Goal: Task Accomplishment & Management: Manage account settings

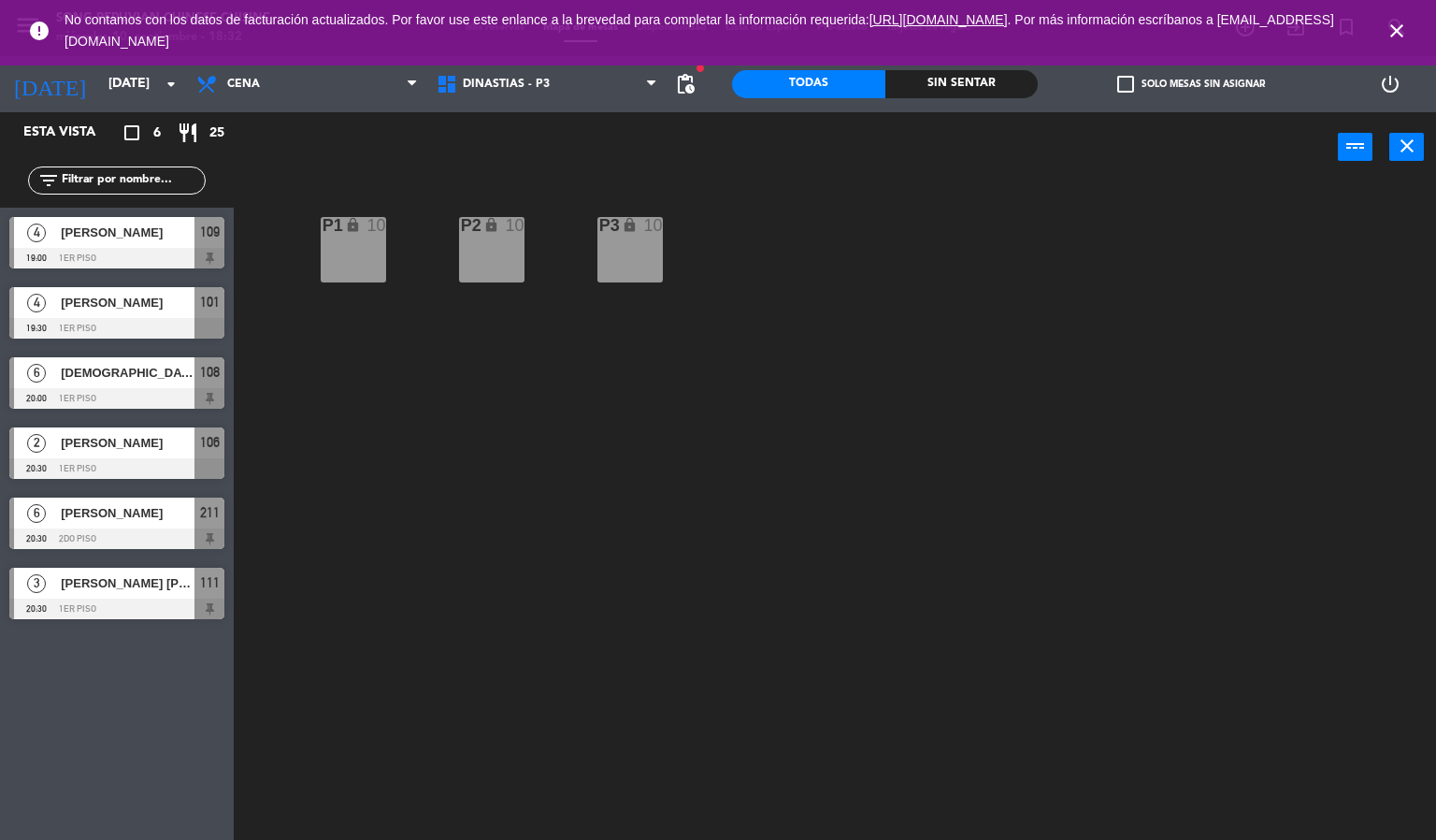
click at [1335, 18] on link ". Por más información escríbanos a [EMAIL_ADDRESS][DOMAIN_NAME]" at bounding box center [699, 30] width 1270 height 37
click at [1395, 34] on icon "close" at bounding box center [1397, 31] width 23 height 23
click at [1394, 27] on icon "close" at bounding box center [1397, 31] width 23 height 23
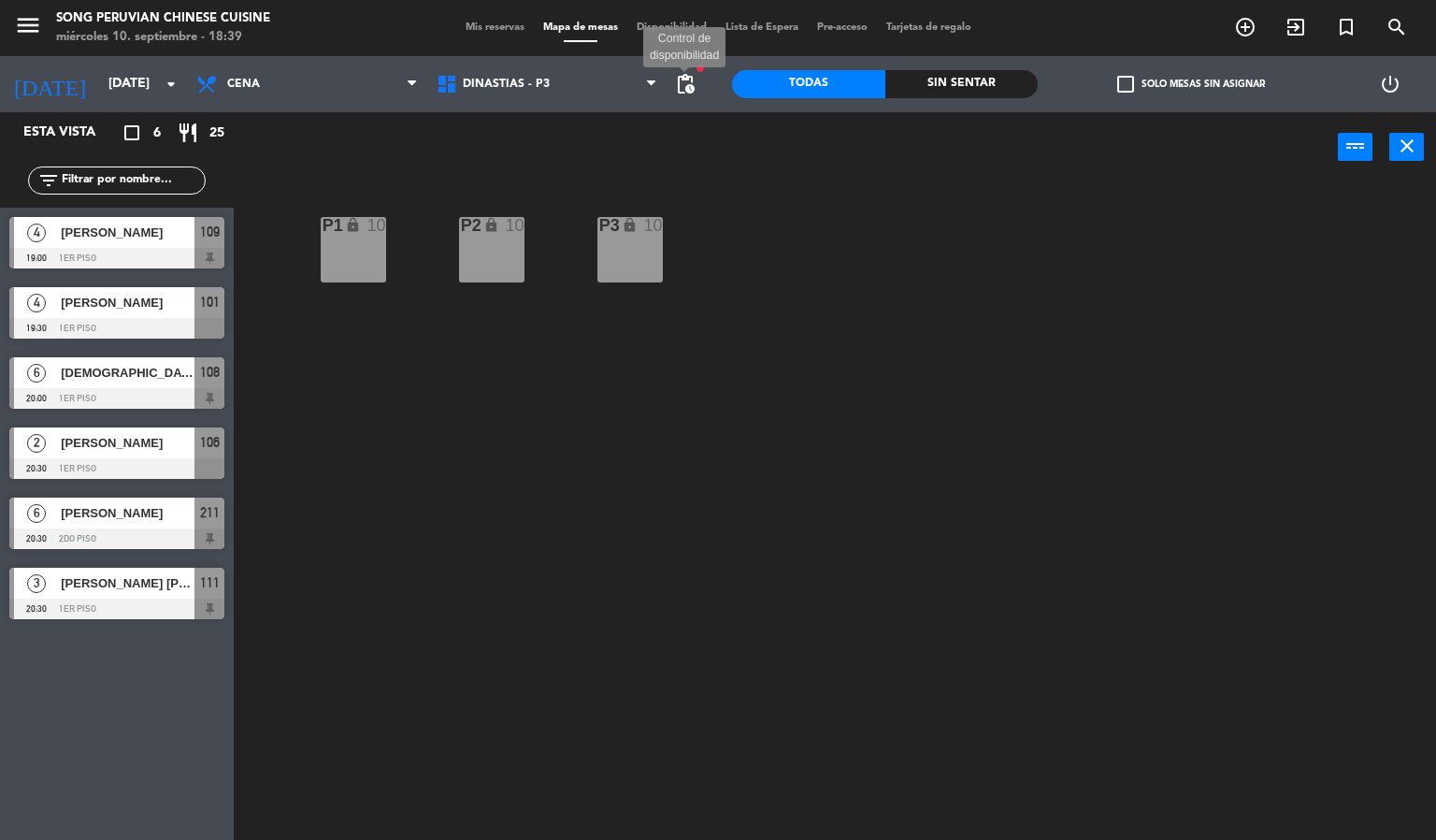
click at [691, 82] on span "pending_actions" at bounding box center [686, 84] width 23 height 23
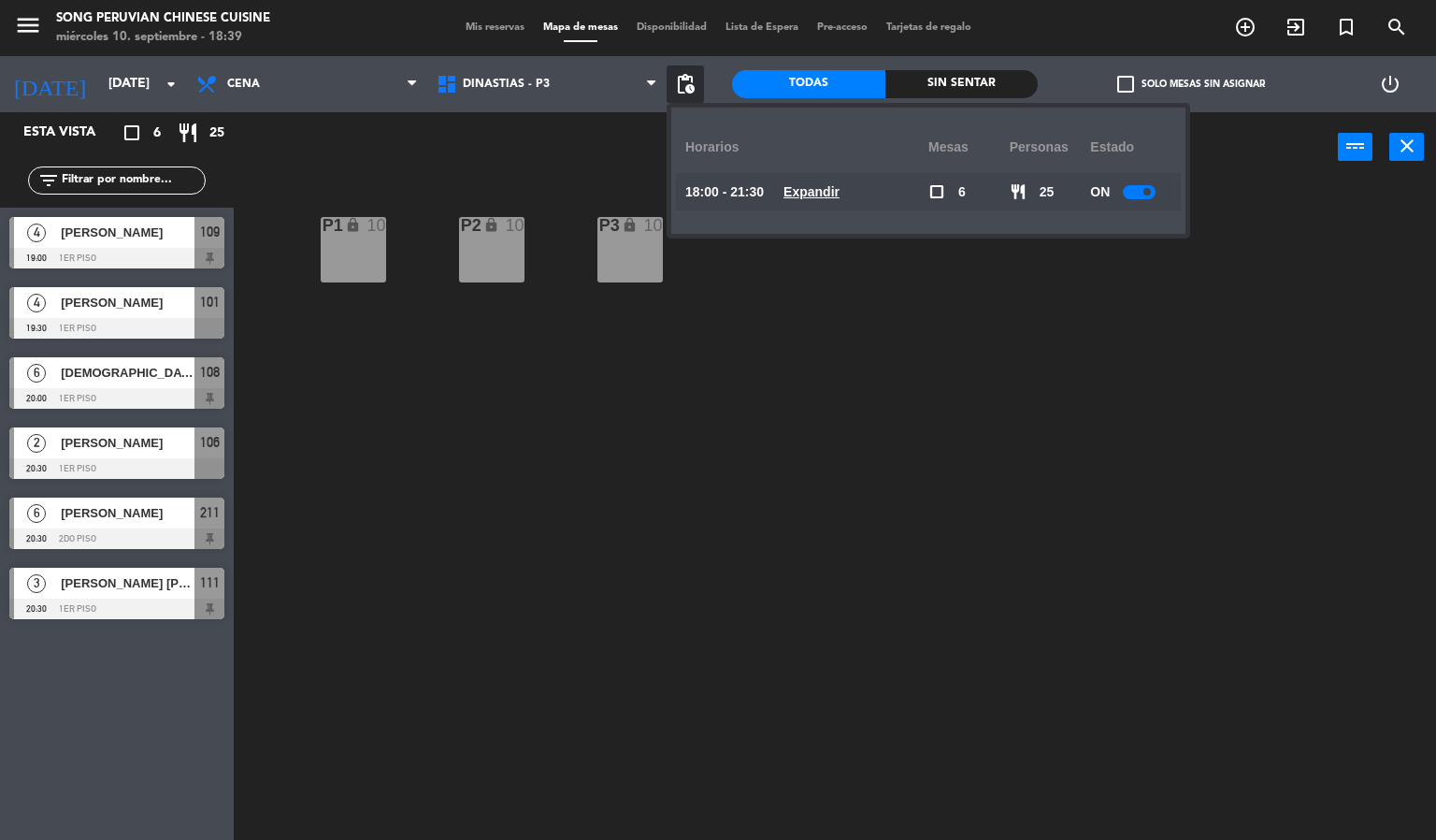
click at [814, 191] on u "Expandir" at bounding box center [811, 191] width 56 height 15
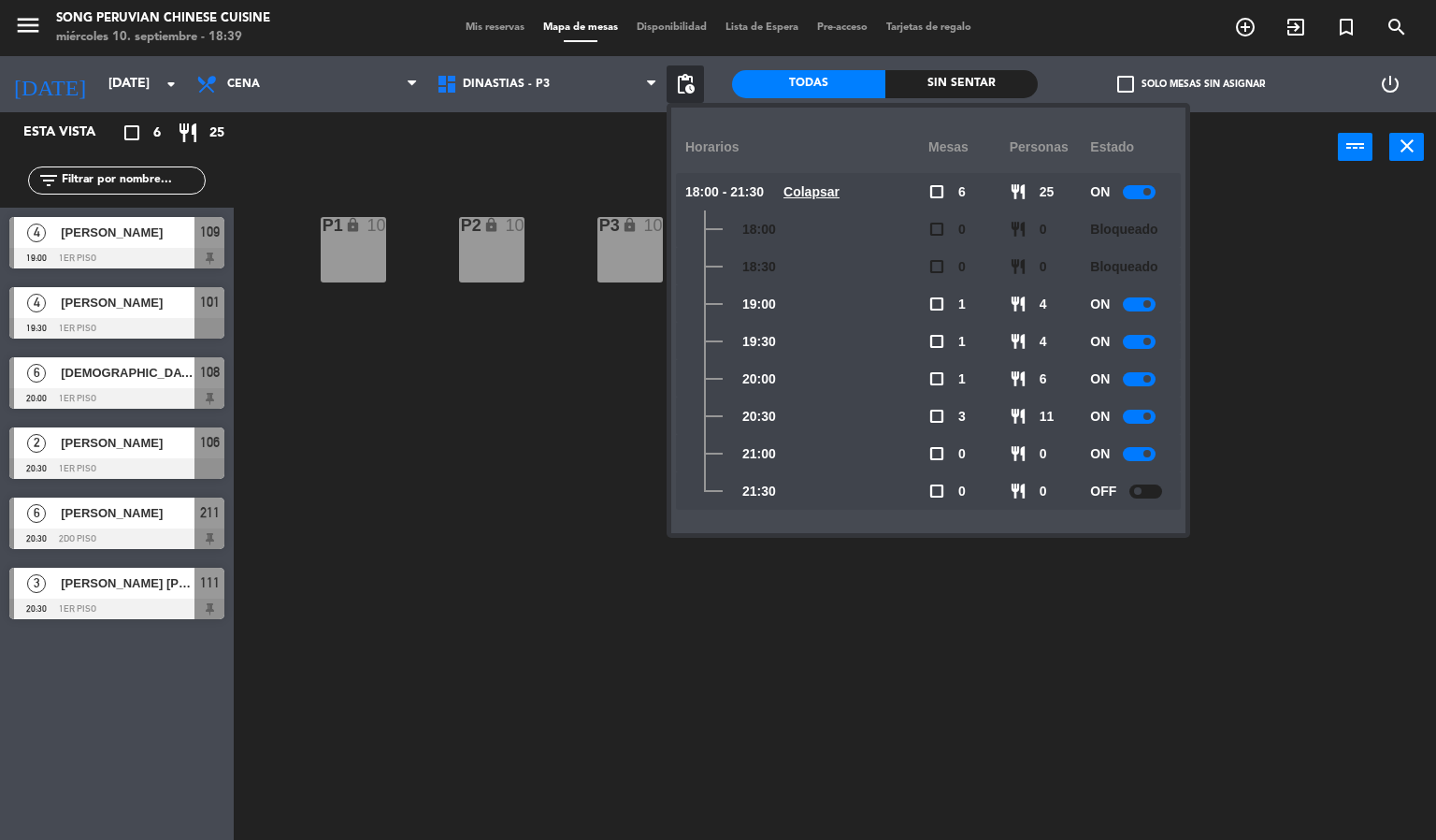
click at [1272, 419] on div "P2 lock 10 P3 lock 10 P1 lock 10" at bounding box center [842, 512] width 1189 height 657
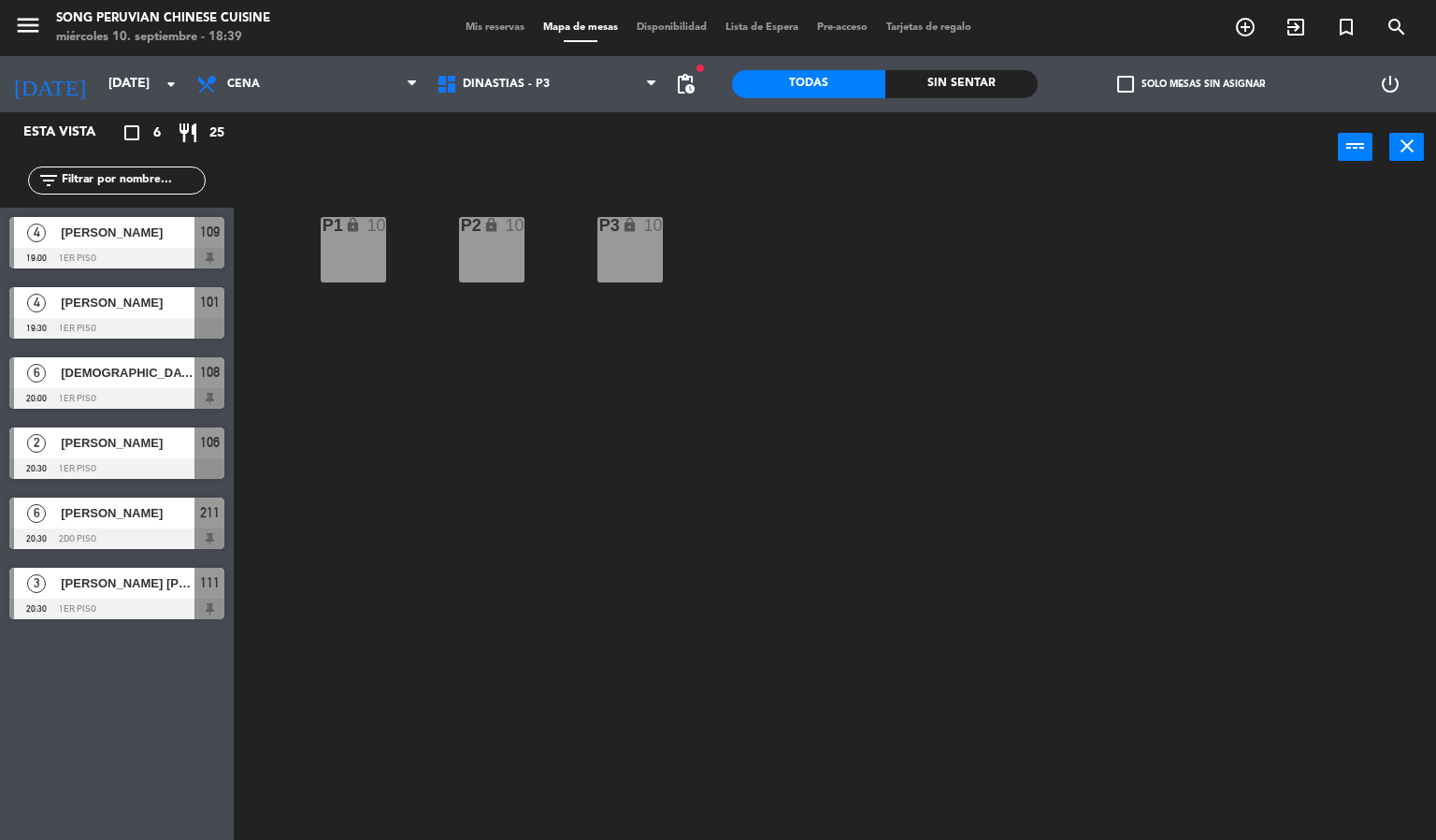
click at [809, 365] on div "P2 lock 10 P3 lock 10 P1 lock 10" at bounding box center [842, 512] width 1189 height 657
click at [522, 112] on div "power_input close" at bounding box center [786, 147] width 1104 height 71
click at [529, 105] on div "DINASTIAS - P3 SALON DORADO - P2 SALON ROJO - P1 DINASTIAS - P3 DINASTIAS - P3 …" at bounding box center [547, 83] width 241 height 56
click at [135, 97] on input "[DATE]" at bounding box center [188, 84] width 178 height 34
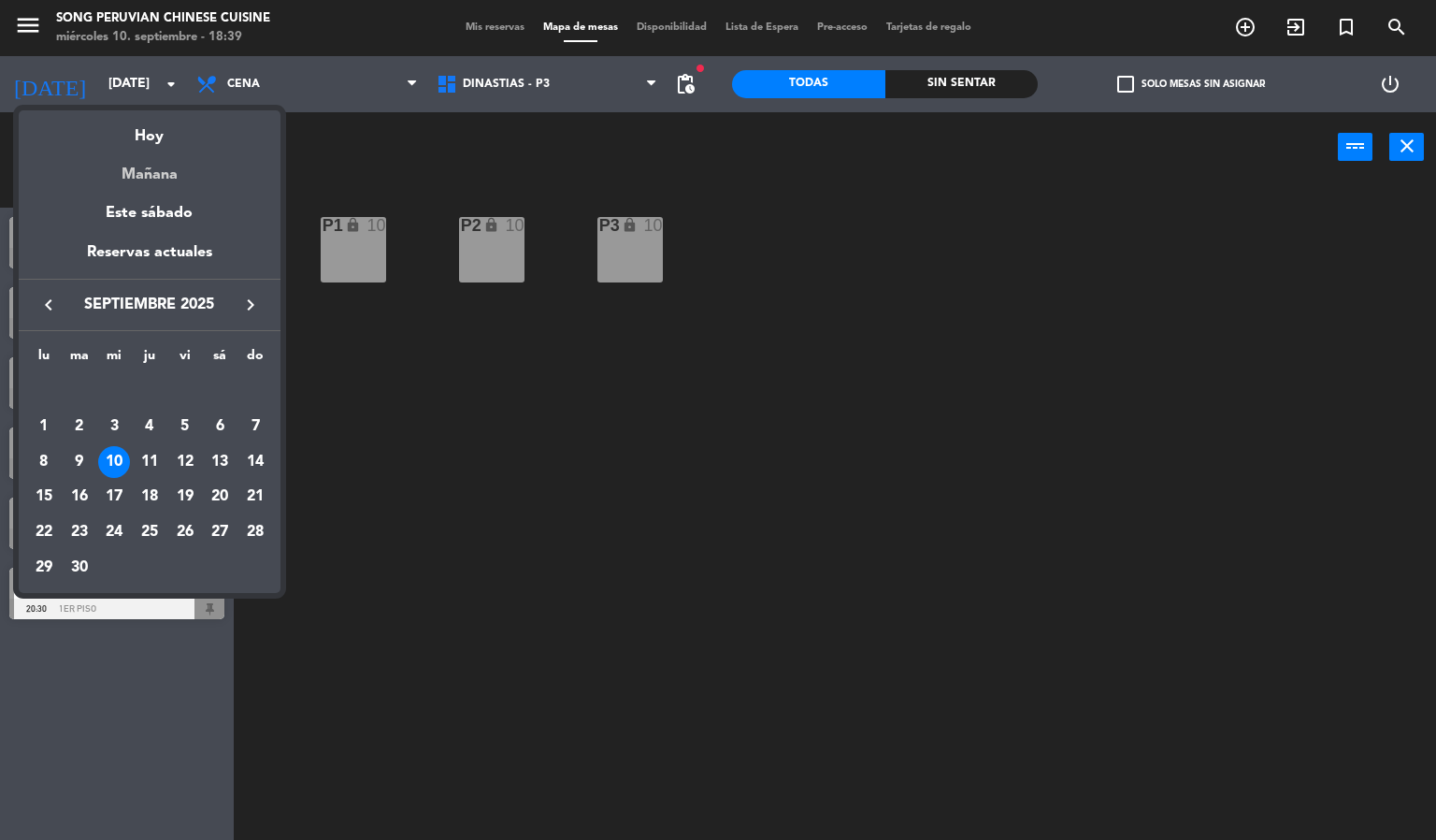
click at [160, 160] on div "Mañana" at bounding box center [150, 168] width 261 height 38
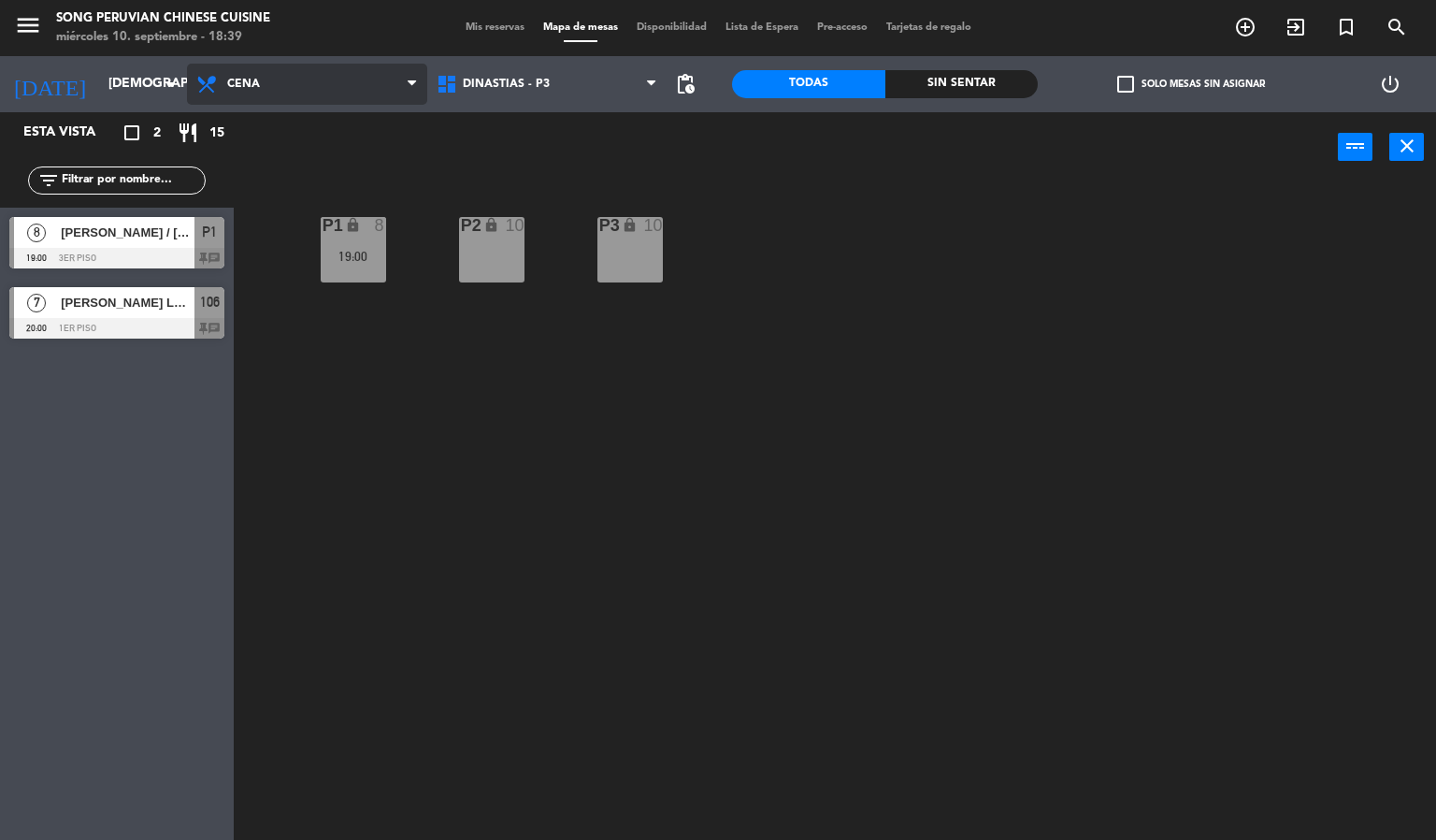
click at [324, 99] on span "Cena" at bounding box center [307, 83] width 241 height 41
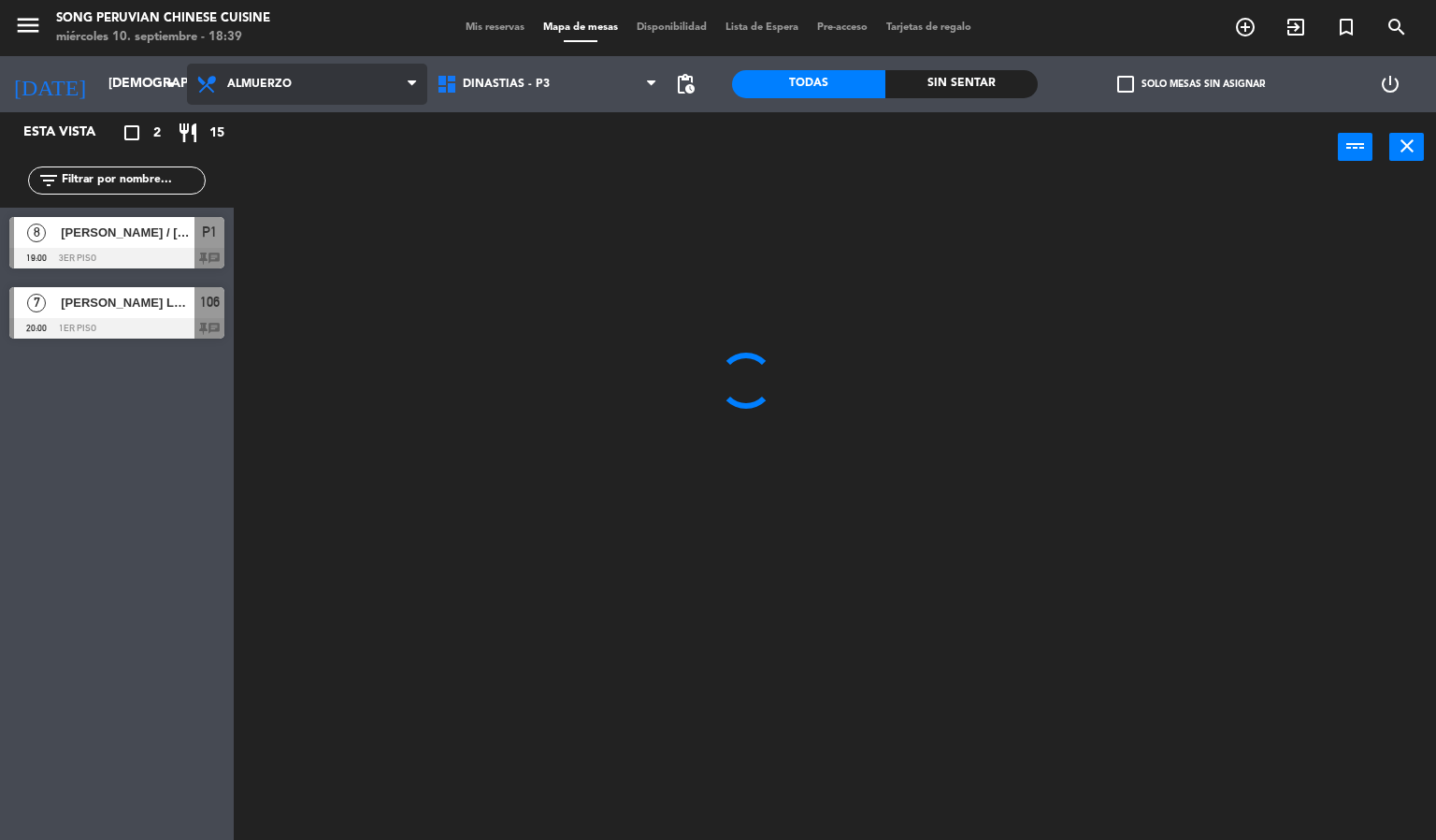
click at [350, 144] on ng-component "menu Song Peruvian Chinese Cuisine [DATE] 10. septiembre - 18:39 Mis reservas M…" at bounding box center [718, 420] width 1436 height 841
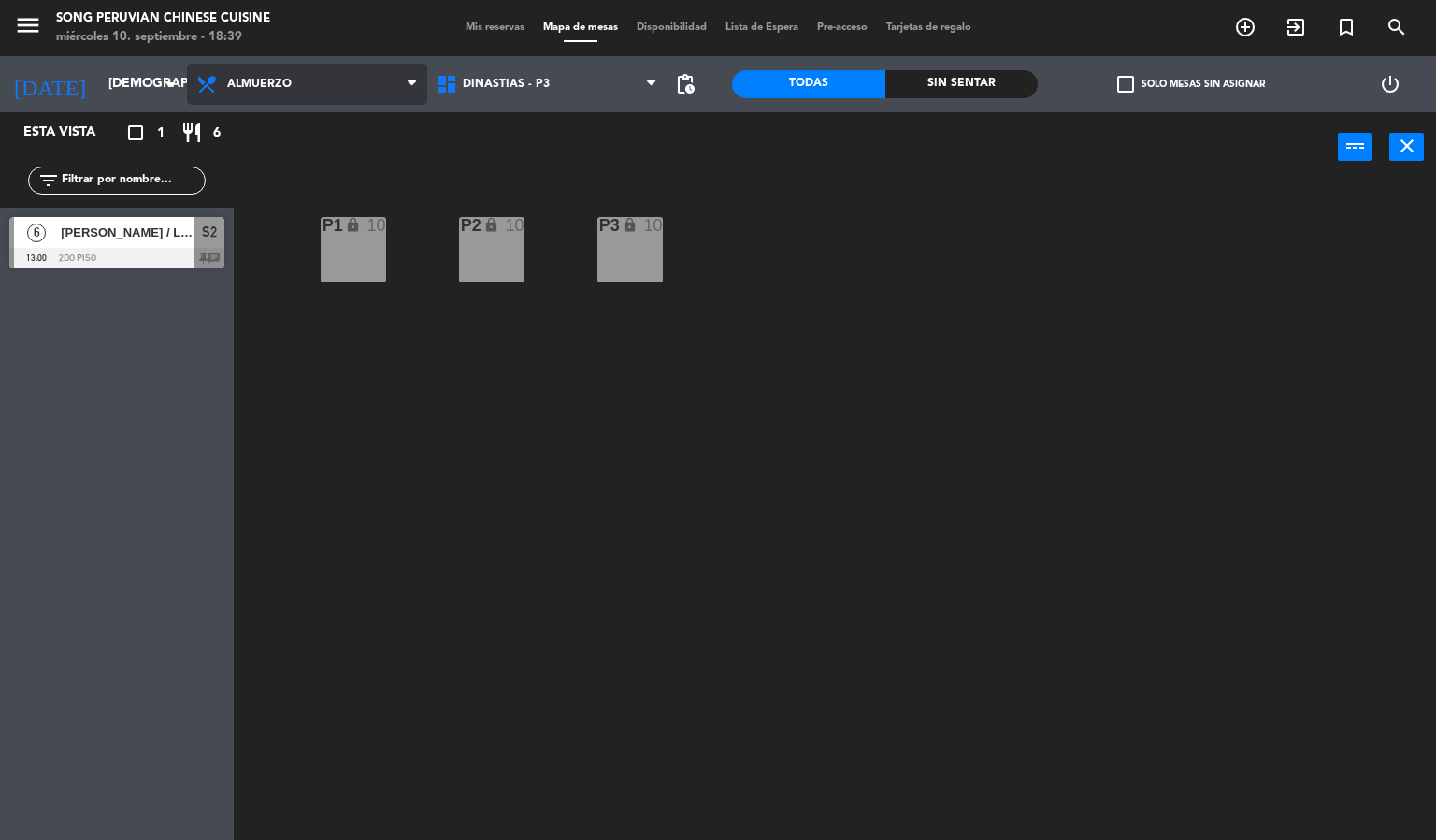
click at [329, 76] on span "Almuerzo" at bounding box center [307, 83] width 241 height 41
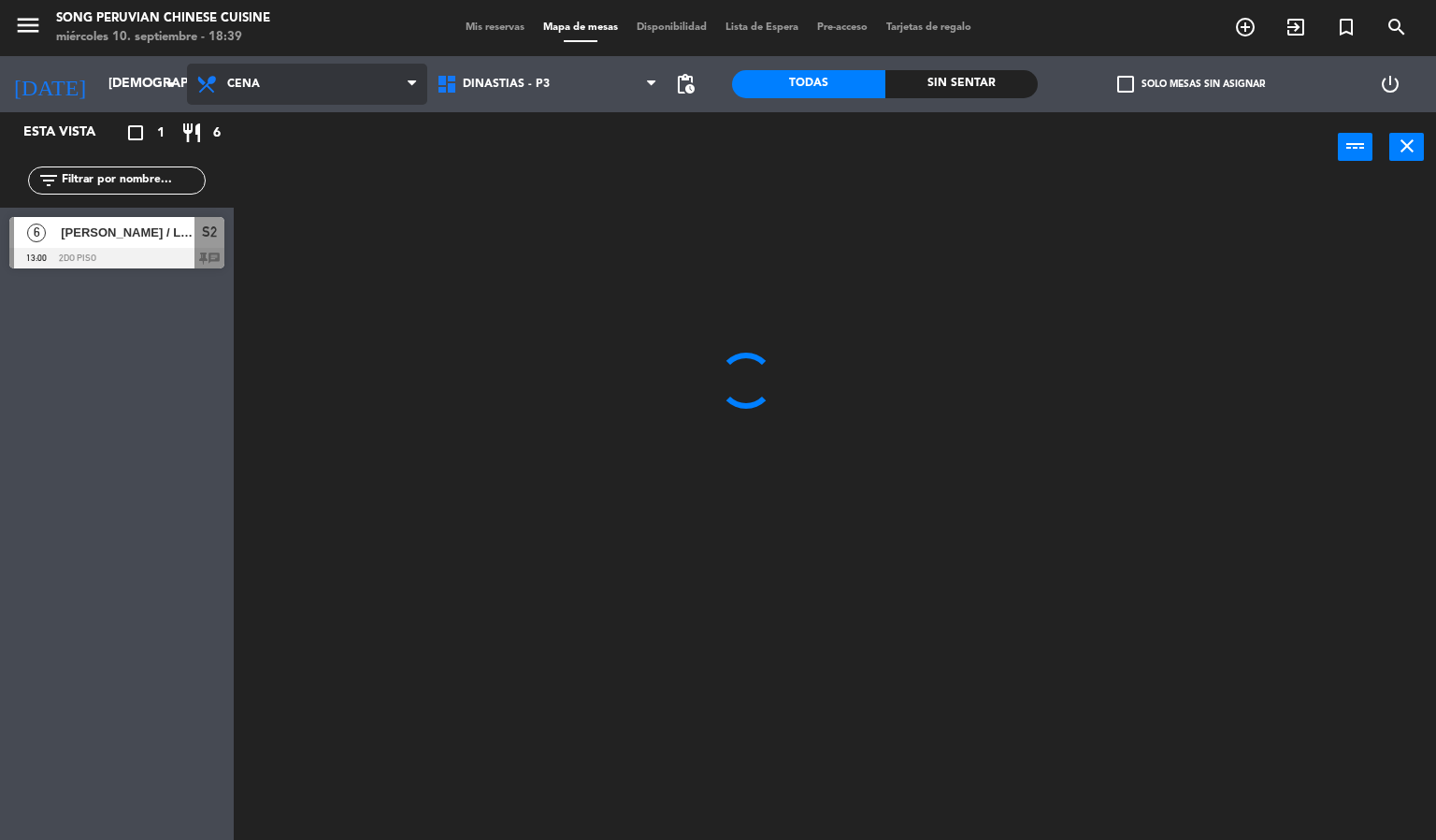
click at [317, 171] on ng-component "menu Song Peruvian Chinese Cuisine [DATE] 10. septiembre - 18:39 Mis reservas M…" at bounding box center [718, 420] width 1436 height 841
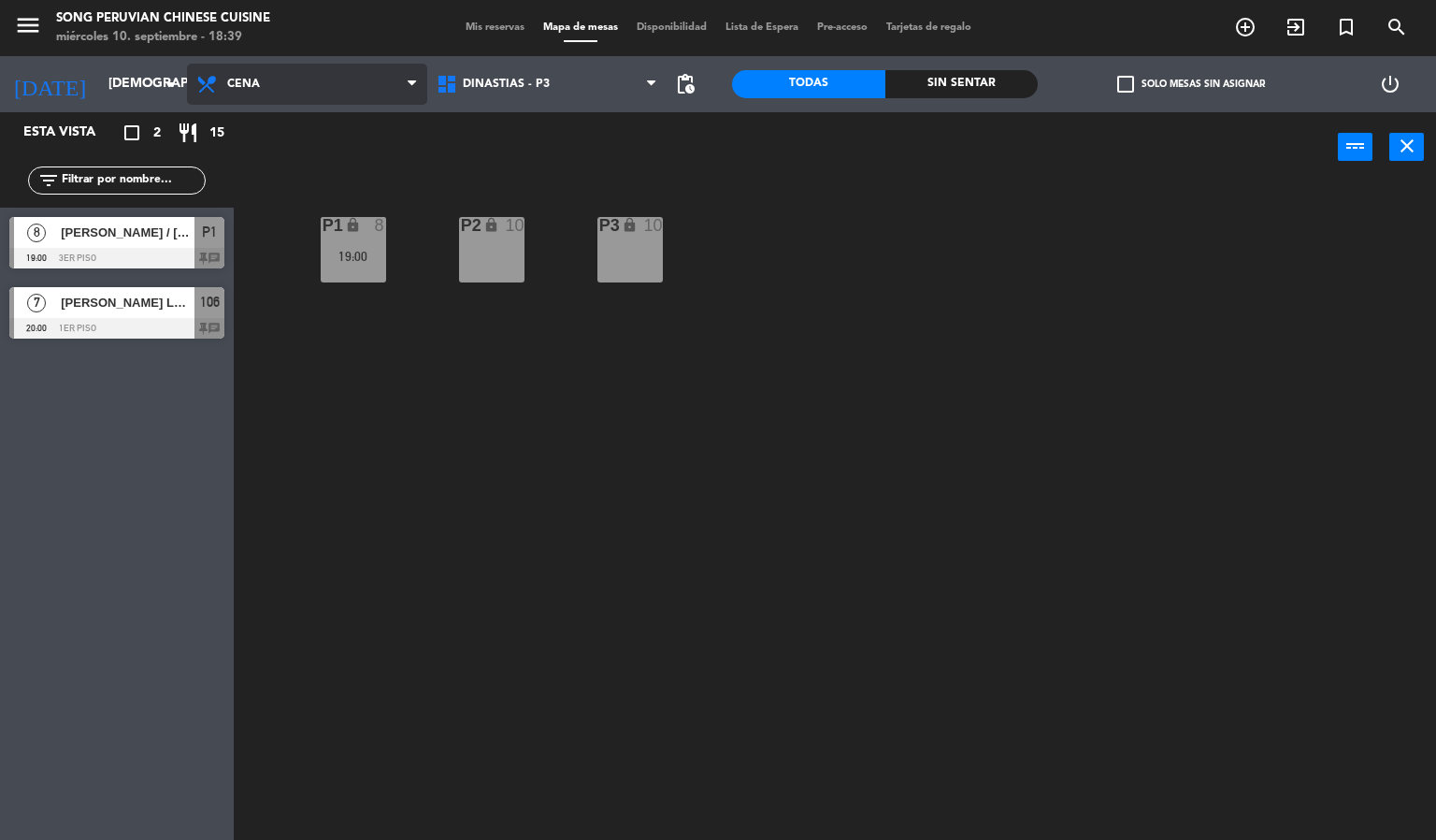
click at [348, 90] on span "Cena" at bounding box center [307, 83] width 241 height 41
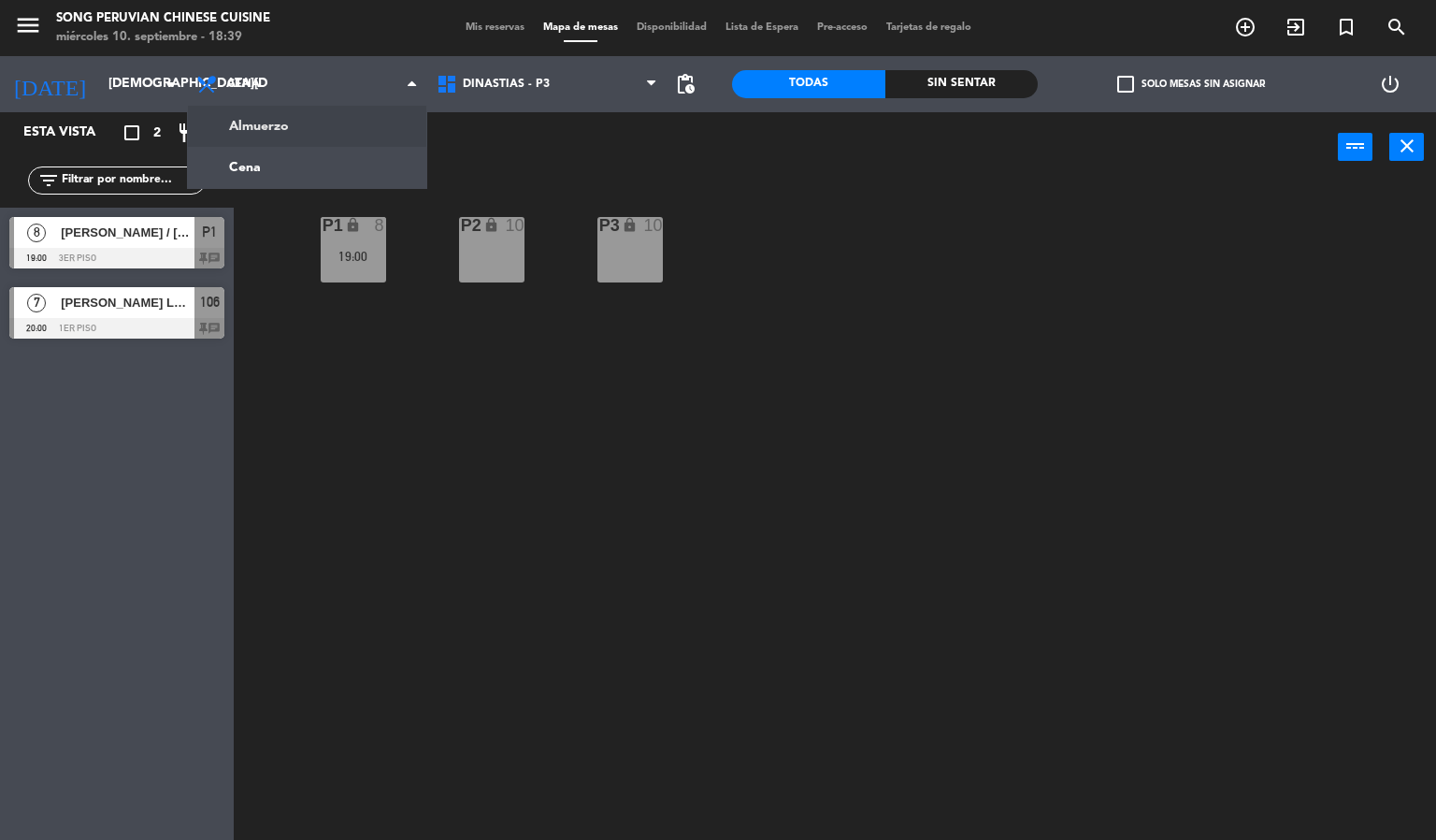
click at [339, 133] on ng-component "menu Song Peruvian Chinese Cuisine [DATE] 10. septiembre - 18:39 Mis reservas M…" at bounding box center [718, 420] width 1436 height 841
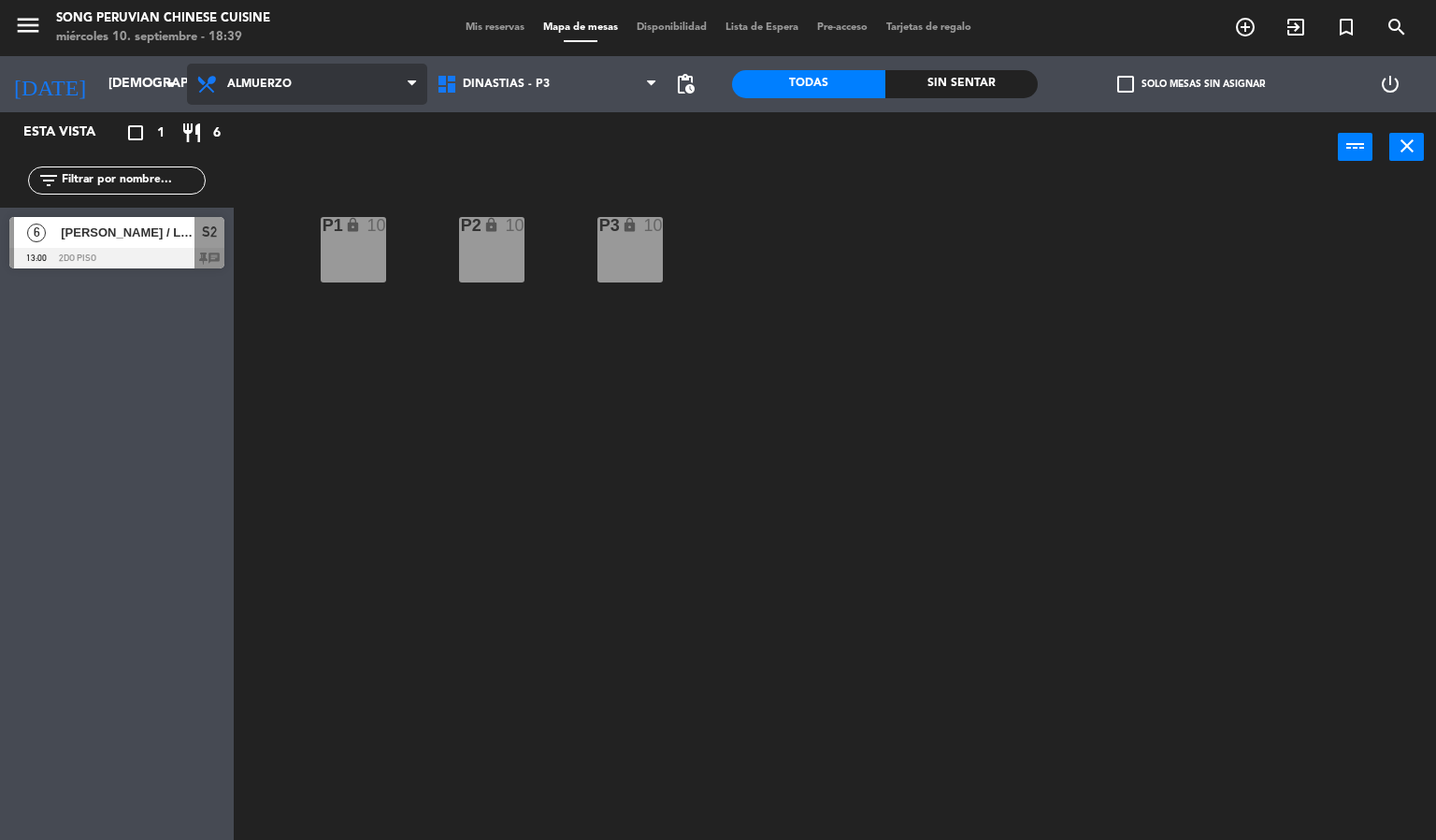
click at [315, 87] on span "Almuerzo" at bounding box center [307, 83] width 241 height 41
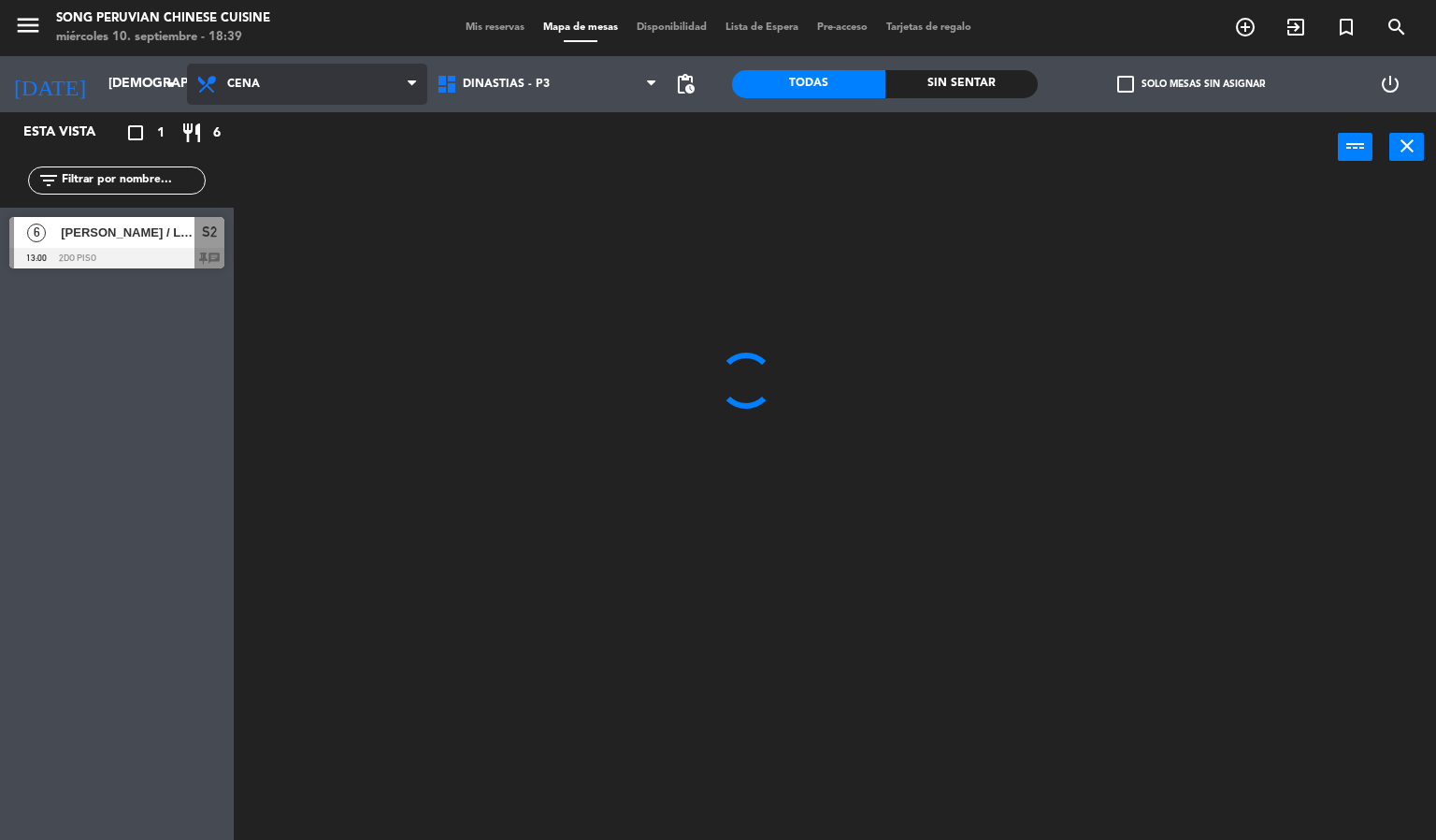
click at [283, 149] on ng-component "menu Song Peruvian Chinese Cuisine [DATE] 10. septiembre - 18:39 Mis reservas M…" at bounding box center [718, 420] width 1436 height 841
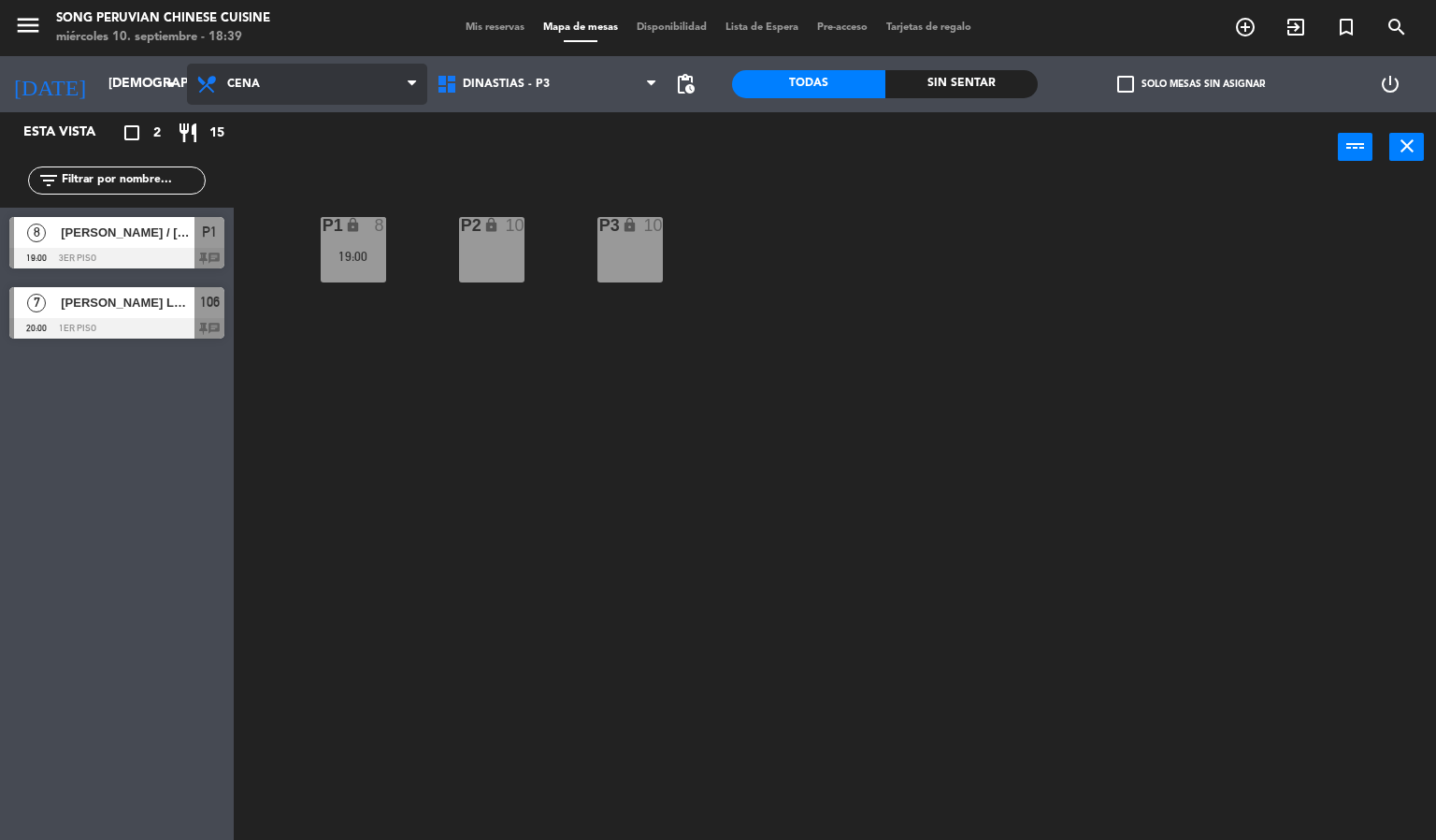
click at [307, 90] on span "Cena" at bounding box center [307, 83] width 241 height 41
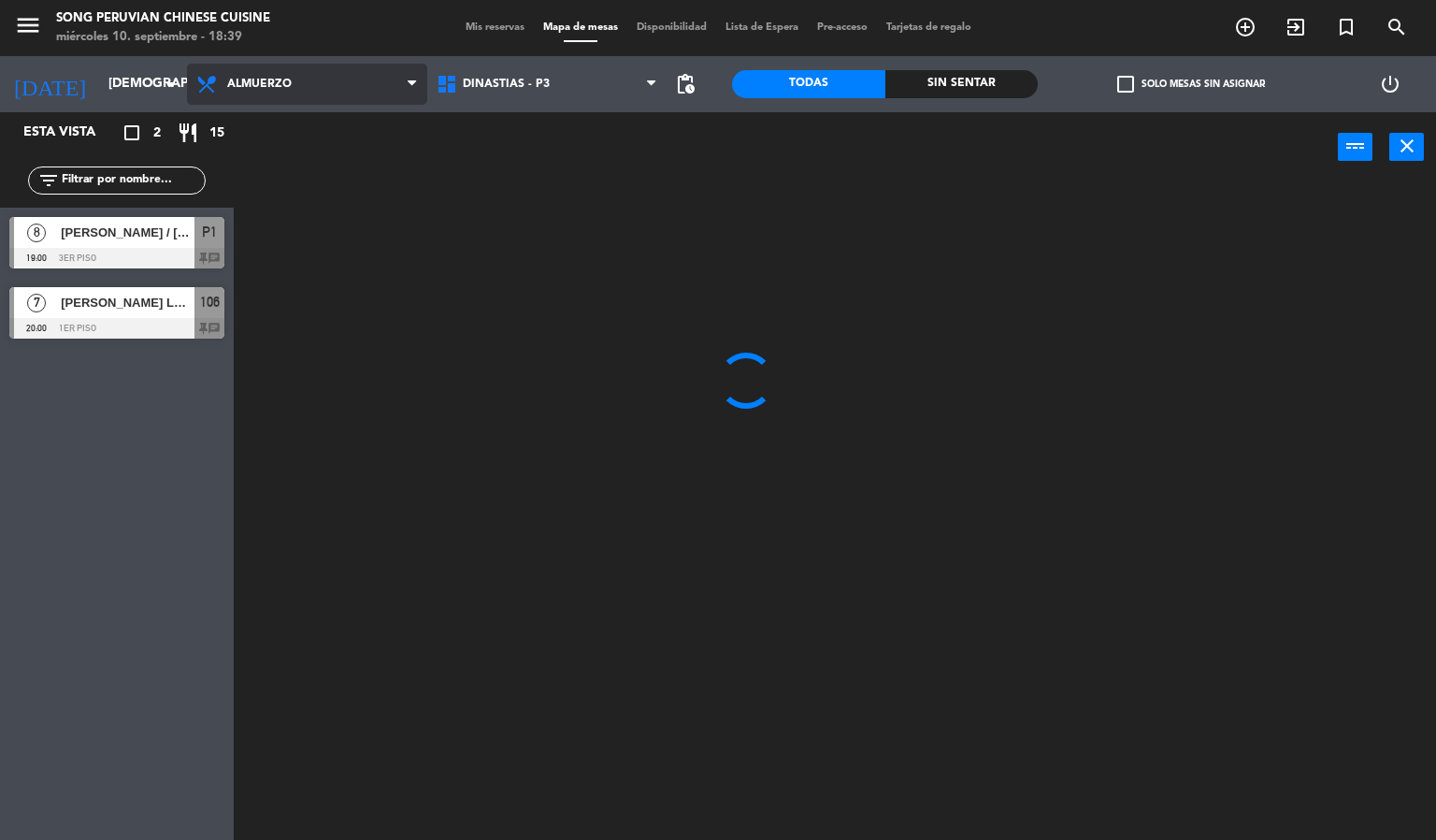
click at [283, 120] on ng-component "menu Song Peruvian Chinese Cuisine [DATE] 10. septiembre - 18:39 Mis reservas M…" at bounding box center [718, 420] width 1436 height 841
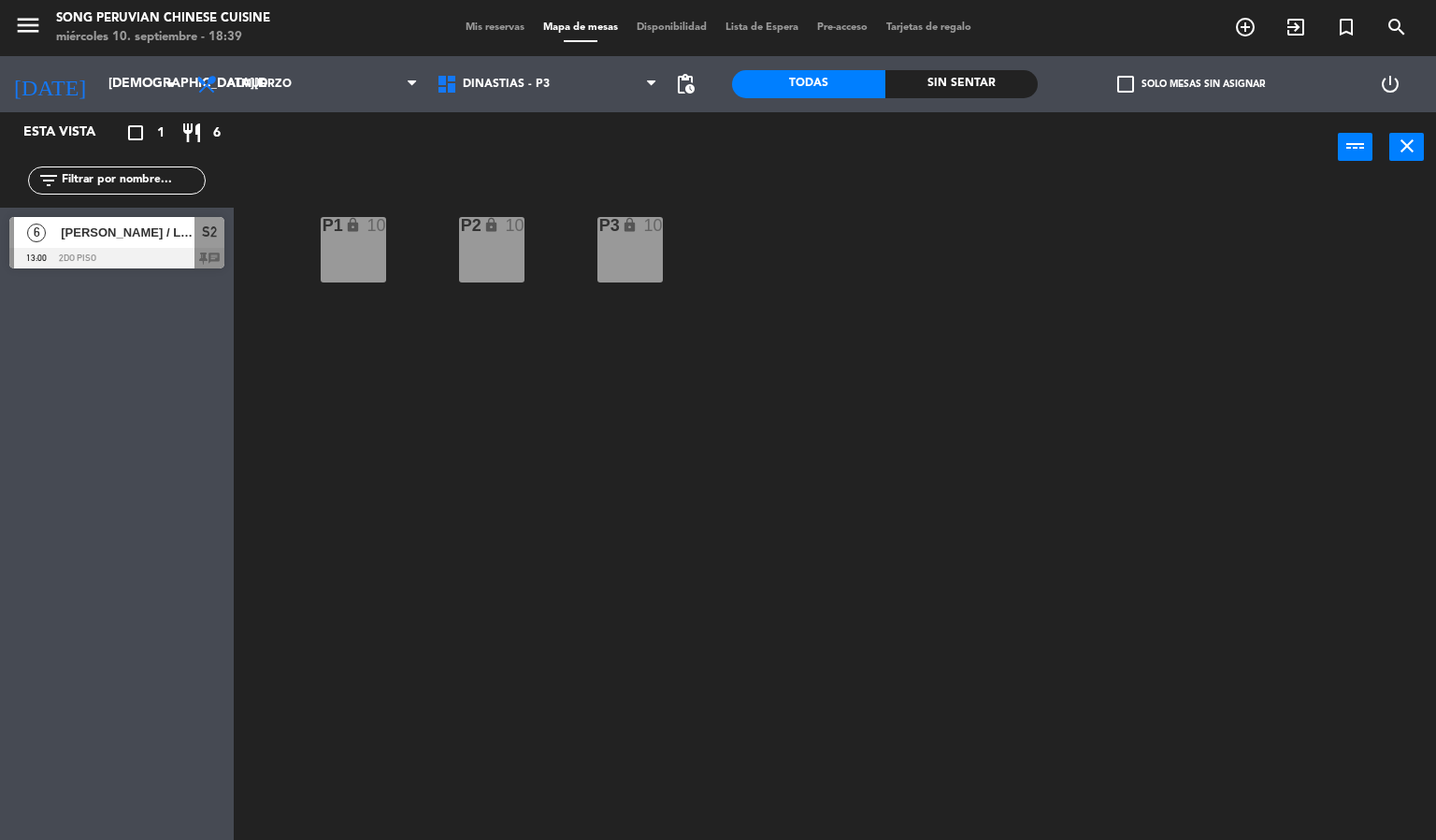
click at [138, 242] on span "[PERSON_NAME] / LOS PORTALES" at bounding box center [127, 232] width 134 height 20
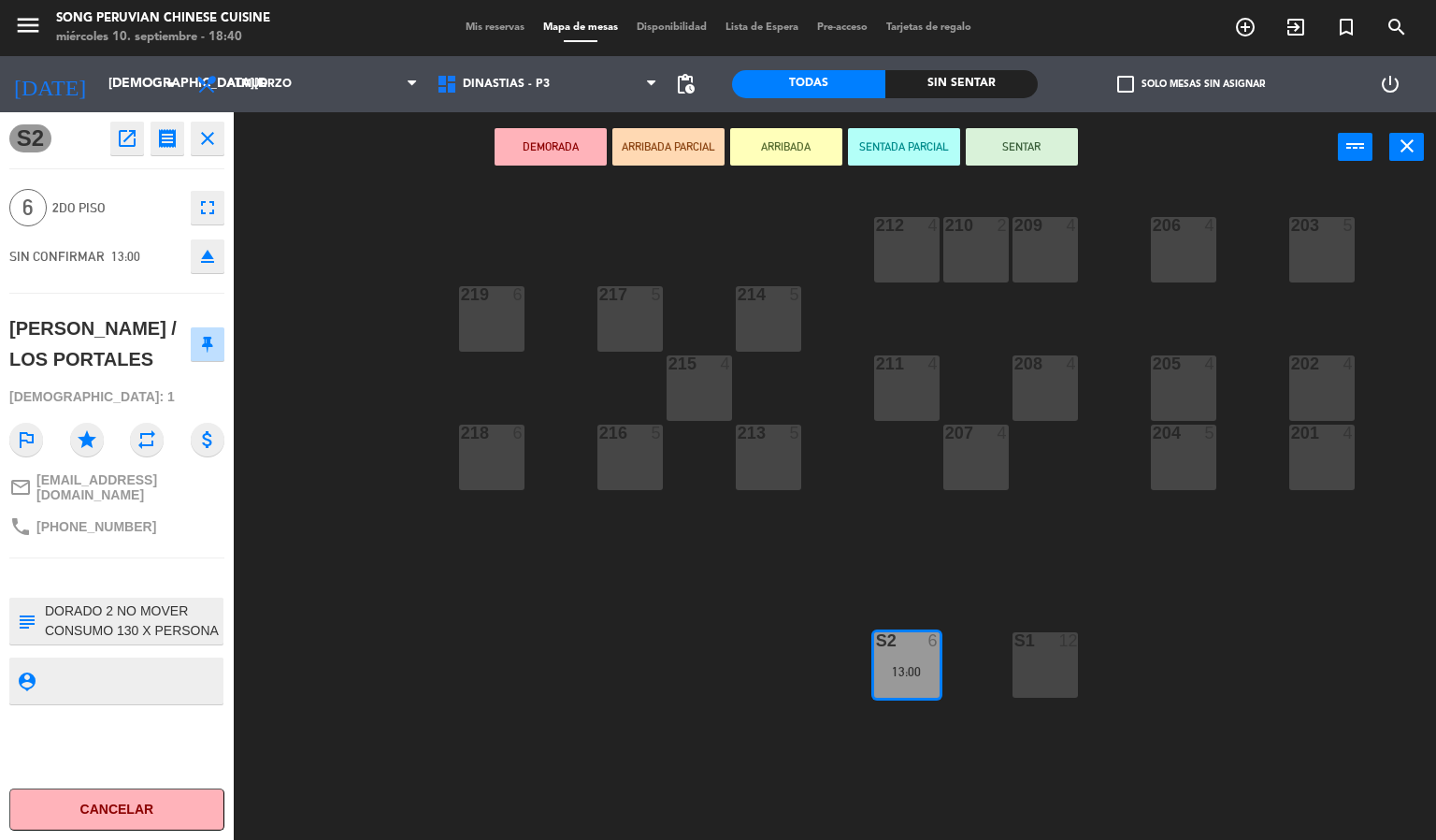
drag, startPoint x: 332, startPoint y: 438, endPoint x: 345, endPoint y: 383, distance: 56.5
click at [332, 436] on div "203 5 206 4 210 2 212 4 209 4 214 5 217 5 219 6 202 4 205 4 208 4 211 4 215 4 2…" at bounding box center [842, 512] width 1189 height 657
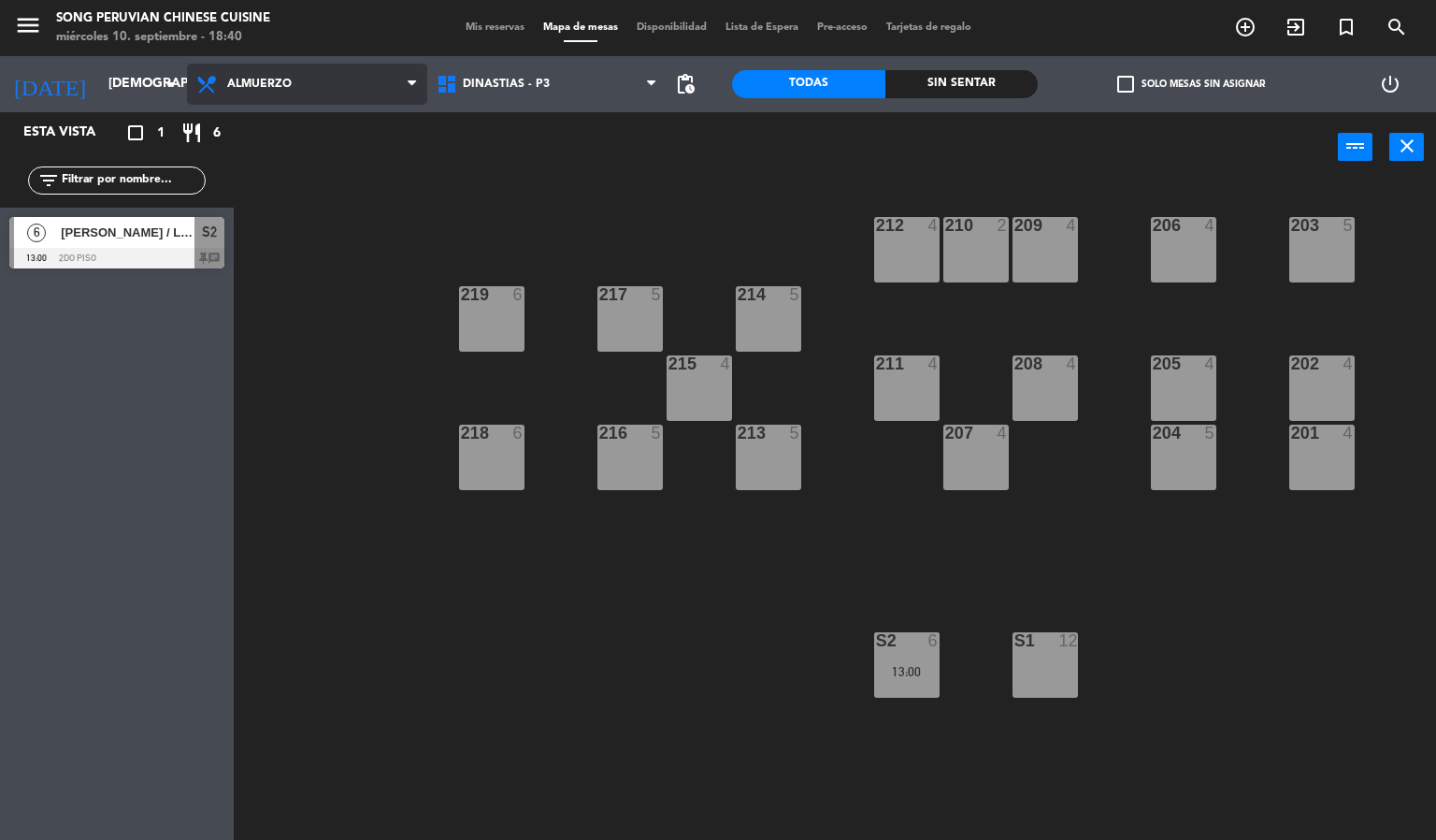
drag, startPoint x: 403, startPoint y: 80, endPoint x: 374, endPoint y: 110, distance: 41.7
click at [400, 80] on span "Almuerzo" at bounding box center [307, 83] width 241 height 41
click at [360, 141] on ng-component "menu Song Peruvian Chinese Cuisine [DATE] 10. septiembre - 18:40 Mis reservas M…" at bounding box center [718, 420] width 1436 height 841
click at [313, 87] on span "Almuerzo" at bounding box center [307, 83] width 241 height 41
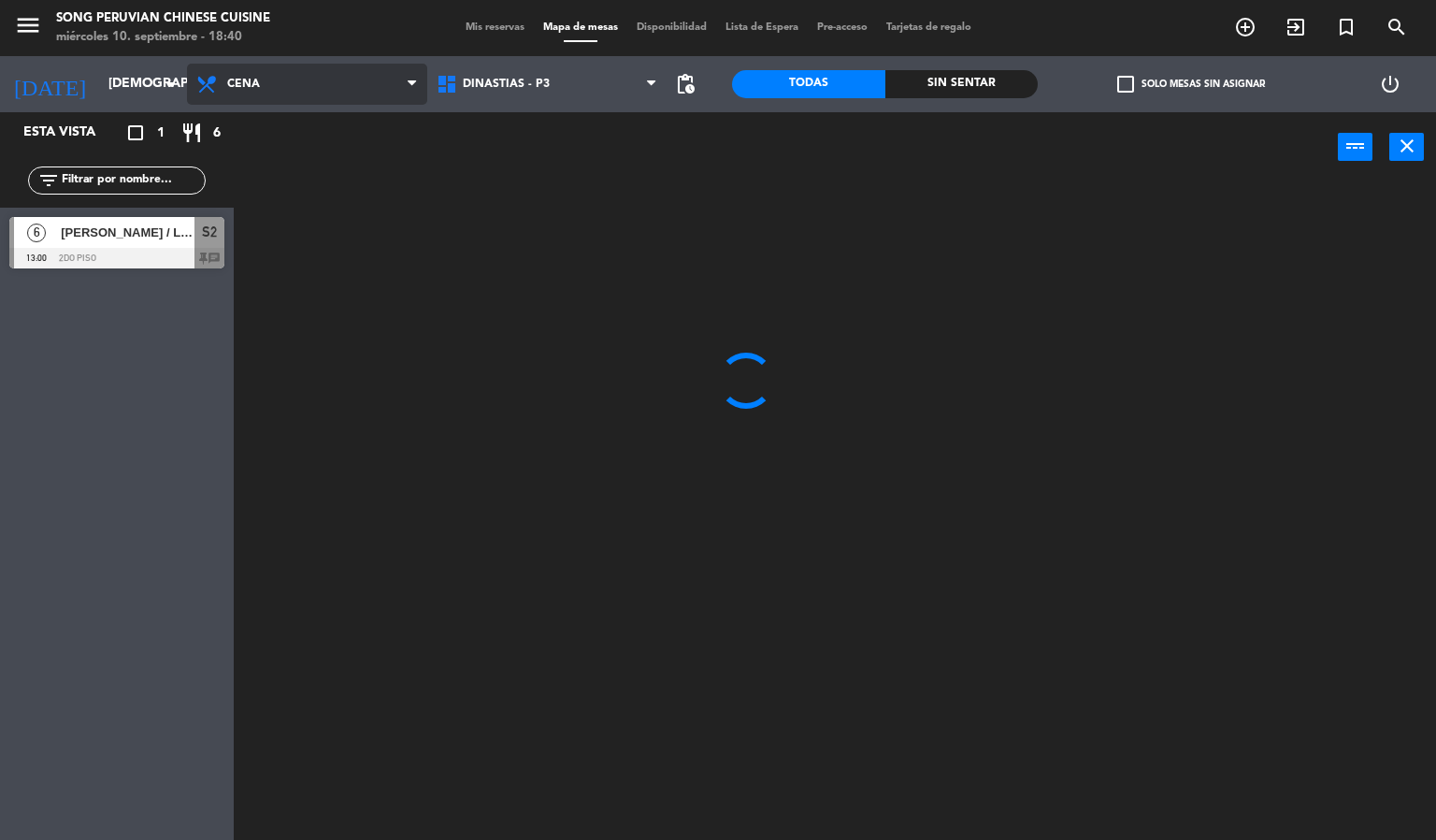
click at [290, 170] on ng-component "menu Song Peruvian Chinese Cuisine [DATE] 10. septiembre - 18:40 Mis reservas M…" at bounding box center [718, 420] width 1436 height 841
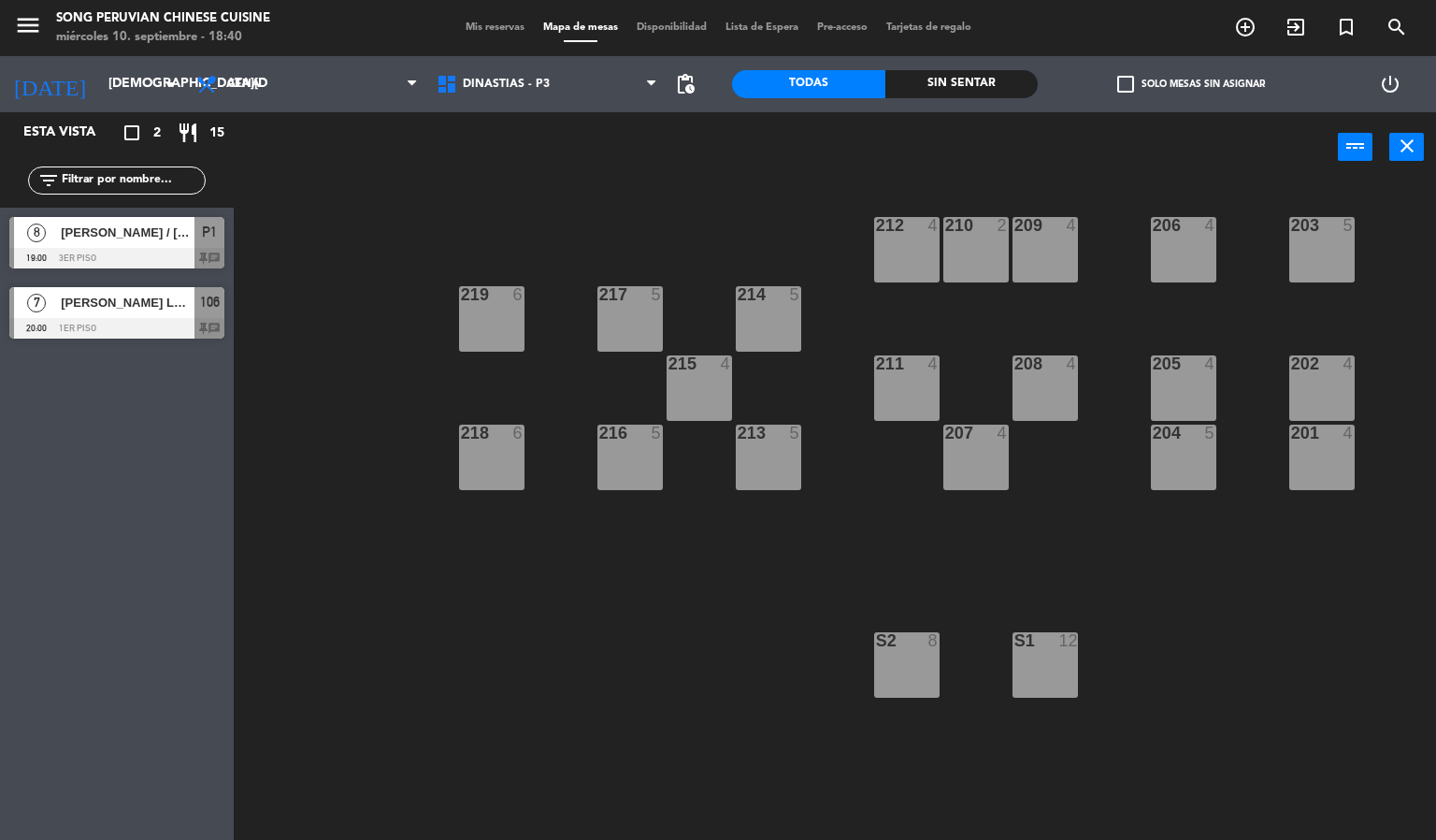
click at [169, 245] on div "[PERSON_NAME] / [PERSON_NAME]" at bounding box center [126, 232] width 135 height 31
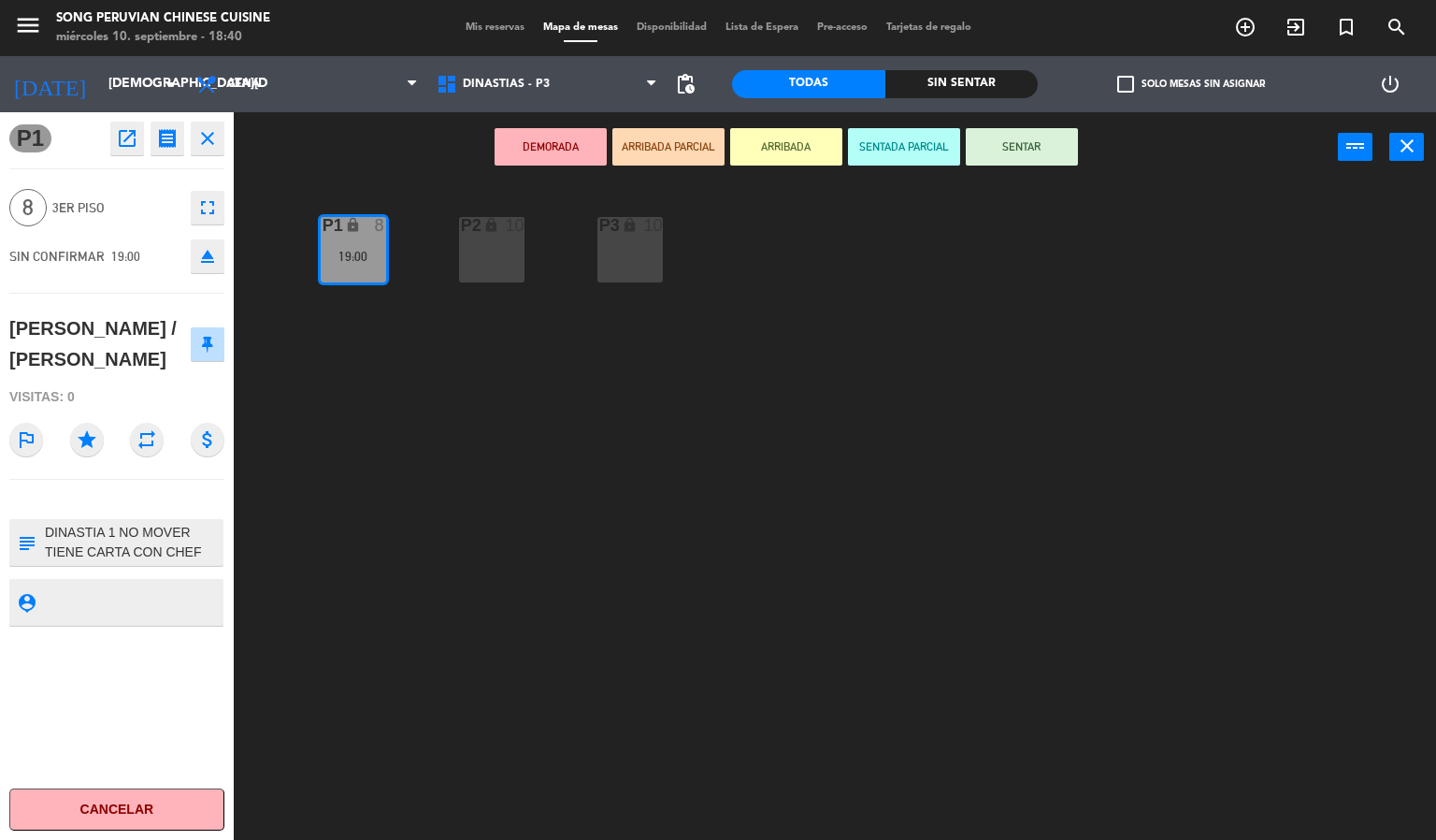
click at [394, 185] on div "P2 lock 10 P3 lock 10 P1 lock 8 19:00" at bounding box center [842, 512] width 1189 height 657
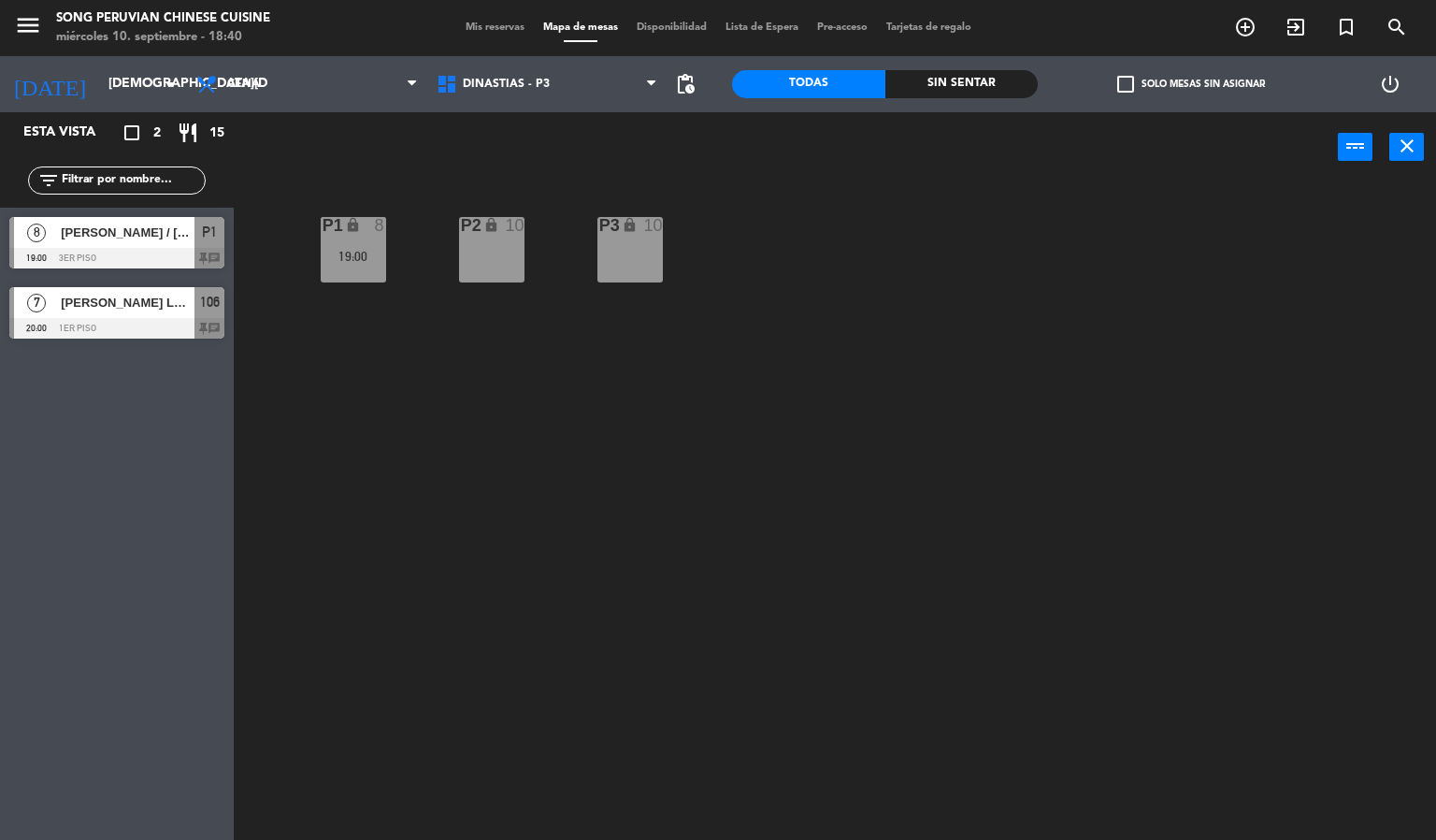
click at [188, 310] on span "[PERSON_NAME] LAGOS [PERSON_NAME]" at bounding box center [127, 302] width 134 height 20
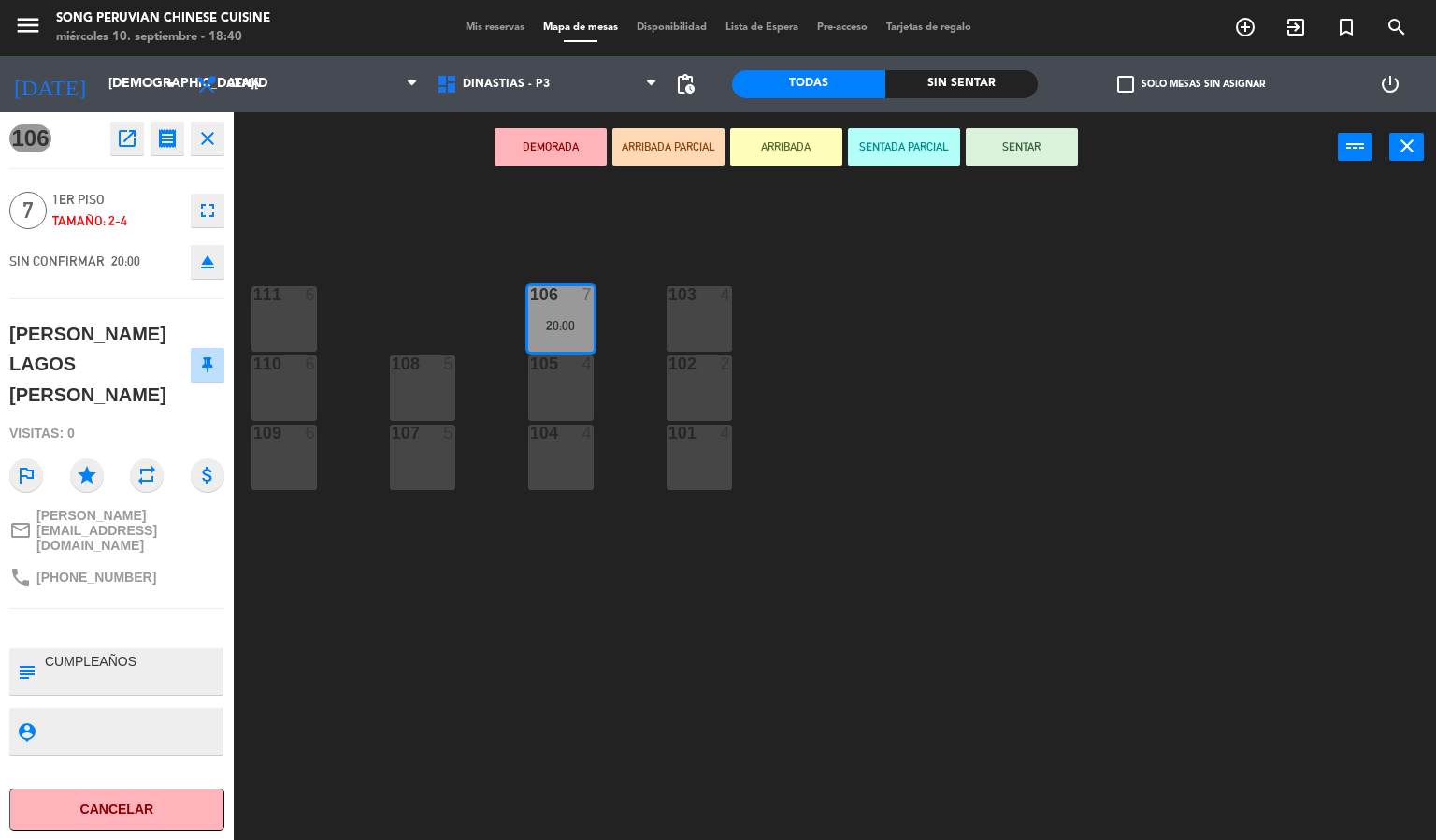
click at [470, 207] on div "103 4 106 7 20:00 111 6 102 2 105 4 108 5 110 6 101 4 104 4 107 5 109 6" at bounding box center [842, 512] width 1189 height 657
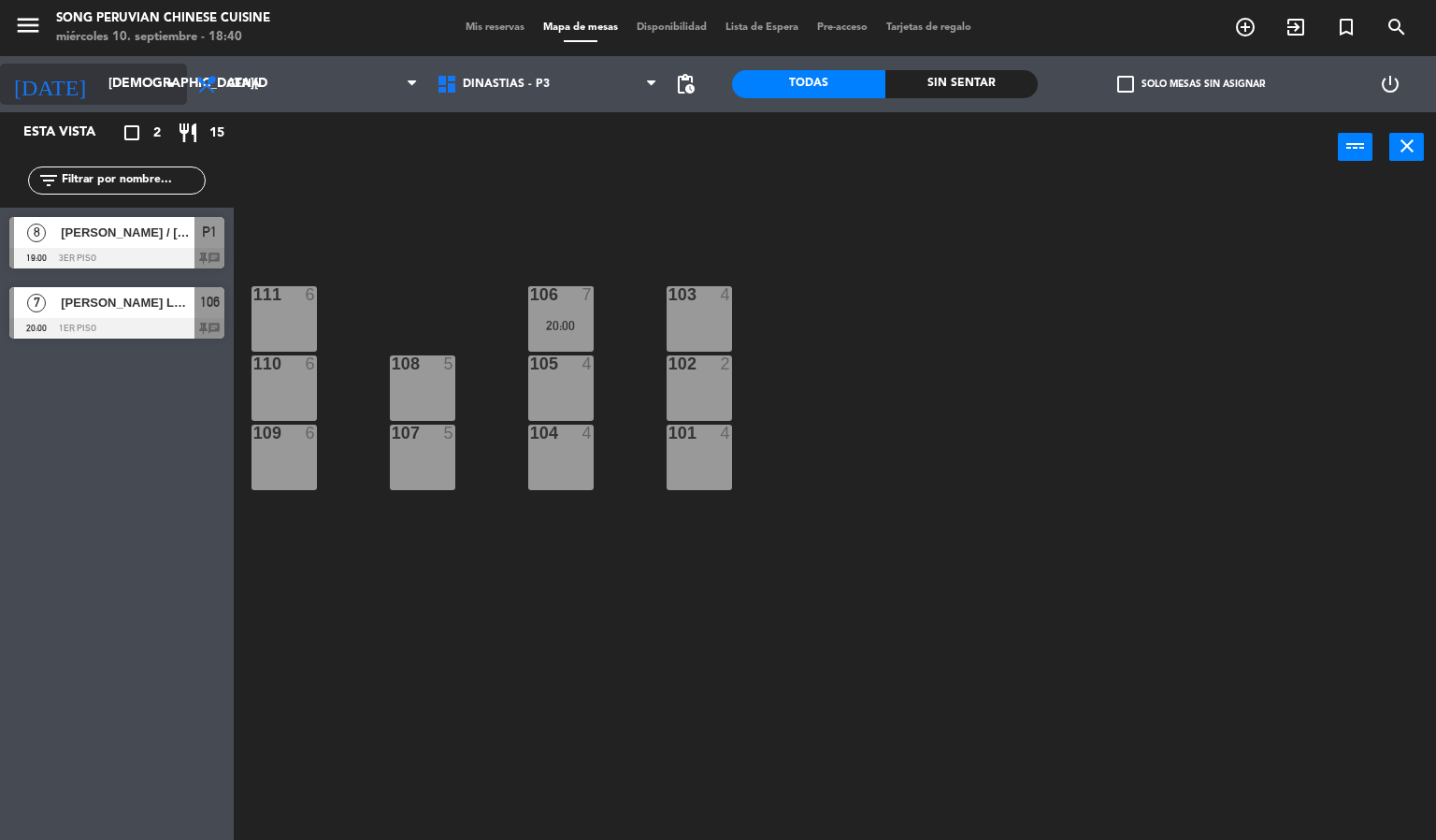
click at [158, 88] on input "[DEMOGRAPHIC_DATA][DATE]" at bounding box center [188, 84] width 178 height 34
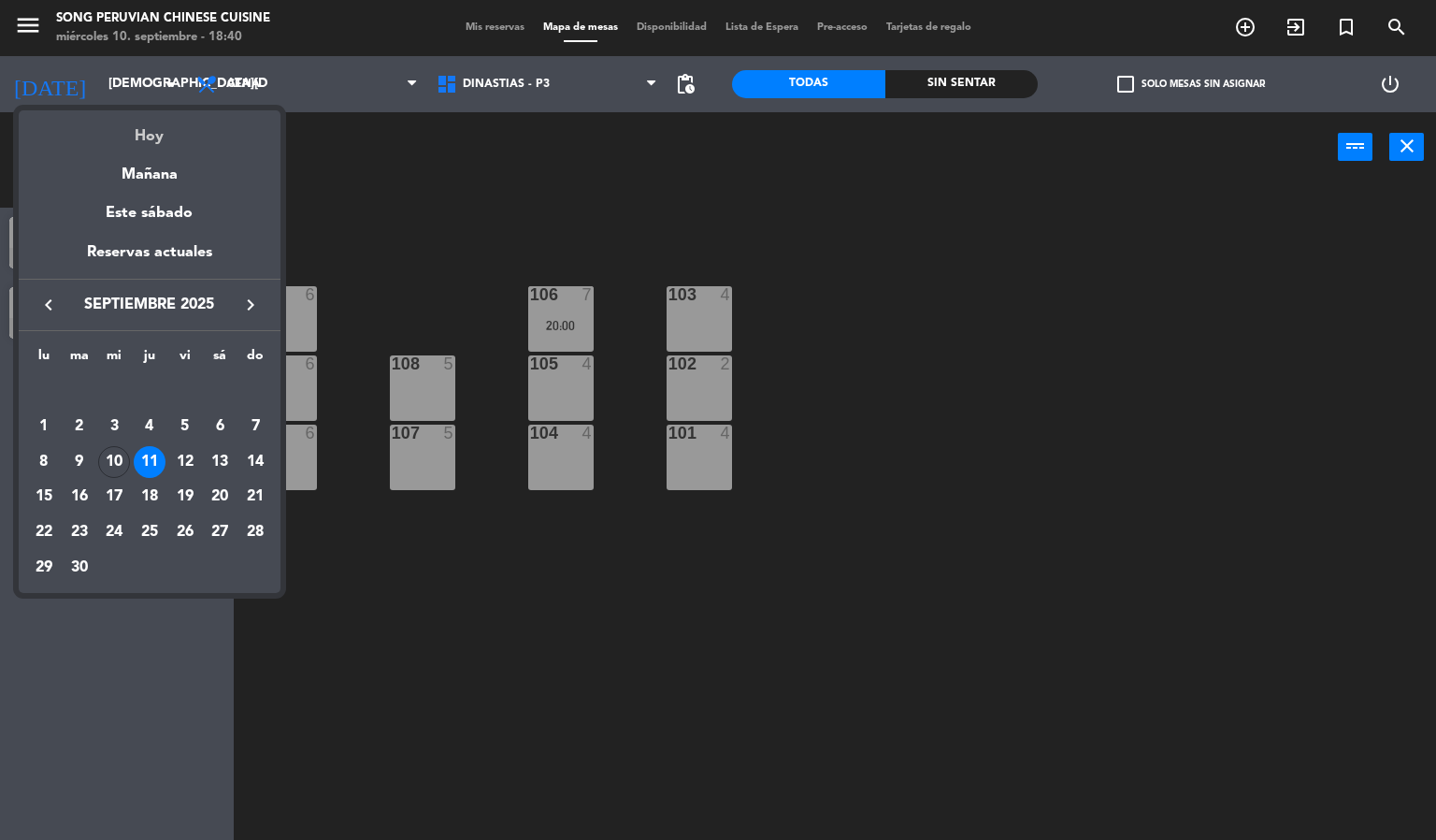
click at [158, 132] on div "Hoy" at bounding box center [150, 130] width 261 height 38
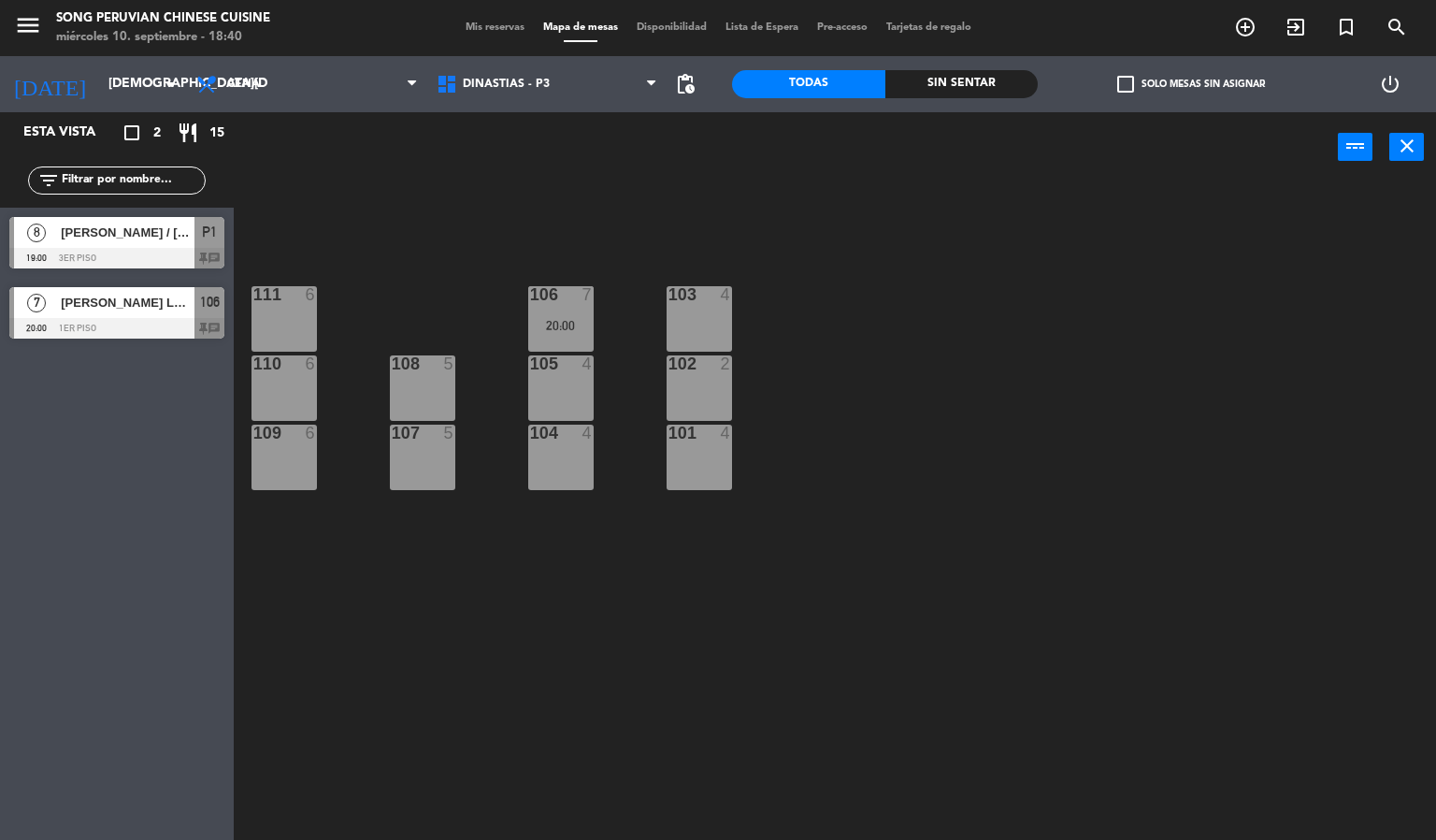
type input "[DATE]"
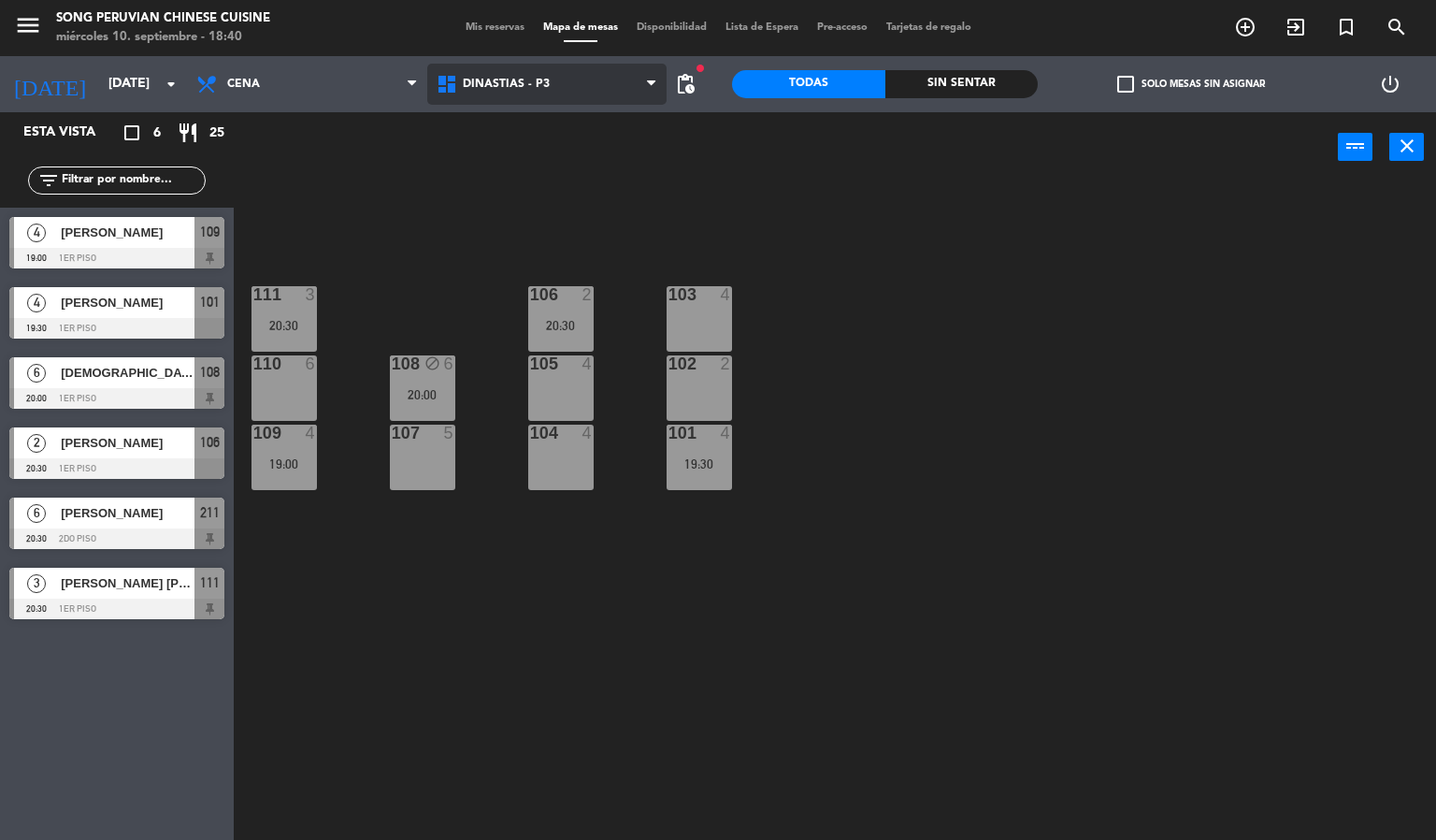
click at [522, 87] on span "DINASTIAS - P3" at bounding box center [507, 84] width 87 height 13
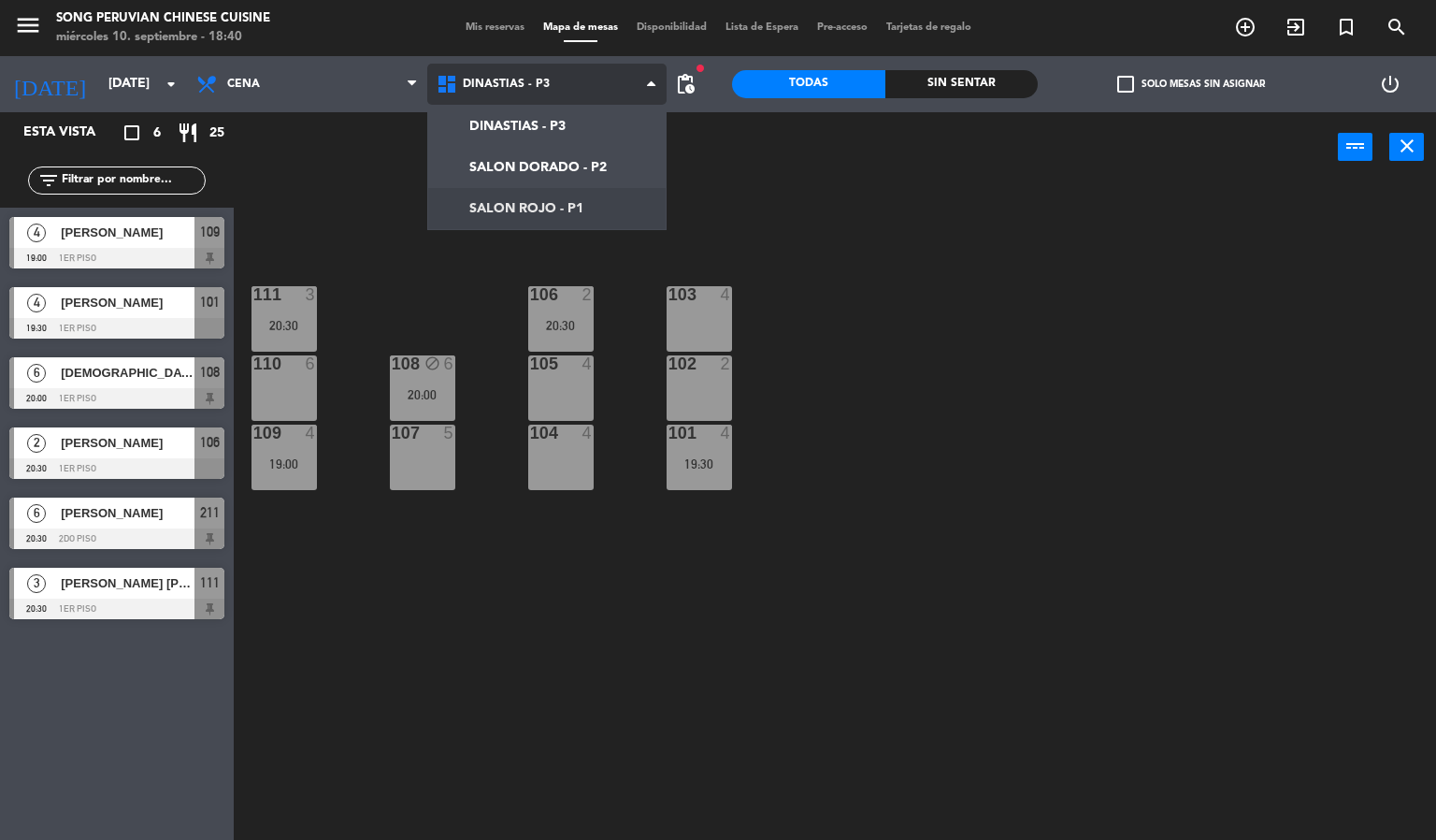
click at [500, 214] on ng-component "menu Song Peruvian Chinese Cuisine [DATE] 10. septiembre - 18:40 Mis reservas M…" at bounding box center [718, 420] width 1436 height 841
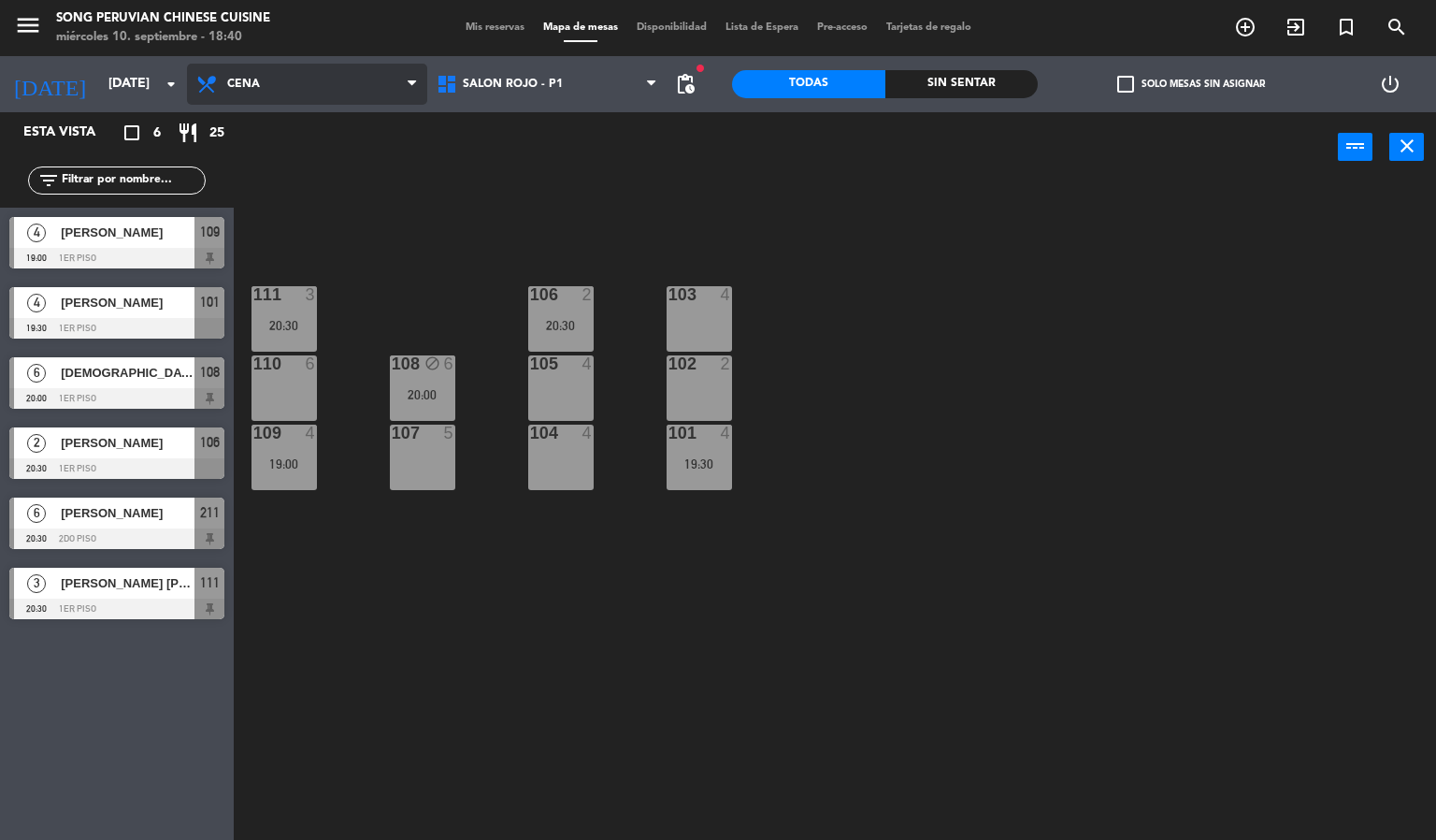
click at [290, 90] on span "Cena" at bounding box center [307, 83] width 241 height 41
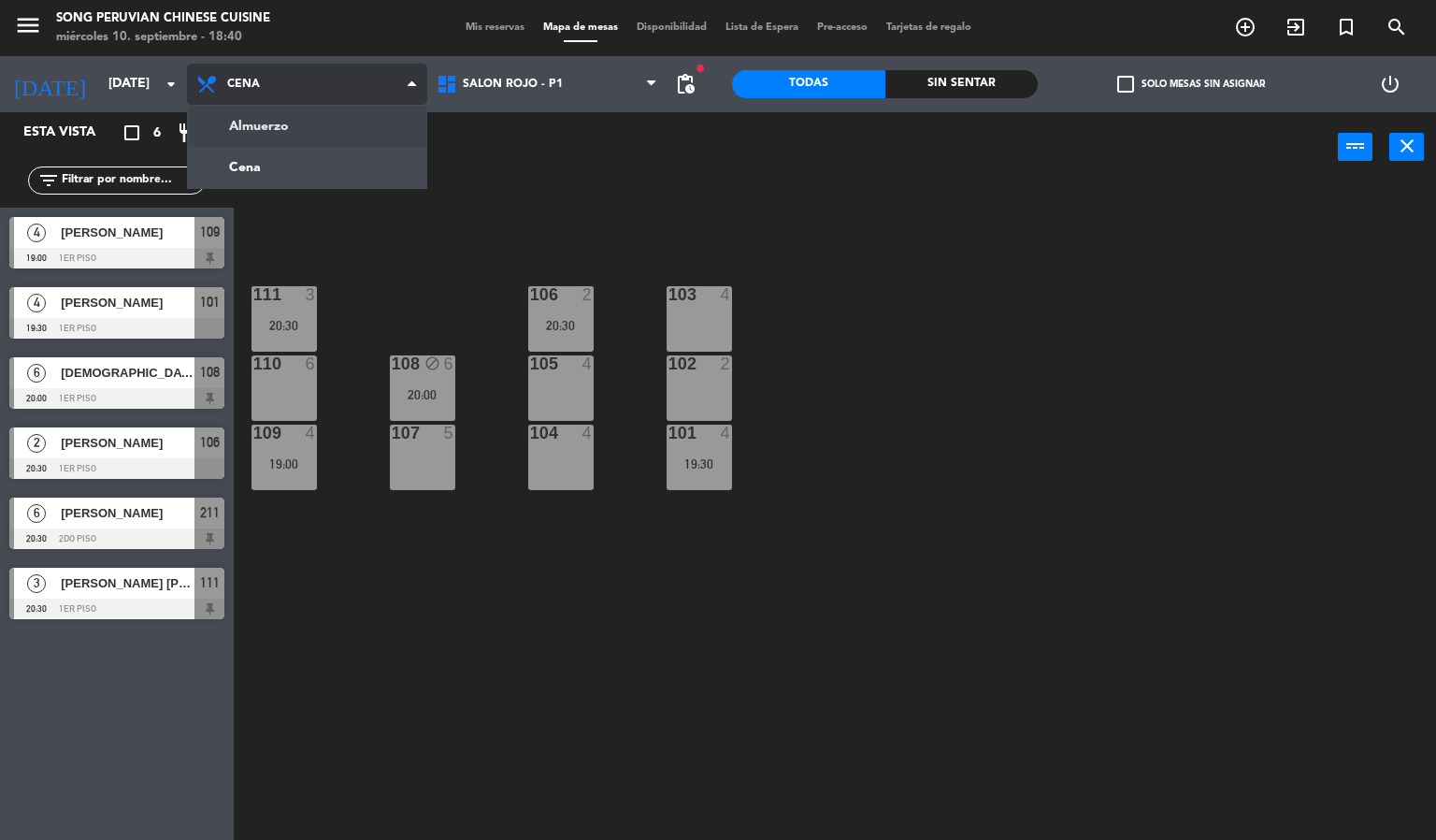
click at [304, 124] on ng-component "menu Song Peruvian Chinese Cuisine [DATE] 10. septiembre - 18:40 Mis reservas M…" at bounding box center [718, 420] width 1436 height 841
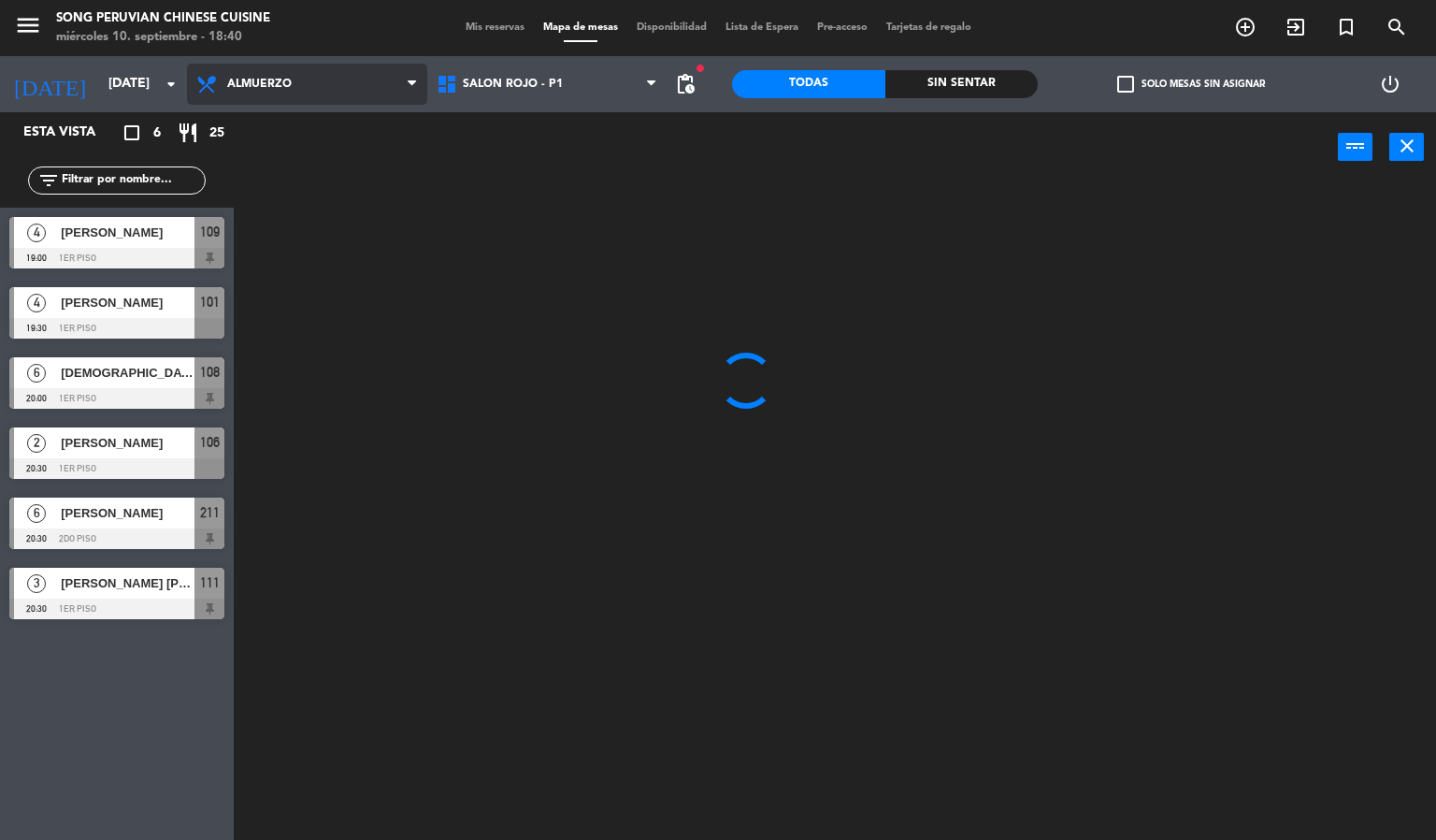
click at [387, 88] on span "Almuerzo" at bounding box center [307, 83] width 241 height 41
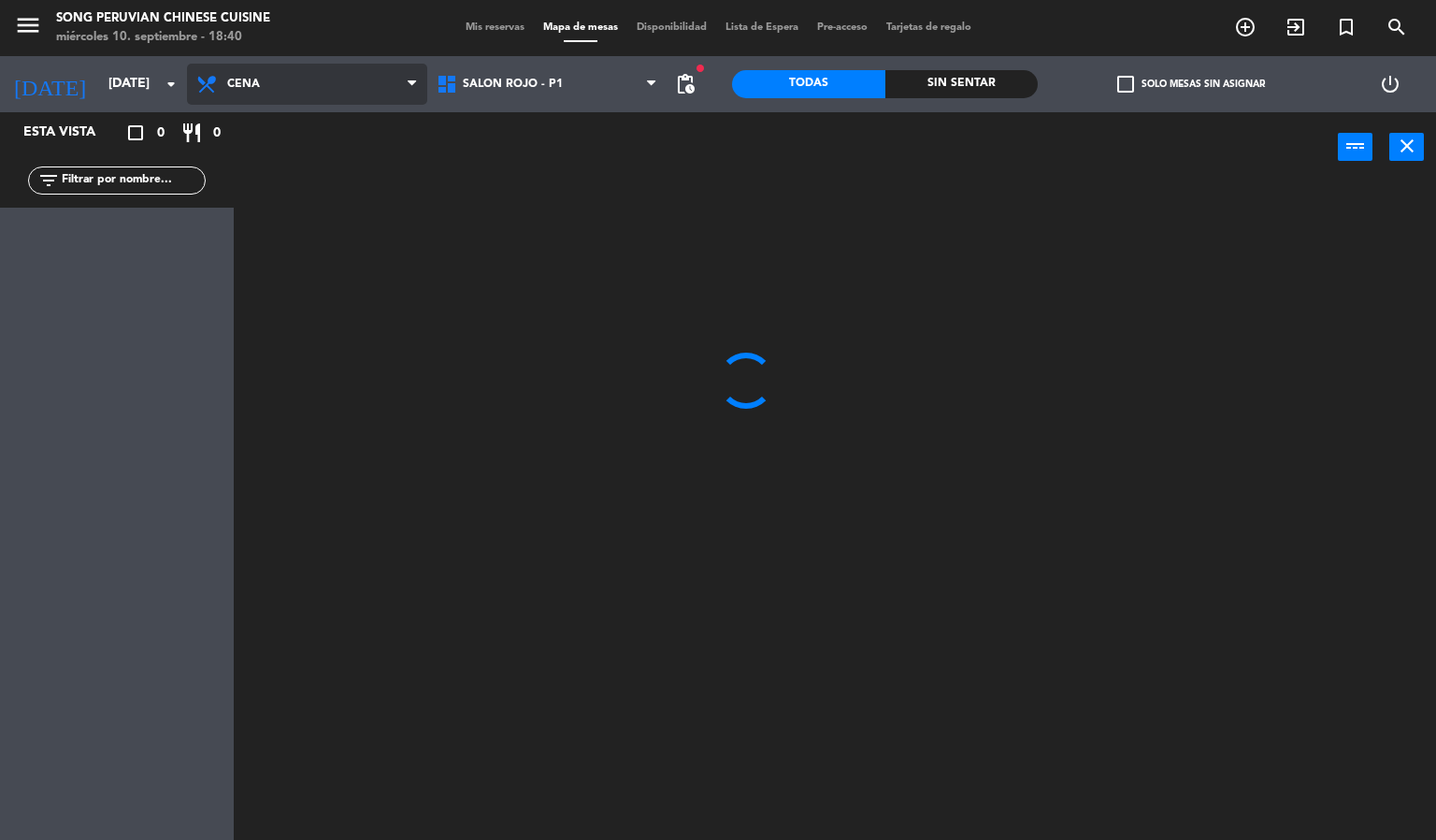
click at [368, 166] on ng-component "menu Song Peruvian Chinese Cuisine [DATE] 10. septiembre - 18:40 Mis reservas M…" at bounding box center [718, 420] width 1436 height 841
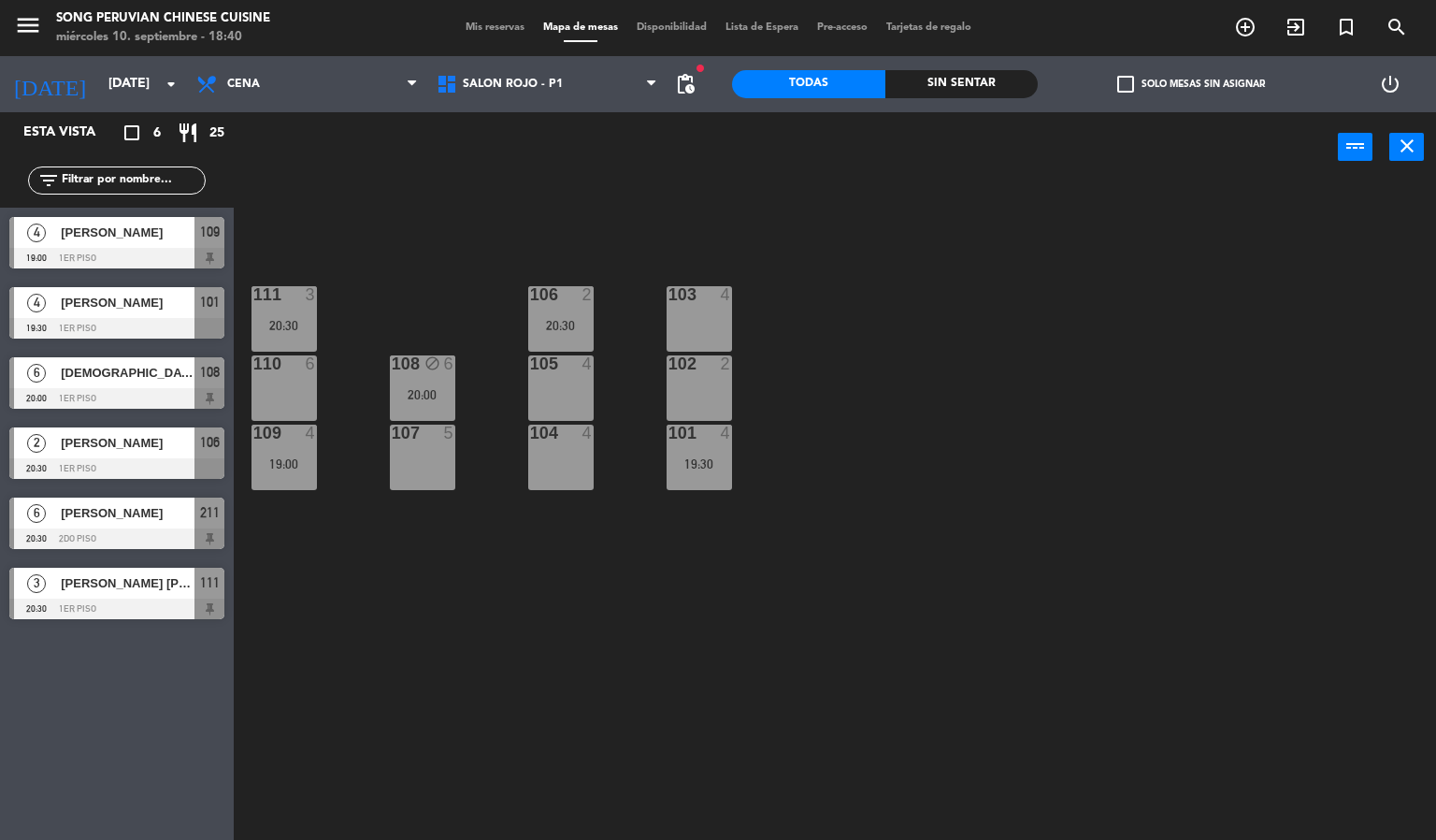
click at [603, 169] on div "power_input close" at bounding box center [786, 147] width 1104 height 71
click at [934, 373] on div "103 4 106 2 20:30 111 3 20:30 102 2 105 4 108 block 6 20:00 110 6 101 4 19:30 1…" at bounding box center [842, 512] width 1189 height 657
drag, startPoint x: 626, startPoint y: 270, endPoint x: 626, endPoint y: 154, distance: 116.0
click at [626, 174] on div "power_input close 103 4 106 2 20:30 111 3 20:30 102 2 105 4 108 block 6 20:00 1…" at bounding box center [718, 475] width 1436 height 728
click at [502, 220] on div "103 4 106 2 20:30 111 3 20:30 102 2 105 4 108 block 6 20:00 110 6 101 4 19:30 1…" at bounding box center [842, 512] width 1189 height 657
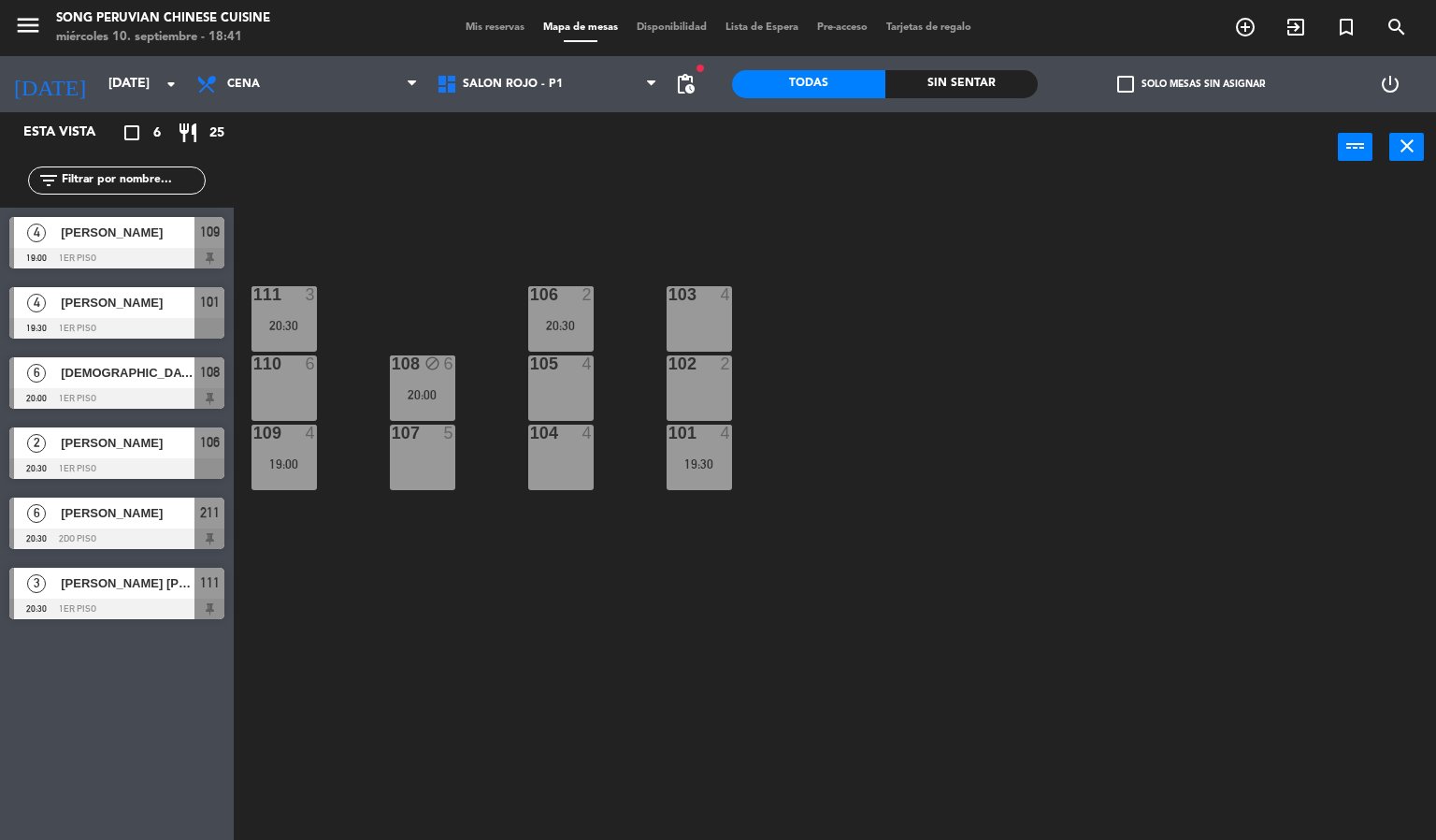
click at [691, 396] on div "102 2" at bounding box center [699, 387] width 65 height 65
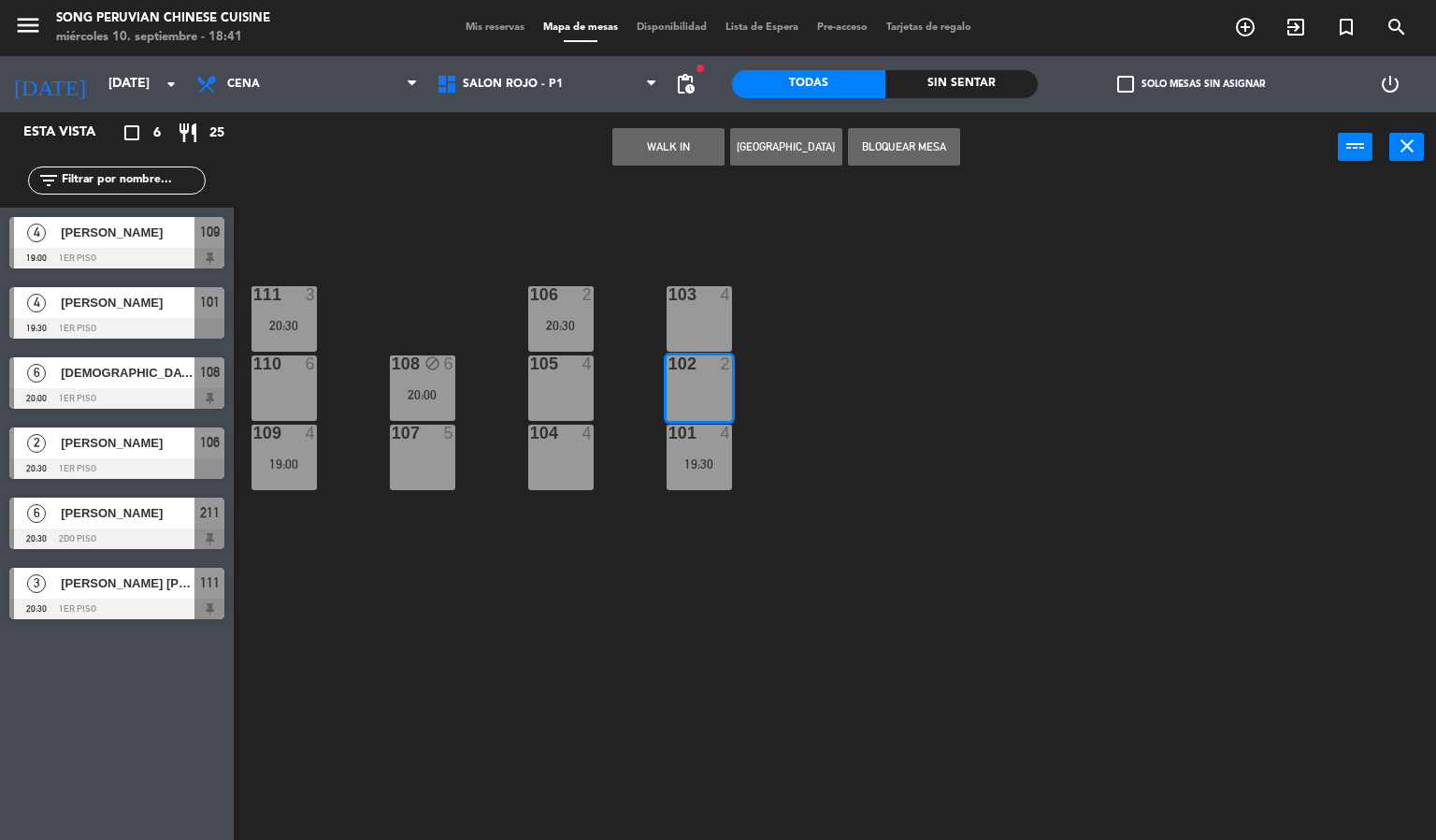
click at [943, 295] on div "103 4 106 2 20:30 111 3 20:30 102 2 105 4 108 block 6 20:00 110 6 101 4 19:30 1…" at bounding box center [842, 512] width 1189 height 657
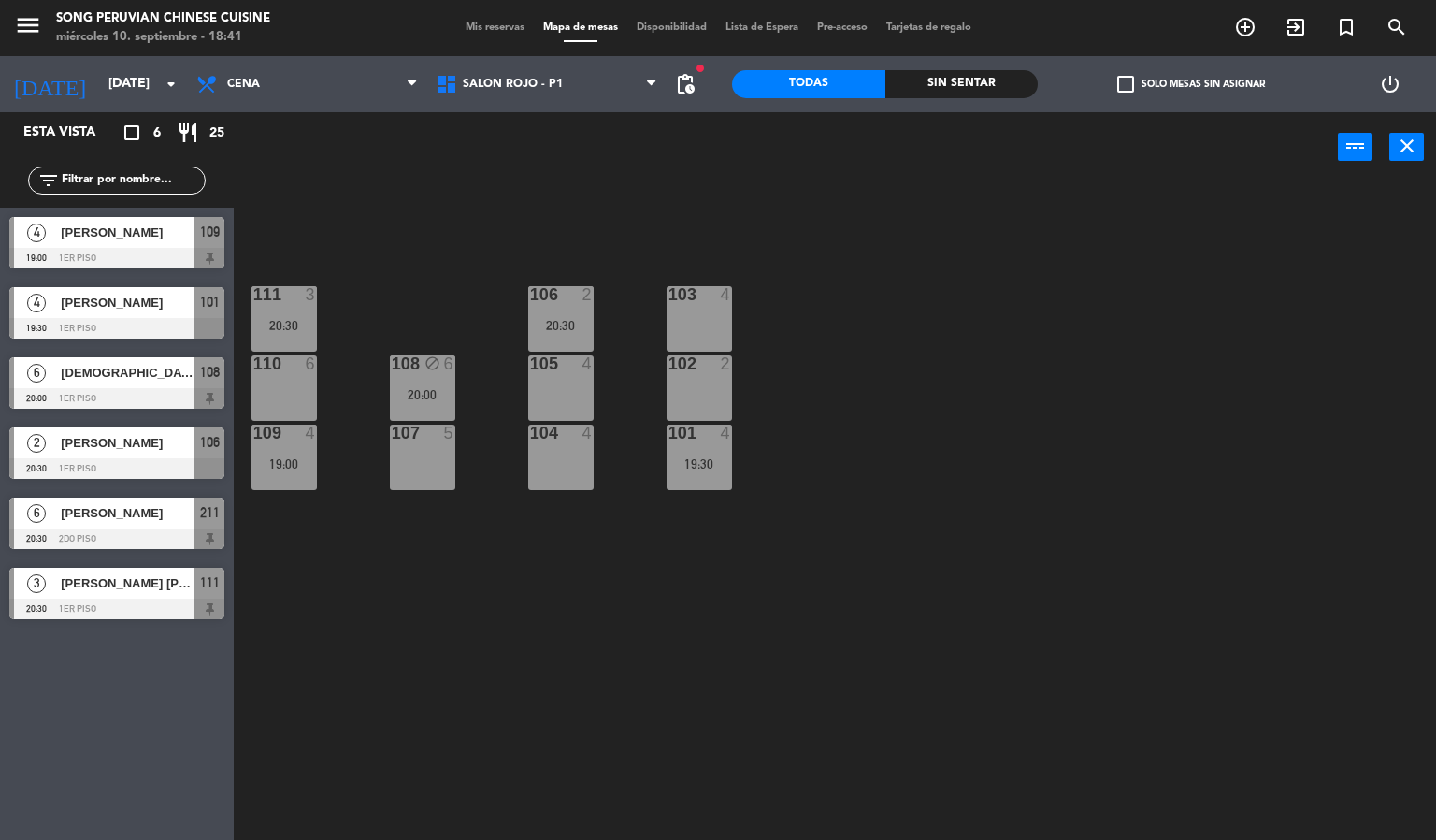
click at [712, 318] on div "103 4" at bounding box center [699, 318] width 65 height 65
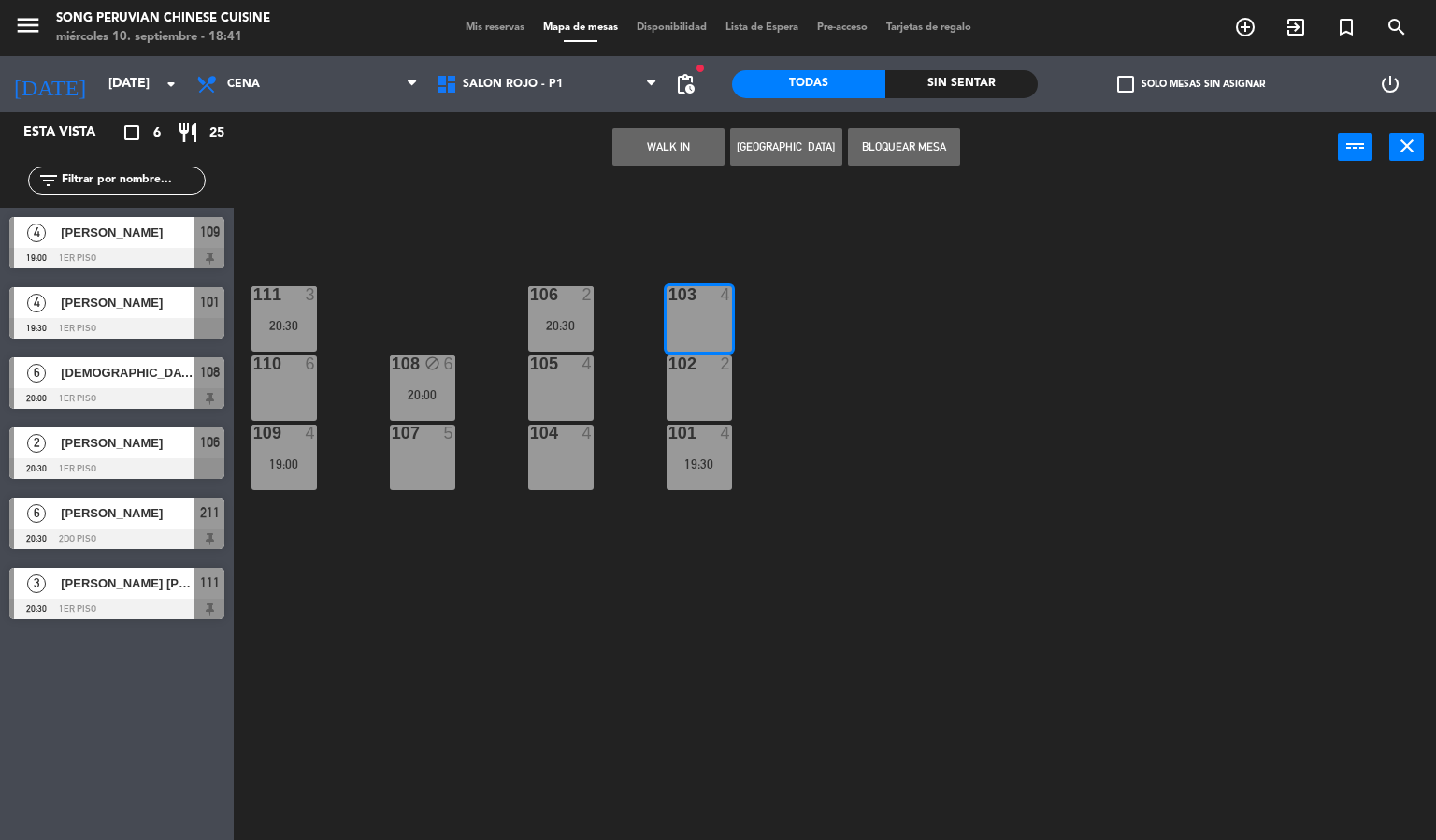
click at [882, 330] on div "103 4 106 2 20:30 111 3 20:30 102 2 105 4 108 block 6 20:00 110 6 101 4 19:30 1…" at bounding box center [842, 512] width 1189 height 657
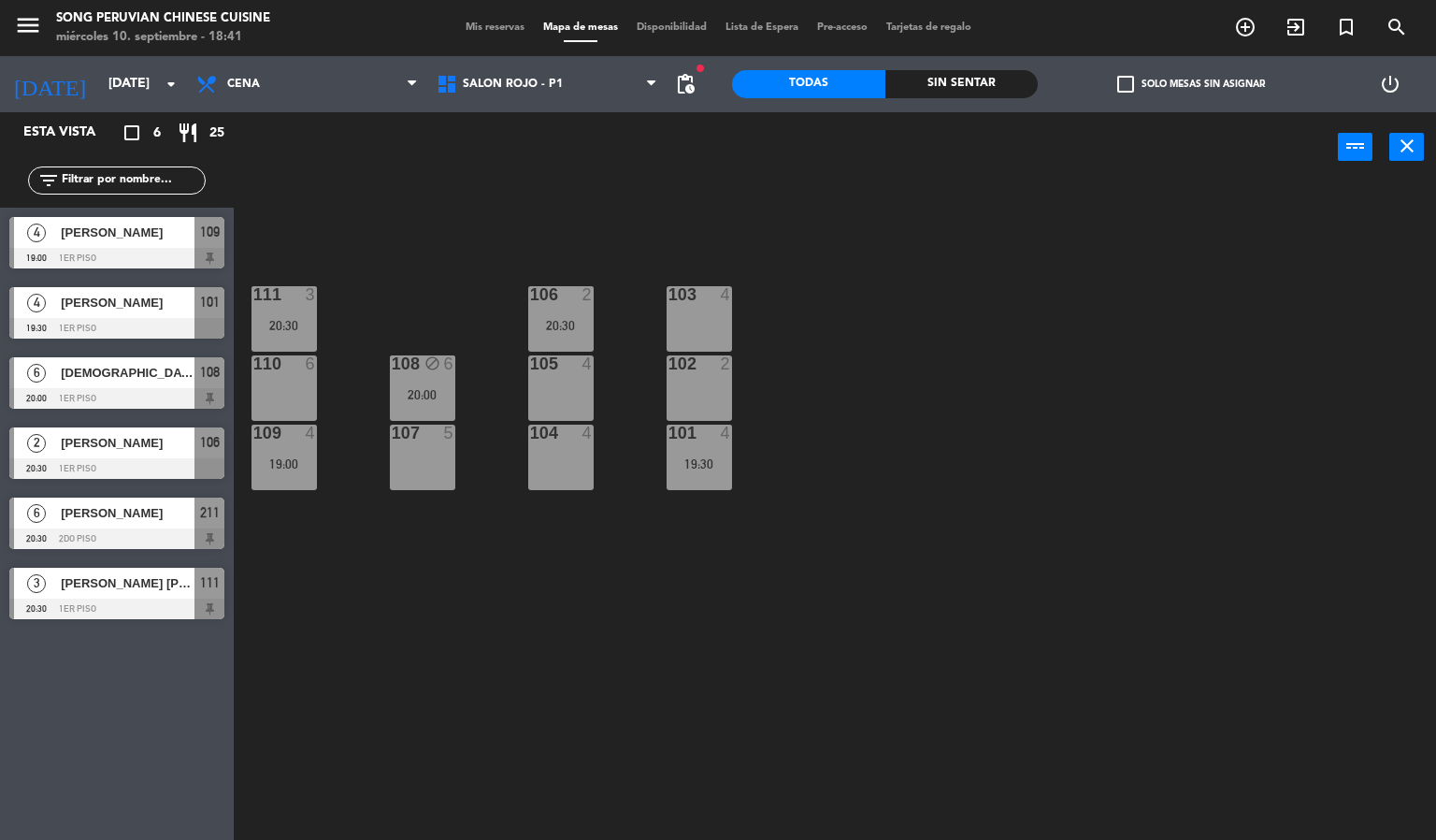
drag, startPoint x: 596, startPoint y: 220, endPoint x: 604, endPoint y: 297, distance: 77.4
click at [610, 269] on div "103 4 106 2 20:30 111 3 20:30 102 2 105 4 108 block 6 20:00 110 6 101 4 19:30 1…" at bounding box center [842, 512] width 1189 height 657
click at [599, 342] on div "103 4 106 2 20:30 111 3 20:30 102 2 105 4 108 block 6 20:00 110 6 101 4 19:30 1…" at bounding box center [842, 512] width 1189 height 657
click at [573, 324] on div "20:30" at bounding box center [561, 326] width 65 height 13
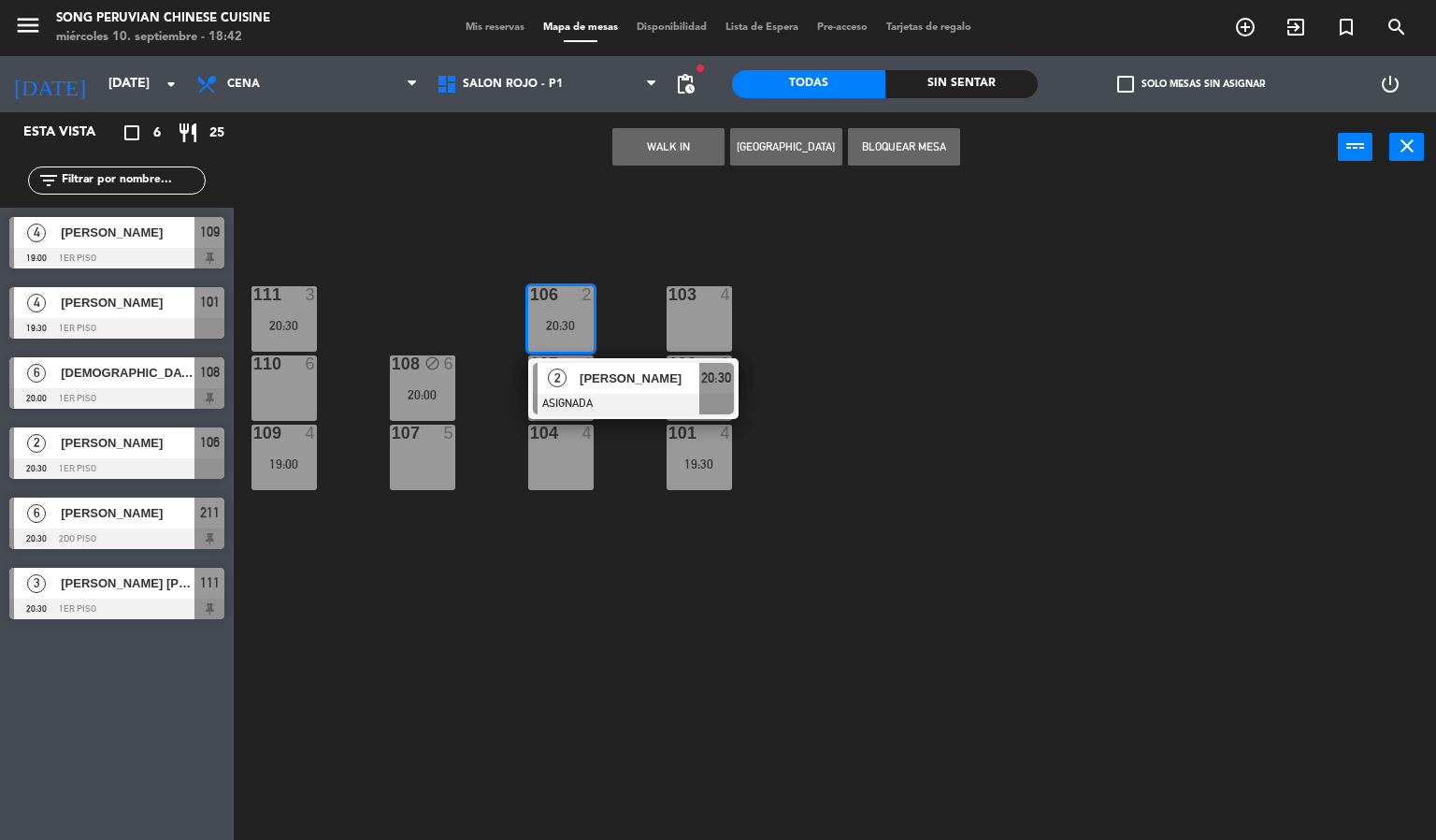
click at [616, 267] on div "103 4 106 2 20:30 2 [PERSON_NAME] ASIGNADA 20:30 111 3 20:30 102 2 105 4 108 bl…" at bounding box center [842, 512] width 1189 height 657
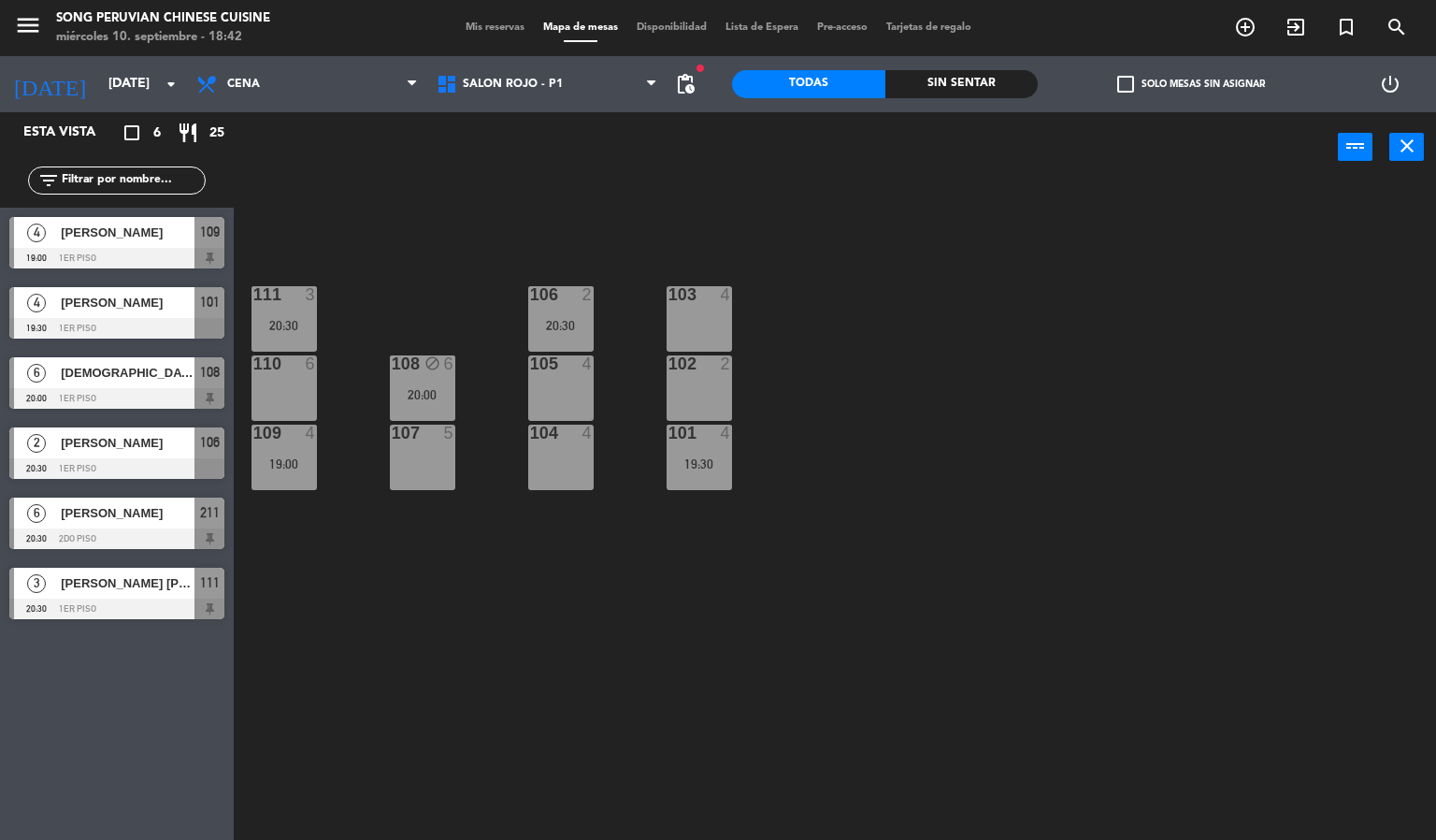
click at [710, 334] on div "103 4" at bounding box center [699, 318] width 65 height 65
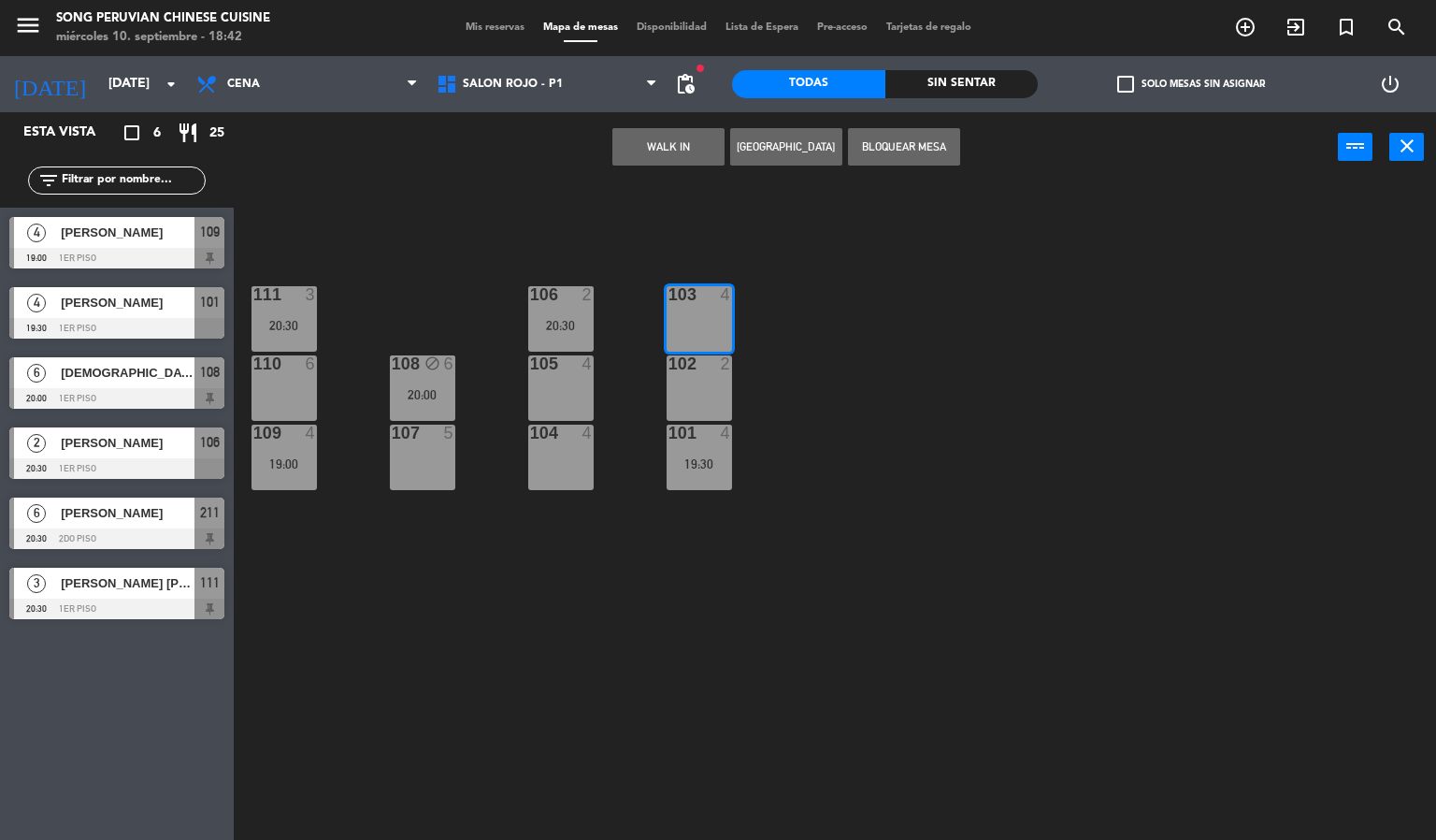
click at [761, 329] on div "103 4 106 2 20:30 111 3 20:30 102 2 105 4 108 block 6 20:00 110 6 101 4 19:30 1…" at bounding box center [842, 512] width 1189 height 657
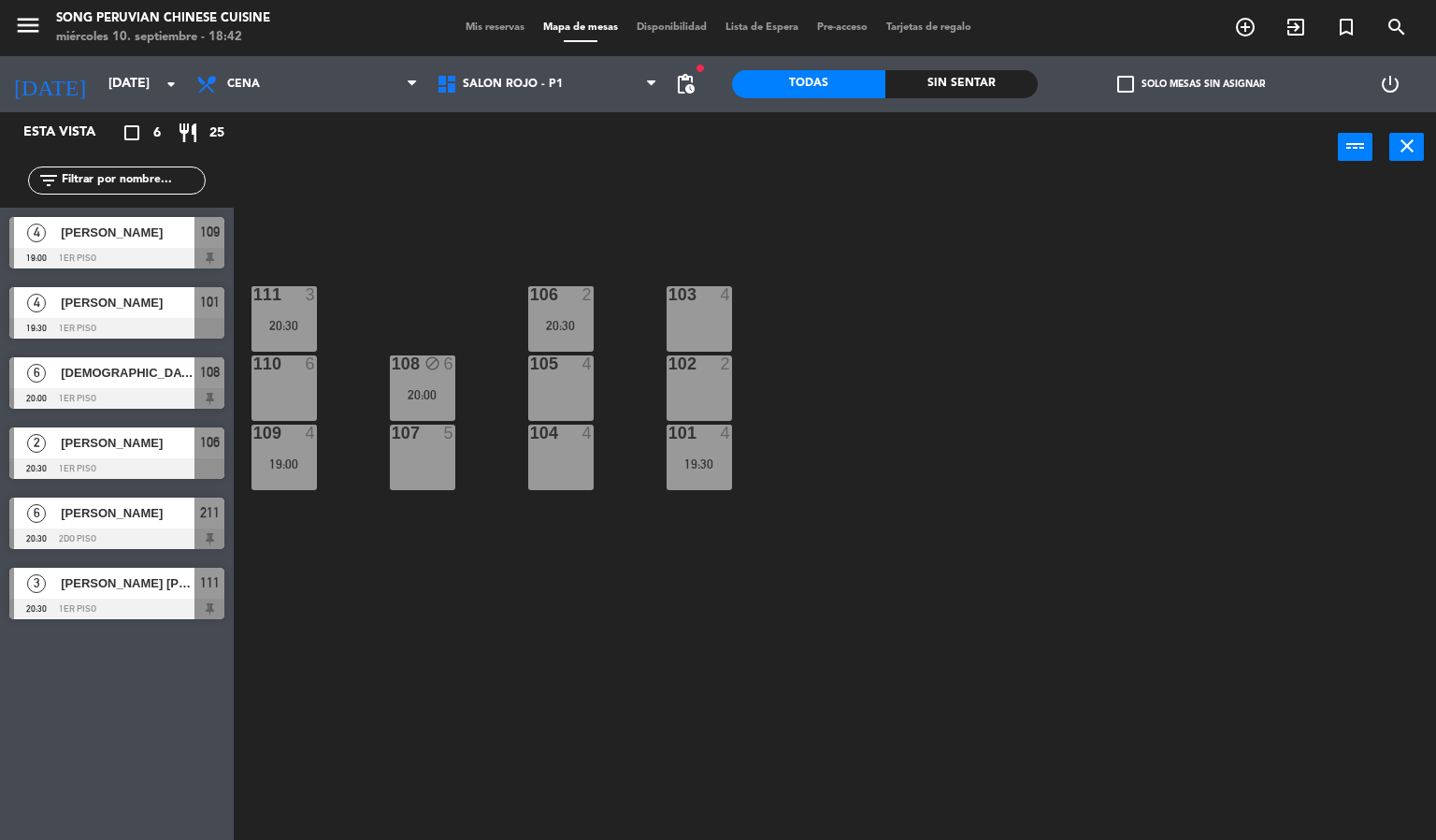
click at [725, 385] on div "102 2" at bounding box center [699, 387] width 65 height 65
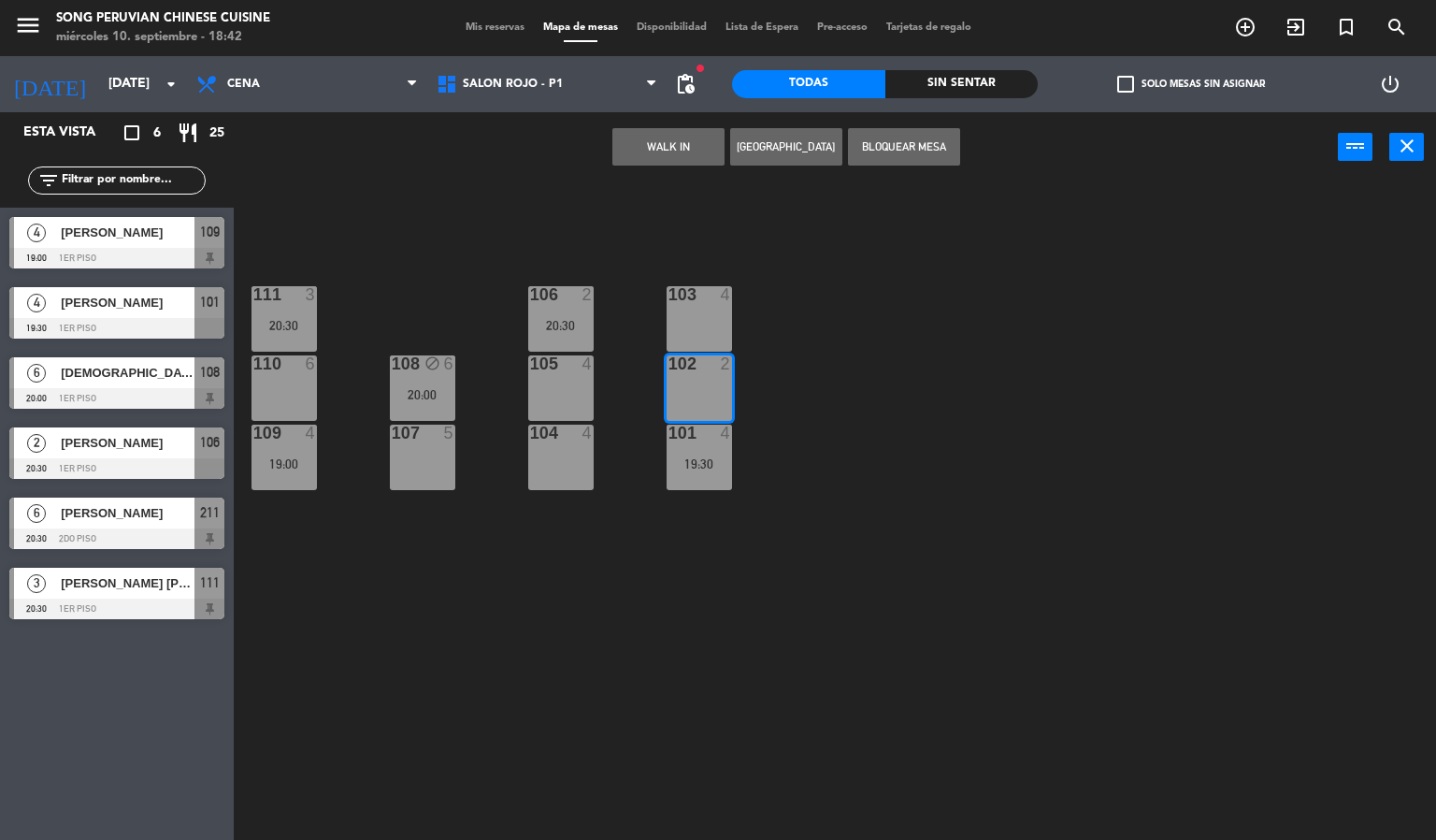
drag, startPoint x: 871, startPoint y: 379, endPoint x: 831, endPoint y: 427, distance: 62.5
click at [872, 385] on div "103 4 106 2 20:30 111 3 20:30 102 2 105 4 108 block 6 20:00 110 6 101 4 19:30 1…" at bounding box center [842, 512] width 1189 height 657
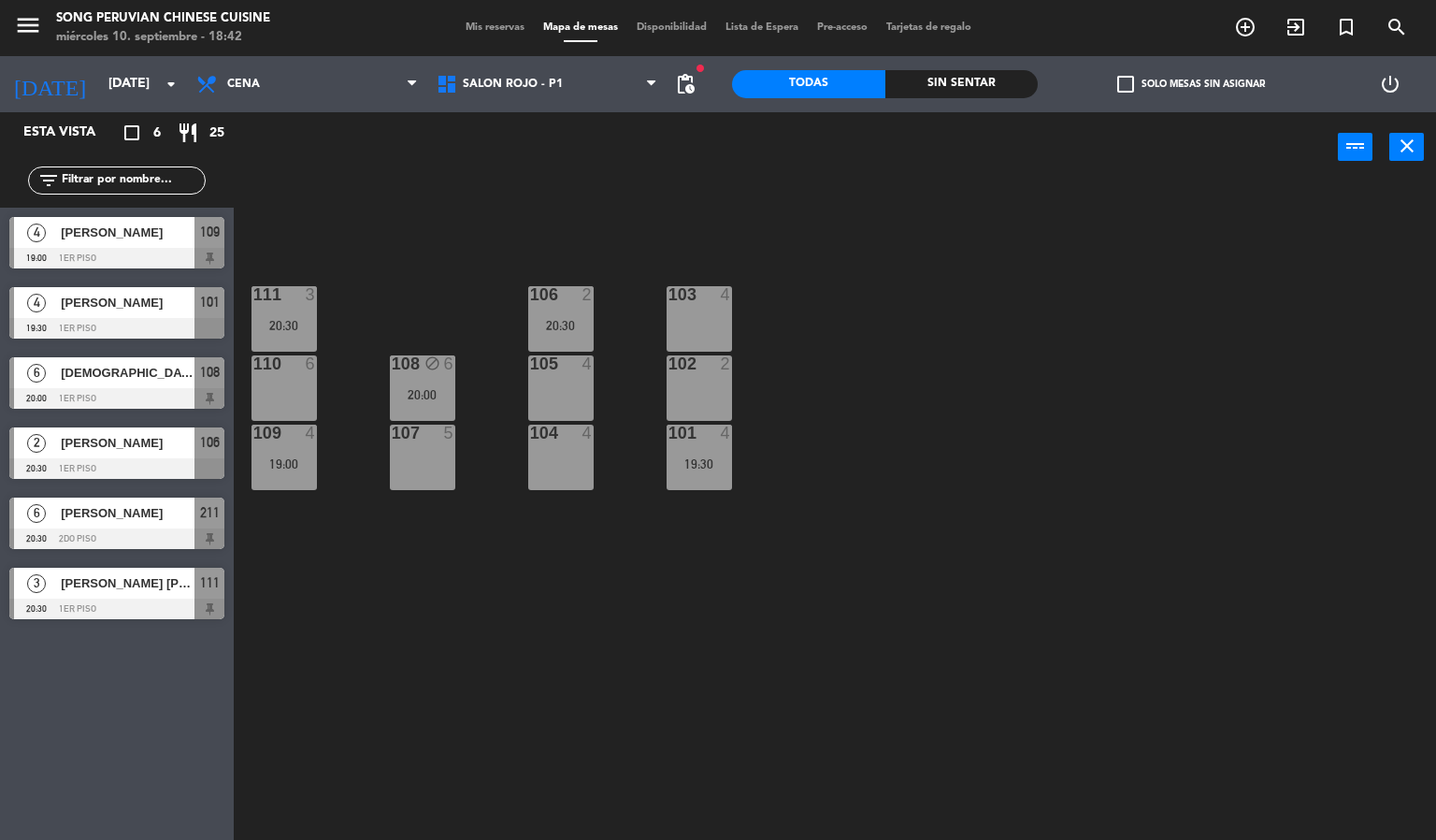
click at [700, 460] on div "19:30" at bounding box center [699, 464] width 65 height 13
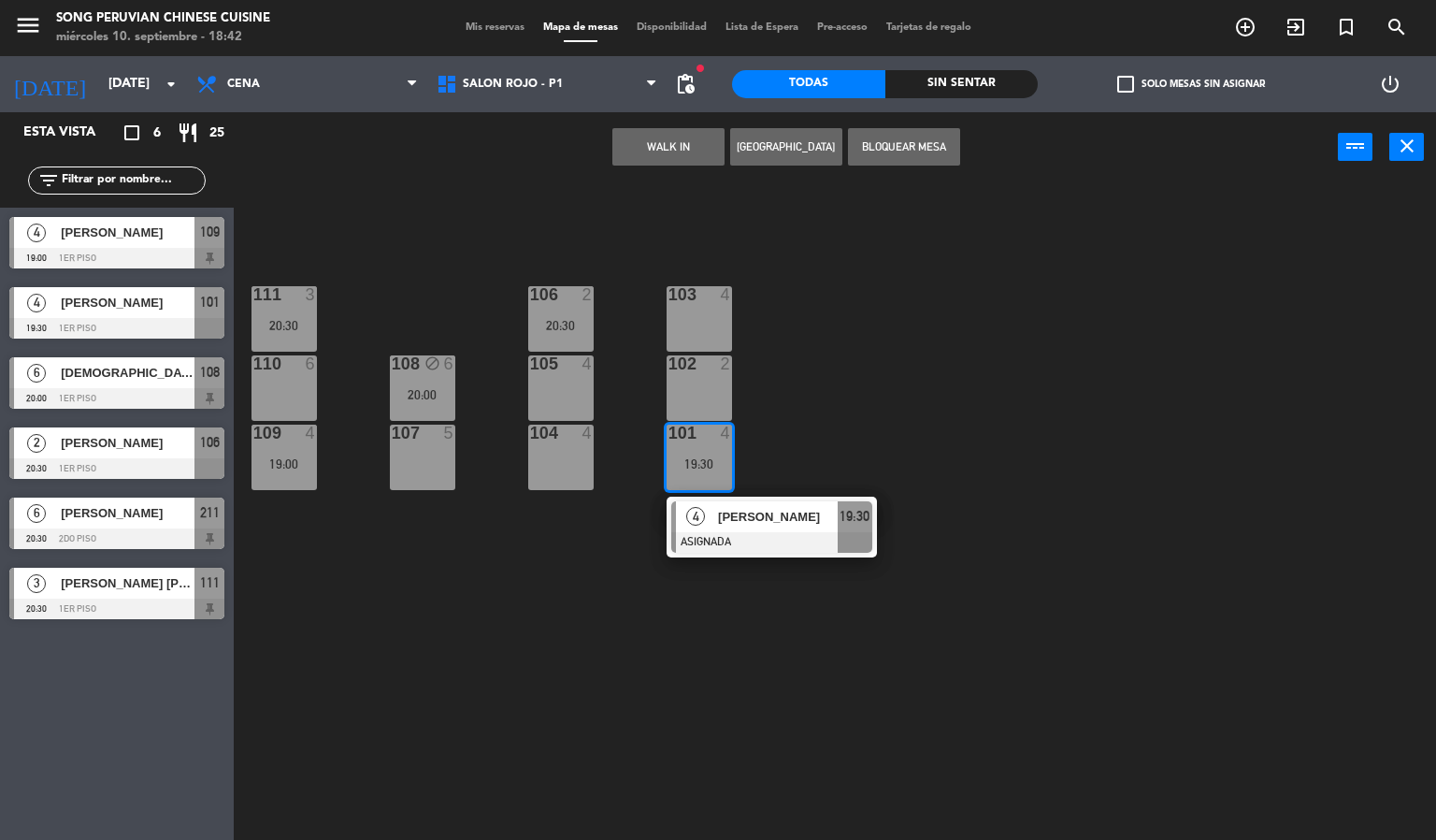
click at [691, 391] on div "102 2" at bounding box center [699, 387] width 65 height 65
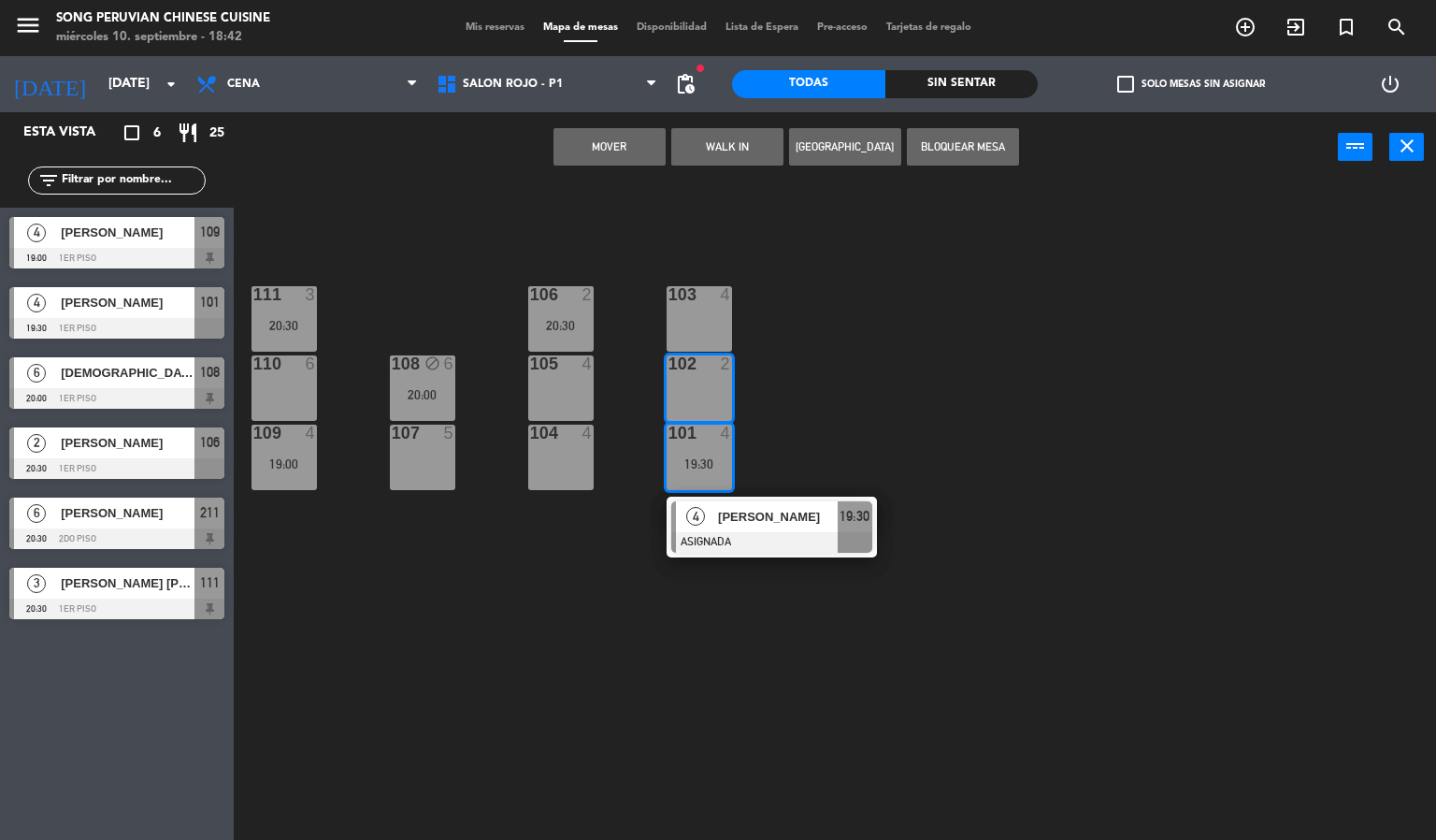
click at [693, 310] on div "103 4" at bounding box center [699, 318] width 65 height 65
click at [847, 259] on div "103 4 106 2 20:30 111 3 20:30 102 2 105 4 108 block 6 20:00 110 6 101 4 19:30 4…" at bounding box center [842, 512] width 1189 height 657
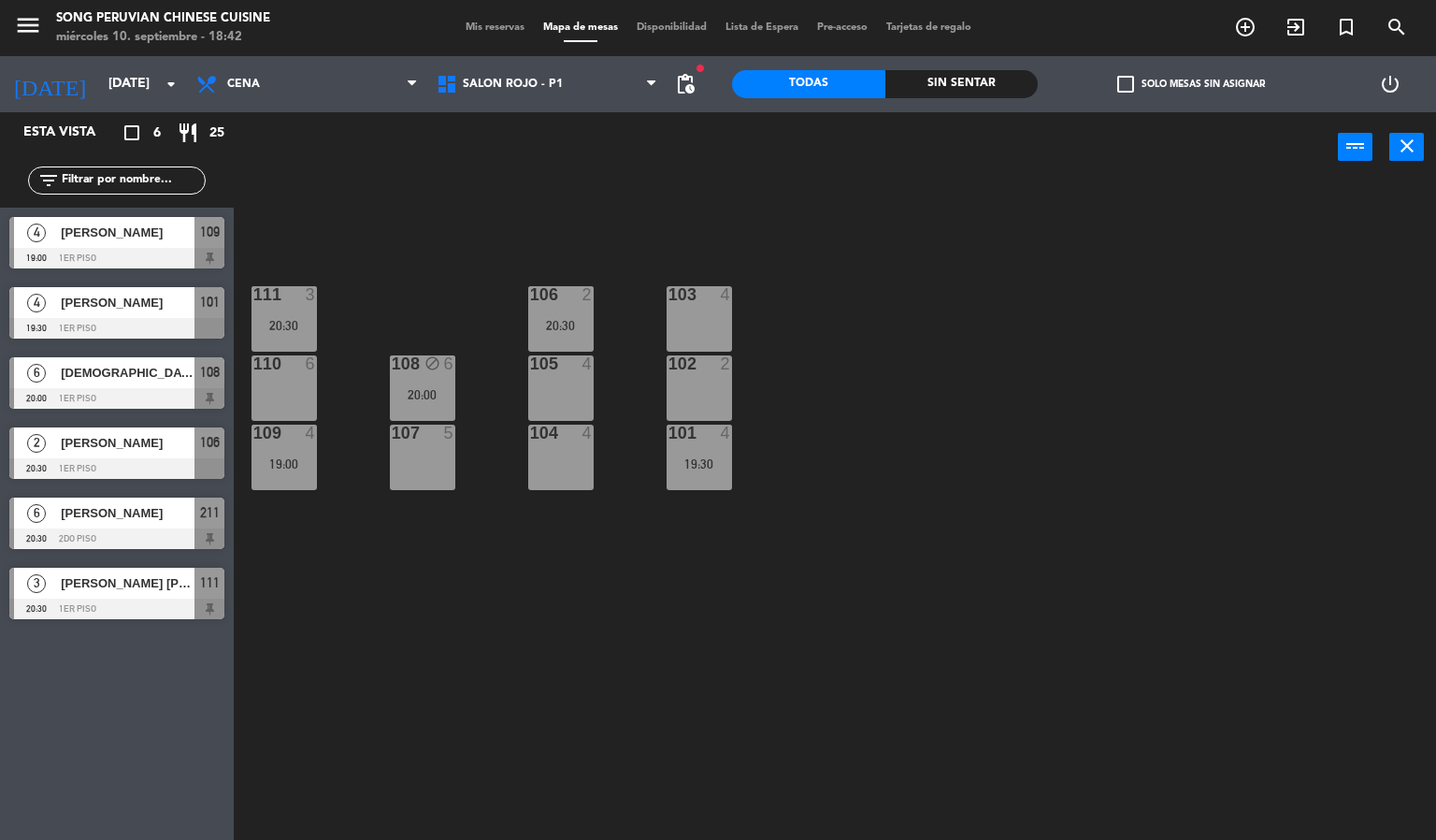
click at [566, 321] on div "20:30" at bounding box center [561, 326] width 65 height 13
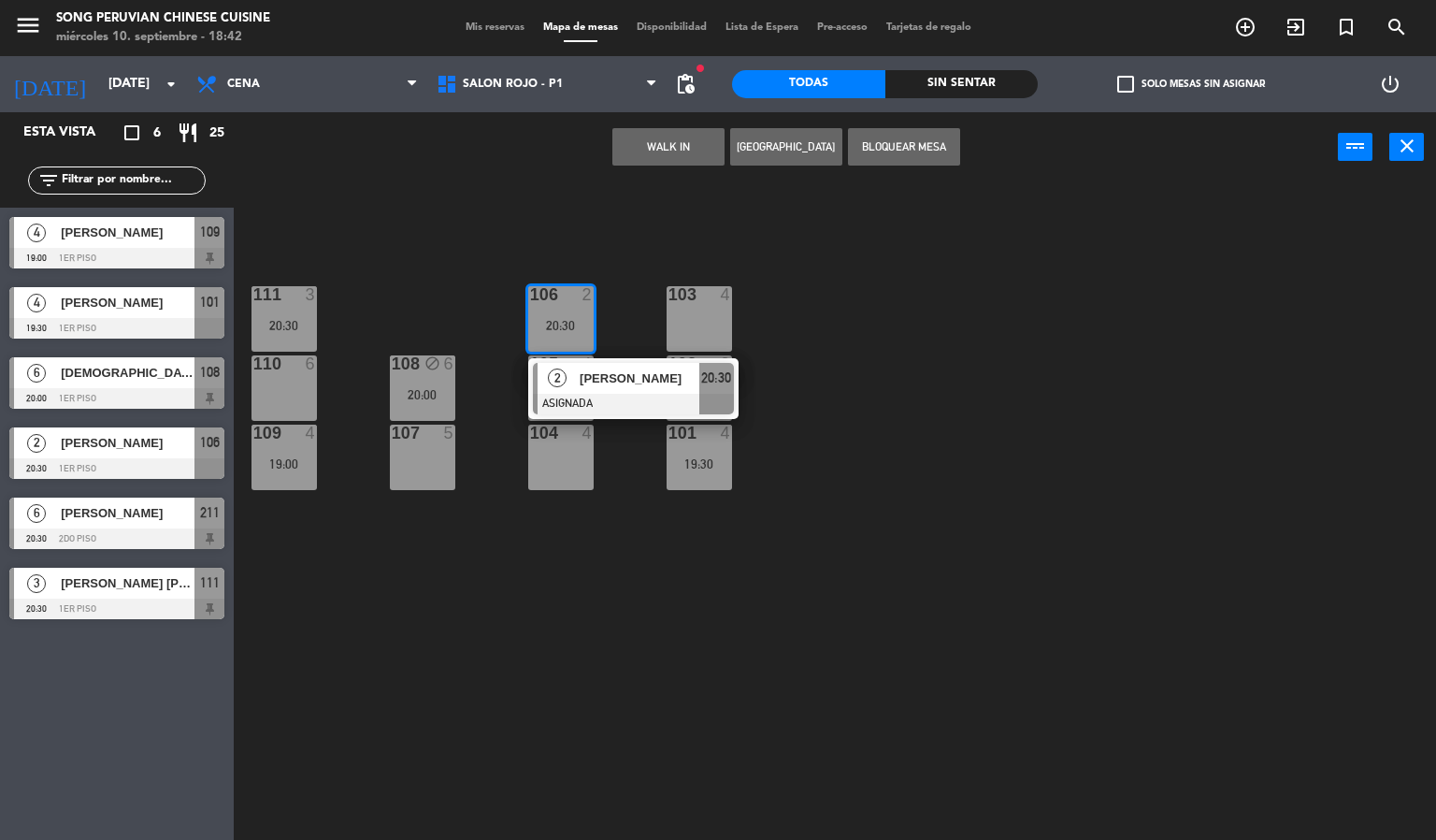
click at [640, 491] on div "103 4 106 2 20:30 2 [PERSON_NAME] ASIGNADA 20:30 111 3 20:30 102 2 105 4 108 bl…" at bounding box center [842, 512] width 1189 height 657
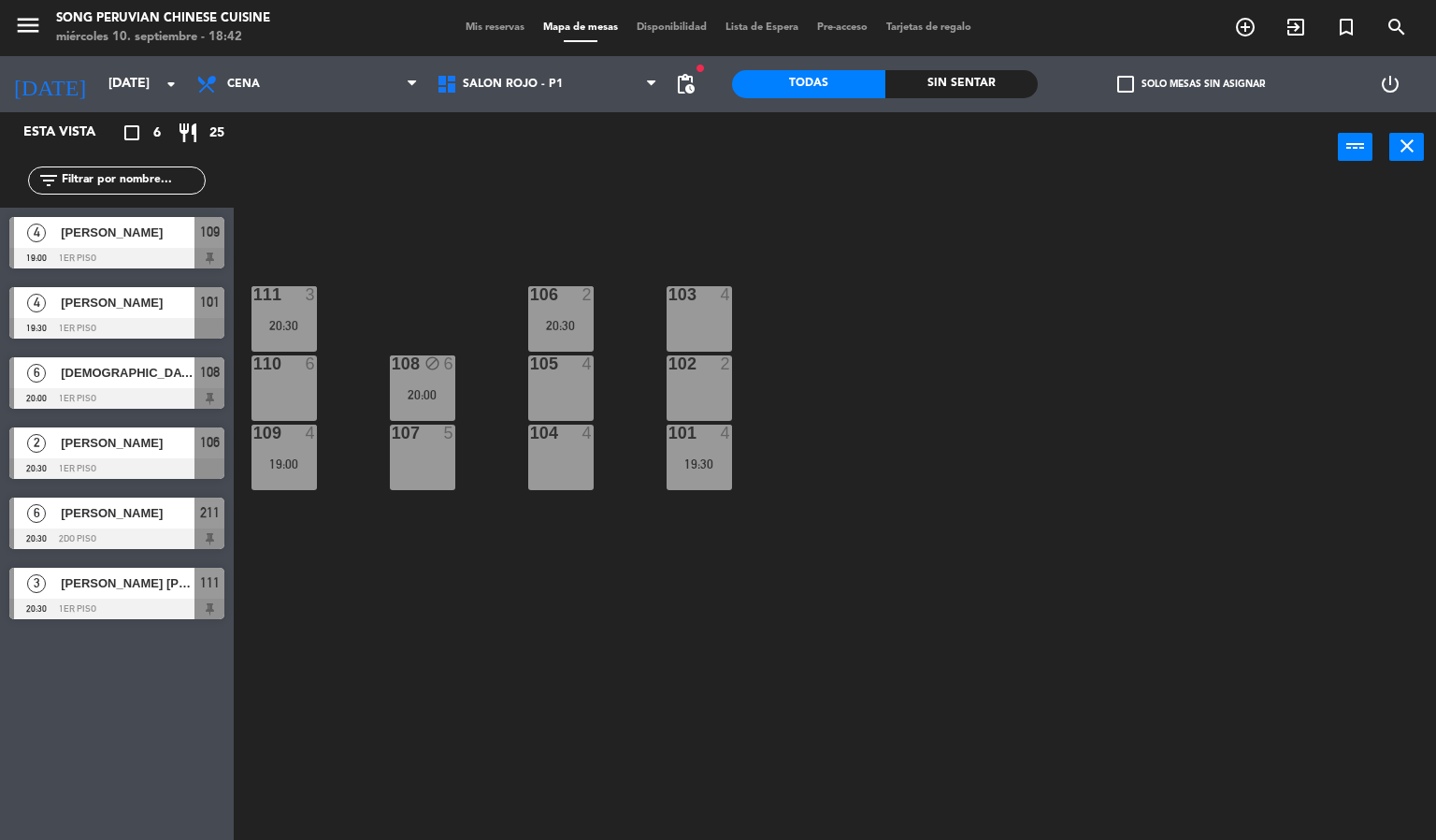
click at [376, 323] on div "103 4 106 2 20:30 111 3 20:30 102 2 105 4 108 block 6 20:00 110 6 101 4 19:30 1…" at bounding box center [842, 512] width 1189 height 657
click at [403, 376] on div "108 block 6 20:00" at bounding box center [422, 387] width 65 height 65
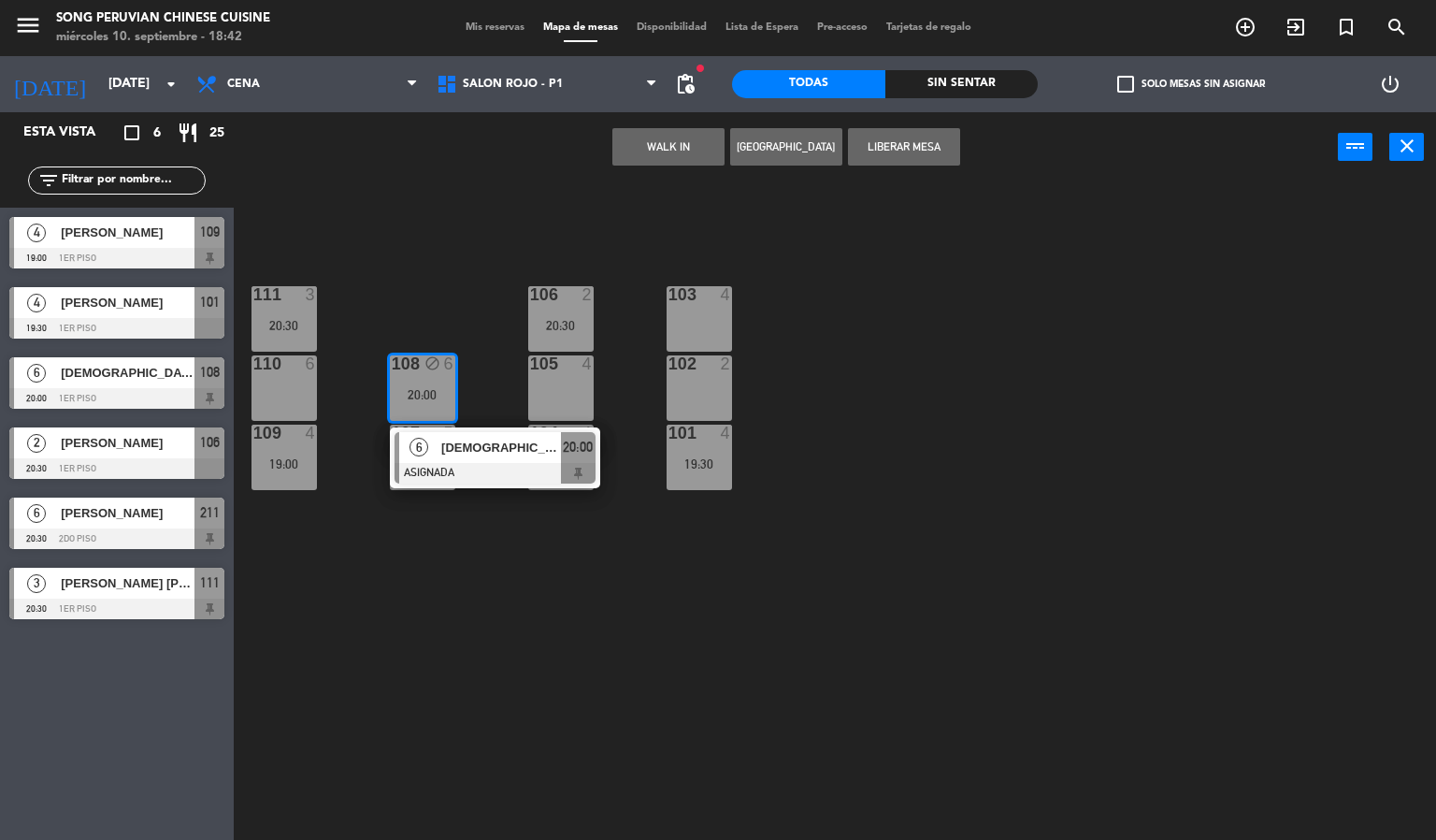
click at [405, 304] on div "103 4 106 2 20:30 111 3 20:30 102 2 105 4 108 block 6 20:00 6 [DEMOGRAPHIC_DATA…" at bounding box center [842, 512] width 1189 height 657
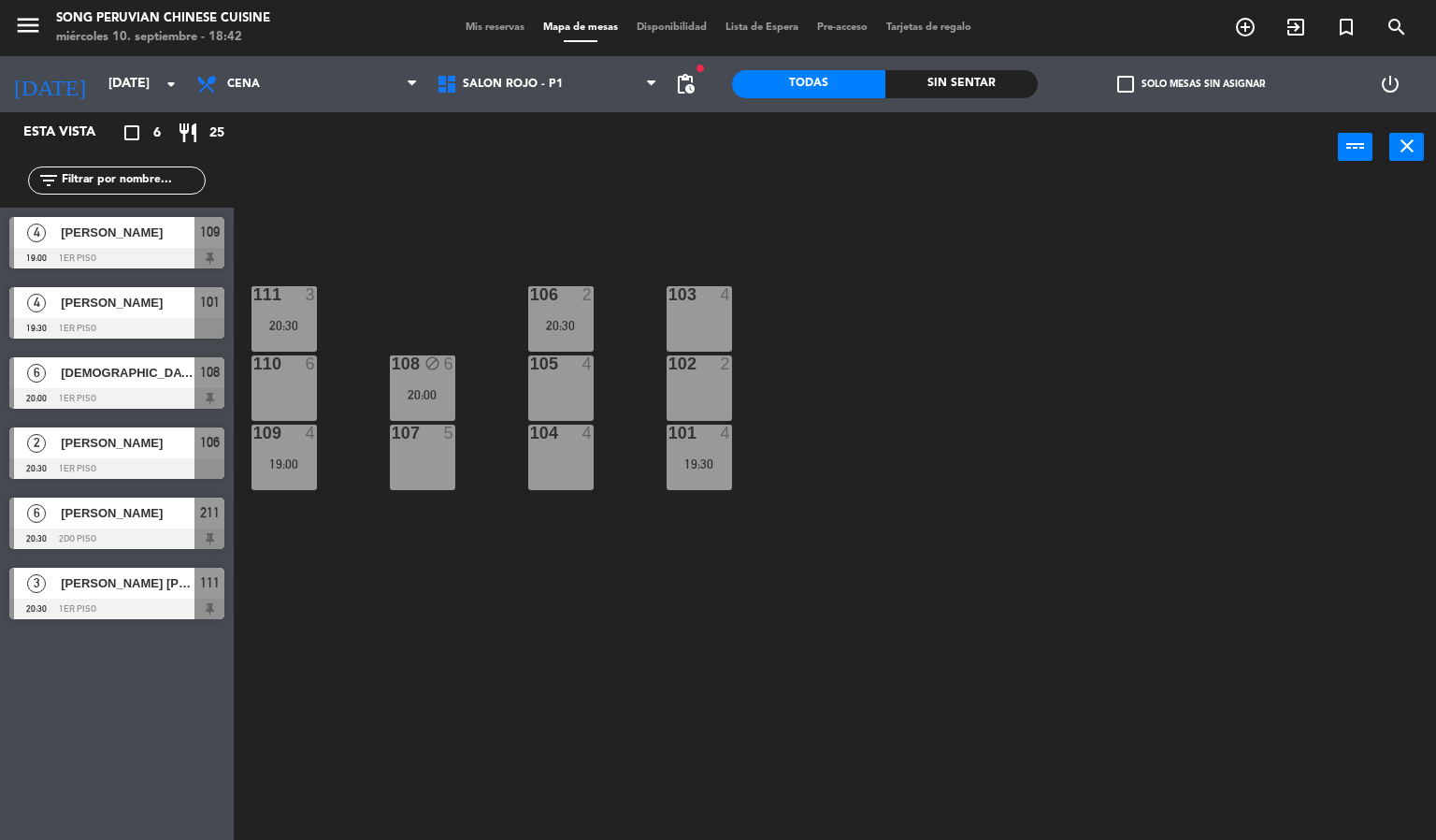
click at [464, 295] on div "103 4 106 2 20:30 111 3 20:30 102 2 105 4 108 block 6 20:00 110 6 101 4 19:30 1…" at bounding box center [842, 512] width 1189 height 657
click at [516, 390] on div "103 4 106 2 20:30 111 3 20:30 102 2 105 4 108 block 6 20:00 110 6 101 4 19:30 1…" at bounding box center [842, 512] width 1189 height 657
click at [546, 336] on div "106 2 20:30" at bounding box center [561, 318] width 65 height 65
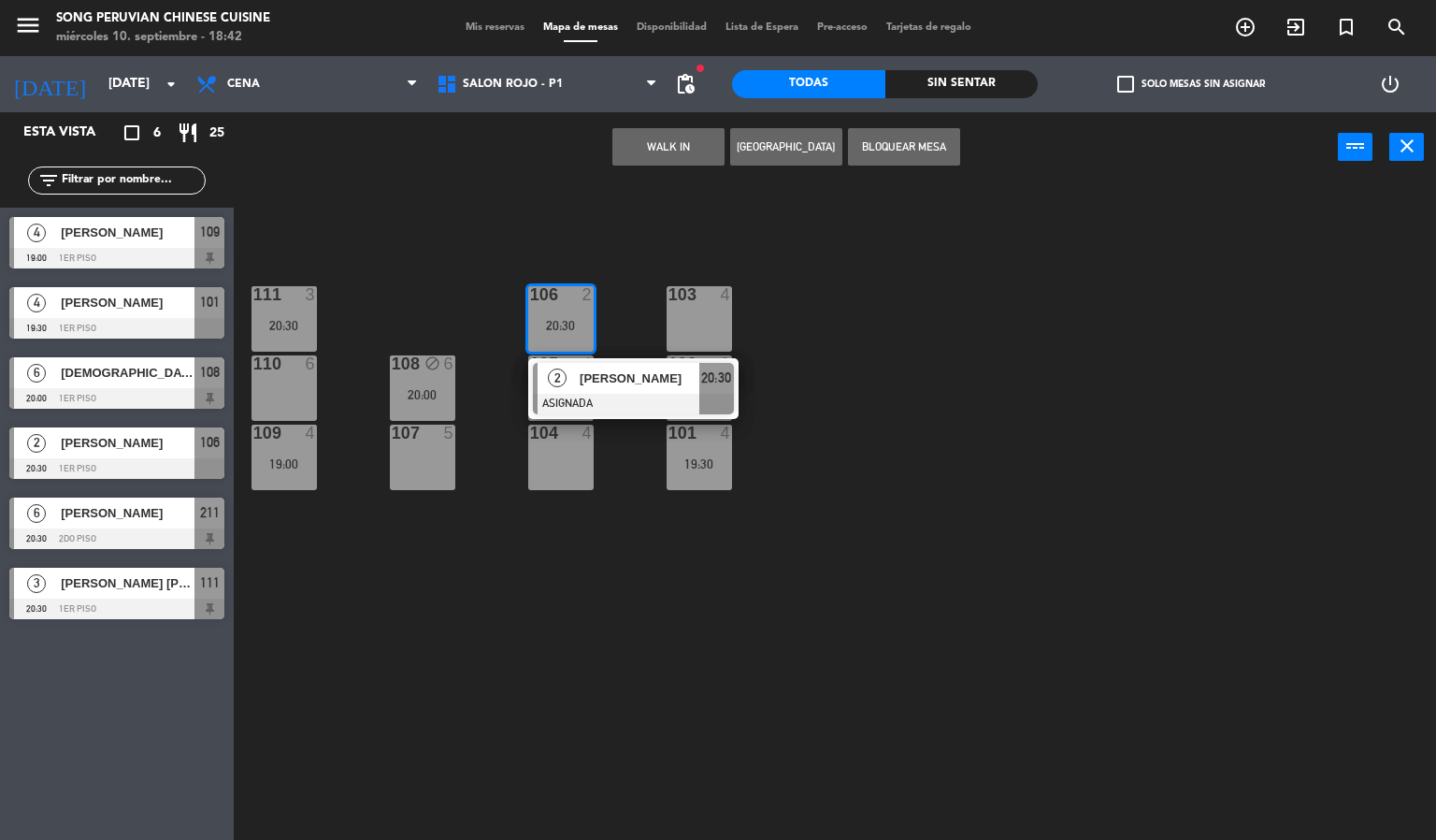
click at [523, 245] on div "103 4 106 2 20:30 2 [PERSON_NAME] ASIGNADA 20:30 111 3 20:30 102 2 105 4 108 bl…" at bounding box center [842, 512] width 1189 height 657
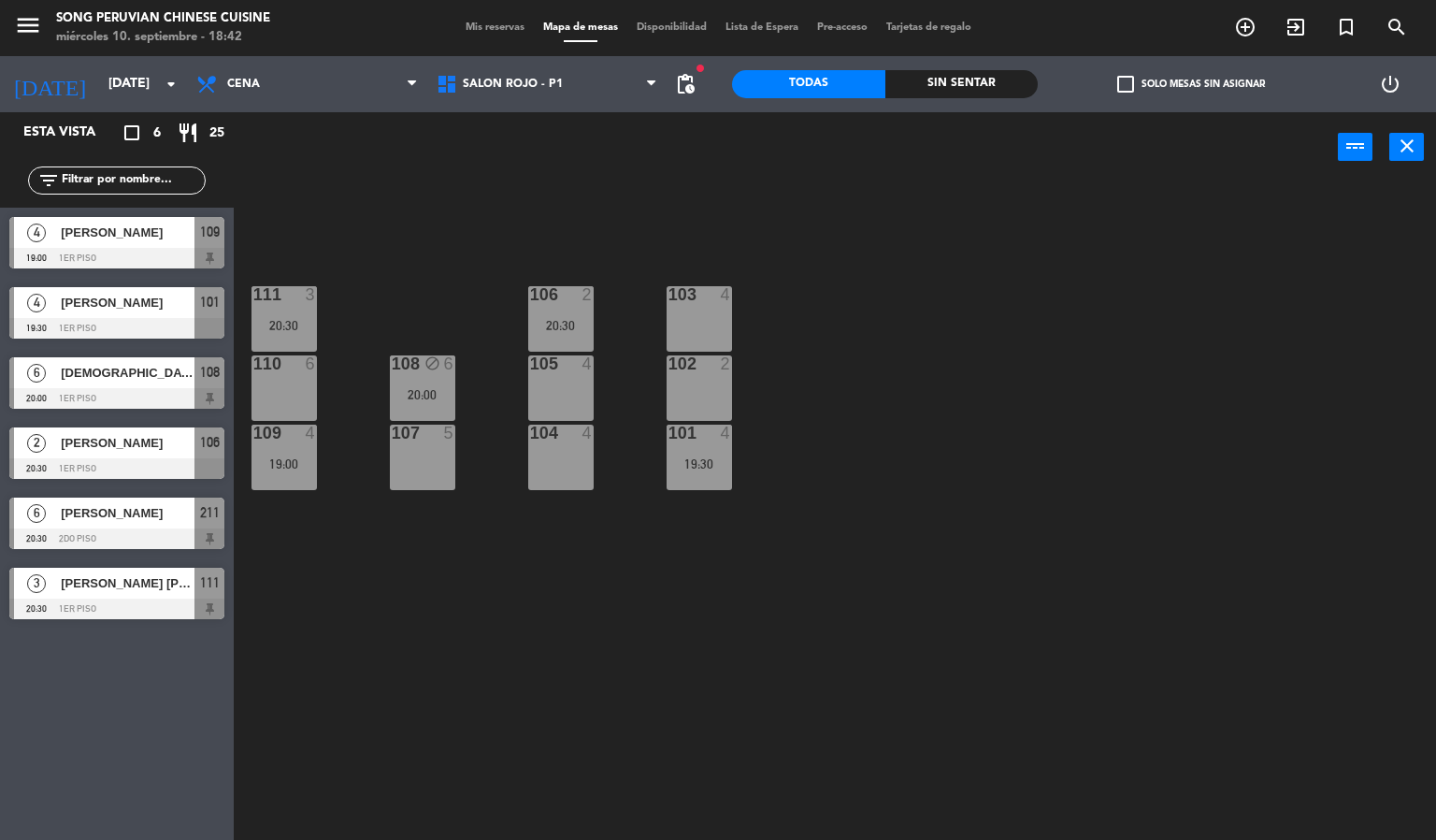
click at [632, 277] on div "103 4 106 2 20:30 111 3 20:30 102 2 105 4 108 block 6 20:00 110 6 101 4 19:30 1…" at bounding box center [842, 512] width 1189 height 657
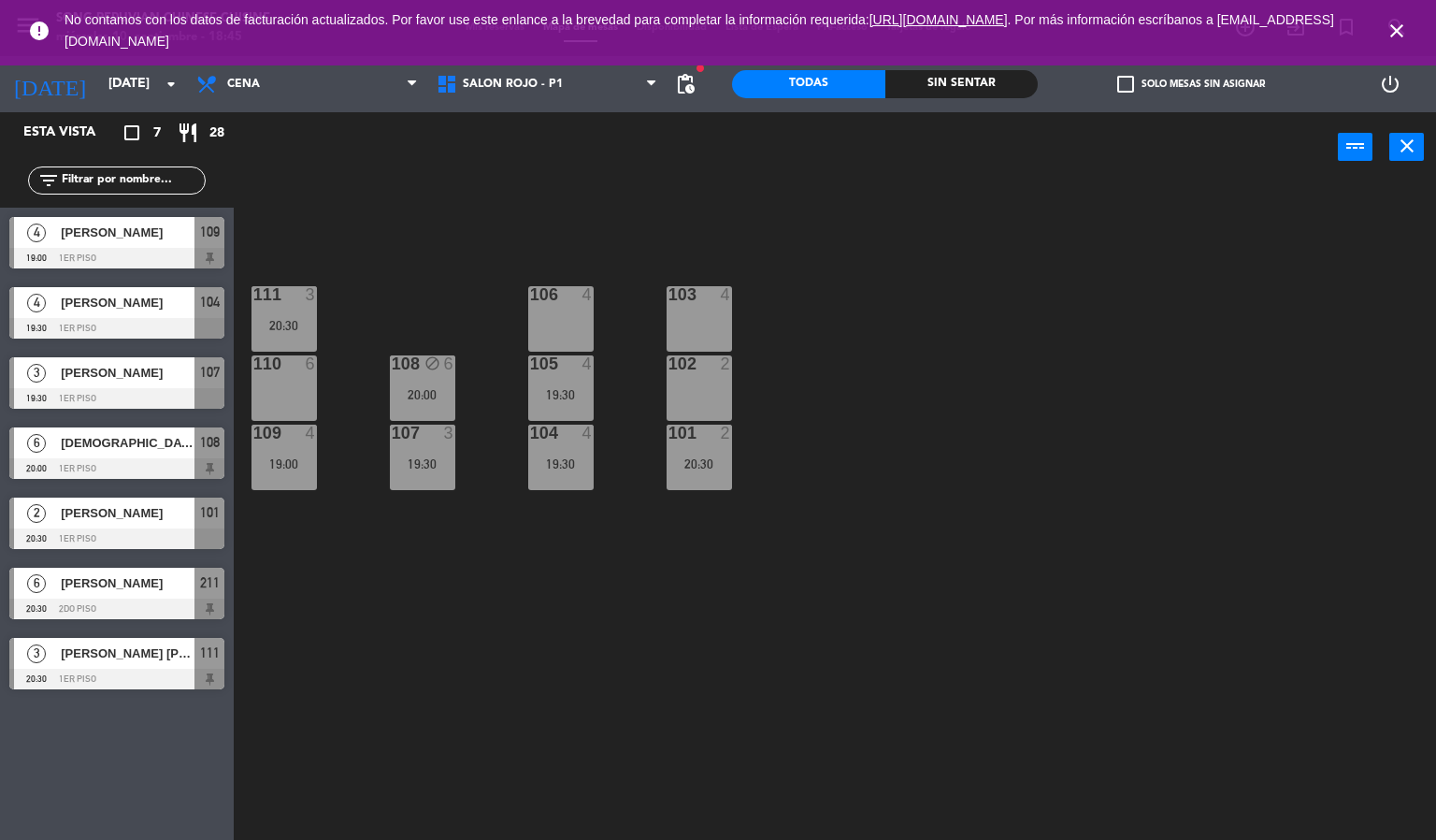
click at [1392, 31] on icon "close" at bounding box center [1397, 31] width 23 height 23
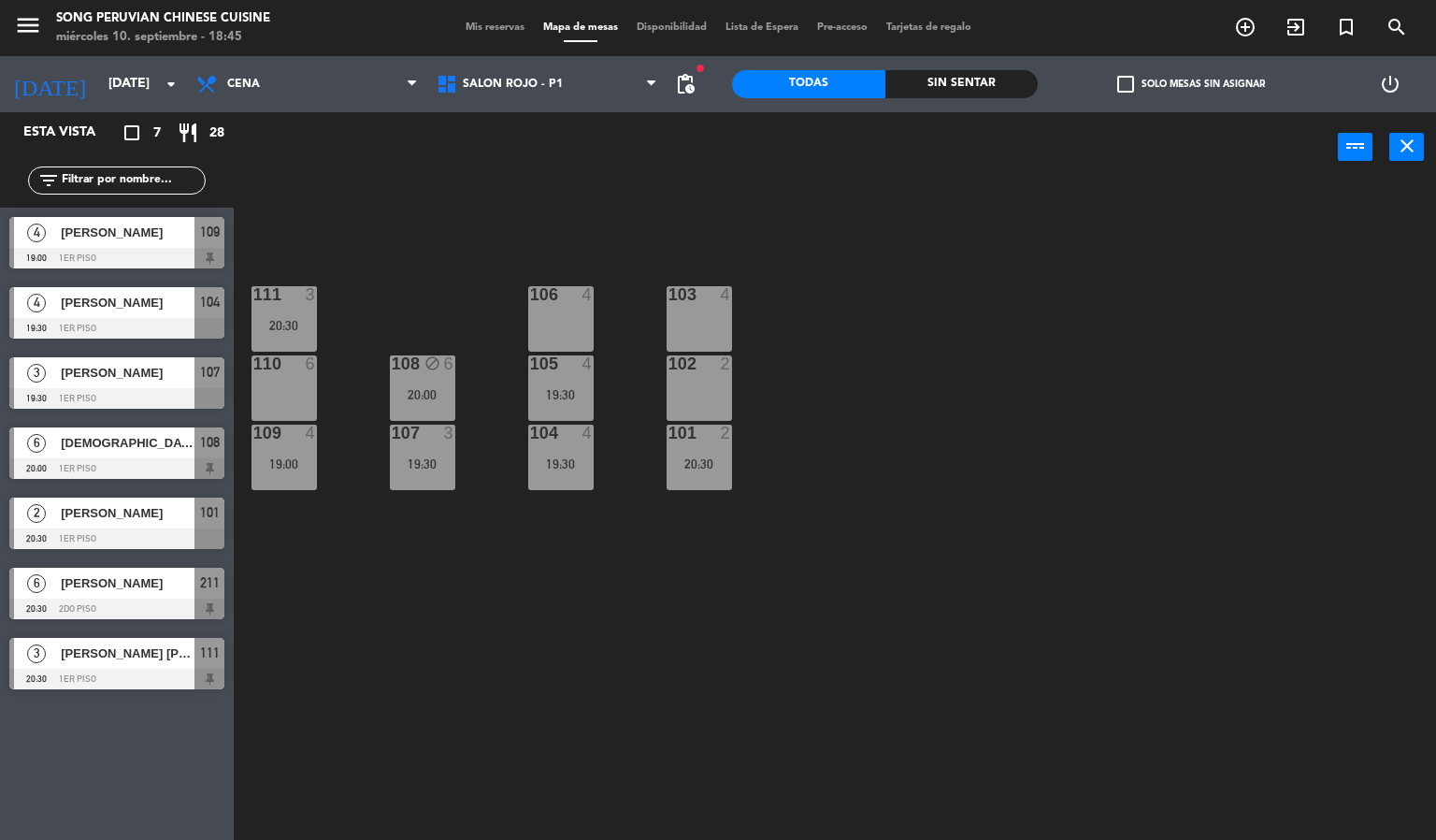
click at [550, 202] on div "103 4 106 4 111 3 20:30 102 2 105 4 19:30 108 block 6 20:00 110 6 101 2 20:30 1…" at bounding box center [842, 512] width 1189 height 657
click at [741, 194] on div "103 4 106 4 111 3 20:30 102 2 105 4 19:30 108 block 6 20:00 110 6 101 2 20:30 1…" at bounding box center [842, 512] width 1189 height 657
click at [701, 315] on div "103 4" at bounding box center [699, 318] width 65 height 65
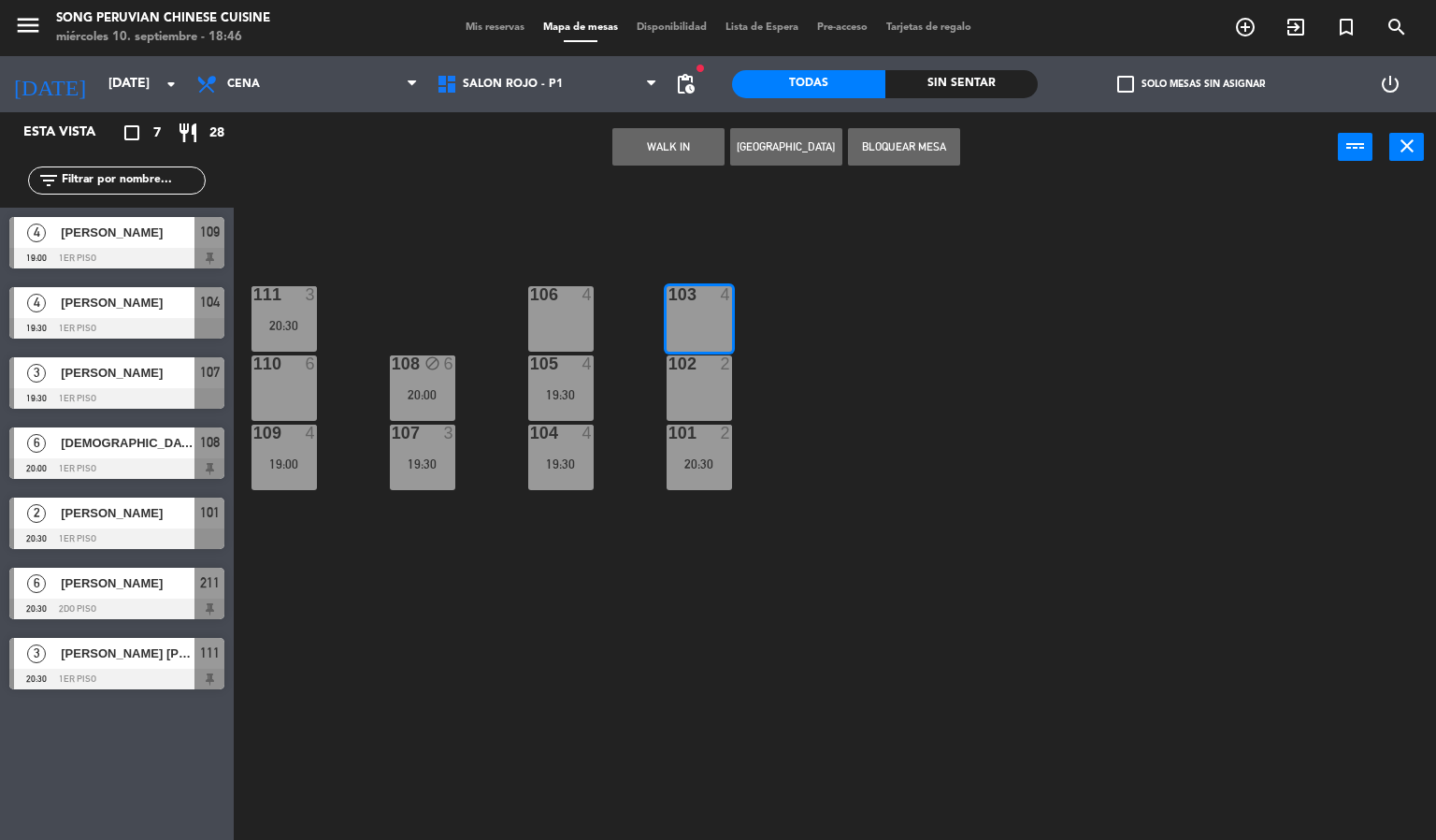
click at [747, 227] on div "103 4 106 4 111 3 20:30 102 2 105 4 19:30 108 block 6 20:00 110 6 101 2 20:30 1…" at bounding box center [842, 512] width 1189 height 657
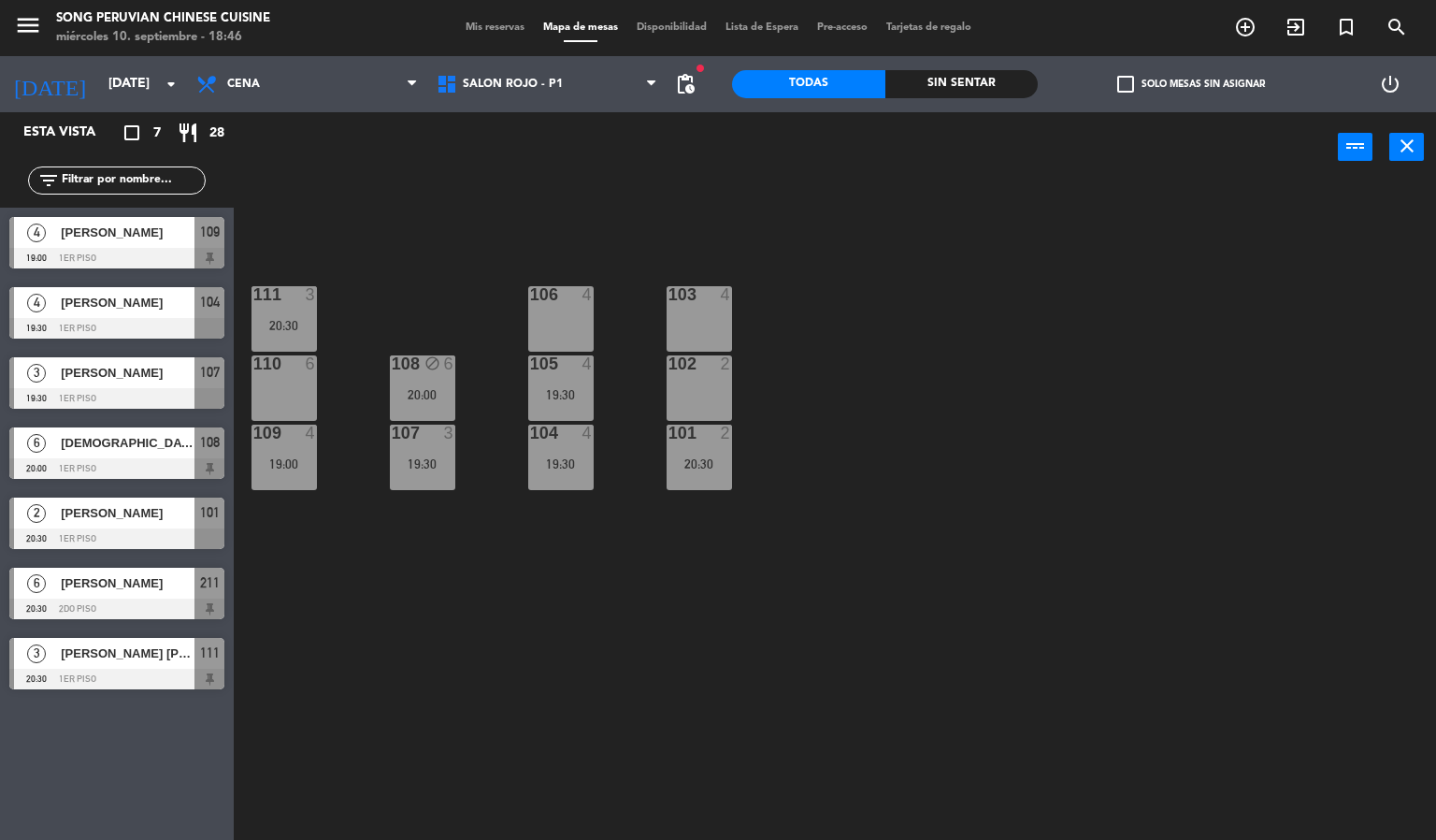
click at [561, 306] on div "106 4" at bounding box center [561, 318] width 65 height 65
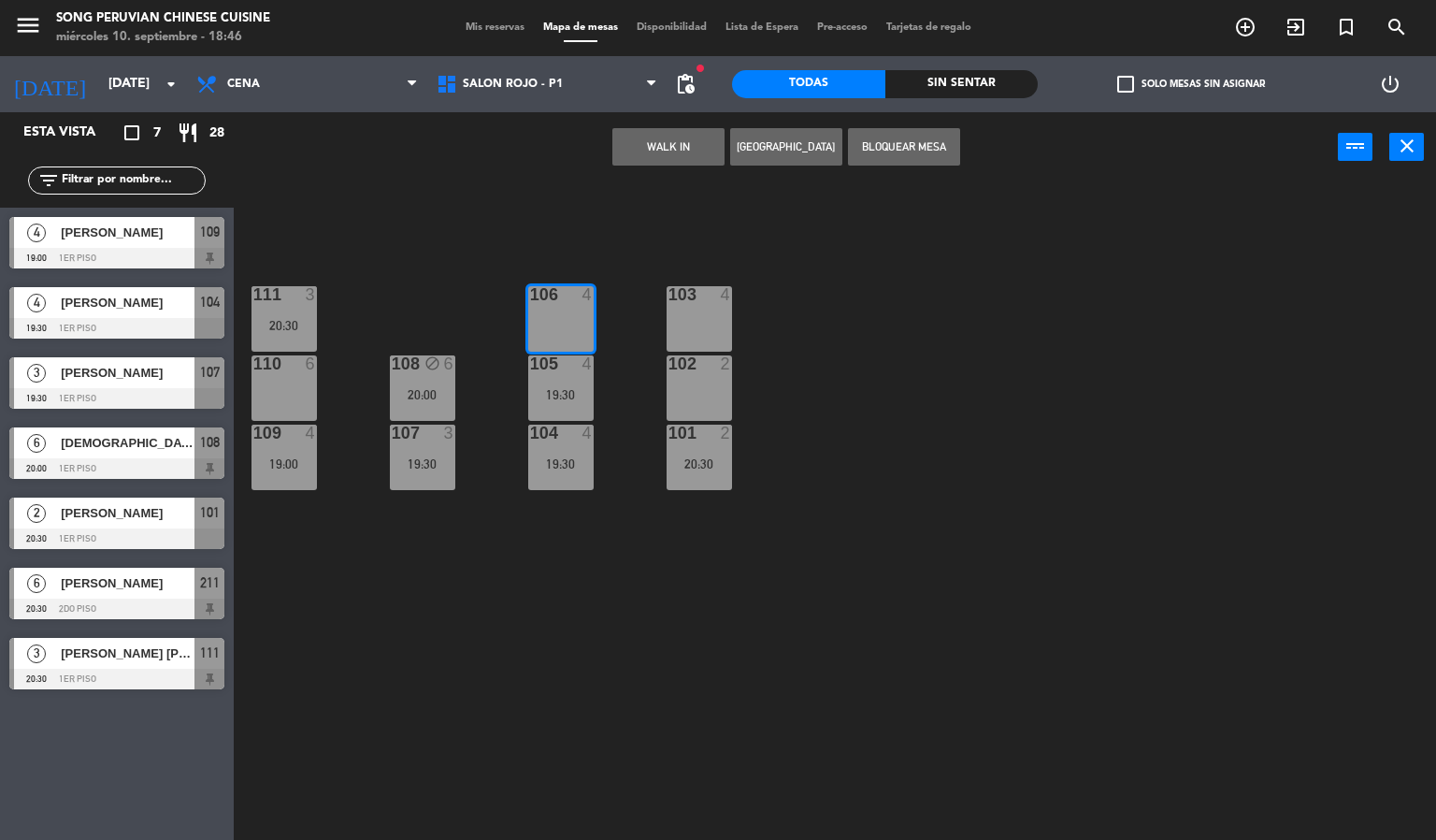
click at [575, 228] on div "103 4 106 4 111 3 20:30 102 2 105 4 19:30 108 block 6 20:00 110 6 101 2 20:30 1…" at bounding box center [842, 512] width 1189 height 657
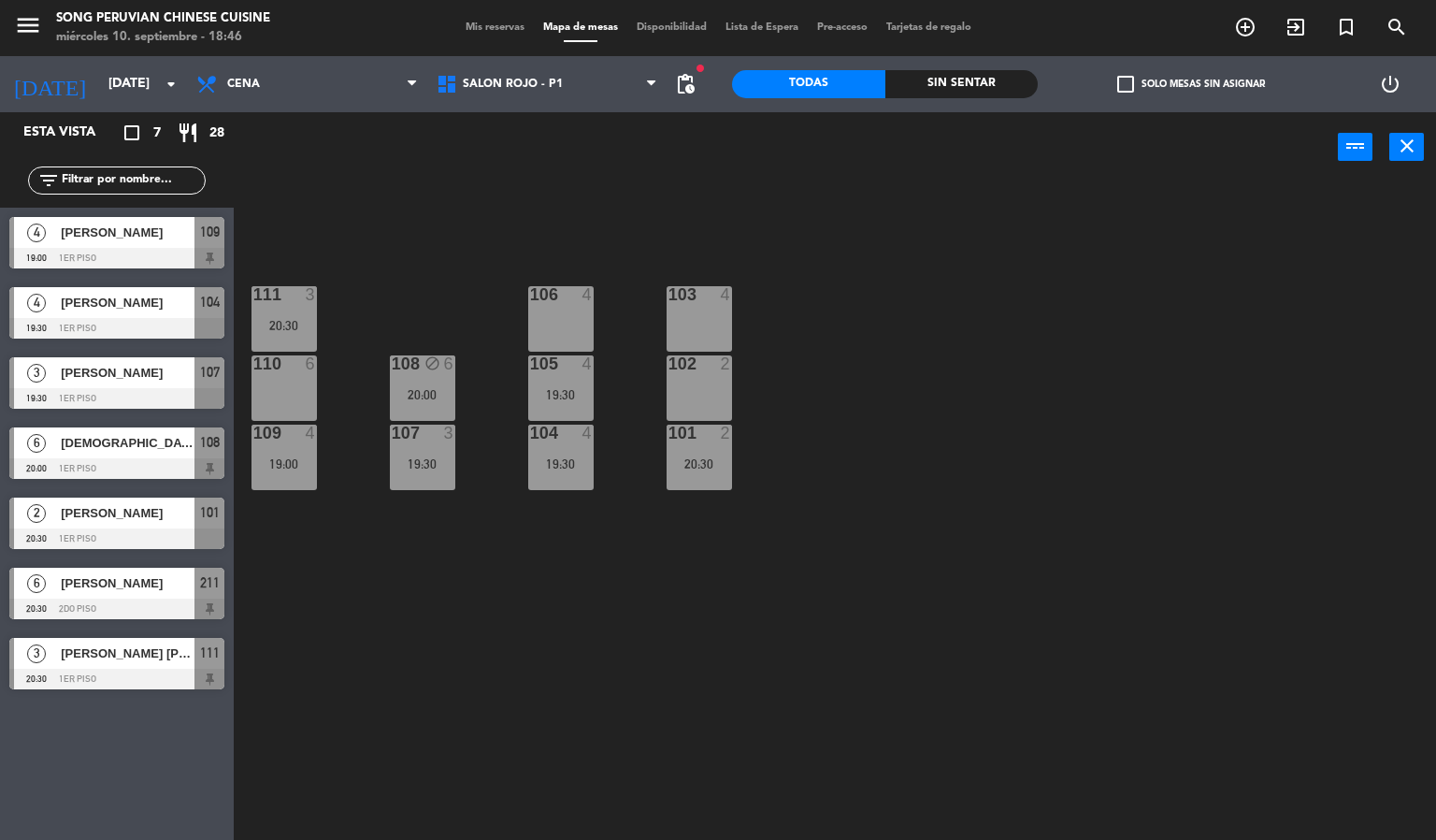
click at [683, 396] on div "102 2" at bounding box center [699, 387] width 65 height 65
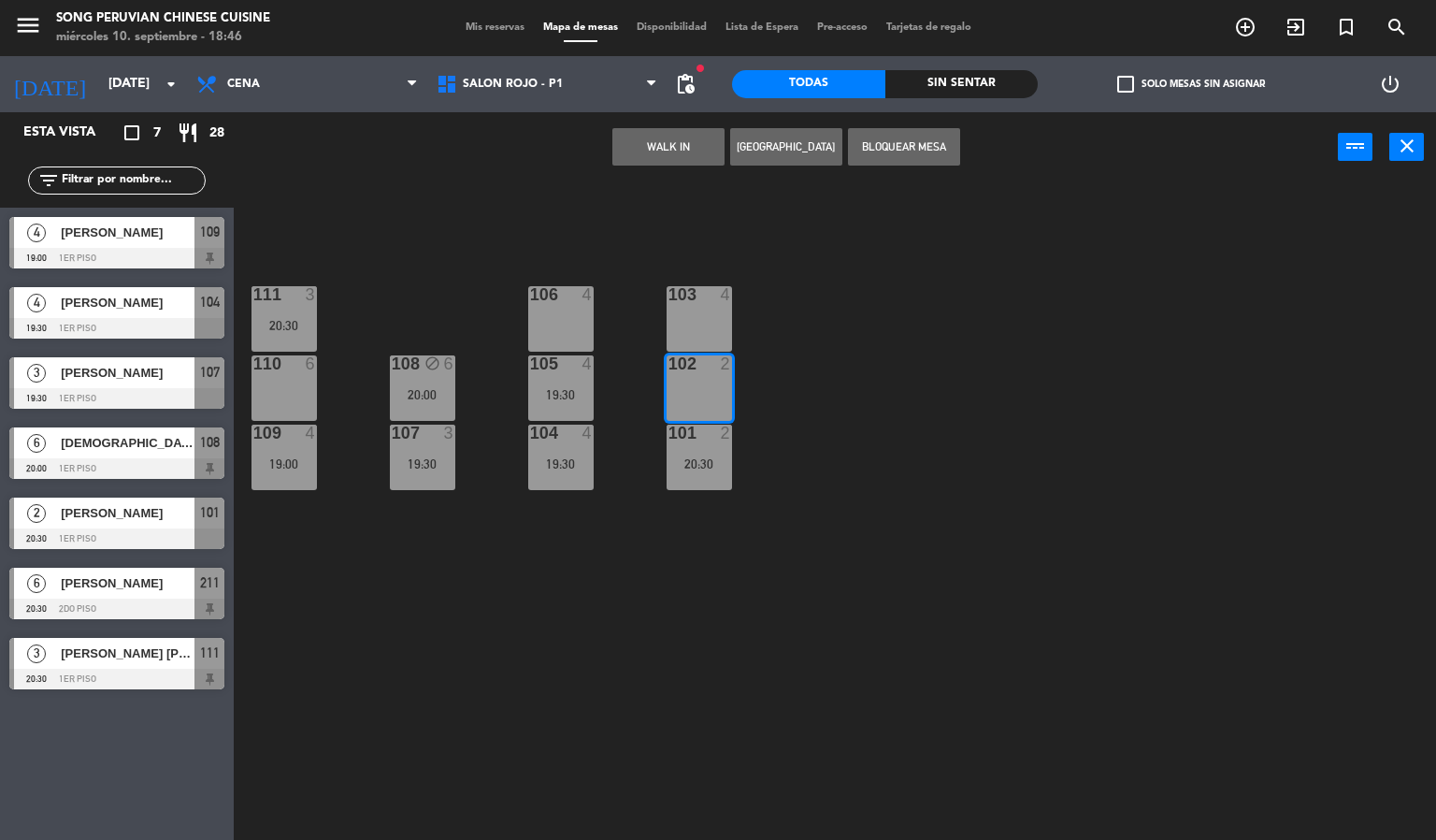
click at [693, 321] on div "103 4" at bounding box center [699, 318] width 65 height 65
click at [669, 231] on div "103 4 106 4 111 3 20:30 102 2 105 4 19:30 108 block 6 20:00 110 6 101 2 20:30 1…" at bounding box center [842, 512] width 1189 height 657
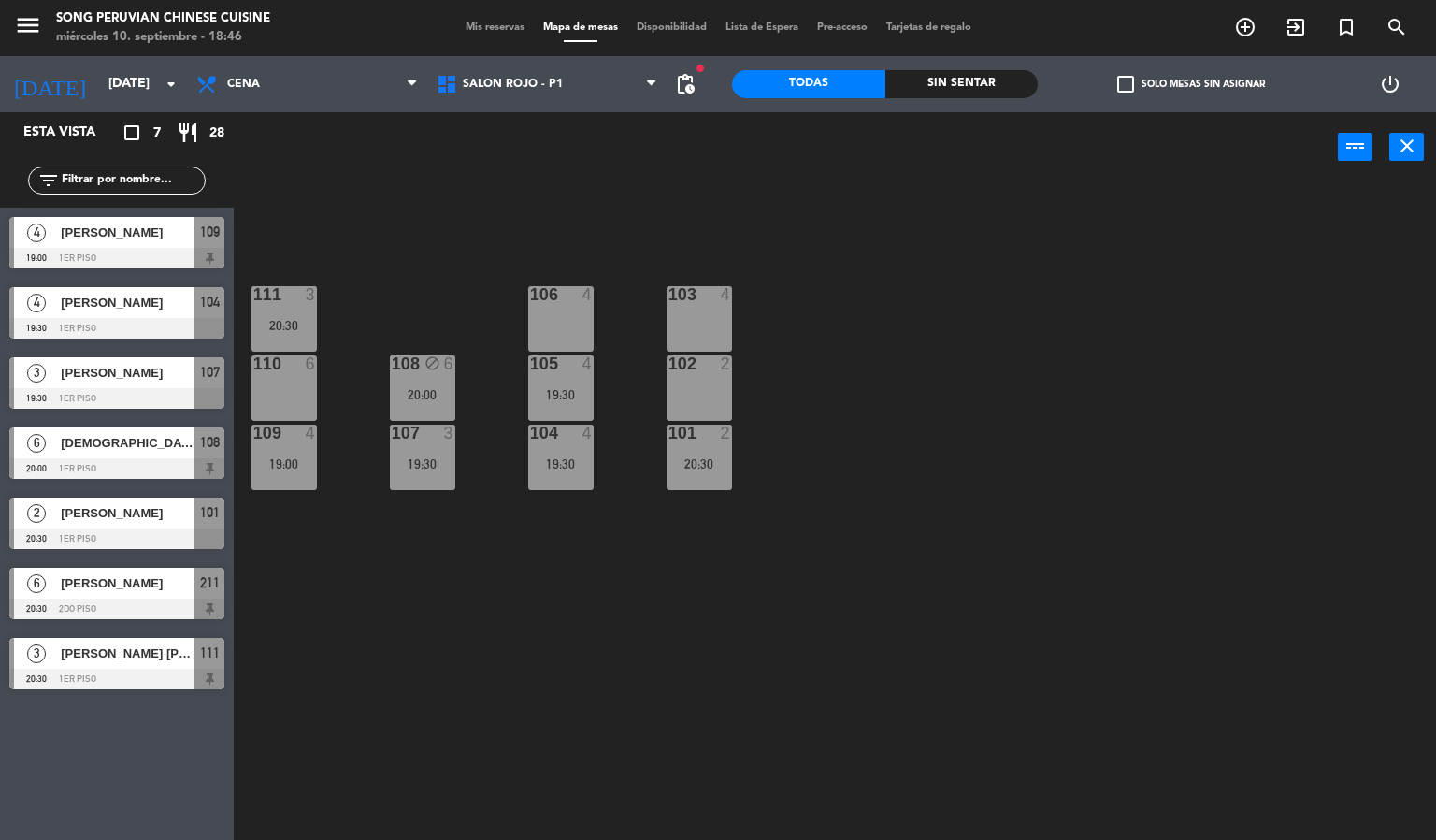
drag, startPoint x: 572, startPoint y: 317, endPoint x: 581, endPoint y: 312, distance: 10.3
click at [578, 314] on div "106 4" at bounding box center [561, 318] width 65 height 65
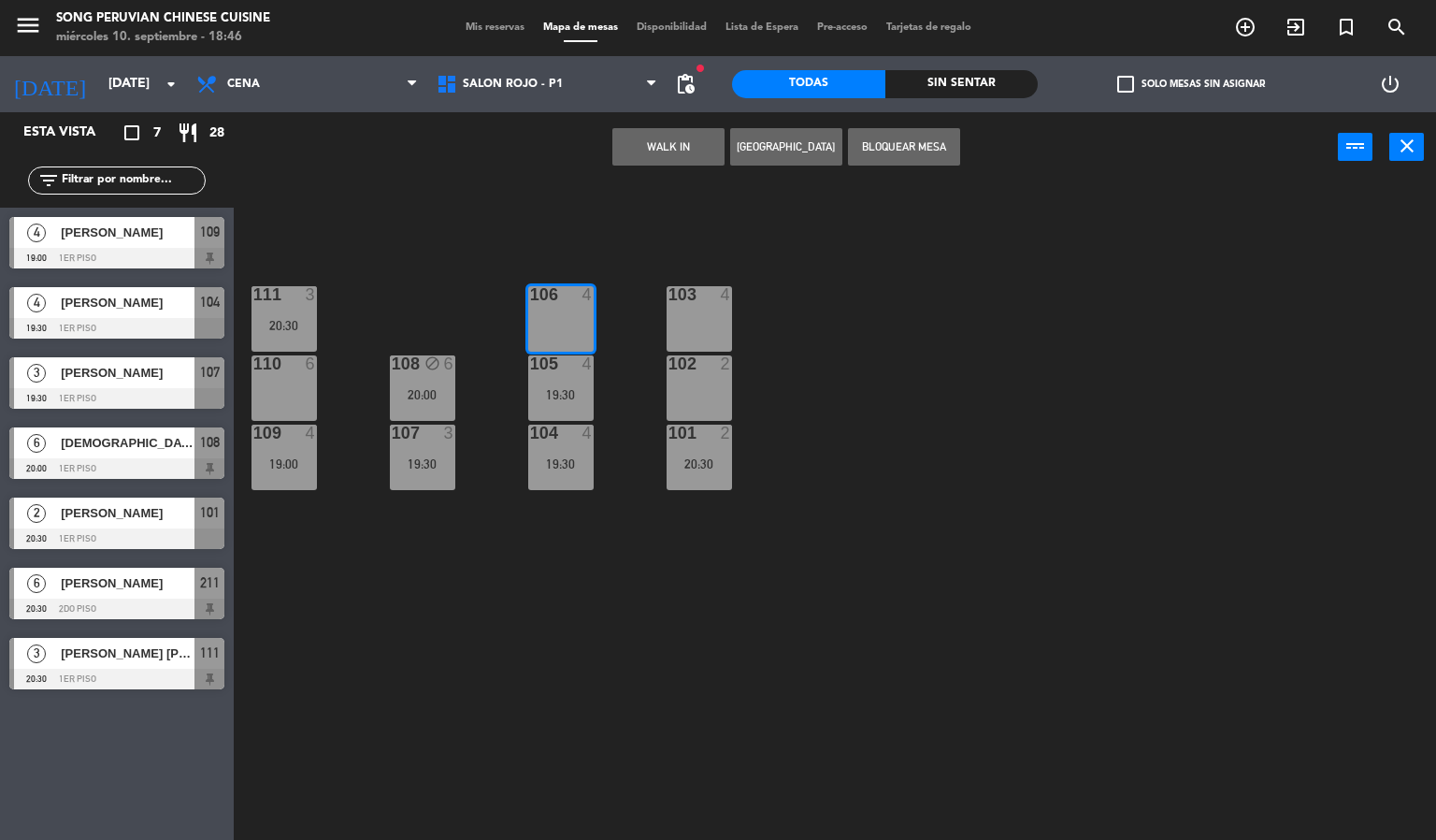
click at [674, 263] on div "103 4 106 4 111 3 20:30 102 2 105 4 19:30 108 block 6 20:00 110 6 101 2 20:30 1…" at bounding box center [842, 512] width 1189 height 657
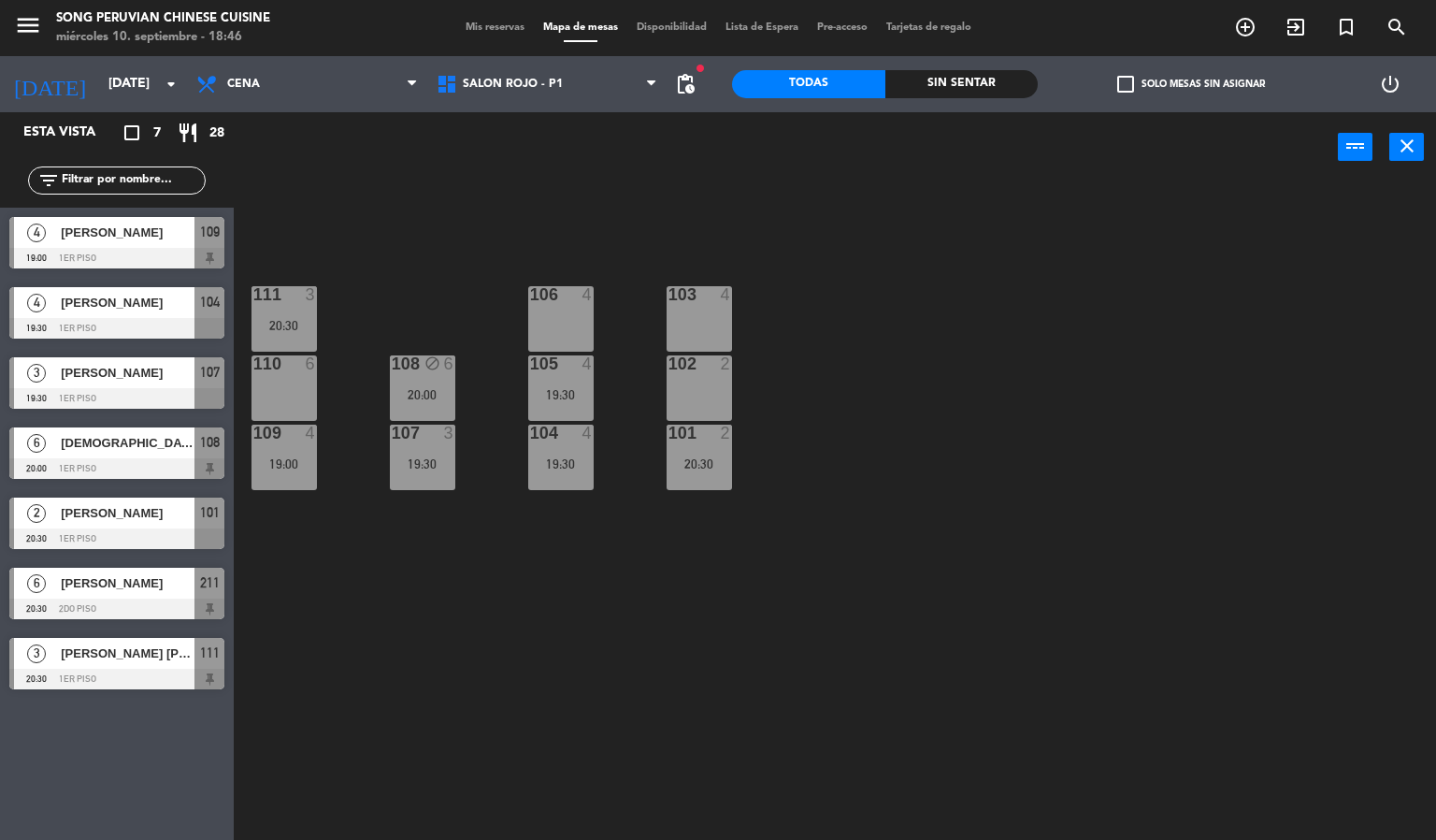
click at [566, 438] on div at bounding box center [561, 433] width 31 height 17
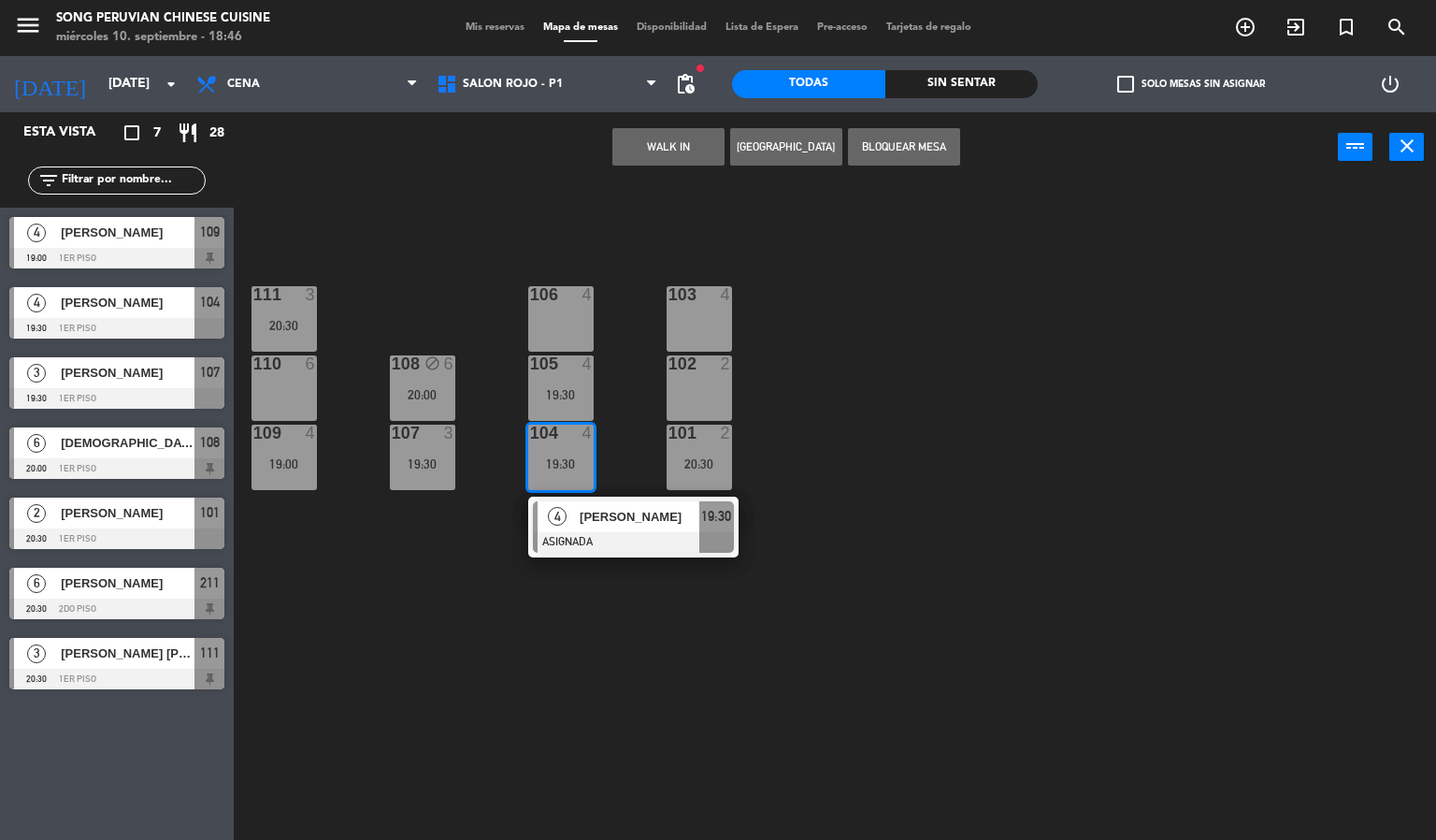
click at [572, 379] on div "105 4 19:30" at bounding box center [561, 387] width 65 height 65
click at [567, 329] on div "106 4" at bounding box center [561, 318] width 65 height 65
click at [628, 242] on div "103 4 106 4 111 3 20:30 102 2 105 4 19:30 108 block 6 20:00 110 6 101 2 20:30 1…" at bounding box center [842, 512] width 1189 height 657
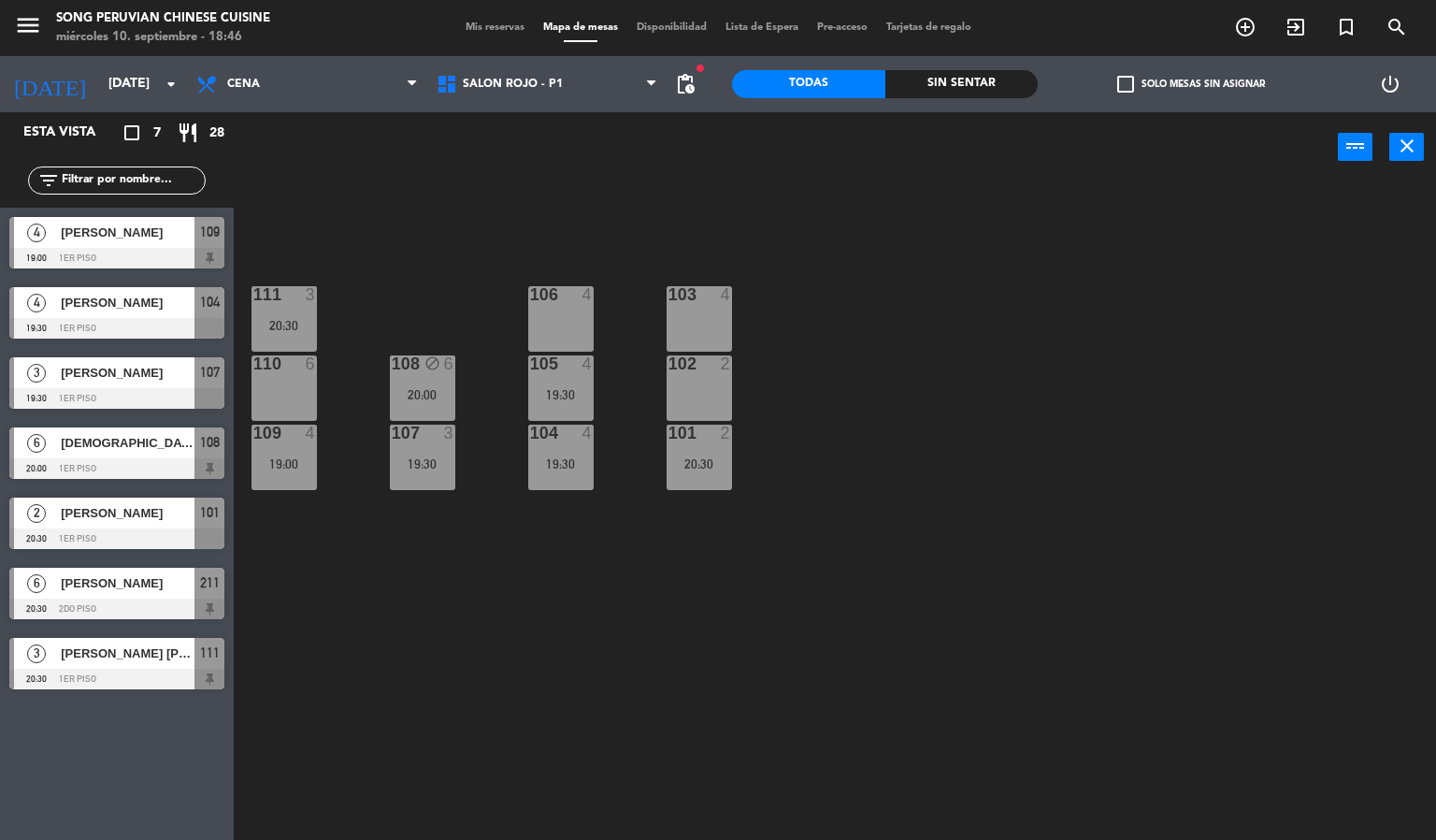
click at [688, 430] on div at bounding box center [699, 433] width 31 height 17
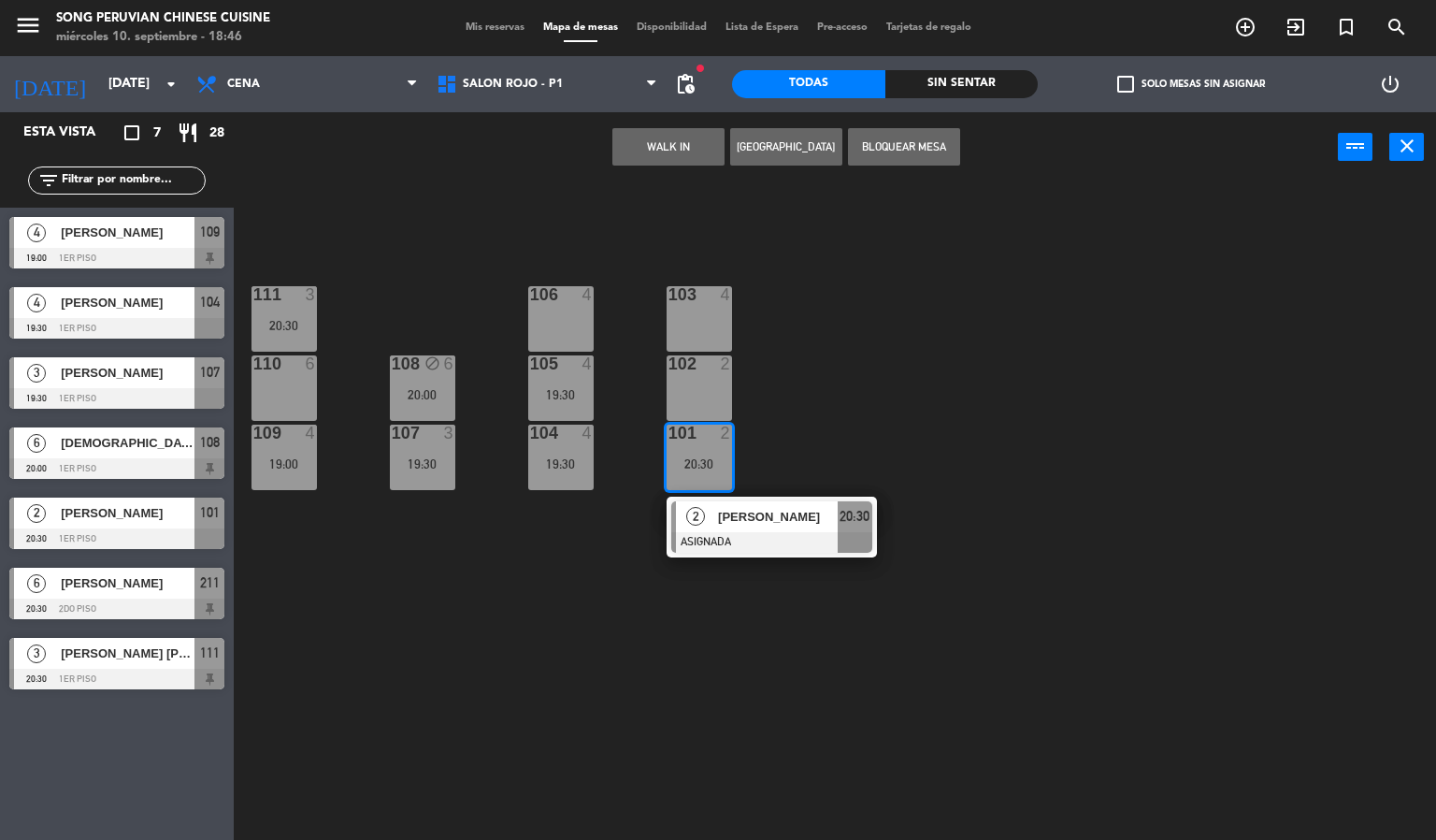
click at [699, 397] on div "102 2" at bounding box center [699, 387] width 65 height 65
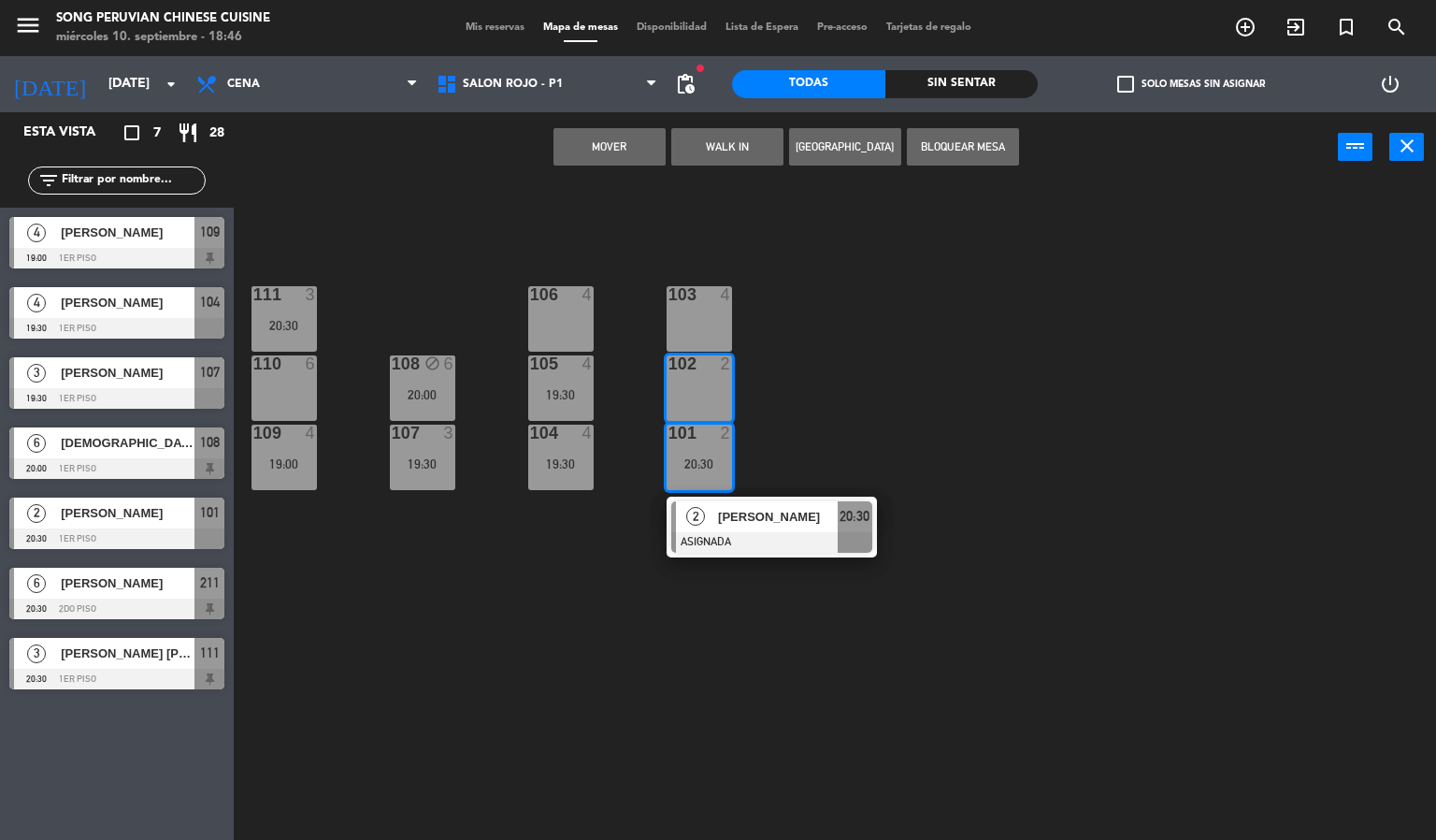
click at [694, 313] on div "103 4" at bounding box center [699, 318] width 65 height 65
click at [805, 292] on div "103 4 106 4 111 3 20:30 102 2 105 4 19:30 108 block 6 20:00 110 6 101 2 20:30 2…" at bounding box center [842, 512] width 1189 height 657
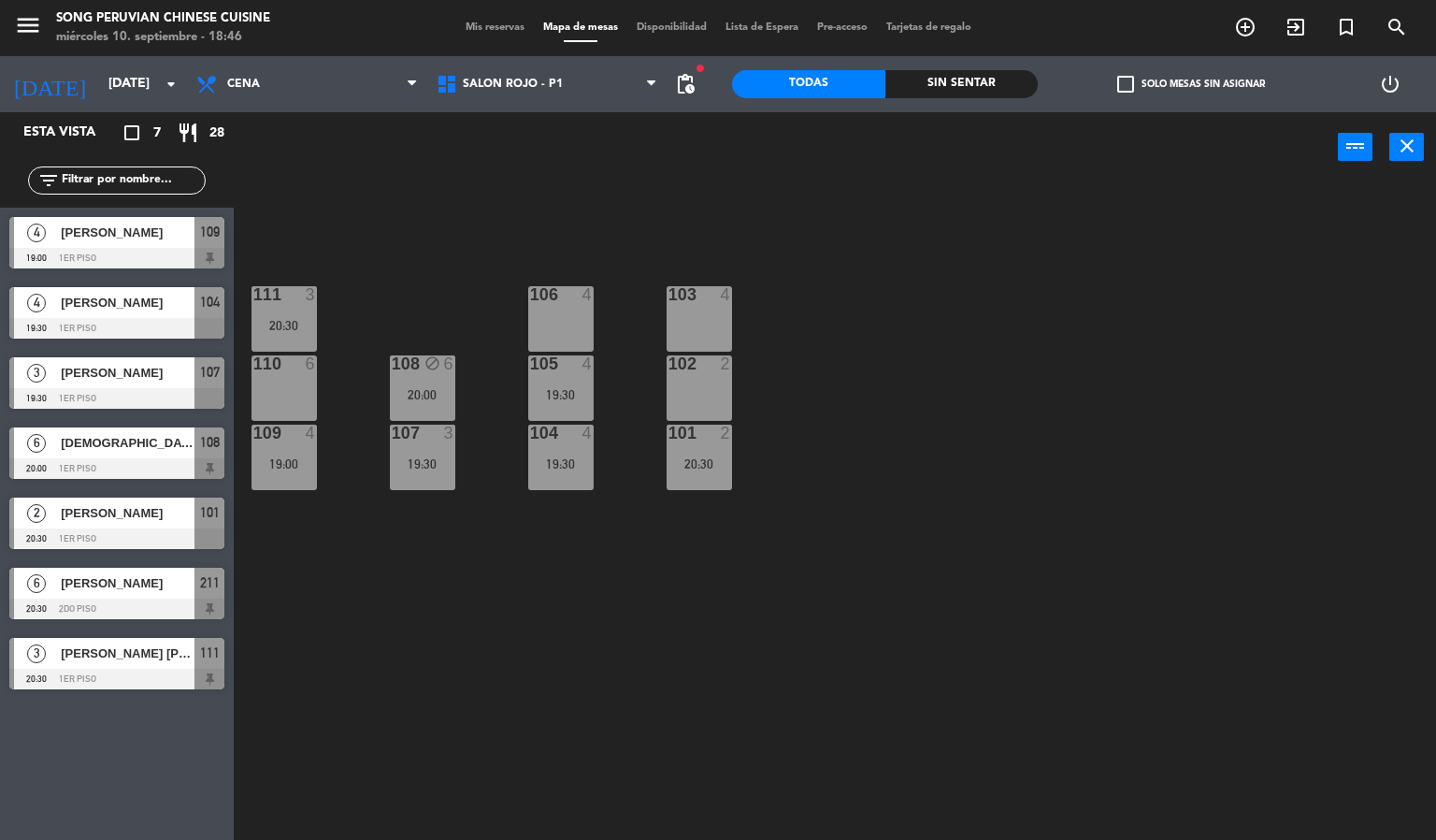
click at [564, 433] on div at bounding box center [561, 433] width 31 height 17
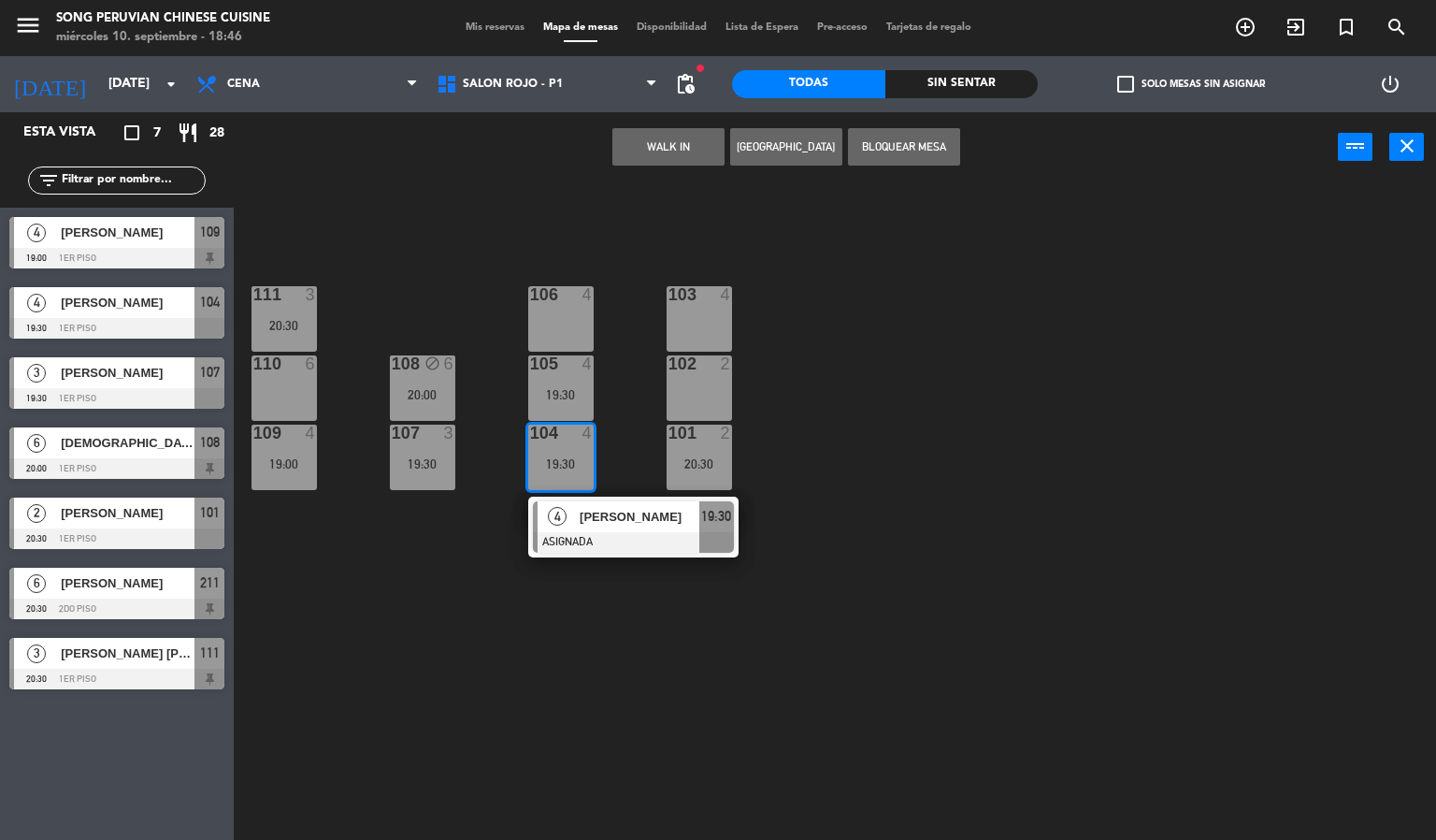
click at [552, 397] on div "19:30" at bounding box center [561, 395] width 65 height 13
click at [546, 313] on div "106 4" at bounding box center [561, 318] width 65 height 65
click at [660, 297] on div "103" at bounding box center [668, 295] width 31 height 17
click at [569, 331] on div "106 4" at bounding box center [561, 318] width 65 height 65
click at [616, 318] on div "103 4 106 4 111 3 20:30 102 2 105 4 19:30 108 block 6 20:00 110 6 101 2 20:30 1…" at bounding box center [842, 512] width 1189 height 657
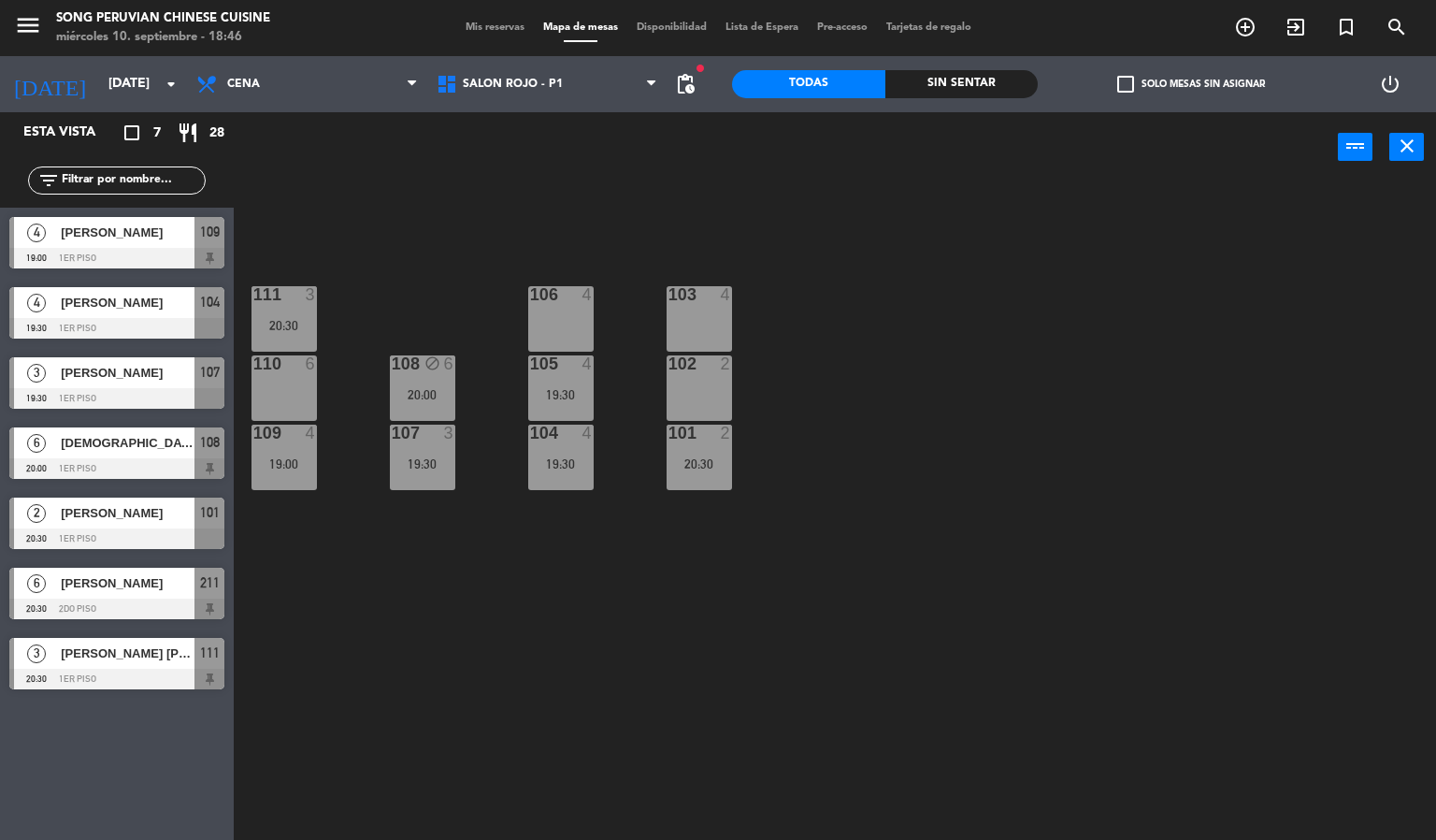
click at [699, 327] on div "103 4" at bounding box center [699, 318] width 65 height 65
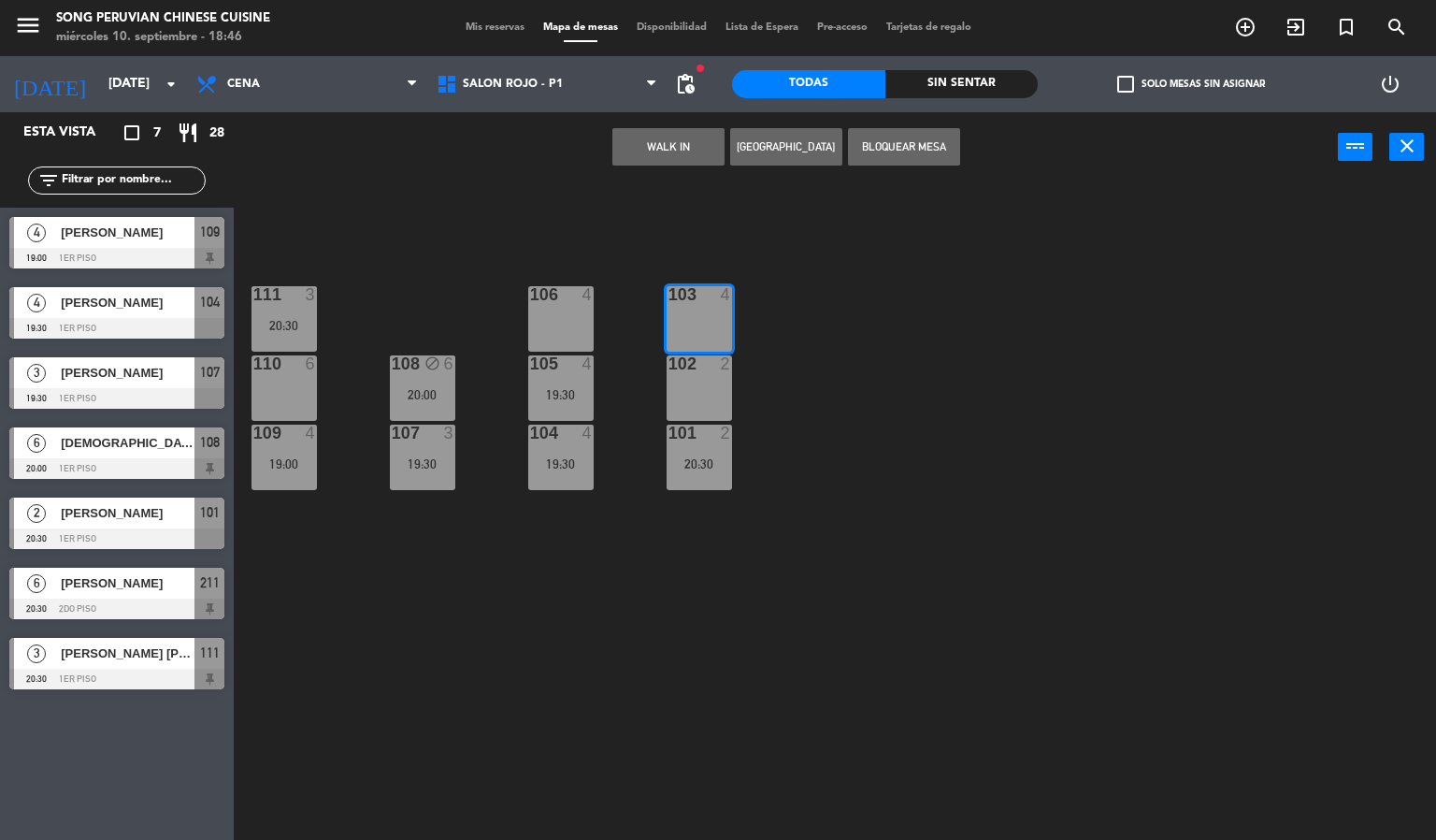
click at [702, 397] on div "102 2" at bounding box center [699, 387] width 65 height 65
click at [858, 416] on div "103 4 106 4 111 3 20:30 102 2 105 4 19:30 108 block 6 20:00 110 6 101 2 20:30 1…" at bounding box center [842, 512] width 1189 height 657
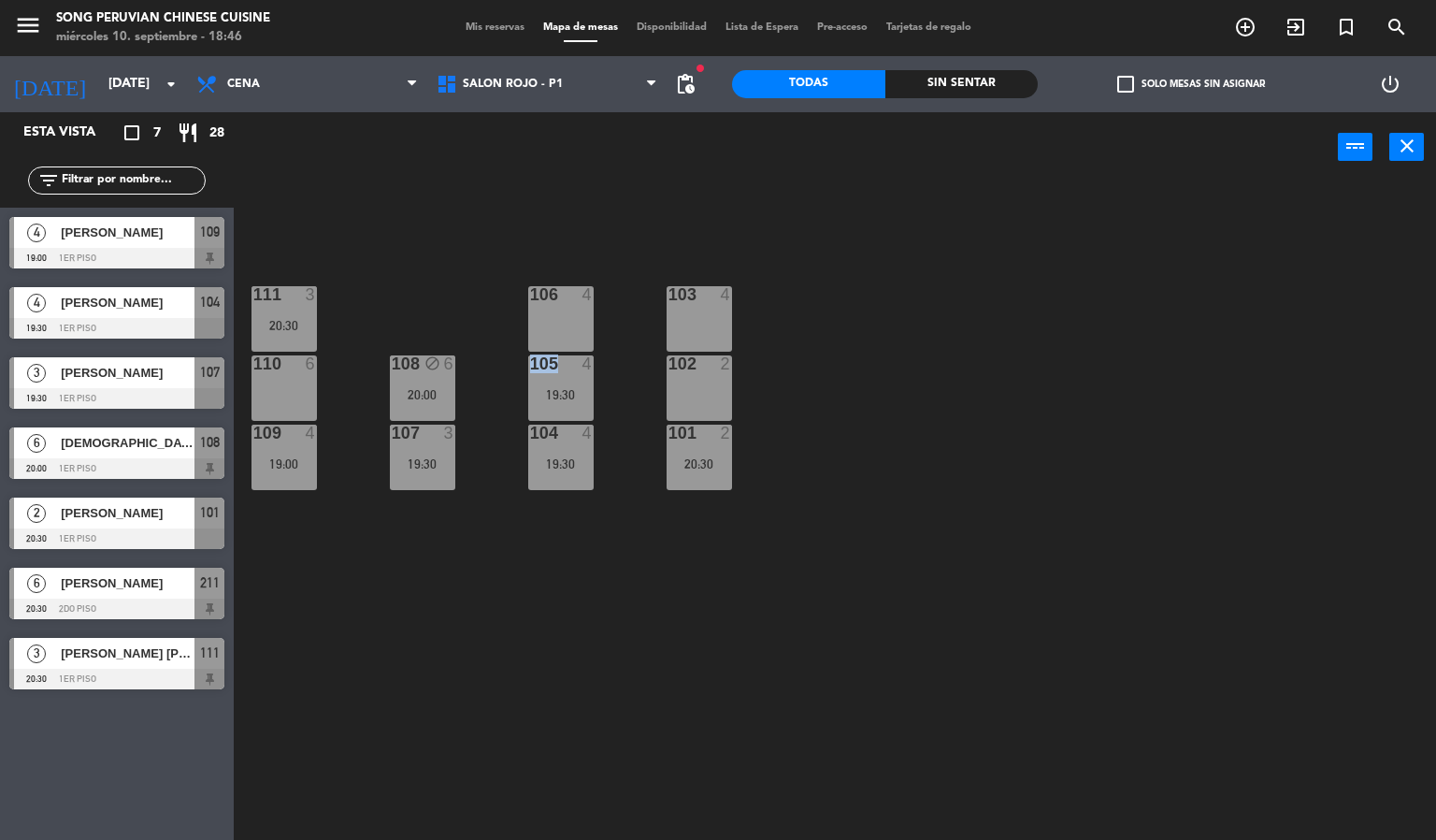
click at [858, 416] on div "103 4 106 4 111 3 20:30 102 2 105 4 19:30 108 block 6 20:00 110 6 101 2 20:30 1…" at bounding box center [842, 512] width 1189 height 657
drag, startPoint x: 858, startPoint y: 416, endPoint x: 430, endPoint y: 320, distance: 438.6
click at [846, 416] on div "103 4 106 4 111 3 20:30 102 2 105 4 19:30 108 block 6 20:00 110 6 101 2 20:30 1…" at bounding box center [842, 512] width 1189 height 657
click at [304, 383] on div "110 6" at bounding box center [284, 387] width 65 height 65
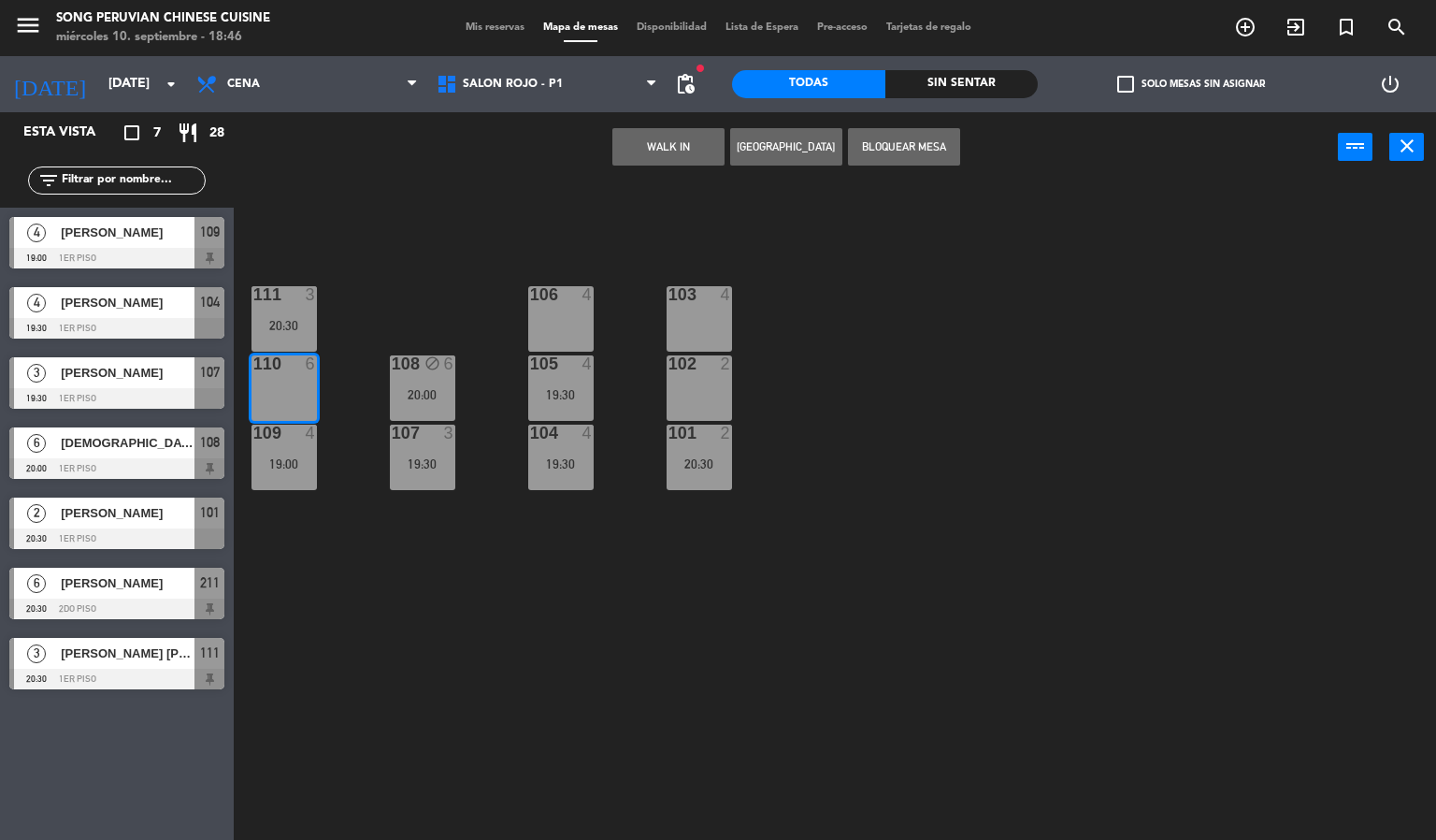
click at [354, 306] on div "103 4 106 4 111 3 20:30 102 2 105 4 19:30 108 block 6 20:00 110 6 101 2 20:30 1…" at bounding box center [842, 512] width 1189 height 657
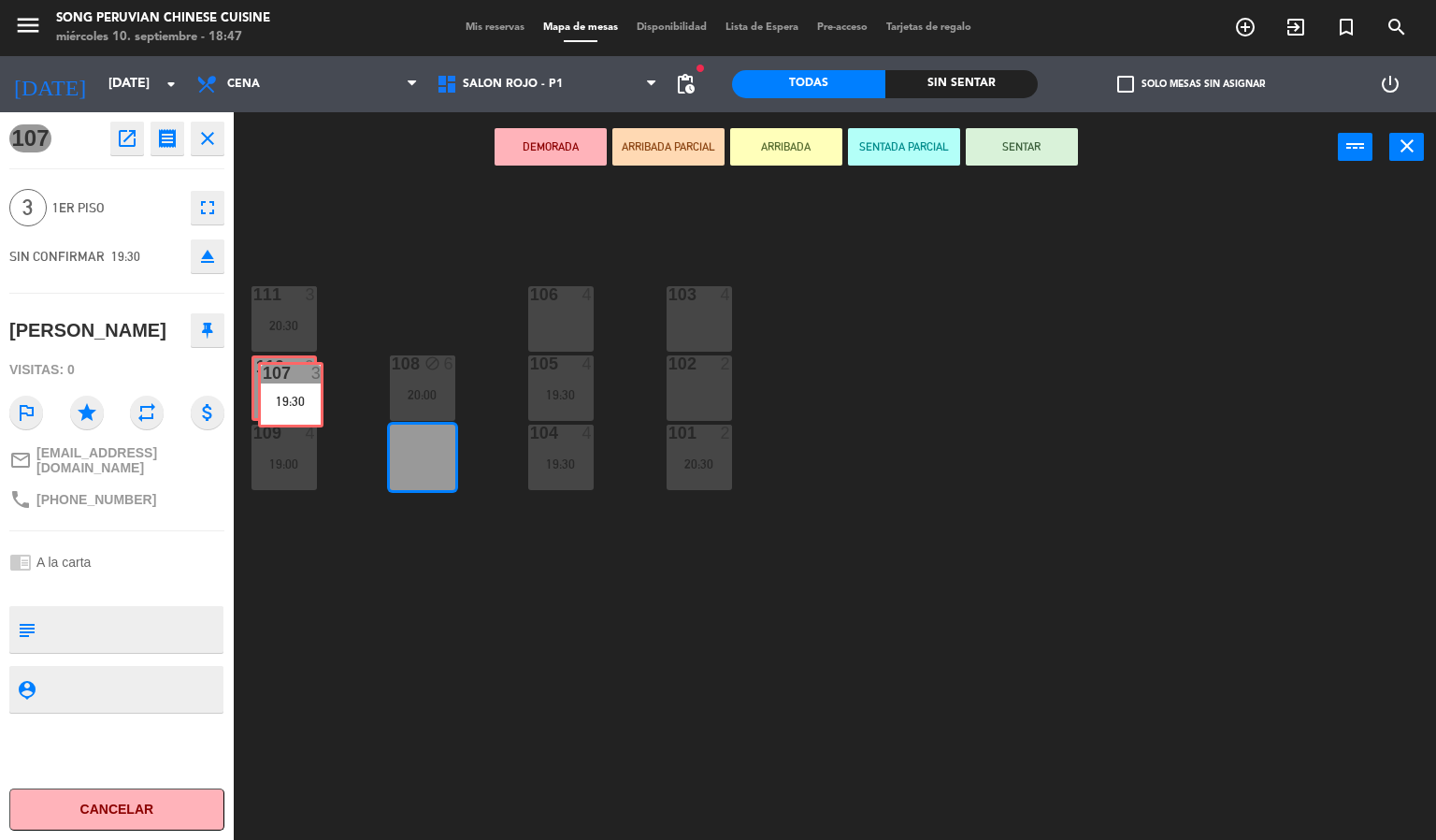
drag, startPoint x: 413, startPoint y: 456, endPoint x: 281, endPoint y: 393, distance: 146.3
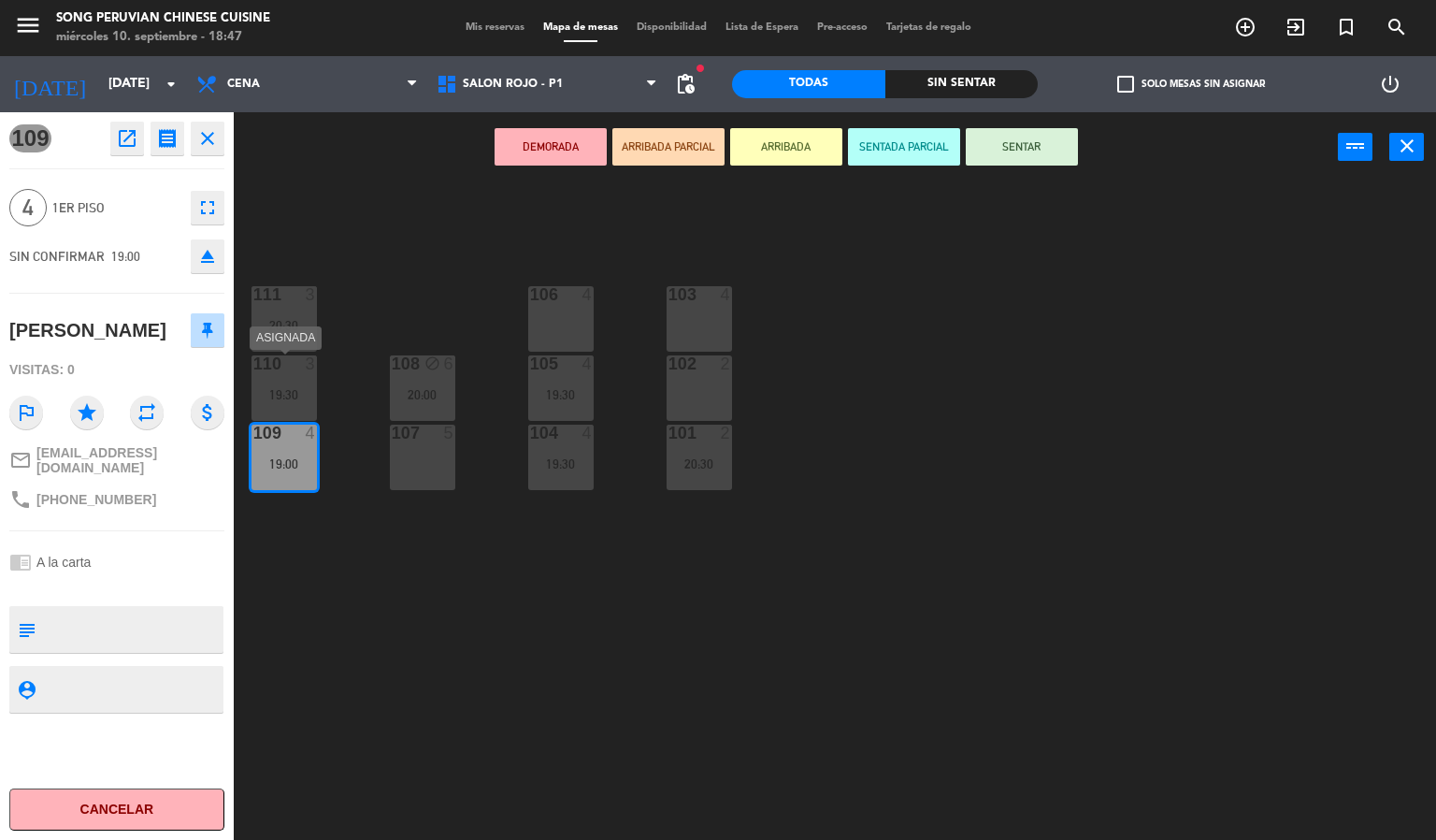
drag, startPoint x: 276, startPoint y: 446, endPoint x: 273, endPoint y: 368, distance: 78.1
click at [345, 449] on div "103 4 106 4 111 3 20:30 102 2 105 4 19:30 108 block 6 20:00 110 3 19:30 101 2 2…" at bounding box center [842, 512] width 1189 height 657
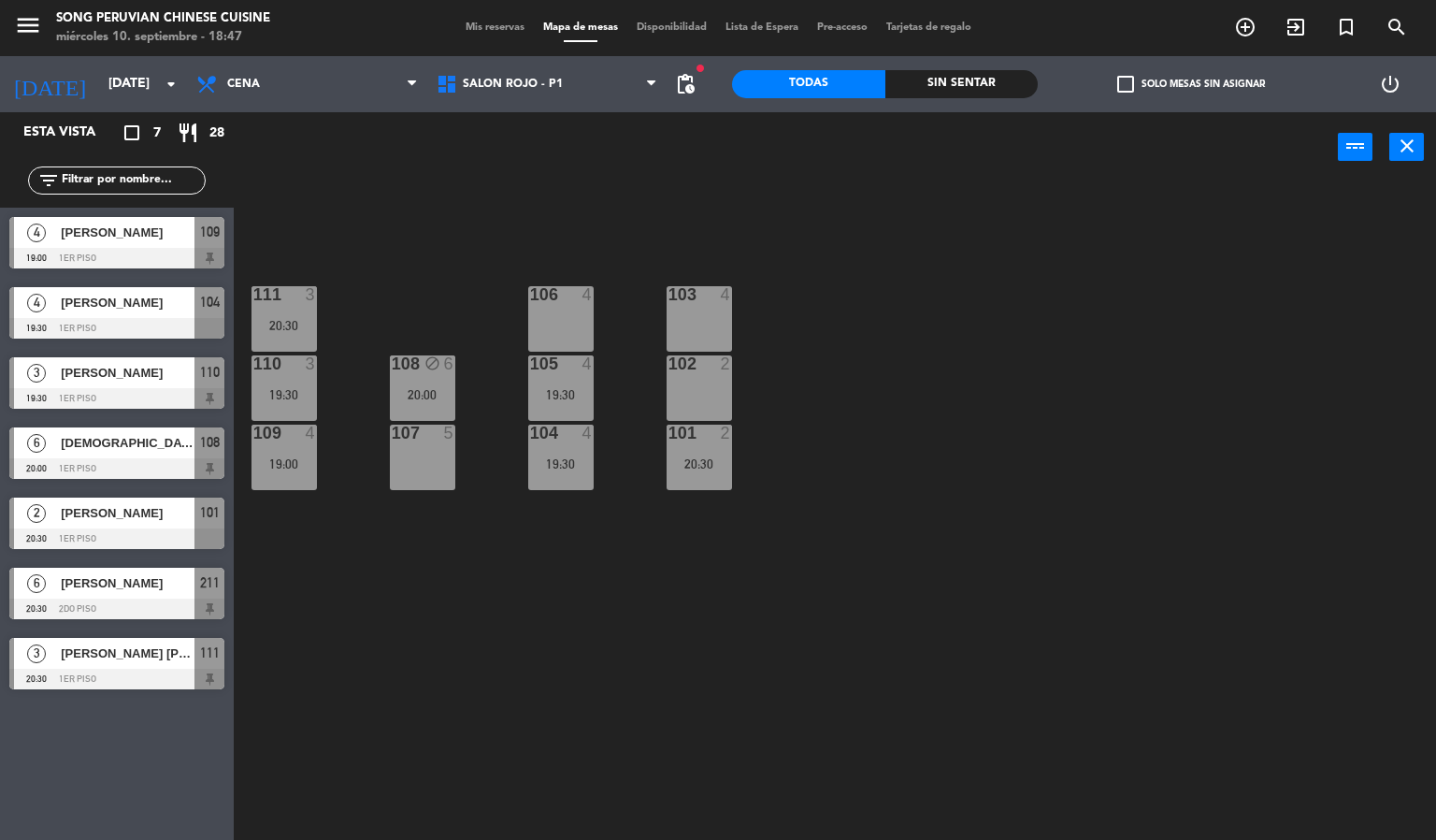
click at [276, 383] on div "110 3 19:30" at bounding box center [284, 387] width 65 height 65
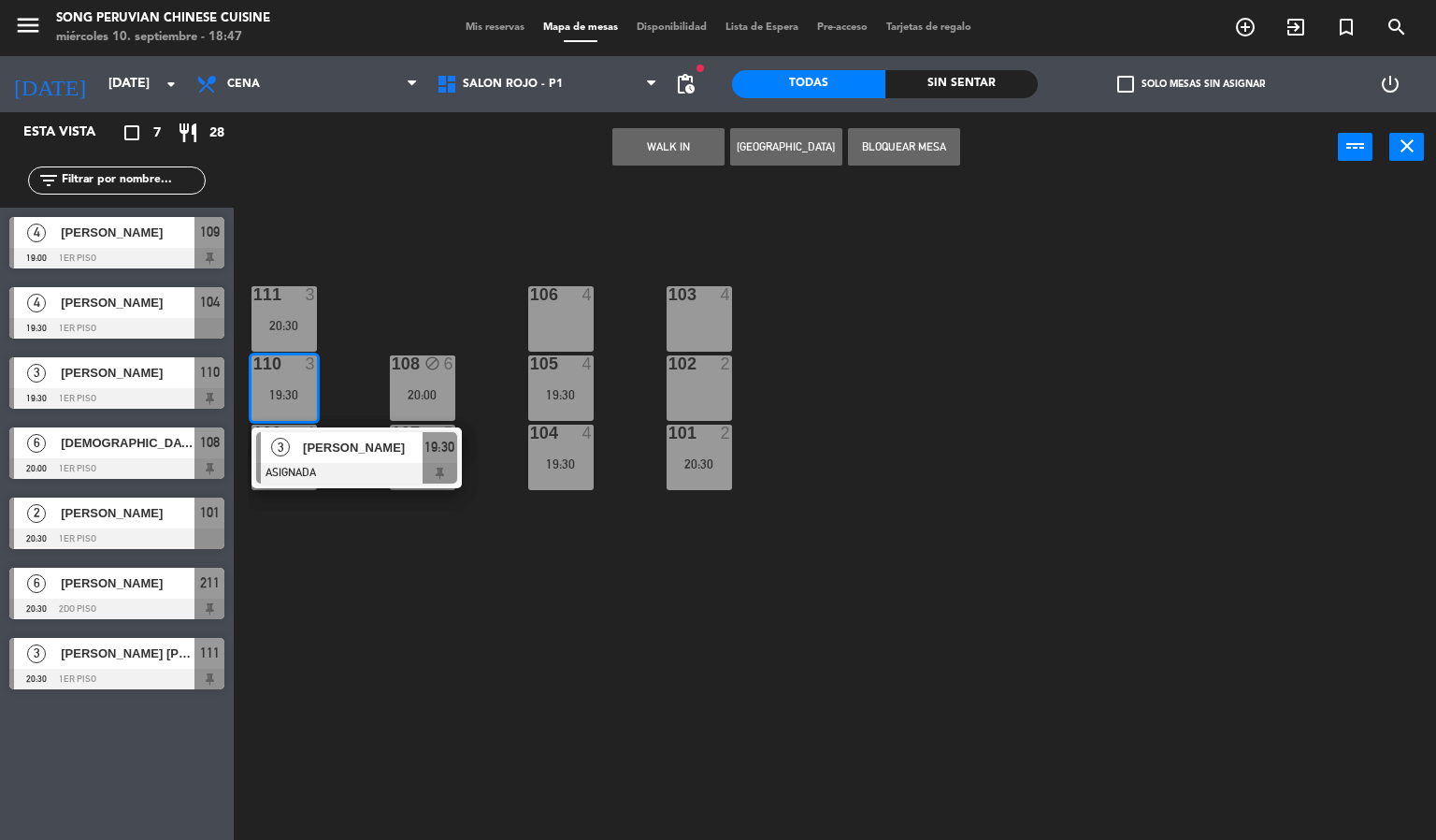
drag, startPoint x: 310, startPoint y: 548, endPoint x: 266, endPoint y: 440, distance: 116.6
click at [310, 533] on div "103 4 106 4 111 3 20:30 102 2 105 4 19:30 108 block 6 20:00 110 3 19:30 3 Xiaox…" at bounding box center [842, 512] width 1189 height 657
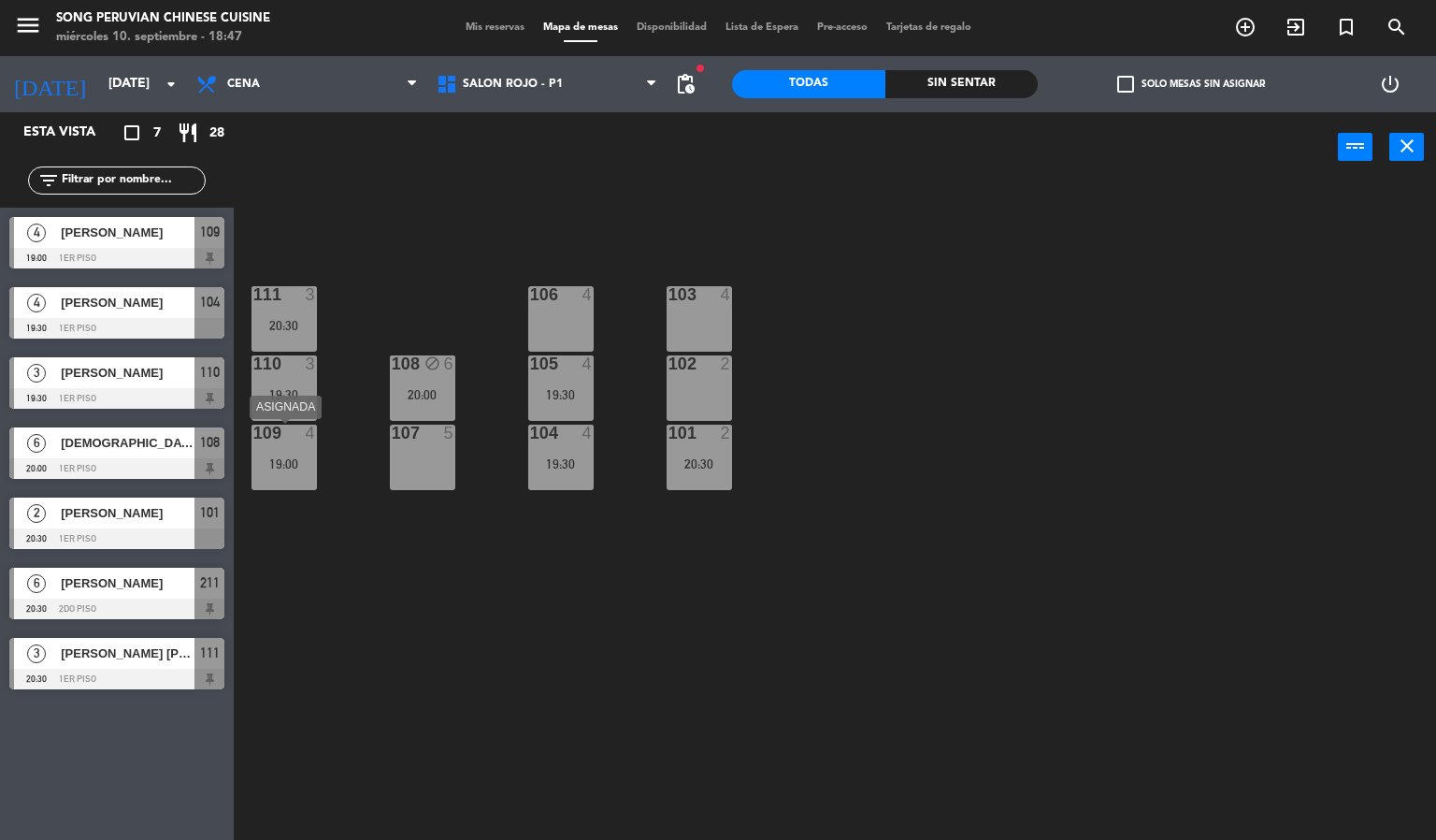
drag, startPoint x: 266, startPoint y: 438, endPoint x: 266, endPoint y: 399, distance: 39.0
click at [267, 444] on div "109 4 19:00" at bounding box center [284, 456] width 65 height 65
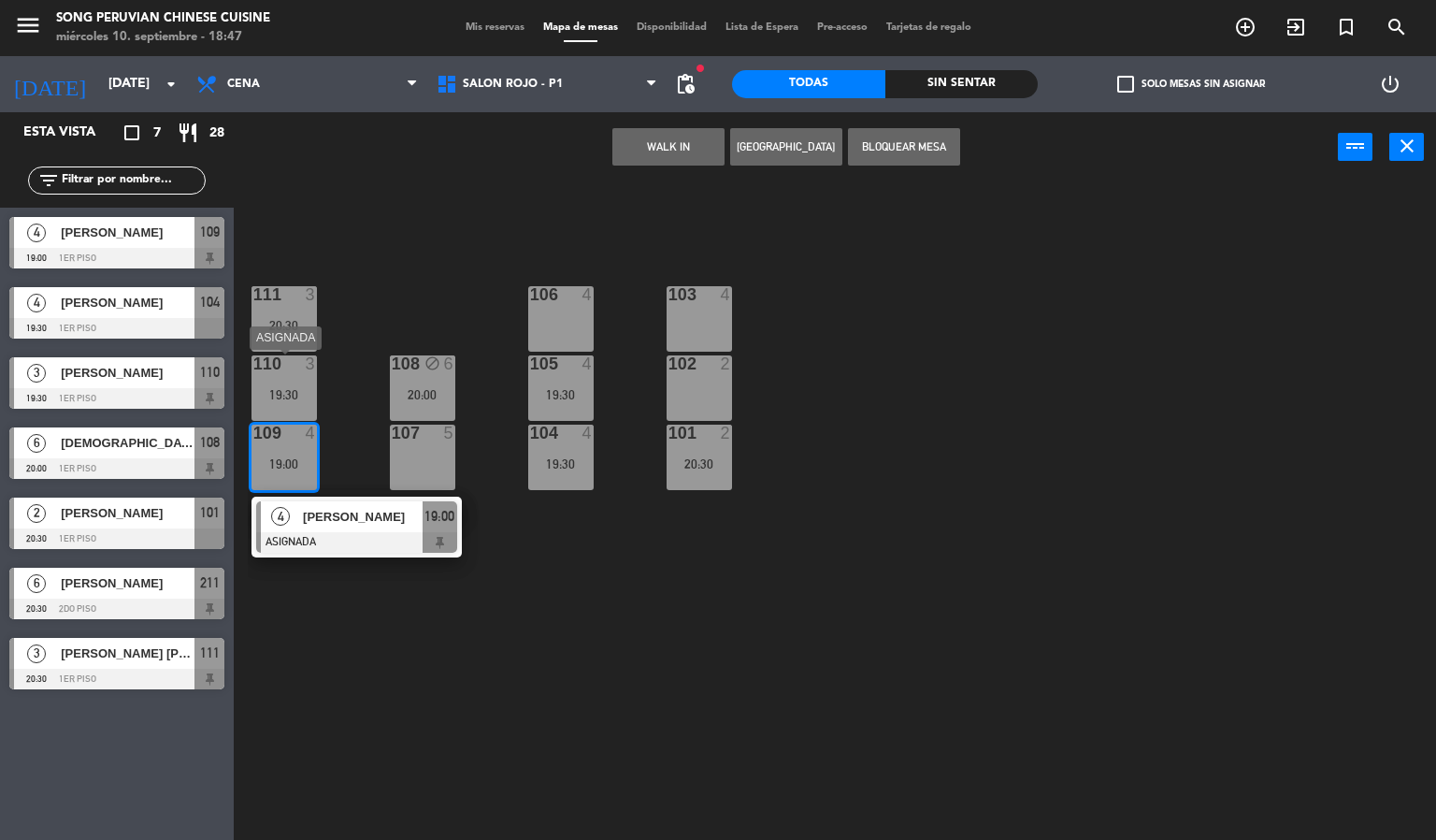
click at [264, 377] on div "110 3 19:30" at bounding box center [284, 387] width 65 height 65
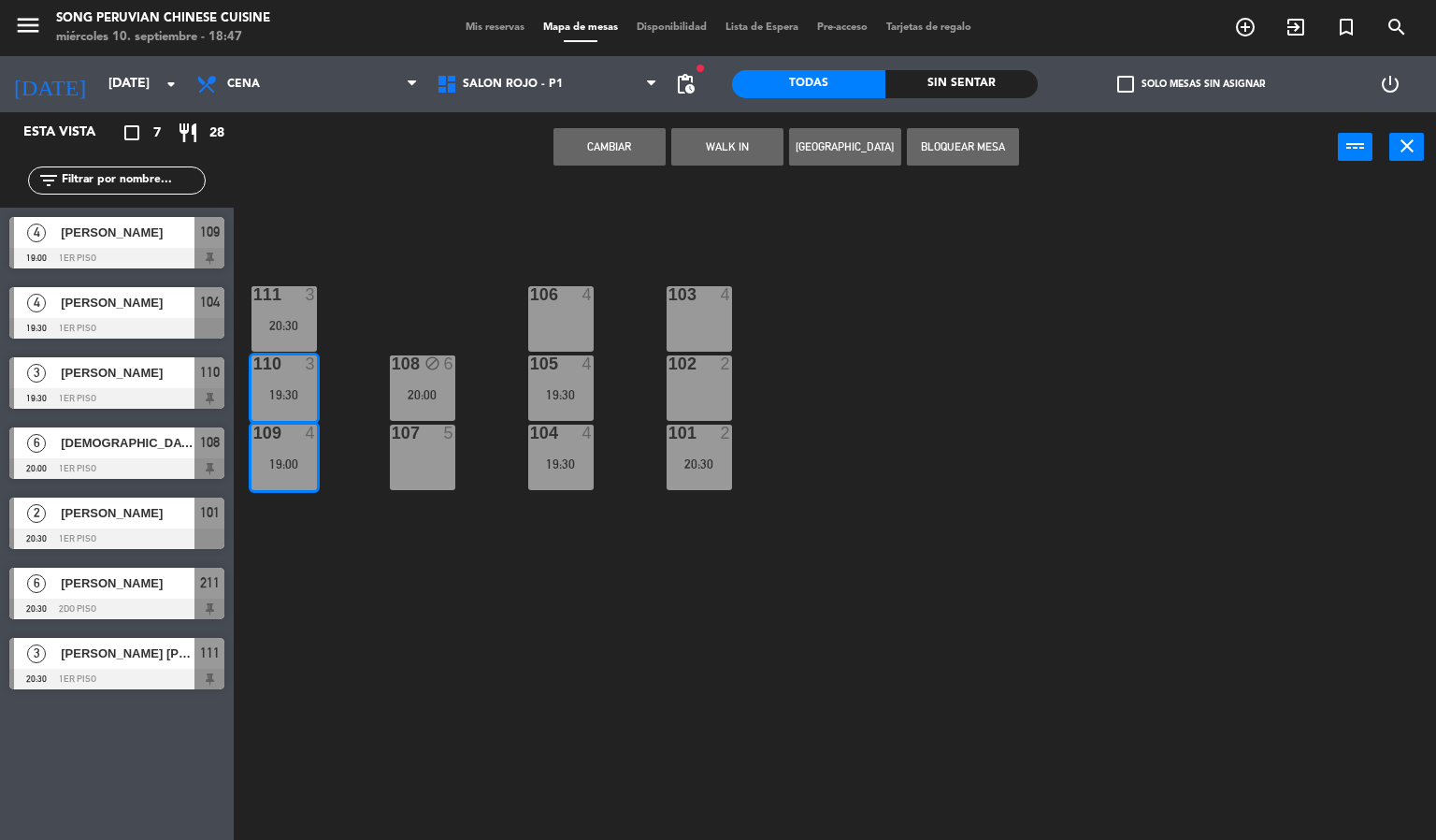
click at [555, 140] on button "Cambiar" at bounding box center [609, 146] width 112 height 37
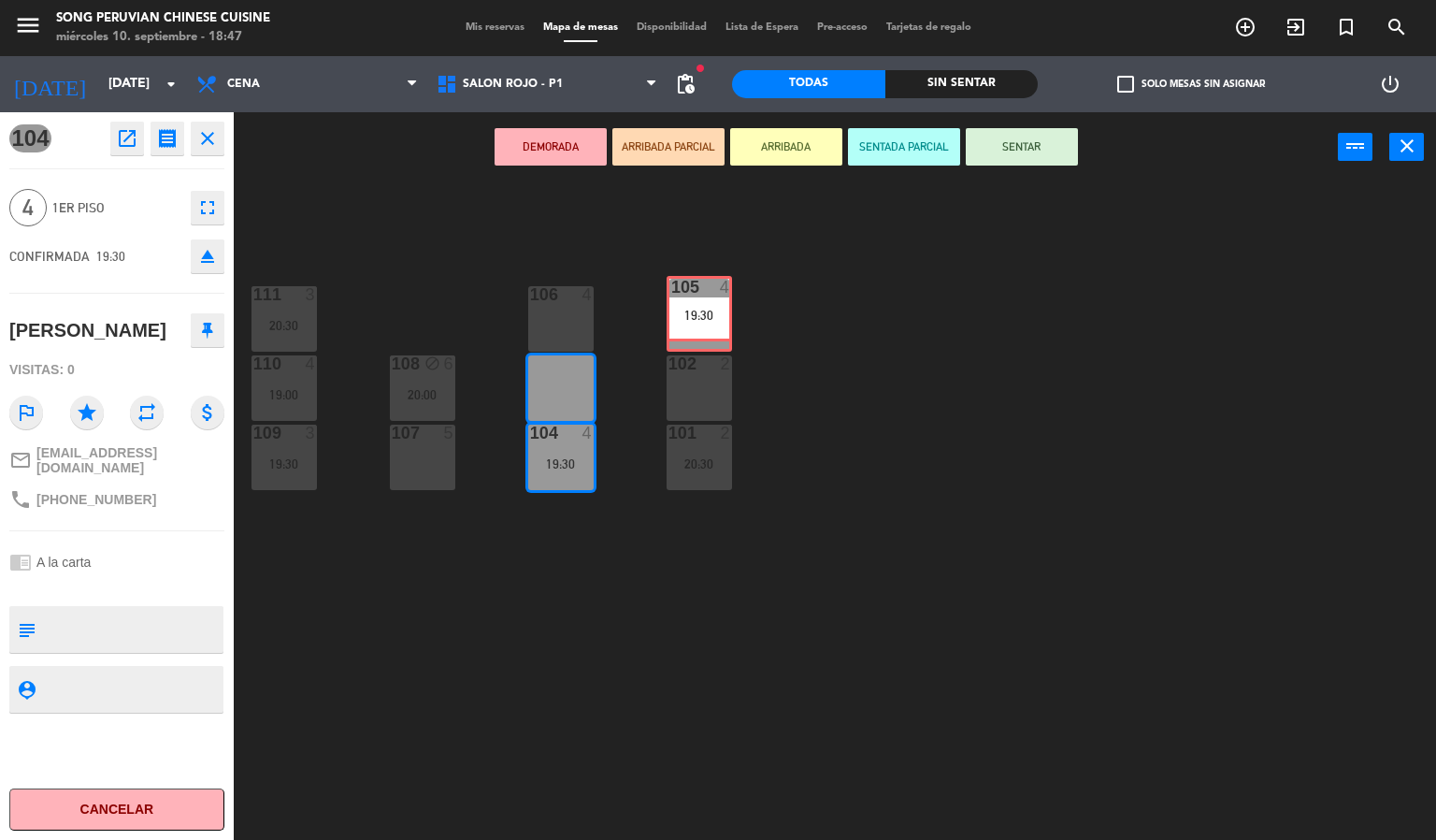
drag, startPoint x: 555, startPoint y: 383, endPoint x: 686, endPoint y: 315, distance: 147.6
click at [686, 315] on div "103 4 106 4 111 3 20:30 102 2 105 4 19:30 105 4 19:30 108 block 6 20:00 110 4 1…" at bounding box center [842, 512] width 1189 height 657
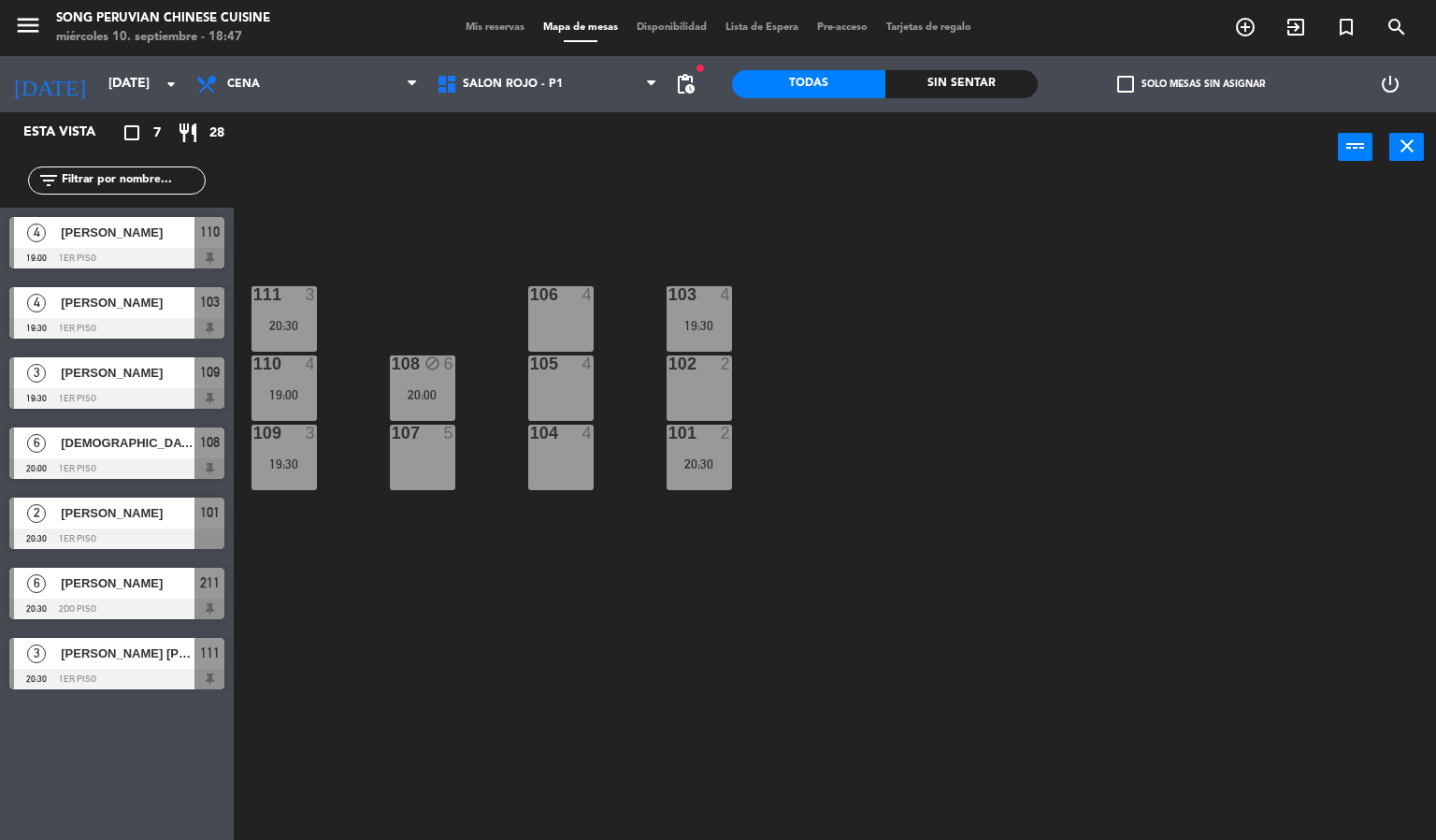
click at [483, 231] on div "103 4 19:30 106 4 111 3 20:30 102 2 105 4 108 block 6 20:00 110 4 19:00 101 2 2…" at bounding box center [842, 512] width 1189 height 657
click at [685, 440] on div at bounding box center [699, 433] width 31 height 17
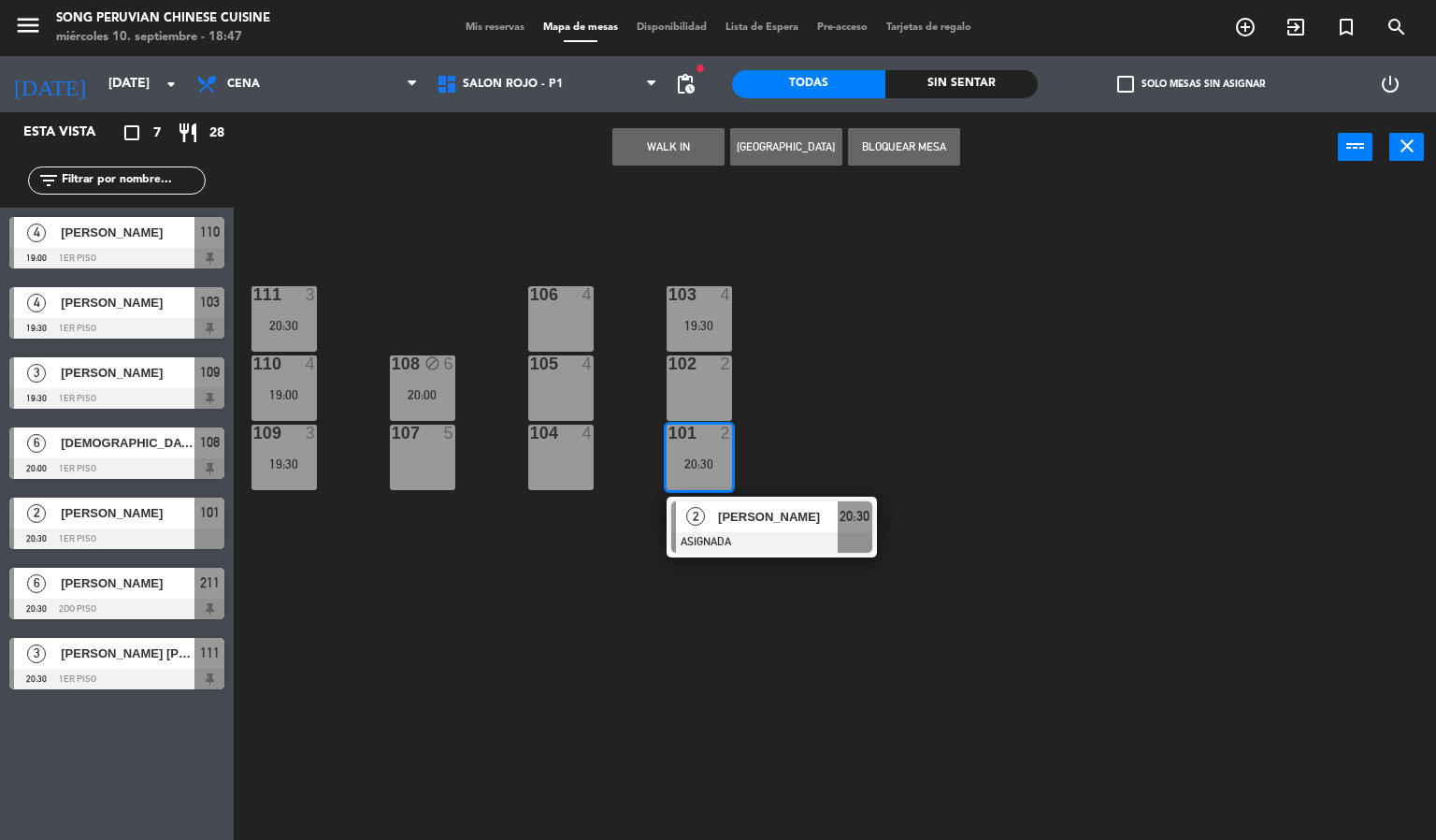
click at [893, 343] on div "103 4 19:30 106 4 111 3 20:30 102 2 105 4 108 block 6 20:00 110 4 19:00 101 2 2…" at bounding box center [842, 512] width 1189 height 657
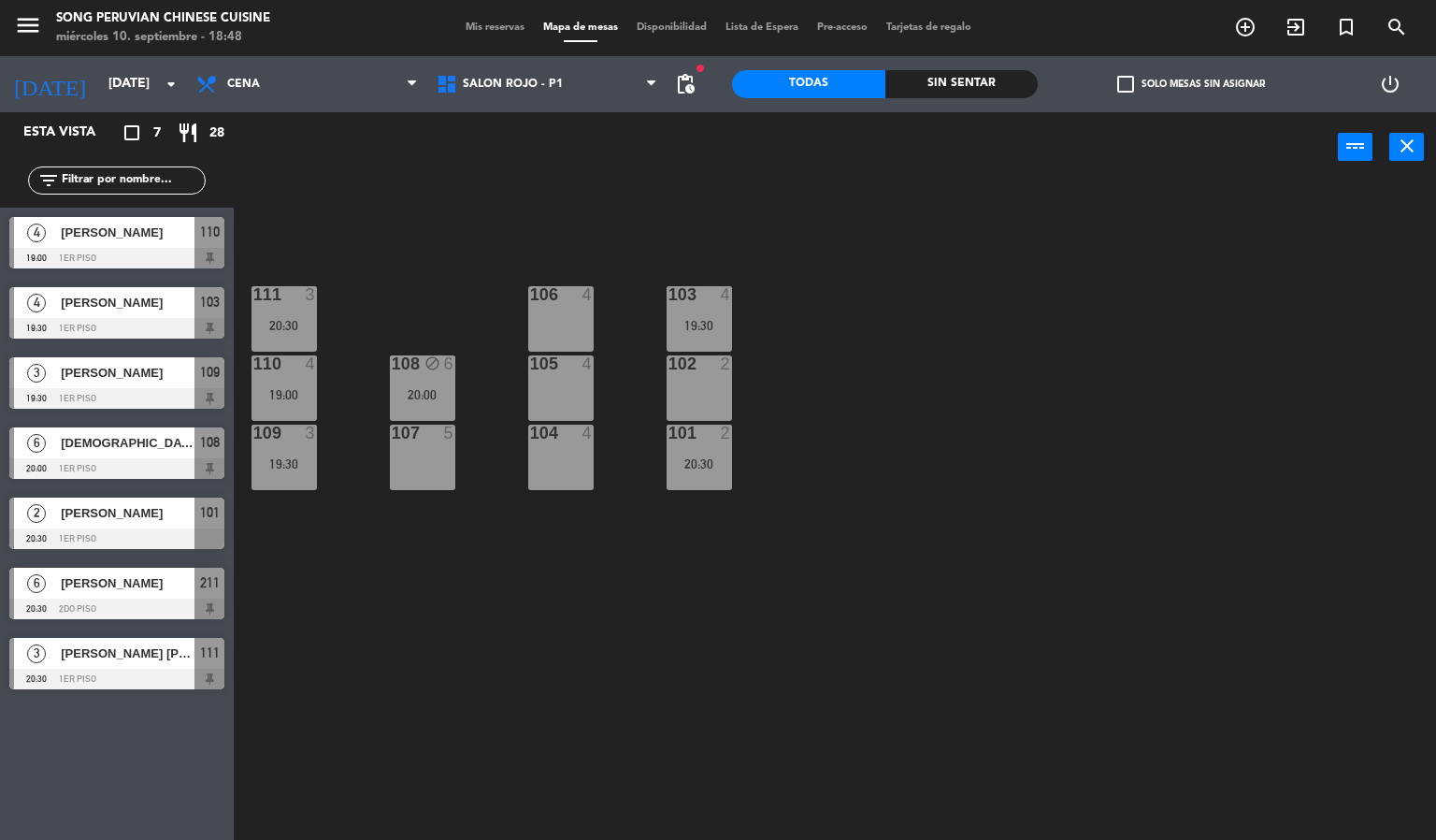
click at [693, 314] on div "103 4 19:30" at bounding box center [699, 318] width 65 height 65
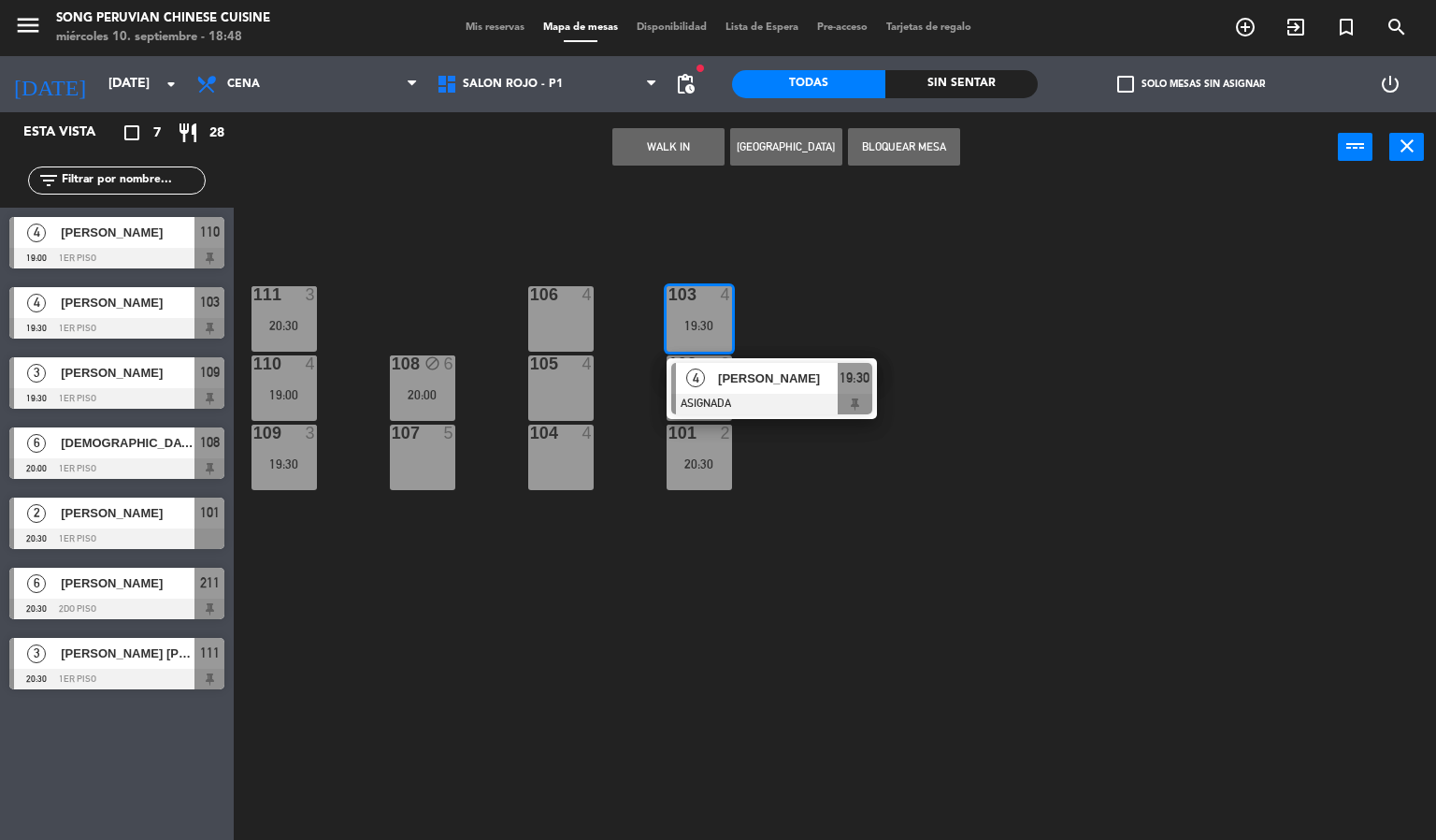
click at [873, 247] on div "103 4 19:30 4 [PERSON_NAME] 19:30 106 4 111 3 20:30 102 2 105 4 108 block 6 20:…" at bounding box center [842, 512] width 1189 height 657
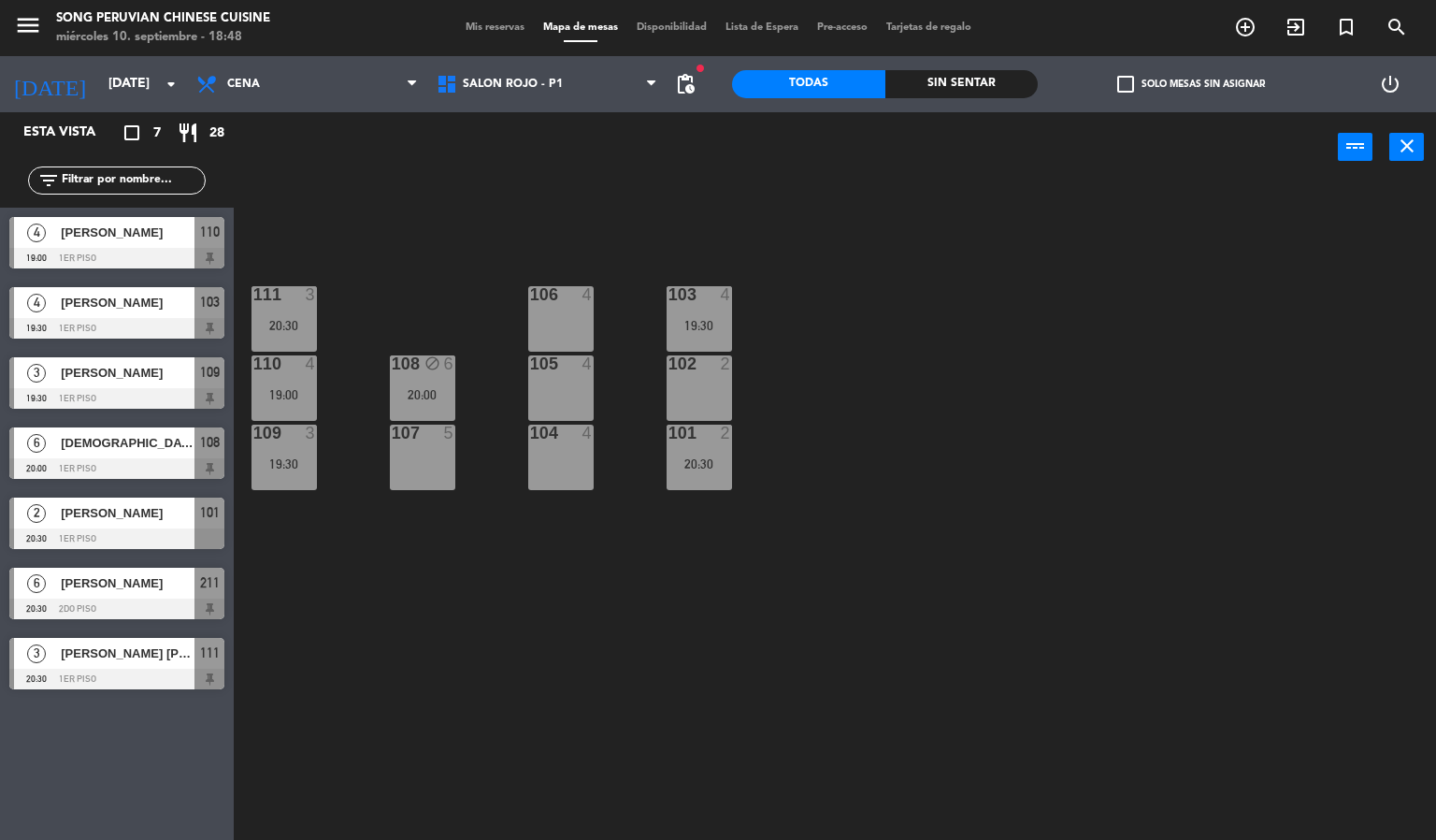
click at [744, 333] on div "103 4 19:30 106 4 111 3 20:30 102 2 105 4 108 block 6 20:00 110 4 19:00 101 2 2…" at bounding box center [842, 512] width 1189 height 657
click at [697, 307] on div "103 4 19:30" at bounding box center [699, 318] width 65 height 65
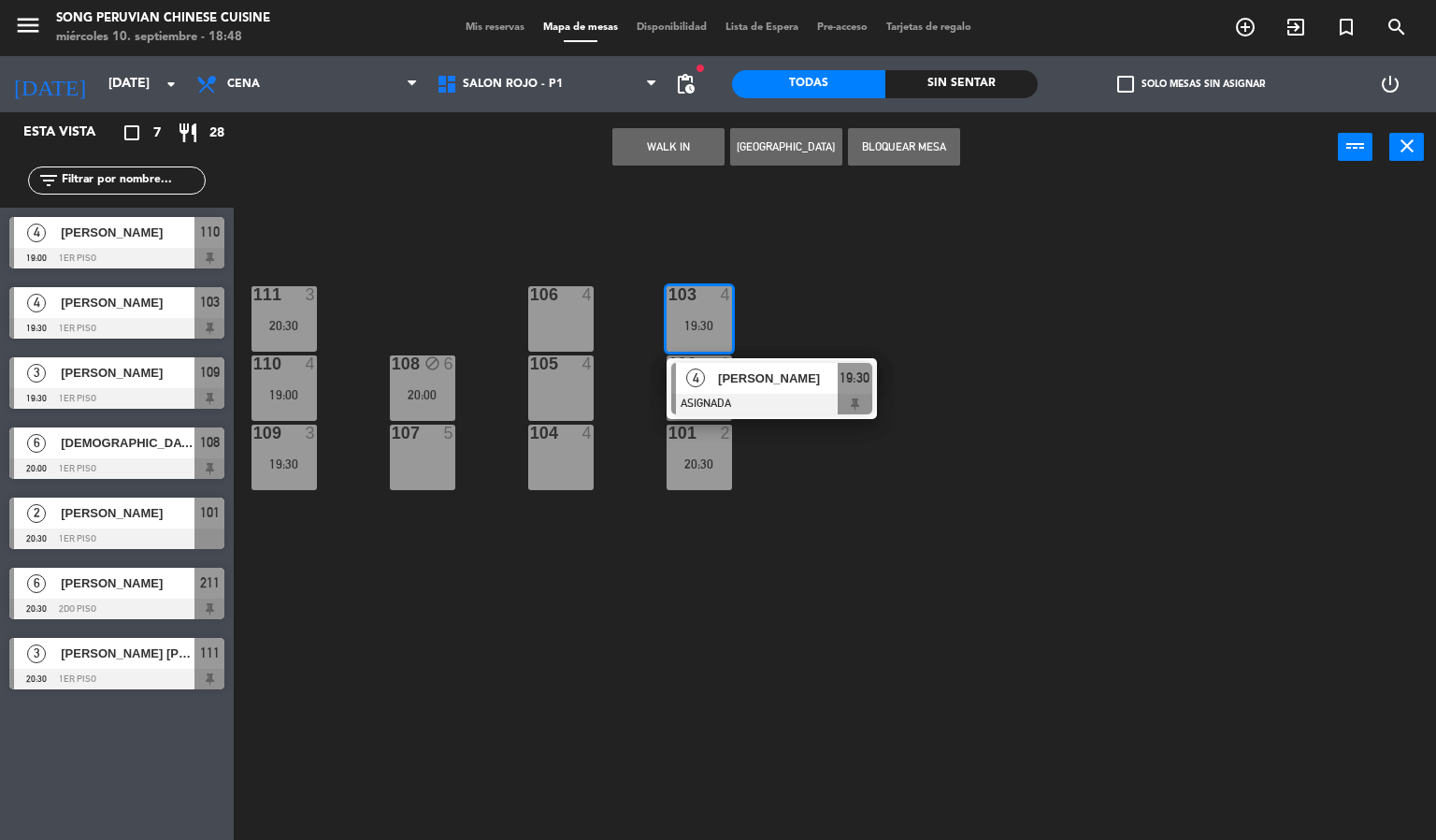
click at [835, 256] on div "103 4 19:30 4 [PERSON_NAME] 19:30 106 4 111 3 20:30 102 2 105 4 108 block 6 20:…" at bounding box center [842, 512] width 1189 height 657
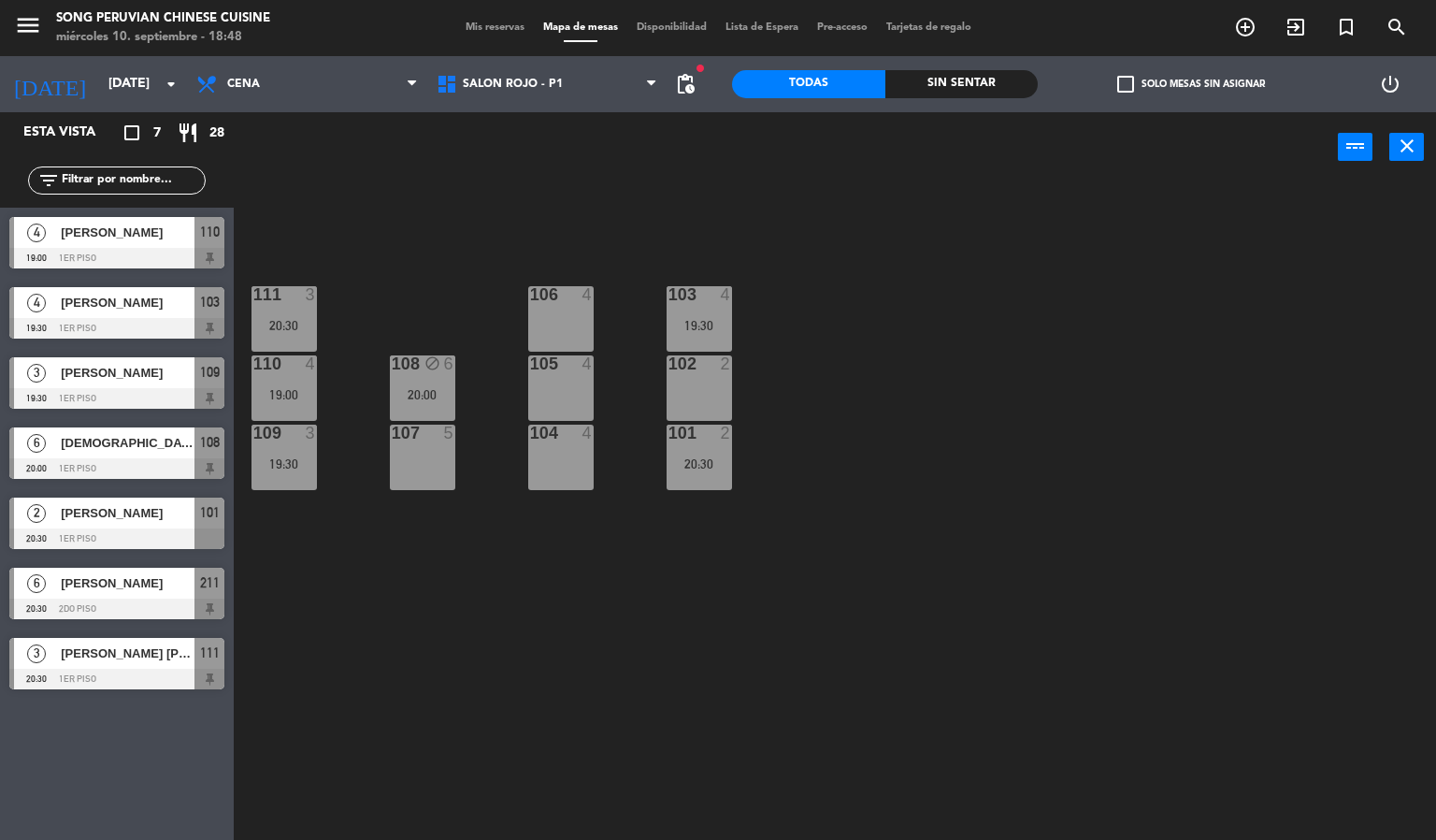
click at [710, 477] on div "101 2 20:30" at bounding box center [699, 456] width 65 height 65
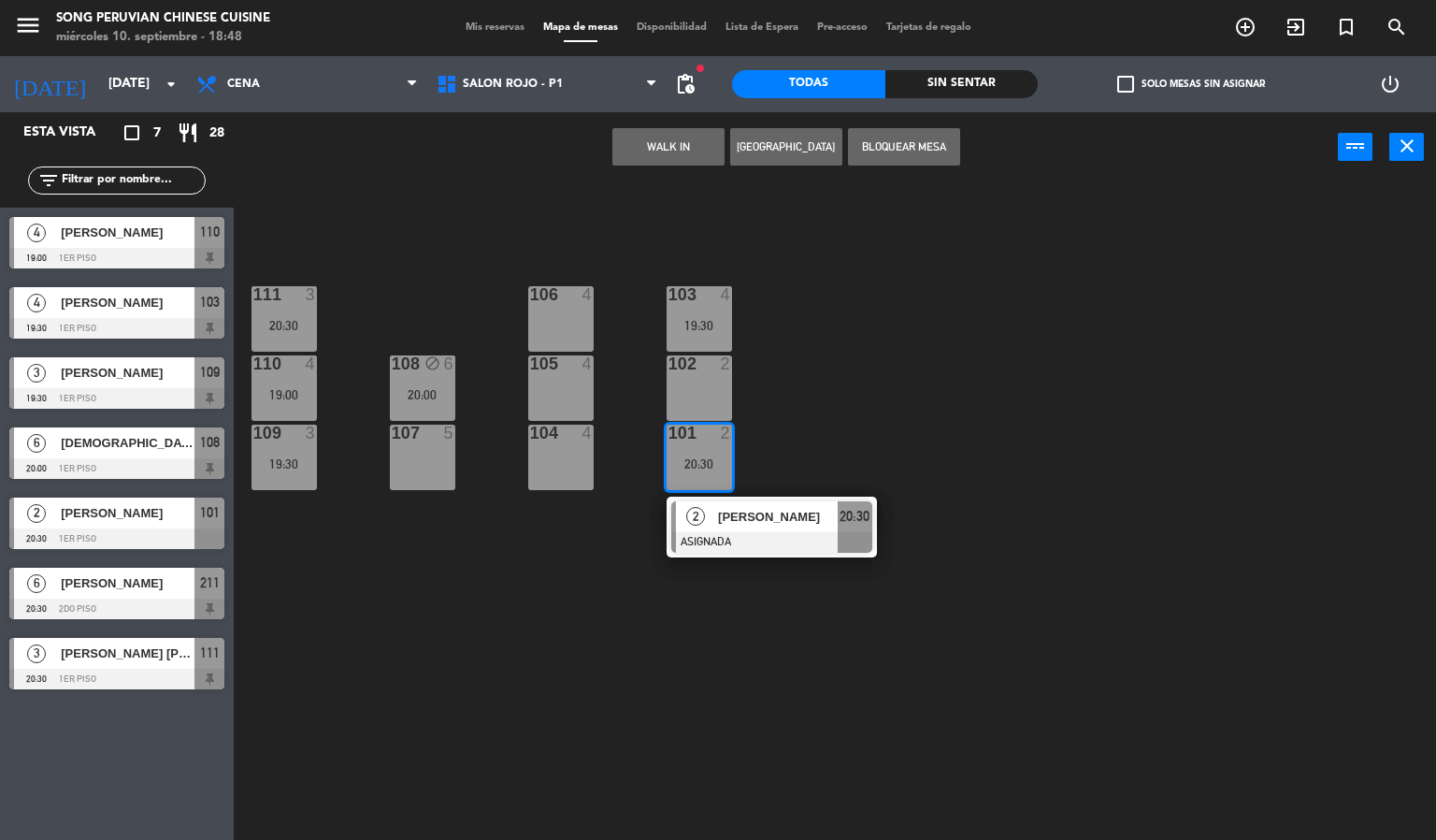
click at [932, 348] on div "103 4 19:30 106 4 111 3 20:30 102 2 105 4 108 block 6 20:00 110 4 19:00 101 2 2…" at bounding box center [842, 512] width 1189 height 657
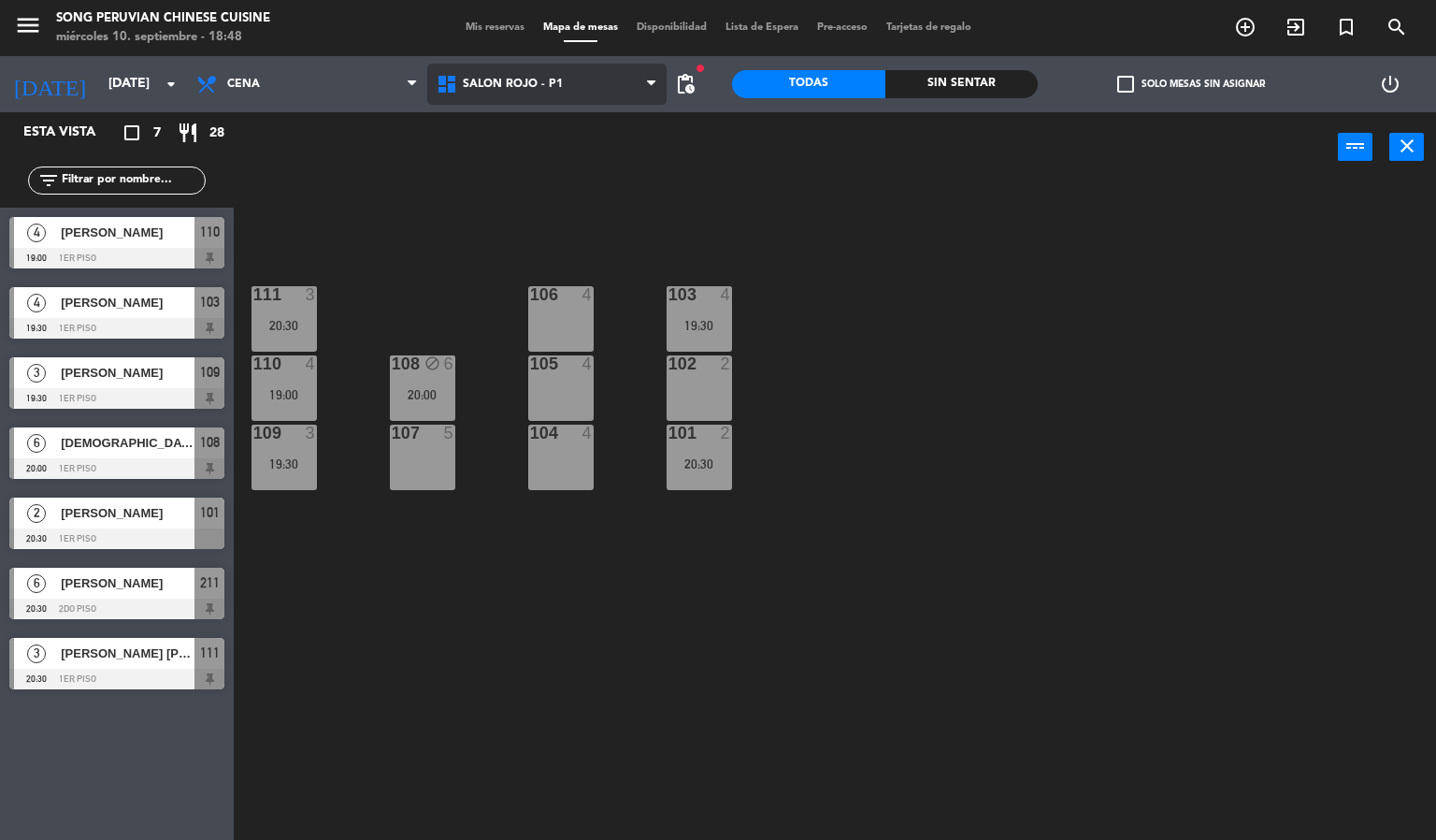
click at [565, 81] on span "SALON ROJO - P1" at bounding box center [547, 83] width 241 height 41
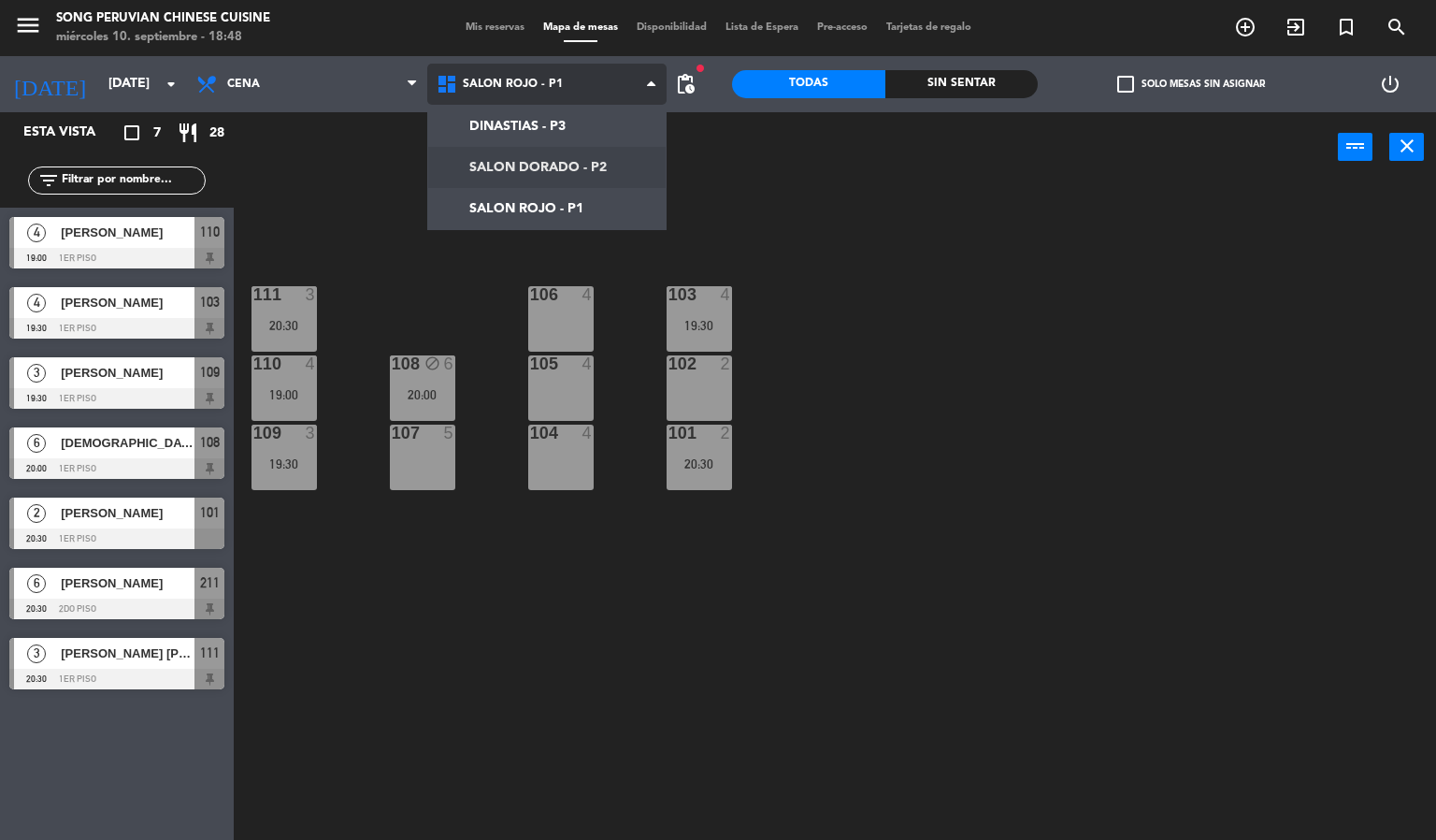
click at [570, 158] on ng-component "menu Song Peruvian Chinese Cuisine [DATE] 10. septiembre - 18:48 Mis reservas M…" at bounding box center [718, 420] width 1436 height 841
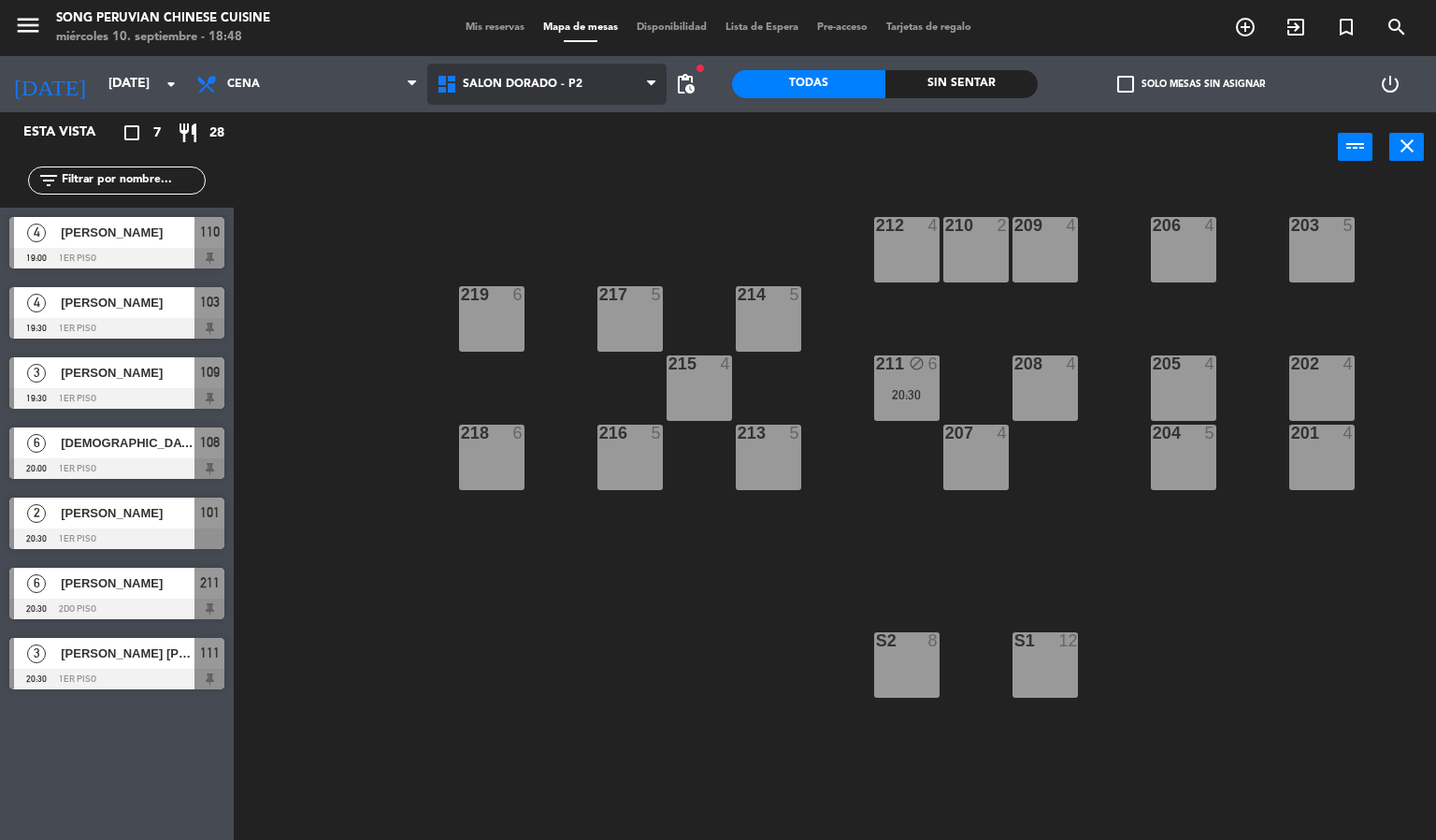
click at [480, 93] on span "SALON DORADO - P2" at bounding box center [547, 83] width 241 height 41
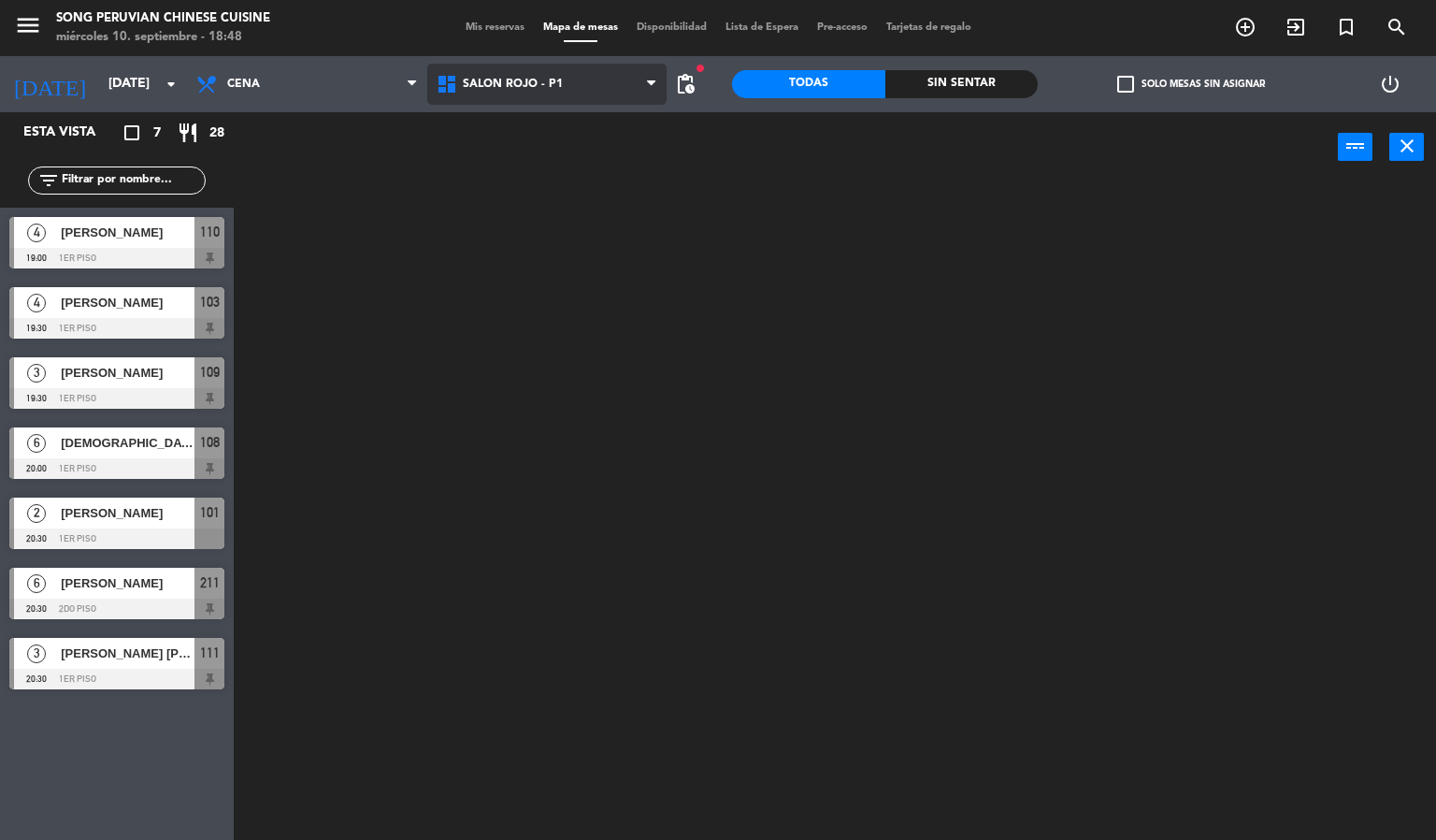
click at [502, 214] on ng-component "menu Song Peruvian Chinese Cuisine [DATE] 10. septiembre - 18:48 Mis reservas M…" at bounding box center [718, 420] width 1436 height 841
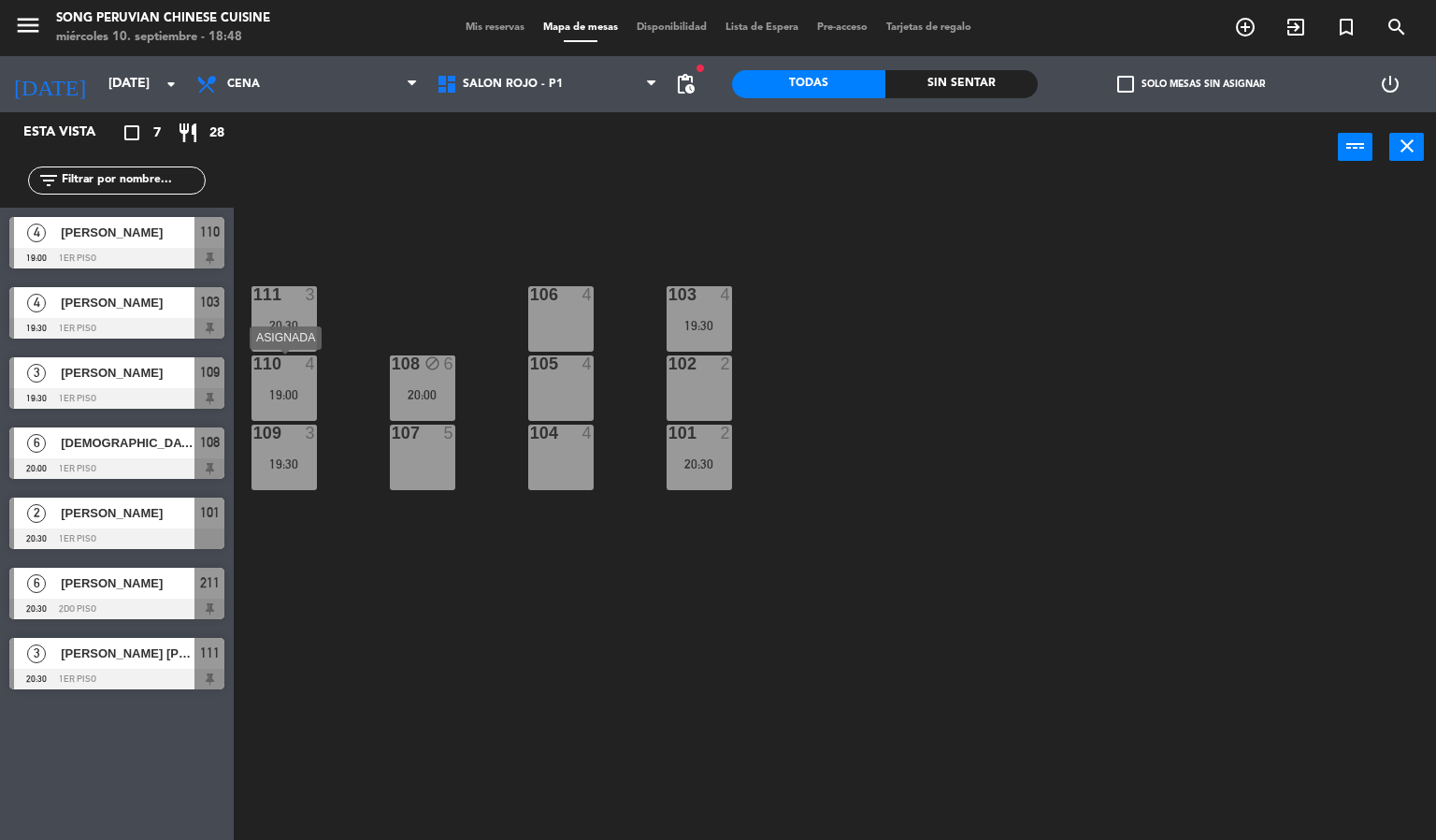
click at [296, 391] on div "19:00" at bounding box center [284, 395] width 65 height 13
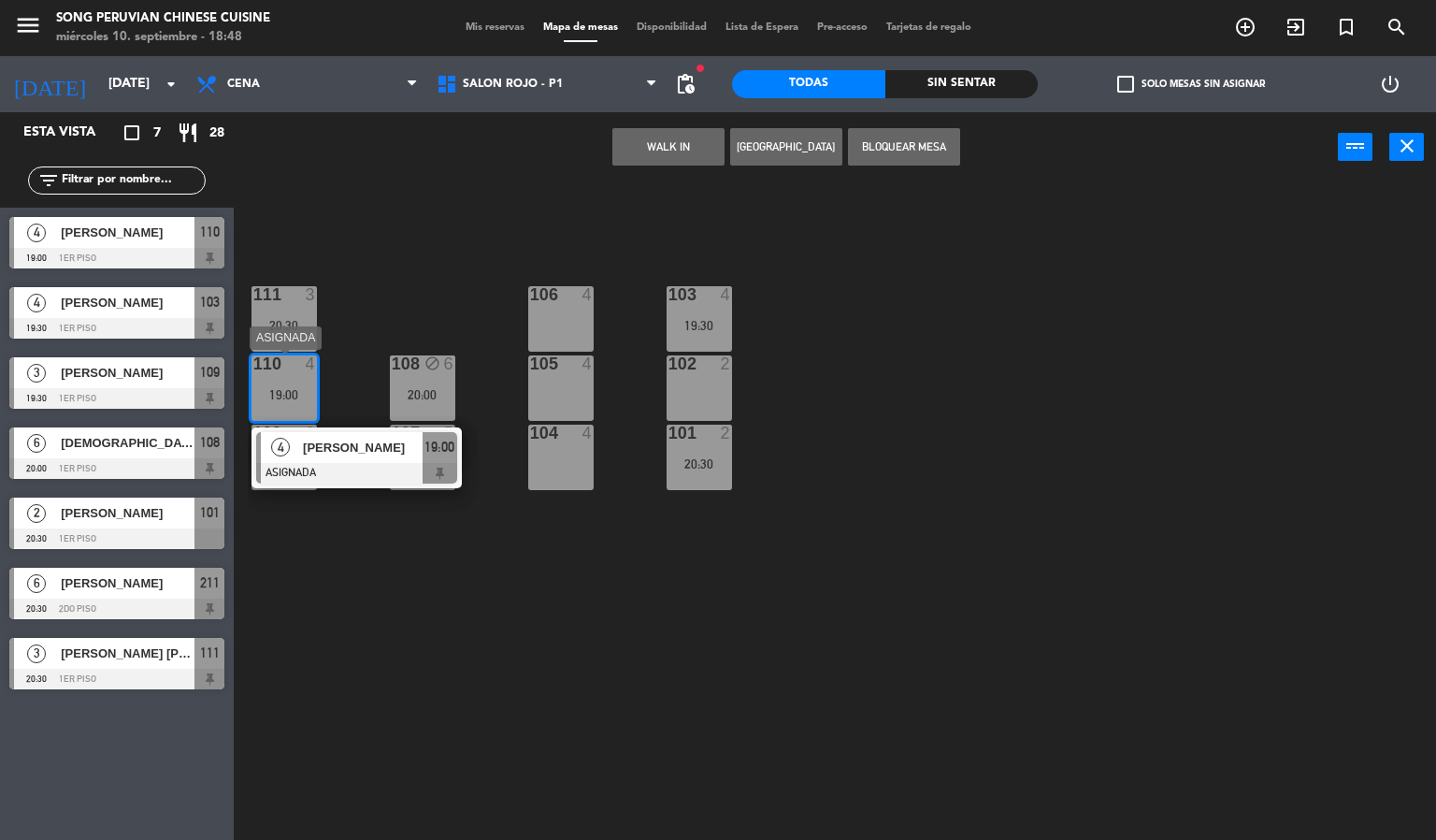
click at [348, 441] on span "[PERSON_NAME]" at bounding box center [363, 447] width 119 height 20
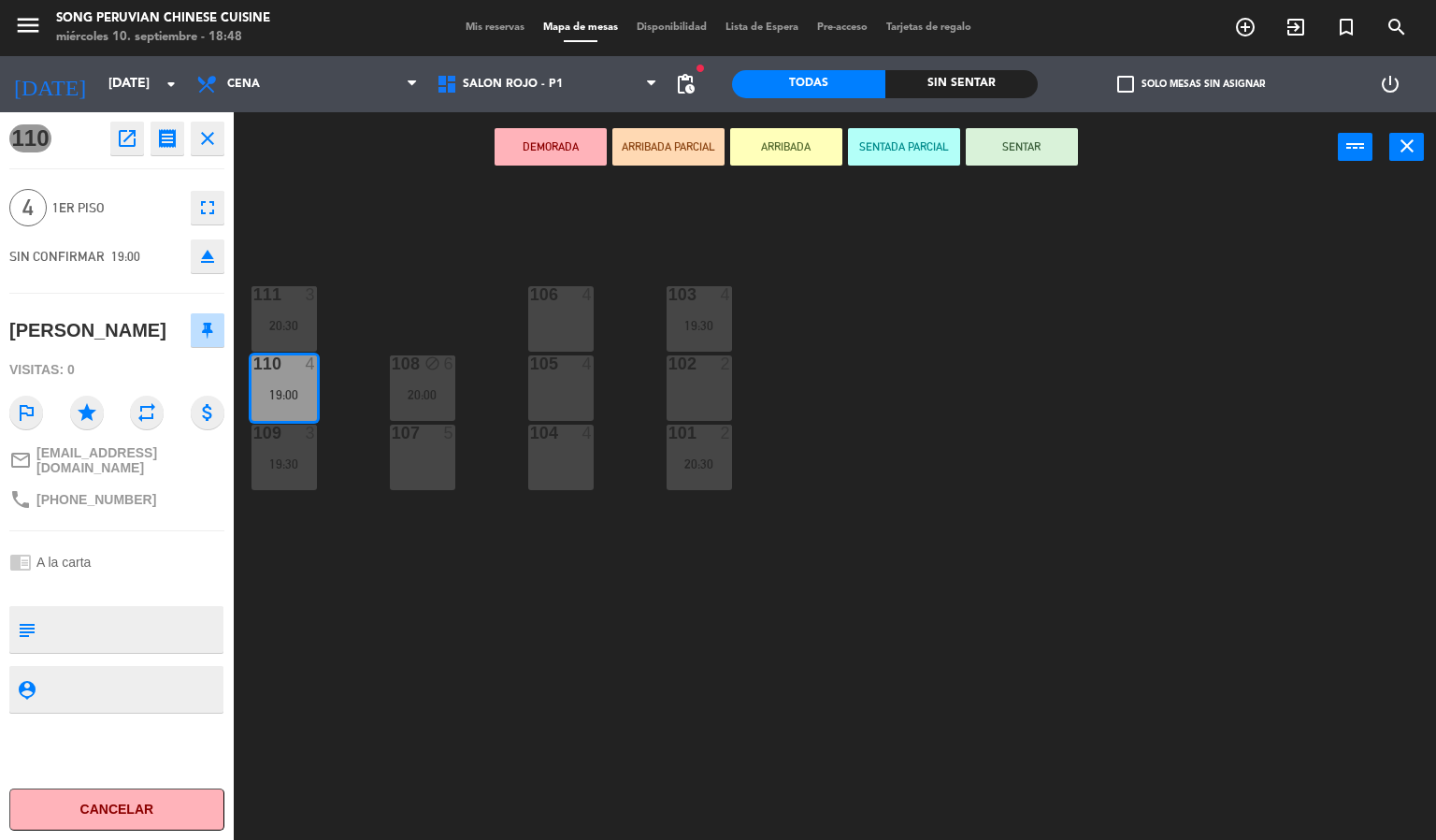
click at [200, 251] on icon "eject" at bounding box center [207, 257] width 23 height 23
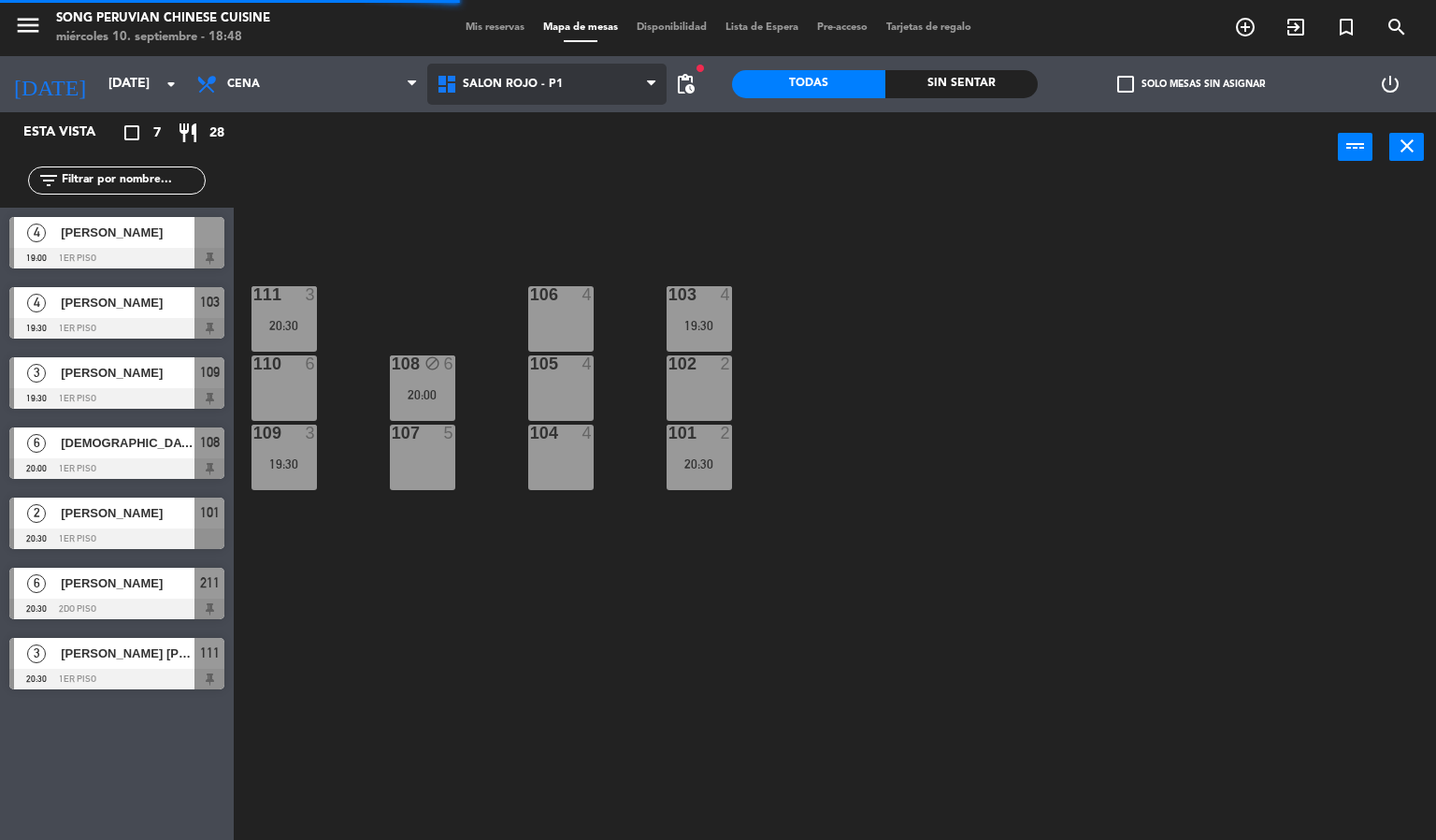
click at [529, 79] on span "SALON ROJO - P1" at bounding box center [513, 84] width 100 height 13
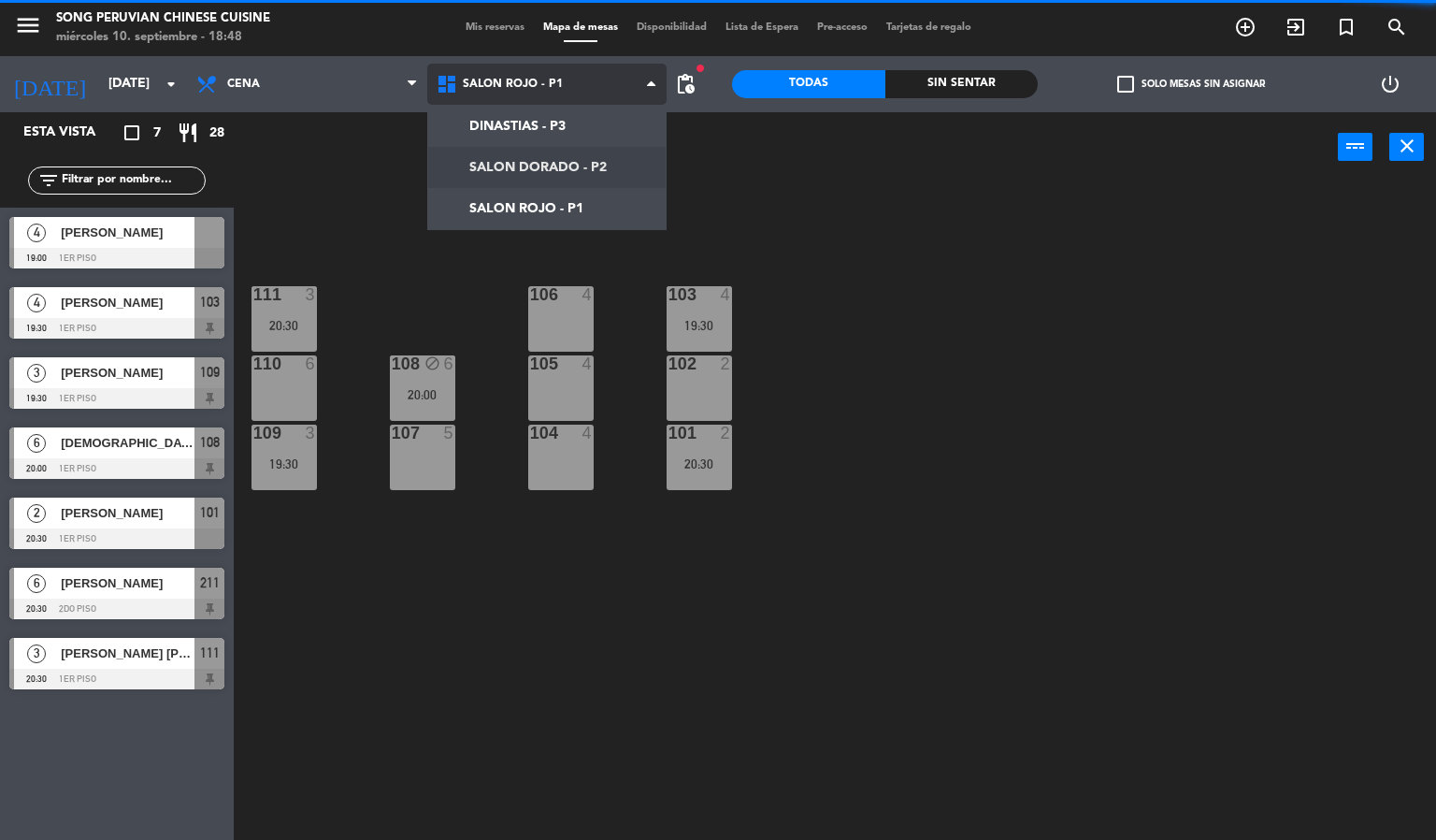
click at [522, 152] on ng-component "menu Song Peruvian Chinese Cuisine [DATE] 10. septiembre - 18:48 Mis reservas M…" at bounding box center [718, 420] width 1436 height 841
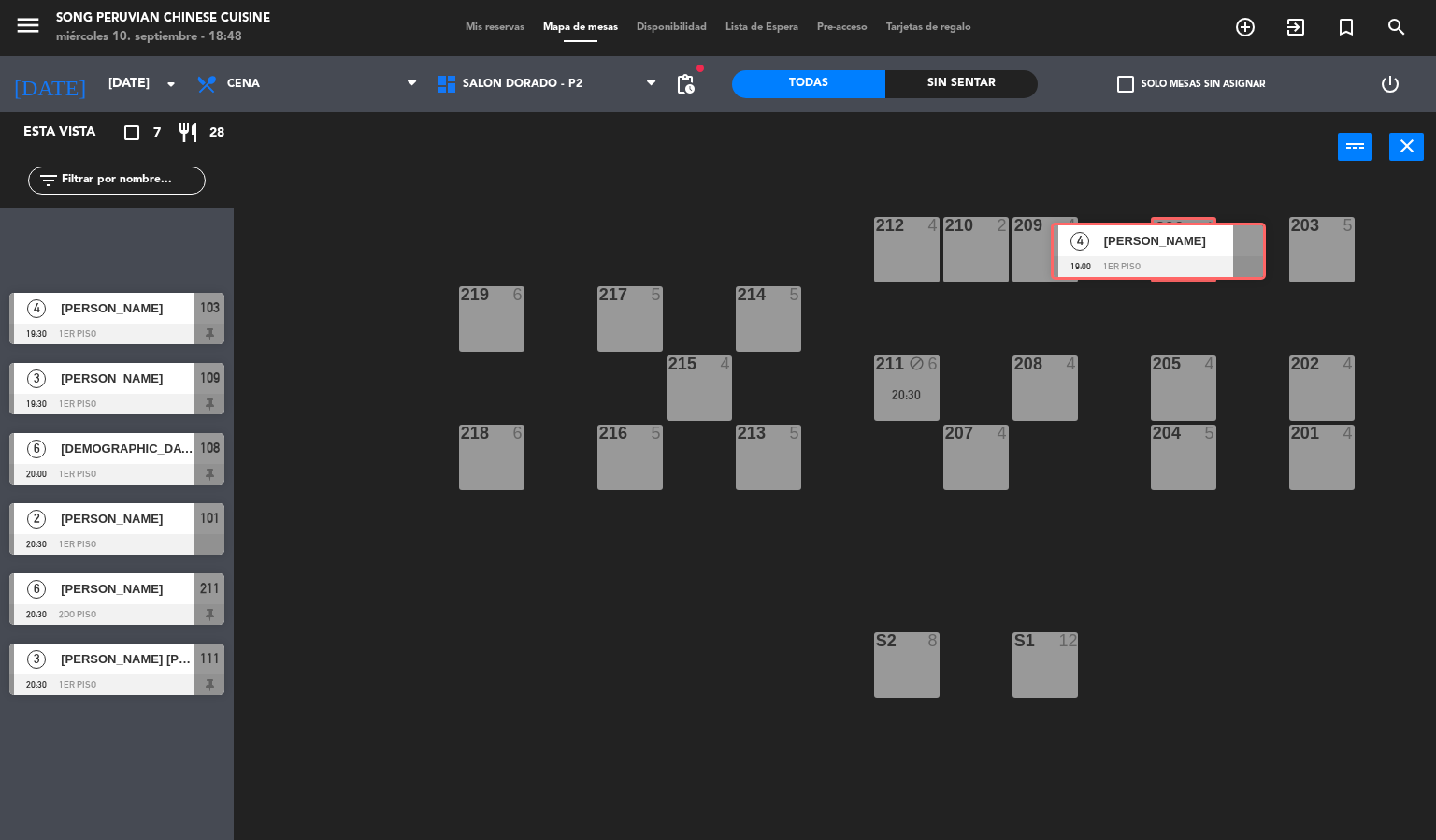
drag, startPoint x: 154, startPoint y: 244, endPoint x: 1196, endPoint y: 250, distance: 1042.0
click at [1196, 250] on div "Esta vista crop_square 7 restaurant 28 filter_list 4 [PERSON_NAME] 19:00 1er pi…" at bounding box center [718, 475] width 1436 height 728
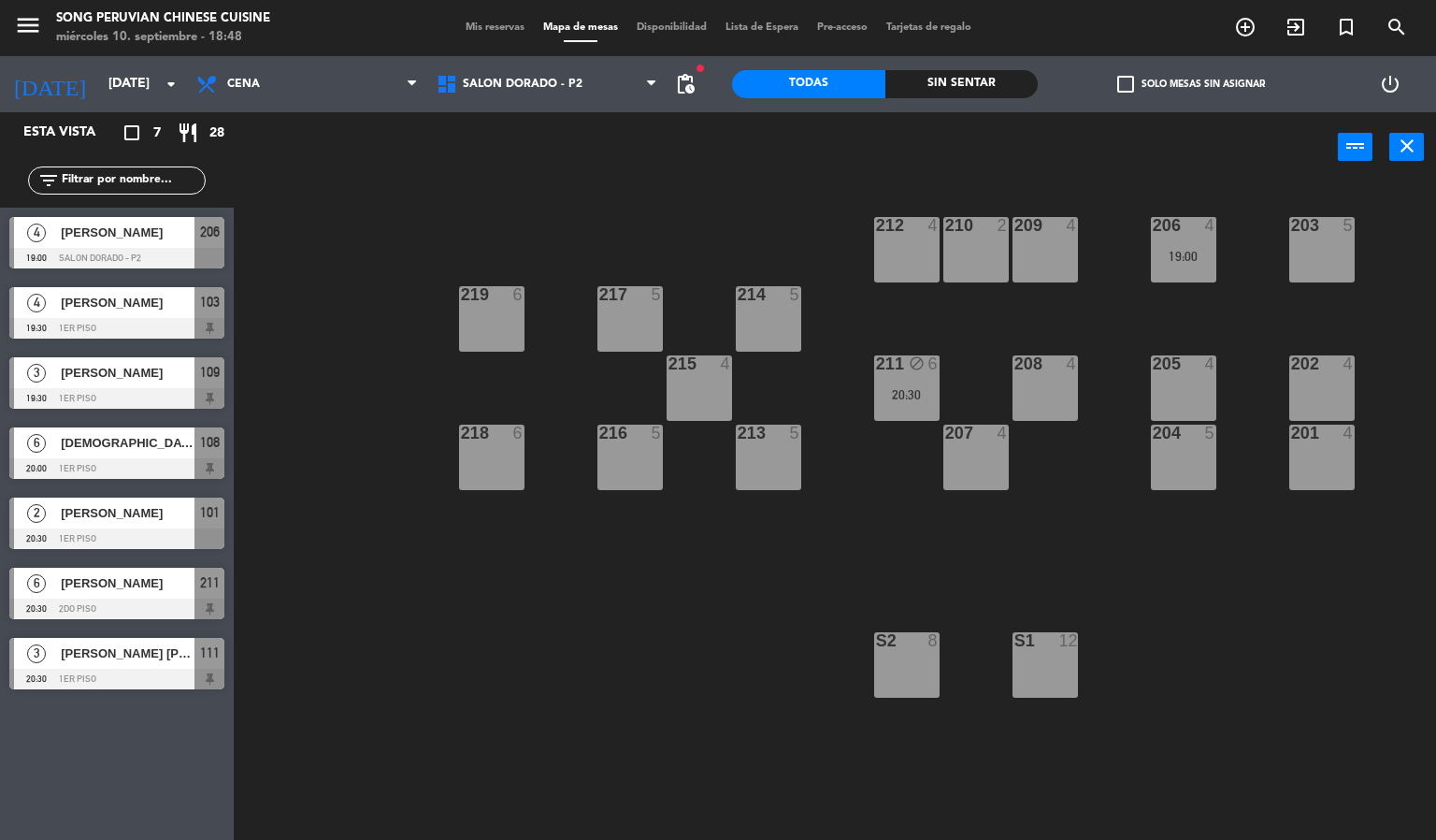
click at [1138, 149] on div "power_input close" at bounding box center [786, 147] width 1104 height 71
click at [601, 82] on span "SALON DORADO - P2" at bounding box center [547, 83] width 241 height 41
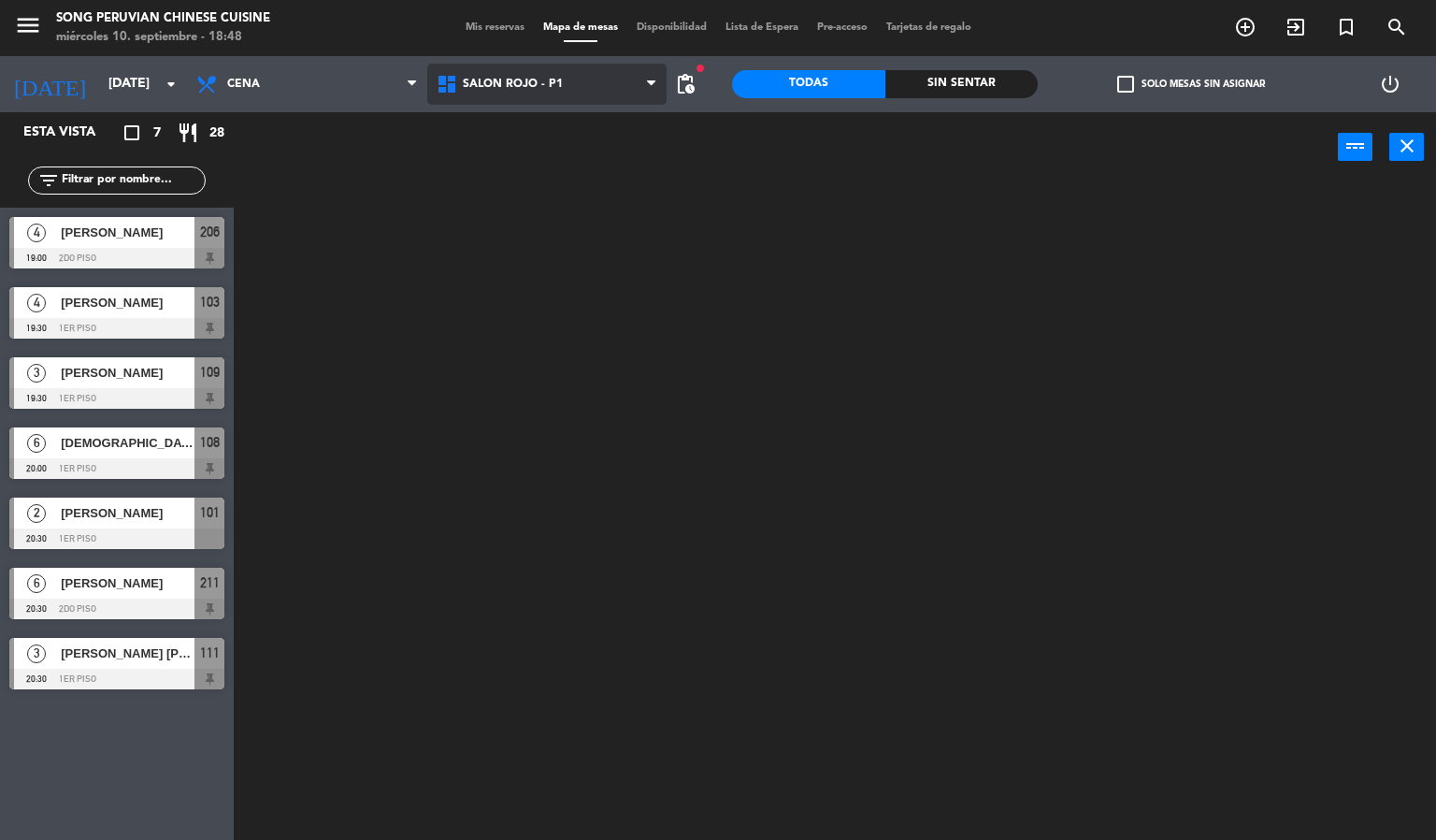
click at [589, 205] on ng-component "menu Song Peruvian Chinese Cuisine [DATE] 10. septiembre - 18:48 Mis reservas M…" at bounding box center [718, 420] width 1436 height 841
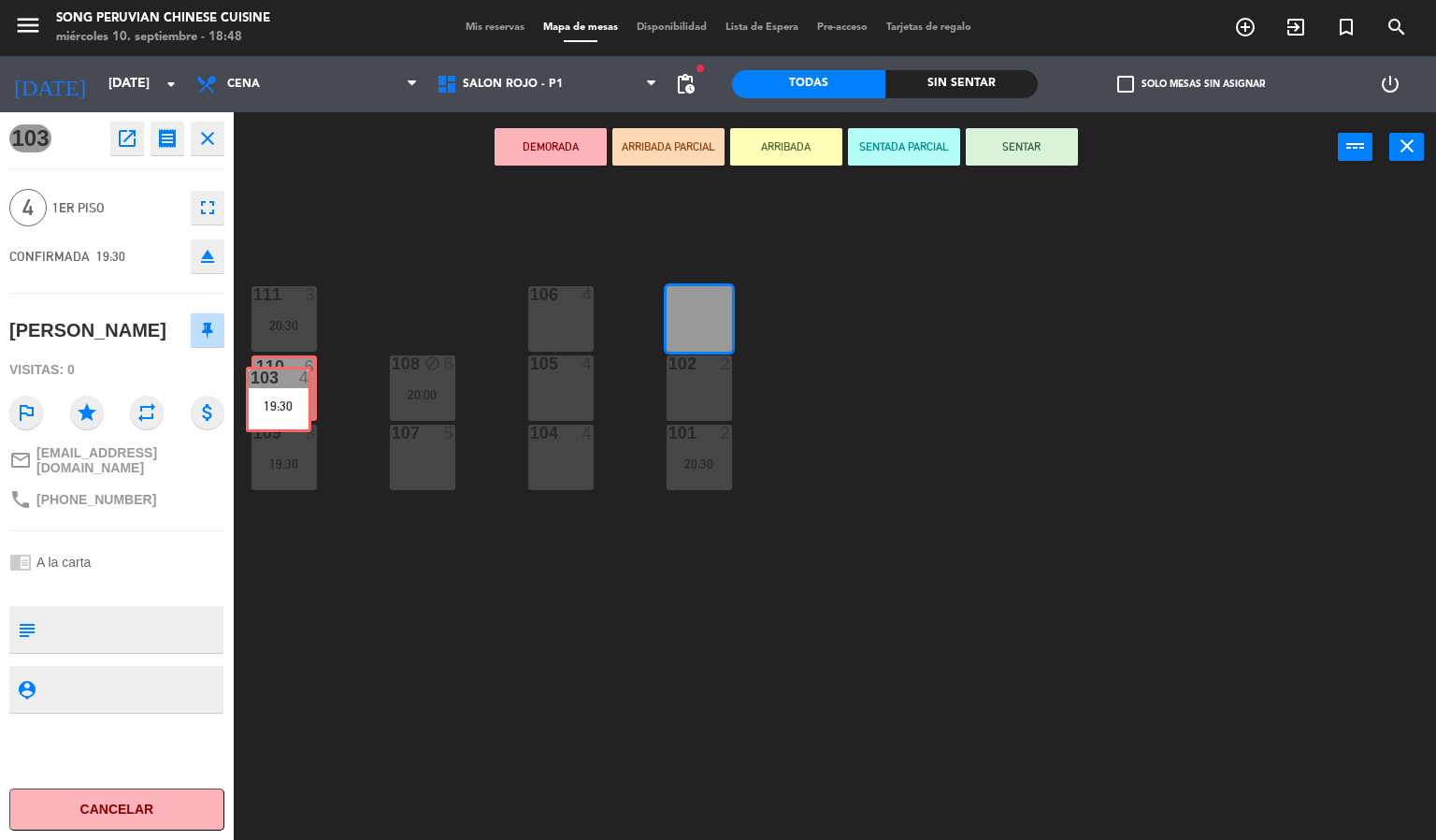
drag, startPoint x: 719, startPoint y: 320, endPoint x: 298, endPoint y: 399, distance: 428.3
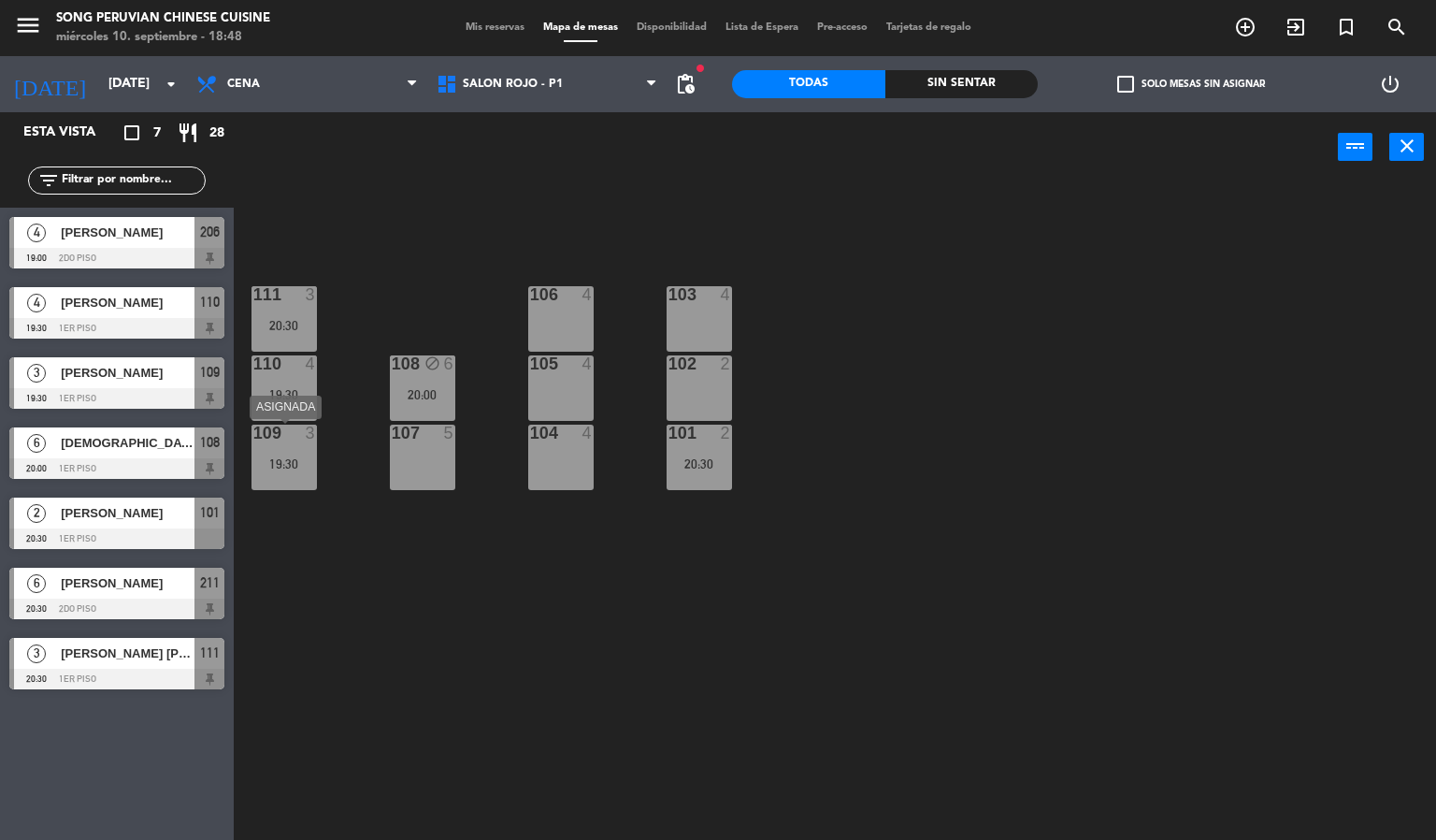
click at [264, 449] on div "109 3 19:30" at bounding box center [284, 456] width 65 height 65
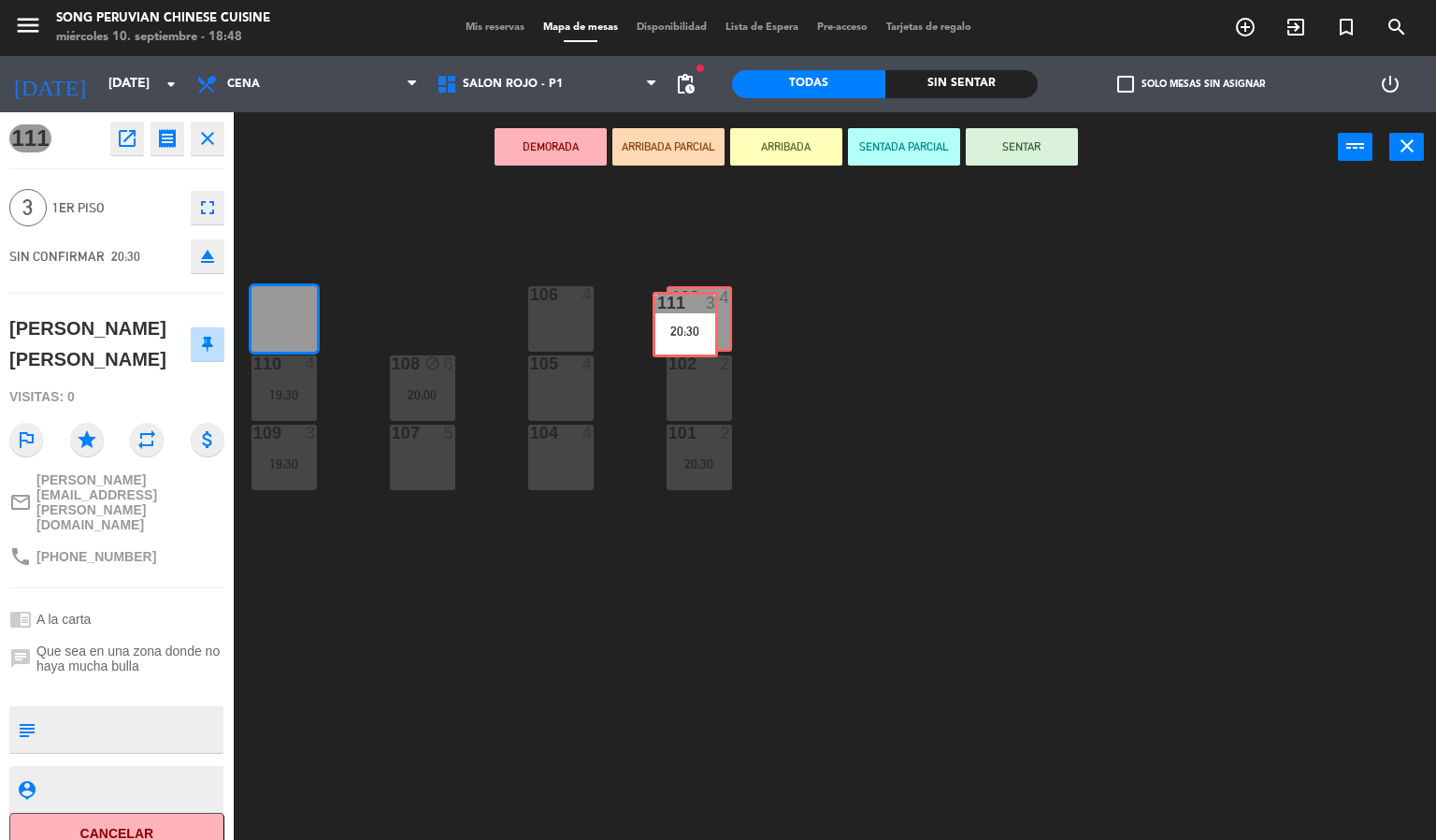
drag, startPoint x: 283, startPoint y: 323, endPoint x: 676, endPoint y: 327, distance: 393.0
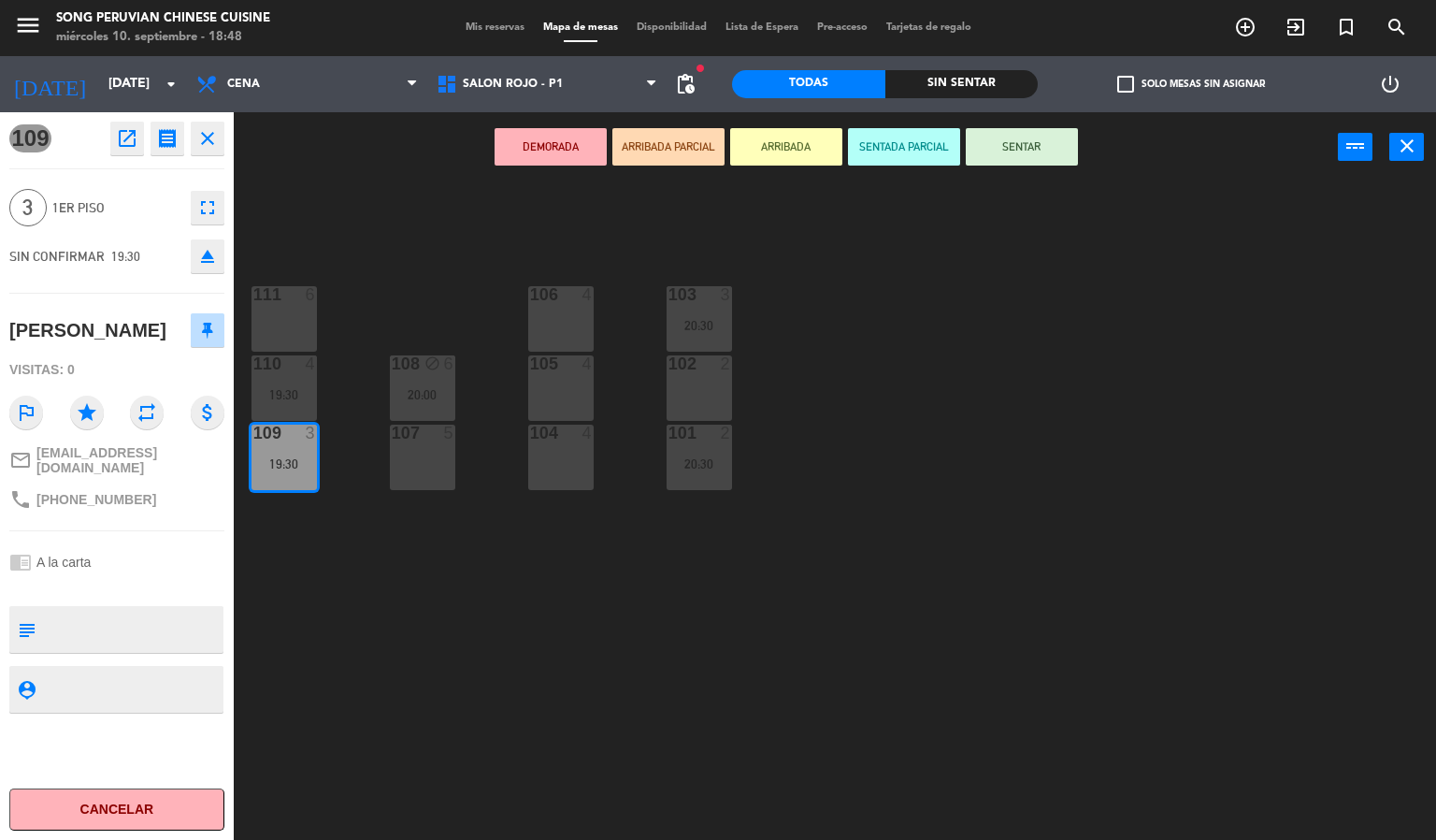
drag, startPoint x: 292, startPoint y: 447, endPoint x: 284, endPoint y: 351, distance: 96.3
click at [280, 455] on div "109 3 19:30" at bounding box center [284, 456] width 65 height 65
drag, startPoint x: 284, startPoint y: 469, endPoint x: 283, endPoint y: 336, distance: 133.0
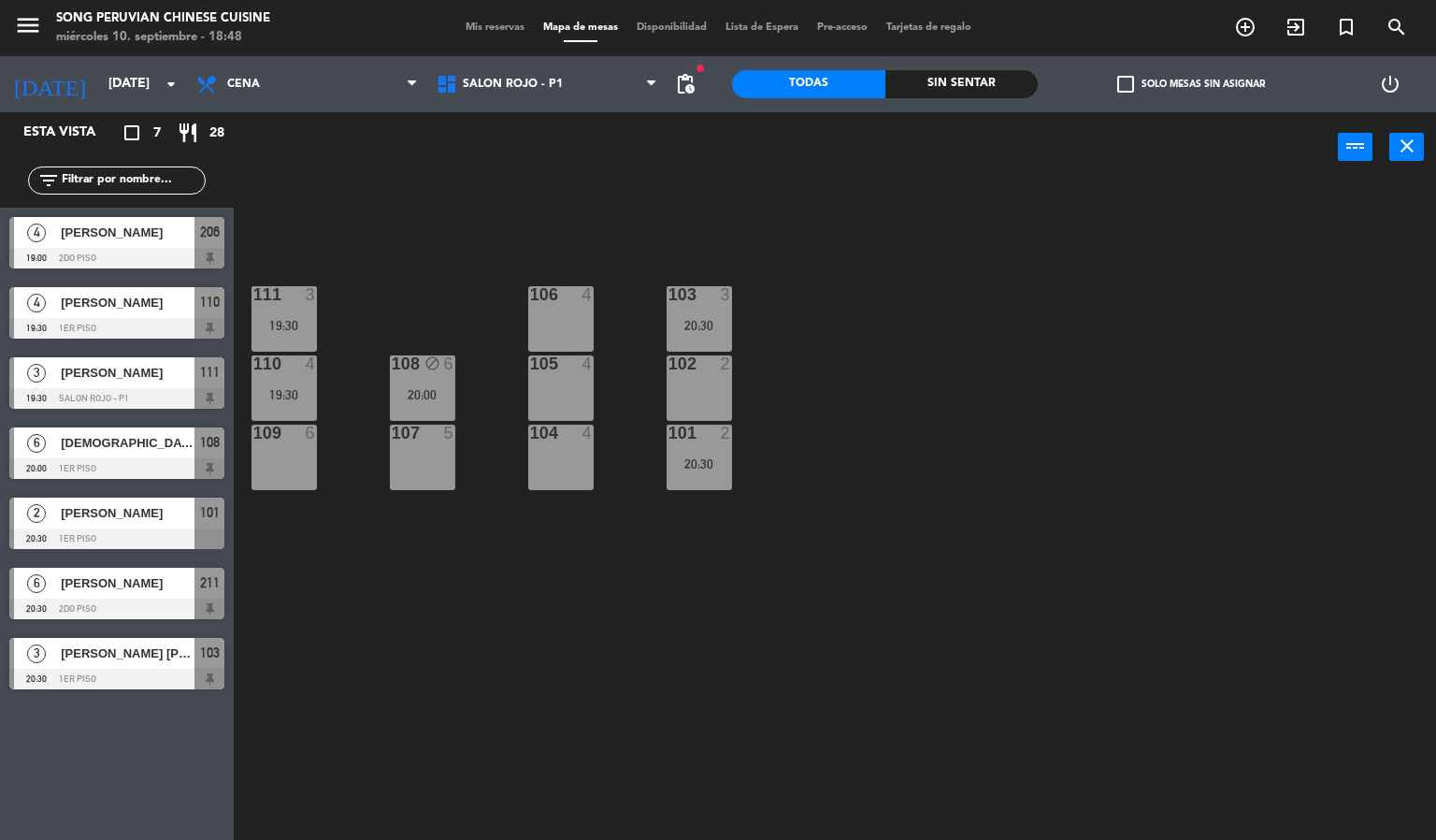
click at [382, 280] on div "103 3 20:30 106 4 111 3 19:30 102 2 105 4 108 block 6 20:00 110 4 19:30 101 2 2…" at bounding box center [842, 512] width 1189 height 657
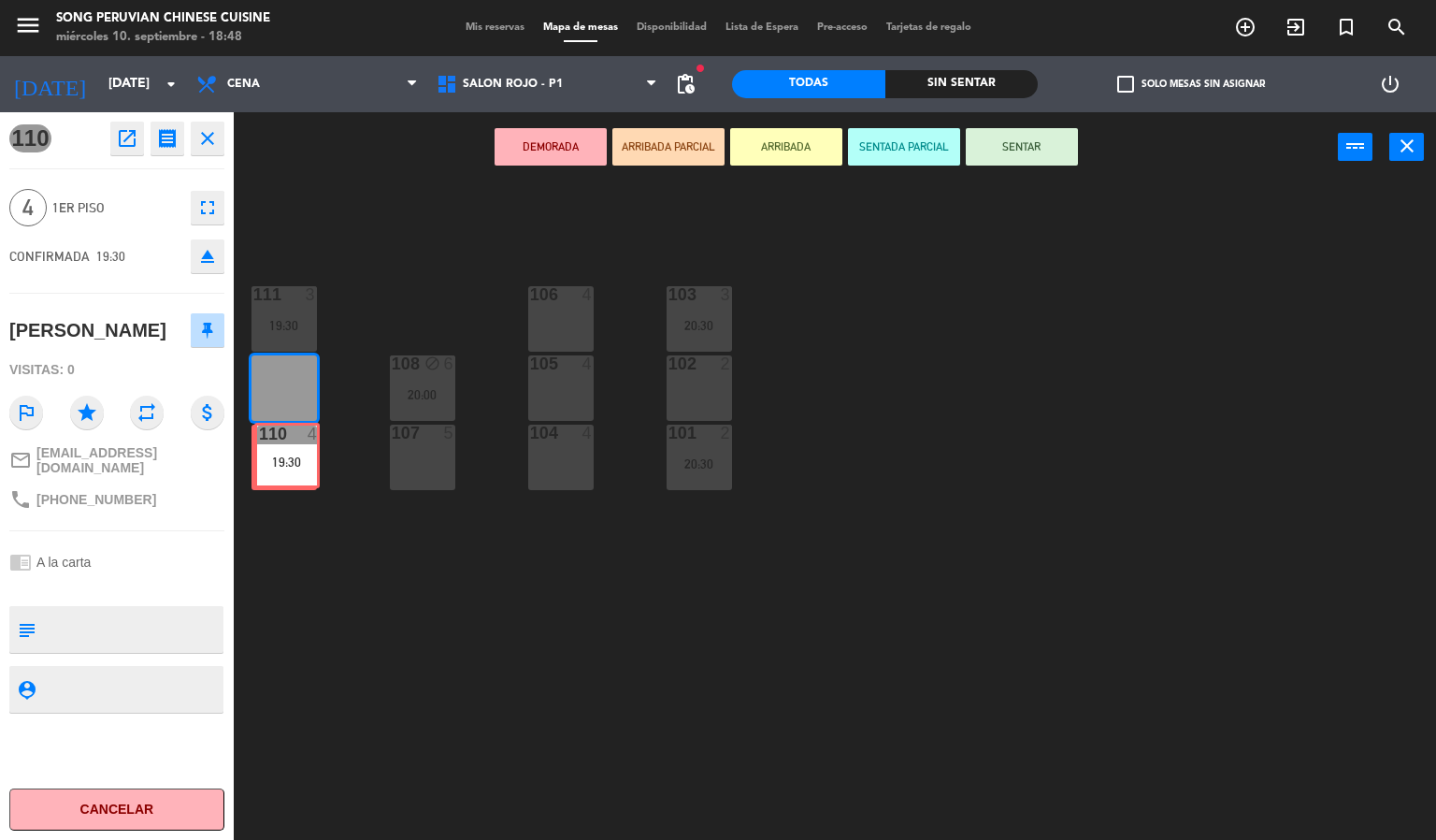
drag, startPoint x: 293, startPoint y: 385, endPoint x: 336, endPoint y: 402, distance: 46.2
click at [290, 460] on div "103 3 20:30 106 4 111 3 19:30 102 2 105 4 108 block 6 20:00 110 4 19:30 110 4 1…" at bounding box center [842, 512] width 1189 height 657
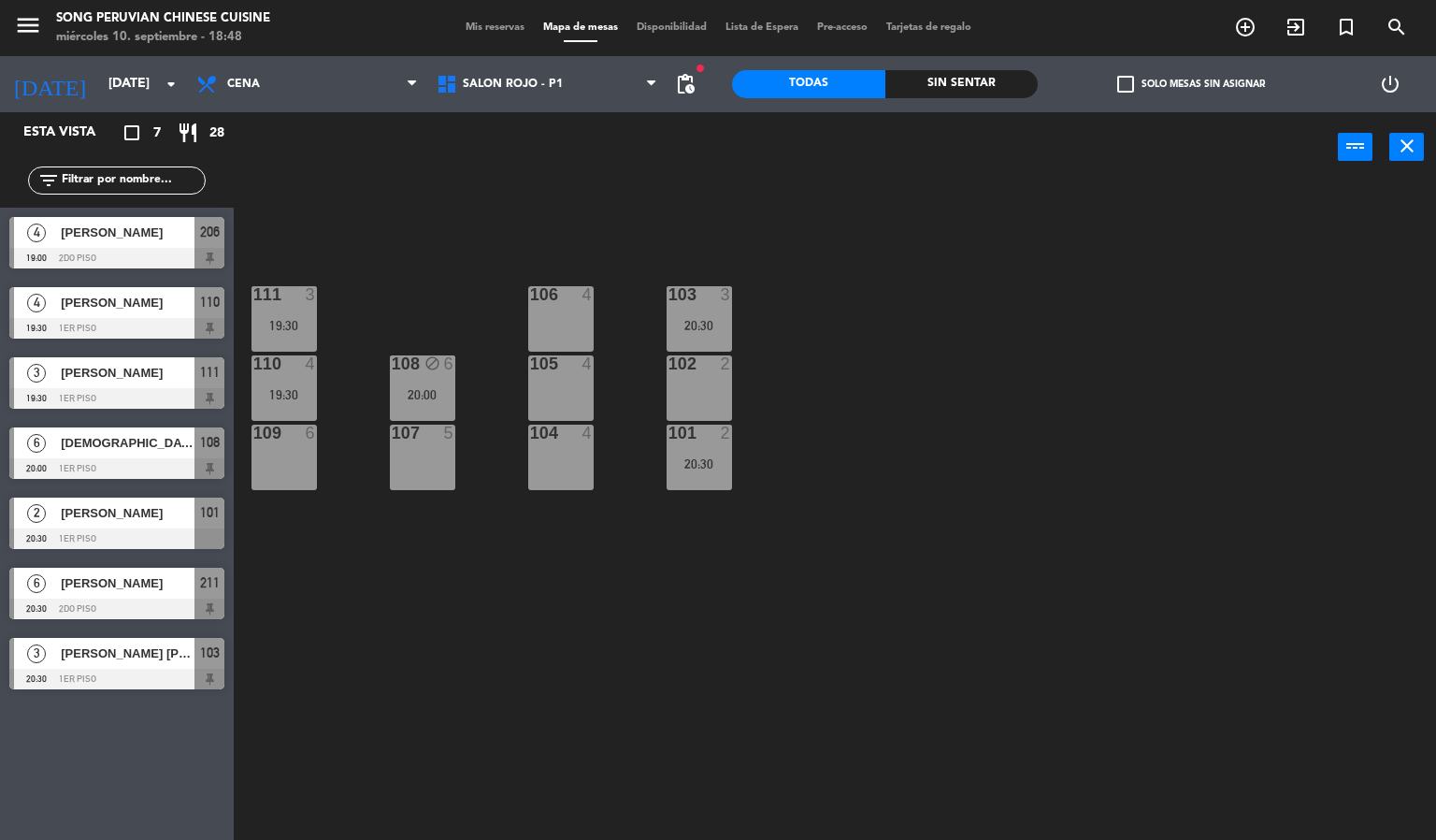
click at [419, 260] on div "103 3 20:30 106 4 111 3 19:30 102 2 105 4 108 block 6 20:00 110 4 19:30 101 2 2…" at bounding box center [842, 512] width 1189 height 657
click at [284, 460] on div "109 6" at bounding box center [284, 456] width 65 height 65
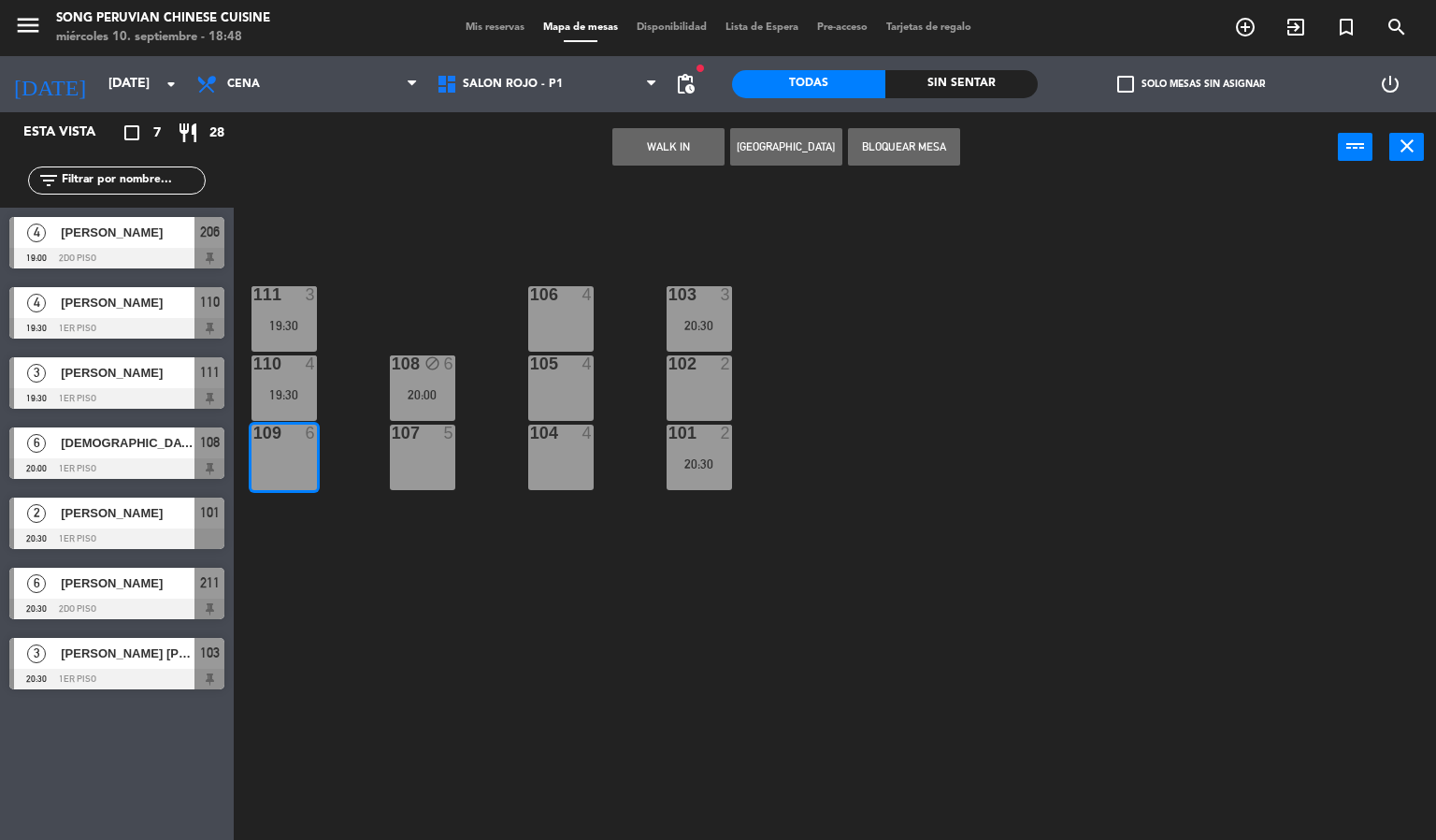
click at [273, 385] on div "110 4 19:30" at bounding box center [284, 387] width 65 height 65
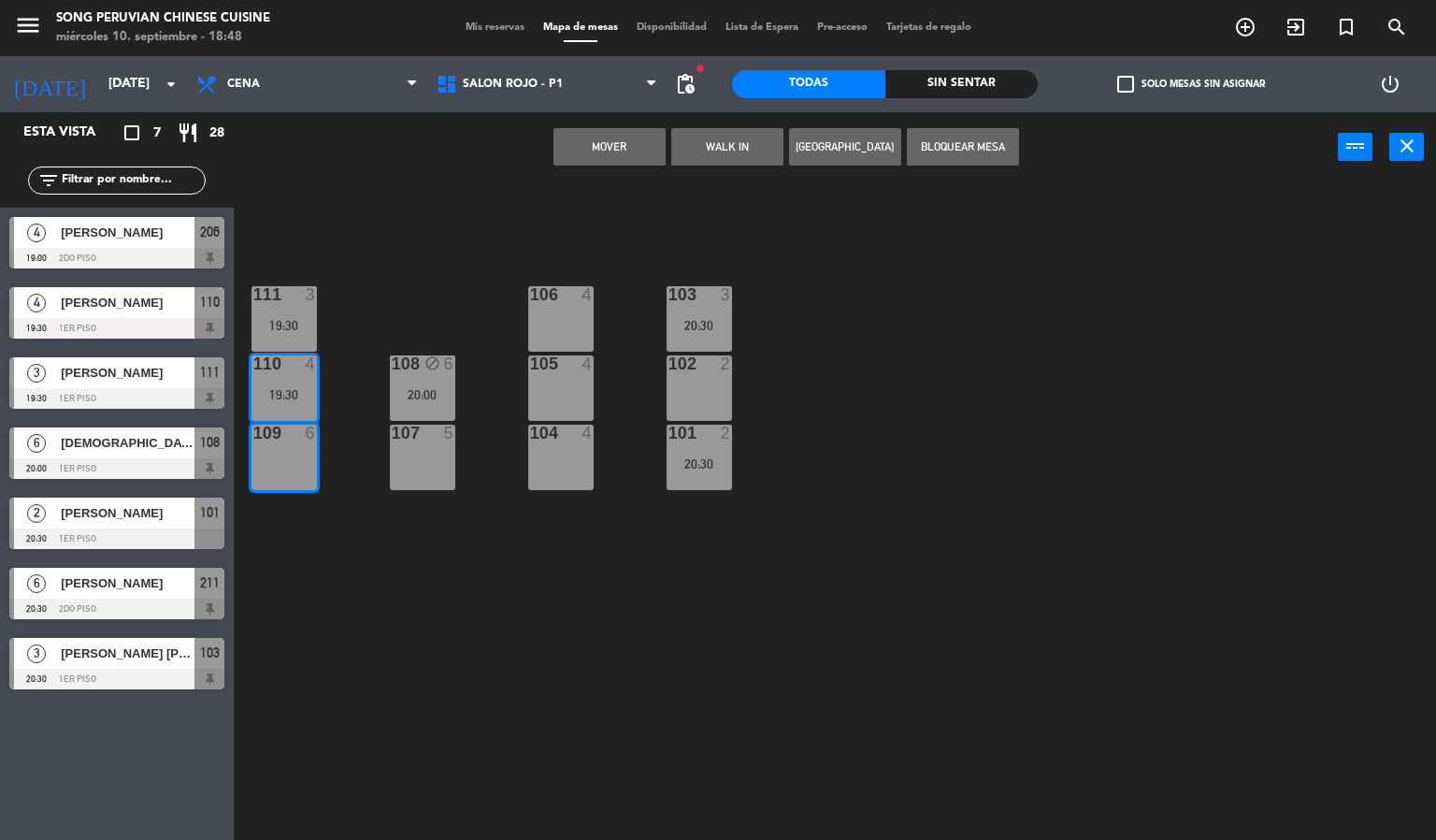
click at [610, 149] on button "Mover" at bounding box center [609, 146] width 112 height 37
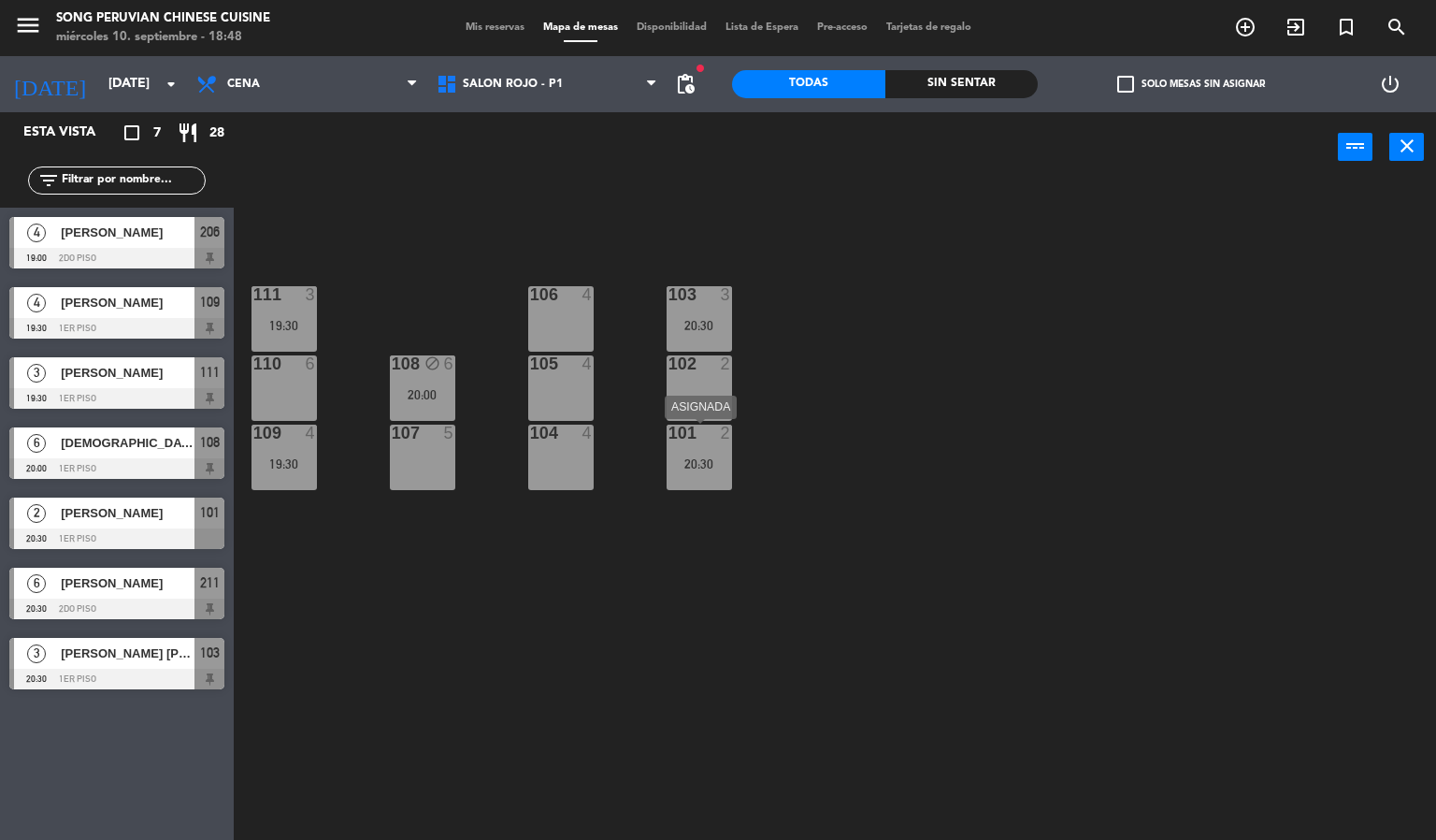
drag, startPoint x: 721, startPoint y: 470, endPoint x: 834, endPoint y: 384, distance: 142.0
click at [721, 469] on div "20:30" at bounding box center [699, 464] width 65 height 13
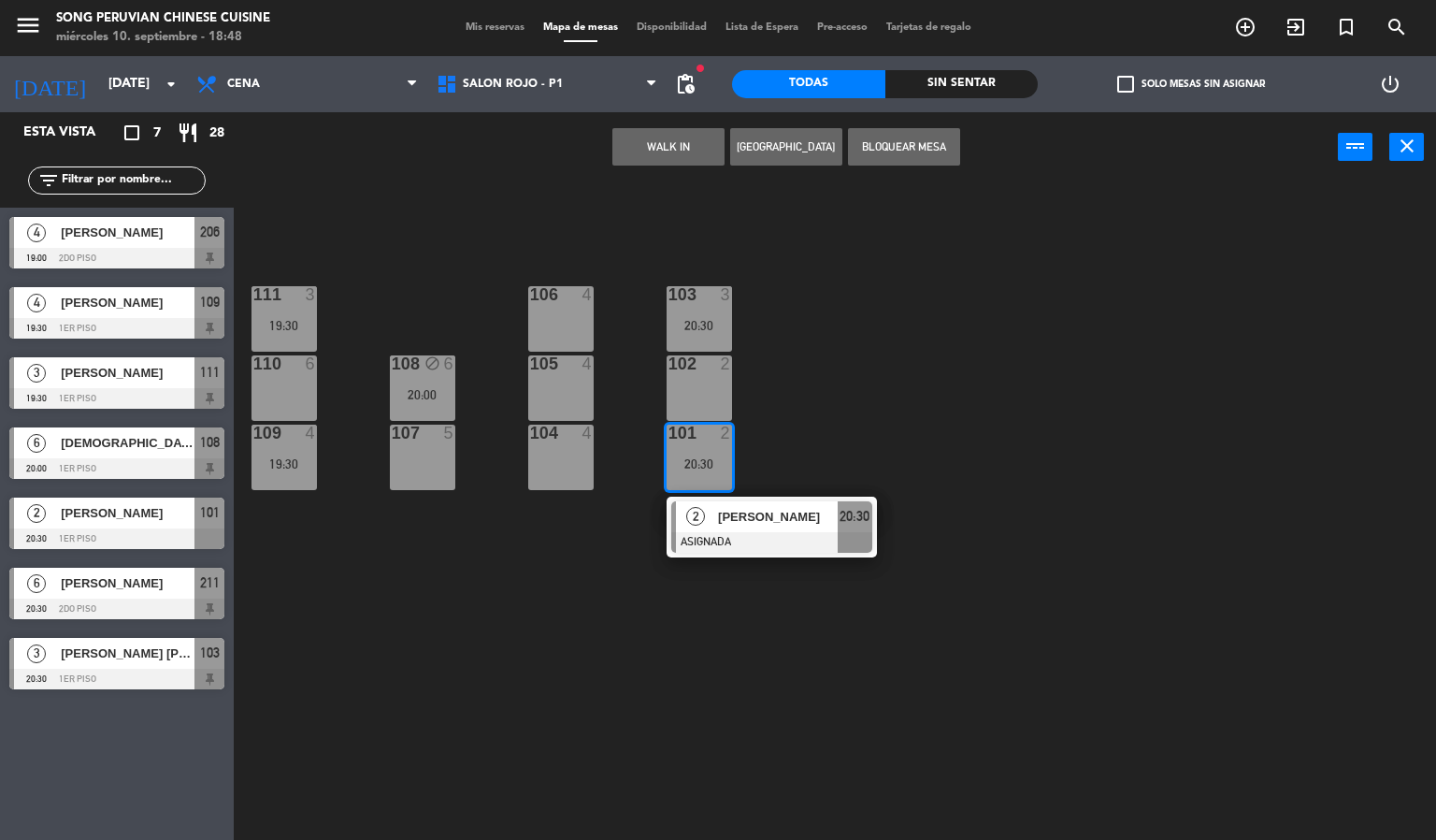
click at [881, 365] on div "103 3 20:30 106 4 111 3 19:30 102 2 105 4 108 block 6 20:00 110 6 101 2 20:30 2…" at bounding box center [842, 512] width 1189 height 657
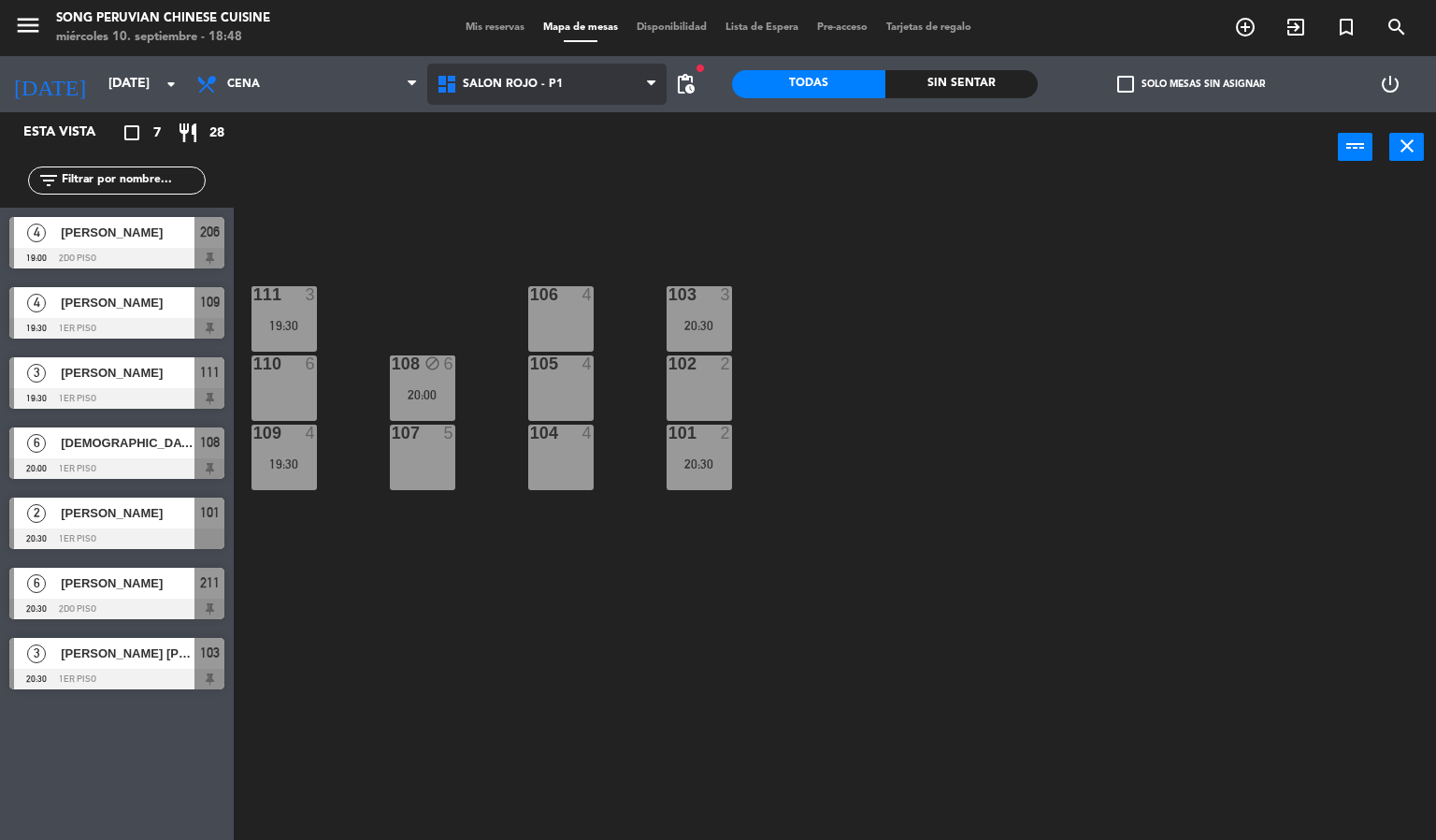
click at [547, 90] on span "SALON ROJO - P1" at bounding box center [513, 84] width 100 height 13
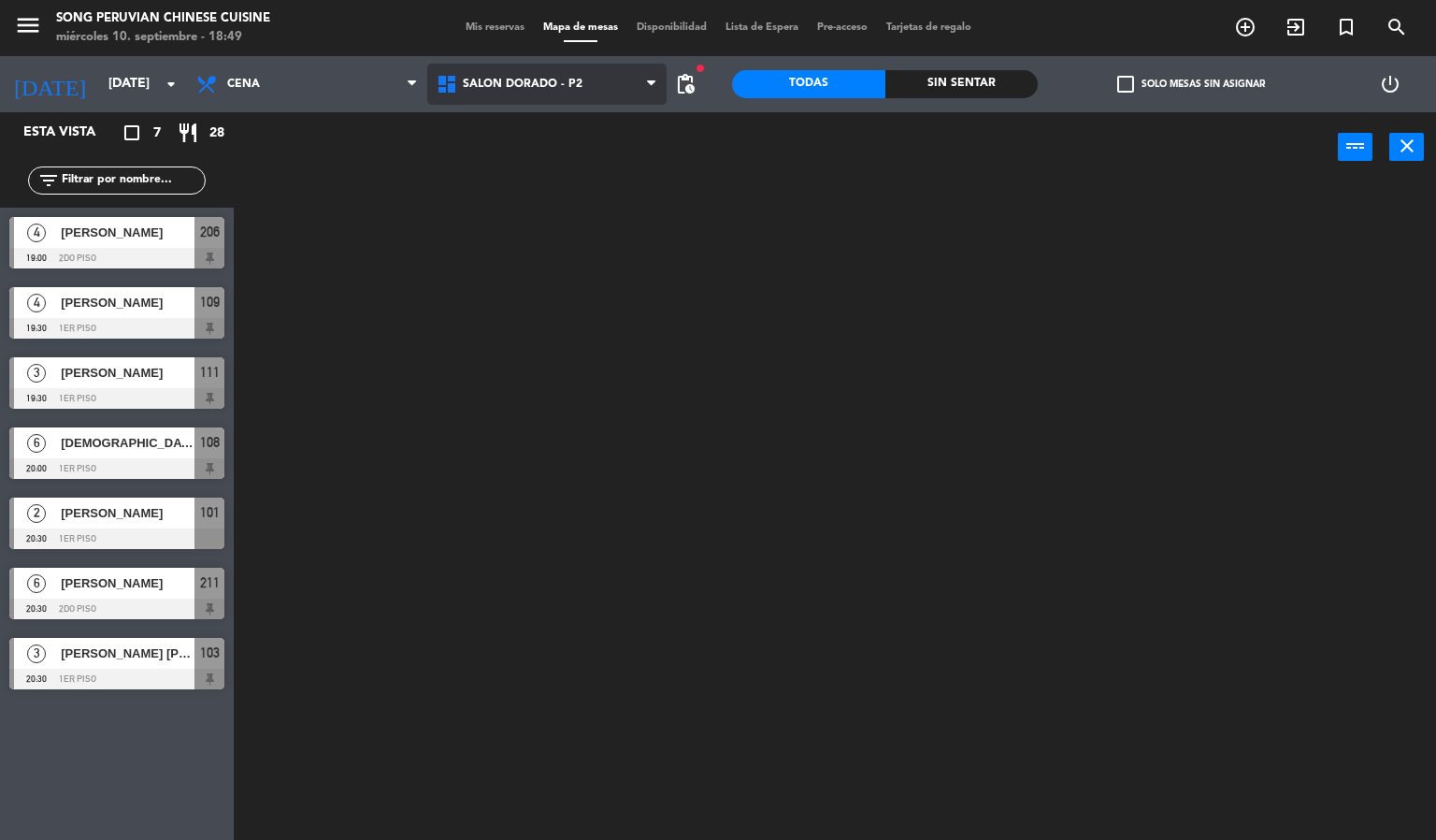
click at [572, 155] on ng-component "menu Song Peruvian Chinese Cuisine [DATE] 10. septiembre - 18:49 Mis reservas M…" at bounding box center [718, 420] width 1436 height 841
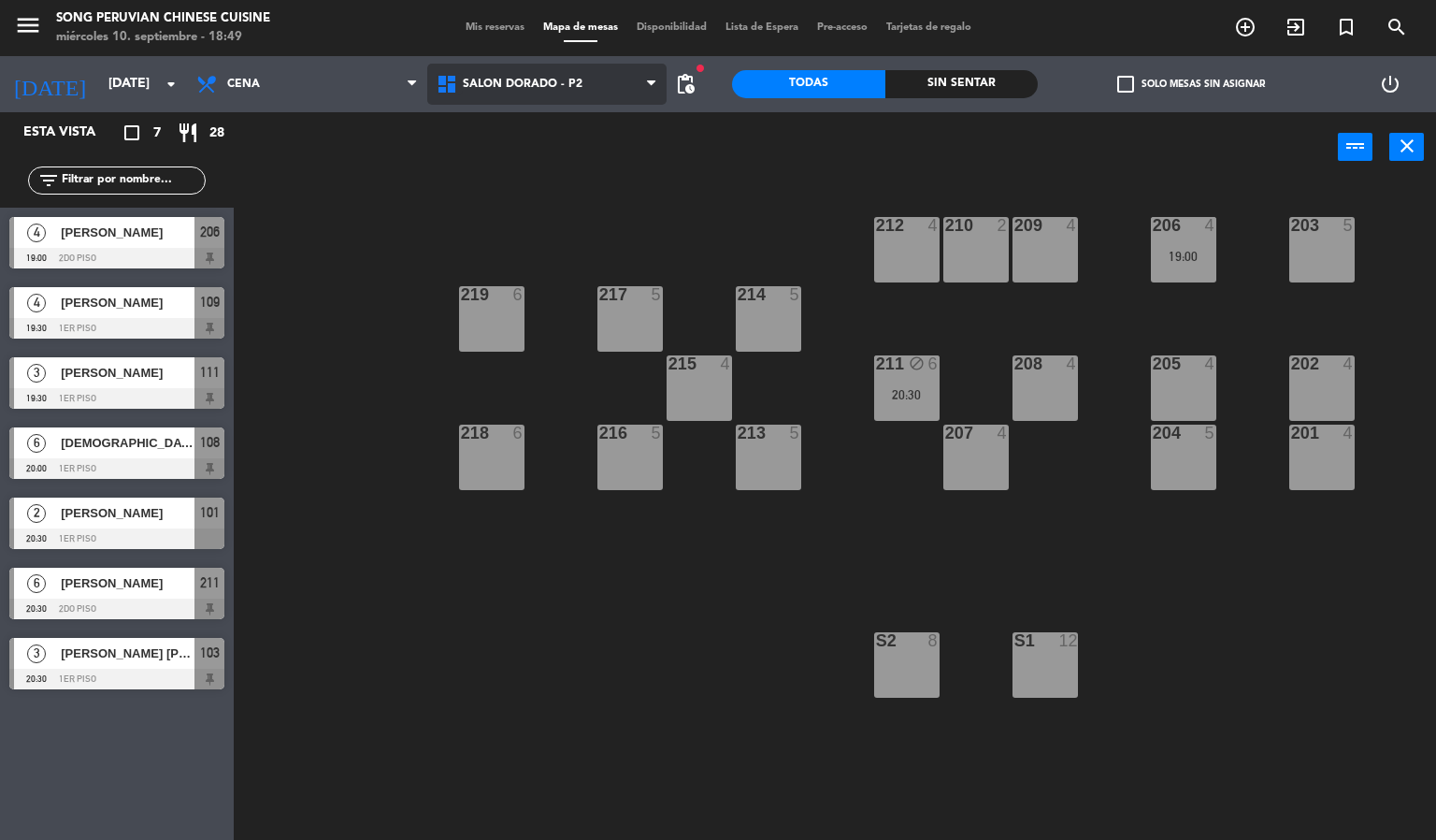
click at [460, 85] on icon at bounding box center [449, 84] width 27 height 23
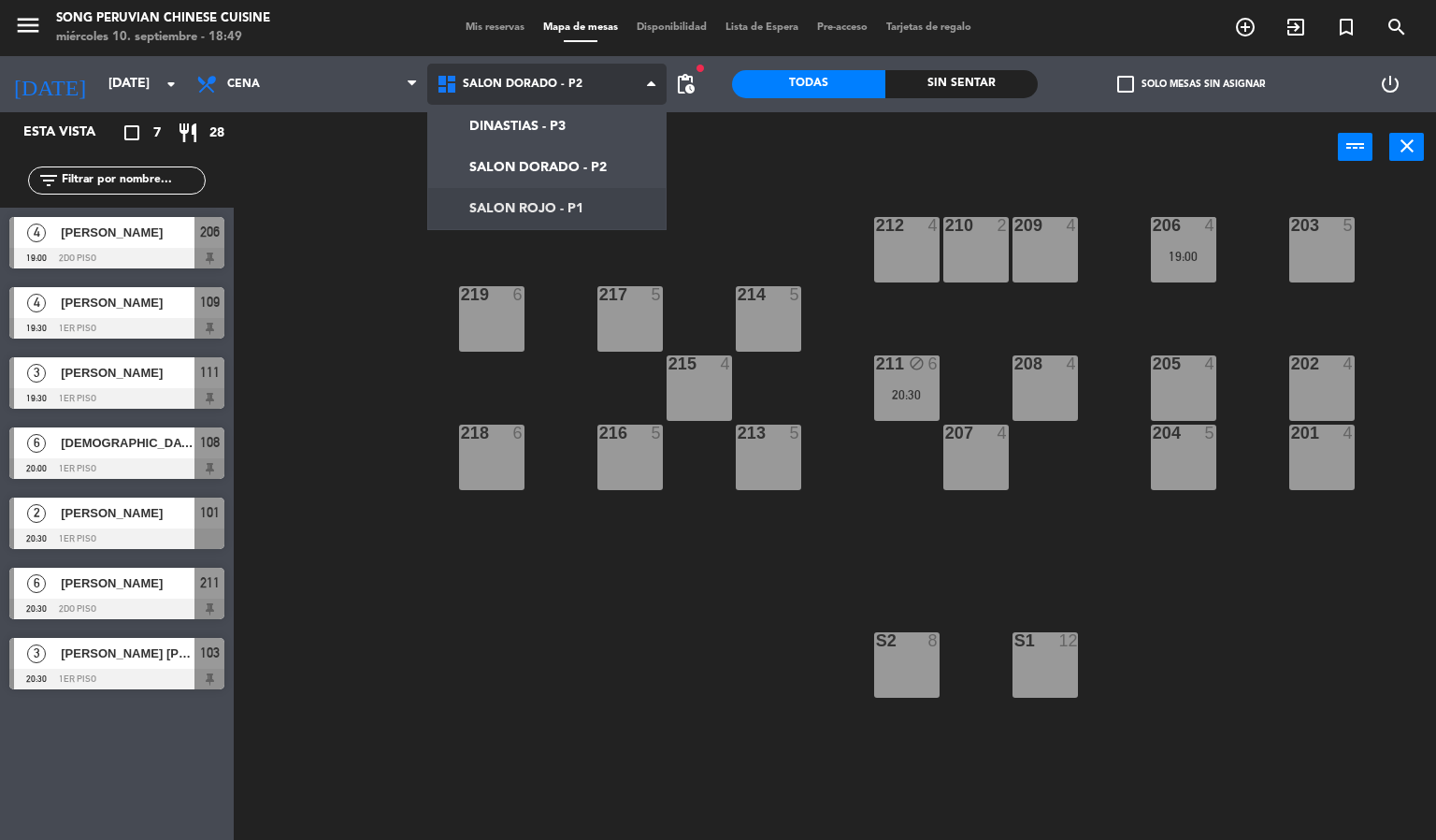
click at [485, 200] on ng-component "menu Song Peruvian Chinese Cuisine [DATE] 10. septiembre - 18:49 Mis reservas M…" at bounding box center [718, 420] width 1436 height 841
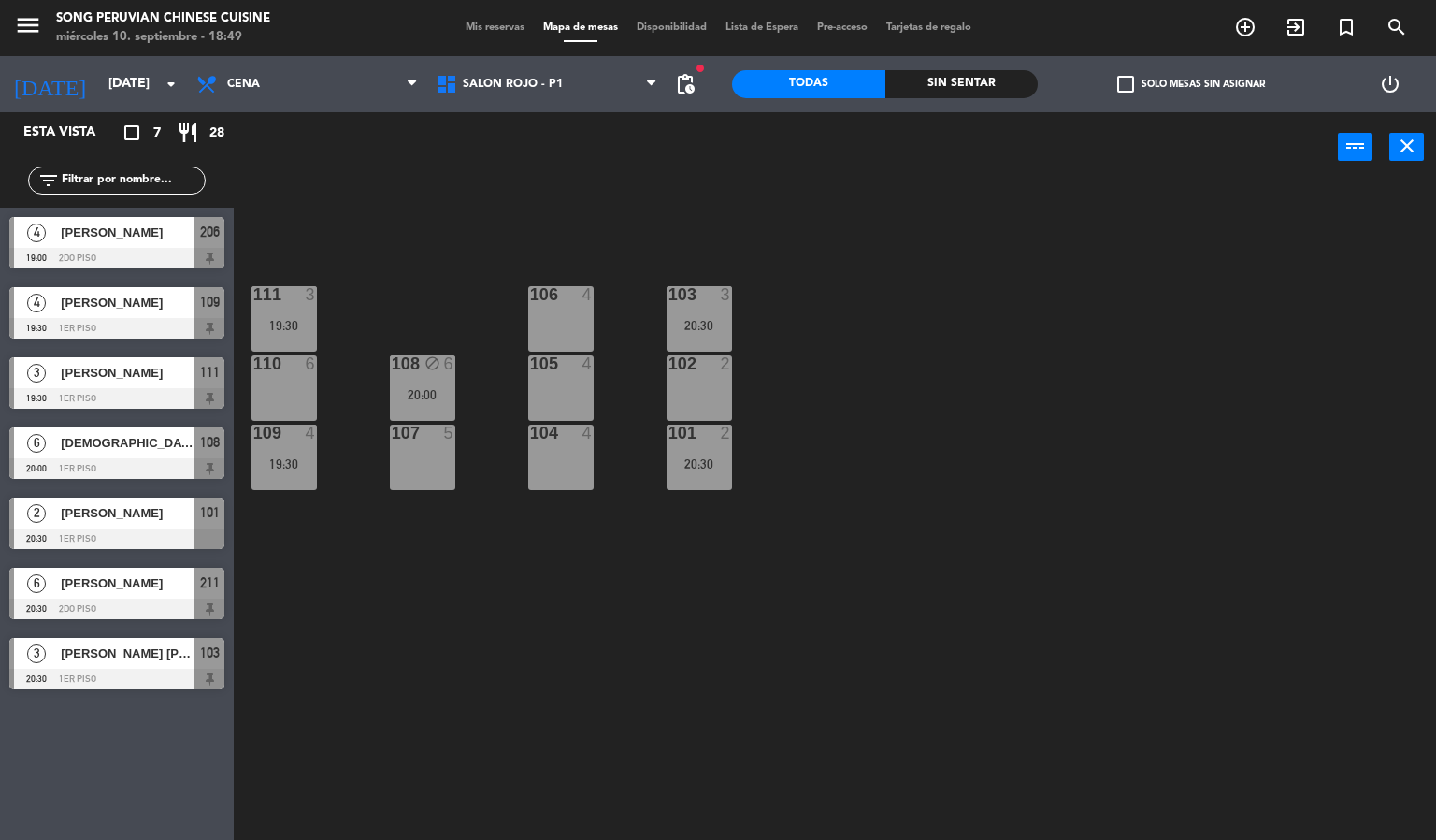
click at [540, 264] on div "103 3 20:30 106 4 111 3 19:30 102 2 105 4 108 block 6 20:00 110 6 101 2 20:30 1…" at bounding box center [842, 512] width 1189 height 657
click at [552, 310] on div "106 4" at bounding box center [561, 318] width 65 height 65
click at [552, 293] on div at bounding box center [561, 295] width 31 height 17
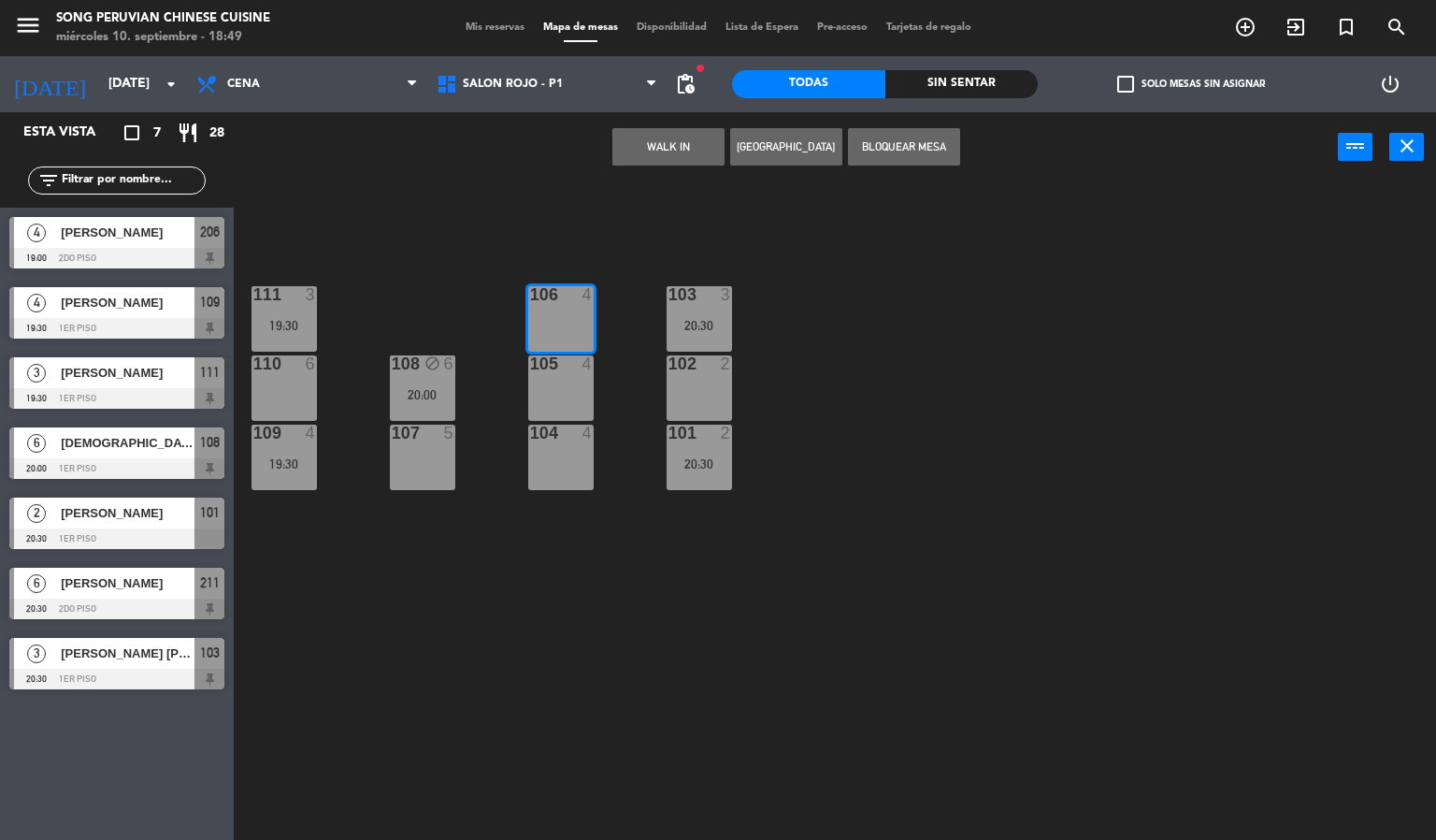
click at [559, 228] on div "103 3 20:30 106 4 111 3 19:30 102 2 105 4 108 block 6 20:00 110 6 101 2 20:30 1…" at bounding box center [842, 512] width 1189 height 657
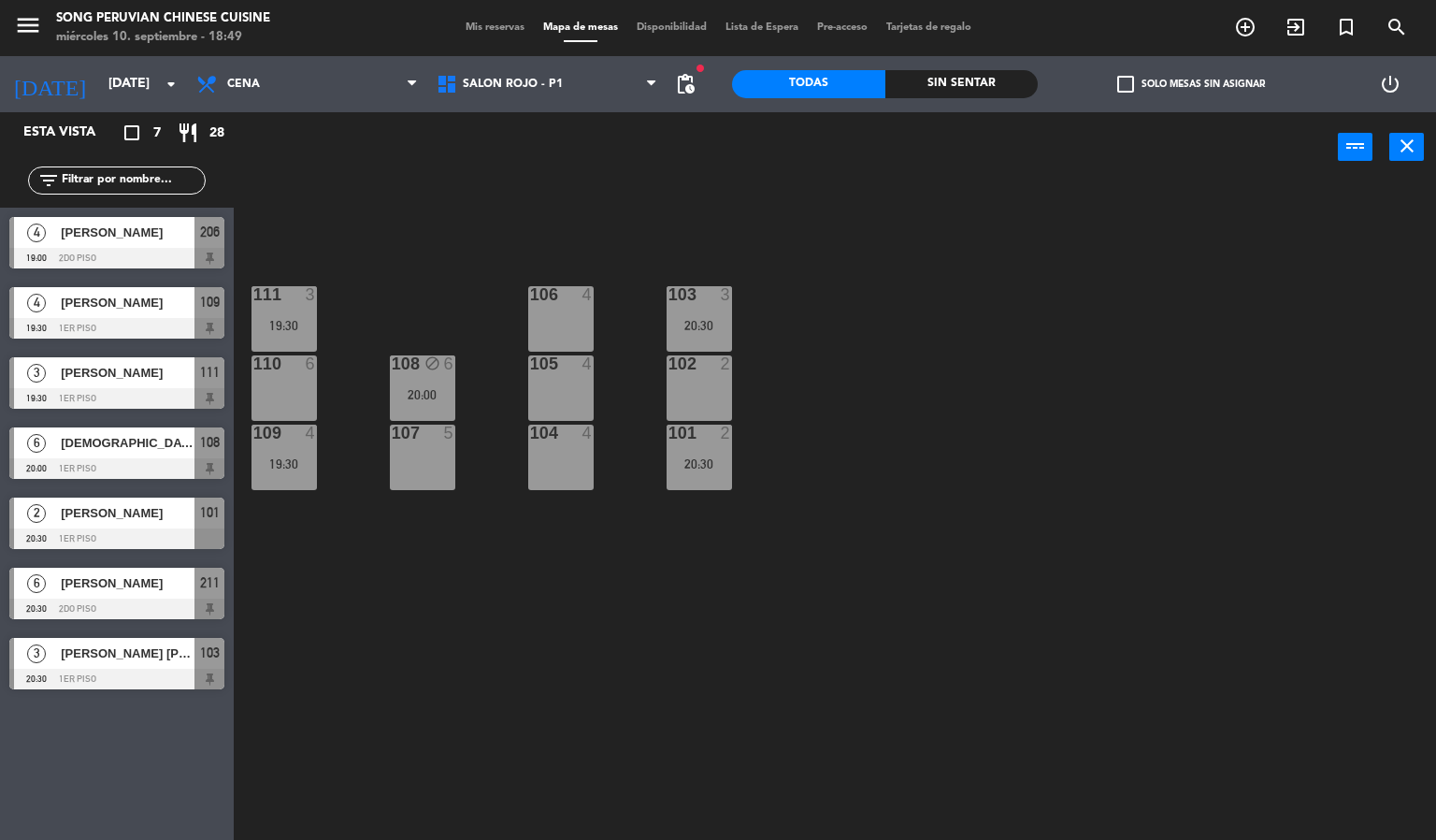
click at [143, 224] on span "[PERSON_NAME]" at bounding box center [127, 232] width 134 height 20
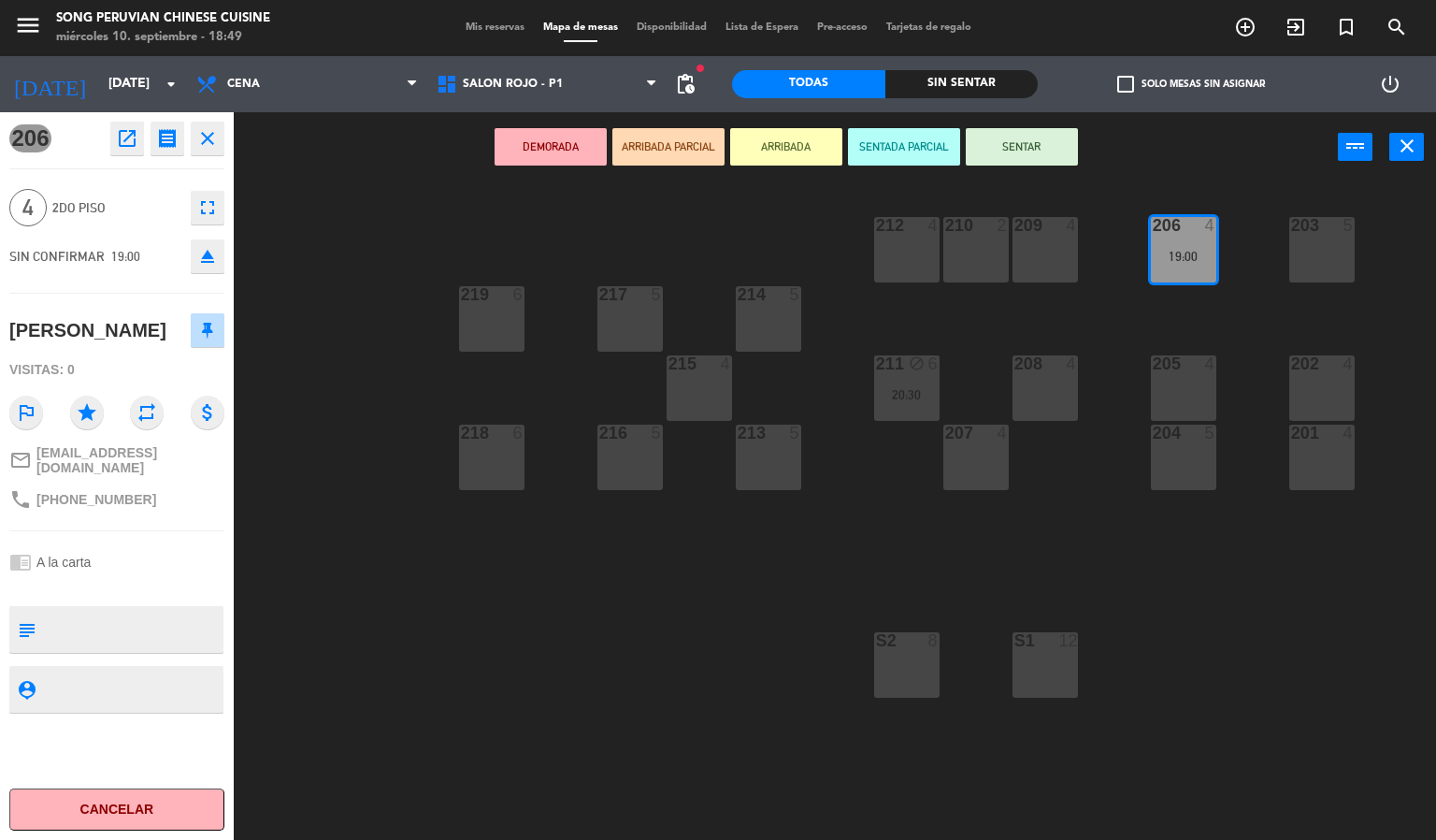
click at [539, 241] on div "203 5 206 4 19:00 210 2 212 4 209 4 214 5 217 5 219 6 202 4 205 4 208 4 211 blo…" at bounding box center [842, 512] width 1189 height 657
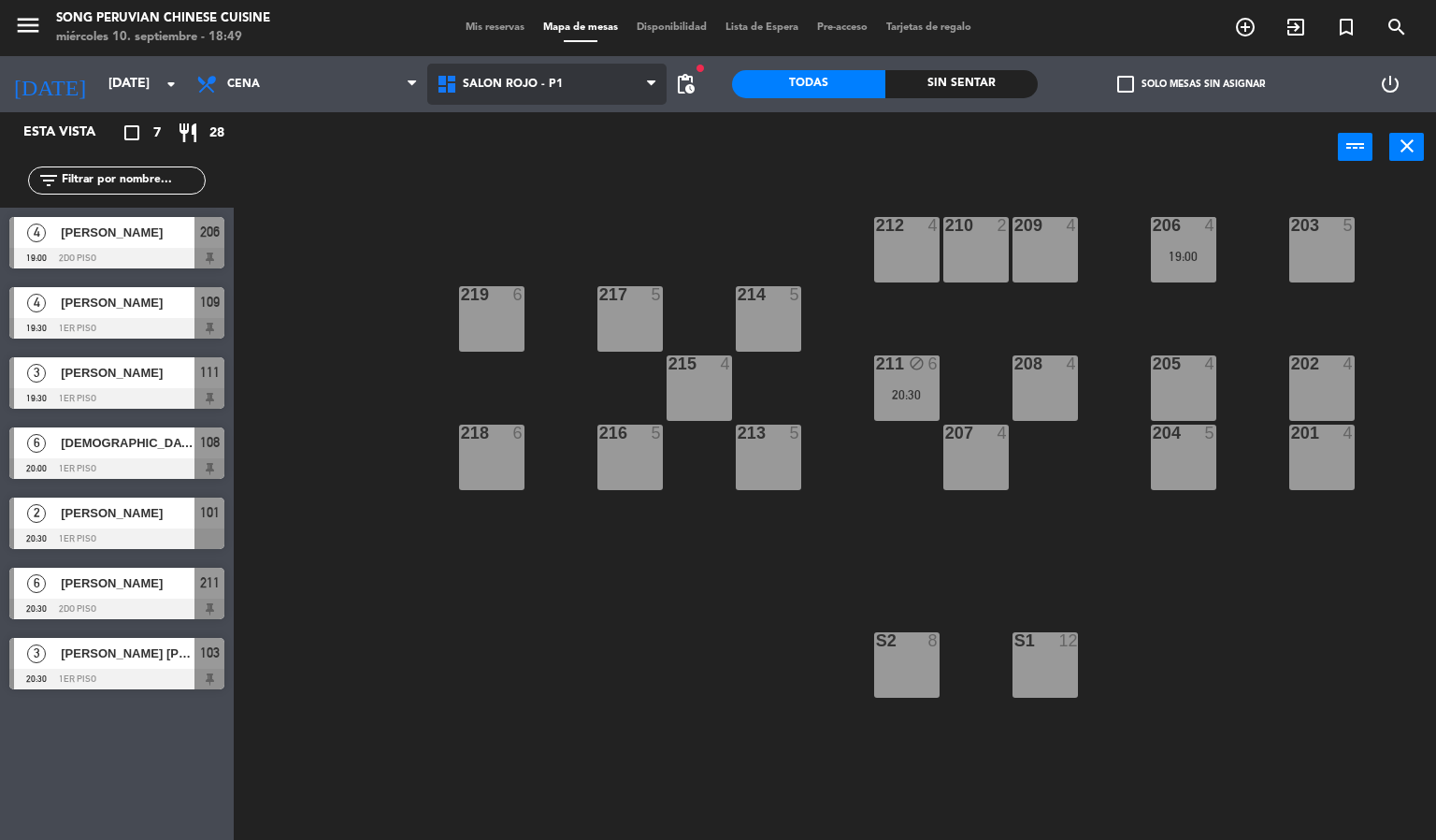
click at [579, 77] on span "SALON ROJO - P1" at bounding box center [547, 83] width 241 height 41
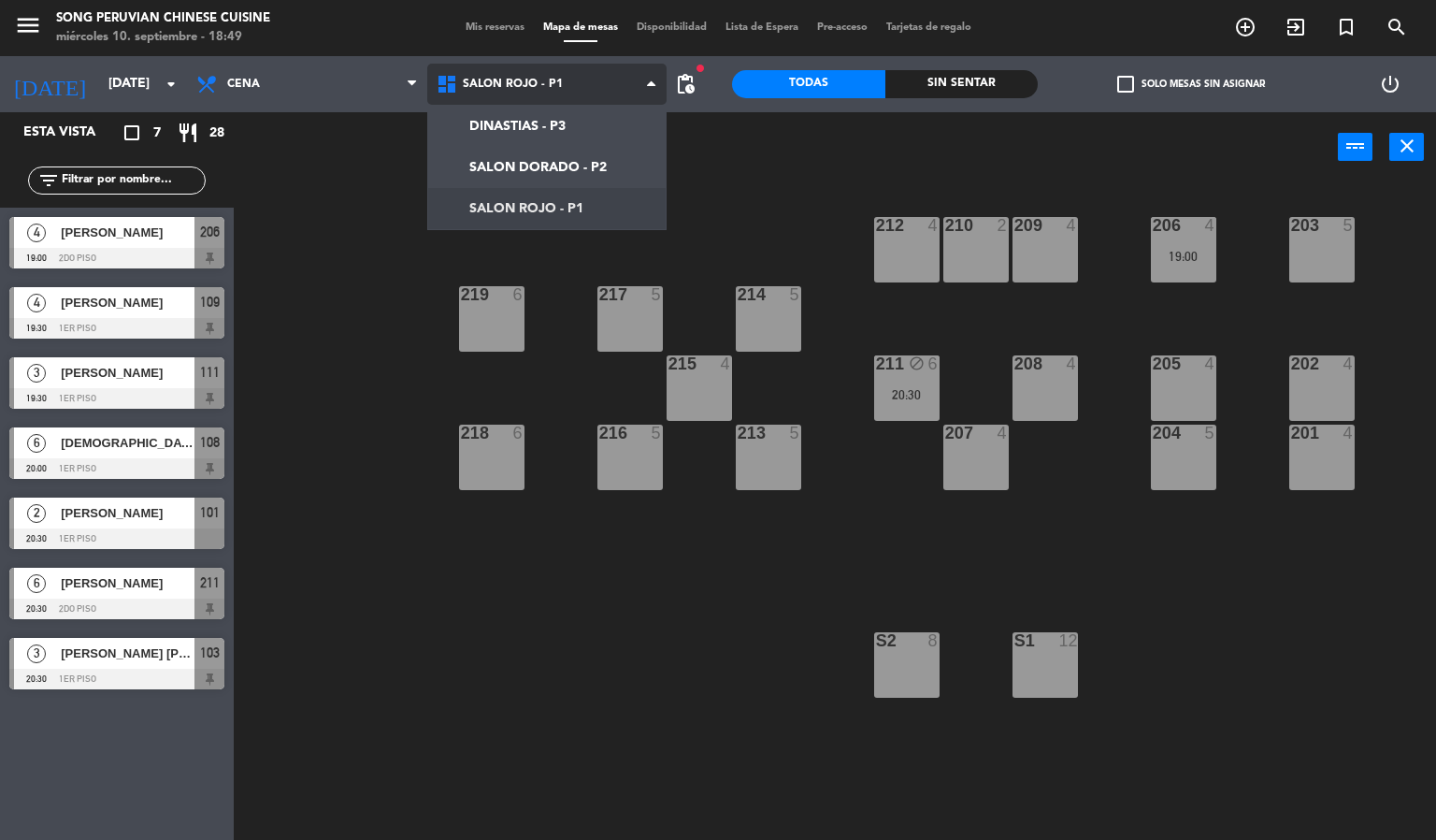
click at [539, 202] on ng-component "menu Song Peruvian Chinese Cuisine [DATE] 10. septiembre - 18:49 Mis reservas M…" at bounding box center [718, 420] width 1436 height 841
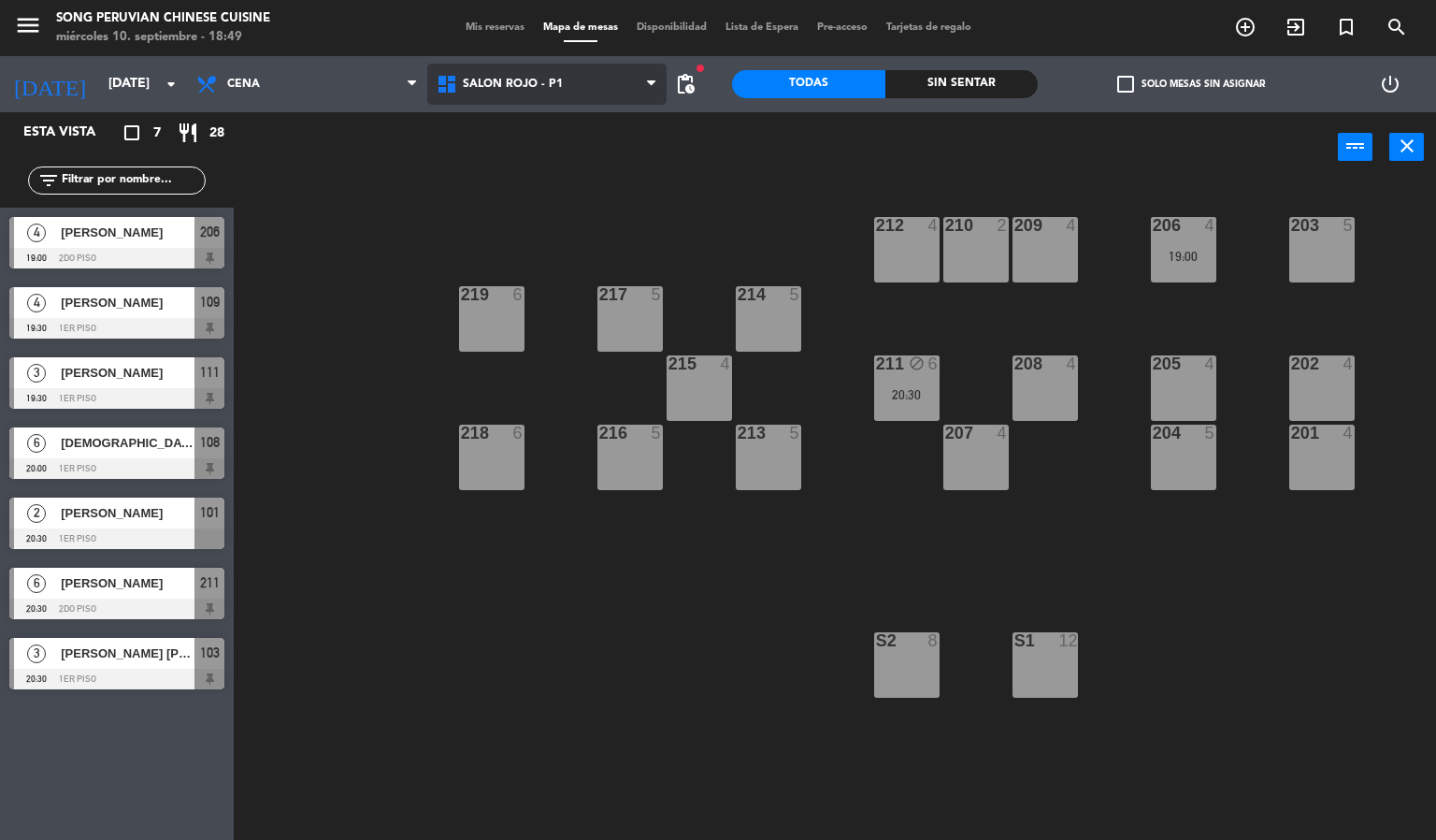
click at [552, 91] on span "SALON ROJO - P1" at bounding box center [547, 83] width 241 height 41
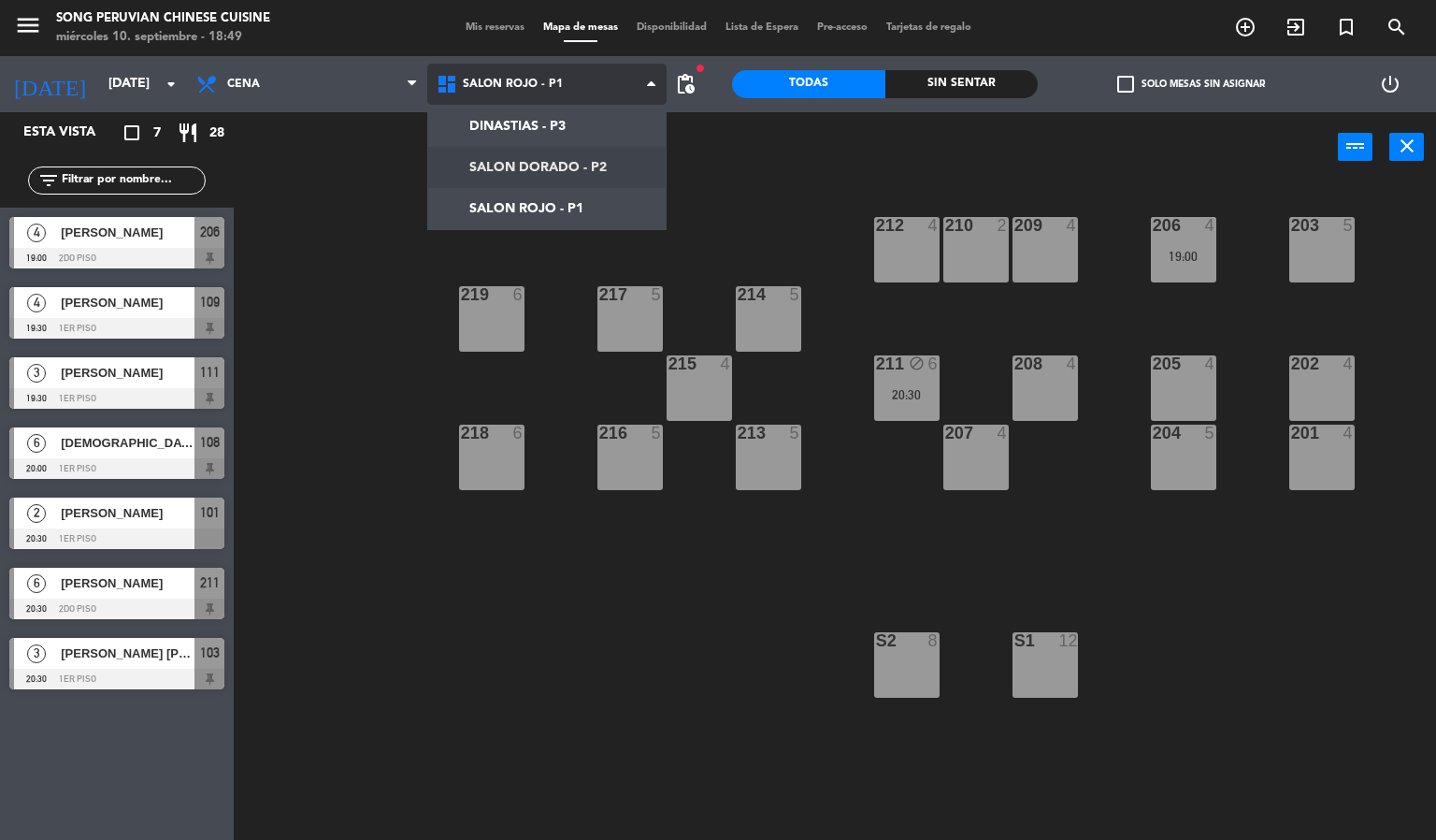
click at [548, 167] on ng-component "menu Song Peruvian Chinese Cuisine [DATE] 10. septiembre - 18:49 Mis reservas M…" at bounding box center [718, 420] width 1436 height 841
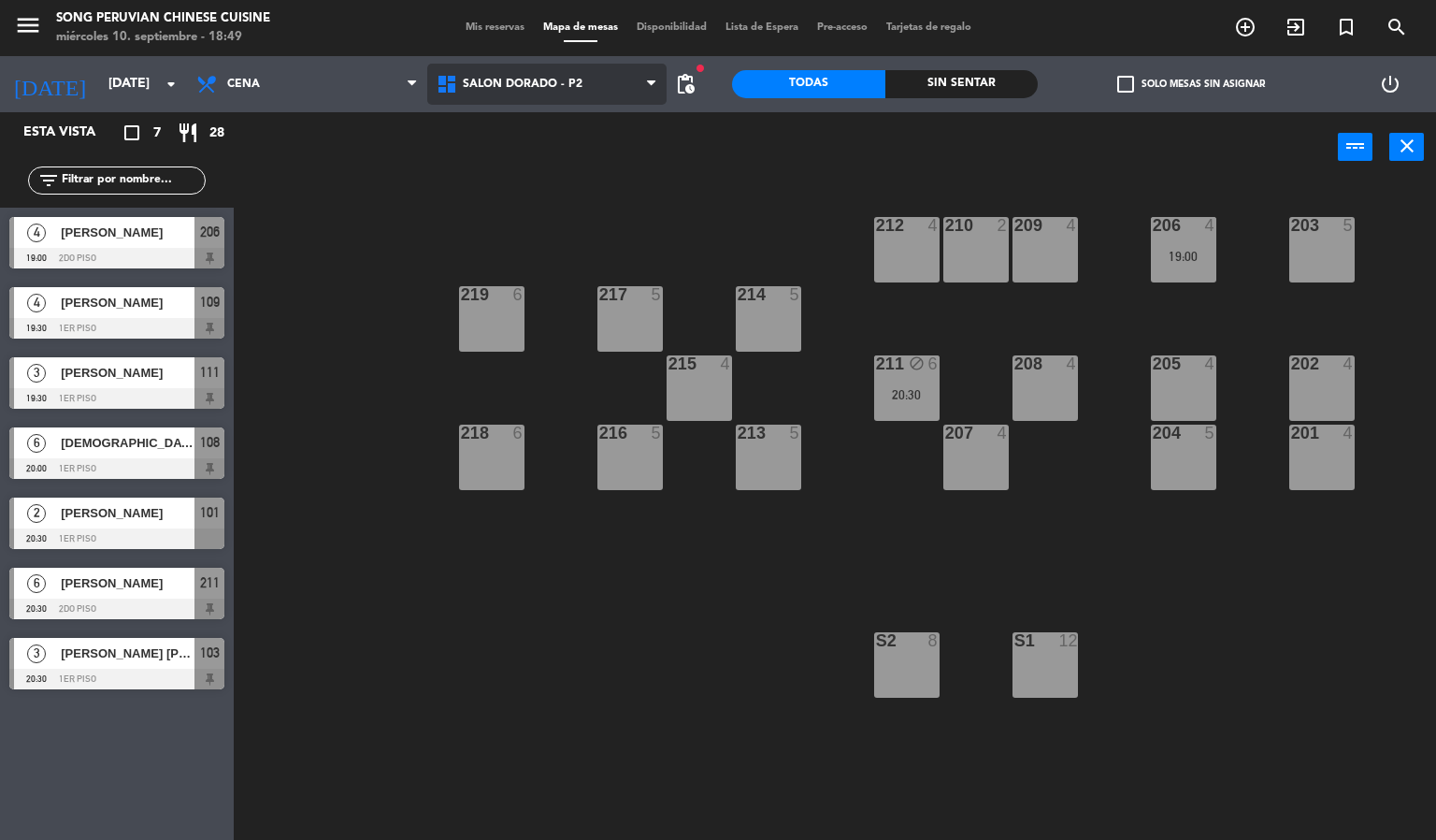
drag, startPoint x: 548, startPoint y: 88, endPoint x: 525, endPoint y: 178, distance: 92.9
click at [546, 94] on span "SALON DORADO - P2" at bounding box center [547, 83] width 241 height 41
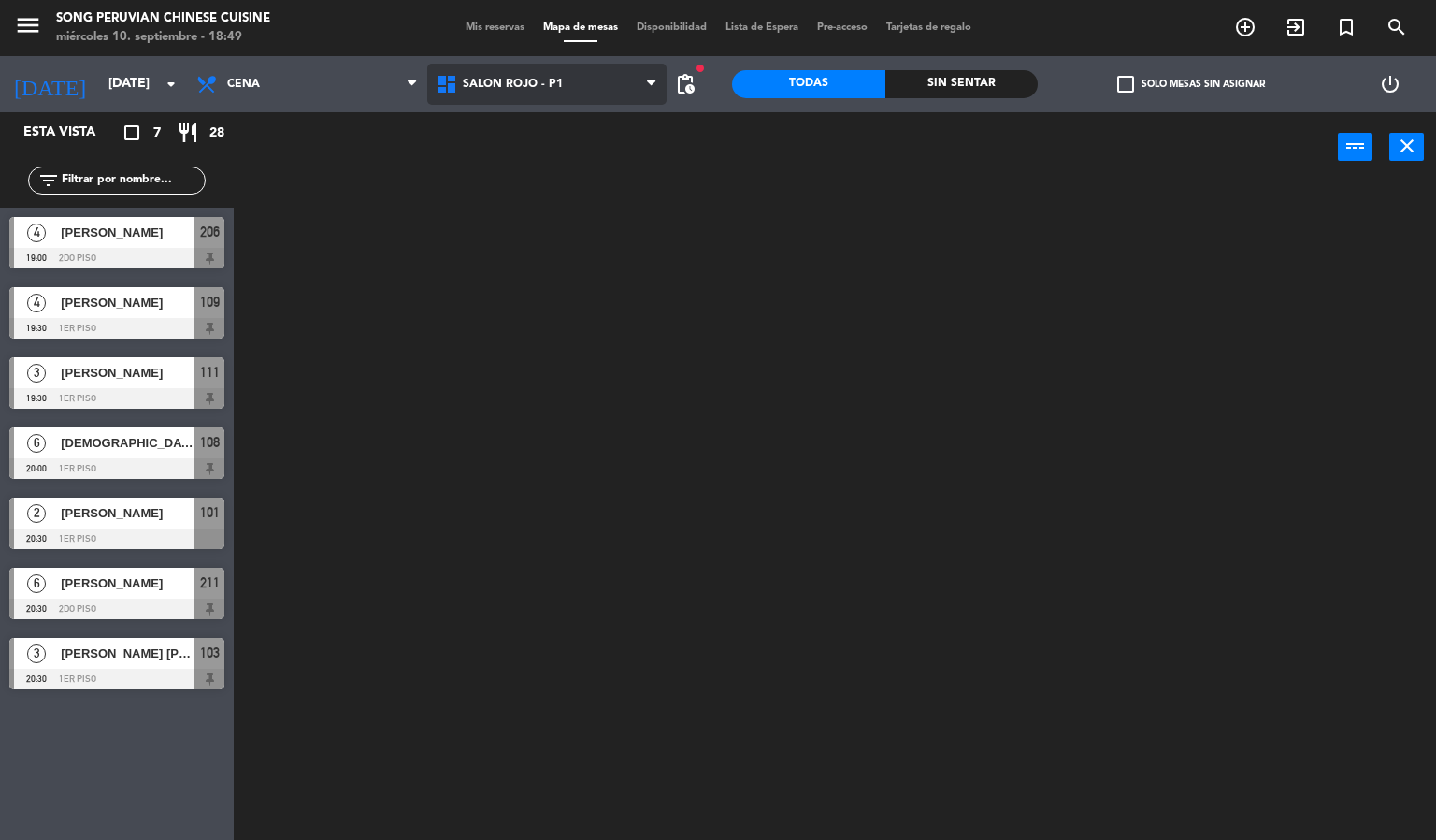
click at [520, 214] on ng-component "menu Song Peruvian Chinese Cuisine [DATE] 10. septiembre - 18:49 Mis reservas M…" at bounding box center [718, 420] width 1436 height 841
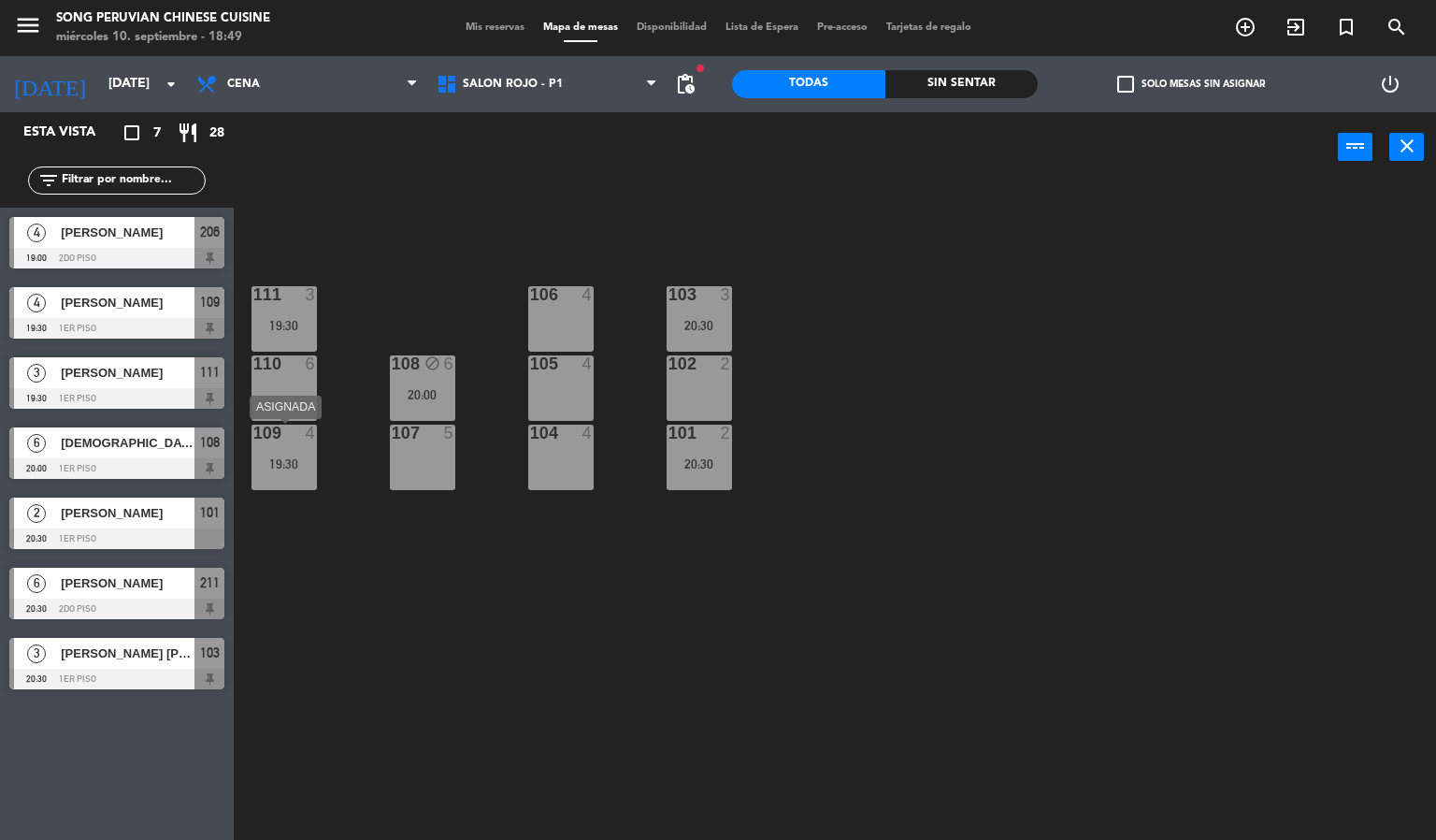
click at [290, 450] on div "109 4 19:30" at bounding box center [284, 456] width 65 height 65
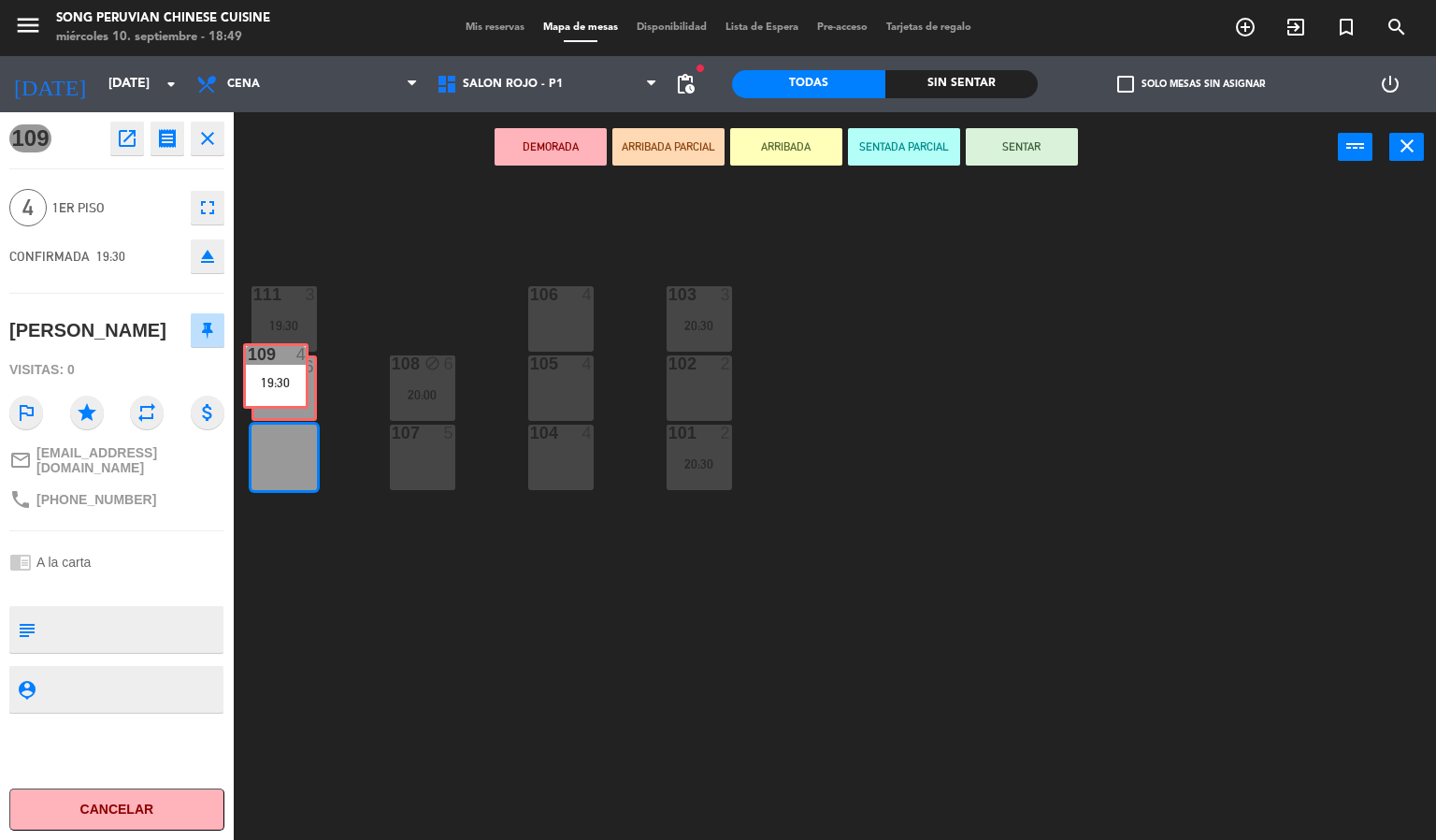
drag, startPoint x: 306, startPoint y: 467, endPoint x: 297, endPoint y: 385, distance: 82.5
click at [297, 385] on div "103 3 20:30 106 4 111 3 19:30 102 2 105 4 108 block 6 20:00 110 6 101 2 20:30 1…" at bounding box center [842, 512] width 1189 height 657
drag, startPoint x: 297, startPoint y: 469, endPoint x: 306, endPoint y: 396, distance: 73.6
click at [306, 396] on div "103 3 20:30 106 4 111 3 19:30 102 2 105 4 108 block 6 20:00 110 6 101 2 20:30 1…" at bounding box center [842, 512] width 1189 height 657
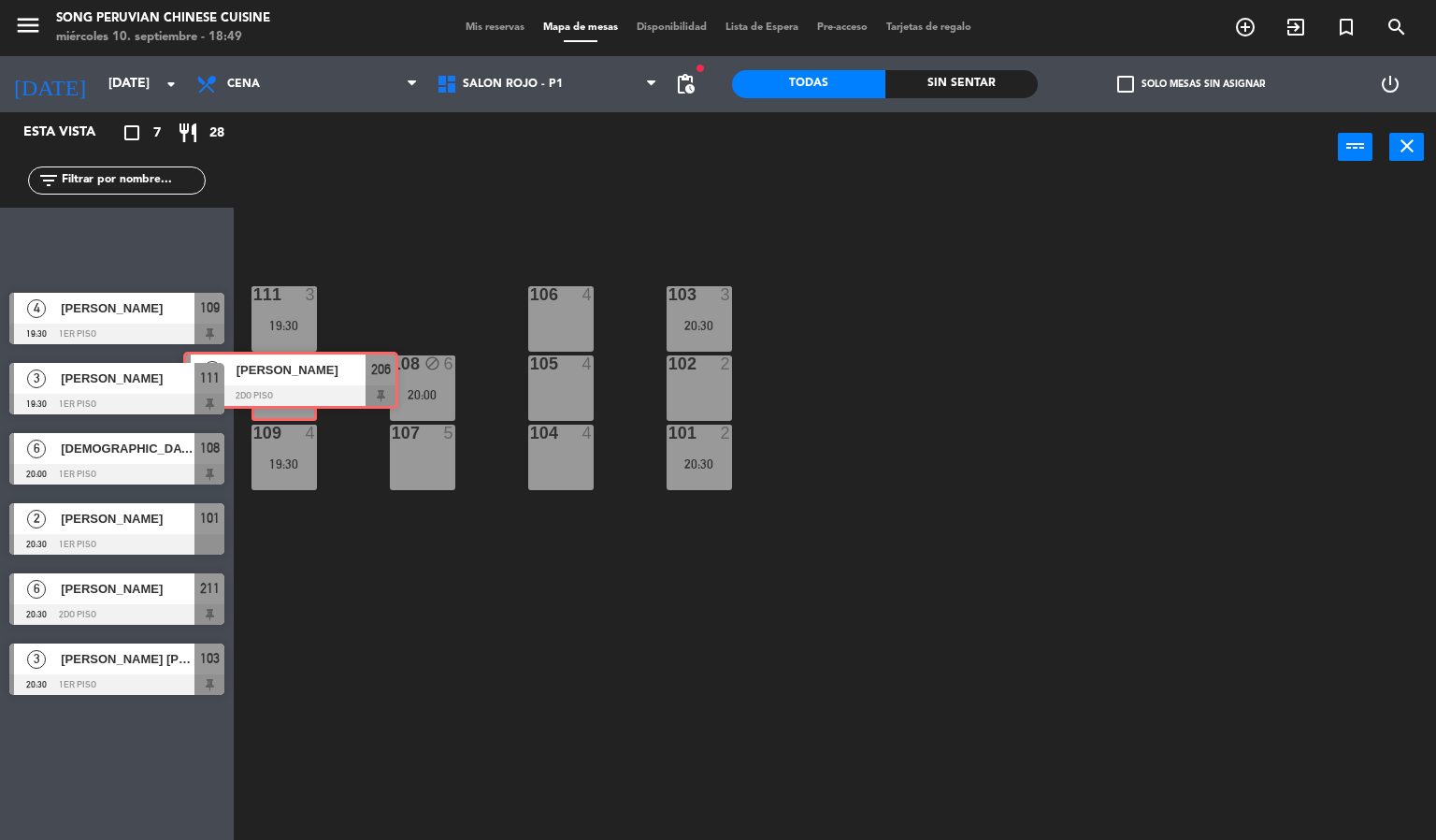
drag, startPoint x: 129, startPoint y: 242, endPoint x: 298, endPoint y: 377, distance: 216.3
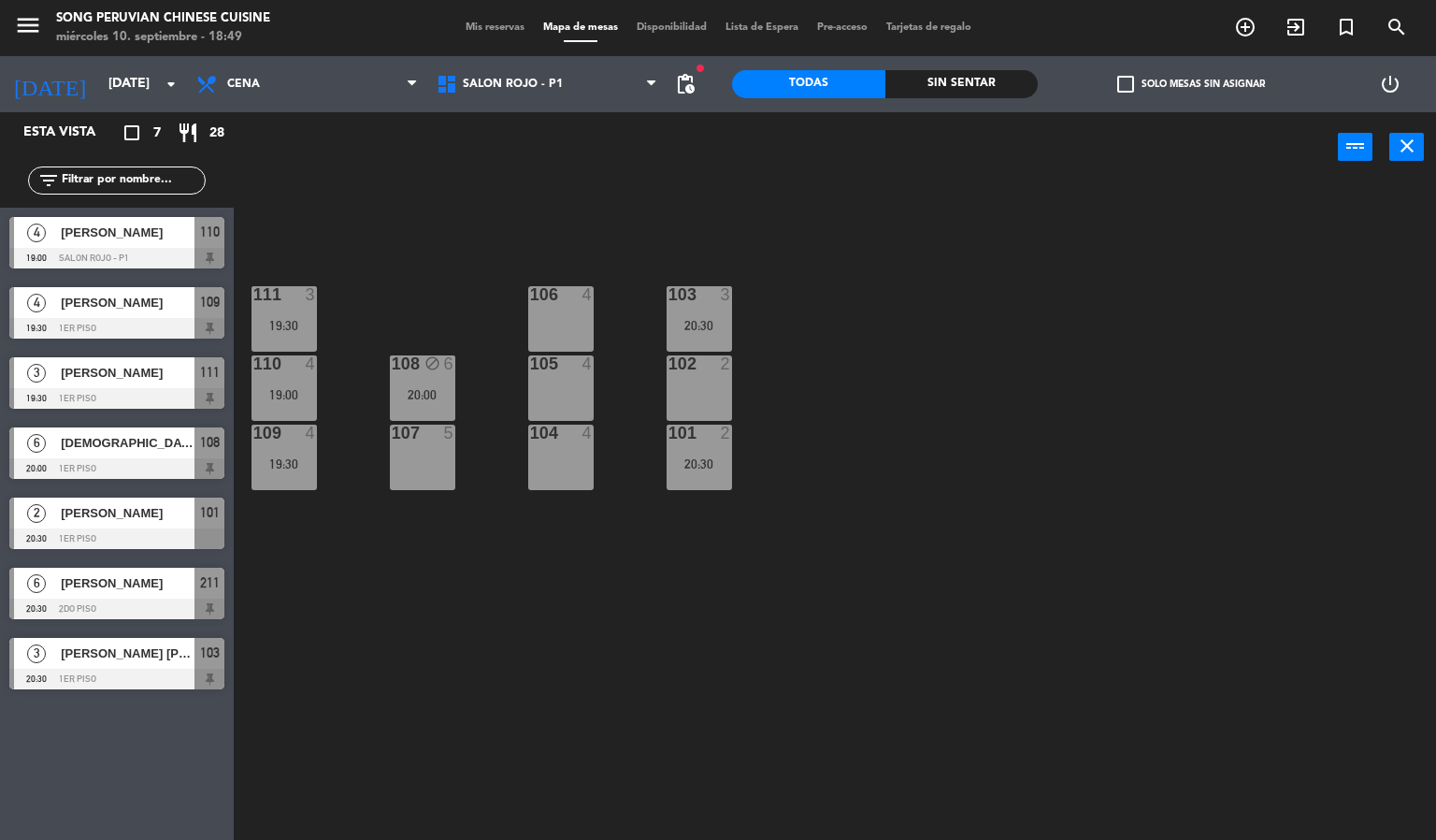
click at [514, 290] on div "106" at bounding box center [530, 295] width 31 height 17
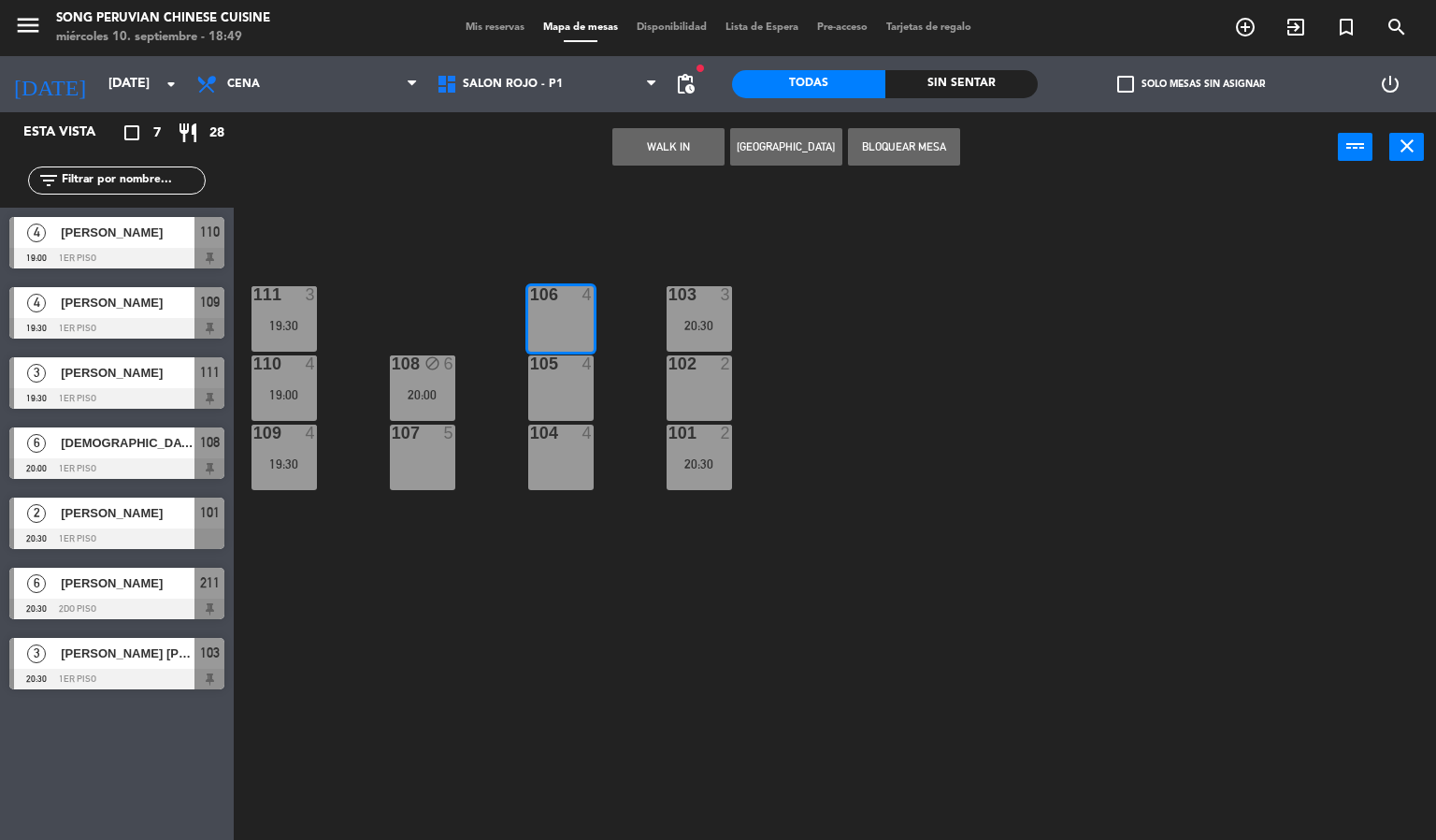
click at [310, 432] on div "4" at bounding box center [312, 433] width 11 height 17
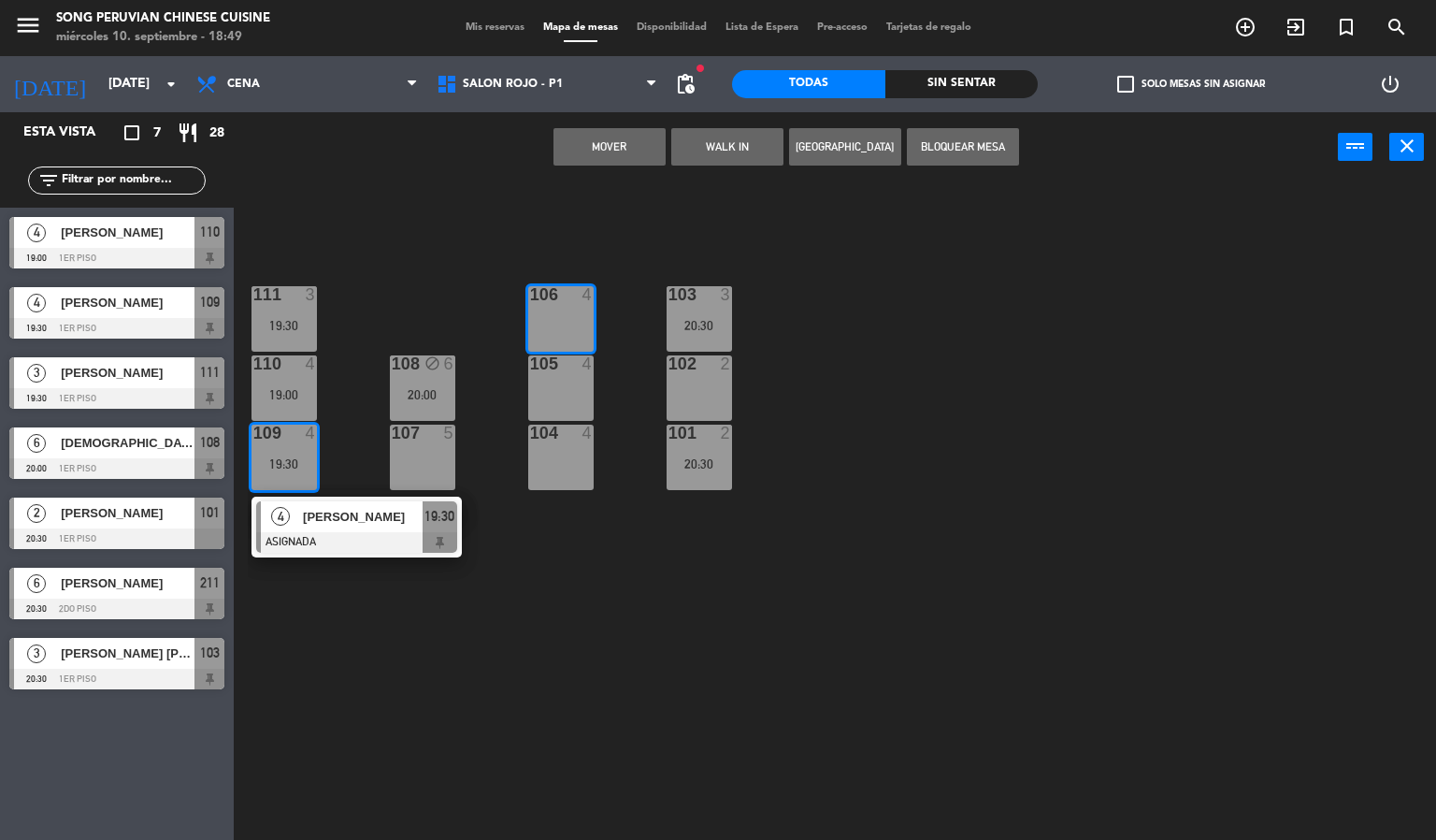
click at [433, 701] on div "103 3 20:30 106 4 111 3 19:30 102 2 105 4 108 block 6 20:00 110 4 19:00 101 2 2…" at bounding box center [842, 512] width 1189 height 657
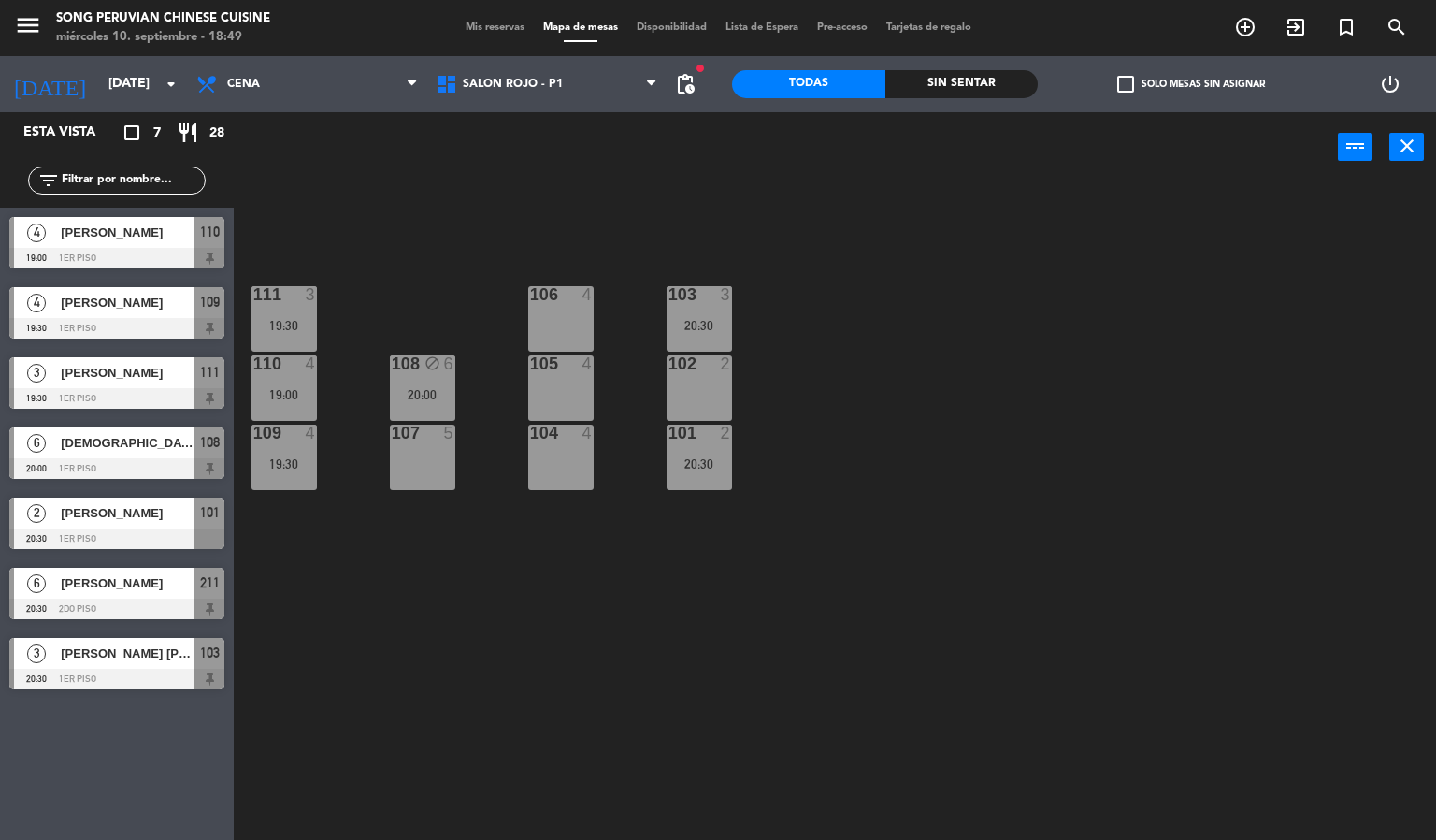
click at [290, 385] on div "110 4 19:00" at bounding box center [284, 387] width 65 height 65
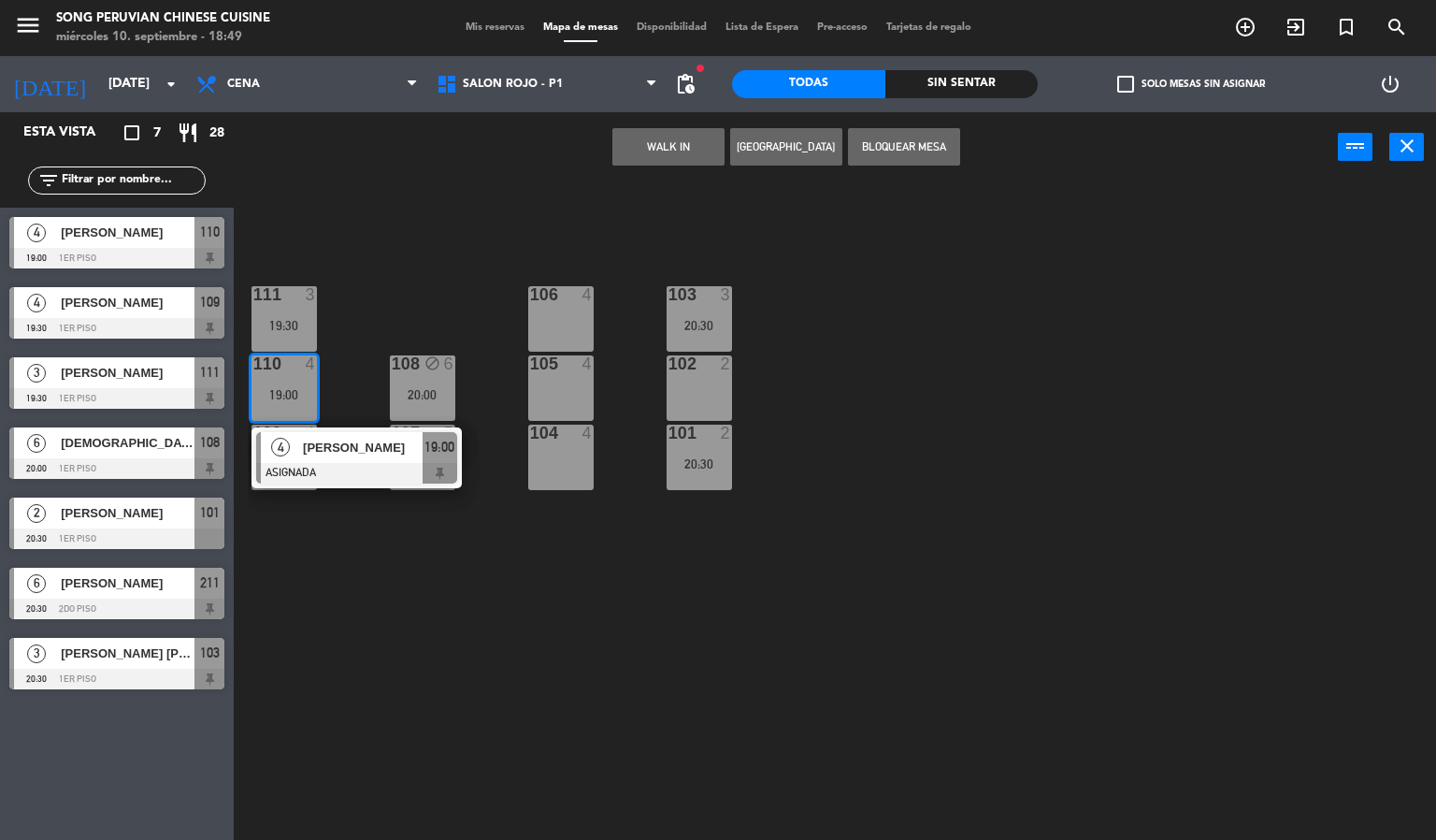
click at [340, 673] on div "103 3 20:30 106 4 111 3 19:30 102 2 105 4 108 block 6 20:00 110 4 19:00 4 [PERS…" at bounding box center [842, 512] width 1189 height 657
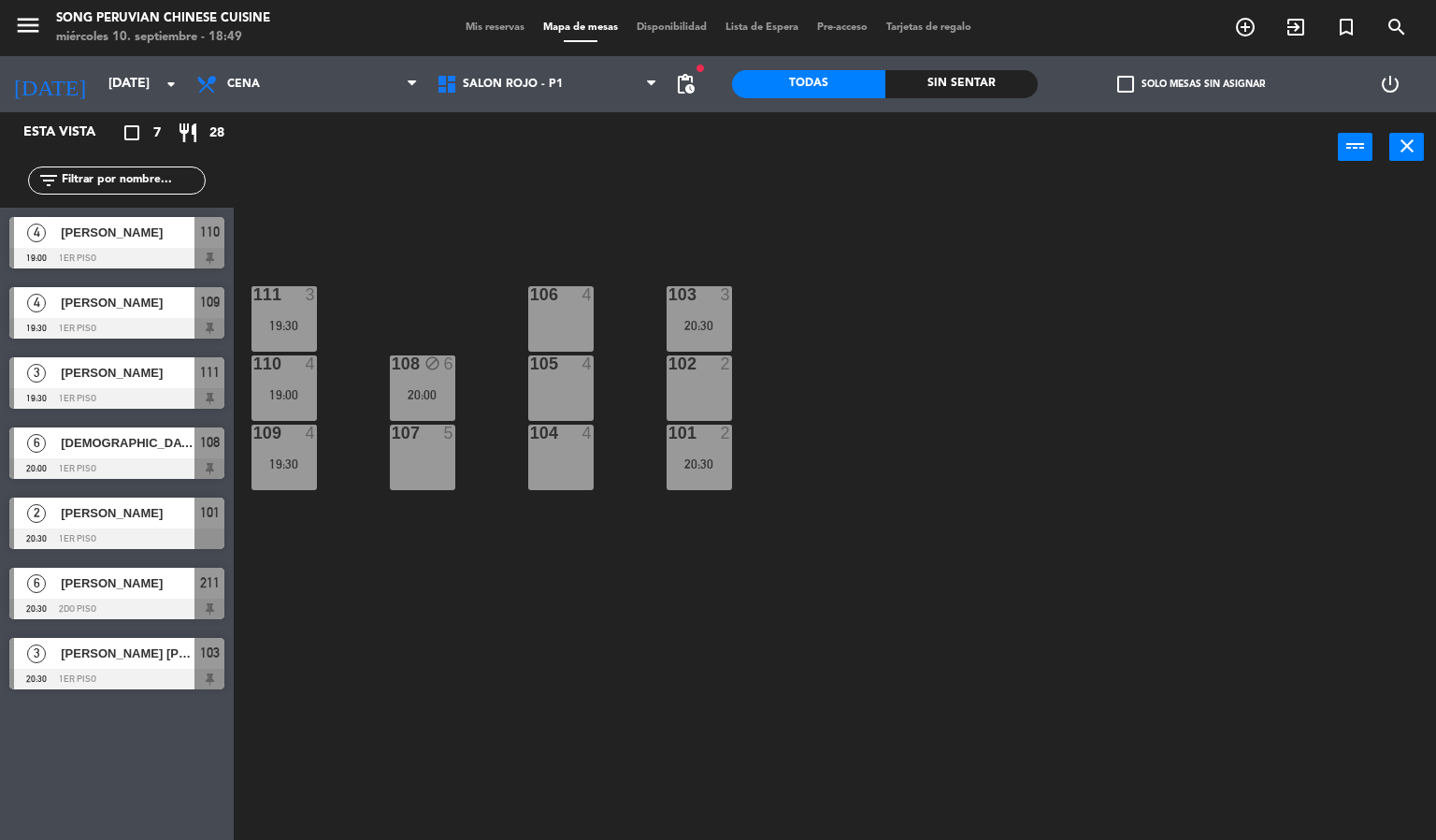
click at [307, 463] on div "19:30" at bounding box center [284, 464] width 65 height 13
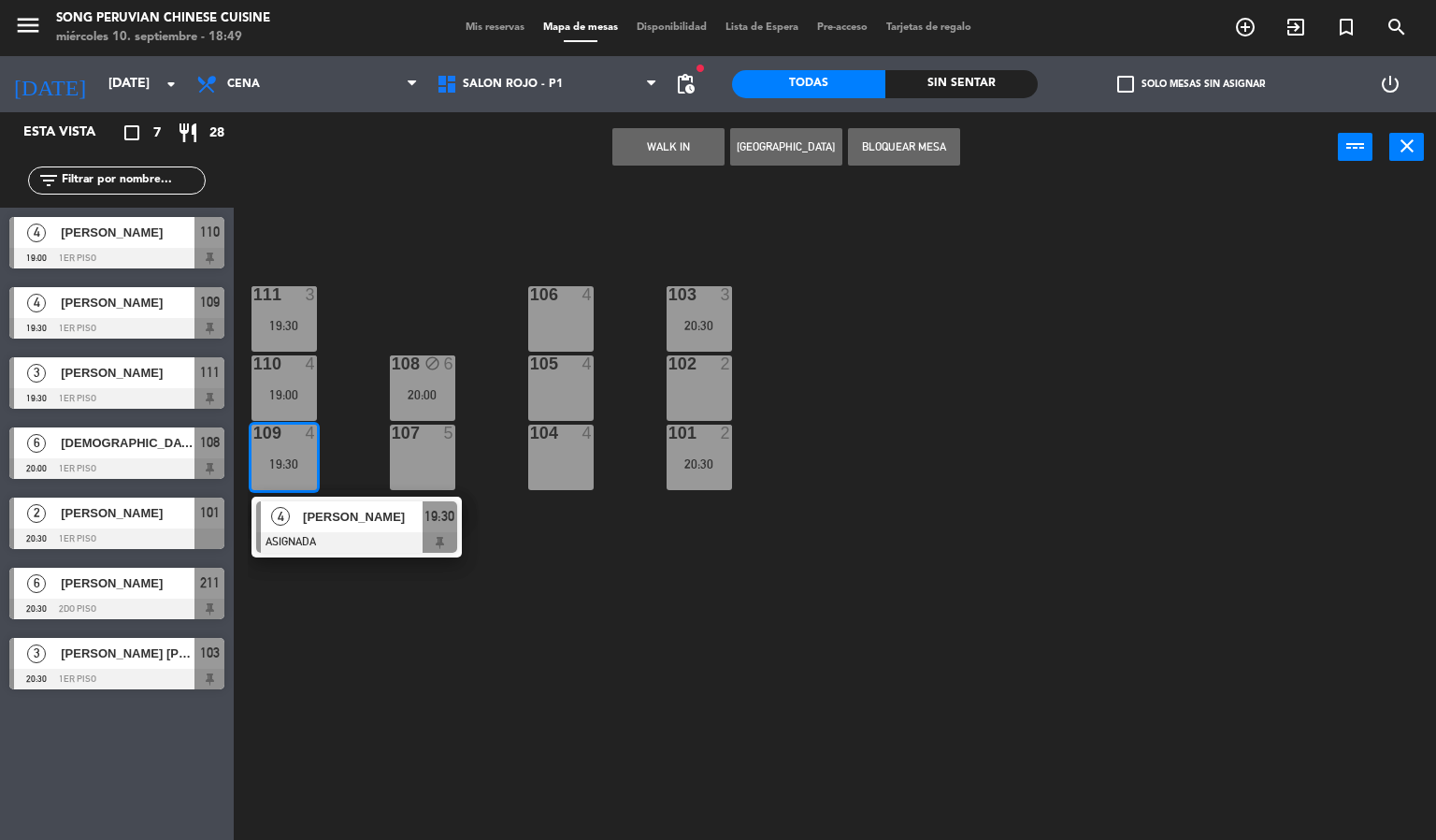
click at [286, 379] on div "110 4 19:00" at bounding box center [284, 387] width 65 height 65
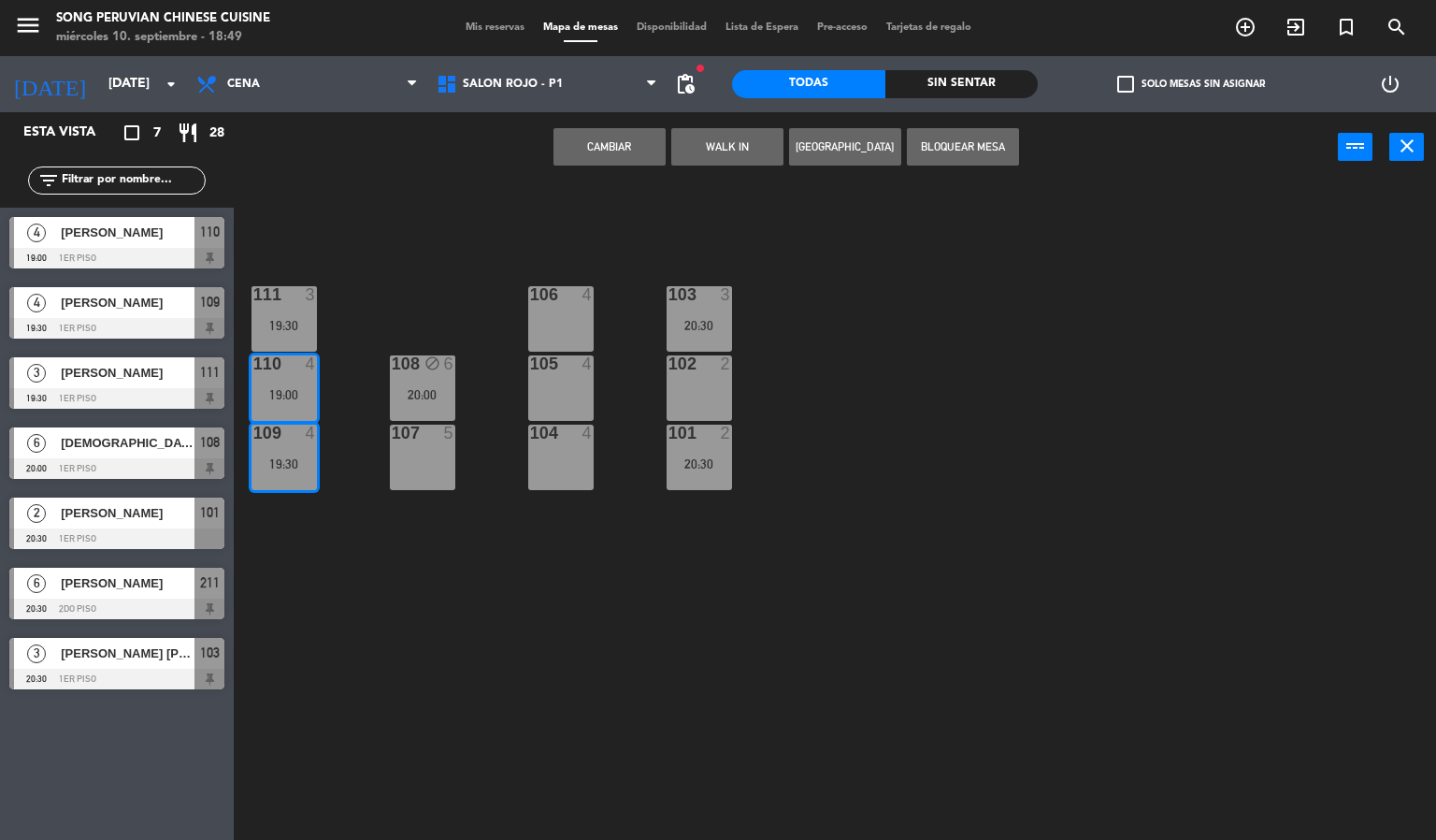
click at [586, 143] on button "Cambiar" at bounding box center [609, 146] width 112 height 37
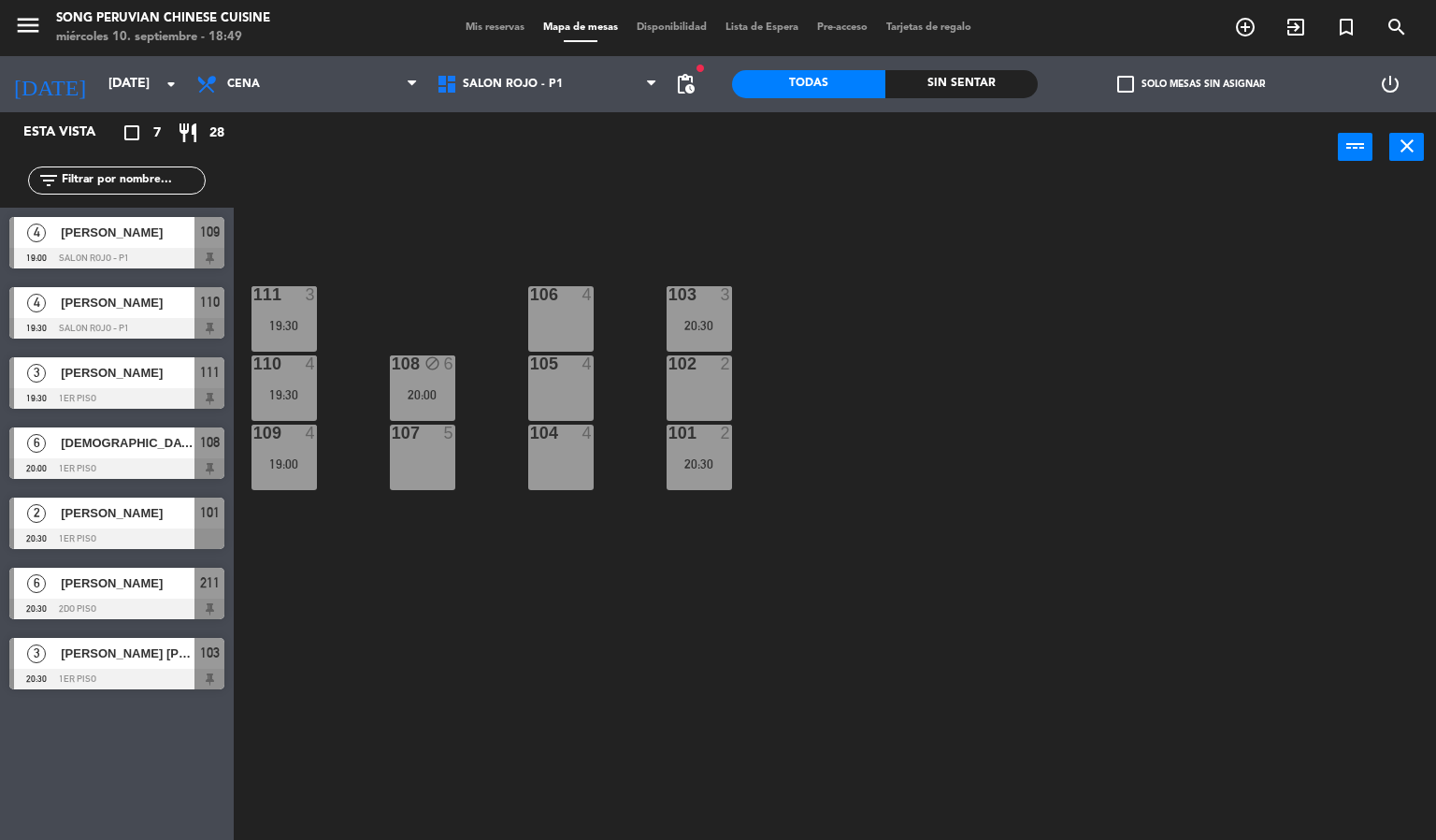
click at [276, 464] on div "19:00" at bounding box center [284, 464] width 65 height 13
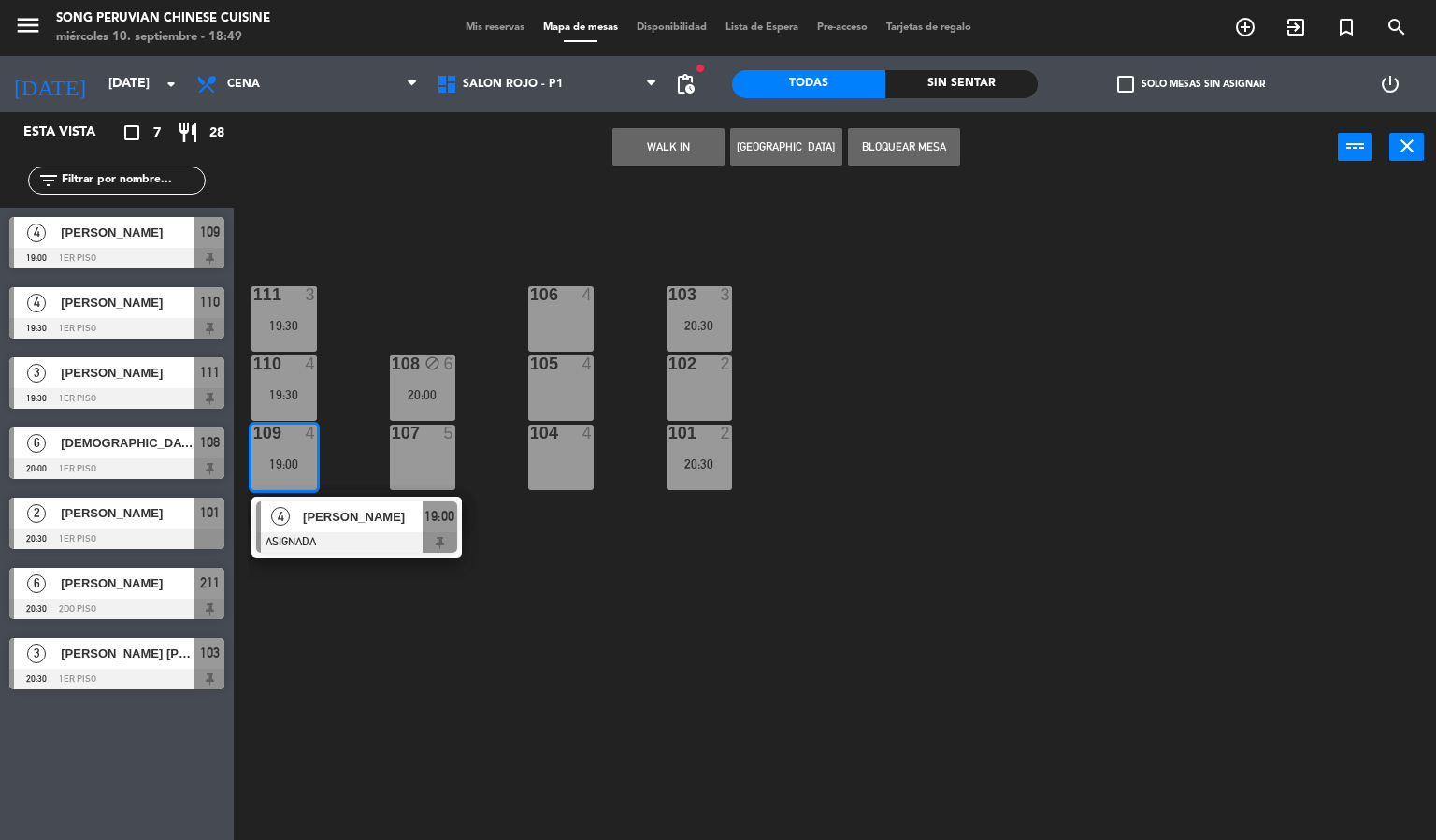
click at [334, 547] on div at bounding box center [357, 543] width 201 height 21
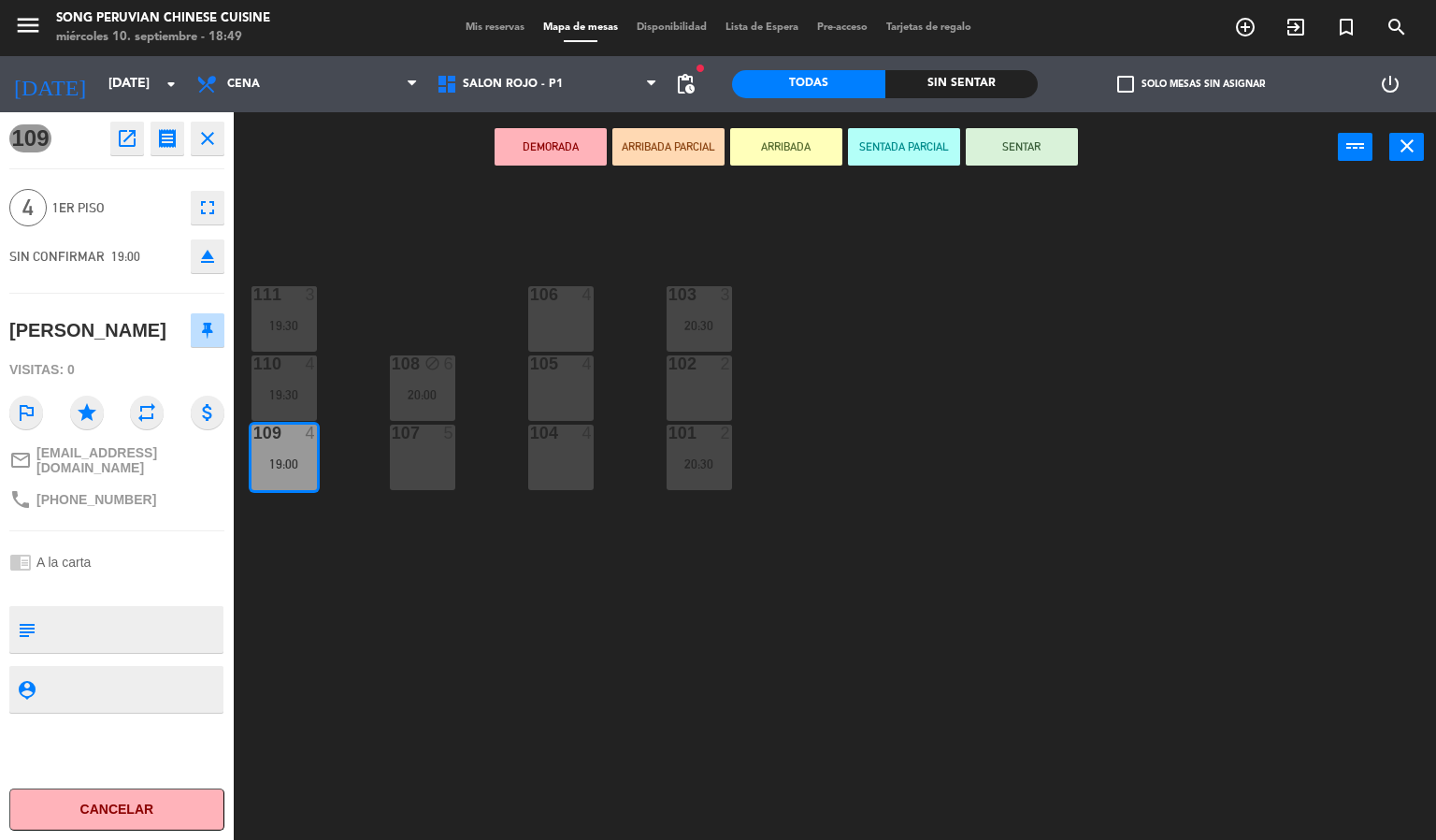
click at [906, 146] on button "SENTADA PARCIAL" at bounding box center [904, 146] width 112 height 37
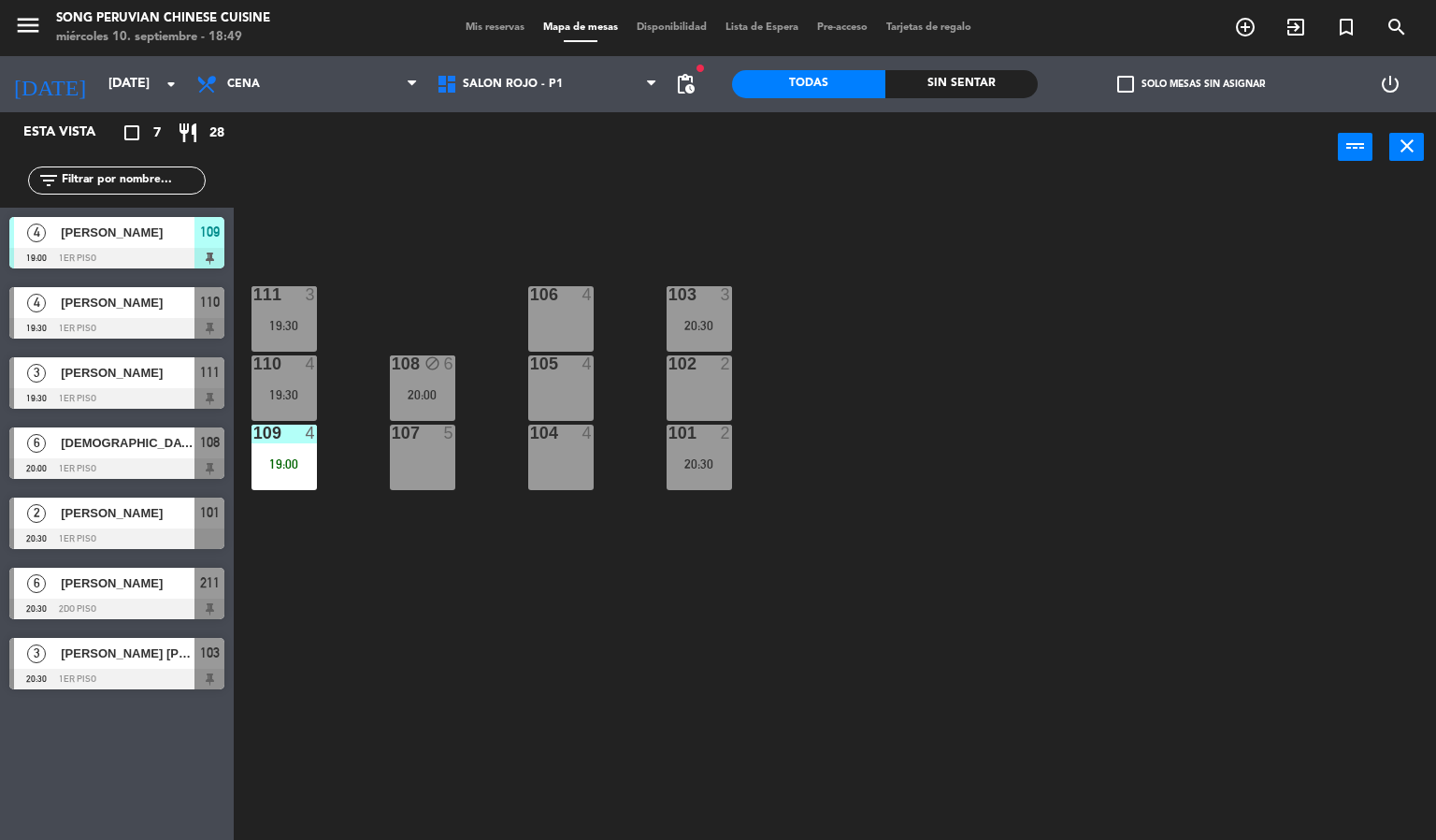
click at [762, 688] on div "103 3 20:30 106 4 111 3 19:30 102 2 105 4 108 block 6 20:00 110 4 19:30 101 2 2…" at bounding box center [842, 512] width 1189 height 657
click at [634, 634] on div "103 3 20:30 106 4 111 3 19:30 102 2 105 4 108 block 6 20:00 110 4 19:30 101 2 2…" at bounding box center [842, 512] width 1189 height 657
click at [646, 676] on div "103 3 20:30 106 4 111 3 19:30 102 2 105 4 108 block 6 20:00 110 4 19:30 101 2 2…" at bounding box center [842, 512] width 1189 height 657
click at [301, 452] on div "109 4 19:00" at bounding box center [284, 456] width 65 height 65
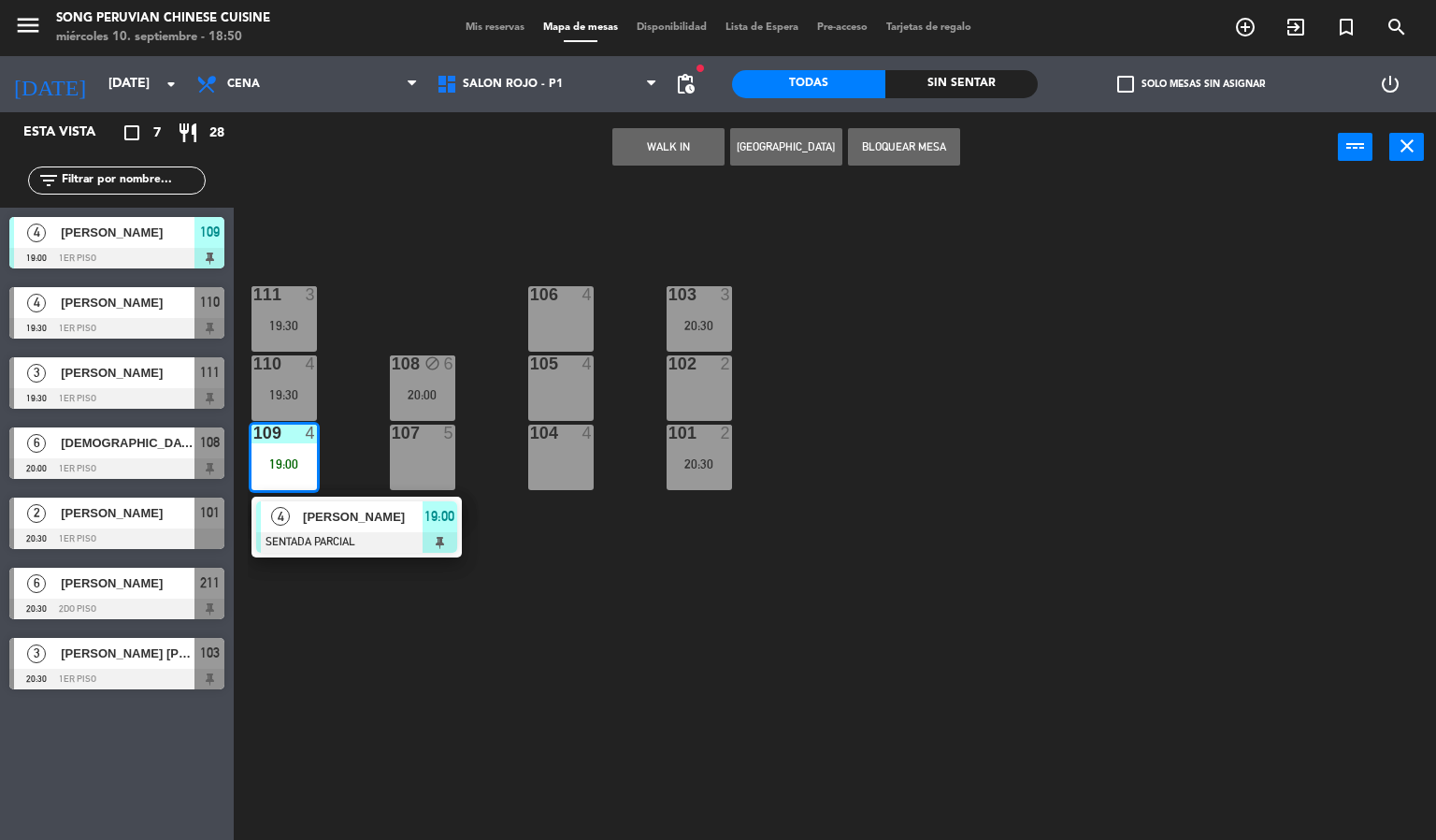
click at [700, 637] on div "103 3 20:30 106 4 111 3 19:30 102 2 105 4 108 block 6 20:00 110 4 19:30 101 2 2…" at bounding box center [842, 512] width 1189 height 657
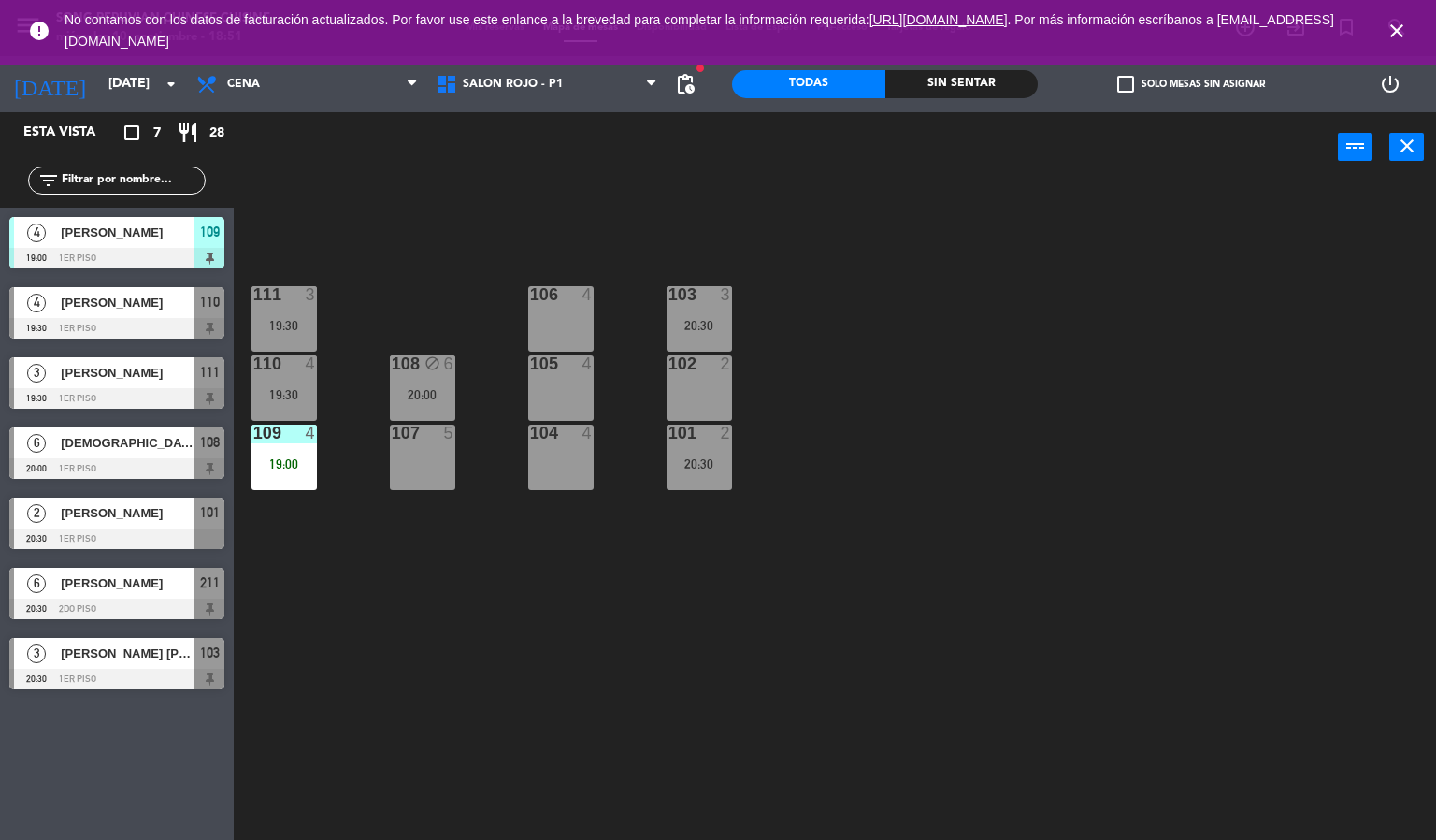
click at [1394, 29] on icon "close" at bounding box center [1397, 31] width 23 height 23
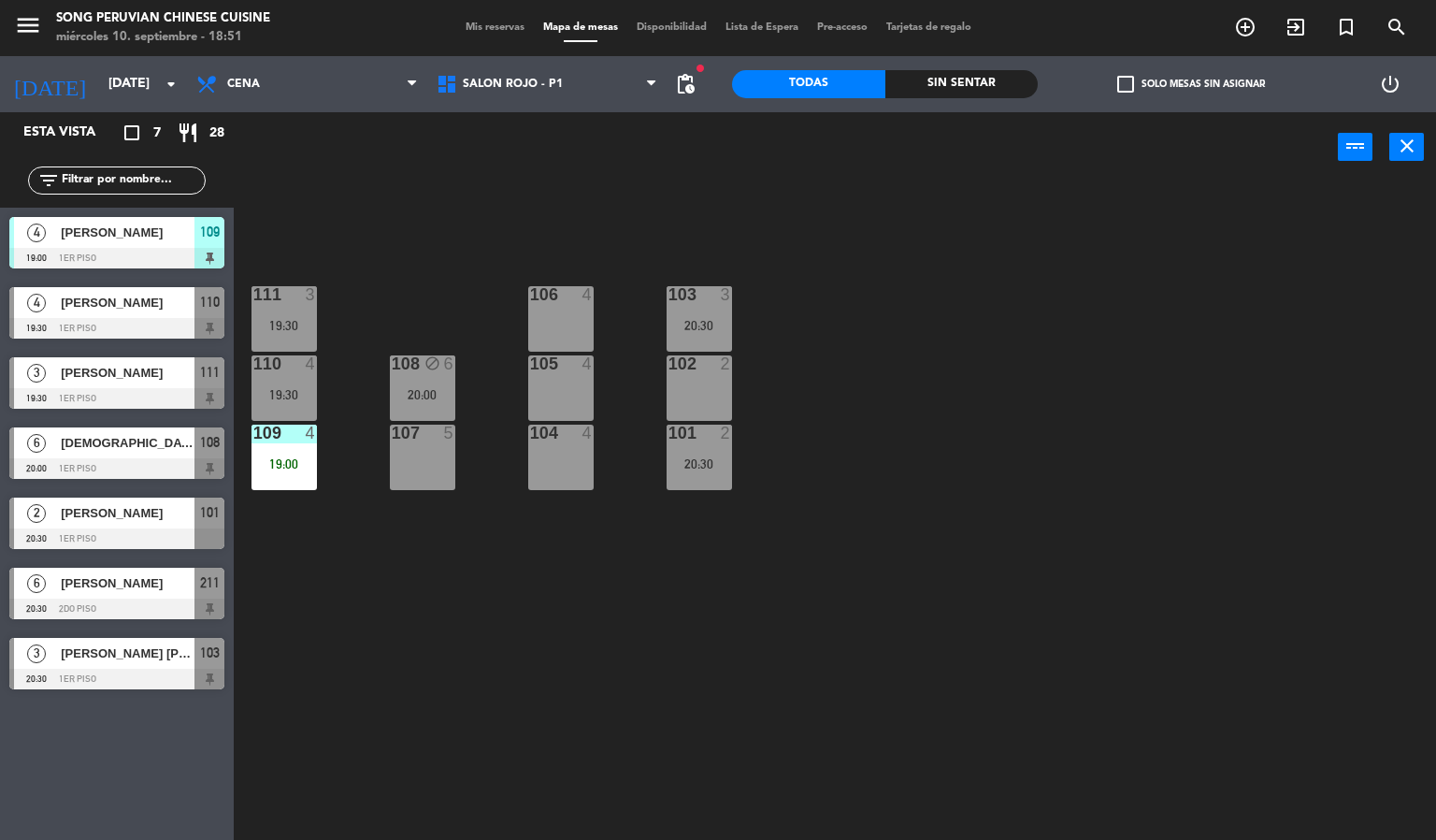
click at [1135, 450] on div "103 3 20:30 106 4 111 3 19:30 102 2 105 4 108 block 6 20:00 110 4 19:30 101 2 2…" at bounding box center [842, 512] width 1189 height 657
click at [301, 385] on div "110 4 19:30" at bounding box center [284, 387] width 65 height 65
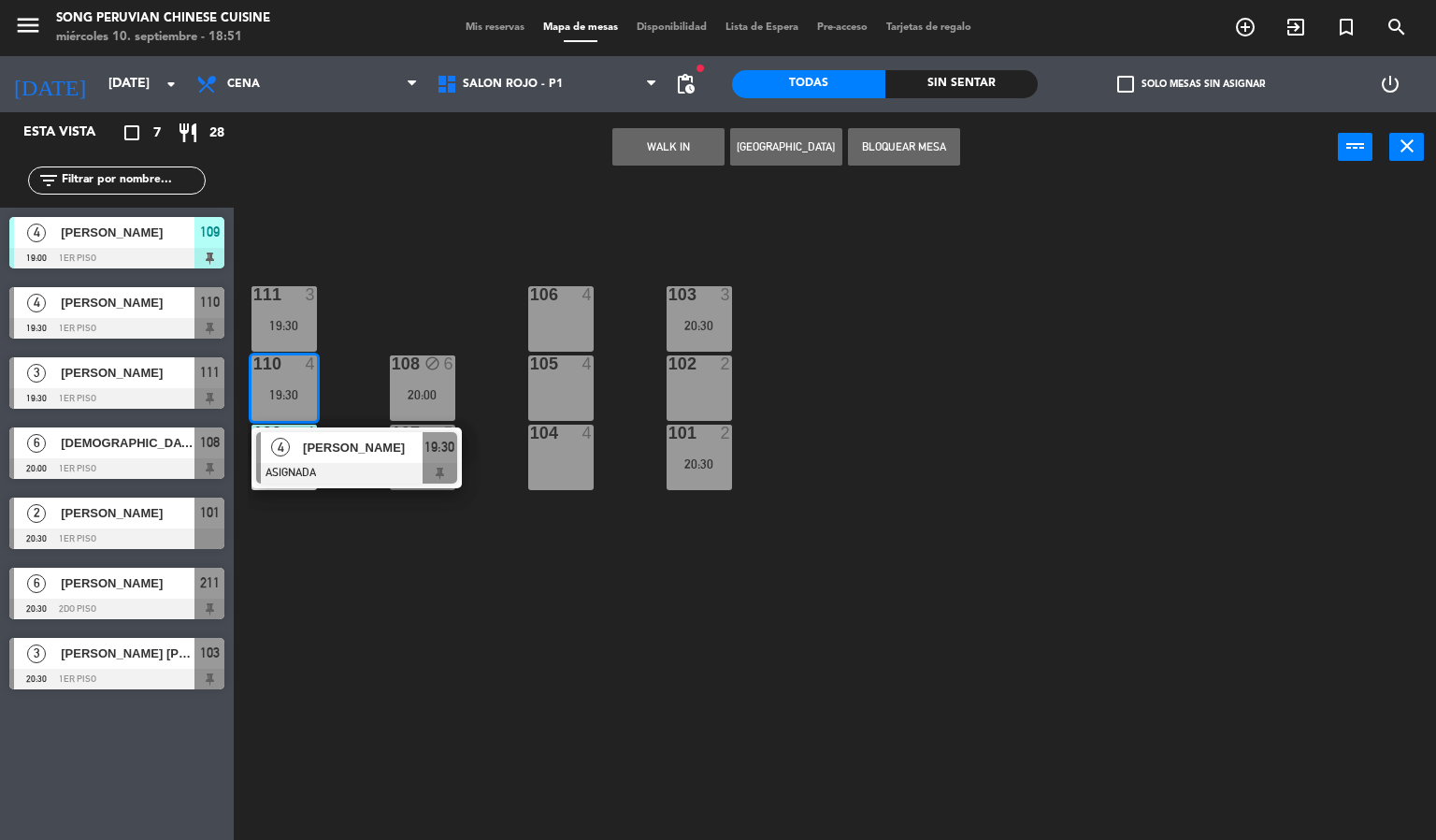
click at [430, 666] on div "103 3 20:30 106 4 111 3 19:30 102 2 105 4 108 block 6 20:00 110 4 19:30 4 [PERS…" at bounding box center [842, 512] width 1189 height 657
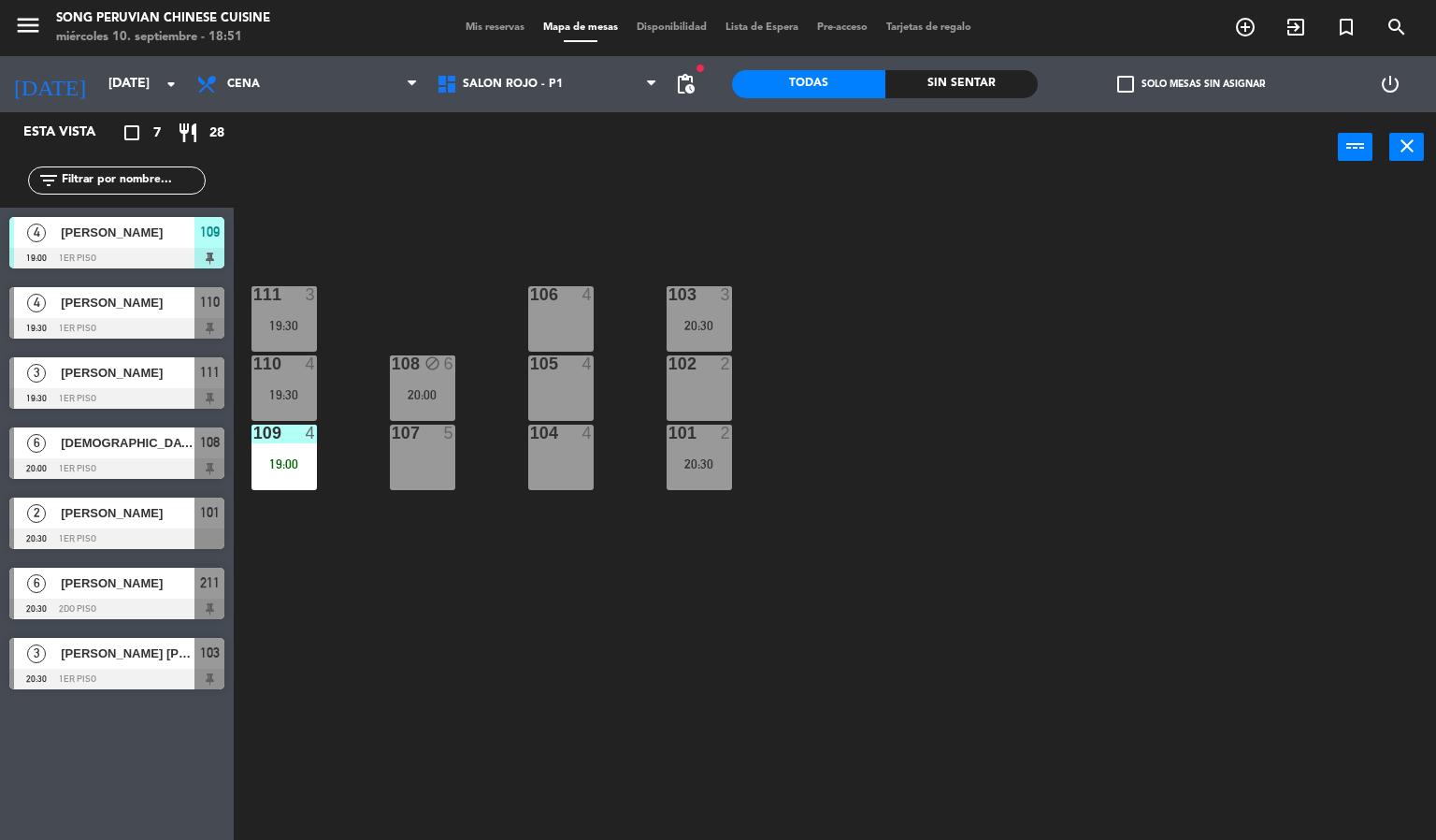
click at [286, 384] on div "110 4 19:30" at bounding box center [284, 387] width 65 height 65
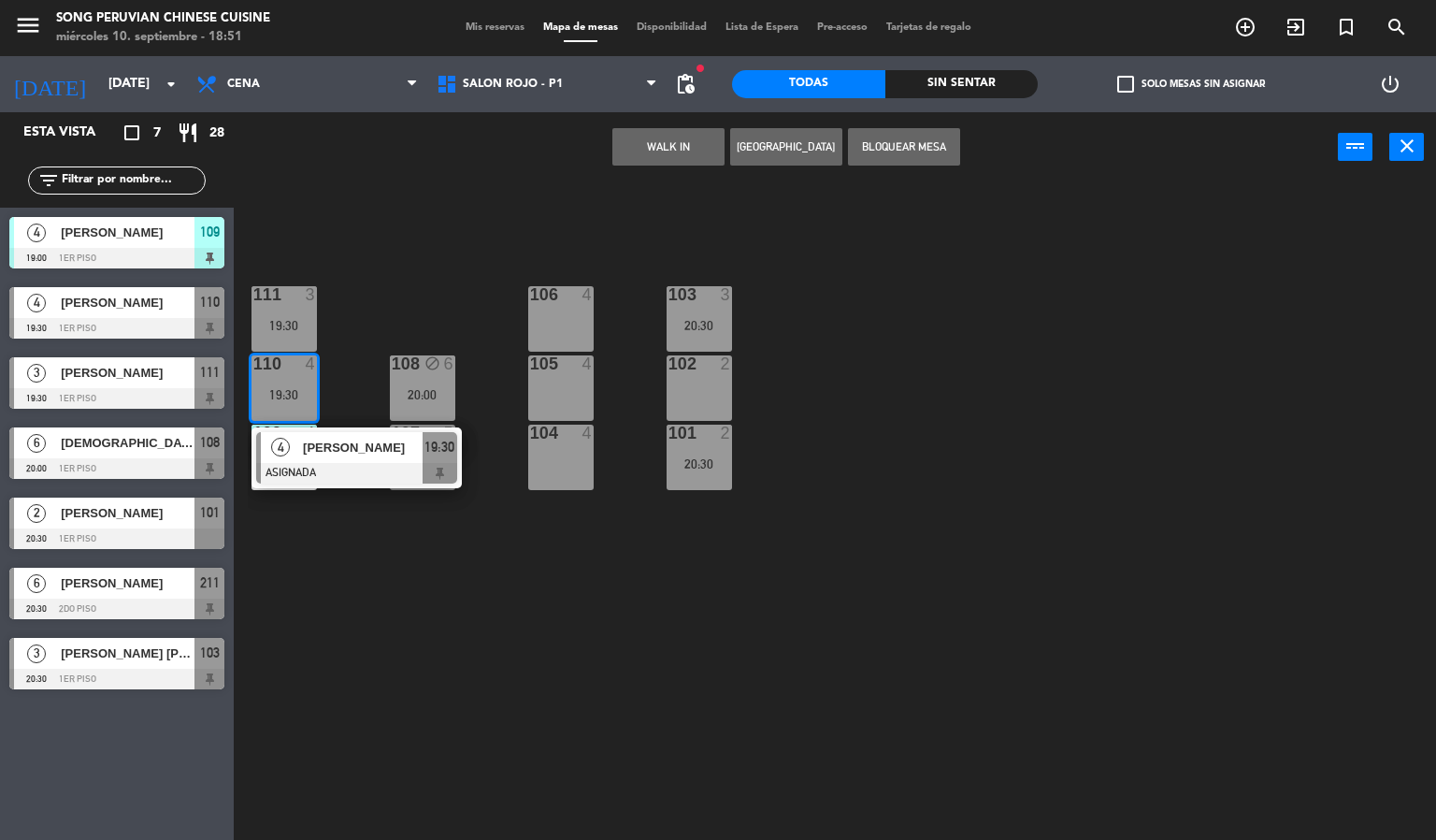
click at [502, 662] on div "103 3 20:30 106 4 111 3 19:30 102 2 105 4 108 block 6 20:00 110 4 19:30 4 [PERS…" at bounding box center [842, 512] width 1189 height 657
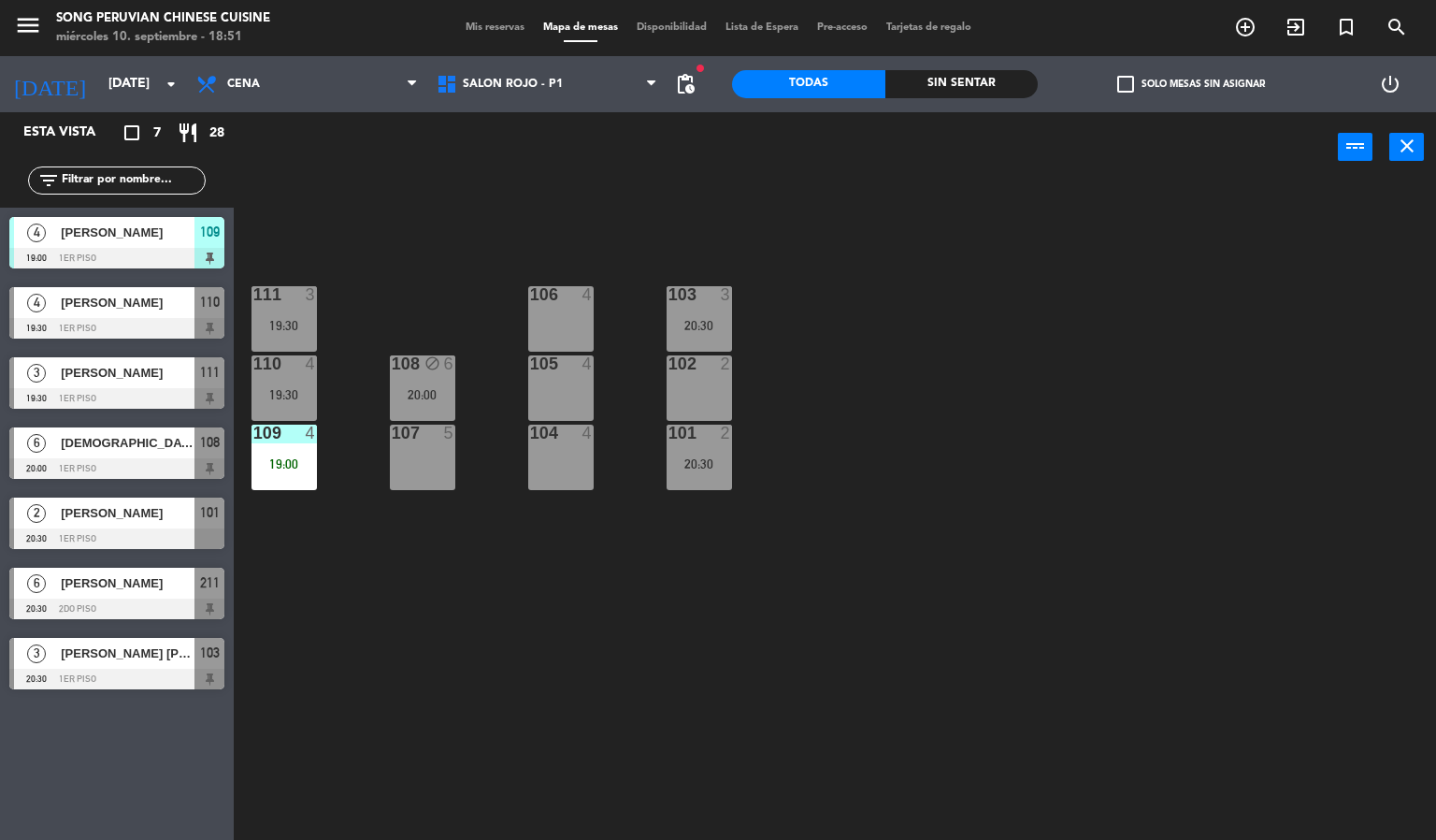
click at [296, 390] on div "19:30" at bounding box center [284, 395] width 65 height 13
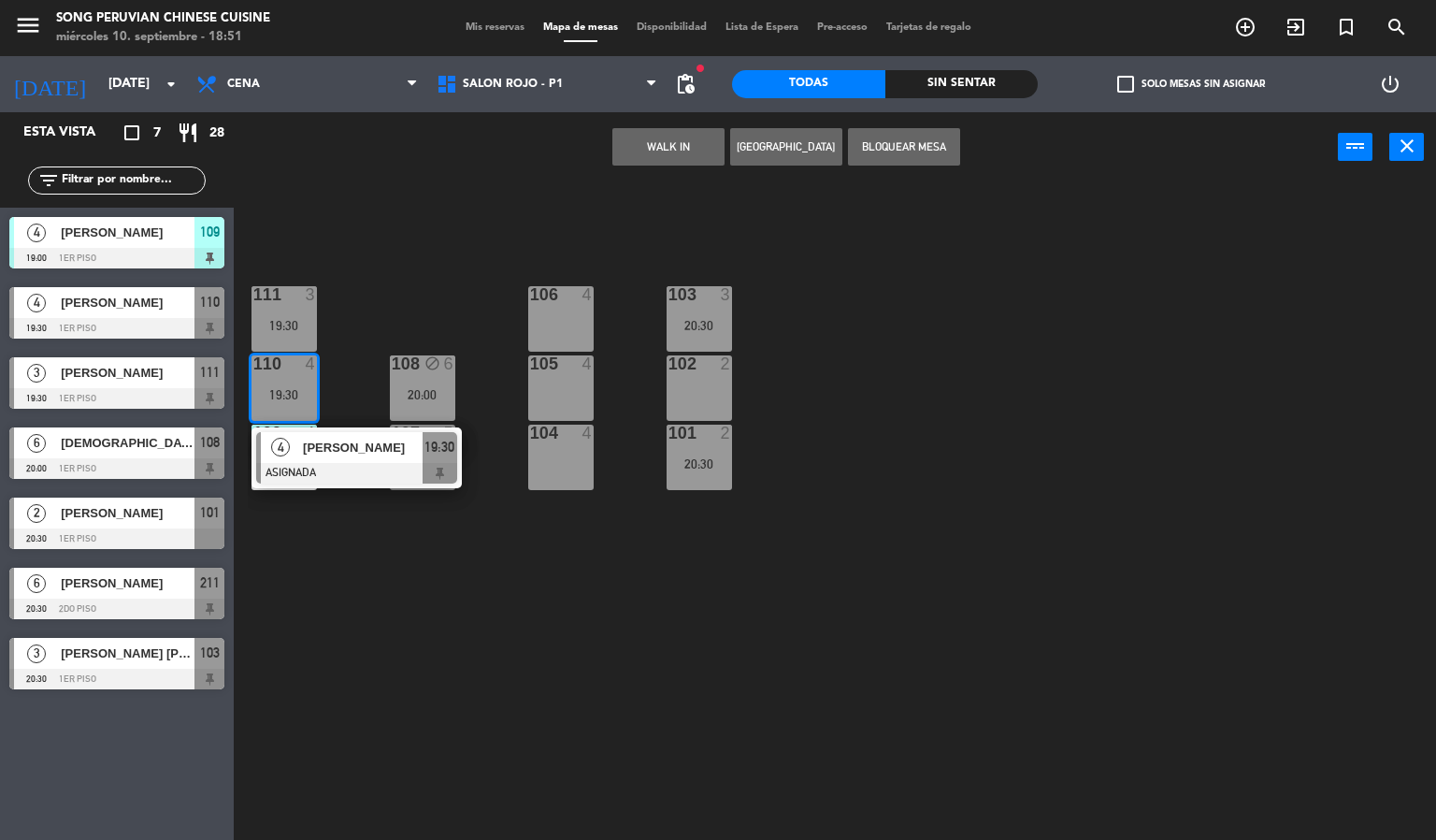
click at [397, 488] on div "107 5" at bounding box center [422, 456] width 65 height 65
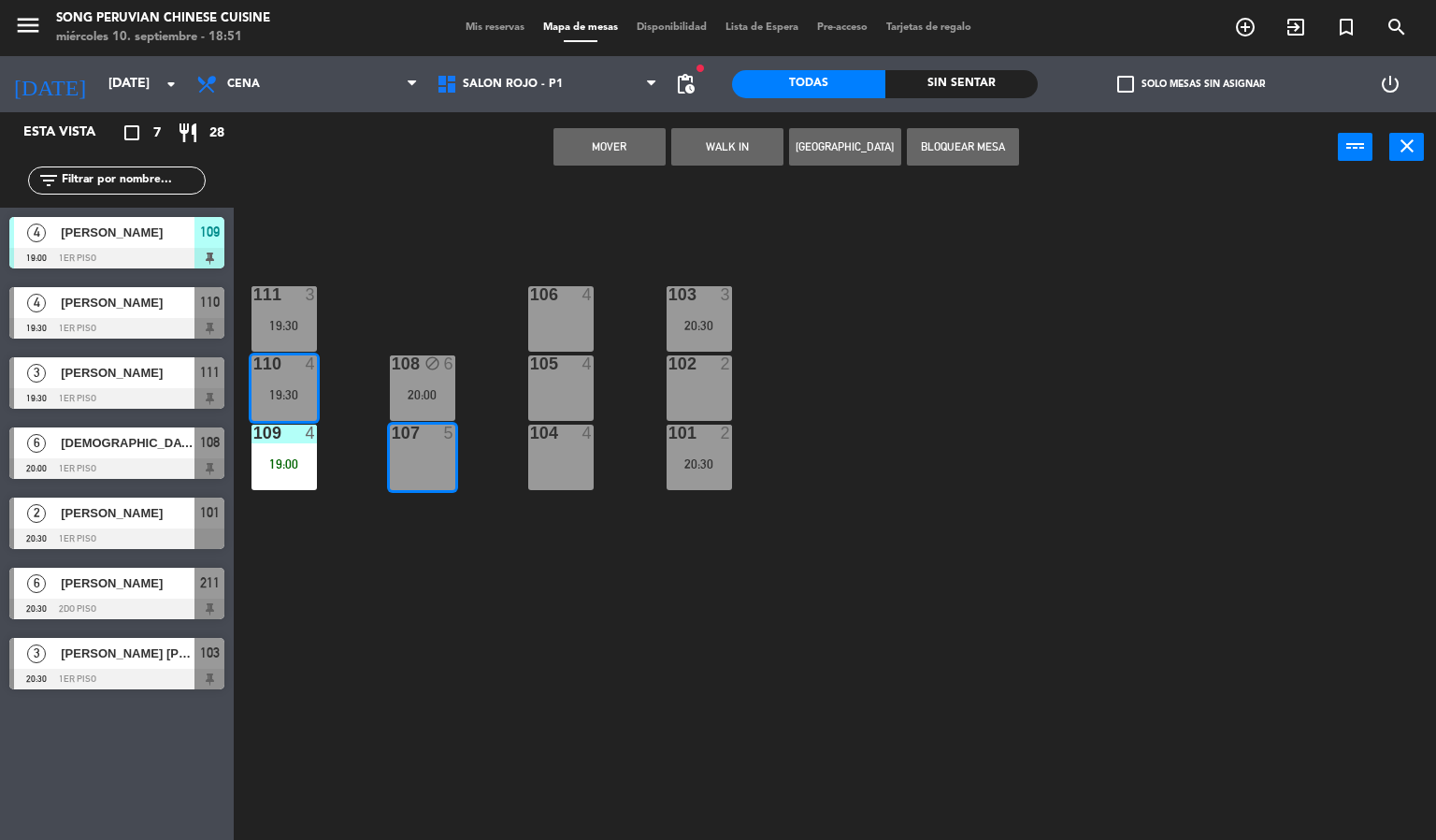
click at [377, 639] on div "103 3 20:30 106 4 111 3 19:30 102 2 105 4 108 block 6 20:00 110 4 19:30 101 2 2…" at bounding box center [842, 512] width 1189 height 657
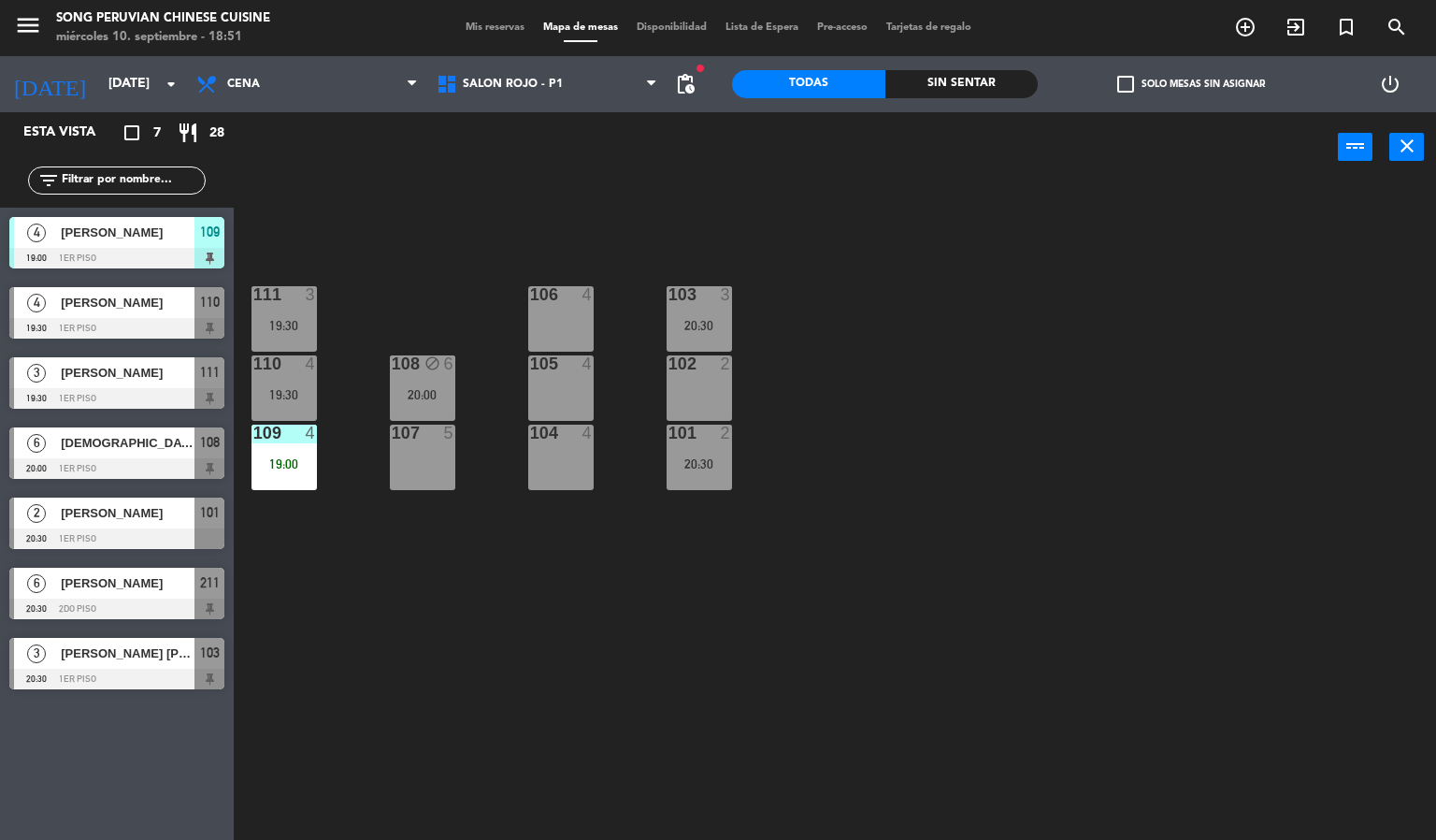
click at [267, 390] on div "19:30" at bounding box center [284, 395] width 65 height 13
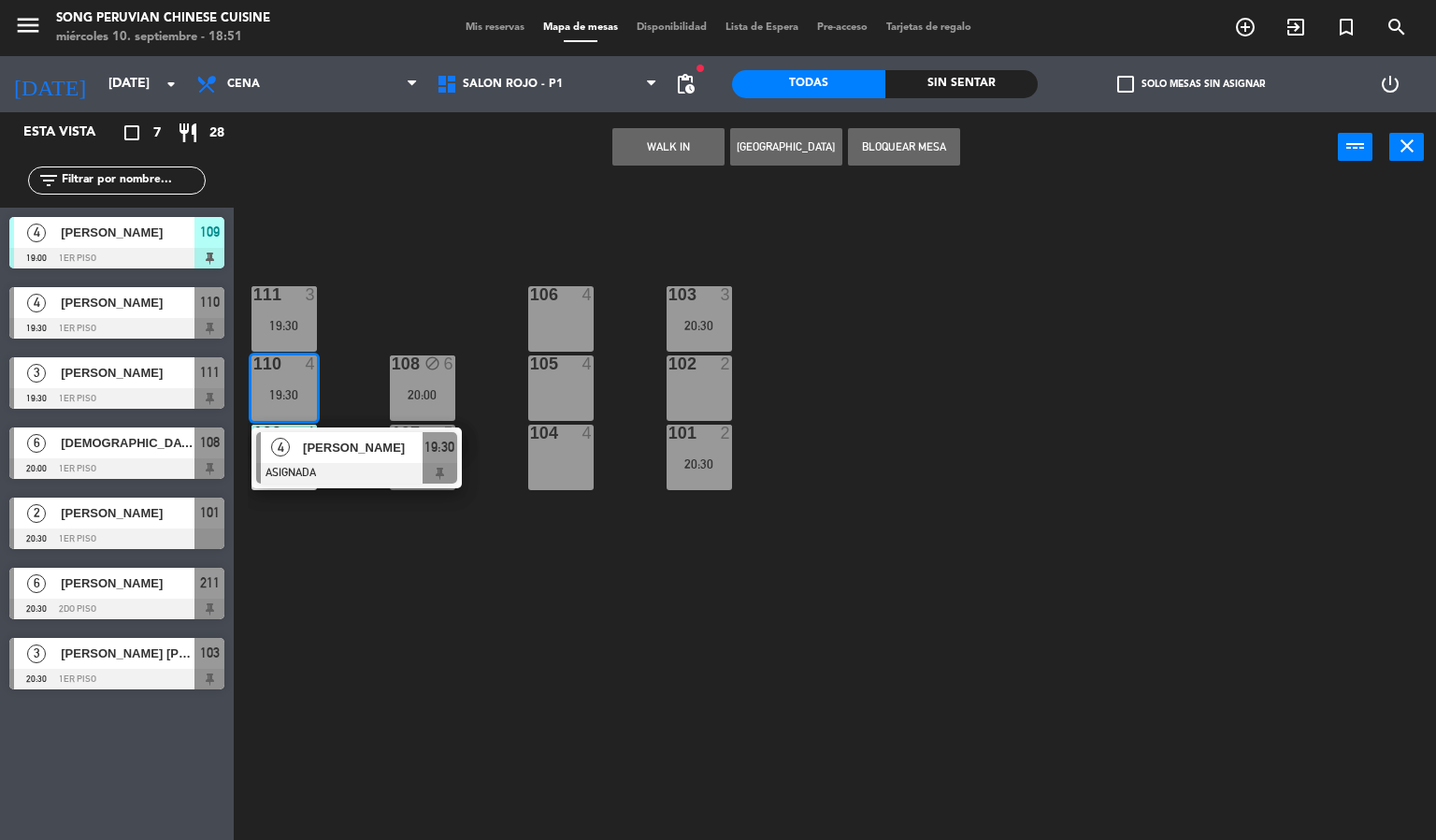
click at [368, 475] on div at bounding box center [357, 474] width 201 height 21
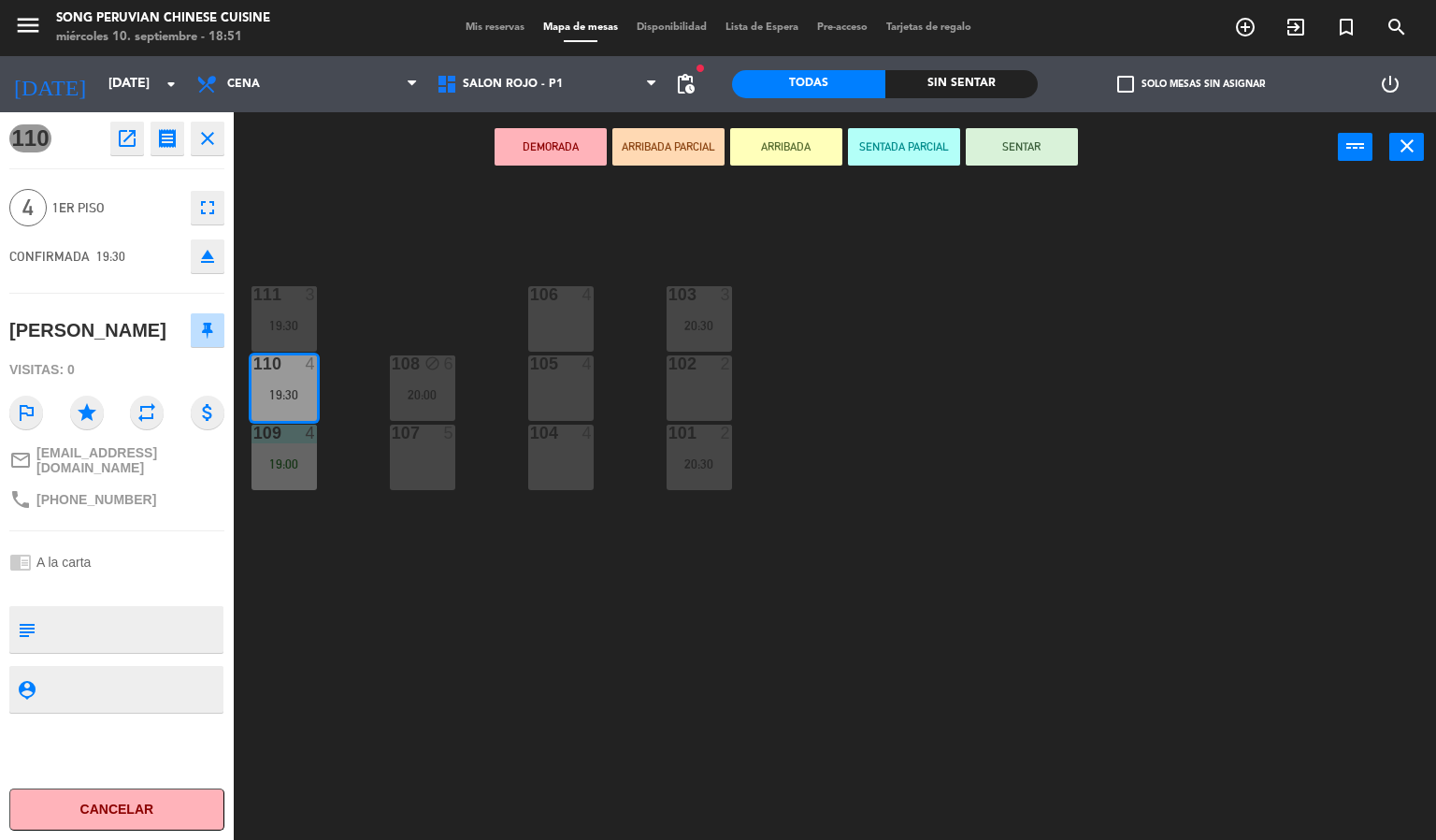
click at [199, 260] on icon "eject" at bounding box center [207, 257] width 23 height 23
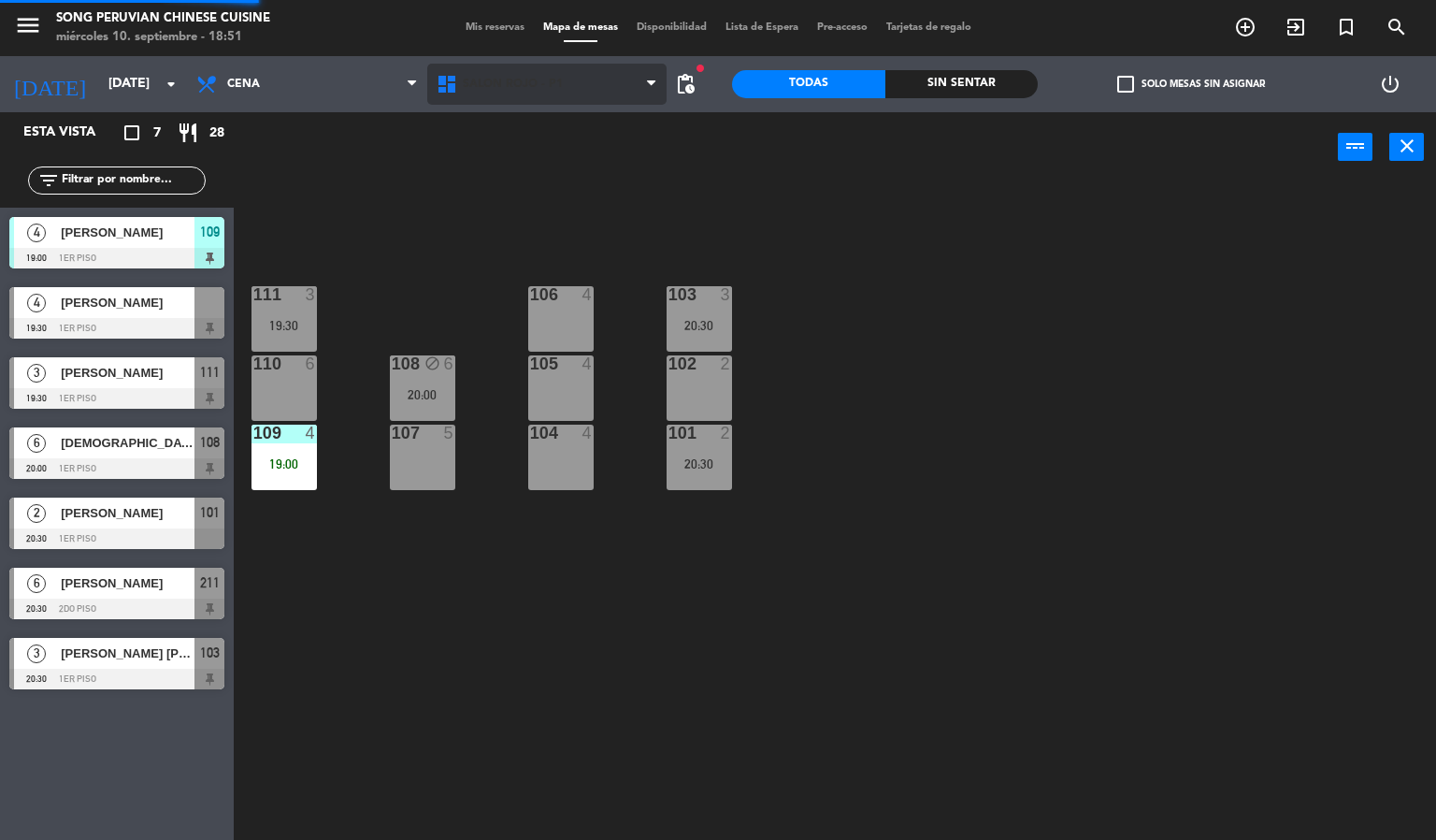
click at [540, 84] on span "SALON ROJO - P1" at bounding box center [513, 84] width 100 height 13
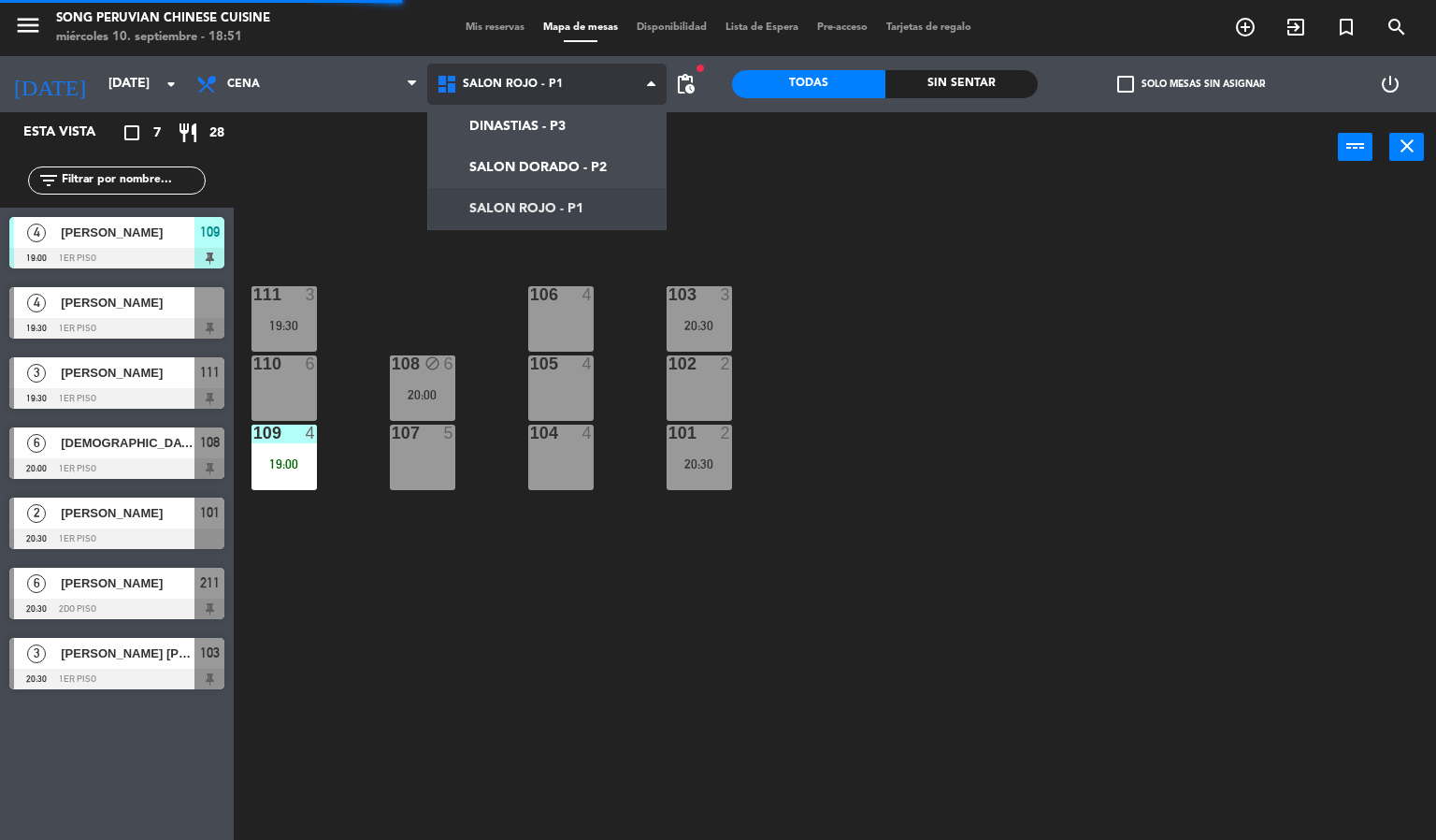
click at [592, 160] on ng-component "menu Song Peruvian Chinese Cuisine [DATE] 10. septiembre - 18:51 Mis reservas M…" at bounding box center [718, 420] width 1436 height 841
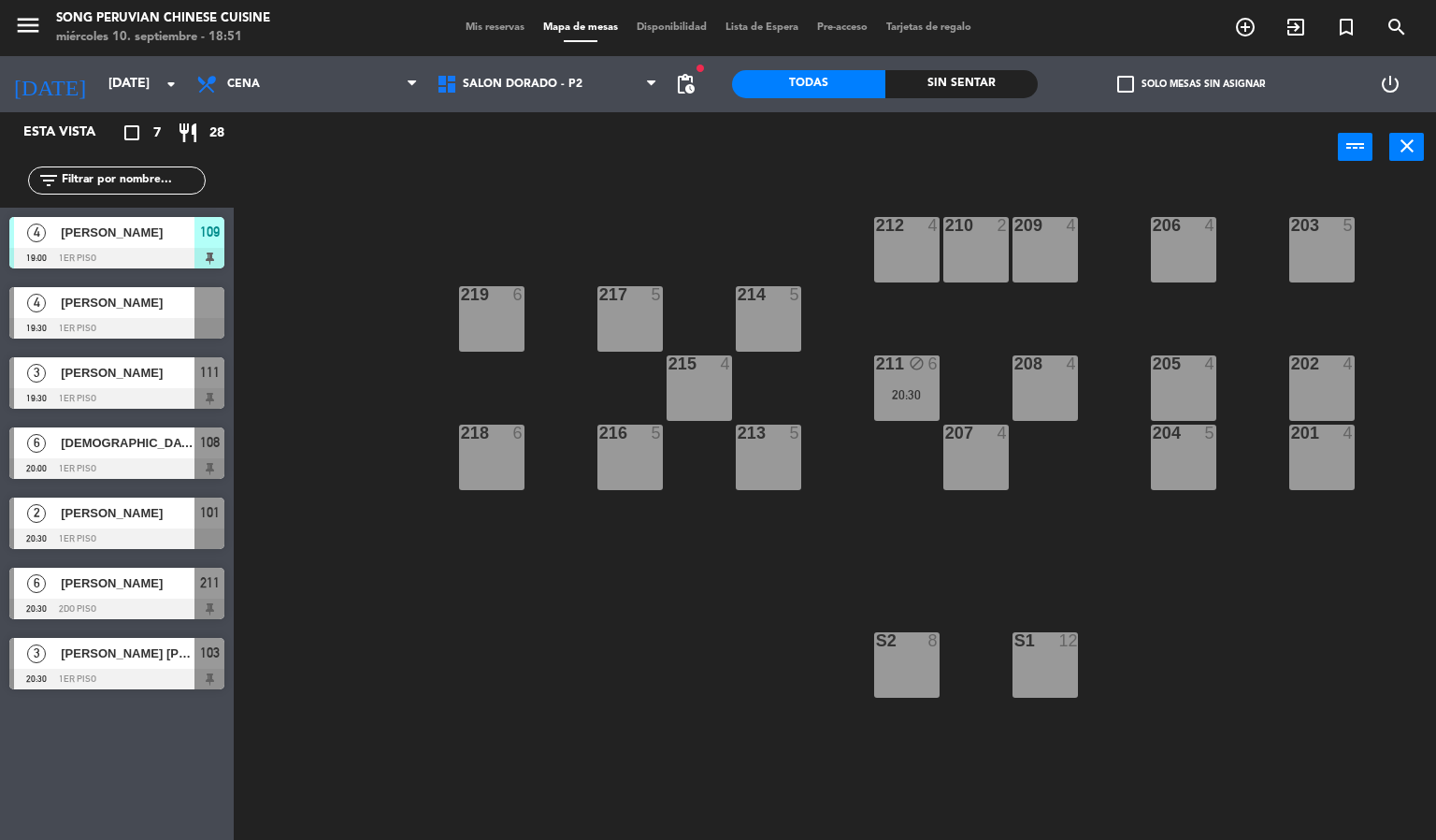
click at [144, 309] on span "[PERSON_NAME]" at bounding box center [127, 302] width 134 height 20
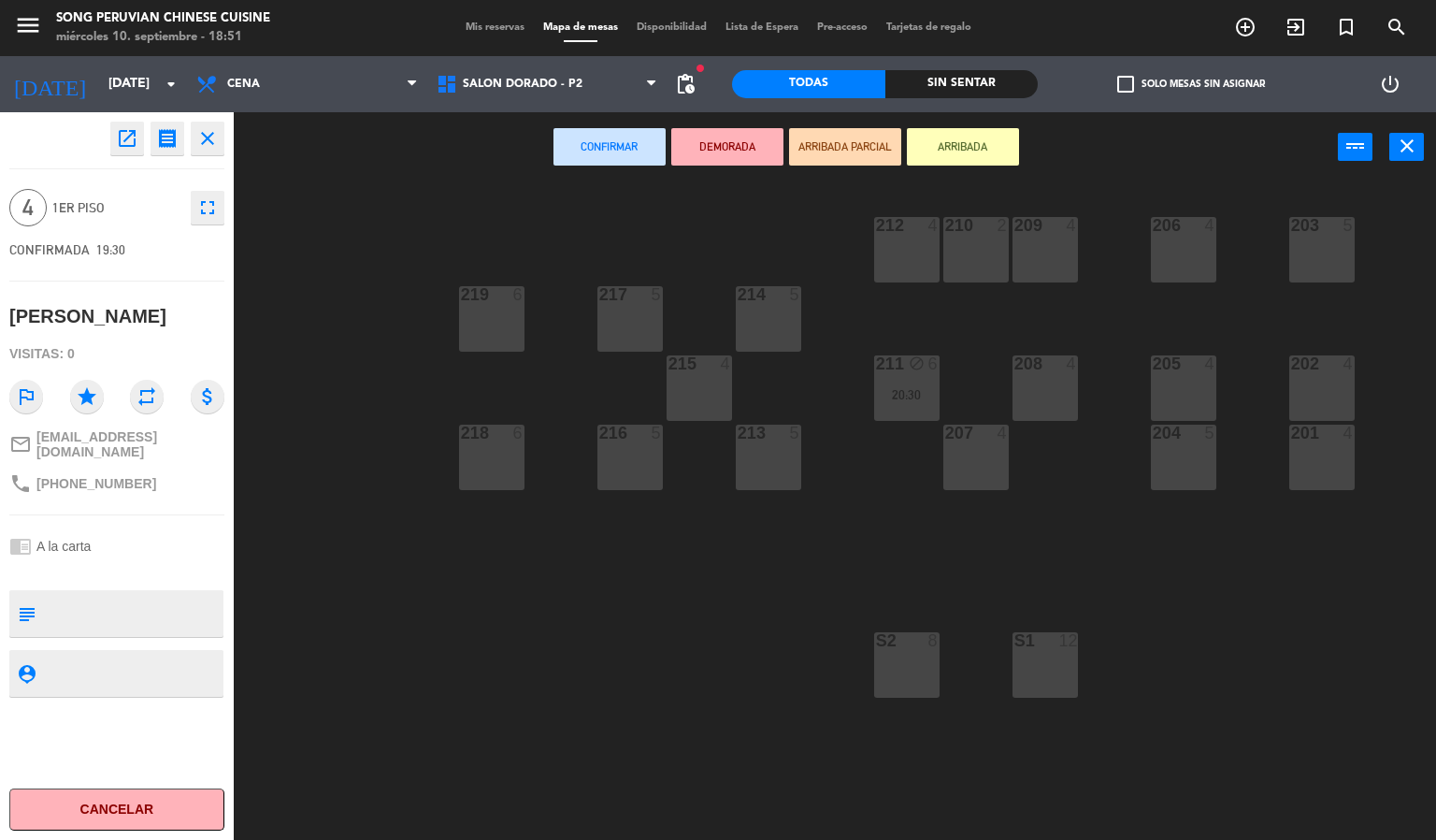
click at [1188, 231] on div at bounding box center [1183, 225] width 31 height 17
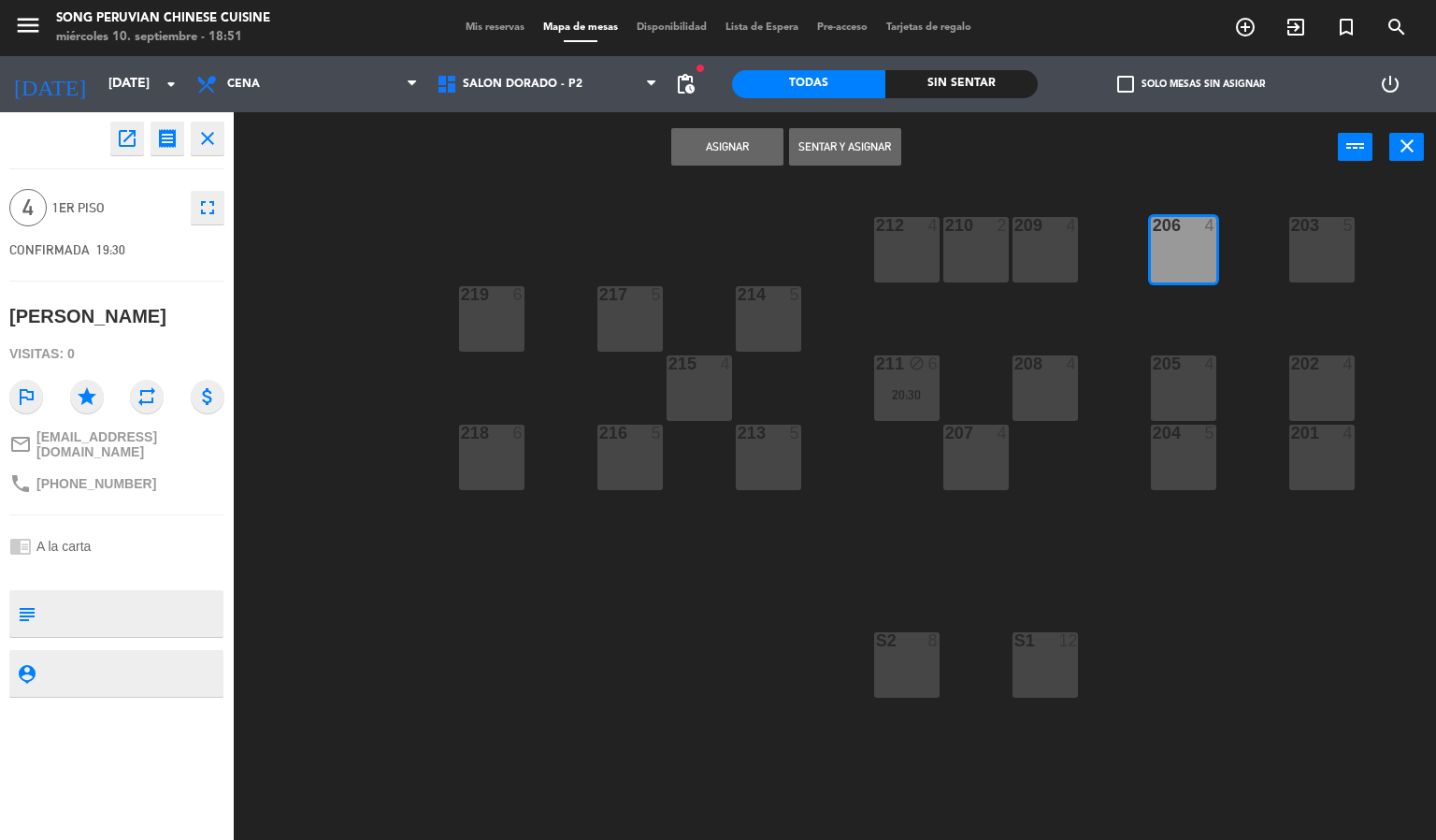
click at [745, 149] on button "Asignar" at bounding box center [727, 146] width 112 height 37
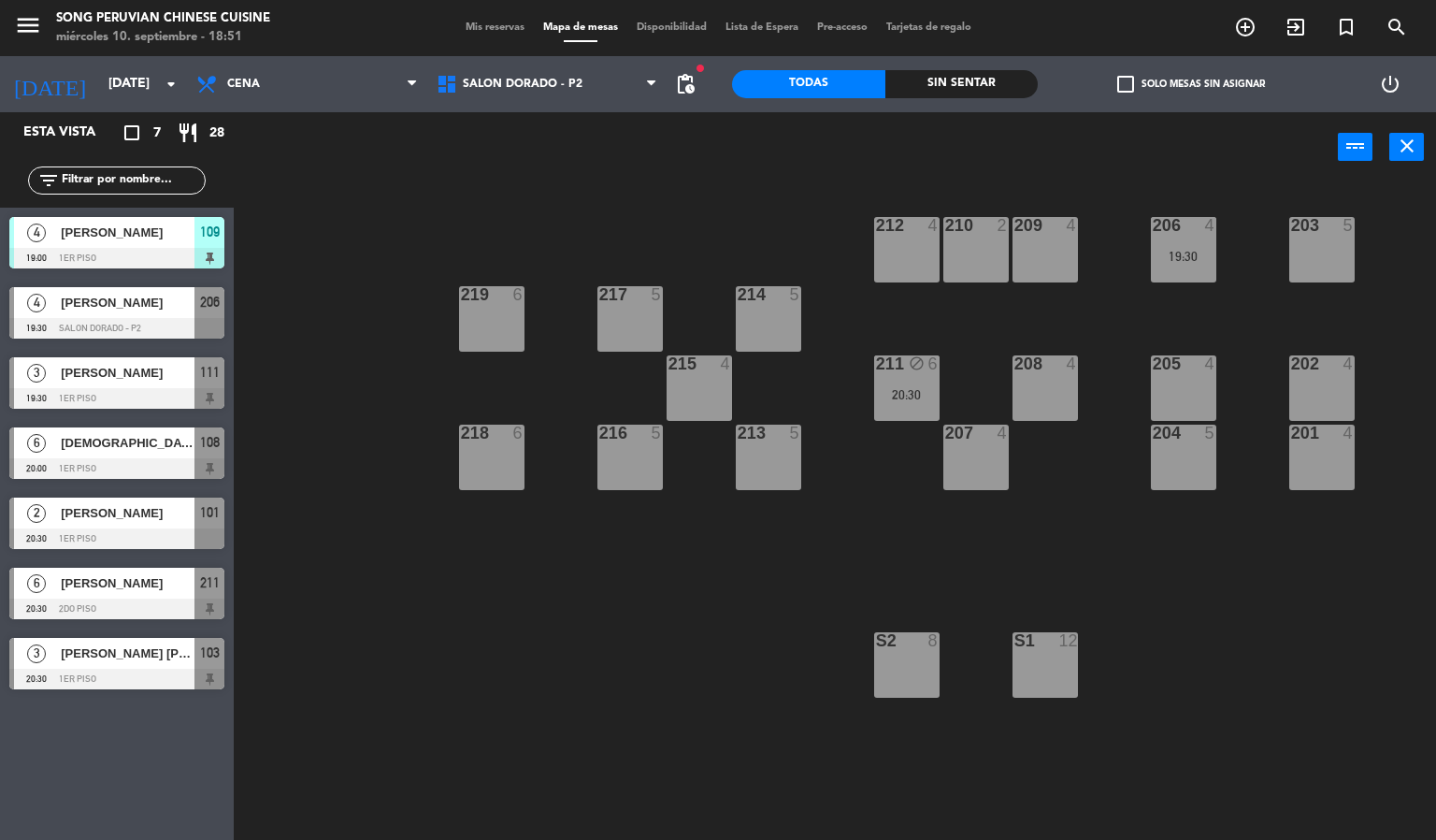
click at [548, 700] on div "203 5 206 4 19:30 210 2 212 4 209 4 214 5 217 5 219 6 202 4 205 4 208 4 211 blo…" at bounding box center [842, 512] width 1189 height 657
click at [537, 78] on span "SALON DORADO - P2" at bounding box center [523, 84] width 119 height 13
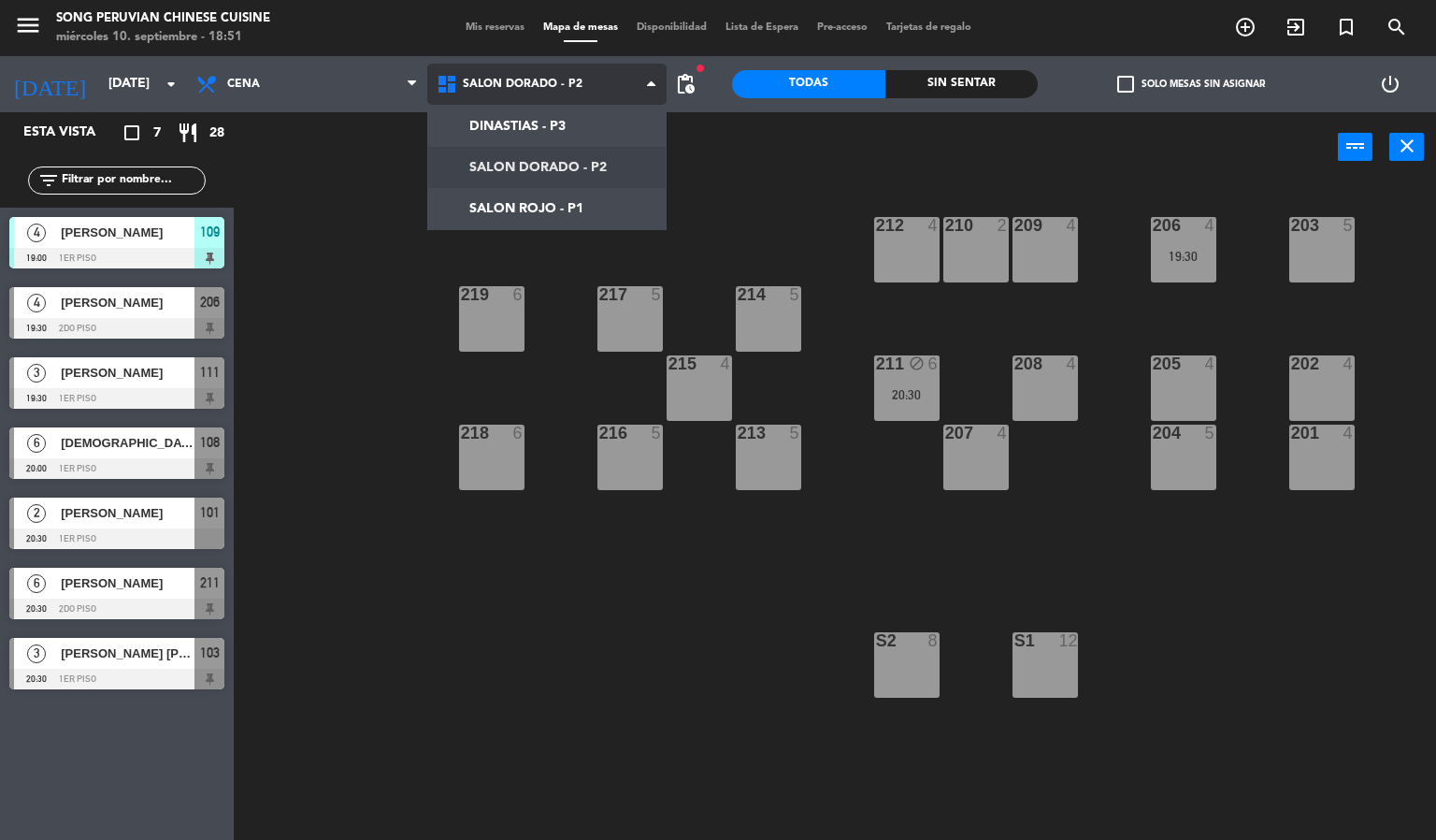
click at [562, 206] on ng-component "menu Song Peruvian Chinese Cuisine [DATE] 10. septiembre - 18:51 Mis reservas M…" at bounding box center [718, 420] width 1436 height 841
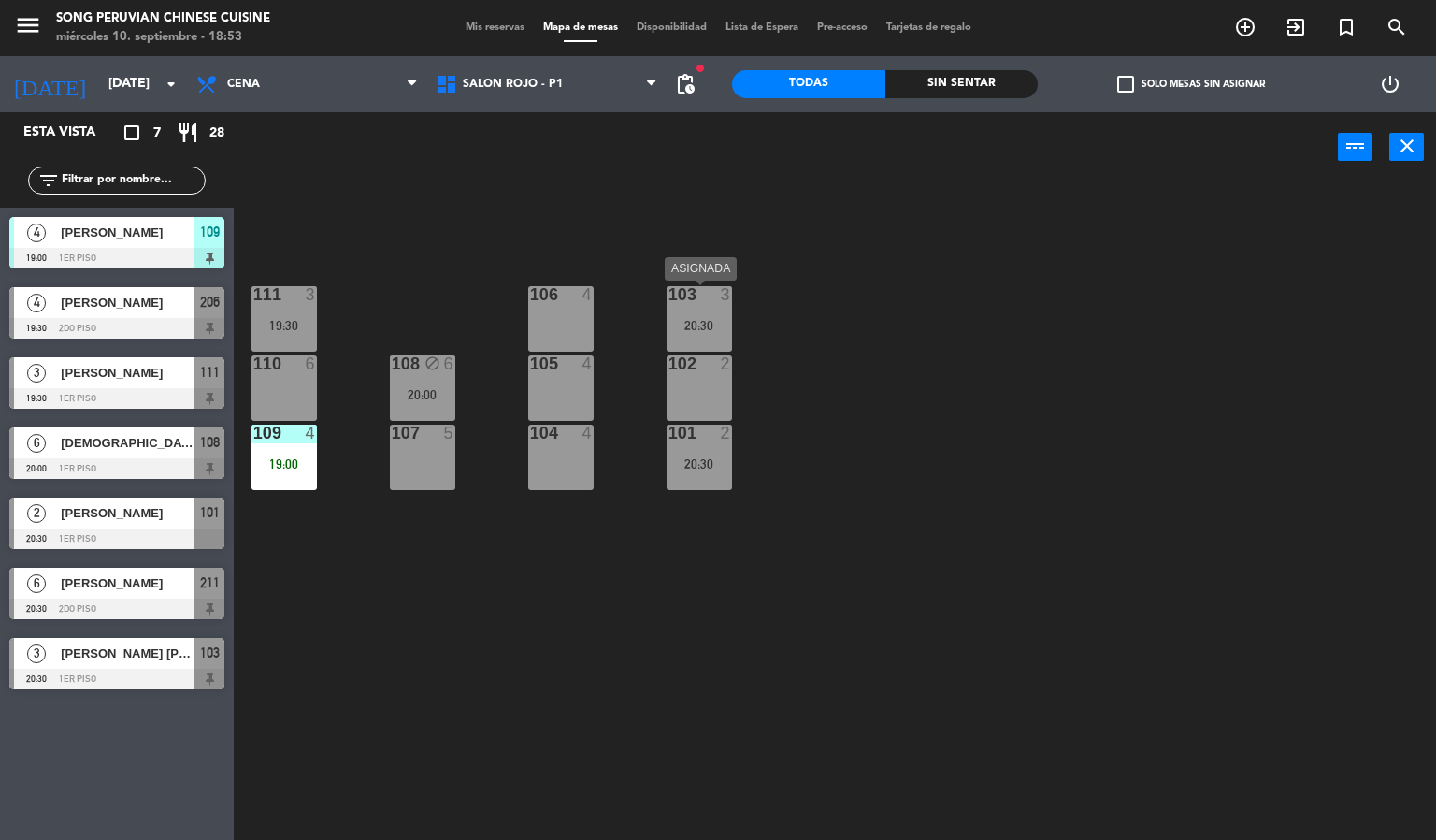
click at [676, 315] on div "103 3 20:30" at bounding box center [699, 318] width 65 height 65
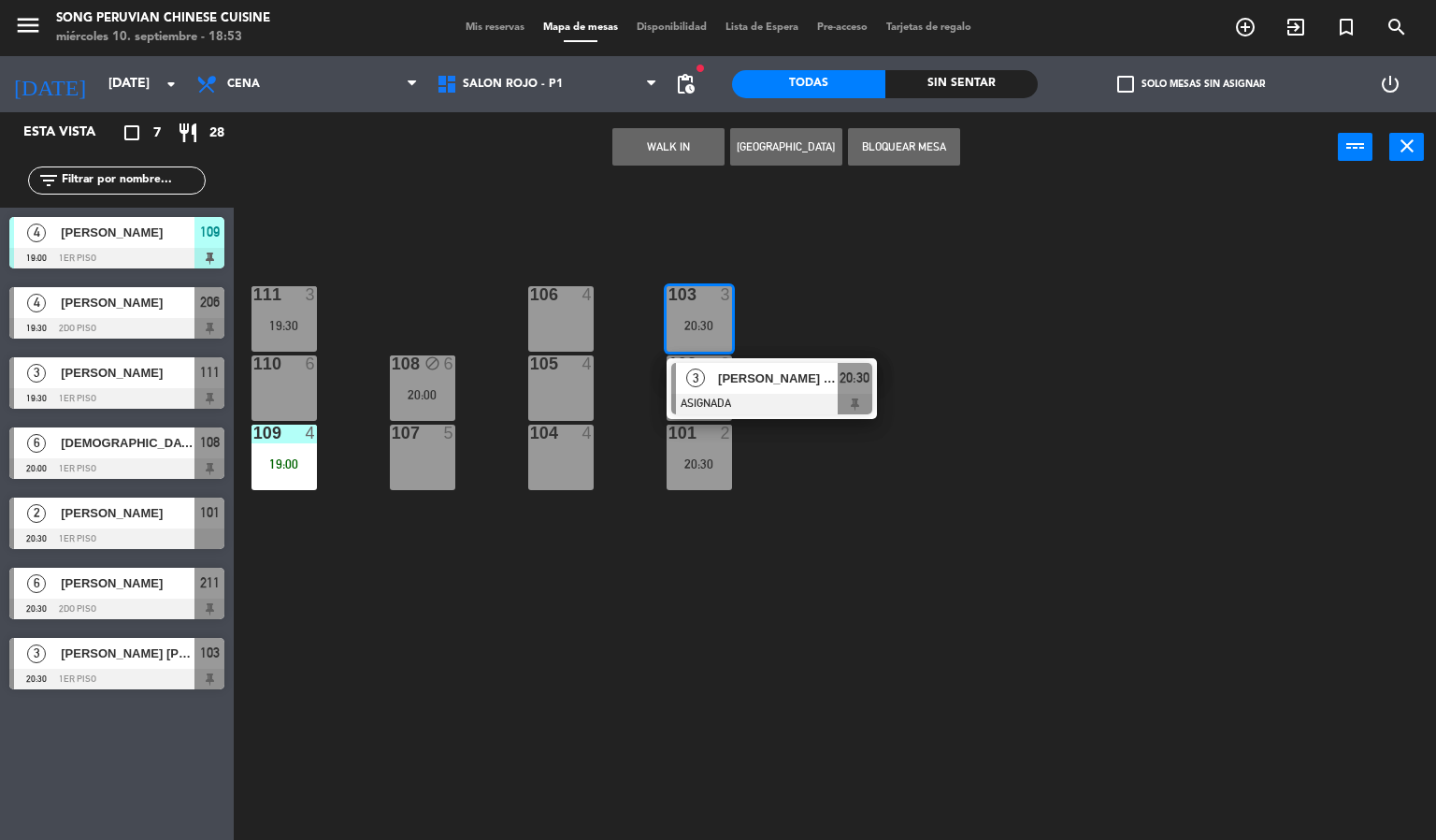
click at [817, 303] on div "103 3 20:30 3 [PERSON_NAME] [PERSON_NAME] 20:30 106 4 111 3 19:30 102 2 105 4 1…" at bounding box center [842, 512] width 1189 height 657
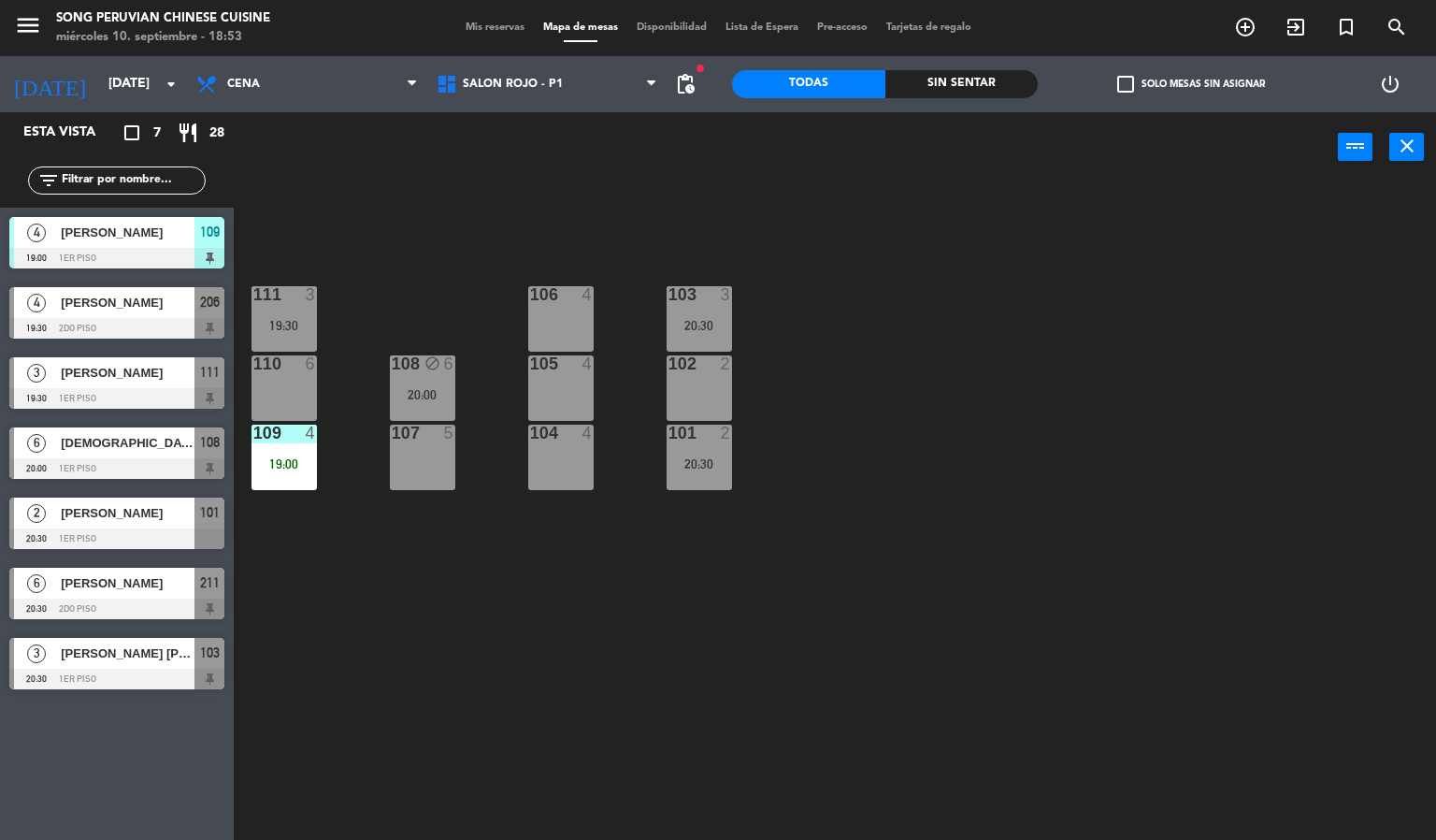
click at [565, 383] on div "105 4" at bounding box center [561, 387] width 65 height 65
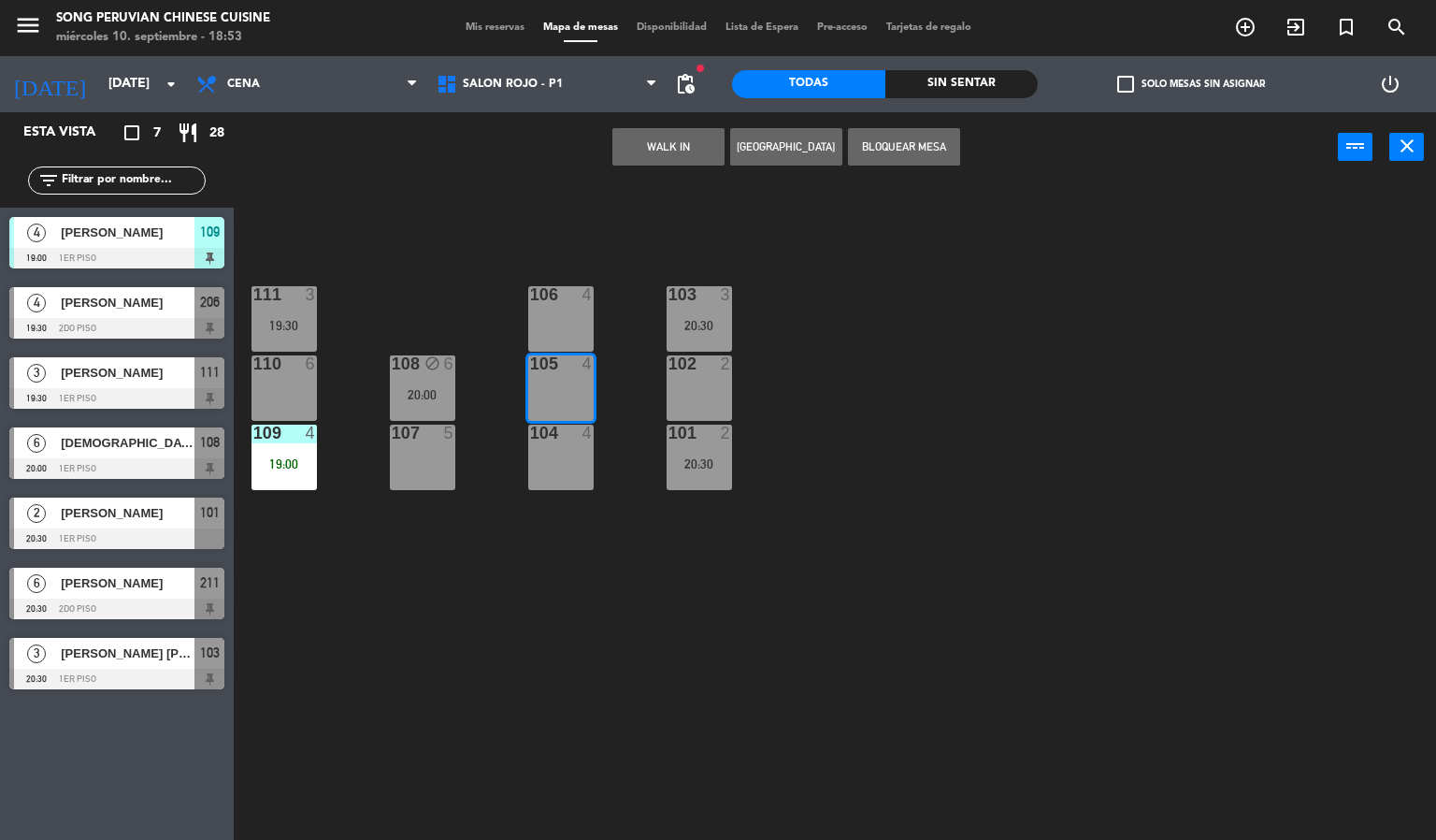
click at [565, 321] on div "106 4" at bounding box center [561, 318] width 65 height 65
click at [612, 295] on div "103 3 20:30 106 4 111 3 19:30 102 2 105 4 108 block 6 20:00 110 6 101 2 20:30 1…" at bounding box center [842, 512] width 1189 height 657
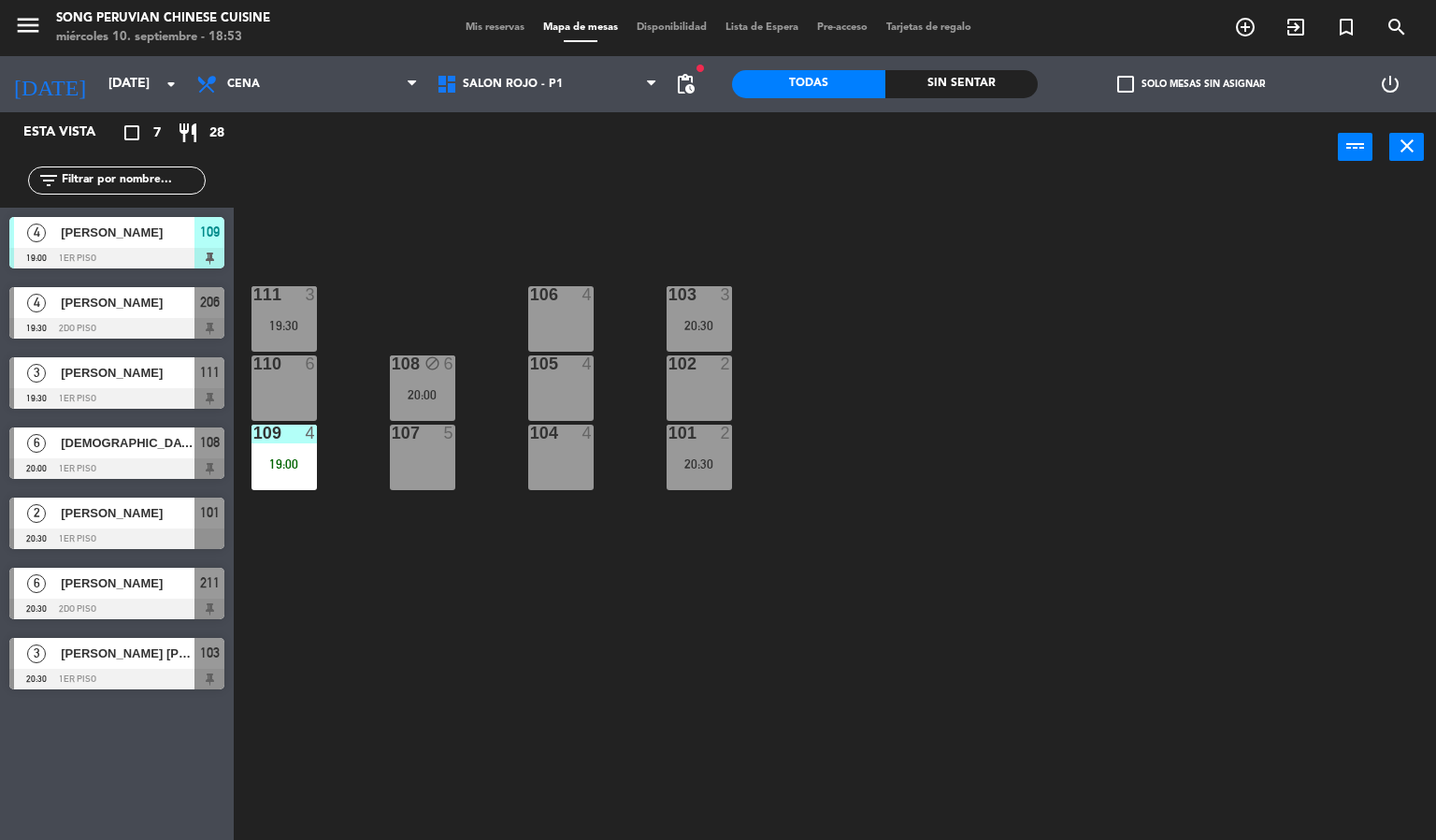
click at [485, 300] on div "103 3 20:30 106 4 111 3 19:30 102 2 105 4 108 block 6 20:00 110 6 101 2 20:30 1…" at bounding box center [842, 512] width 1189 height 657
click at [289, 464] on div "19:00" at bounding box center [284, 464] width 65 height 13
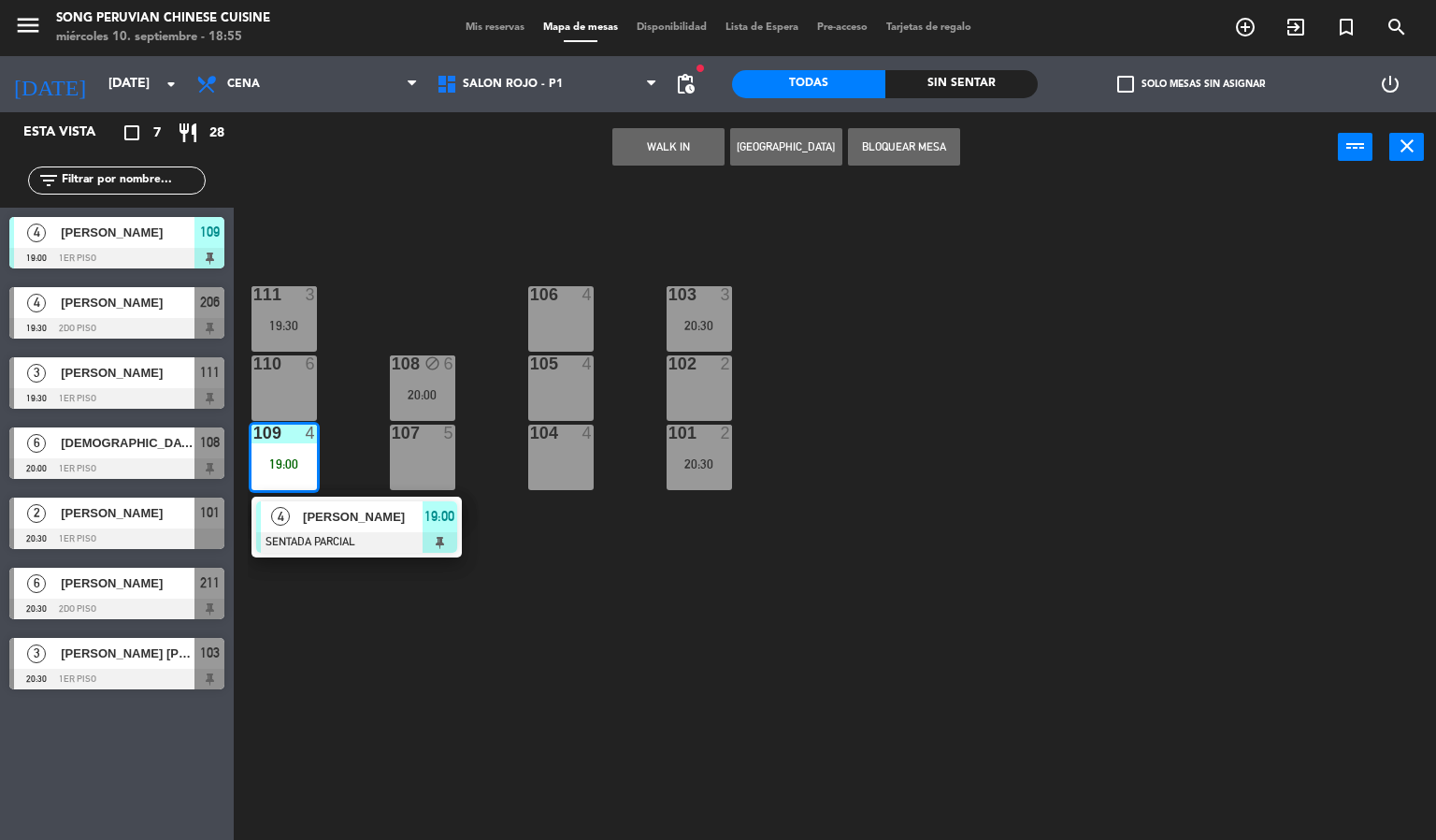
click at [424, 510] on span "19:00" at bounding box center [440, 516] width 30 height 23
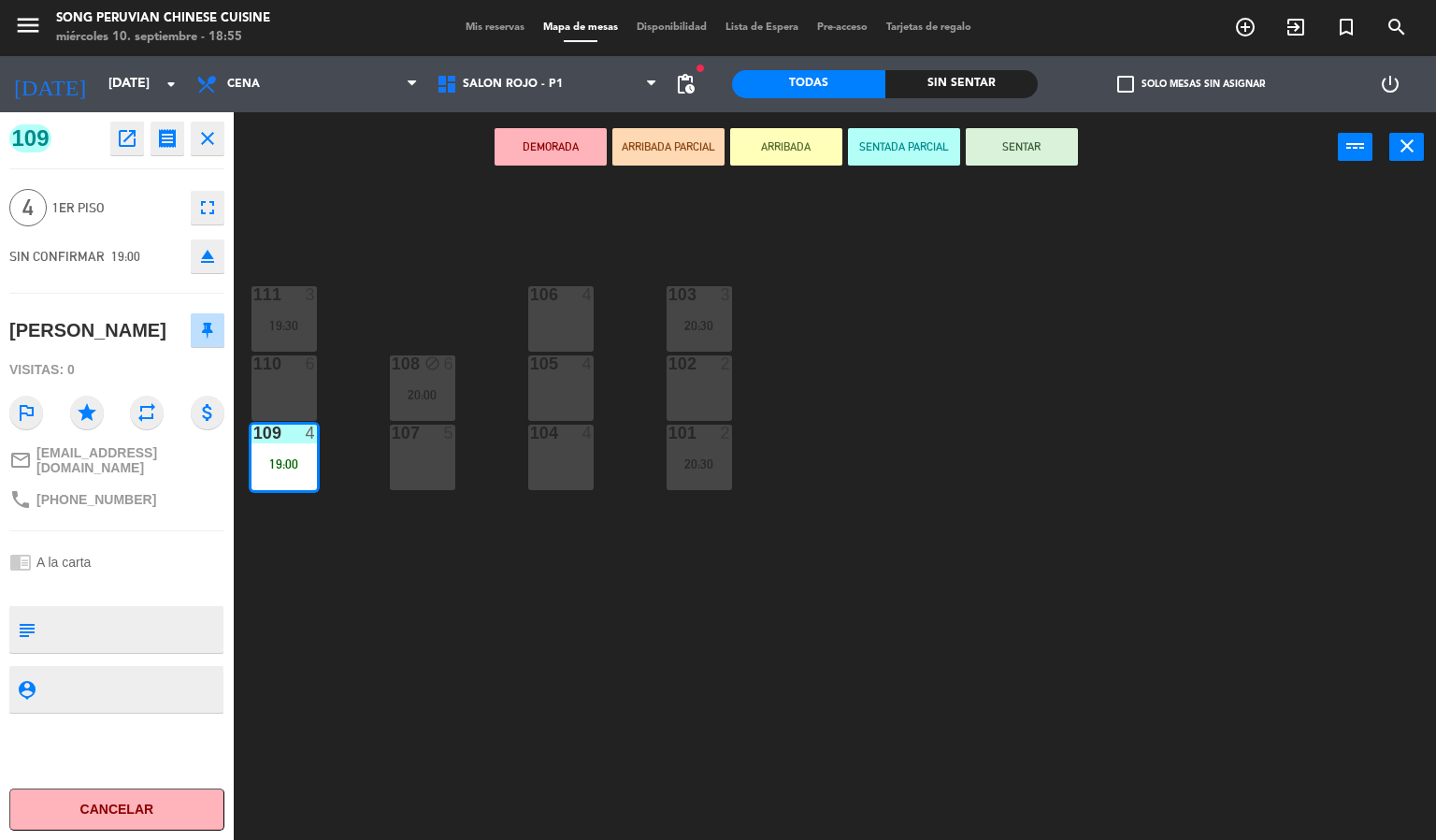
click at [906, 643] on div "103 3 20:30 106 4 111 3 19:30 102 2 105 4 108 block 6 20:00 110 6 101 2 20:30 1…" at bounding box center [842, 512] width 1189 height 657
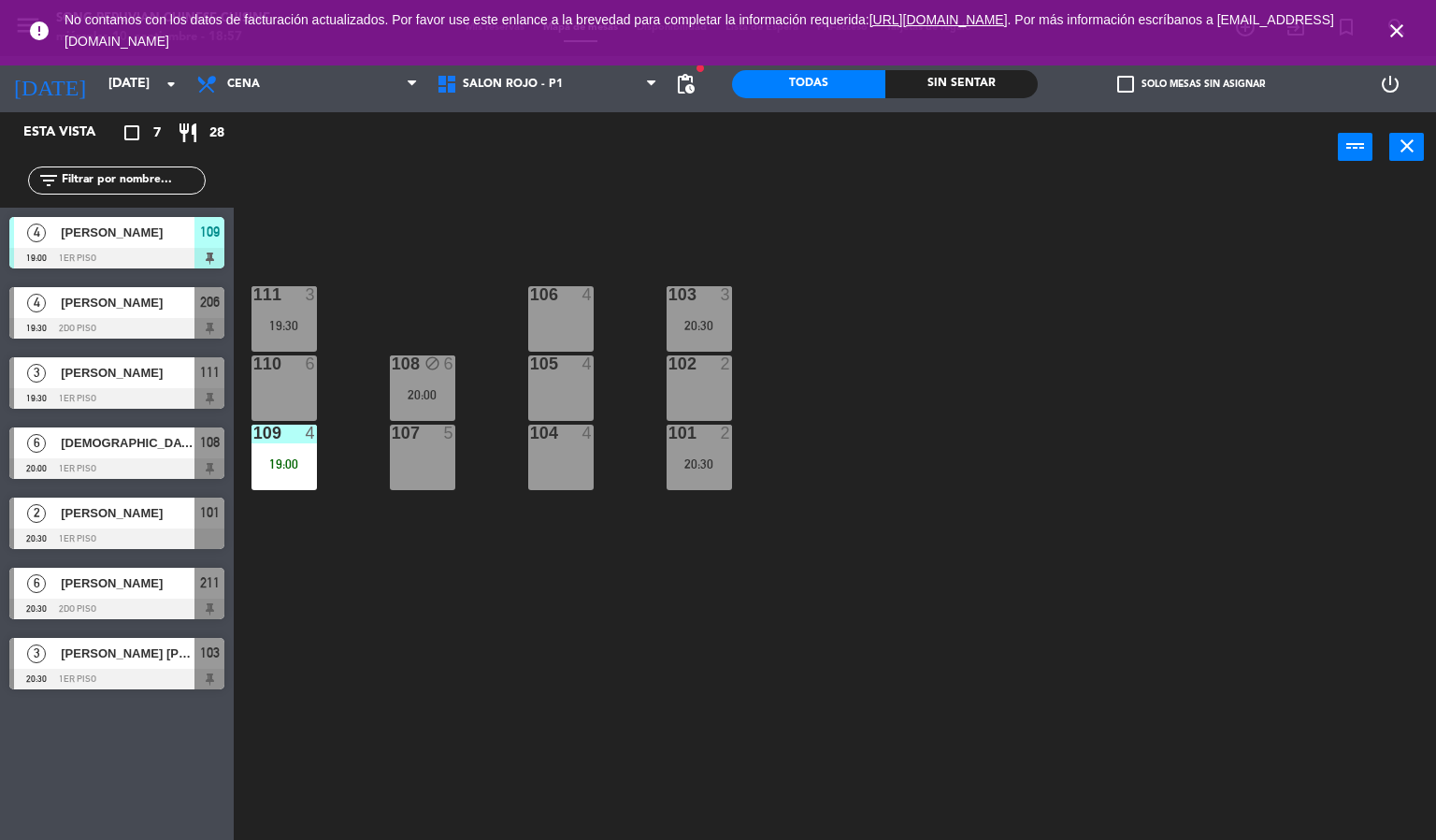
click at [1435, 839] on html "close × Song Peruvian Chinese Cuisine × chrome_reader_mode Listado de Reservas …" at bounding box center [718, 420] width 1436 height 840
click at [1137, 654] on div "103 3 20:30 106 4 111 3 19:30 102 2 105 4 108 block 6 20:00 110 6 101 2 20:30 1…" at bounding box center [842, 512] width 1189 height 657
click at [280, 421] on div "103 3 20:30 106 4 111 3 19:30 102 2 105 4 108 block 6 20:00 110 6 101 2 20:30 1…" at bounding box center [842, 512] width 1189 height 657
click at [273, 436] on div at bounding box center [283, 433] width 31 height 17
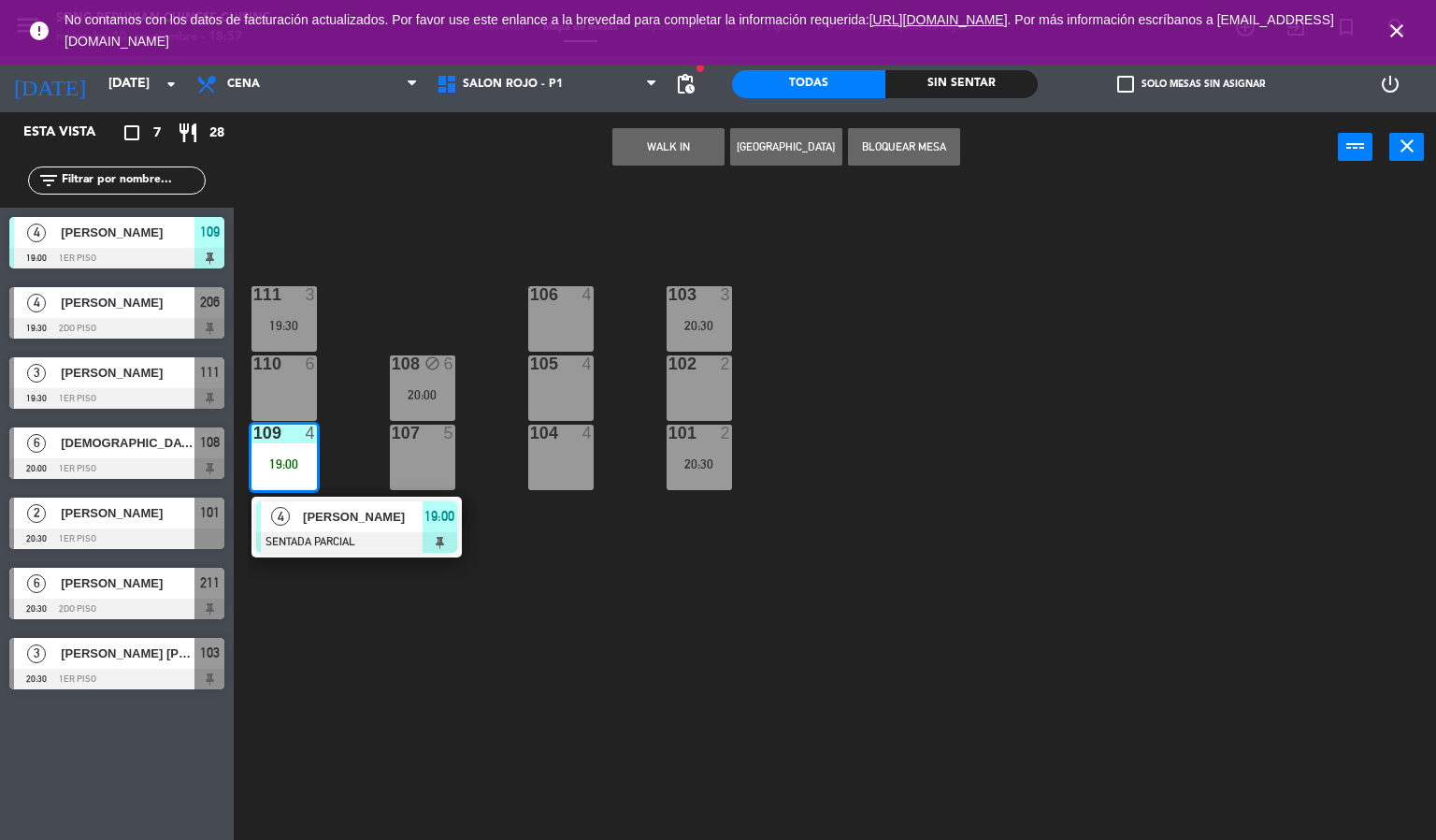
click at [309, 503] on div "[PERSON_NAME]" at bounding box center [362, 516] width 121 height 31
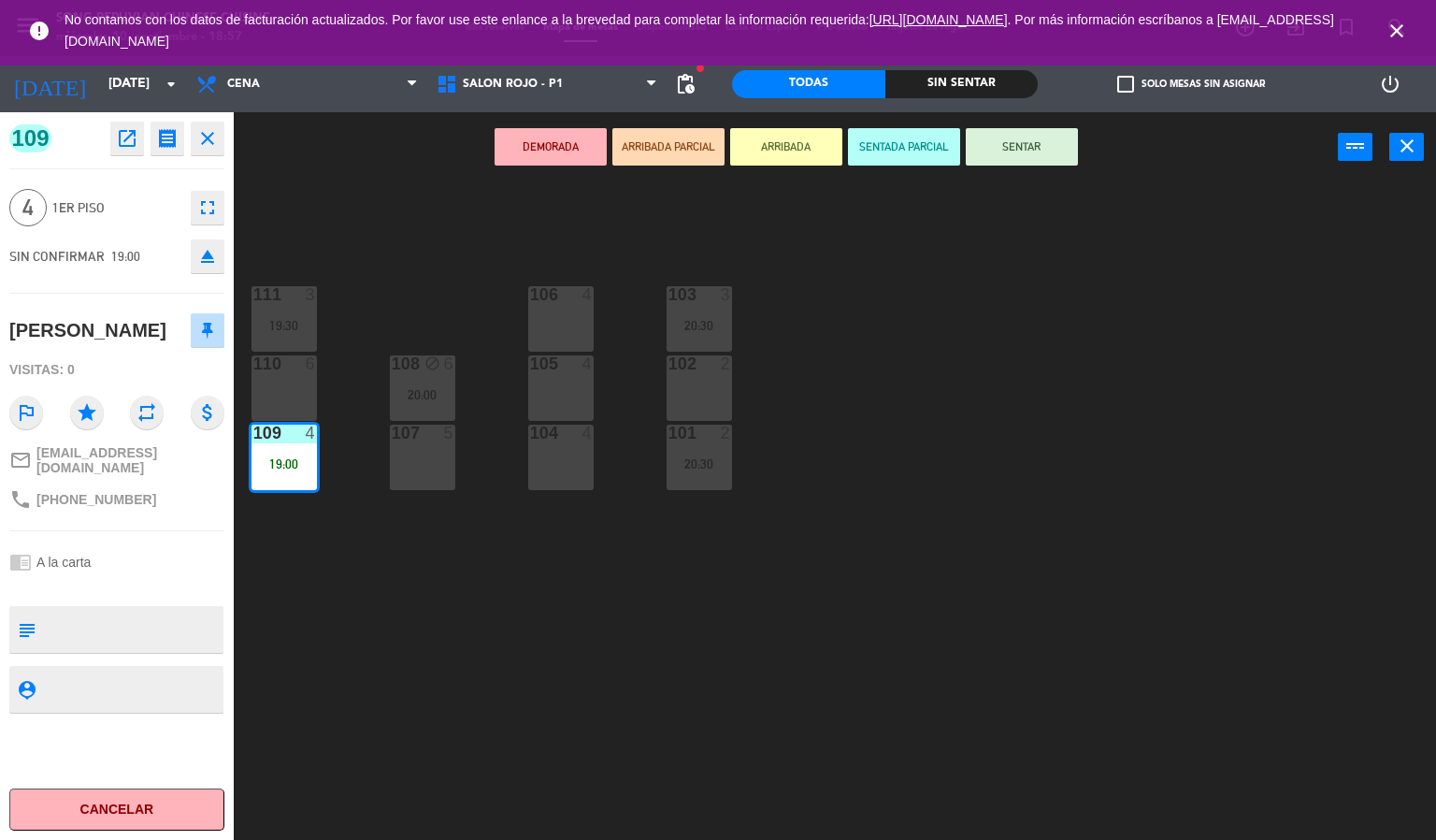
click at [1004, 129] on button "SENTAR" at bounding box center [1022, 146] width 112 height 37
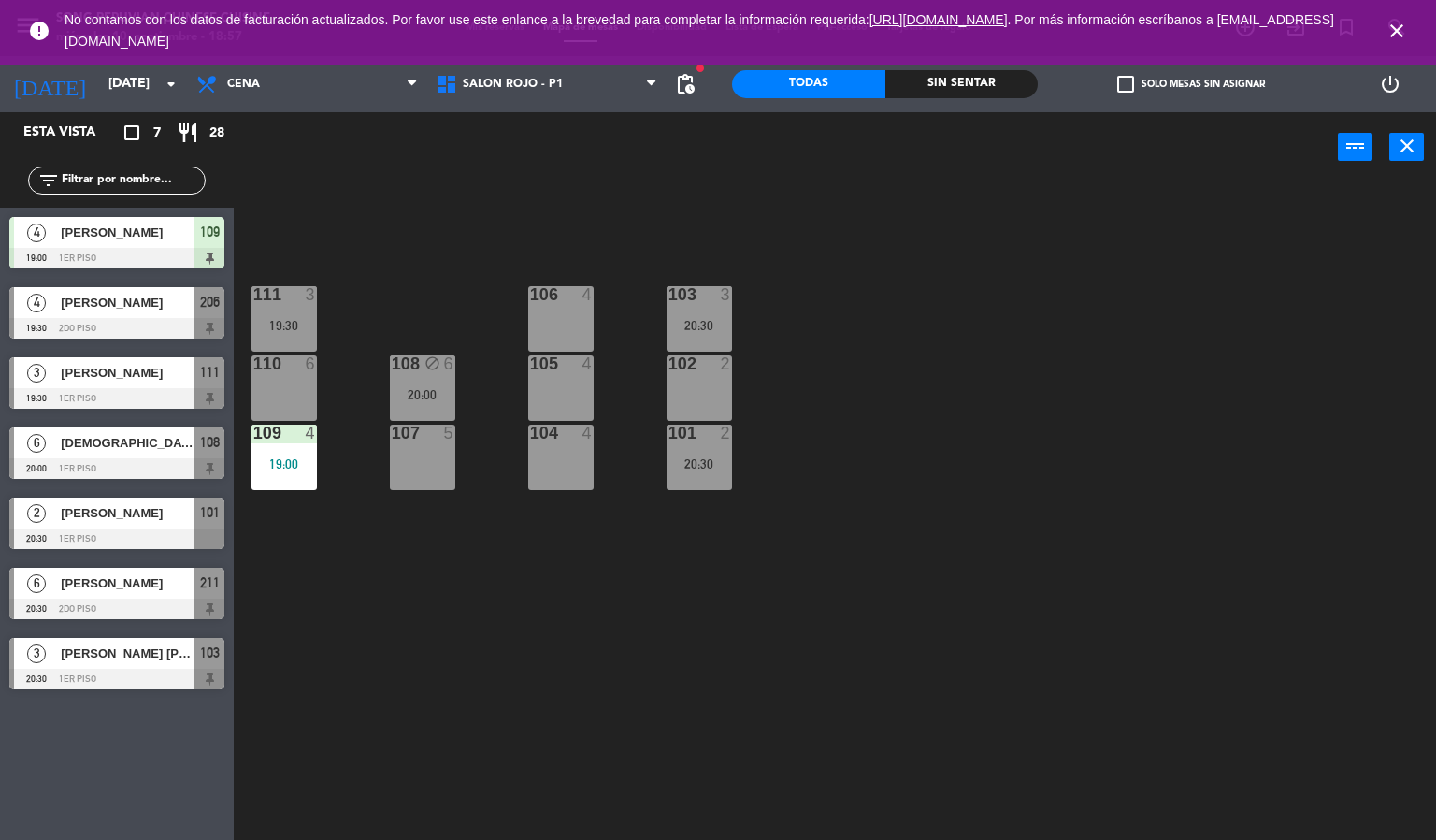
drag, startPoint x: 1377, startPoint y: 26, endPoint x: 1390, endPoint y: 29, distance: 13.3
click at [1380, 27] on span "close" at bounding box center [1396, 30] width 50 height 50
click at [1391, 31] on icon "close" at bounding box center [1397, 31] width 23 height 23
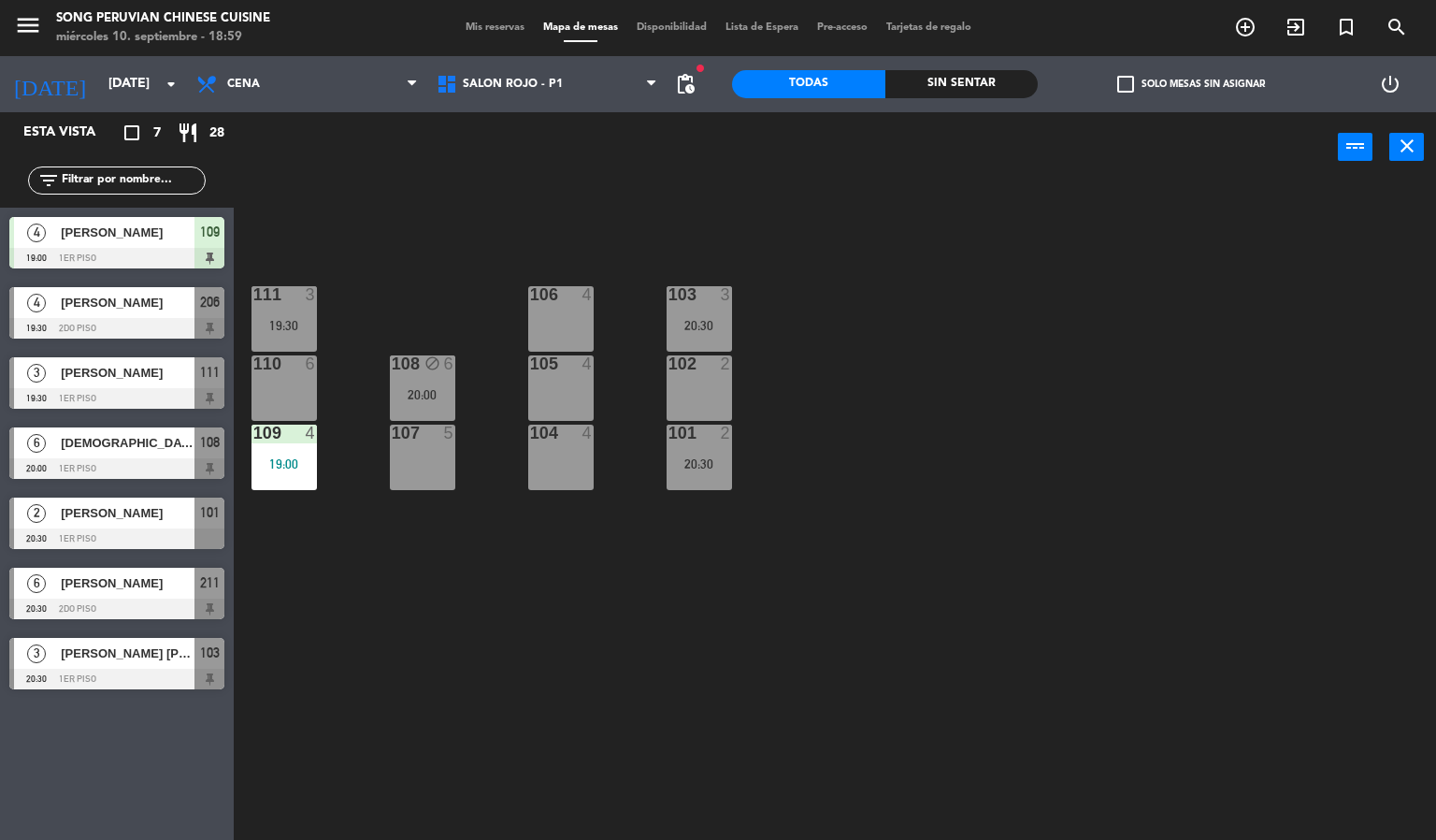
click at [639, 700] on div "103 3 20:30 106 4 111 3 19:30 102 2 105 4 108 block 6 20:00 110 6 101 2 20:30 1…" at bounding box center [842, 512] width 1189 height 657
click at [295, 464] on div "19:00" at bounding box center [284, 464] width 65 height 13
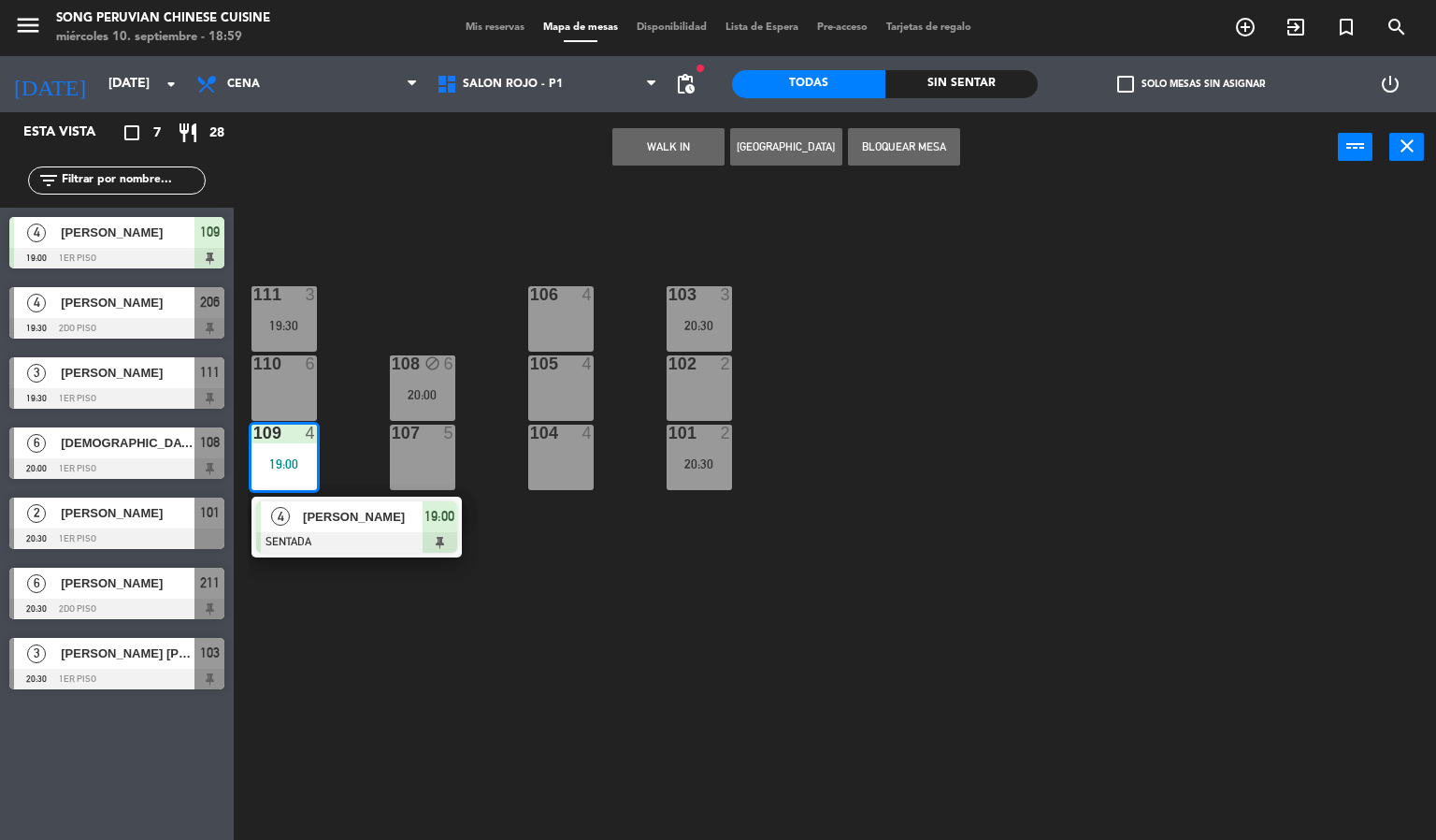
click at [354, 528] on div "[PERSON_NAME]" at bounding box center [362, 516] width 121 height 31
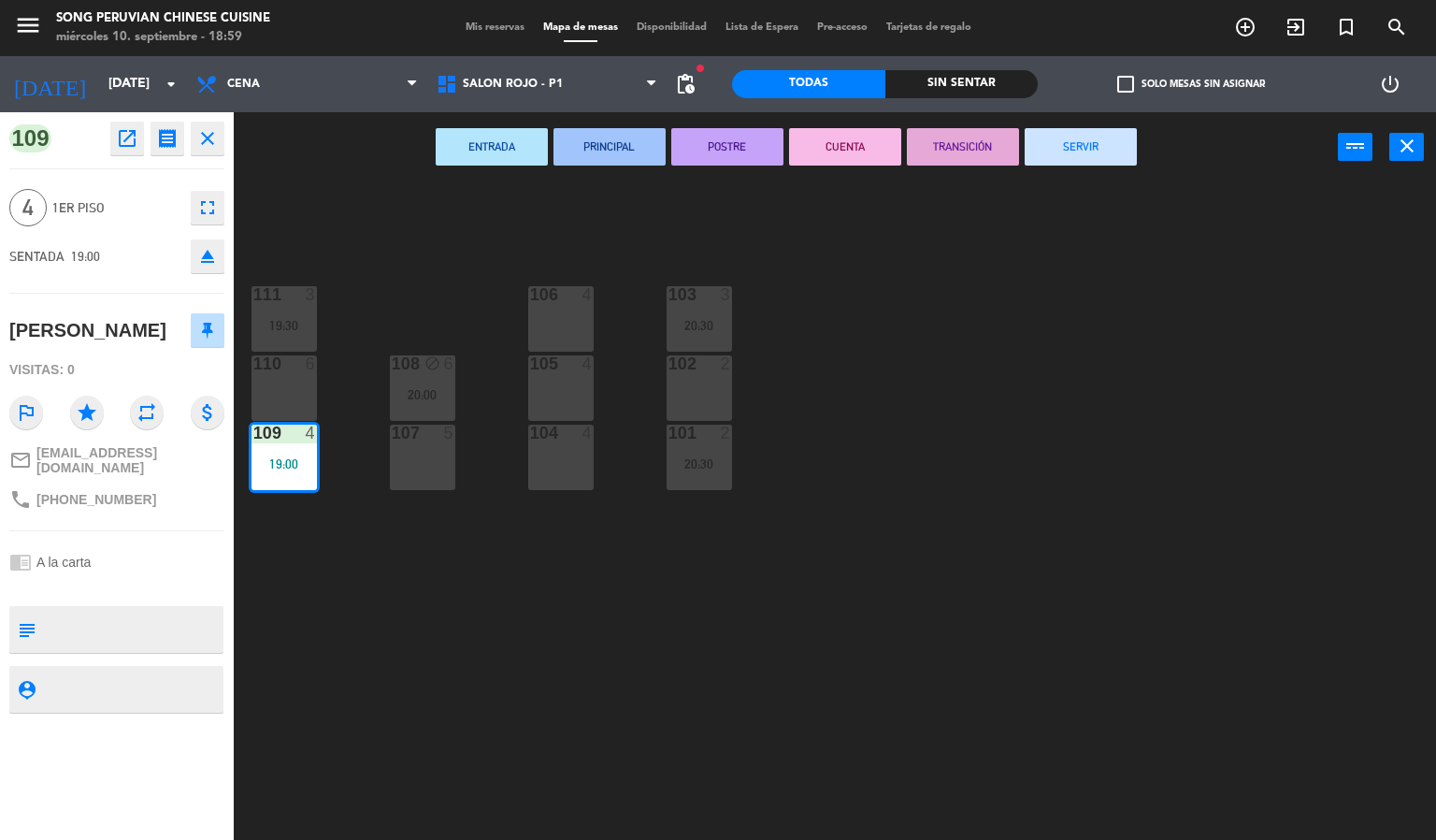
click at [925, 613] on div "103 3 20:30 106 4 111 3 19:30 102 2 105 4 108 block 6 20:00 110 6 101 2 20:30 1…" at bounding box center [842, 512] width 1189 height 657
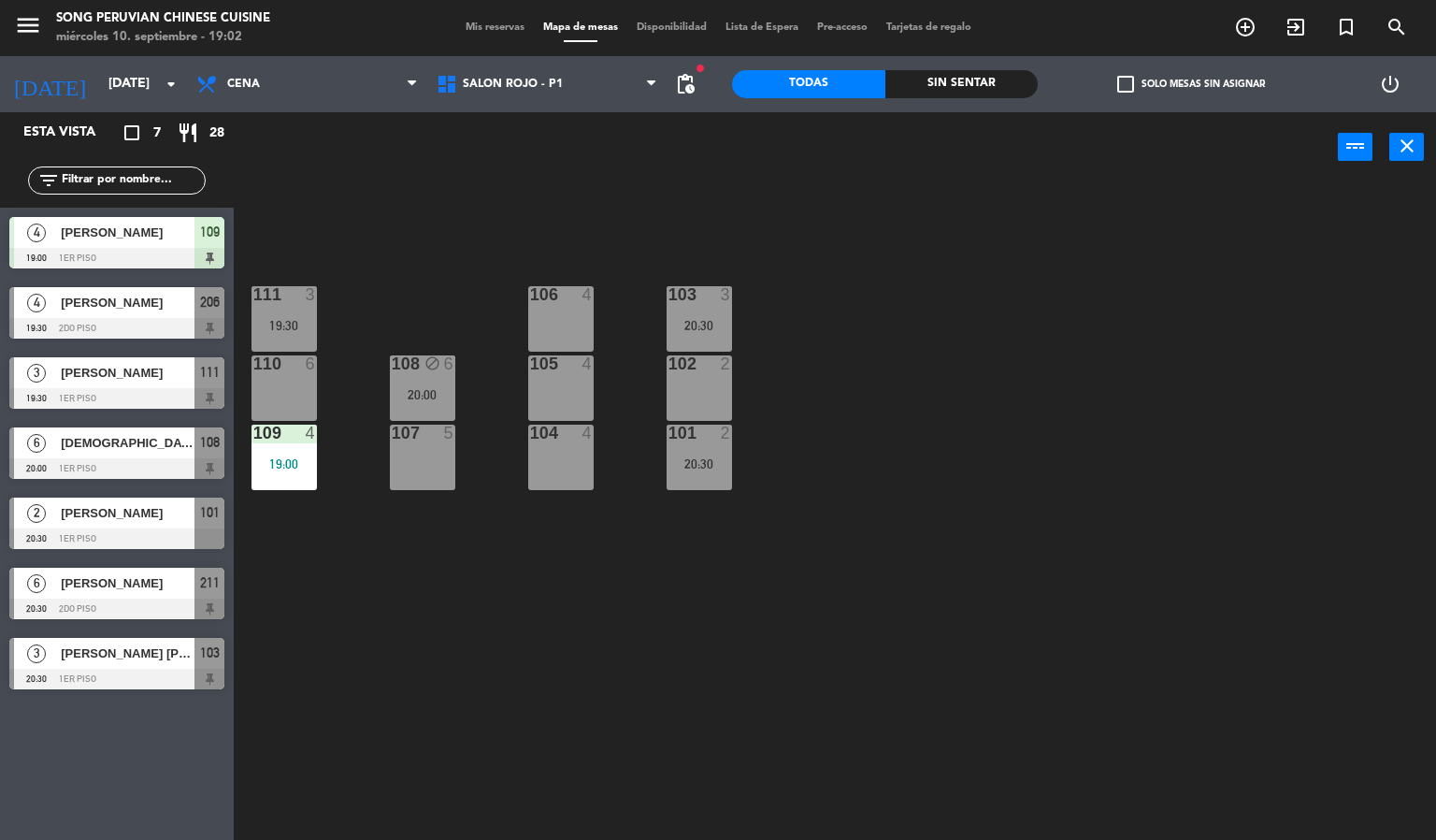
click at [1131, 435] on div "103 3 20:30 106 4 111 3 19:30 102 2 105 4 108 block 6 20:00 110 6 101 2 20:30 1…" at bounding box center [842, 512] width 1189 height 657
click at [613, 228] on div "103 3 20:30 106 4 111 3 19:30 102 2 105 4 108 block 6 20:00 110 6 101 2 20:30 1…" at bounding box center [842, 512] width 1189 height 657
click at [415, 247] on div "103 3 20:30 106 4 111 3 19:30 102 2 105 4 108 block 6 20:00 110 6 101 2 20:30 1…" at bounding box center [842, 512] width 1189 height 657
click at [716, 231] on div "103 3 20:30 106 4 111 3 19:30 102 2 105 4 108 block 6 20:00 110 6 101 2 20:30 1…" at bounding box center [842, 512] width 1189 height 657
click at [587, 231] on div "103 3 20:30 106 4 111 3 19:30 102 2 105 4 108 block 6 20:00 110 6 101 2 20:30 1…" at bounding box center [842, 512] width 1189 height 657
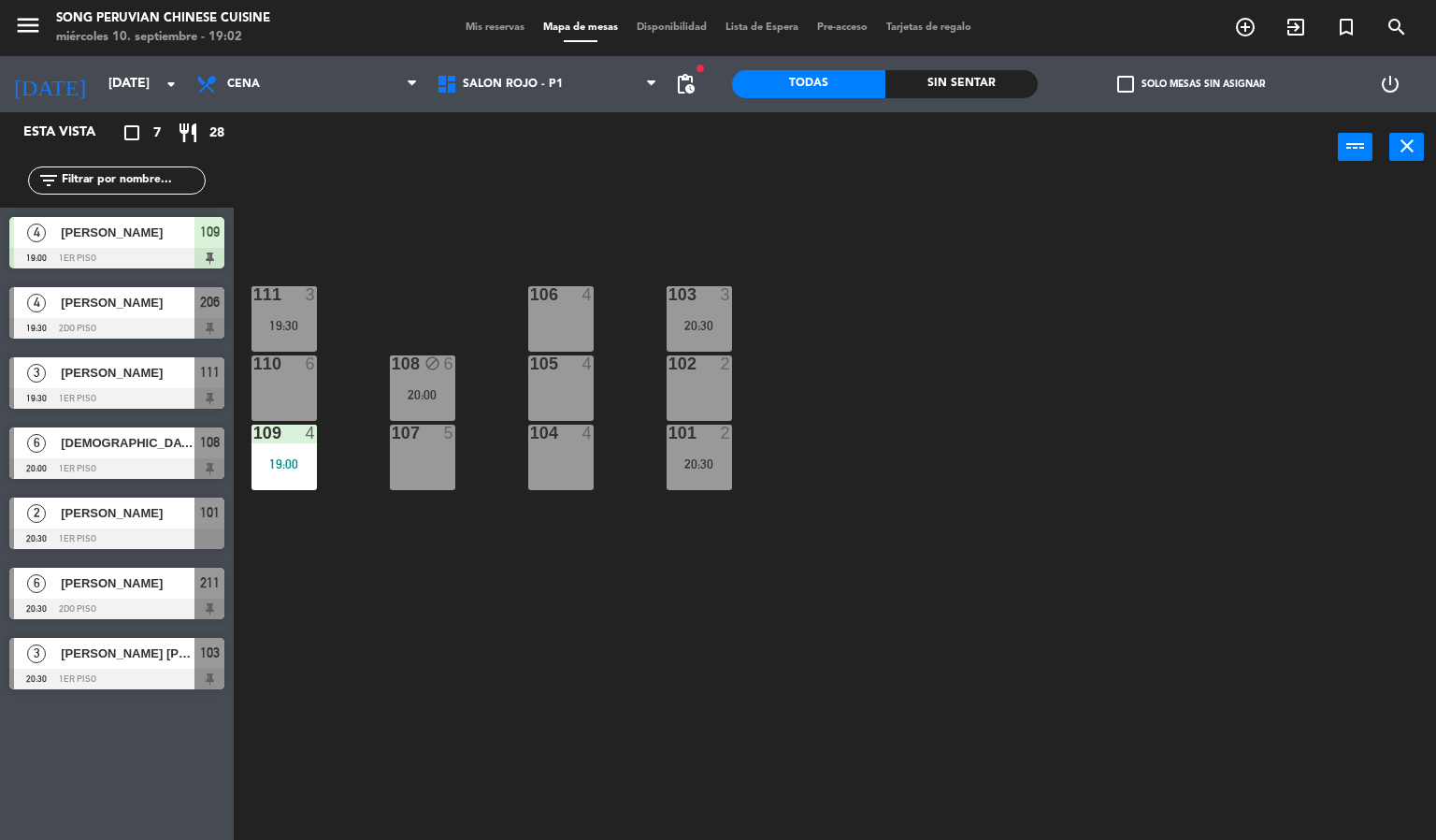
click at [575, 368] on div at bounding box center [561, 364] width 31 height 17
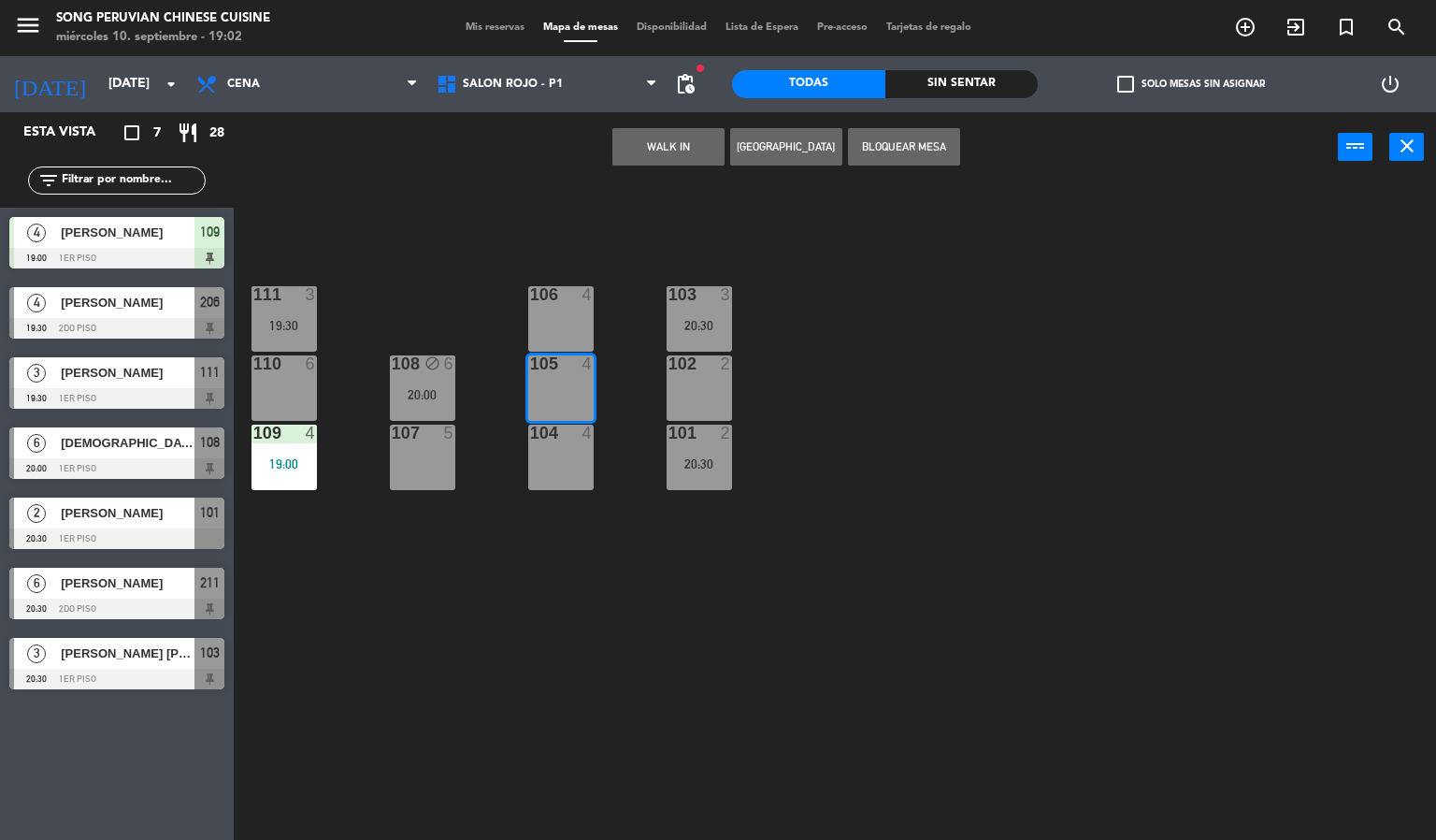
click at [567, 333] on div "106 4" at bounding box center [561, 318] width 65 height 65
click at [575, 248] on div "103 3 20:30 106 4 111 3 19:30 102 2 105 4 108 block 6 20:00 110 6 101 2 20:30 1…" at bounding box center [842, 512] width 1189 height 657
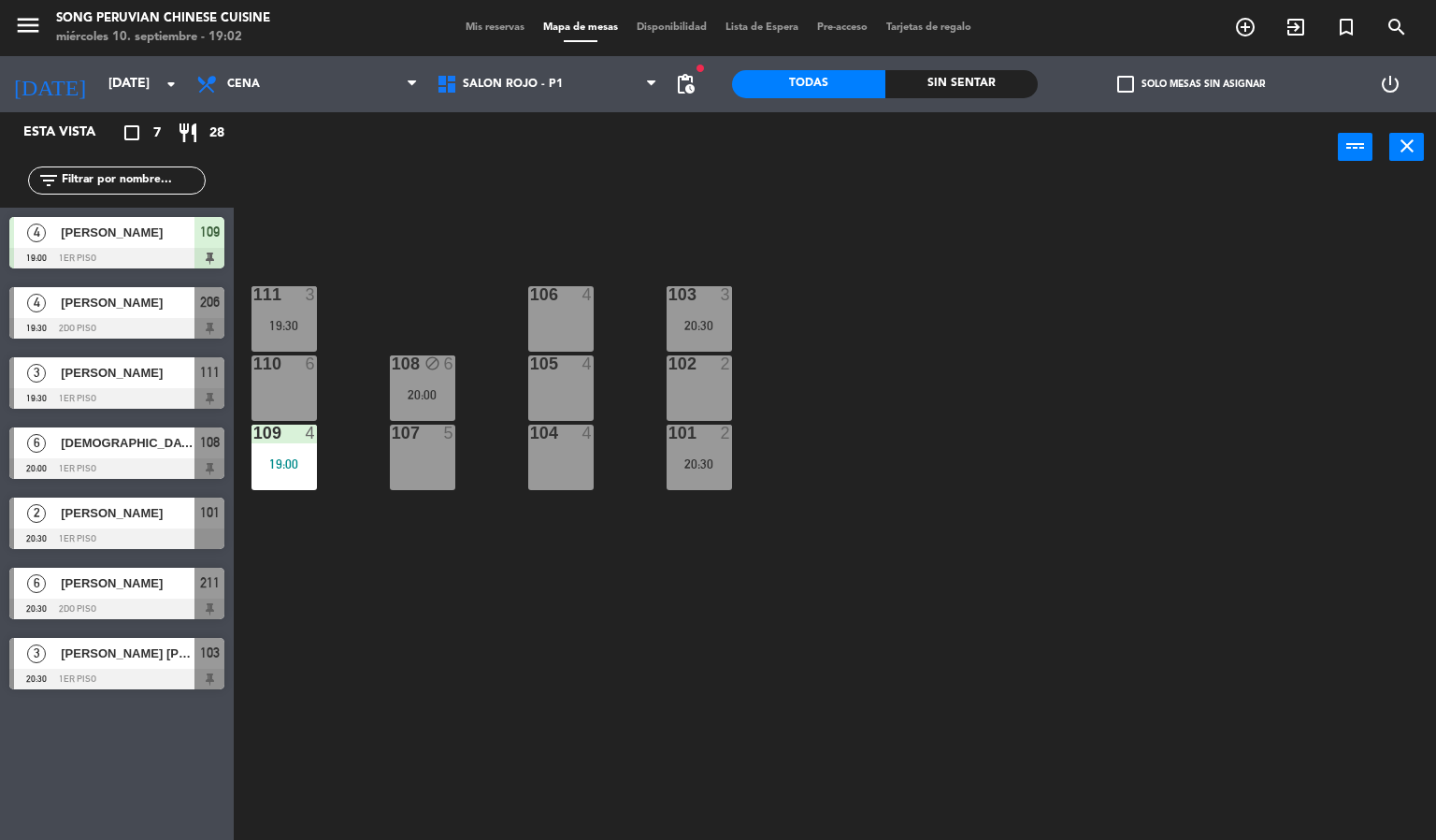
drag, startPoint x: 595, startPoint y: 242, endPoint x: 676, endPoint y: 304, distance: 102.0
click at [599, 245] on div "103 3 20:30 106 4 111 3 19:30 102 2 105 4 108 block 6 20:00 110 6 101 2 20:30 1…" at bounding box center [842, 512] width 1189 height 657
click at [677, 306] on div "103 3 20:30" at bounding box center [699, 318] width 65 height 65
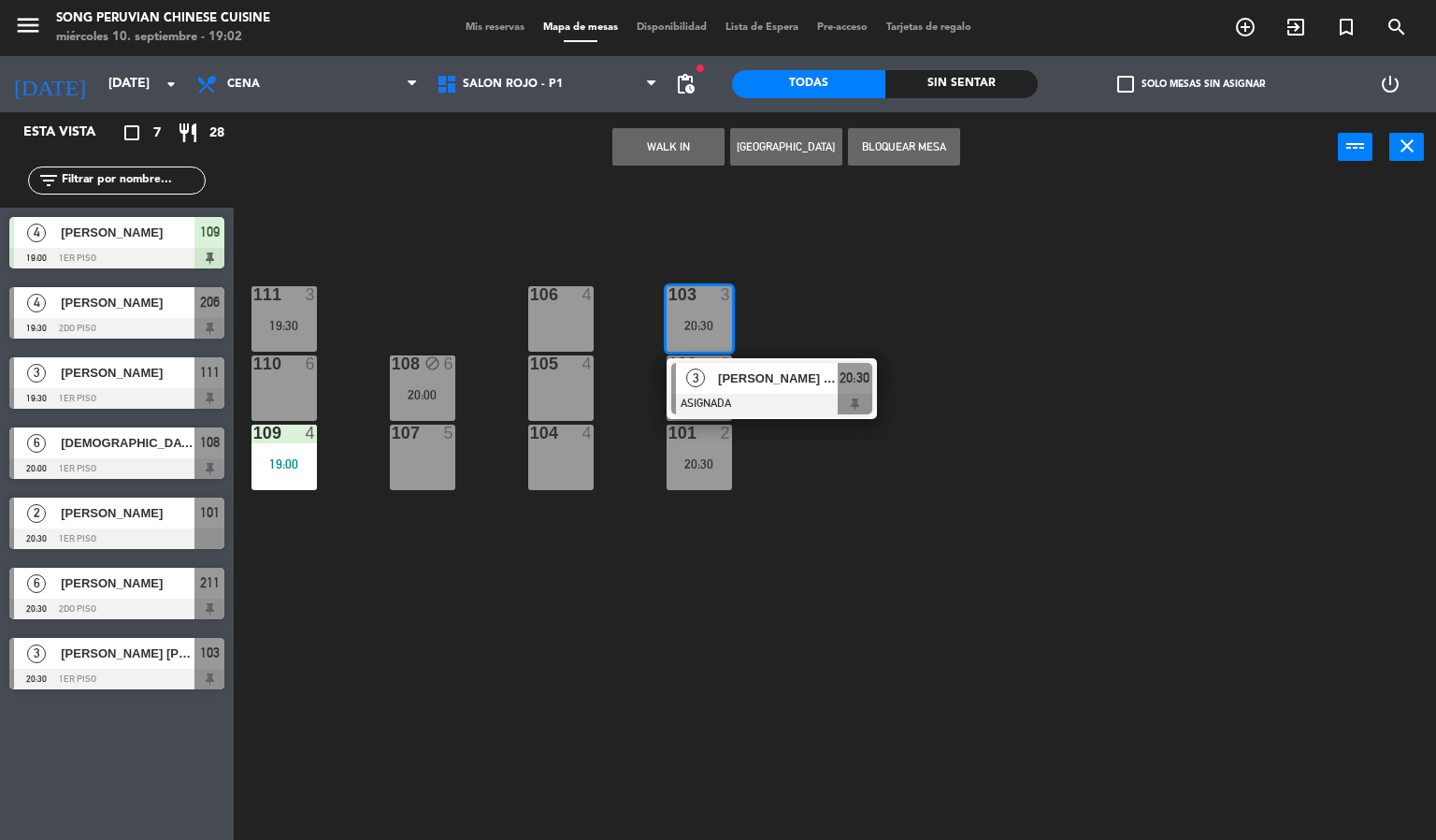
click at [945, 331] on div "103 3 20:30 3 [PERSON_NAME] [PERSON_NAME] 20:30 106 4 111 3 19:30 102 2 105 4 1…" at bounding box center [842, 512] width 1189 height 657
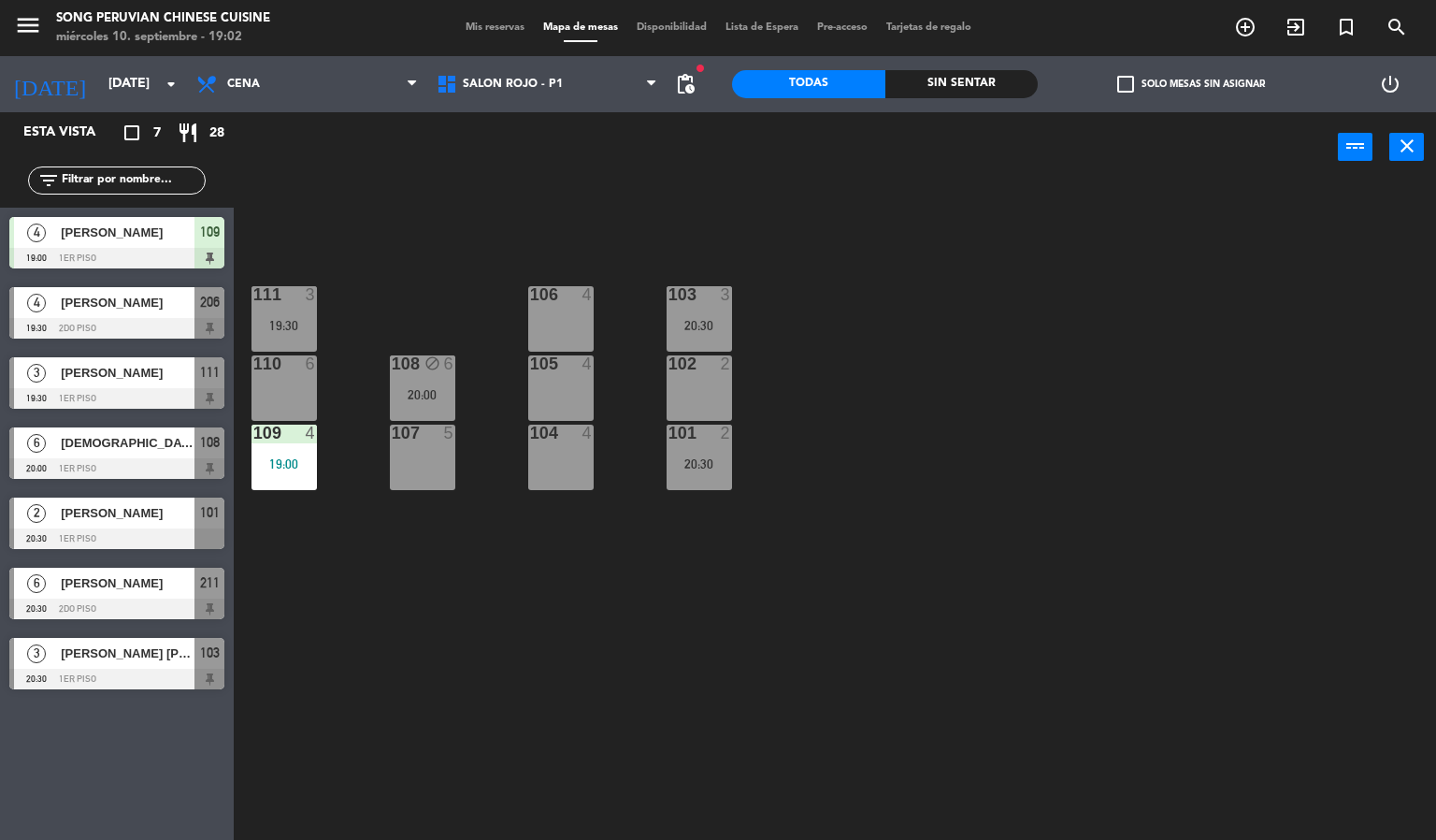
click at [710, 387] on div "102 2" at bounding box center [699, 387] width 65 height 65
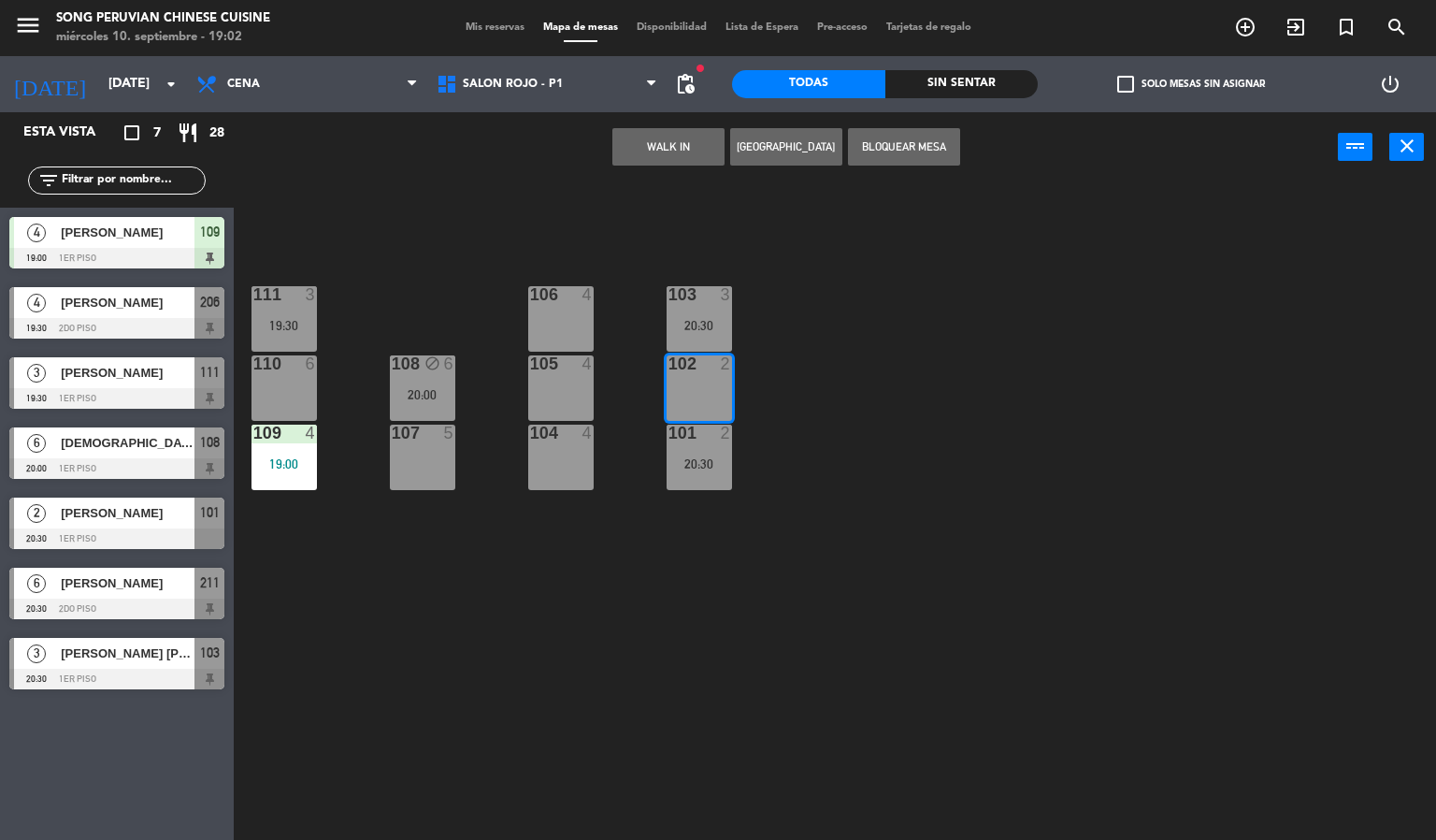
click at [885, 359] on div "103 3 20:30 106 4 111 3 19:30 102 2 105 4 108 block 6 20:00 110 6 101 2 20:30 1…" at bounding box center [842, 512] width 1189 height 657
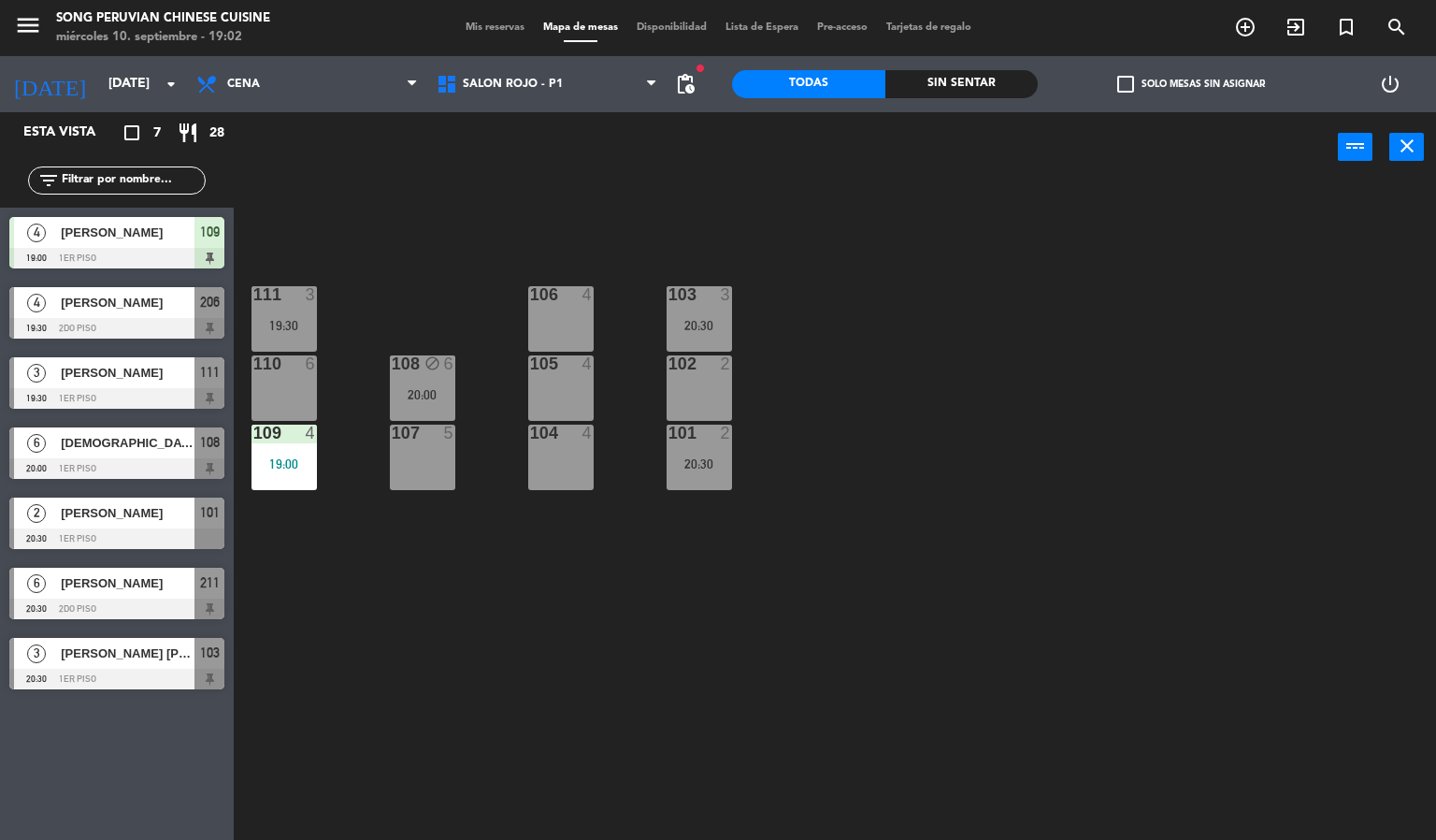
click at [592, 396] on div "105 4" at bounding box center [561, 387] width 65 height 65
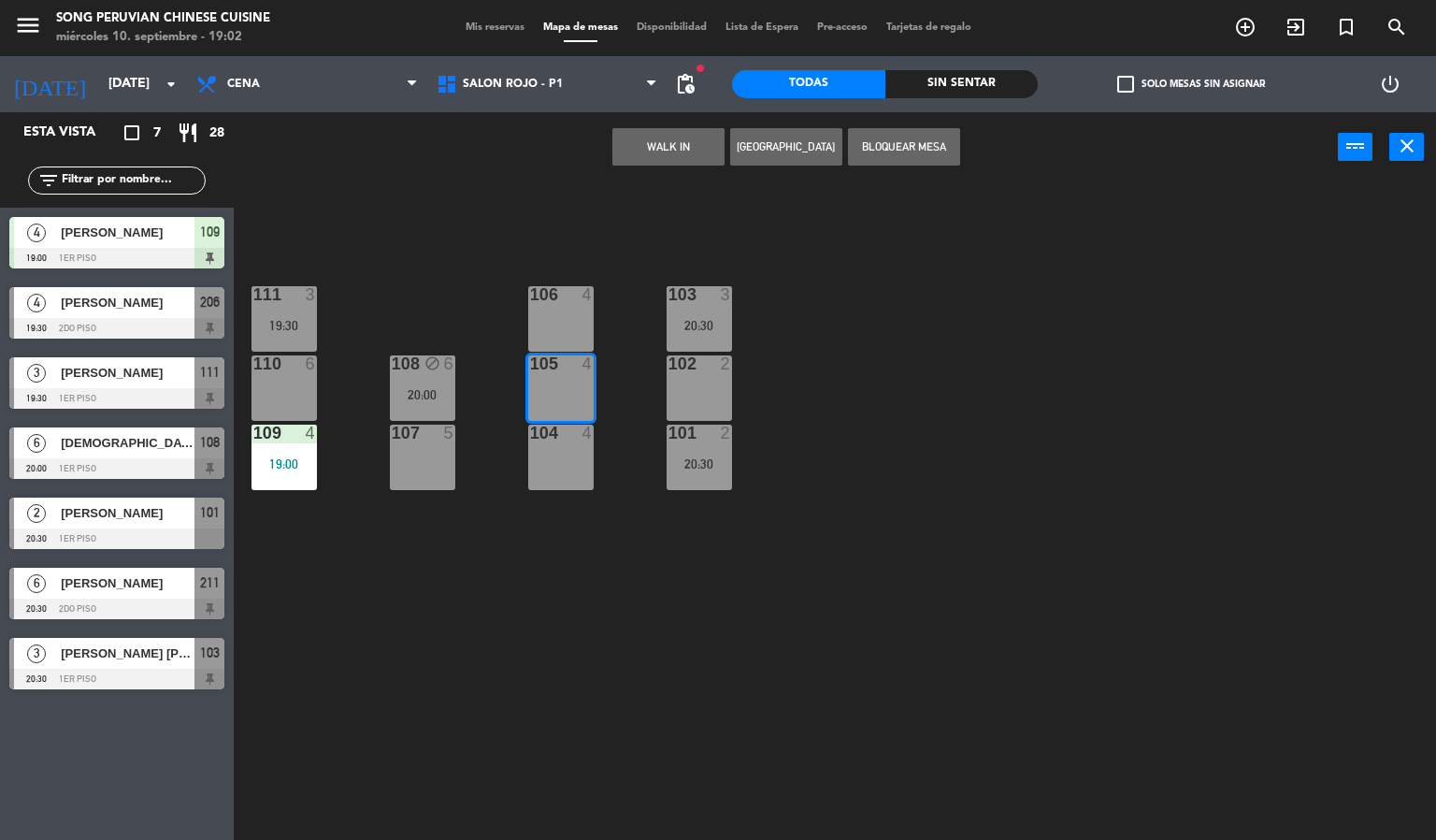
click at [581, 463] on div "104 4" at bounding box center [561, 456] width 65 height 65
click at [569, 340] on div "106 4" at bounding box center [561, 318] width 65 height 65
click at [626, 298] on div "103 3 20:30 106 4 111 3 19:30 102 2 105 4 108 block 6 20:00 110 6 101 2 20:30 1…" at bounding box center [842, 512] width 1189 height 657
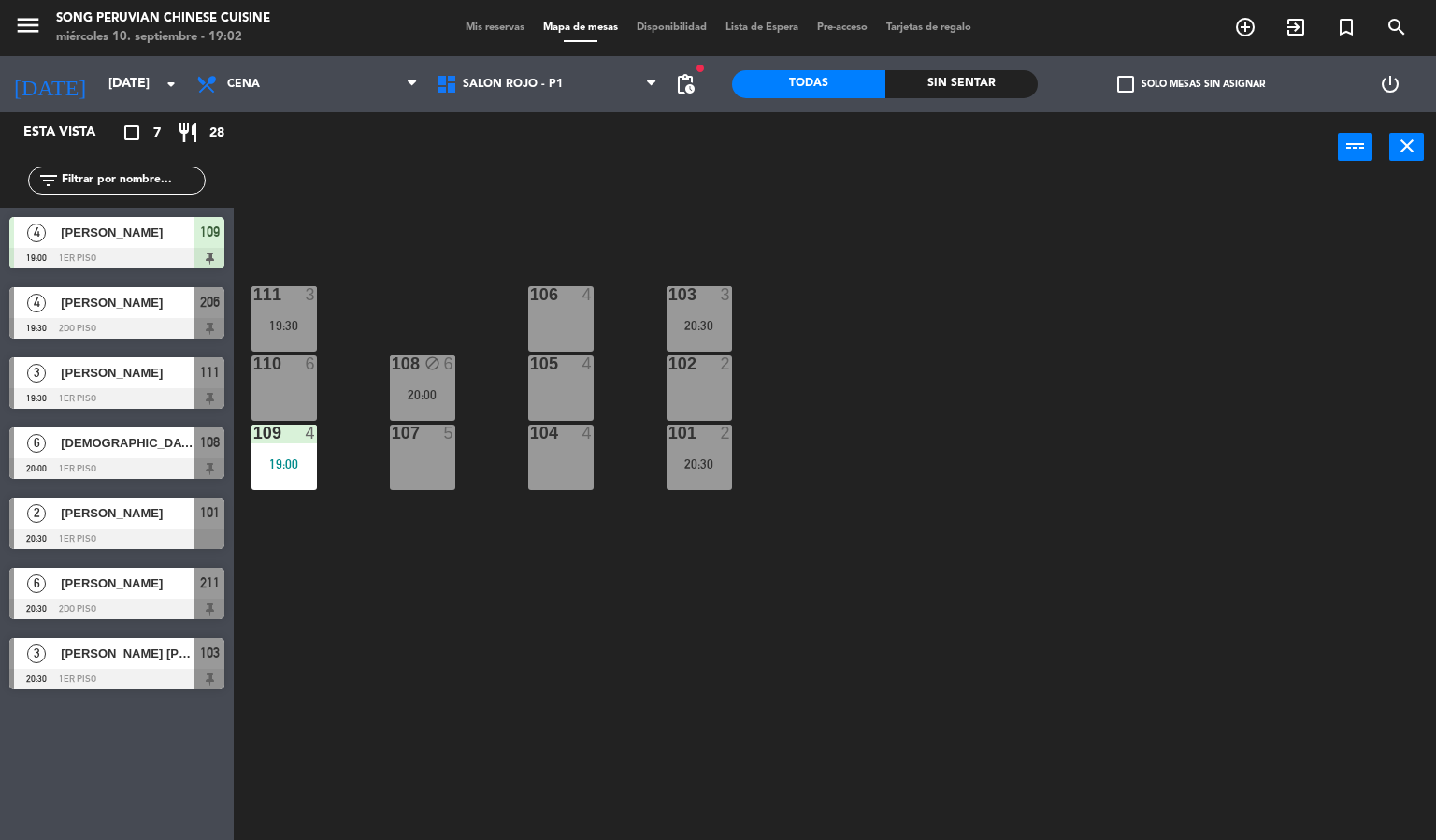
click at [407, 452] on div "107 5" at bounding box center [422, 456] width 65 height 65
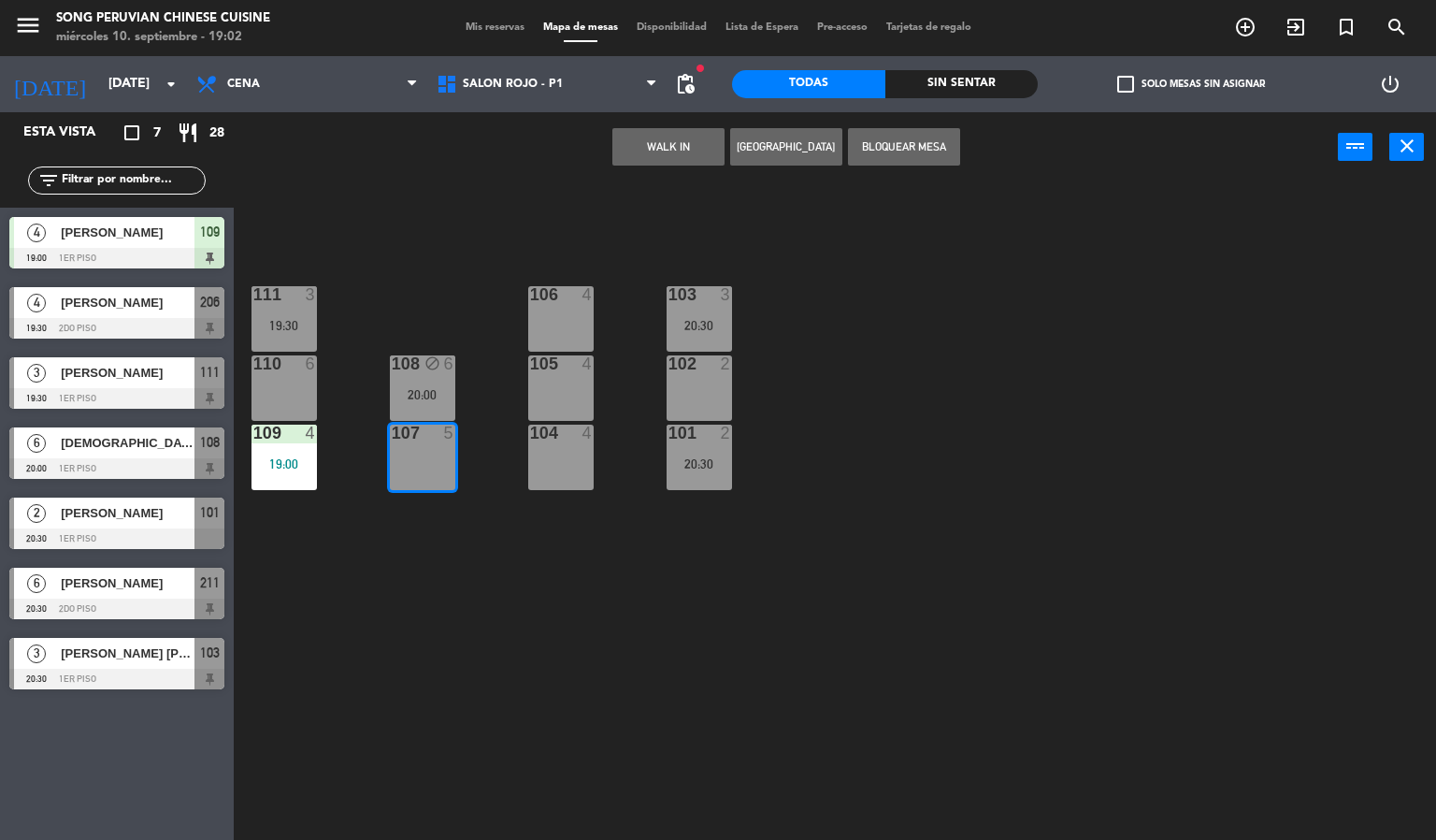
click at [257, 397] on div "110 6" at bounding box center [284, 387] width 65 height 65
click at [366, 251] on div "103 3 20:30 106 4 111 3 19:30 102 2 105 4 108 block 6 20:00 110 6 101 2 20:30 1…" at bounding box center [842, 512] width 1189 height 657
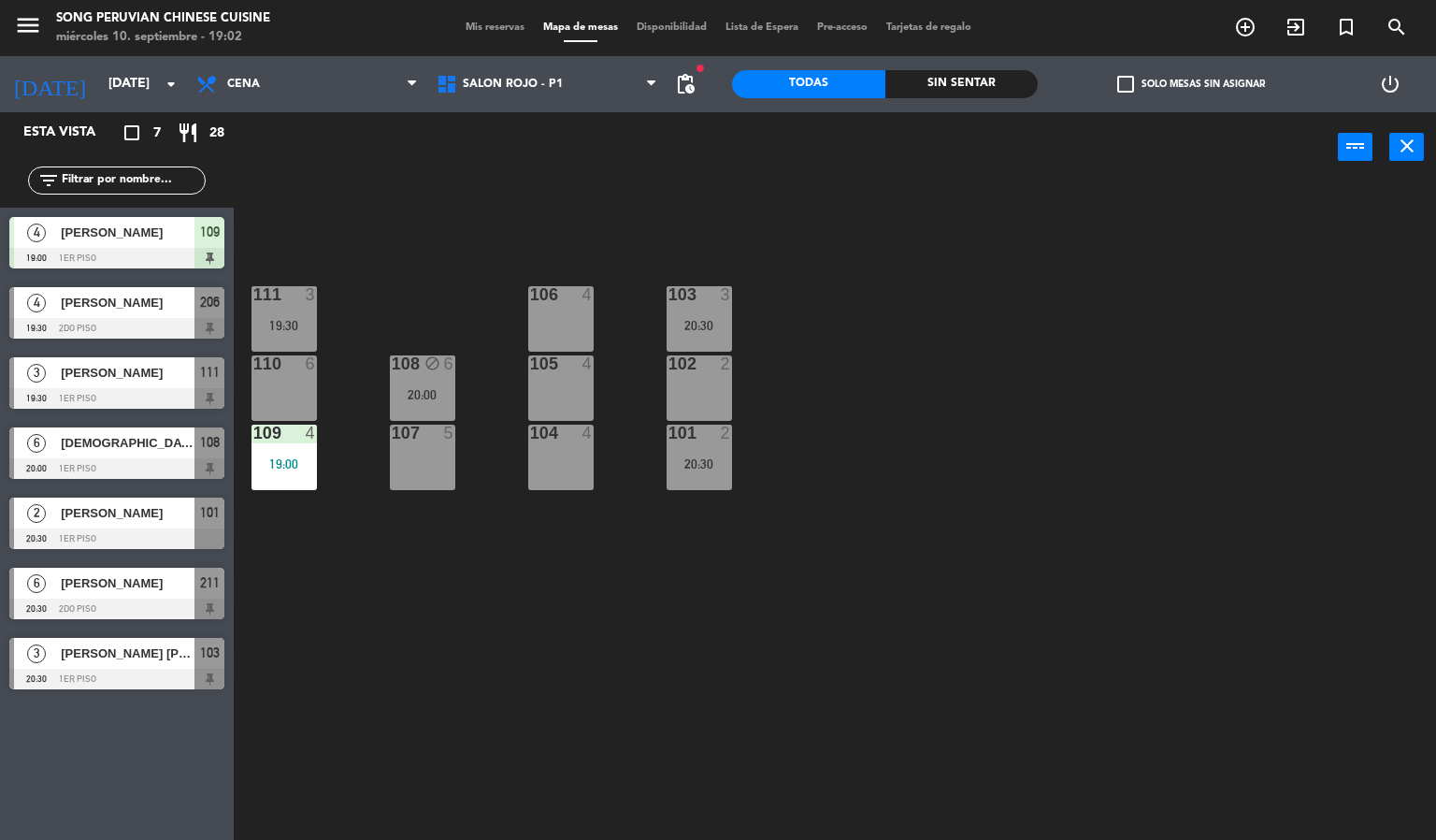
click at [374, 250] on div "103 3 20:30 106 4 111 3 19:30 102 2 105 4 108 block 6 20:00 110 6 101 2 20:30 1…" at bounding box center [842, 512] width 1189 height 657
click at [556, 306] on div "106 4" at bounding box center [561, 318] width 65 height 65
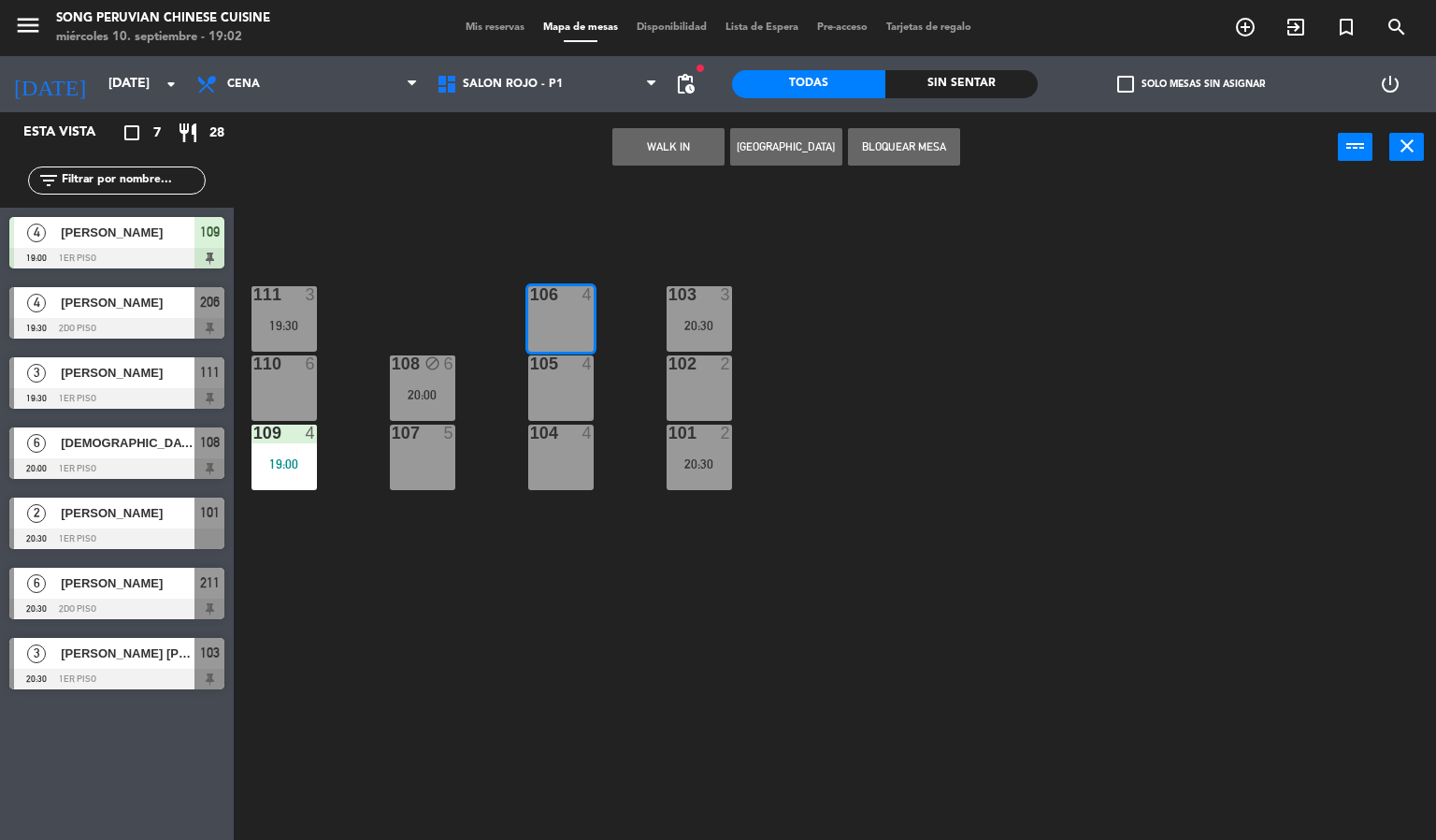
drag, startPoint x: 570, startPoint y: 343, endPoint x: 569, endPoint y: 371, distance: 28.0
click at [569, 360] on div "103 3 20:30 106 4 111 3 19:30 102 2 105 4 108 block 6 20:00 110 6 101 2 20:30 1…" at bounding box center [842, 512] width 1189 height 657
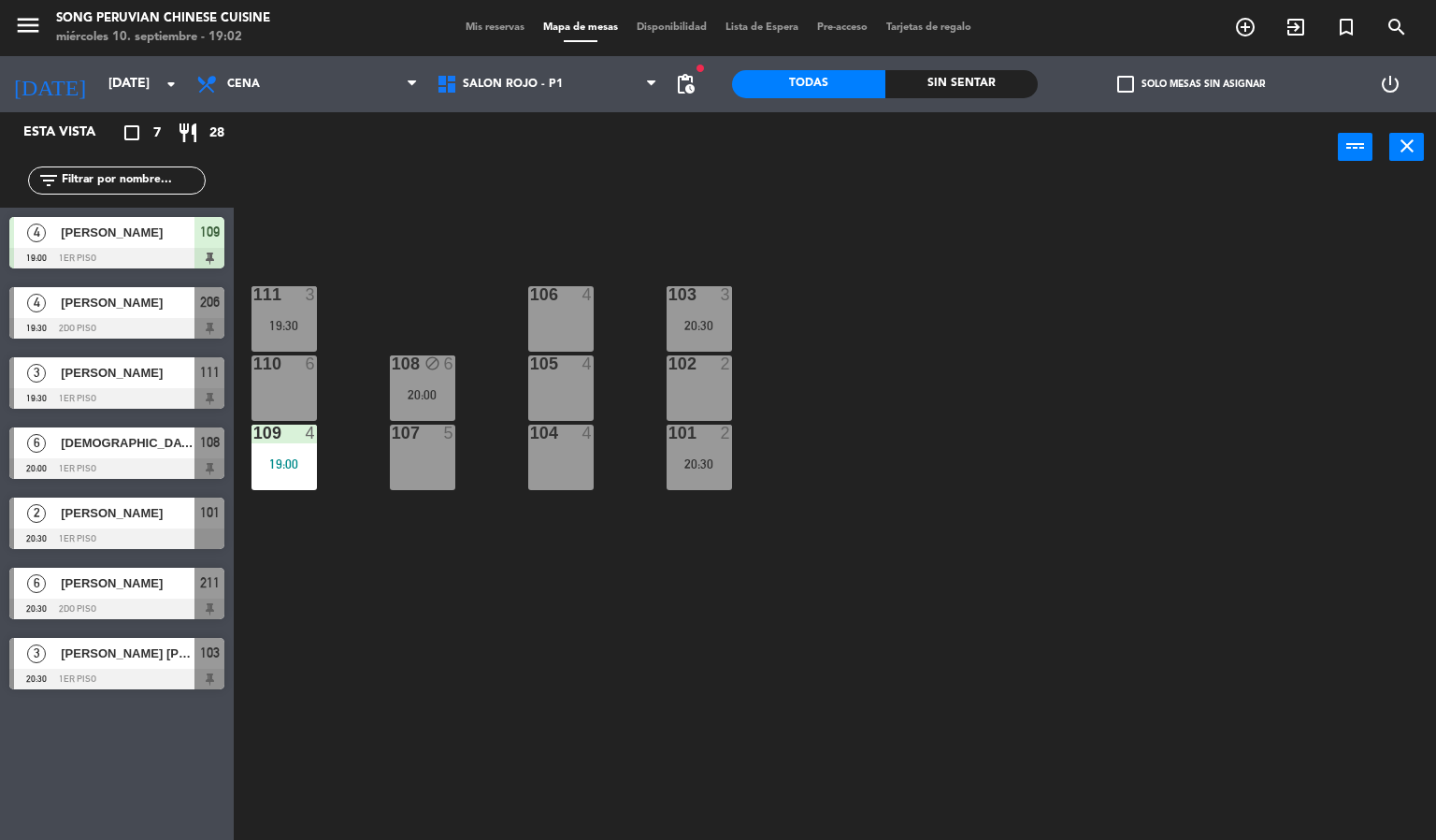
drag, startPoint x: 567, startPoint y: 420, endPoint x: 567, endPoint y: 370, distance: 50.0
click at [567, 416] on div "103 3 20:30 106 4 111 3 19:30 102 2 105 4 108 block 6 20:00 110 6 101 2 20:30 1…" at bounding box center [842, 512] width 1189 height 657
drag, startPoint x: 567, startPoint y: 393, endPoint x: 587, endPoint y: 327, distance: 69.0
click at [573, 331] on div "103 3 20:30 106 4 111 3 19:30 102 2 105 4 105 4 108 block 6 20:00 110 6 101 2 2…" at bounding box center [842, 512] width 1189 height 657
drag, startPoint x: 707, startPoint y: 371, endPoint x: 578, endPoint y: 351, distance: 130.5
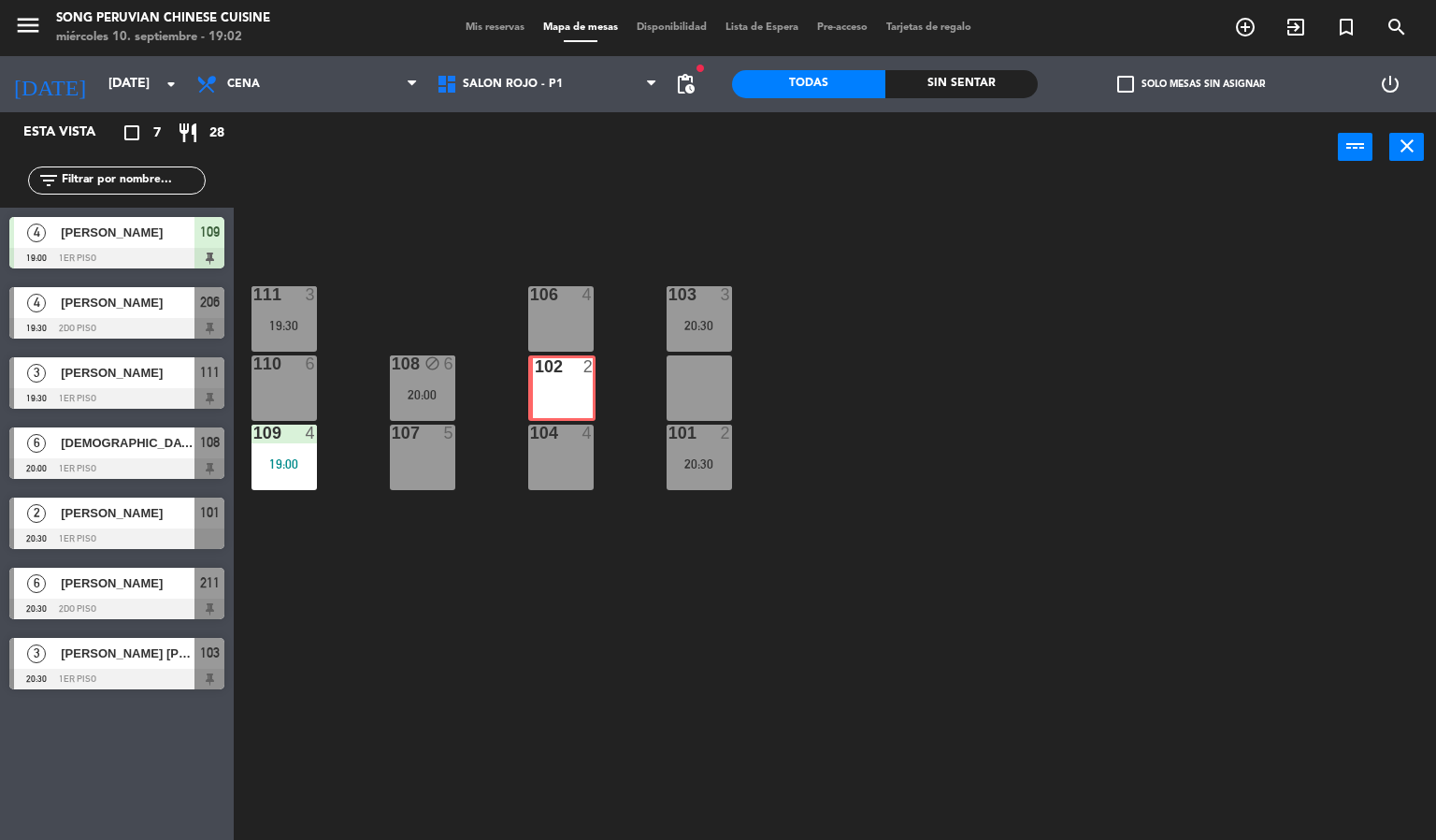
click at [572, 371] on div "103 3 20:30 106 4 111 3 19:30 102 2 102 2 105 4 108 block 6 20:00 110 6 101 2 2…" at bounding box center [842, 512] width 1189 height 657
click at [713, 380] on div "102 2" at bounding box center [699, 387] width 65 height 65
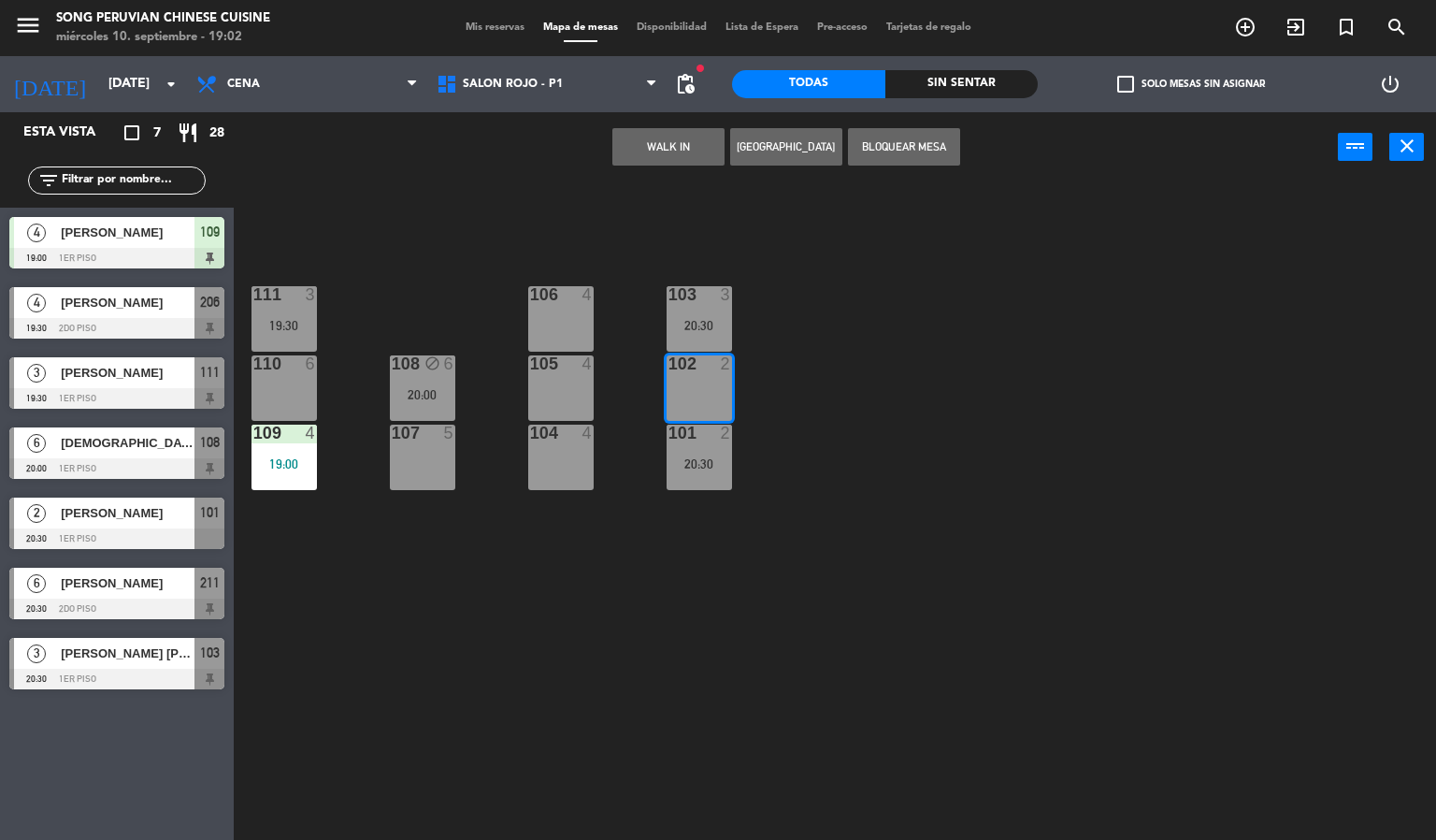
click at [581, 373] on div "105 4" at bounding box center [561, 365] width 65 height 19
click at [613, 309] on div "103 3 20:30 106 4 111 3 19:30 102 2 105 4 108 block 6 20:00 110 6 101 2 20:30 1…" at bounding box center [842, 512] width 1189 height 657
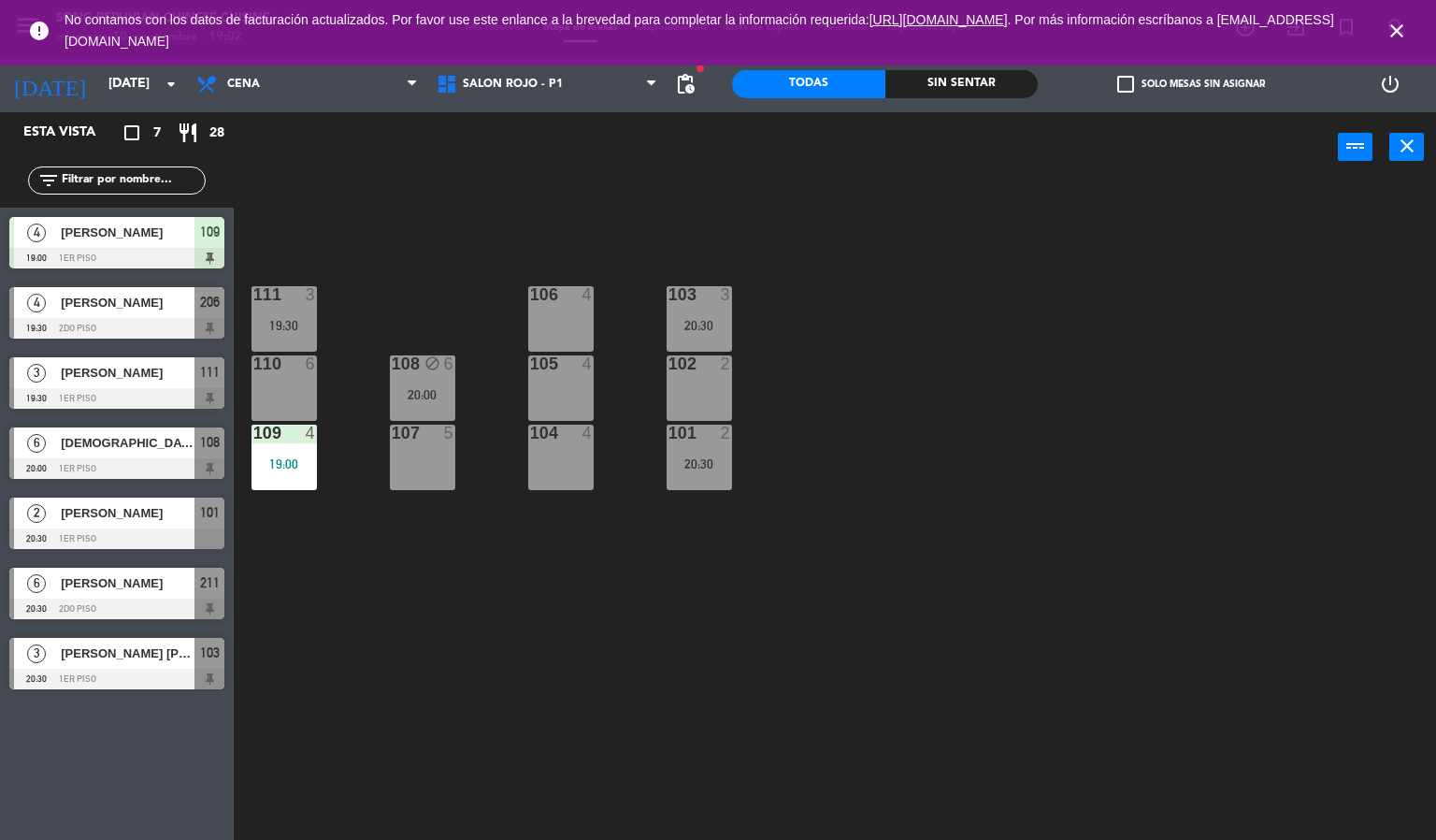
click at [1398, 35] on icon "close" at bounding box center [1397, 31] width 23 height 23
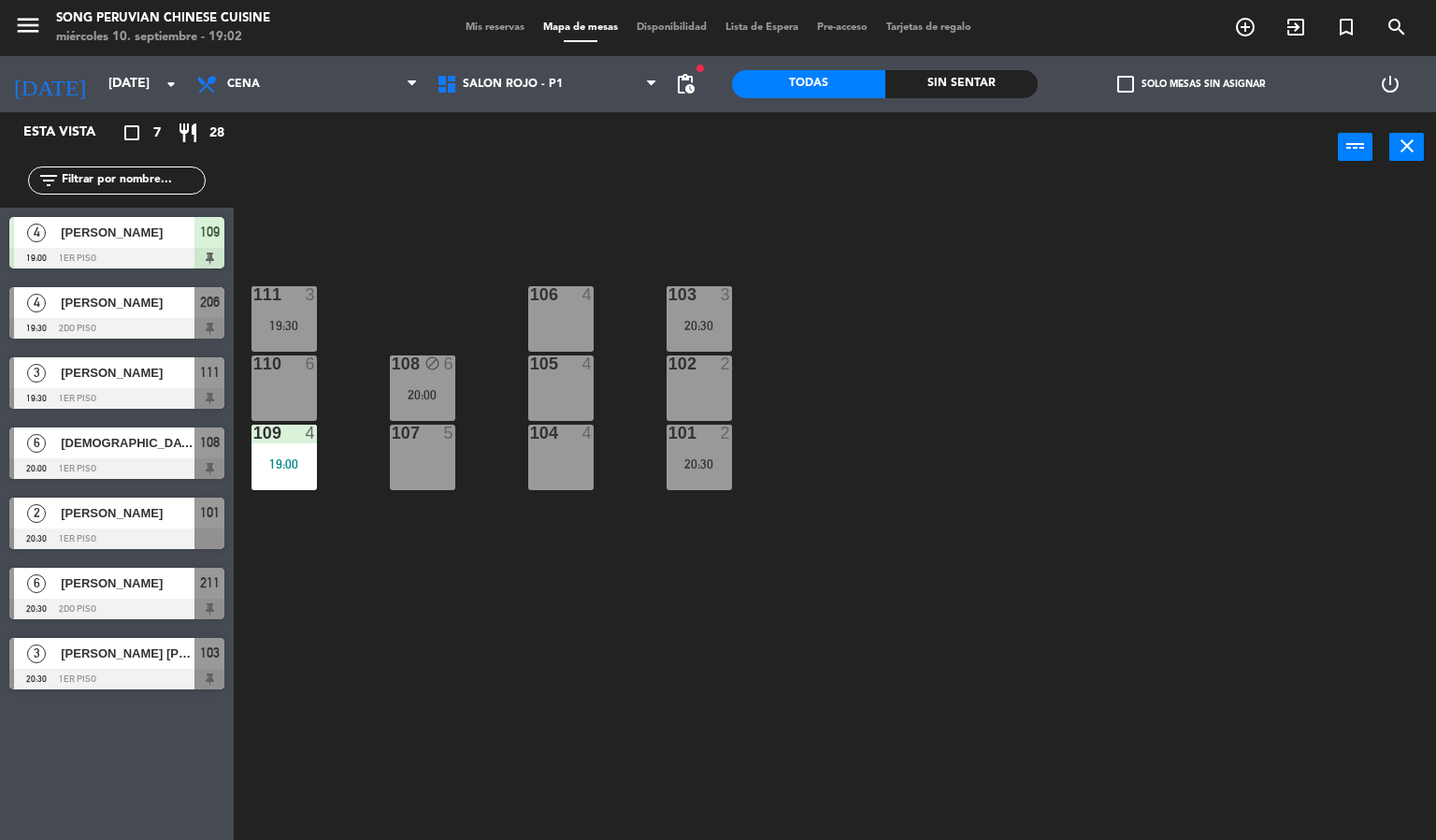
click at [978, 424] on div "103 3 20:30 106 4 111 3 19:30 102 2 105 4 108 block 6 20:00 110 6 101 2 20:30 1…" at bounding box center [842, 512] width 1189 height 657
click at [301, 385] on div "110 6" at bounding box center [284, 387] width 65 height 65
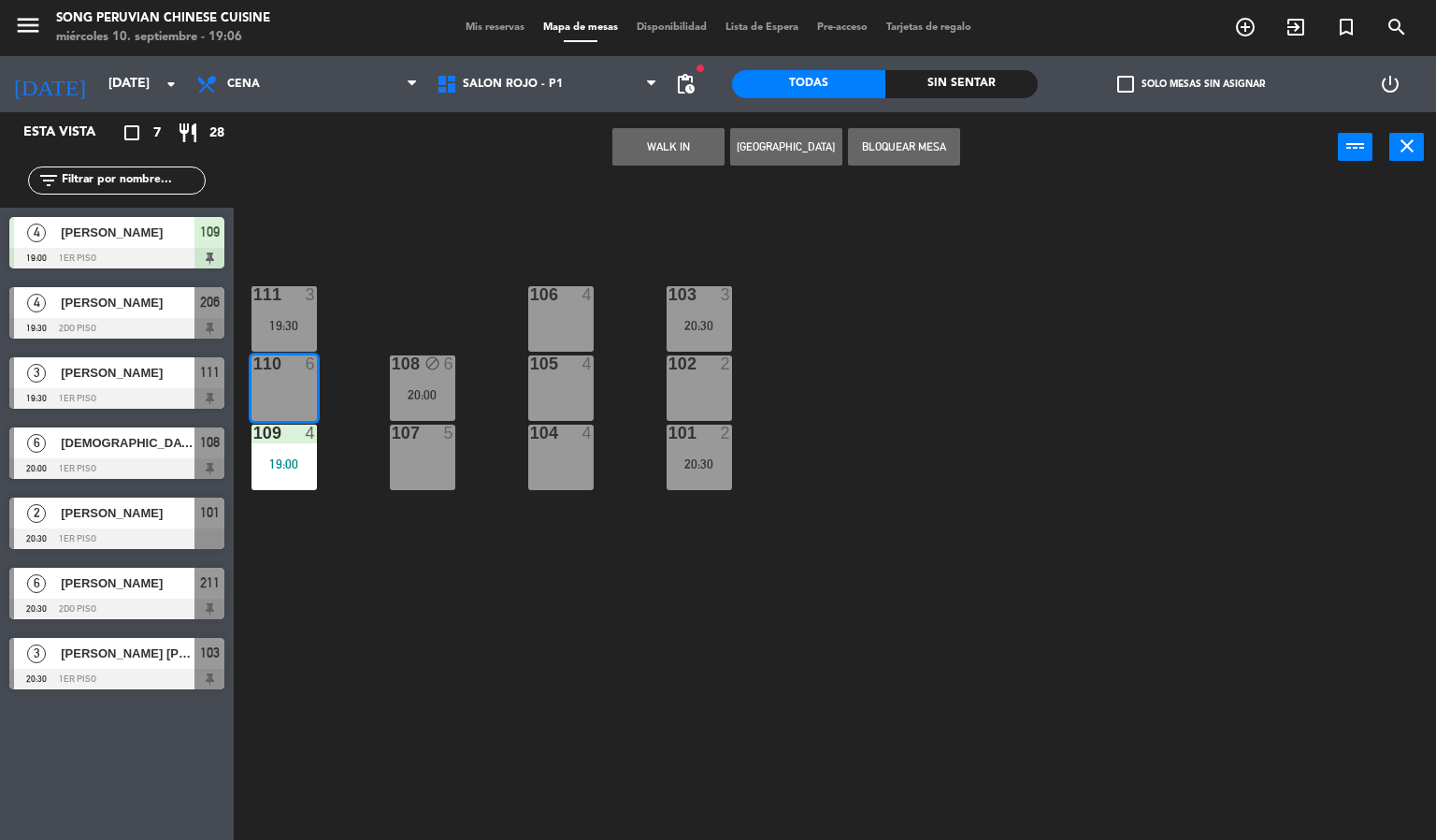
click at [679, 154] on button "WALK IN" at bounding box center [669, 146] width 112 height 37
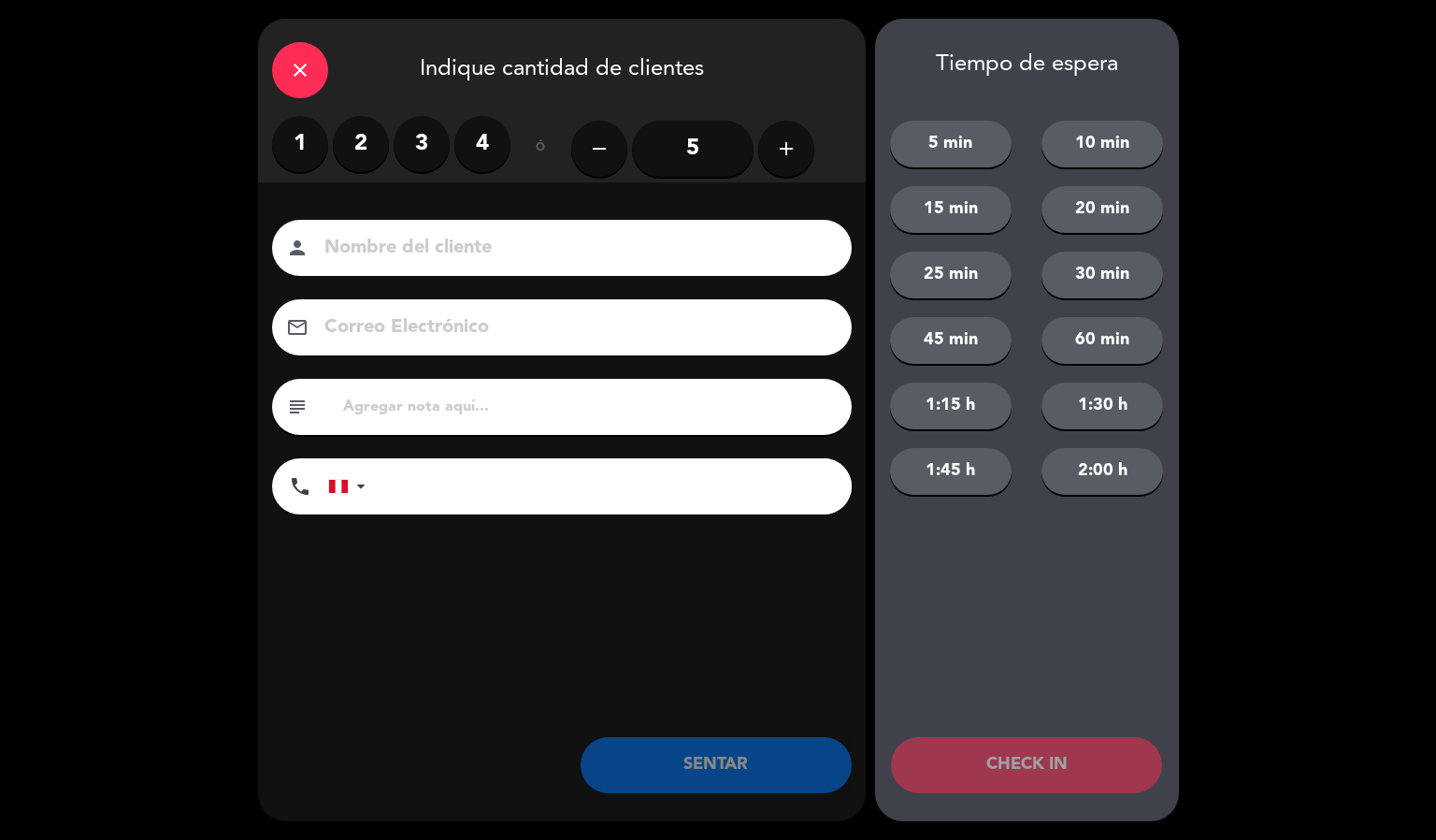
click at [724, 134] on input "5" at bounding box center [692, 148] width 121 height 56
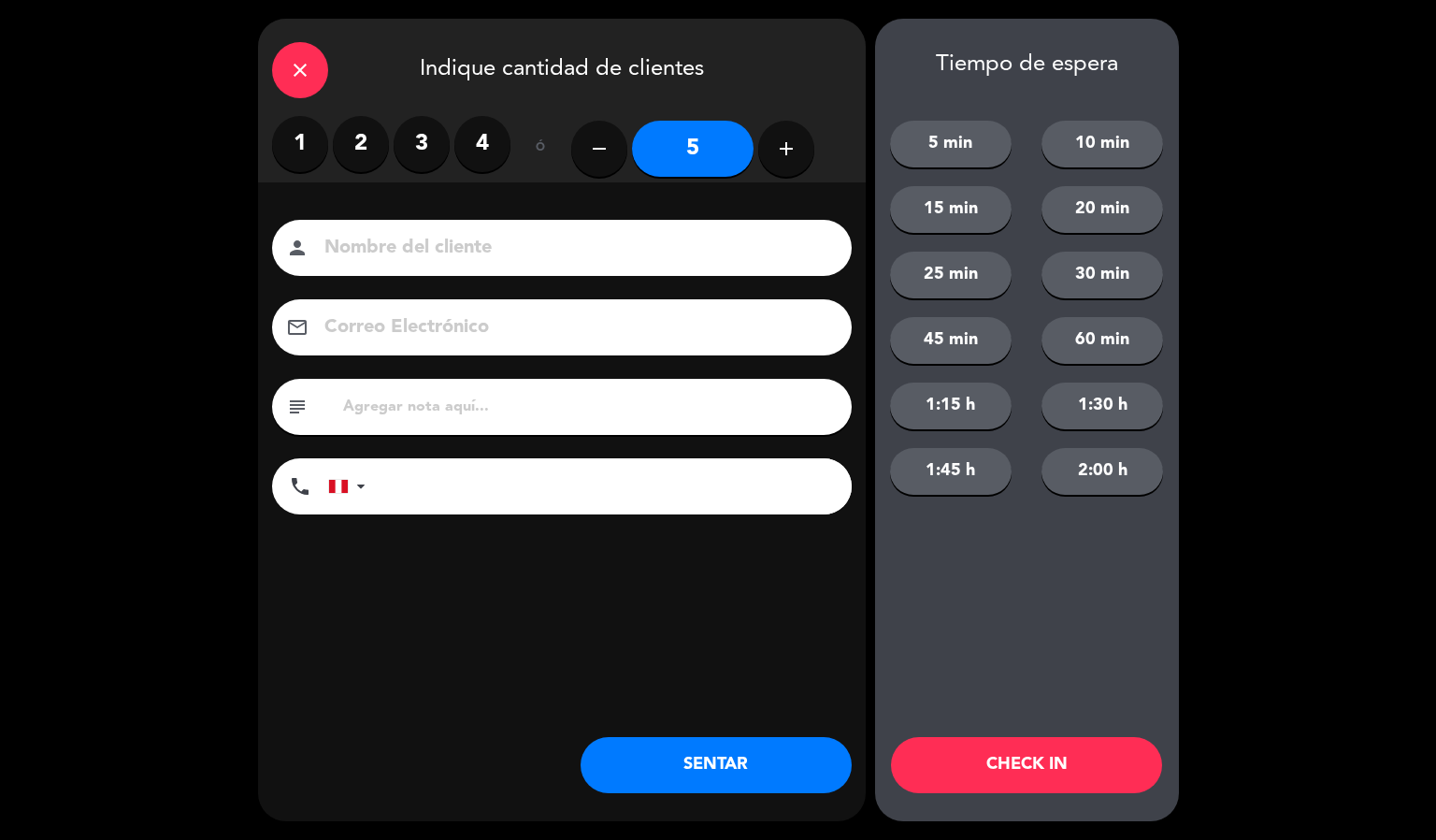
click at [583, 234] on input at bounding box center [575, 248] width 505 height 33
type input "[PERSON_NAME]"
click at [1074, 766] on button "CHECK IN" at bounding box center [1027, 764] width 271 height 56
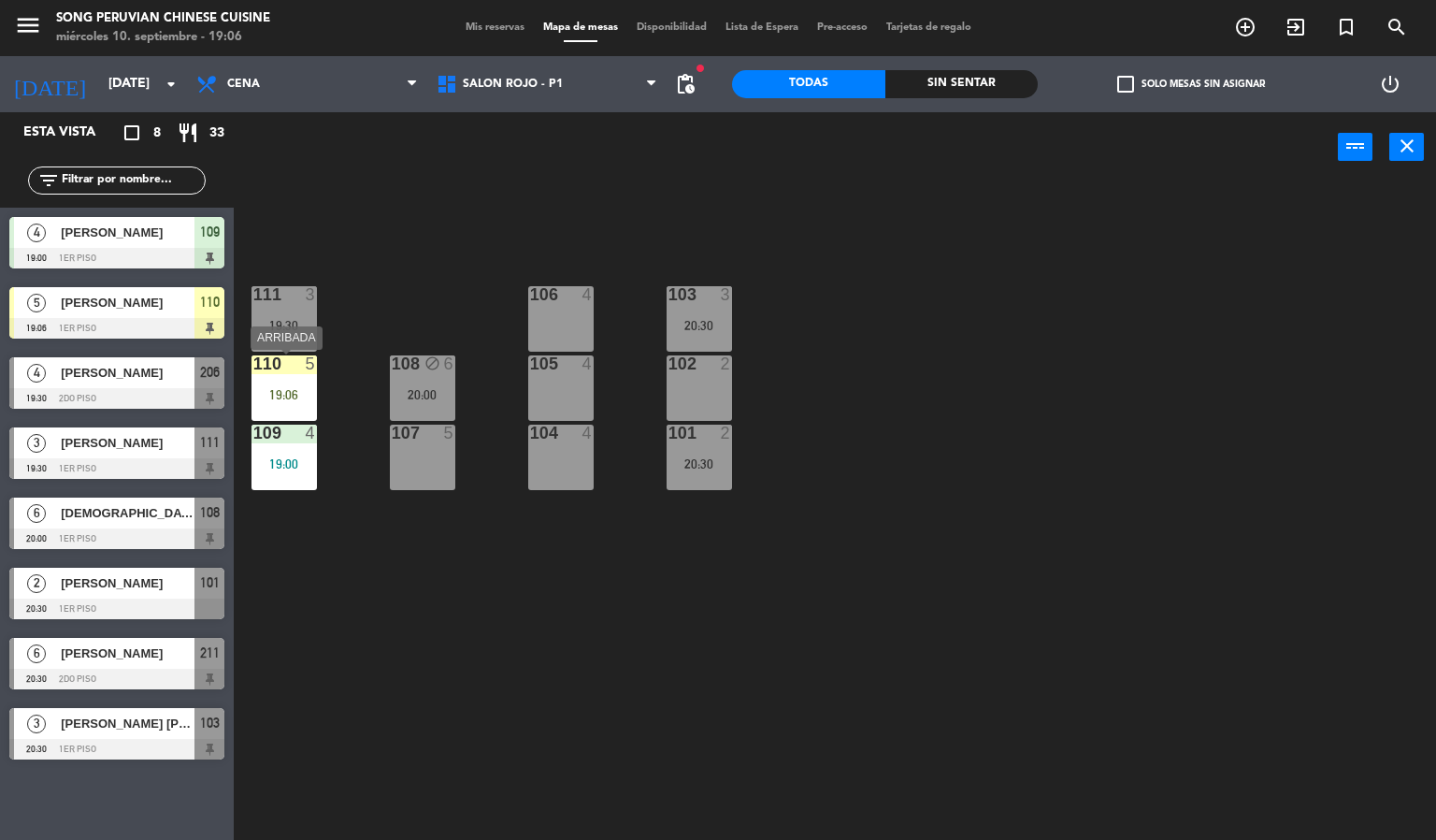
click at [301, 383] on div "110 5 19:06" at bounding box center [284, 387] width 65 height 65
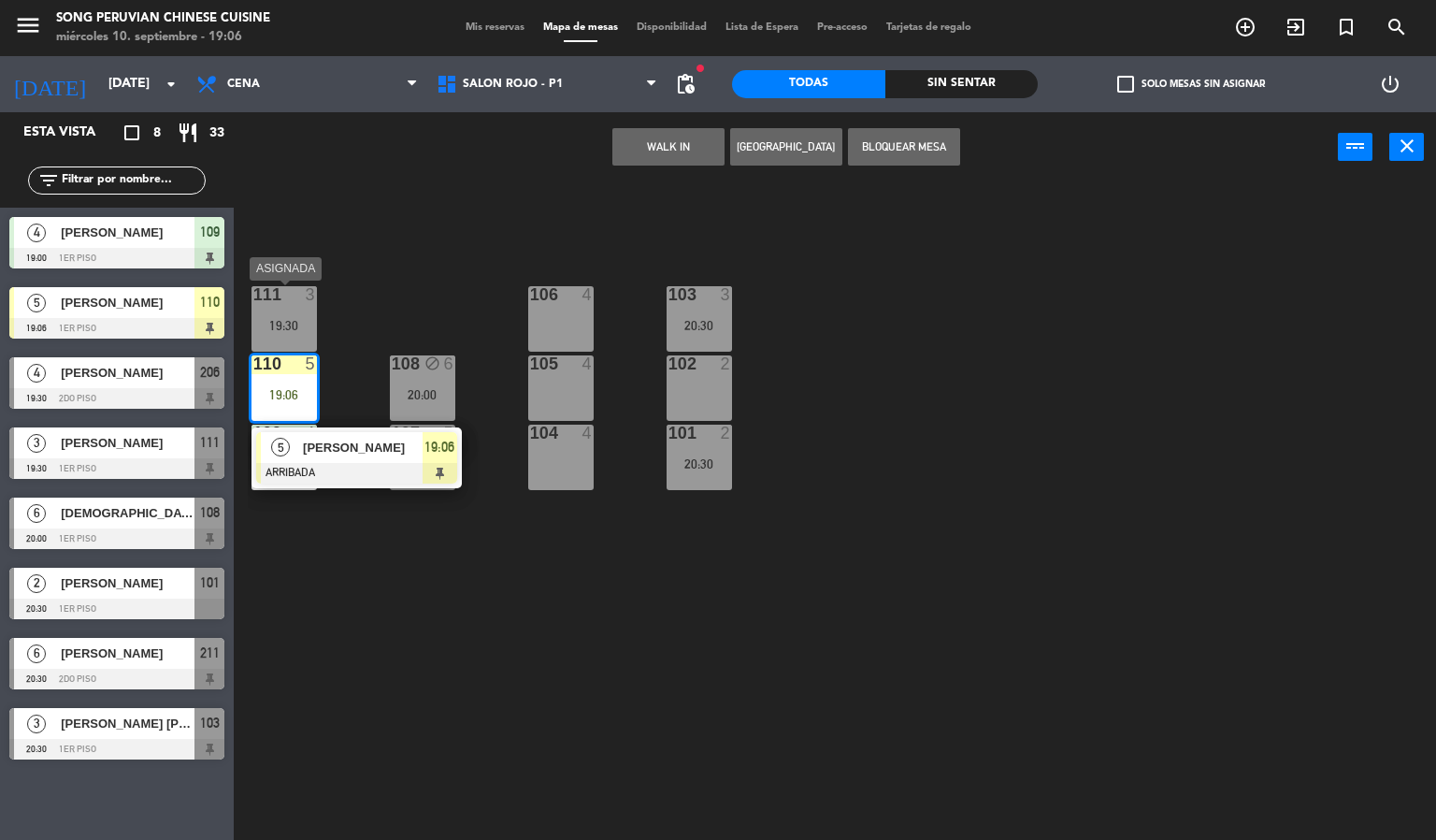
click at [342, 270] on div "103 3 20:30 106 4 111 3 19:30 102 2 105 4 108 block 6 20:00 110 5 19:06 5 [PERS…" at bounding box center [842, 512] width 1189 height 657
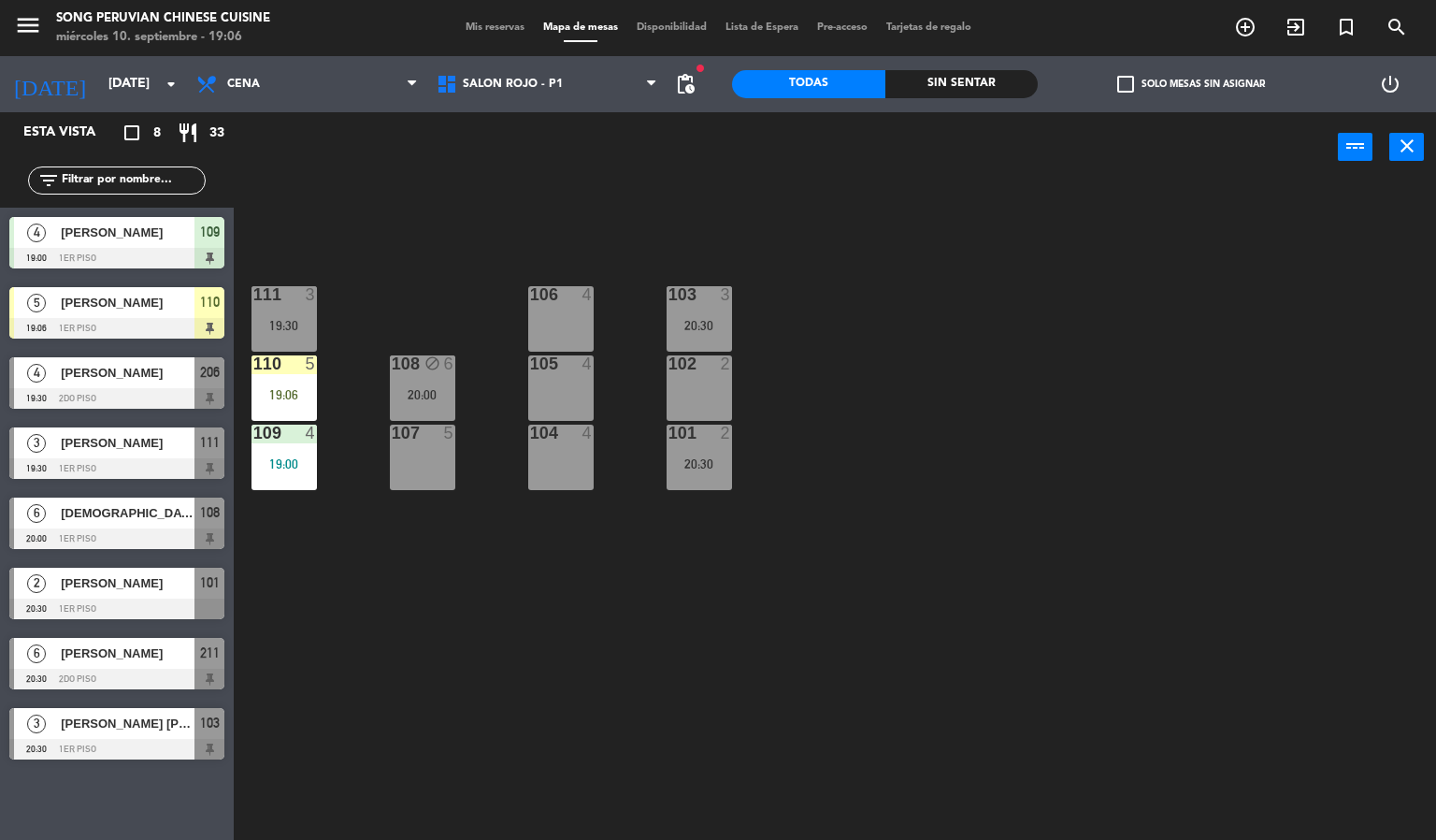
click at [707, 219] on div "103 3 20:30 106 4 111 3 19:30 102 2 105 4 108 block 6 20:00 110 5 19:06 101 2 2…" at bounding box center [842, 512] width 1189 height 657
click at [556, 85] on span "SALON ROJO - P1" at bounding box center [513, 84] width 100 height 13
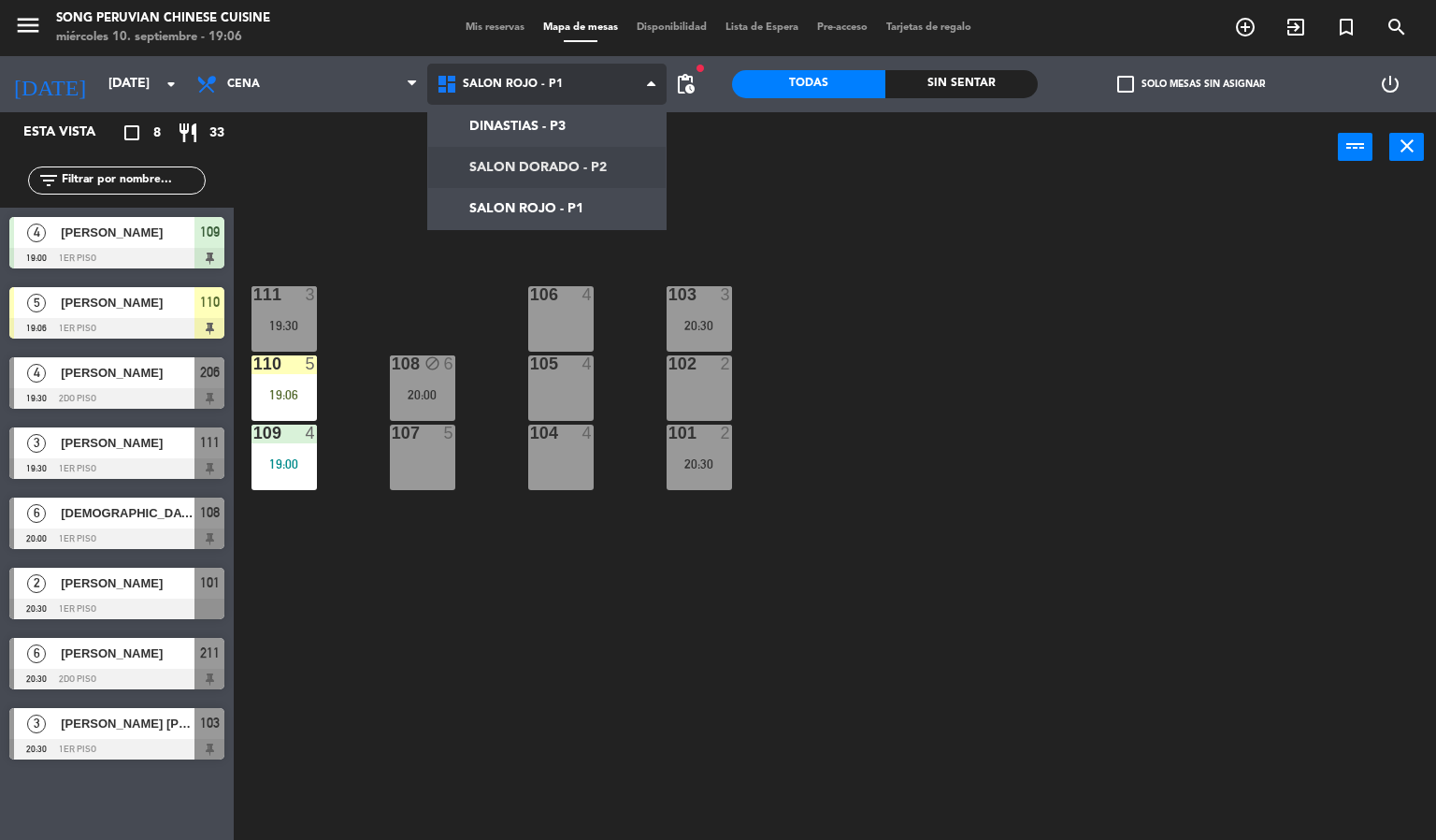
click at [579, 172] on ng-component "menu Song Peruvian Chinese Cuisine [DATE] 10. septiembre - 19:06 Mis reservas M…" at bounding box center [718, 420] width 1436 height 841
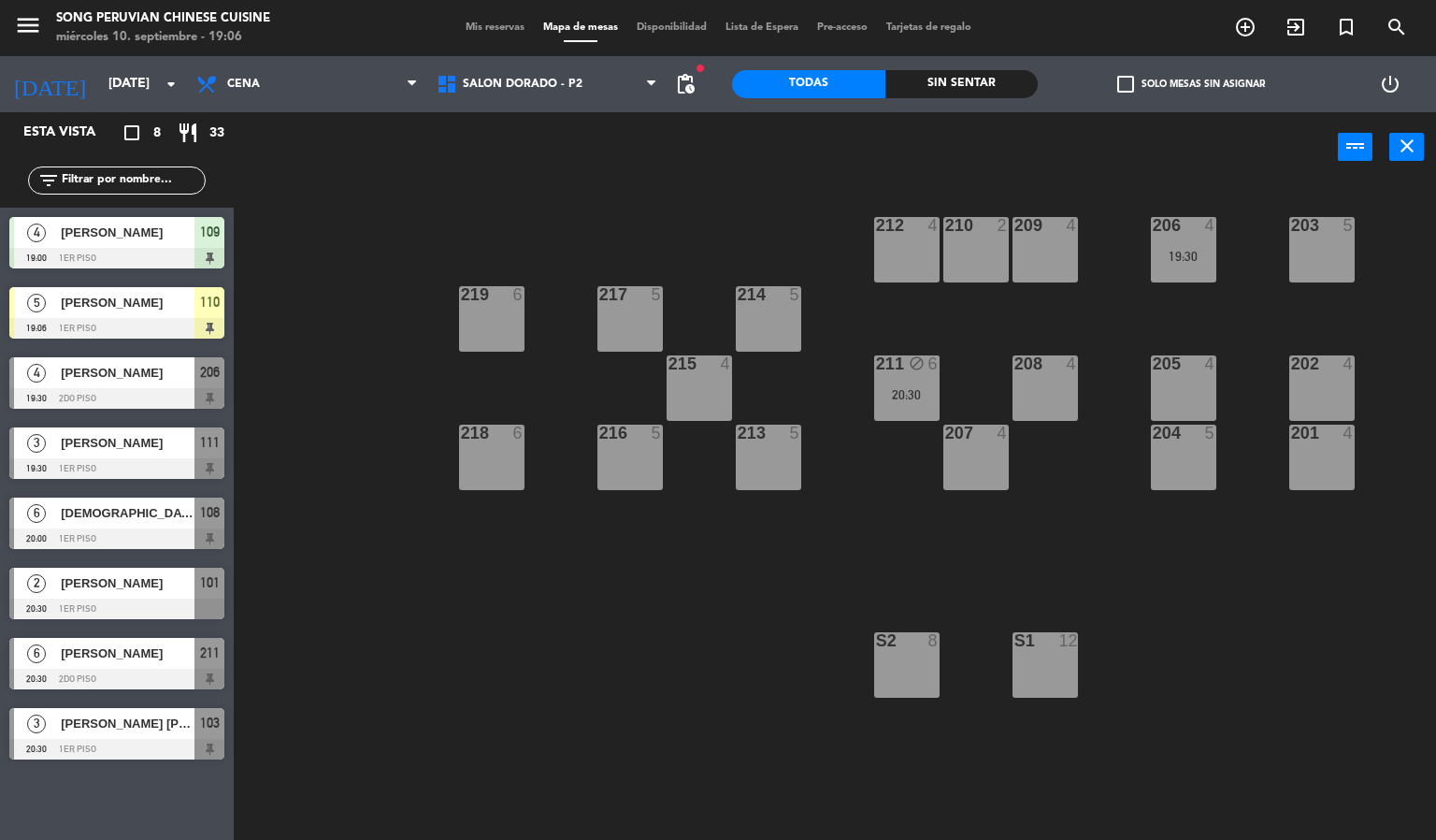
drag, startPoint x: 1024, startPoint y: 593, endPoint x: 1030, endPoint y: 547, distance: 46.4
click at [1027, 589] on div "203 5 206 4 19:30 210 2 212 4 209 4 214 5 217 5 219 6 202 4 205 4 208 4 211 blo…" at bounding box center [842, 512] width 1189 height 657
click at [1028, 412] on div "208 4" at bounding box center [1045, 387] width 65 height 65
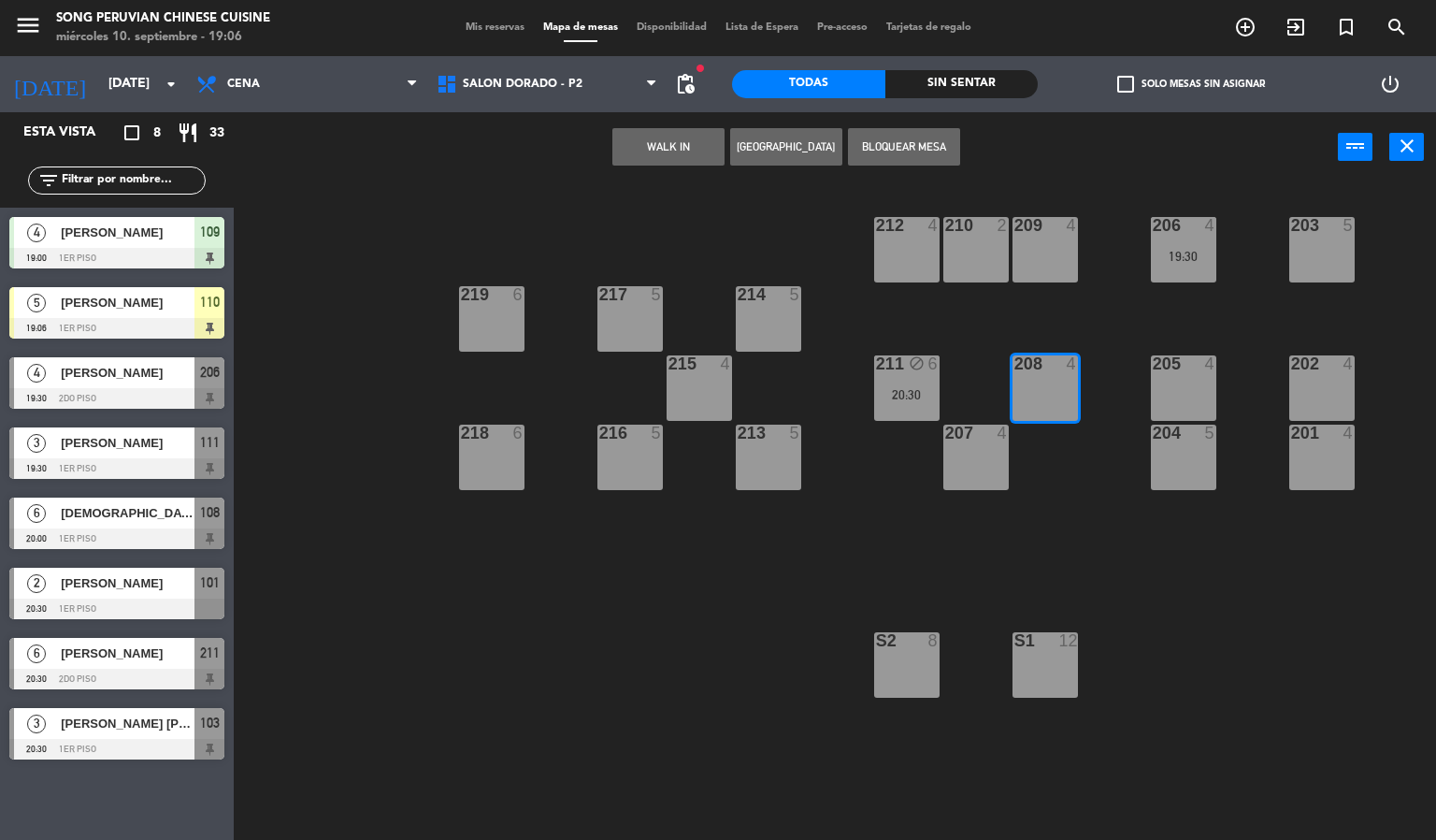
drag, startPoint x: 1109, startPoint y: 556, endPoint x: 1028, endPoint y: 519, distance: 89.1
click at [1112, 556] on div "203 5 206 4 19:30 210 2 212 4 209 4 214 5 217 5 219 6 202 4 205 4 208 4 211 blo…" at bounding box center [842, 512] width 1189 height 657
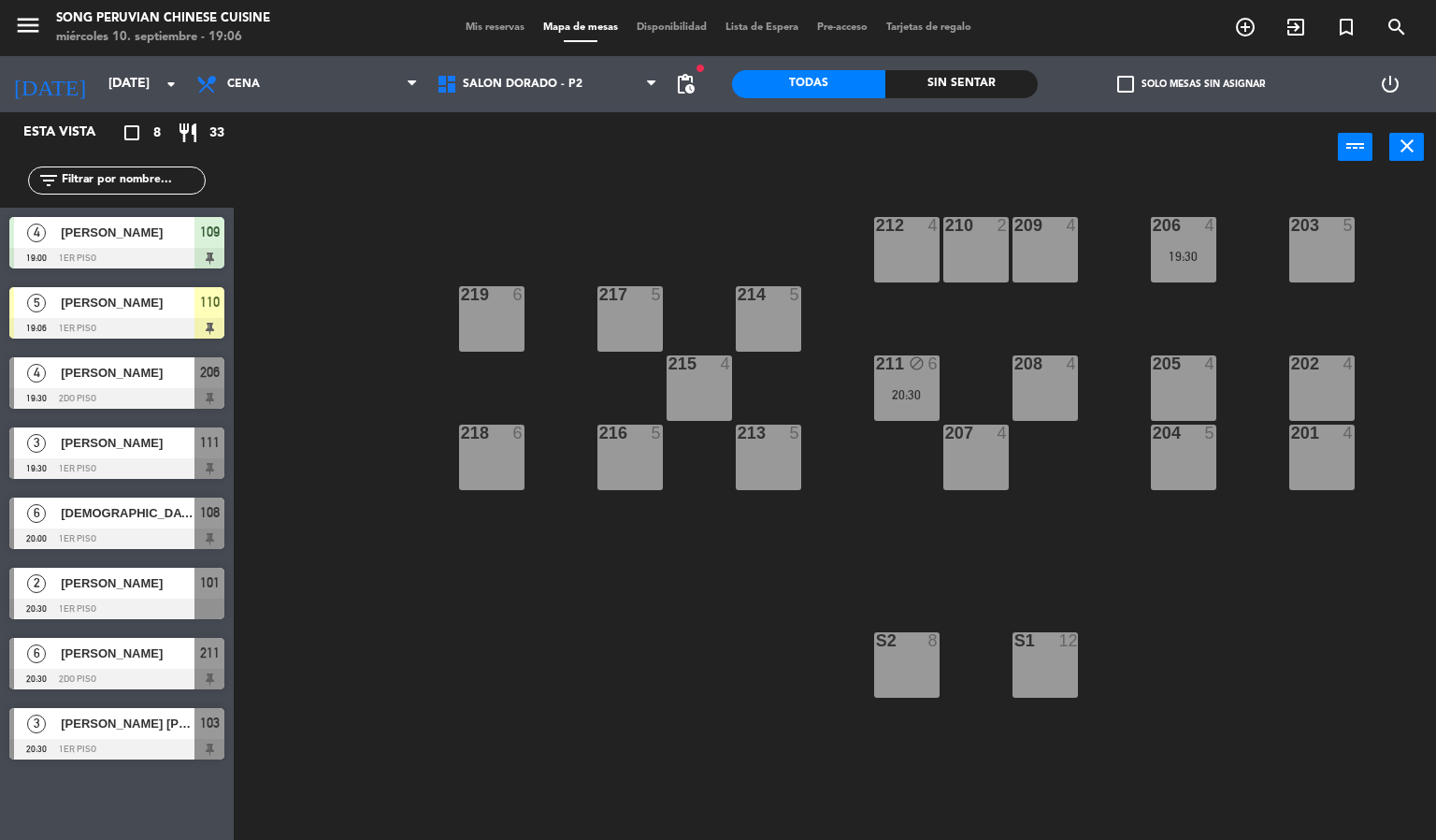
click at [1028, 297] on div "203 5 206 4 19:30 210 2 212 4 209 4 214 5 217 5 219 6 202 4 205 4 208 4 211 blo…" at bounding box center [842, 512] width 1189 height 657
click at [1018, 171] on div "power_input close" at bounding box center [786, 147] width 1104 height 71
drag, startPoint x: 1091, startPoint y: 214, endPoint x: 1114, endPoint y: 202, distance: 25.9
click at [1092, 214] on div "203 5 206 4 19:30 210 2 212 4 209 4 214 5 217 5 219 6 202 4 205 4 208 4 211 blo…" at bounding box center [842, 512] width 1189 height 657
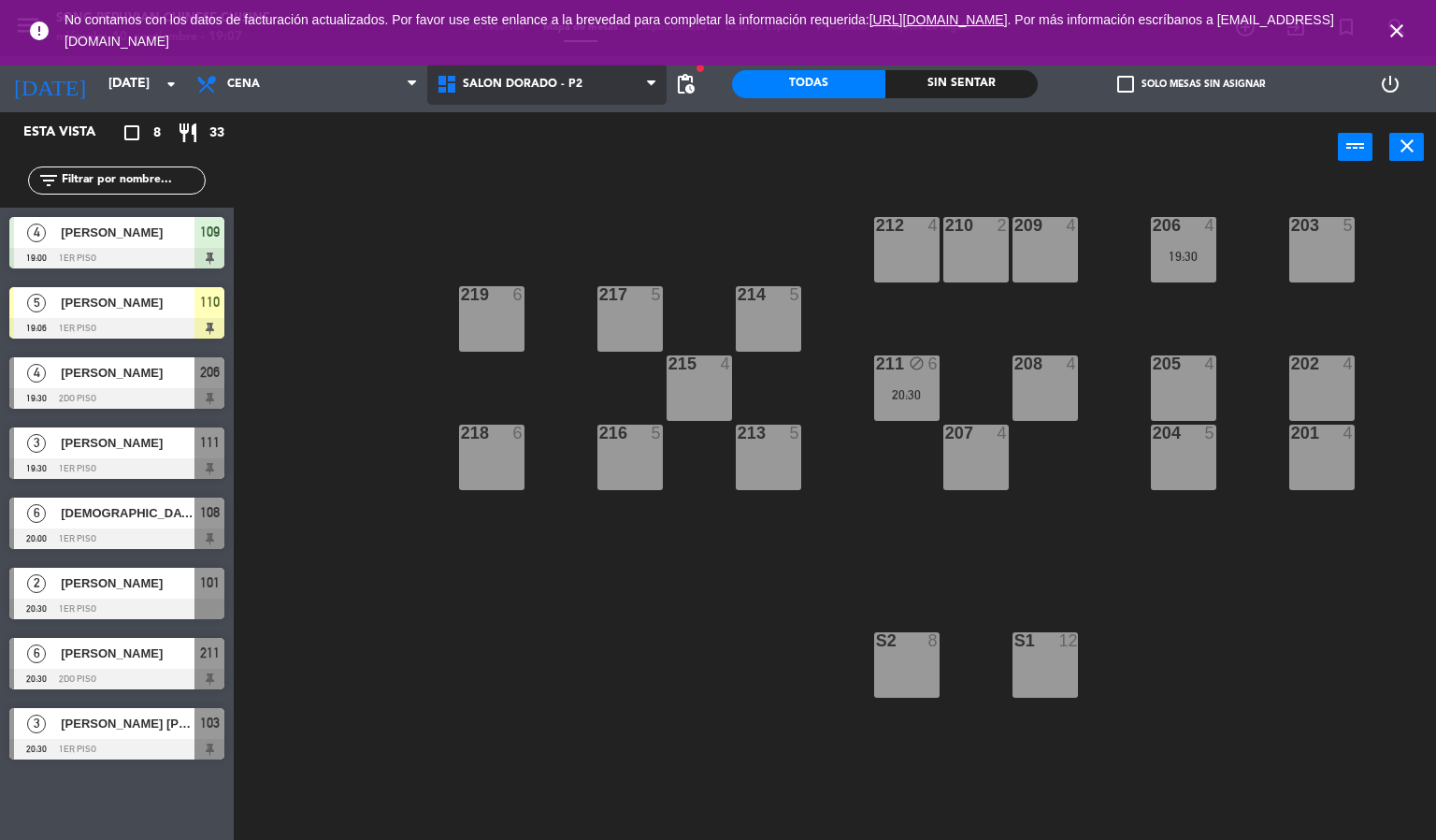
click at [647, 84] on icon at bounding box center [651, 84] width 9 height 15
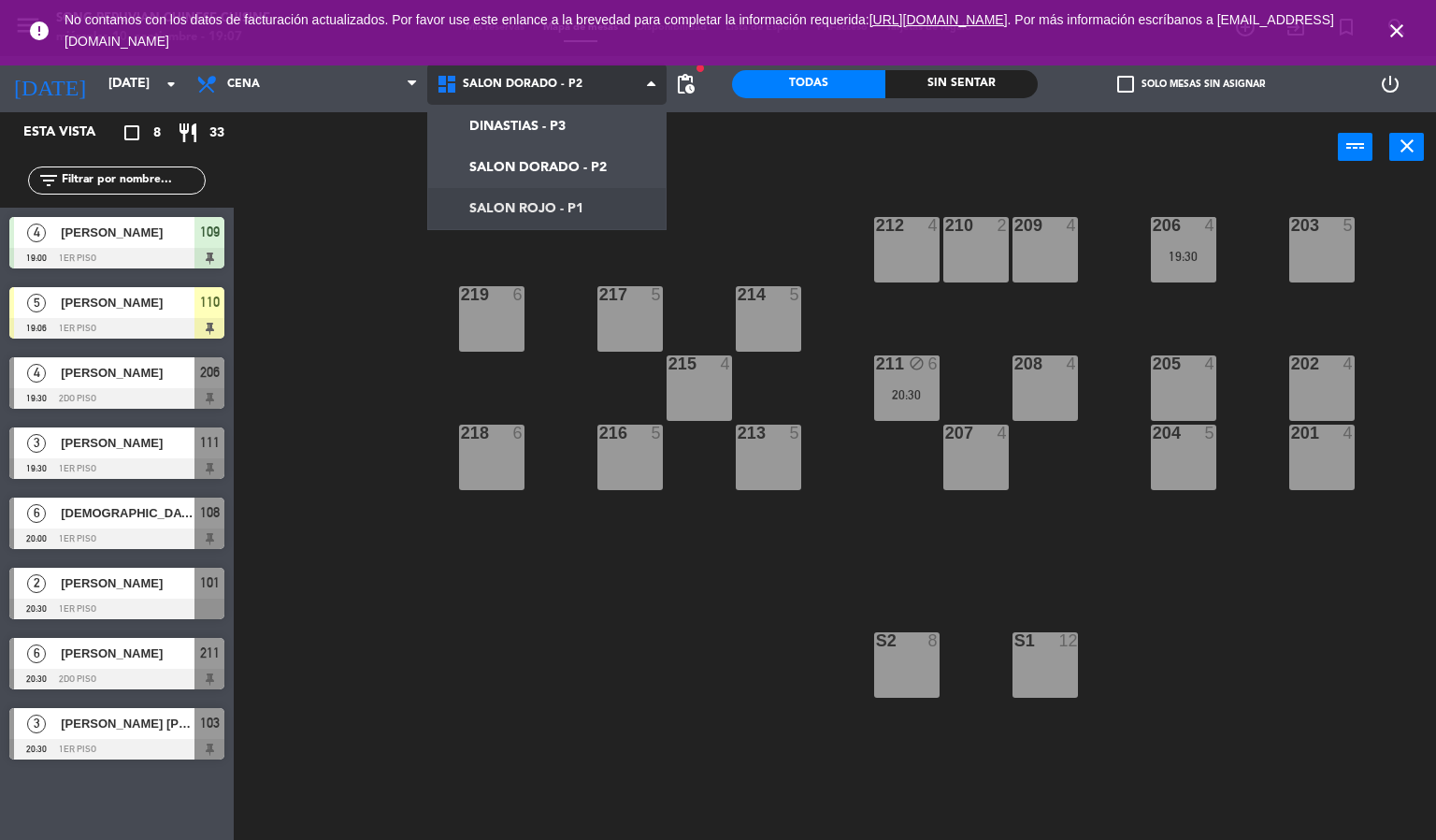
click at [601, 211] on ng-component "menu Song Peruvian Chinese Cuisine [DATE] 10. septiembre - 19:07 Mis reservas M…" at bounding box center [718, 420] width 1436 height 841
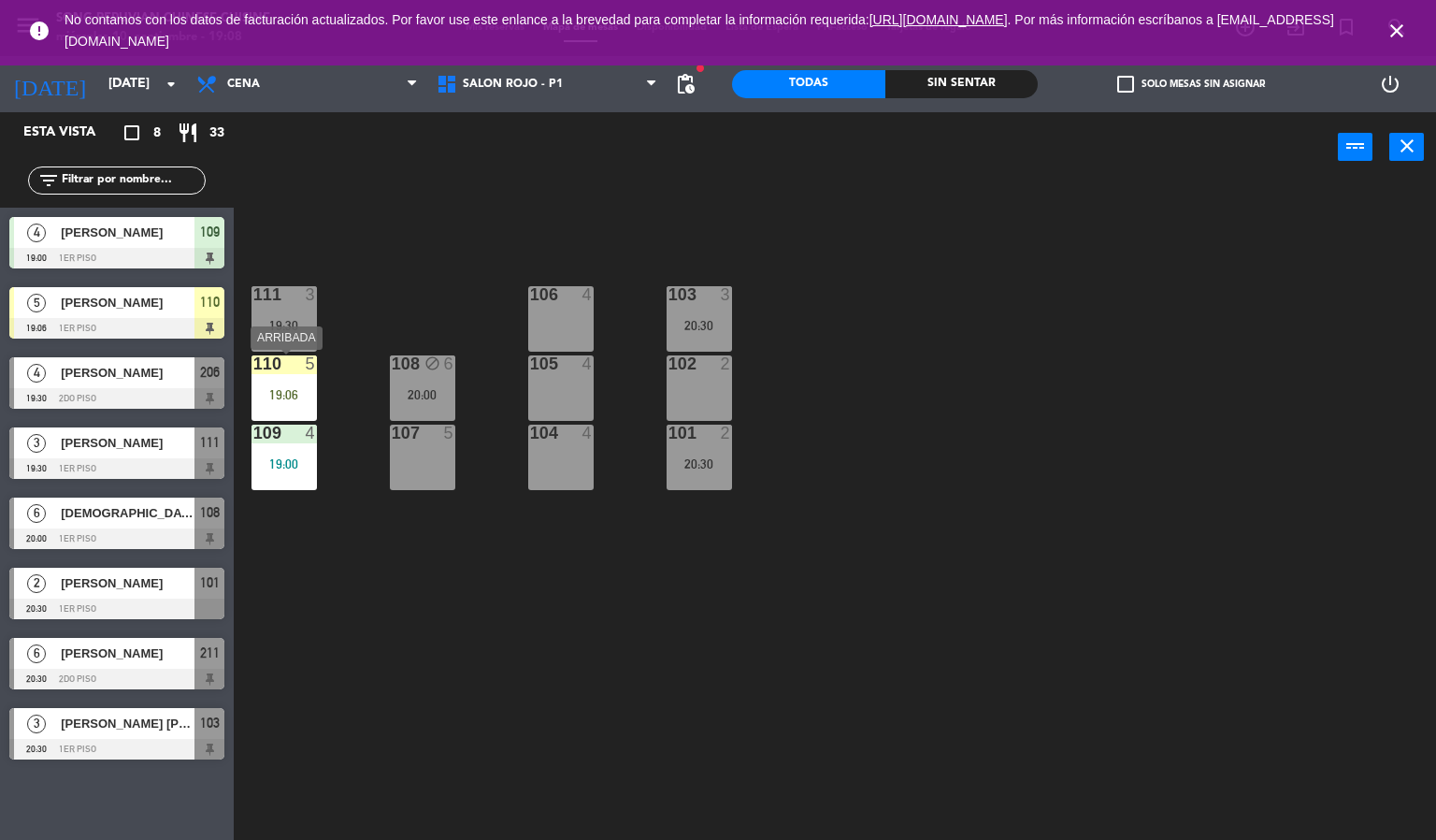
click at [289, 399] on div "19:06" at bounding box center [284, 395] width 65 height 13
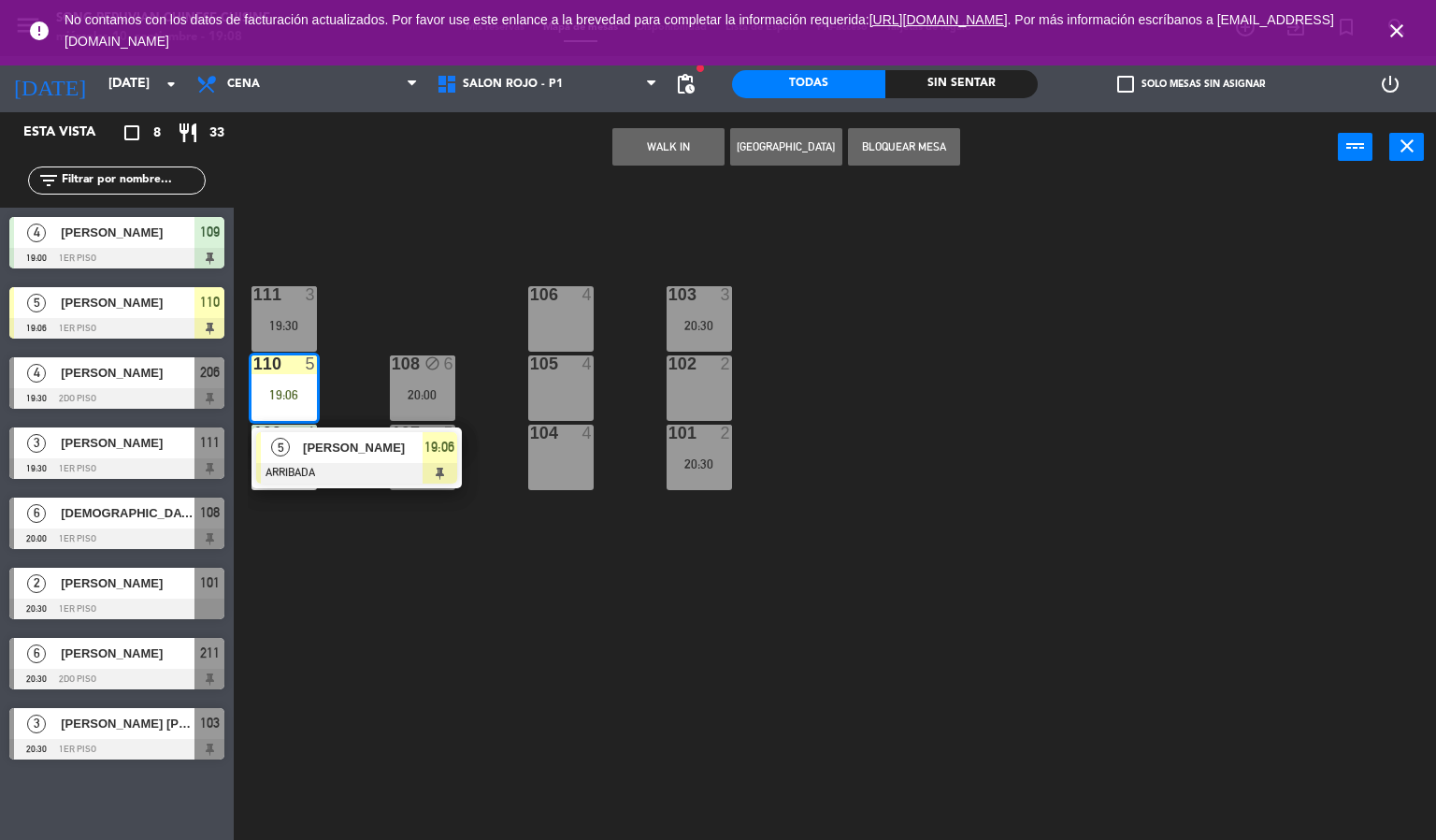
click at [326, 443] on span "[PERSON_NAME]" at bounding box center [363, 447] width 119 height 20
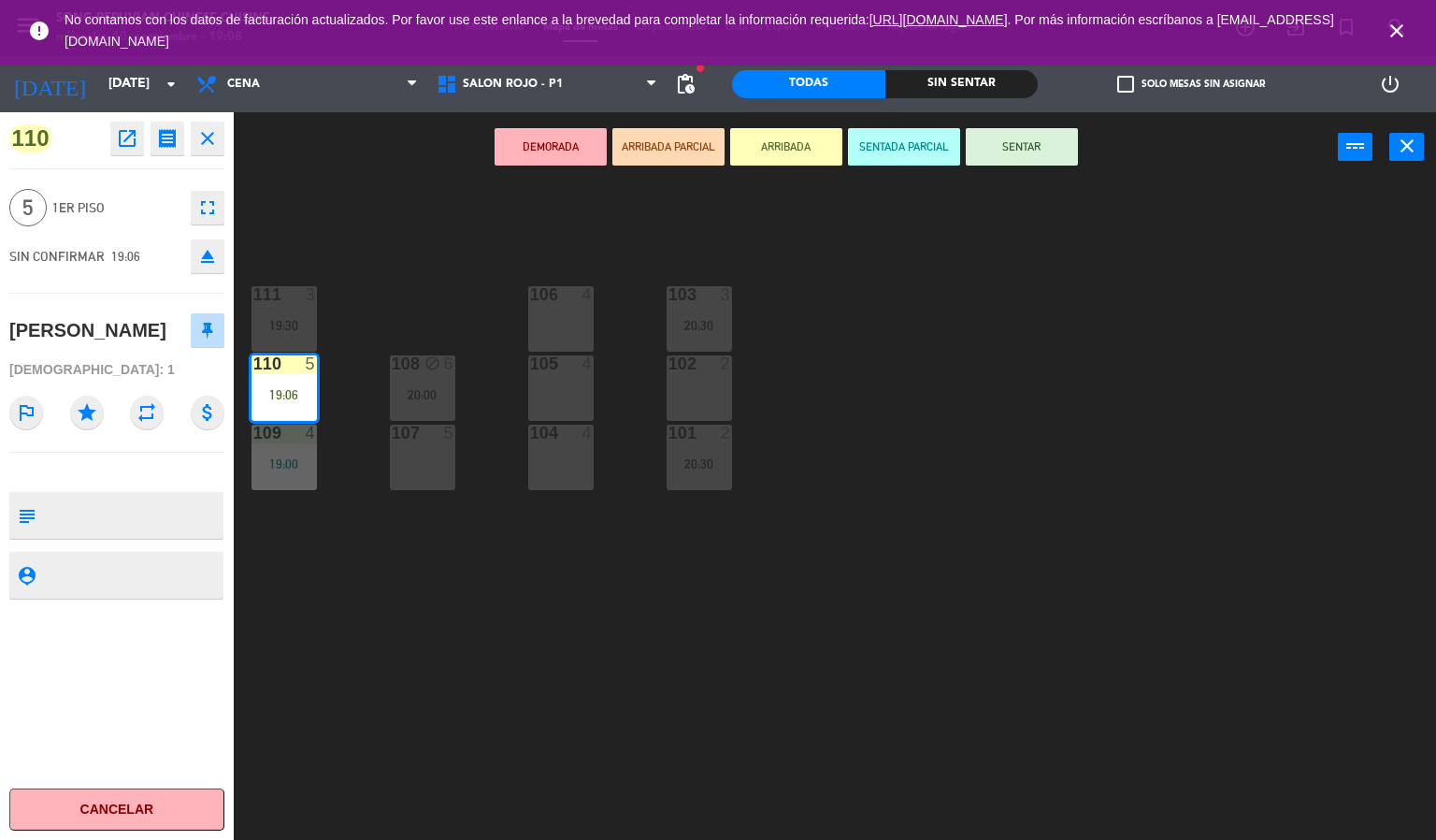
click at [1038, 146] on button "SENTAR" at bounding box center [1022, 146] width 112 height 37
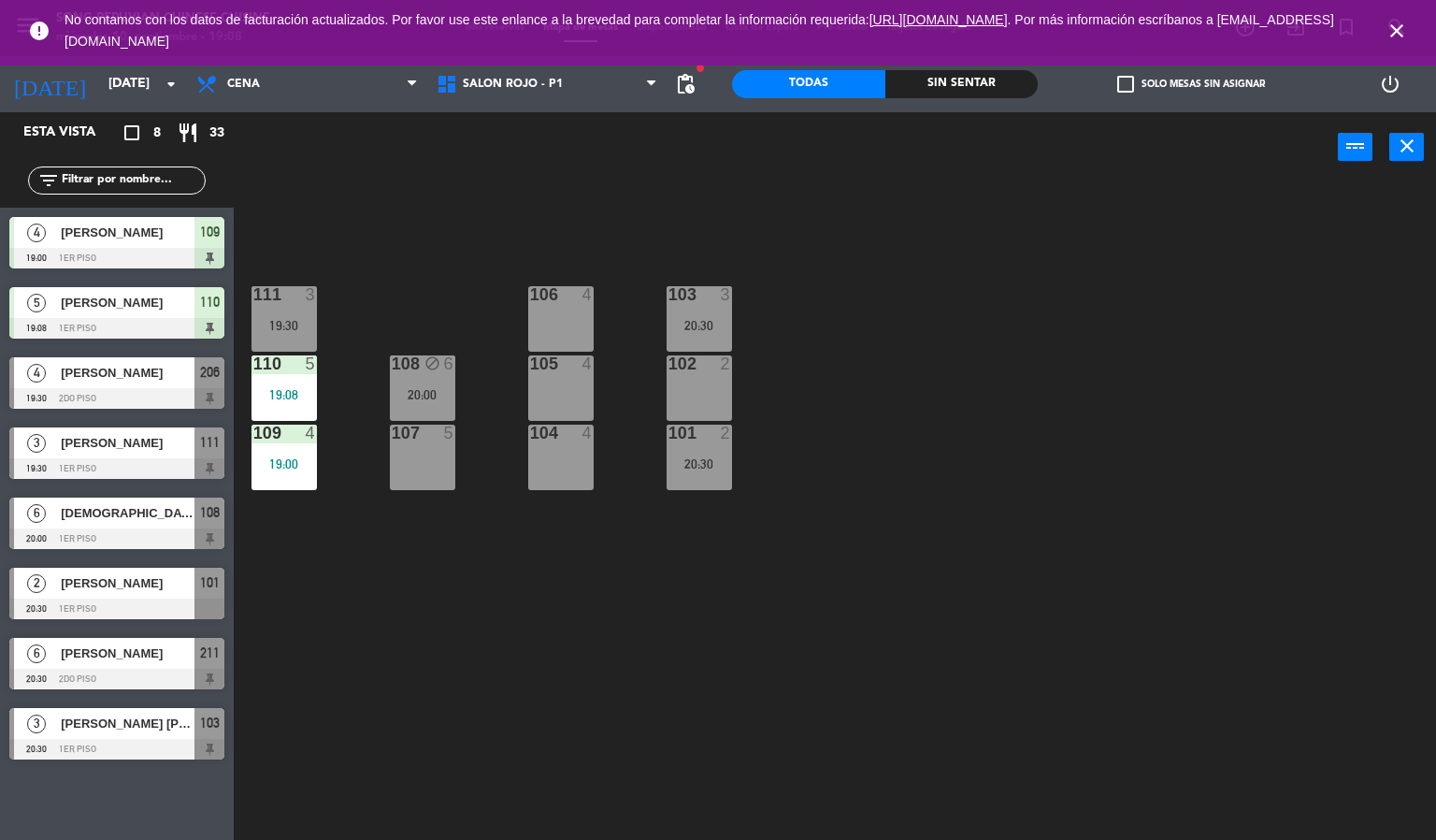
click at [1394, 27] on icon "close" at bounding box center [1397, 31] width 23 height 23
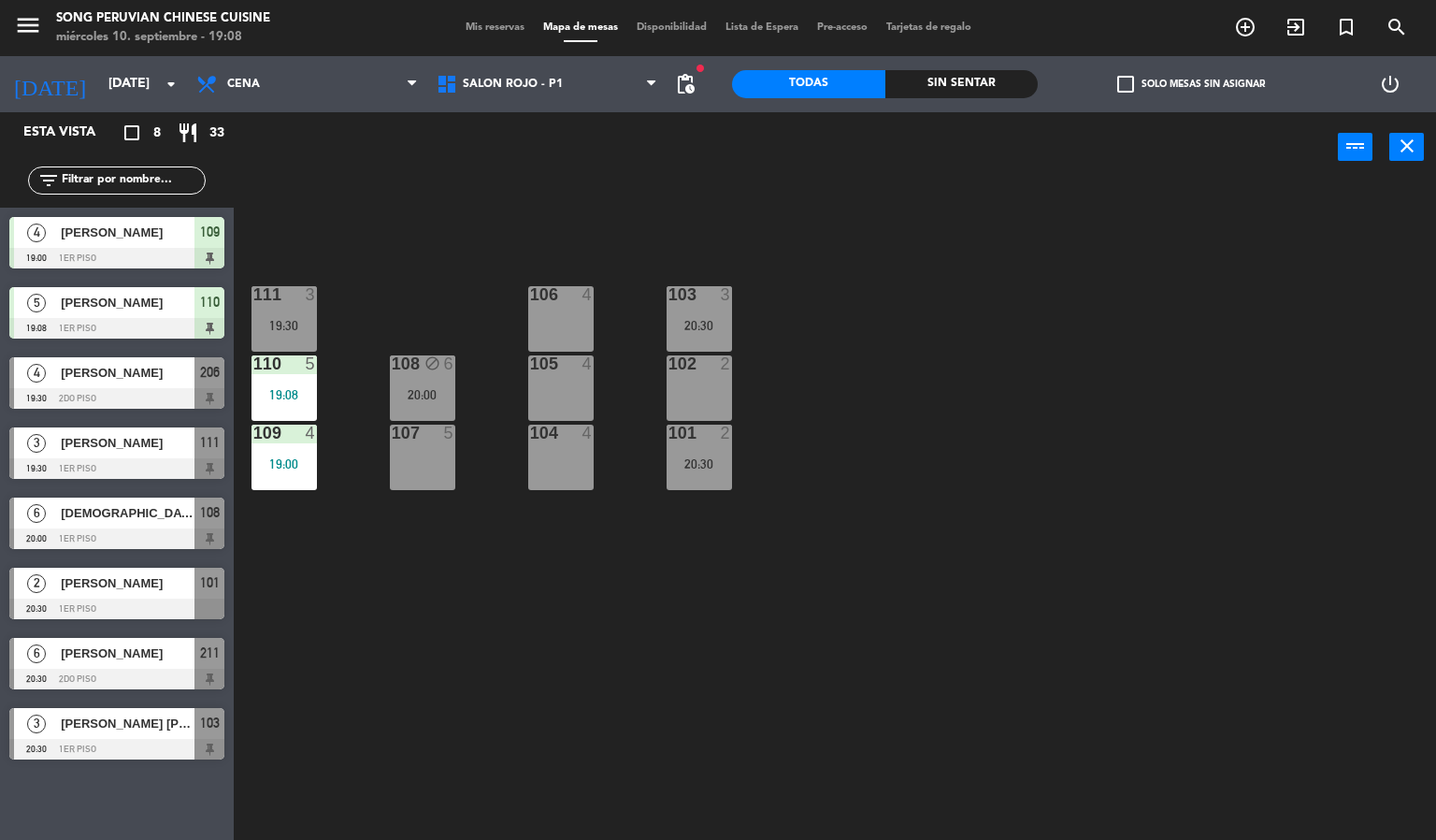
click at [599, 190] on div "103 3 20:30 106 4 111 3 19:30 102 2 105 4 108 block 6 20:00 110 5 19:08 101 2 2…" at bounding box center [842, 512] width 1189 height 657
drag, startPoint x: 564, startPoint y: 315, endPoint x: 583, endPoint y: 266, distance: 52.6
click at [565, 310] on div "106 4" at bounding box center [561, 318] width 65 height 65
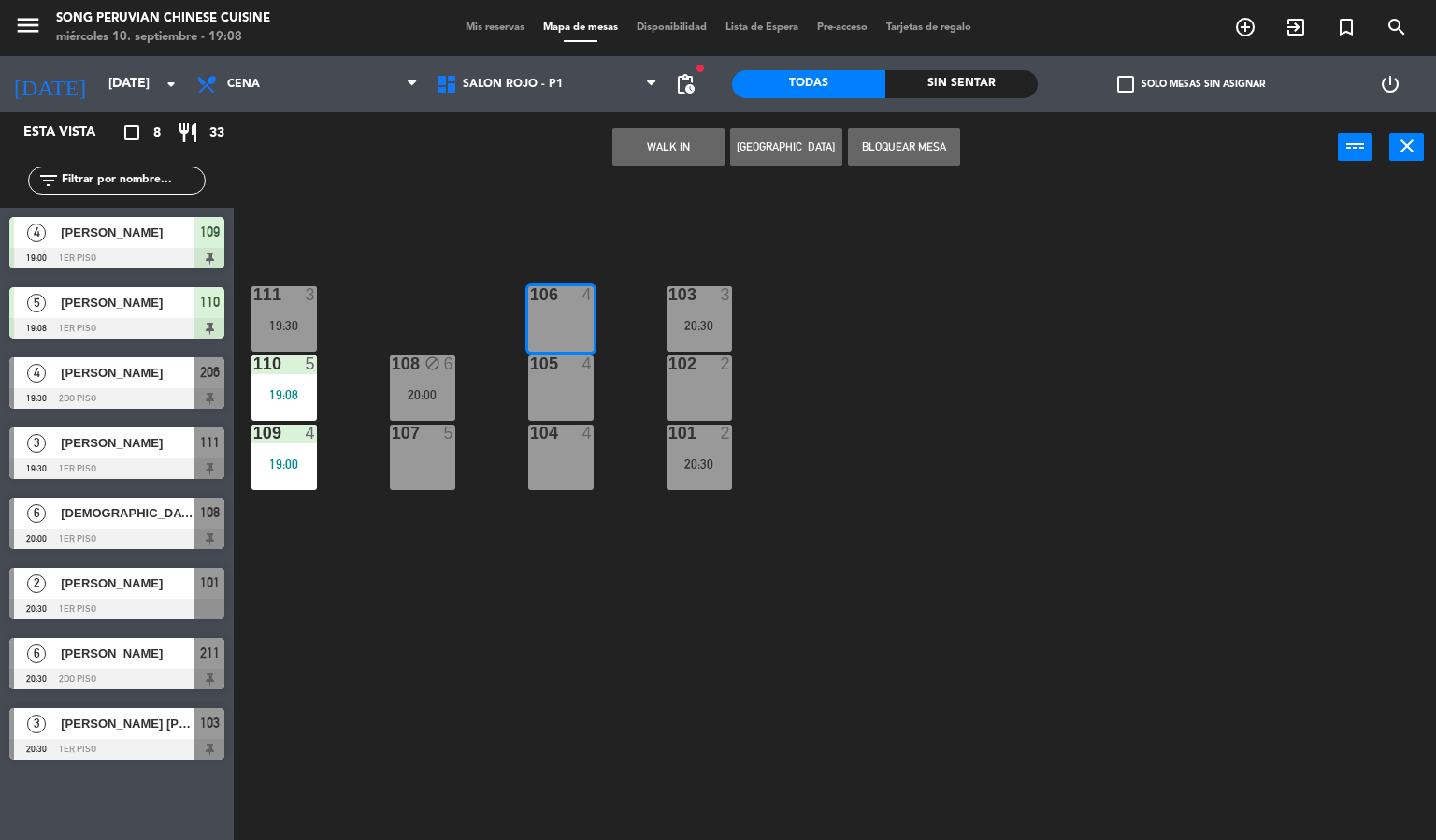
click at [587, 245] on div "103 3 20:30 106 4 111 3 19:30 102 2 105 4 108 block 6 20:00 110 5 19:08 101 2 2…" at bounding box center [842, 512] width 1189 height 657
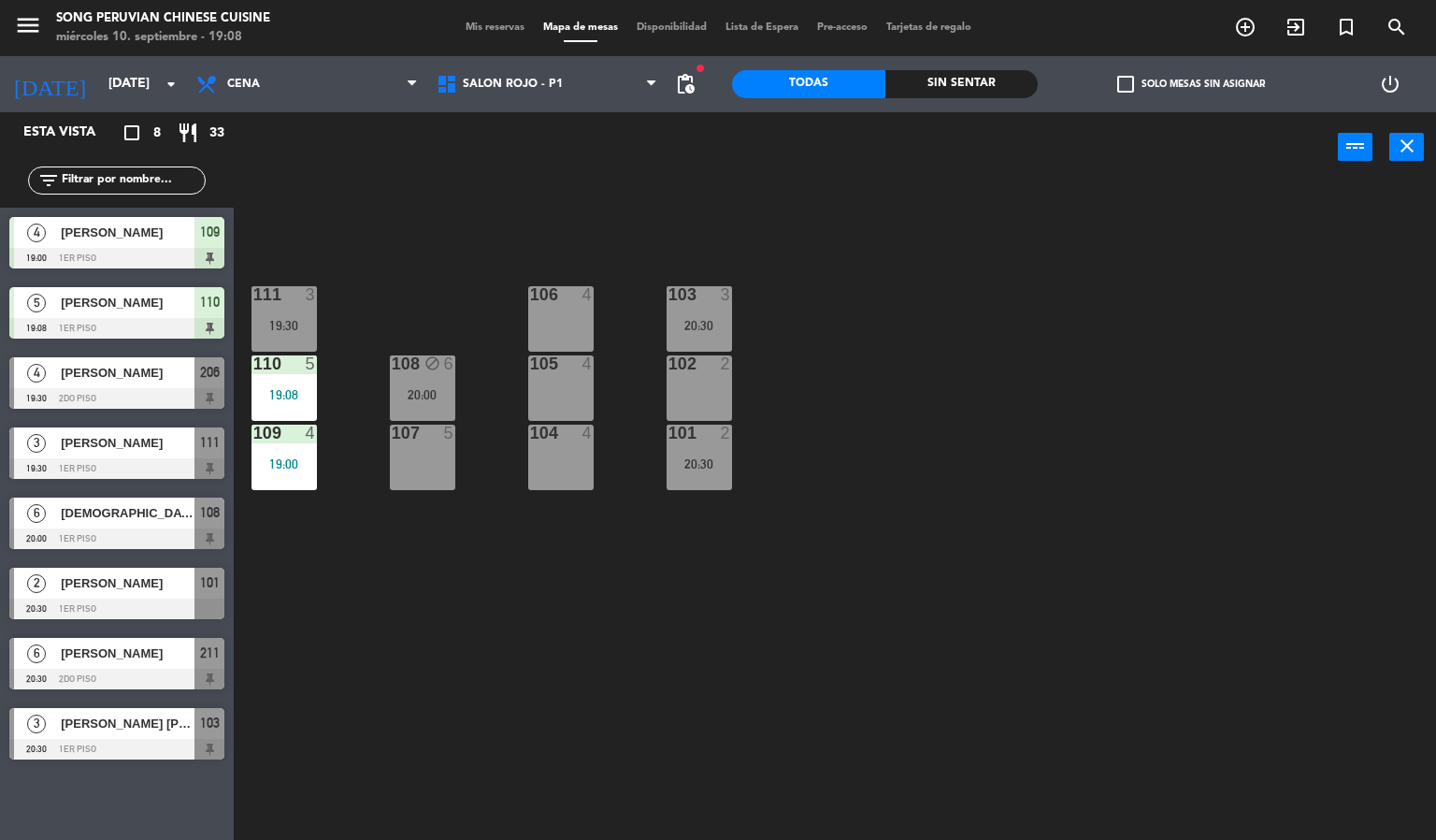
drag, startPoint x: 576, startPoint y: 380, endPoint x: 583, endPoint y: 373, distance: 9.9
click at [581, 380] on div "105 4" at bounding box center [561, 387] width 65 height 65
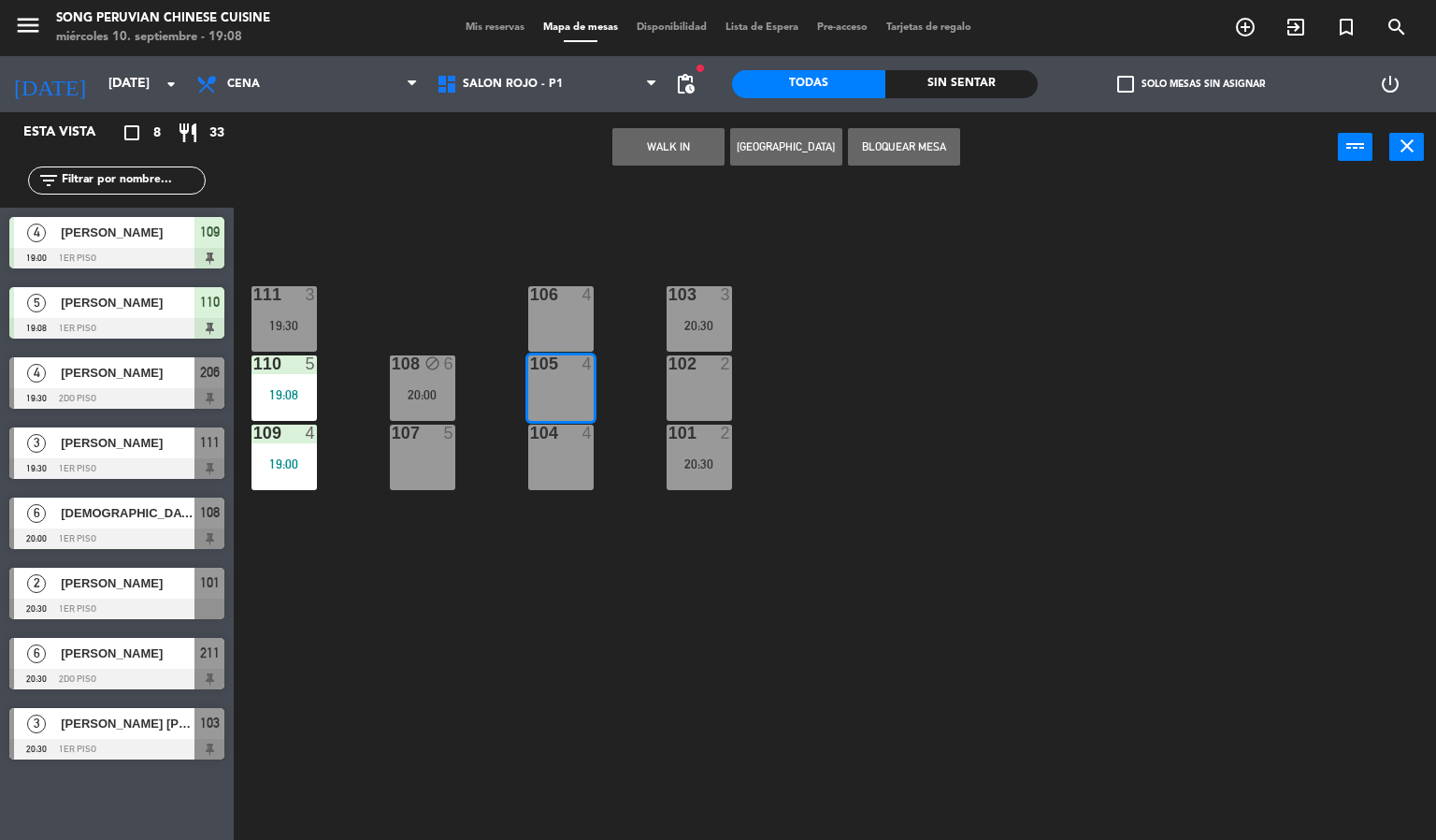
drag, startPoint x: 586, startPoint y: 307, endPoint x: 613, endPoint y: 253, distance: 60.4
click at [587, 304] on div "106 4" at bounding box center [561, 318] width 65 height 65
drag, startPoint x: 652, startPoint y: 231, endPoint x: 777, endPoint y: 233, distance: 125.0
click at [666, 231] on div "103 3 20:30 106 4 111 3 19:30 102 2 105 4 108 block 6 20:00 110 5 19:08 101 2 2…" at bounding box center [842, 512] width 1189 height 657
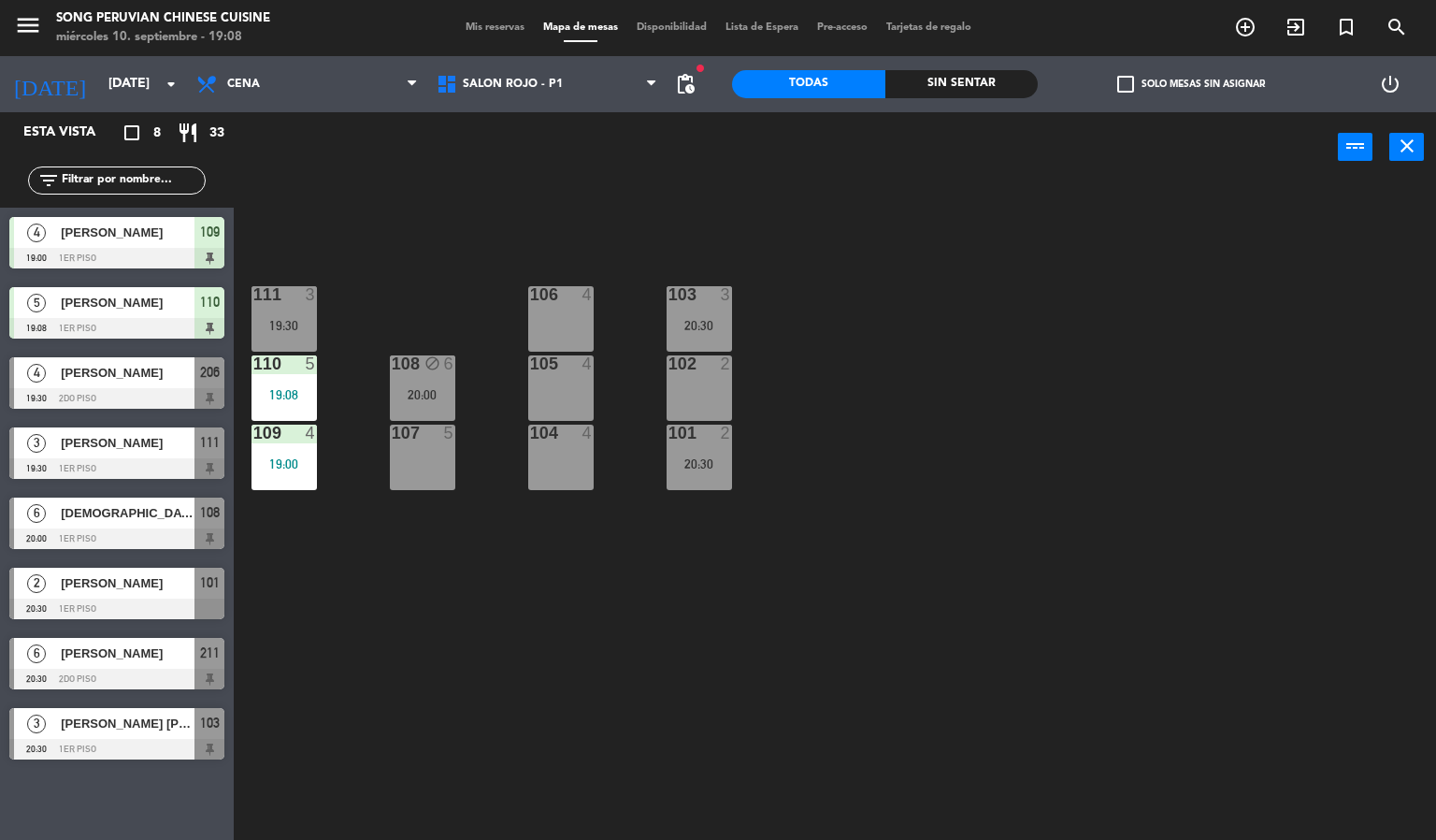
drag, startPoint x: 351, startPoint y: 266, endPoint x: 370, endPoint y: 259, distance: 20.2
click at [353, 264] on div "103 3 20:30 106 4 111 3 19:30 102 2 105 4 108 block 6 20:00 110 5 19:08 101 2 2…" at bounding box center [842, 512] width 1189 height 657
click at [686, 217] on div "103 3 20:30 106 4 111 3 19:30 102 2 105 4 108 block 6 20:00 110 5 19:08 101 2 2…" at bounding box center [842, 512] width 1189 height 657
click at [581, 318] on div "106 4" at bounding box center [561, 318] width 65 height 65
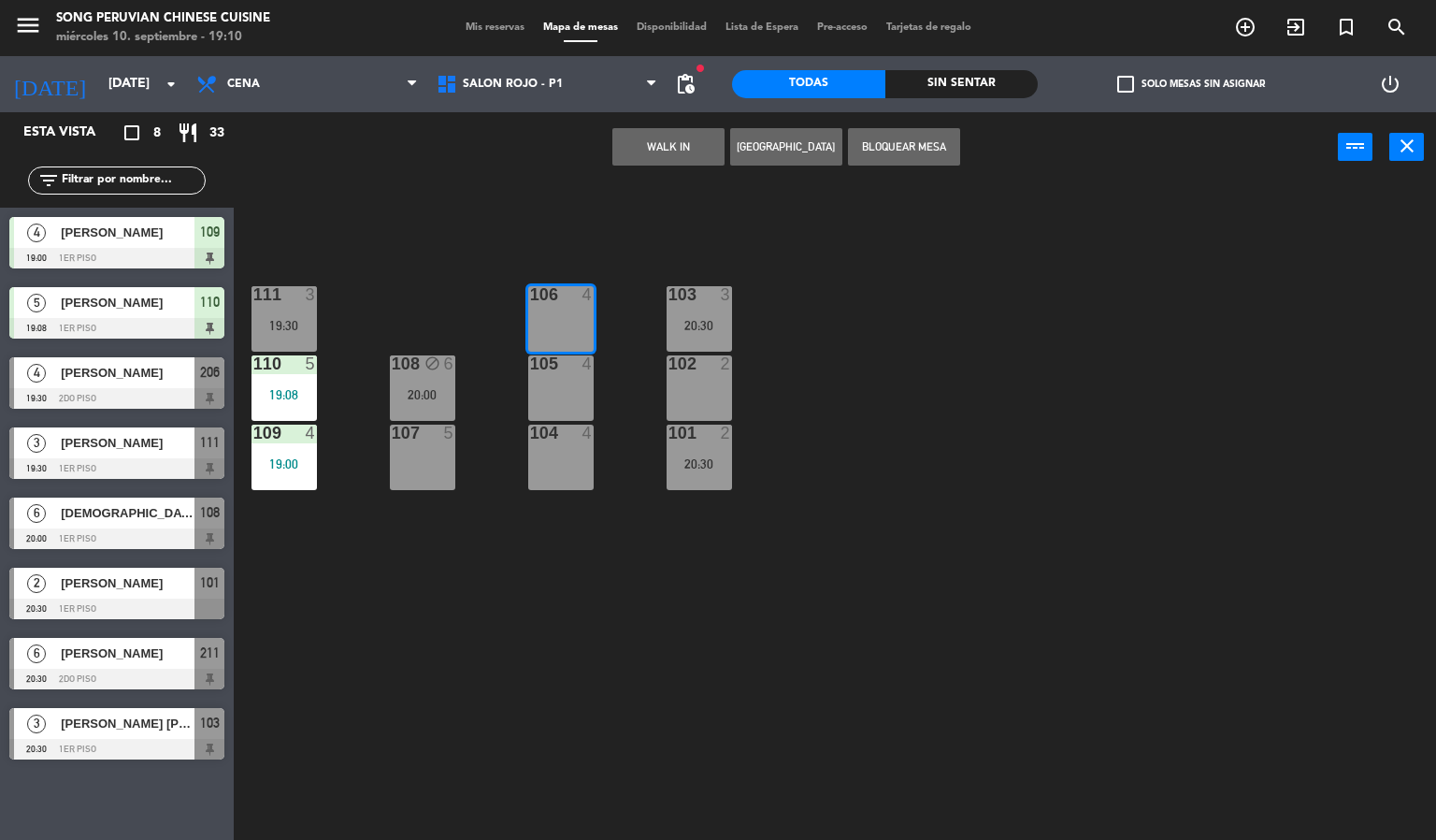
click at [763, 146] on button "[GEOGRAPHIC_DATA]" at bounding box center [786, 146] width 112 height 37
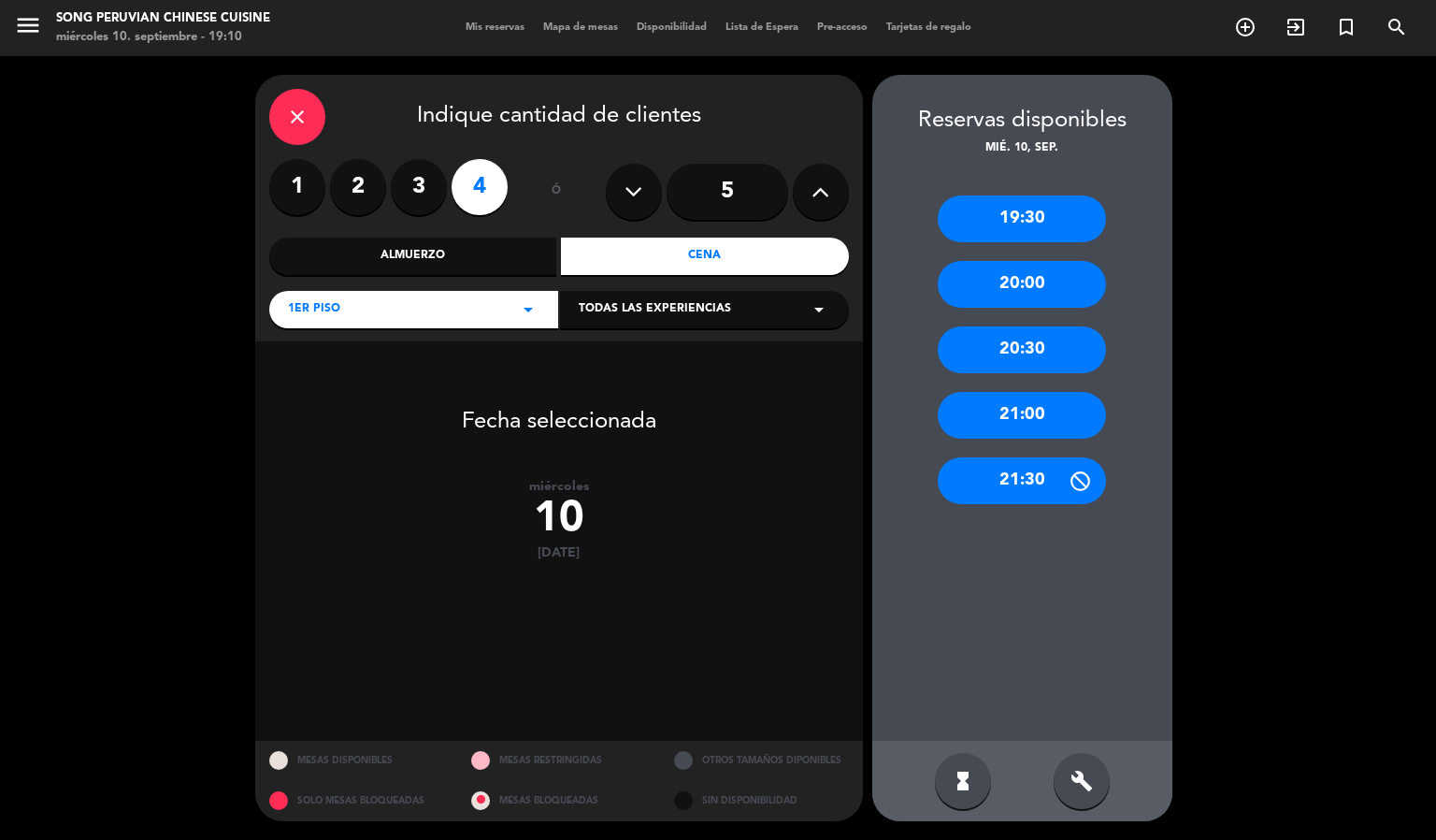
click at [730, 184] on input "5" at bounding box center [727, 191] width 121 height 56
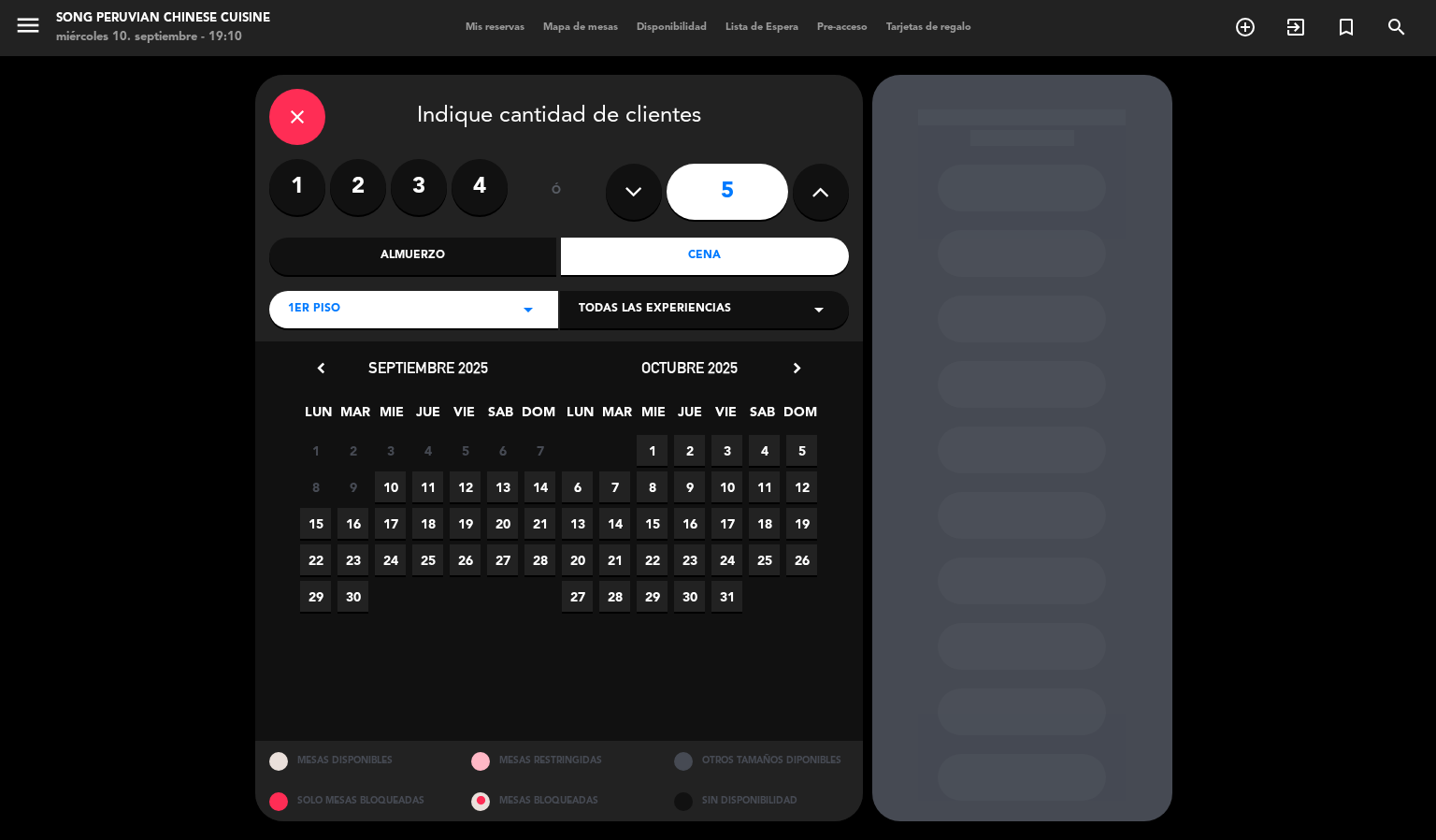
click at [722, 193] on input "5" at bounding box center [727, 191] width 121 height 56
click at [742, 202] on input "5" at bounding box center [727, 191] width 121 height 56
click at [668, 244] on div "Cena" at bounding box center [705, 256] width 288 height 37
click at [382, 480] on span "10" at bounding box center [390, 487] width 31 height 31
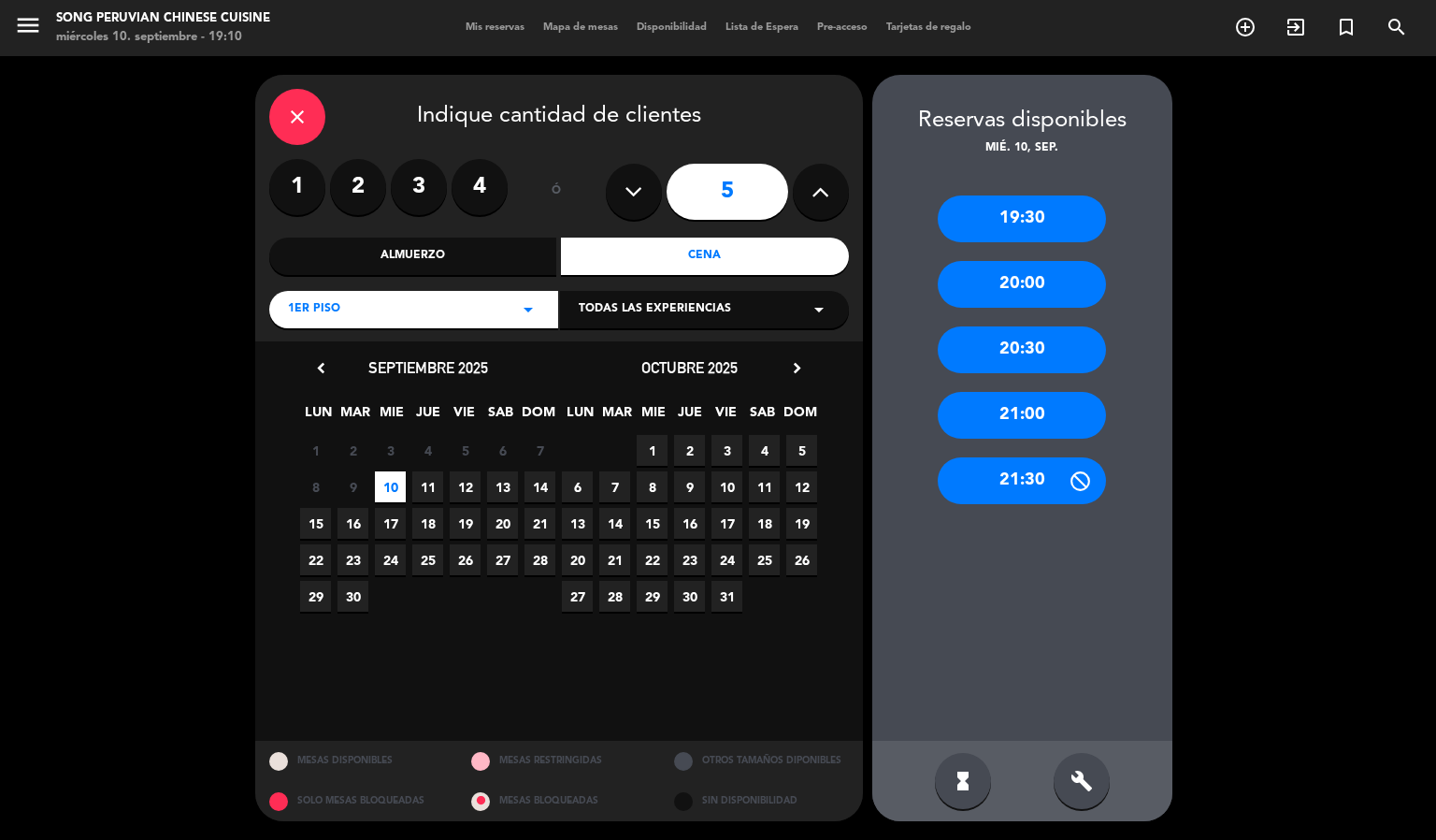
click at [1038, 280] on div "20:00" at bounding box center [1022, 283] width 169 height 46
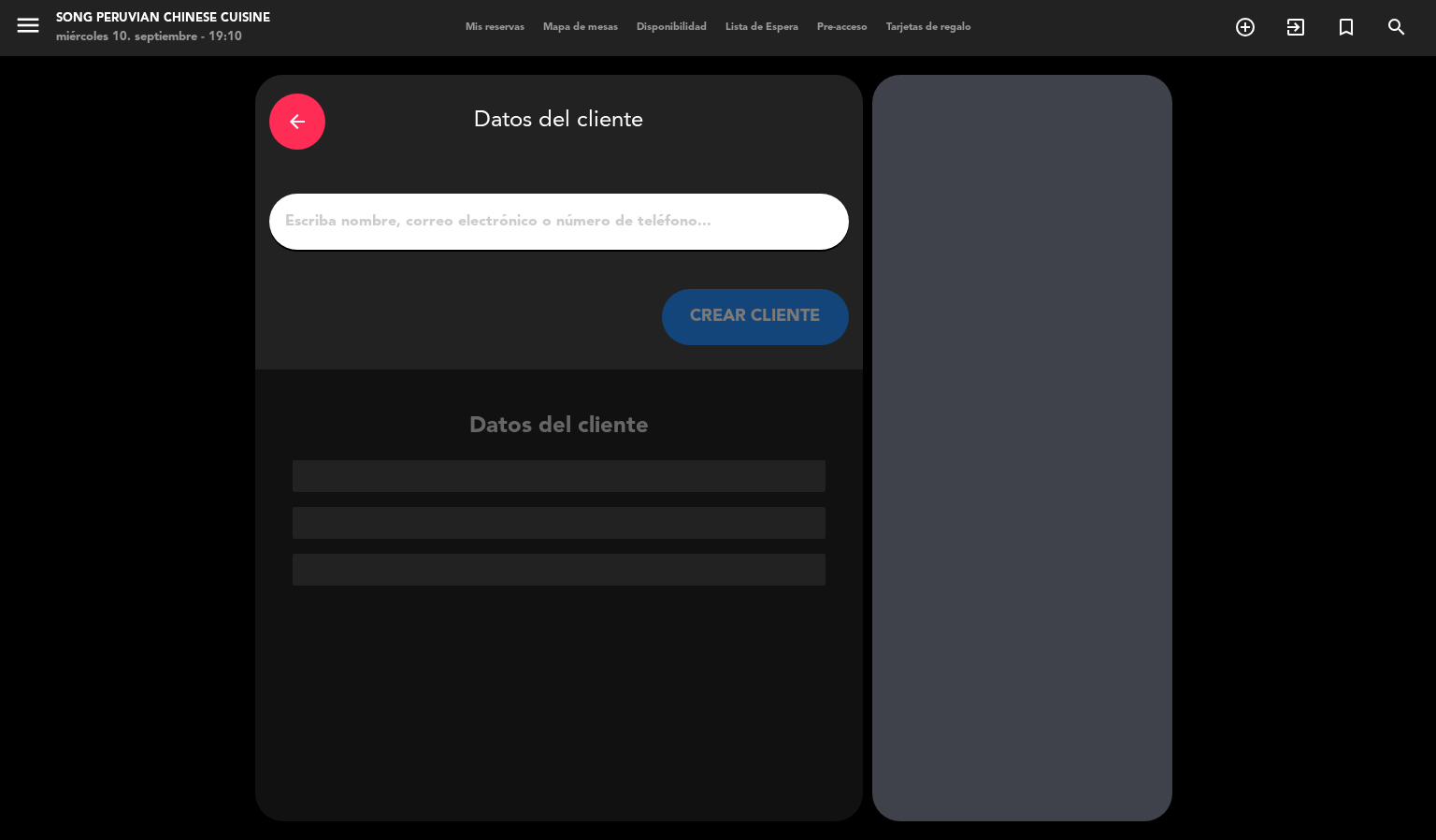
click at [648, 210] on input "1" at bounding box center [559, 222] width 552 height 27
click at [371, 222] on input "1" at bounding box center [559, 222] width 552 height 27
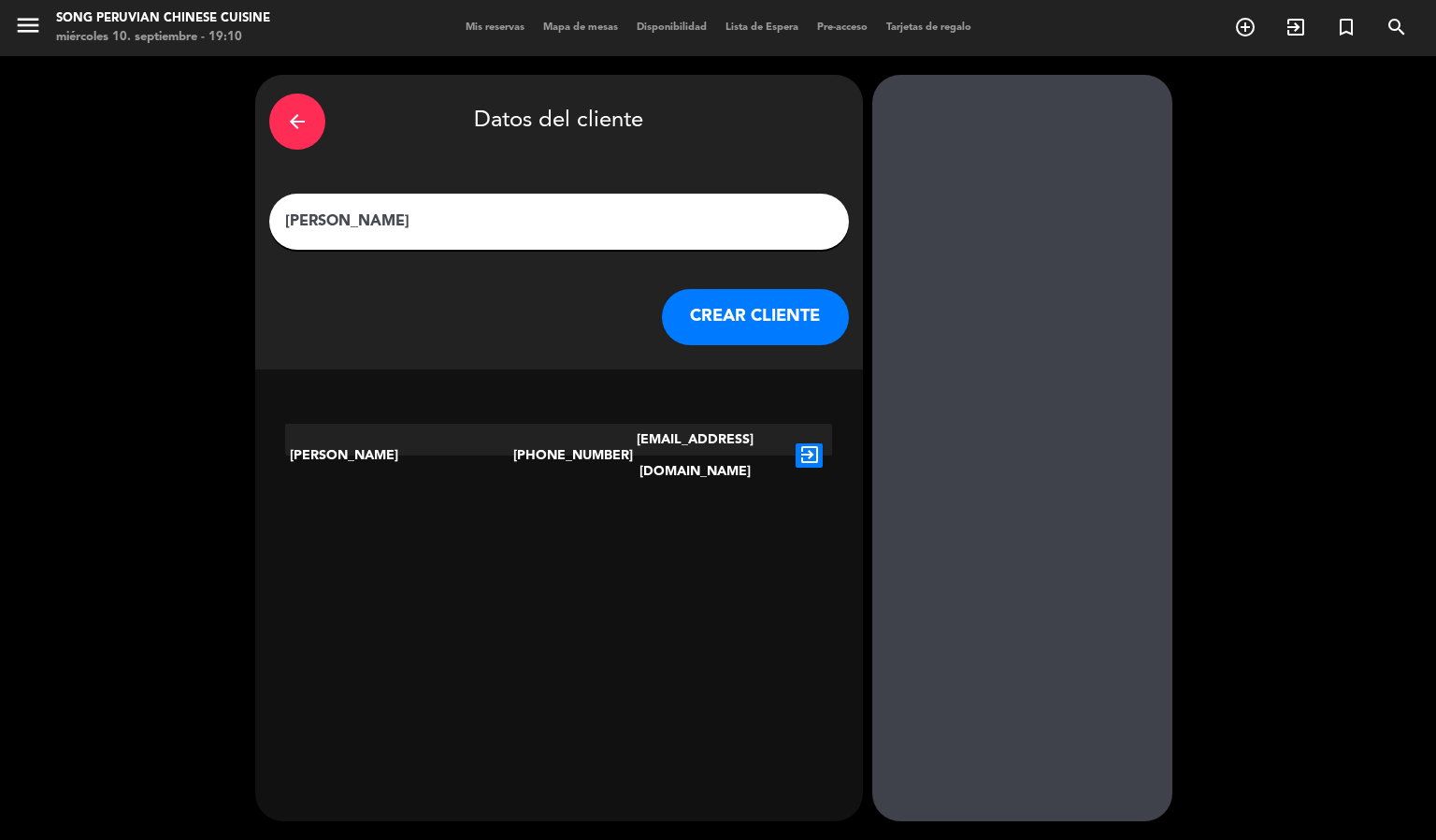
type input "[PERSON_NAME]"
click at [803, 443] on icon "exit_to_app" at bounding box center [809, 456] width 27 height 25
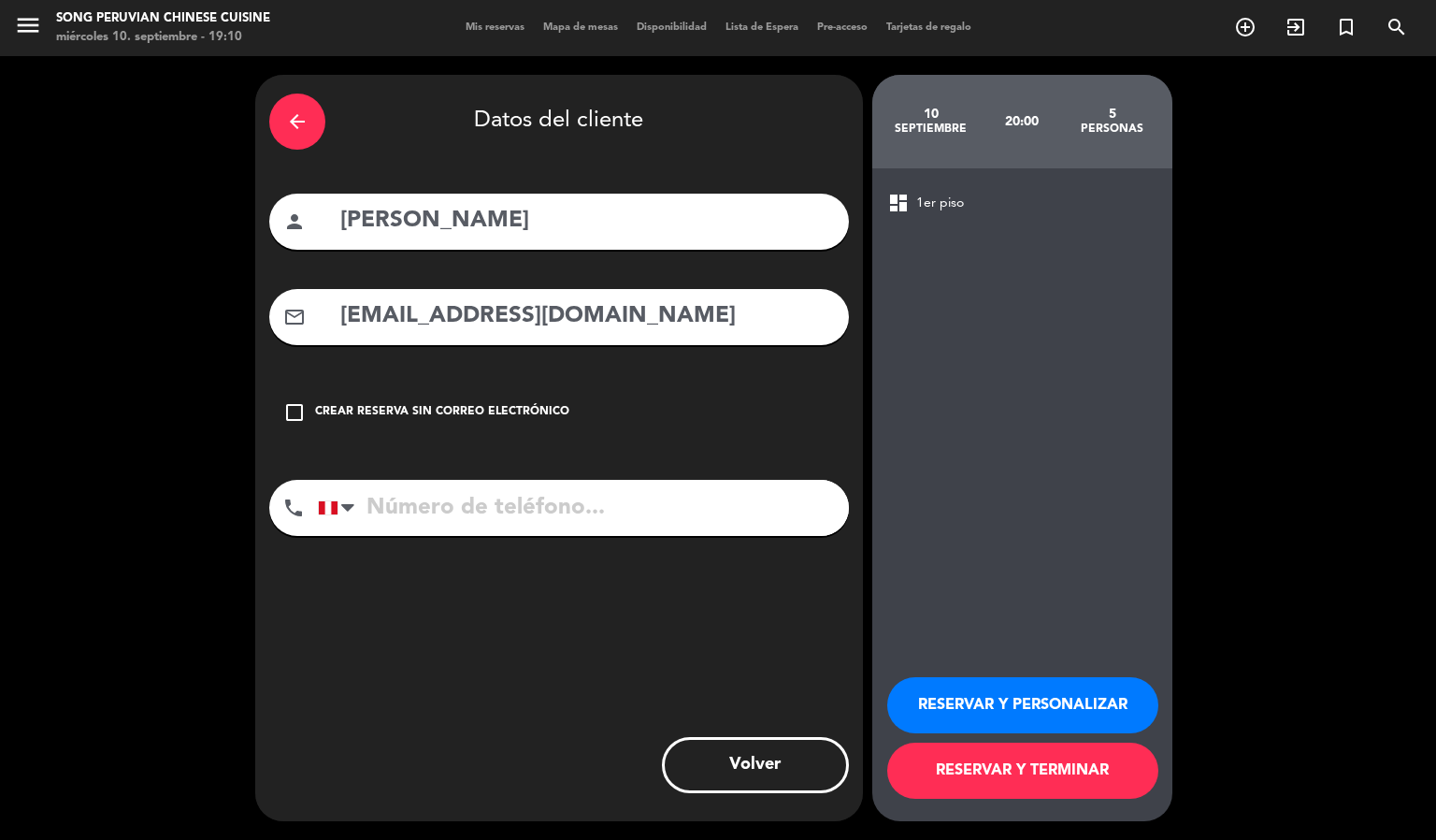
type input "[PHONE_NUMBER]"
click at [948, 700] on button "RESERVAR Y PERSONALIZAR" at bounding box center [1023, 705] width 271 height 56
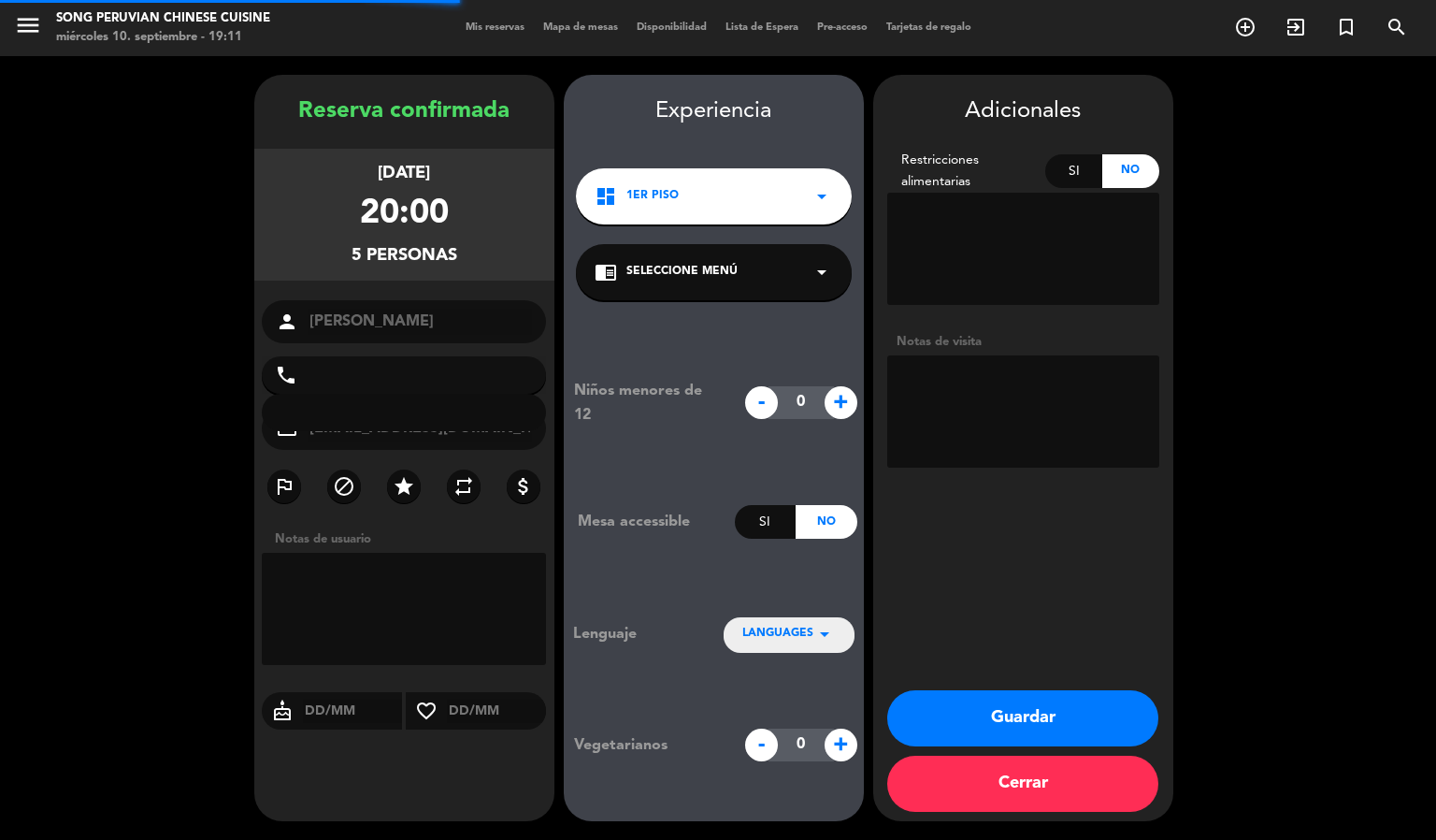
type input "[PHONE_NUMBER]"
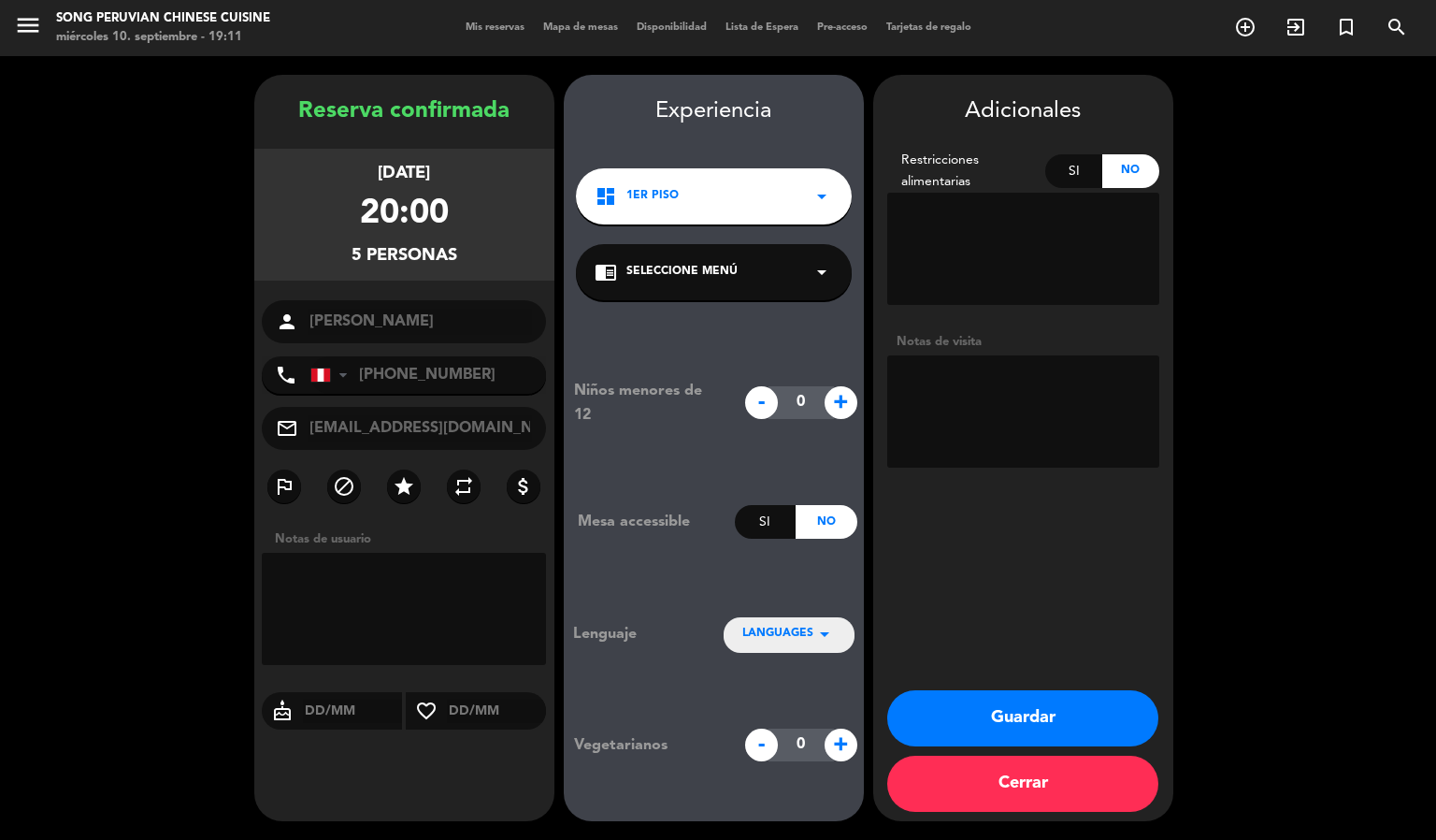
click at [963, 400] on textarea at bounding box center [1023, 411] width 272 height 112
type textarea "DESEA SEGUNDO NIVEL"
click at [1031, 729] on button "Guardar" at bounding box center [1023, 718] width 271 height 56
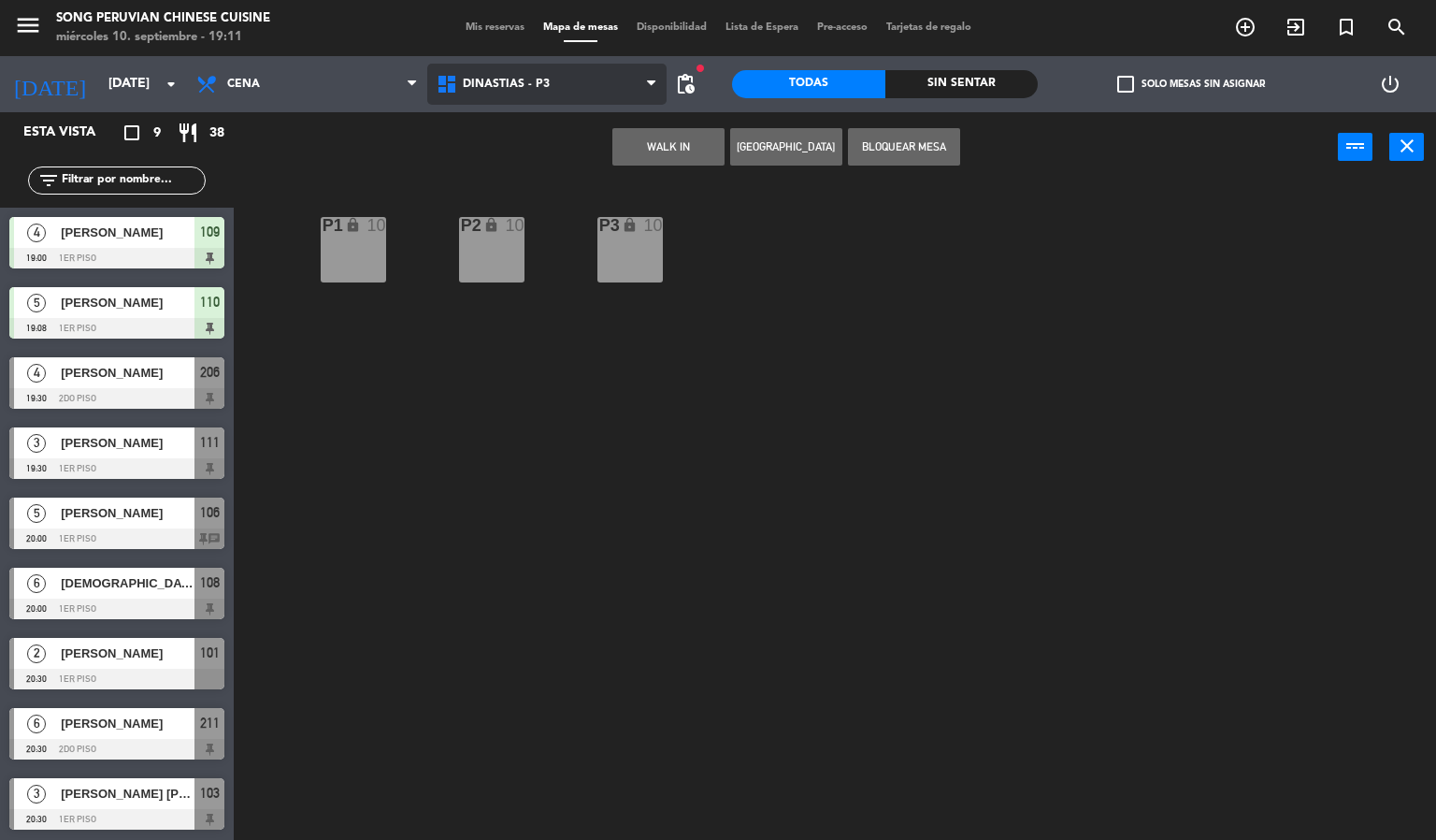
click at [480, 94] on span "DINASTIAS - P3" at bounding box center [547, 83] width 241 height 41
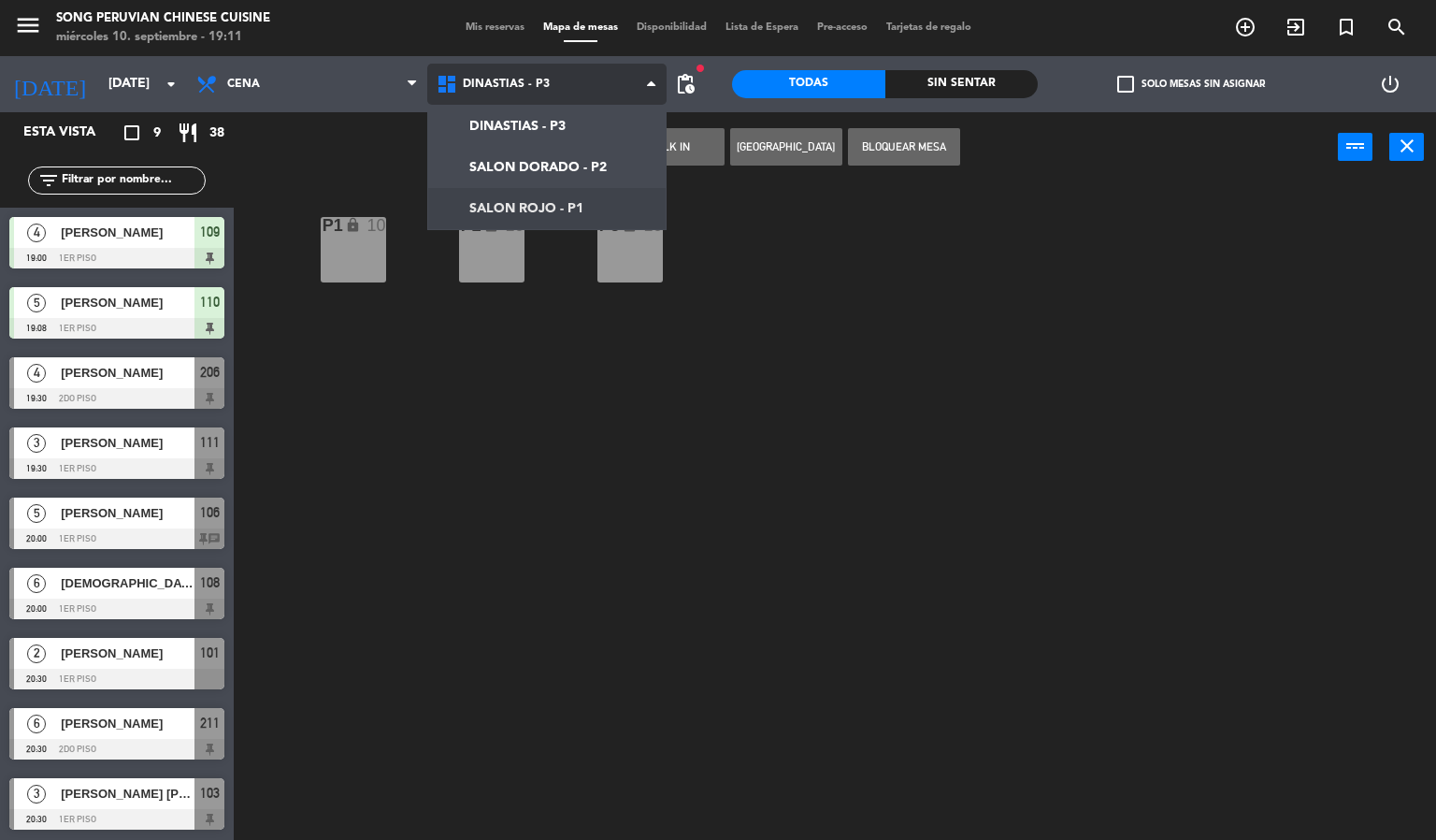
click at [494, 210] on ng-component "menu Song Peruvian Chinese Cuisine [DATE] 10. septiembre - 19:11 Mis reservas M…" at bounding box center [718, 420] width 1436 height 841
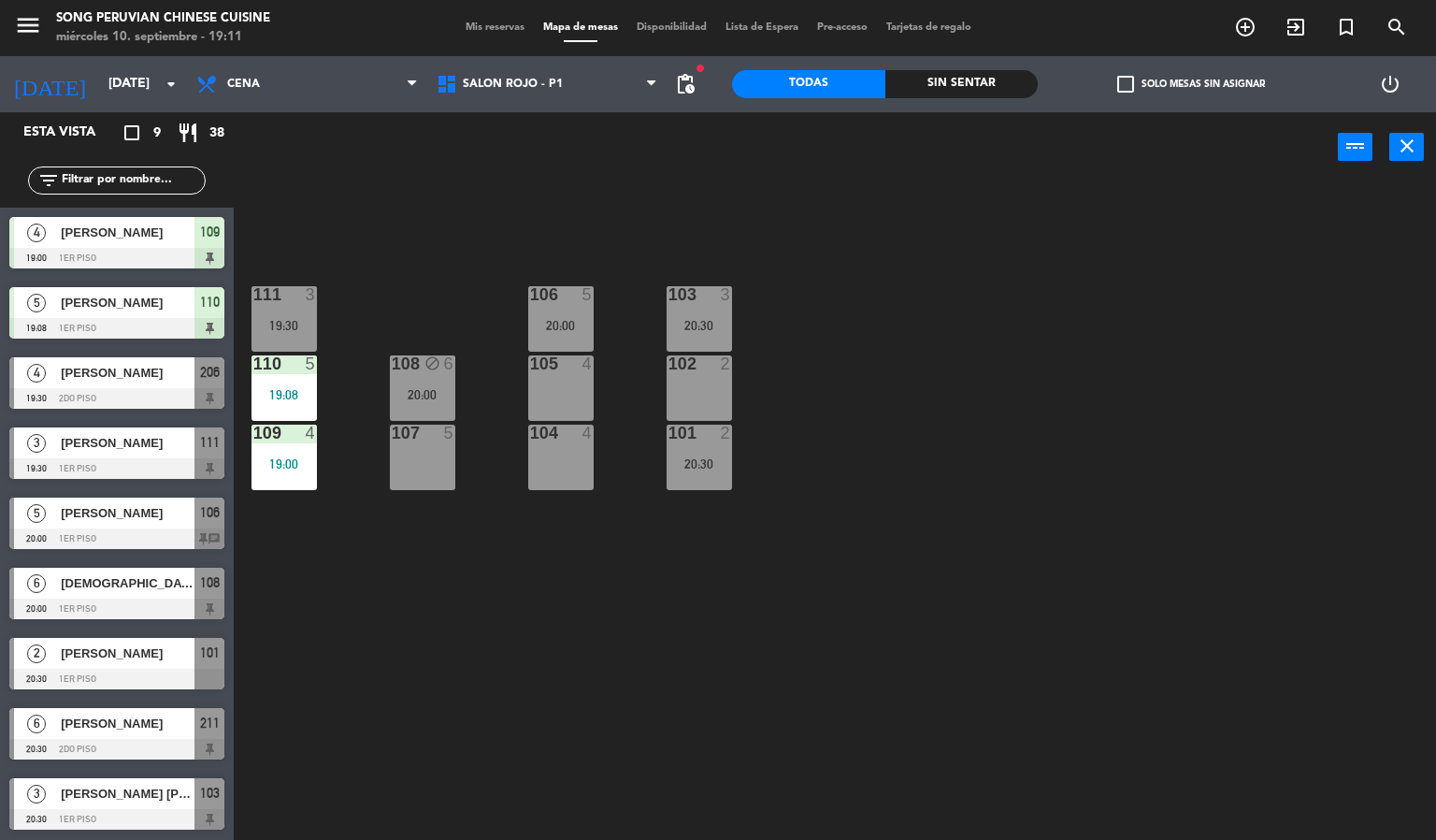
scroll to position [1, 0]
click at [141, 513] on span "[PERSON_NAME]" at bounding box center [127, 511] width 134 height 20
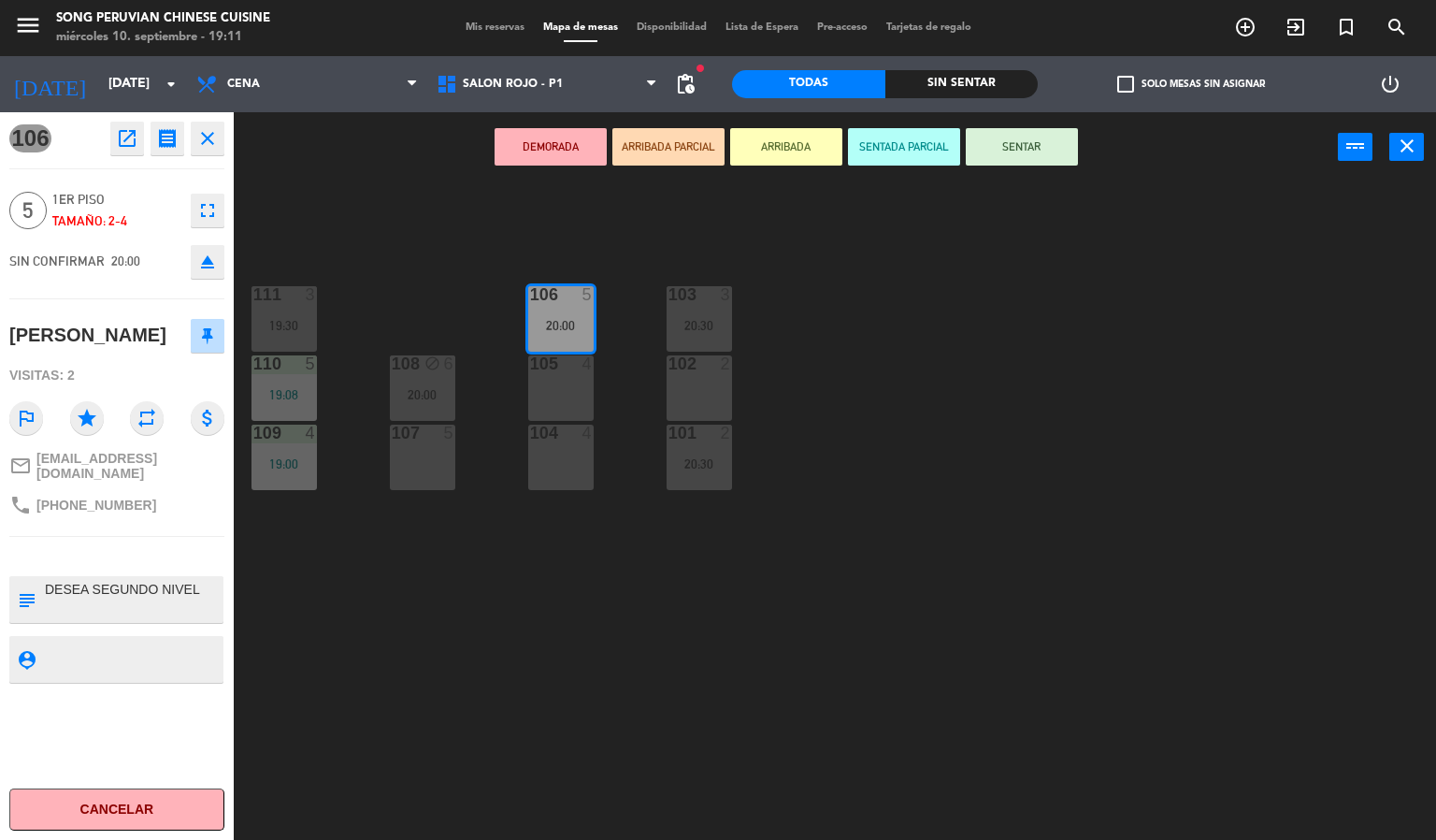
click at [130, 130] on icon "open_in_new" at bounding box center [127, 138] width 23 height 23
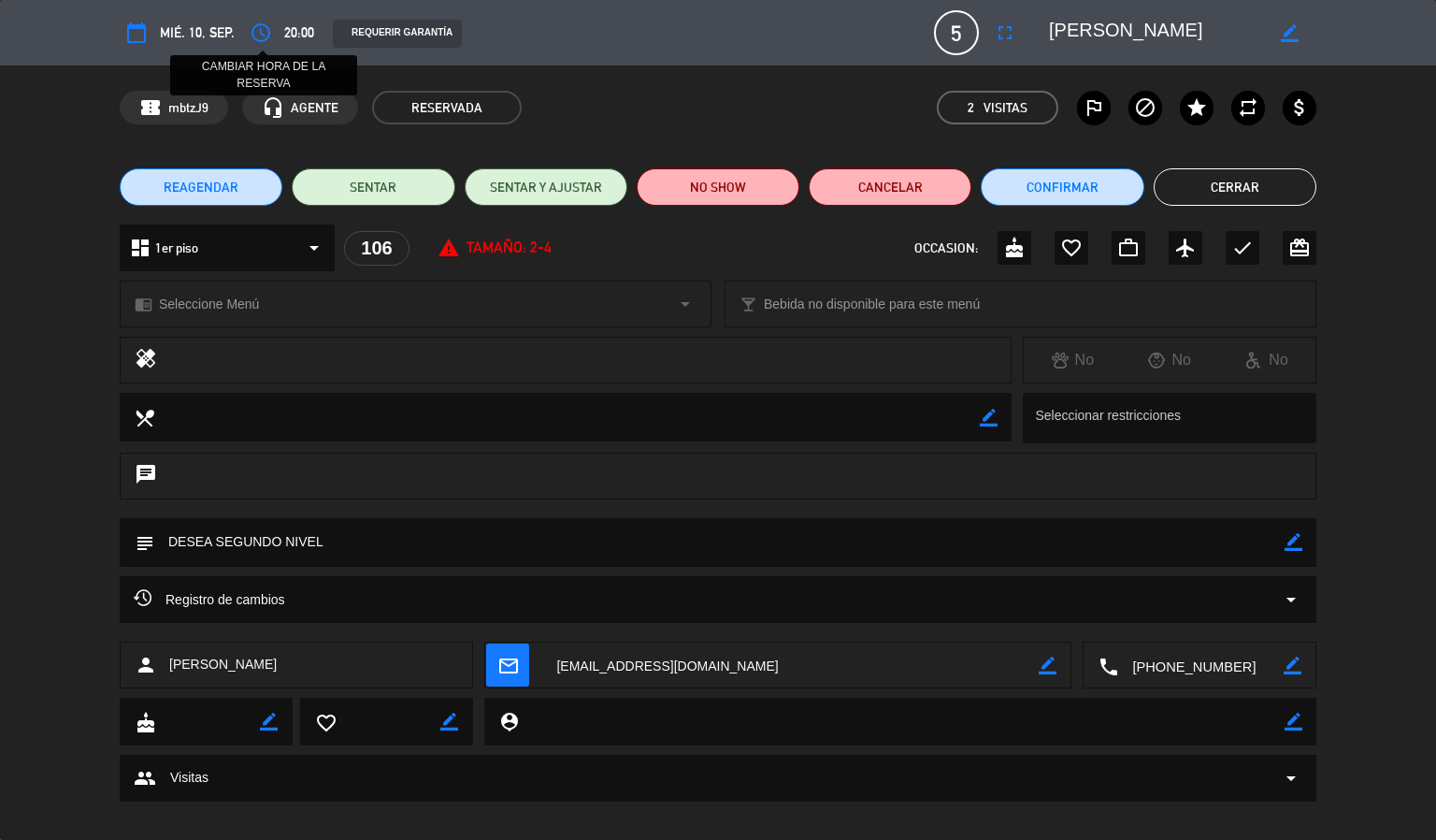
click at [261, 27] on icon "access_time" at bounding box center [261, 33] width 23 height 23
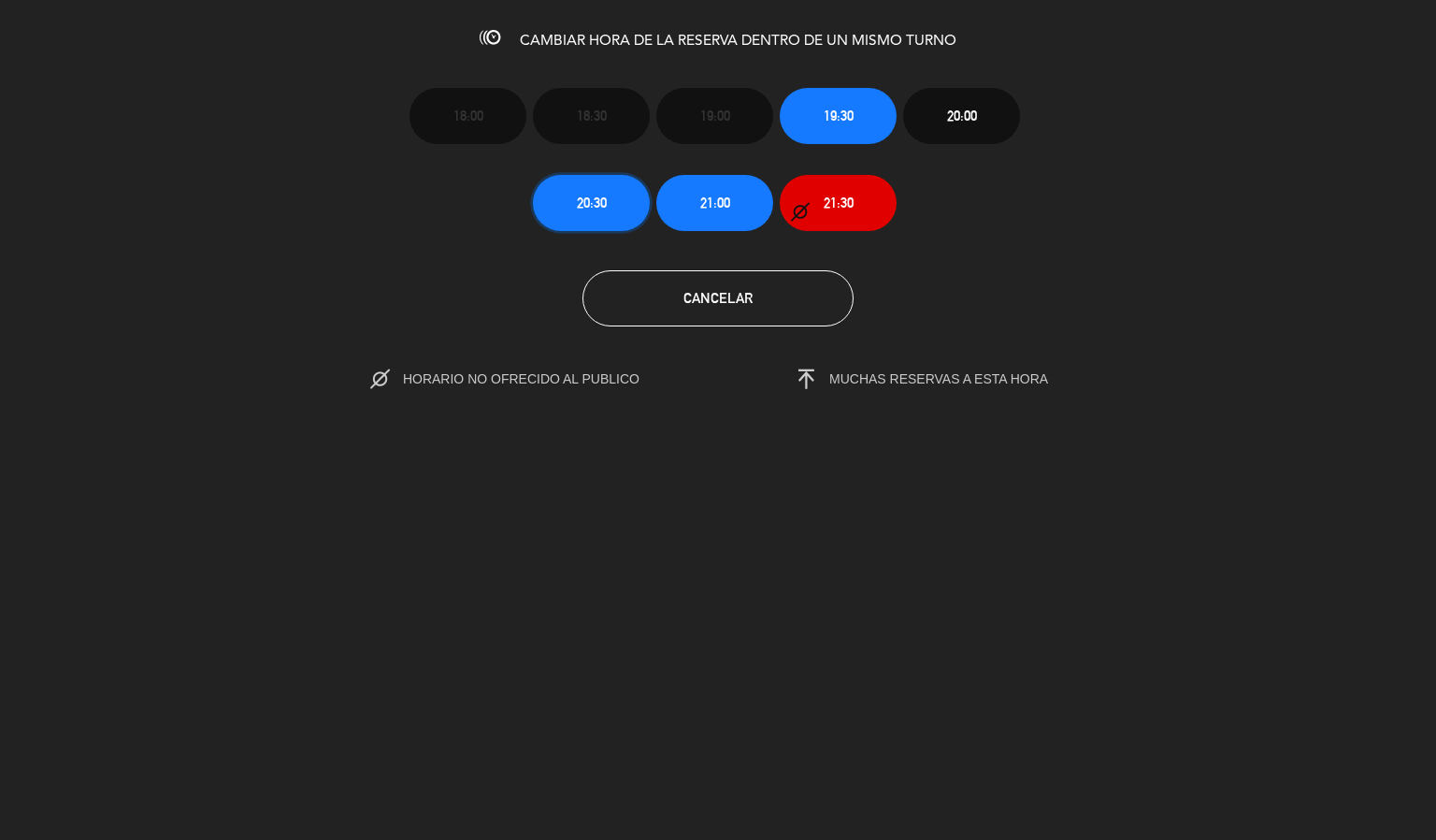
click at [577, 211] on span "20:30" at bounding box center [592, 202] width 30 height 22
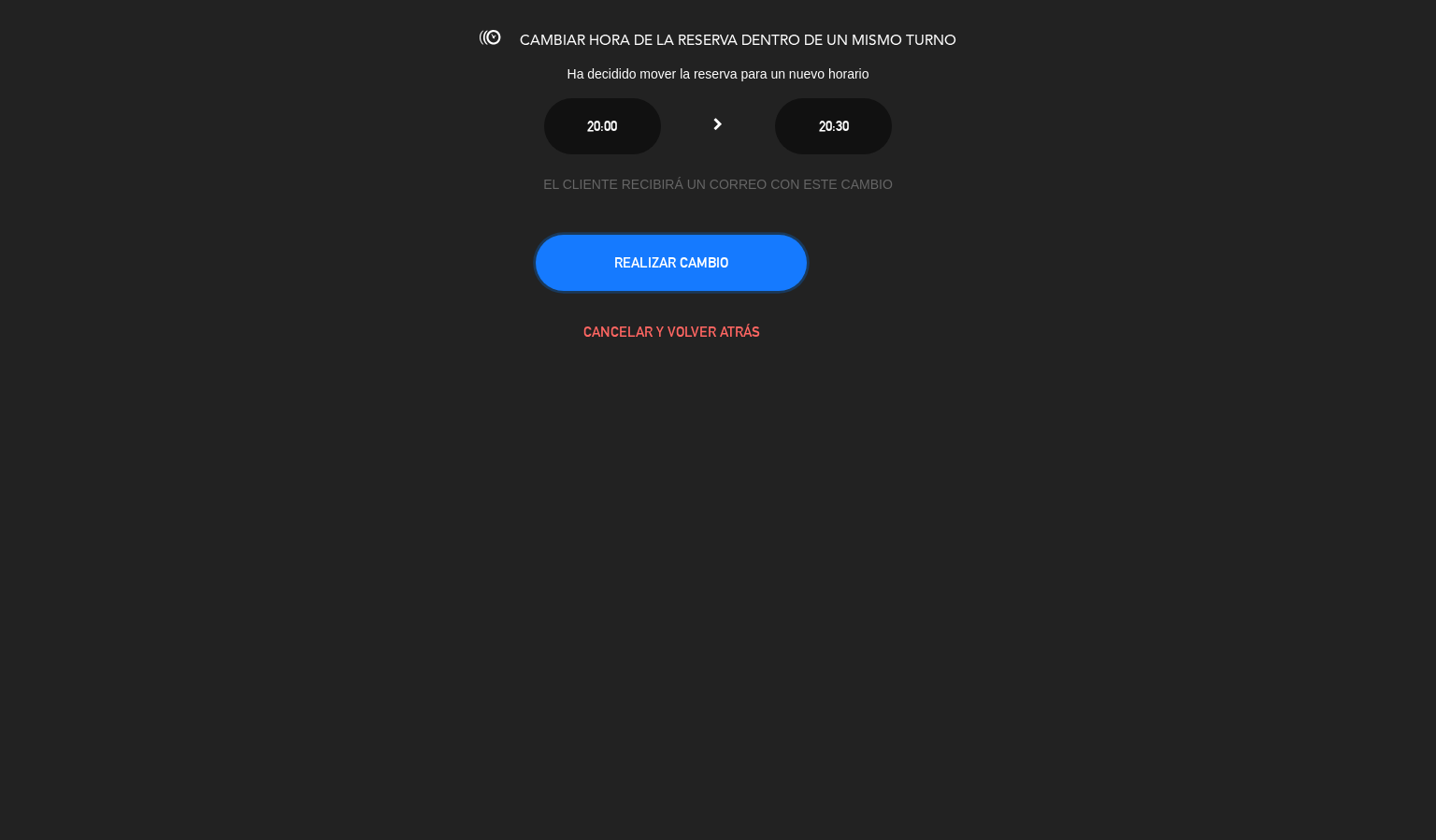
click at [679, 264] on button "REALIZAR CAMBIO" at bounding box center [672, 262] width 271 height 56
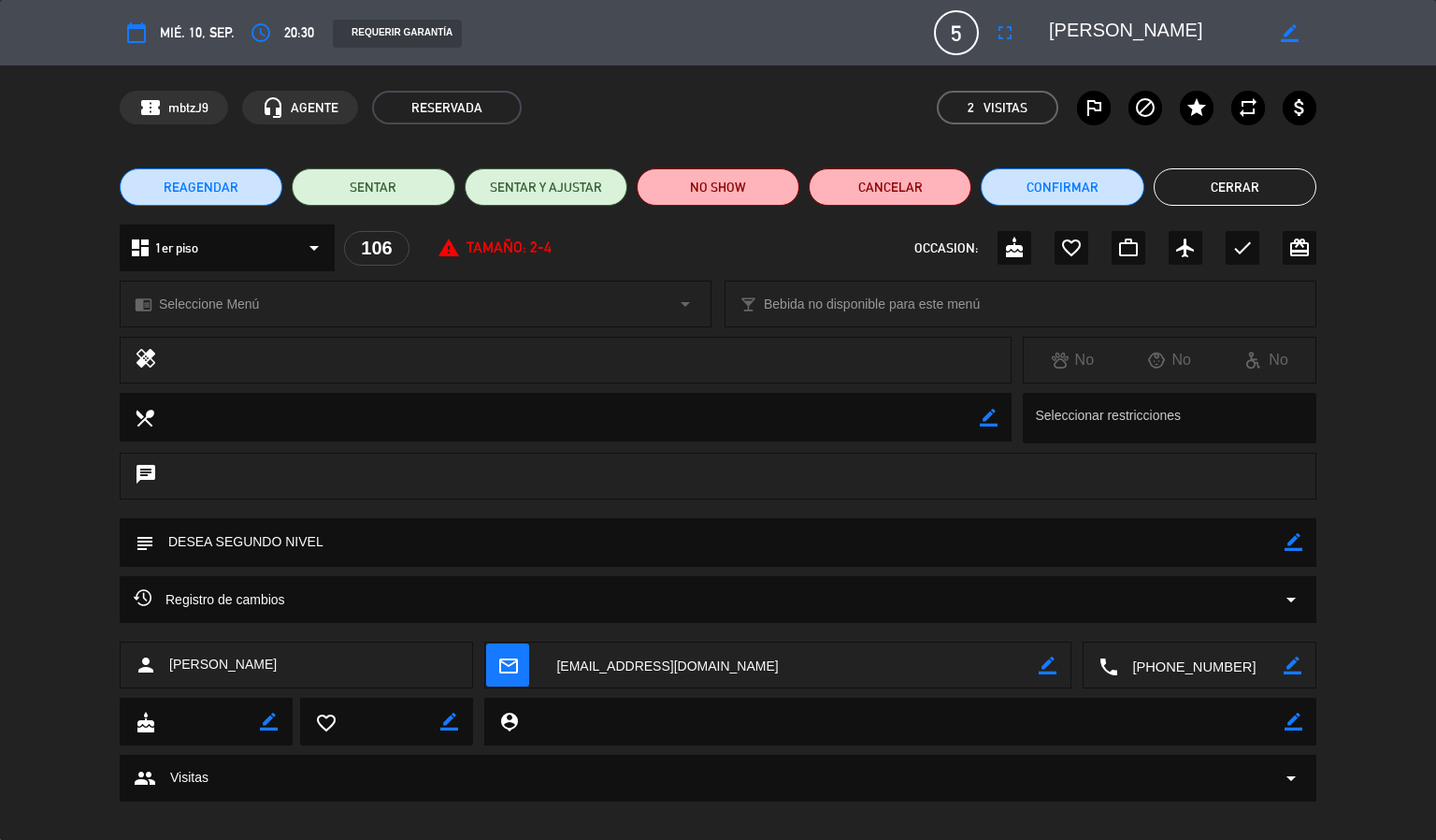
click at [1300, 170] on button "Cerrar" at bounding box center [1235, 187] width 163 height 37
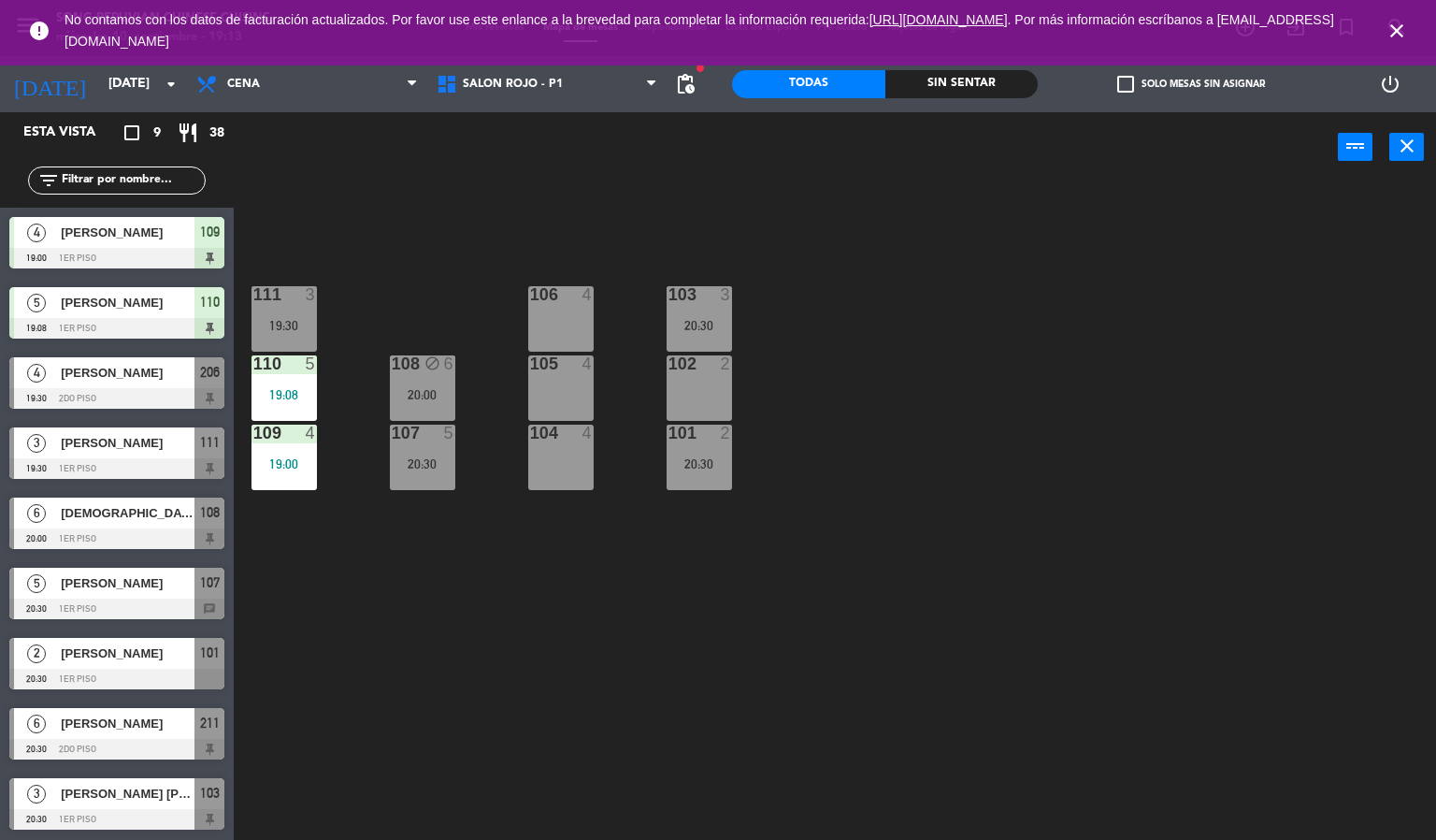
click at [1398, 32] on icon "close" at bounding box center [1397, 31] width 23 height 23
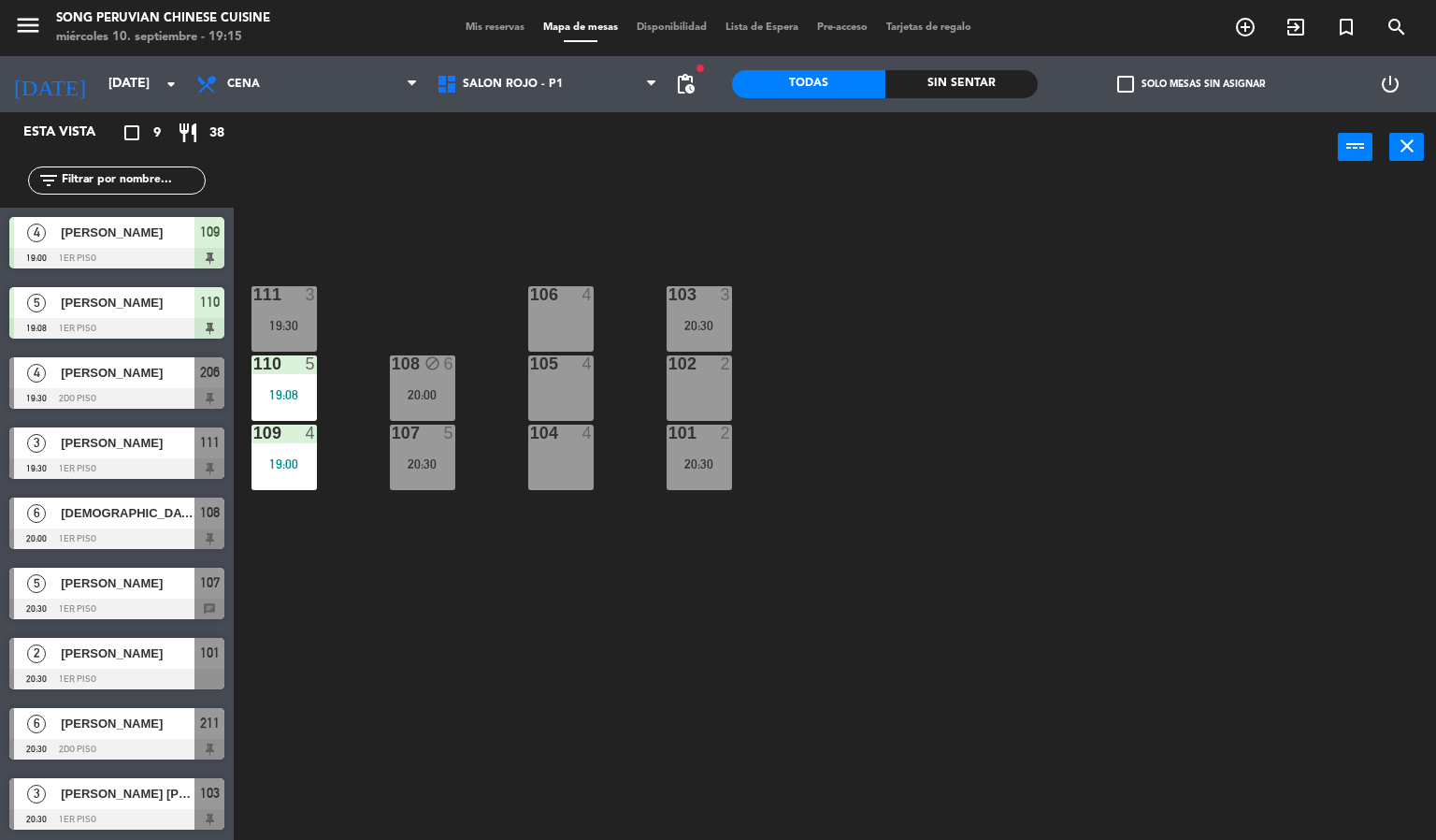
click at [405, 231] on div "103 3 20:30 106 4 111 3 19:30 102 2 105 4 108 block 6 20:00 110 5 19:08 101 2 2…" at bounding box center [842, 512] width 1189 height 657
click at [579, 318] on div "106 4" at bounding box center [561, 318] width 65 height 65
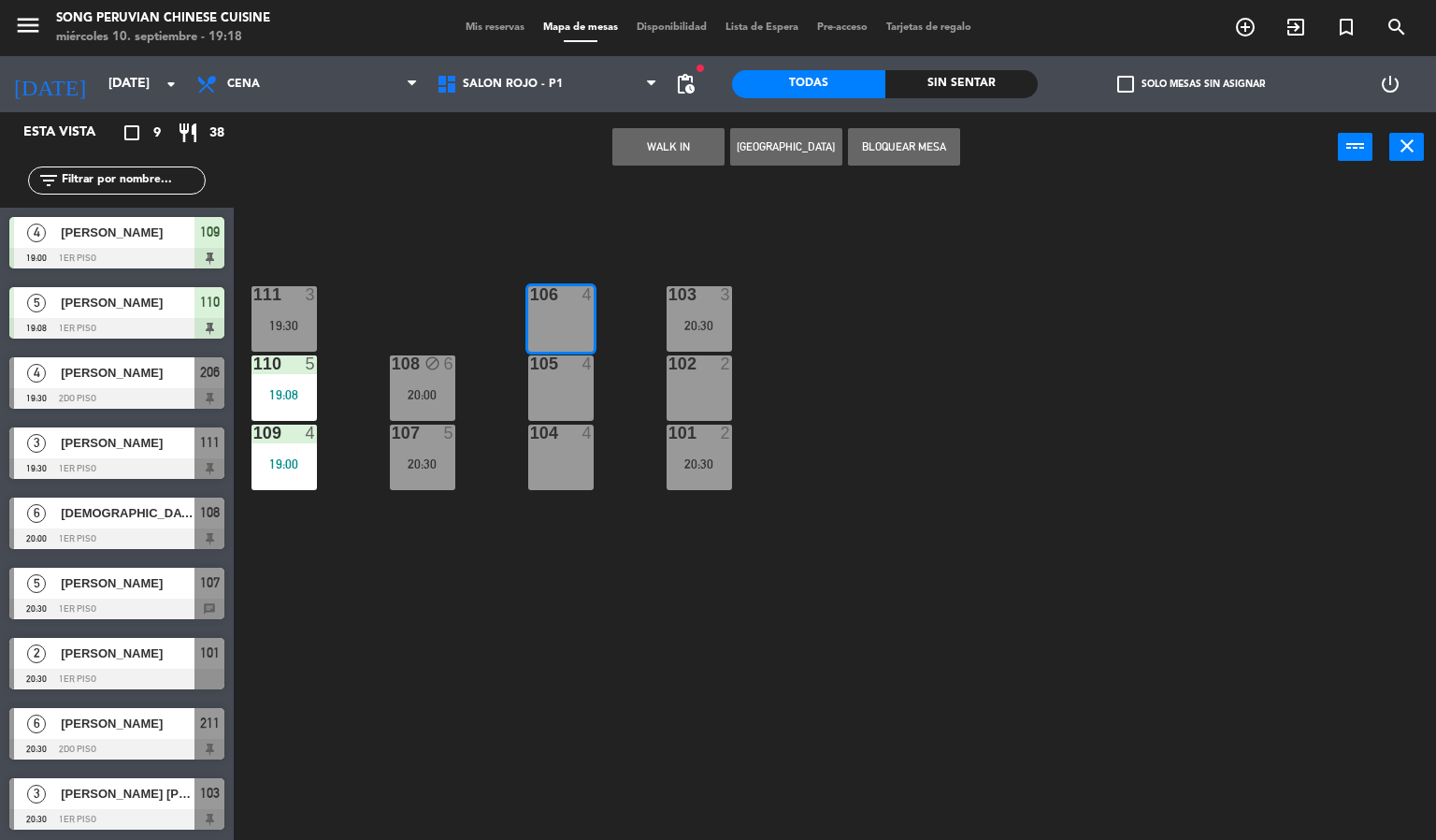
click at [565, 233] on div "103 3 20:30 106 4 111 3 19:30 102 2 105 4 108 block 6 20:00 110 5 19:08 101 2 2…" at bounding box center [842, 512] width 1189 height 657
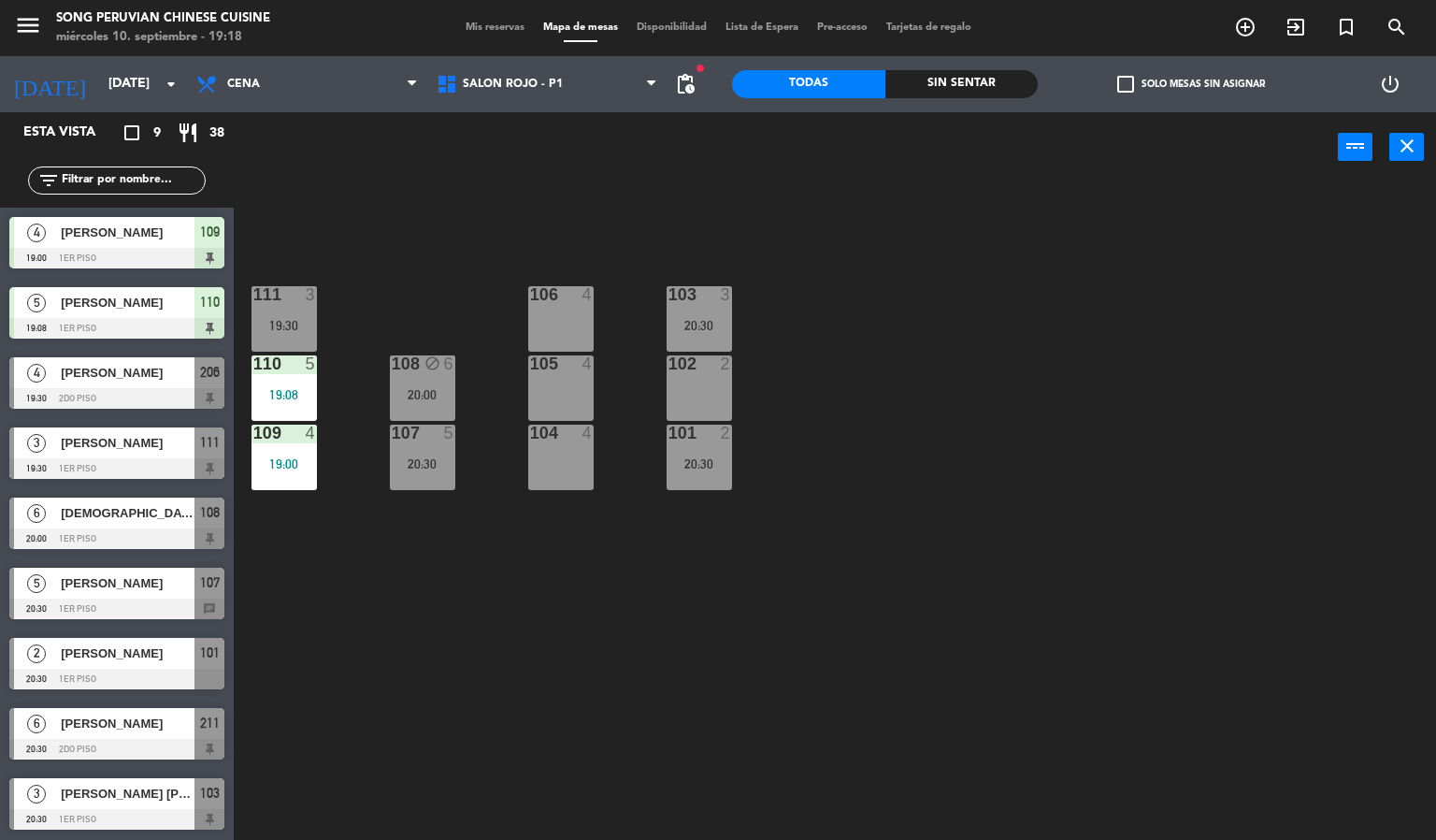
drag, startPoint x: 635, startPoint y: 409, endPoint x: 649, endPoint y: 394, distance: 20.5
click at [640, 405] on div "103 3 20:30 106 4 111 3 19:30 102 2 105 4 108 block 6 20:00 110 5 19:08 101 2 2…" at bounding box center [842, 512] width 1189 height 657
click at [691, 391] on div "102 2" at bounding box center [699, 387] width 65 height 65
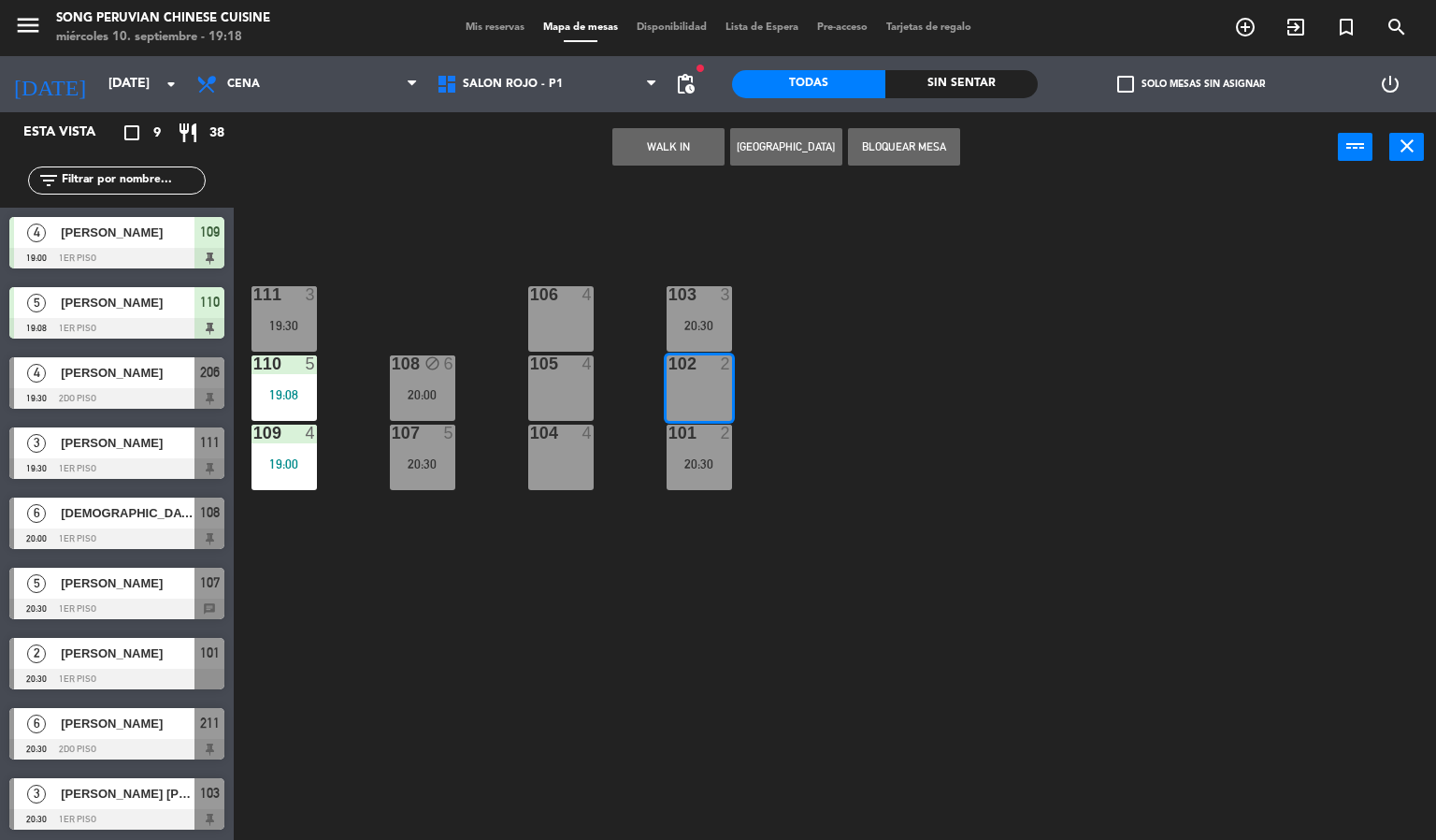
click at [566, 393] on div "105 4" at bounding box center [561, 387] width 65 height 65
click at [642, 363] on div "103 3 20:30 106 4 111 3 19:30 102 2 105 4 108 block 6 20:00 110 5 19:08 101 2 2…" at bounding box center [842, 512] width 1189 height 657
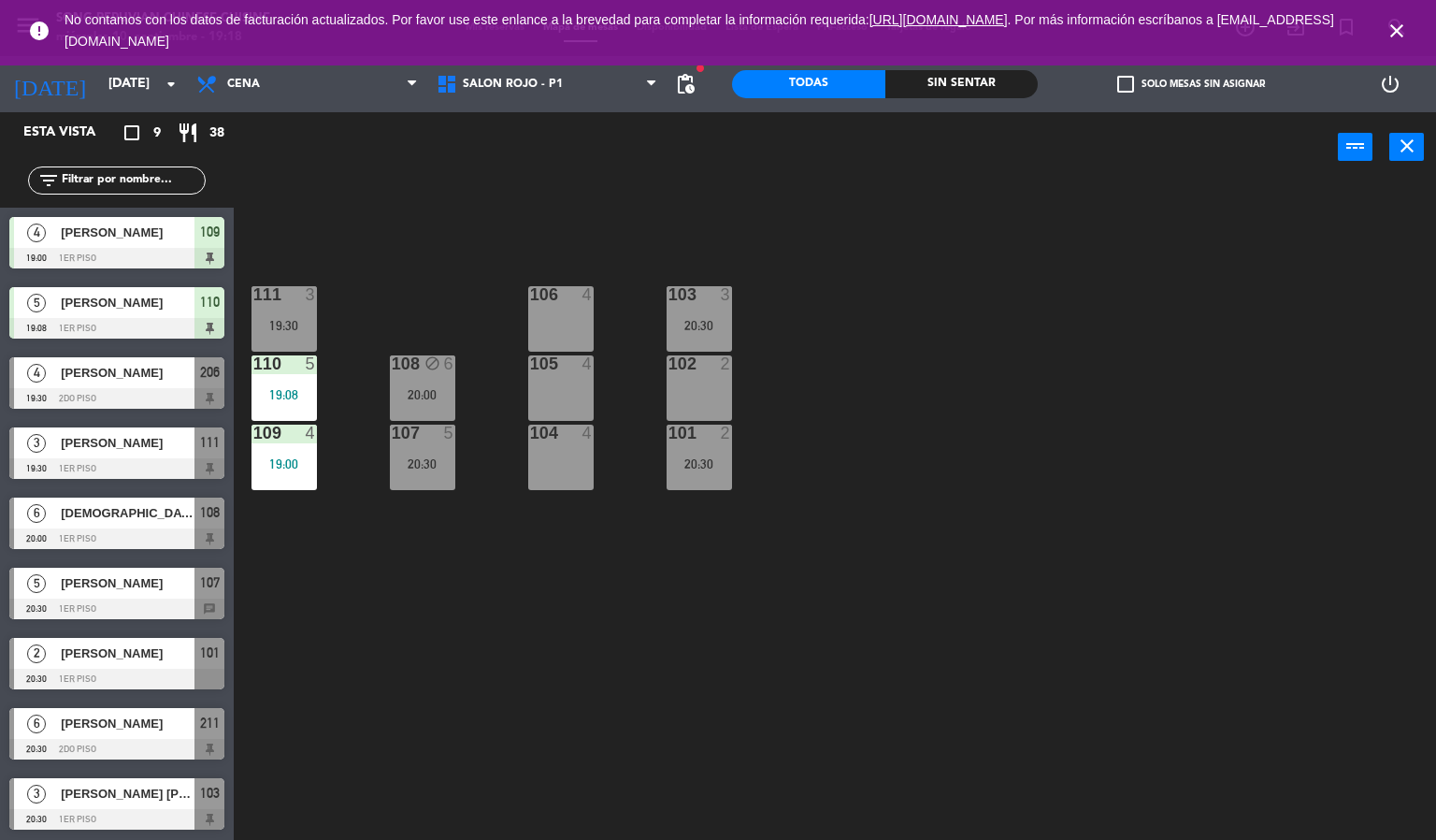
click at [438, 477] on div "107 5 20:30" at bounding box center [422, 456] width 65 height 65
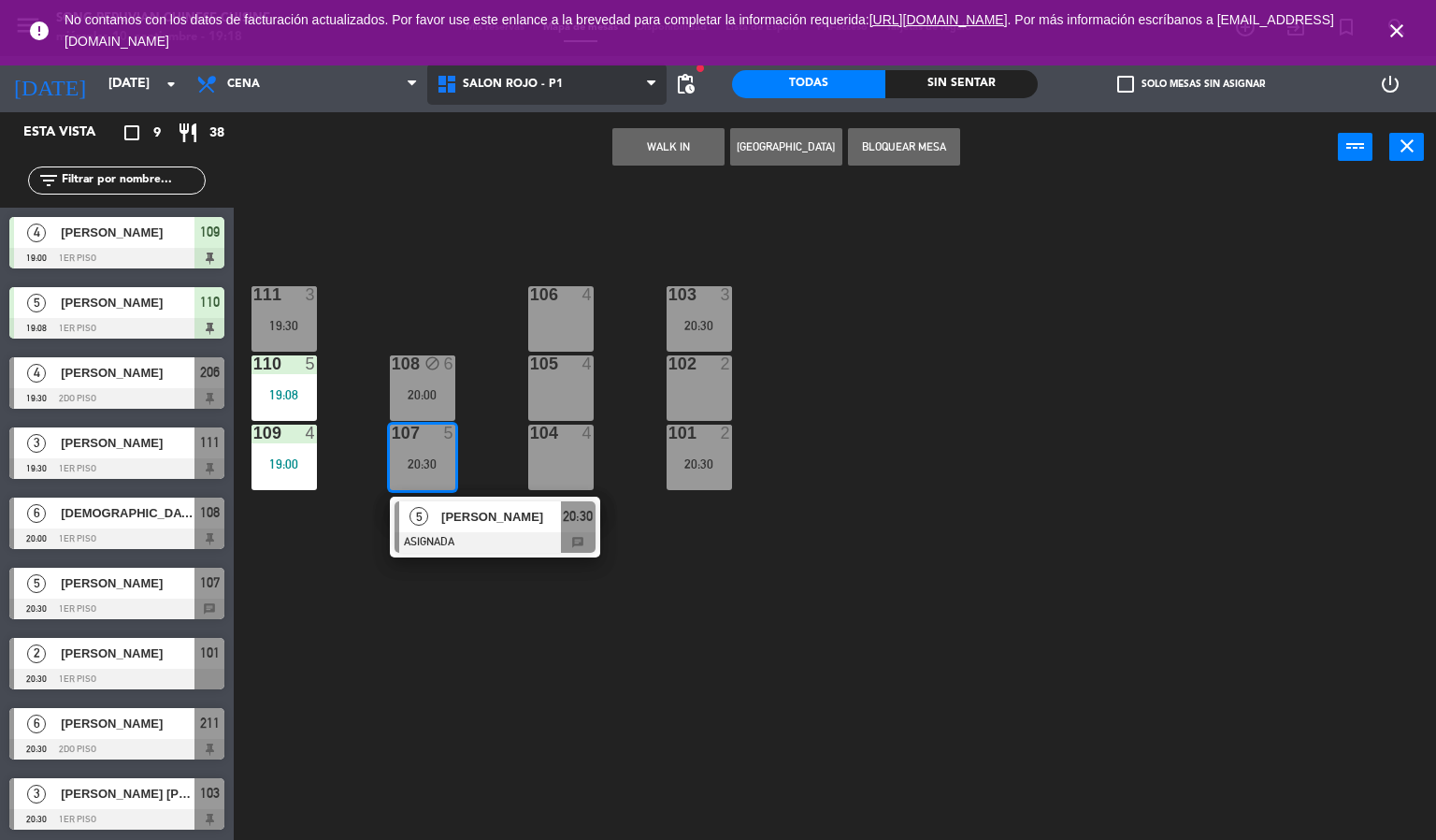
click at [565, 93] on span "SALON ROJO - P1" at bounding box center [547, 83] width 241 height 41
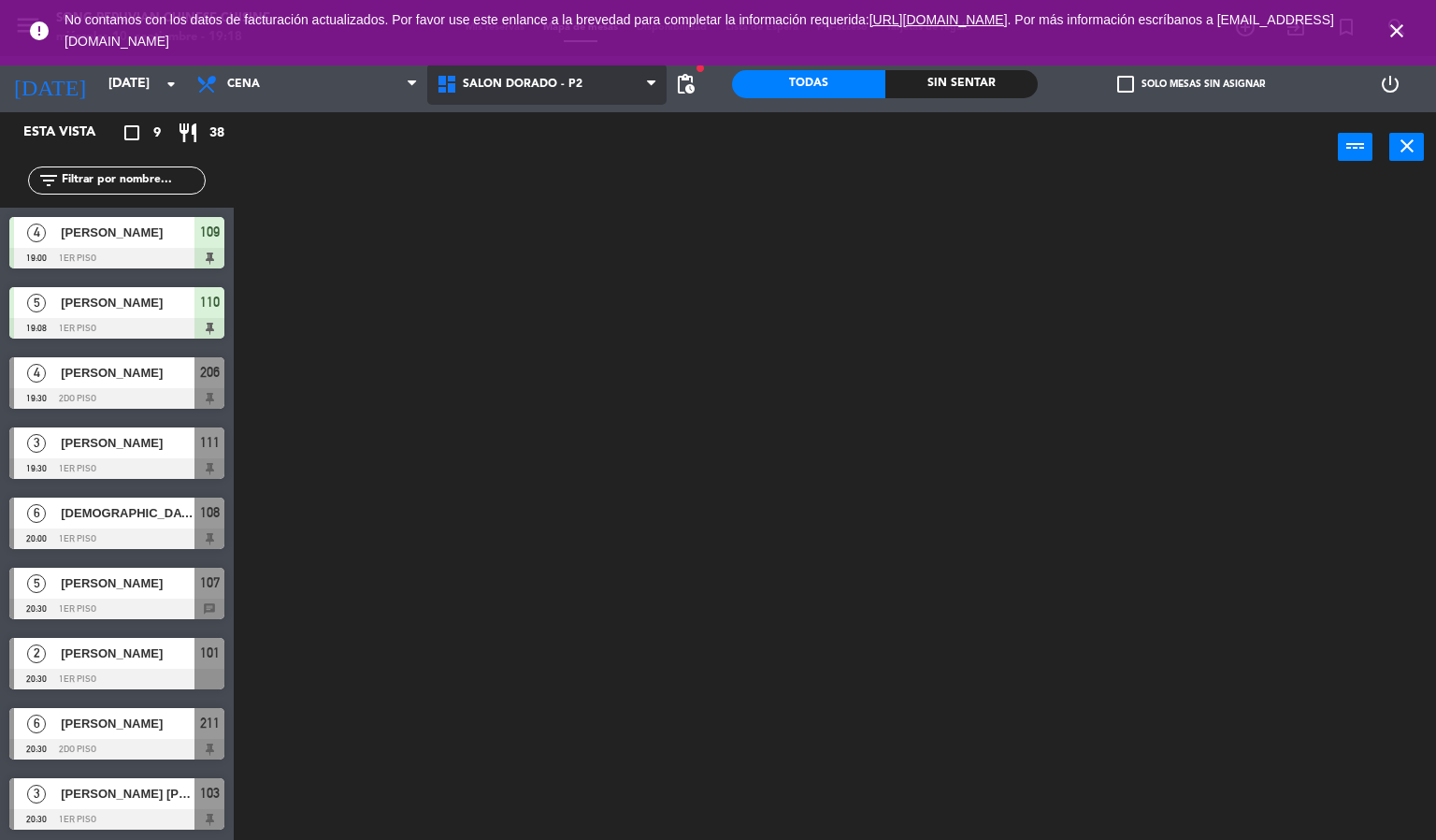
click at [564, 171] on ng-component "menu Song Peruvian Chinese Cuisine [DATE] 10. septiembre - 19:18 Mis reservas M…" at bounding box center [718, 420] width 1436 height 841
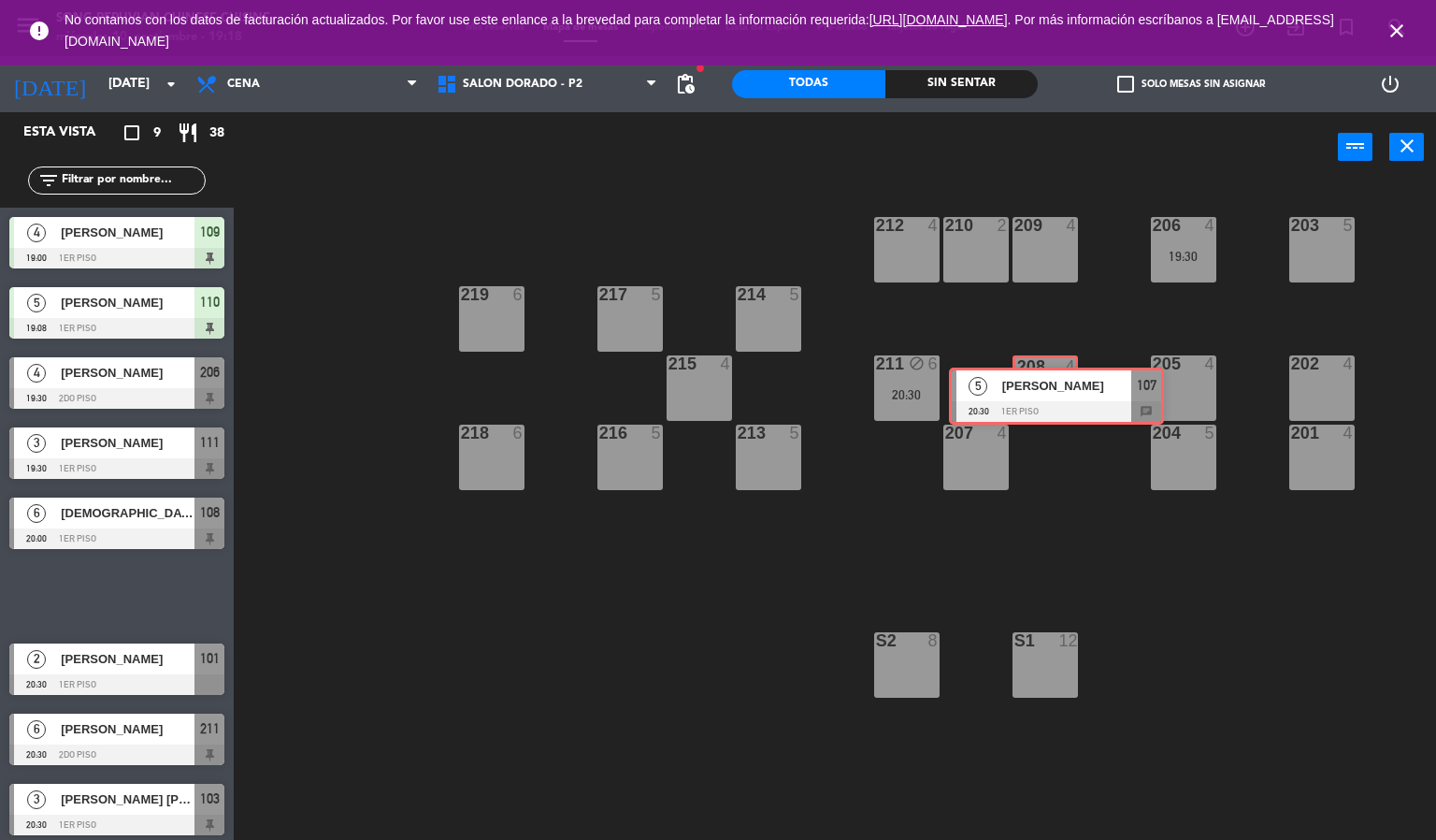
drag, startPoint x: 87, startPoint y: 590, endPoint x: 1104, endPoint y: 405, distance: 1033.7
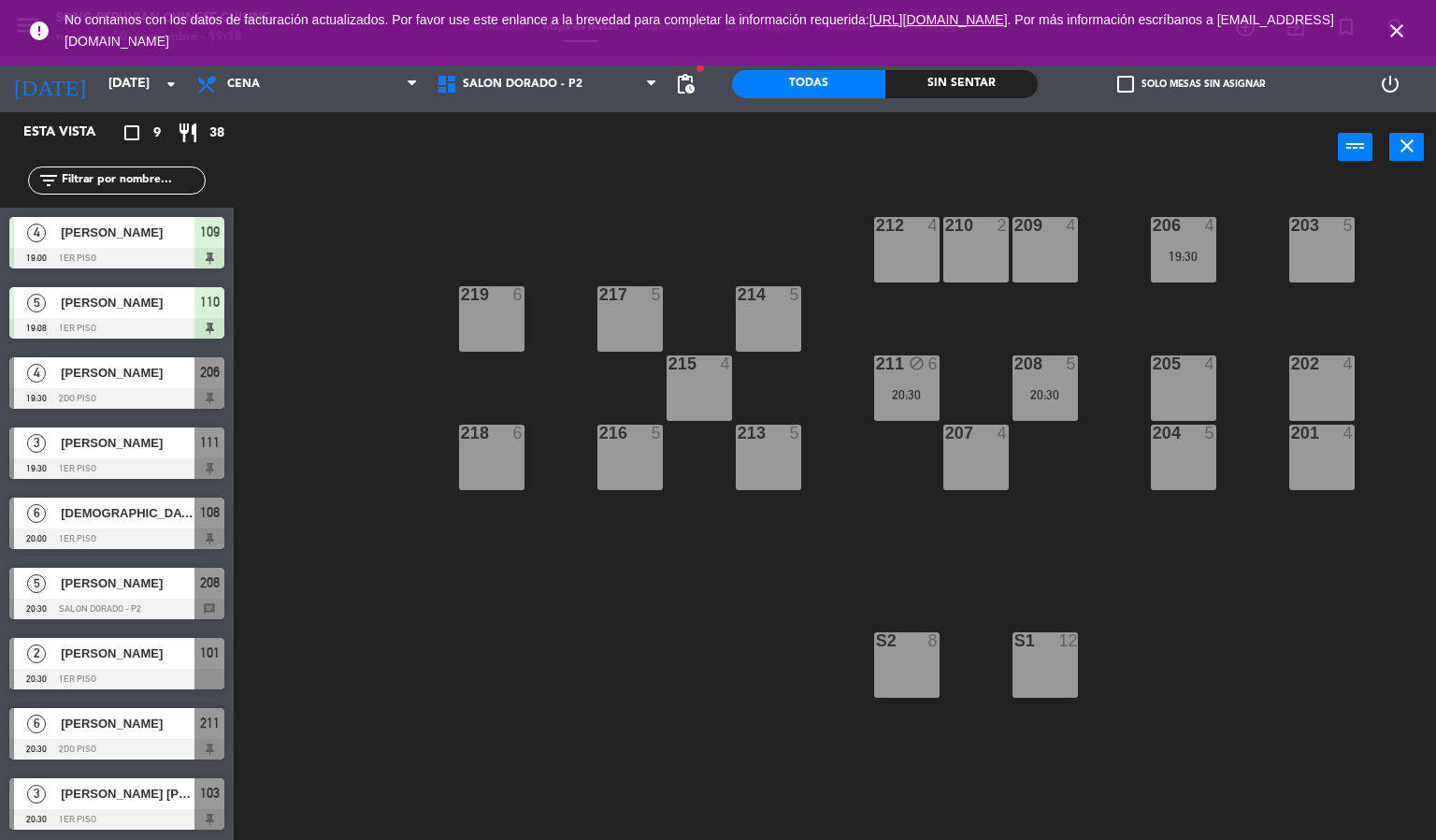
click at [1028, 516] on div "203 5 206 4 19:30 210 2 212 4 209 4 214 5 217 5 219 6 202 4 205 4 208 5 20:30 2…" at bounding box center [842, 512] width 1189 height 657
click at [802, 539] on div "203 5 206 4 19:30 210 2 212 4 209 4 214 5 217 5 219 6 202 4 205 4 208 5 20:30 2…" at bounding box center [842, 512] width 1189 height 657
click at [581, 96] on span "SALON DORADO - P2" at bounding box center [547, 83] width 241 height 41
click at [994, 313] on div "203 5 206 4 19:30 210 2 212 4 209 4 214 5 217 5 219 6 202 4 205 4 208 5 20:30 2…" at bounding box center [842, 512] width 1189 height 657
click at [940, 304] on div "203 5 206 4 19:30 210 2 212 4 209 4 214 5 217 5 219 6 202 4 205 4 208 5 20:30 2…" at bounding box center [842, 512] width 1189 height 657
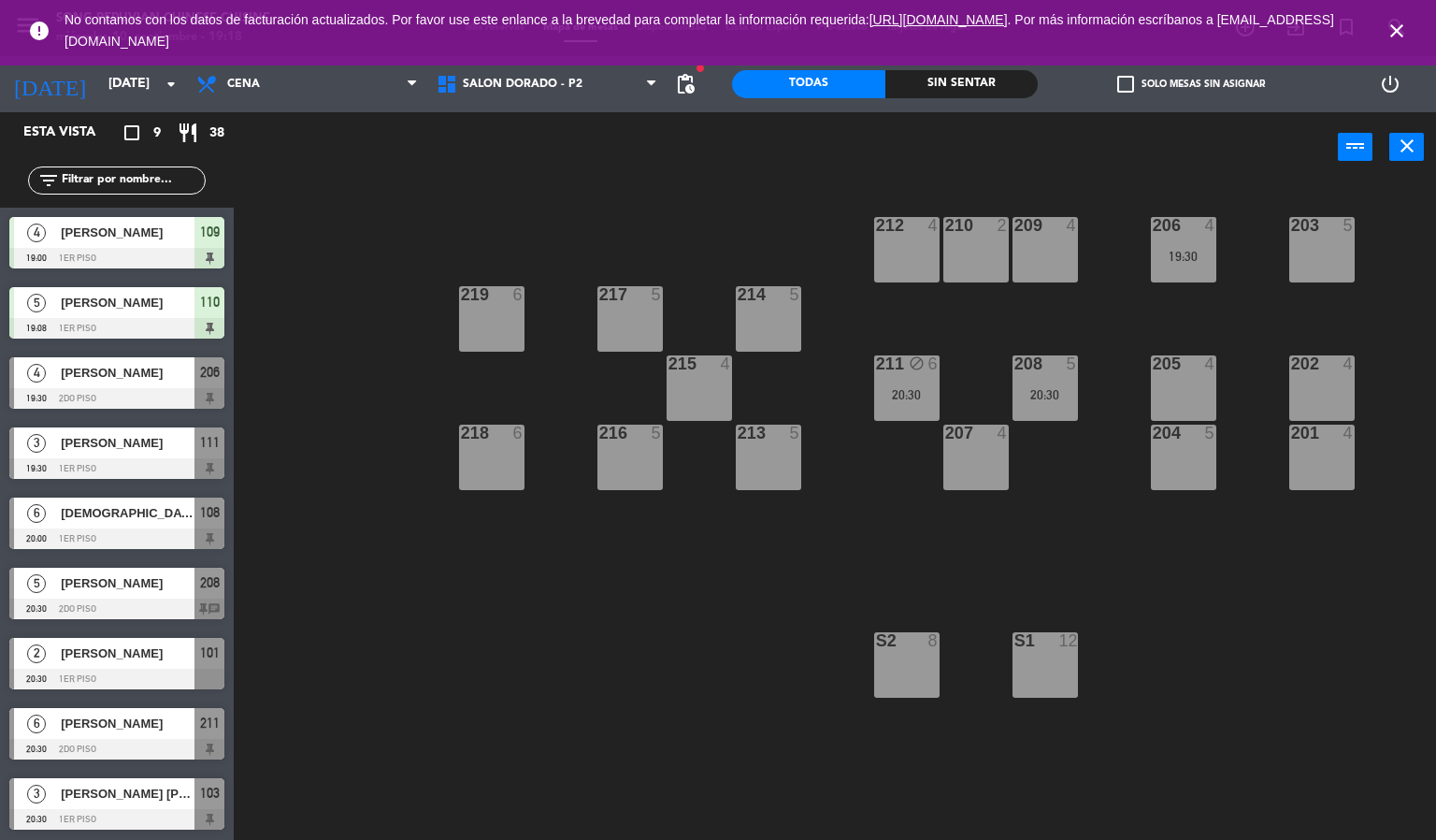
click at [910, 383] on div "211 block 6 20:30" at bounding box center [906, 387] width 65 height 65
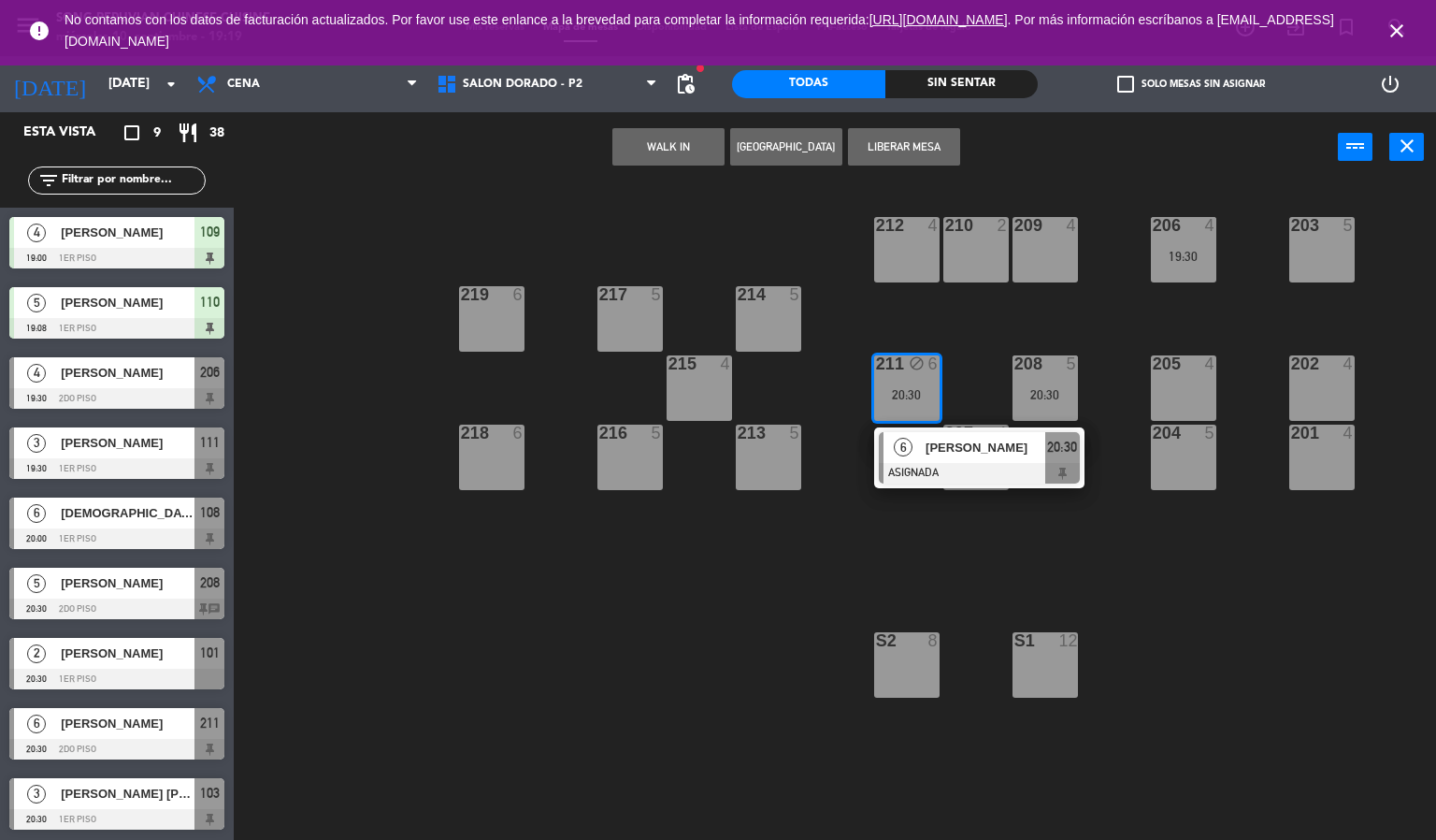
click at [934, 318] on div "203 5 206 4 19:30 210 2 212 4 209 4 214 5 217 5 219 6 202 4 205 4 208 5 20:30 2…" at bounding box center [842, 512] width 1189 height 657
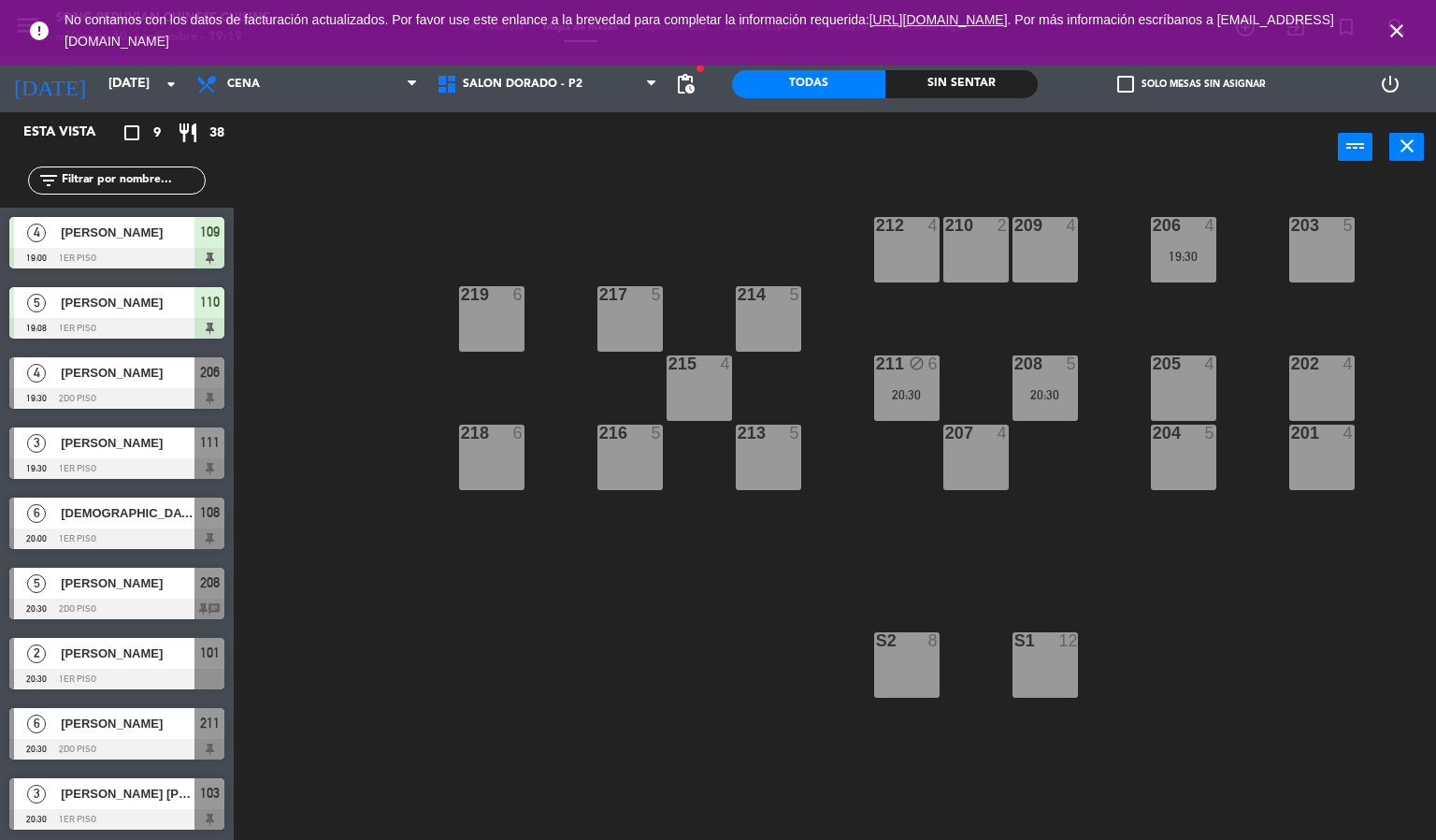
click at [1021, 331] on div "203 5 206 4 19:30 210 2 212 4 209 4 214 5 217 5 219 6 202 4 205 4 208 5 20:30 2…" at bounding box center [842, 512] width 1189 height 657
click at [1005, 320] on div "203 5 206 4 19:30 210 2 212 4 209 4 214 5 217 5 219 6 202 4 205 4 208 5 20:30 2…" at bounding box center [842, 512] width 1189 height 657
click at [901, 320] on div "203 5 206 4 19:30 210 2 212 4 209 4 214 5 217 5 219 6 202 4 205 4 208 5 20:30 2…" at bounding box center [842, 512] width 1189 height 657
click at [1401, 27] on icon "close" at bounding box center [1397, 31] width 23 height 23
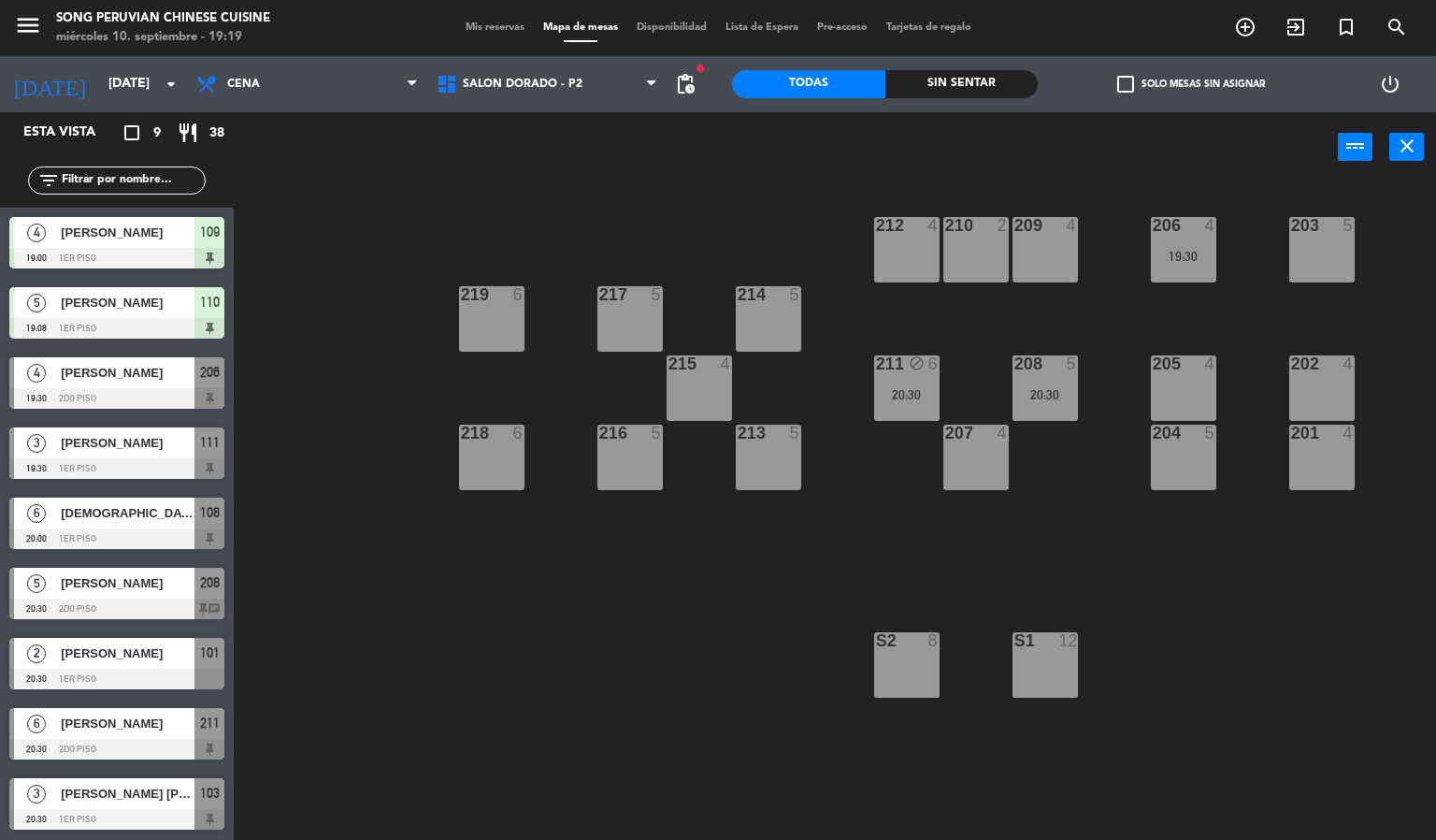
click at [919, 384] on div "211 block 6 20:30" at bounding box center [906, 387] width 65 height 65
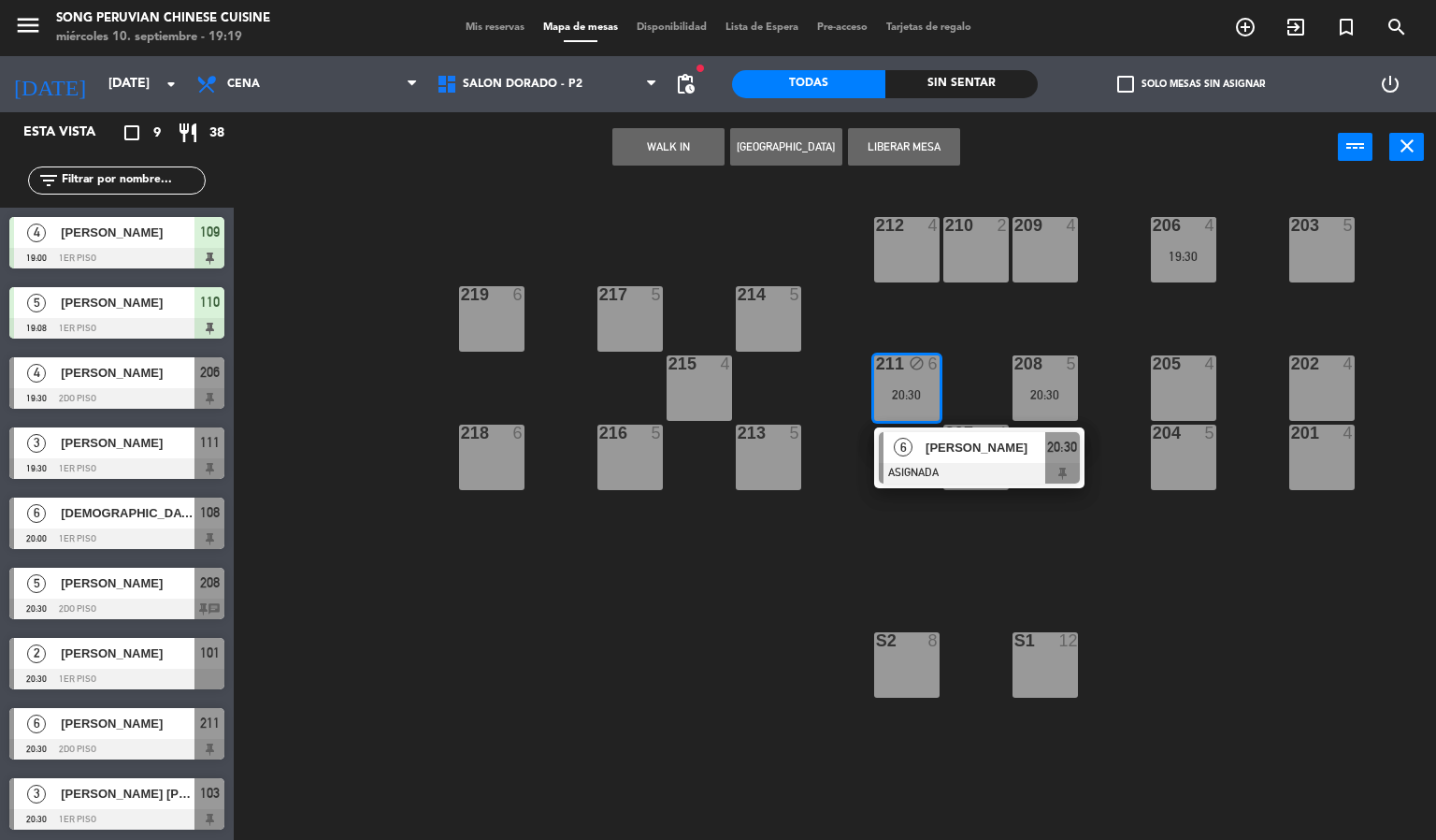
click at [921, 321] on div "203 5 206 4 19:30 210 2 212 4 209 4 214 5 217 5 219 6 202 4 205 4 208 5 20:30 2…" at bounding box center [842, 512] width 1189 height 657
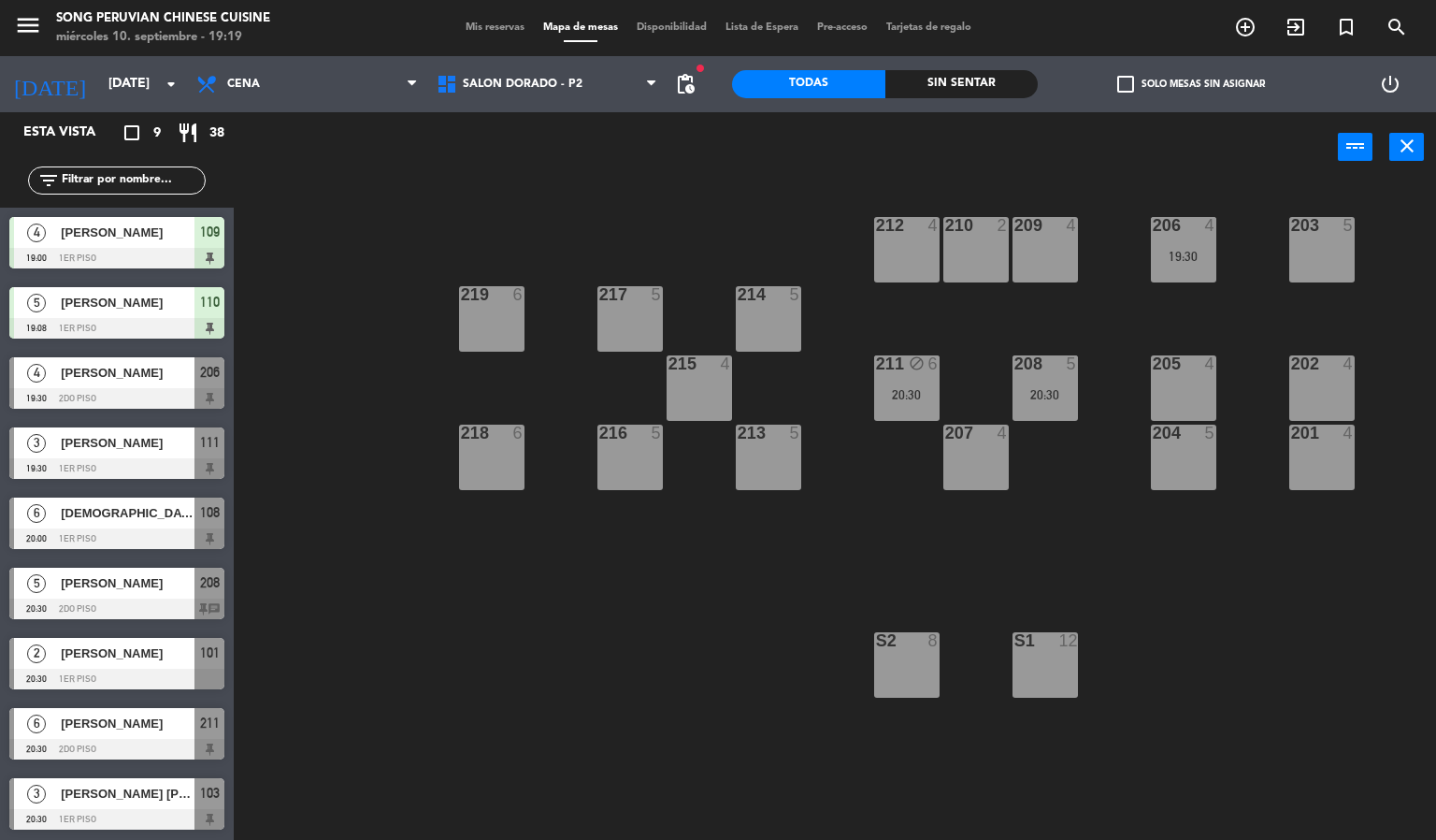
click at [881, 385] on div "211 block 6 20:30" at bounding box center [906, 387] width 65 height 65
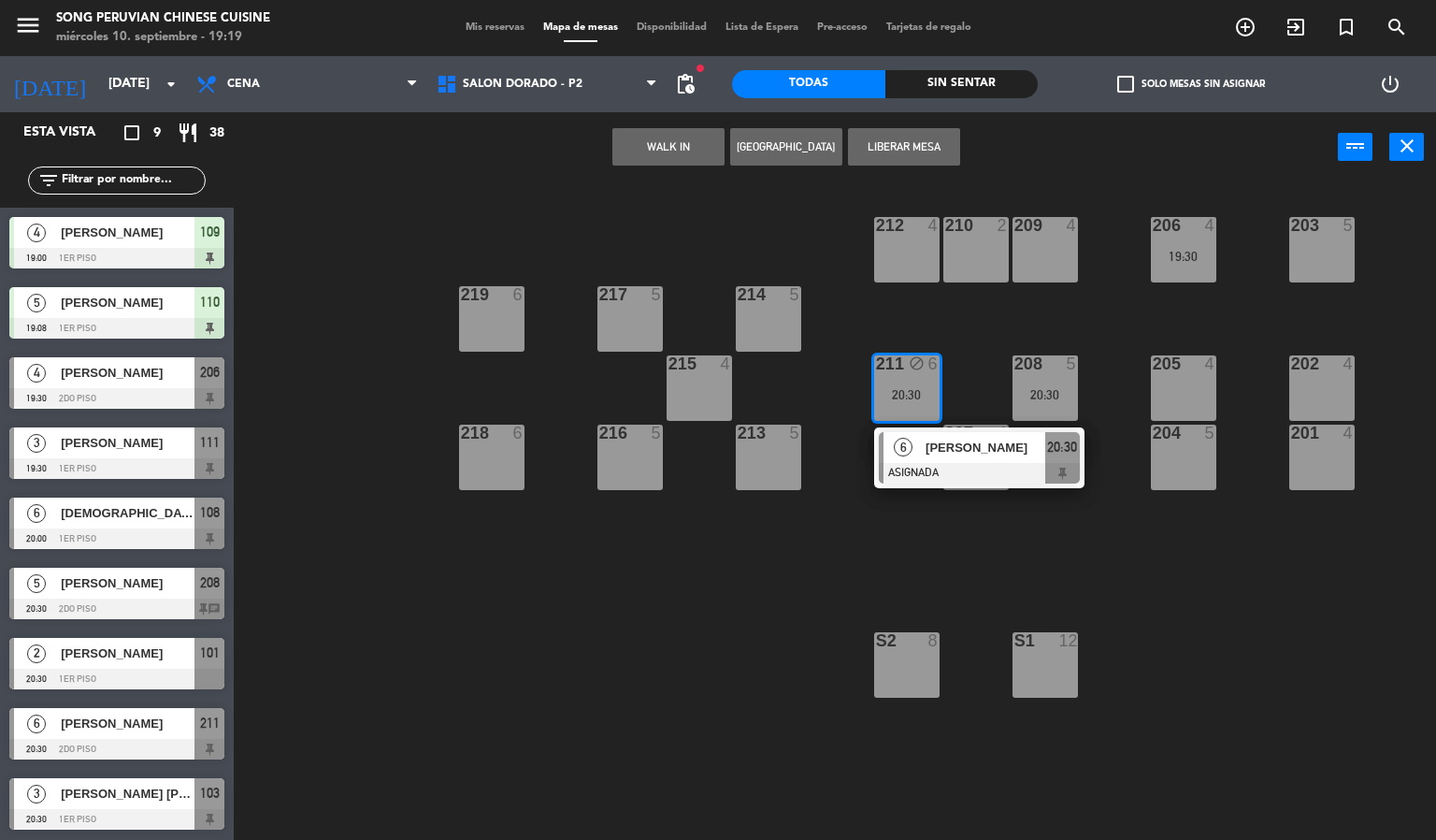
click at [951, 318] on div "203 5 206 4 19:30 210 2 212 4 209 4 214 5 217 5 219 6 202 4 205 4 208 5 20:30 2…" at bounding box center [842, 512] width 1189 height 657
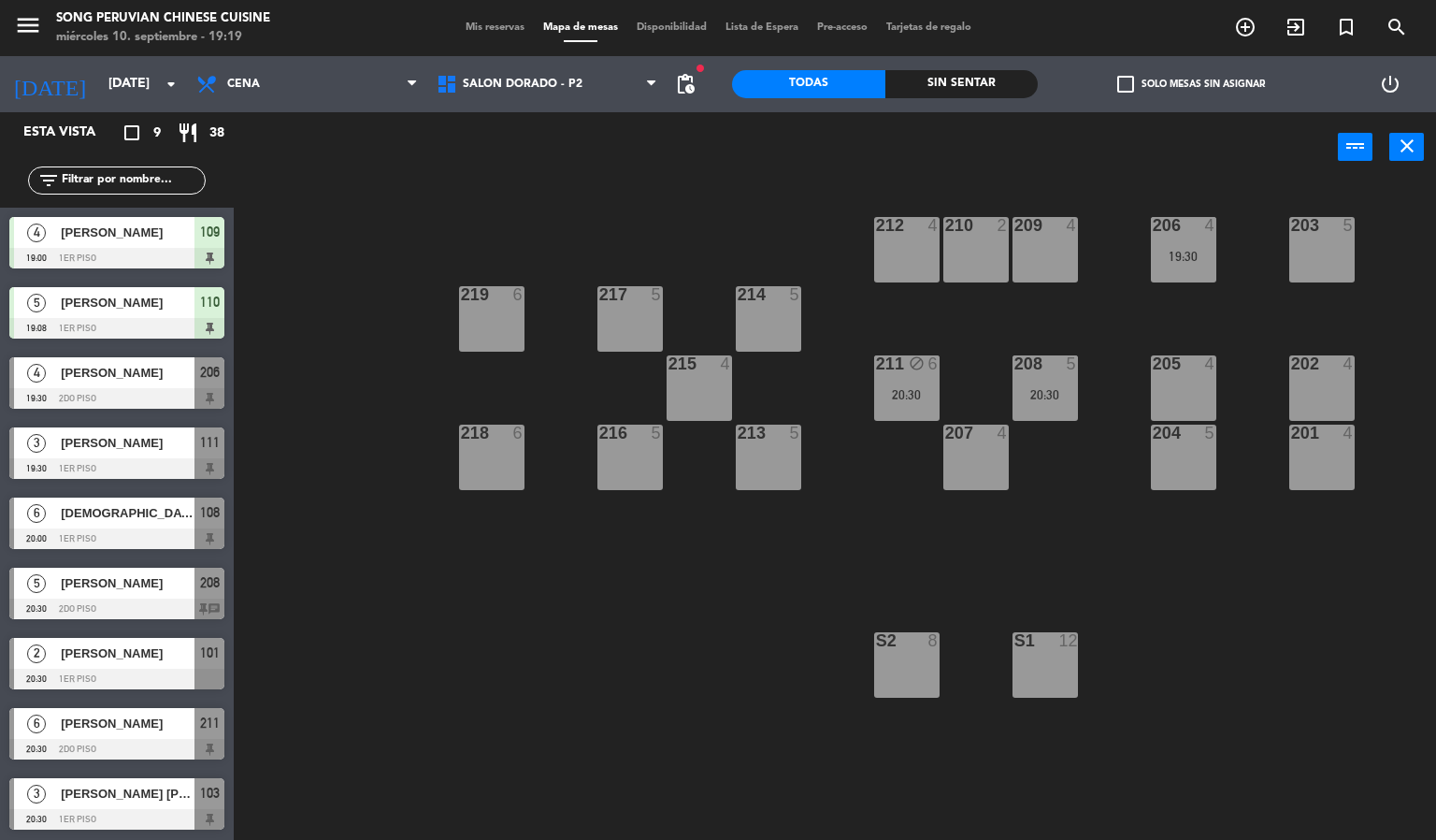
drag, startPoint x: 948, startPoint y: 380, endPoint x: 996, endPoint y: 363, distance: 50.9
click at [951, 377] on div "203 5 206 4 19:30 210 2 212 4 209 4 214 5 217 5 219 6 202 4 205 4 208 5 20:30 2…" at bounding box center [842, 512] width 1189 height 657
click at [1032, 366] on div at bounding box center [1045, 364] width 31 height 17
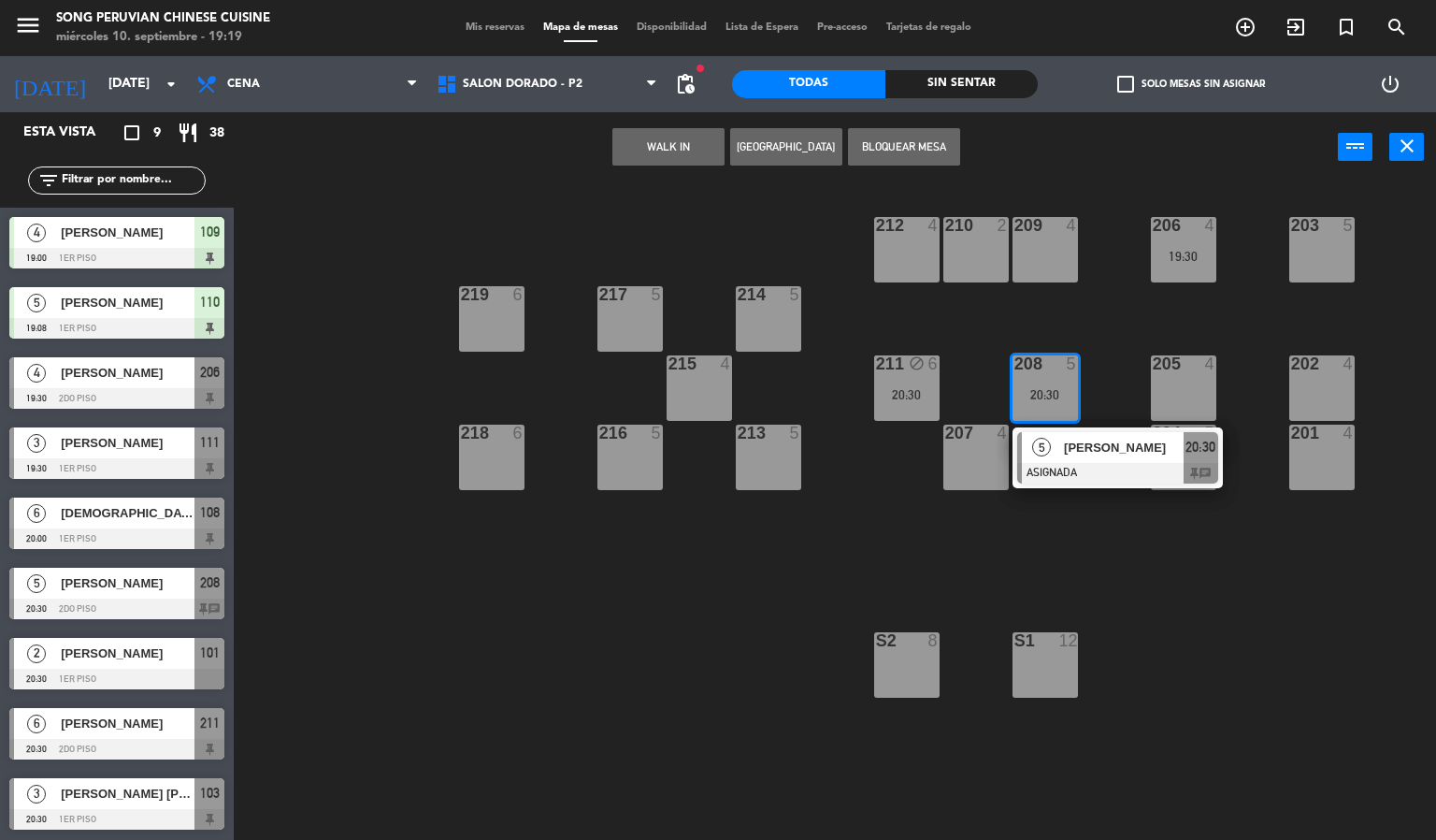
drag, startPoint x: 686, startPoint y: 537, endPoint x: 565, endPoint y: 331, distance: 238.9
click at [660, 497] on div "203 5 206 4 19:30 210 2 212 4 209 4 214 5 217 5 219 6 202 4 205 4 208 5 20:30 5…" at bounding box center [842, 512] width 1189 height 657
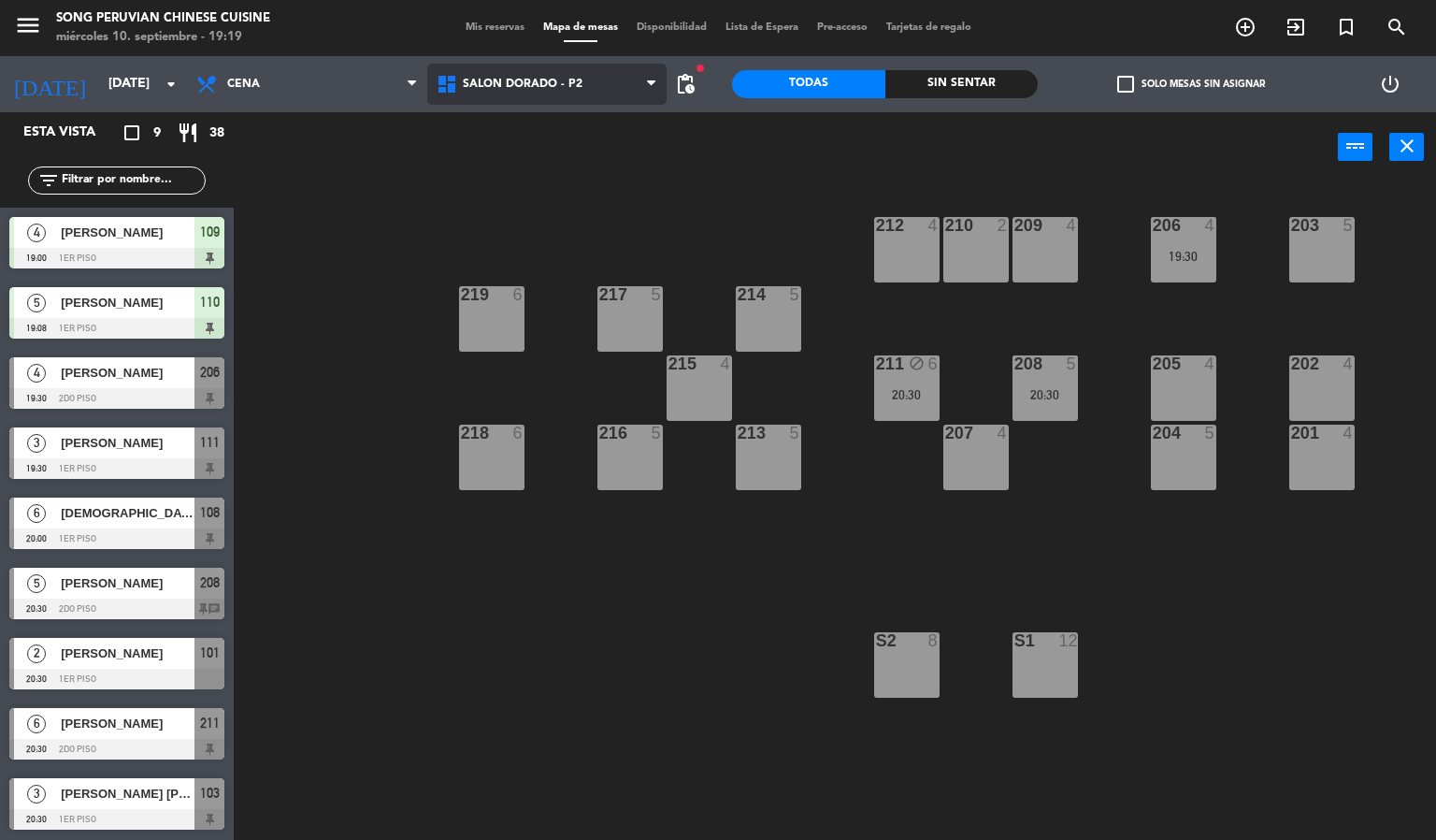
click at [534, 93] on span "SALON DORADO - P2" at bounding box center [547, 83] width 241 height 41
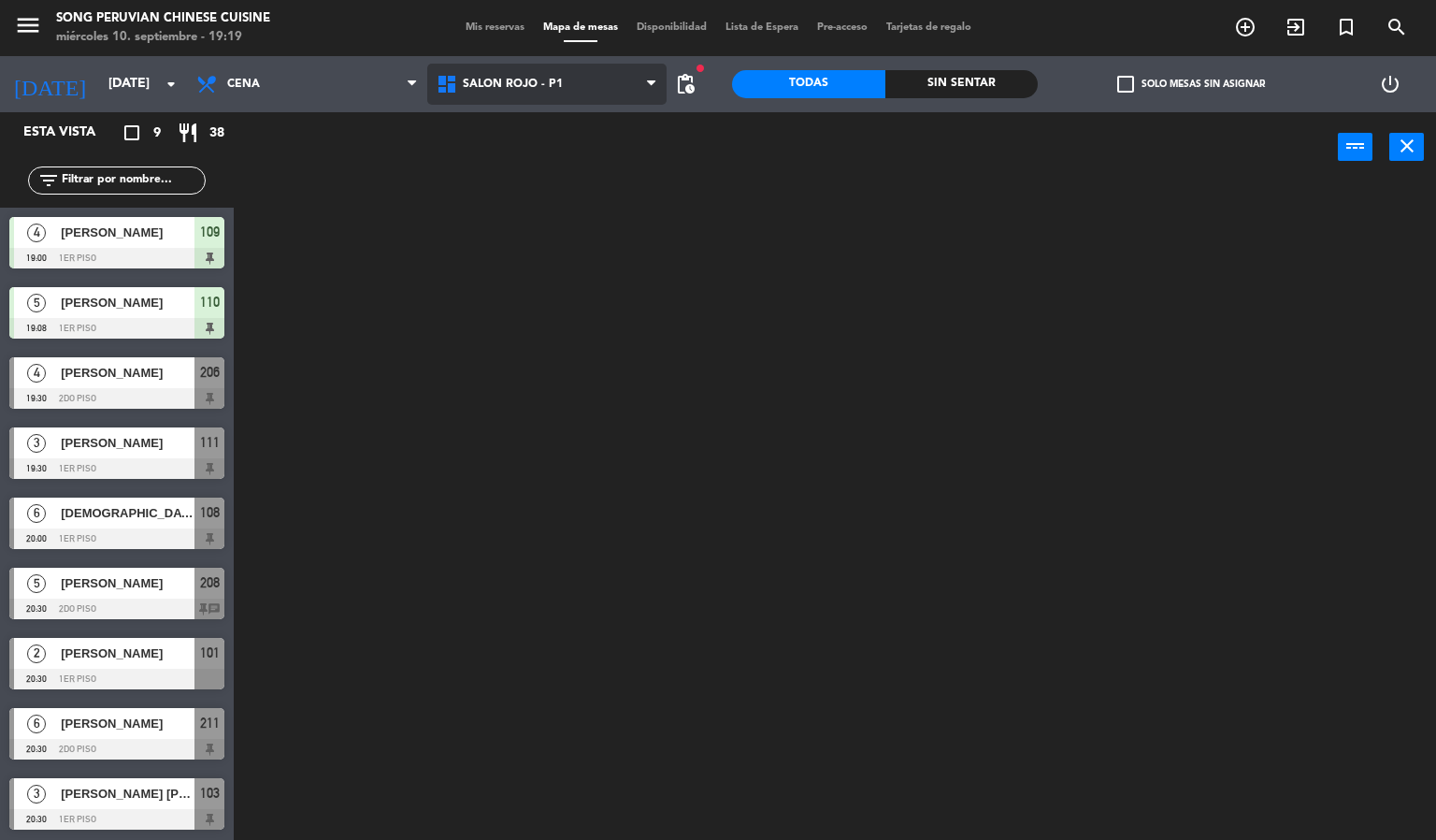
click at [540, 205] on ng-component "menu Song Peruvian Chinese Cuisine [DATE] 10. septiembre - 19:19 Mis reservas M…" at bounding box center [718, 420] width 1436 height 841
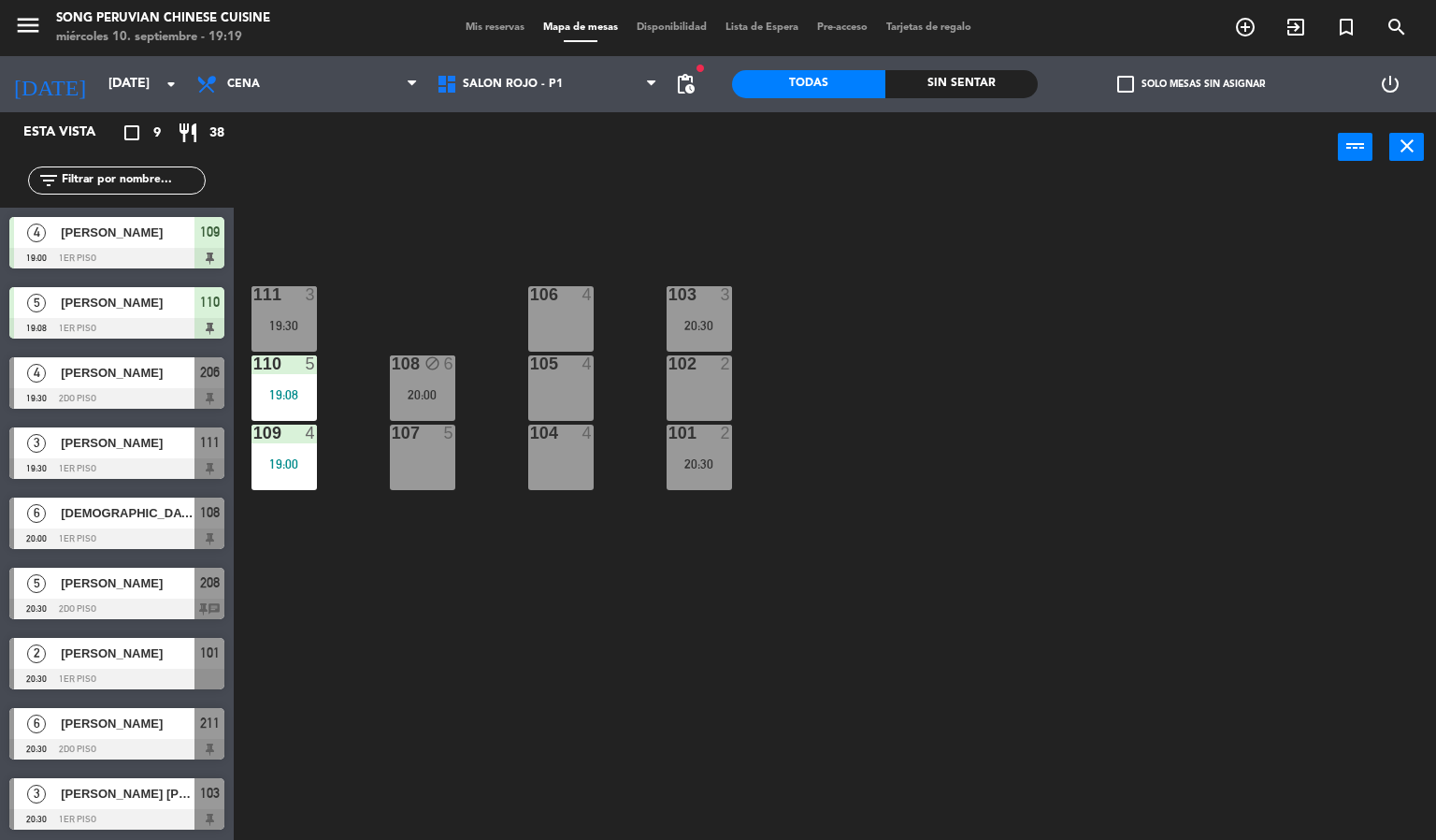
click at [902, 340] on div "103 3 20:30 106 4 111 3 19:30 102 2 105 4 108 block 6 20:00 110 5 19:08 101 2 2…" at bounding box center [842, 512] width 1189 height 657
drag, startPoint x: 902, startPoint y: 340, endPoint x: 924, endPoint y: 346, distance: 22.8
click at [907, 340] on div "103 3 20:30 106 4 111 3 19:30 102 2 105 4 108 block 6 20:00 110 5 19:08 101 2 2…" at bounding box center [842, 512] width 1189 height 657
click at [924, 346] on div "103 3 20:30 106 4 111 3 19:30 102 2 105 4 108 block 6 20:00 110 5 19:08 101 2 2…" at bounding box center [842, 512] width 1189 height 657
click at [942, 74] on div "Sin sentar" at bounding box center [962, 84] width 153 height 28
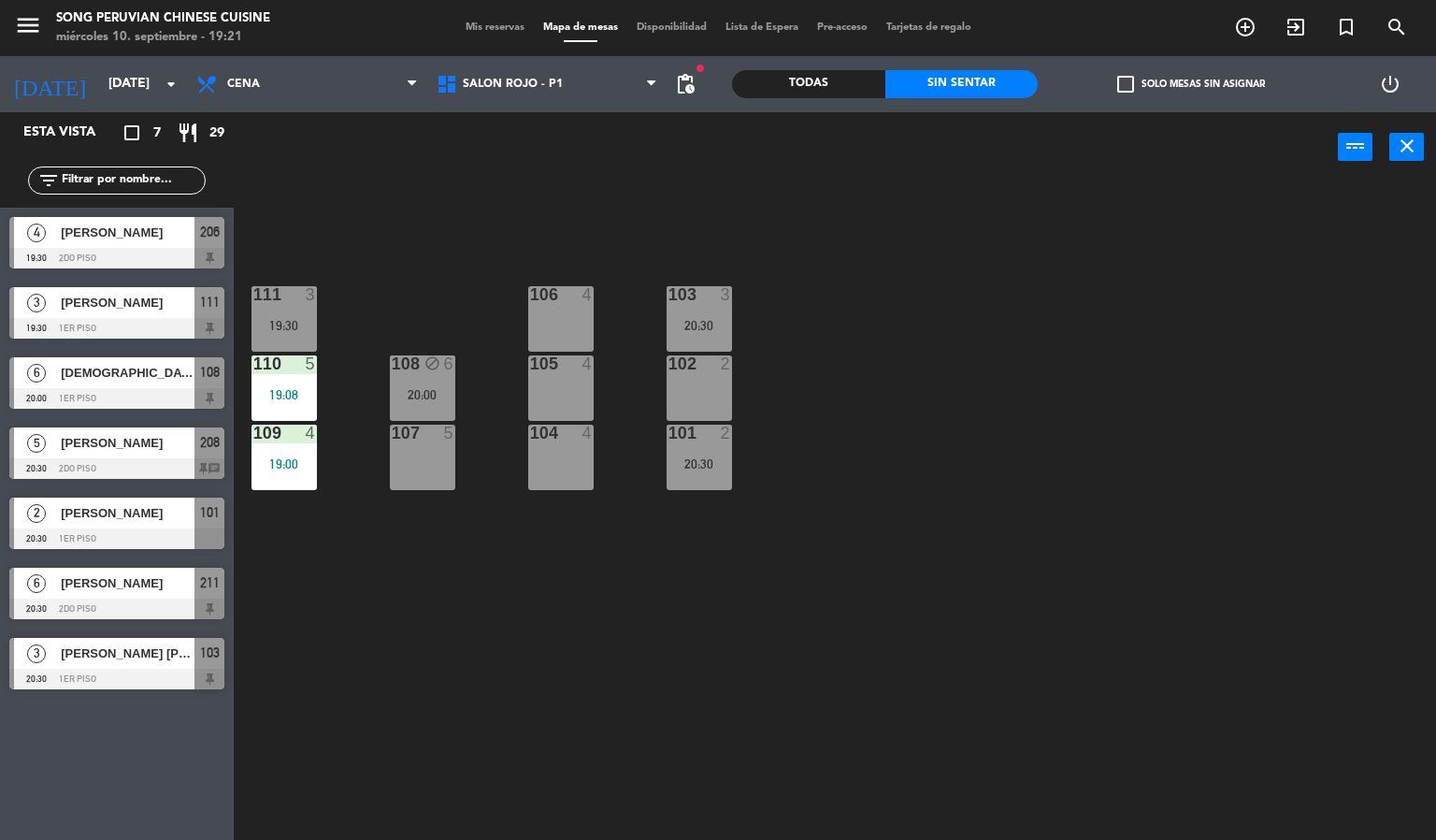
scroll to position [0, 0]
click at [539, 104] on span "SALON ROJO - P1" at bounding box center [547, 83] width 241 height 41
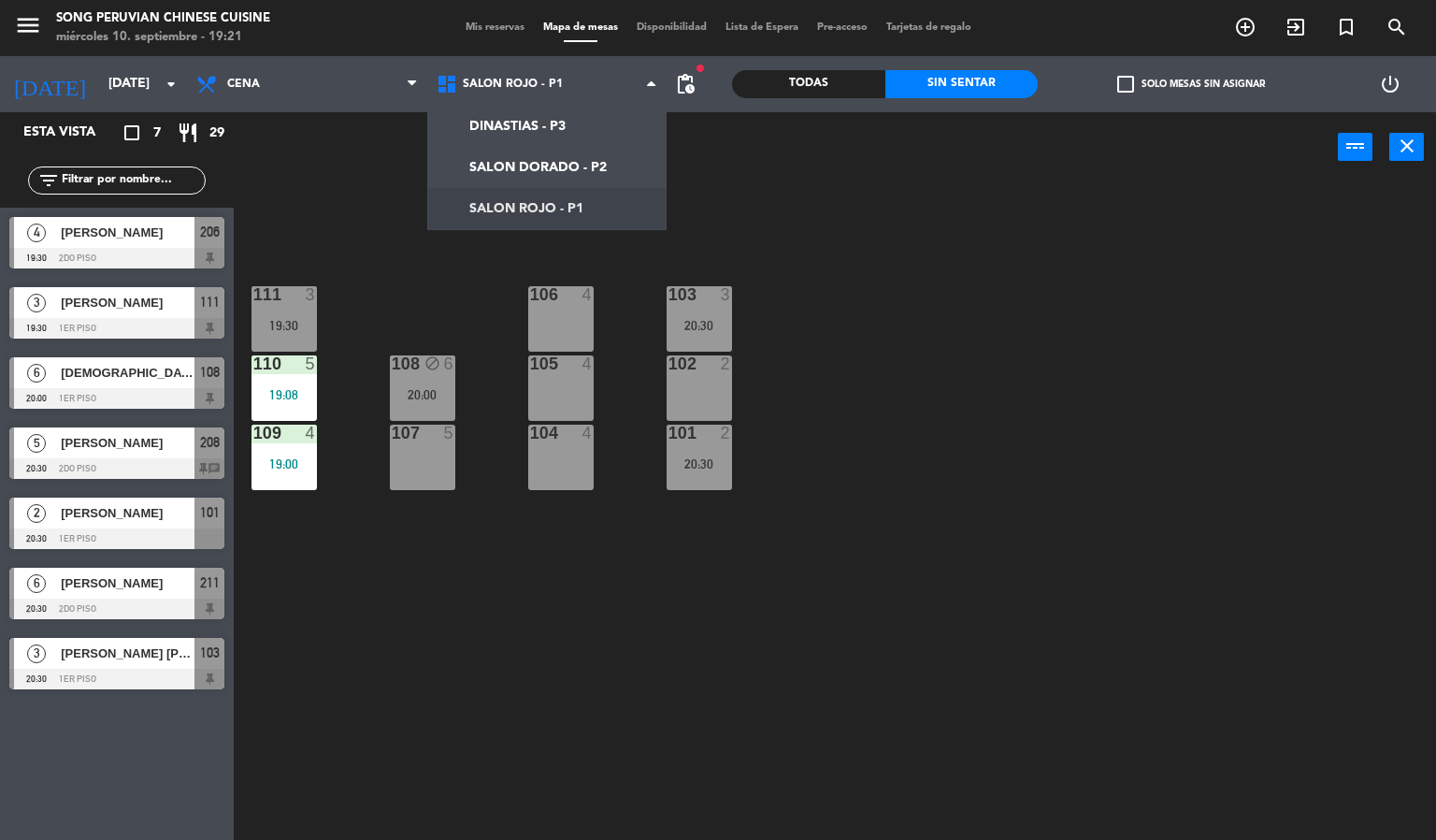
click at [846, 191] on div "103 3 20:30 106 4 111 3 19:30 102 2 105 4 108 block 6 20:00 110 5 19:08 101 2 2…" at bounding box center [842, 512] width 1189 height 657
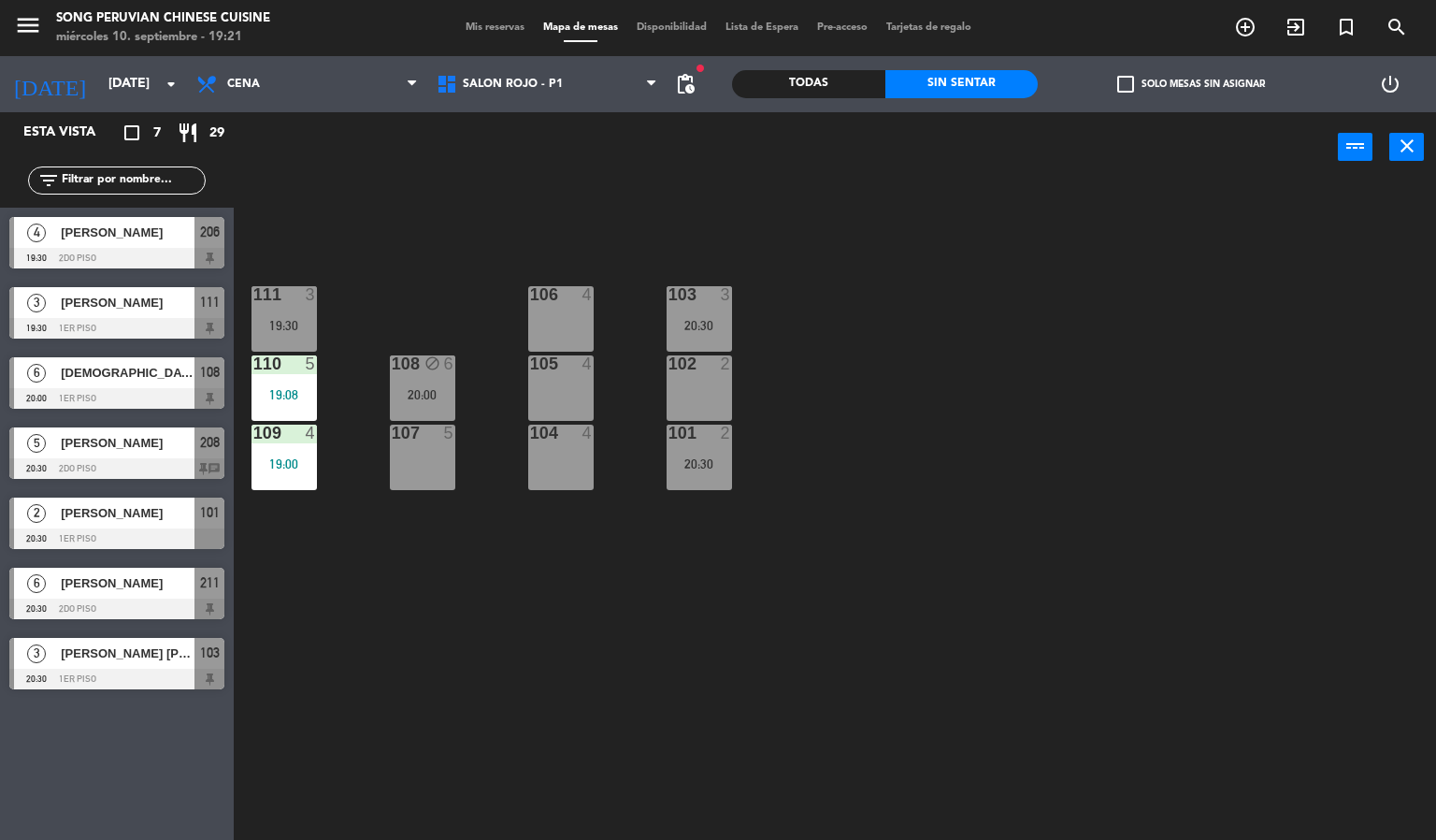
click at [802, 93] on div "Todas" at bounding box center [809, 84] width 153 height 28
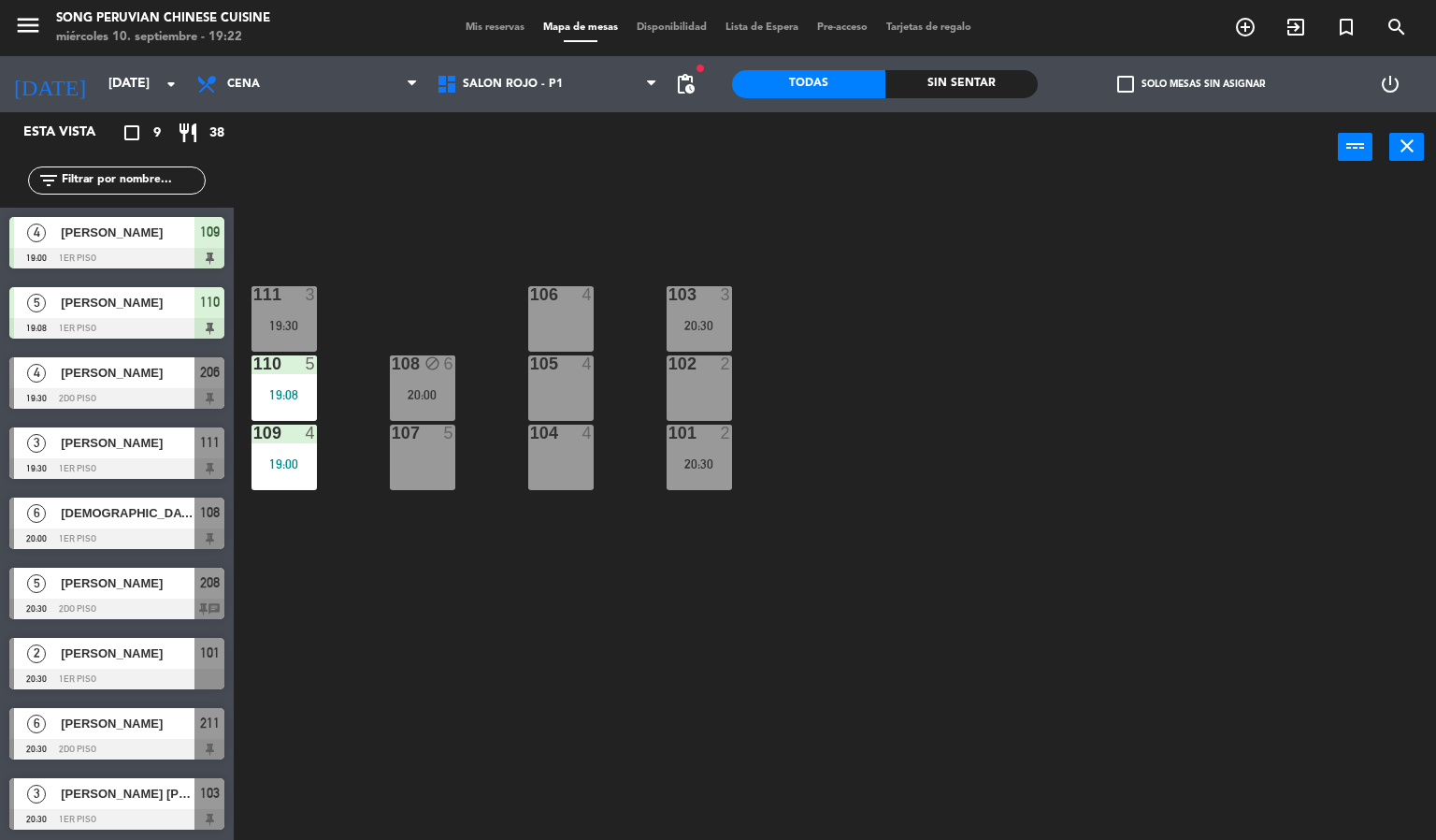
click at [985, 419] on div "103 3 20:30 106 4 111 3 19:30 102 2 105 4 108 block 6 20:00 110 5 19:08 101 2 2…" at bounding box center [842, 512] width 1189 height 657
click at [108, 382] on span "[PERSON_NAME]" at bounding box center [127, 372] width 134 height 20
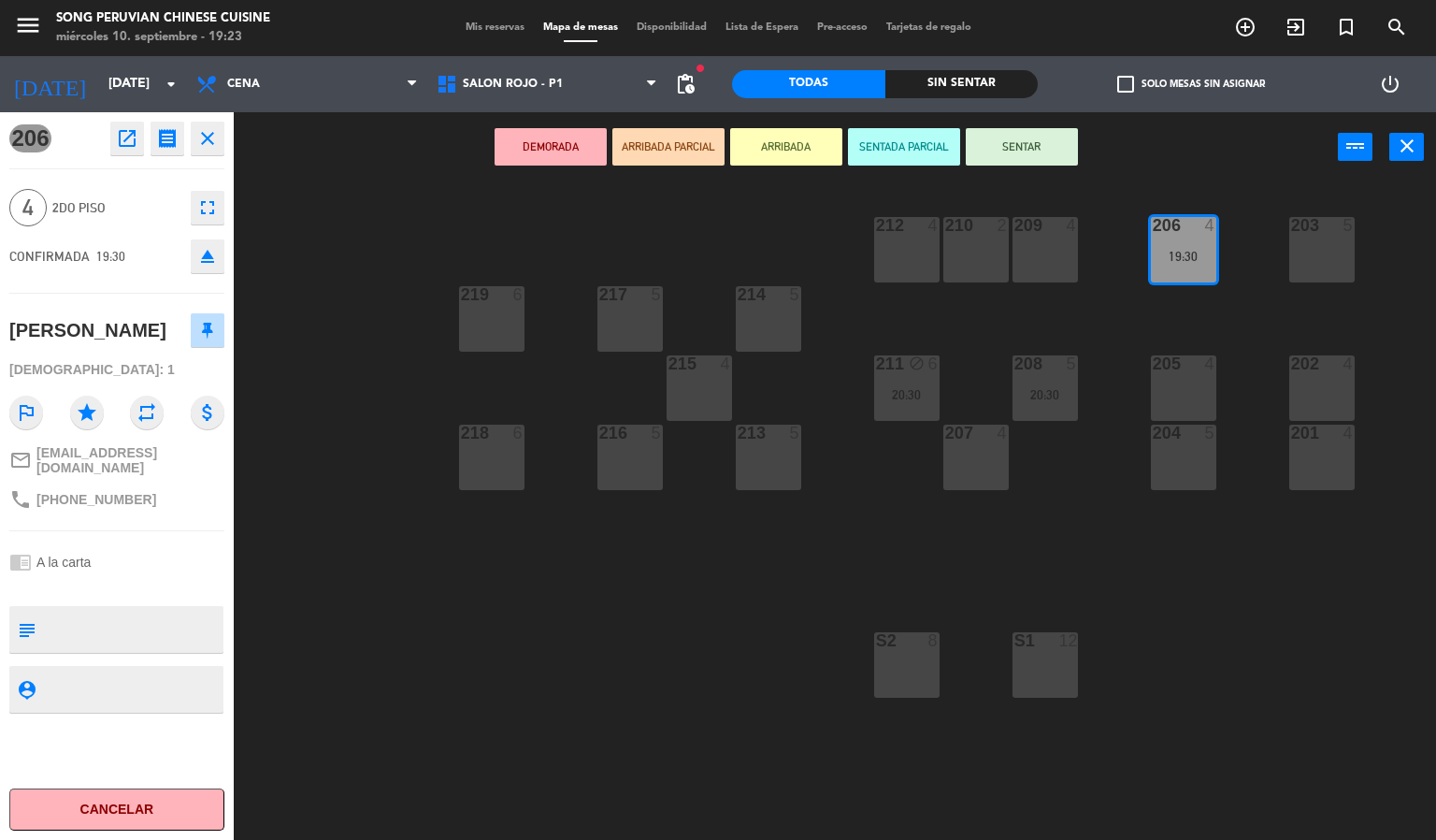
click at [931, 141] on button "SENTADA PARCIAL" at bounding box center [904, 146] width 112 height 37
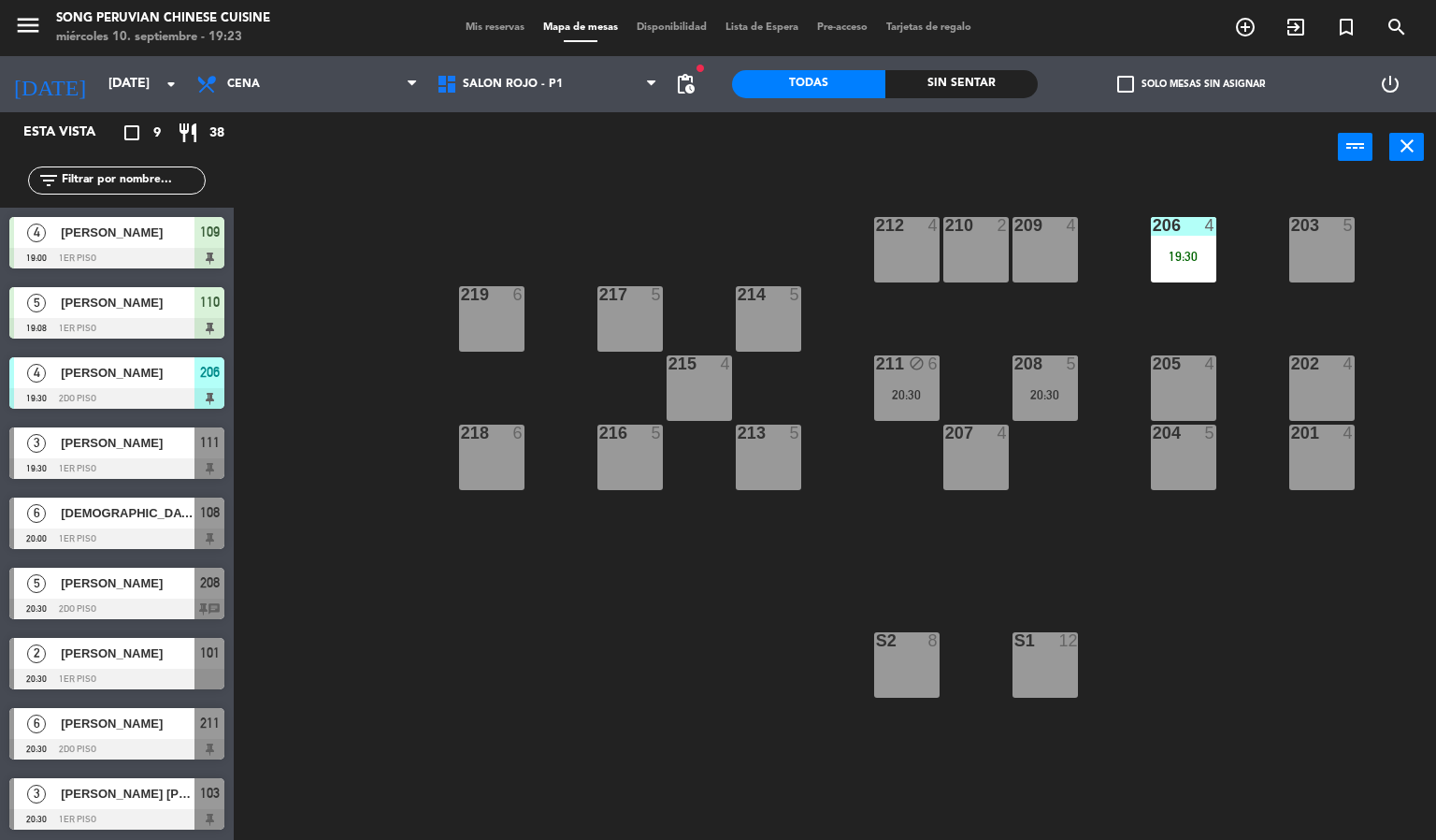
click at [1154, 230] on div "206" at bounding box center [1153, 225] width 1 height 17
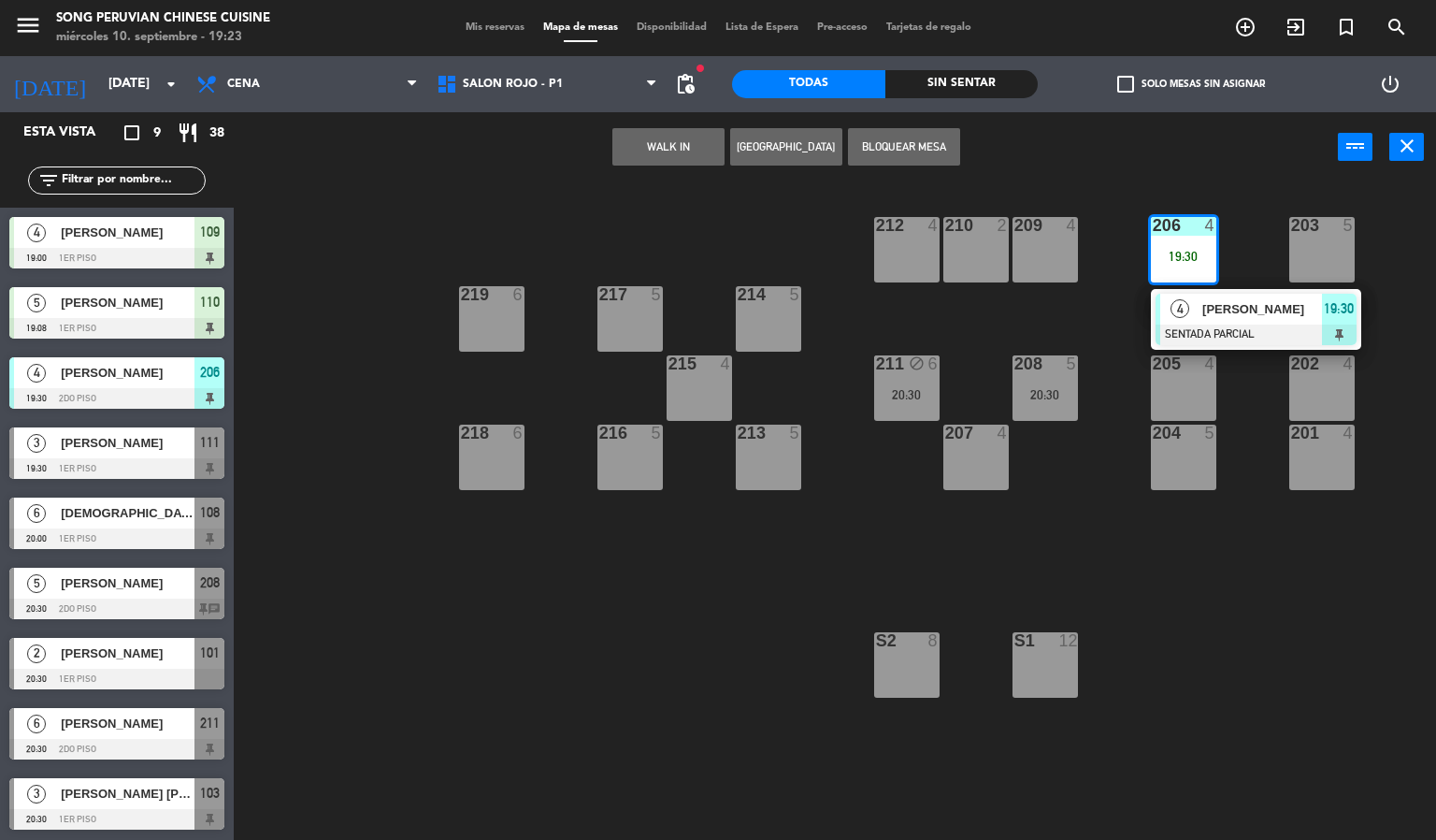
click at [1275, 660] on div "203 5 206 4 19:30 4 [PERSON_NAME] SENTADA PARCIAL 19:30 210 2 212 4 209 4 214 5…" at bounding box center [842, 512] width 1189 height 657
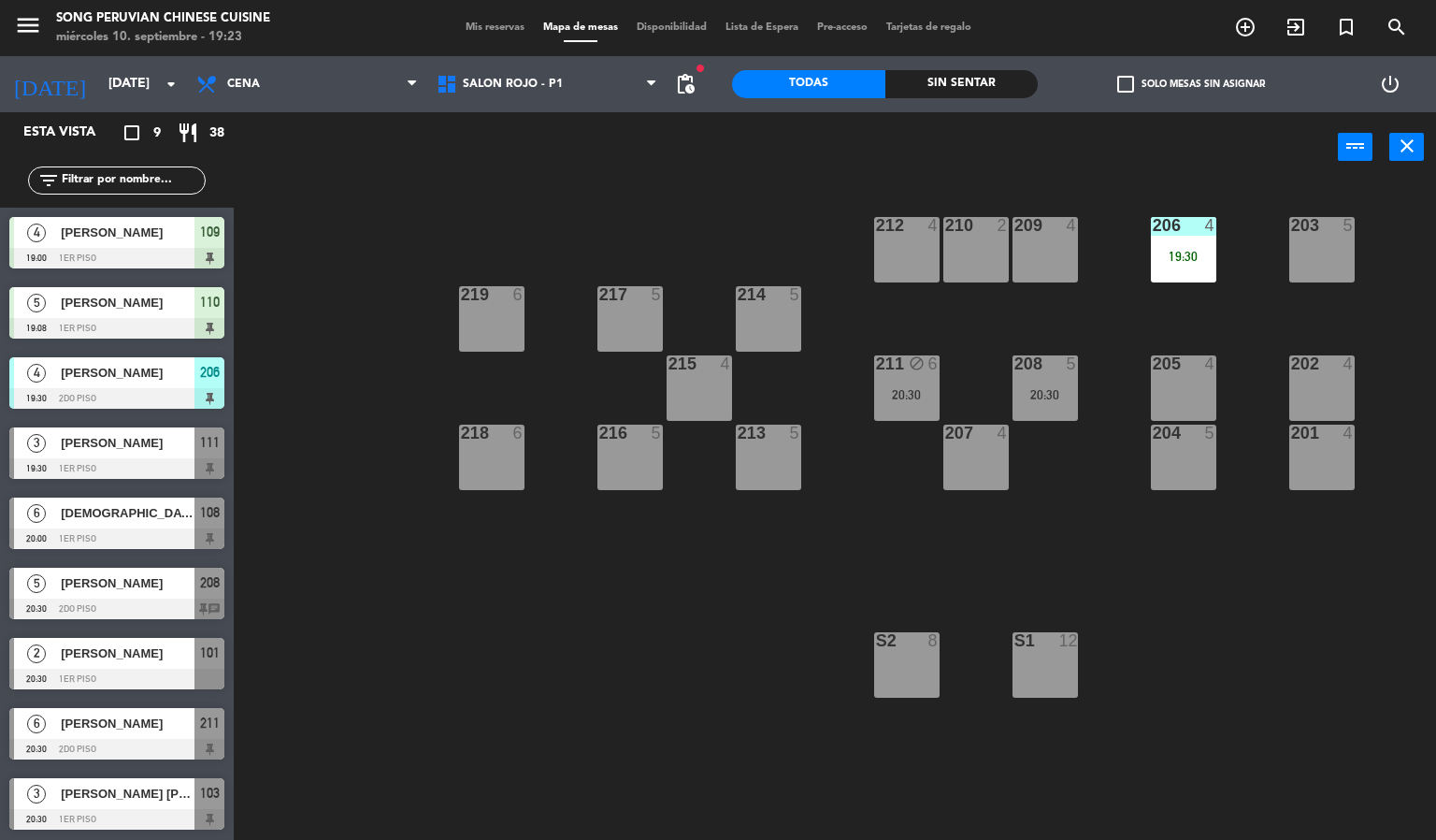
click at [1237, 686] on div "203 5 206 4 19:30 210 2 212 4 209 4 214 5 217 5 219 6 202 4 205 4 208 5 20:30 2…" at bounding box center [842, 512] width 1189 height 657
click at [1182, 645] on div "203 5 206 4 19:30 210 2 212 4 209 4 214 5 217 5 219 6 202 4 205 4 208 5 20:30 2…" at bounding box center [842, 512] width 1189 height 657
click at [712, 206] on div "203 5 206 4 19:30 210 2 212 4 209 4 214 5 217 5 219 6 202 4 205 4 208 5 20:30 2…" at bounding box center [842, 512] width 1189 height 657
click at [1191, 391] on div "205 4" at bounding box center [1183, 387] width 65 height 65
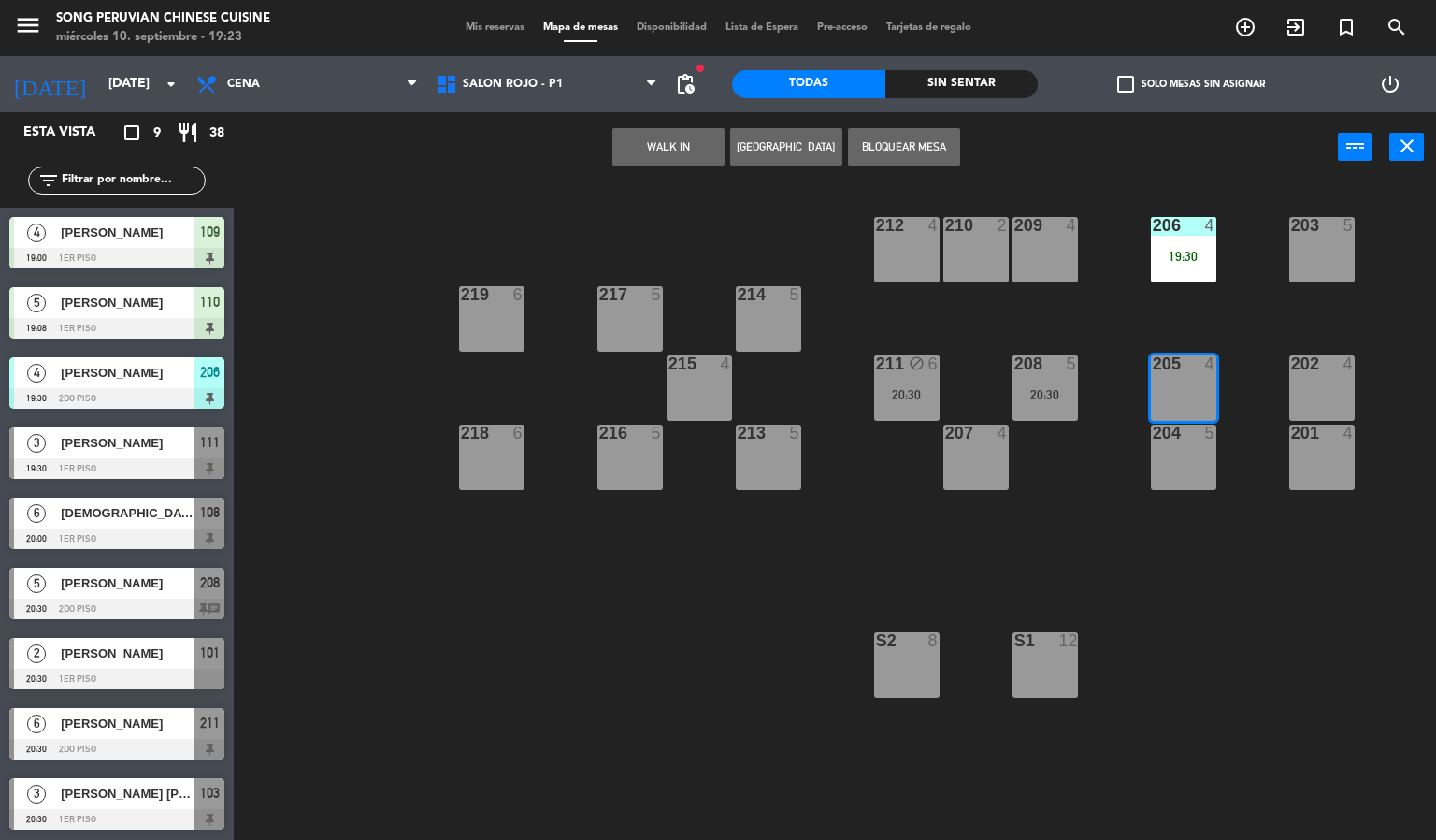
click at [654, 147] on button "WALK IN" at bounding box center [669, 146] width 112 height 37
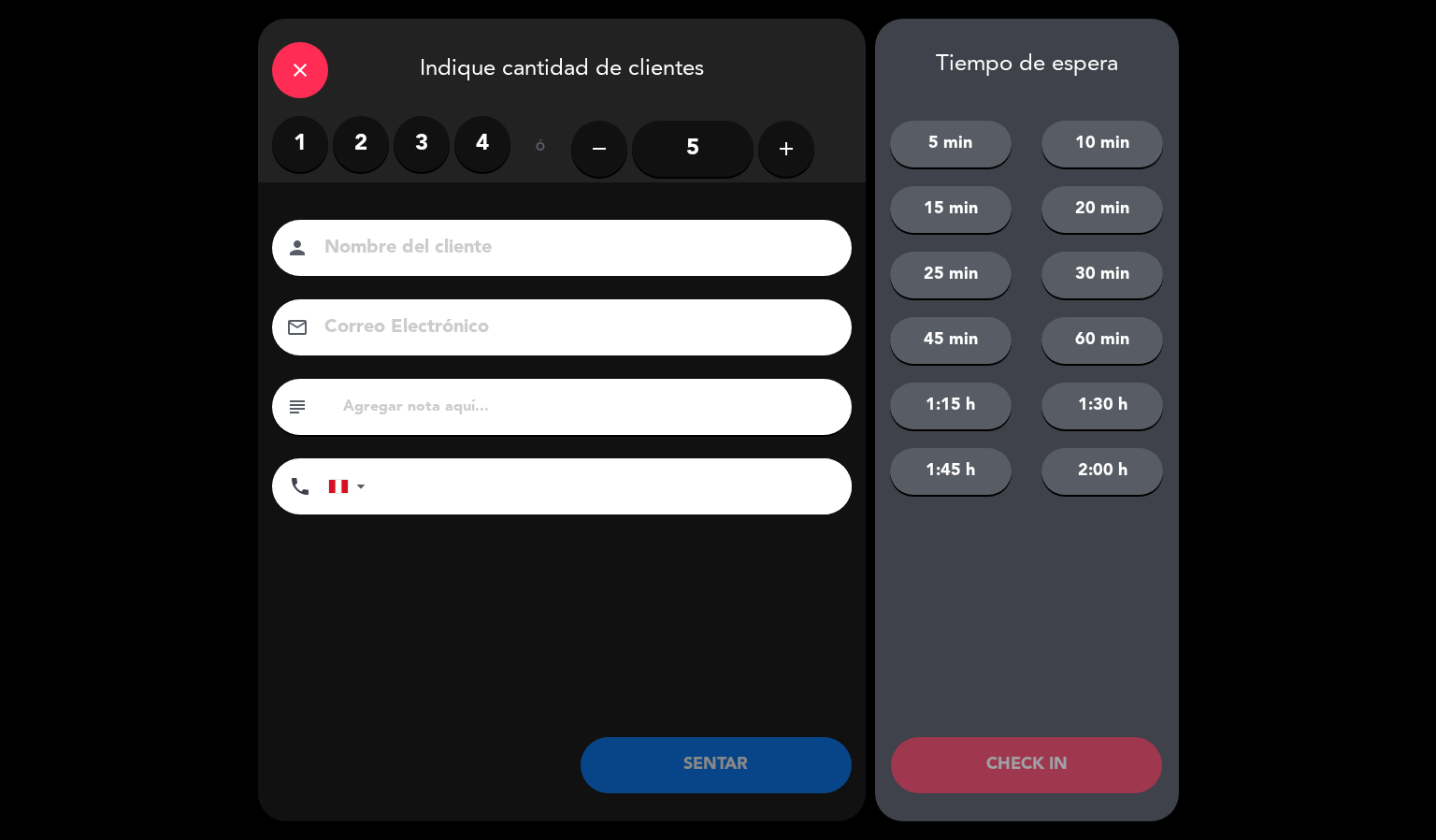
click at [366, 134] on label "2" at bounding box center [360, 143] width 56 height 56
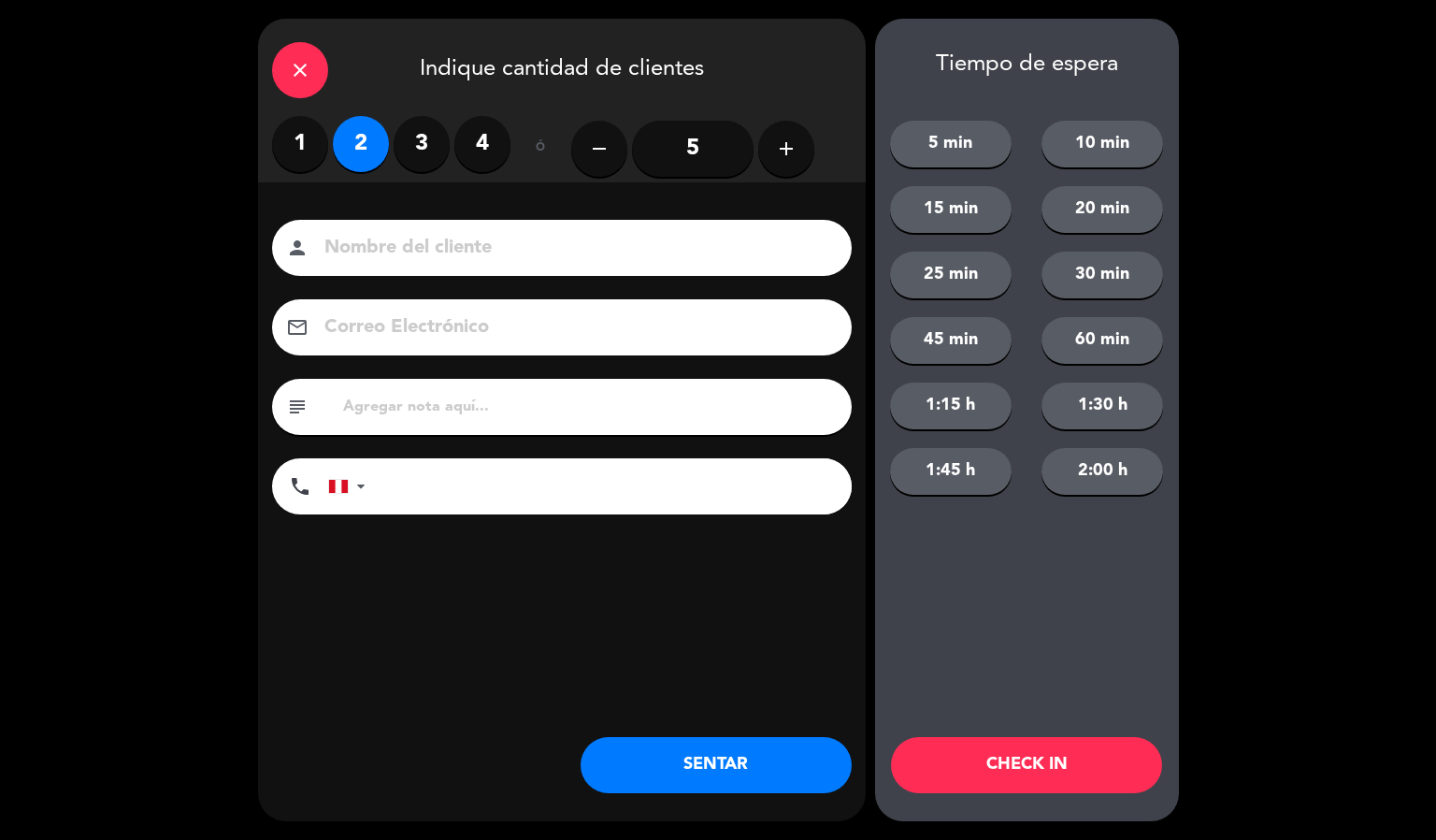
click at [418, 230] on div "person" at bounding box center [562, 247] width 580 height 56
click at [429, 240] on input at bounding box center [575, 248] width 505 height 33
type input "[PERSON_NAME]"
click at [978, 775] on button "CHECK IN" at bounding box center [1027, 764] width 271 height 56
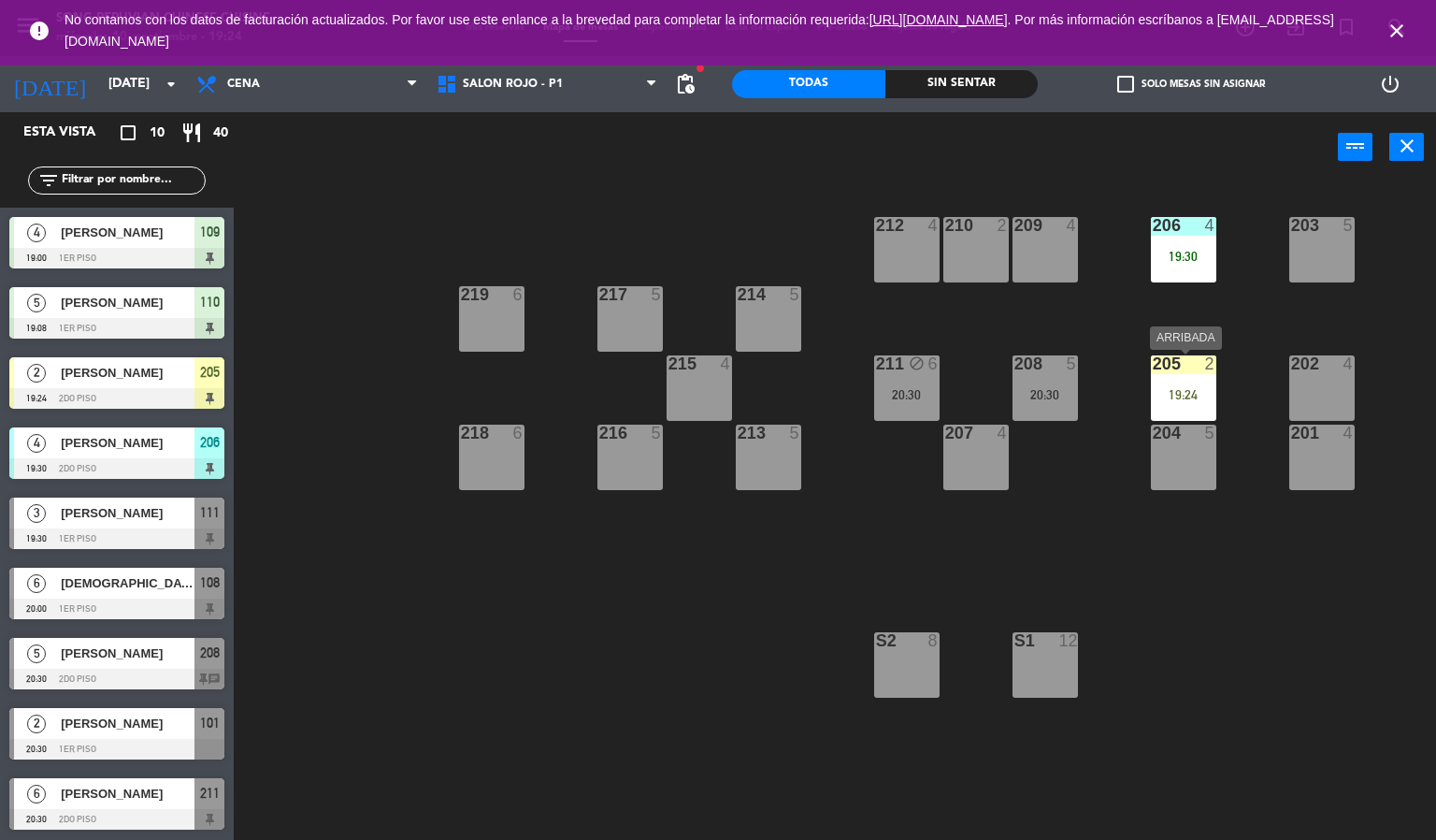
click at [1199, 377] on div "205 2 19:24" at bounding box center [1183, 387] width 65 height 65
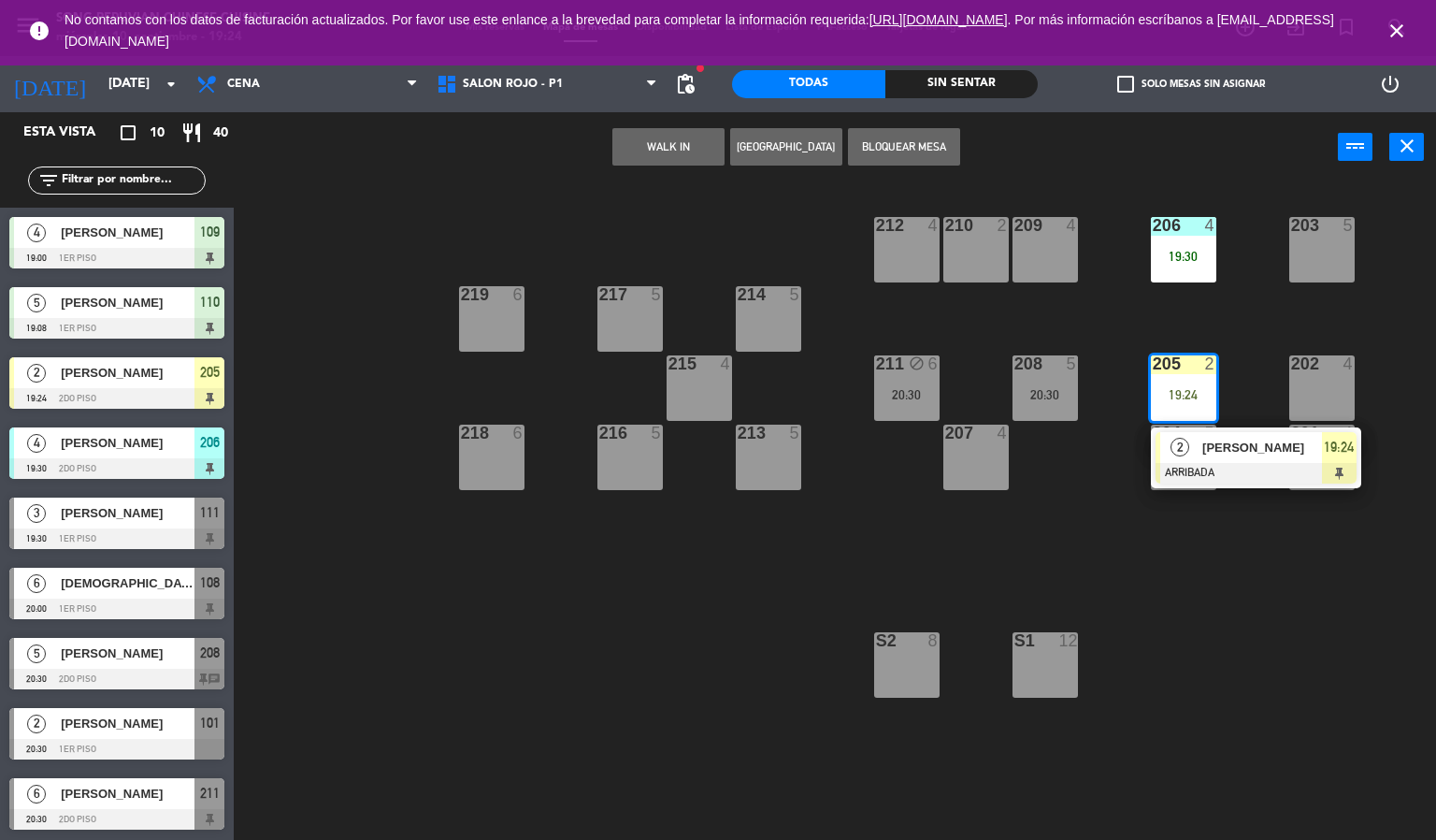
click at [1100, 331] on div "203 5 206 4 19:30 210 2 212 4 209 4 214 5 217 5 219 6 202 4 205 2 19:24 2 [PERS…" at bounding box center [842, 512] width 1189 height 657
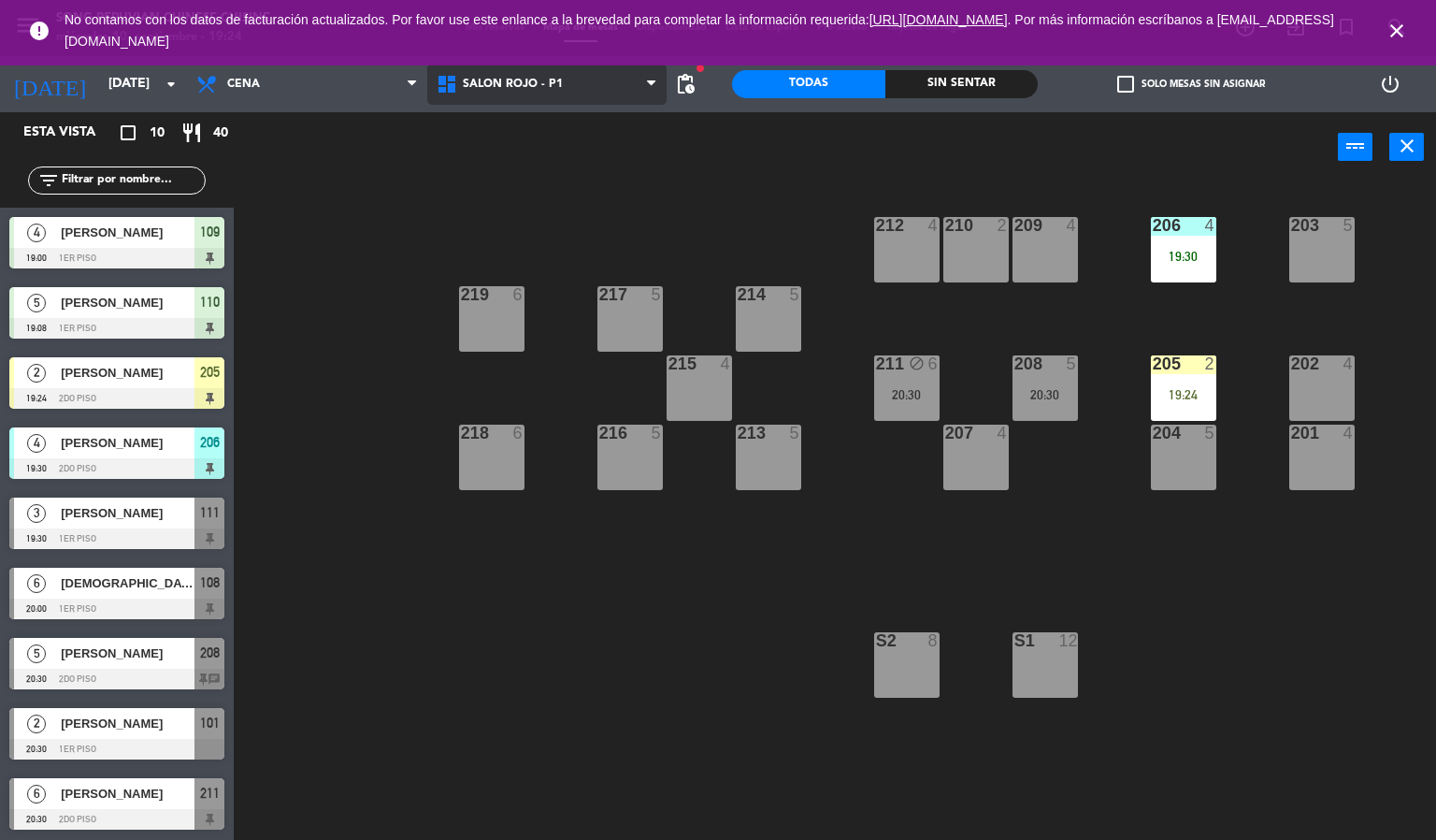
click at [505, 84] on span "SALON ROJO - P1" at bounding box center [513, 84] width 100 height 13
click at [516, 193] on ng-component "menu Song Peruvian Chinese Cuisine [DATE] 10. septiembre - 19:24 Mis reservas M…" at bounding box center [718, 420] width 1436 height 841
click at [1210, 247] on div "206 4 19:30" at bounding box center [1183, 249] width 65 height 65
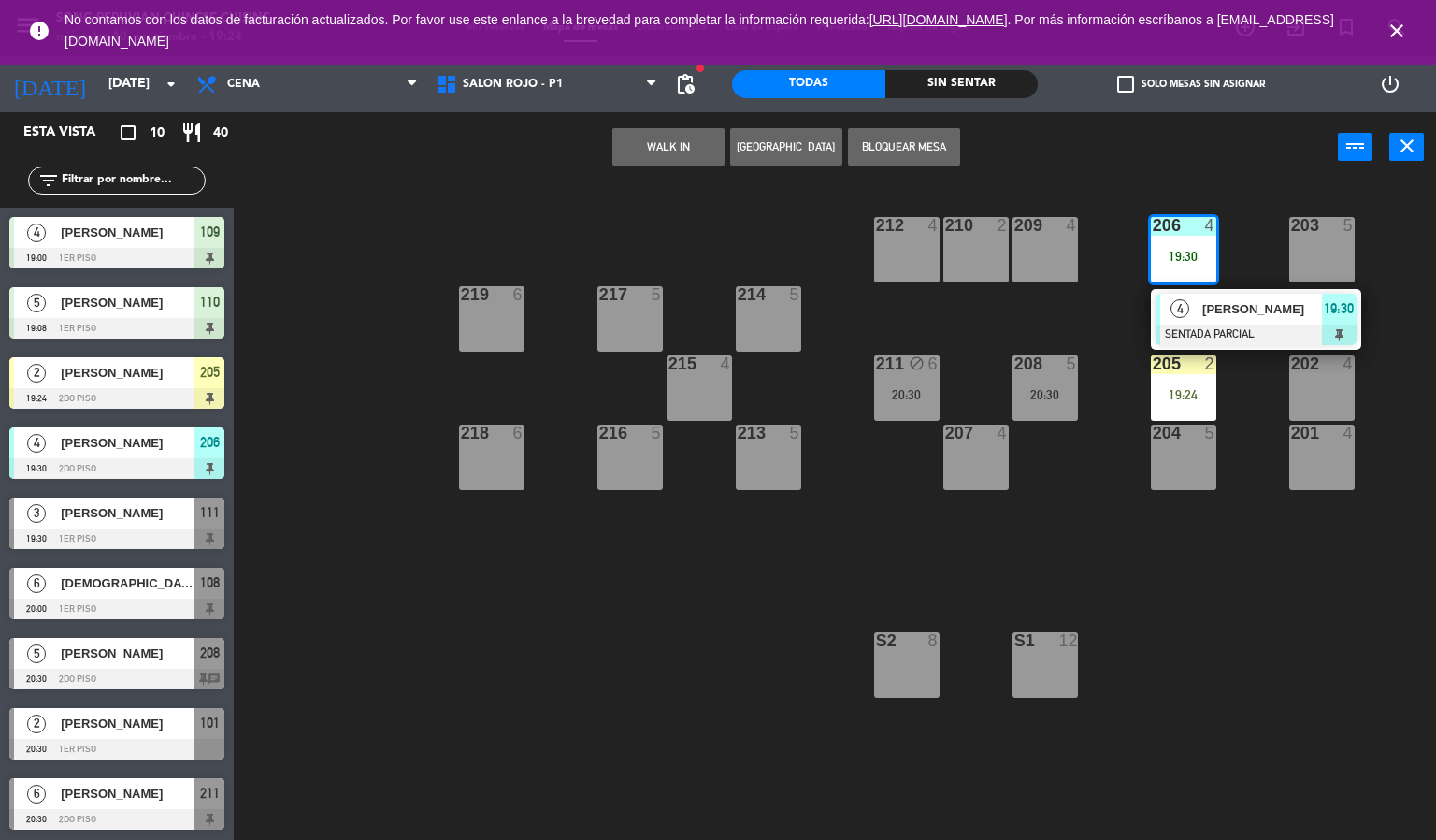
click at [1208, 309] on span "[PERSON_NAME]" at bounding box center [1263, 309] width 119 height 20
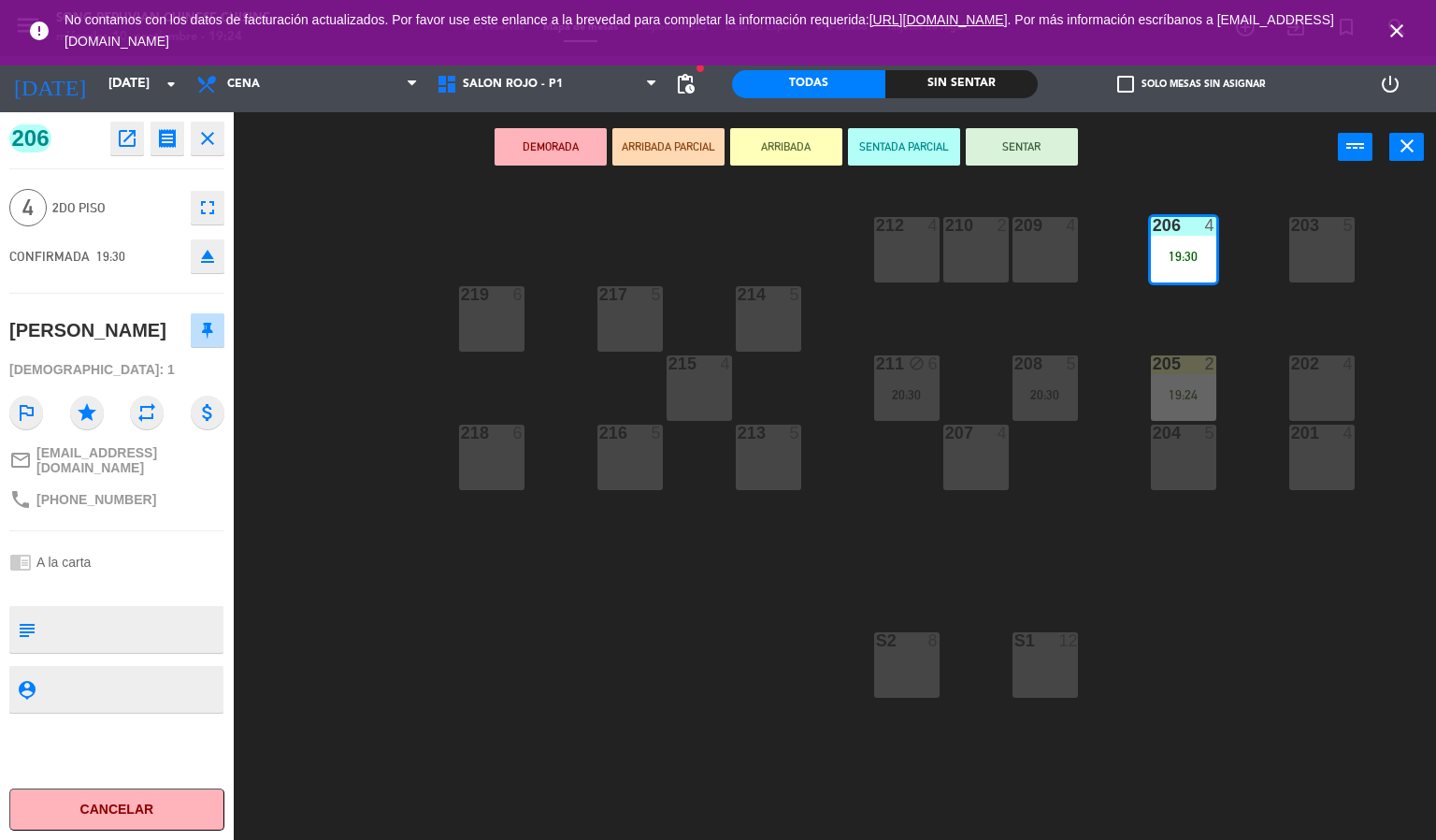
click at [206, 260] on icon "eject" at bounding box center [207, 257] width 23 height 23
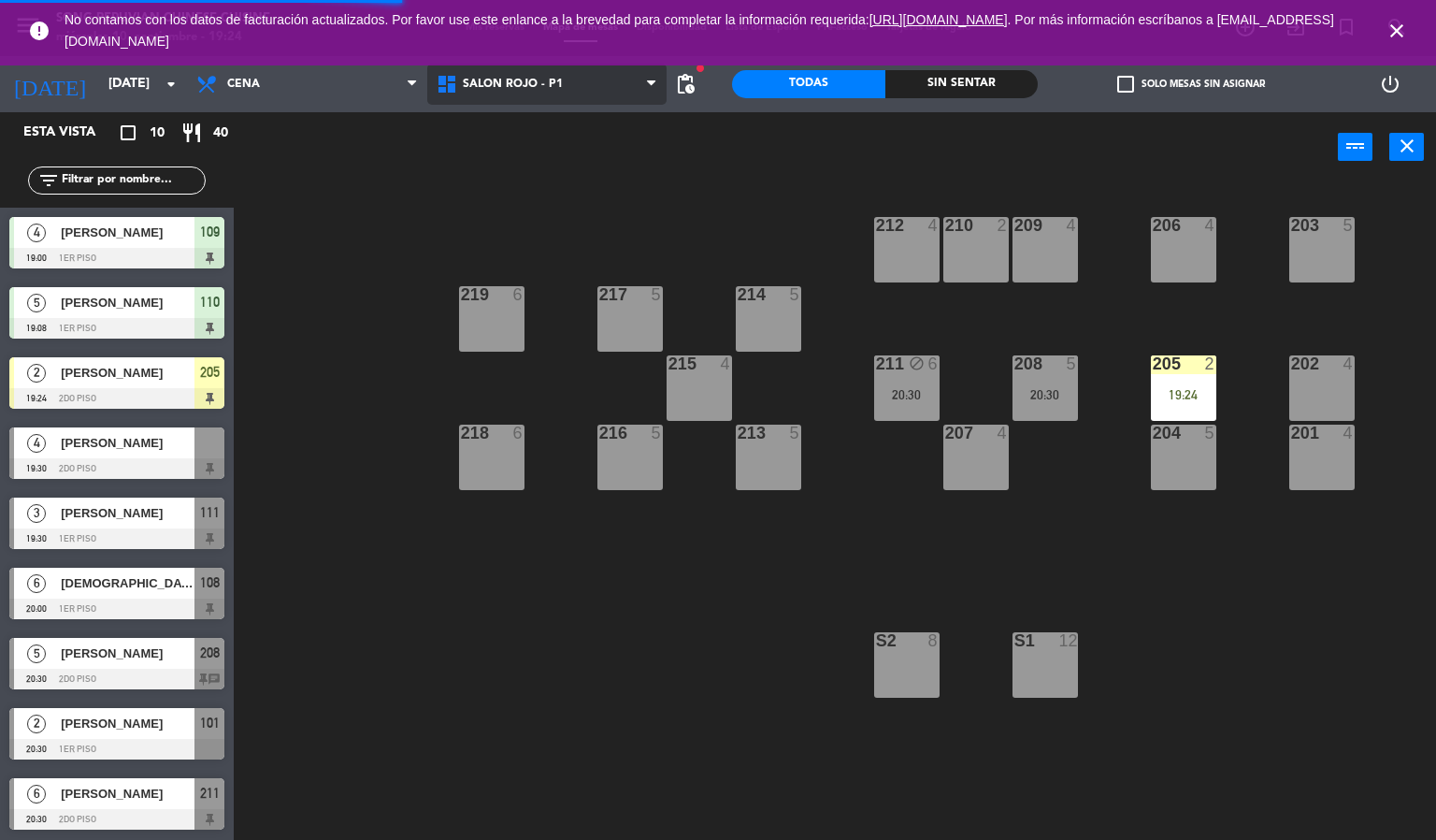
click at [548, 91] on span "SALON ROJO - P1" at bounding box center [547, 83] width 241 height 41
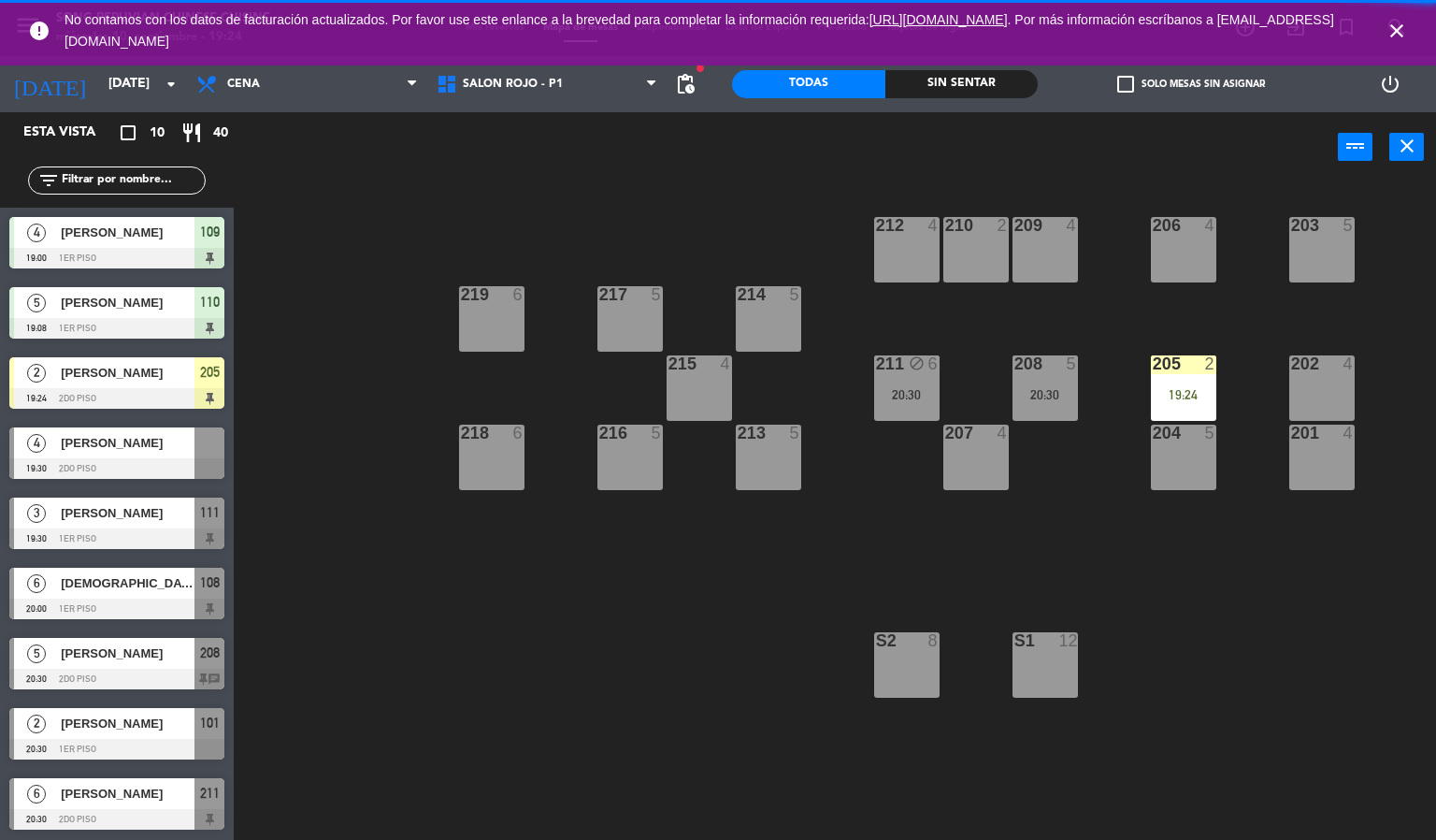
drag, startPoint x: 542, startPoint y: 206, endPoint x: 550, endPoint y: 200, distance: 10.0
click at [550, 200] on ng-component "menu Song Peruvian Chinese Cuisine [DATE] 10. septiembre - 19:24 Mis reservas M…" at bounding box center [718, 420] width 1436 height 841
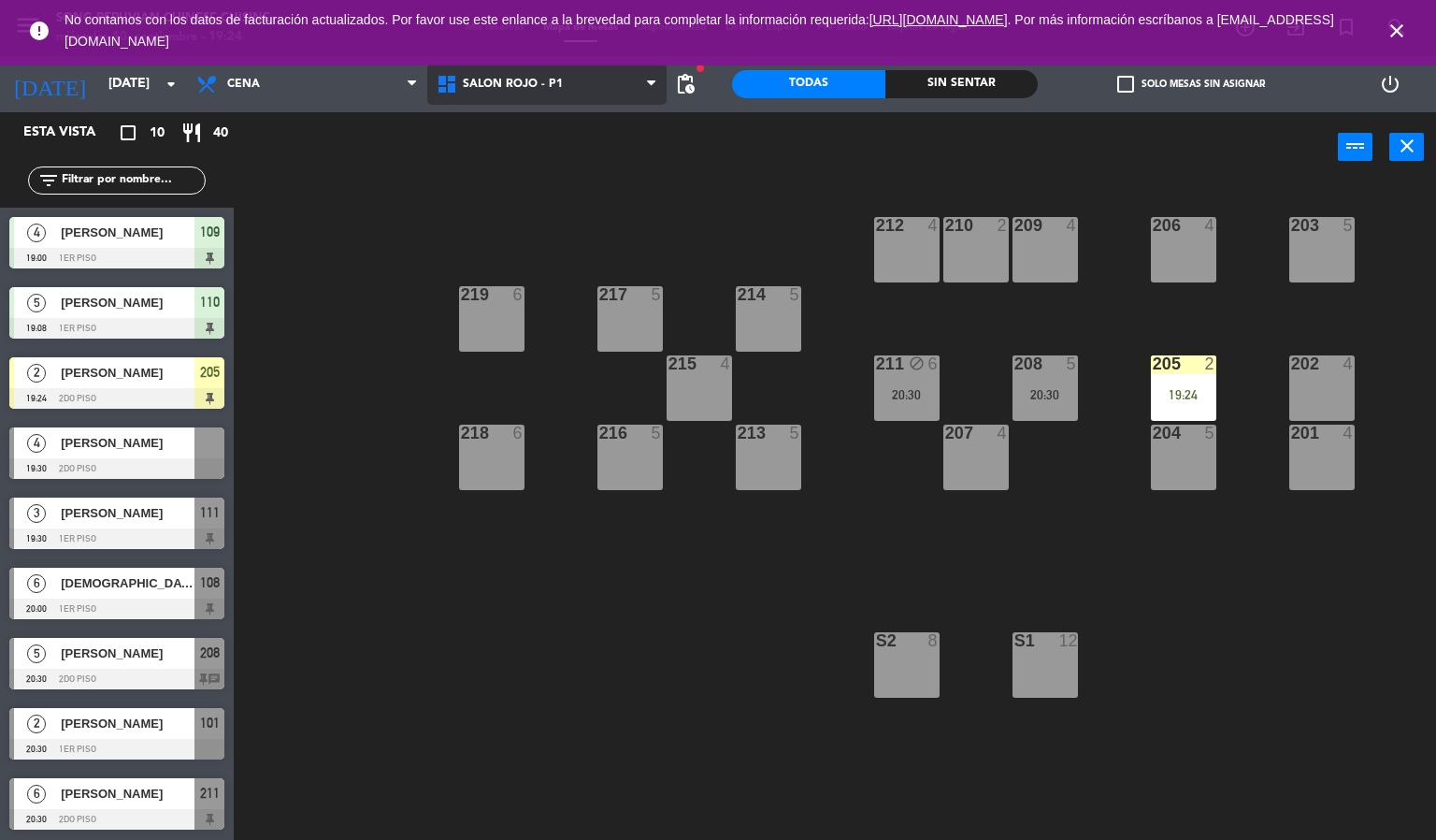
click at [561, 84] on span "SALON ROJO - P1" at bounding box center [547, 83] width 241 height 41
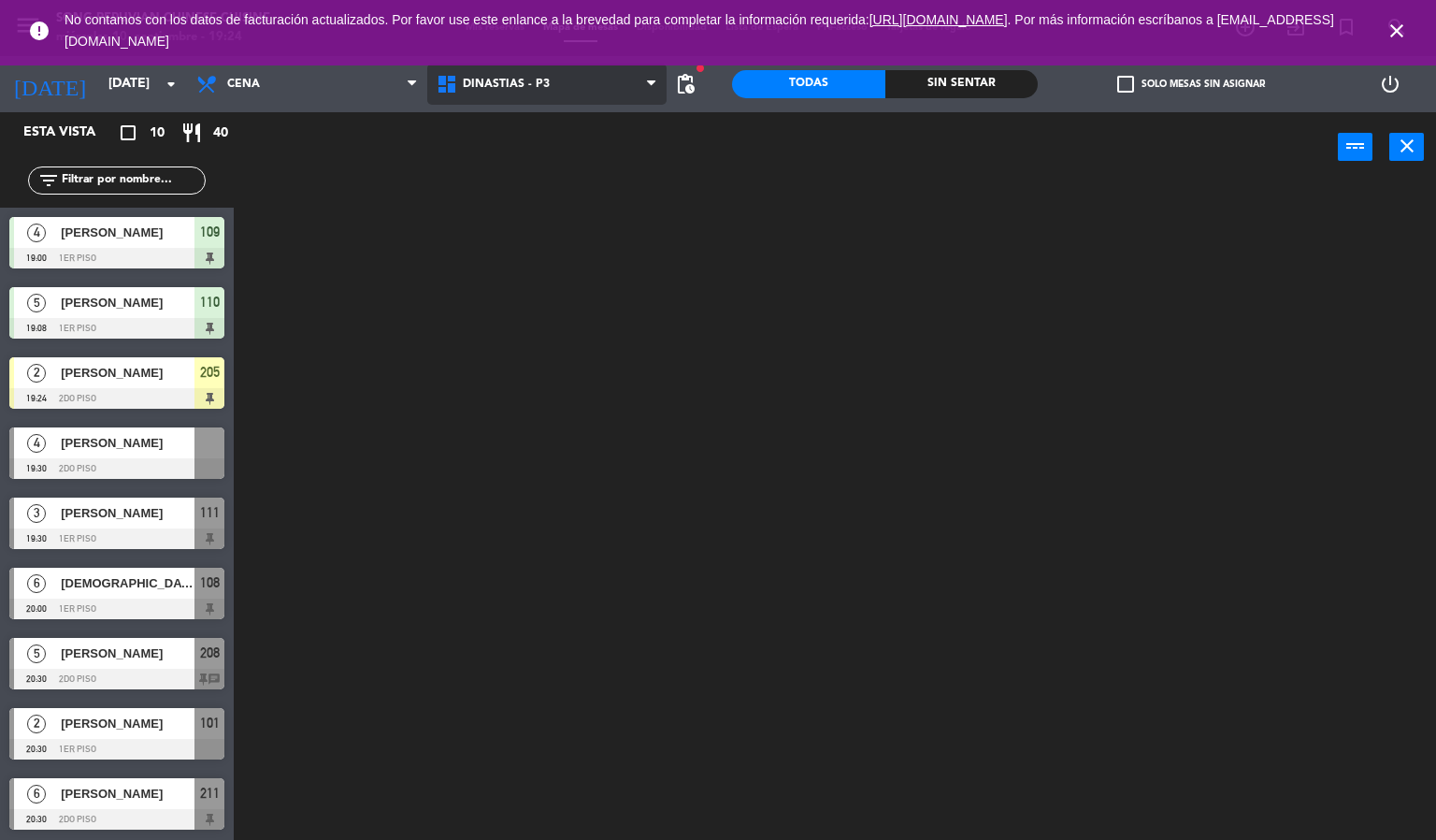
click at [548, 115] on ng-component "menu Song Peruvian Chinese Cuisine [DATE] 10. septiembre - 19:24 Mis reservas M…" at bounding box center [718, 420] width 1436 height 841
click at [561, 90] on span "DINASTIAS - P3" at bounding box center [547, 83] width 241 height 41
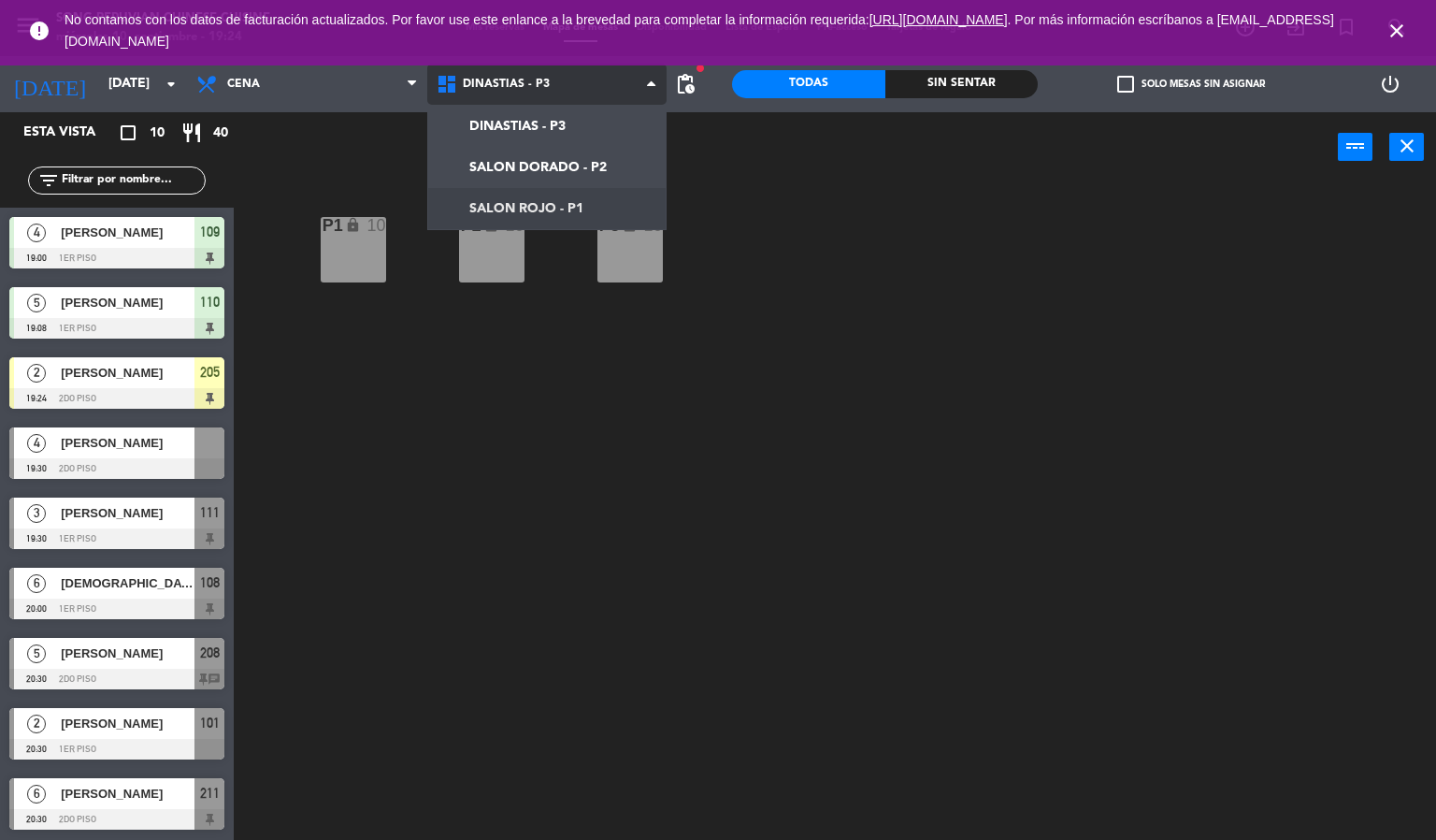
click at [534, 202] on ng-component "menu Song Peruvian Chinese Cuisine [DATE] 10. septiembre - 19:24 Mis reservas M…" at bounding box center [718, 420] width 1436 height 841
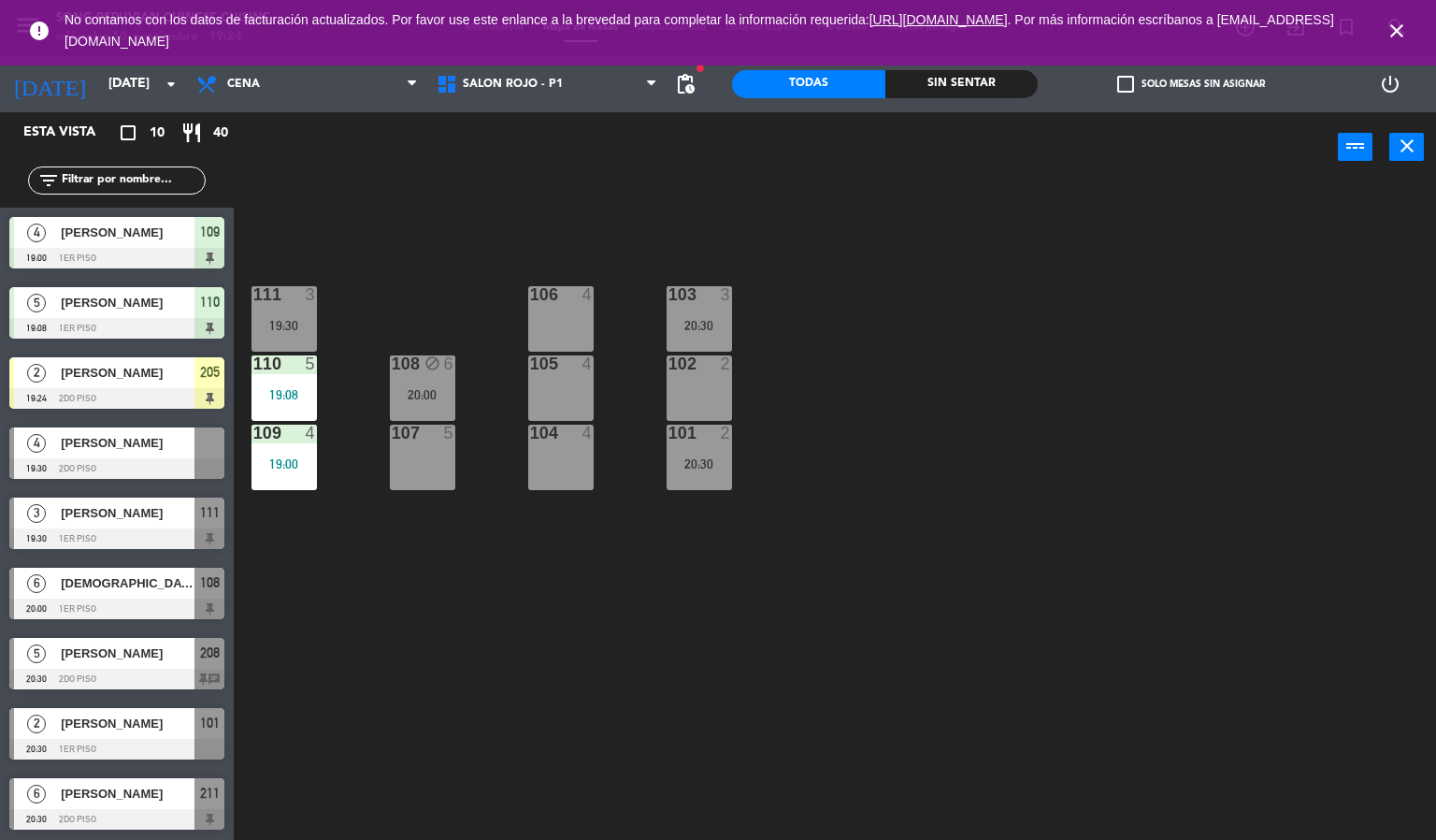
click at [943, 80] on div "Sin sentar" at bounding box center [962, 84] width 153 height 28
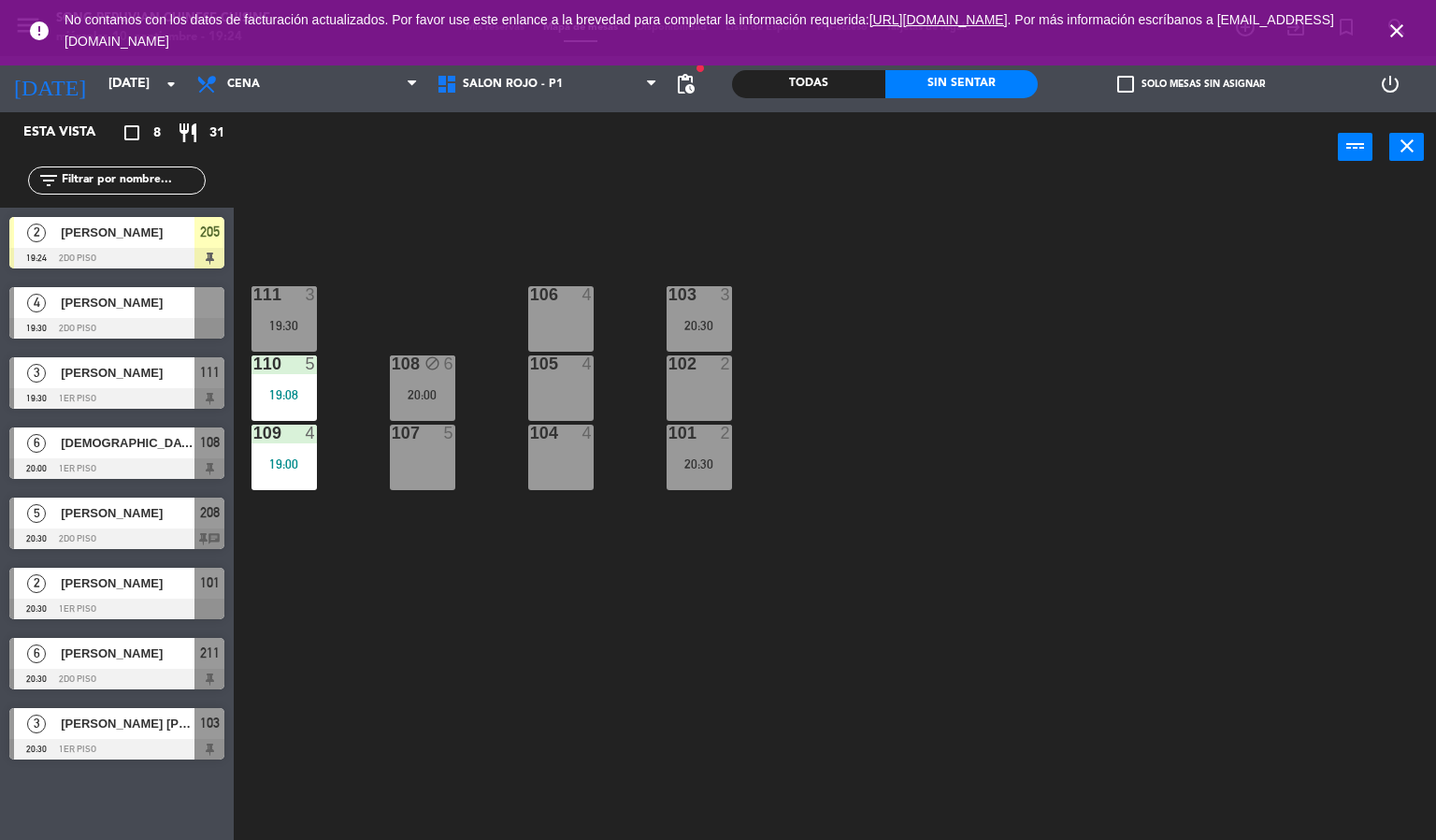
click at [811, 84] on div "Todas" at bounding box center [809, 84] width 153 height 28
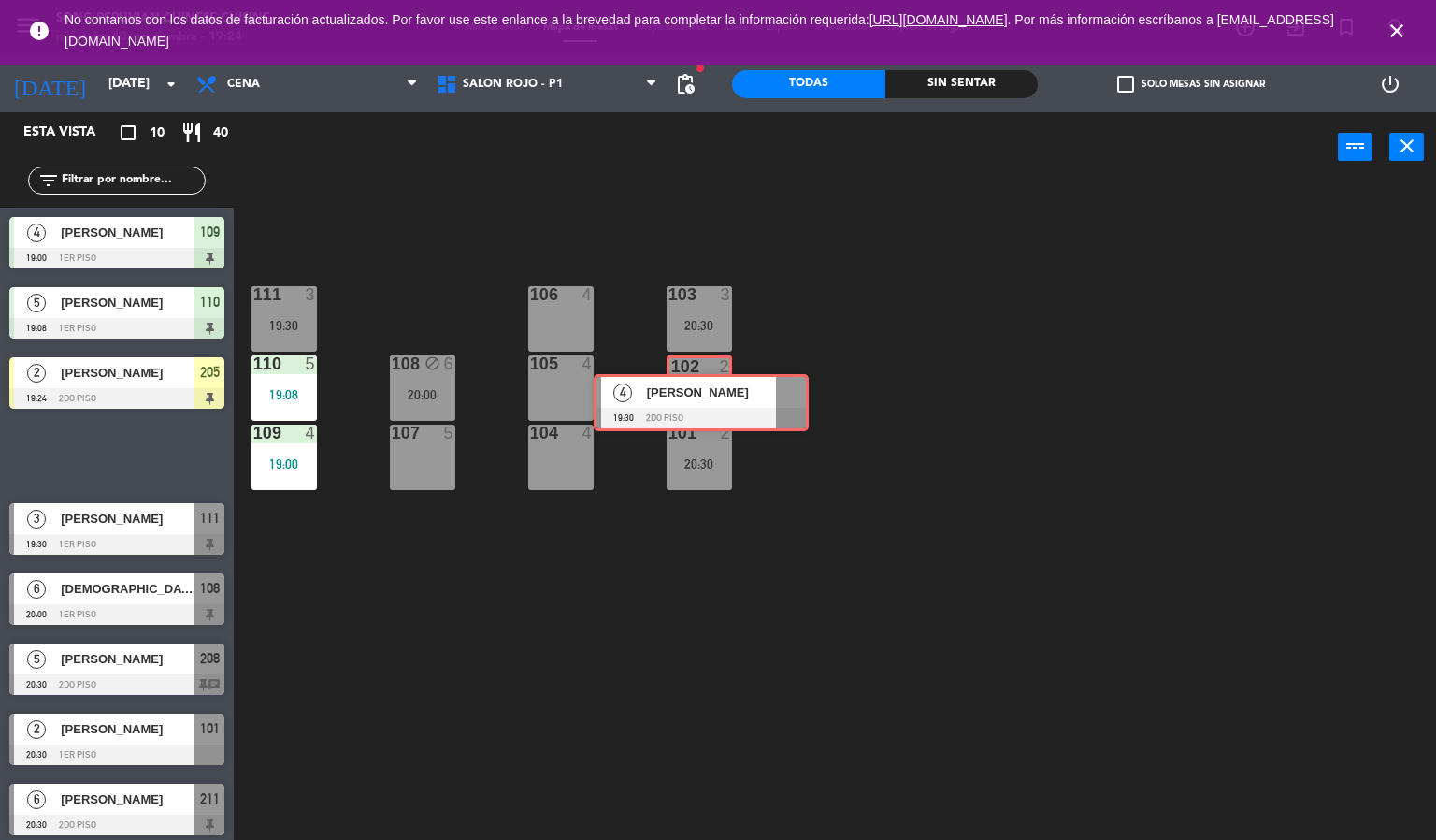
drag, startPoint x: 143, startPoint y: 452, endPoint x: 724, endPoint y: 393, distance: 584.0
click at [724, 393] on div "Esta vista crop_square 10 restaurant 40 filter_list 4 [PERSON_NAME] 19:00 1er p…" at bounding box center [718, 475] width 1436 height 728
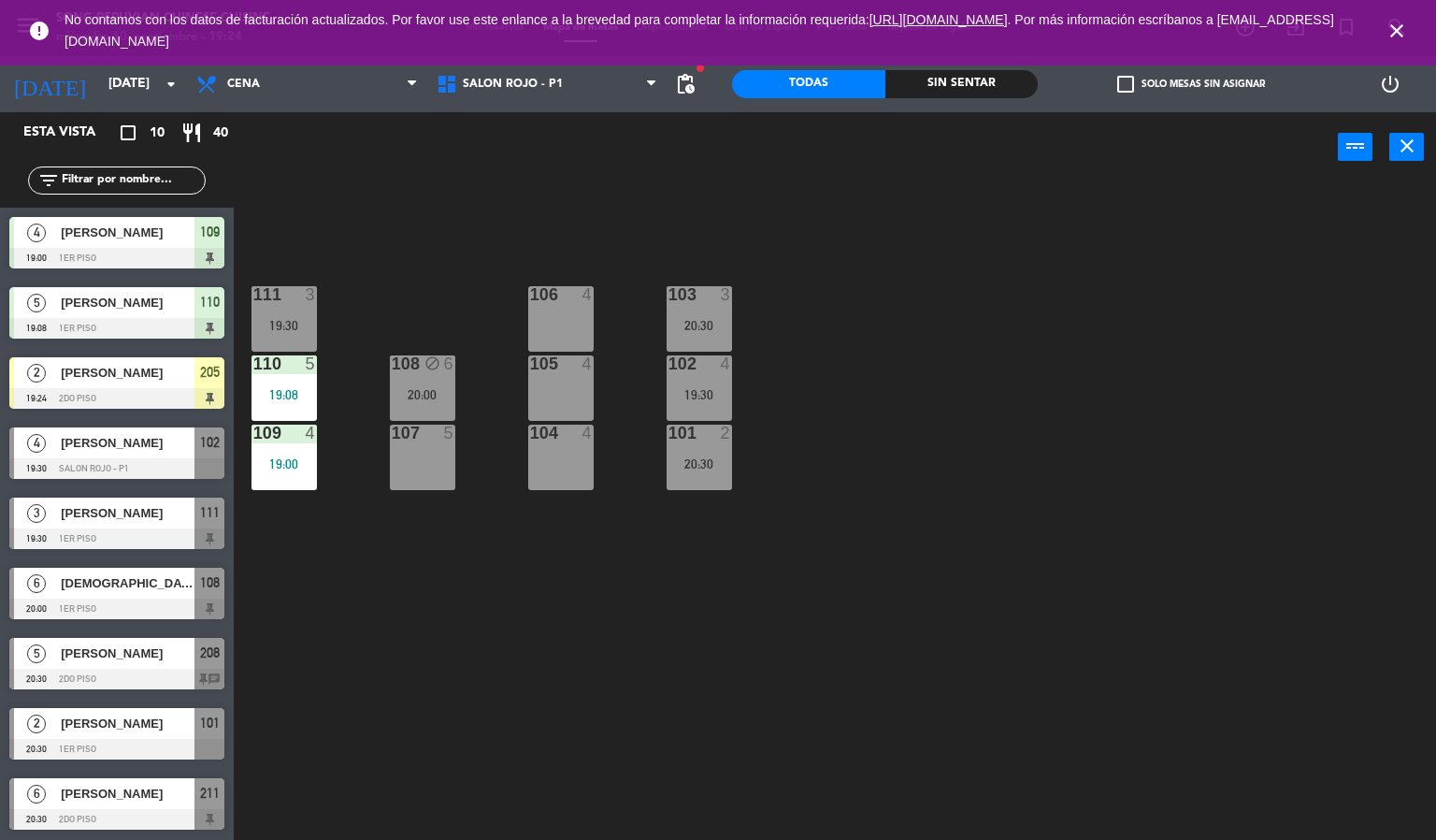
drag, startPoint x: 696, startPoint y: 387, endPoint x: 680, endPoint y: 331, distance: 58.2
click at [696, 371] on div "102 4 19:30" at bounding box center [699, 387] width 65 height 65
drag, startPoint x: 702, startPoint y: 391, endPoint x: 694, endPoint y: 351, distance: 40.8
click at [702, 388] on div "19:30" at bounding box center [699, 395] width 65 height 13
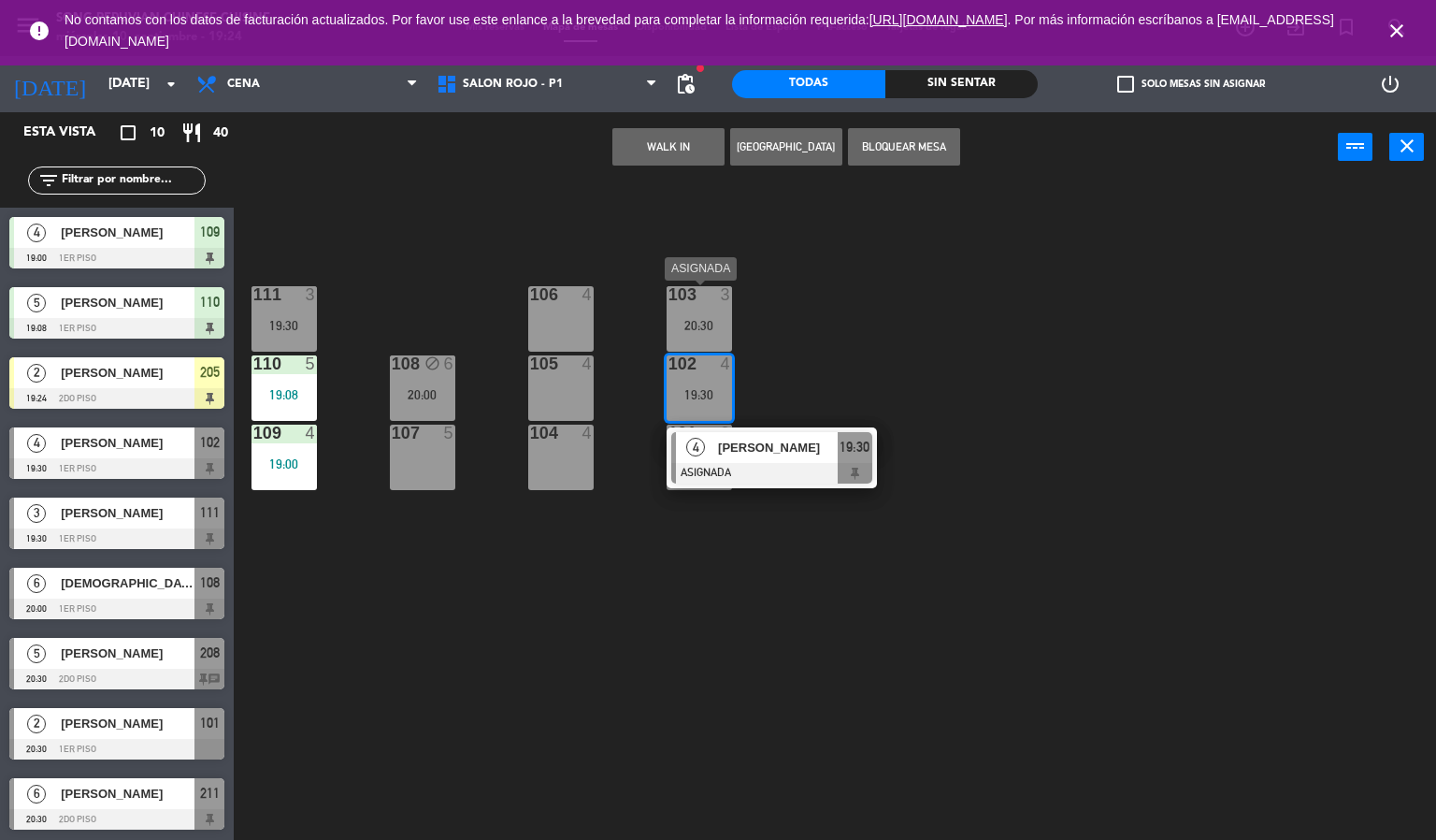
click at [688, 320] on div "20:30" at bounding box center [699, 326] width 65 height 13
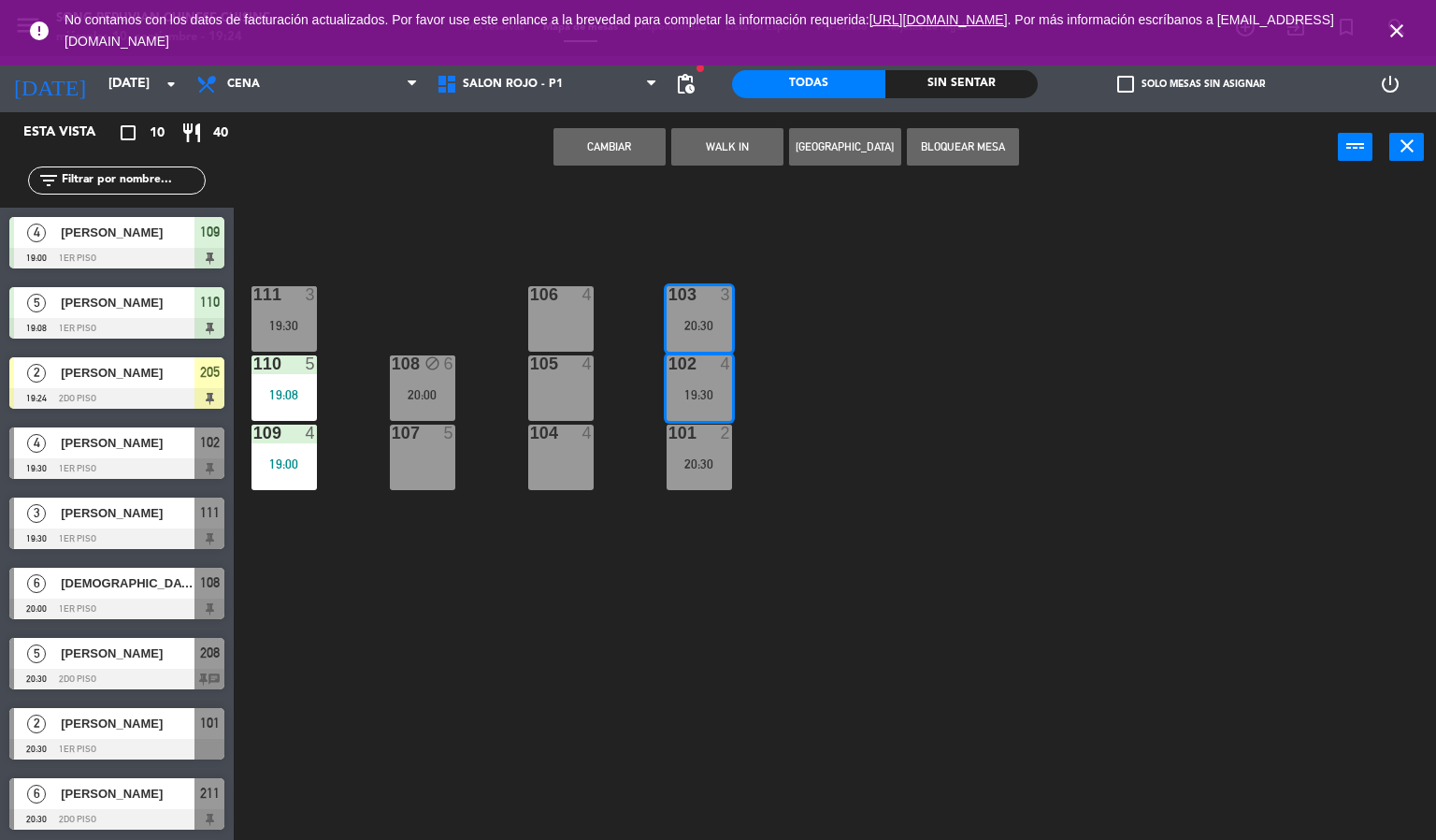
click at [599, 147] on button "Cambiar" at bounding box center [609, 146] width 112 height 37
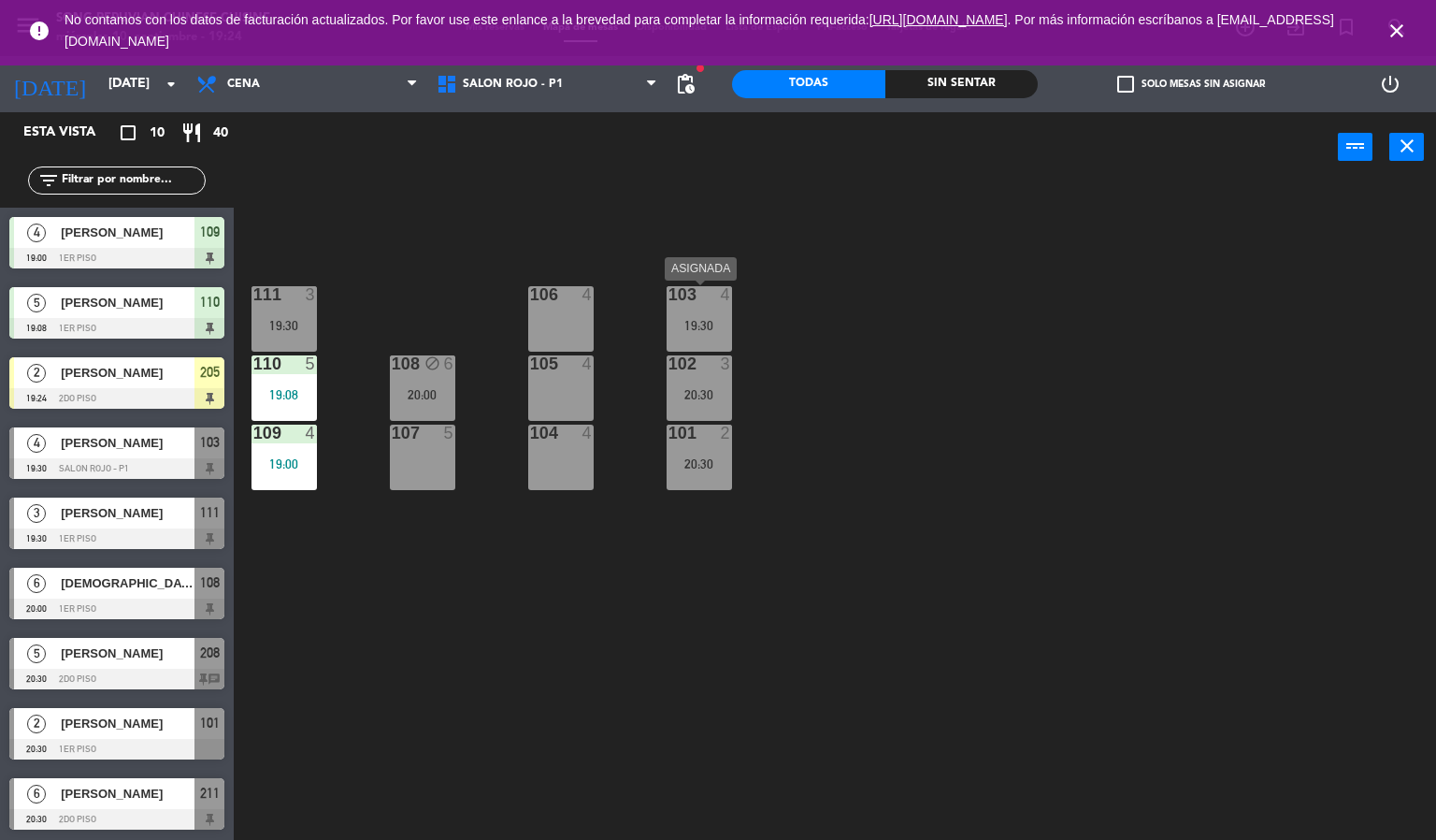
drag, startPoint x: 708, startPoint y: 329, endPoint x: 713, endPoint y: 343, distance: 14.9
click at [709, 329] on div "19:30" at bounding box center [699, 326] width 65 height 13
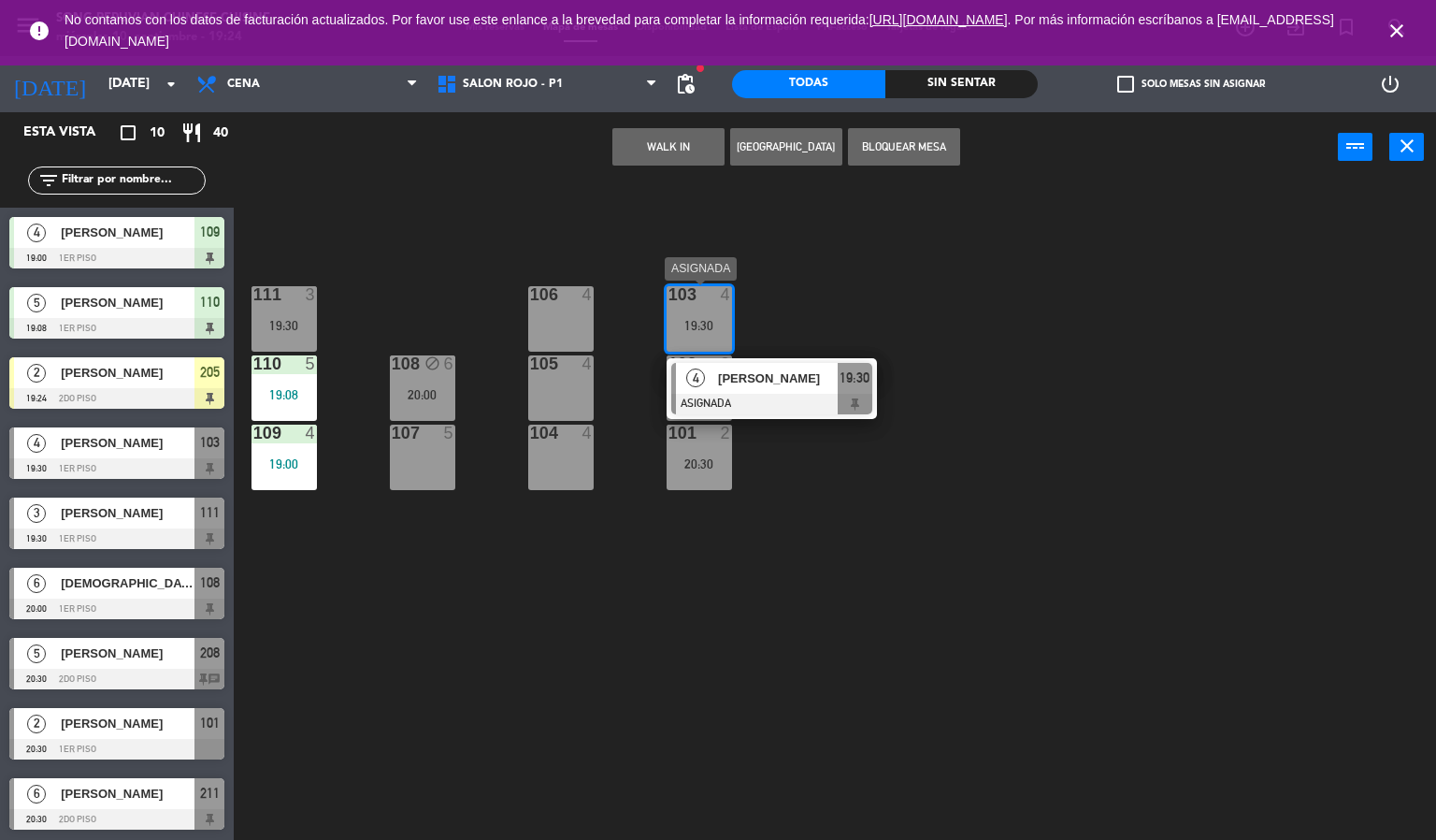
click at [735, 384] on span "[PERSON_NAME]" at bounding box center [778, 378] width 119 height 20
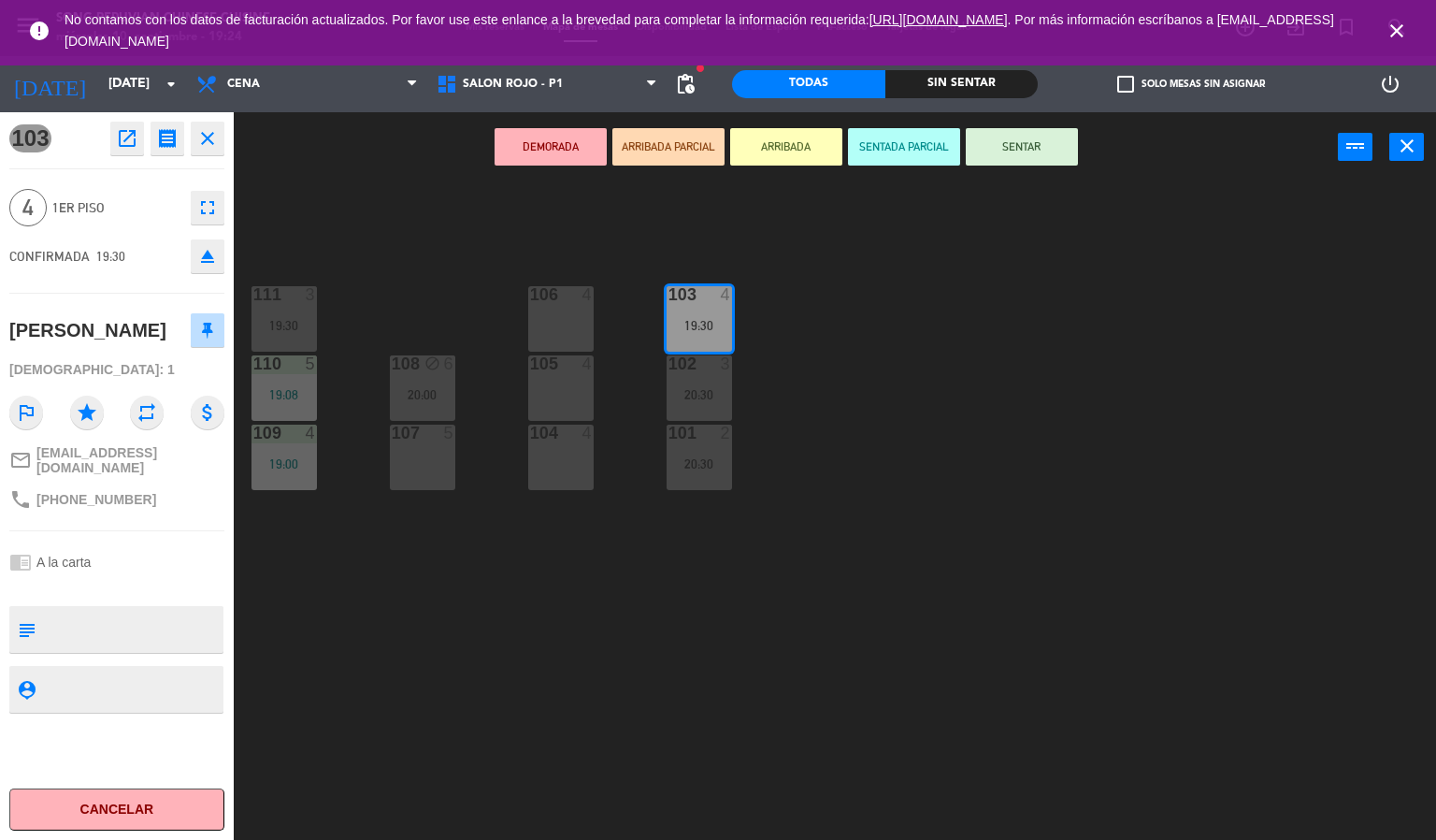
click at [901, 141] on button "SENTADA PARCIAL" at bounding box center [904, 146] width 112 height 37
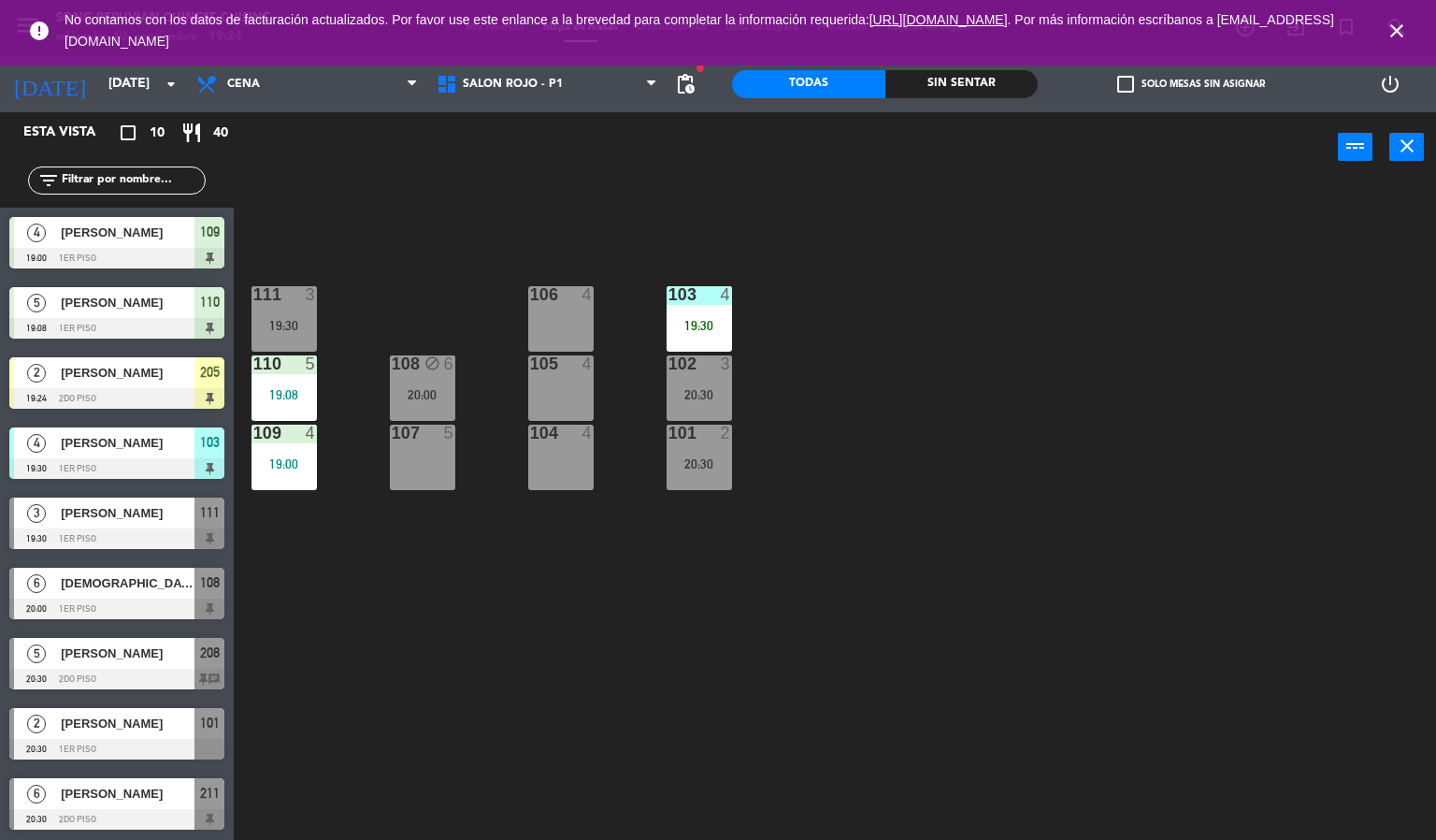
click at [814, 298] on div "103 4 19:30 106 4 111 3 19:30 102 3 20:30 105 4 108 block 6 20:00 110 5 19:08 1…" at bounding box center [842, 512] width 1189 height 657
click at [108, 377] on span "[PERSON_NAME]" at bounding box center [127, 372] width 134 height 20
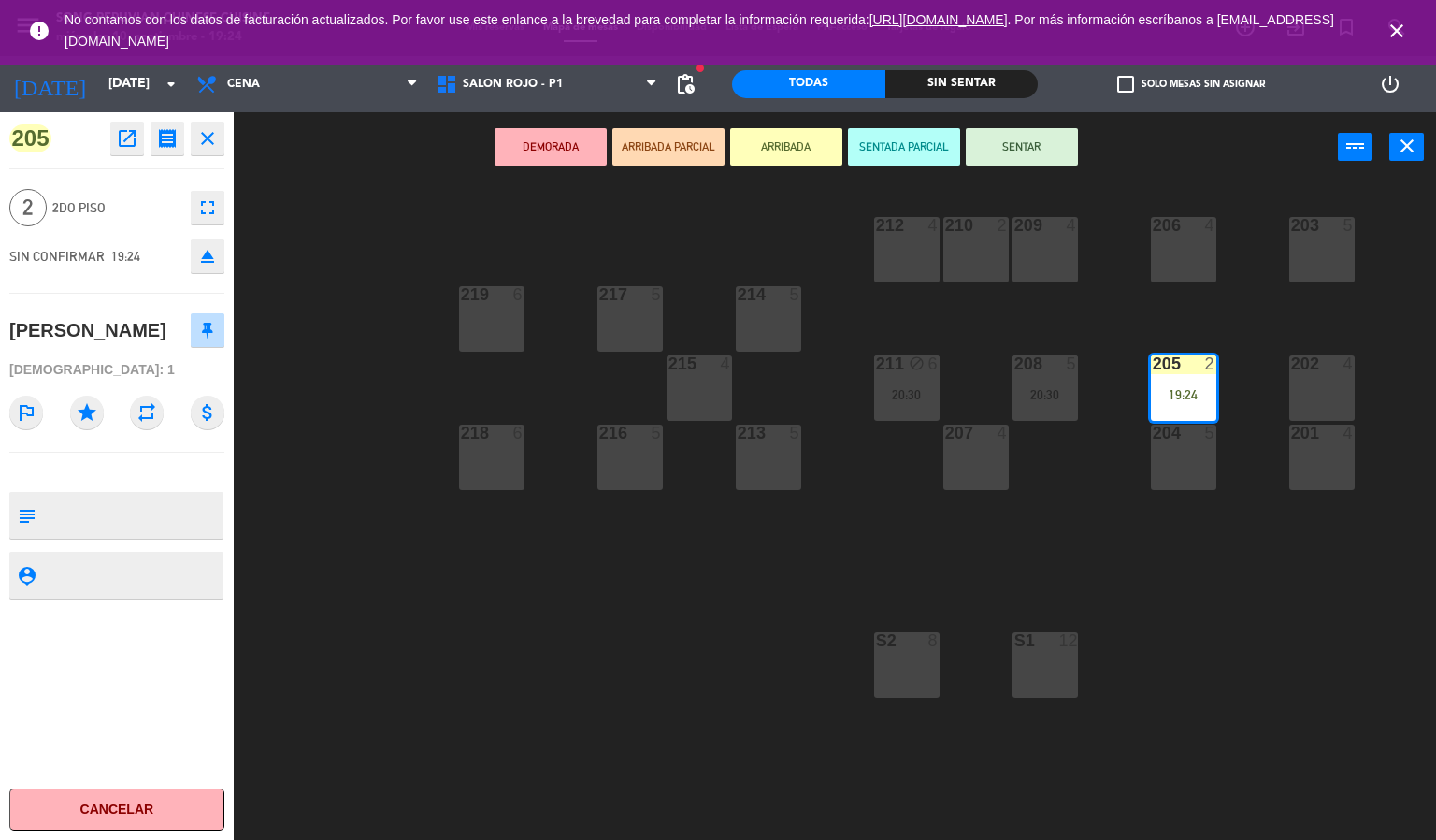
click at [206, 141] on icon "close" at bounding box center [207, 138] width 23 height 23
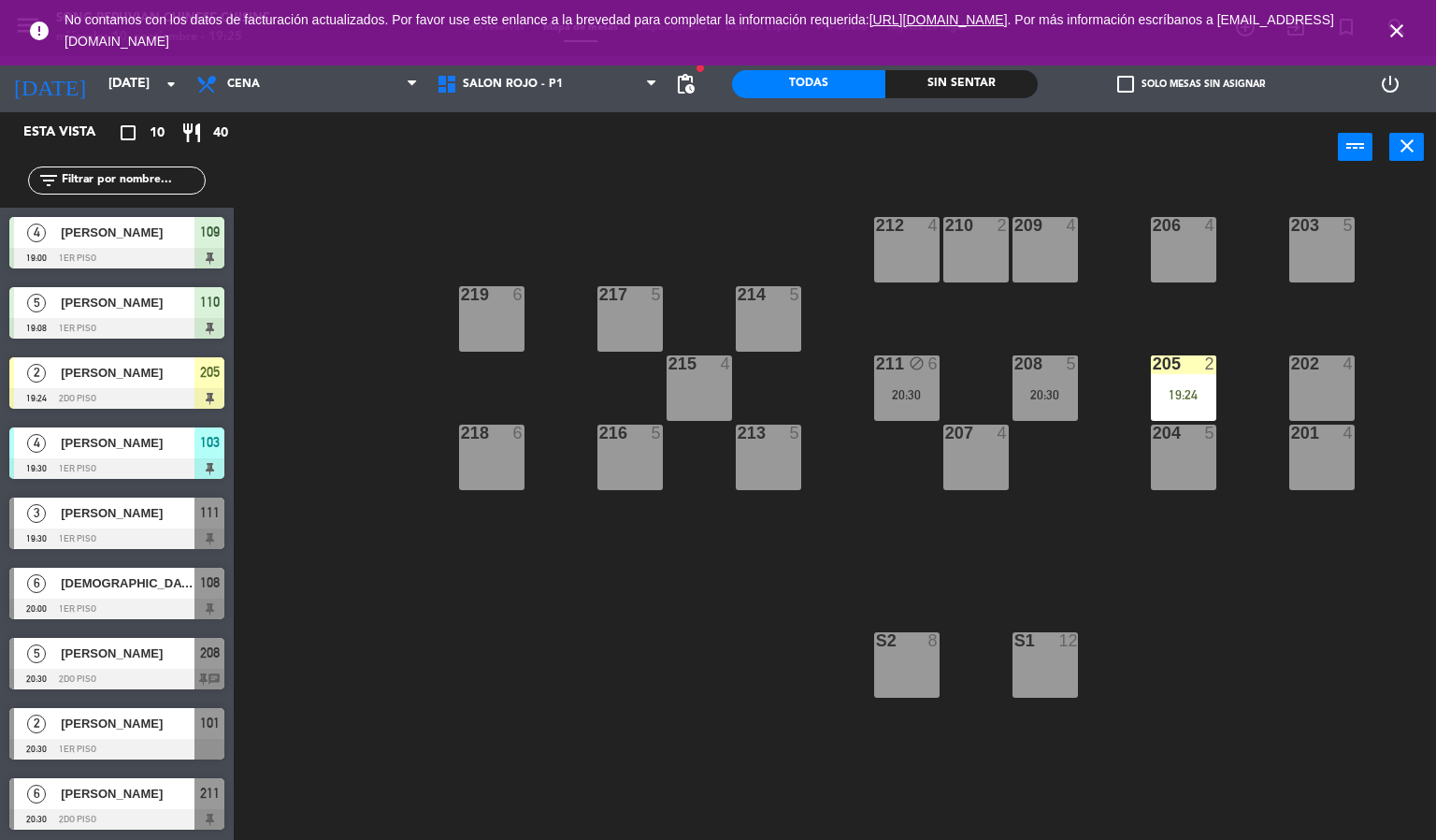
click at [1398, 37] on icon "close" at bounding box center [1397, 31] width 23 height 23
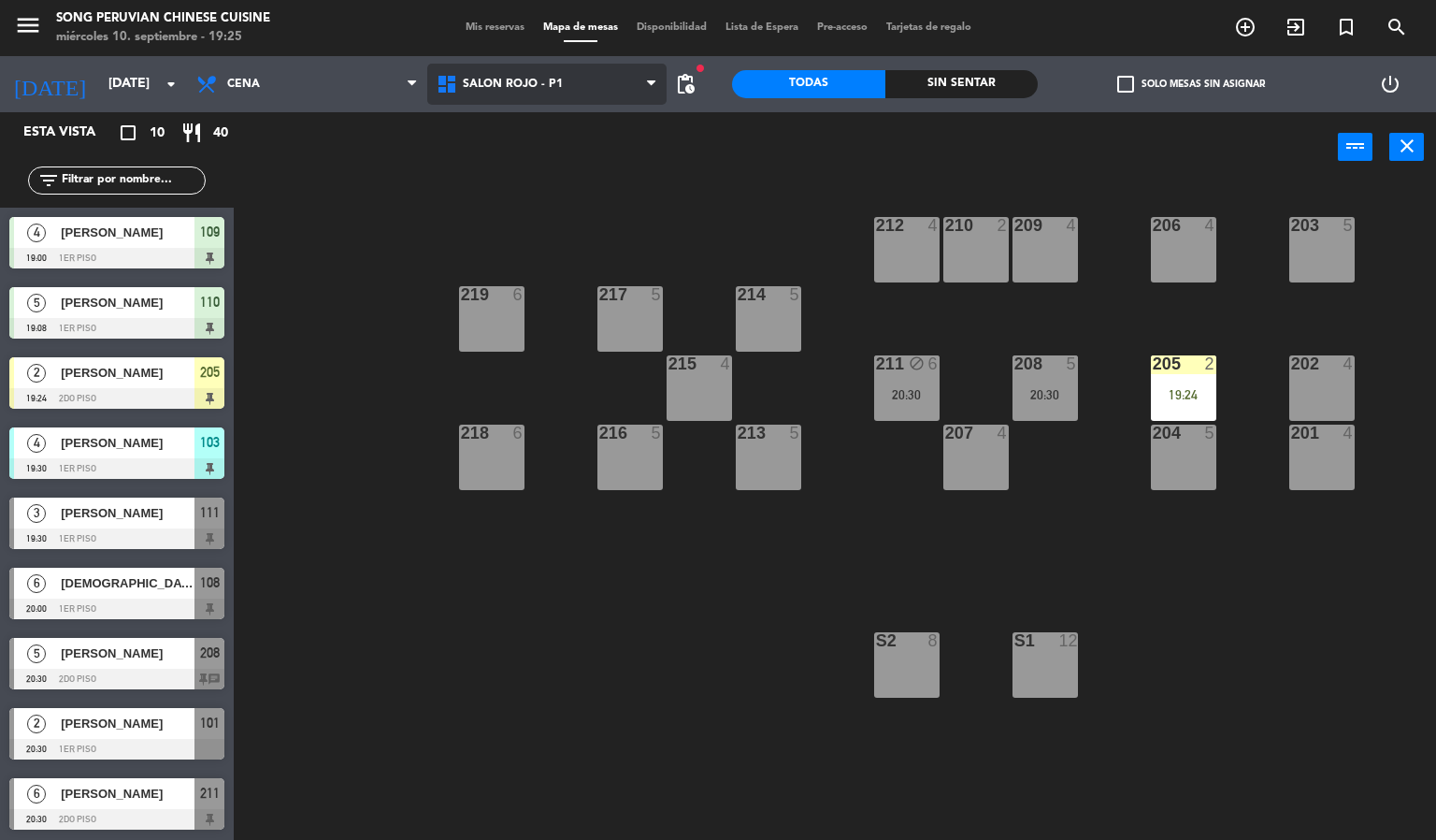
click at [618, 93] on span "SALON ROJO - P1" at bounding box center [547, 83] width 241 height 41
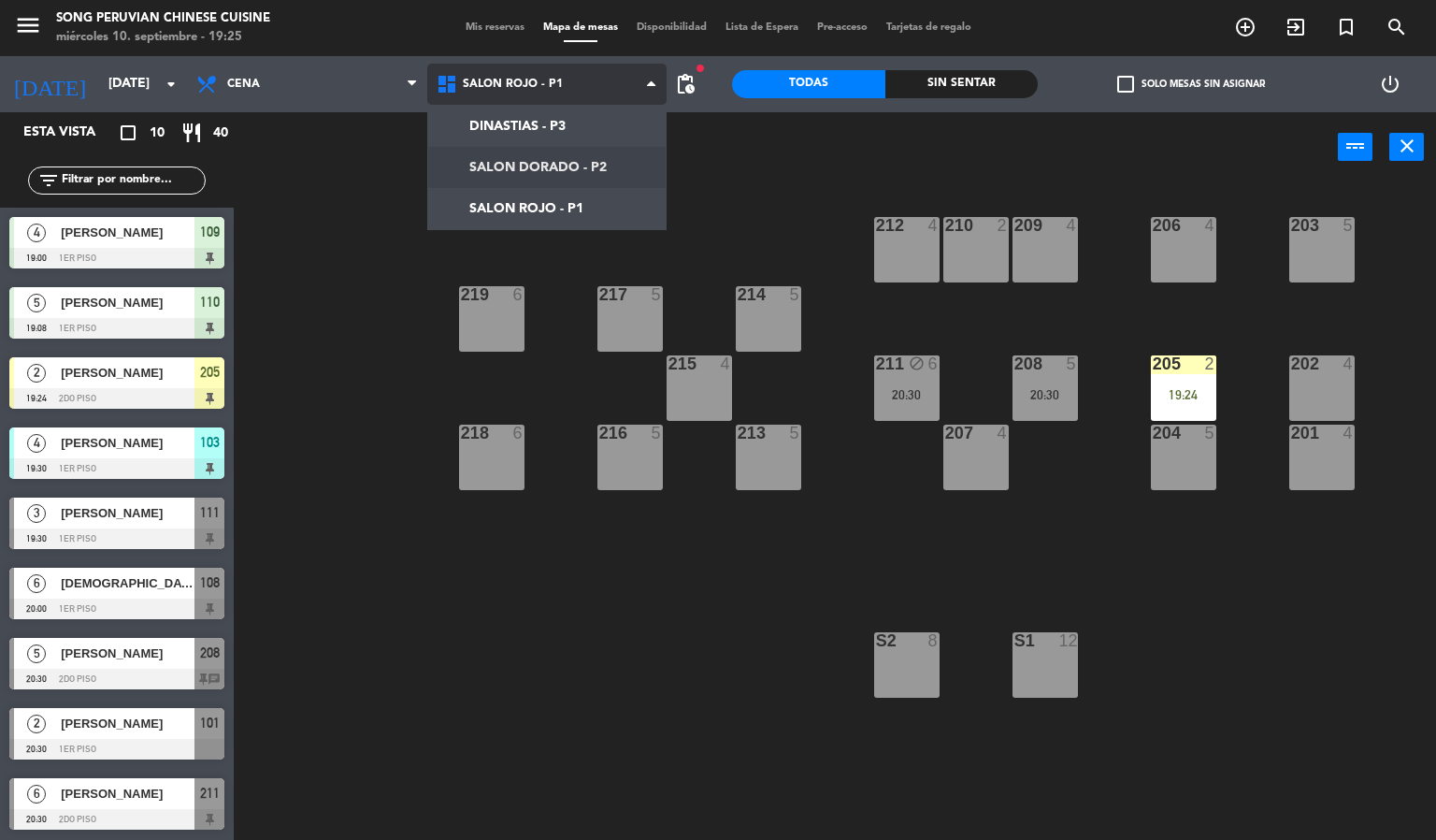
click at [575, 155] on ng-component "menu Song Peruvian Chinese Cuisine [DATE] 10. septiembre - 19:25 Mis reservas M…" at bounding box center [718, 420] width 1436 height 841
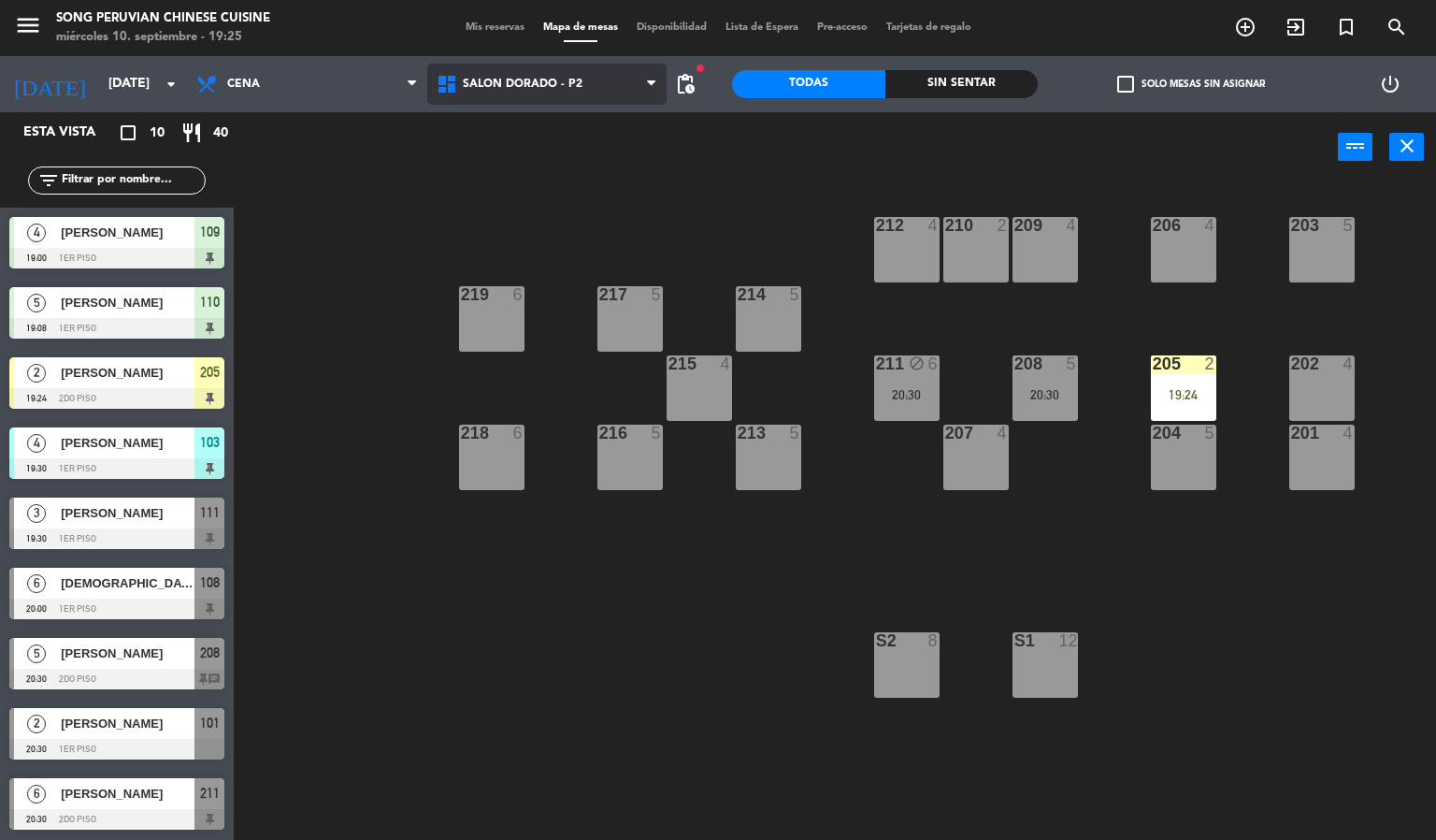
click at [576, 98] on span "SALON DORADO - P2" at bounding box center [547, 83] width 241 height 41
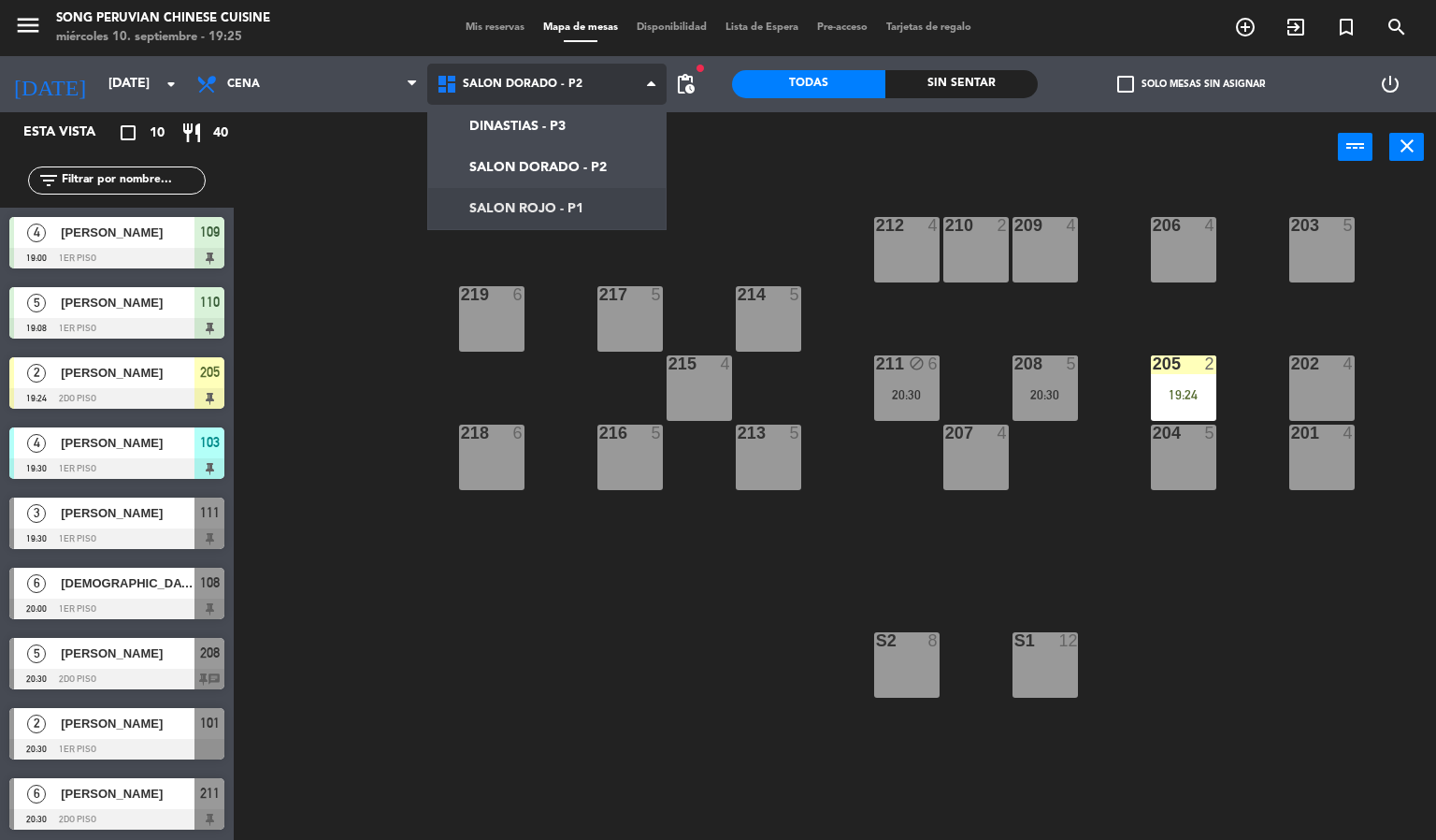
click at [579, 200] on ng-component "menu Song Peruvian Chinese Cuisine [DATE] 10. septiembre - 19:25 Mis reservas M…" at bounding box center [718, 420] width 1436 height 841
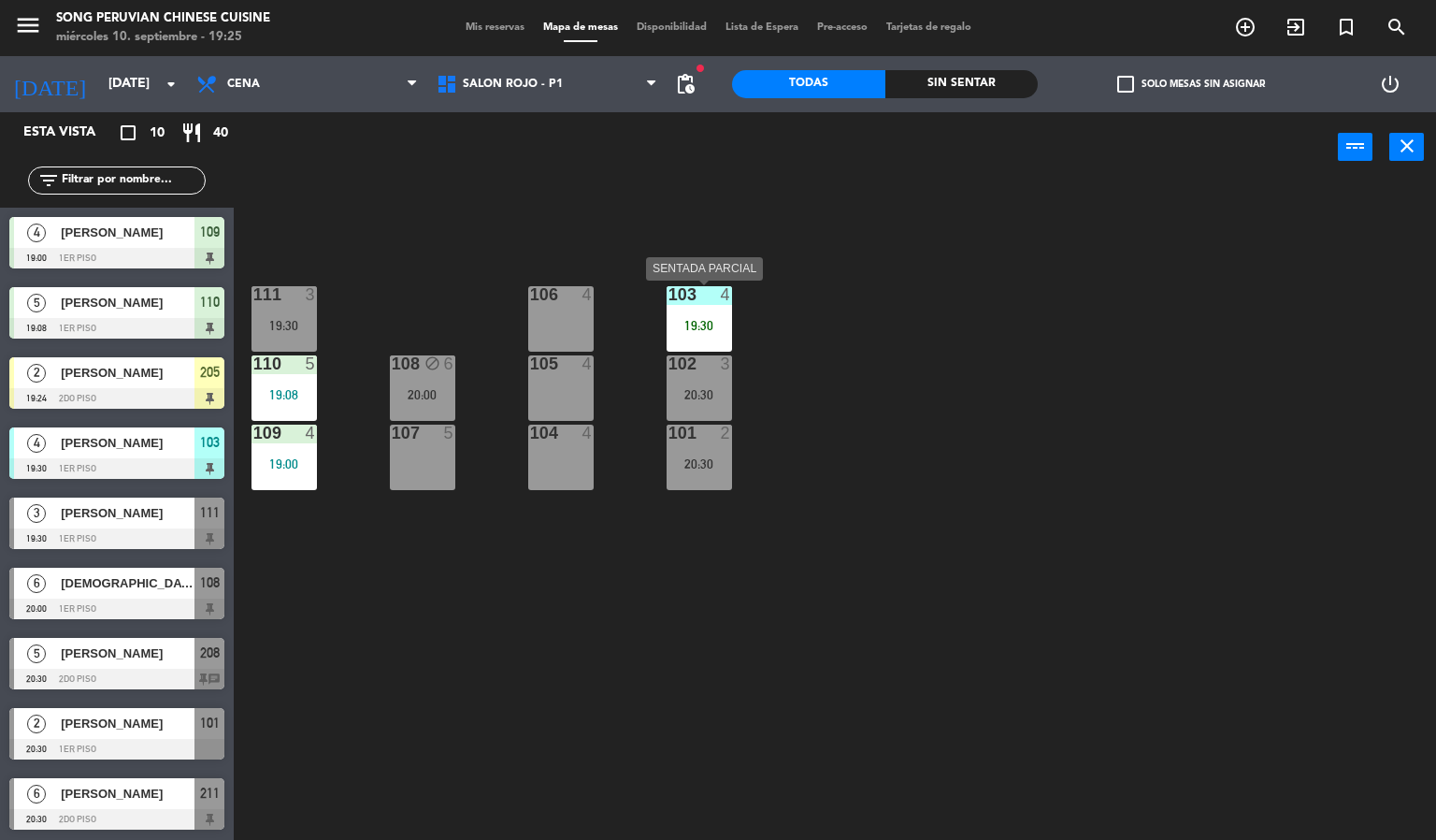
click at [701, 321] on div "19:30" at bounding box center [699, 326] width 65 height 13
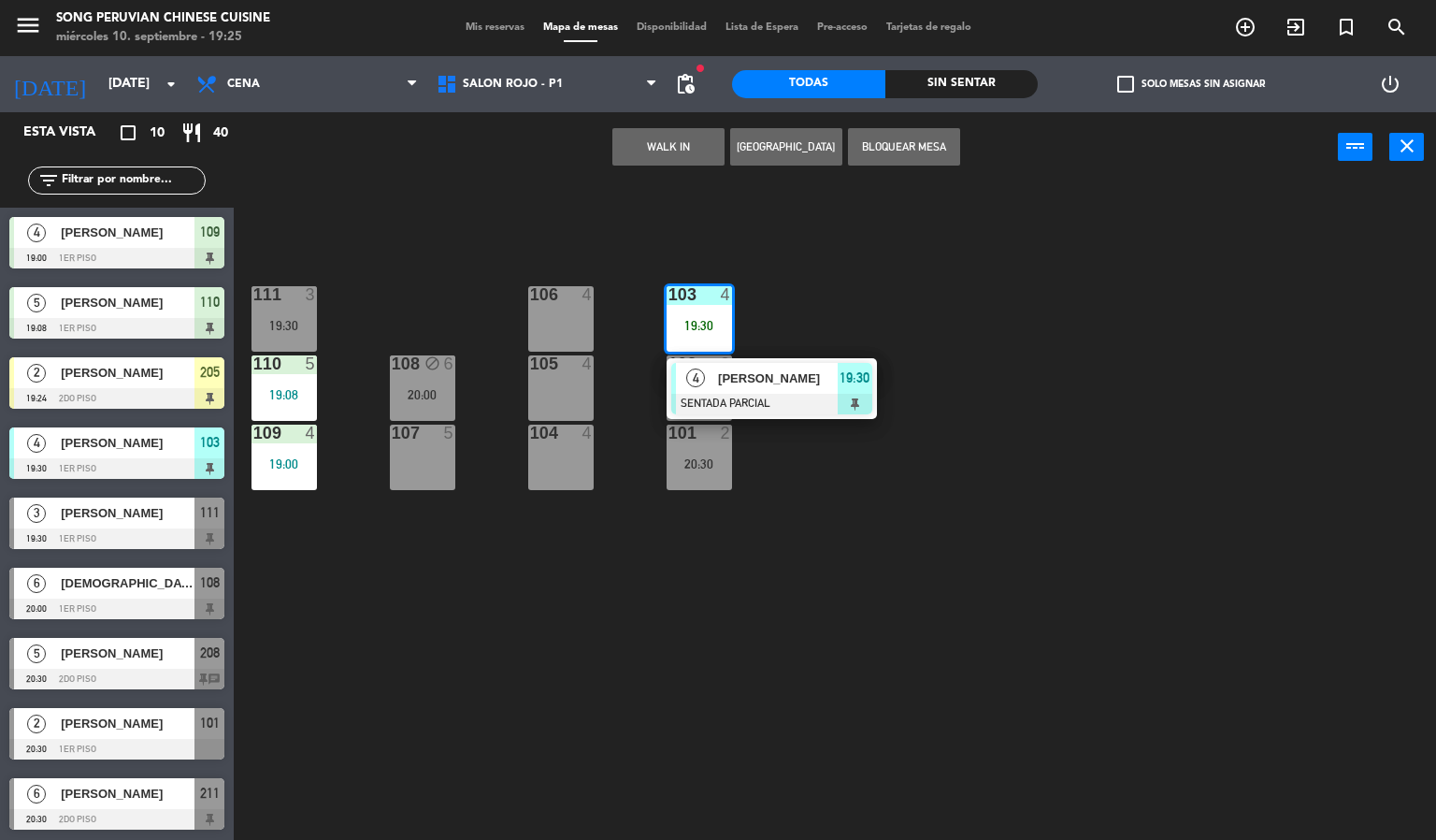
click at [921, 275] on div "103 4 19:30 4 [PERSON_NAME] SENTADA PARCIAL 19:30 106 4 111 3 19:30 102 3 20:30…" at bounding box center [842, 512] width 1189 height 657
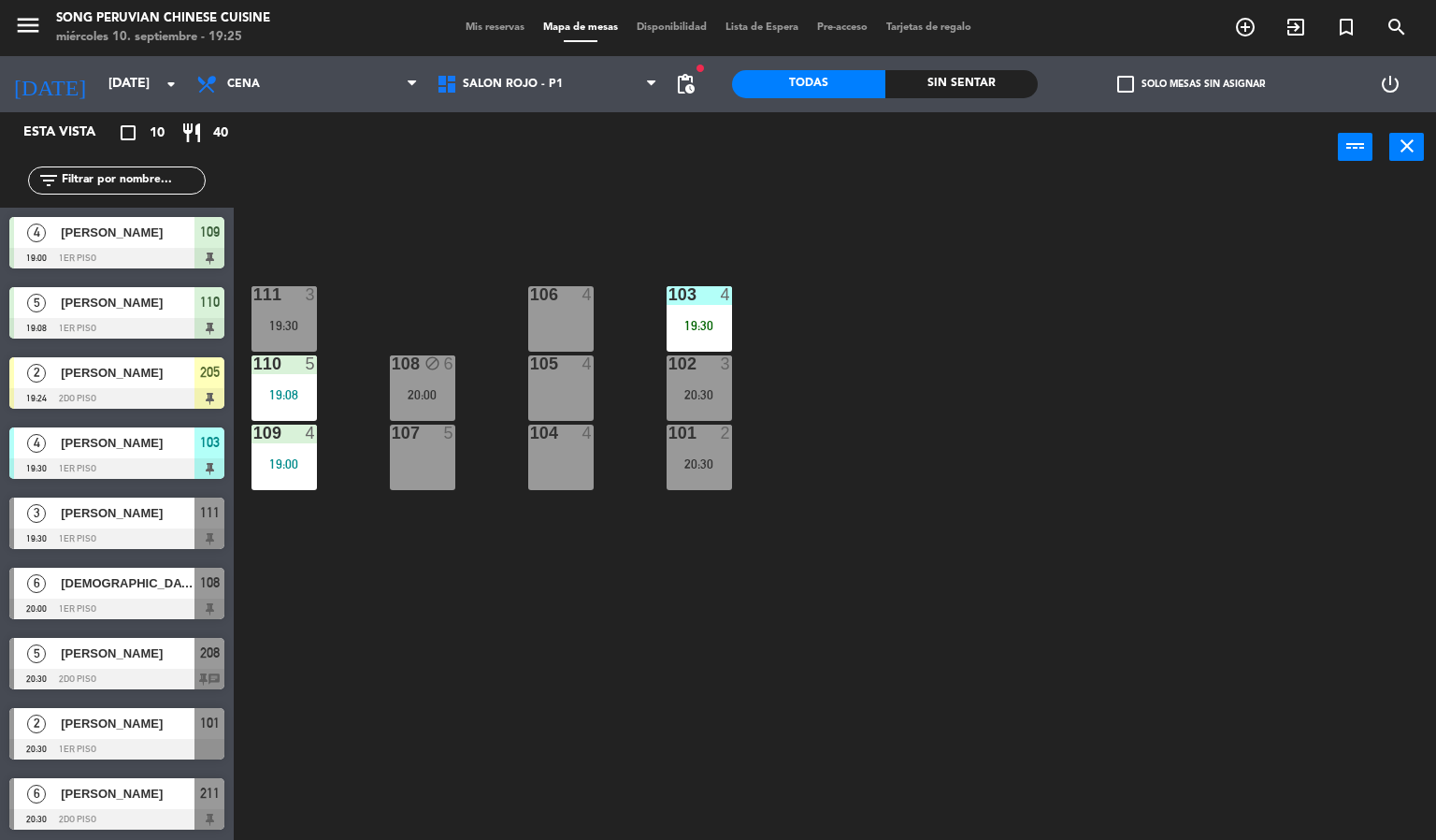
click at [712, 324] on div "19:30" at bounding box center [699, 326] width 65 height 13
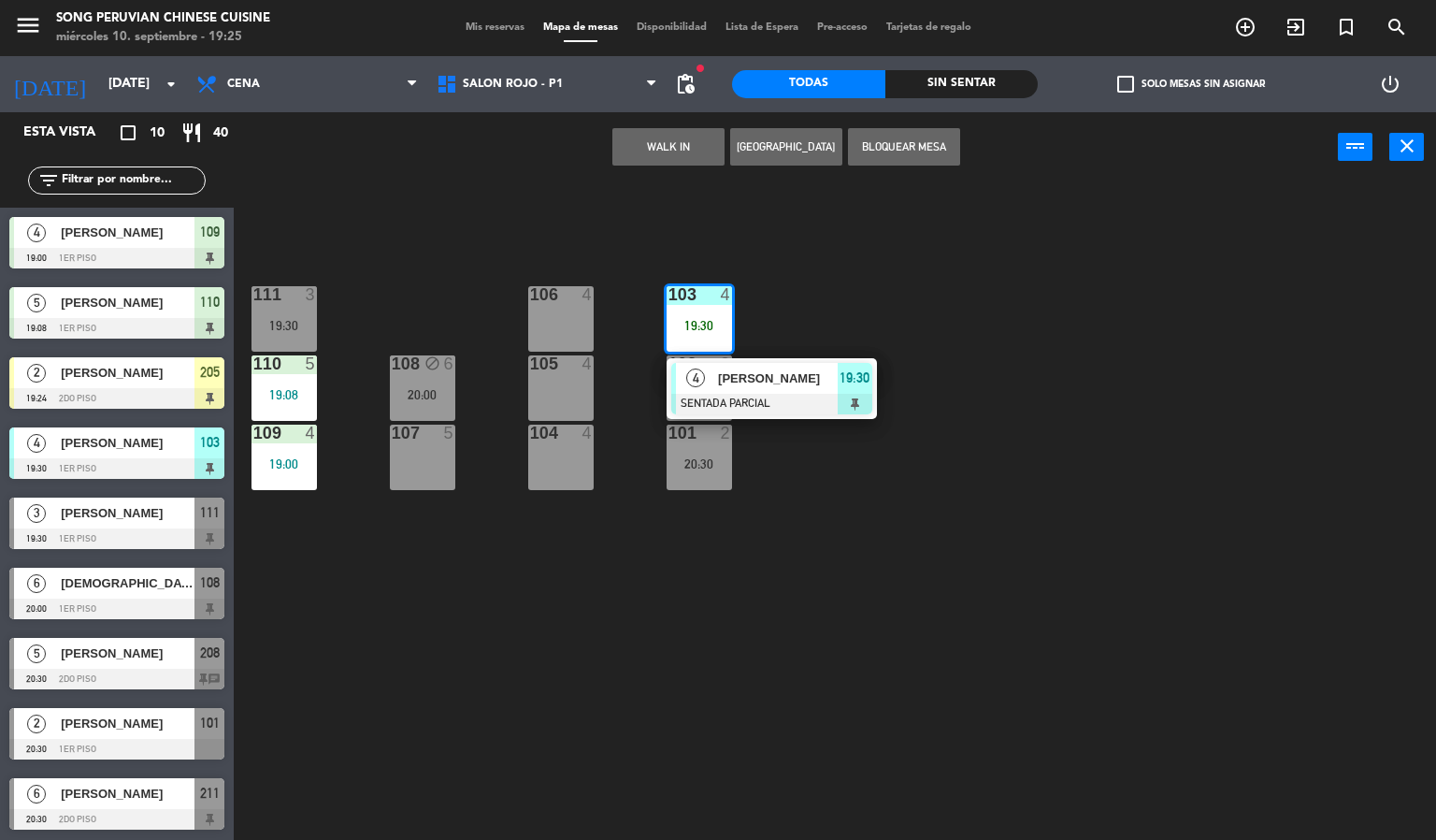
click at [867, 315] on div "103 4 19:30 4 [PERSON_NAME] SENTADA PARCIAL 19:30 106 4 111 3 19:30 102 3 20:30…" at bounding box center [842, 512] width 1189 height 657
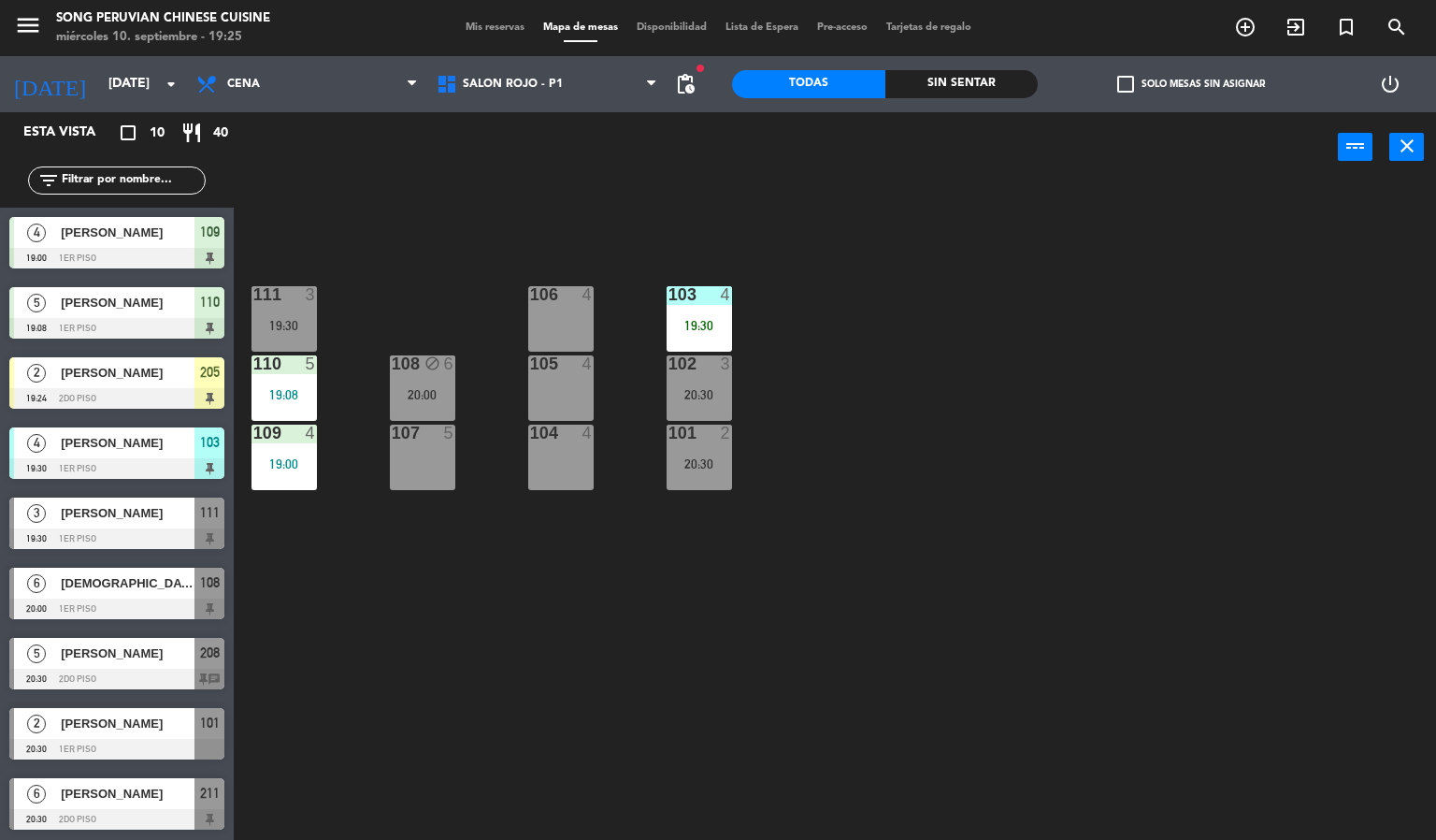
click at [709, 324] on div "19:30" at bounding box center [699, 326] width 65 height 13
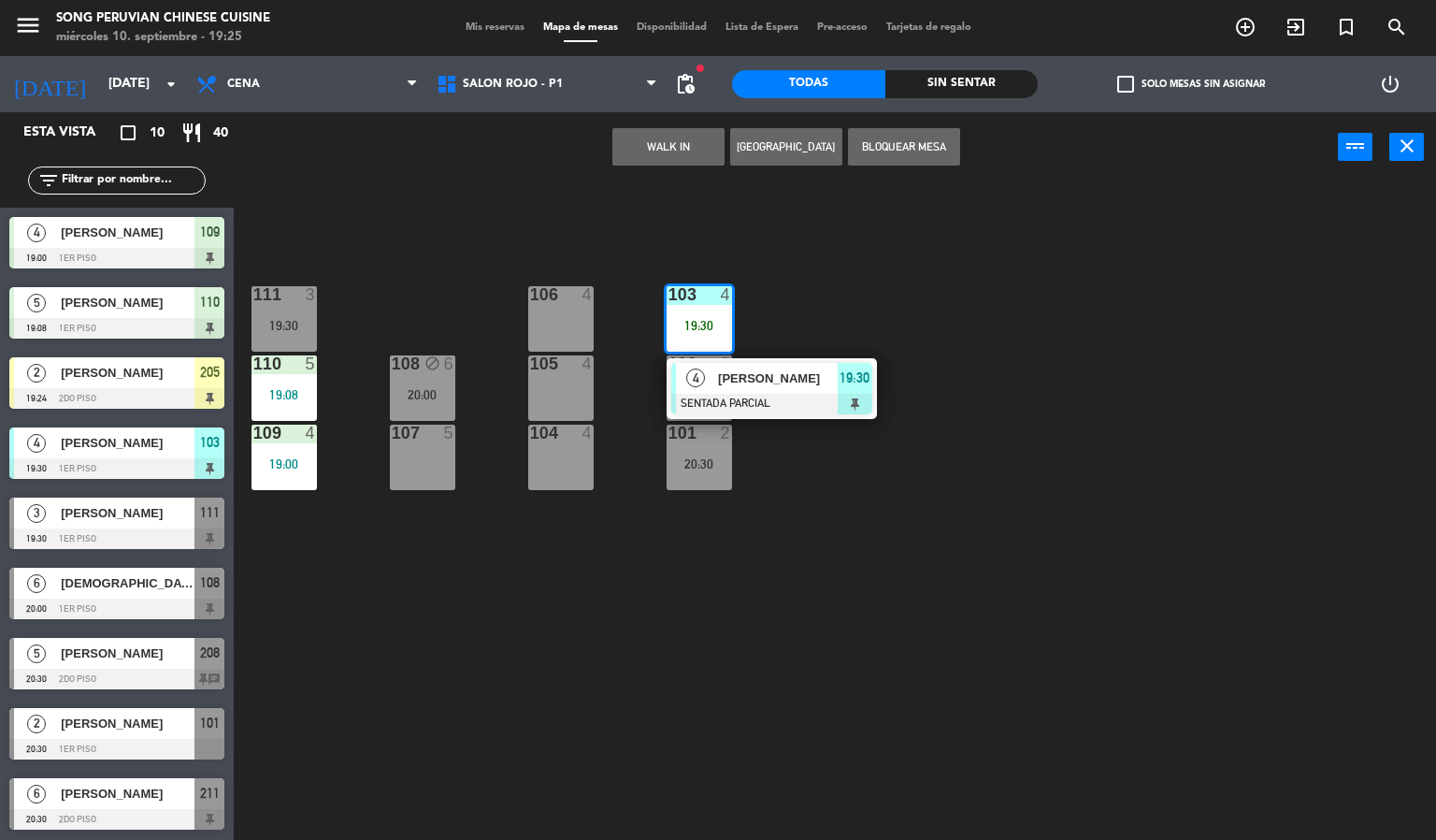
click at [786, 261] on div "103 4 19:30 4 [PERSON_NAME] SENTADA PARCIAL 19:30 106 4 111 3 19:30 102 3 20:30…" at bounding box center [842, 512] width 1189 height 657
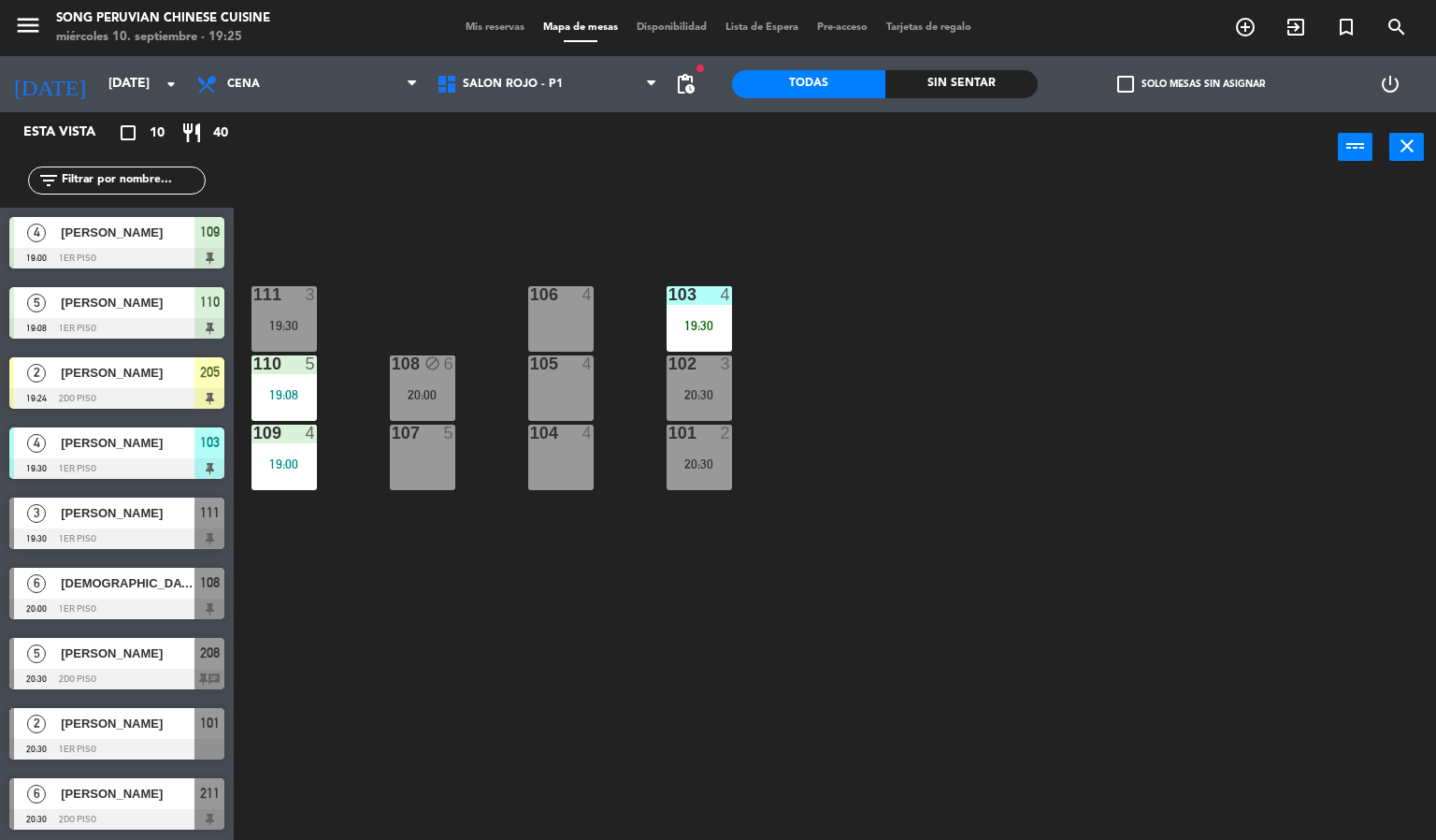
click at [702, 309] on div "103 4 19:30" at bounding box center [699, 318] width 65 height 65
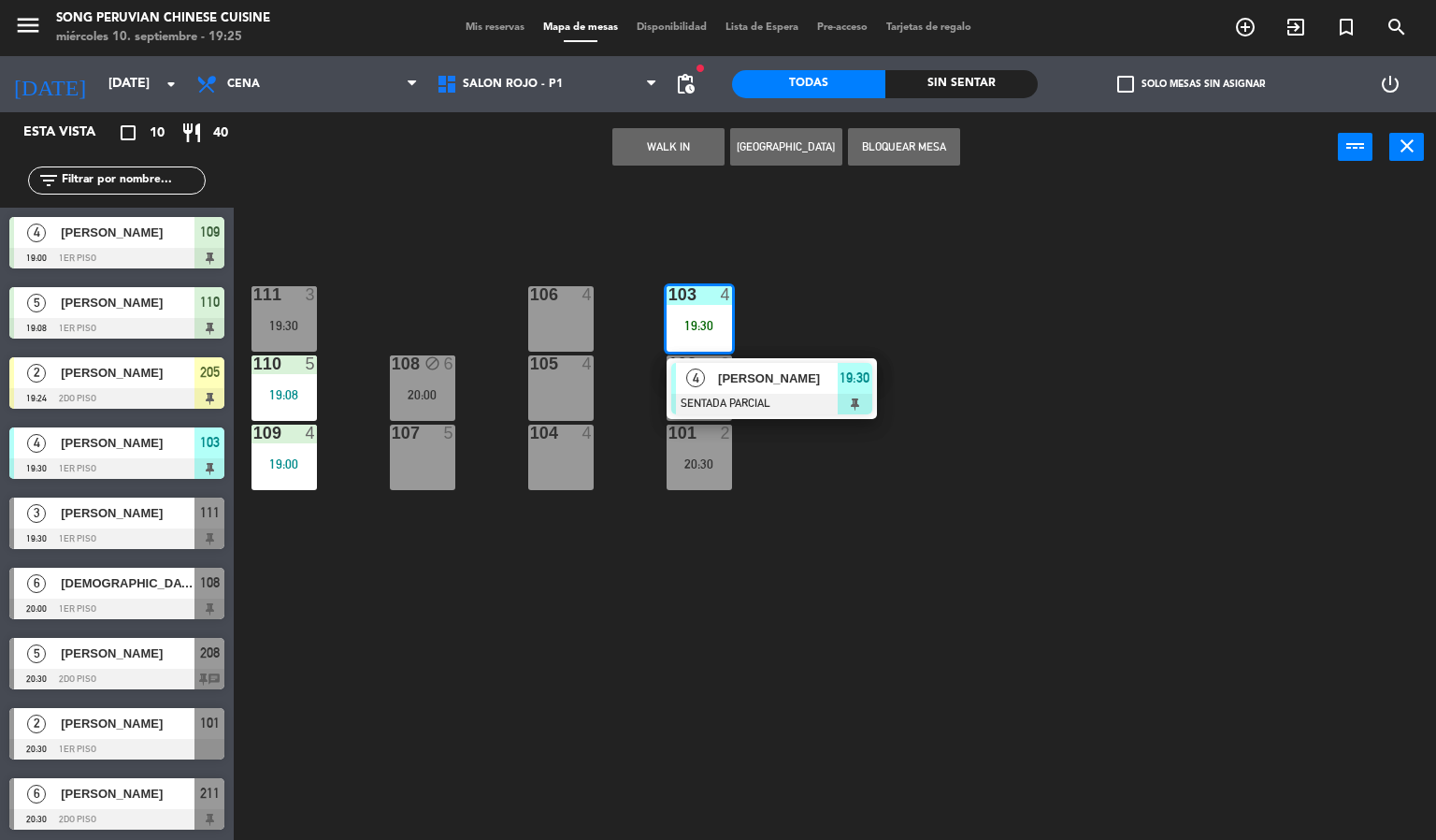
click at [889, 289] on div "103 4 19:30 4 [PERSON_NAME] SENTADA PARCIAL 19:30 106 4 111 3 19:30 102 3 20:30…" at bounding box center [842, 512] width 1189 height 657
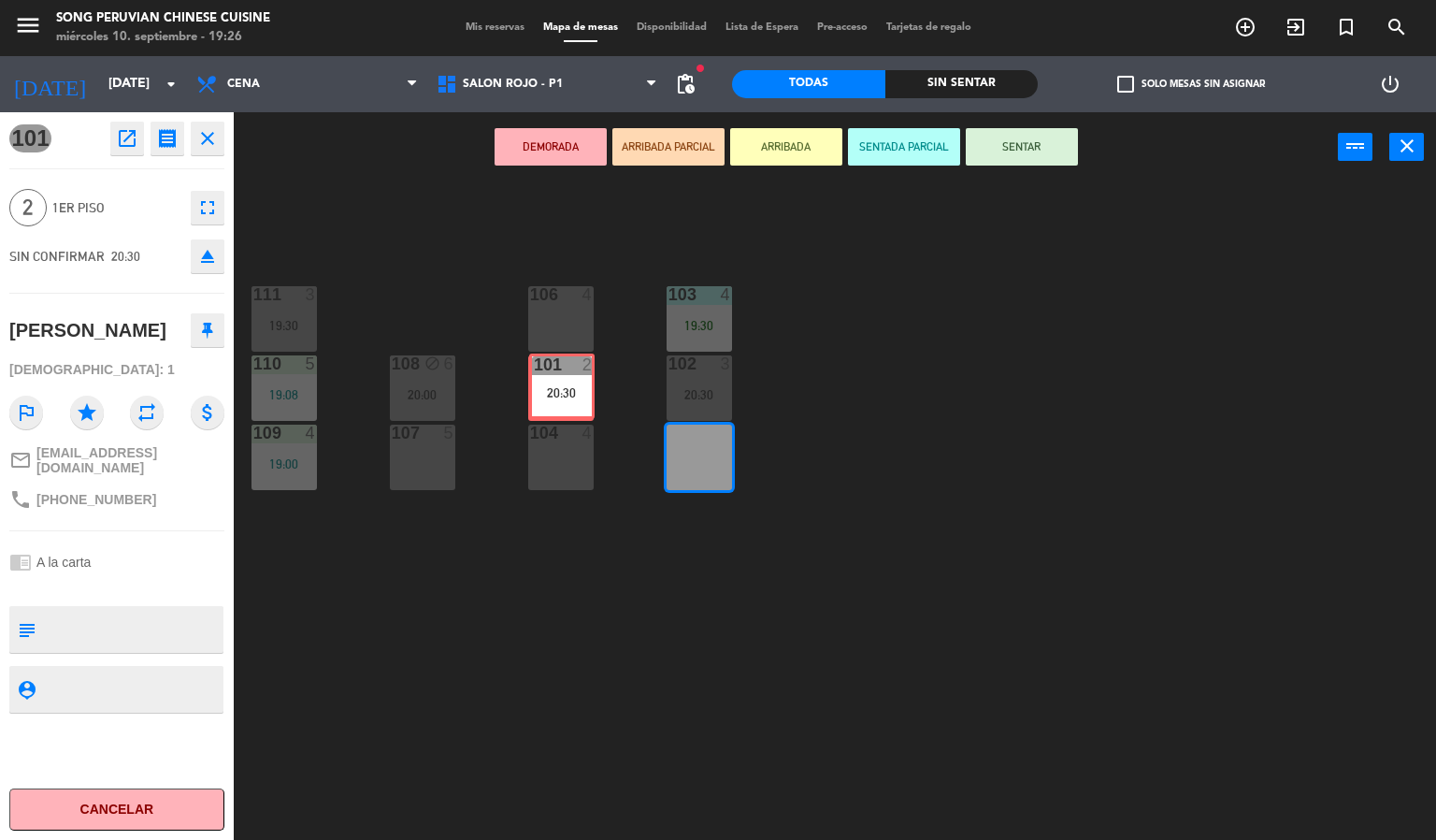
drag, startPoint x: 722, startPoint y: 458, endPoint x: 701, endPoint y: 388, distance: 73.1
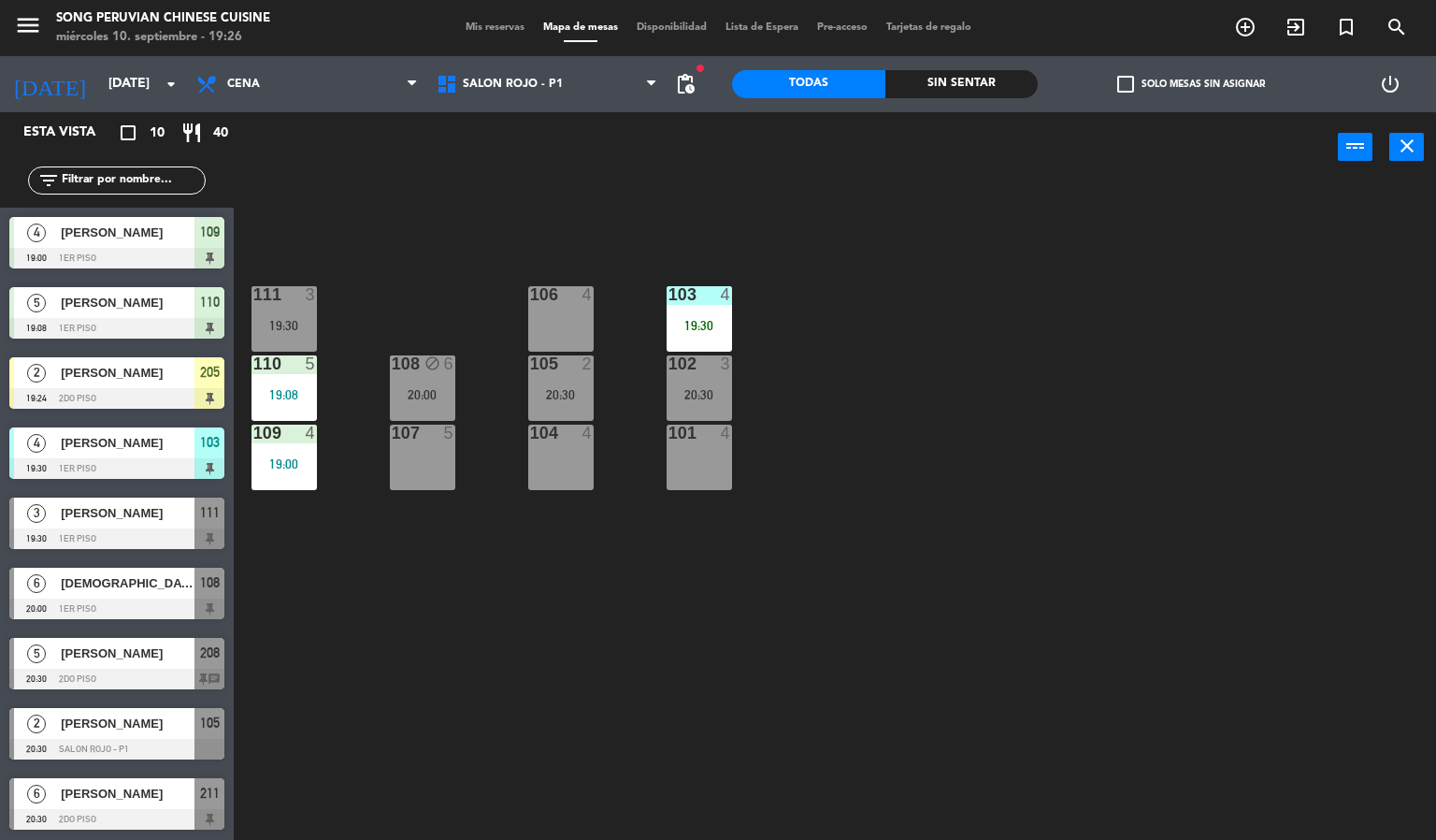
scroll to position [43, 0]
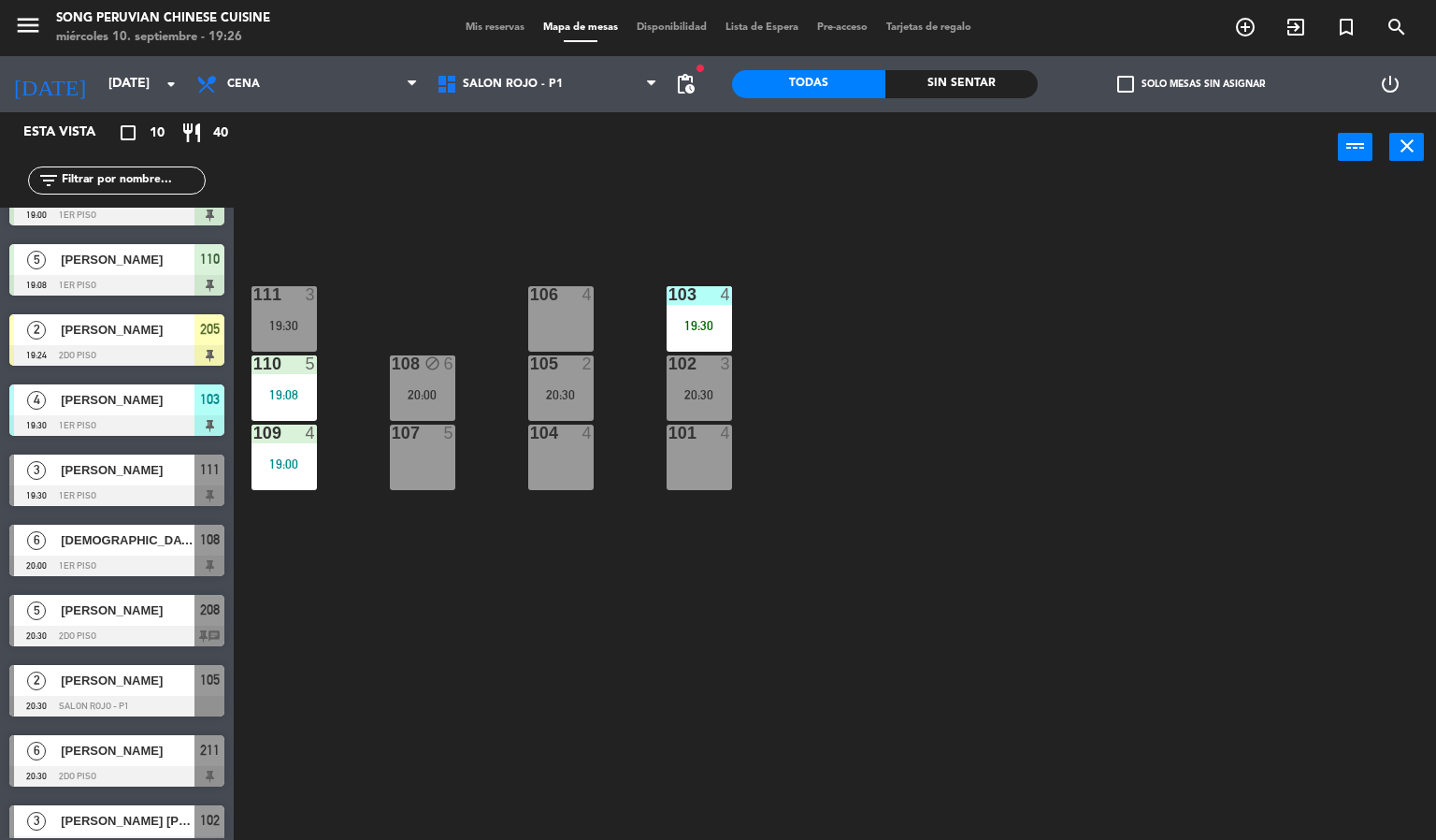
drag, startPoint x: 708, startPoint y: 463, endPoint x: 716, endPoint y: 409, distance: 54.6
click at [709, 453] on div "101 4" at bounding box center [699, 456] width 65 height 65
drag, startPoint x: 715, startPoint y: 443, endPoint x: 721, endPoint y: 399, distance: 44.4
click at [716, 440] on div "101 4" at bounding box center [699, 456] width 65 height 65
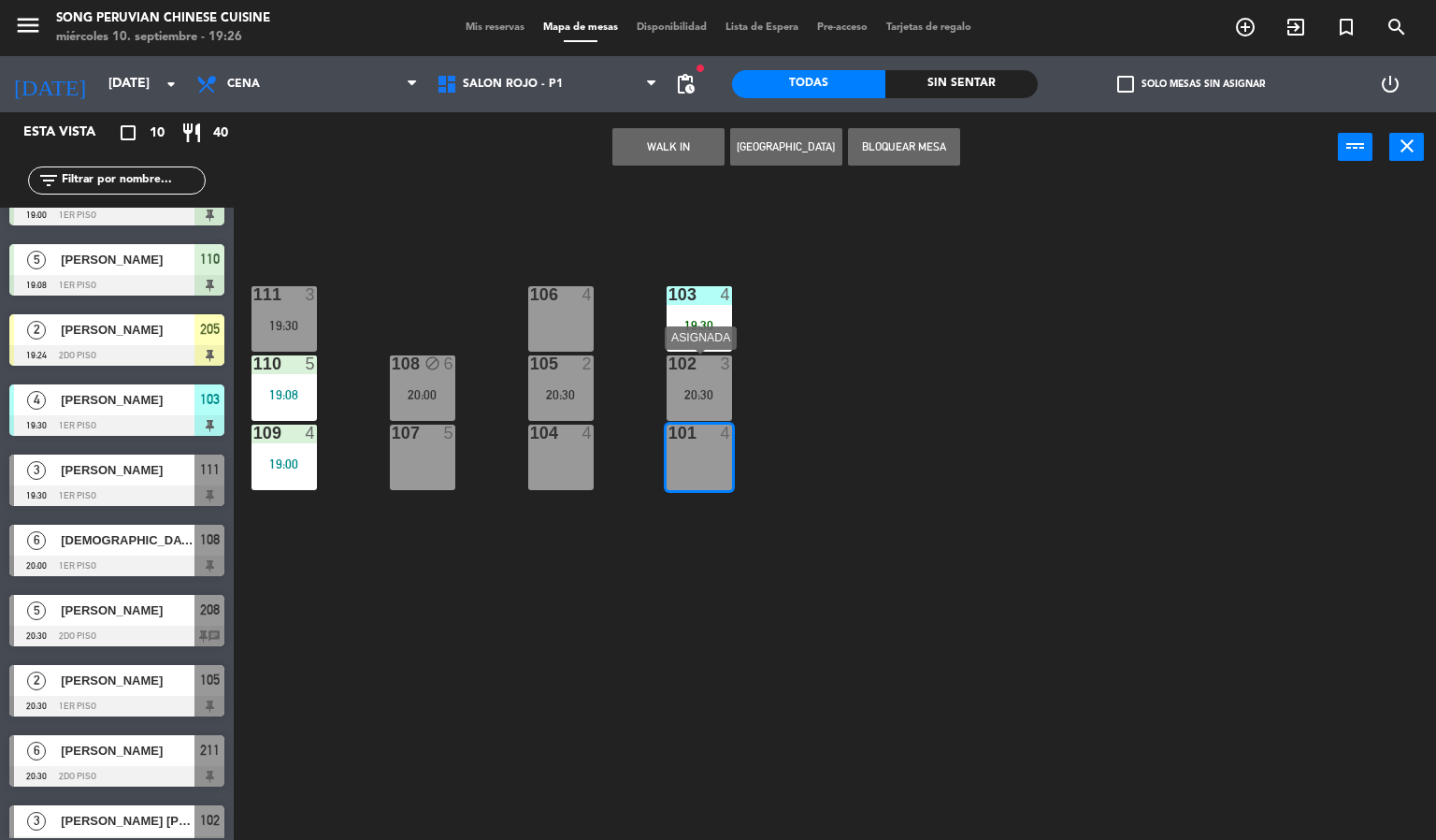
click at [721, 384] on div "102 3 20:30" at bounding box center [699, 387] width 65 height 65
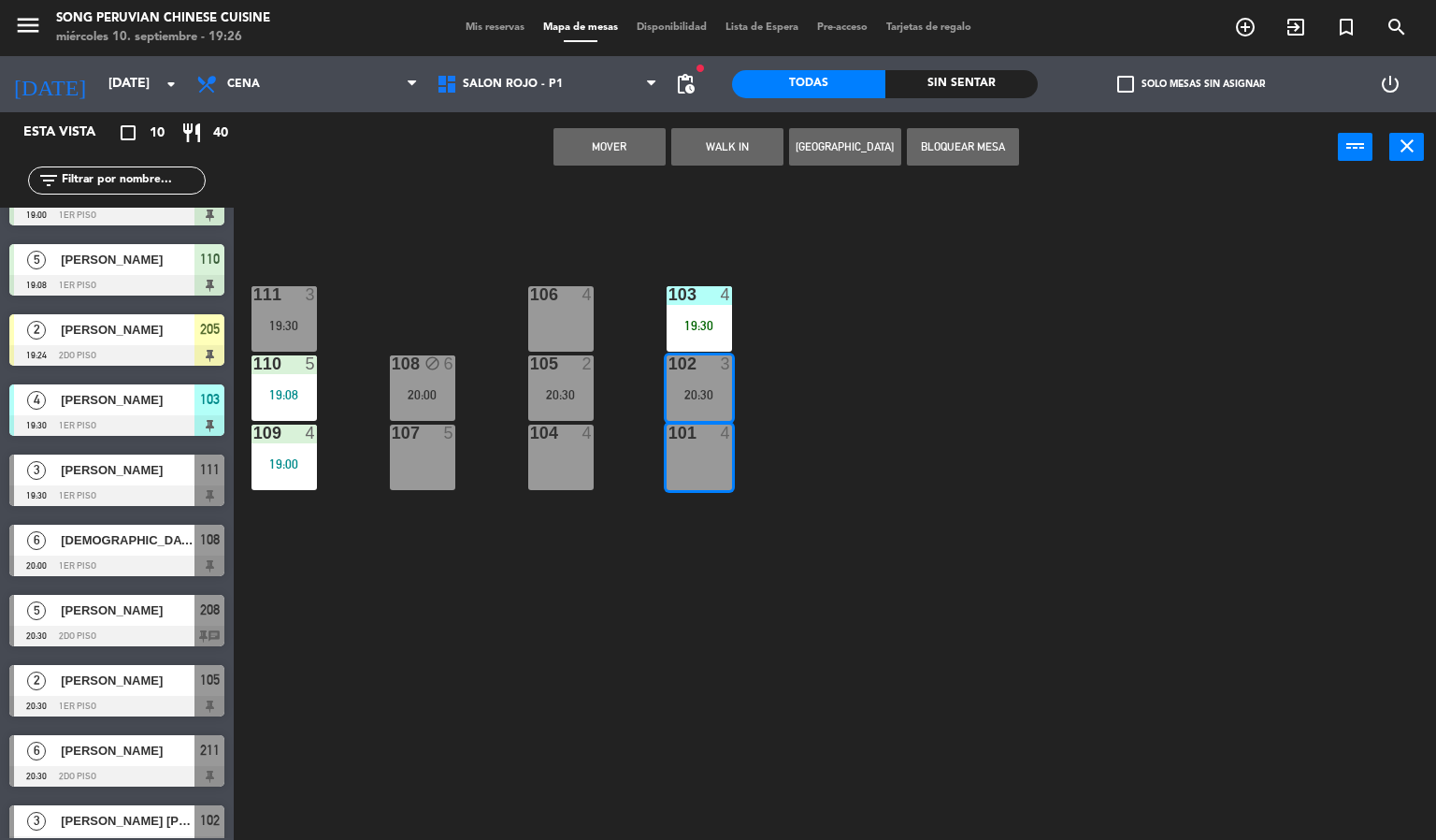
click at [616, 158] on button "Mover" at bounding box center [609, 146] width 112 height 37
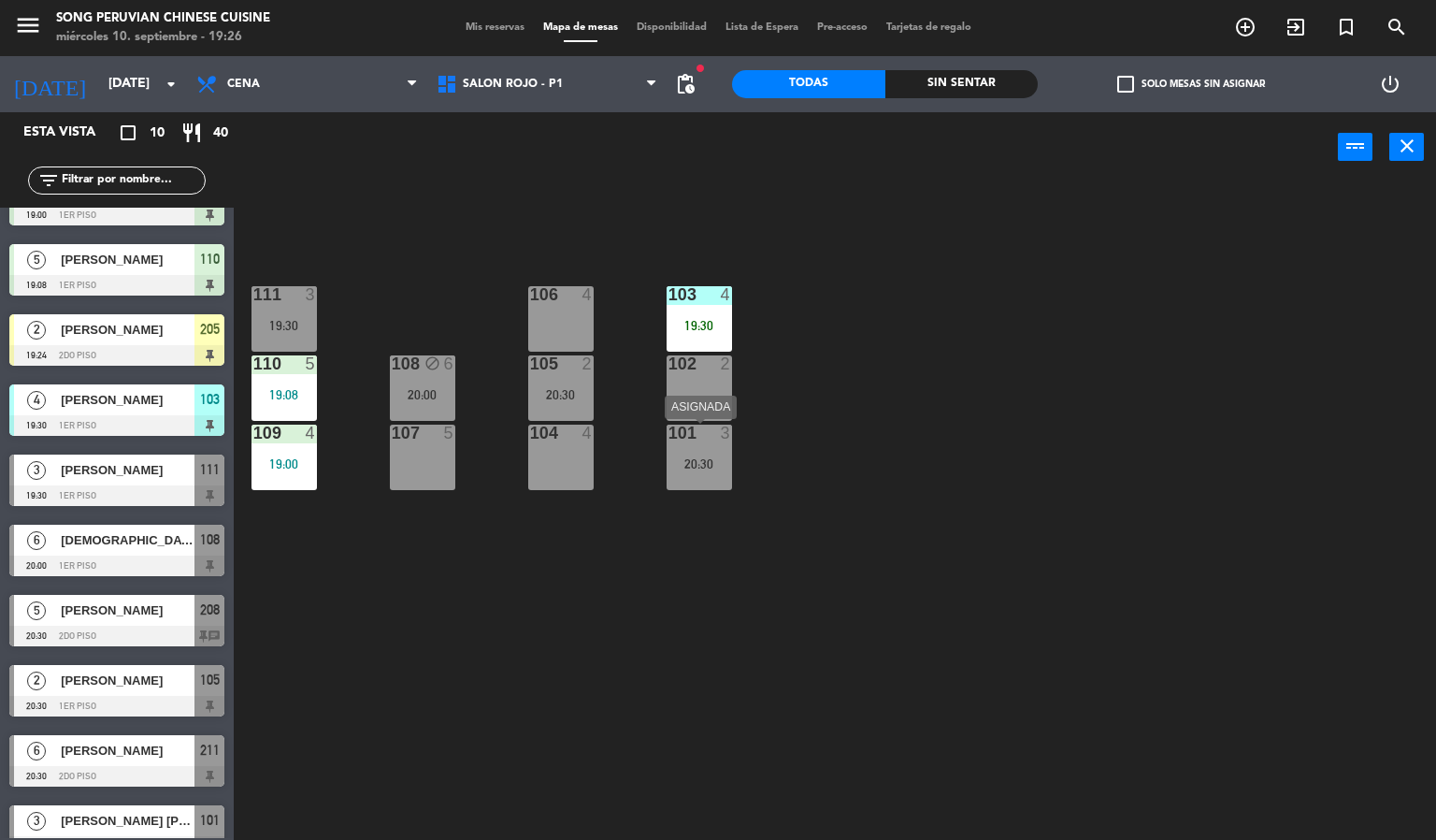
click at [705, 453] on div "101 3 20:30" at bounding box center [699, 456] width 65 height 65
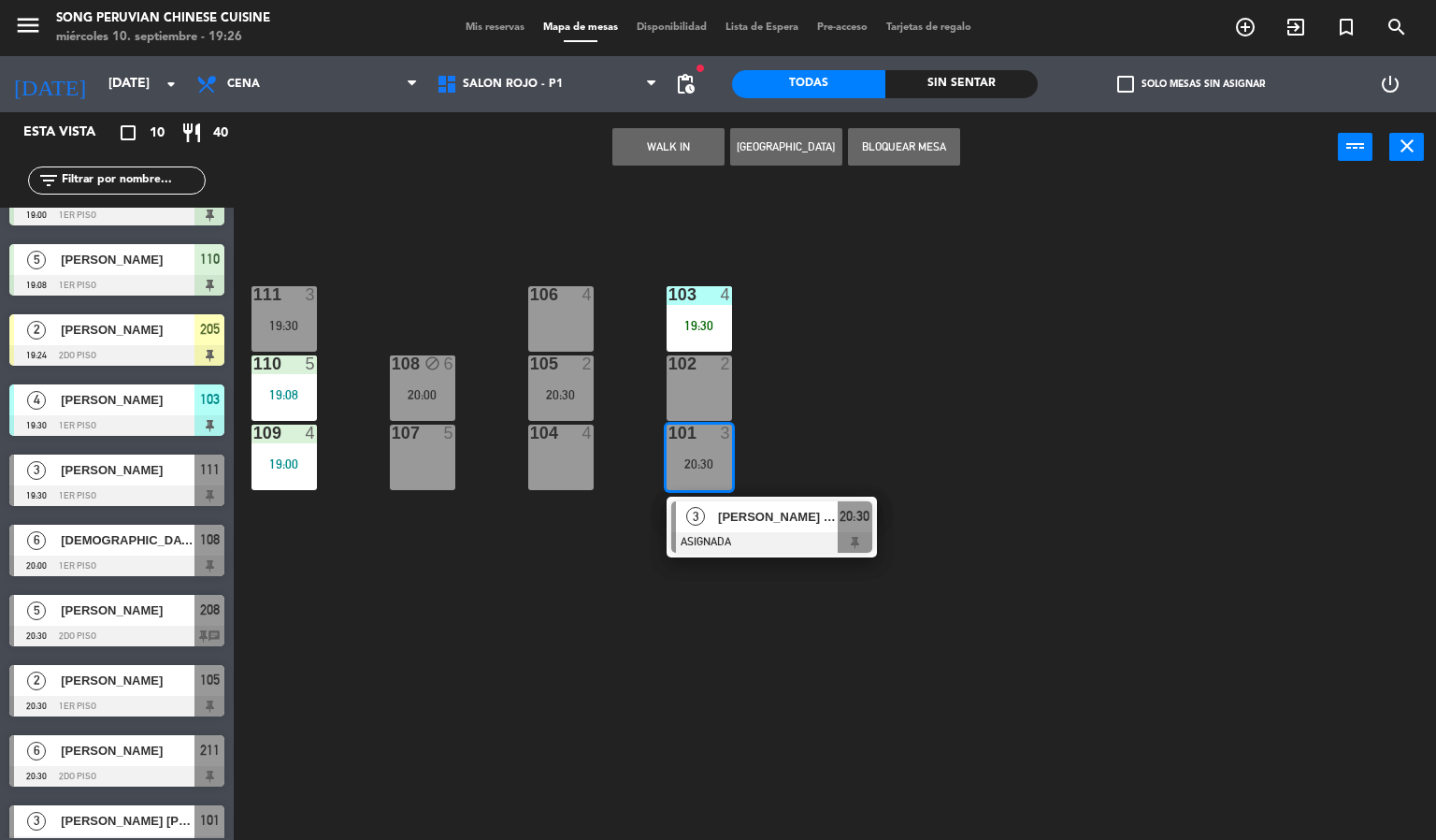
click at [1071, 441] on div "103 4 19:30 106 4 111 3 19:30 102 2 105 2 20:30 108 block 6 20:00 110 5 19:08 1…" at bounding box center [842, 512] width 1189 height 657
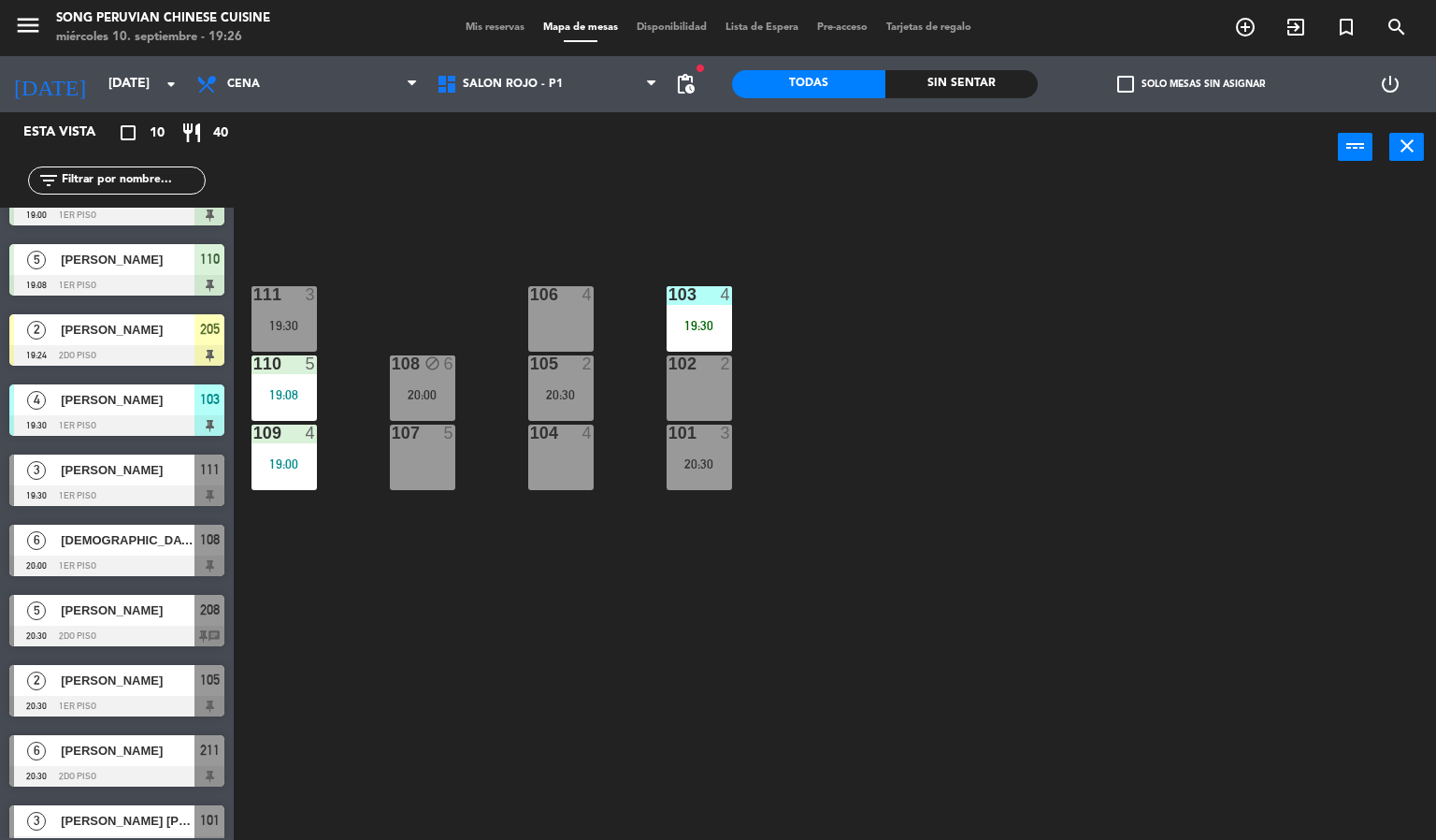
click at [655, 225] on div "103 4 19:30 106 4 111 3 19:30 102 2 105 2 20:30 108 block 6 20:00 110 5 19:08 1…" at bounding box center [842, 512] width 1189 height 657
click at [686, 323] on div "19:30" at bounding box center [699, 326] width 65 height 13
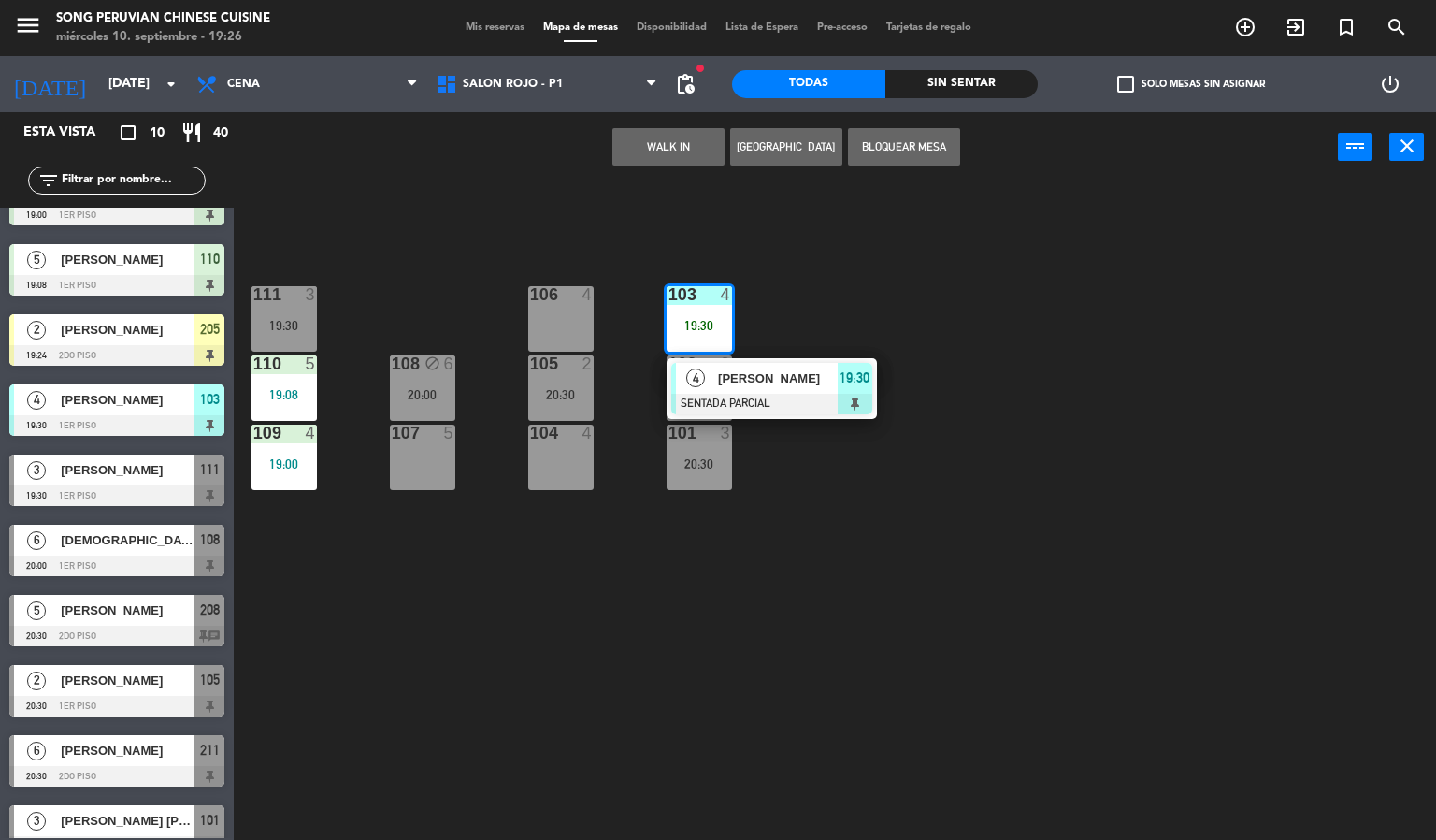
click at [792, 210] on div "103 4 19:30 4 [PERSON_NAME] SENTADA PARCIAL 19:30 106 4 111 3 19:30 102 2 105 2…" at bounding box center [842, 512] width 1189 height 657
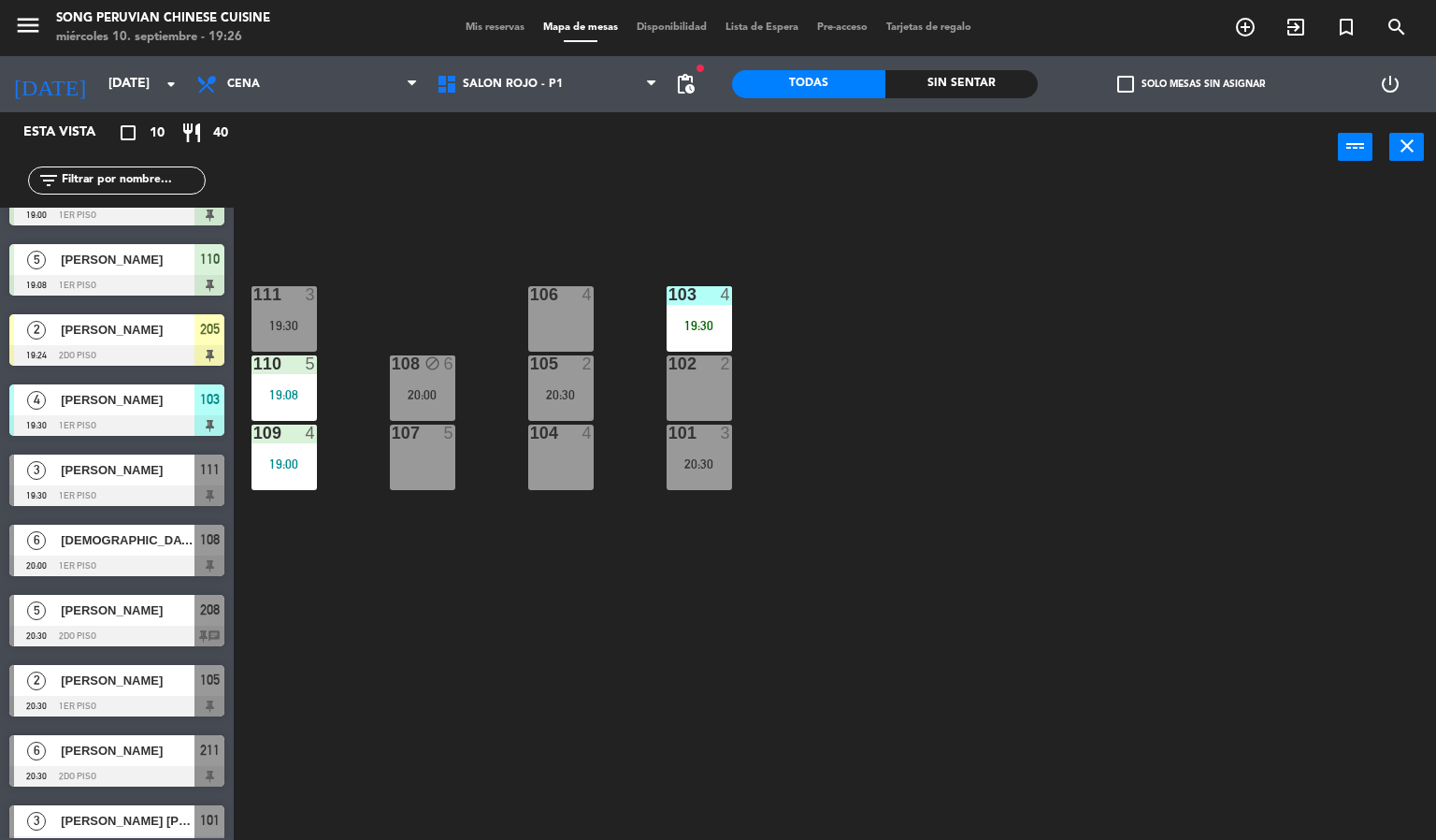
click at [716, 327] on div "19:30" at bounding box center [699, 326] width 65 height 13
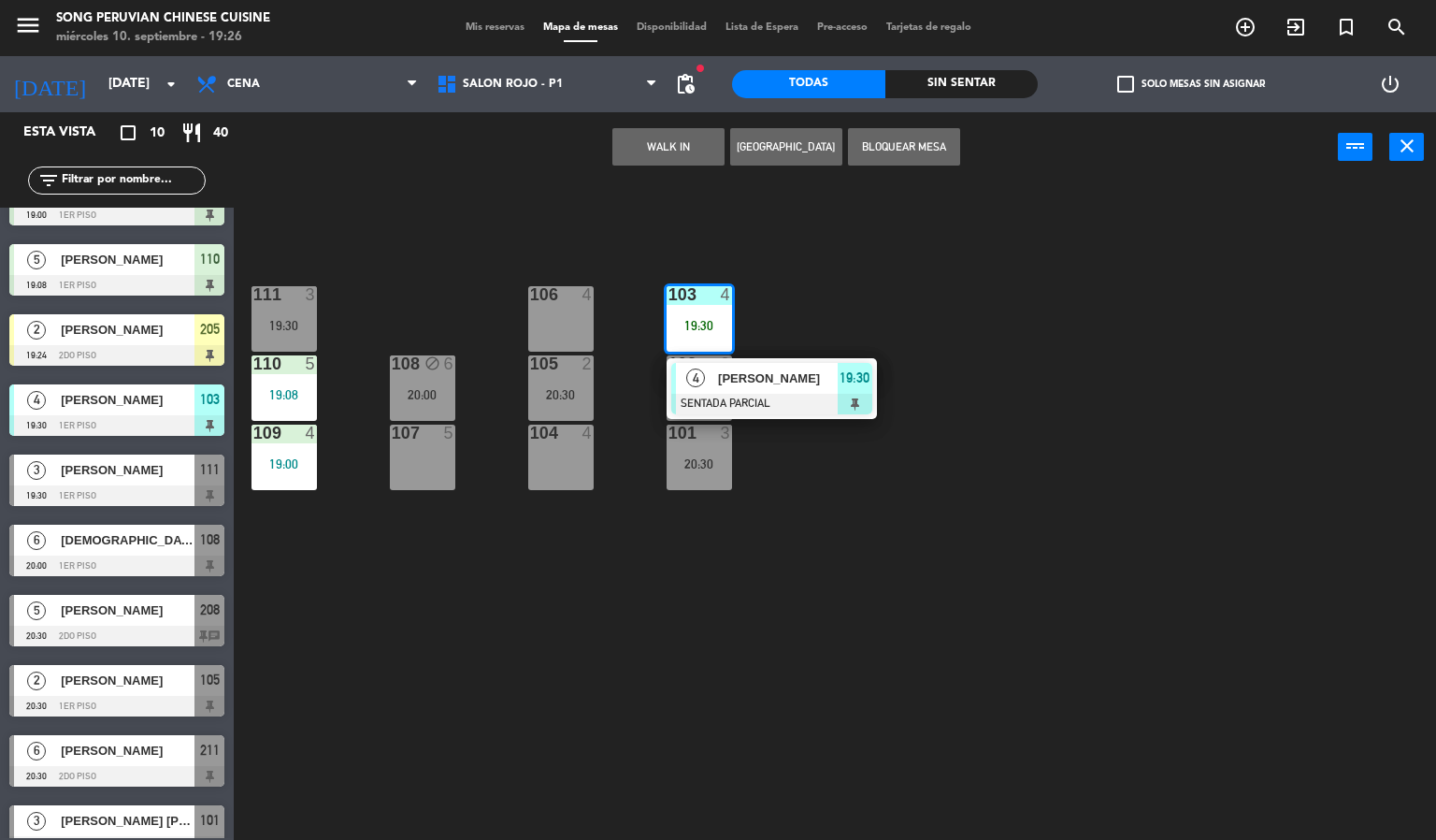
click at [694, 254] on div "103 4 19:30 4 [PERSON_NAME] SENTADA PARCIAL 19:30 106 4 111 3 19:30 102 2 105 2…" at bounding box center [842, 512] width 1189 height 657
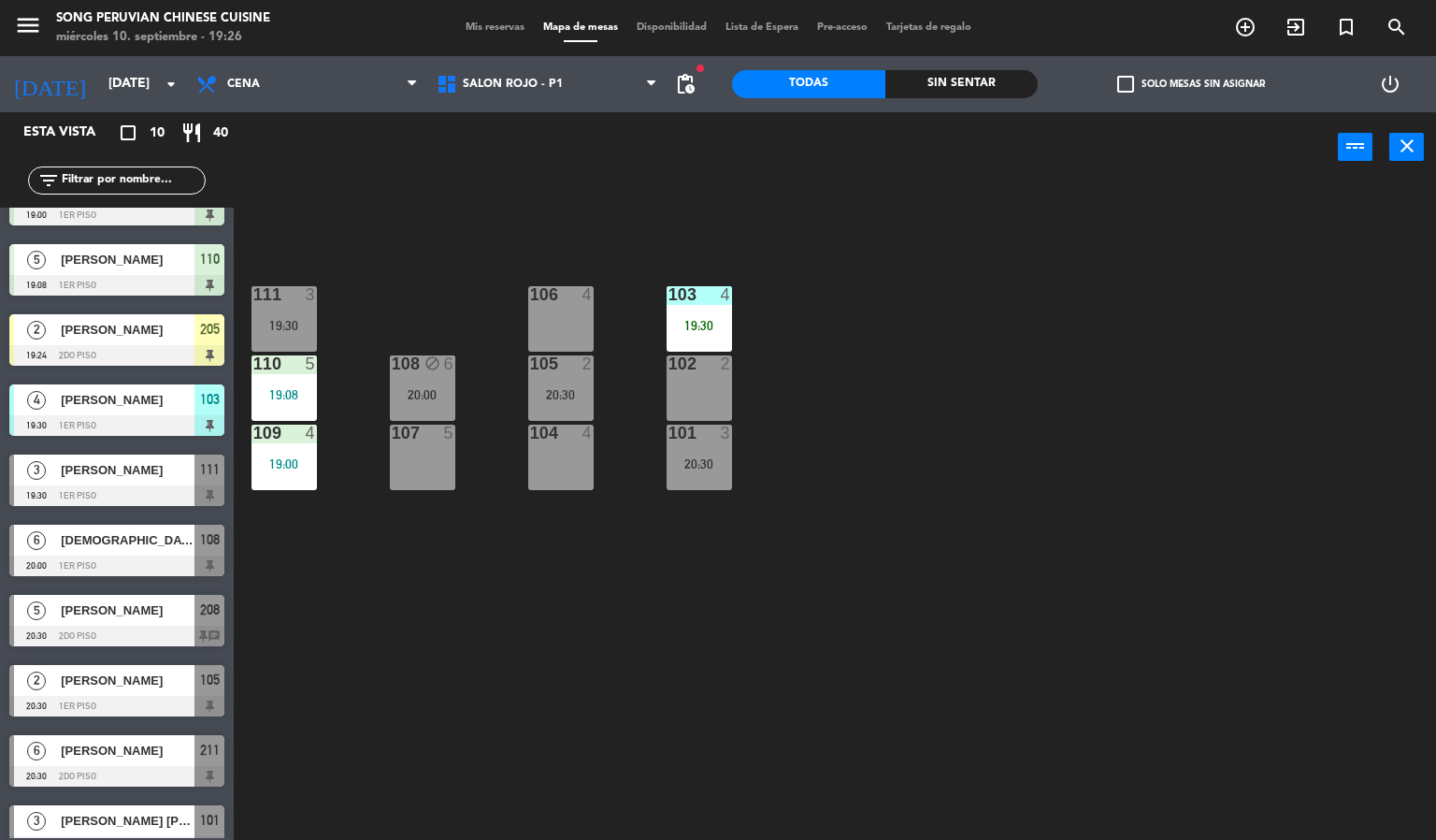
click at [699, 314] on div "103 4 19:30" at bounding box center [699, 318] width 65 height 65
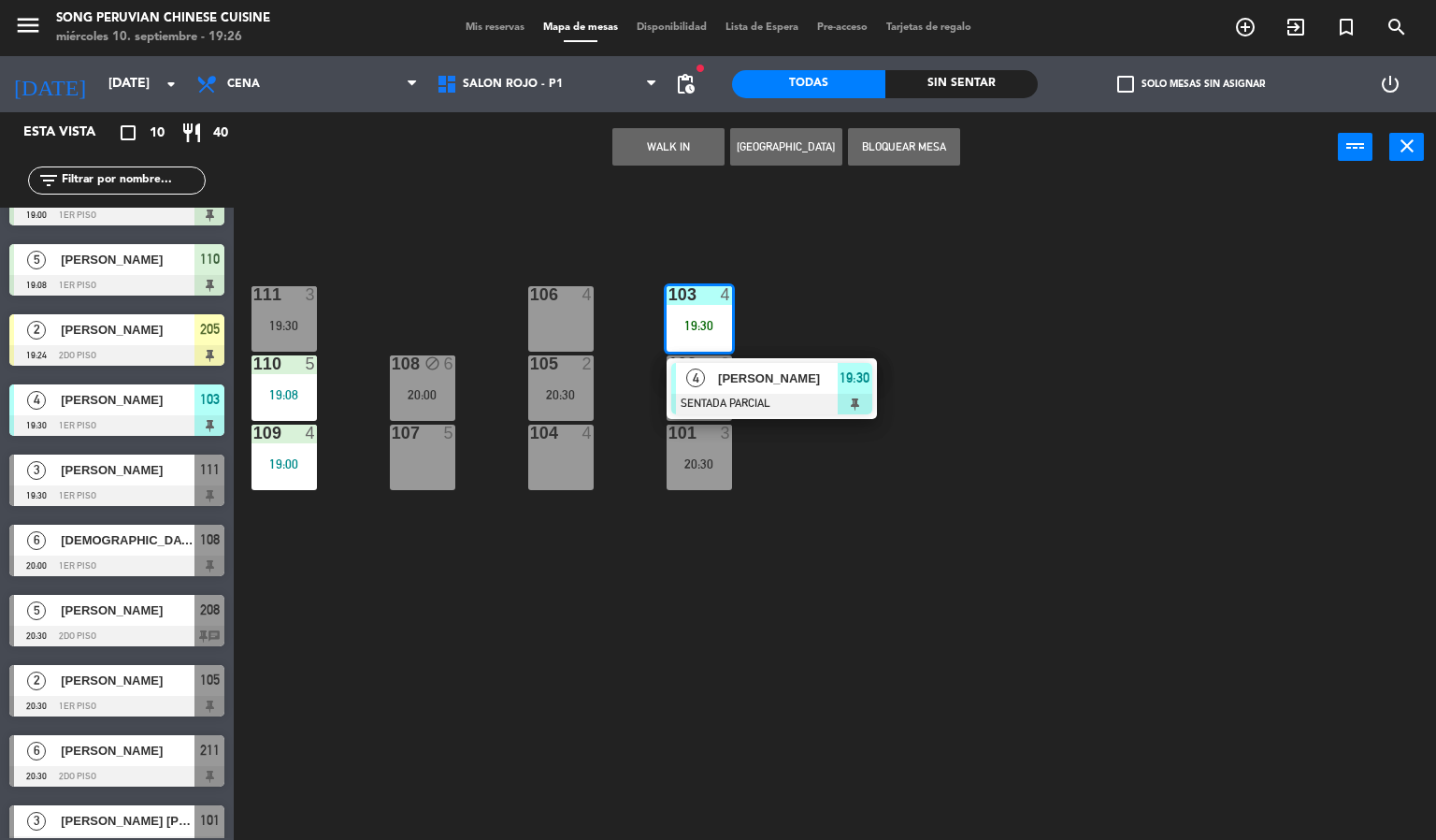
click at [998, 330] on div "103 4 19:30 4 [PERSON_NAME] SENTADA PARCIAL 19:30 106 4 111 3 19:30 102 2 105 2…" at bounding box center [842, 512] width 1189 height 657
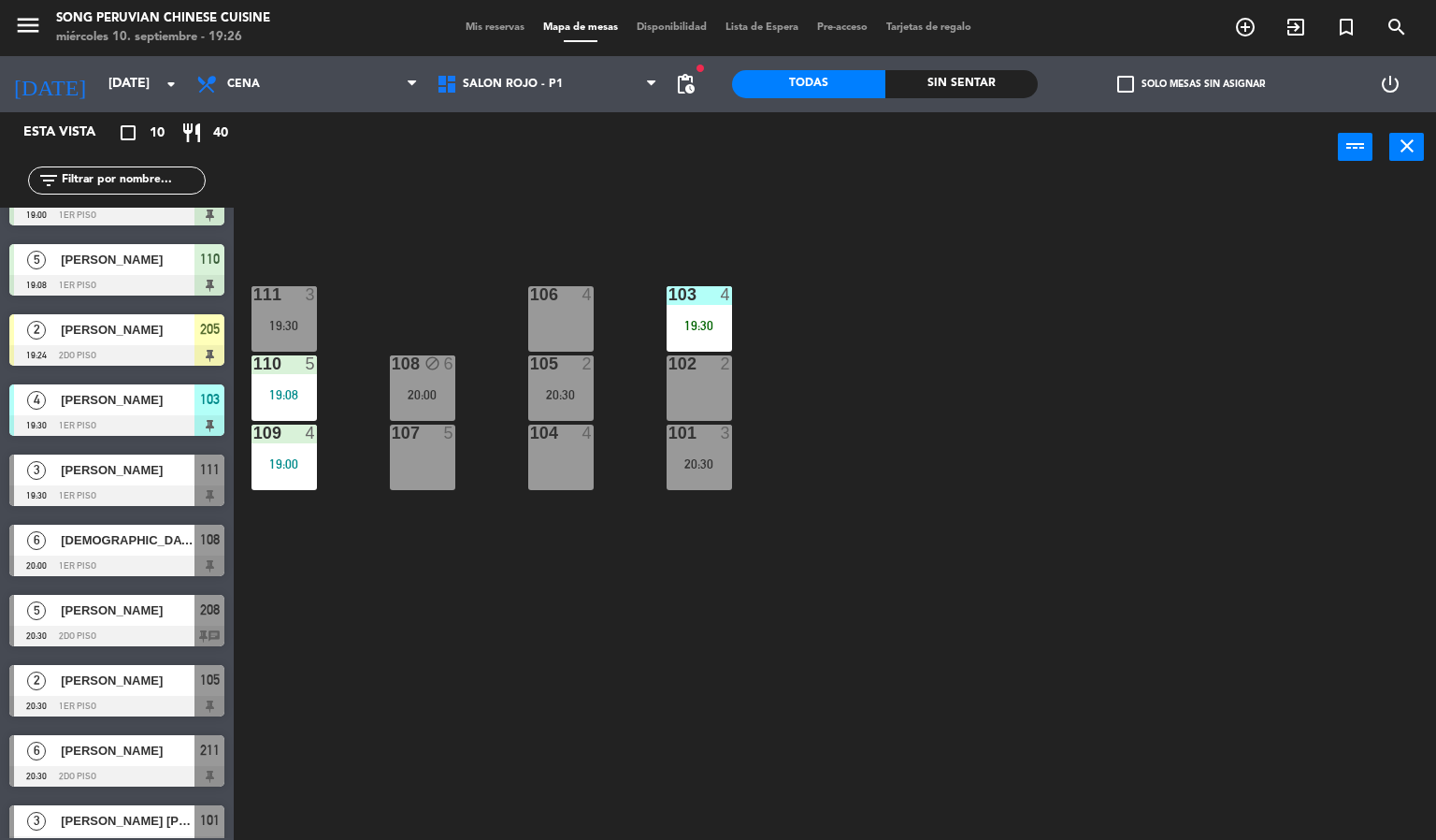
click at [696, 327] on div "19:30" at bounding box center [699, 326] width 65 height 13
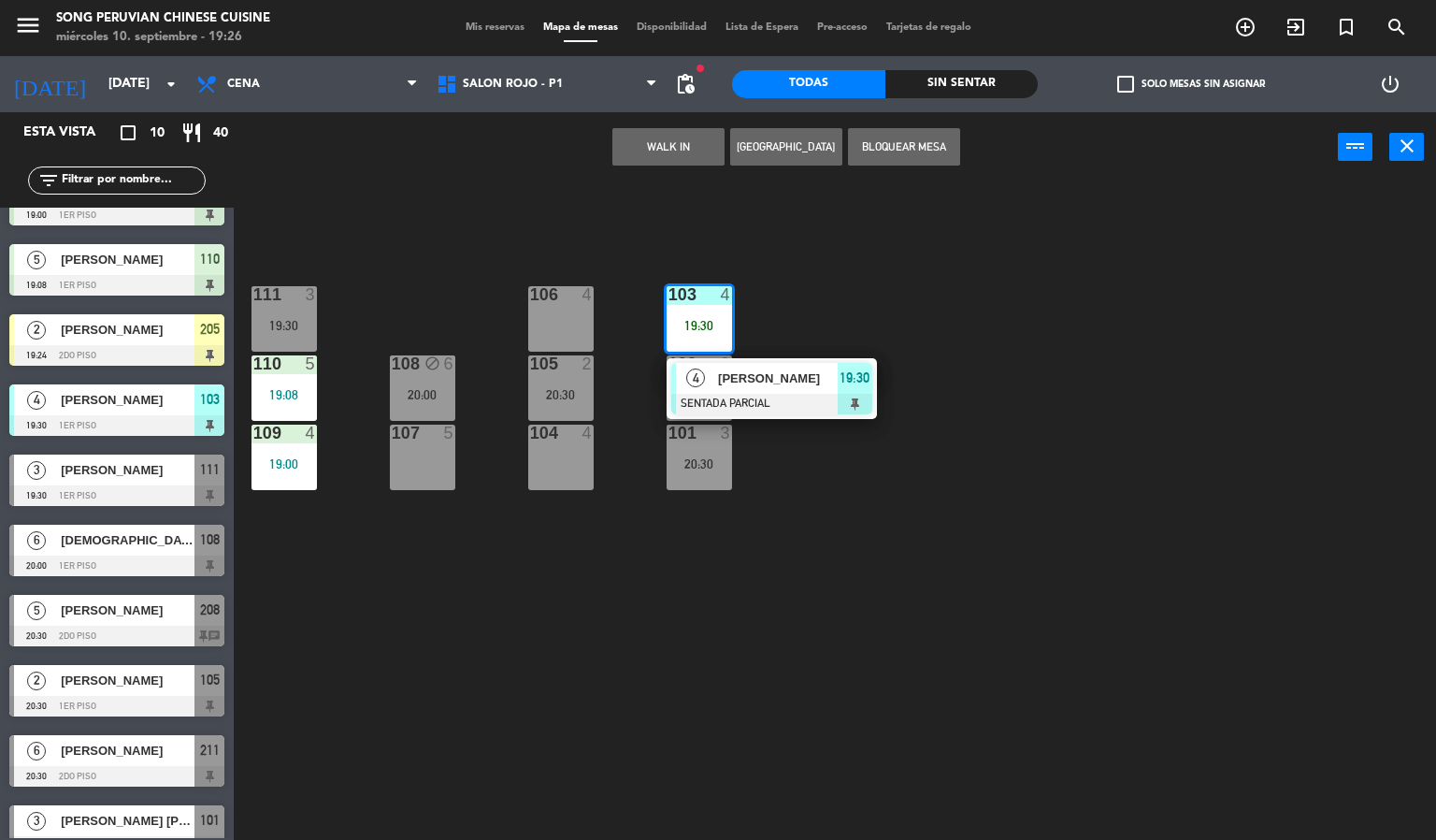
click at [817, 290] on div "103 4 19:30 4 [PERSON_NAME] SENTADA PARCIAL 19:30 106 4 111 3 19:30 102 2 105 2…" at bounding box center [842, 512] width 1189 height 657
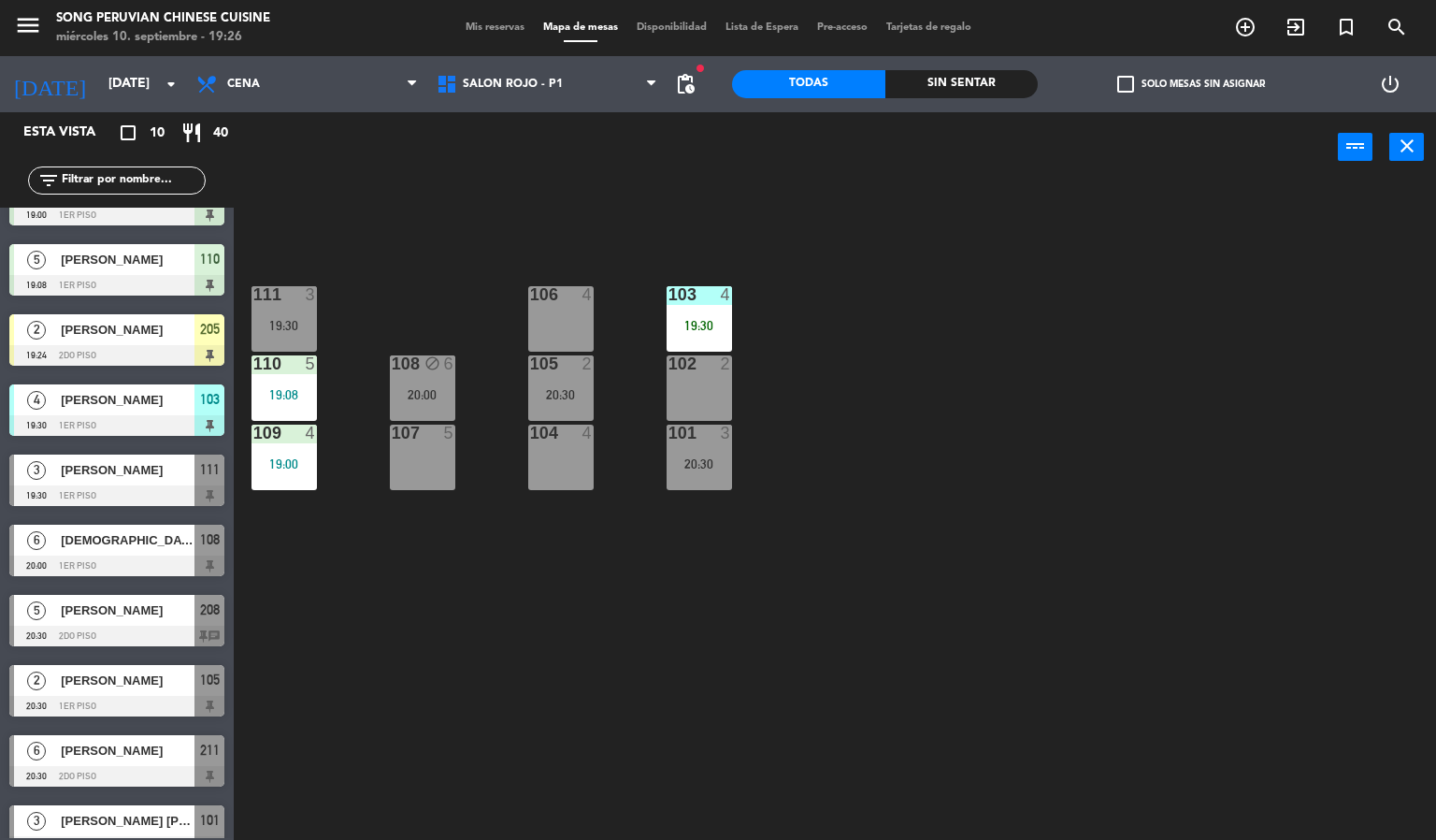
click at [710, 331] on div "19:30" at bounding box center [699, 326] width 65 height 13
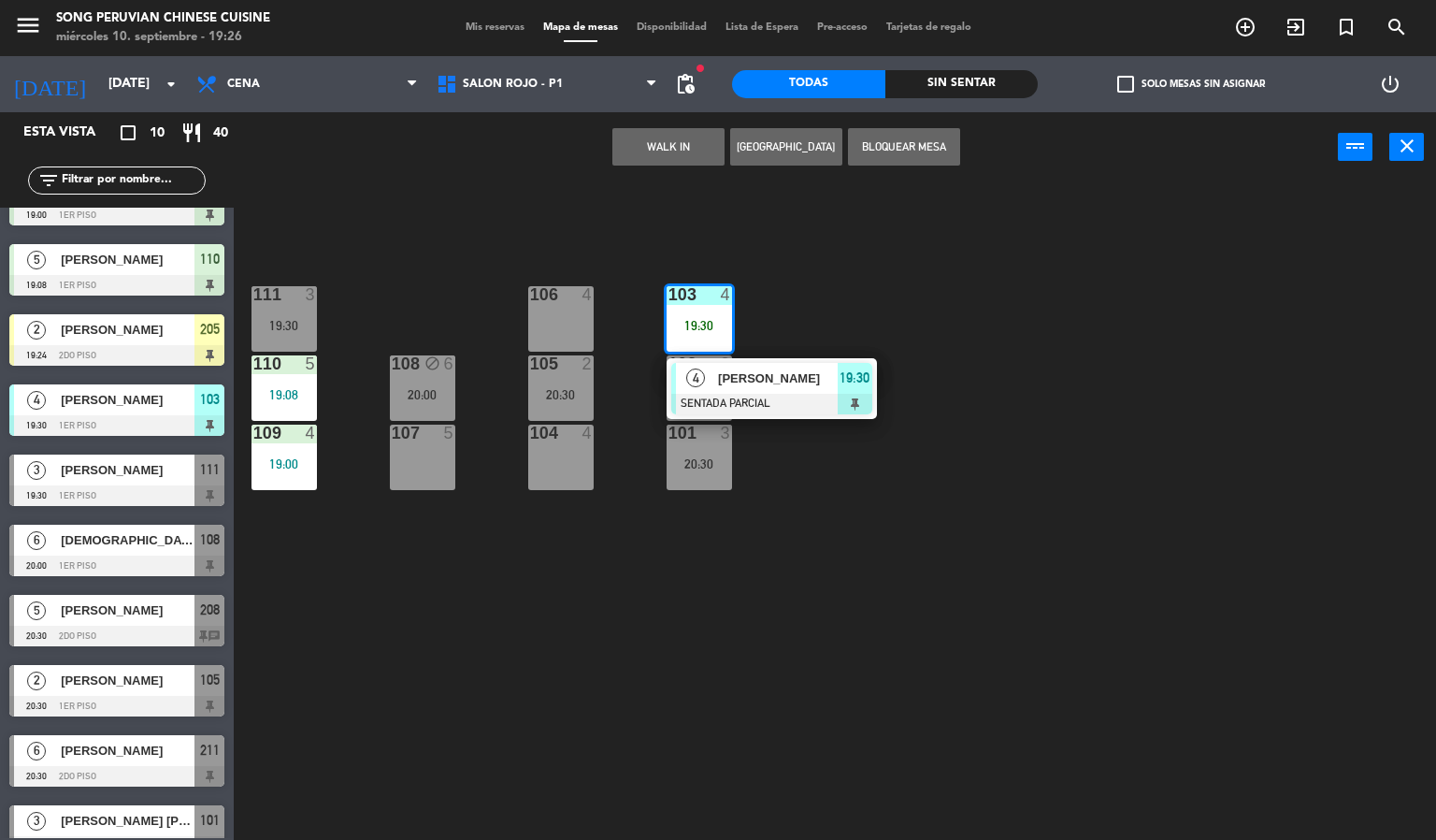
click at [867, 324] on div "103 4 19:30 4 [PERSON_NAME] SENTADA PARCIAL 19:30 106 4 111 3 19:30 102 2 105 2…" at bounding box center [842, 512] width 1189 height 657
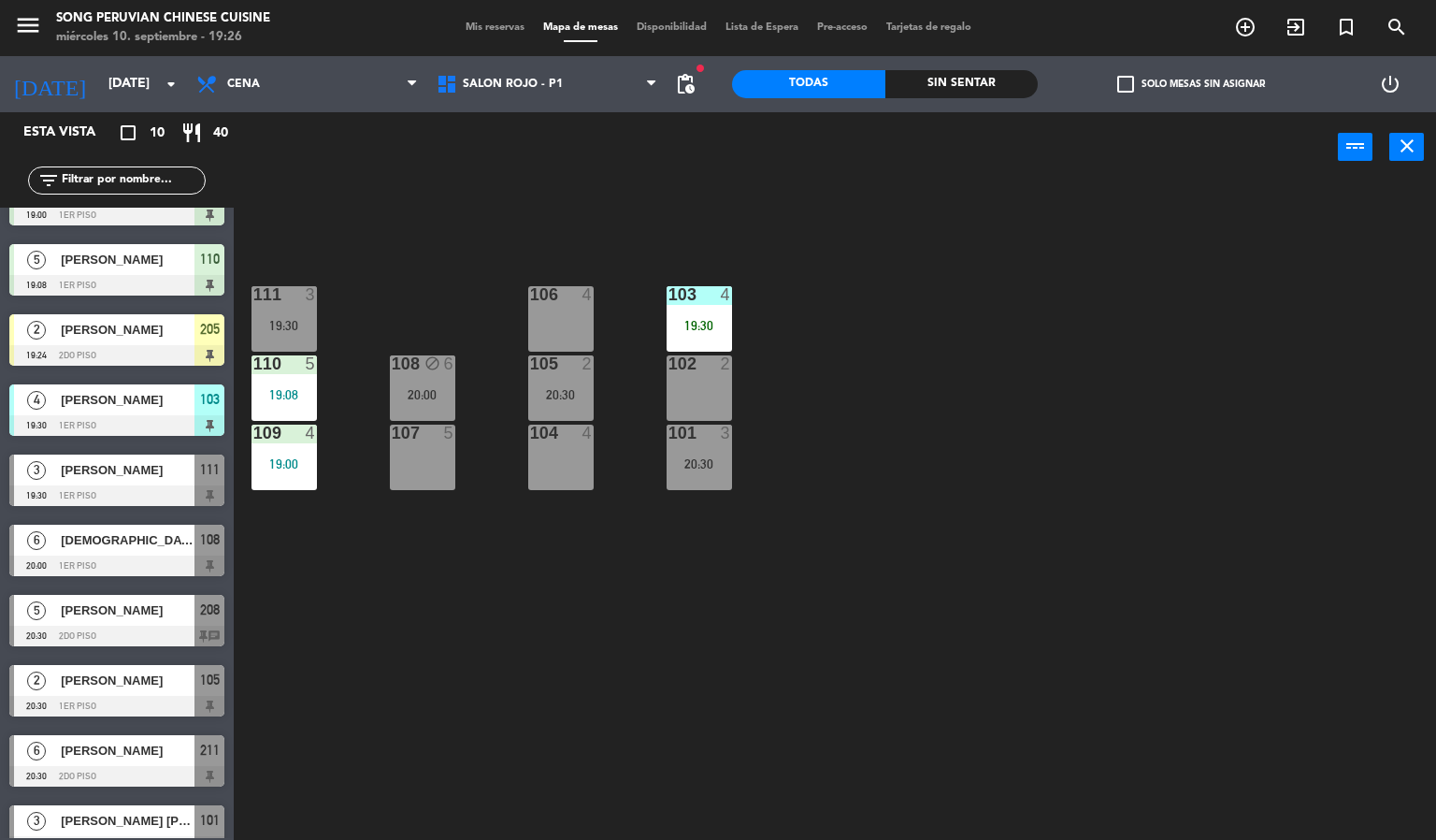
click at [685, 326] on div "19:30" at bounding box center [699, 326] width 65 height 13
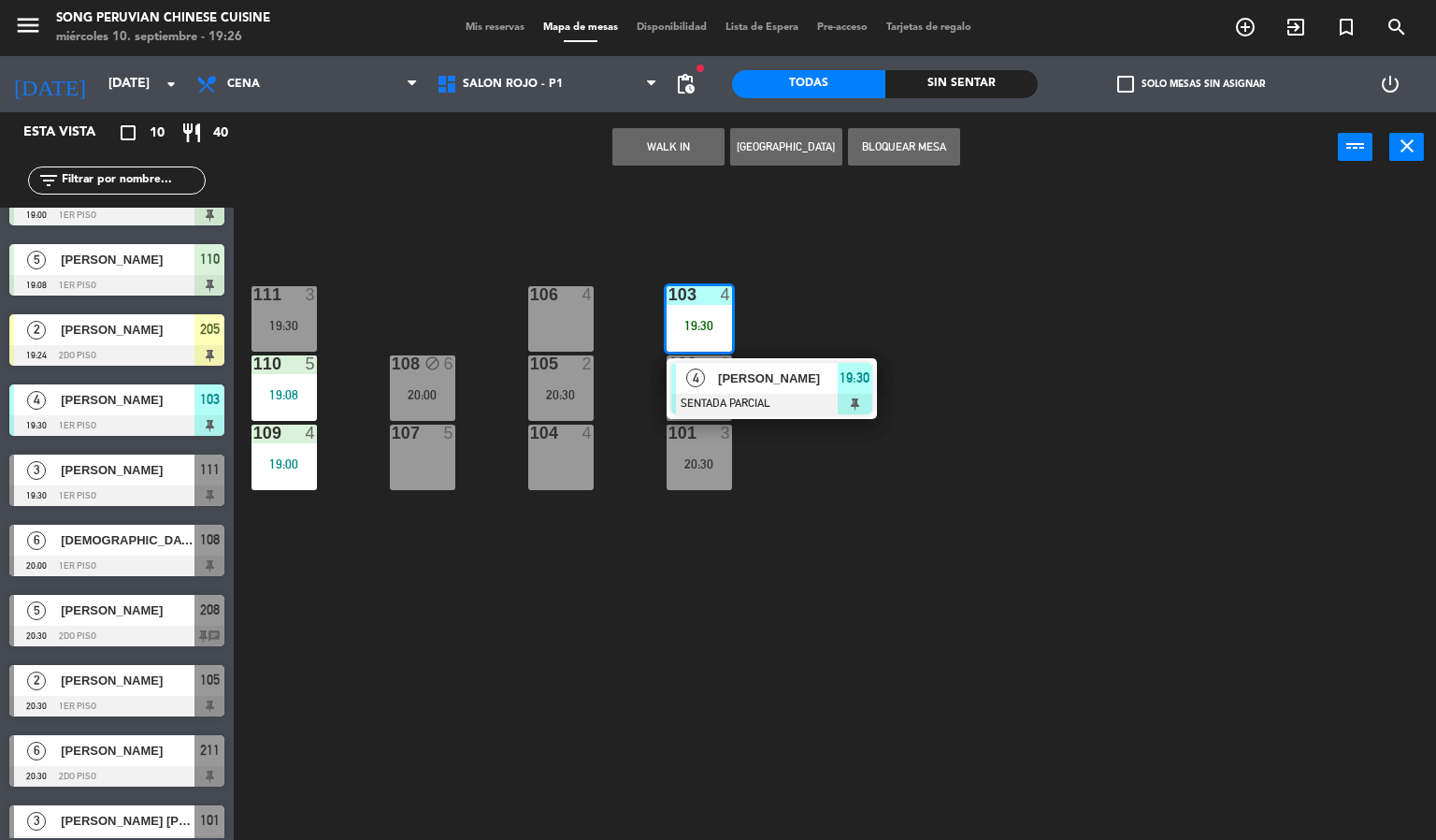
drag, startPoint x: 762, startPoint y: 191, endPoint x: 601, endPoint y: 269, distance: 178.9
click at [756, 199] on div "103 4 19:30 4 [PERSON_NAME] SENTADA PARCIAL 19:30 106 4 111 3 19:30 102 2 105 2…" at bounding box center [842, 512] width 1189 height 657
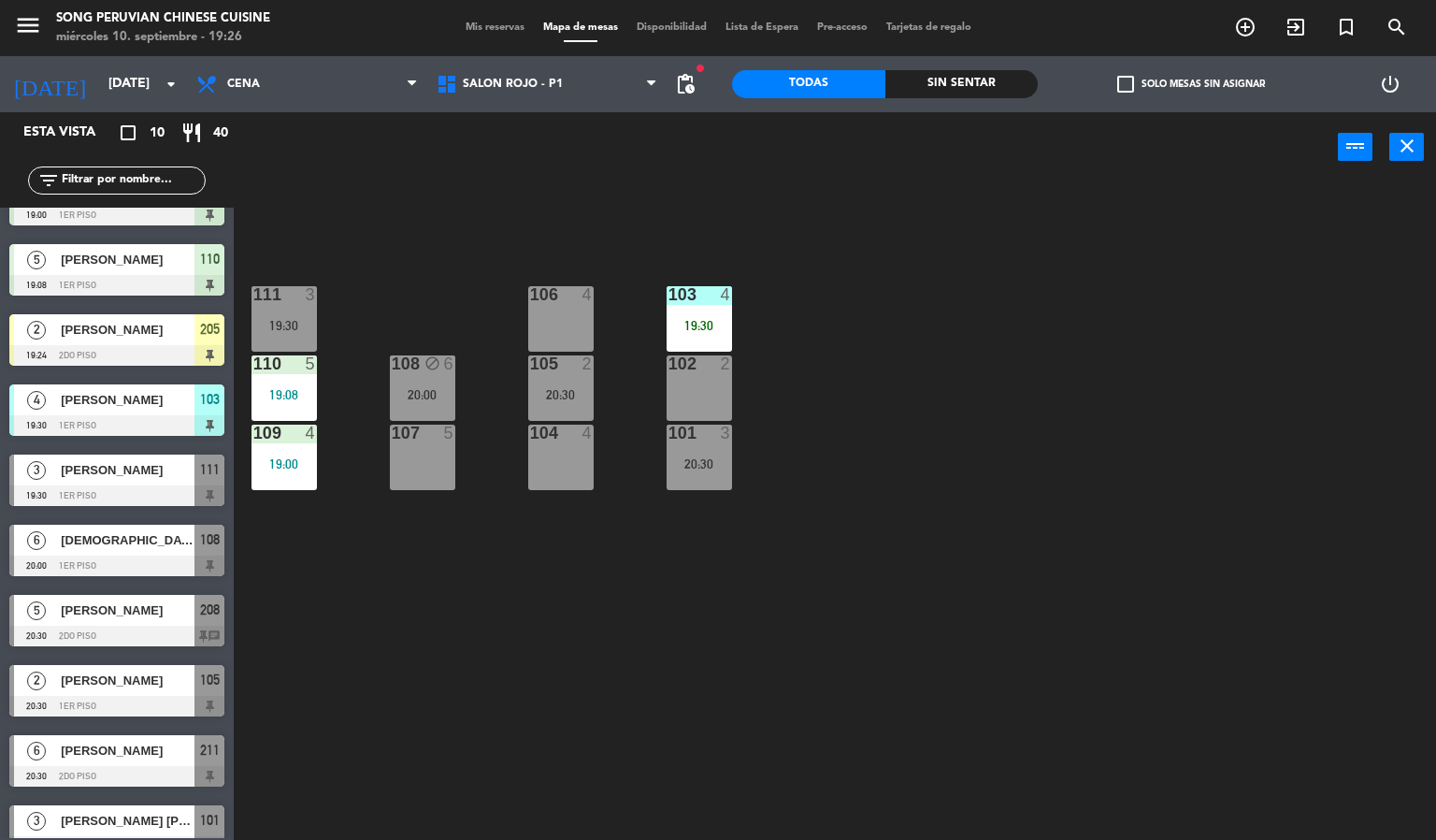
click at [609, 300] on div "103 4 19:30 106 4 111 3 19:30 102 2 105 2 20:30 108 block 6 20:00 110 5 19:08 1…" at bounding box center [842, 512] width 1189 height 657
drag, startPoint x: 817, startPoint y: 326, endPoint x: 736, endPoint y: 293, distance: 87.5
click at [800, 326] on div "103 4 19:30 106 4 111 3 19:30 102 2 105 2 20:30 108 block 6 20:00 110 5 19:08 1…" at bounding box center [842, 512] width 1189 height 657
click at [689, 220] on div "103 4 19:30 106 4 111 3 19:30 102 2 105 2 20:30 108 block 6 20:00 110 5 19:08 1…" at bounding box center [842, 512] width 1189 height 657
click at [609, 81] on span "SALON ROJO - P1" at bounding box center [547, 83] width 241 height 41
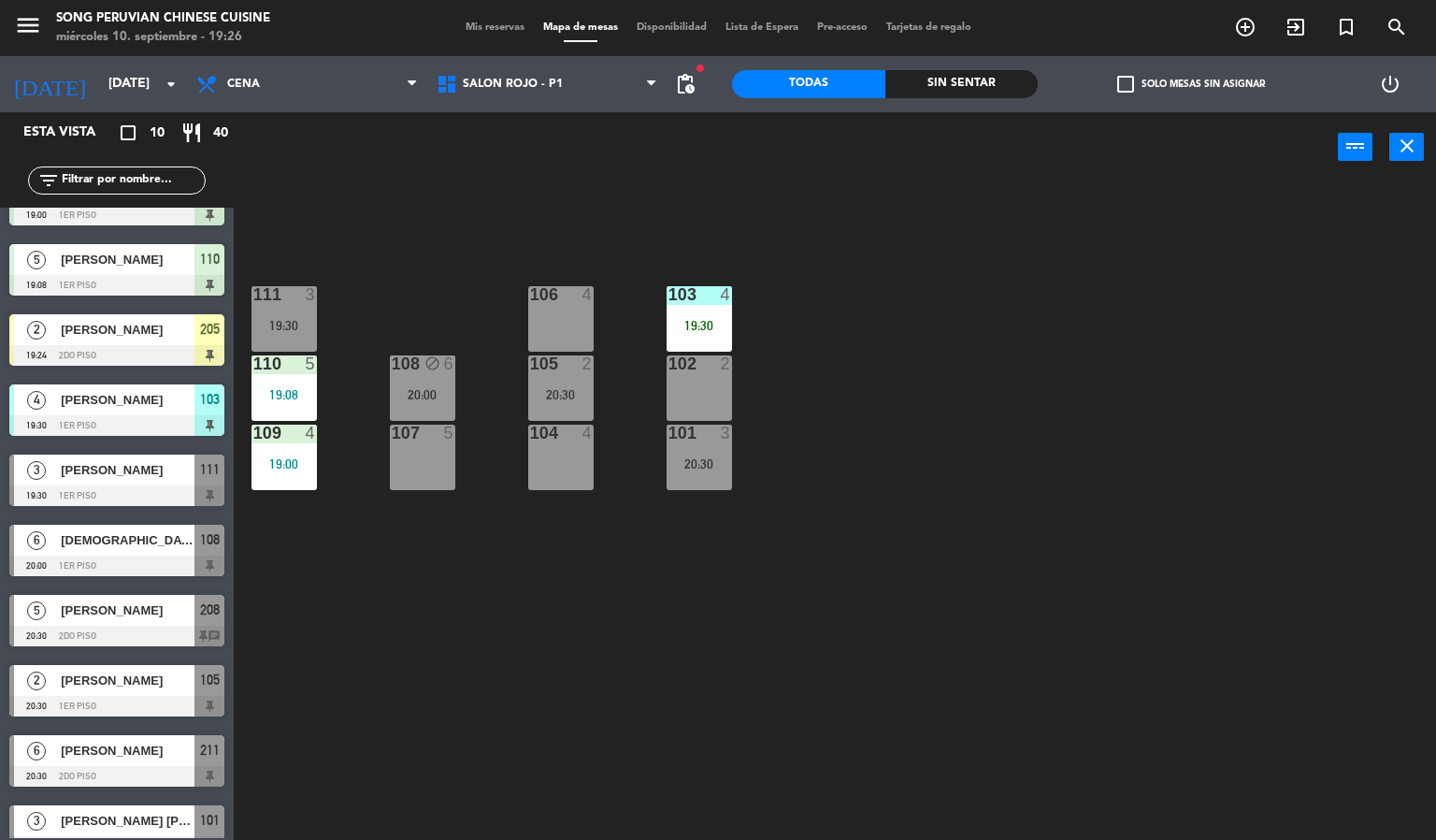
click at [745, 233] on div "103 4 19:30 106 4 111 3 19:30 102 2 105 2 20:30 108 block 6 20:00 110 5 19:08 1…" at bounding box center [842, 512] width 1189 height 657
click at [570, 94] on span "SALON ROJO - P1" at bounding box center [547, 83] width 241 height 41
click at [791, 197] on div "103 4 19:30 106 4 111 3 19:30 102 2 105 2 20:30 108 block 6 20:00 110 5 19:08 1…" at bounding box center [842, 512] width 1189 height 657
click at [794, 245] on div "103 4 19:30 106 4 111 3 19:30 102 2 105 2 20:30 108 block 6 20:00 110 5 19:08 1…" at bounding box center [842, 512] width 1189 height 657
click at [492, 84] on span "SALON ROJO - P1" at bounding box center [513, 84] width 100 height 13
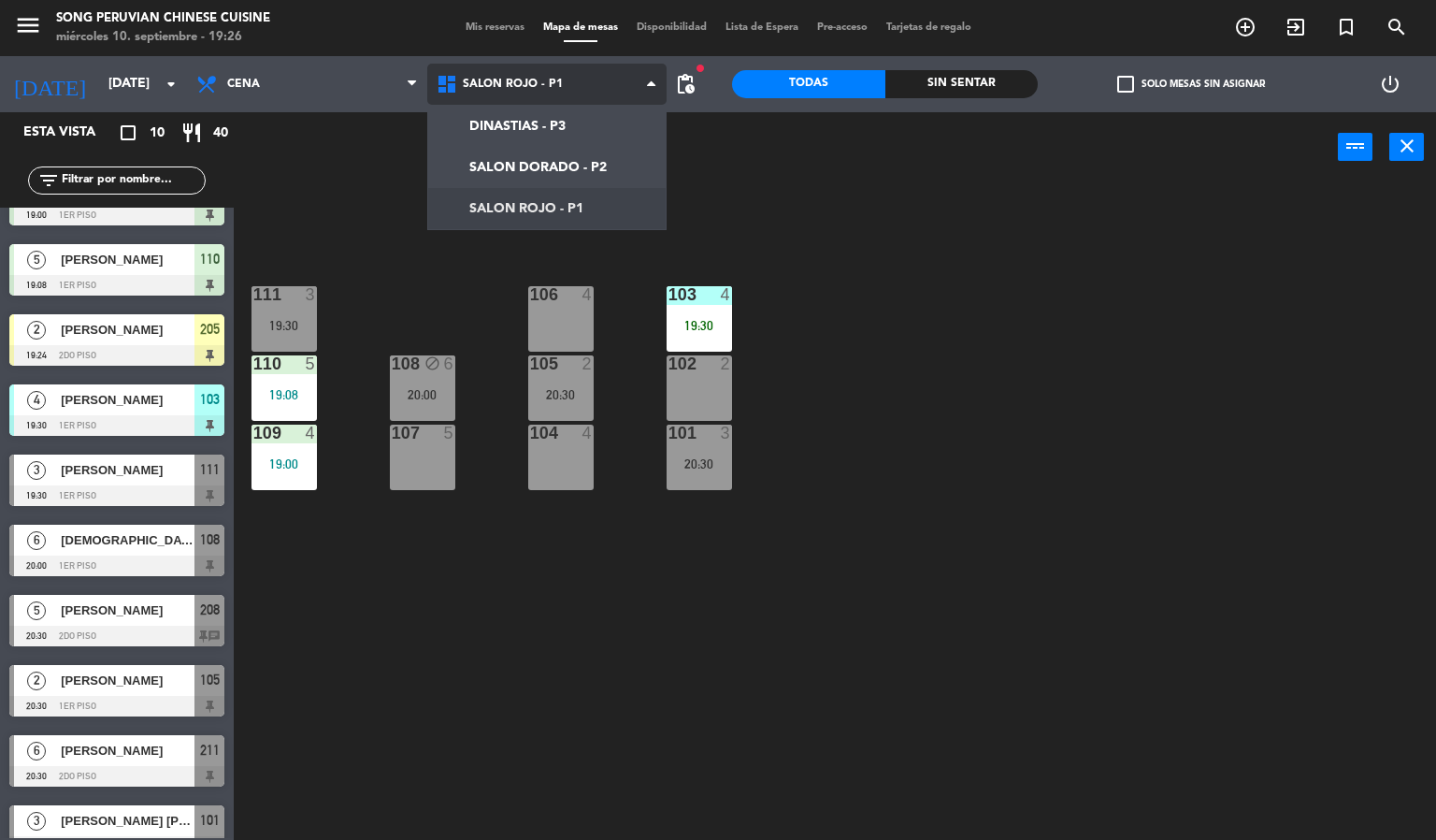
click at [526, 161] on ng-component "menu Song Peruvian Chinese Cuisine [DATE] 10. septiembre - 19:26 Mis reservas M…" at bounding box center [718, 420] width 1436 height 841
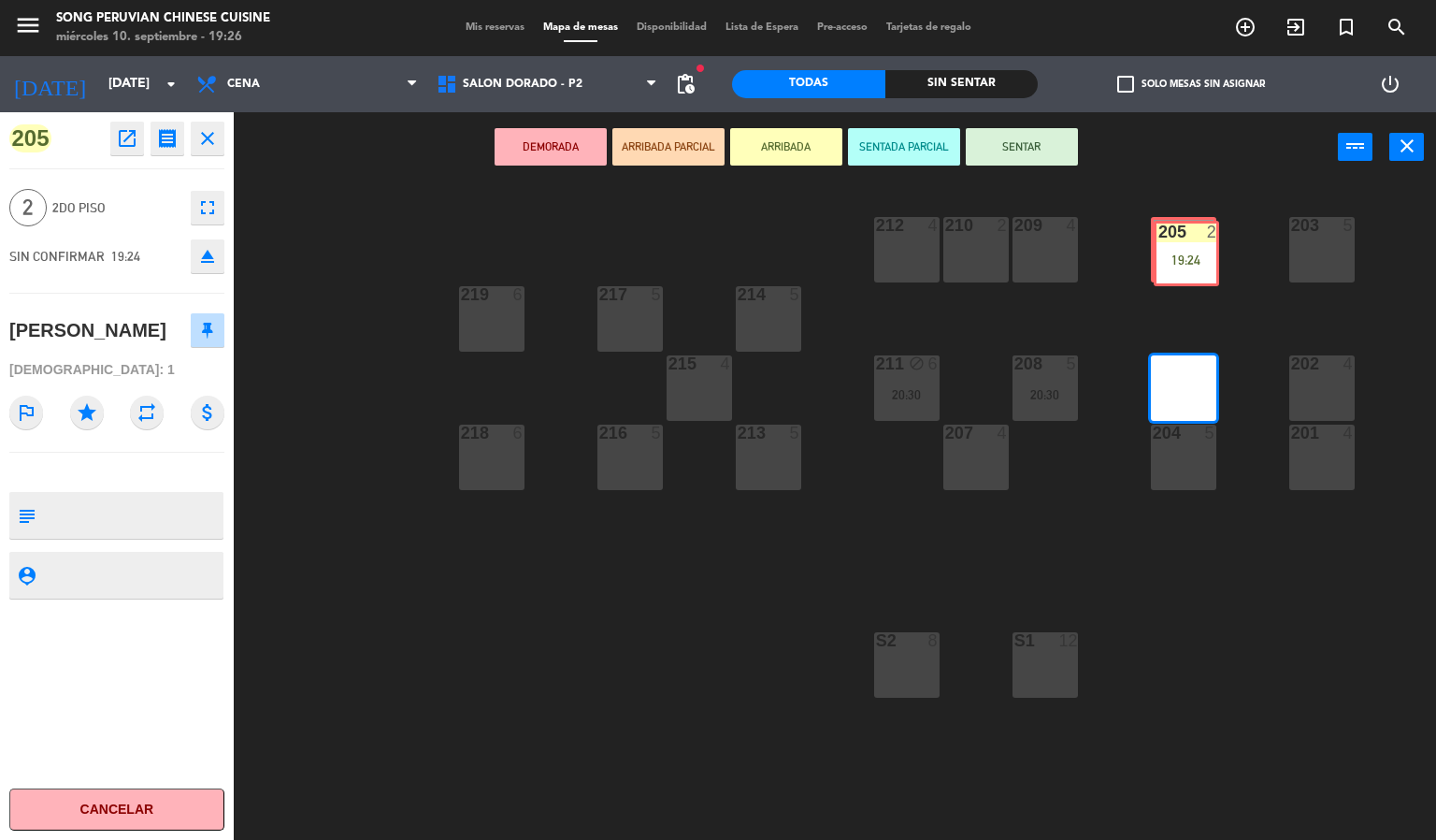
drag, startPoint x: 1170, startPoint y: 377, endPoint x: 1173, endPoint y: 233, distance: 144.0
click at [1173, 236] on div "203 5 206 4 210 2 212 4 209 4 214 5 217 5 219 6 202 4 205 2 19:24 205 2 19:24 2…" at bounding box center [842, 512] width 1189 height 657
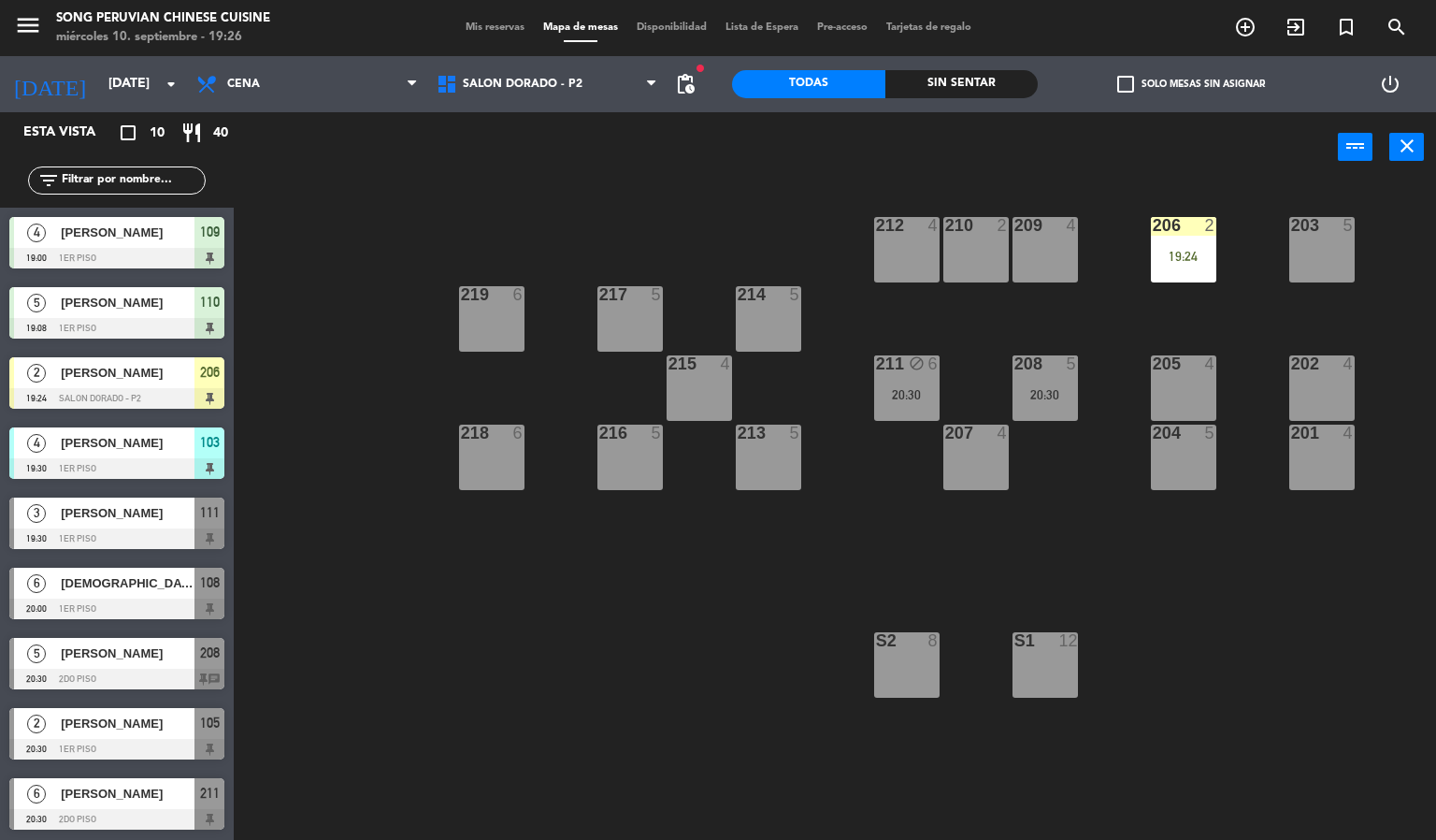
click at [1176, 256] on div "19:24" at bounding box center [1183, 257] width 65 height 13
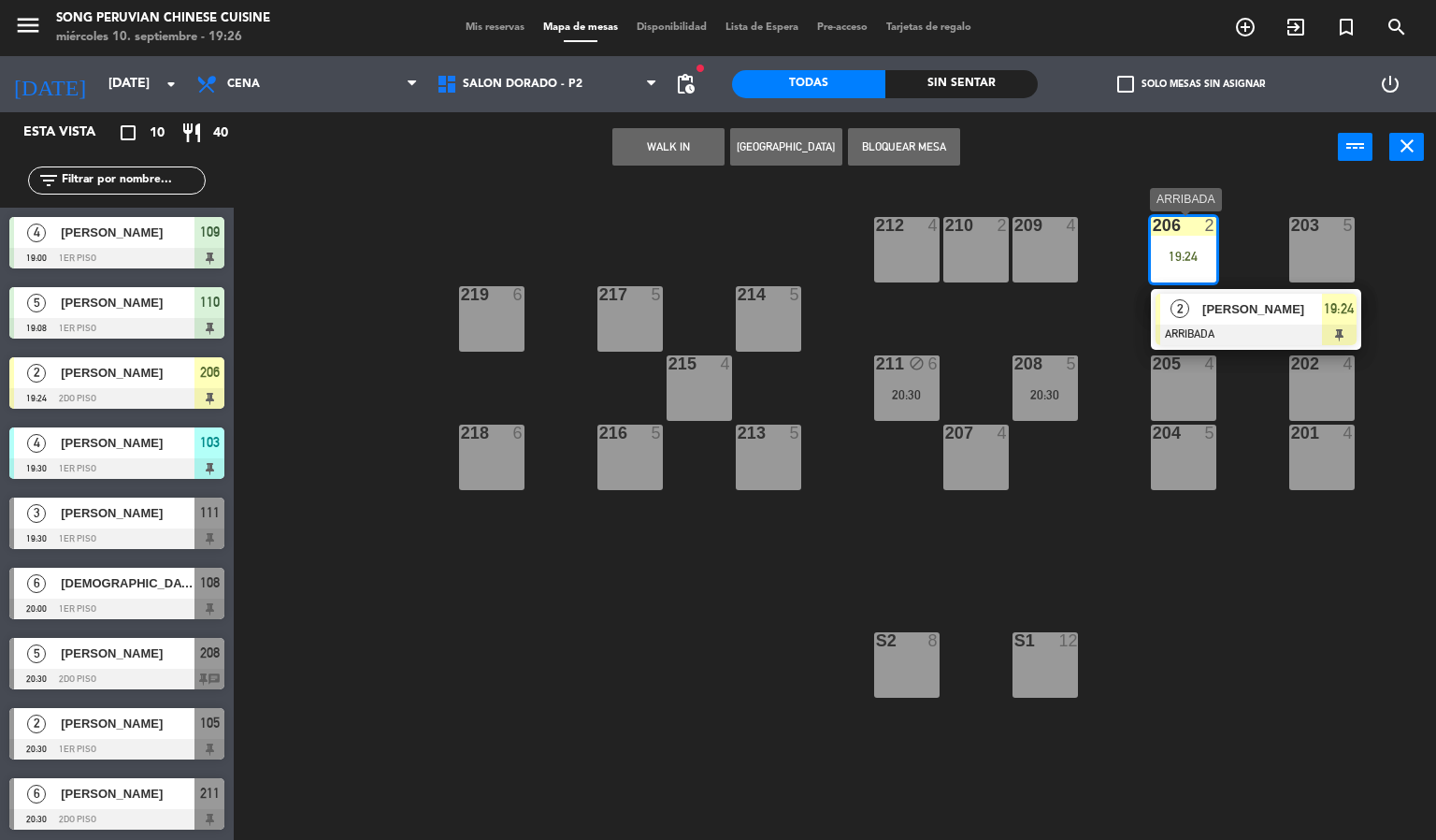
click at [1207, 321] on div "[PERSON_NAME]" at bounding box center [1262, 309] width 121 height 31
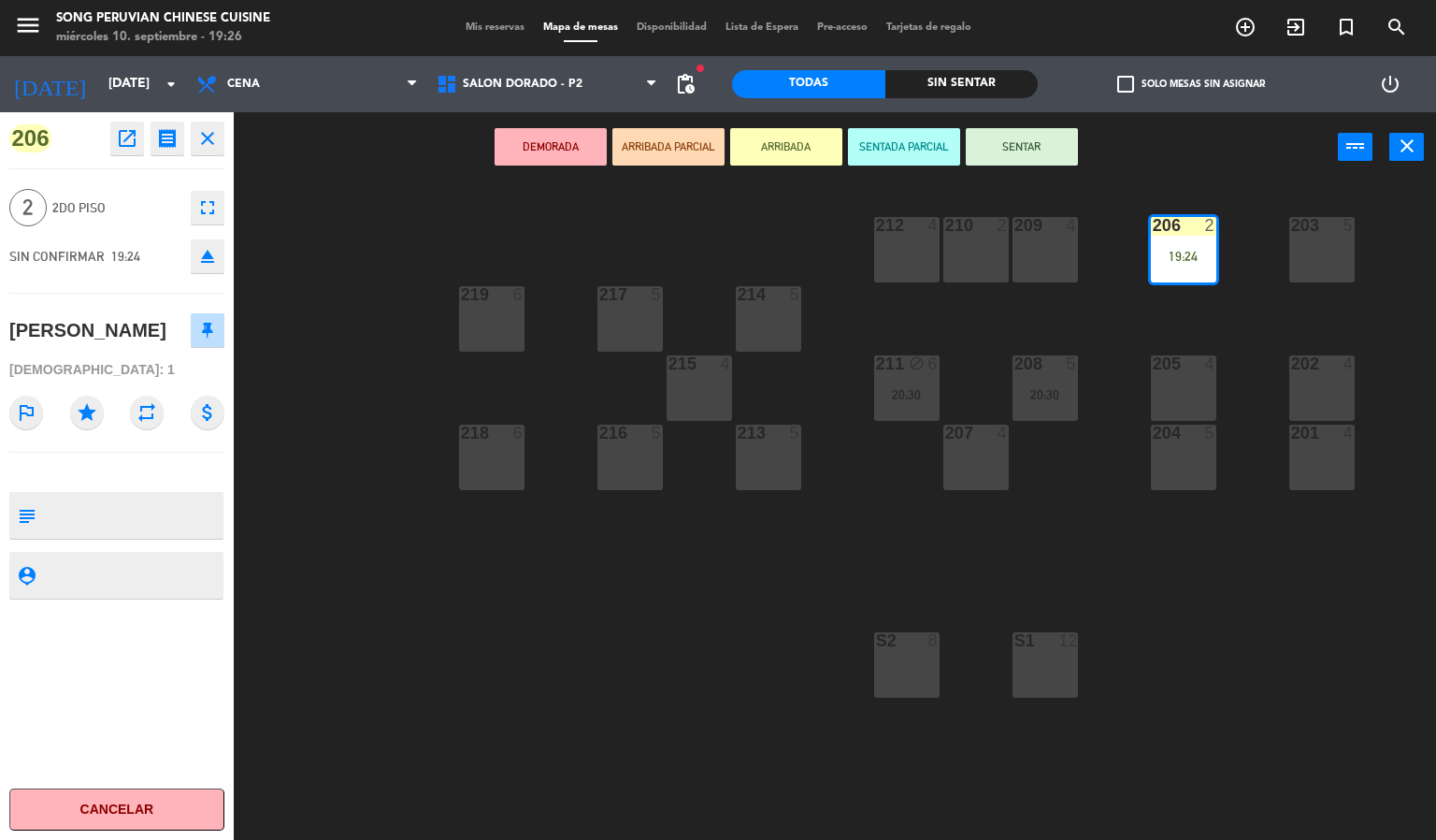
click at [1031, 144] on button "SENTAR" at bounding box center [1022, 146] width 112 height 37
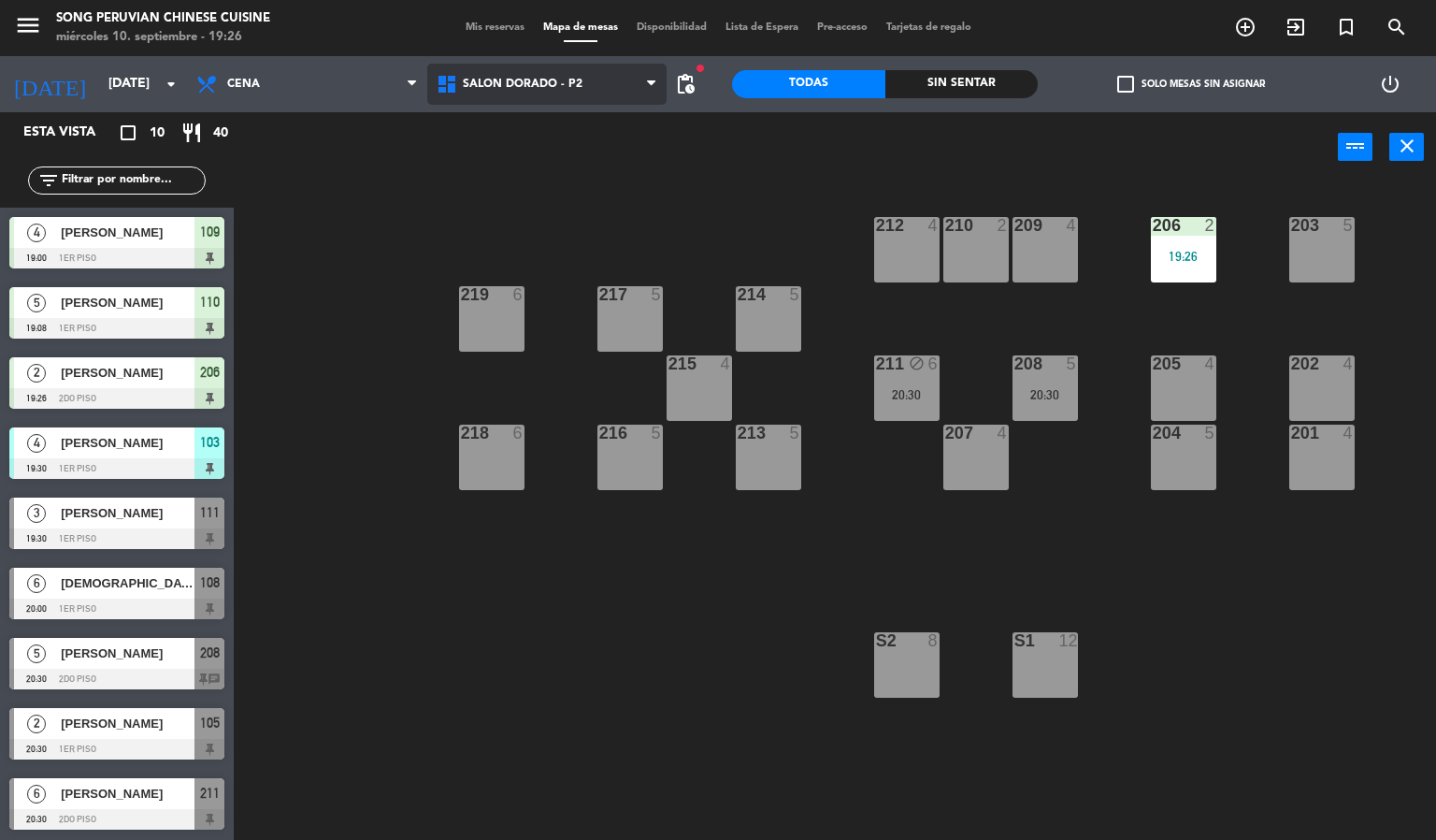
click at [615, 84] on span "SALON DORADO - P2" at bounding box center [547, 83] width 241 height 41
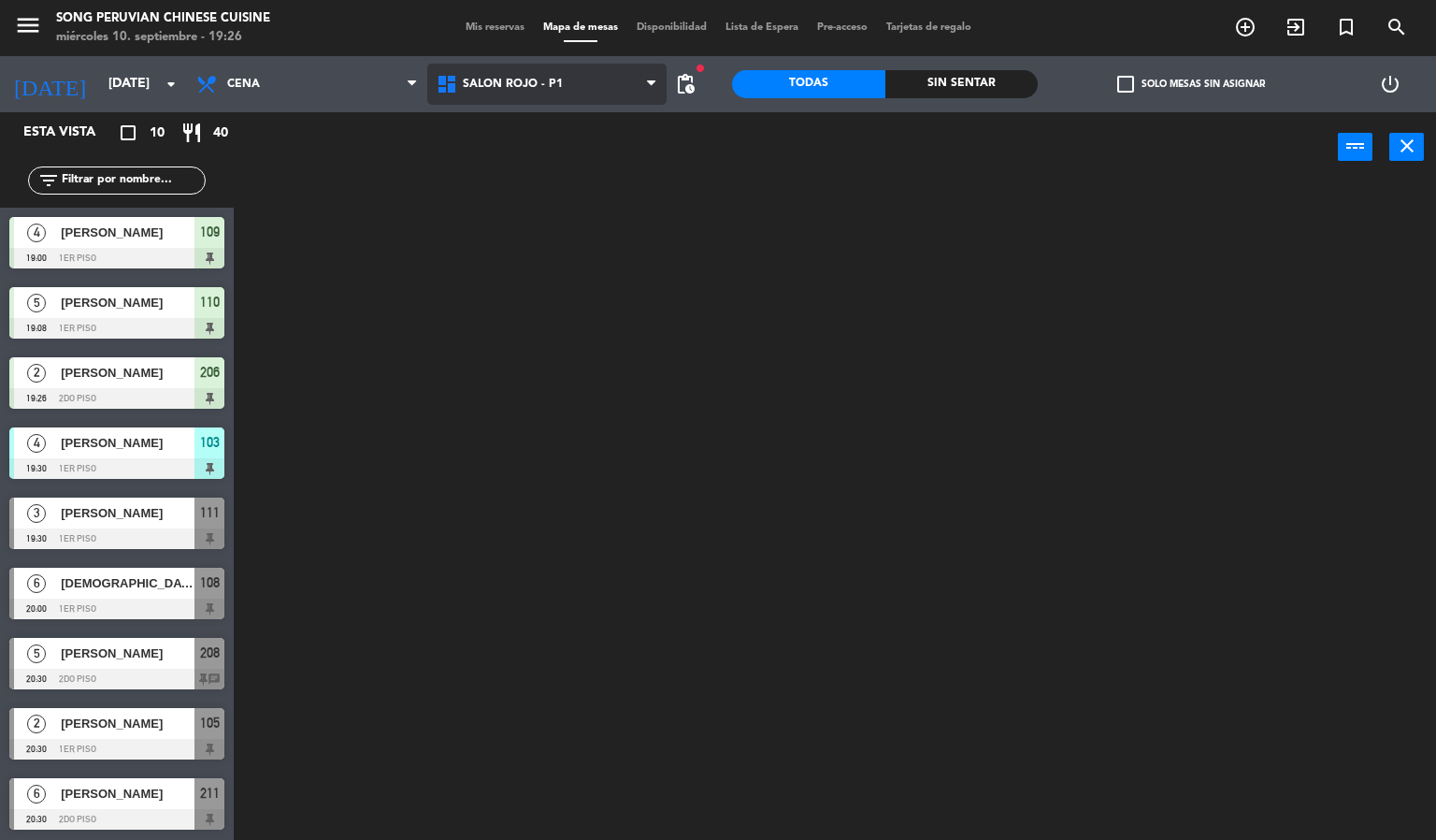
click at [618, 219] on ng-component "menu Song Peruvian Chinese Cuisine [DATE] 10. septiembre - 19:26 Mis reservas M…" at bounding box center [718, 420] width 1436 height 841
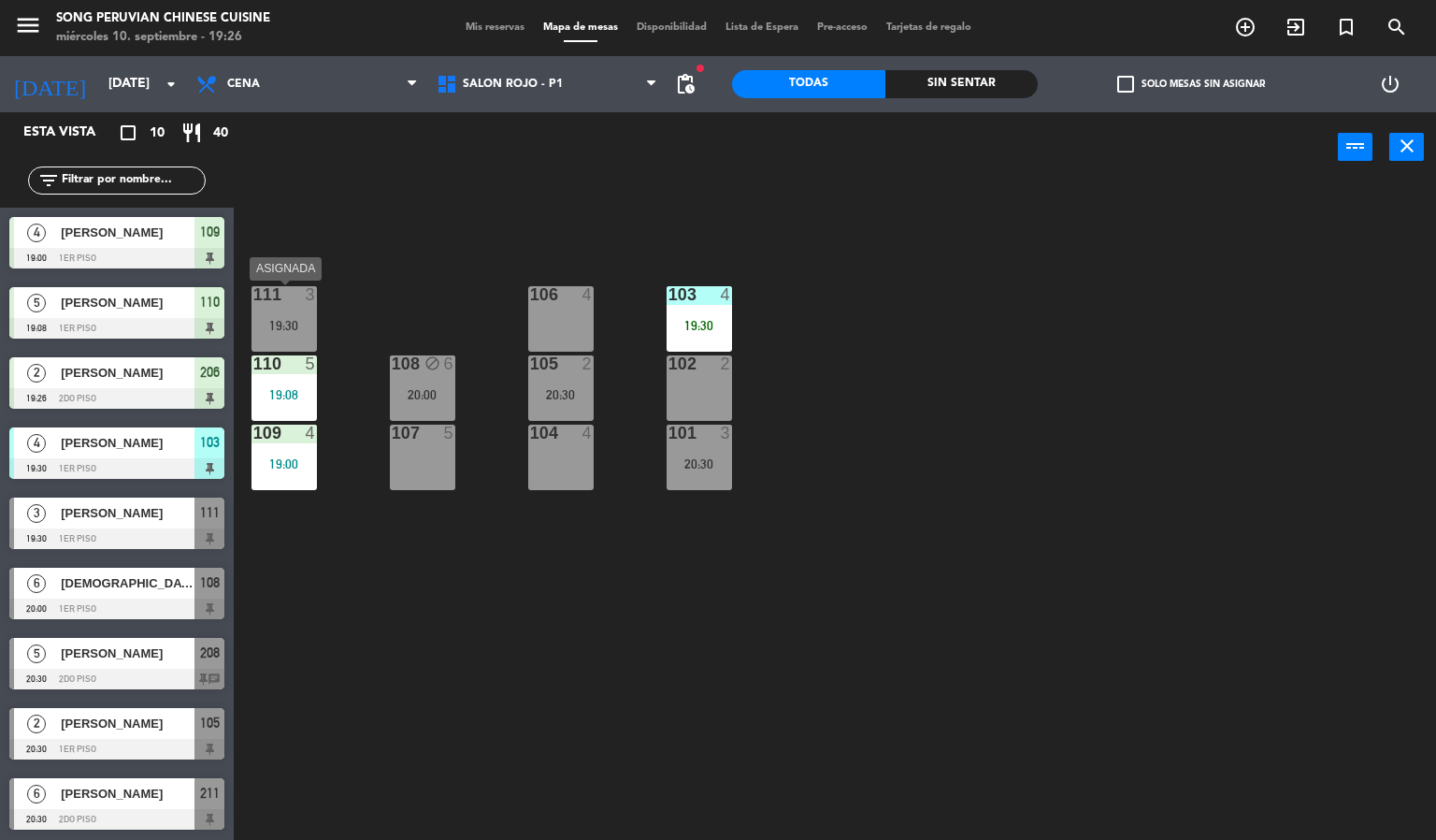
click at [295, 320] on div "19:30" at bounding box center [284, 326] width 65 height 13
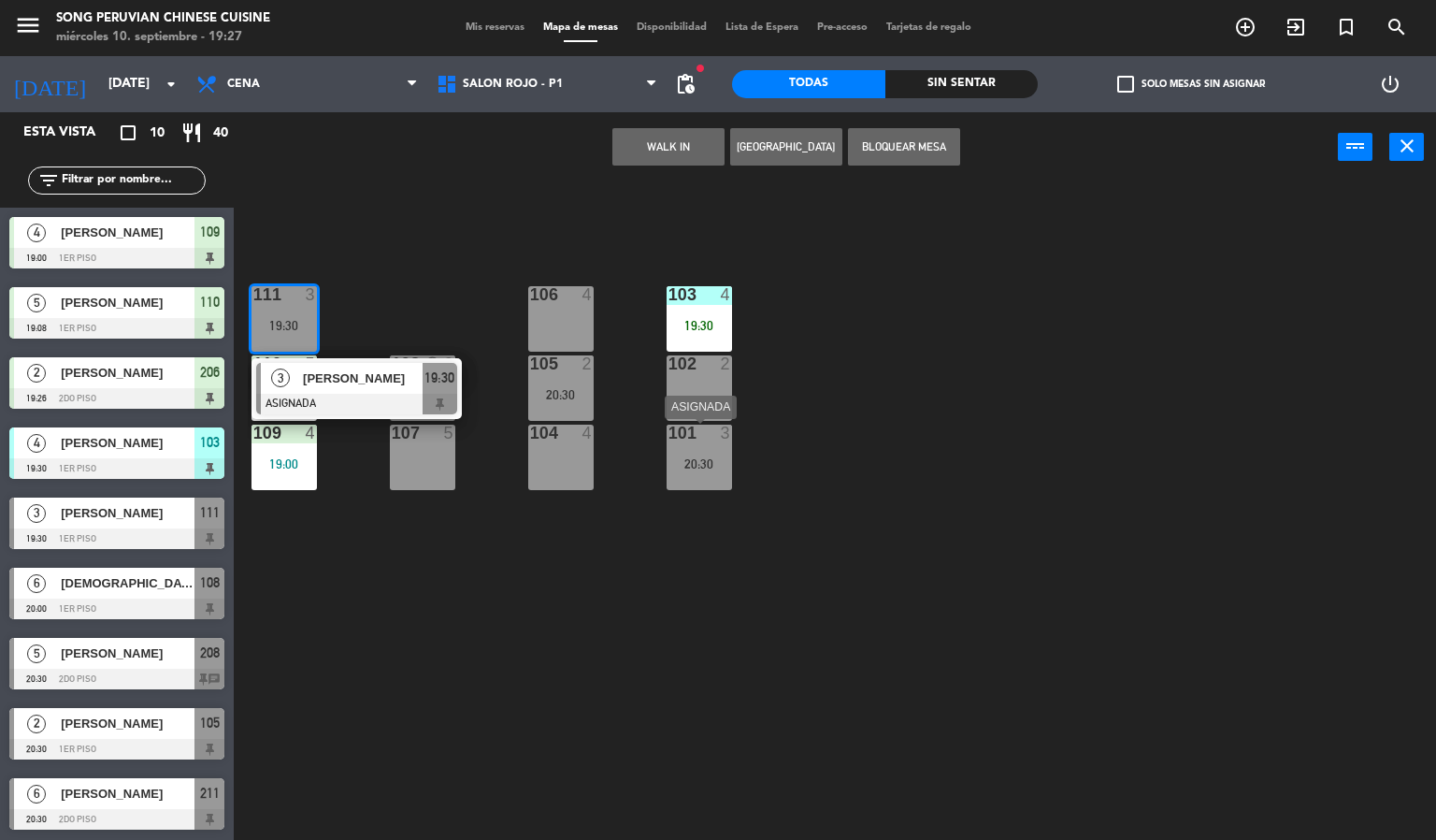
click at [715, 452] on div "101 3 20:30" at bounding box center [699, 456] width 65 height 65
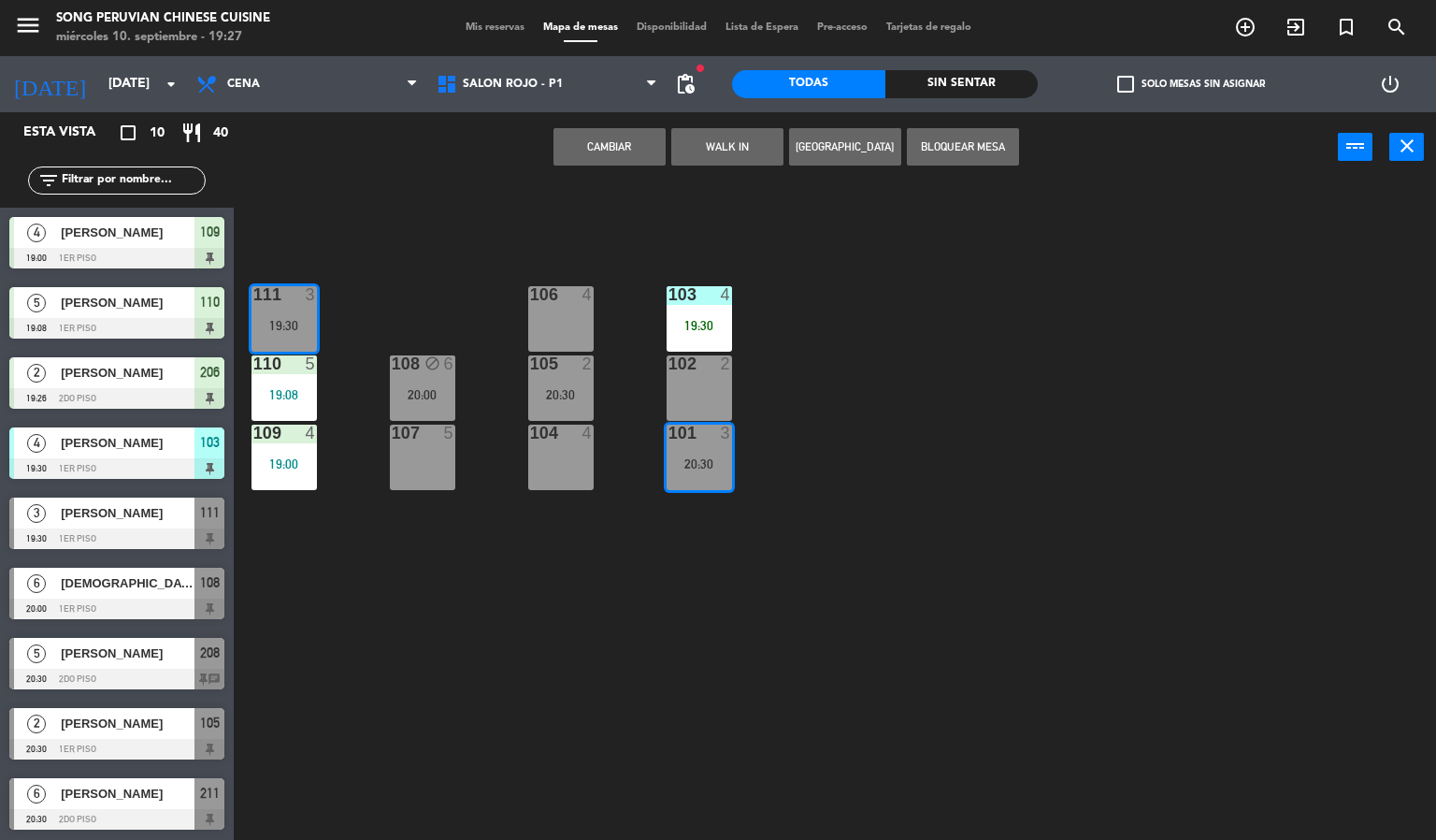
click at [626, 157] on button "Cambiar" at bounding box center [609, 146] width 112 height 37
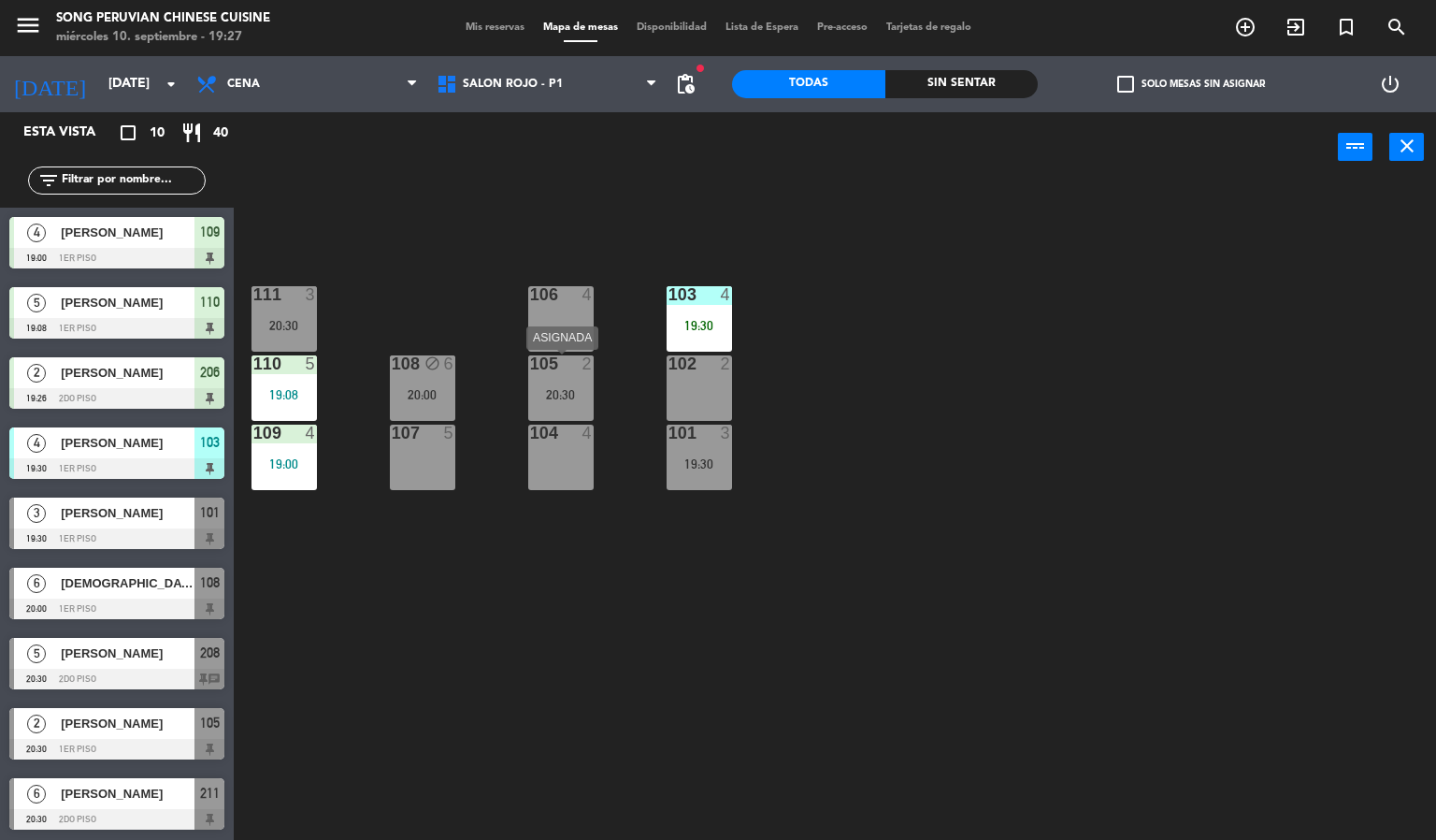
click at [546, 373] on div "105 2" at bounding box center [561, 365] width 65 height 19
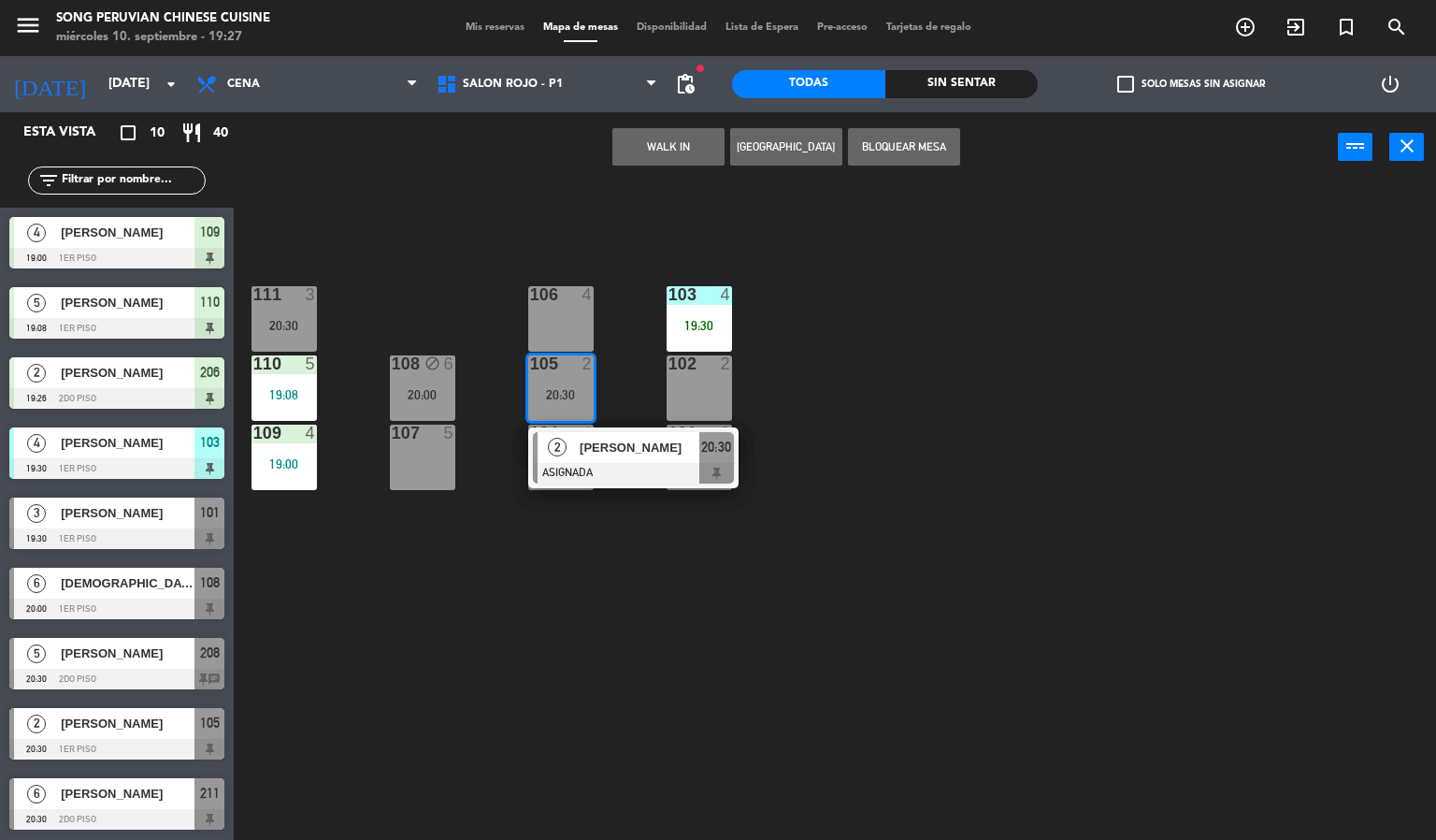
click at [519, 258] on div "103 4 19:30 106 4 111 3 20:30 102 2 105 2 20:30 2 [PERSON_NAME] ASIGNADA 20:30 …" at bounding box center [842, 512] width 1189 height 657
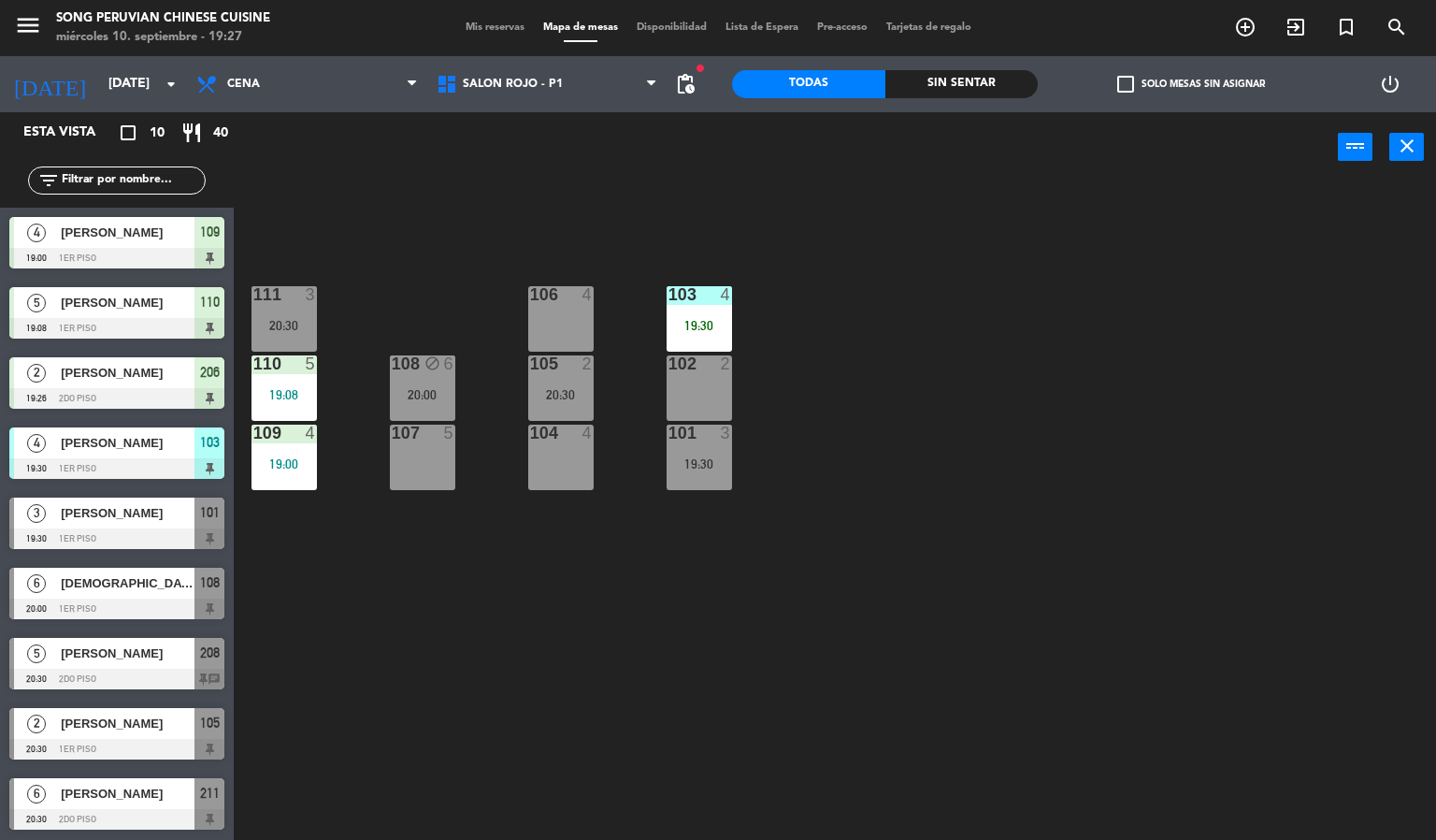
click at [436, 276] on div "103 4 19:30 106 4 111 3 20:30 102 2 105 2 20:30 108 block 6 20:00 110 5 19:08 1…" at bounding box center [842, 512] width 1189 height 657
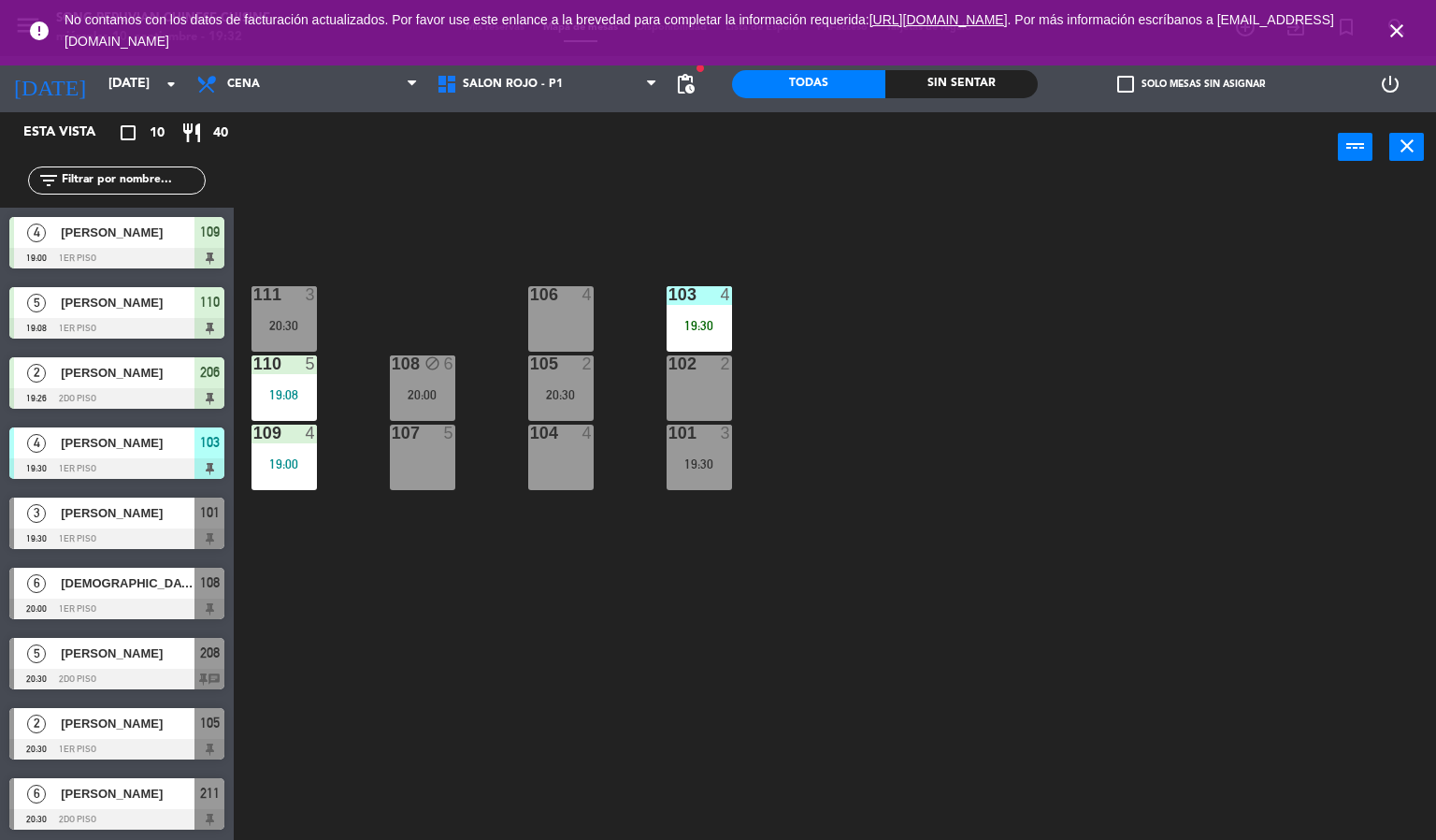
click at [713, 319] on div "19:30" at bounding box center [699, 326] width 65 height 13
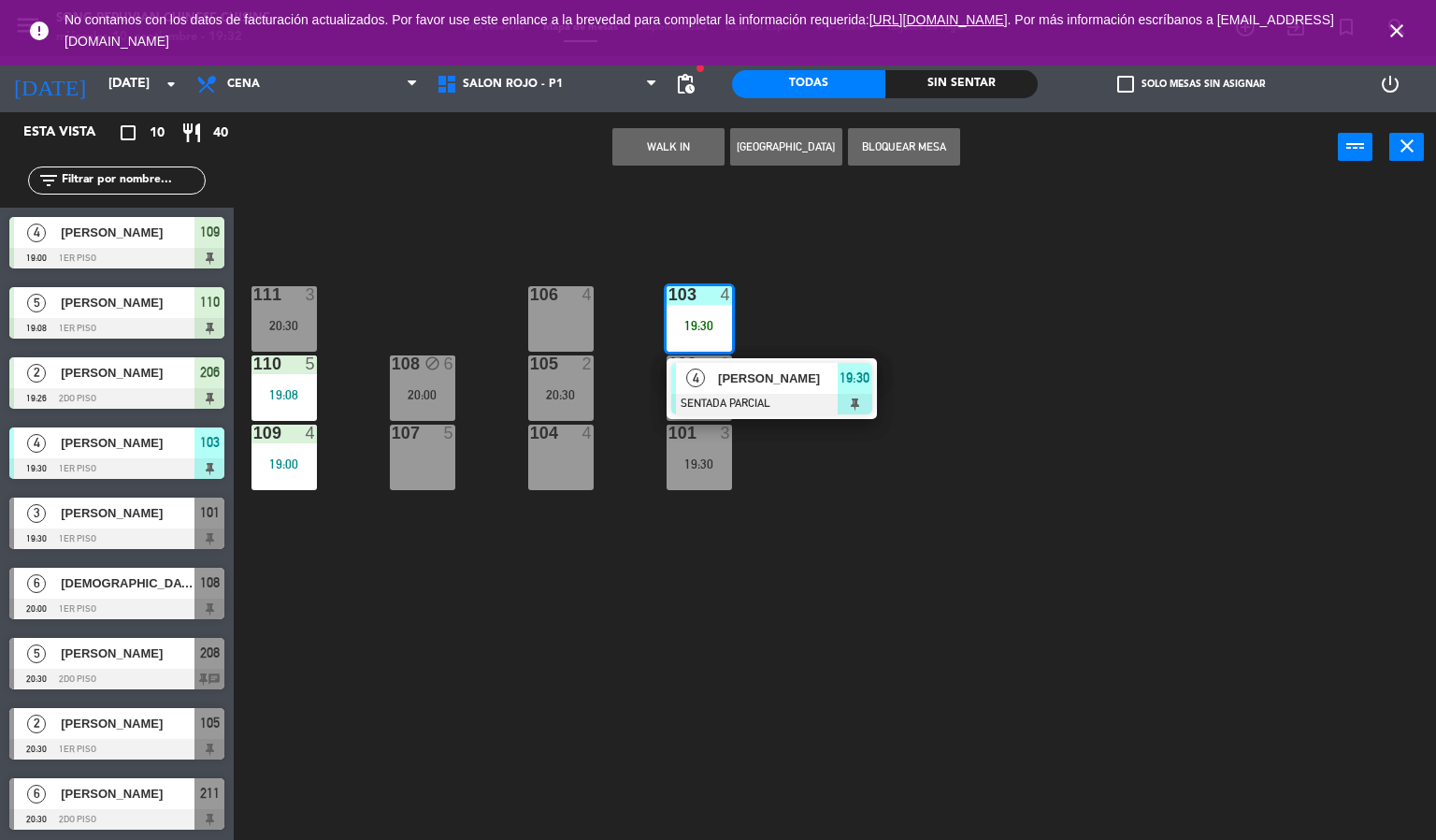
click at [762, 377] on span "[PERSON_NAME]" at bounding box center [778, 378] width 119 height 20
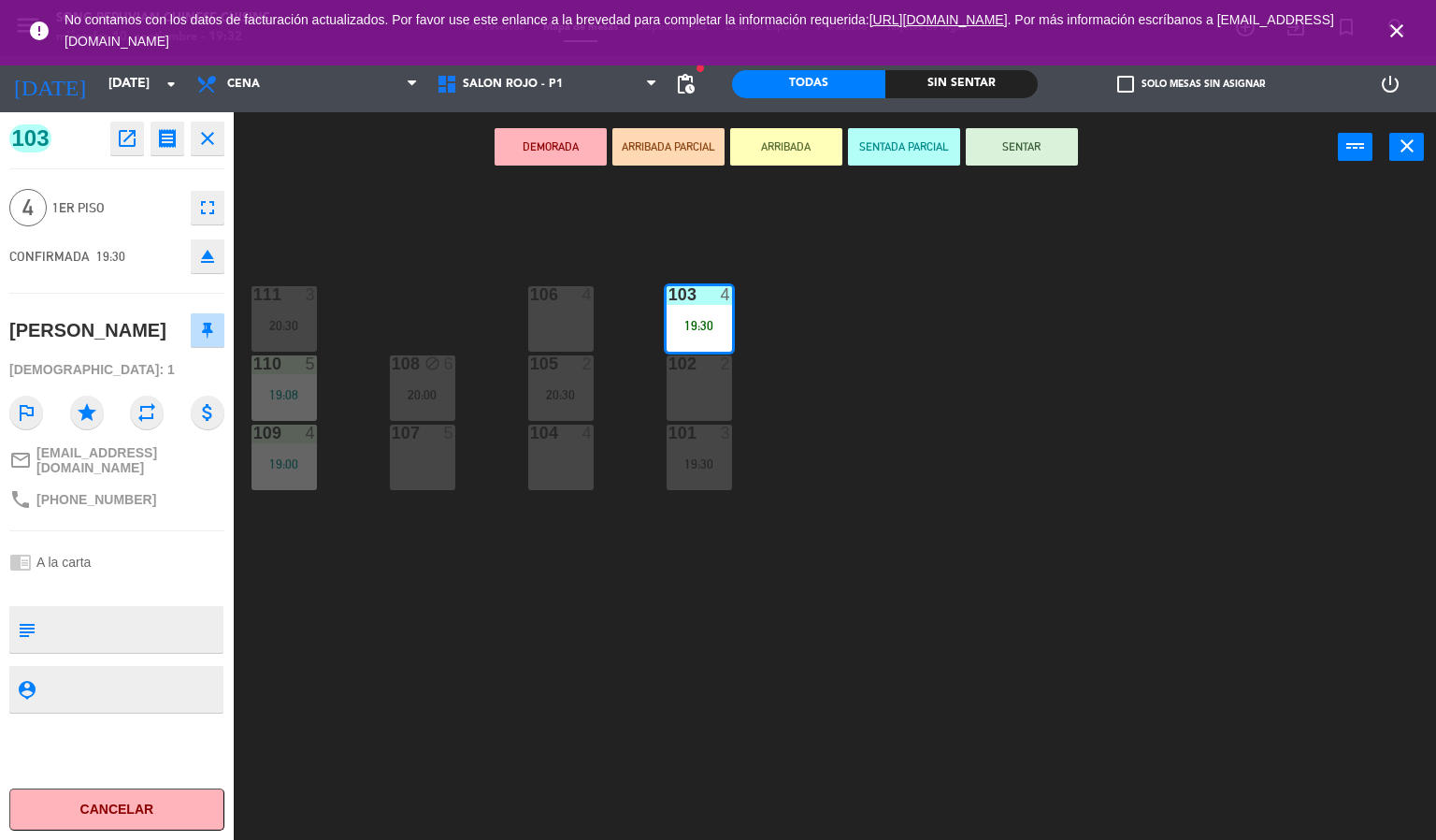
click at [1062, 416] on div "103 4 19:30 106 4 111 3 20:30 102 2 105 2 20:30 108 block 6 20:00 110 5 19:08 1…" at bounding box center [842, 512] width 1189 height 657
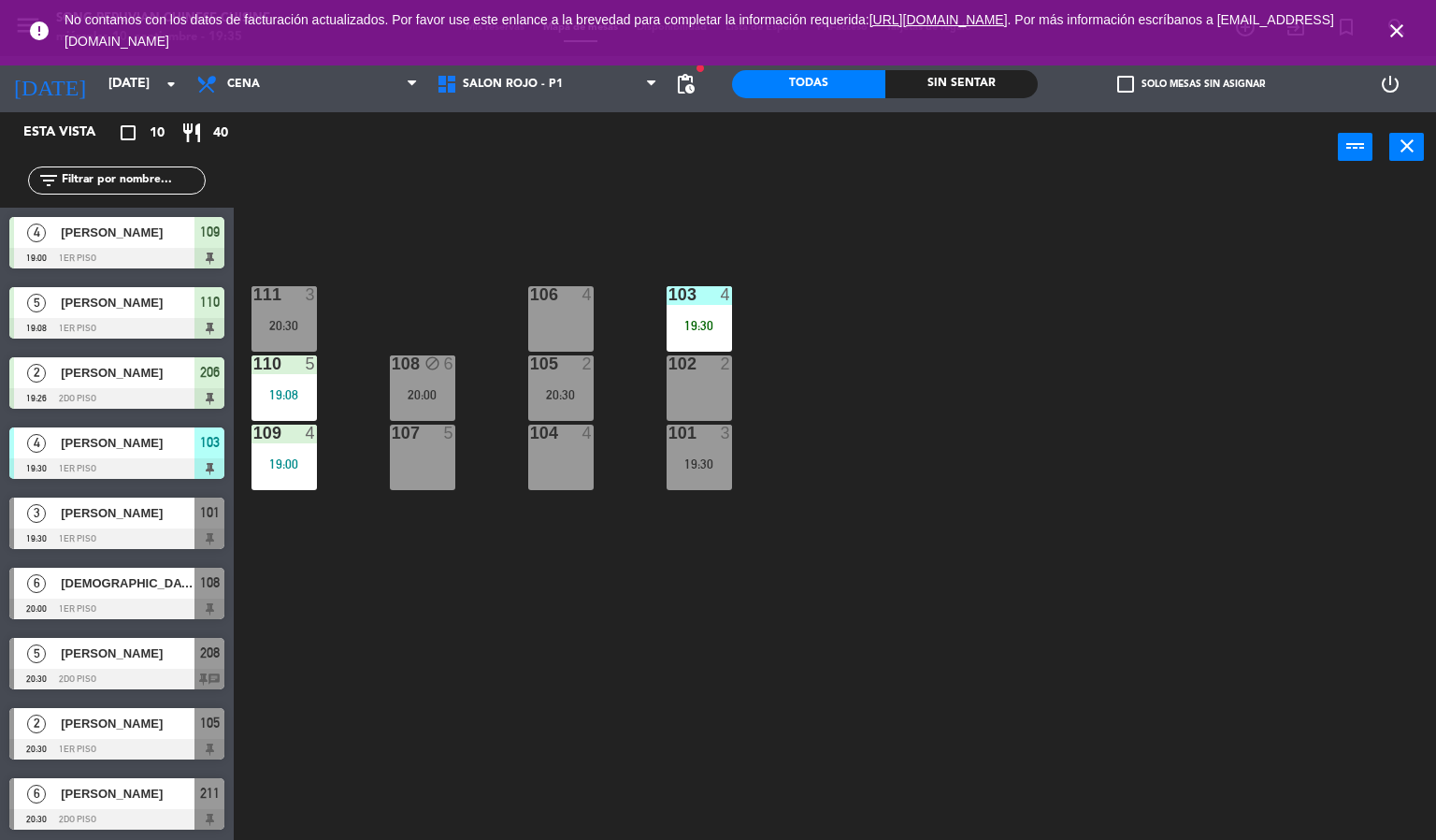
click at [685, 488] on div "101 3 19:30" at bounding box center [699, 456] width 65 height 65
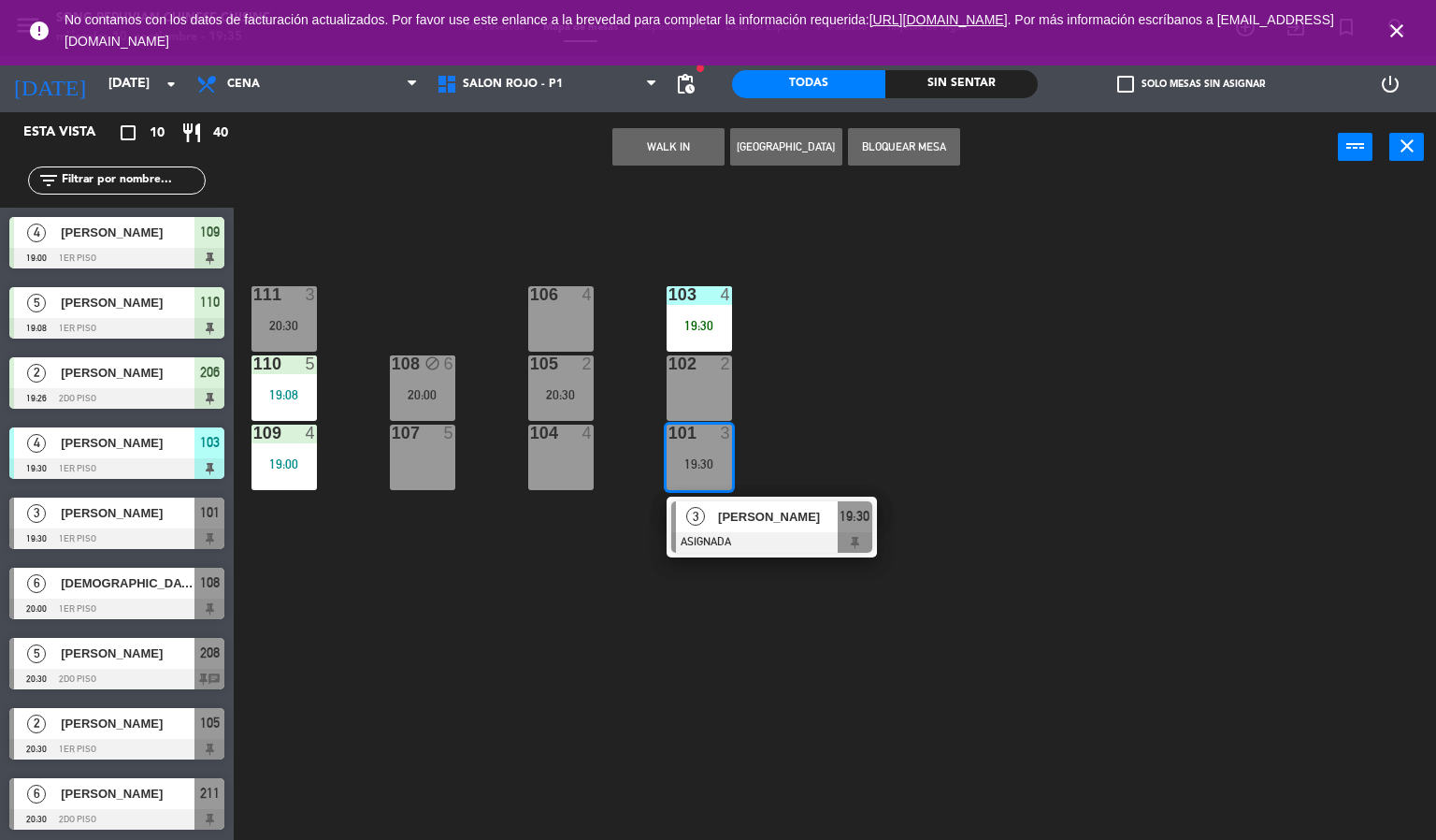
click at [729, 293] on div "4" at bounding box center [727, 295] width 11 height 17
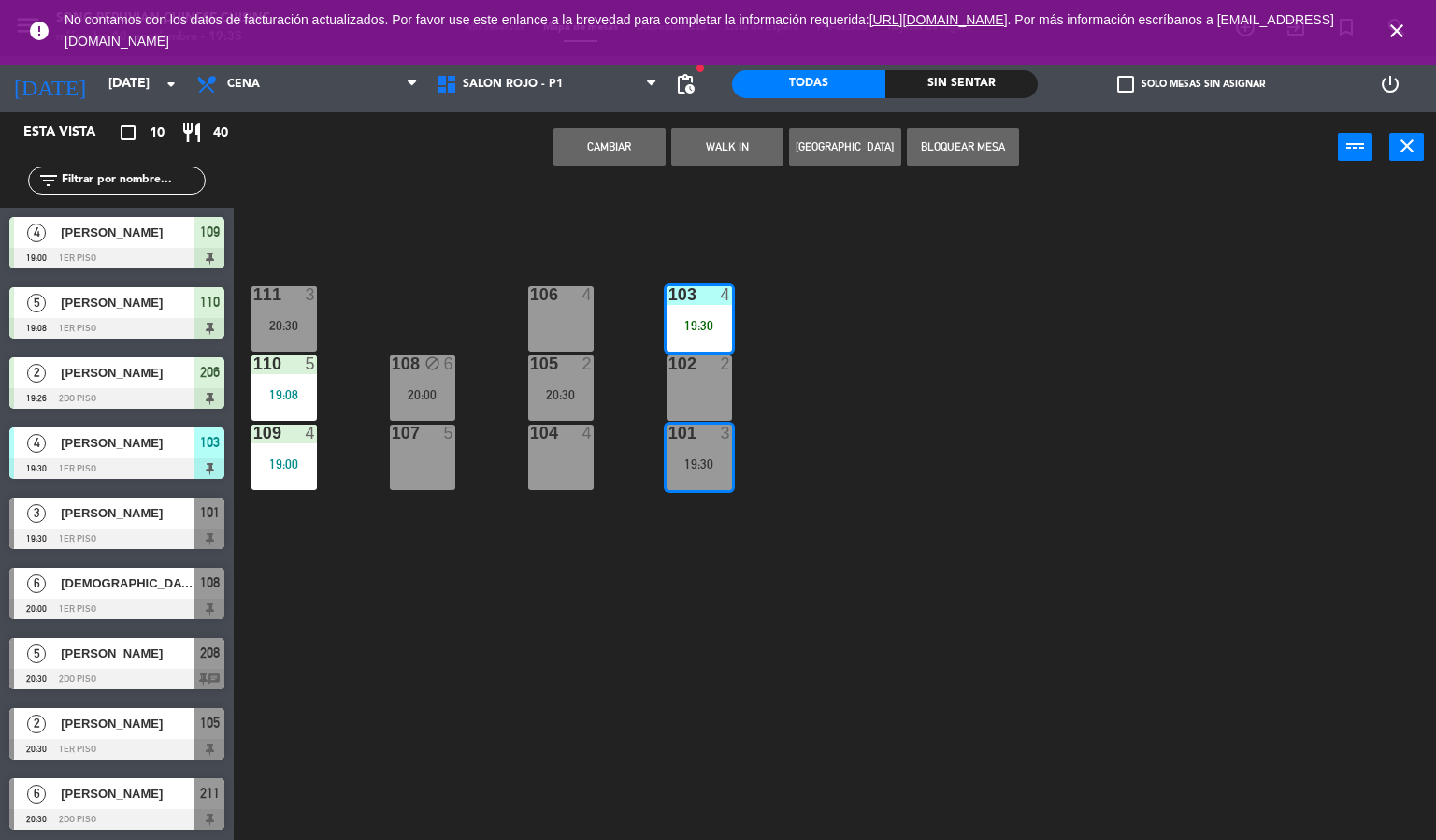
click at [660, 152] on button "Cambiar" at bounding box center [609, 146] width 112 height 37
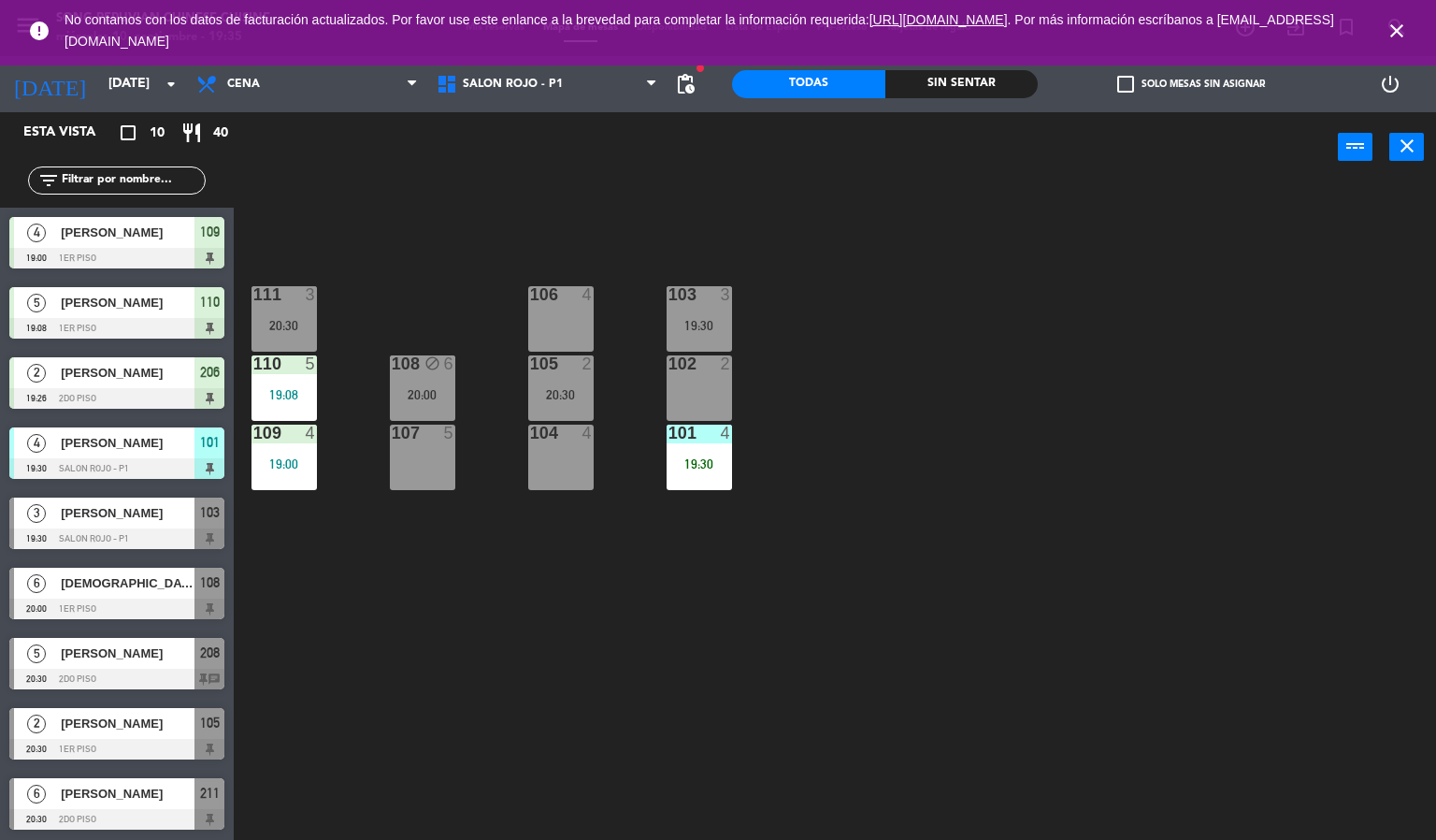
click at [701, 483] on div "101 4 19:30" at bounding box center [699, 456] width 65 height 65
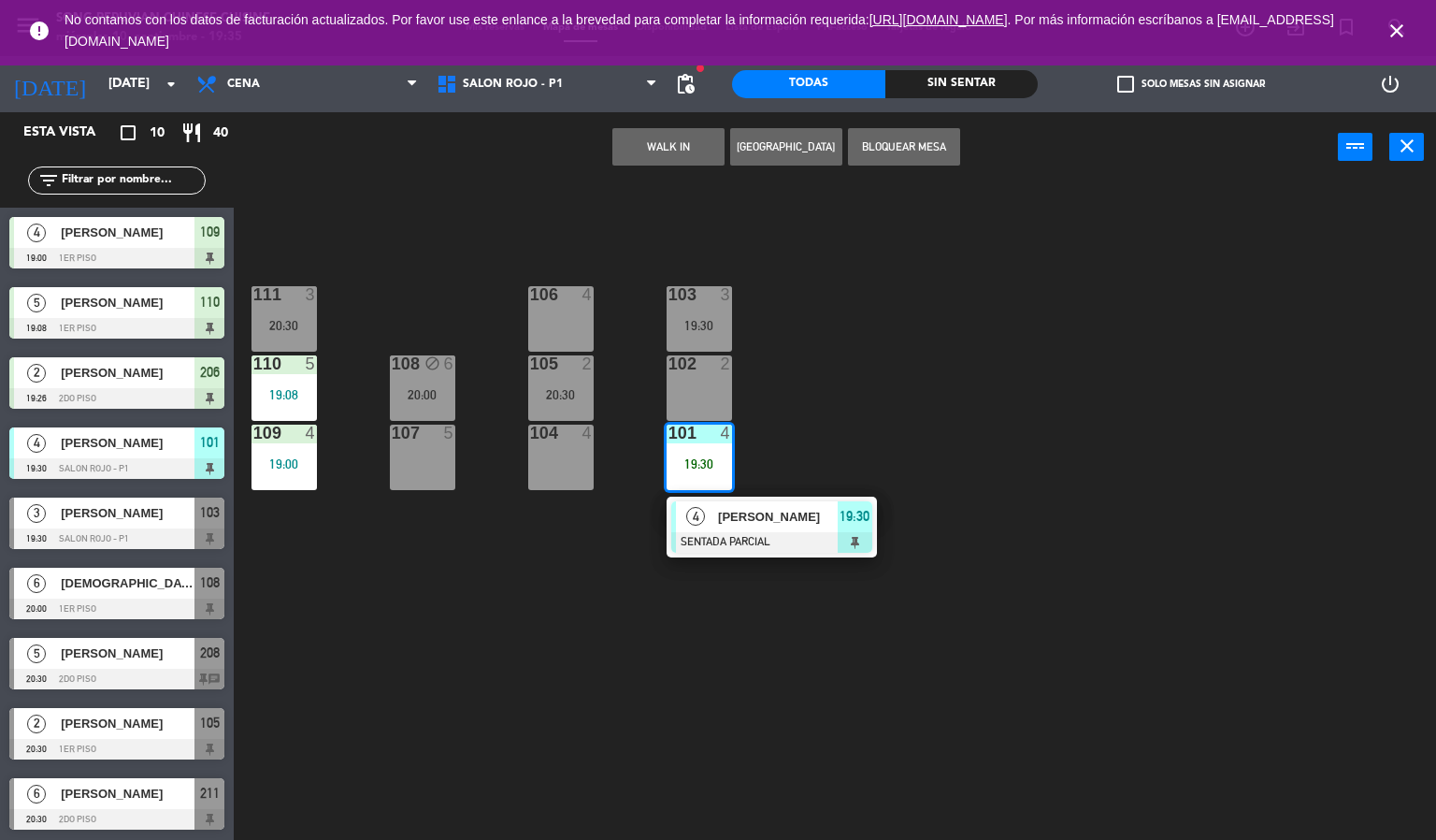
click at [782, 539] on div at bounding box center [772, 543] width 201 height 21
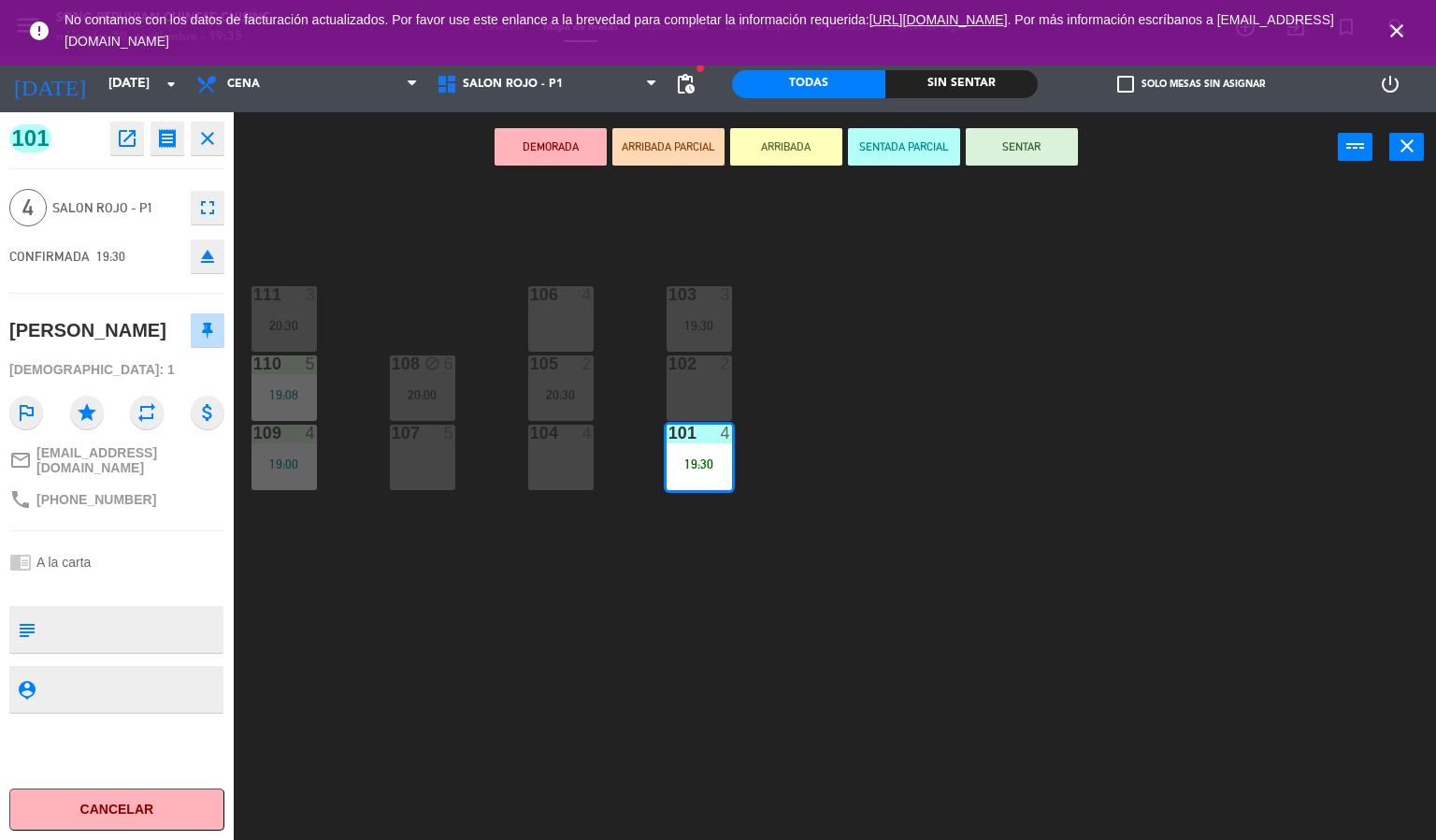
click at [1039, 154] on button "SENTAR" at bounding box center [1022, 146] width 112 height 37
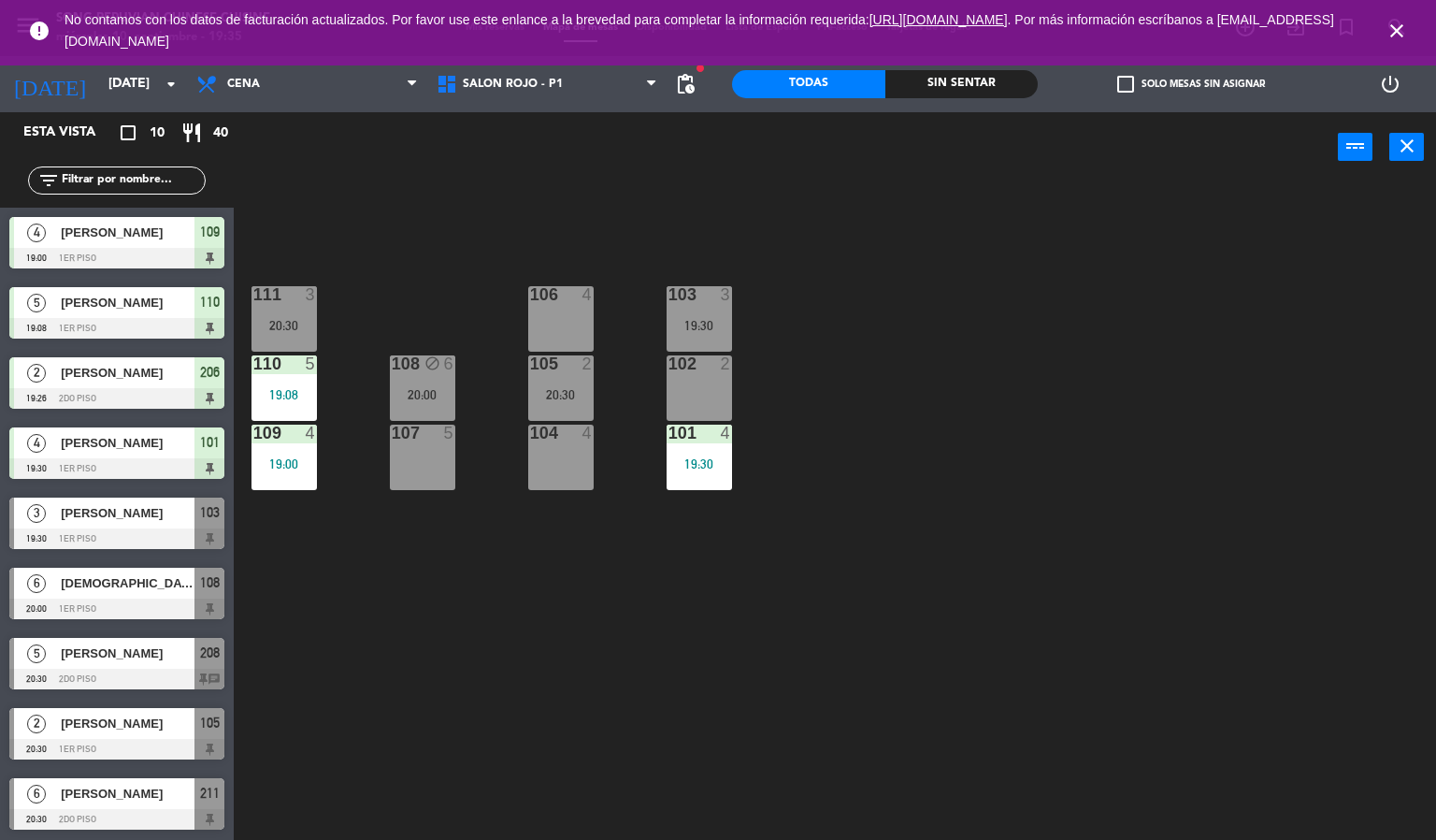
scroll to position [71, 0]
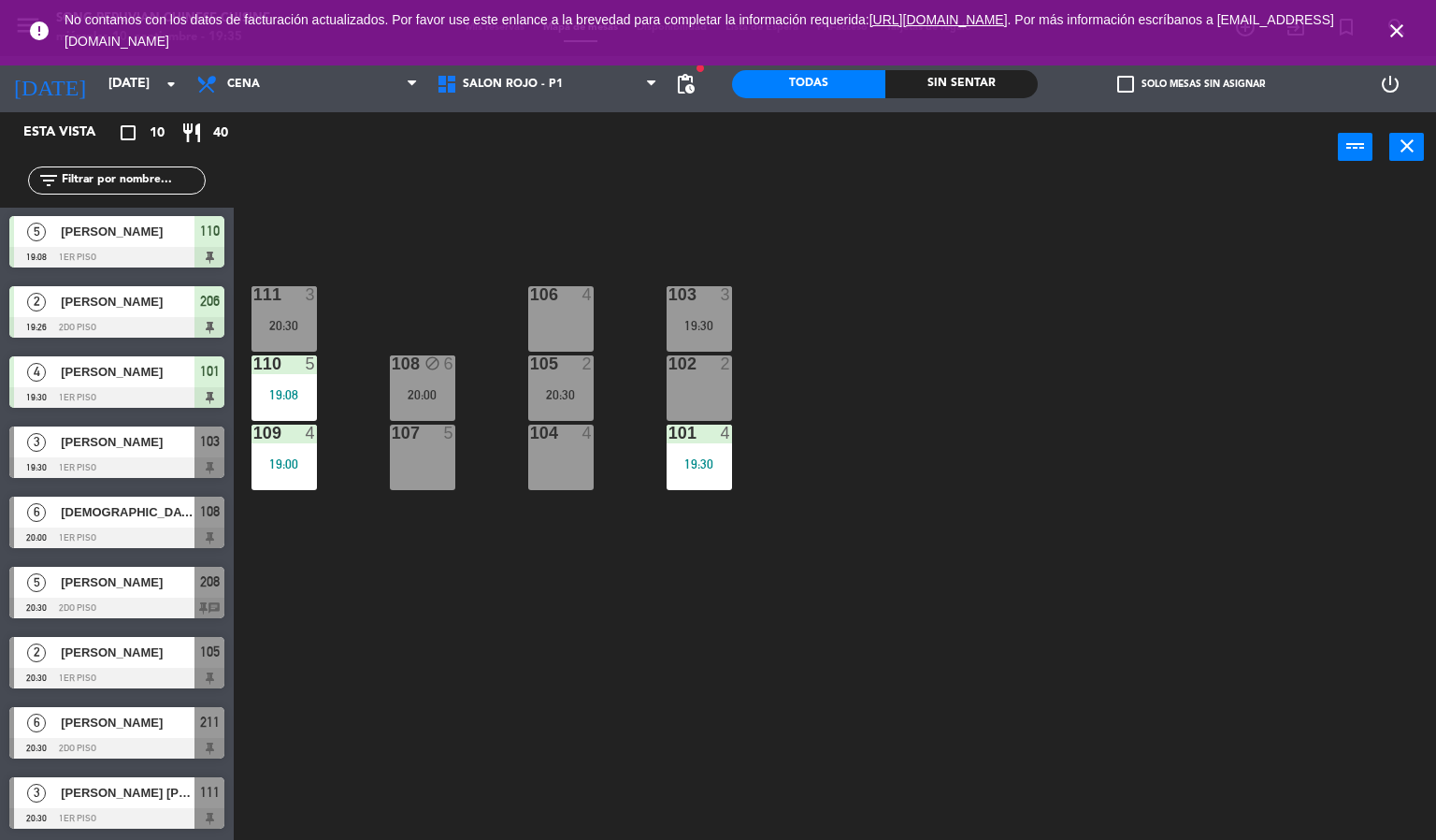
click at [971, 82] on div "Sin sentar" at bounding box center [962, 84] width 153 height 28
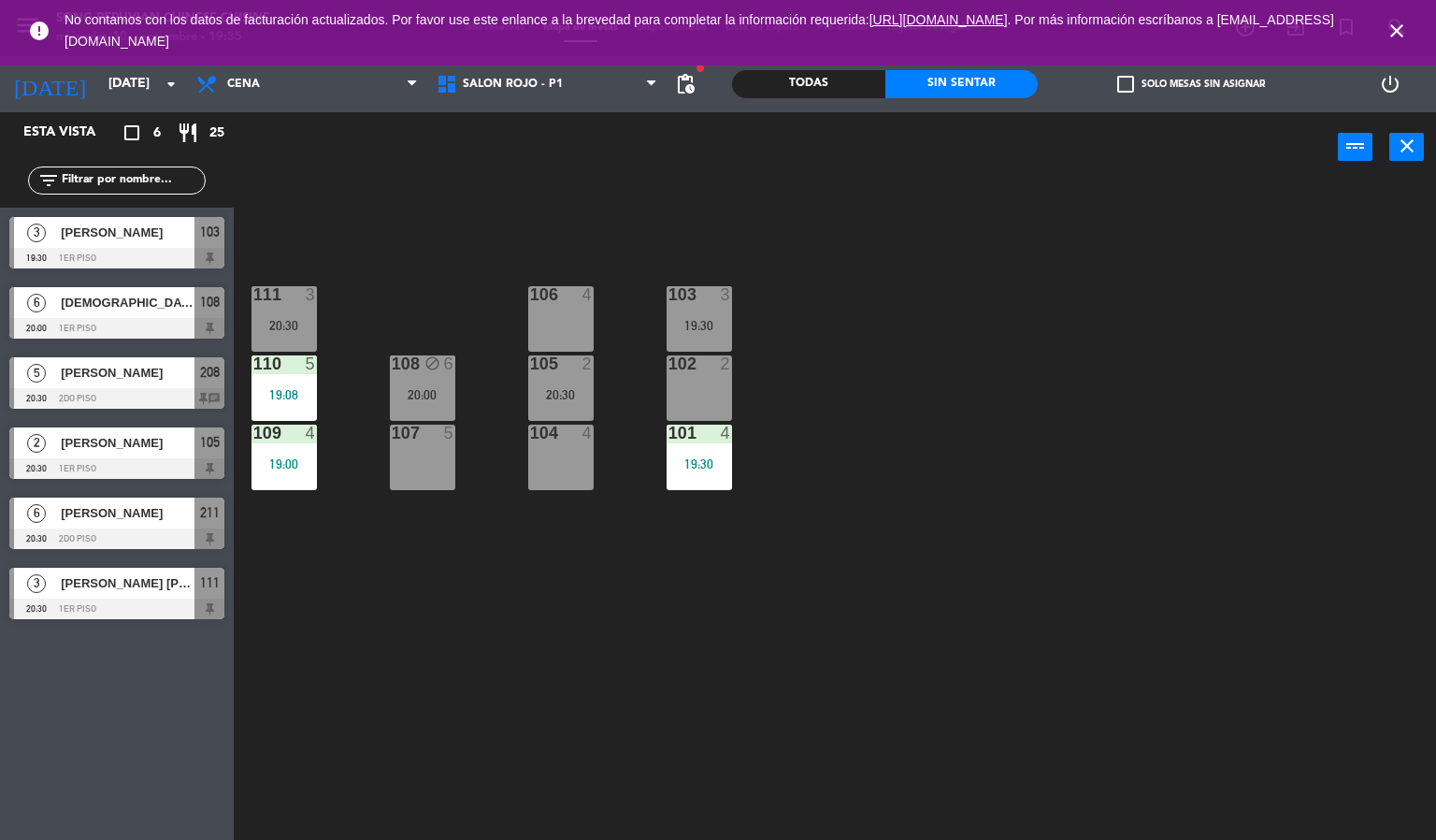
scroll to position [0, 0]
click at [715, 320] on div "19:30" at bounding box center [699, 326] width 65 height 13
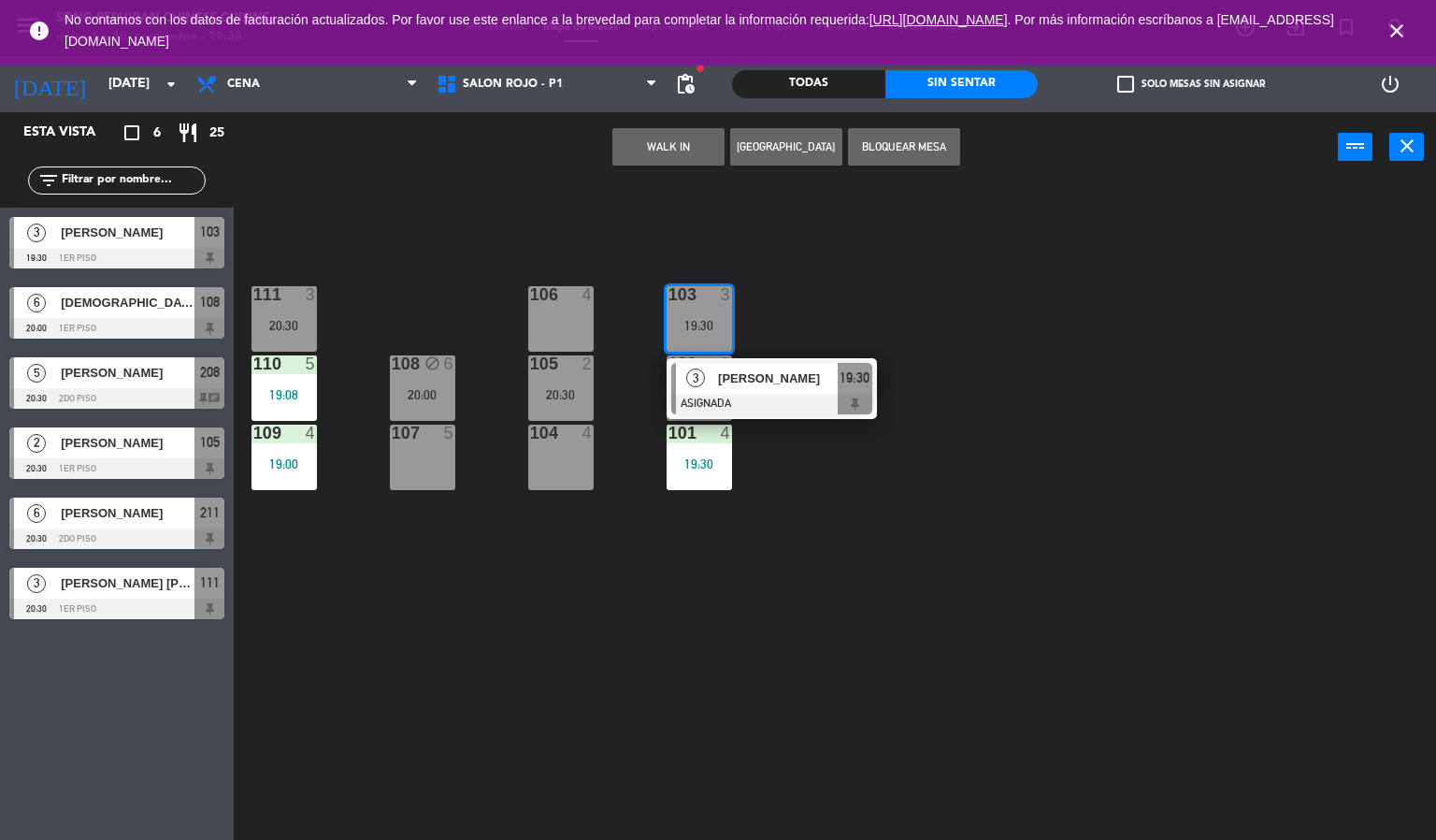
click at [989, 363] on div "103 3 19:30 3 Xiaoxiong Tan ASIGNADA 19:30 106 4 111 3 20:30 102 2 105 2 20:30 …" at bounding box center [842, 512] width 1189 height 657
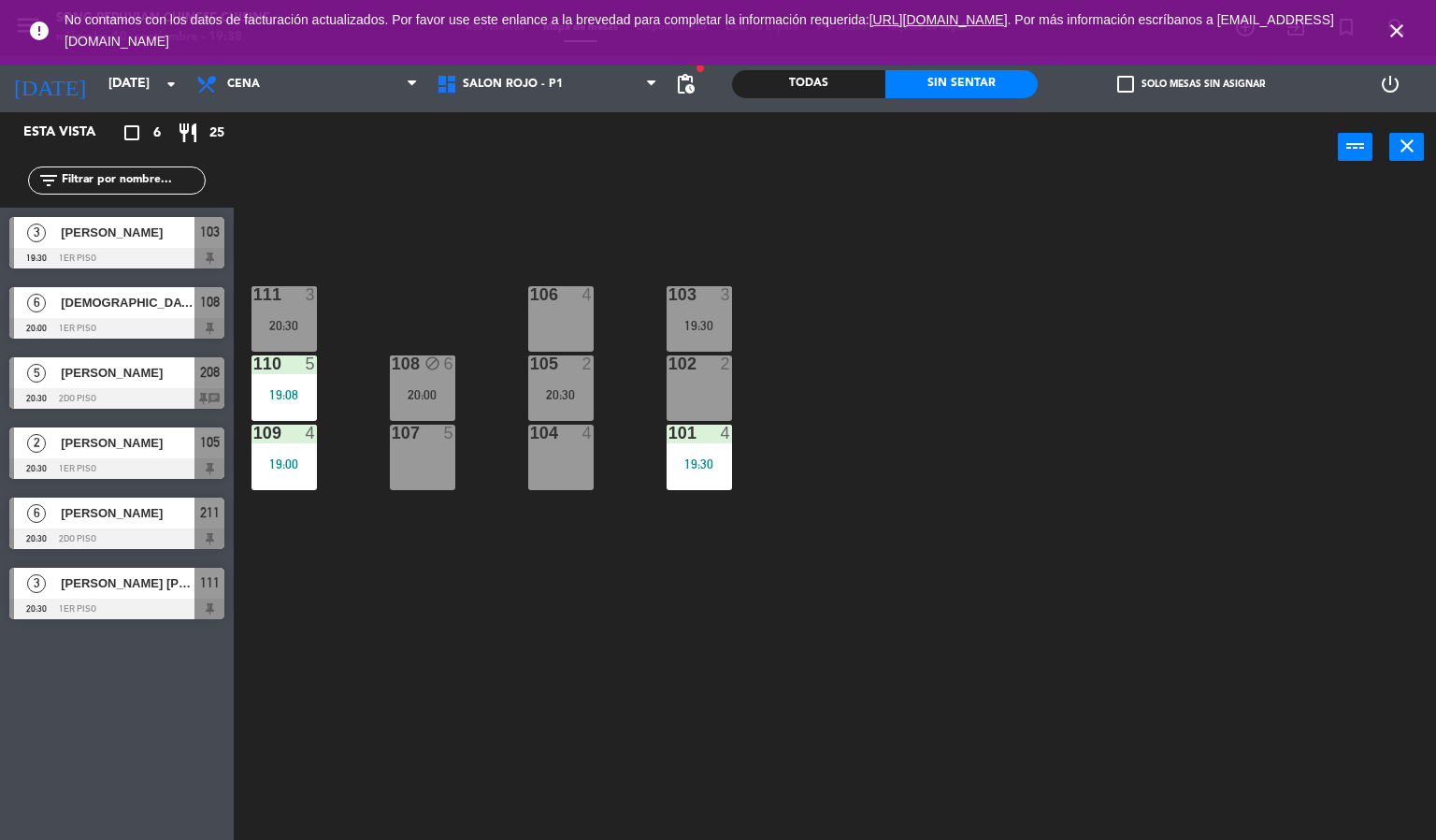
click at [1403, 35] on icon "close" at bounding box center [1397, 31] width 23 height 23
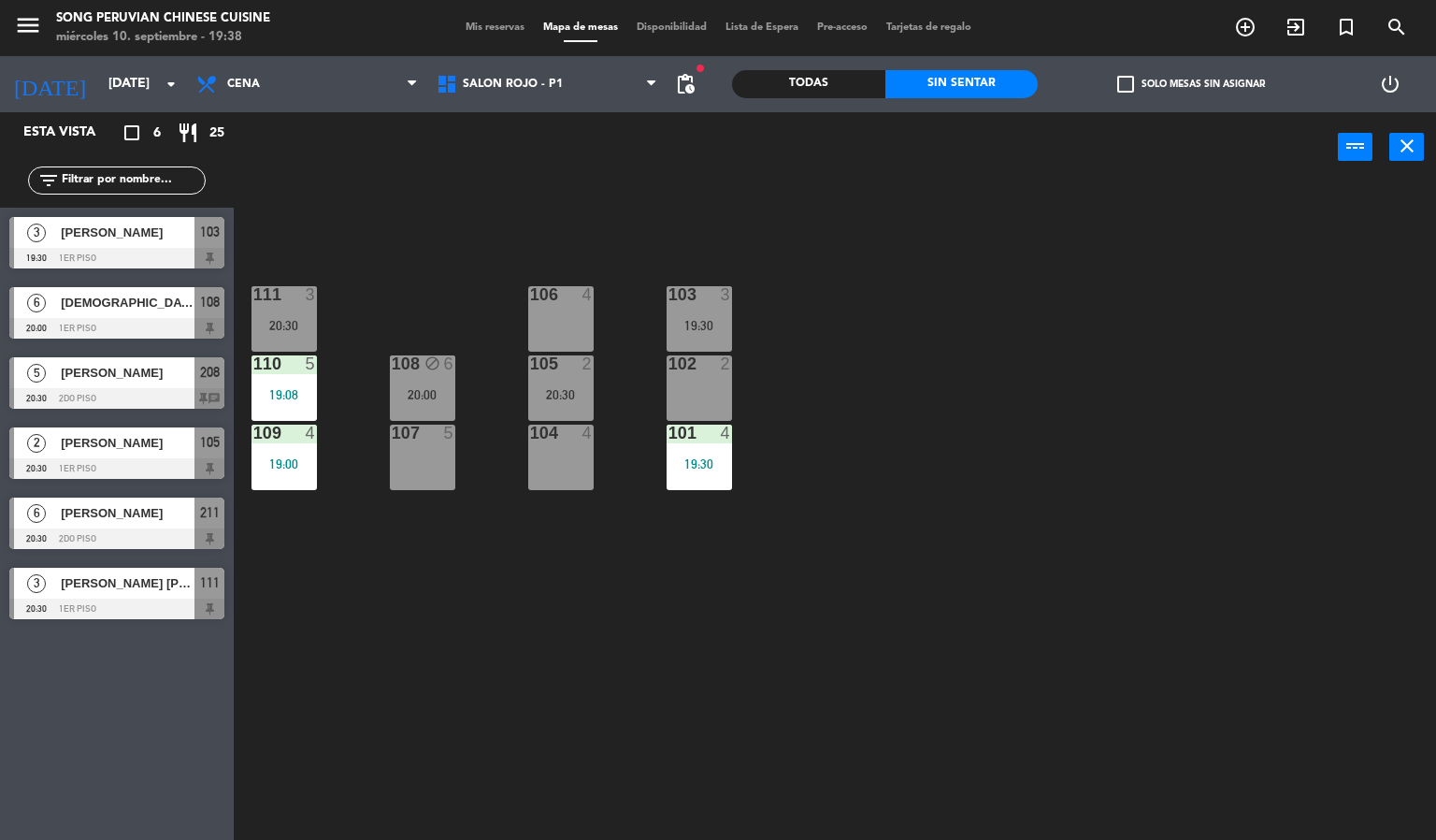
drag, startPoint x: 567, startPoint y: 371, endPoint x: 567, endPoint y: 353, distance: 18.0
click at [567, 367] on div at bounding box center [561, 364] width 31 height 17
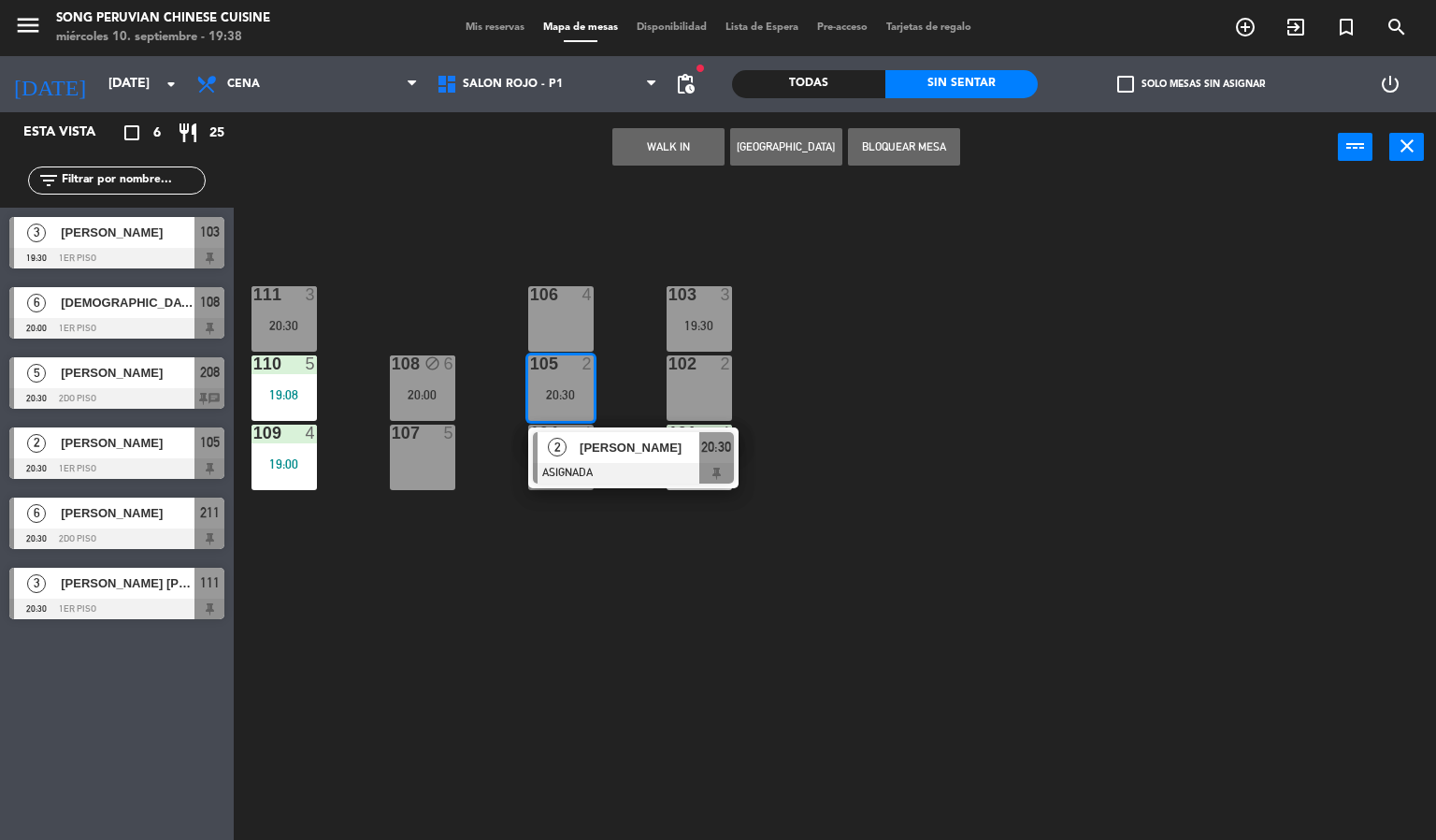
click at [576, 225] on div "103 3 19:30 106 4 111 3 20:30 102 2 105 2 20:30 2 [PERSON_NAME] ASIGNADA 20:30 …" at bounding box center [842, 512] width 1189 height 657
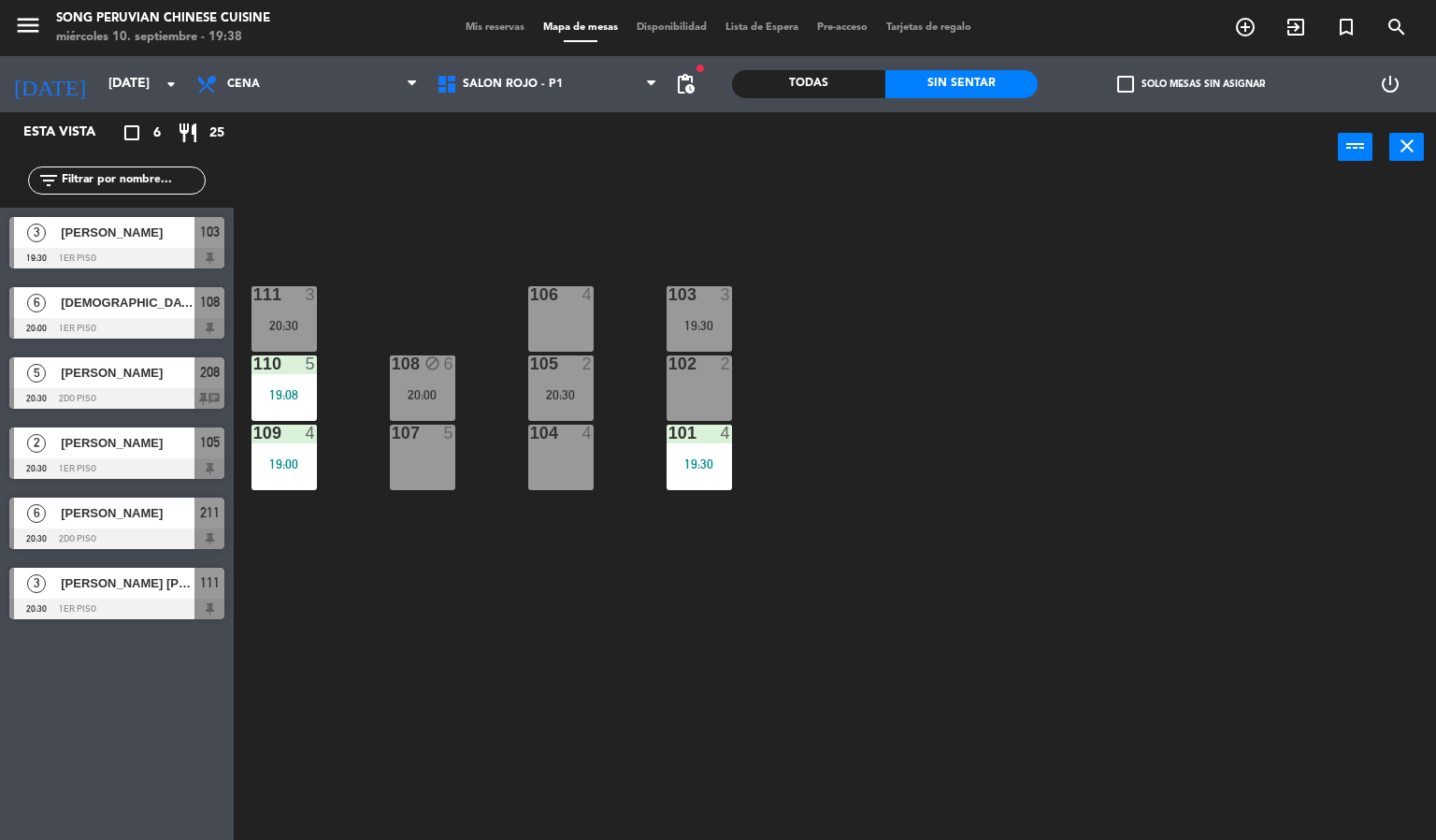
click at [631, 254] on div "103 3 19:30 106 4 111 3 20:30 102 2 105 2 20:30 108 block 6 20:00 110 5 19:08 1…" at bounding box center [842, 512] width 1189 height 657
click at [444, 382] on div "108 block 6 20:00" at bounding box center [422, 387] width 65 height 65
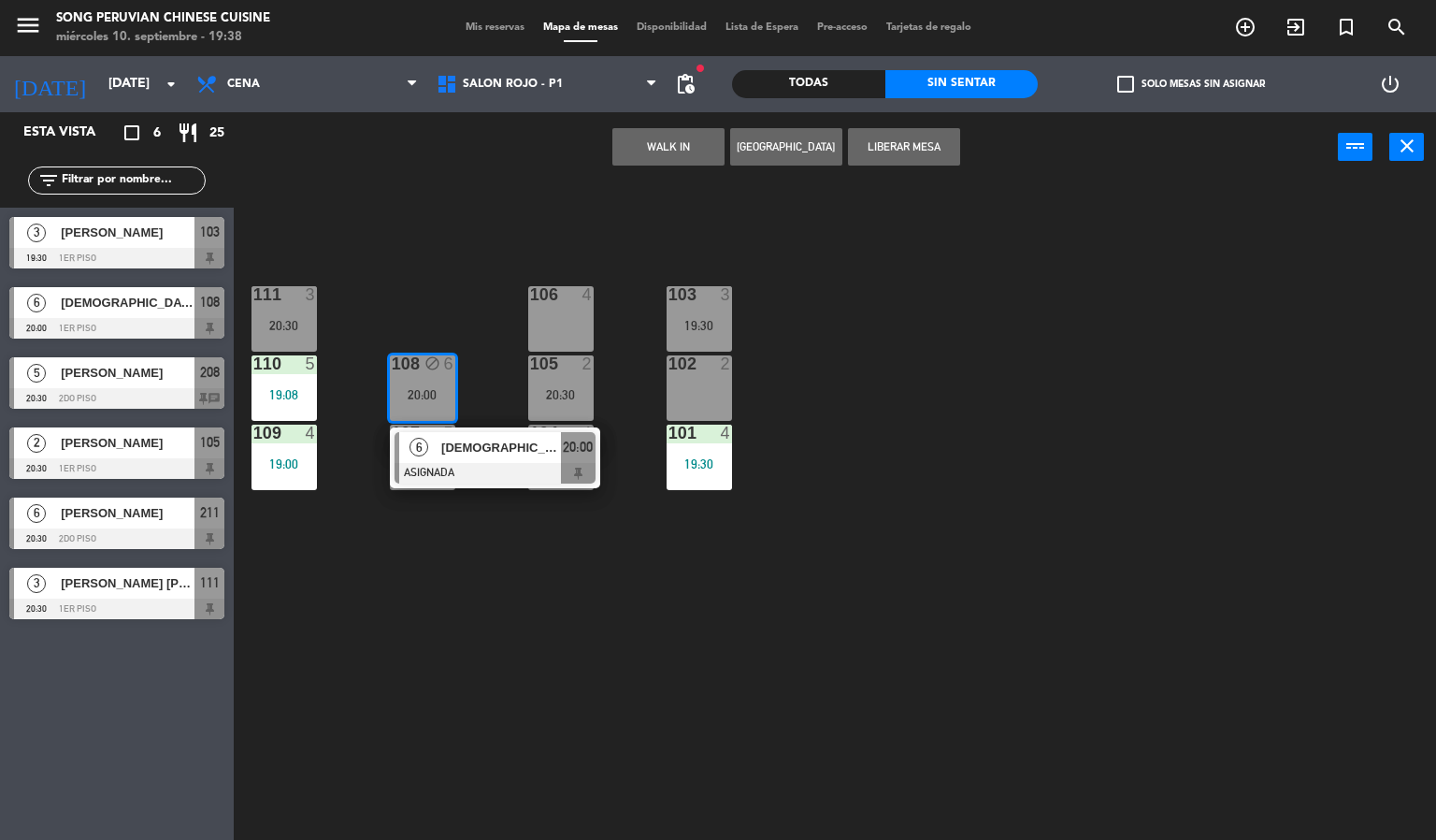
click at [446, 297] on div "103 3 19:30 106 4 111 3 20:30 102 2 105 2 20:30 108 block 6 20:00 6 [DEMOGRAPHI…" at bounding box center [842, 512] width 1189 height 657
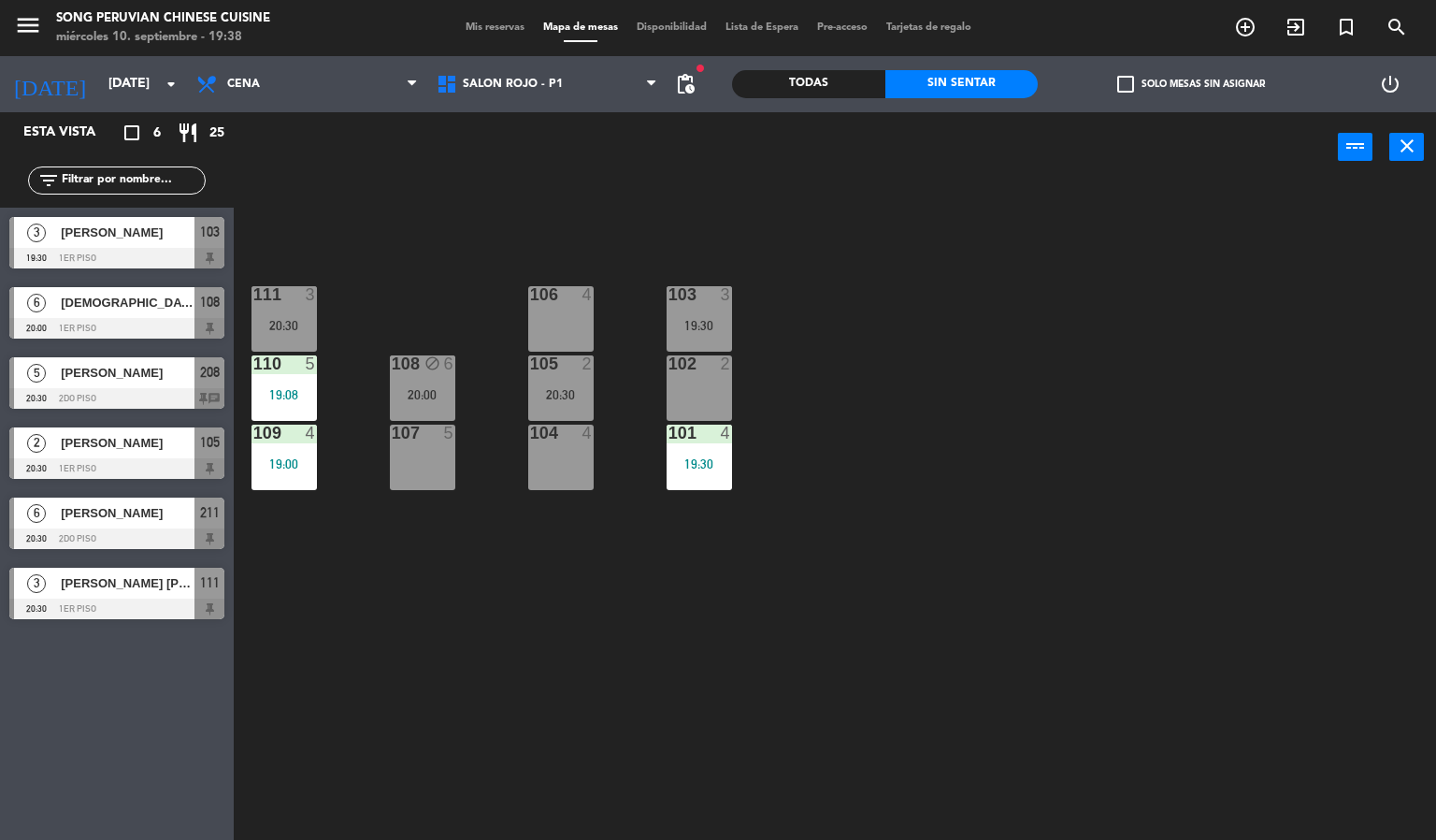
click at [387, 300] on div "103 3 19:30 106 4 111 3 20:30 102 2 105 2 20:30 108 block 6 20:00 110 5 19:08 1…" at bounding box center [842, 512] width 1189 height 657
click at [1074, 275] on div "103 3 19:30 106 4 111 3 20:30 102 2 105 2 20:30 108 block 6 20:00 110 5 19:08 1…" at bounding box center [842, 512] width 1189 height 657
click at [1018, 575] on div "103 3 19:30 106 4 111 3 20:30 102 2 105 2 20:30 108 block 6 20:00 110 5 19:08 1…" at bounding box center [842, 512] width 1189 height 657
click at [835, 570] on div "103 3 19:30 106 4 111 3 20:30 102 2 105 2 20:30 108 block 6 20:00 110 5 19:08 1…" at bounding box center [842, 512] width 1189 height 657
click at [547, 220] on div "103 3 19:30 106 4 111 3 20:30 102 2 105 2 20:30 108 block 6 20:00 110 5 19:08 1…" at bounding box center [842, 512] width 1189 height 657
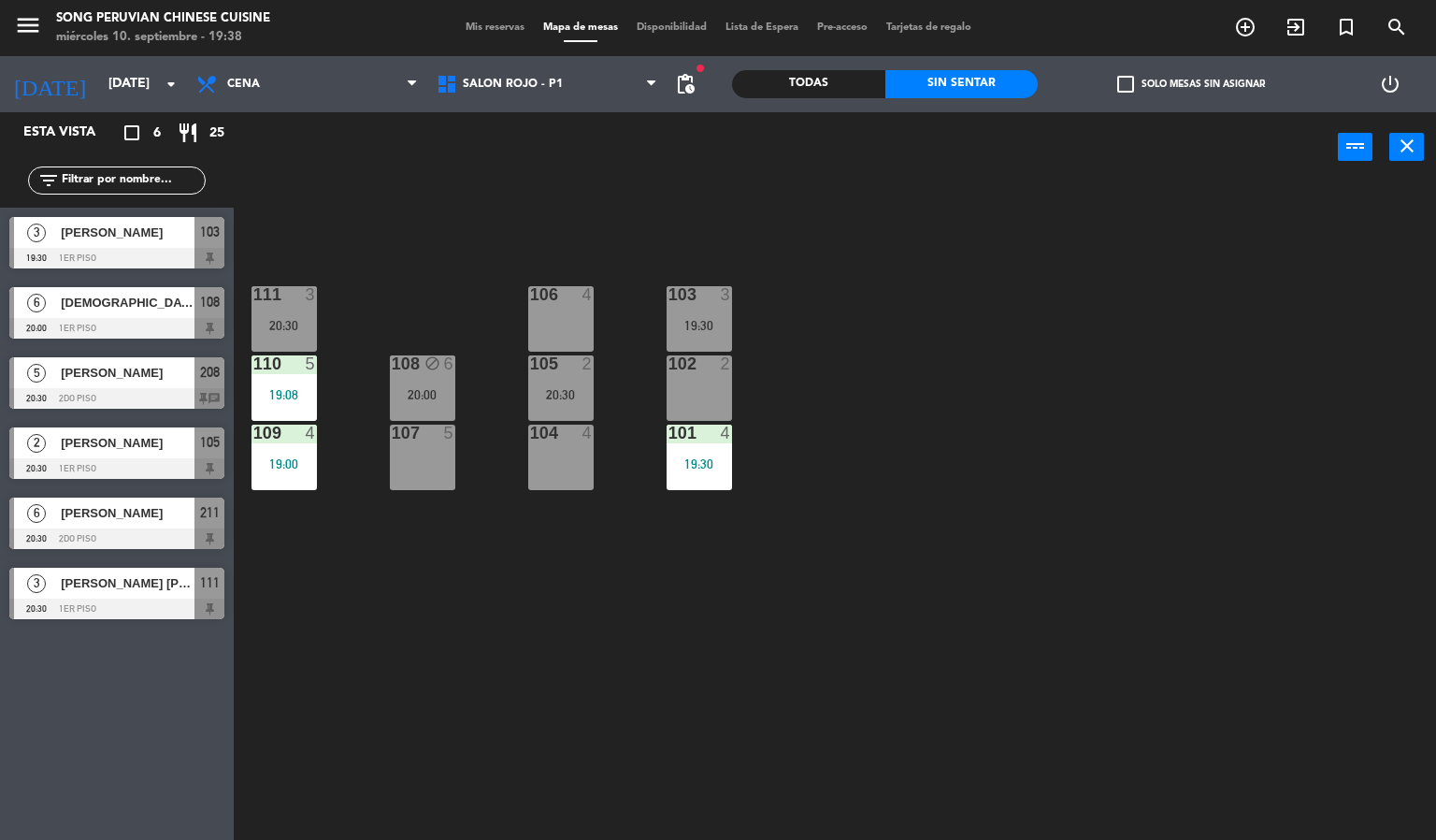
drag, startPoint x: 1153, startPoint y: 219, endPoint x: 1126, endPoint y: 248, distance: 39.6
click at [1153, 228] on div "103 3 19:30 106 4 111 3 20:30 102 2 105 2 20:30 108 block 6 20:00 110 5 19:08 1…" at bounding box center [842, 512] width 1189 height 657
click at [851, 366] on div "103 3 19:30 106 4 111 3 20:30 102 2 105 2 20:30 108 block 6 20:00 110 5 19:08 1…" at bounding box center [842, 512] width 1189 height 657
click at [1108, 514] on div "103 3 19:30 106 4 111 3 20:30 102 2 105 2 20:30 108 block 6 20:00 110 5 19:08 1…" at bounding box center [842, 512] width 1189 height 657
click at [421, 384] on div "108 block 6 20:00" at bounding box center [422, 387] width 65 height 65
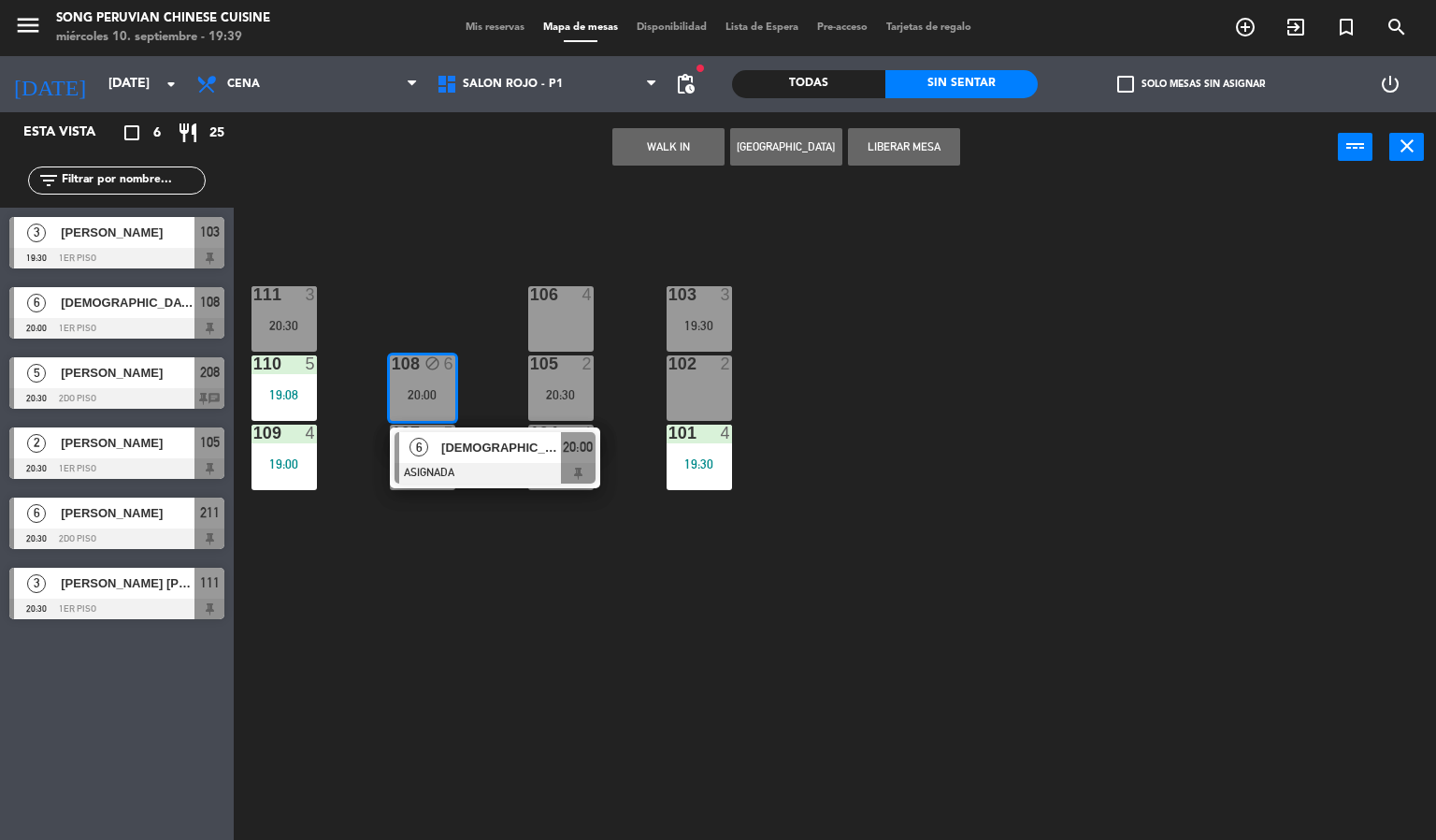
click at [403, 636] on div "103 3 19:30 106 4 111 3 20:30 102 2 105 2 20:30 108 block 6 20:00 6 [DEMOGRAPHI…" at bounding box center [842, 512] width 1189 height 657
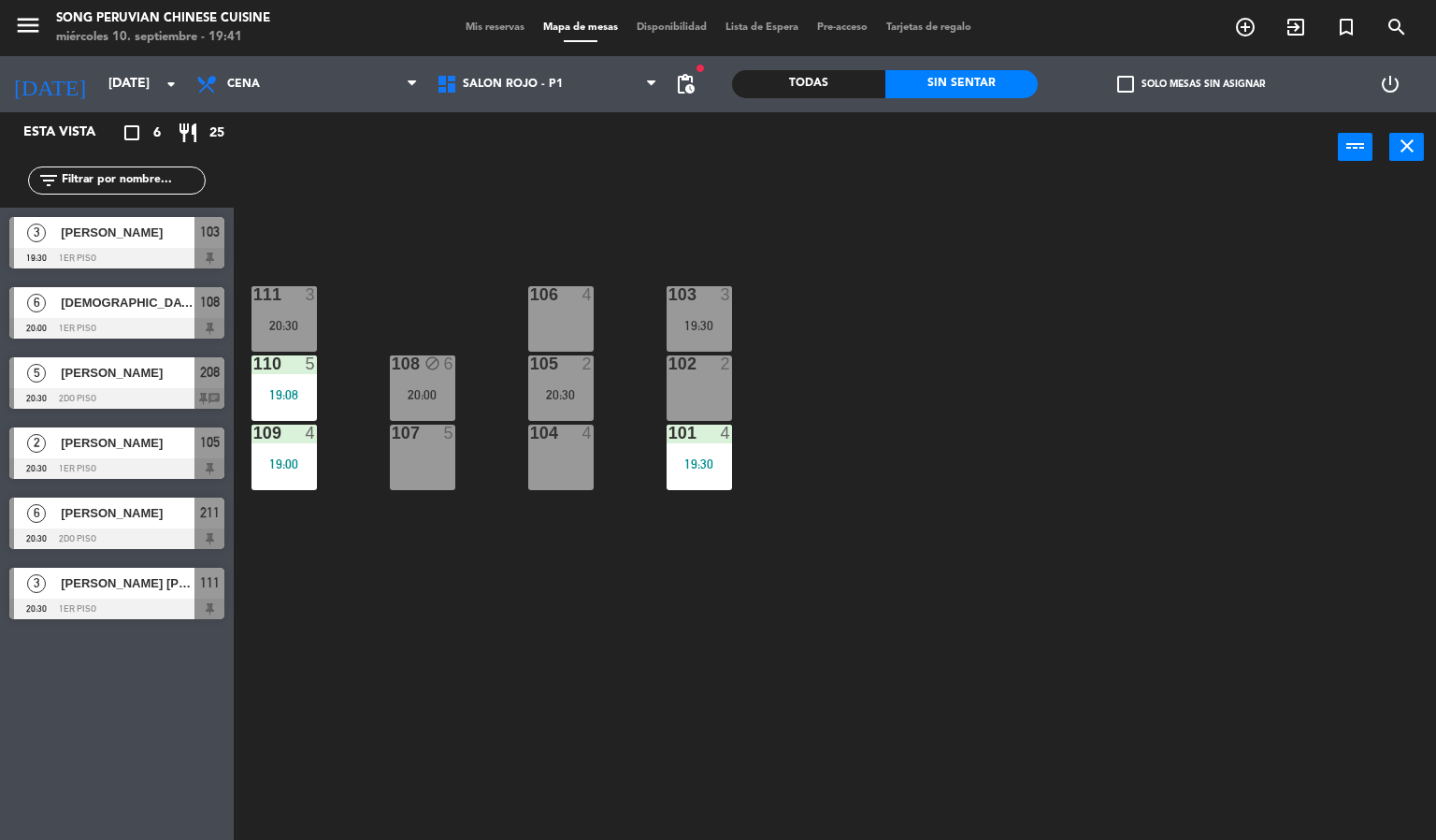
click at [1025, 652] on div "103 3 19:30 106 4 111 3 20:30 102 2 105 2 20:30 108 block 6 20:00 110 5 19:08 1…" at bounding box center [842, 512] width 1189 height 657
click at [1148, 387] on div "103 3 19:30 106 4 111 3 20:30 102 2 105 2 20:30 108 block 6 20:00 110 5 19:08 1…" at bounding box center [842, 512] width 1189 height 657
click at [1138, 415] on div "103 3 19:30 106 4 111 3 20:30 102 2 105 2 20:30 108 block 6 20:00 110 5 19:08 1…" at bounding box center [842, 512] width 1189 height 657
click at [722, 464] on div "19:30" at bounding box center [699, 464] width 65 height 13
click at [1097, 366] on div "103 3 19:30 106 4 111 3 20:30 102 2 105 2 20:30 108 block 6 20:00 110 5 19:08 1…" at bounding box center [842, 512] width 1189 height 657
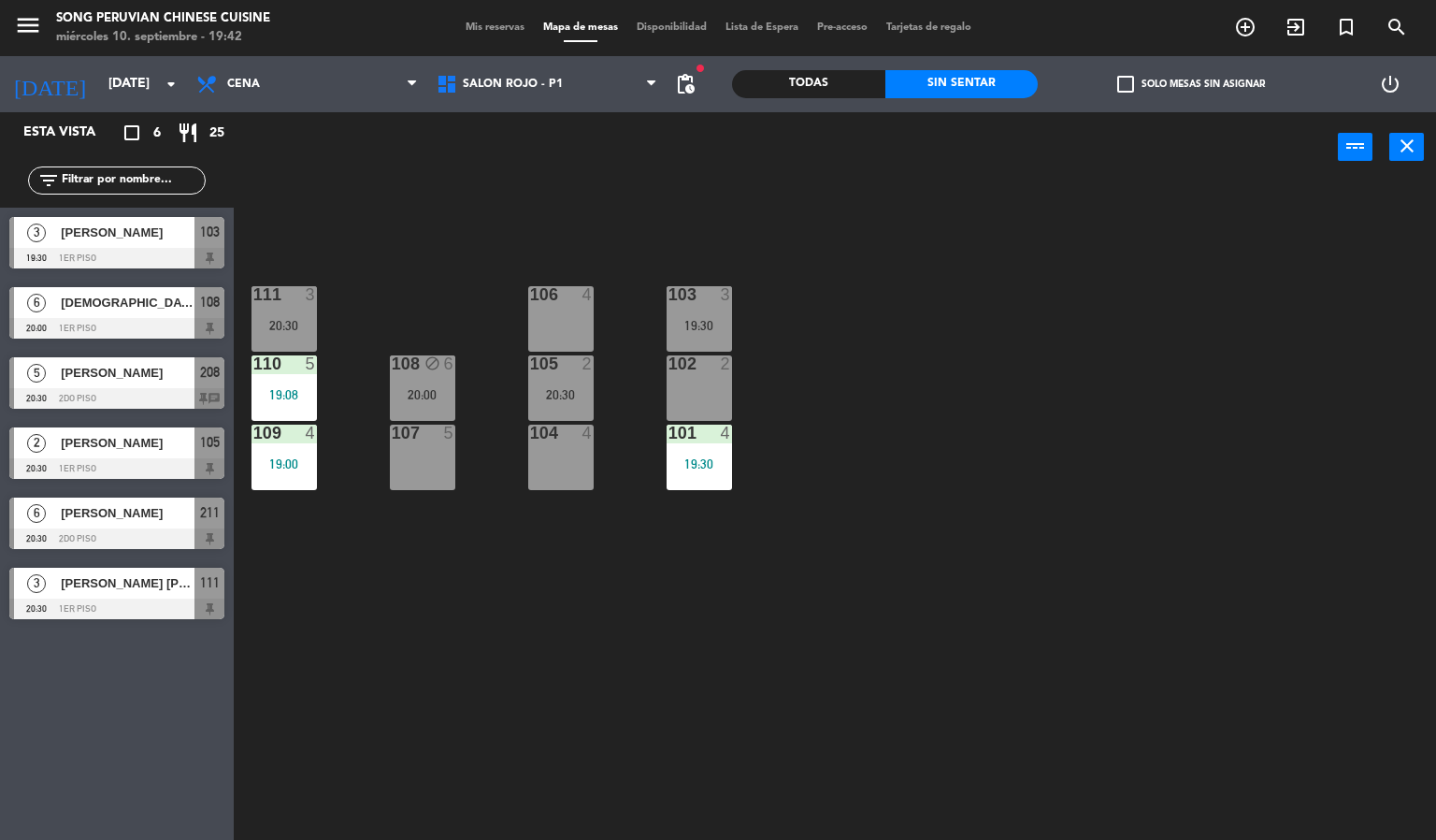
click at [163, 313] on span "[DEMOGRAPHIC_DATA][PERSON_NAME]" at bounding box center [127, 302] width 134 height 20
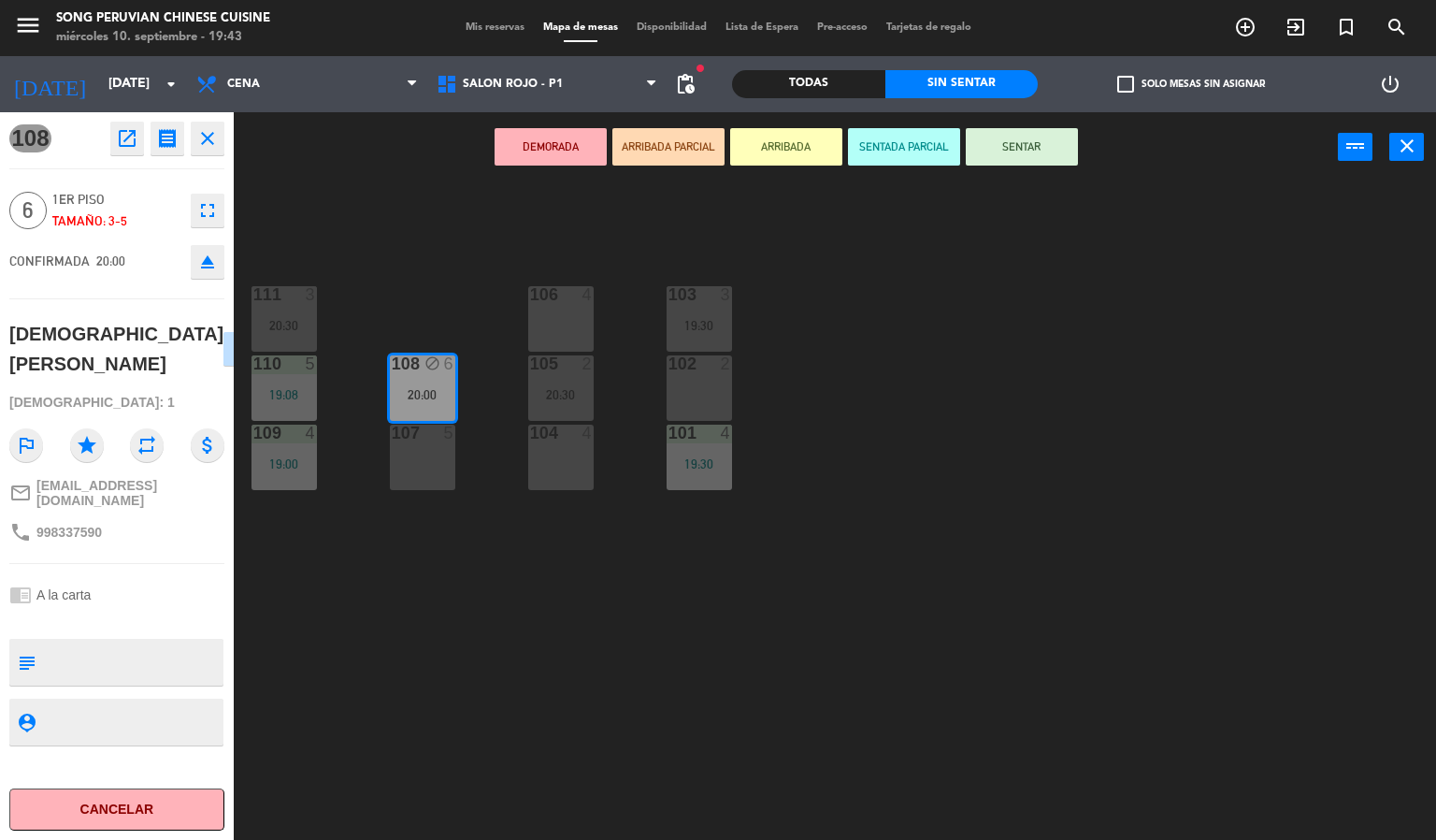
click at [906, 190] on div "103 3 19:30 106 4 111 3 20:30 102 2 105 2 20:30 108 block 6 20:00 110 5 19:08 1…" at bounding box center [842, 512] width 1189 height 657
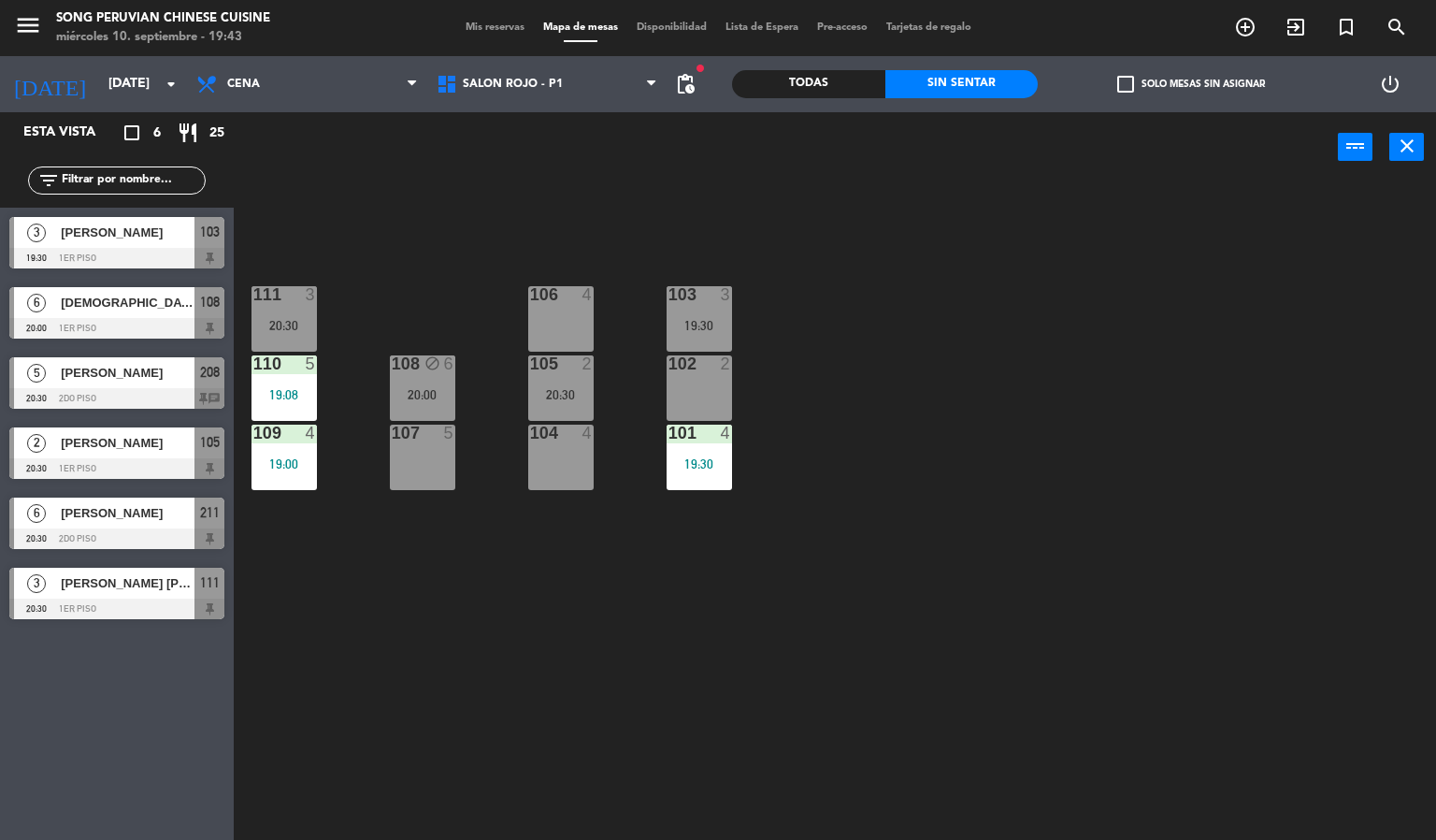
click at [426, 367] on icon "block" at bounding box center [432, 363] width 16 height 16
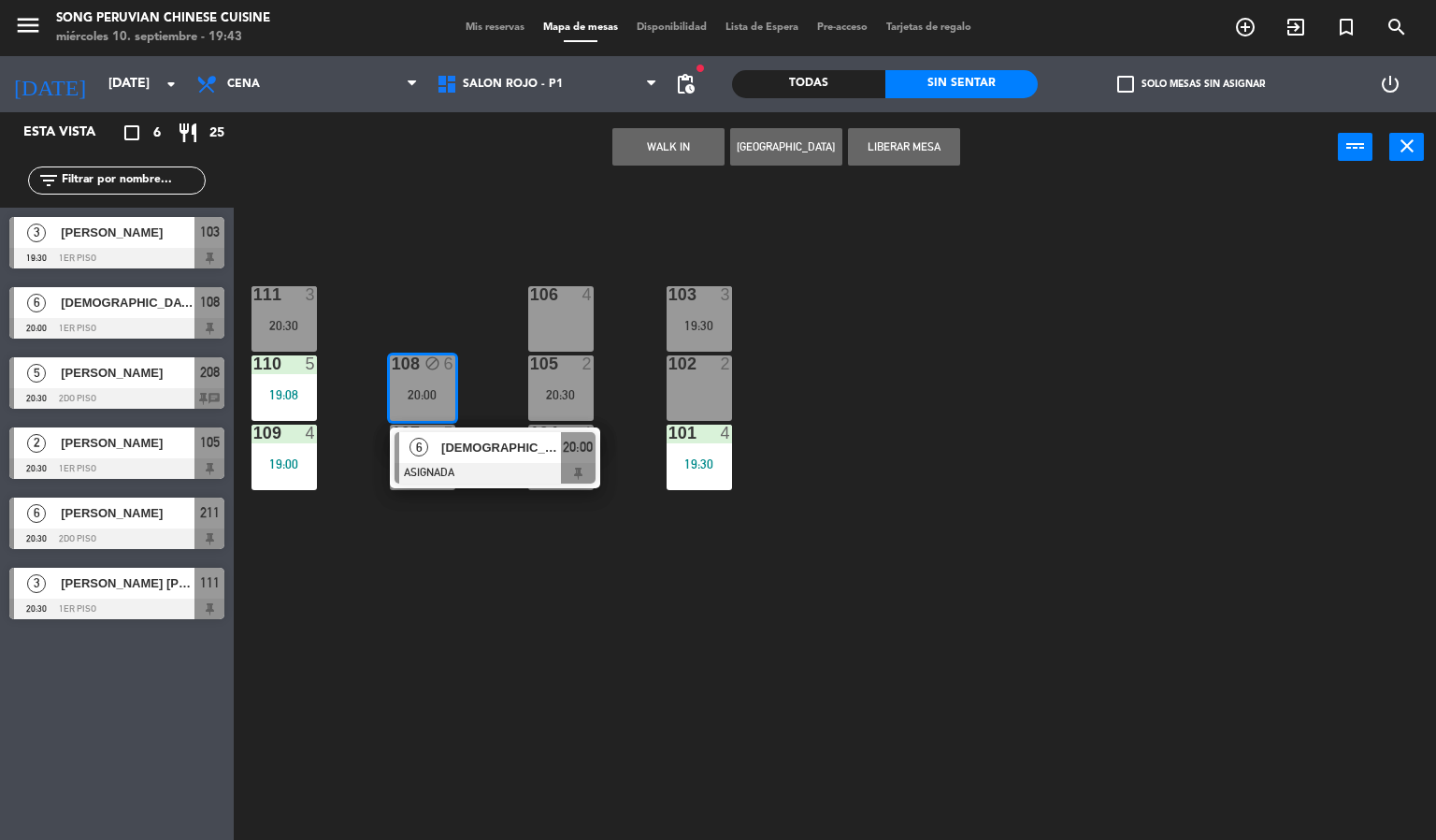
click at [491, 475] on div at bounding box center [495, 474] width 201 height 21
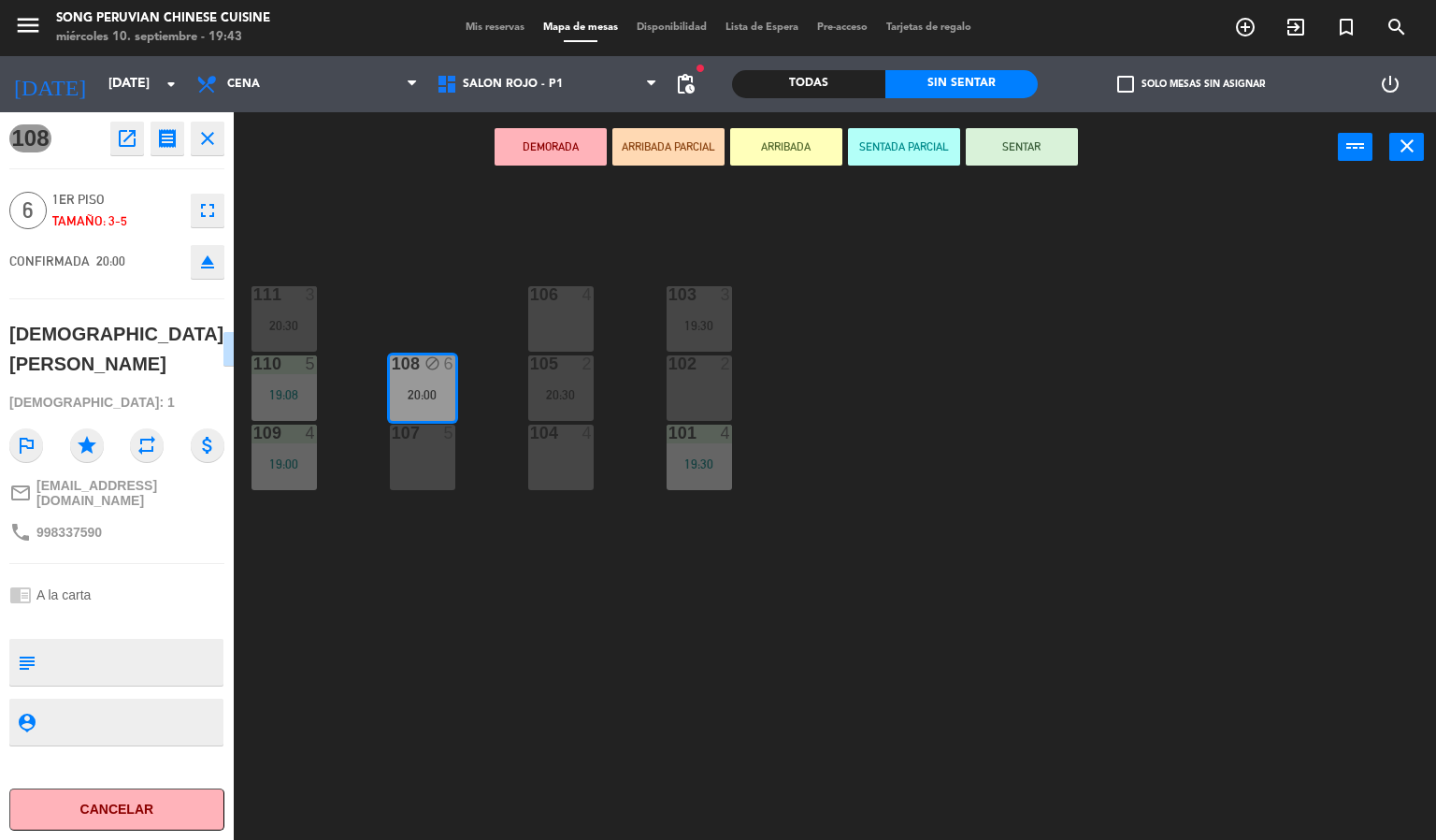
click at [921, 138] on button "SENTADA PARCIAL" at bounding box center [904, 146] width 112 height 37
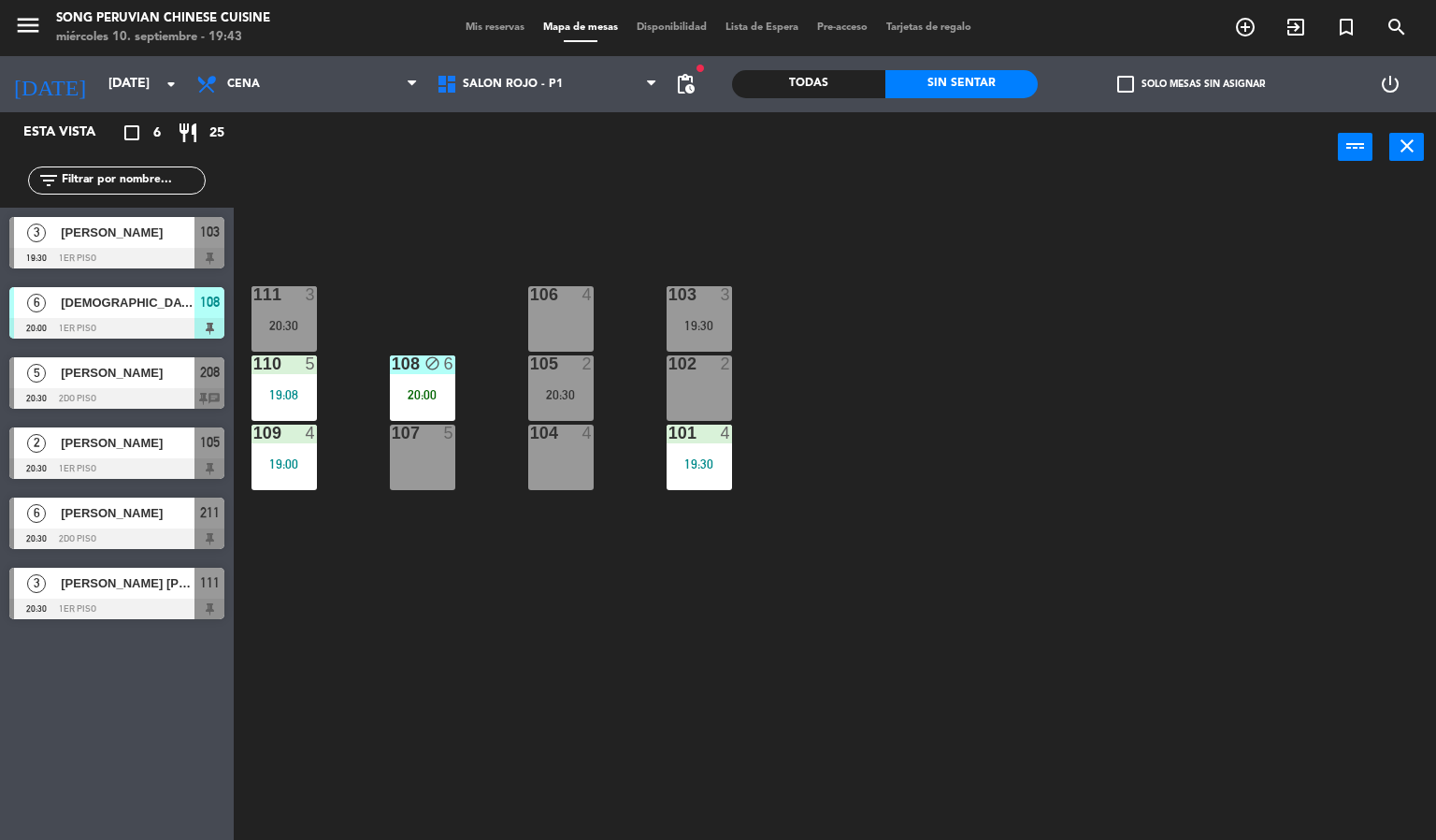
click at [530, 707] on div "103 3 19:30 106 4 111 3 20:30 102 2 105 2 20:30 108 block 6 20:00 110 5 19:08 1…" at bounding box center [842, 512] width 1189 height 657
click at [530, 258] on div "103 3 19:30 106 4 111 3 20:30 102 2 105 2 20:30 108 block 6 20:00 110 5 19:08 1…" at bounding box center [842, 512] width 1189 height 657
click at [654, 640] on div "103 3 19:30 106 4 111 3 20:30 102 2 105 2 20:30 108 block 6 20:00 110 5 19:08 1…" at bounding box center [842, 512] width 1189 height 657
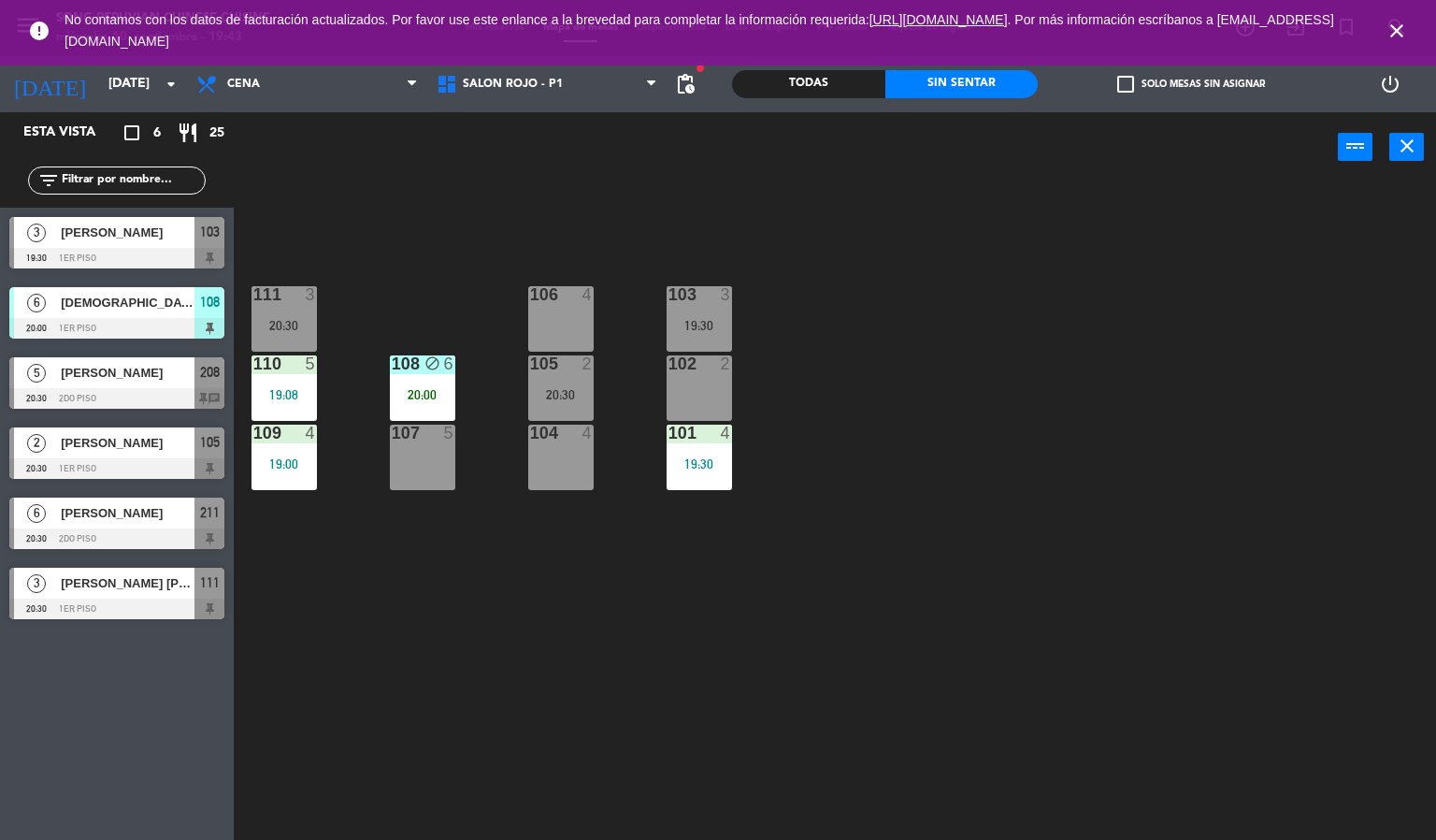
click at [1391, 29] on icon "close" at bounding box center [1397, 31] width 23 height 23
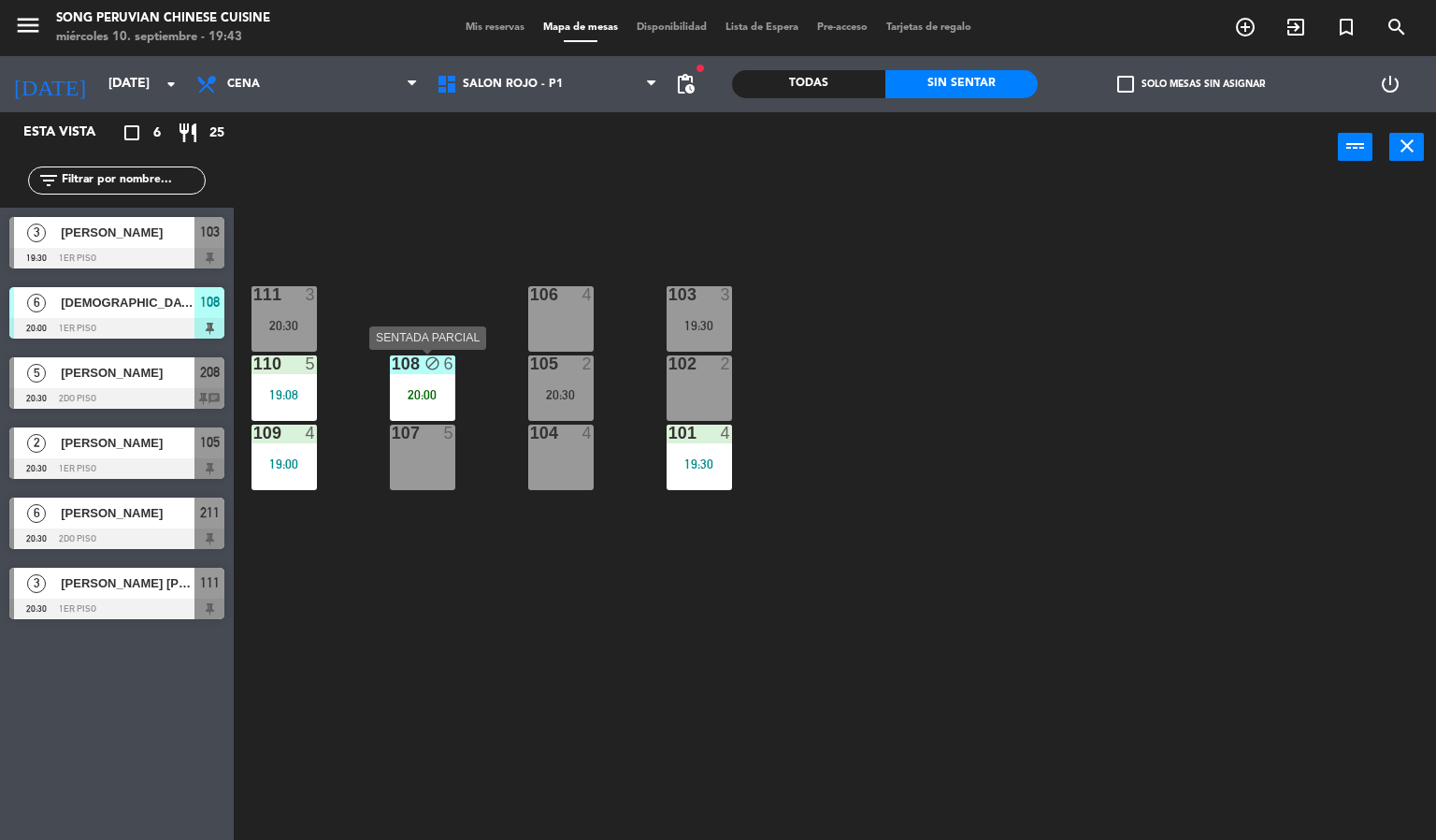
click at [418, 370] on div "block" at bounding box center [422, 364] width 31 height 18
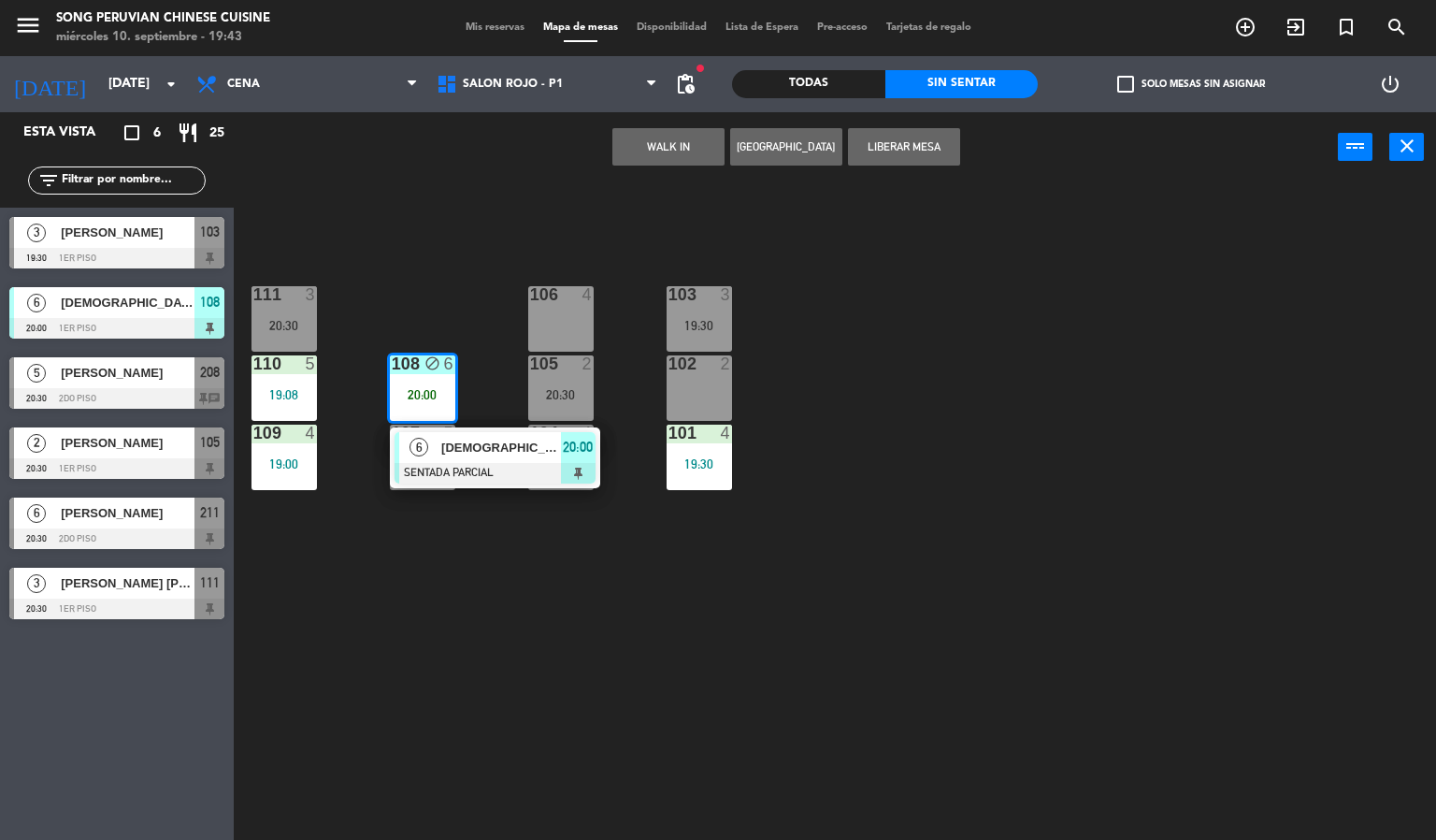
click at [458, 444] on span "[DEMOGRAPHIC_DATA][PERSON_NAME]" at bounding box center [501, 447] width 119 height 20
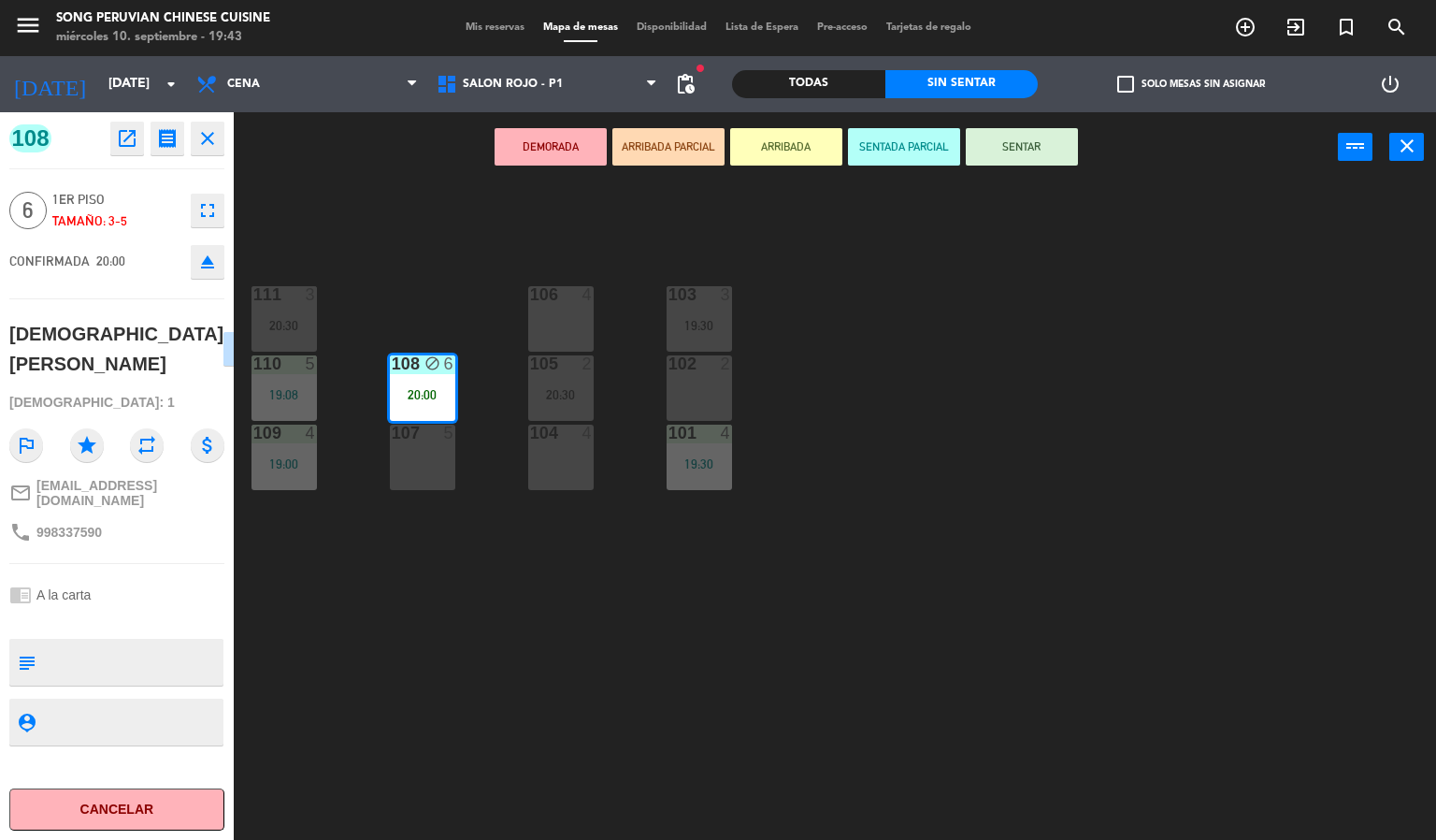
click at [1024, 150] on button "SENTAR" at bounding box center [1022, 146] width 112 height 37
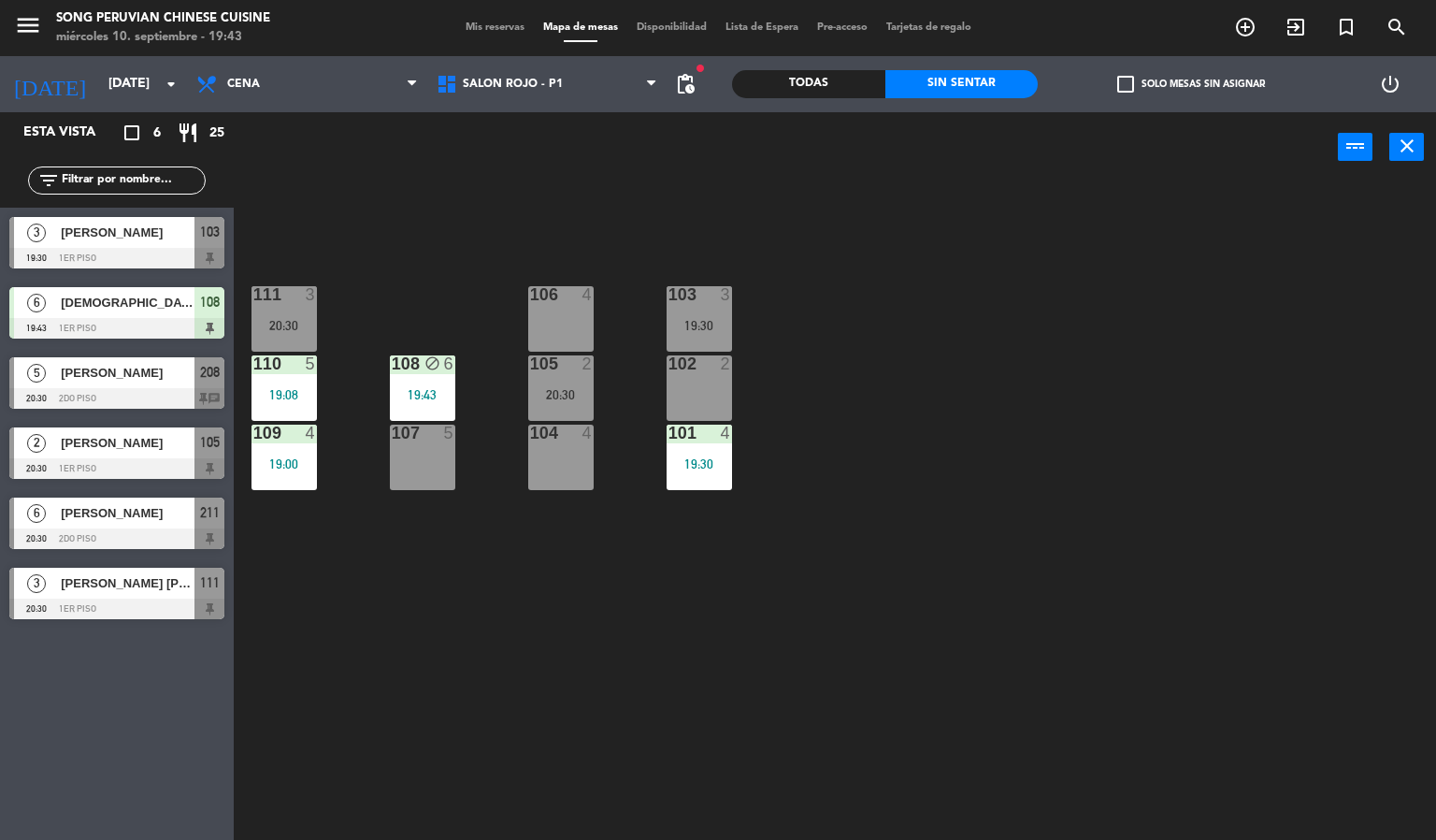
drag, startPoint x: 576, startPoint y: 188, endPoint x: 539, endPoint y: 202, distance: 39.6
click at [576, 186] on div "103 3 19:30 106 4 111 3 20:30 102 2 105 2 20:30 108 block 6 19:43 110 5 19:08 1…" at bounding box center [842, 512] width 1189 height 657
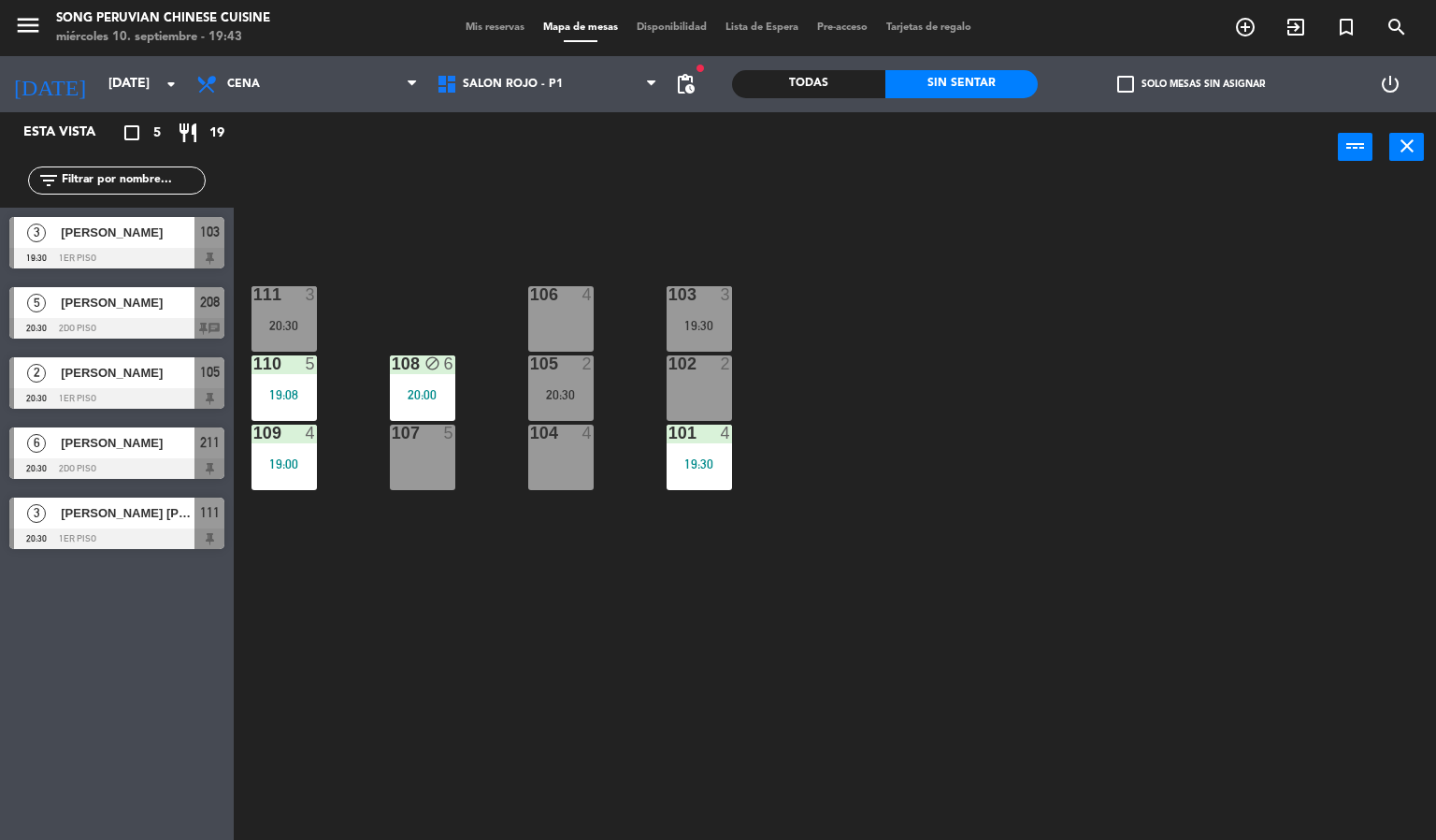
drag, startPoint x: 479, startPoint y: 312, endPoint x: 683, endPoint y: 334, distance: 205.2
click at [503, 309] on div "103 3 19:30 106 4 111 3 20:30 102 2 105 2 20:30 108 block 6 20:00 110 5 19:08 1…" at bounding box center [842, 512] width 1189 height 657
click at [719, 461] on div "19:30" at bounding box center [699, 464] width 65 height 13
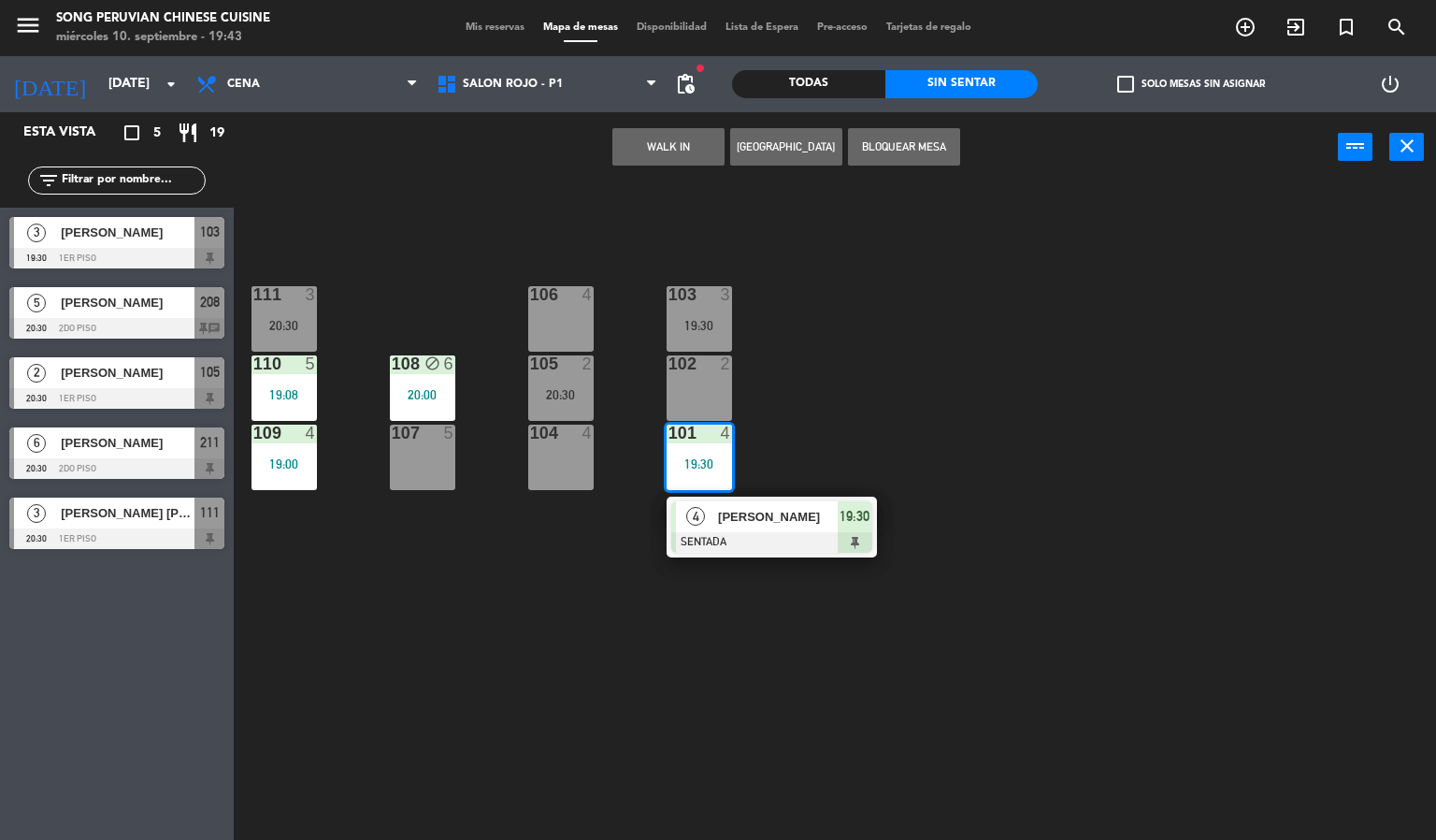
drag, startPoint x: 733, startPoint y: 513, endPoint x: 729, endPoint y: 475, distance: 38.2
click at [732, 509] on div "4 [PERSON_NAME] SENTADA 19:30" at bounding box center [772, 527] width 239 height 61
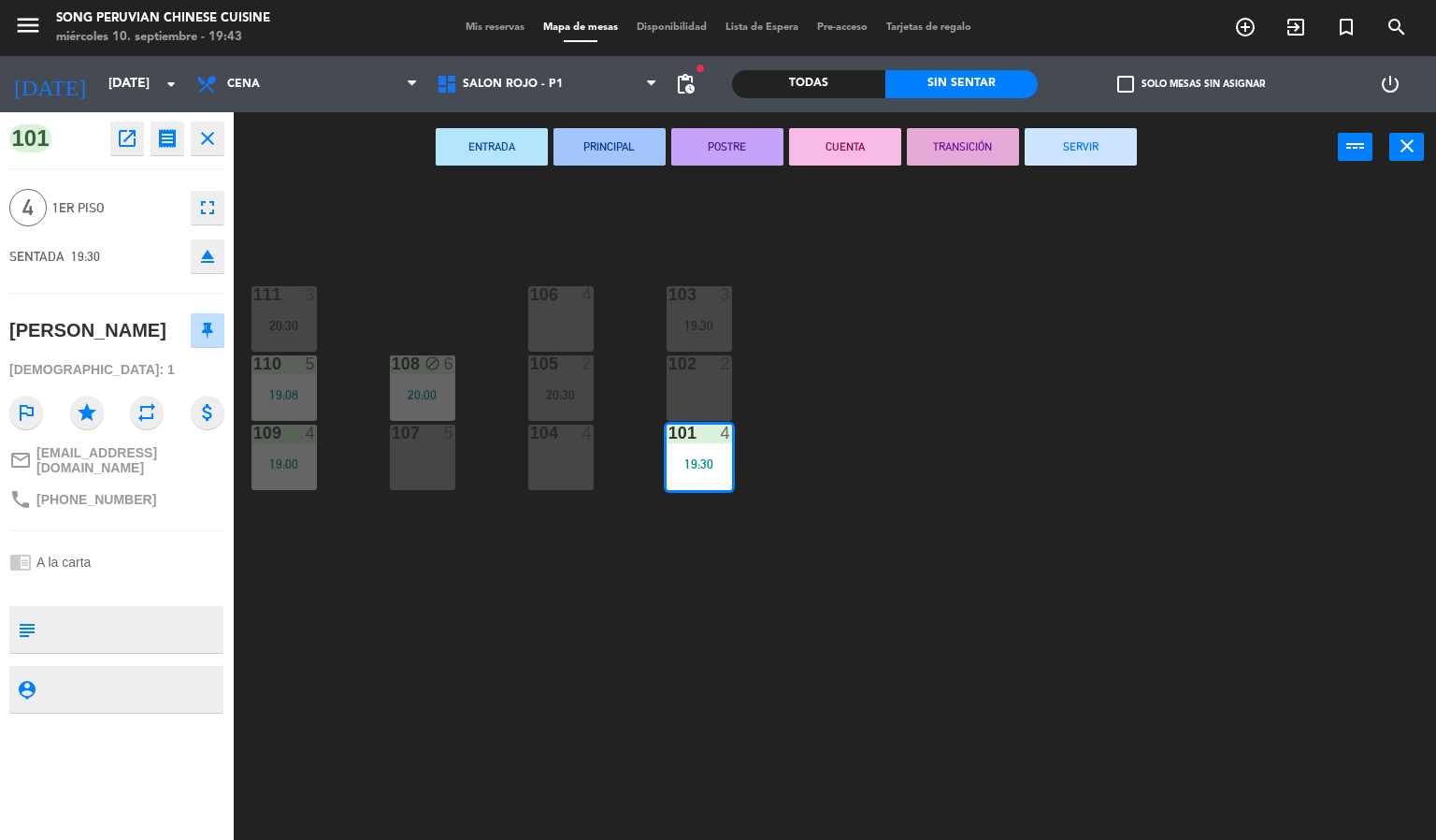
click at [727, 377] on div "102 2" at bounding box center [699, 387] width 65 height 65
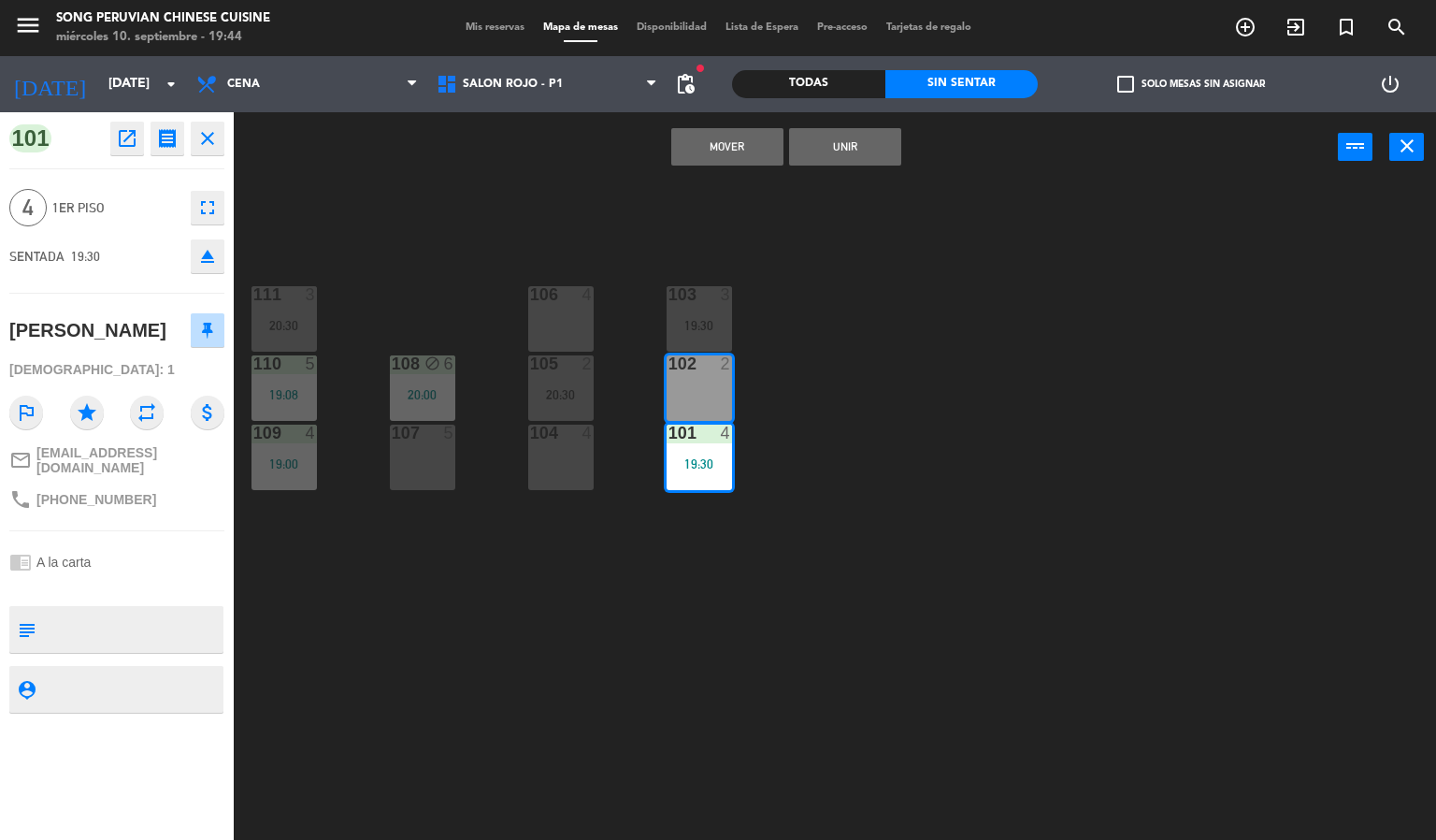
click at [853, 146] on button "Unir" at bounding box center [845, 146] width 112 height 37
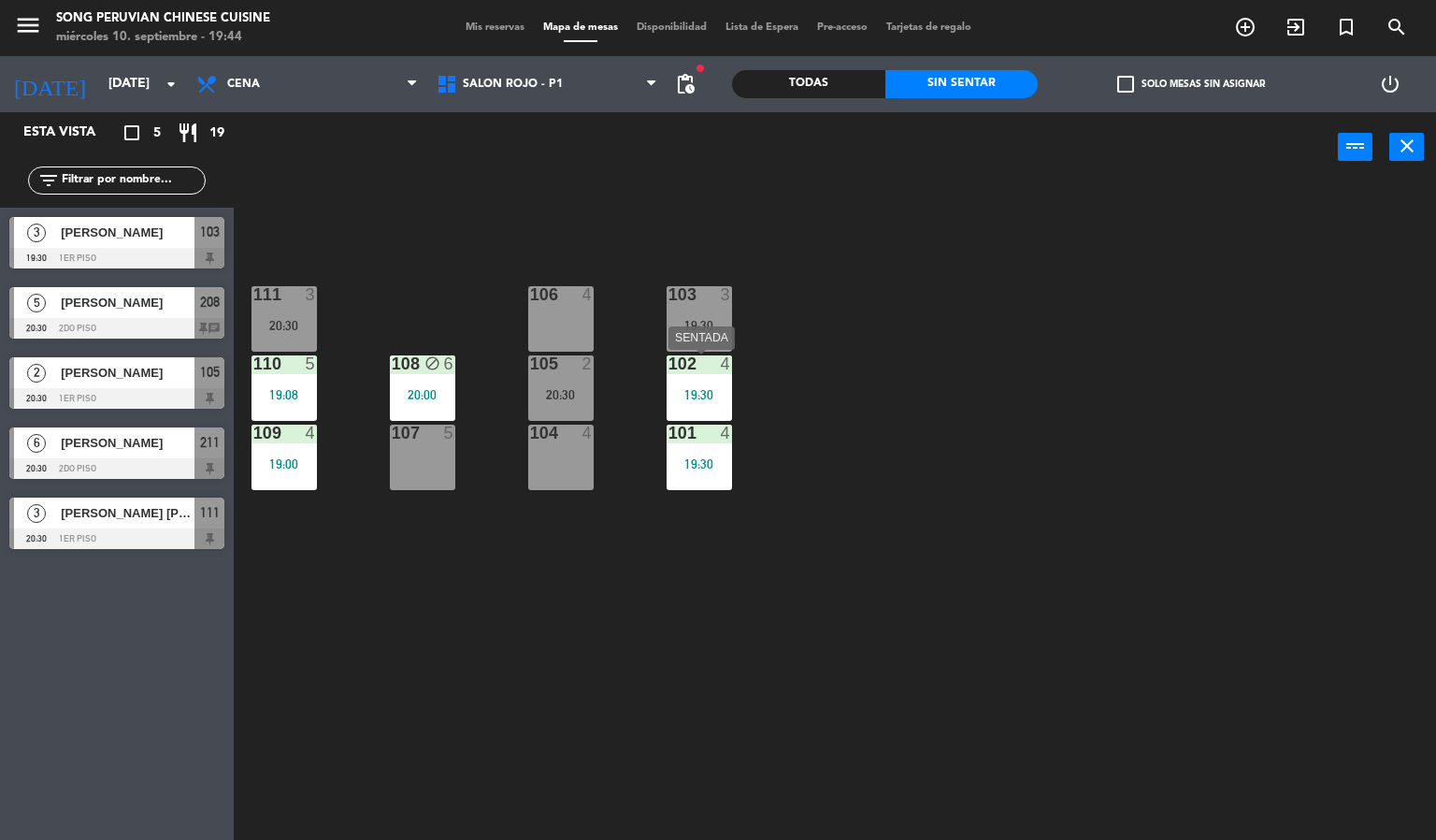
click at [722, 370] on div "4" at bounding box center [727, 364] width 11 height 17
click at [700, 397] on div "19:30" at bounding box center [699, 395] width 65 height 13
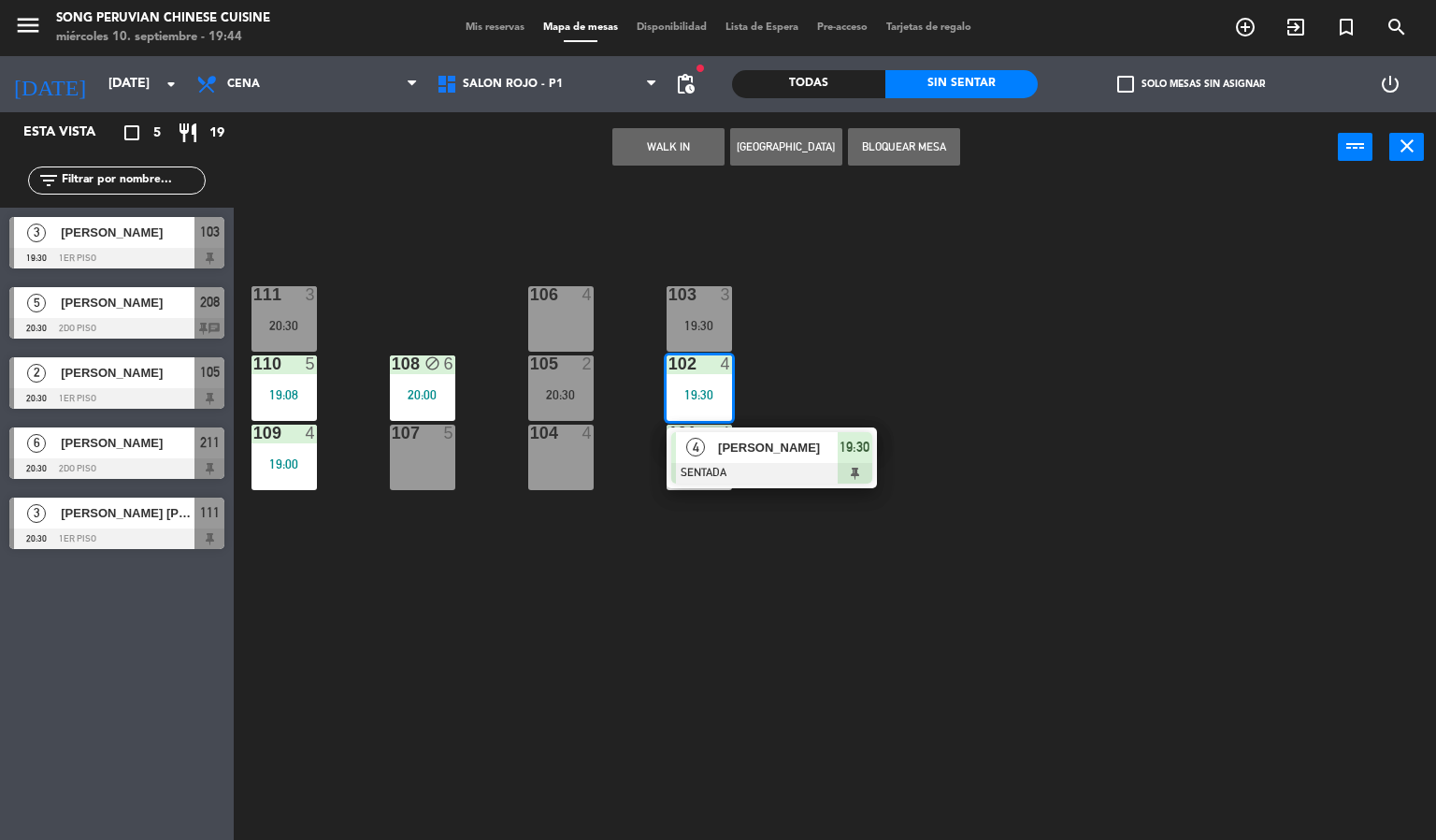
click at [722, 435] on div "[PERSON_NAME]" at bounding box center [777, 447] width 121 height 31
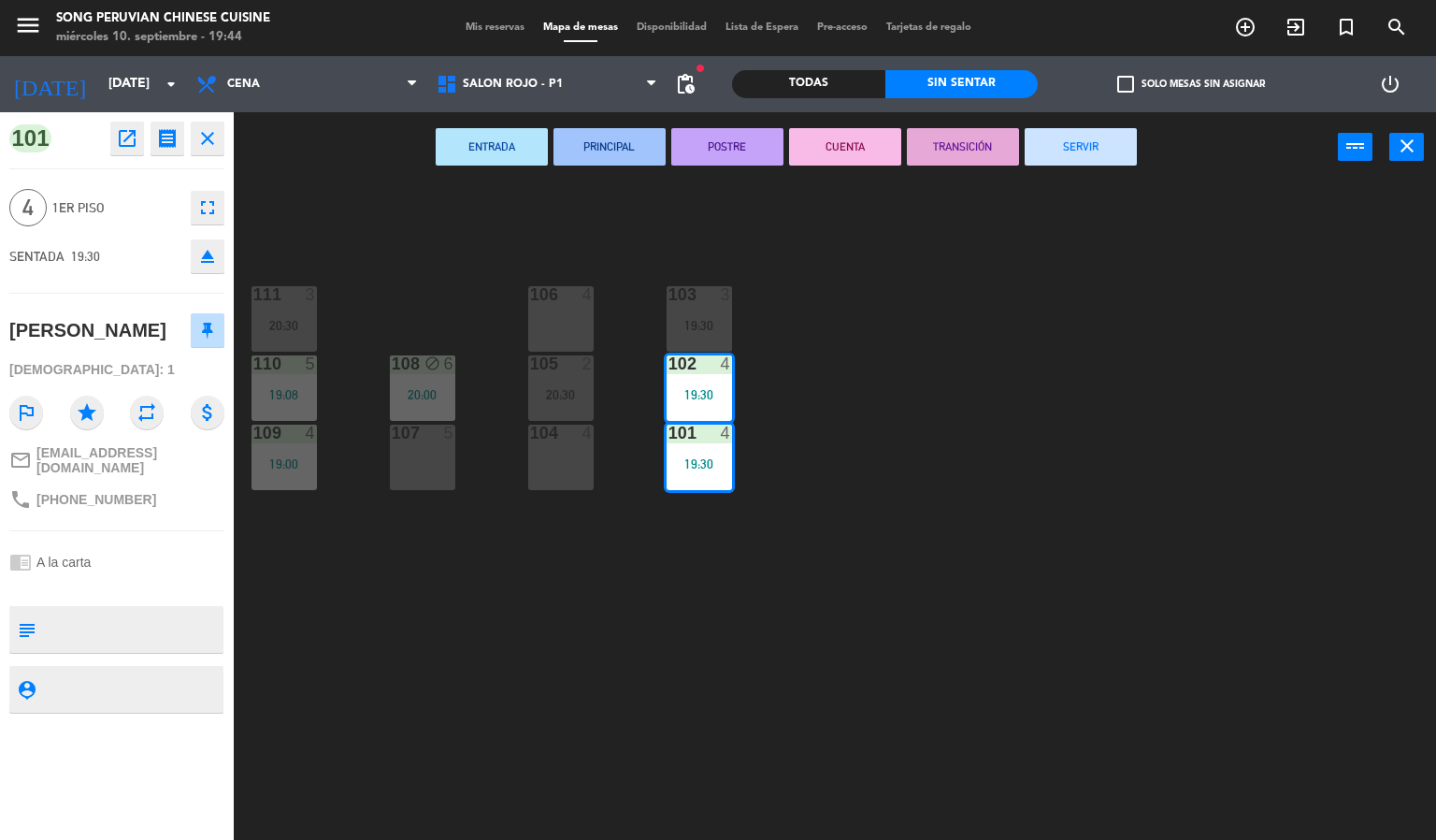
click at [207, 210] on icon "fullscreen" at bounding box center [207, 207] width 23 height 23
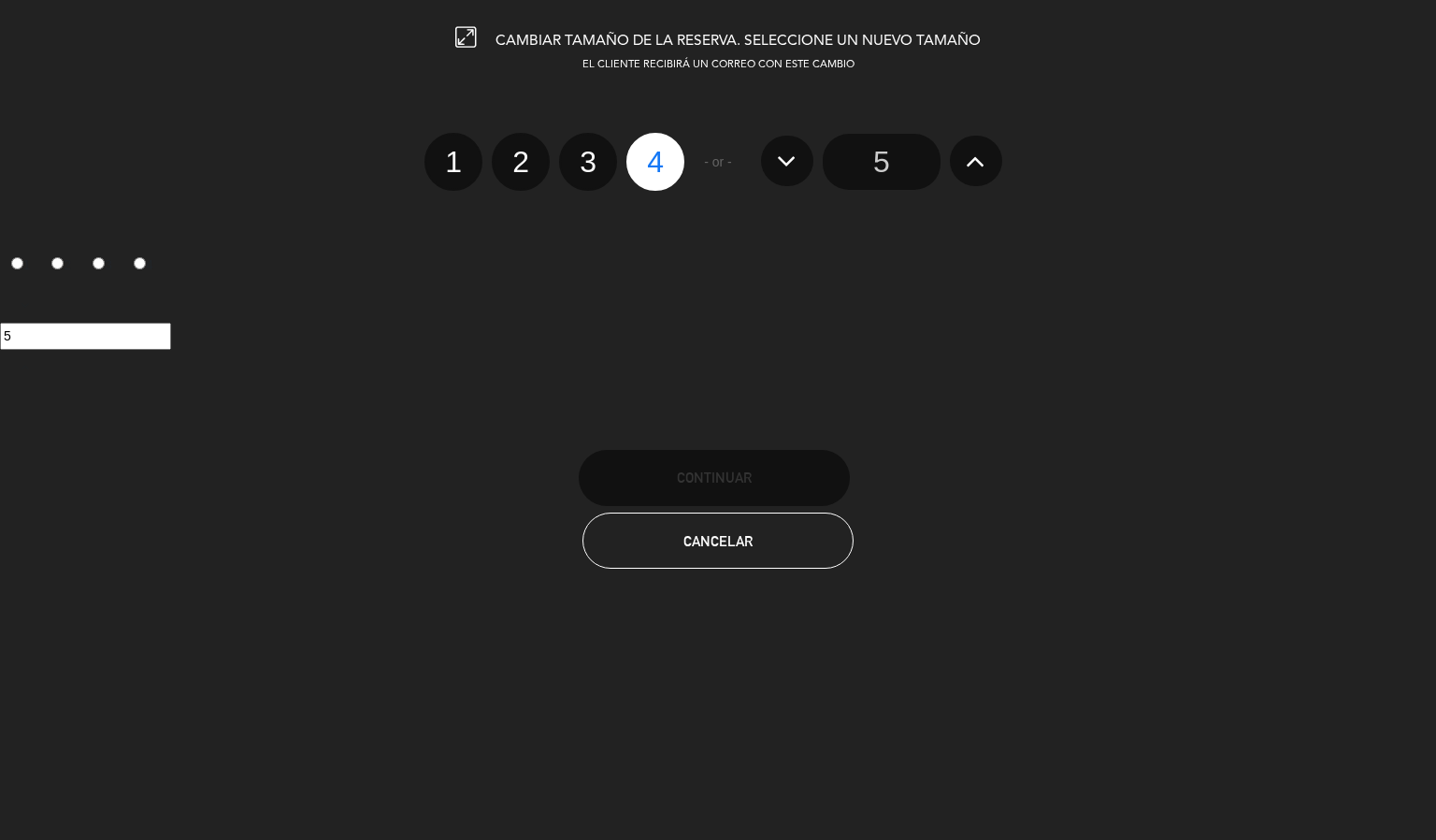
click at [994, 178] on button at bounding box center [976, 160] width 52 height 50
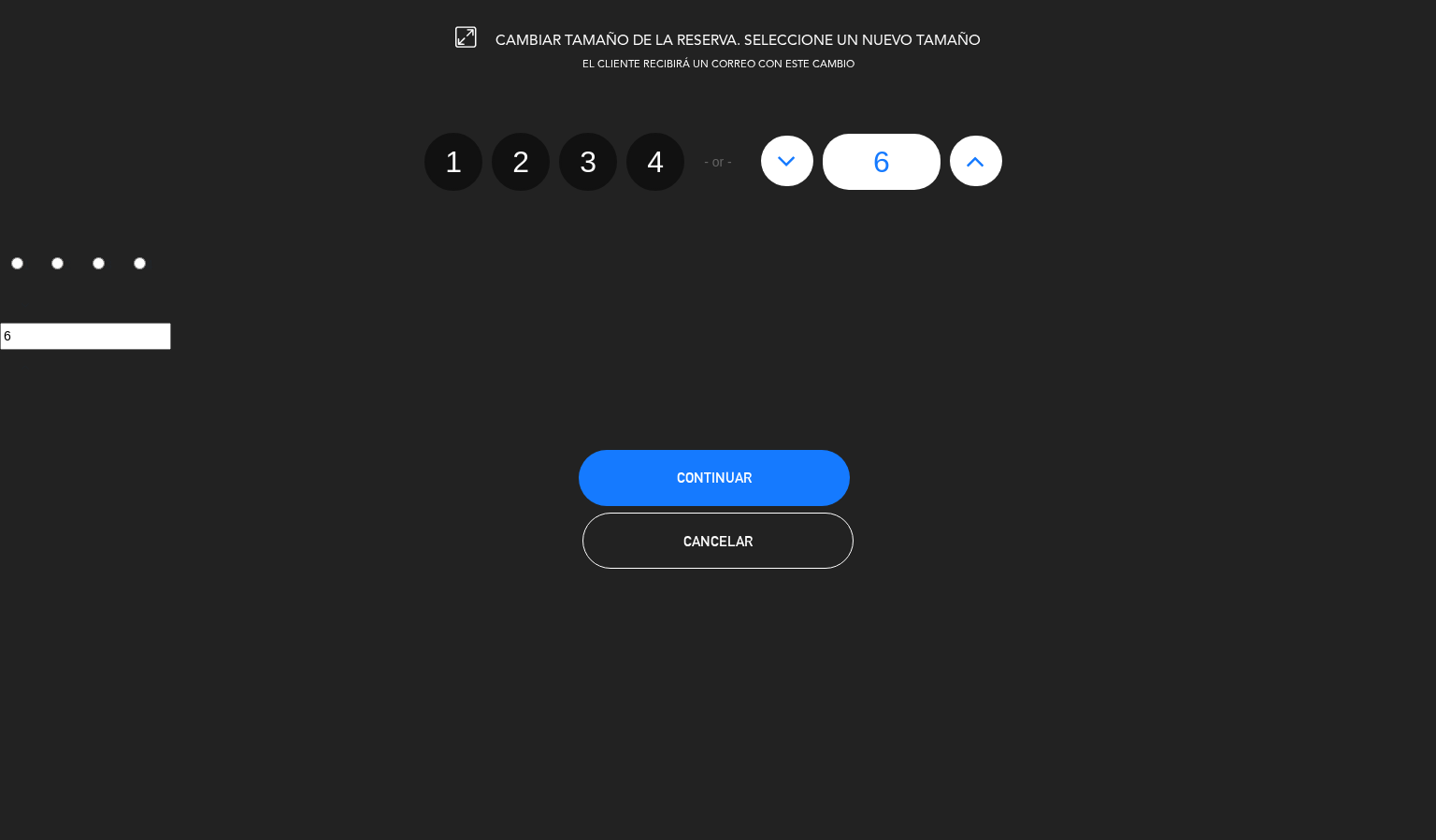
click at [995, 178] on div "6" at bounding box center [882, 161] width 260 height 56
click at [744, 457] on button "Continuar" at bounding box center [714, 477] width 271 height 56
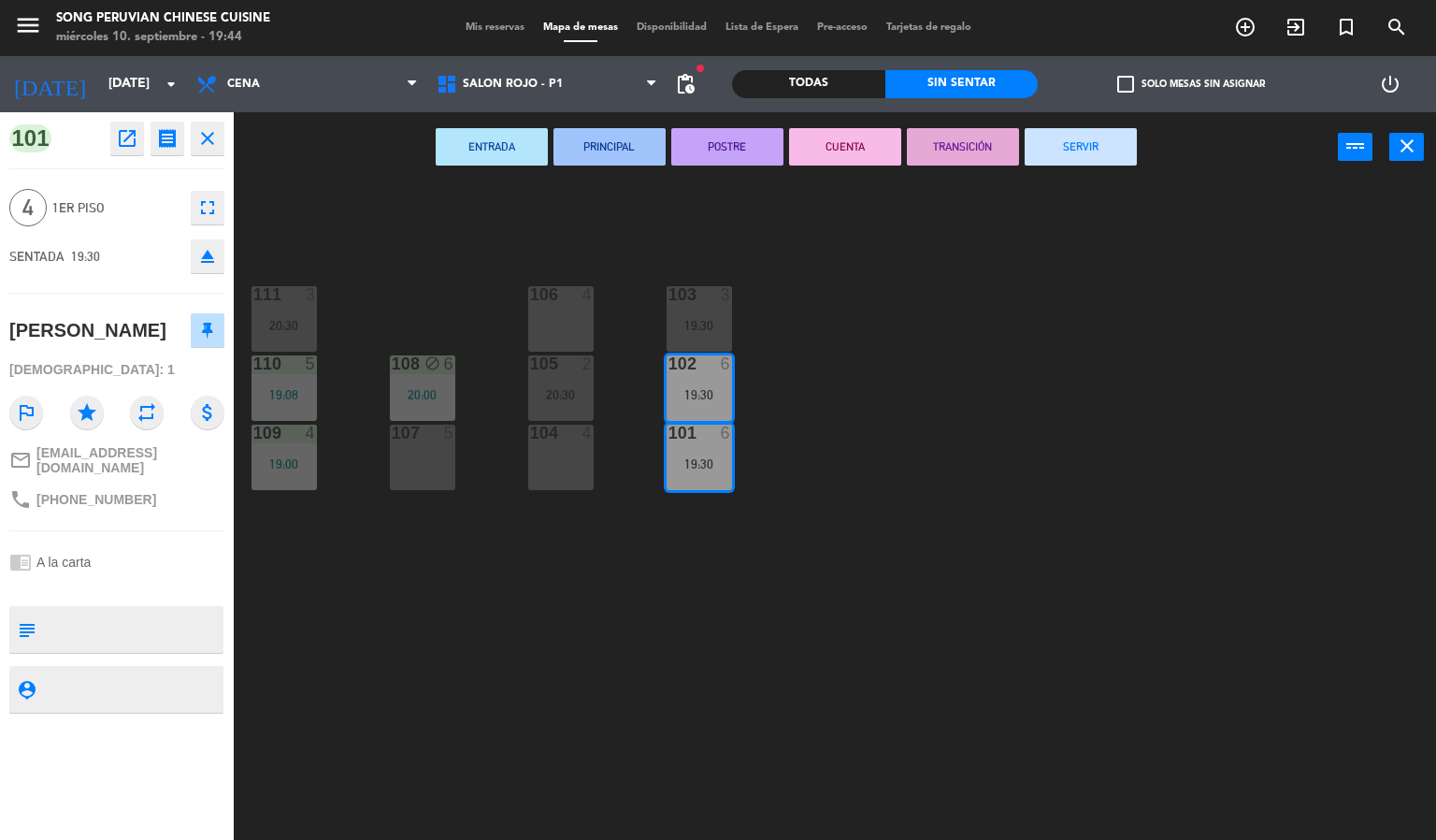
click at [856, 402] on div "103 3 19:30 106 4 111 3 20:30 102 6 19:30 105 2 20:30 108 block 6 20:00 110 5 1…" at bounding box center [842, 512] width 1189 height 657
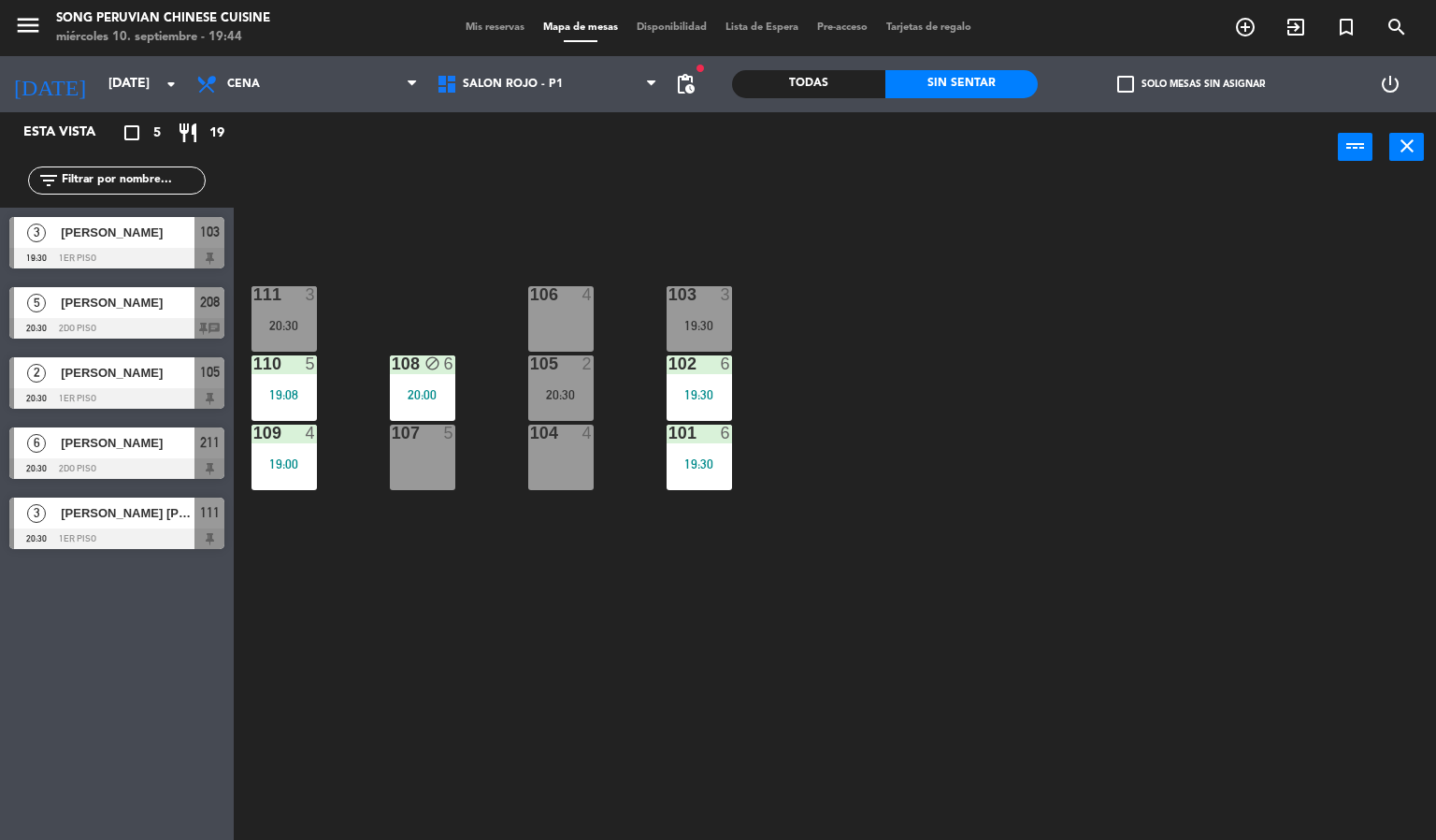
click at [727, 388] on div "19:30" at bounding box center [699, 395] width 65 height 13
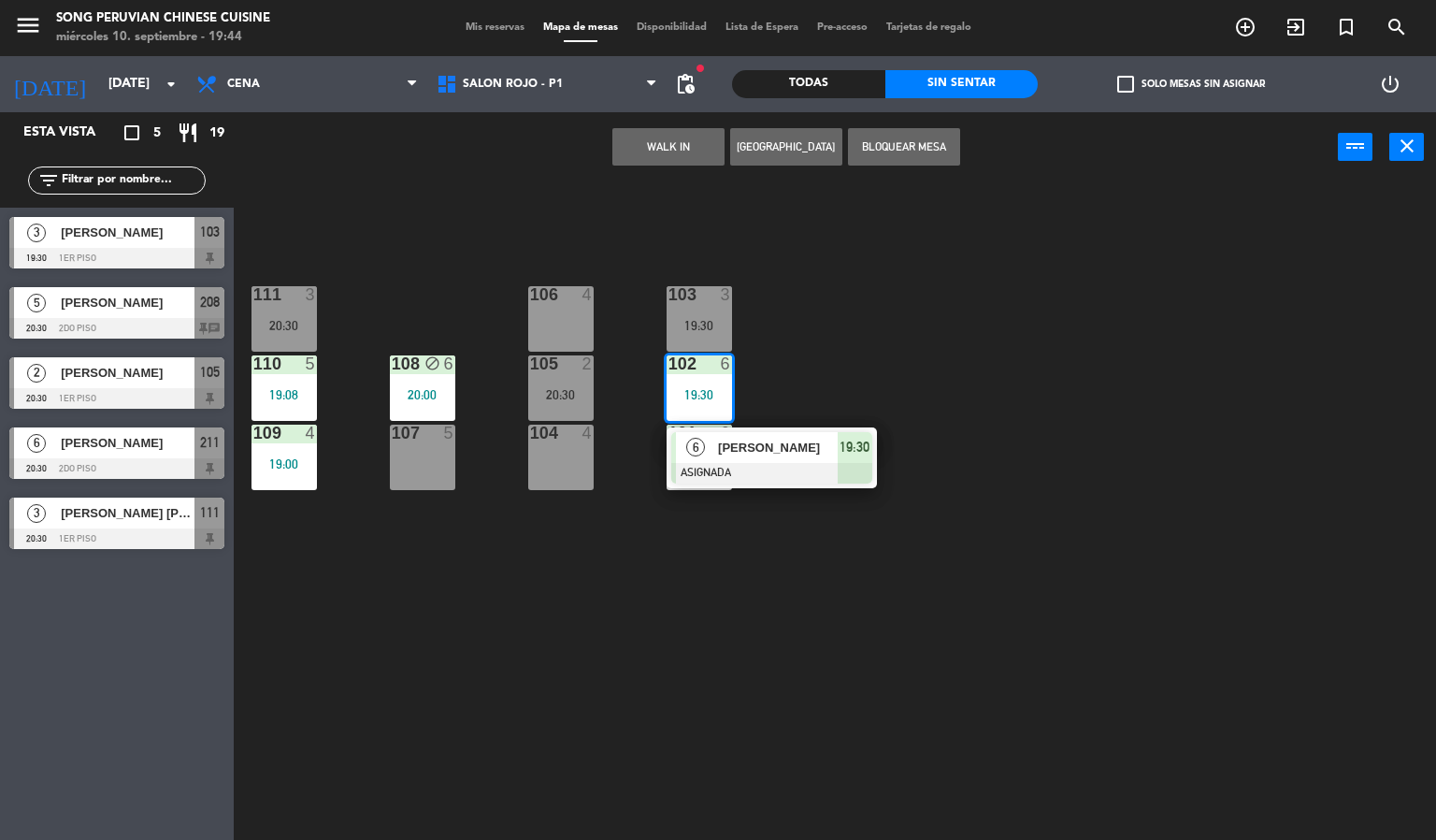
click at [758, 429] on div "6 [PERSON_NAME] 19:30" at bounding box center [772, 457] width 210 height 61
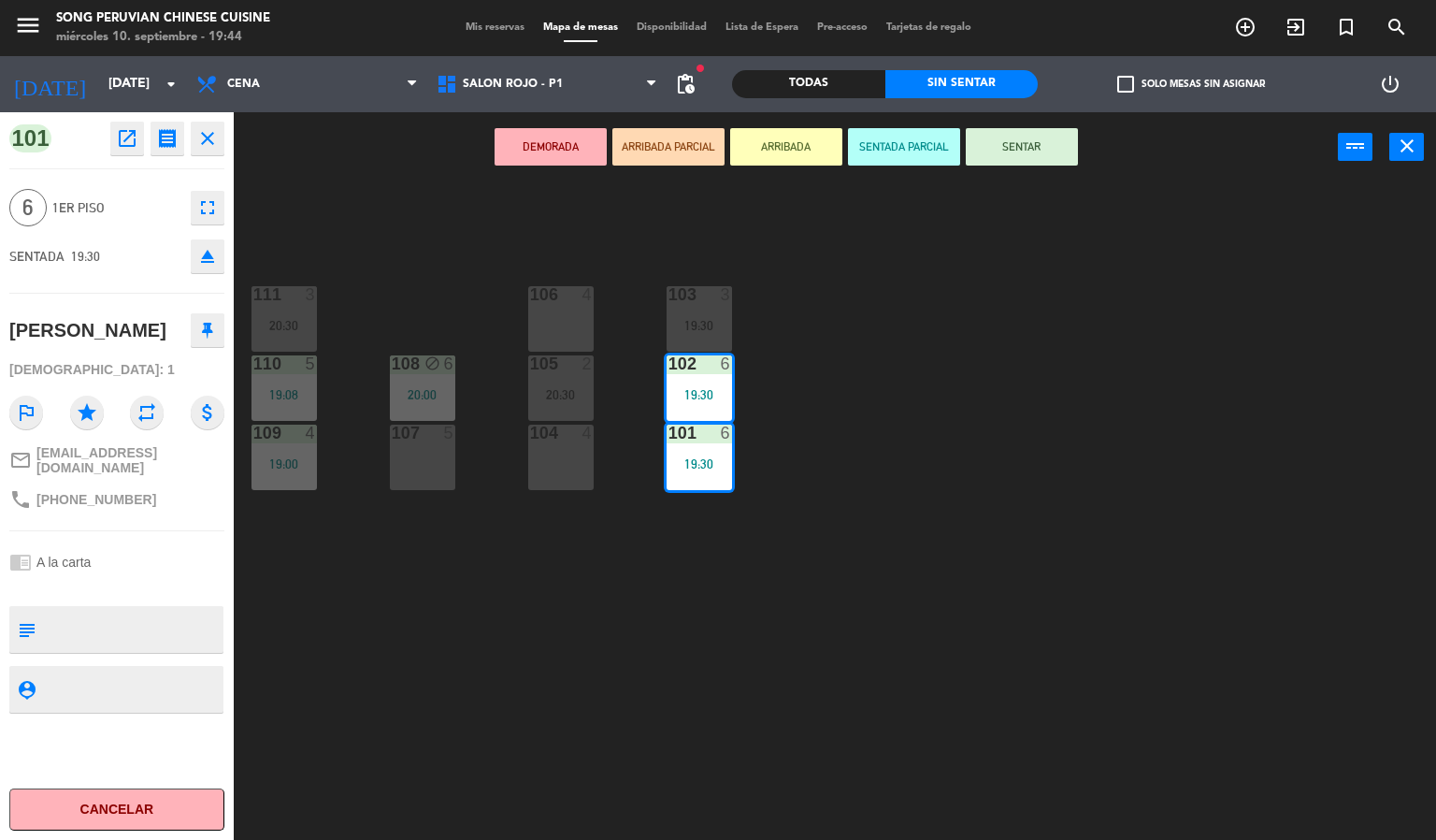
click at [1035, 150] on button "SENTAR" at bounding box center [1022, 146] width 112 height 37
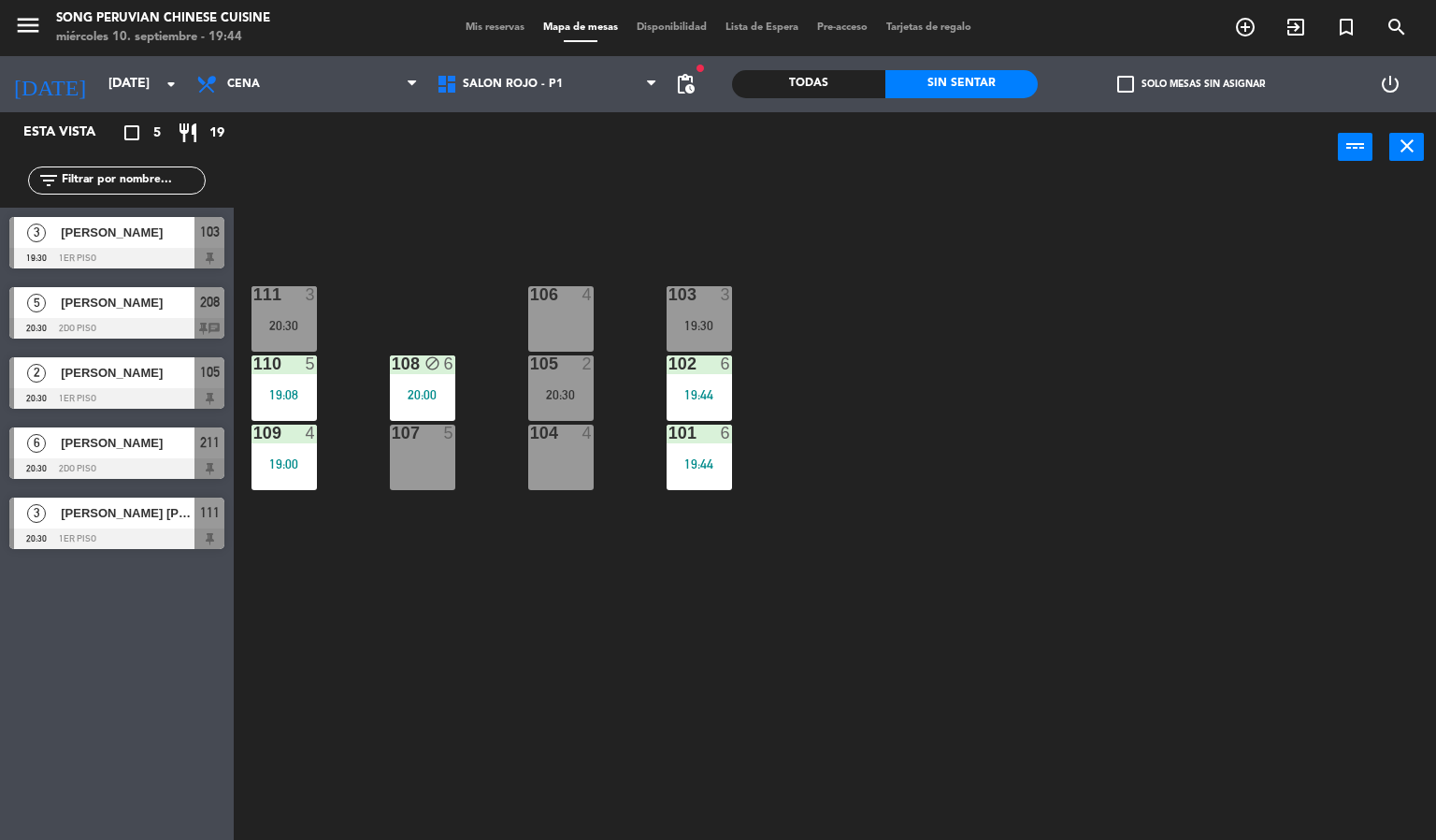
click at [999, 339] on div "103 3 19:30 106 4 111 3 20:30 102 6 19:44 105 2 20:30 108 block 6 20:00 110 5 1…" at bounding box center [842, 512] width 1189 height 657
click at [174, 67] on input "[DATE]" at bounding box center [188, 84] width 178 height 34
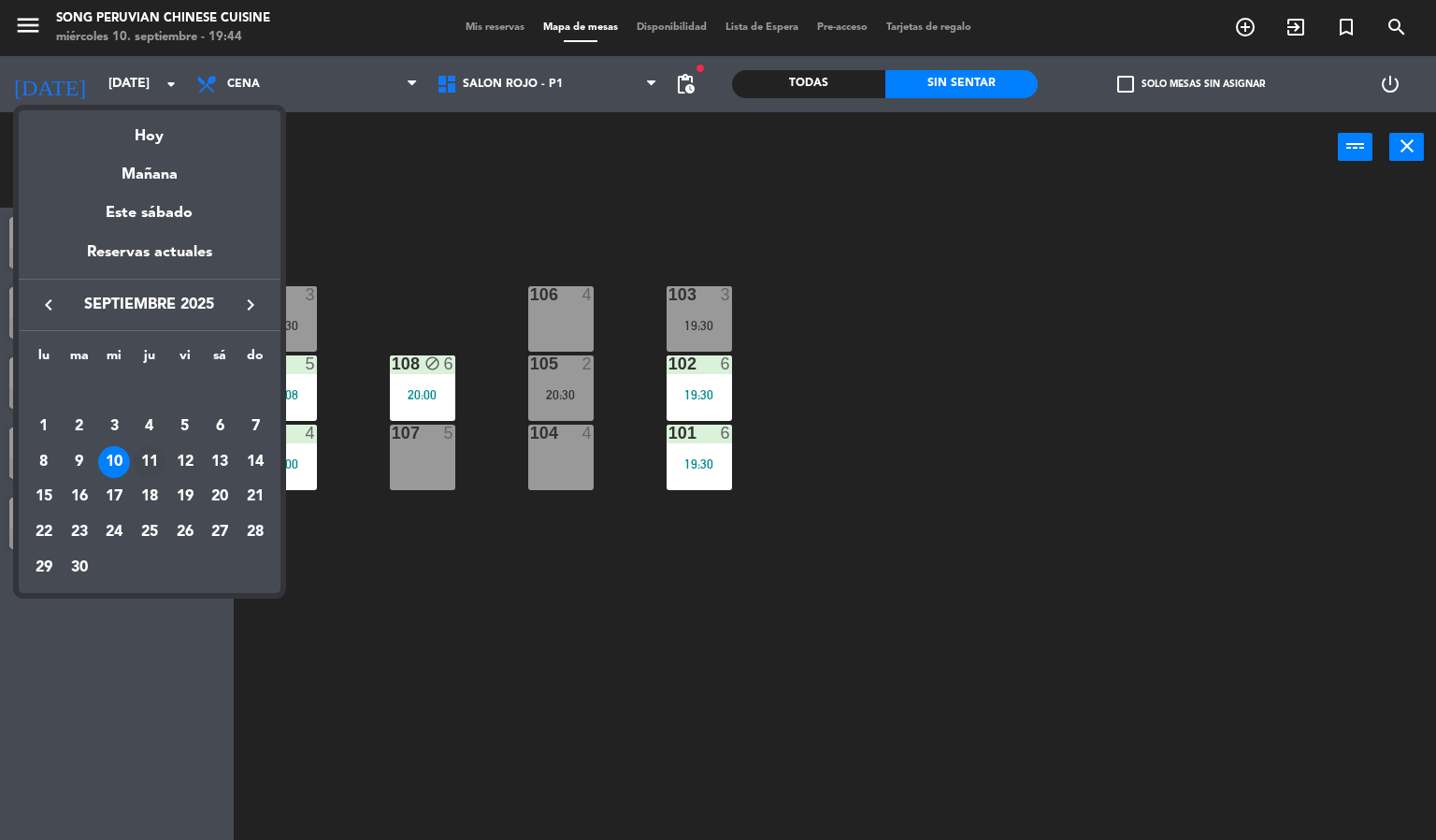
click at [158, 458] on div "11" at bounding box center [150, 462] width 32 height 32
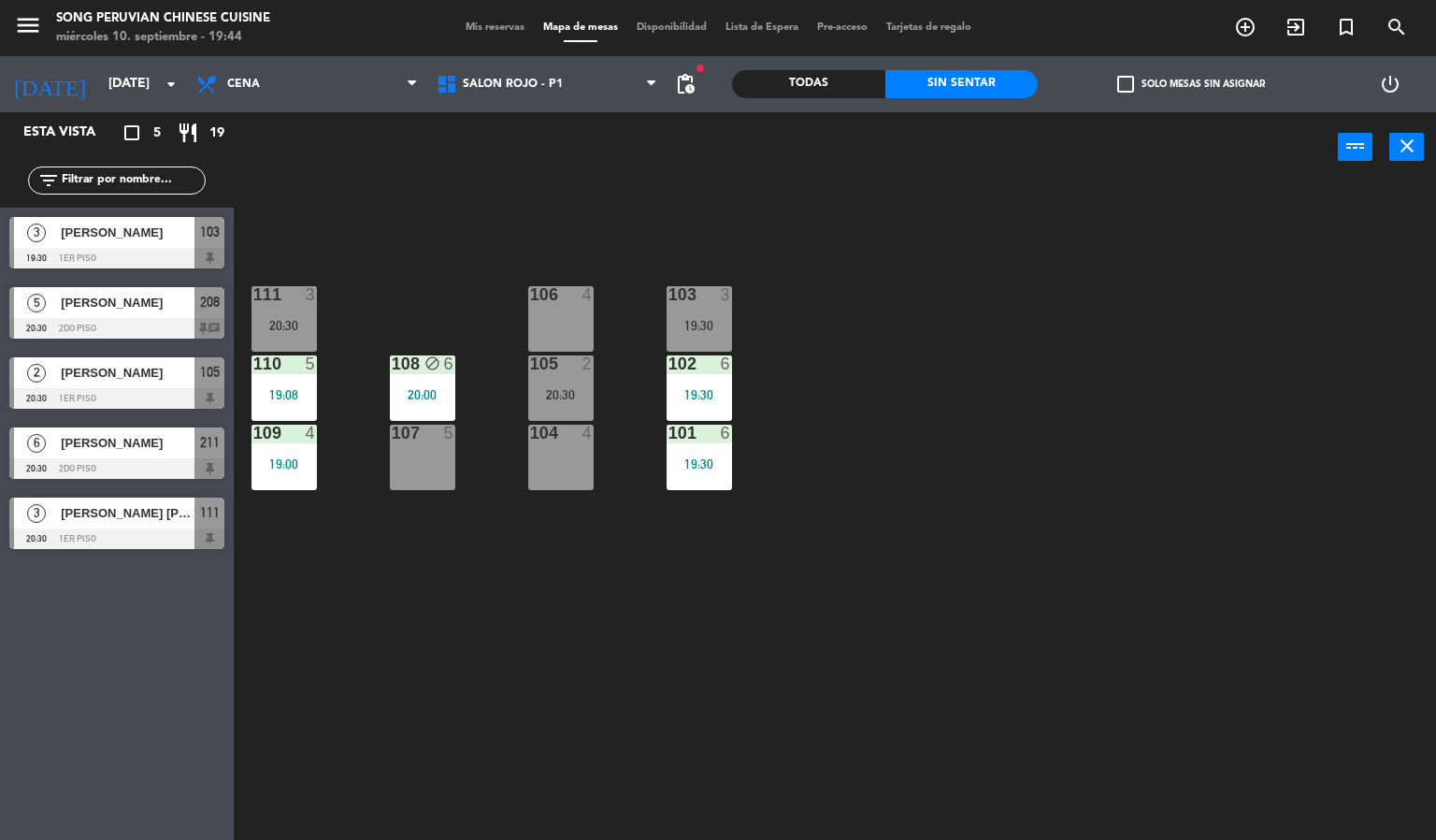
type input "[DEMOGRAPHIC_DATA][DATE]"
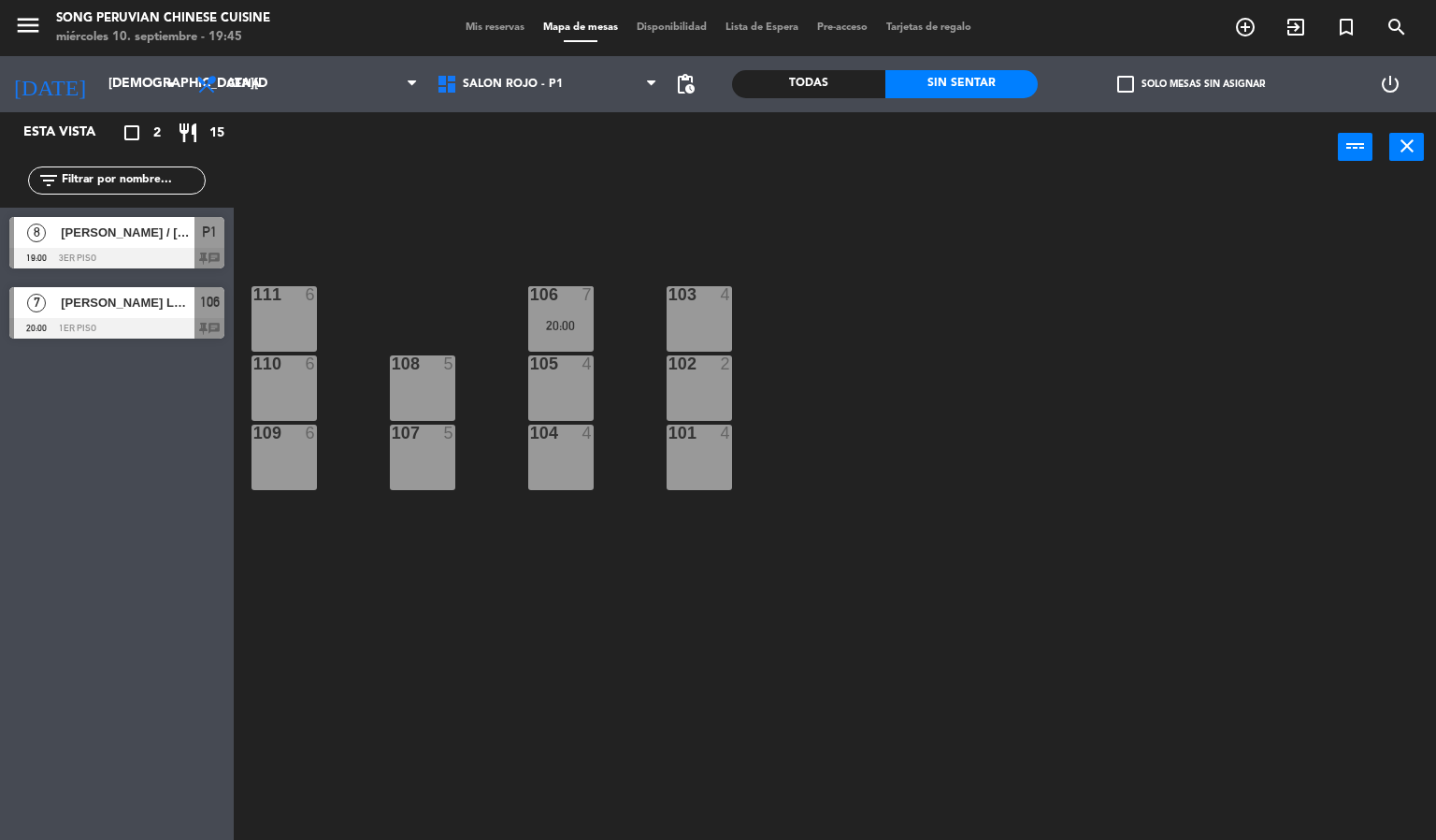
click at [409, 388] on div "108 5" at bounding box center [422, 387] width 65 height 65
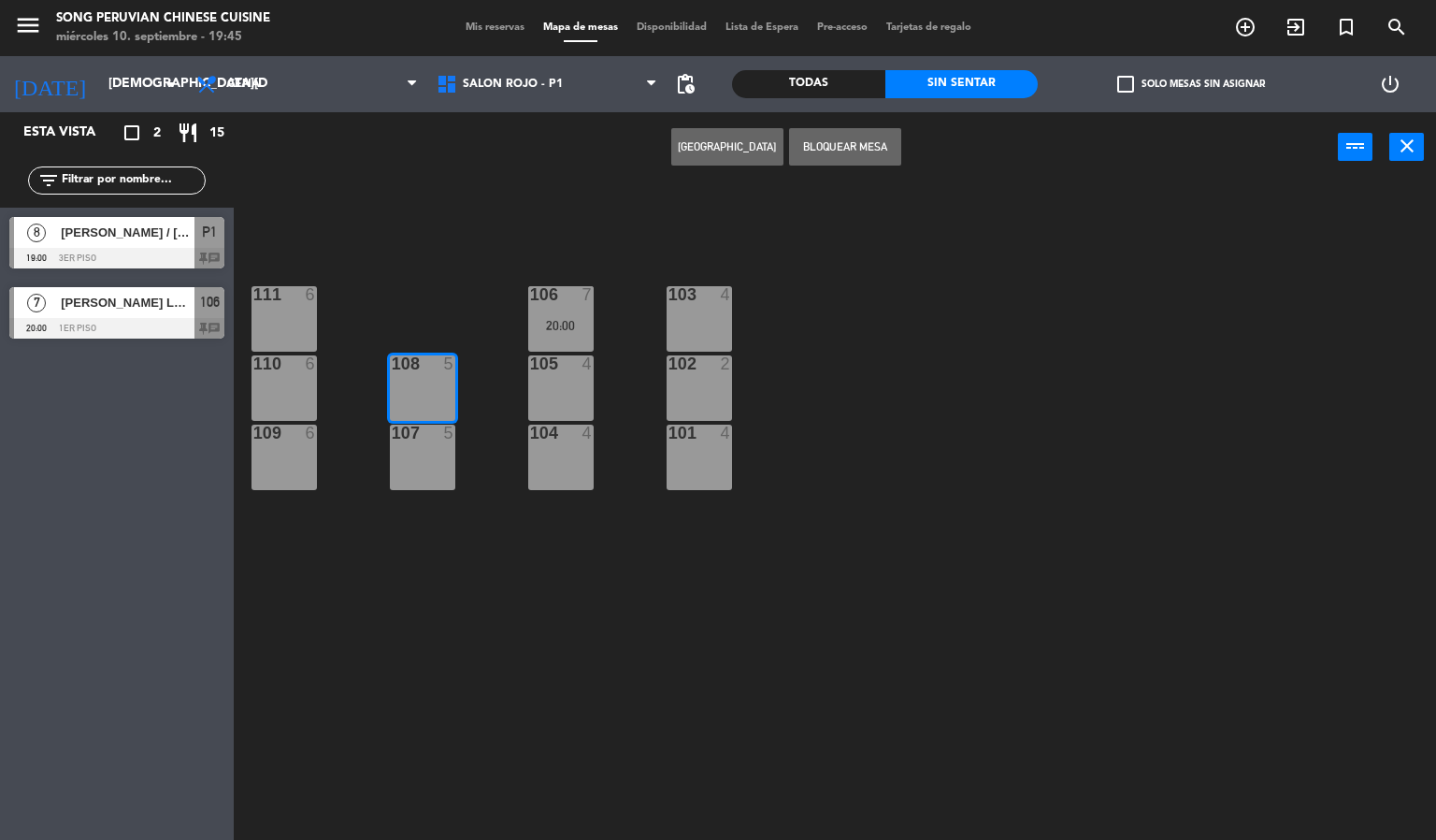
click at [727, 147] on button "[GEOGRAPHIC_DATA]" at bounding box center [727, 146] width 112 height 37
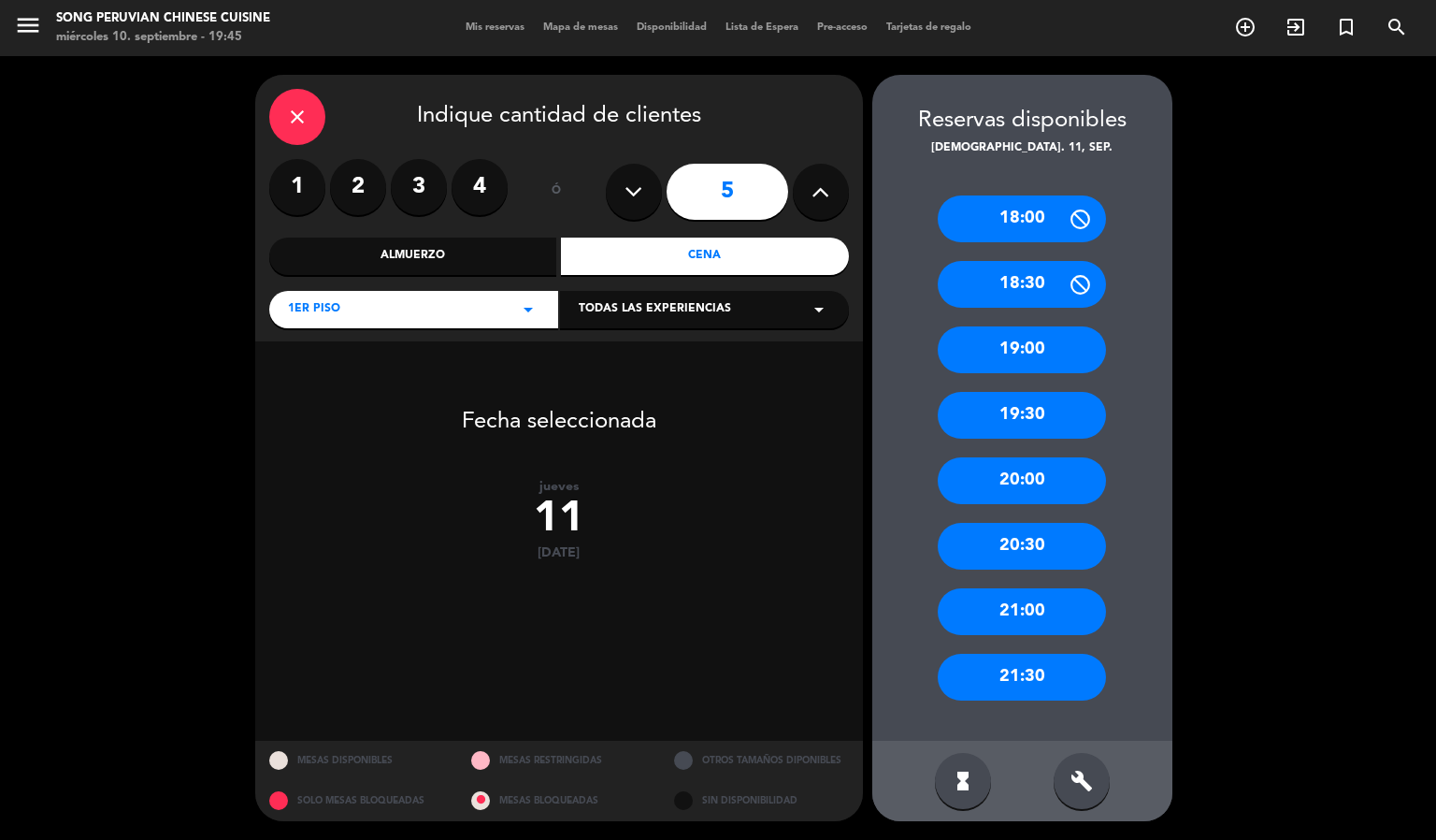
click at [313, 105] on div "close" at bounding box center [296, 116] width 56 height 56
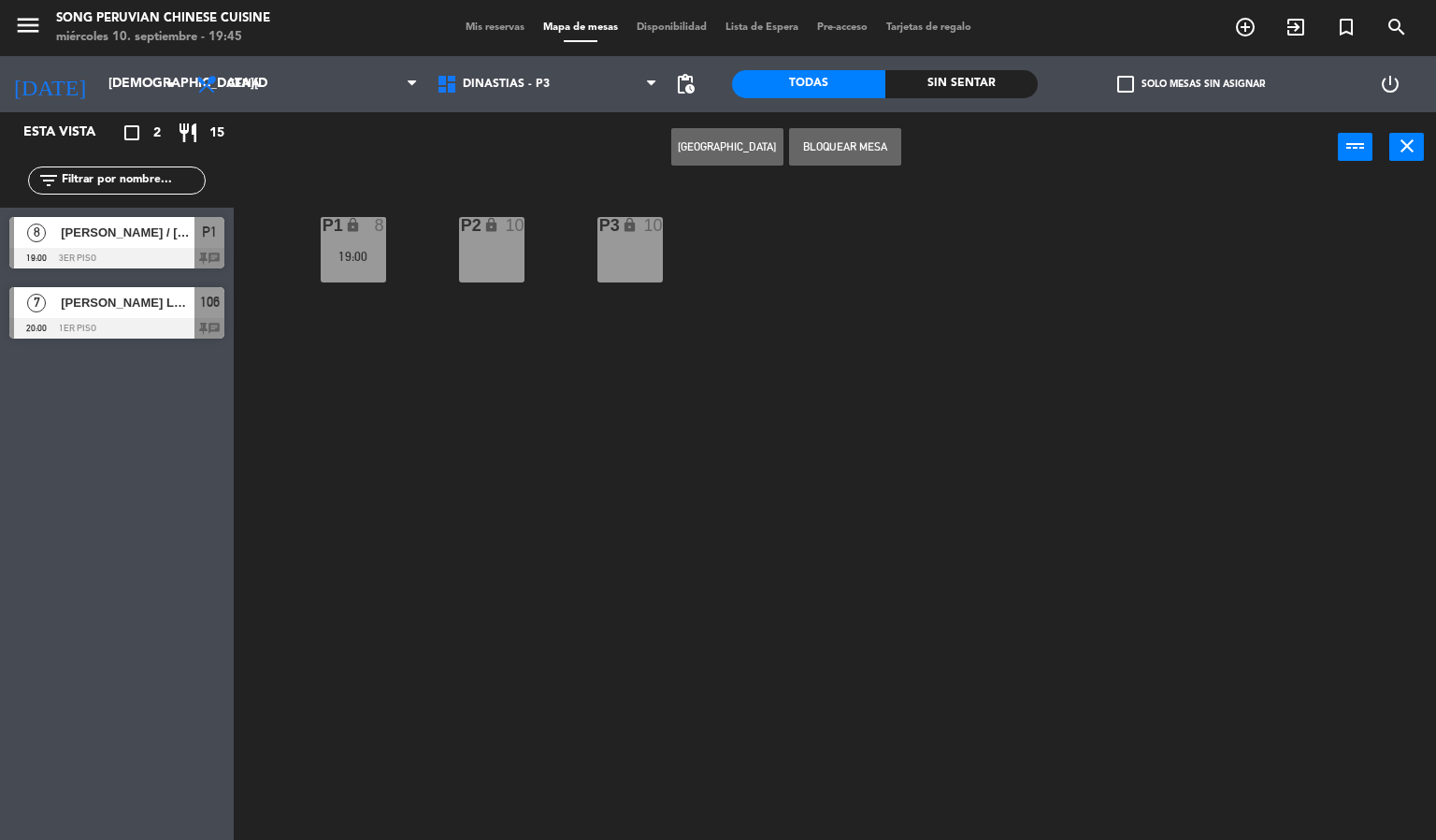
click at [470, 247] on div "P2 lock 10" at bounding box center [492, 249] width 65 height 65
click at [479, 357] on div "P2 lock 10 P3 lock 10 P1 lock 8 19:00" at bounding box center [842, 512] width 1189 height 657
click at [482, 257] on div "P2 lock 10" at bounding box center [492, 249] width 65 height 65
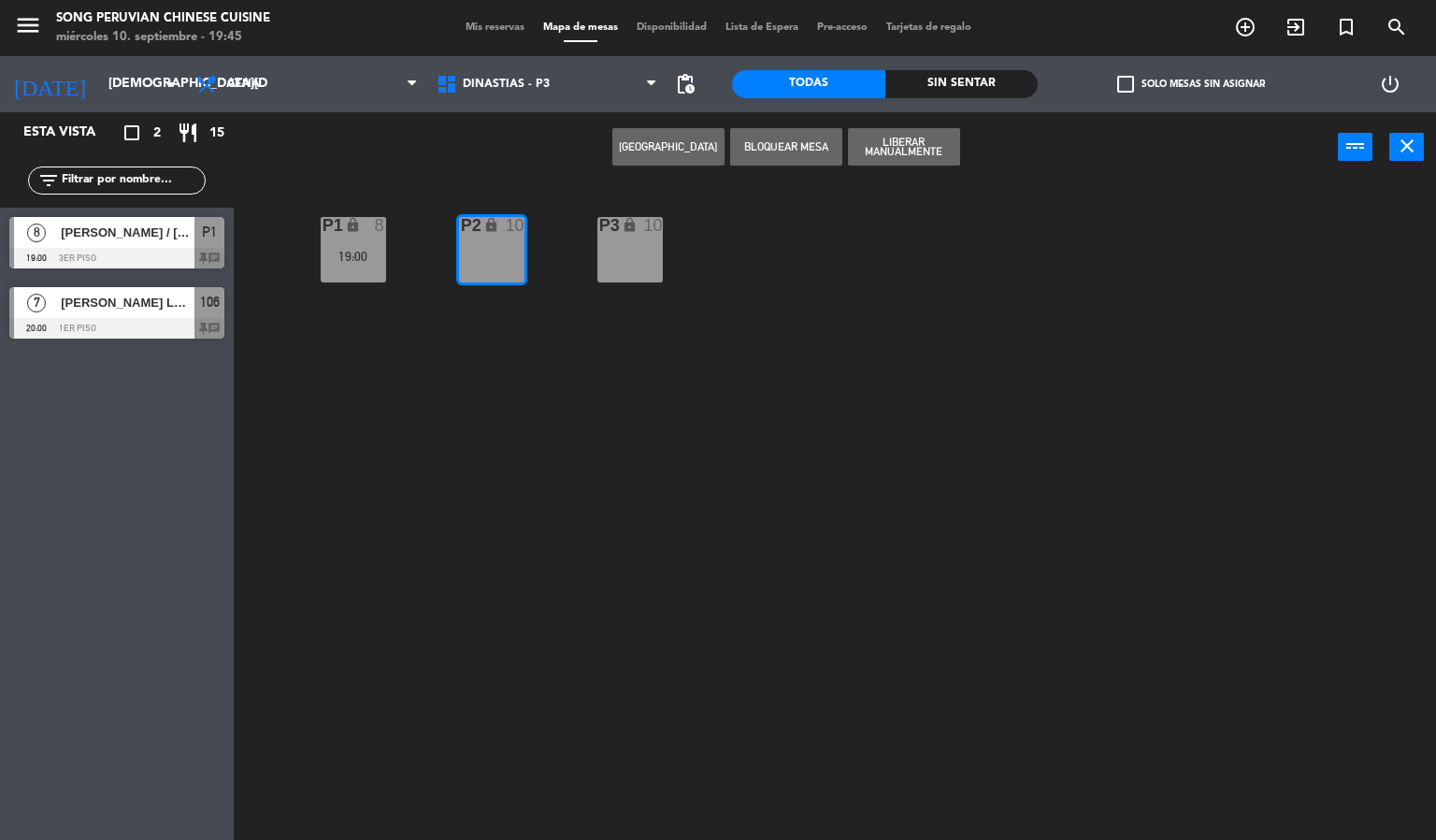
drag, startPoint x: 637, startPoint y: 356, endPoint x: 603, endPoint y: 275, distance: 87.8
click at [639, 348] on div "P2 lock 10 P3 lock 10 P1 lock 8 19:00" at bounding box center [842, 512] width 1189 height 657
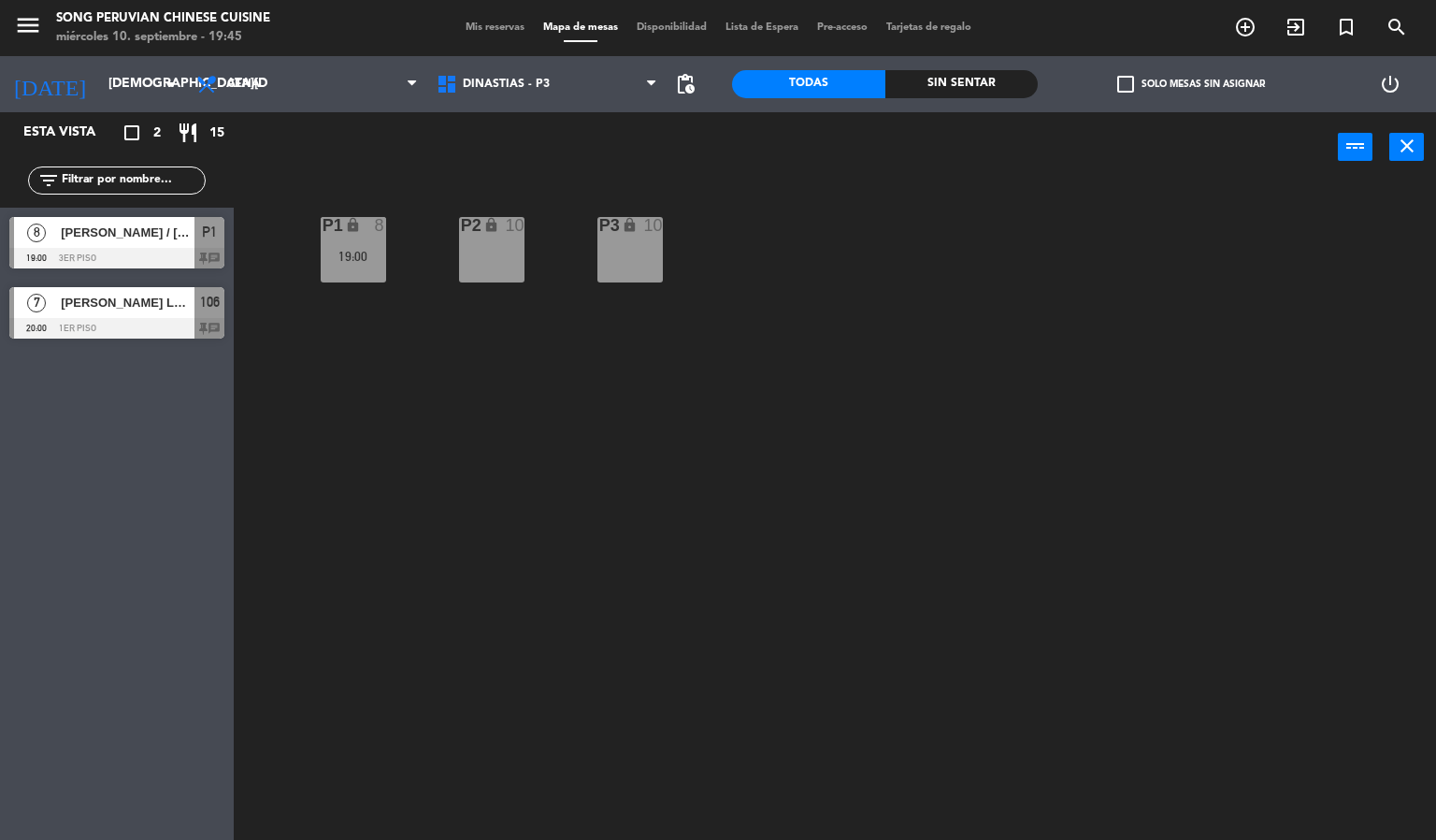
click at [601, 234] on div "P3" at bounding box center [600, 225] width 1 height 17
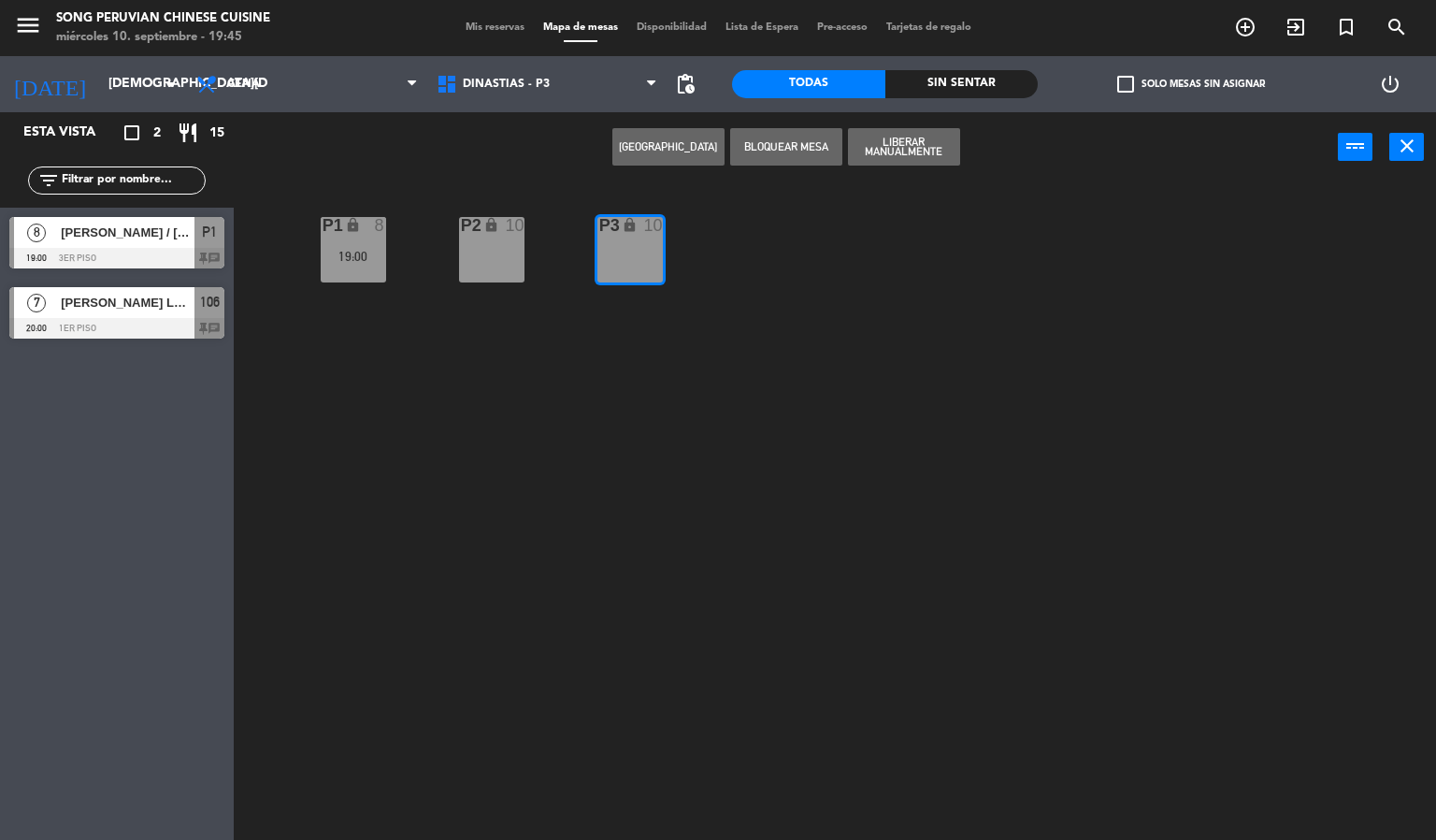
drag, startPoint x: 758, startPoint y: 405, endPoint x: 662, endPoint y: 227, distance: 202.2
click at [758, 400] on div "P2 lock 10 P3 lock 10 P1 lock 8 19:00" at bounding box center [842, 512] width 1189 height 657
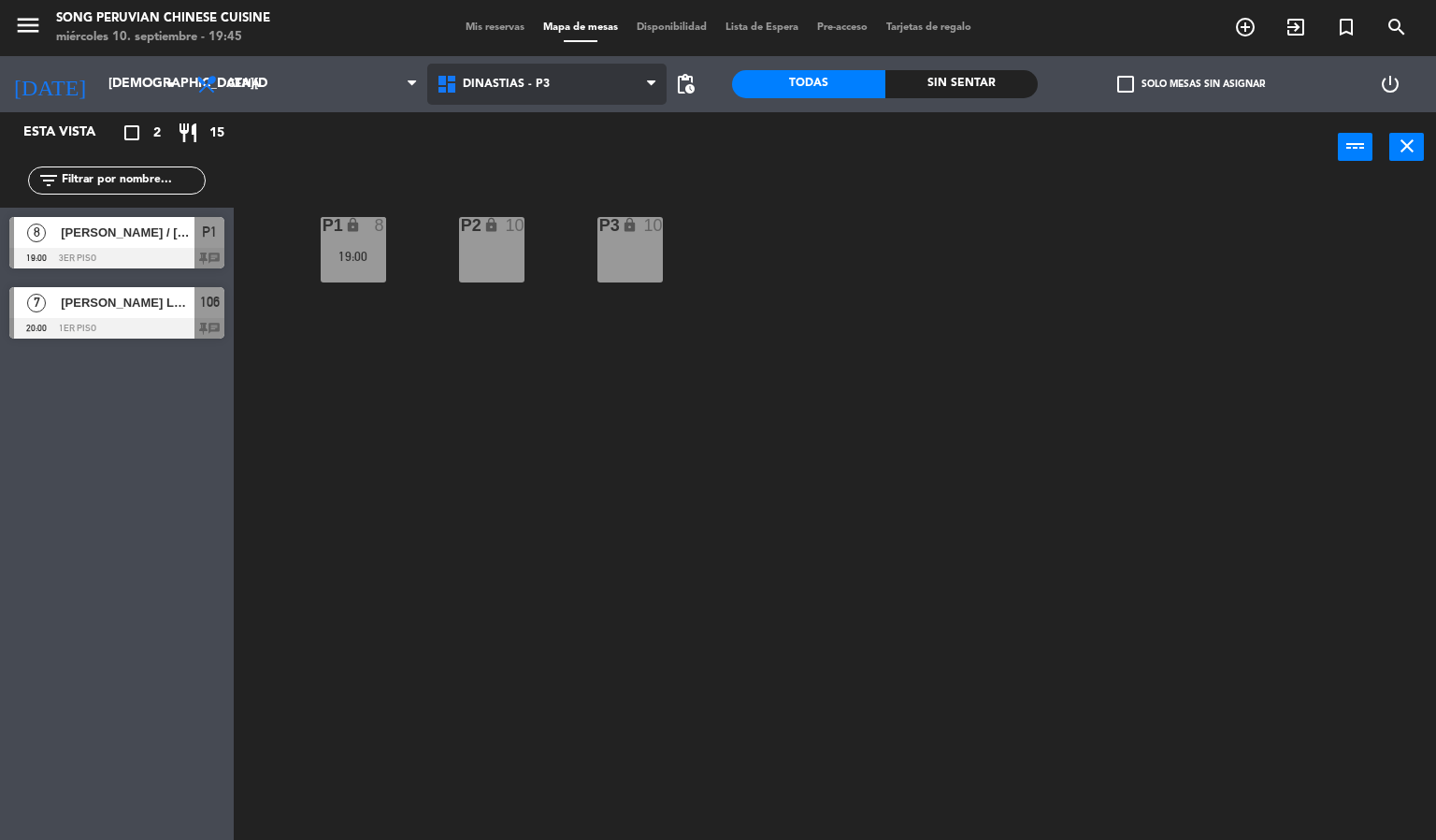
click at [486, 99] on span "DINASTIAS - P3" at bounding box center [547, 83] width 241 height 41
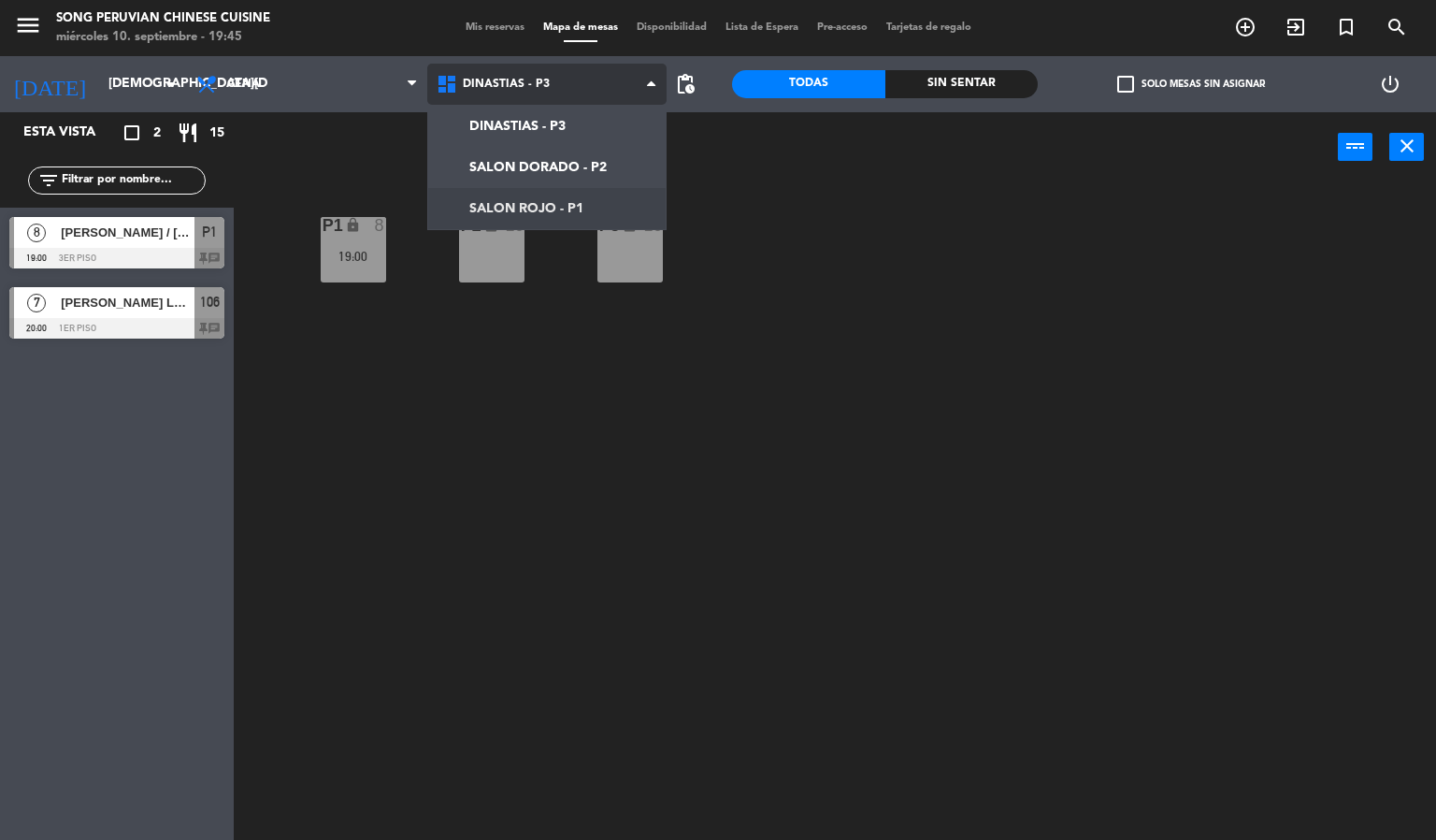
click at [531, 202] on ng-component "menu Song Peruvian Chinese Cuisine [DATE] 10. septiembre - 19:45 Mis reservas M…" at bounding box center [718, 420] width 1436 height 841
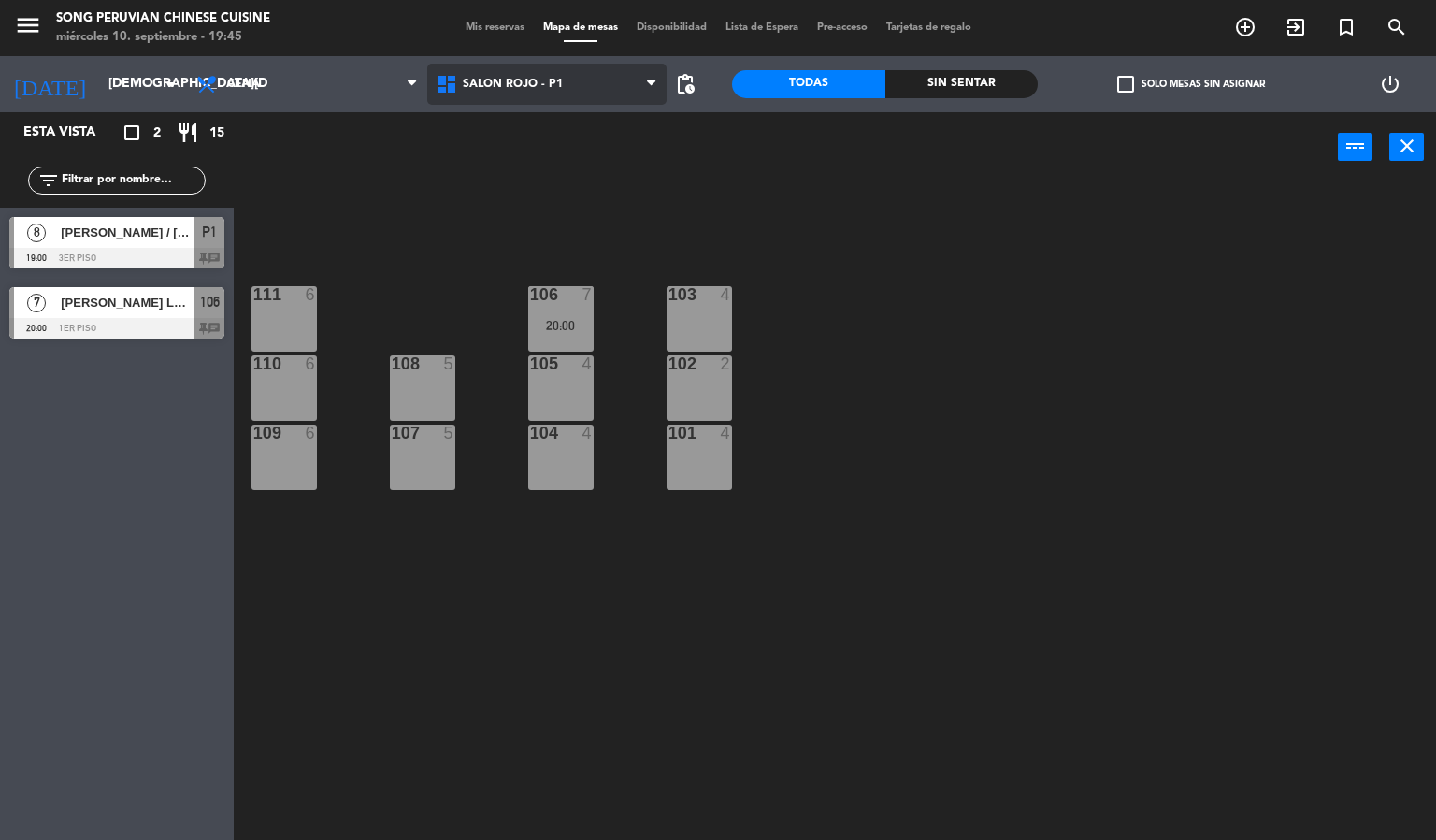
click at [547, 79] on span "SALON ROJO - P1" at bounding box center [513, 84] width 100 height 13
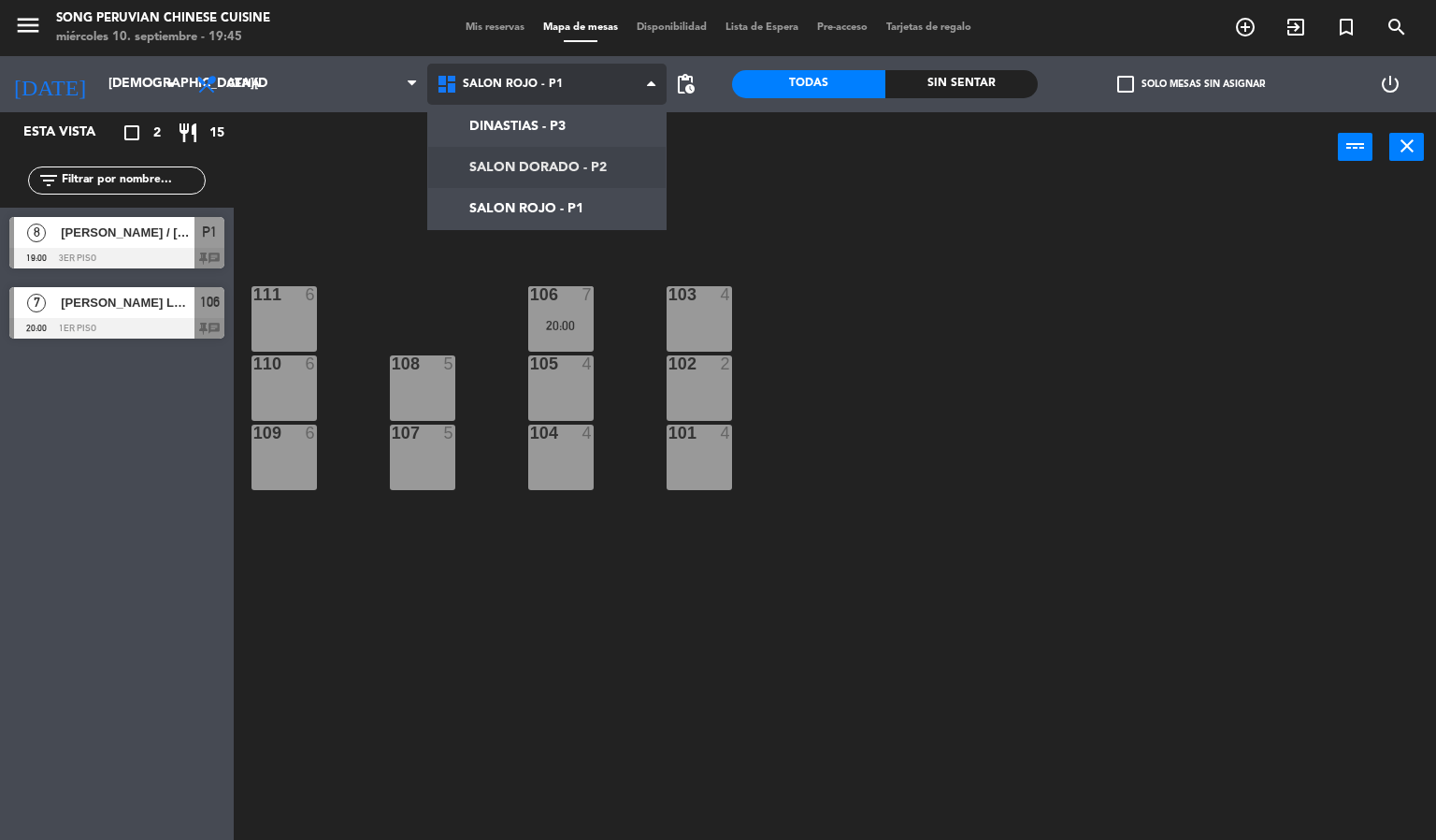
click at [564, 164] on ng-component "menu Song Peruvian Chinese Cuisine [DATE] 10. septiembre - 19:45 Mis reservas M…" at bounding box center [718, 420] width 1436 height 841
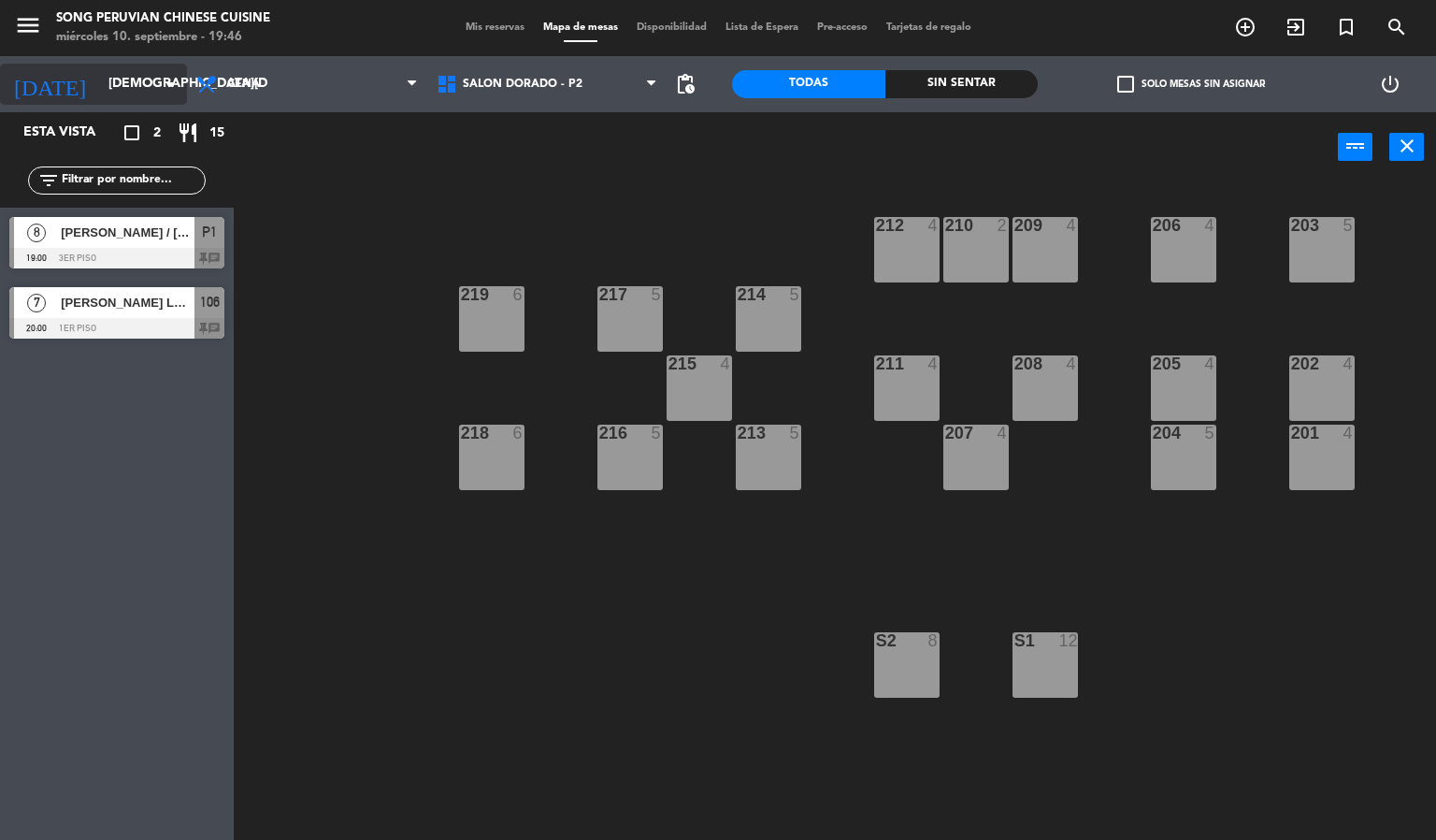
click at [135, 102] on div "[DATE] [DATE] arrow_drop_down" at bounding box center [93, 83] width 187 height 41
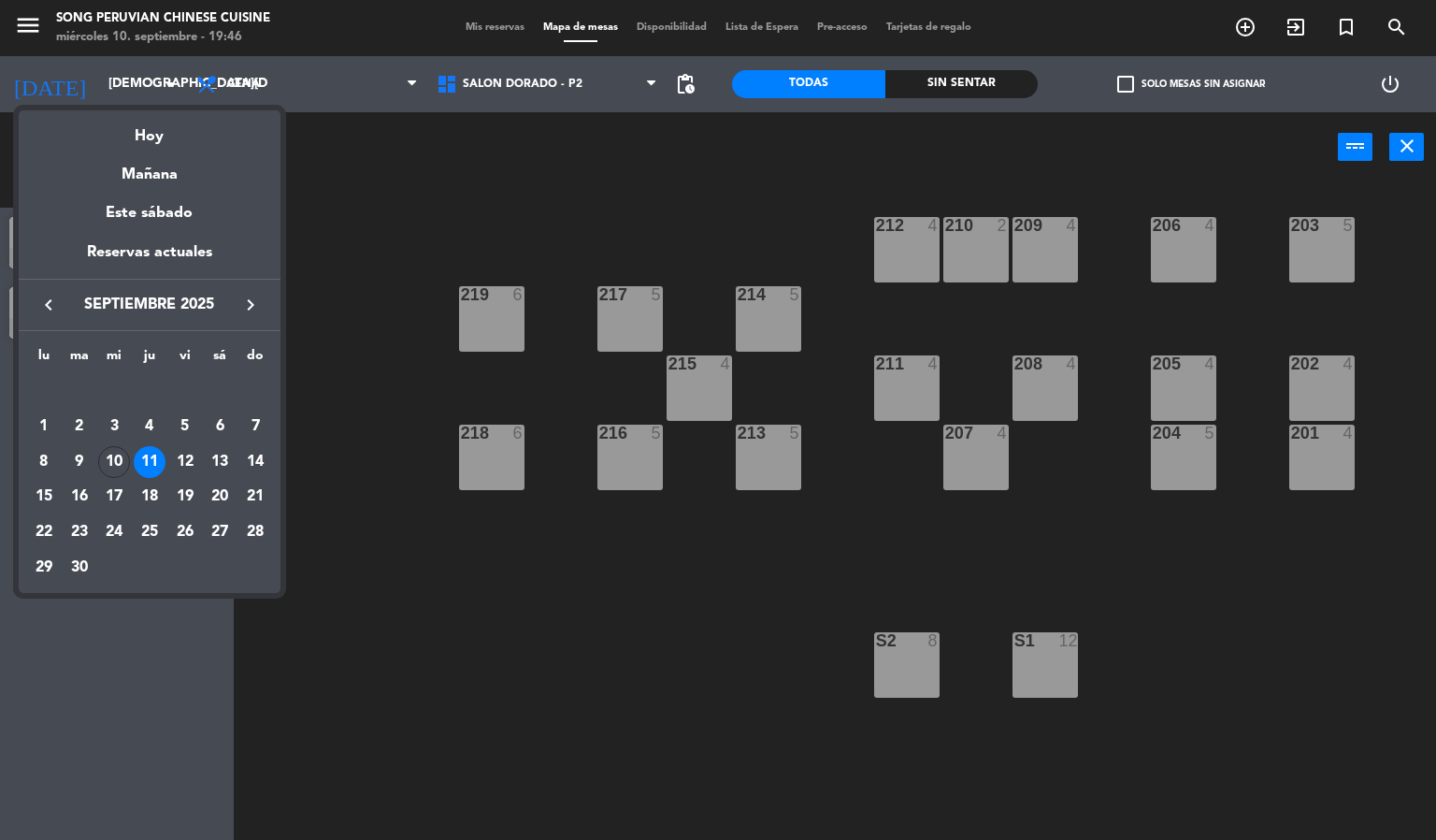
click at [320, 183] on div at bounding box center [718, 420] width 1436 height 840
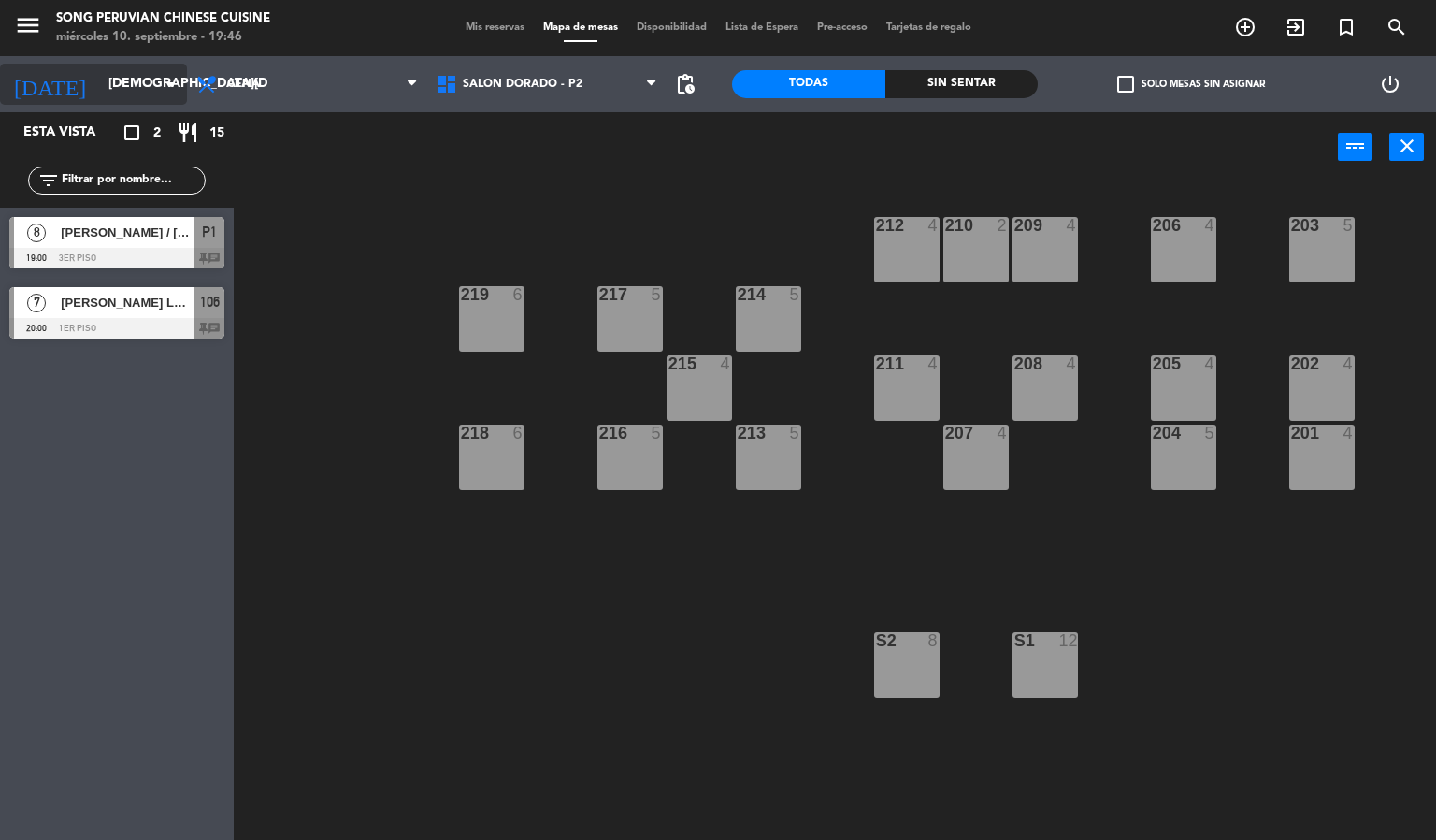
click at [143, 97] on input "[DEMOGRAPHIC_DATA][DATE]" at bounding box center [188, 84] width 178 height 34
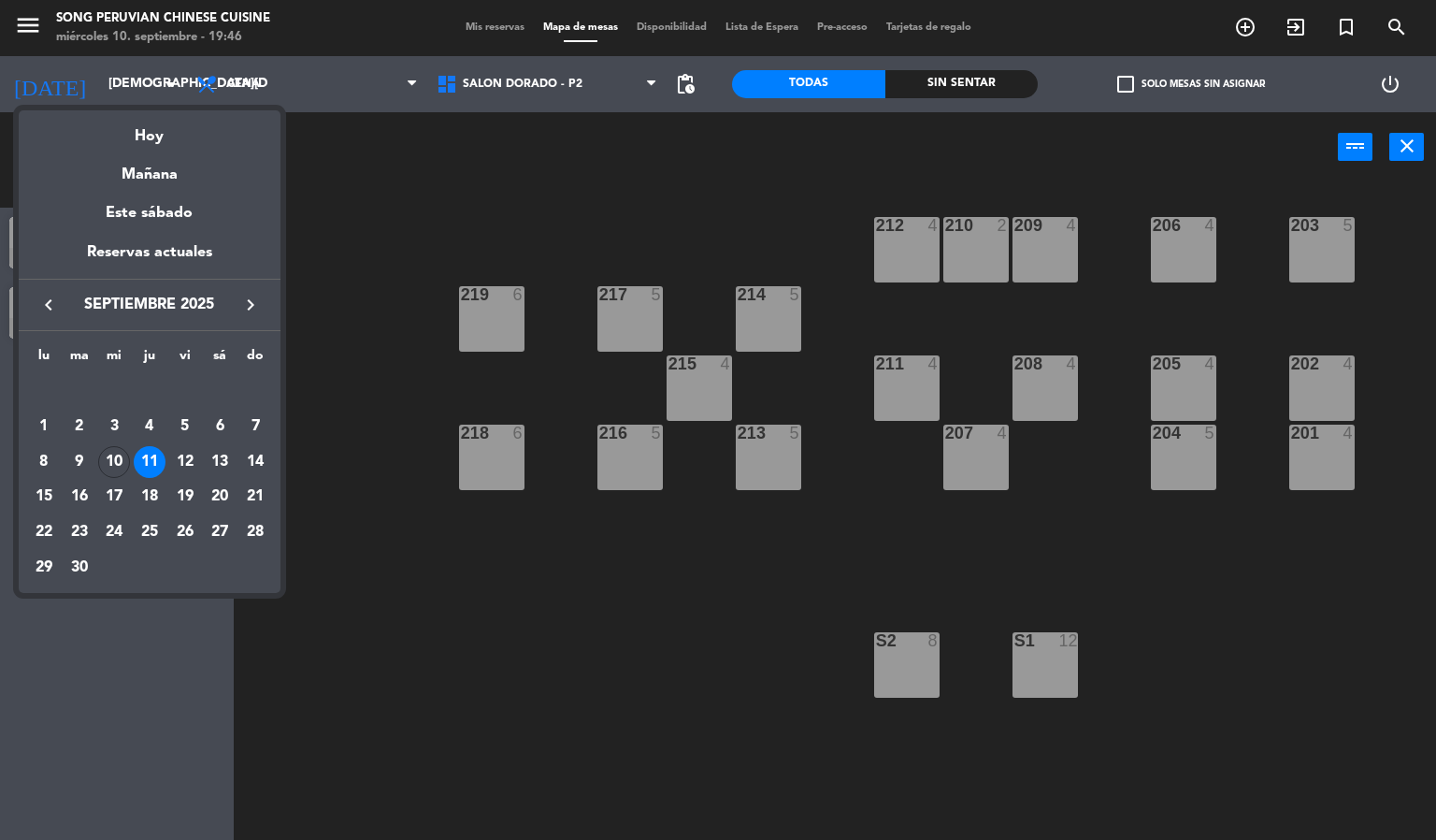
click at [356, 205] on div at bounding box center [718, 420] width 1436 height 840
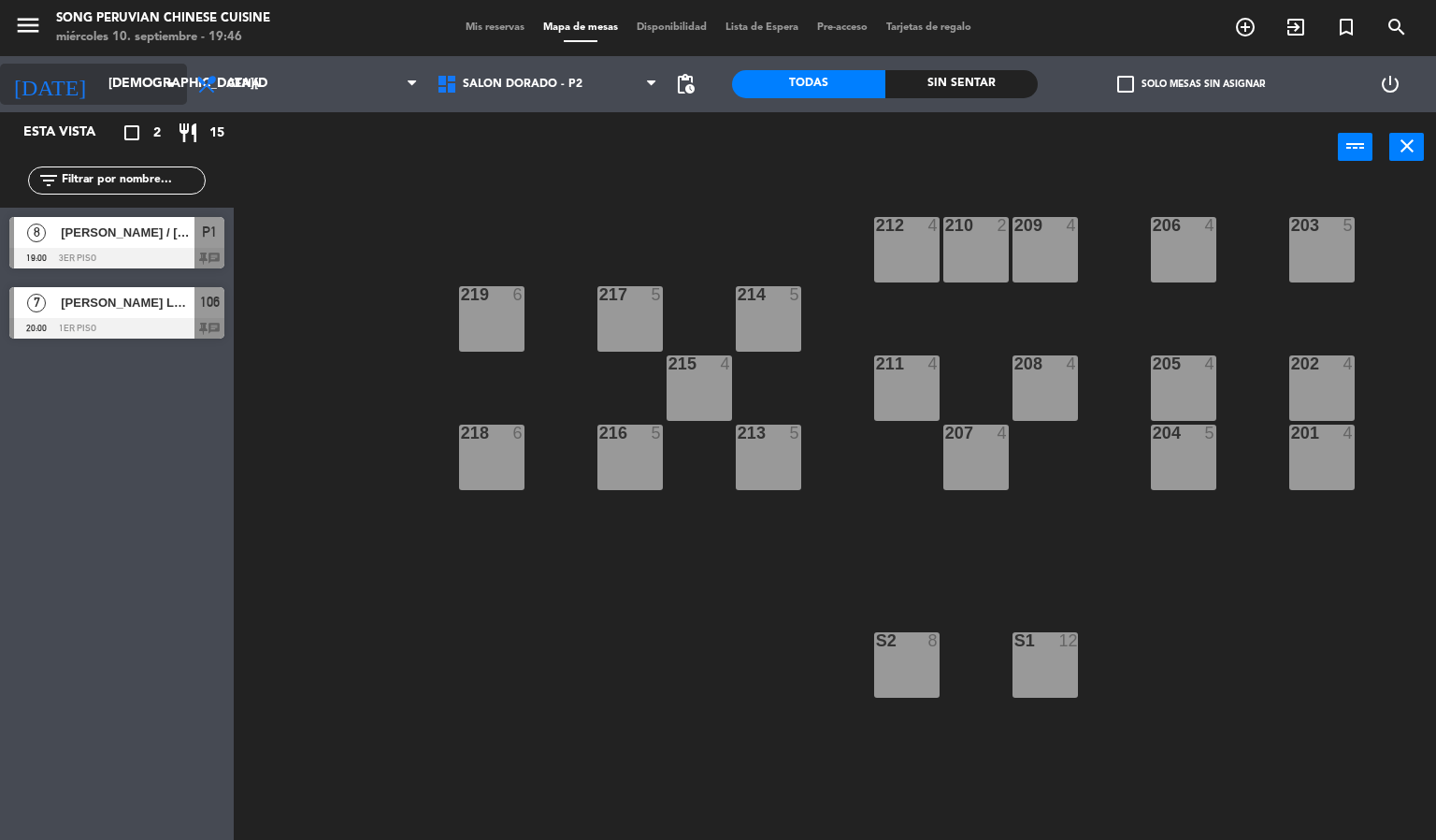
click at [99, 87] on input "[DEMOGRAPHIC_DATA][DATE]" at bounding box center [188, 84] width 178 height 34
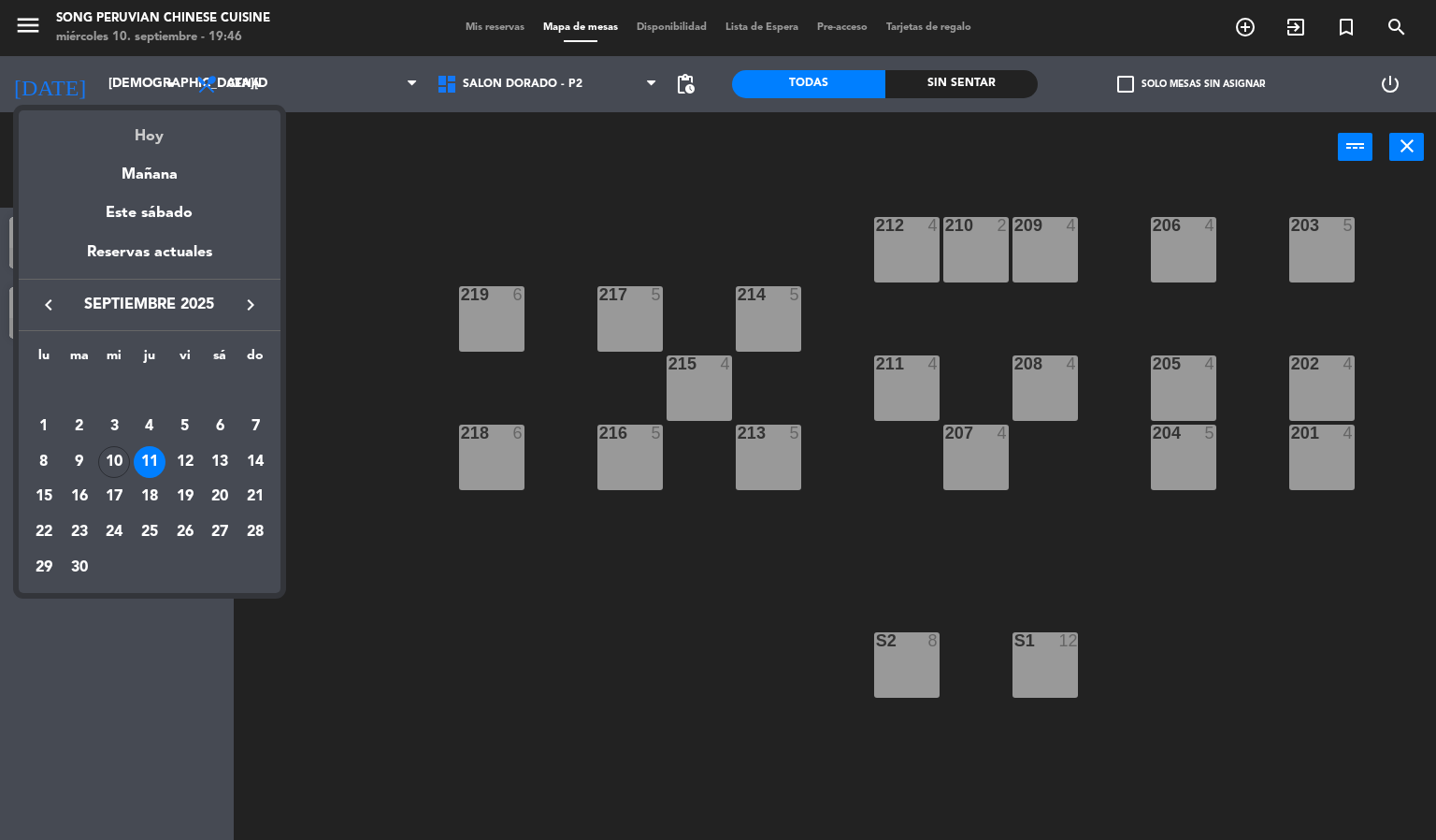
click at [137, 129] on div "Hoy" at bounding box center [150, 130] width 261 height 38
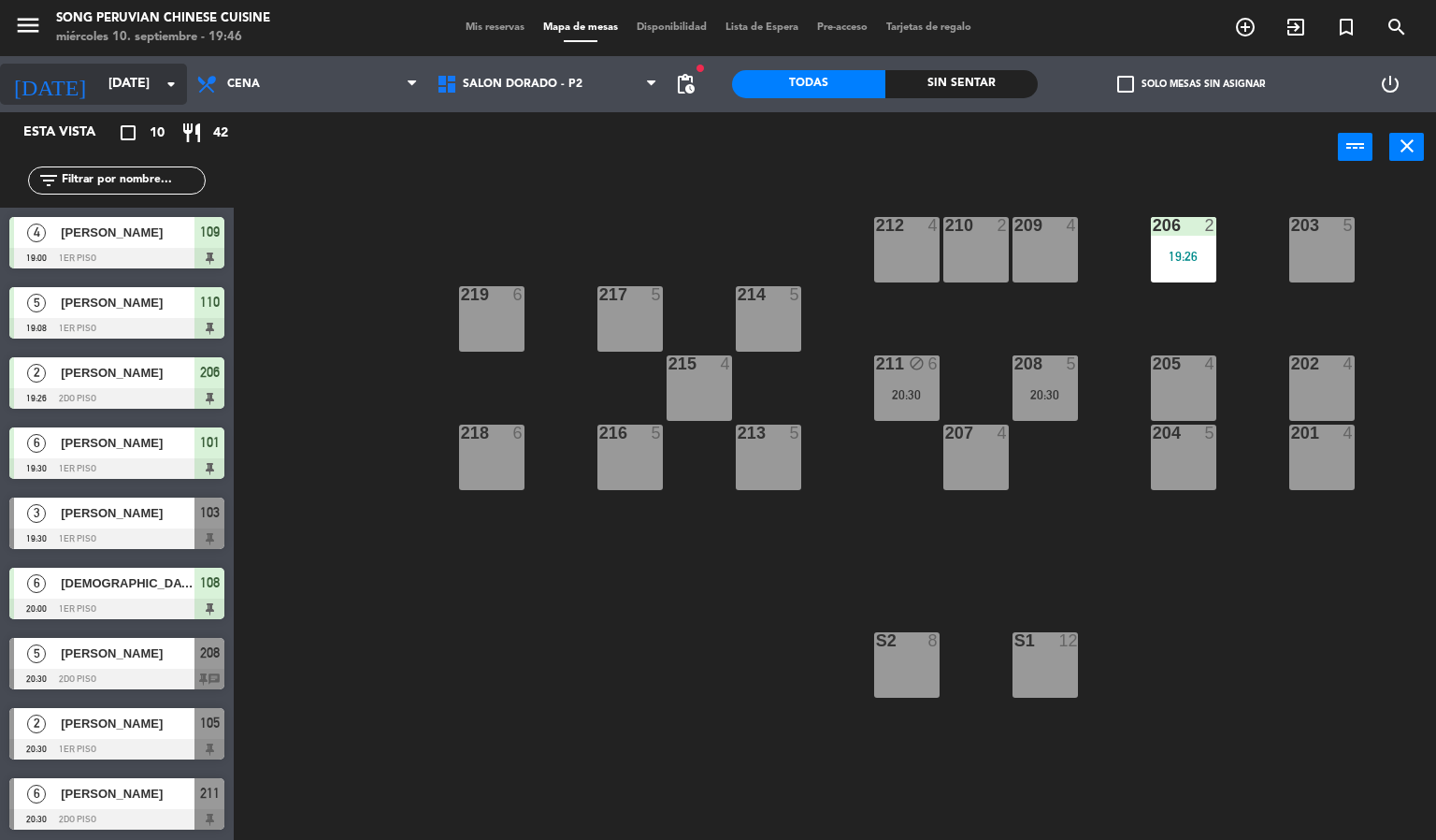
click at [99, 67] on input "[DATE]" at bounding box center [188, 84] width 178 height 34
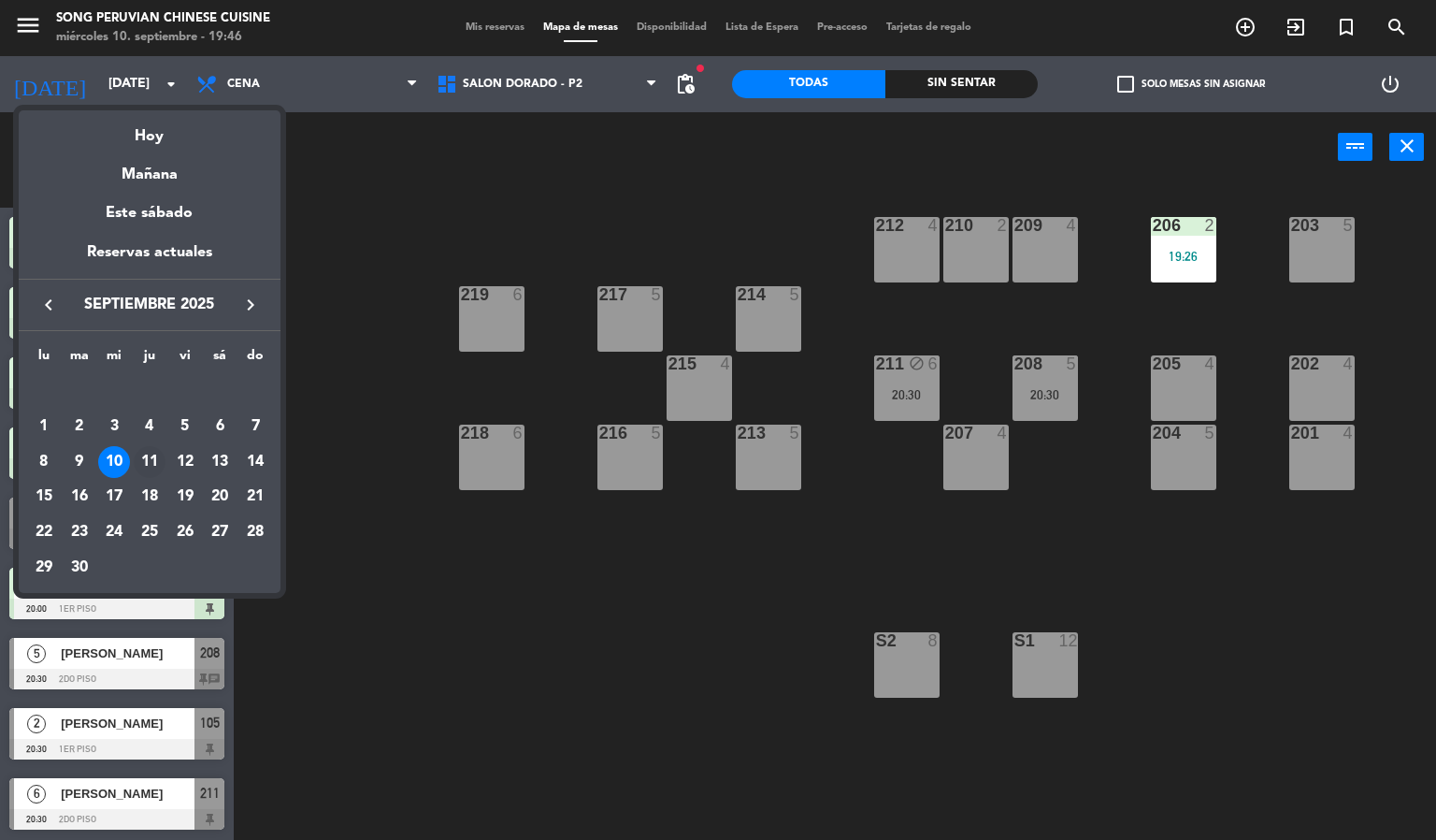
click at [150, 458] on div "11" at bounding box center [150, 462] width 32 height 32
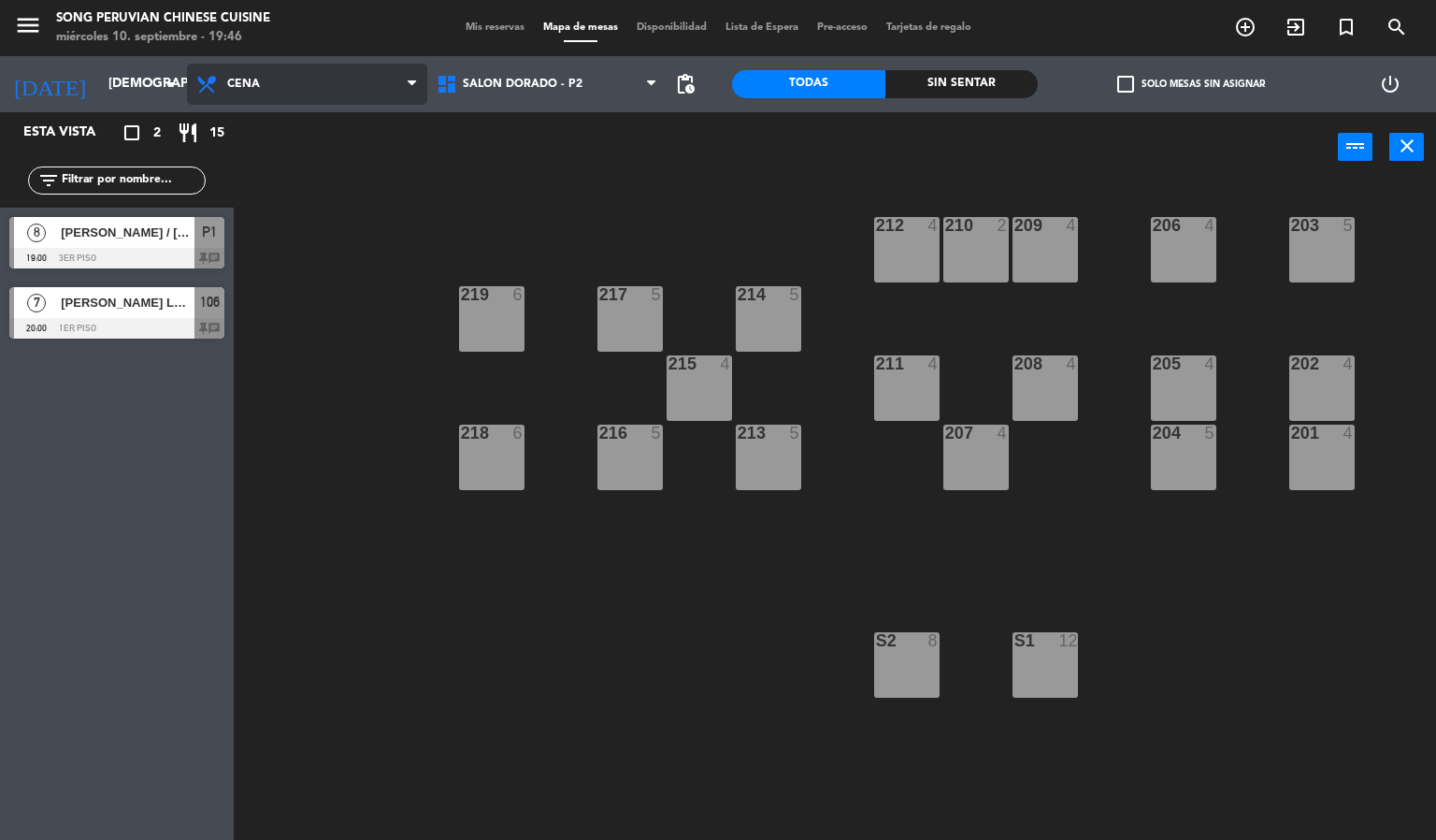
click at [280, 94] on span "Cena" at bounding box center [307, 83] width 241 height 41
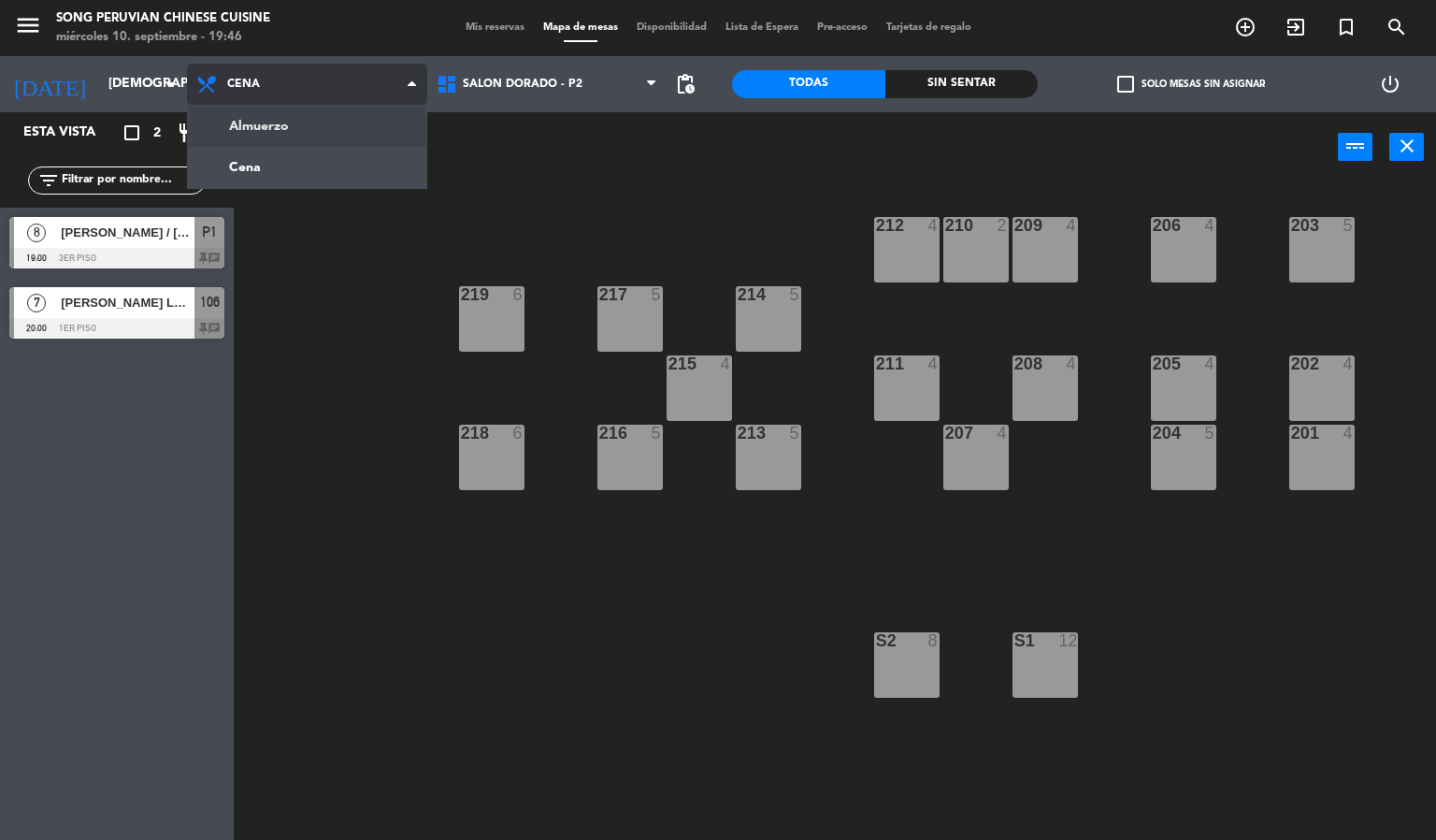
click at [280, 112] on ng-component "menu Song Peruvian Chinese Cuisine [DATE] 10. septiembre - 19:46 Mis reservas M…" at bounding box center [718, 420] width 1436 height 841
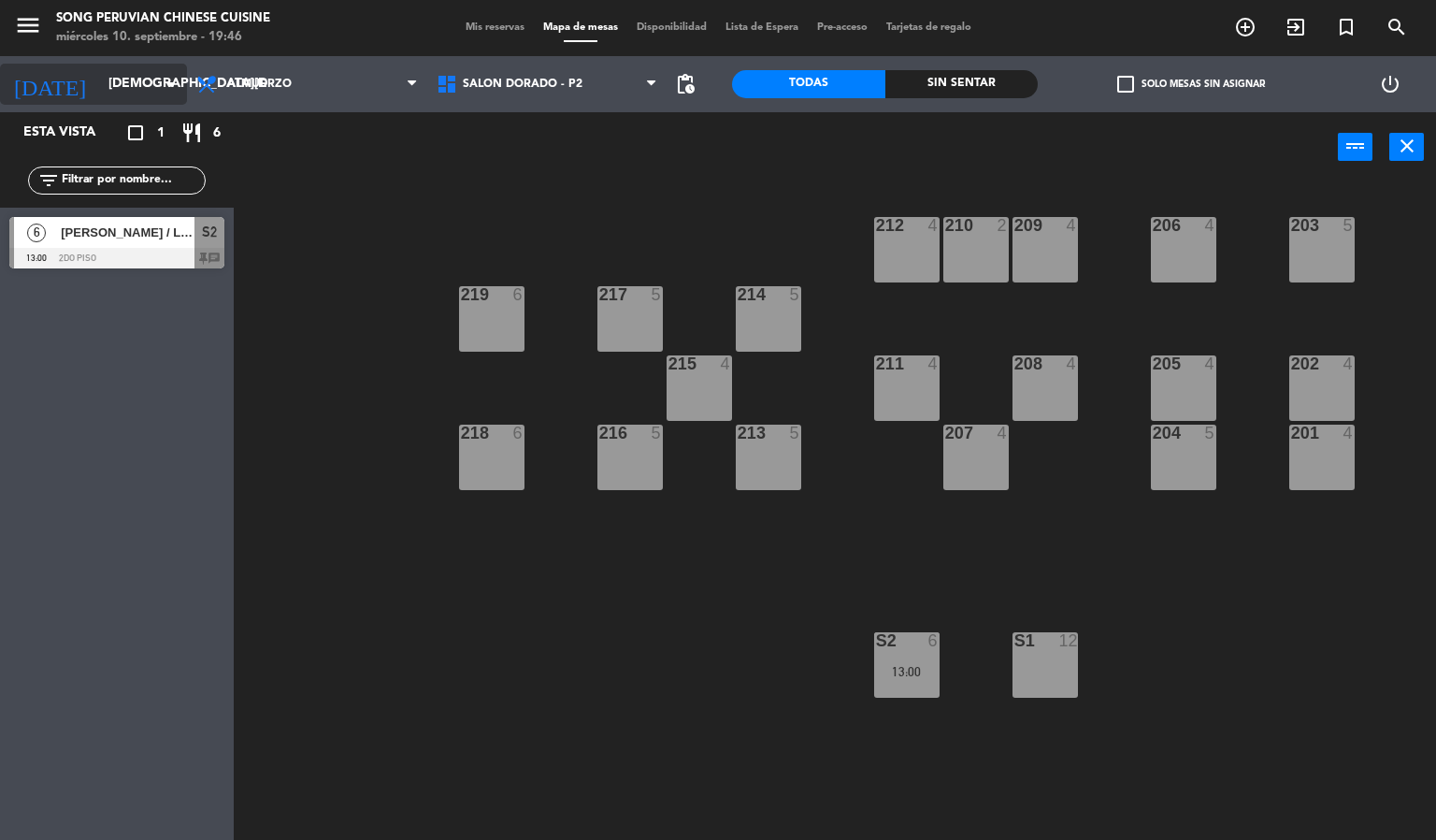
click at [166, 85] on icon "arrow_drop_down" at bounding box center [171, 84] width 23 height 23
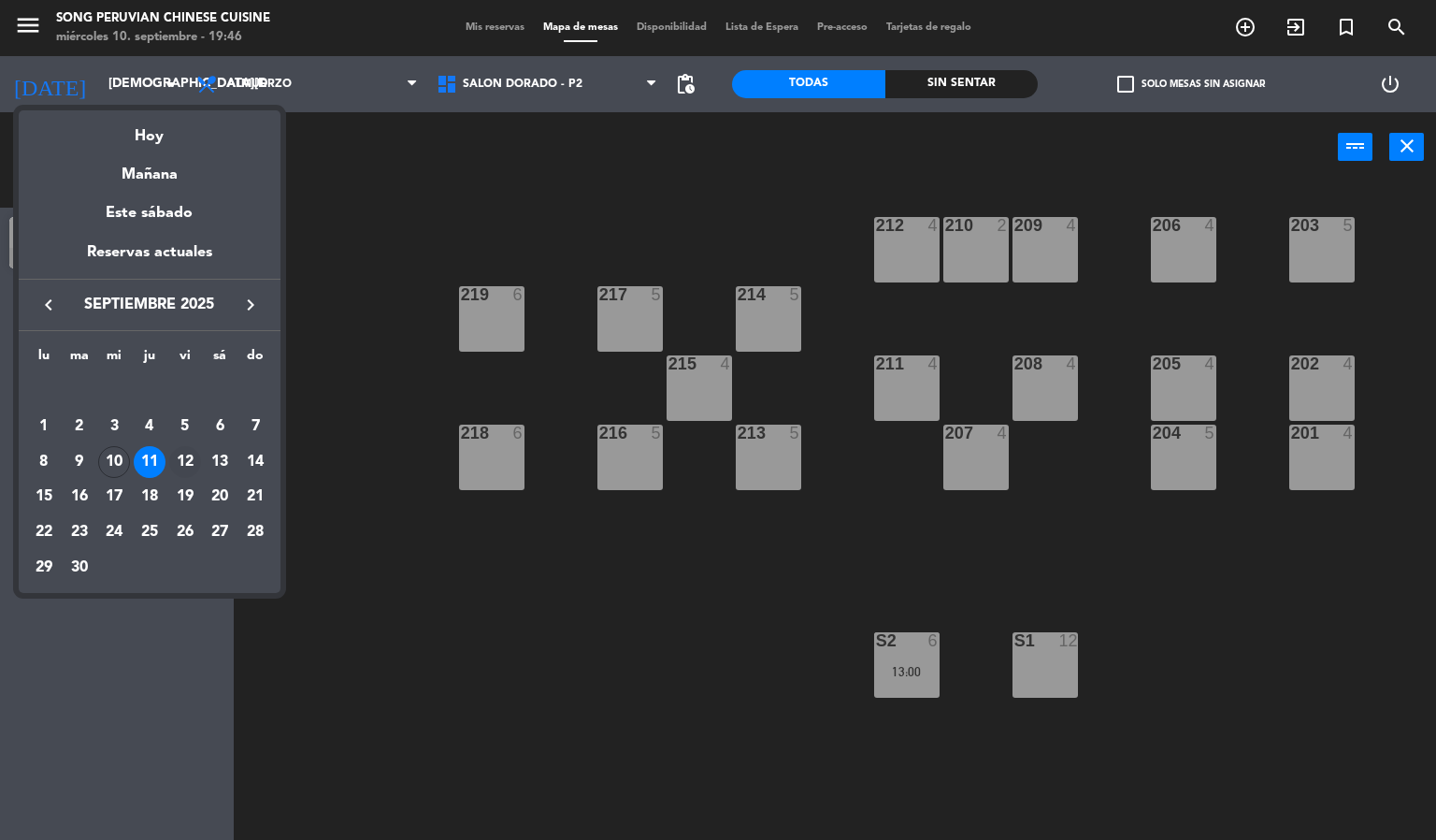
click at [183, 453] on div "12" at bounding box center [186, 462] width 32 height 32
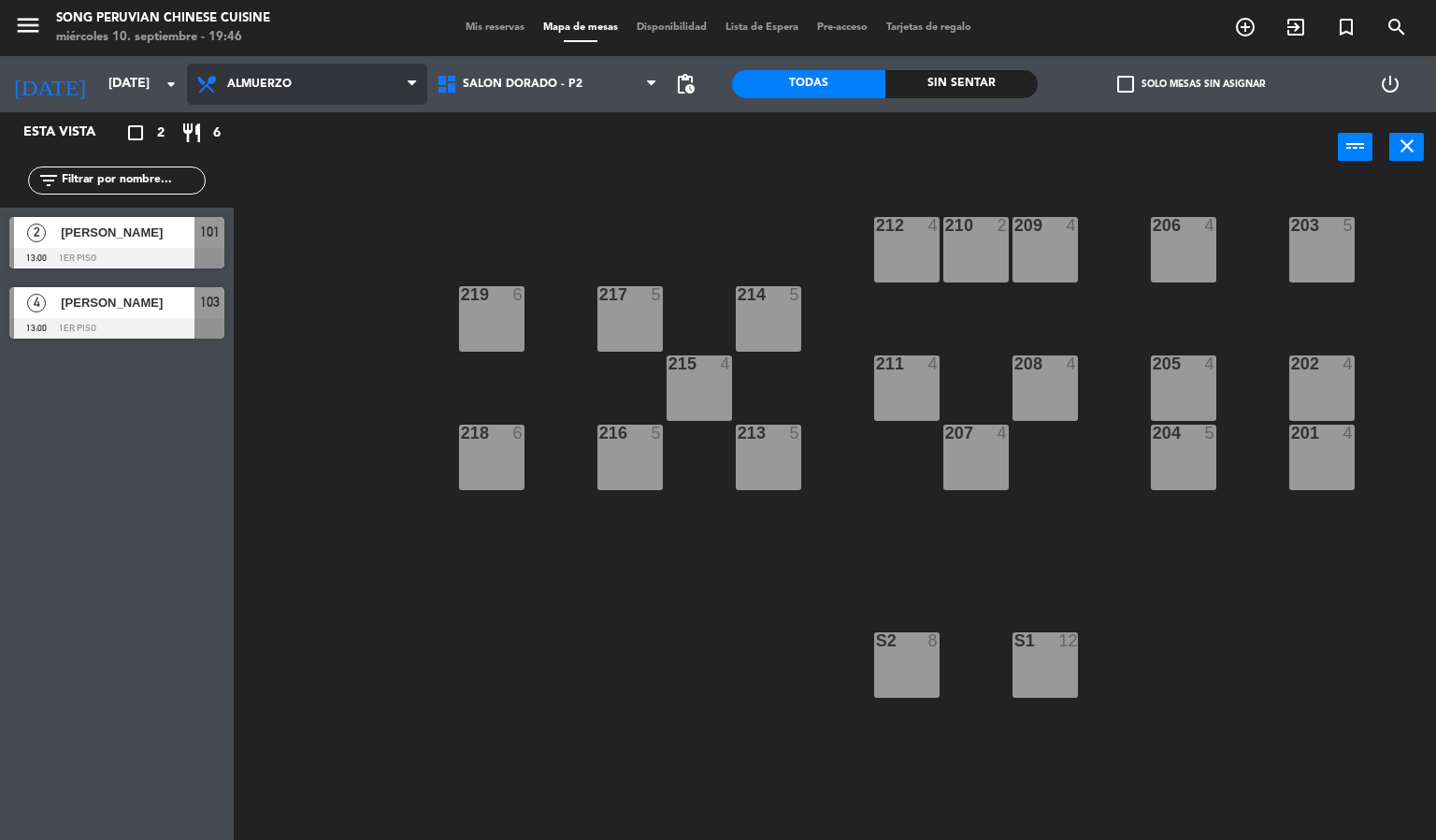
click at [276, 88] on span "Almuerzo" at bounding box center [260, 84] width 64 height 13
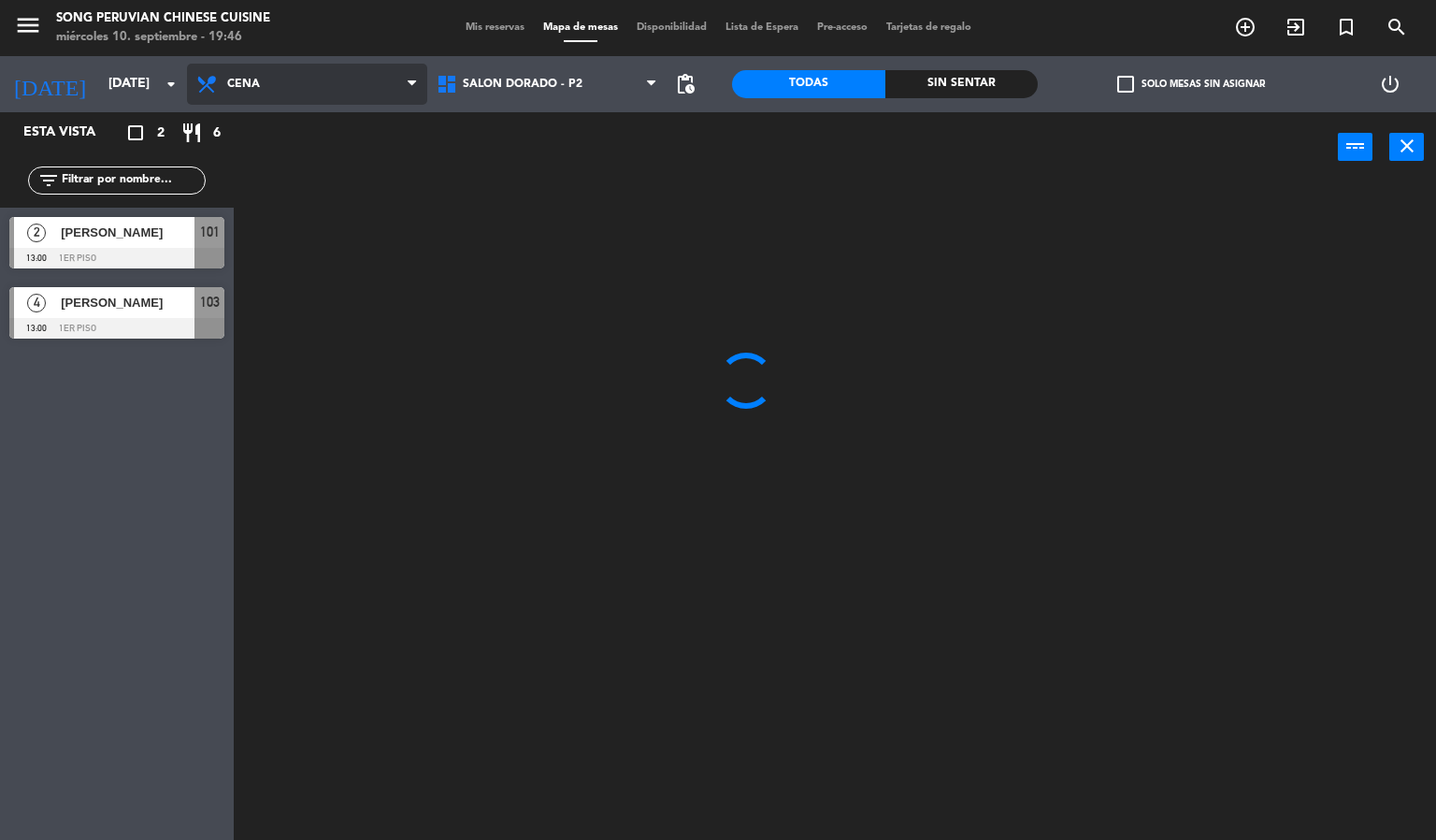
click at [259, 181] on ng-component "menu Song Peruvian Chinese Cuisine [DATE] 10. septiembre - 19:46 Mis reservas M…" at bounding box center [718, 420] width 1436 height 841
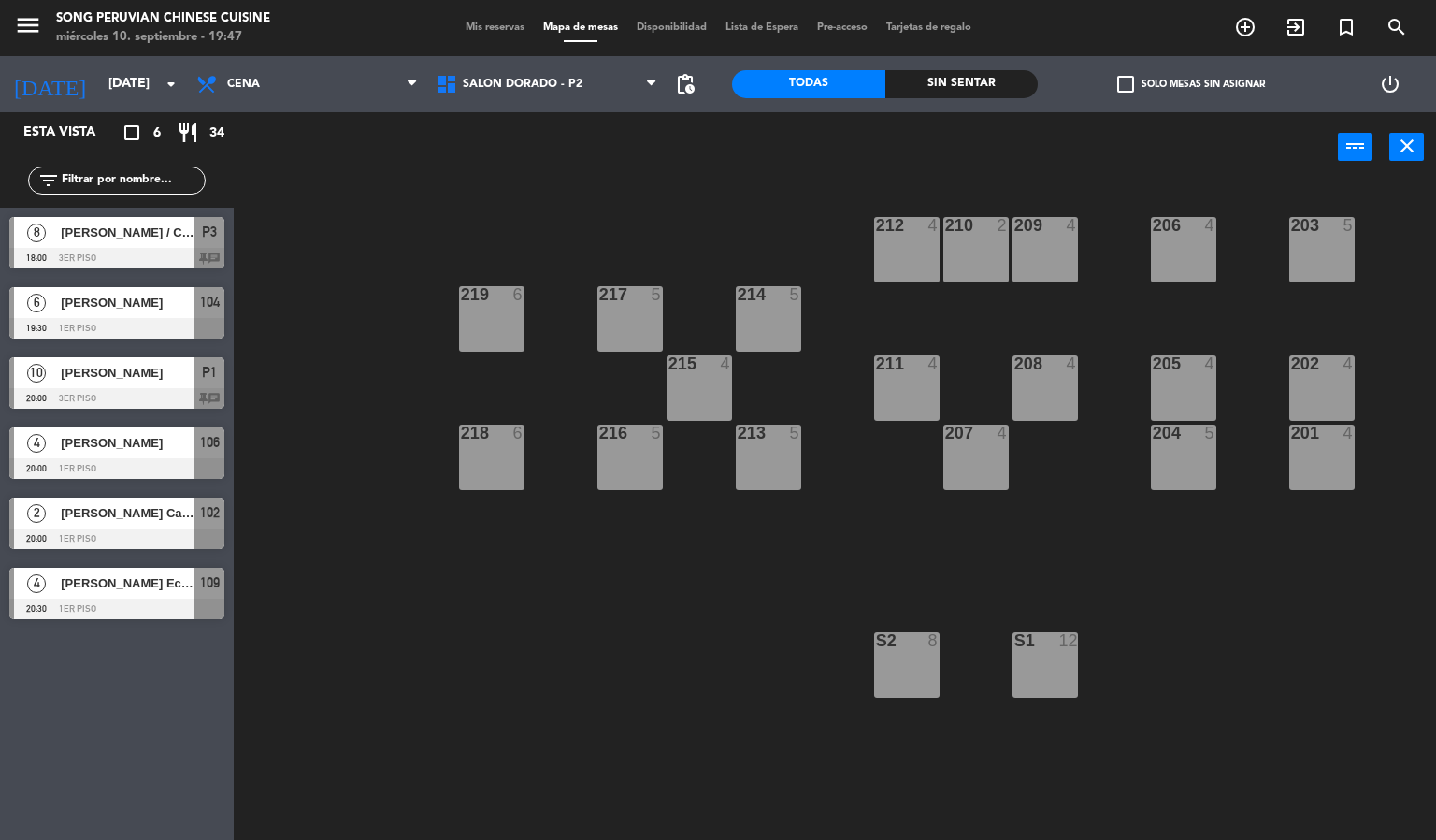
click at [99, 241] on span "[PERSON_NAME] / CHEF [PERSON_NAME]" at bounding box center [127, 232] width 134 height 20
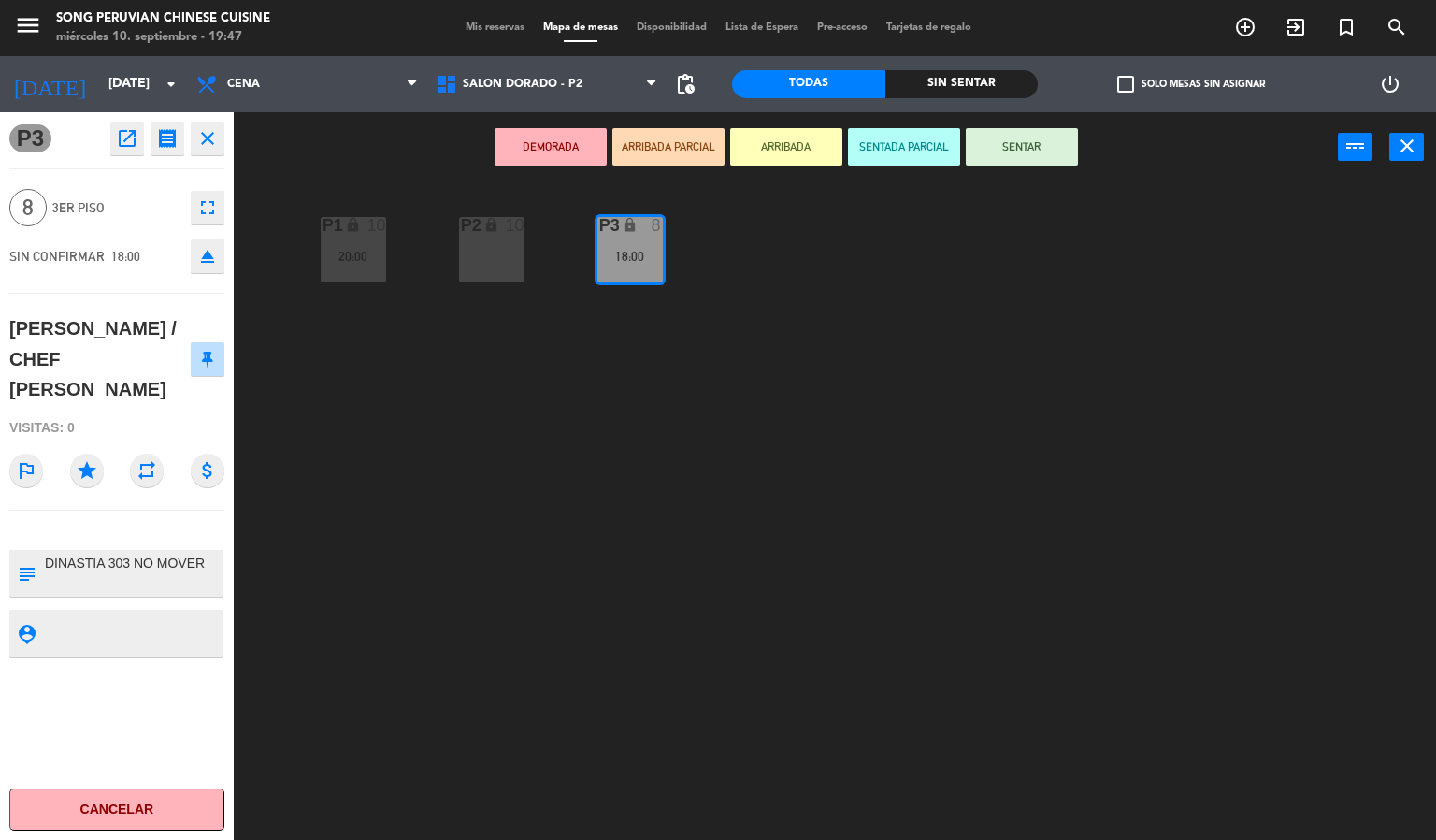
click at [682, 345] on div "P2 lock 10 P3 lock 8 18:00 P1 lock 10 20:00" at bounding box center [842, 512] width 1189 height 657
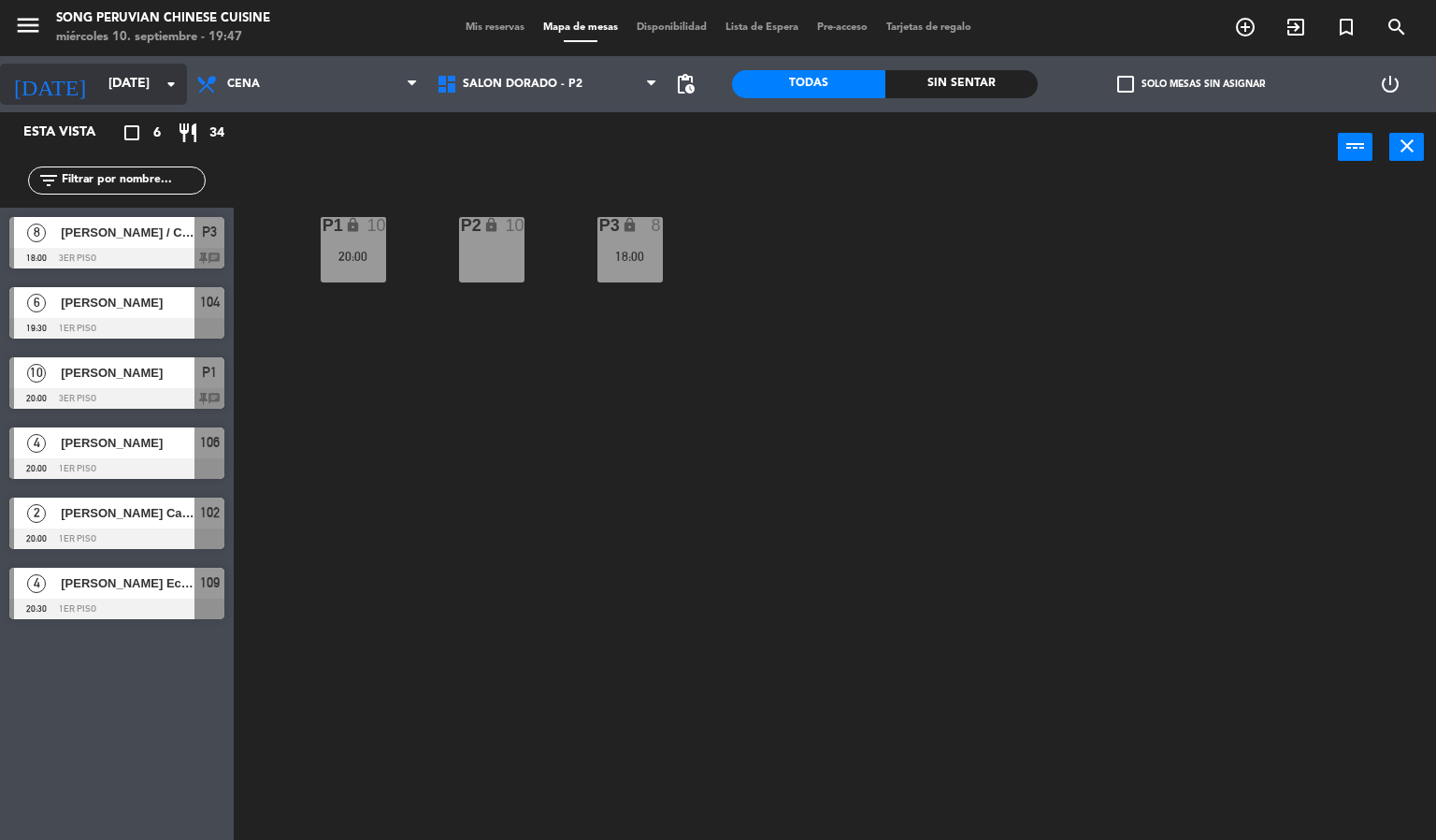
click at [99, 94] on input "[DATE]" at bounding box center [188, 84] width 178 height 34
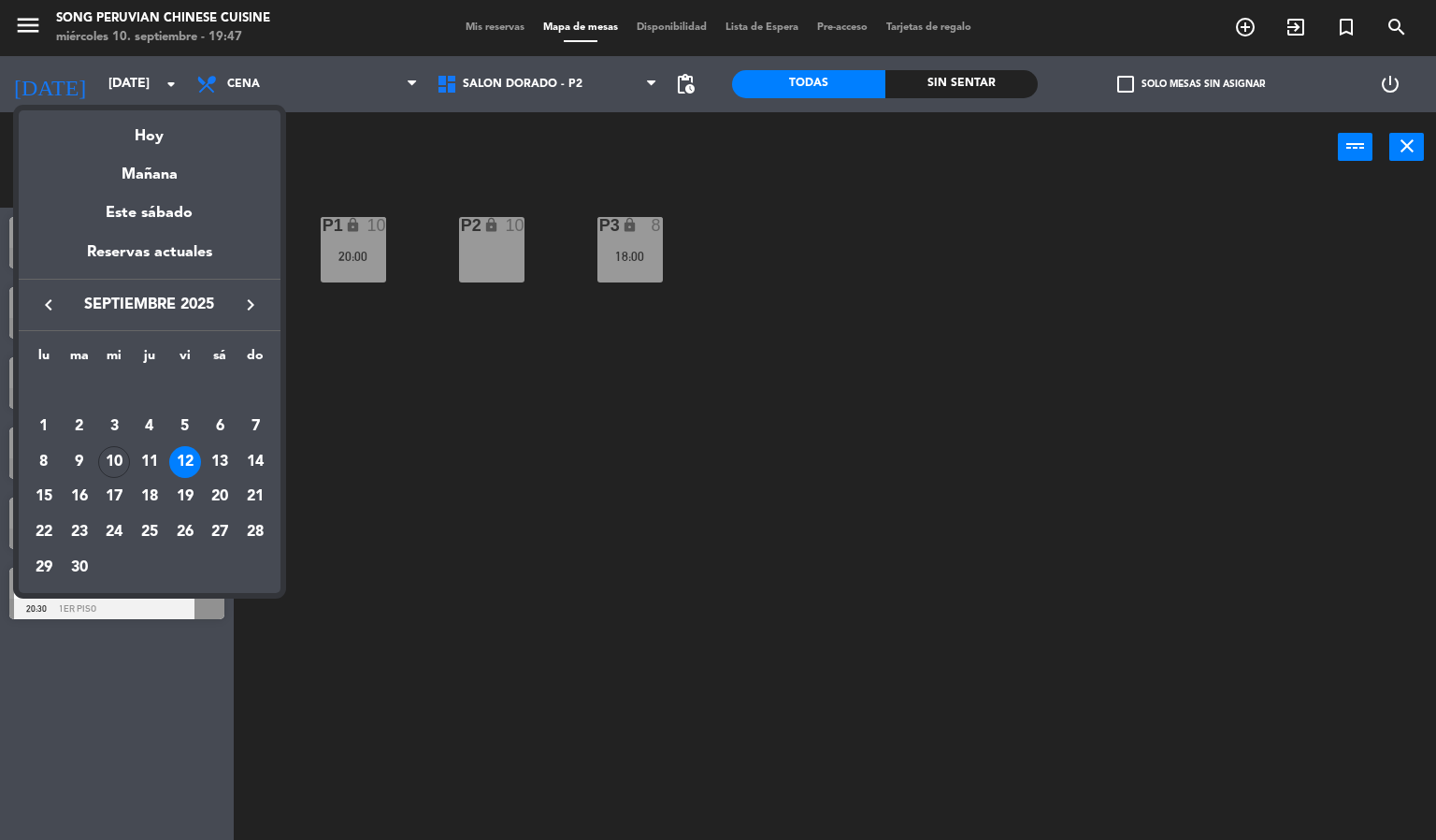
click at [668, 174] on div at bounding box center [718, 420] width 1436 height 840
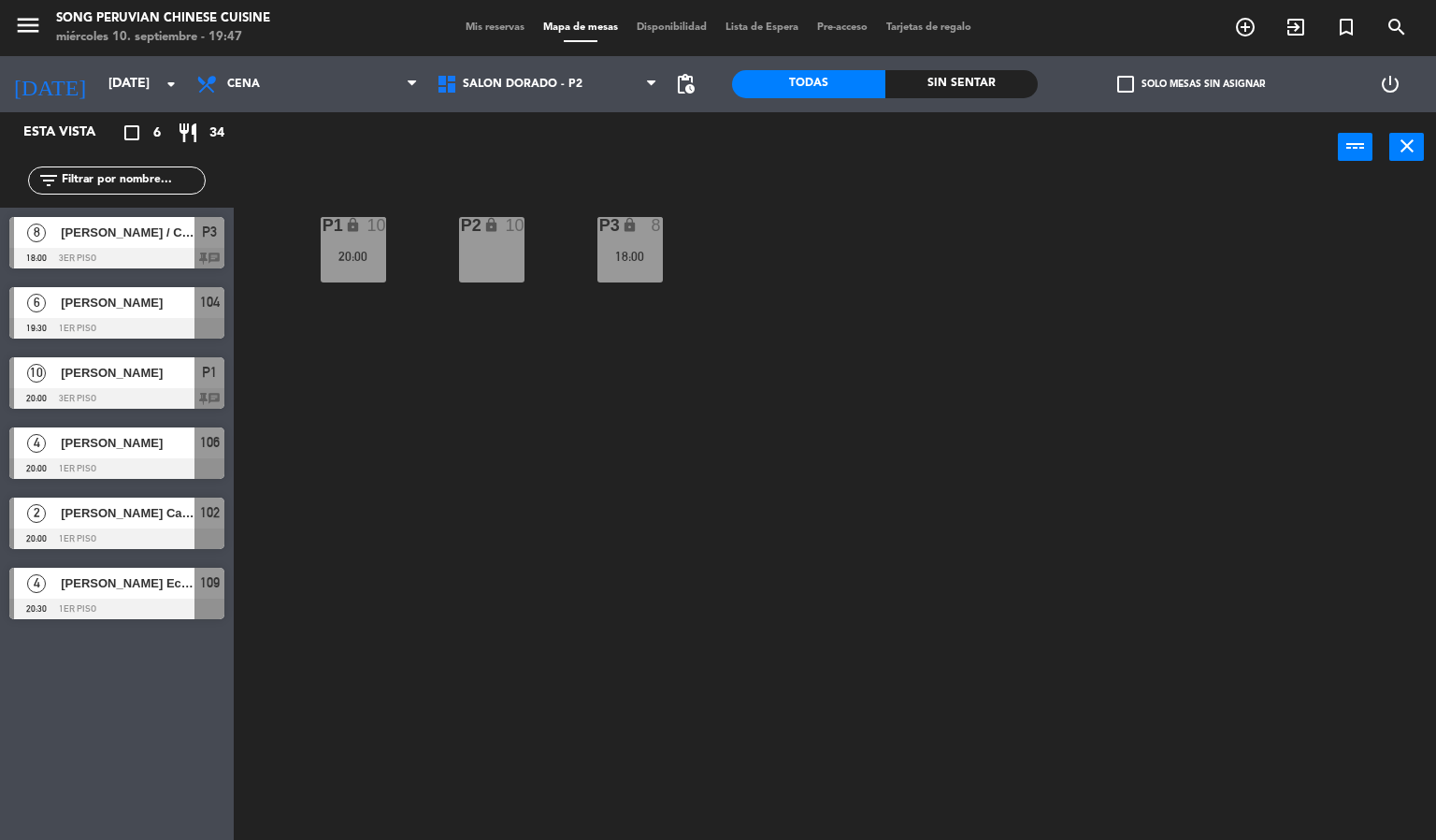
click at [64, 253] on div at bounding box center [117, 259] width 215 height 21
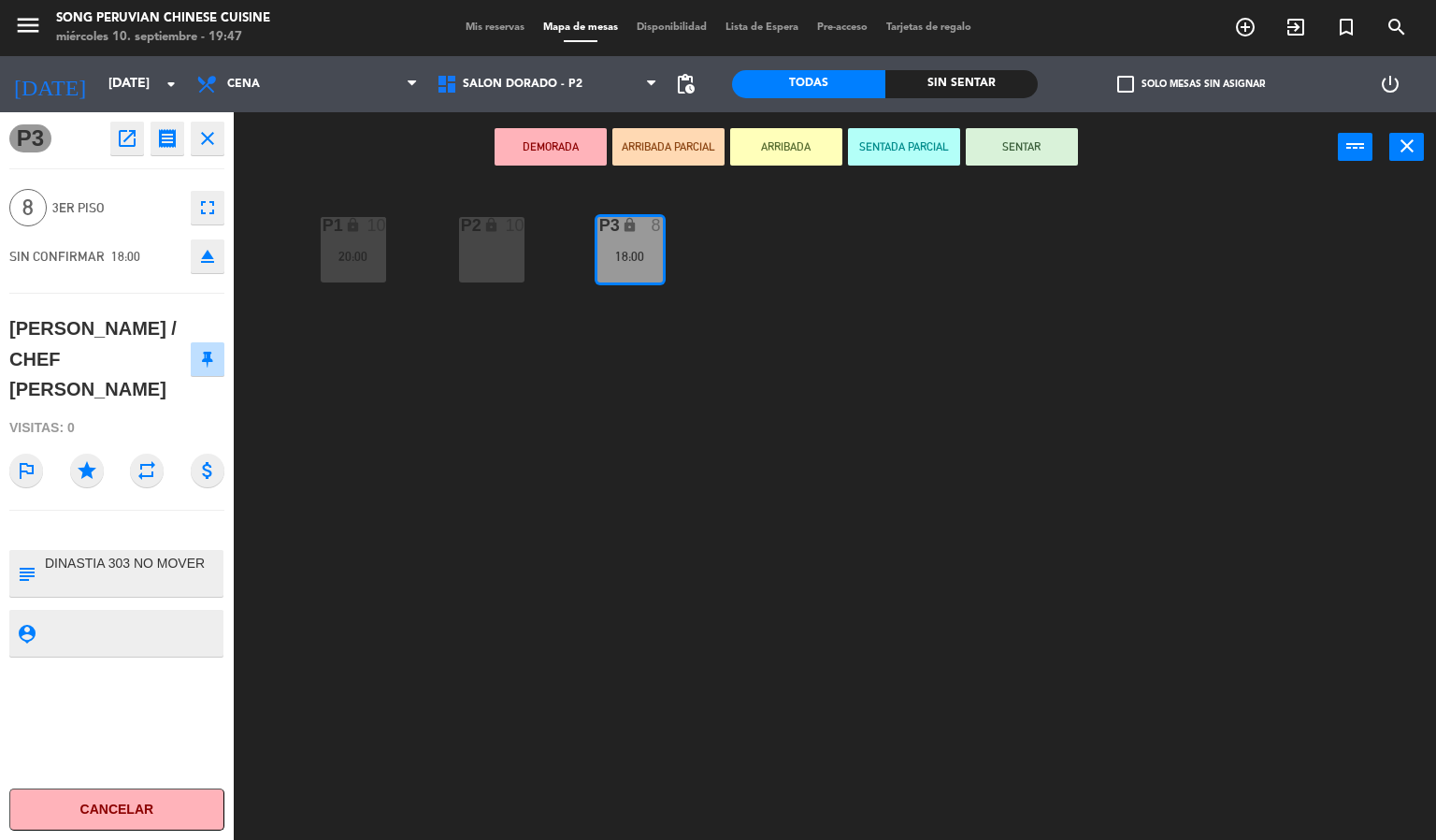
click at [424, 174] on div "DEMORADA ARRIBADA PARCIAL ARRIBADA SENTADA PARCIAL SENTAR power_input close" at bounding box center [786, 147] width 1104 height 71
click at [660, 345] on div "P2 lock 10 P3 lock 8 18:00 P1 lock 10 20:00" at bounding box center [842, 512] width 1189 height 657
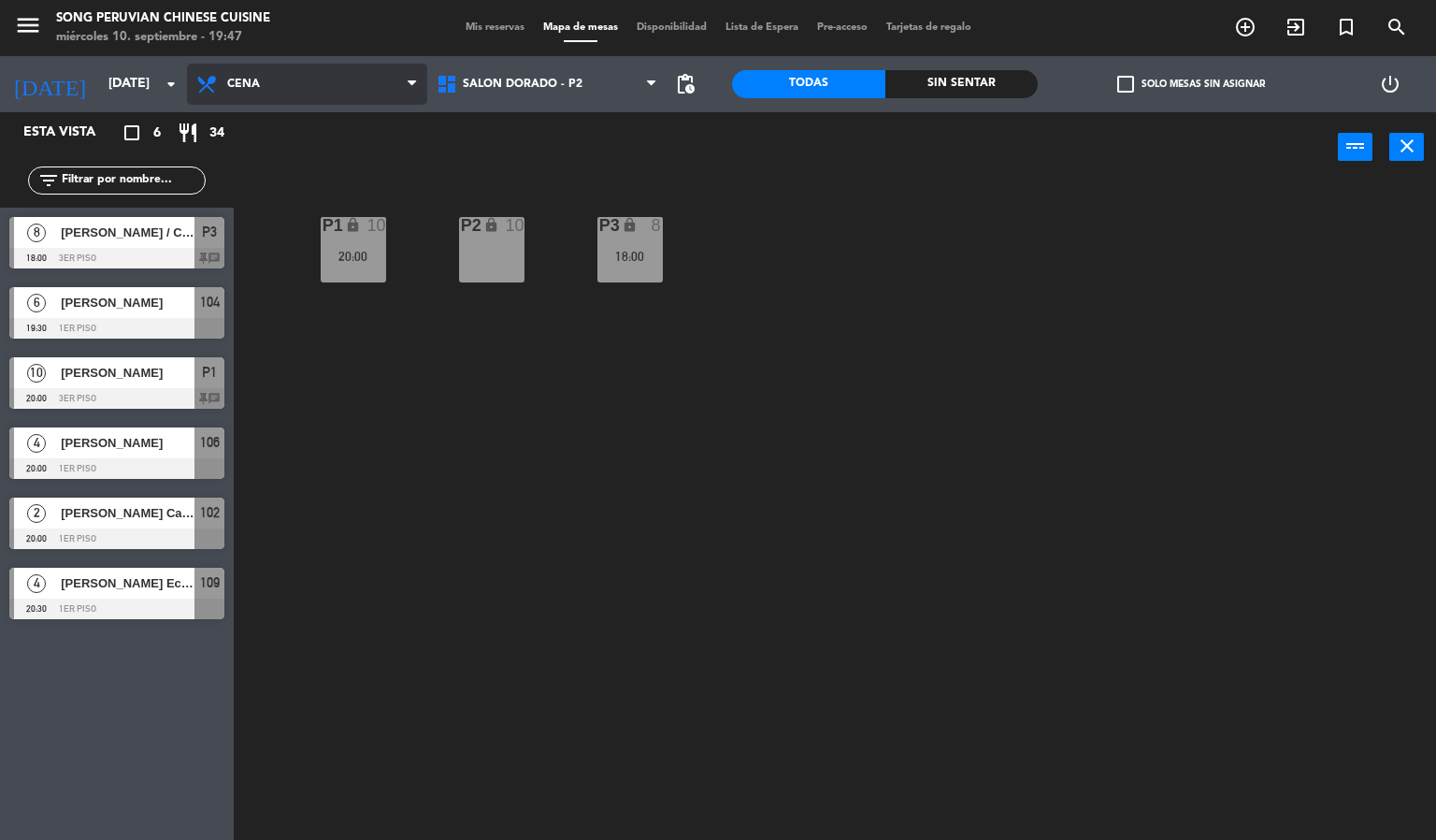
click at [368, 91] on span "Cena" at bounding box center [307, 83] width 241 height 41
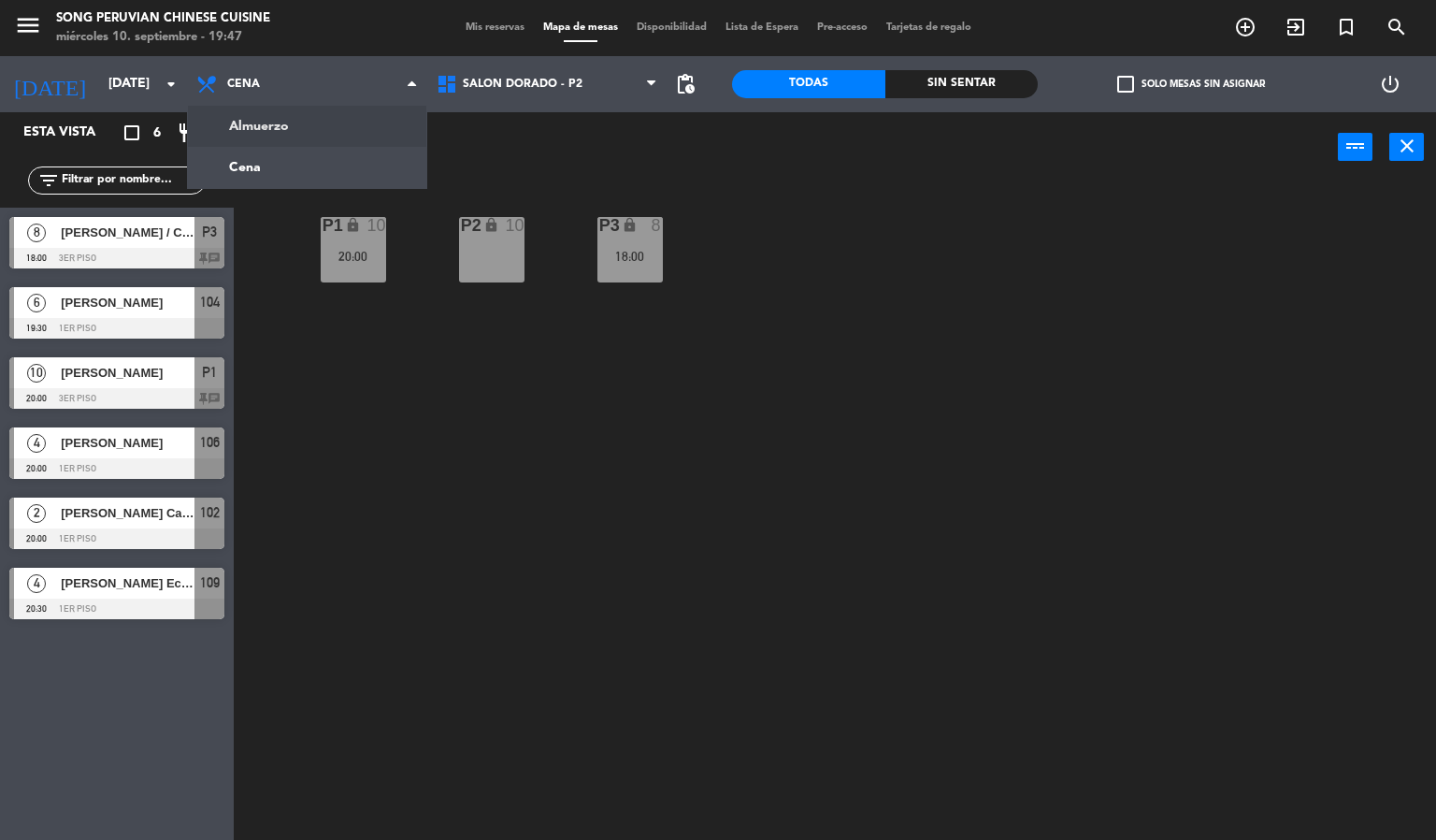
click at [555, 184] on div "P2 lock 10 P3 lock 8 18:00 P1 lock 10 20:00" at bounding box center [842, 512] width 1189 height 657
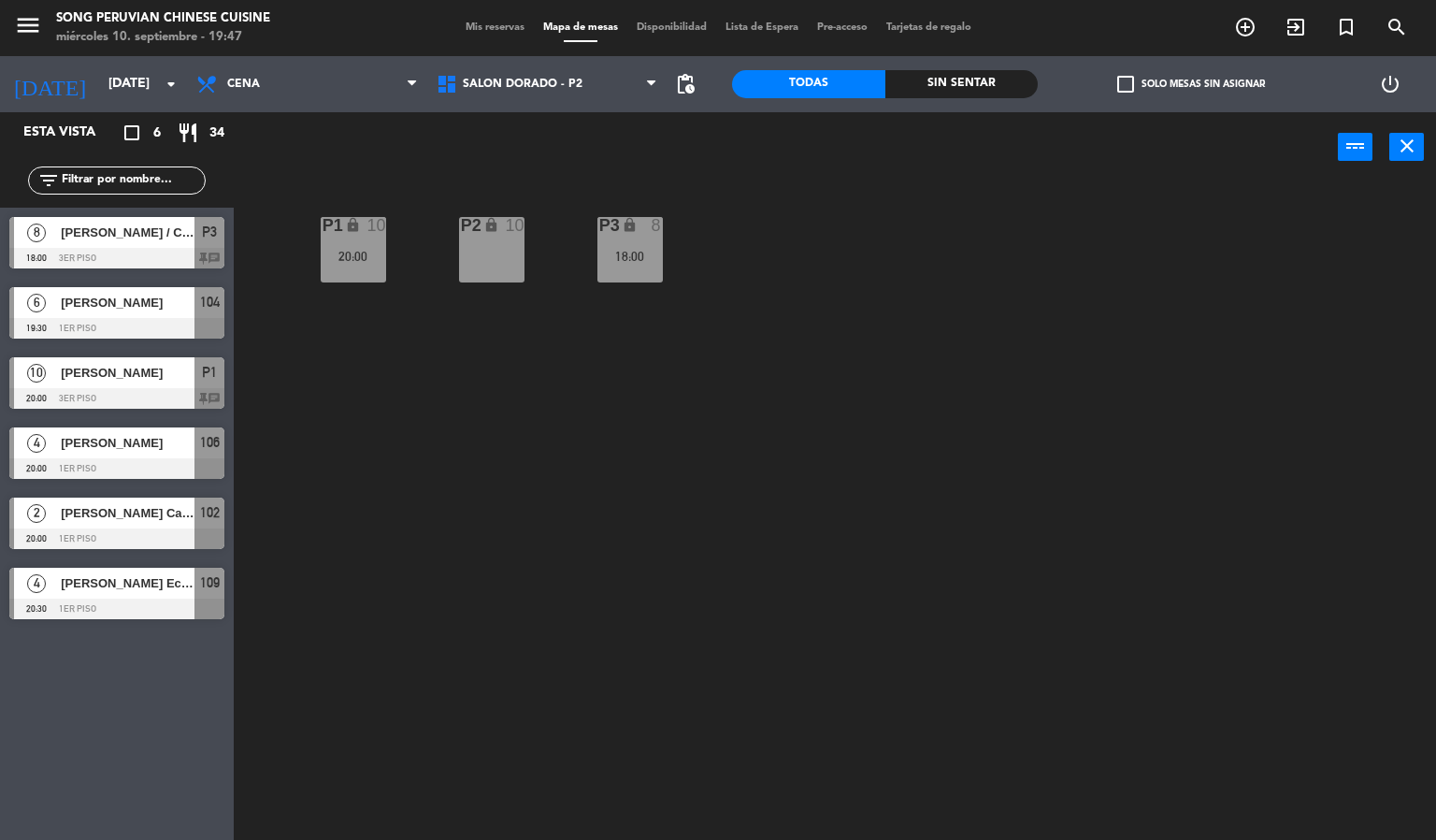
click at [79, 248] on div at bounding box center [117, 259] width 215 height 21
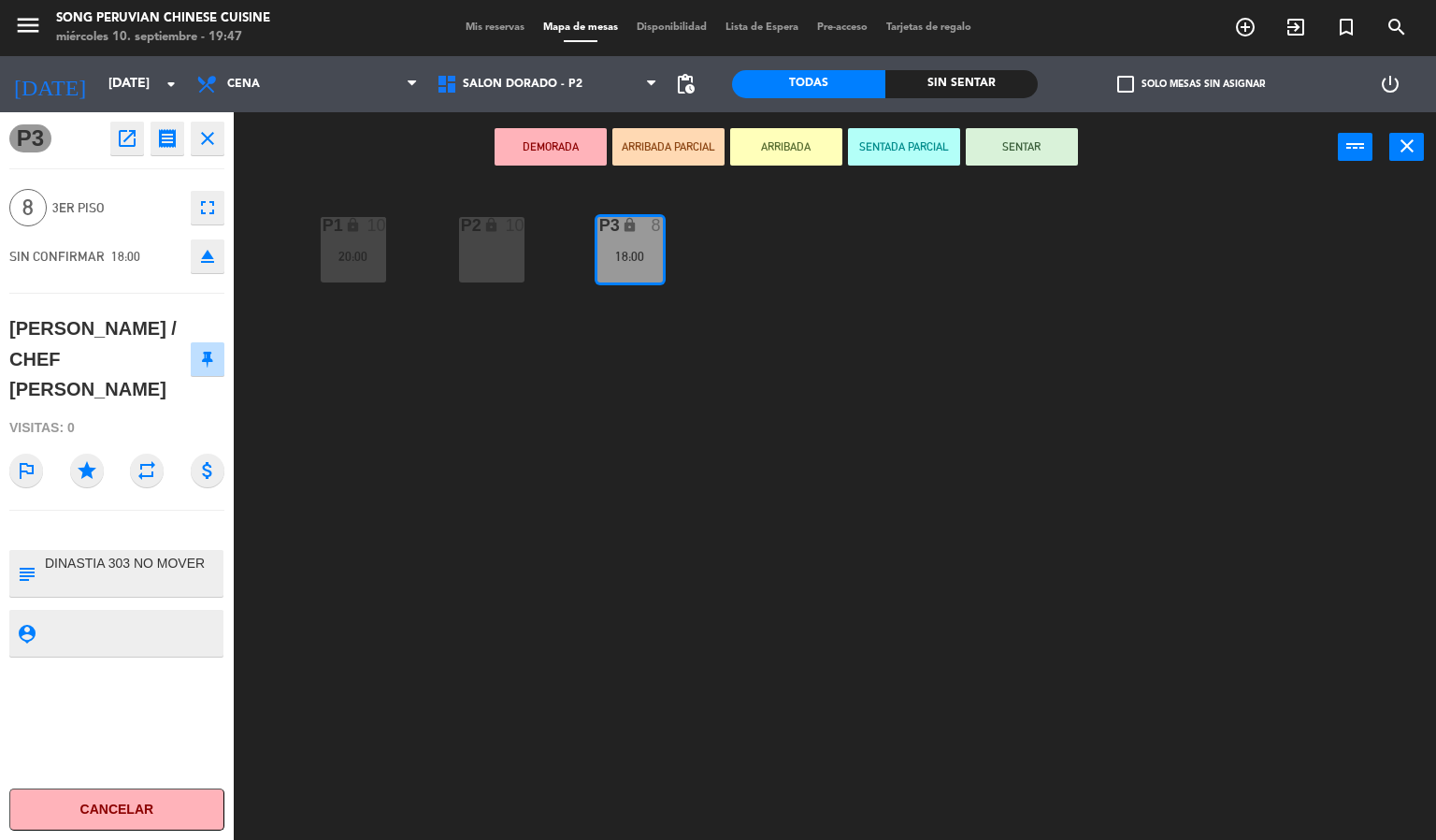
click at [440, 438] on div "P2 lock 10 P3 lock 8 18:00 P1 lock 10 20:00" at bounding box center [842, 512] width 1189 height 657
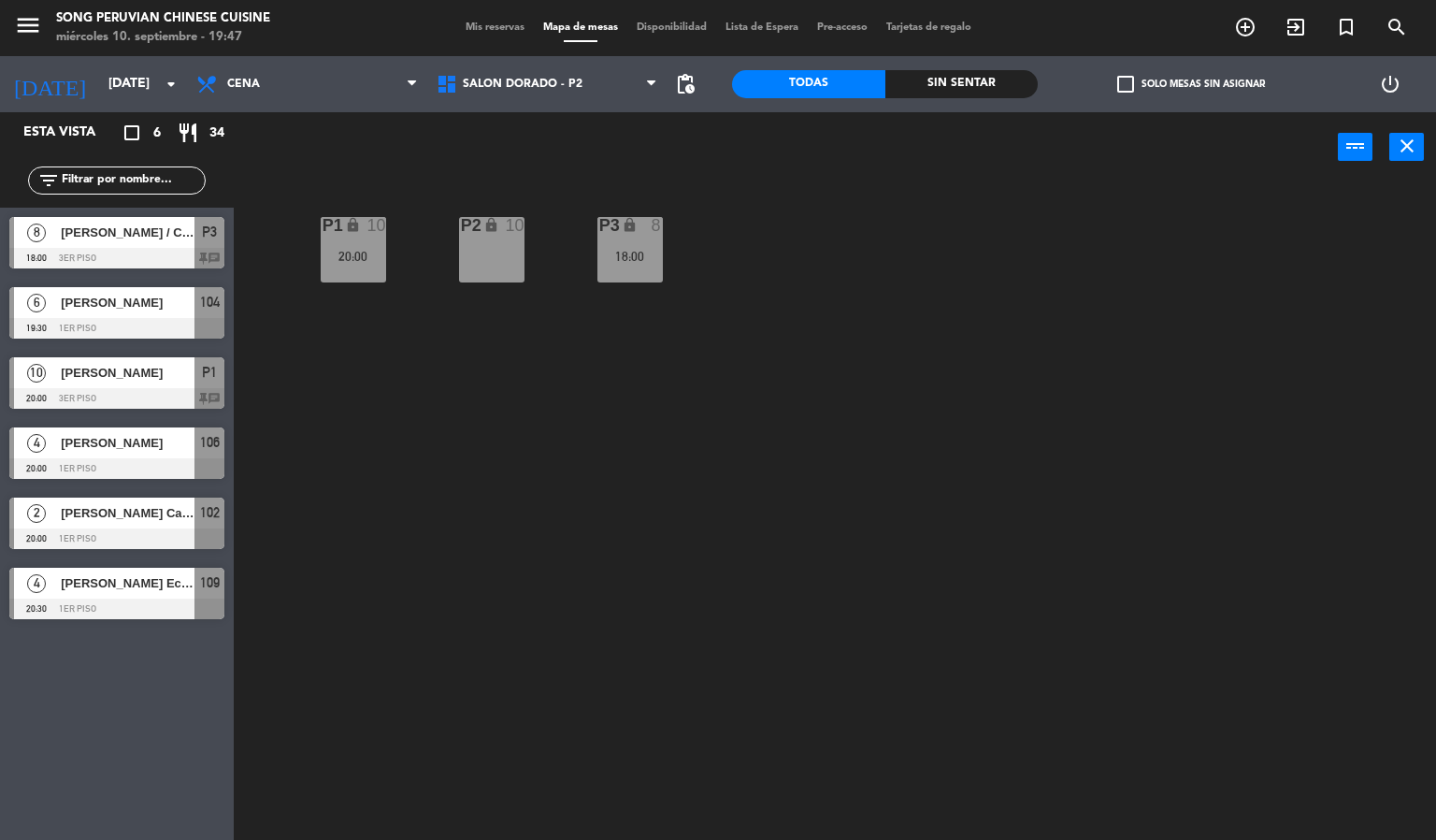
click at [123, 254] on div at bounding box center [117, 259] width 215 height 21
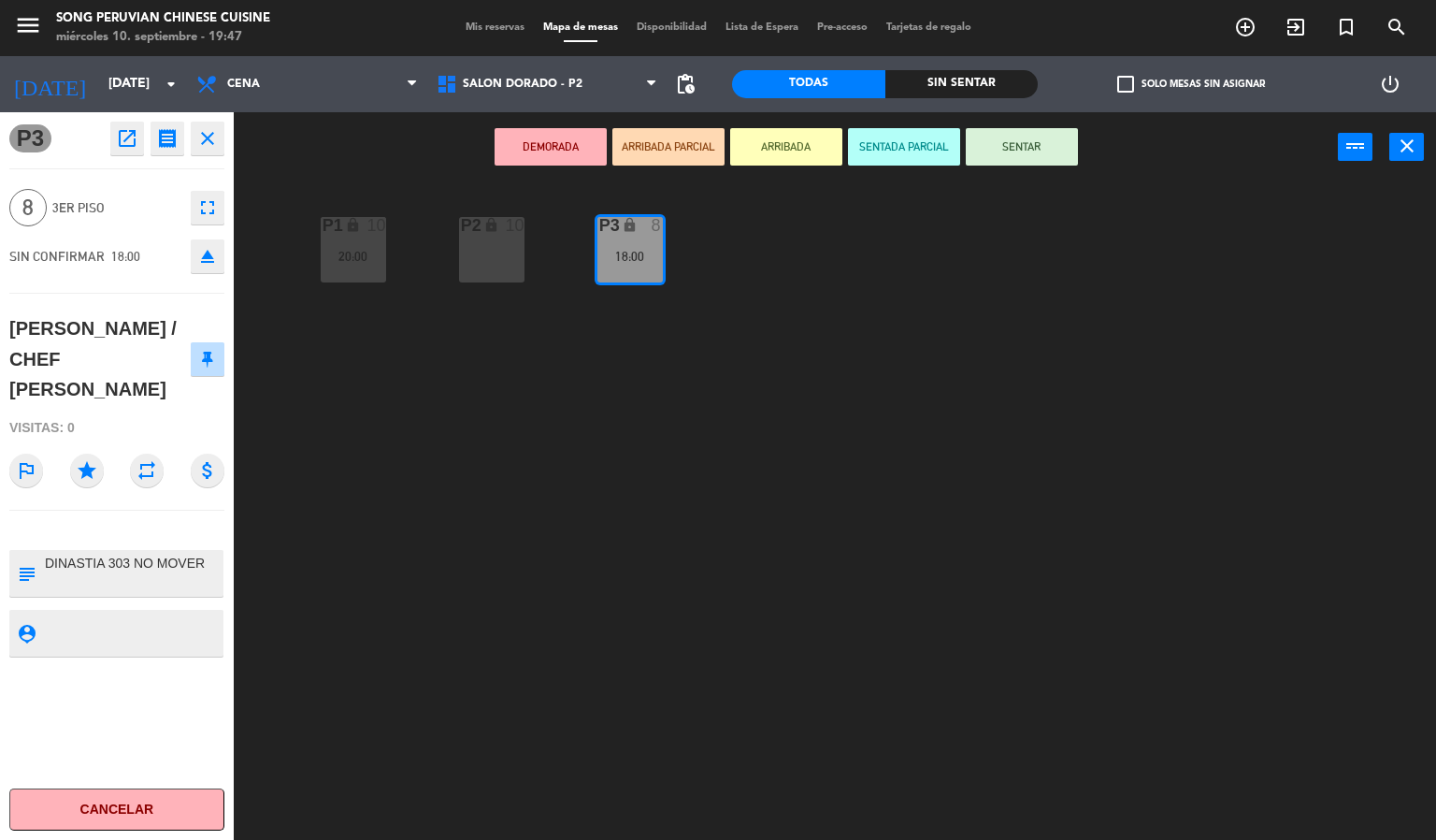
click at [513, 415] on div "P2 lock 10 P3 lock 8 18:00 P1 lock 10 20:00" at bounding box center [842, 512] width 1189 height 657
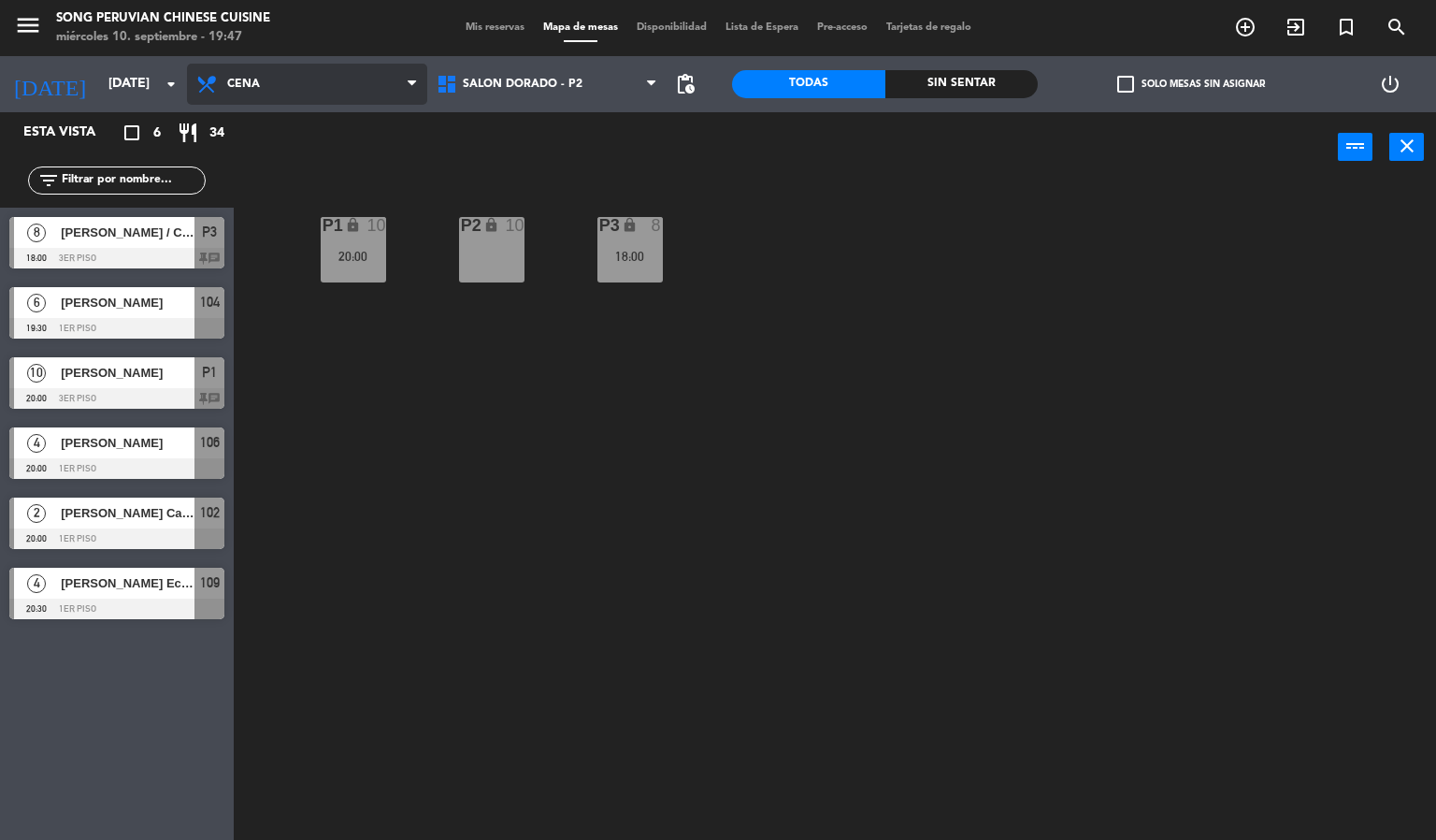
click at [293, 93] on span "Cena" at bounding box center [307, 83] width 241 height 41
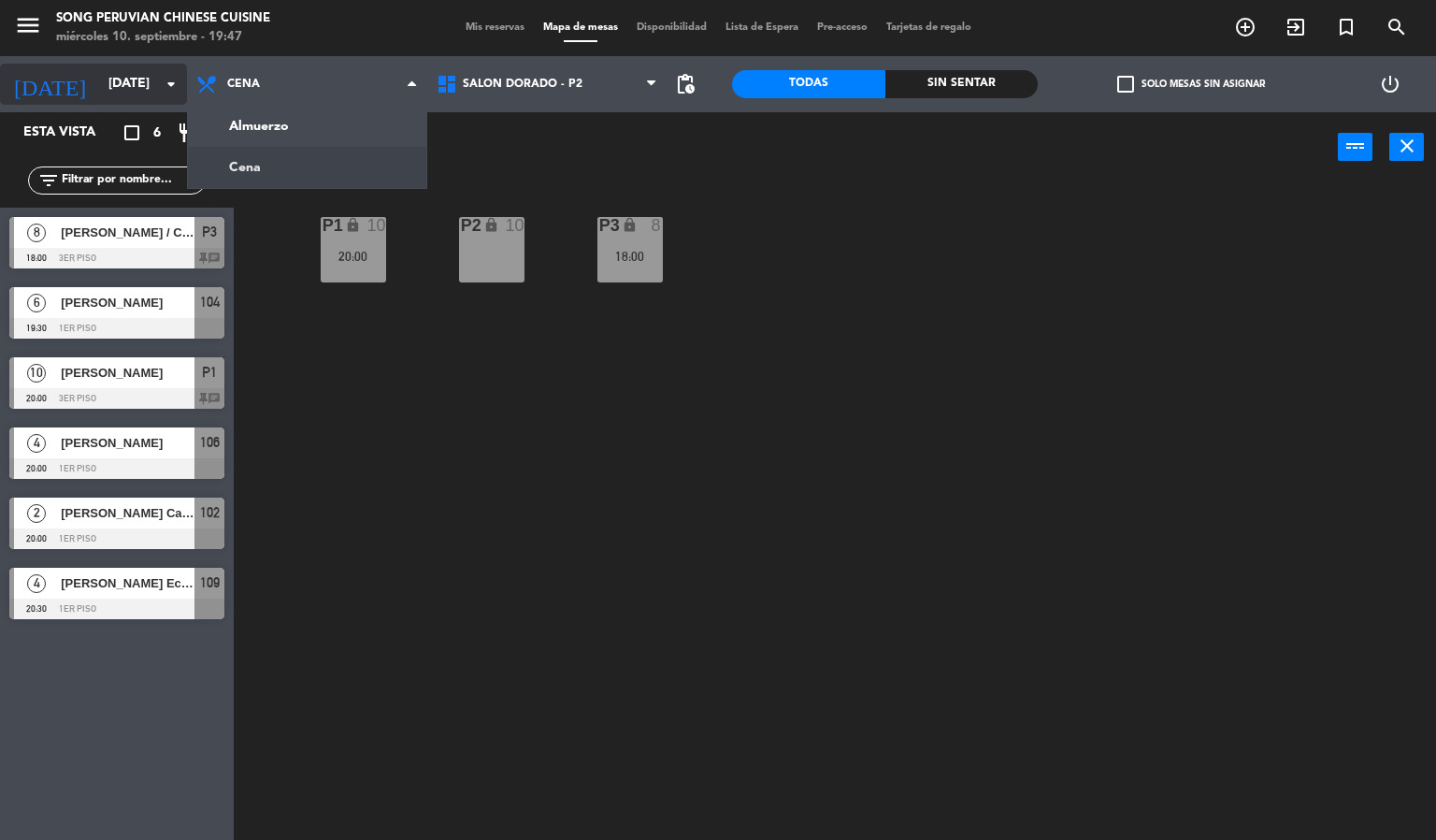
click at [116, 84] on input "[DATE]" at bounding box center [188, 84] width 178 height 34
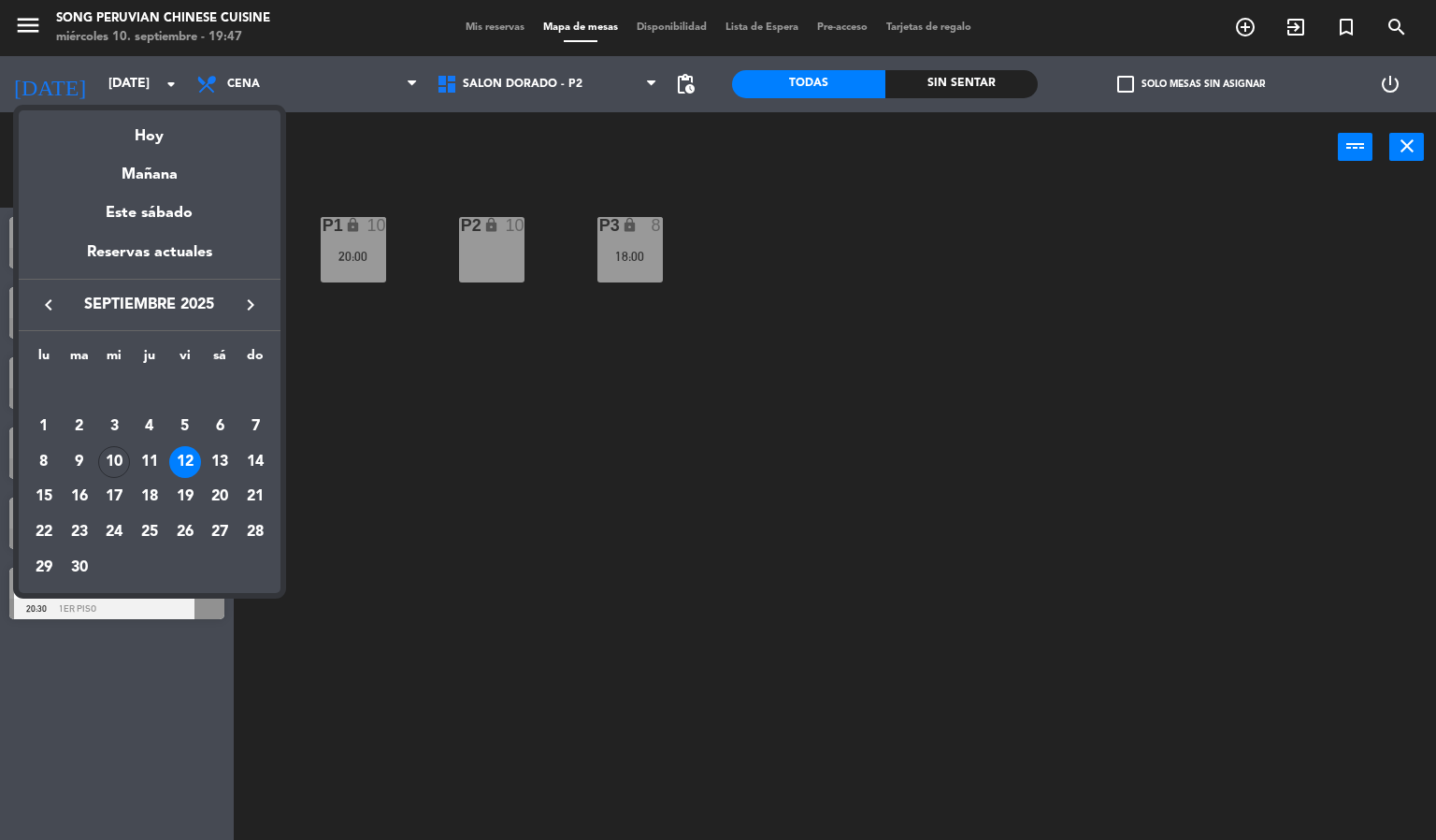
click at [438, 172] on div at bounding box center [718, 420] width 1436 height 840
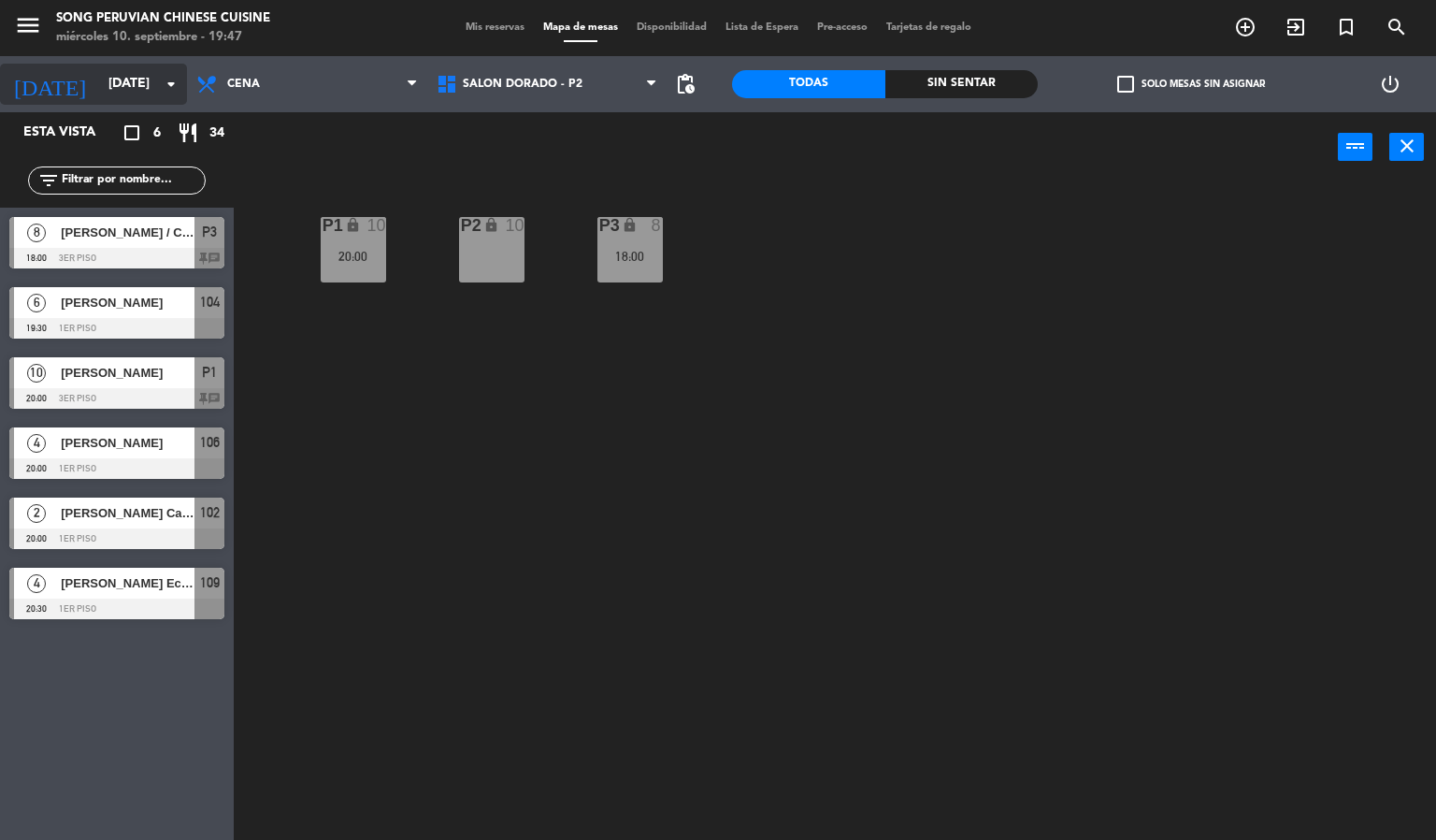
click at [153, 97] on input "[DATE]" at bounding box center [188, 84] width 178 height 34
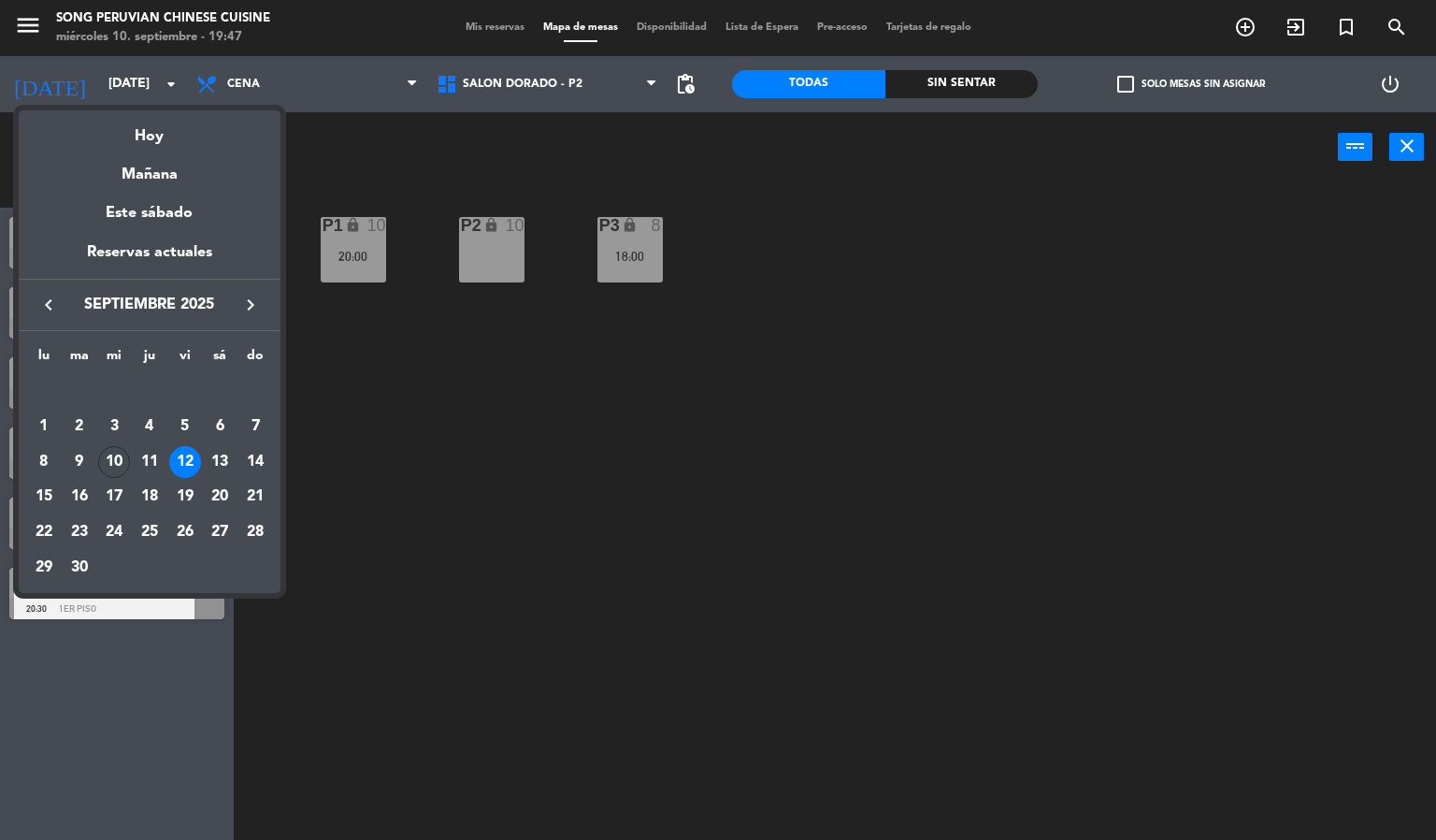
drag, startPoint x: 439, startPoint y: 157, endPoint x: 424, endPoint y: 154, distance: 15.3
click at [439, 161] on div at bounding box center [718, 420] width 1436 height 840
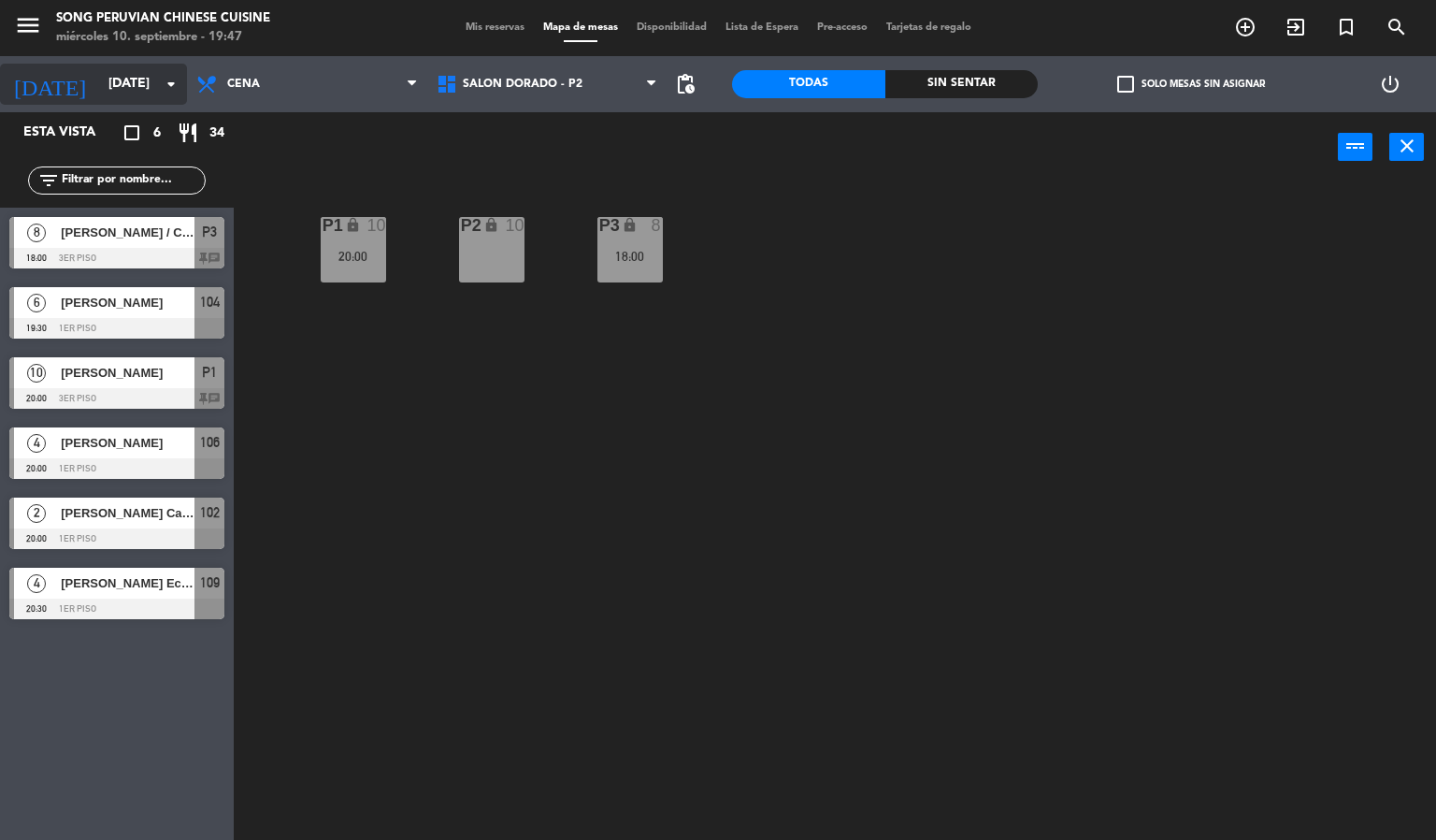
click at [160, 85] on icon "arrow_drop_down" at bounding box center [171, 84] width 23 height 23
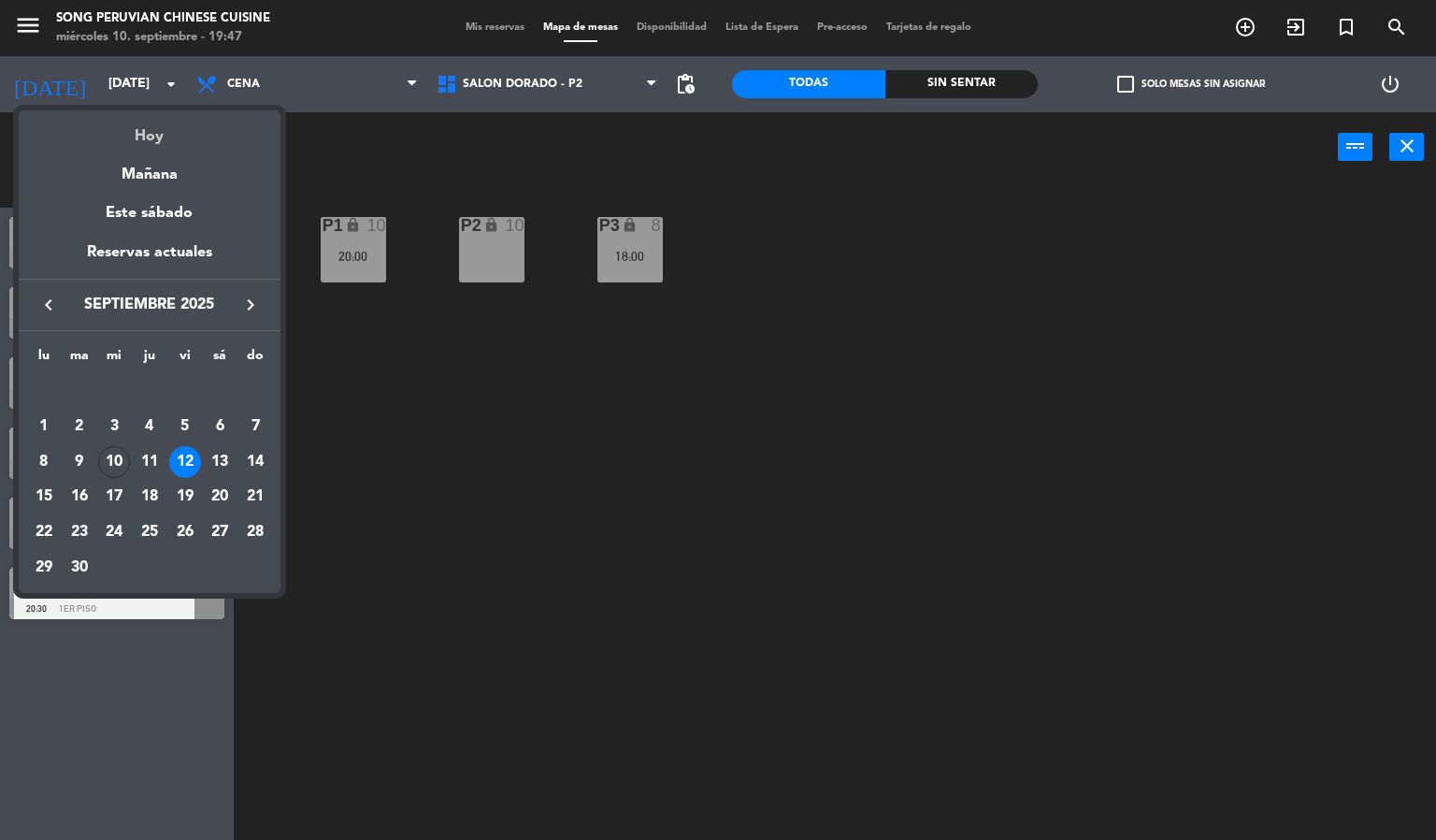
click at [161, 121] on div "Hoy" at bounding box center [150, 130] width 261 height 38
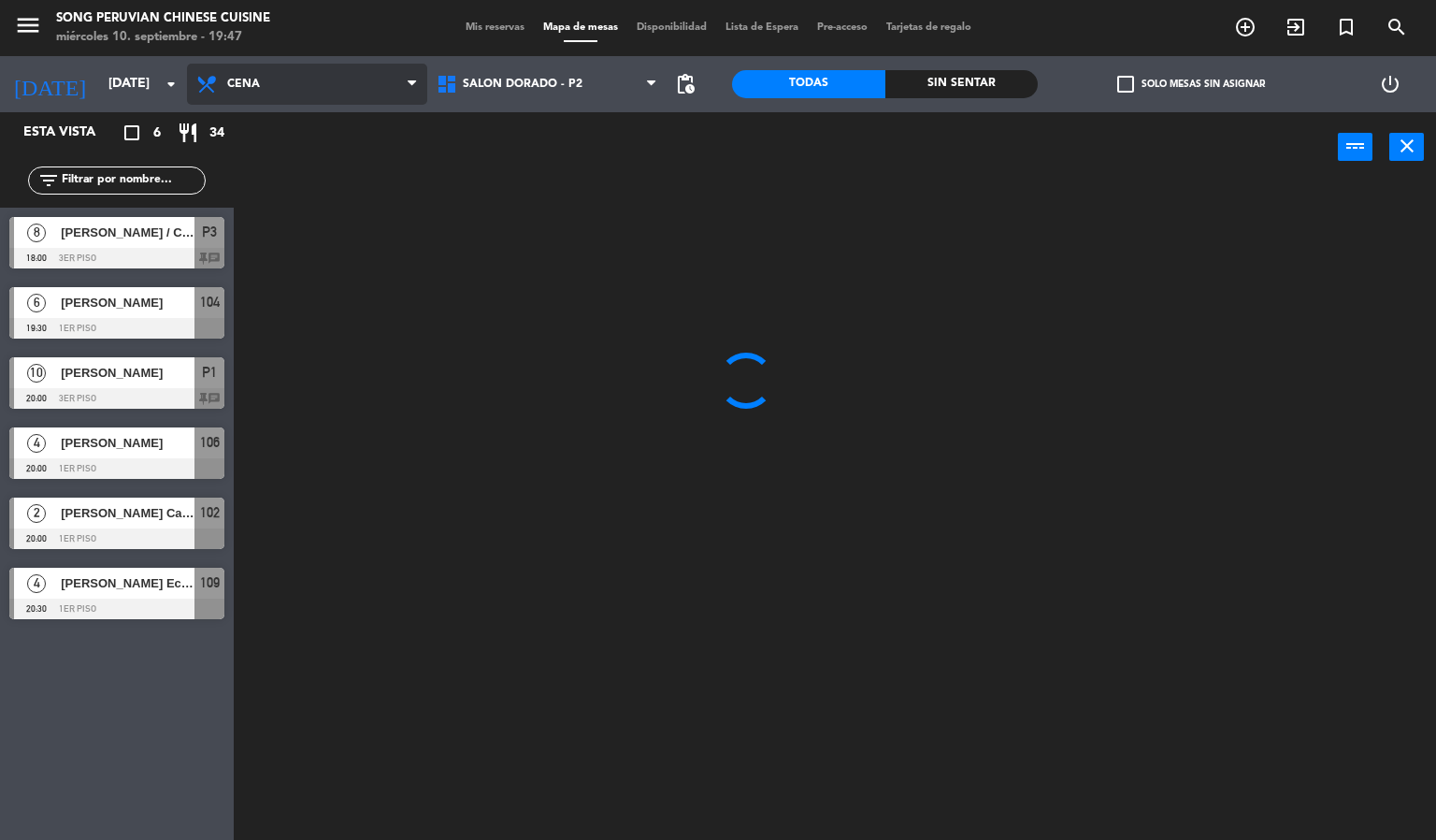
click at [257, 70] on span "Cena" at bounding box center [307, 83] width 241 height 41
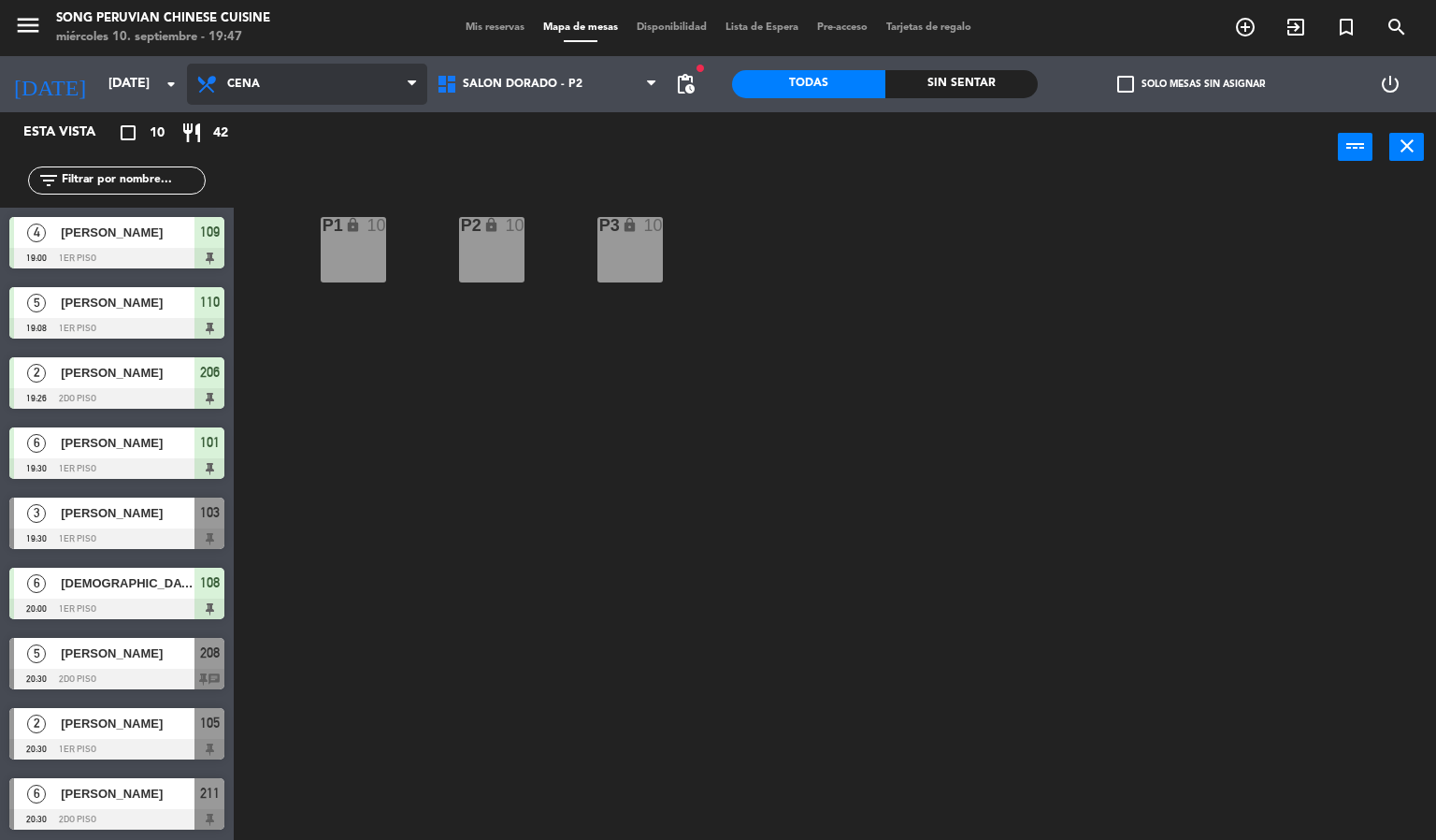
click at [278, 152] on ng-component "menu Song Peruvian Chinese Cuisine [DATE] 10. septiembre - 19:47 Mis reservas M…" at bounding box center [718, 420] width 1436 height 841
click at [284, 59] on div "Almuerzo Cena Cena Almuerzo Cena" at bounding box center [307, 83] width 241 height 56
click at [270, 87] on span "Cena" at bounding box center [307, 83] width 241 height 41
click at [429, 186] on div "P2 lock 10 P3 lock 10 P1 lock 10" at bounding box center [842, 512] width 1189 height 657
click at [234, 77] on span "Cena" at bounding box center [307, 83] width 241 height 41
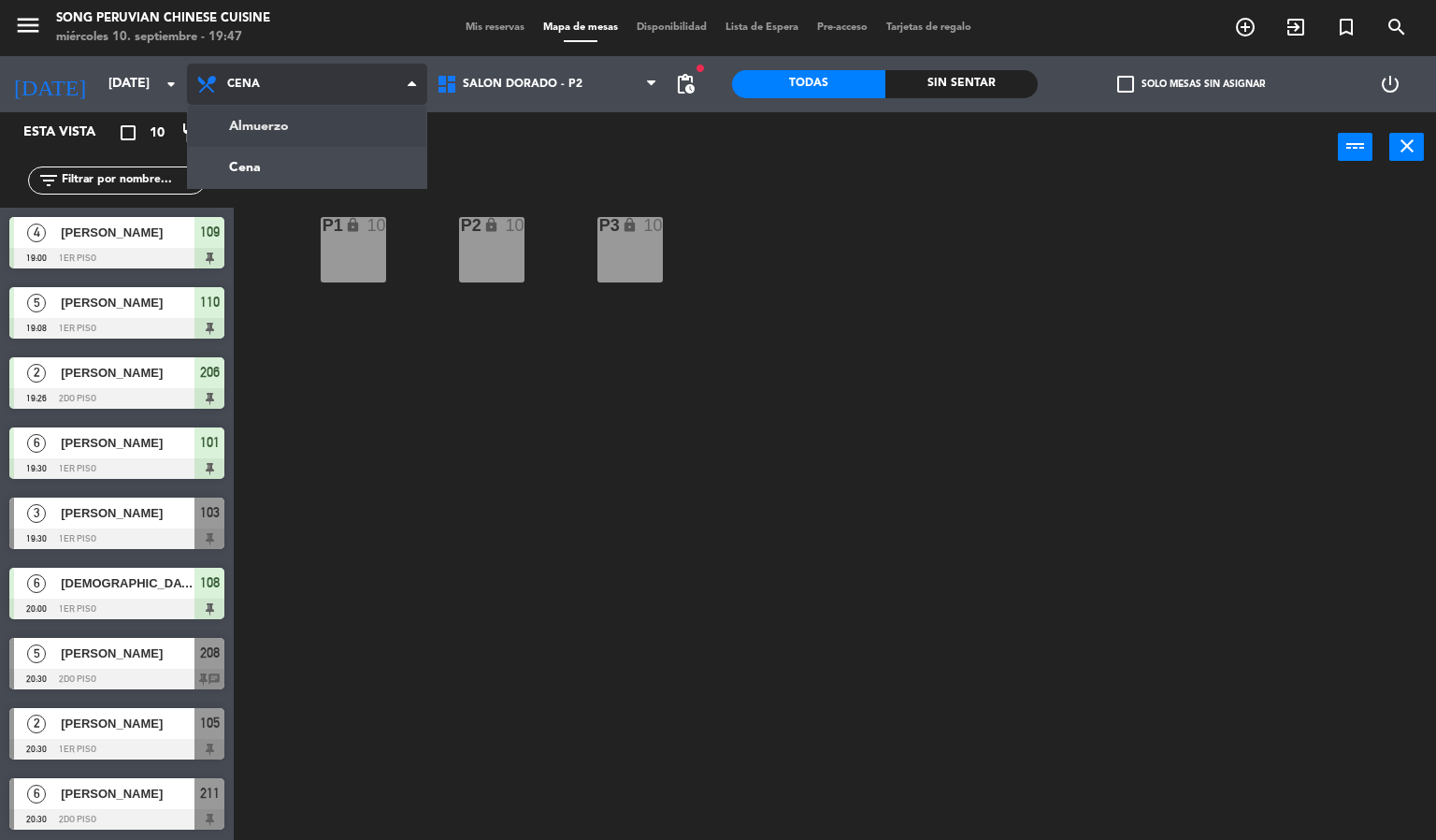
click at [259, 133] on ng-component "menu Song Peruvian Chinese Cuisine [DATE] 10. septiembre - 19:47 Mis reservas M…" at bounding box center [718, 420] width 1436 height 841
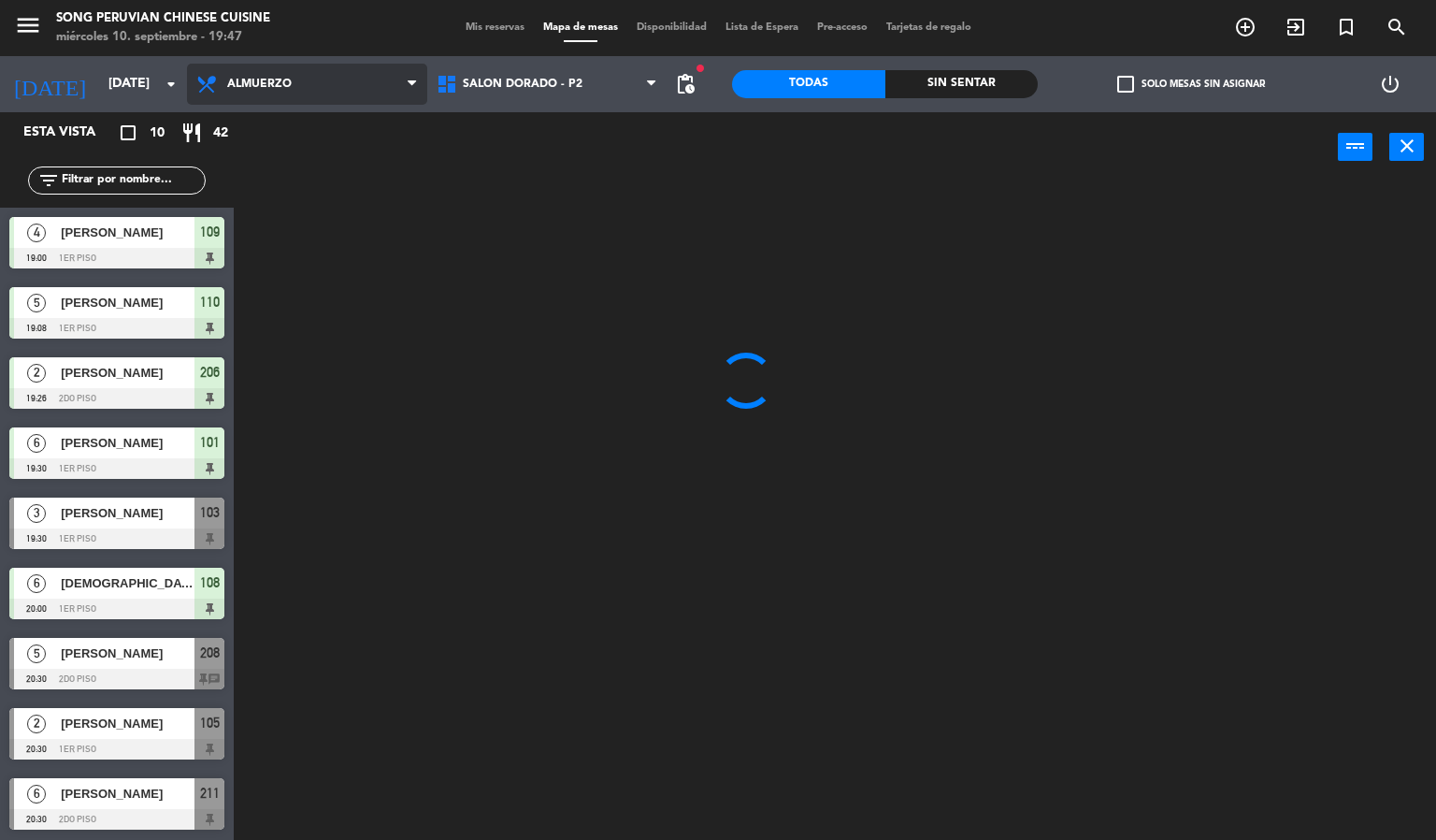
click at [188, 93] on span "Almuerzo" at bounding box center [307, 83] width 241 height 41
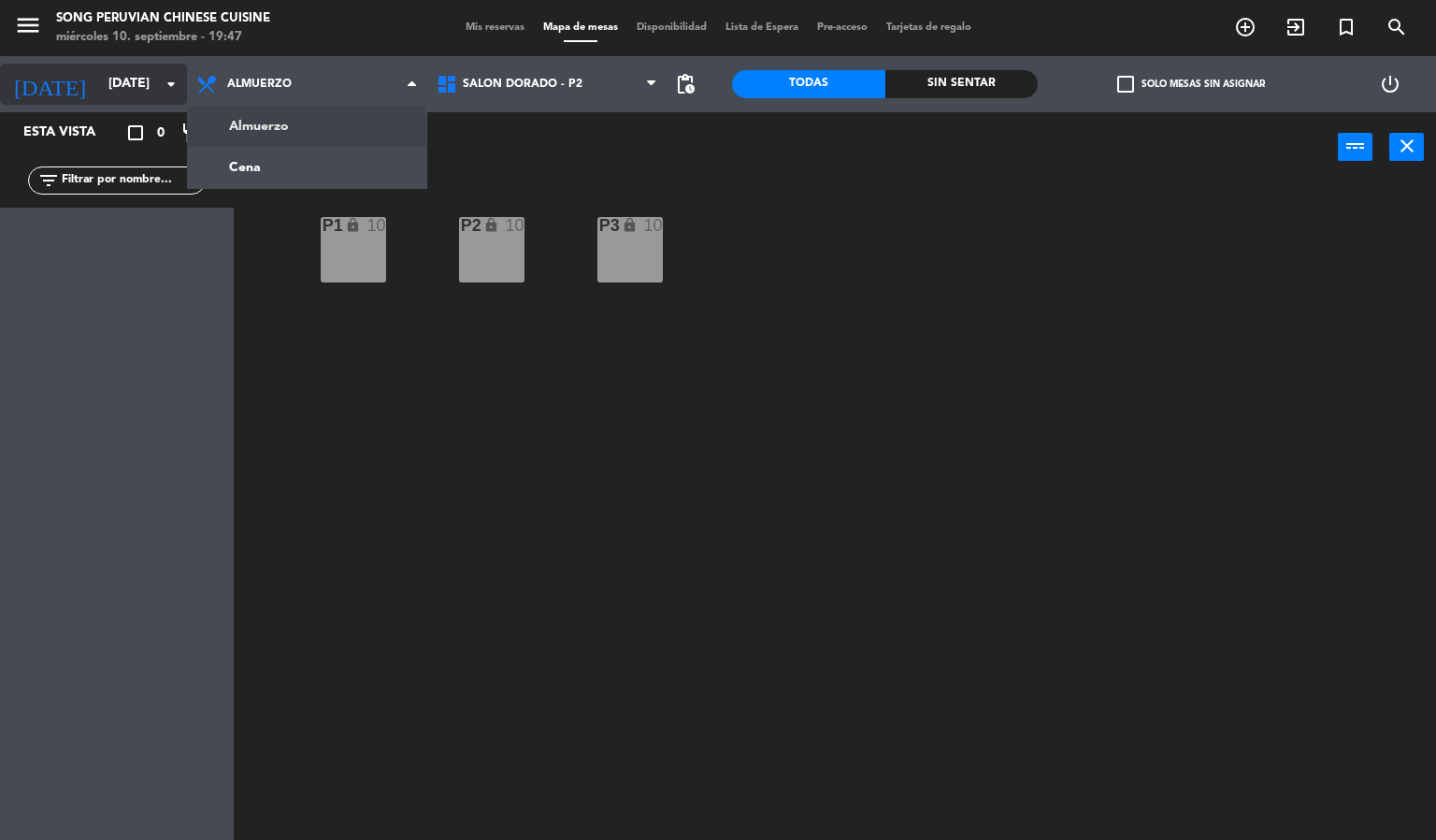
click at [164, 90] on icon "arrow_drop_down" at bounding box center [171, 84] width 23 height 23
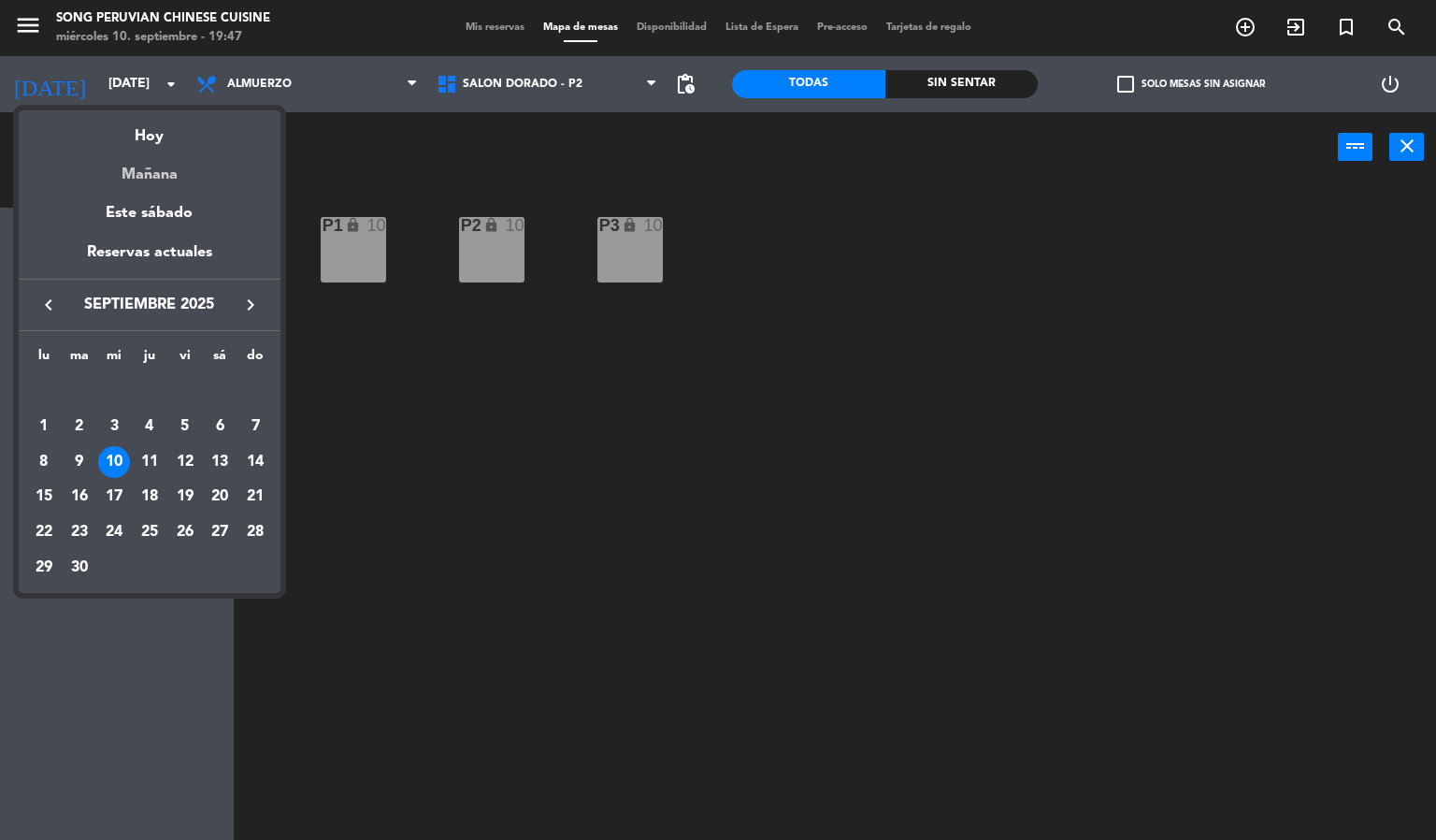
click at [166, 174] on div "Mañana" at bounding box center [150, 168] width 261 height 38
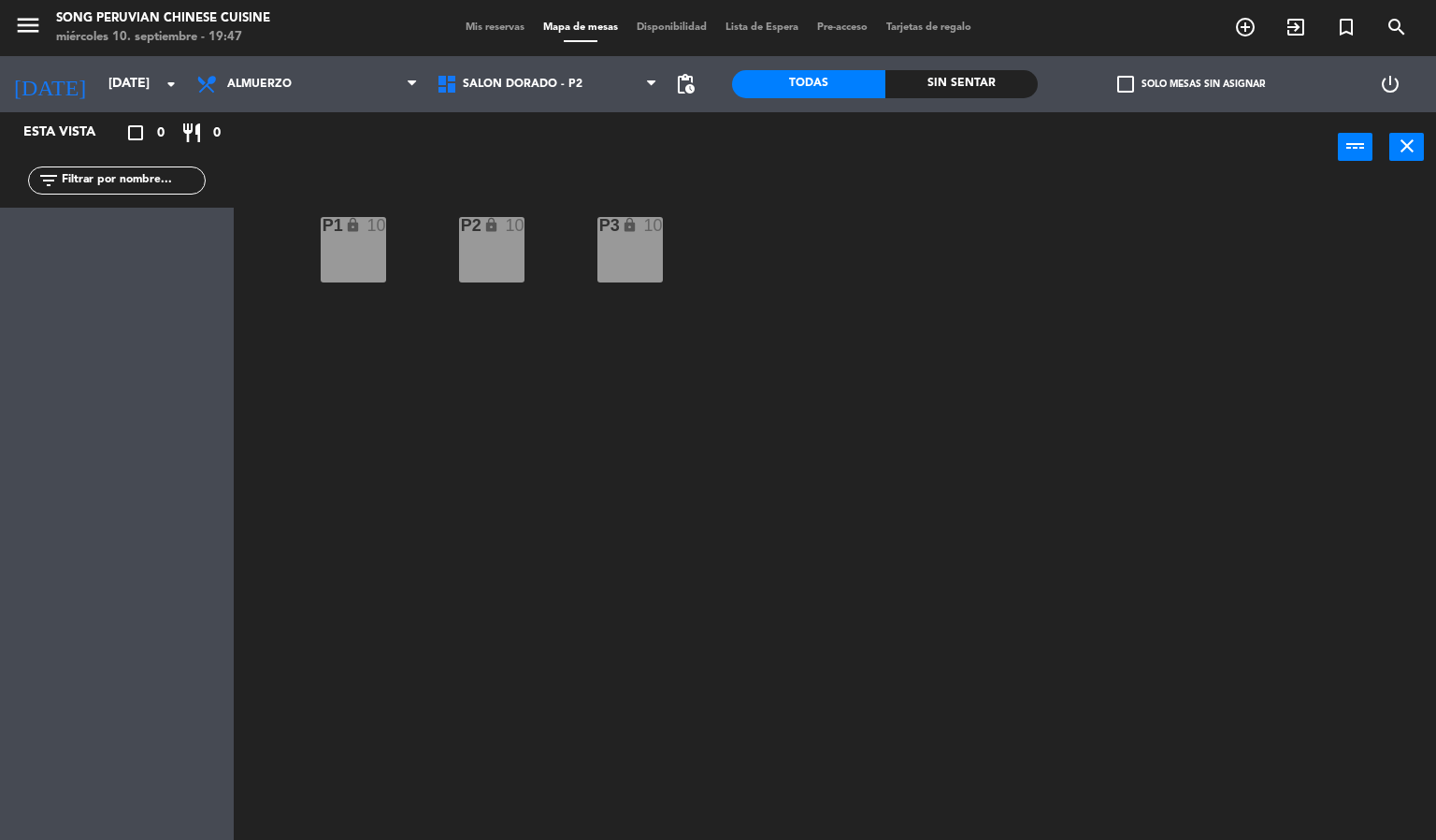
type input "[DEMOGRAPHIC_DATA][DATE]"
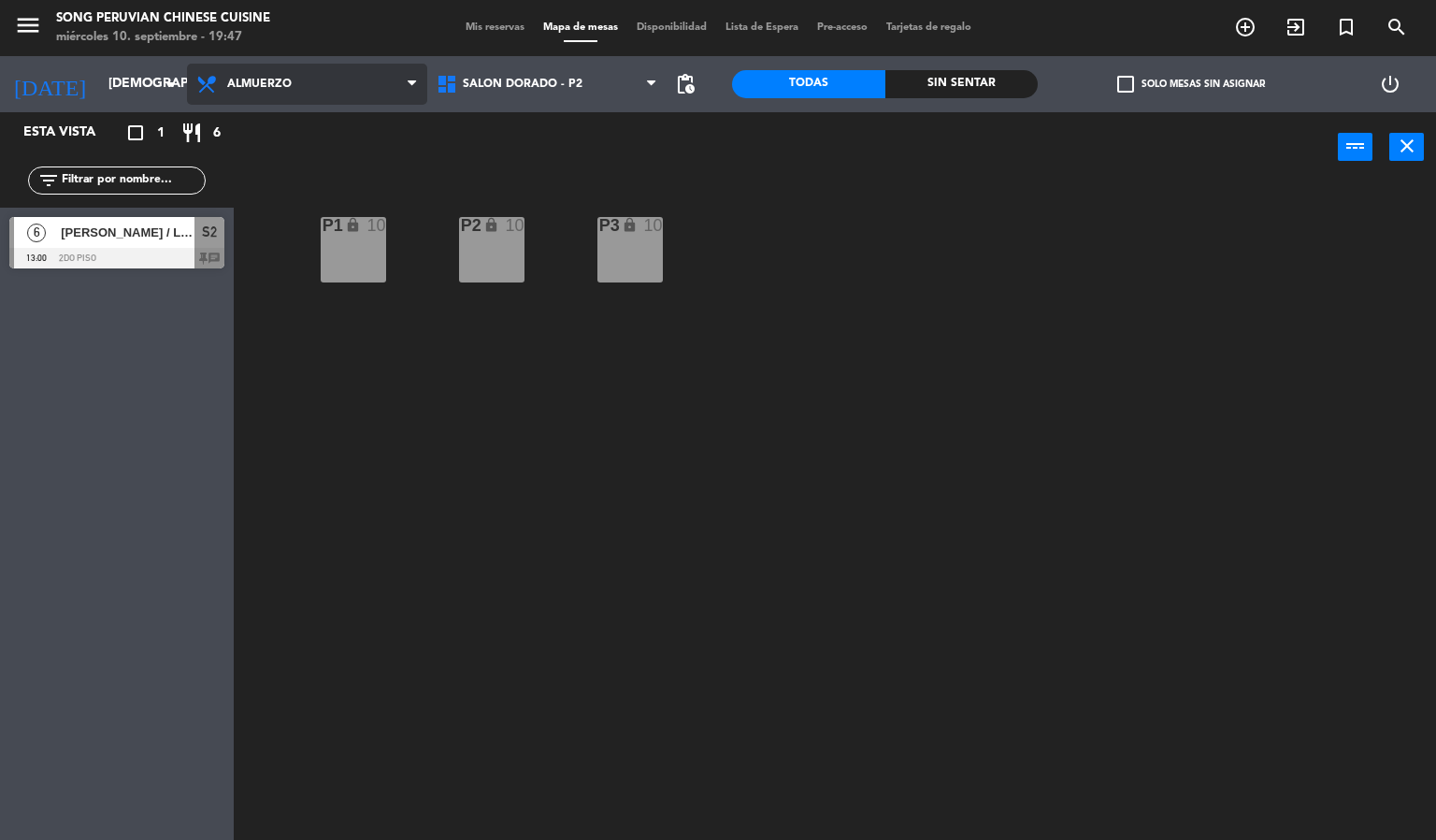
drag, startPoint x: 321, startPoint y: 88, endPoint x: 333, endPoint y: 111, distance: 25.9
click at [326, 88] on span "Almuerzo" at bounding box center [307, 83] width 241 height 41
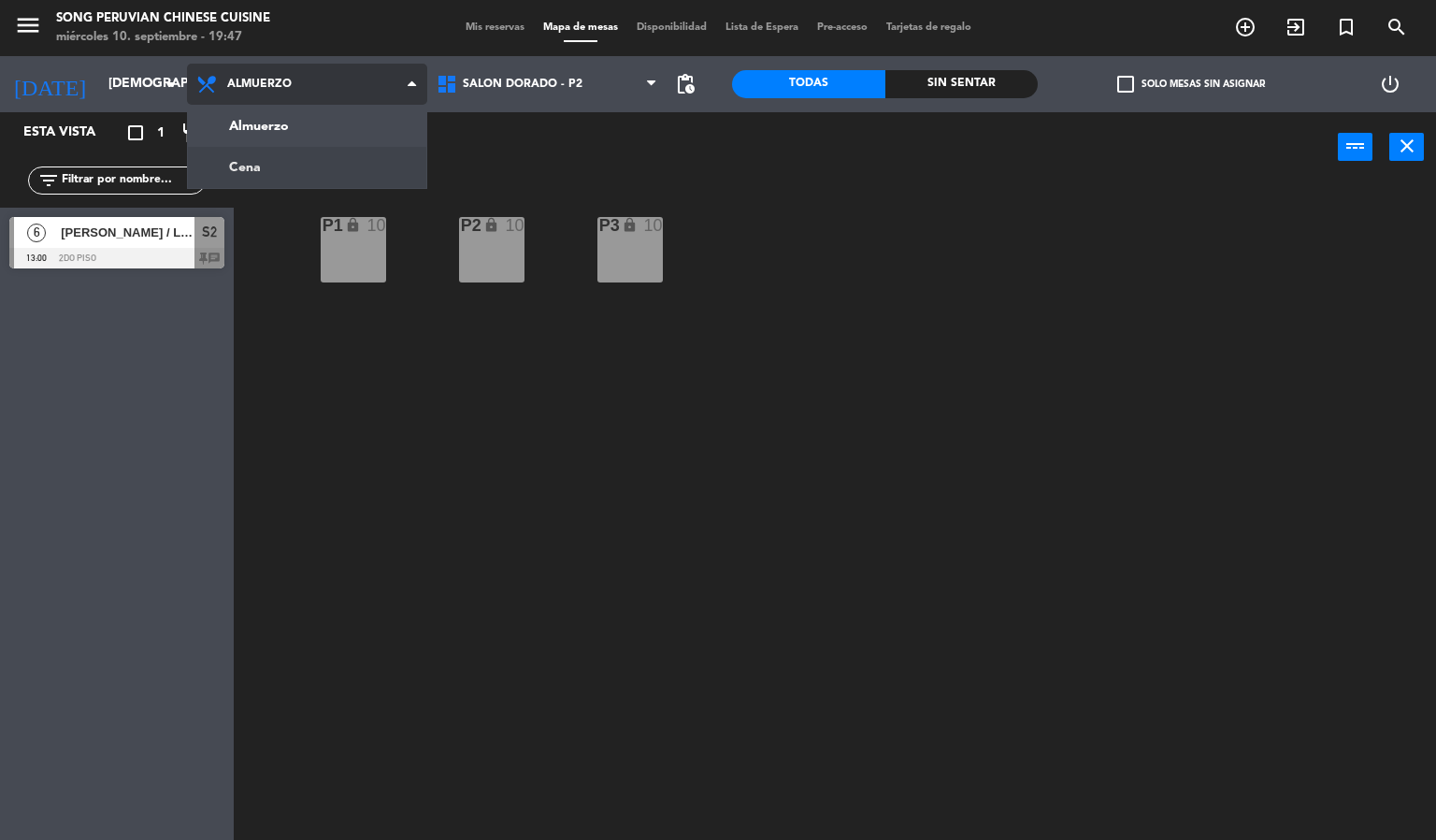
click at [327, 166] on ng-component "menu Song Peruvian Chinese Cuisine [DATE] 10. septiembre - 19:47 Mis reservas M…" at bounding box center [718, 420] width 1436 height 841
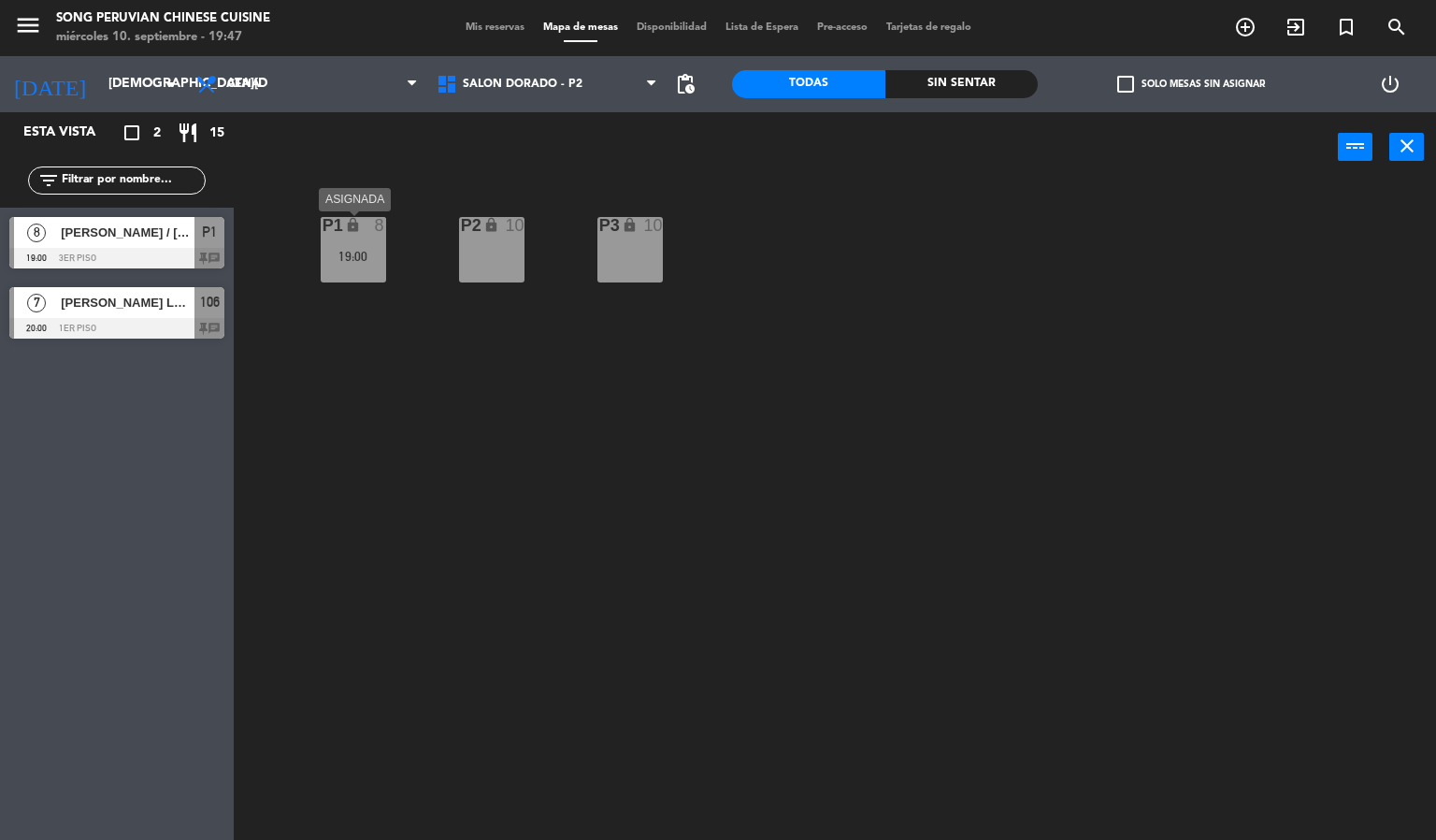
click at [366, 251] on div "19:00" at bounding box center [353, 257] width 65 height 13
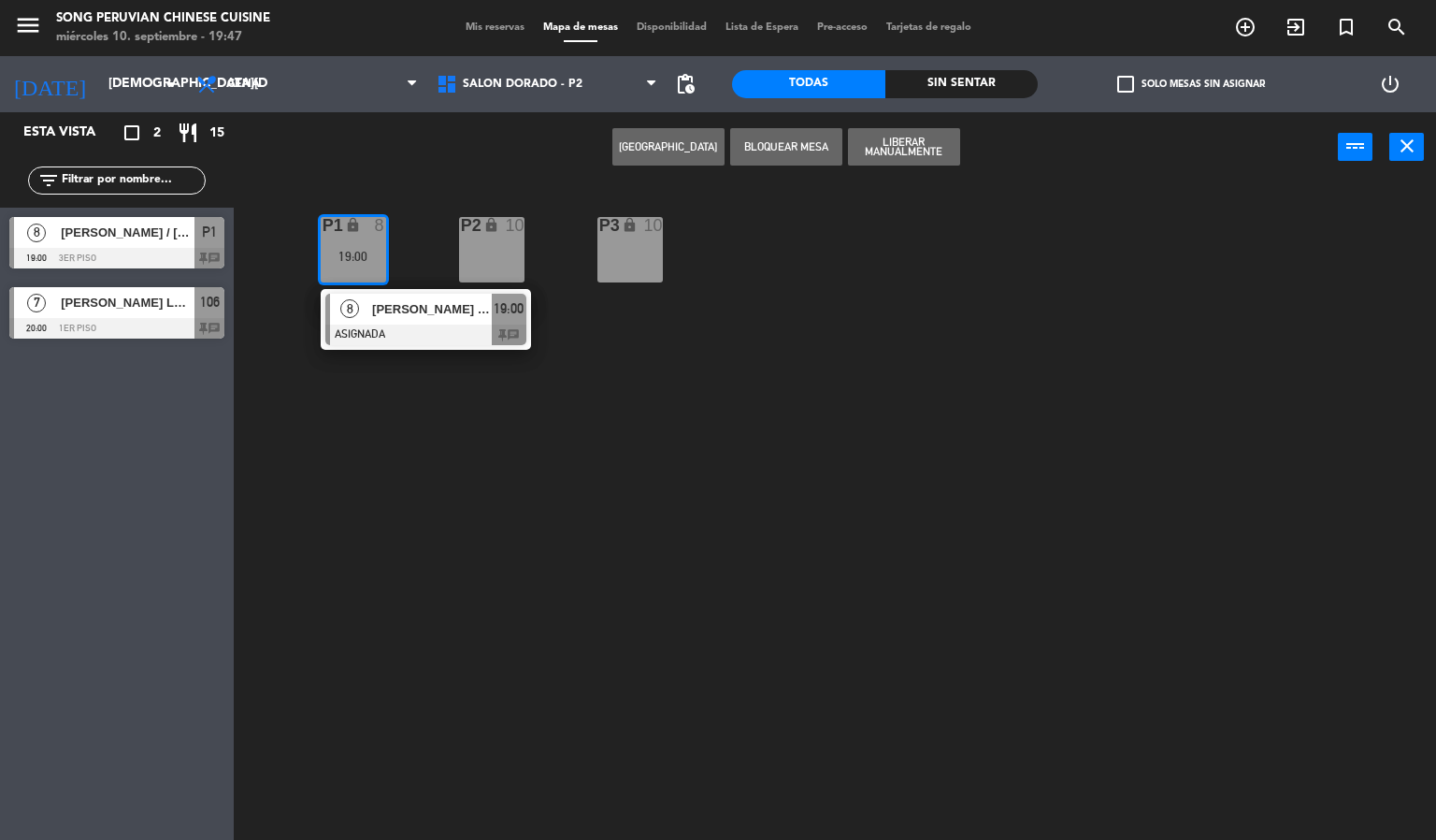
click at [439, 164] on div "Crear Reserva Bloquear Mesa Liberar Manualmente power_input close" at bounding box center [786, 147] width 1104 height 71
click at [508, 98] on span "SALON DORADO - P2" at bounding box center [547, 83] width 241 height 41
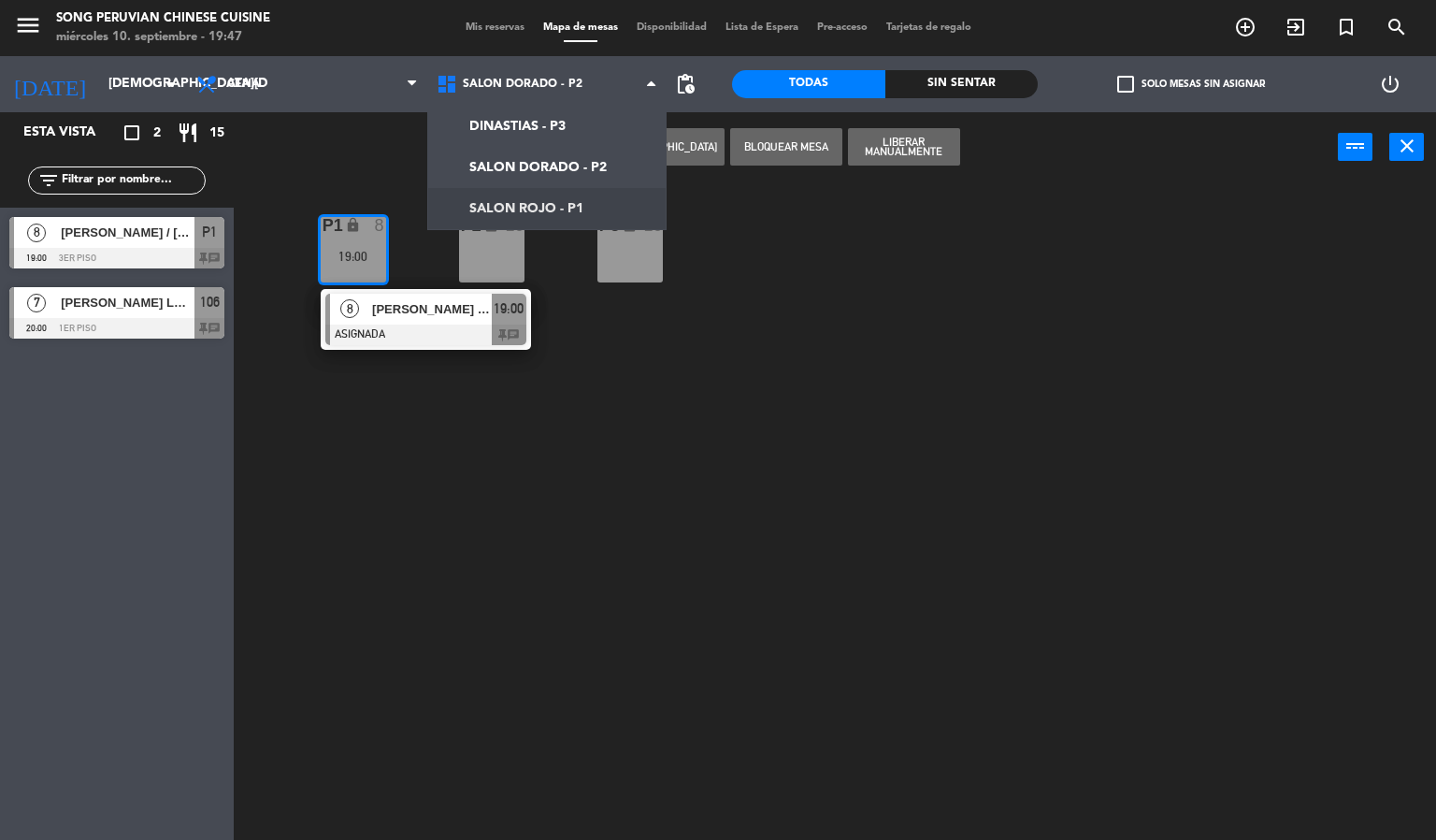
click at [526, 208] on ng-component "menu Song Peruvian Chinese Cuisine [DATE] 10. septiembre - 19:47 Mis reservas M…" at bounding box center [718, 420] width 1436 height 841
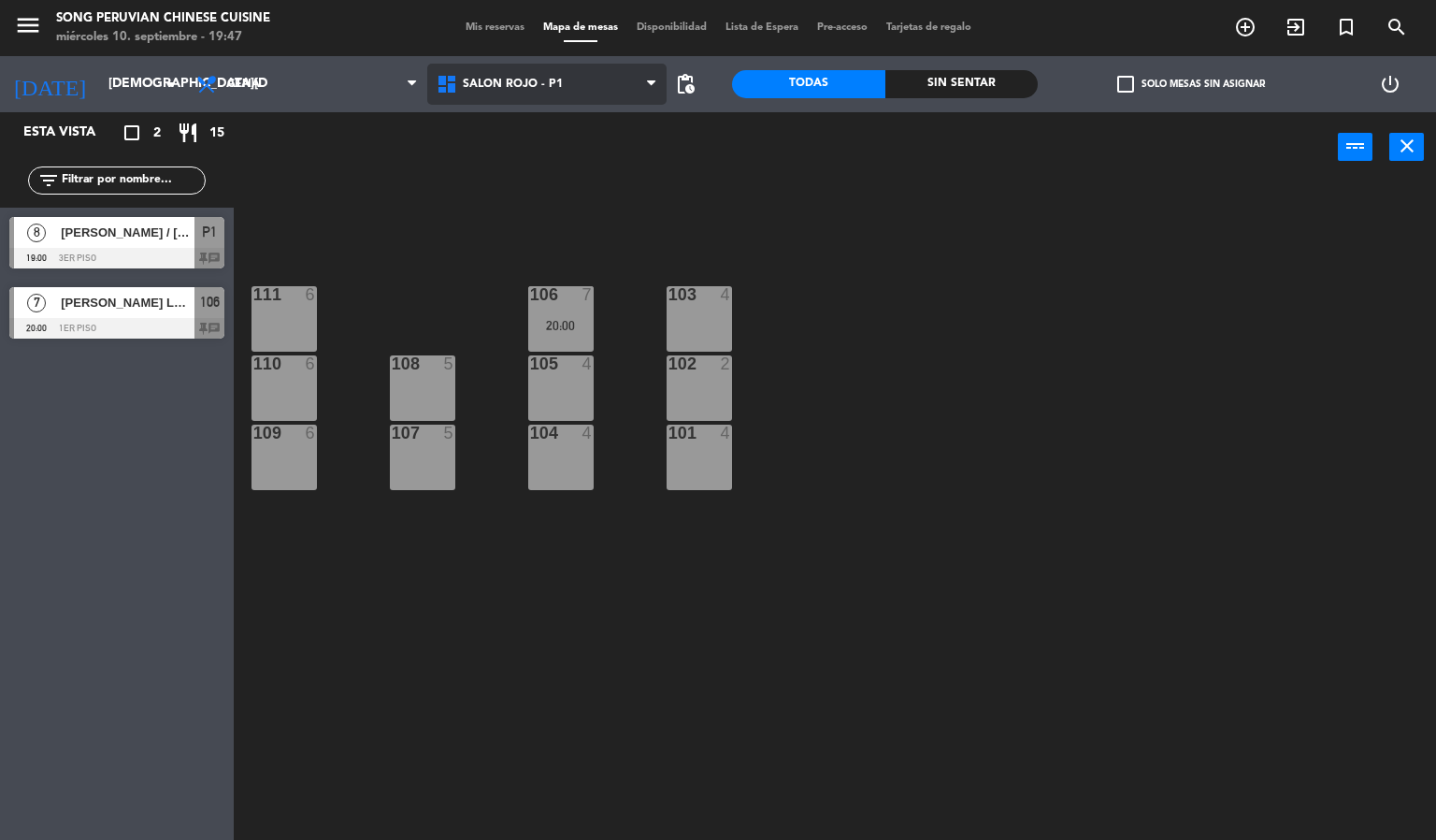
click at [551, 96] on span "SALON ROJO - P1" at bounding box center [547, 83] width 241 height 41
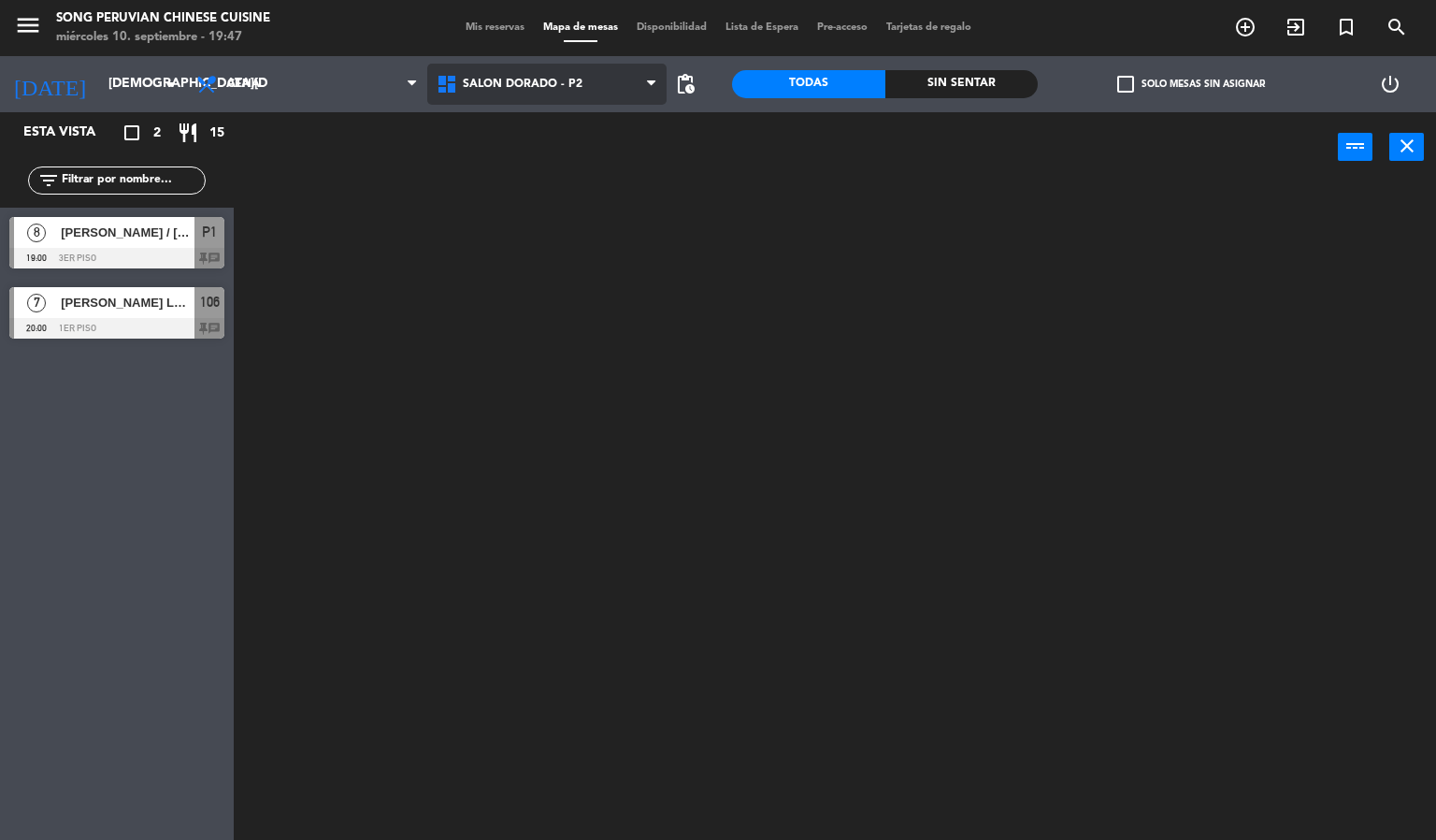
click at [546, 155] on ng-component "menu Song Peruvian Chinese Cuisine [DATE] 10. septiembre - 19:47 Mis reservas M…" at bounding box center [718, 420] width 1436 height 841
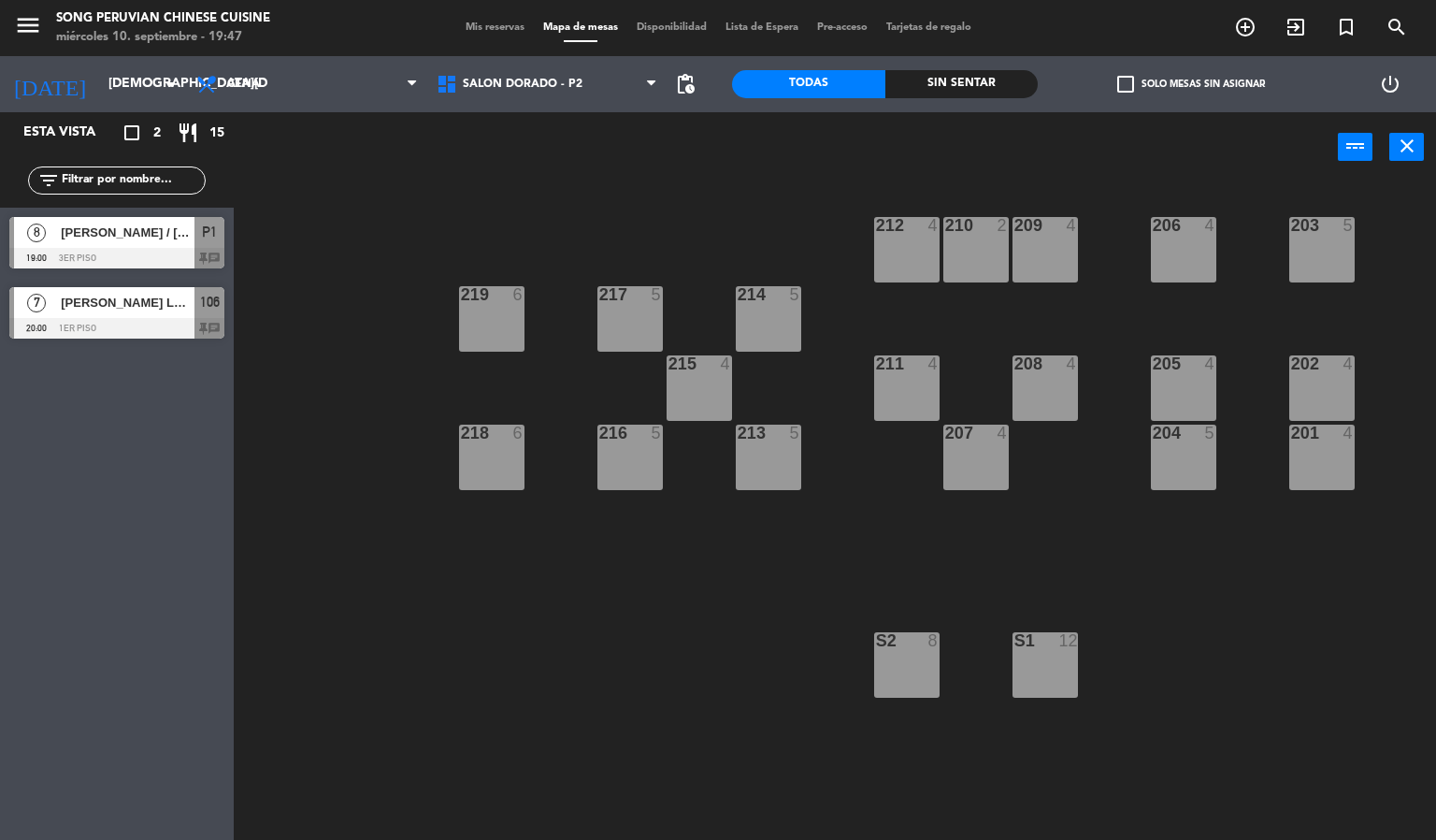
click at [1045, 659] on div "S1 12" at bounding box center [1045, 664] width 65 height 65
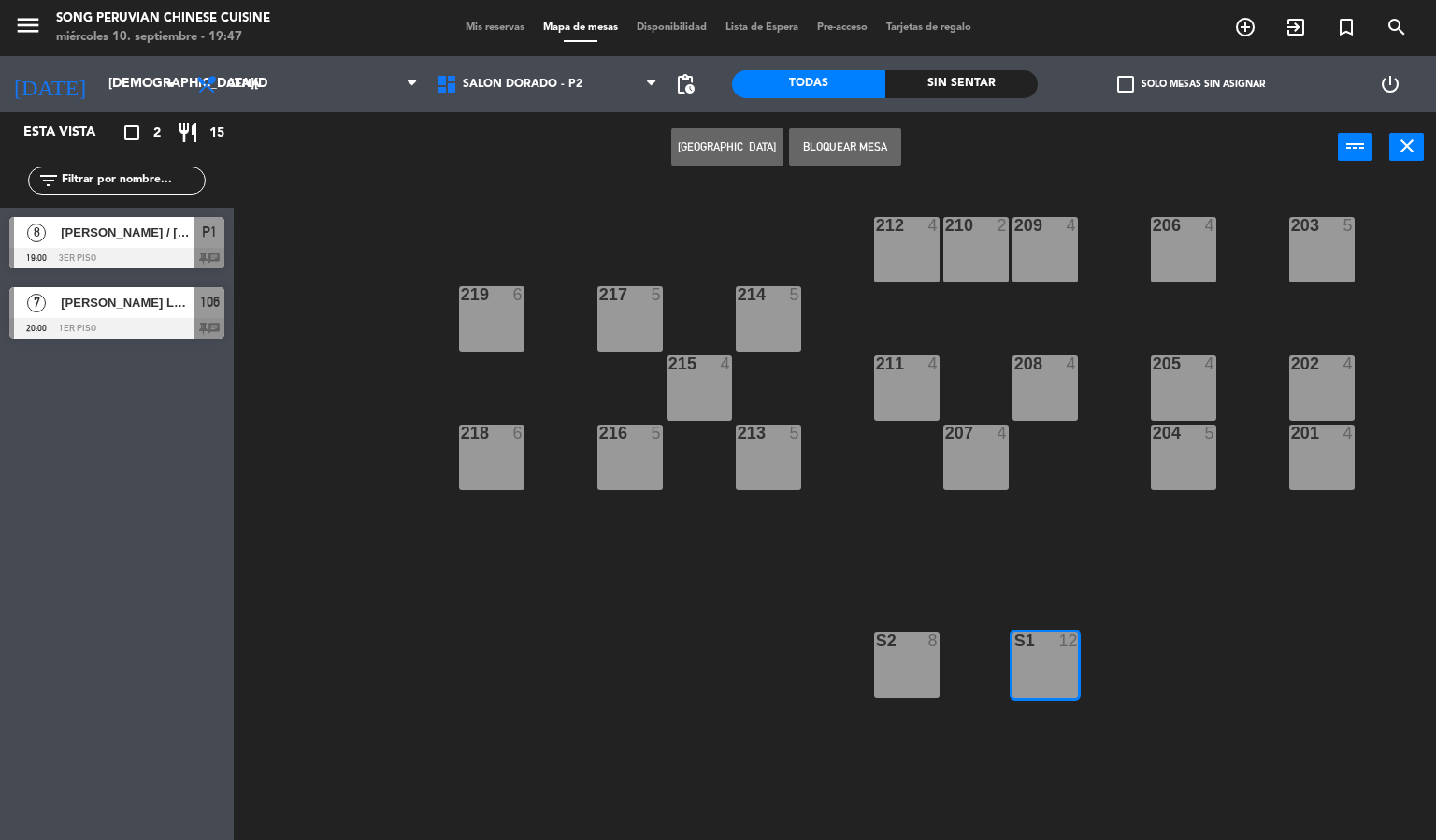
click at [689, 141] on button "[GEOGRAPHIC_DATA]" at bounding box center [727, 146] width 112 height 37
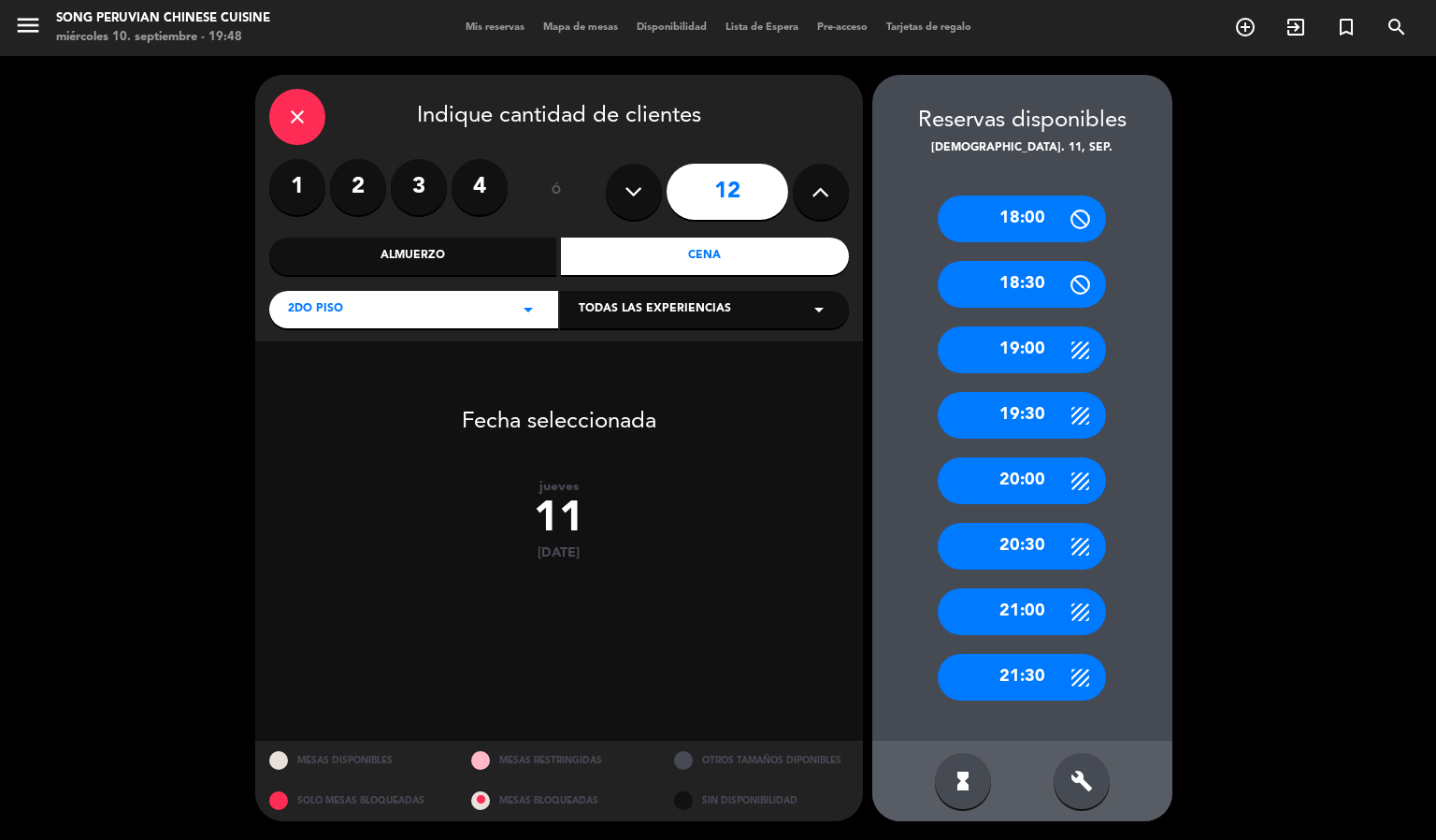
click at [637, 188] on icon at bounding box center [634, 192] width 18 height 28
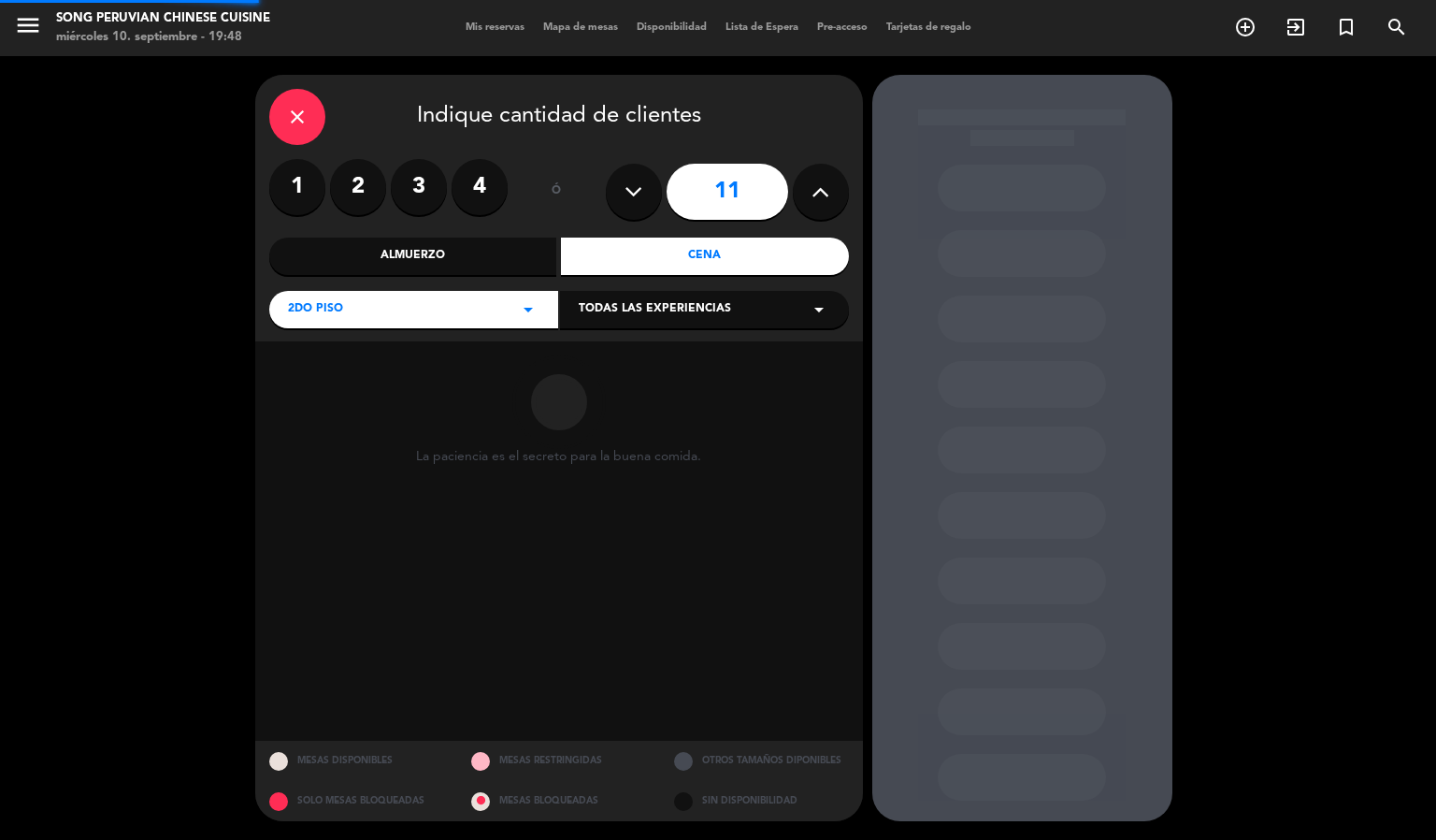
click at [637, 181] on icon at bounding box center [634, 192] width 18 height 28
type input "8"
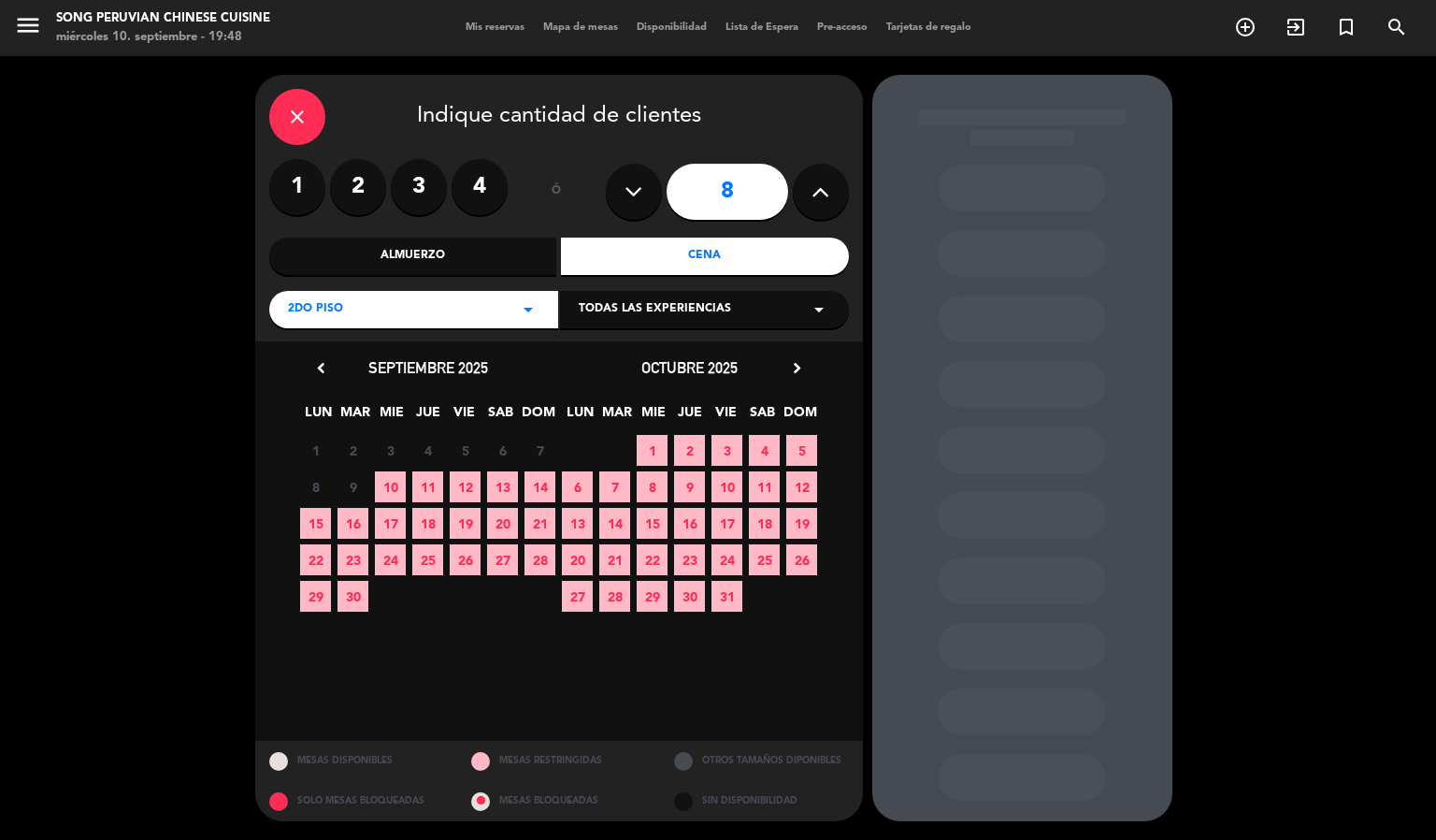
click at [424, 486] on span "11" at bounding box center [427, 487] width 31 height 31
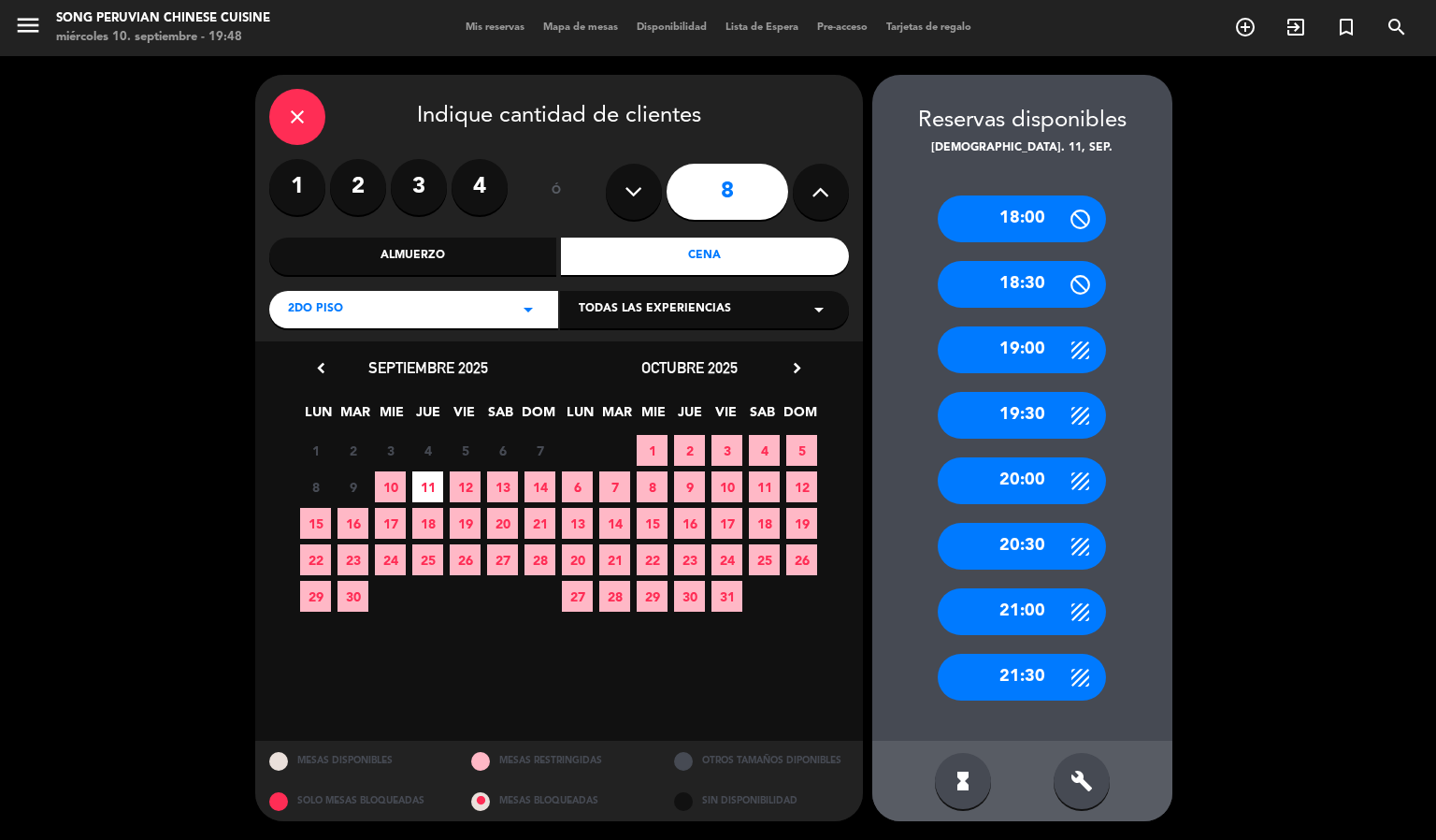
click at [999, 488] on div "20:00" at bounding box center [1022, 480] width 169 height 46
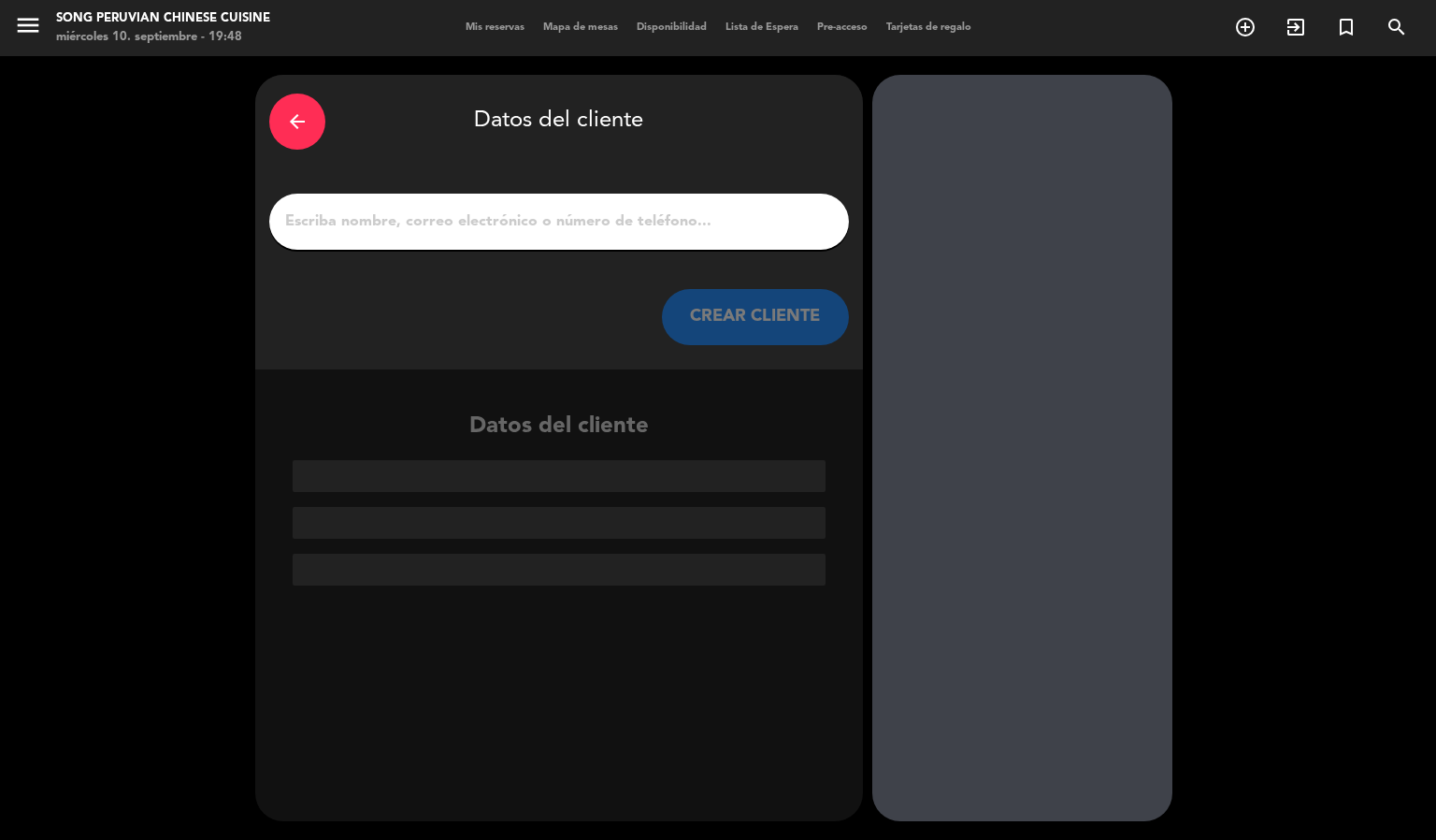
click at [609, 210] on input "1" at bounding box center [559, 222] width 552 height 27
click at [443, 228] on input "1" at bounding box center [559, 222] width 552 height 27
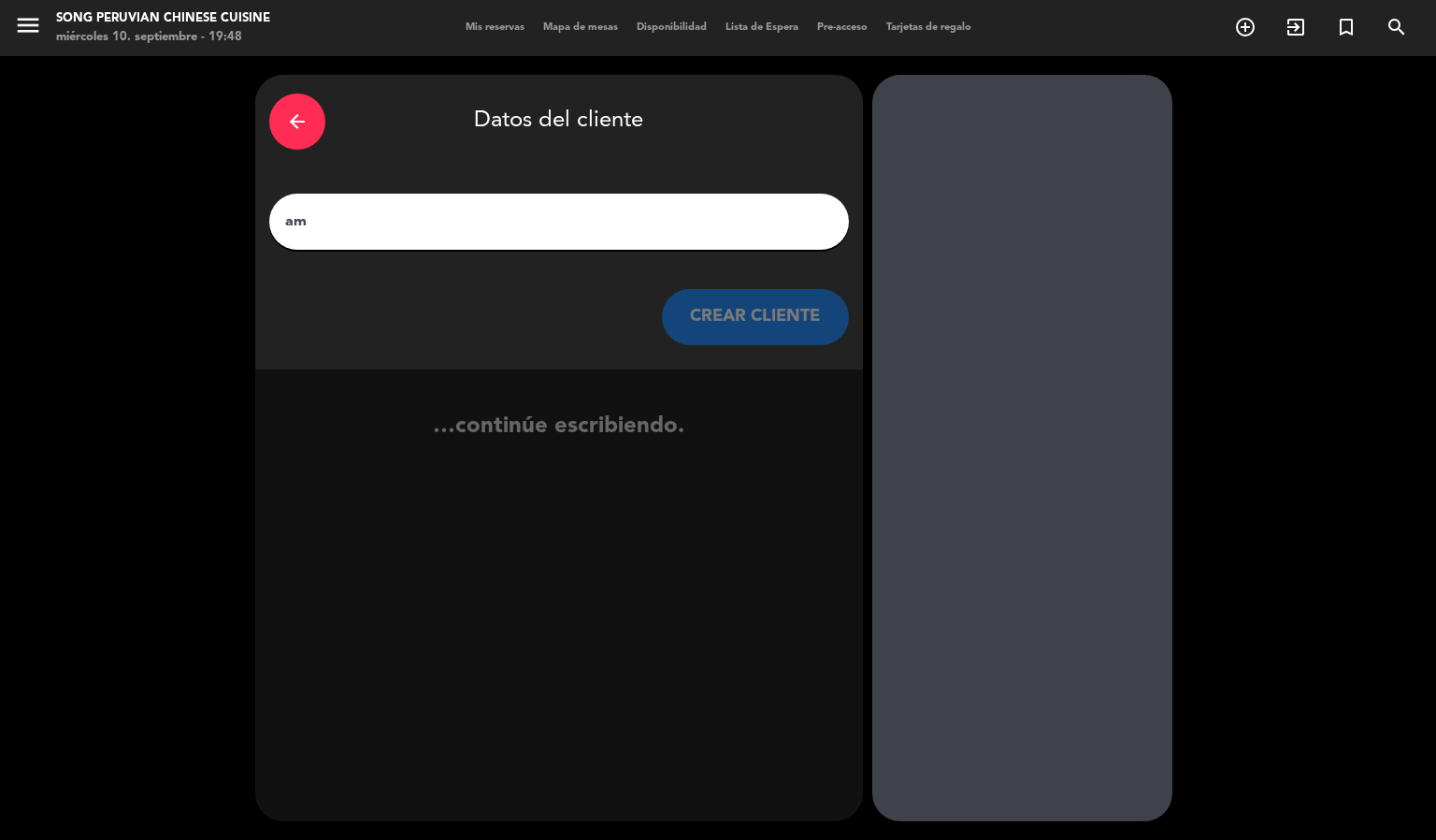
type input "a"
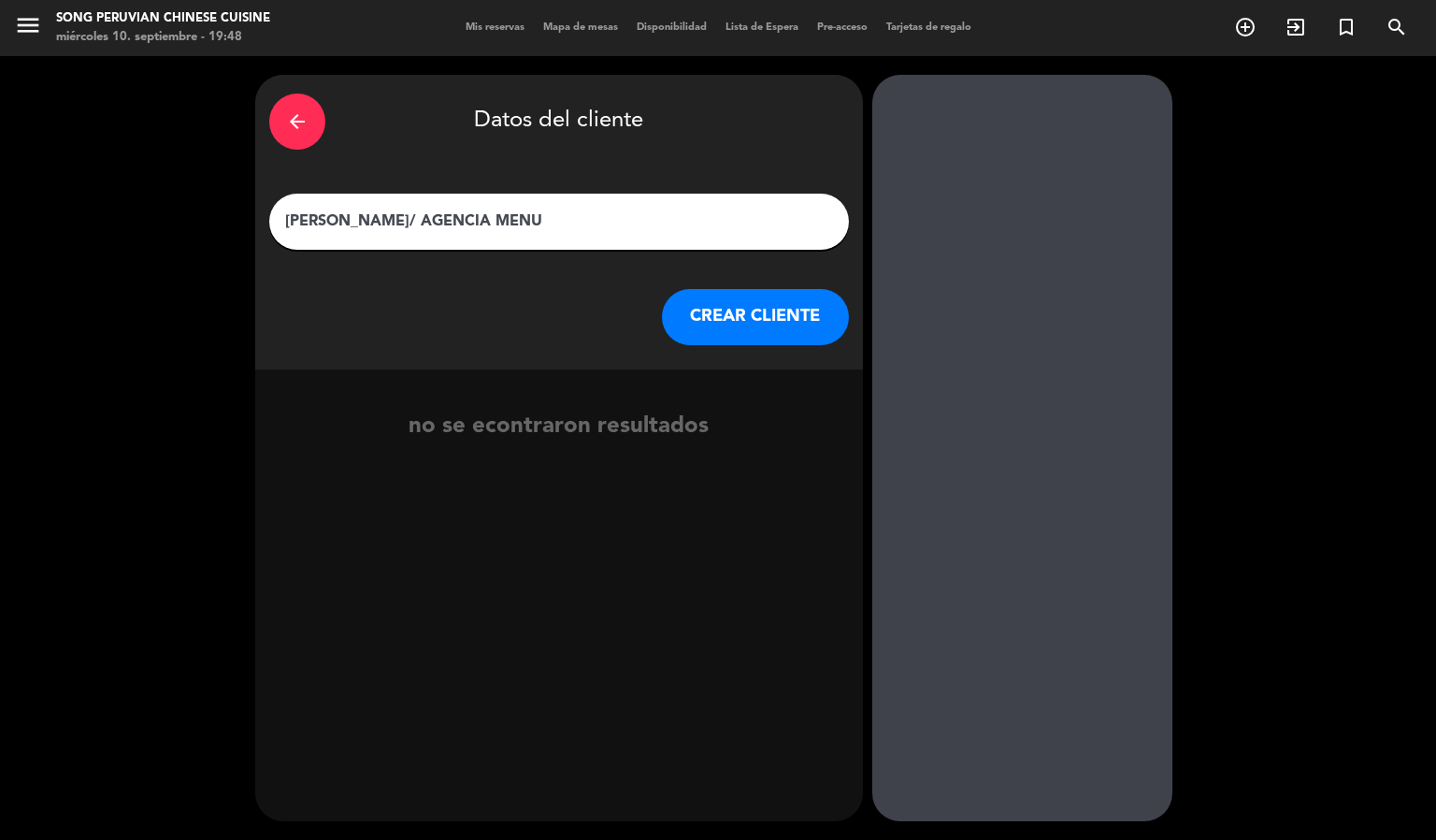
type input "[PERSON_NAME]/ AGENCIA MENU"
click at [730, 318] on button "CREAR CLIENTE" at bounding box center [755, 316] width 187 height 56
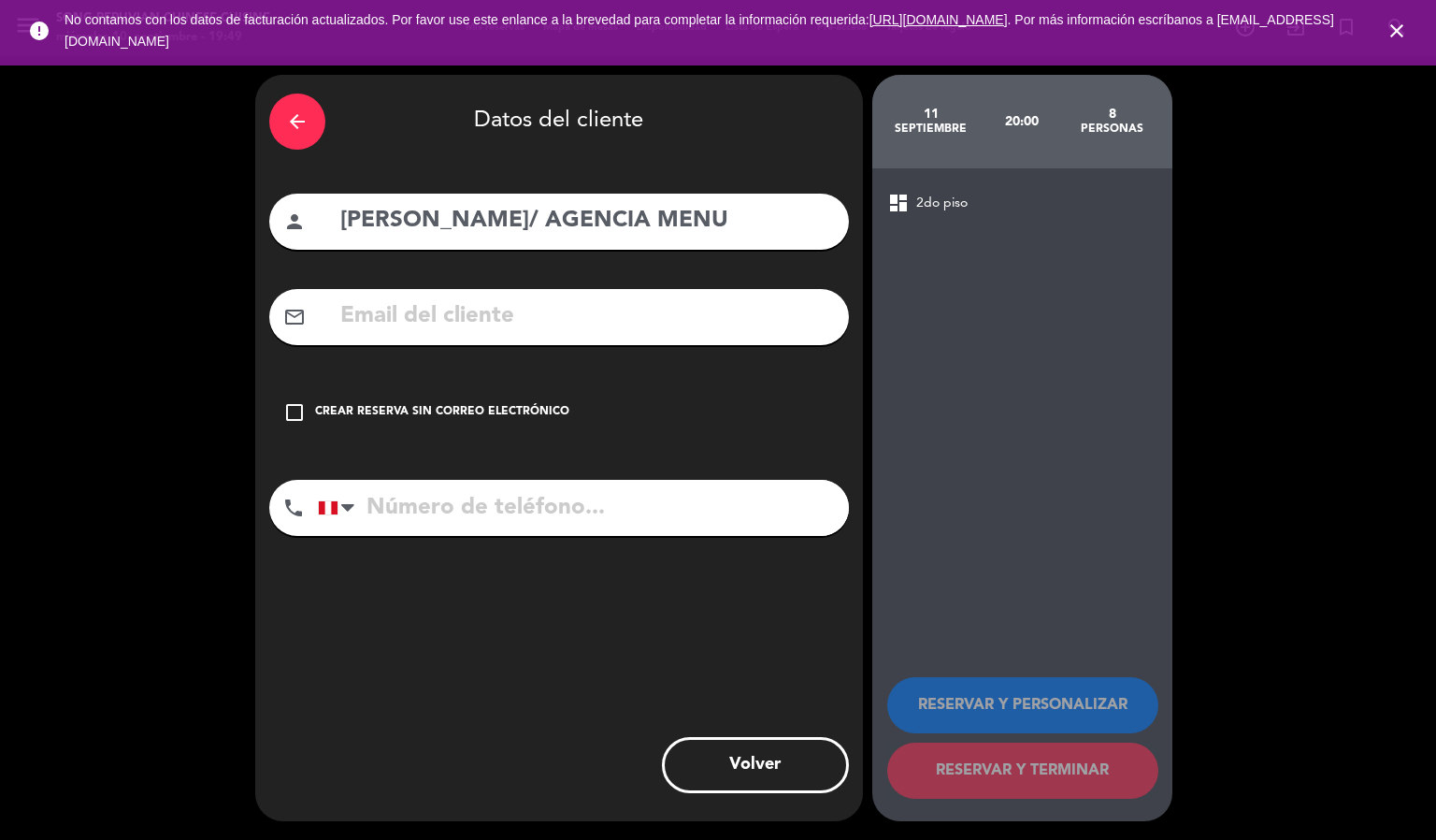
click at [370, 400] on div "check_box_outline_blank Crear reserva sin correo electrónico" at bounding box center [559, 412] width 580 height 56
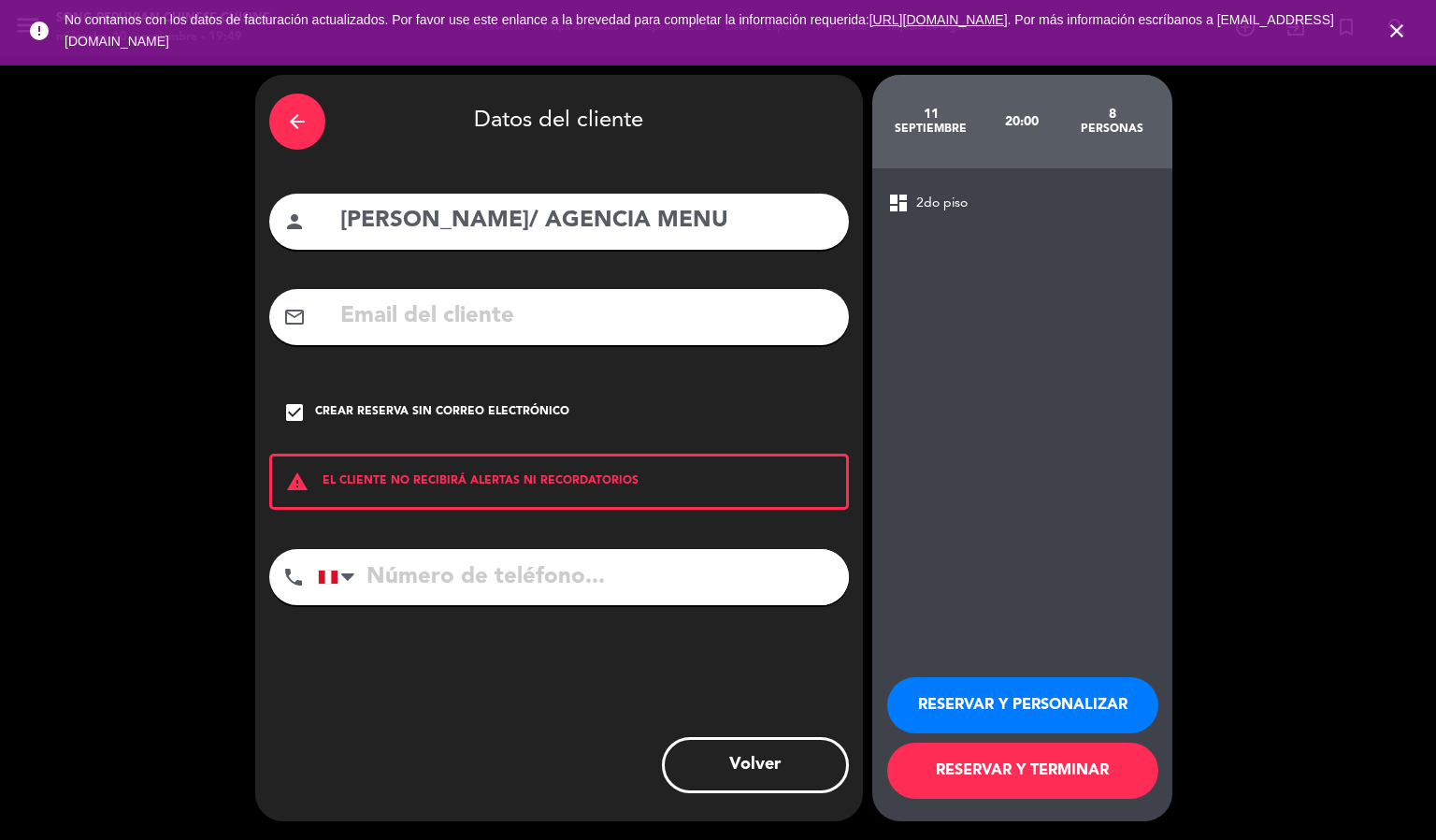
click at [1018, 697] on button "RESERVAR Y PERSONALIZAR" at bounding box center [1023, 705] width 271 height 56
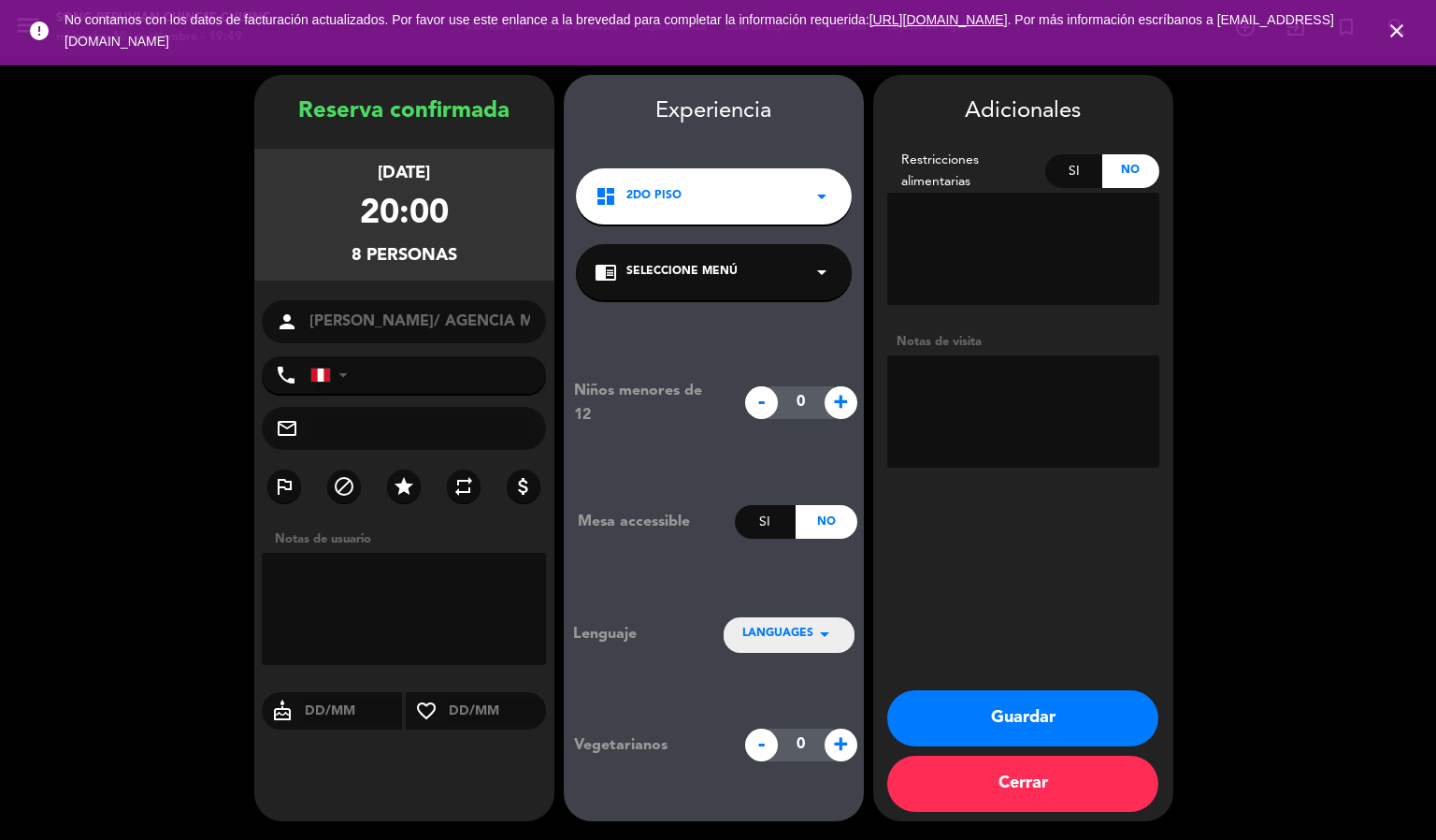
click at [1016, 379] on textarea at bounding box center [1023, 411] width 272 height 112
click at [977, 420] on textarea at bounding box center [1023, 411] width 272 height 112
paste textarea "Canje: 2 dim sum a elección, 4 fondos ( gaunam con [PERSON_NAME], mayfan feliz,…"
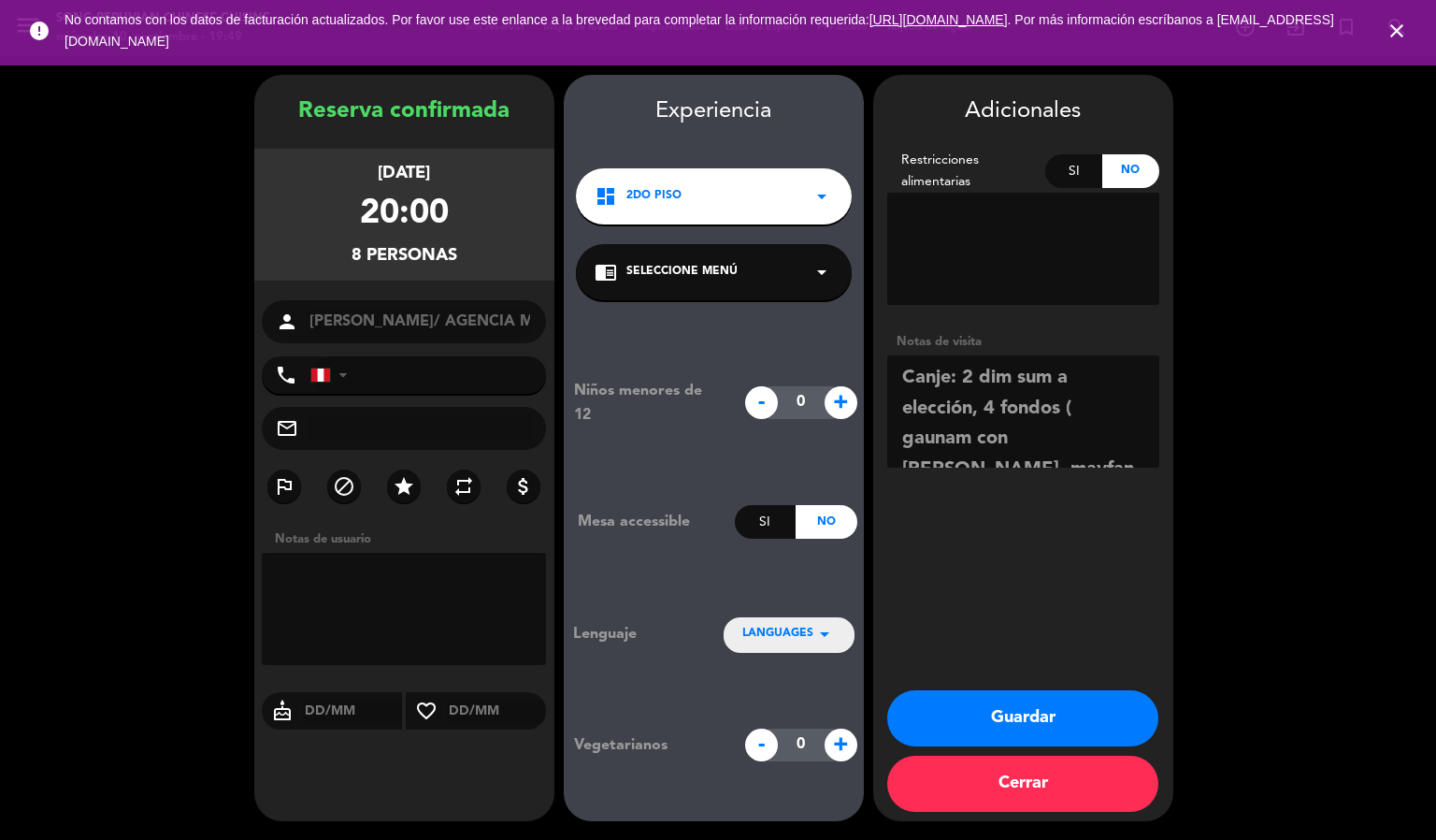
click at [989, 368] on textarea at bounding box center [1023, 411] width 272 height 112
click at [1031, 394] on textarea at bounding box center [1023, 411] width 272 height 112
click at [1027, 377] on textarea at bounding box center [1023, 411] width 272 height 112
click at [1013, 402] on textarea at bounding box center [1023, 411] width 272 height 112
click at [915, 438] on textarea at bounding box center [1023, 411] width 272 height 112
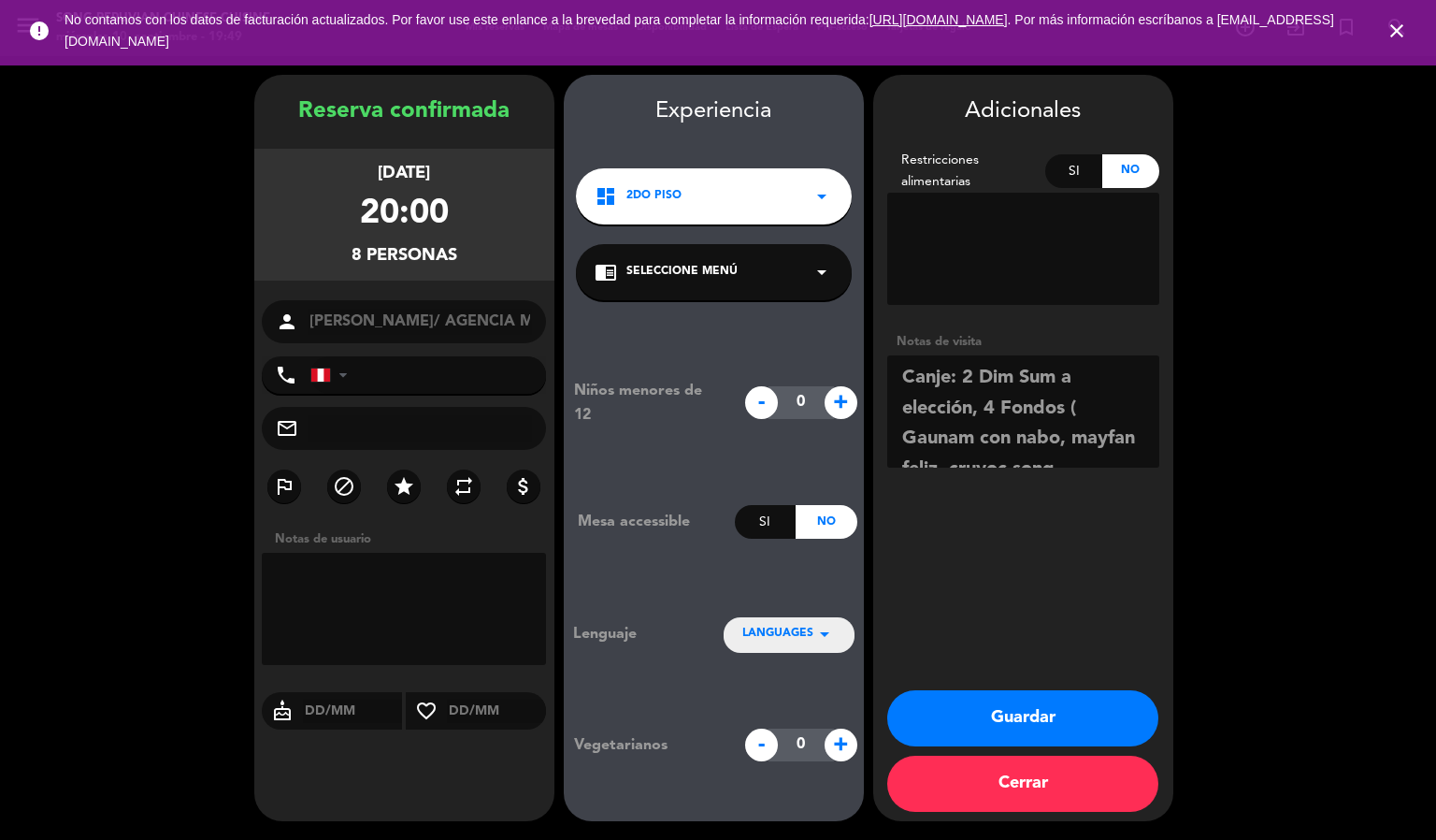
click at [1084, 440] on textarea at bounding box center [1023, 411] width 272 height 112
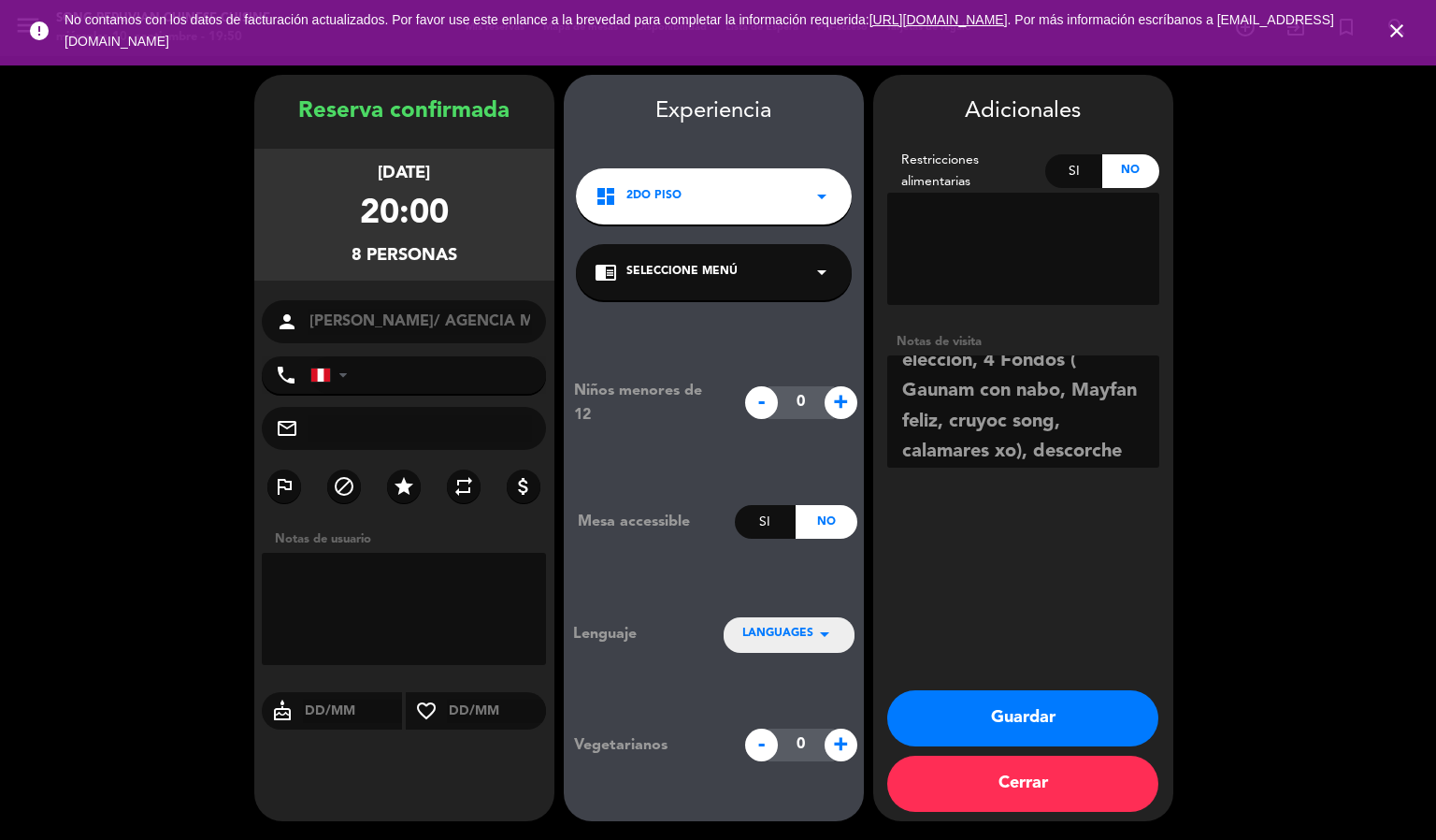
scroll to position [85, 0]
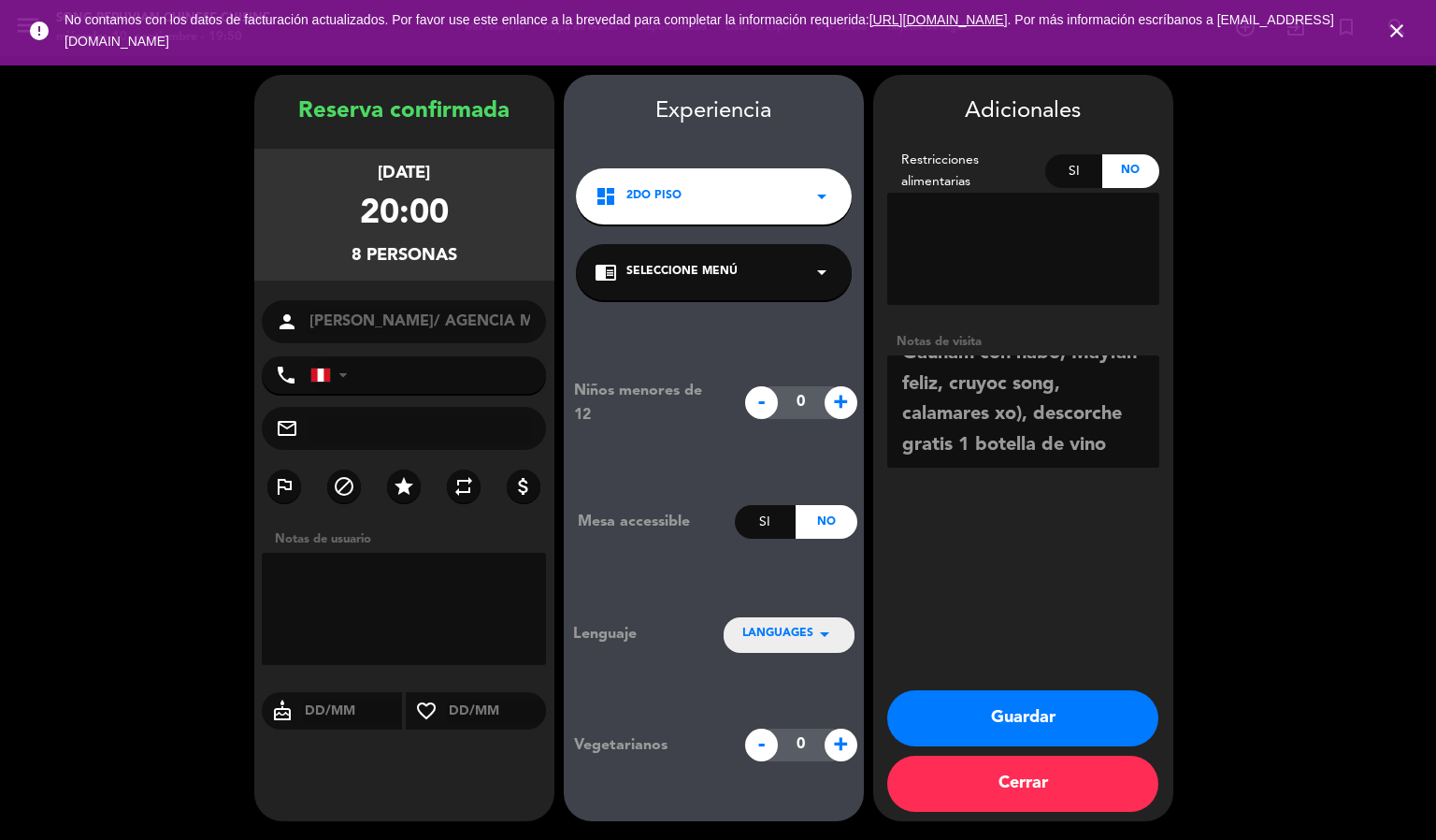
click at [940, 383] on textarea at bounding box center [1023, 411] width 272 height 112
click at [913, 377] on textarea at bounding box center [1023, 411] width 272 height 112
click at [966, 379] on textarea at bounding box center [1023, 411] width 272 height 112
click at [1032, 377] on textarea at bounding box center [1023, 411] width 272 height 112
click at [915, 407] on textarea at bounding box center [1023, 411] width 272 height 112
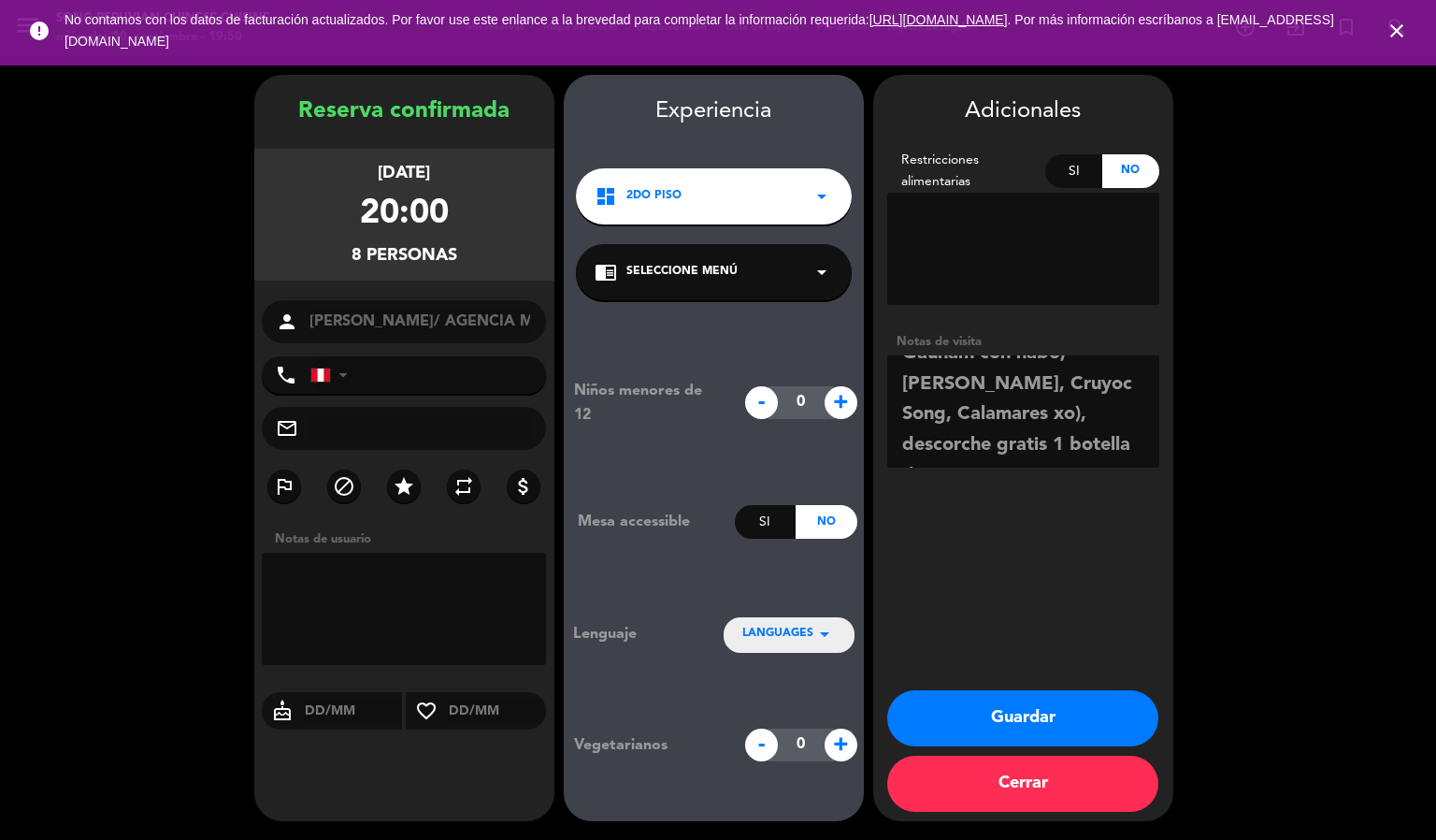
click at [1019, 407] on textarea at bounding box center [1023, 411] width 272 height 112
type textarea "Canje: 2 Dim Sum a elección, 4 Fondos ( Gaunam con nabo, [PERSON_NAME], Cruyoc …"
click at [1074, 729] on button "Guardar" at bounding box center [1023, 718] width 271 height 56
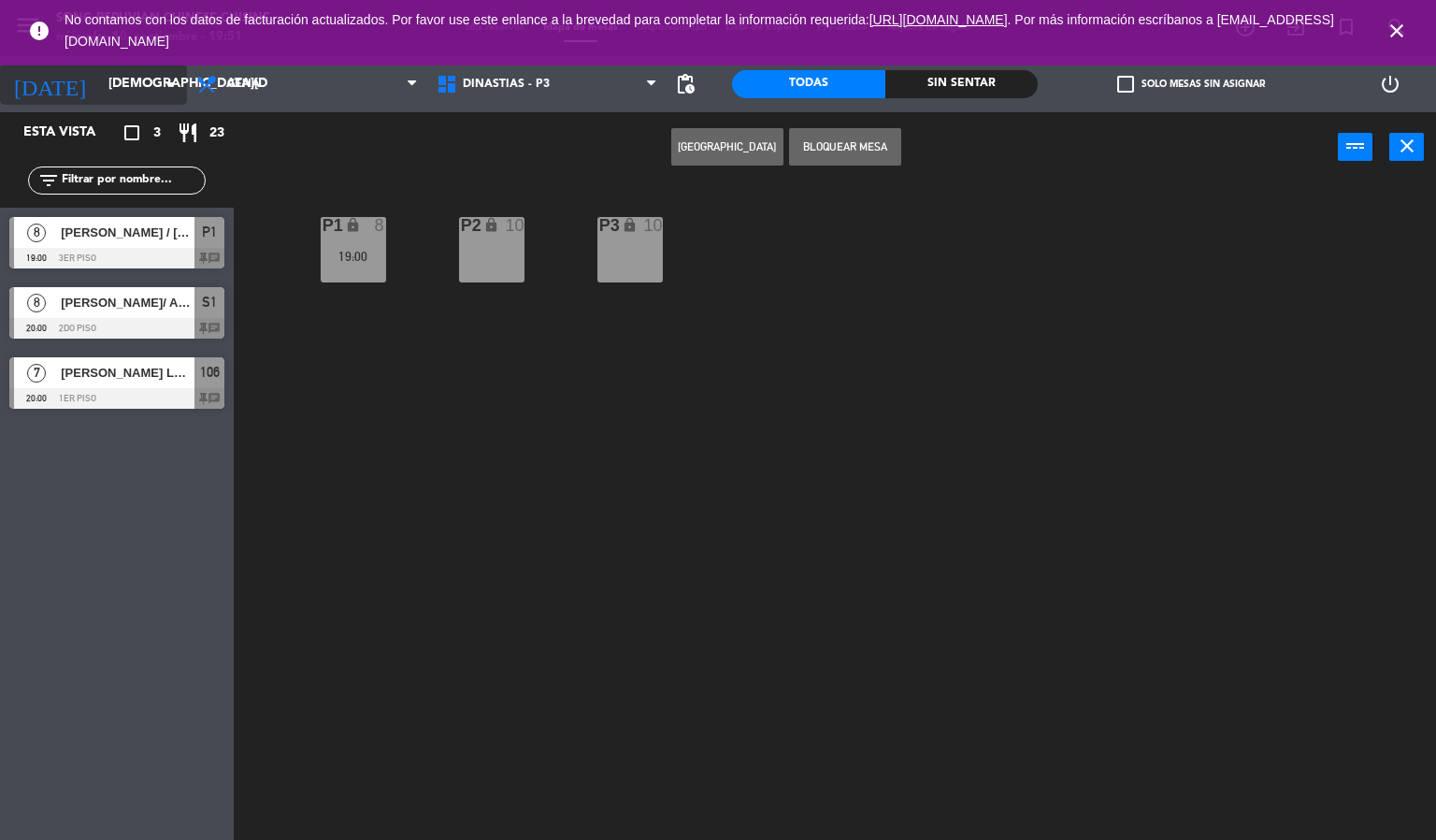
click at [102, 91] on input "[DEMOGRAPHIC_DATA][DATE]" at bounding box center [188, 84] width 178 height 34
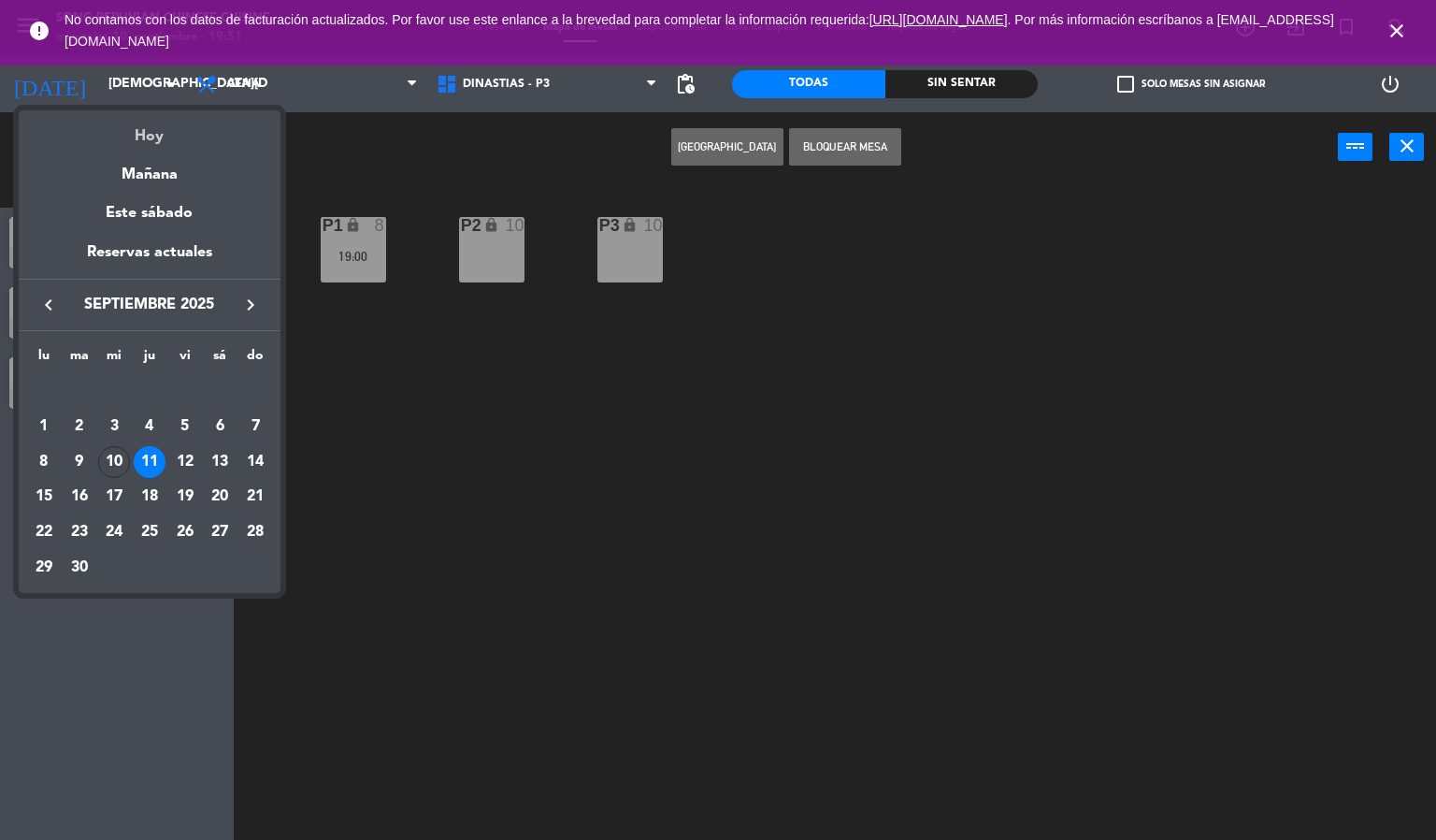
click at [127, 133] on div "Hoy" at bounding box center [150, 130] width 261 height 38
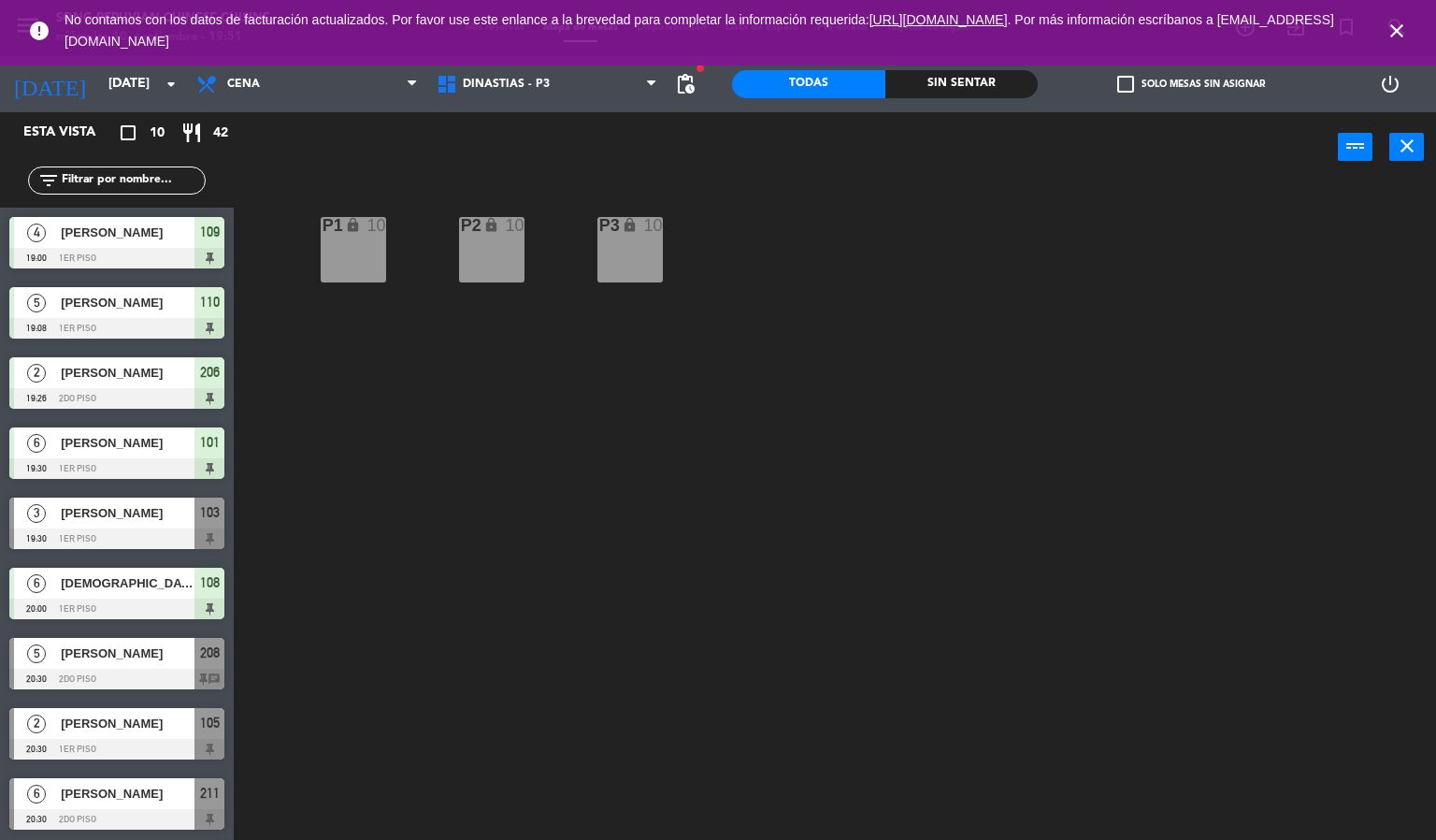
click at [924, 96] on div "Sin sentar" at bounding box center [962, 84] width 153 height 28
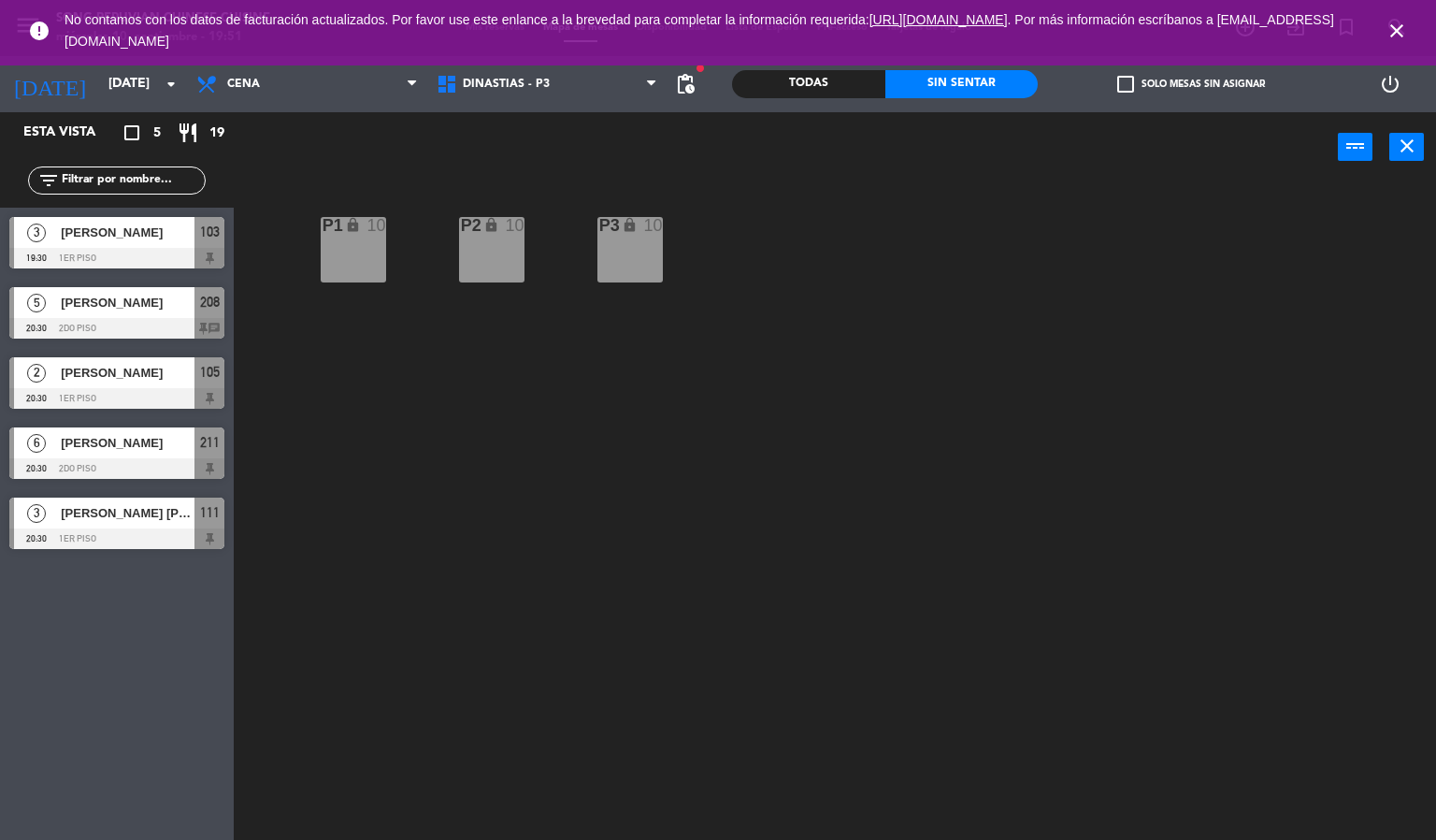
click at [1389, 23] on icon "close" at bounding box center [1397, 31] width 23 height 23
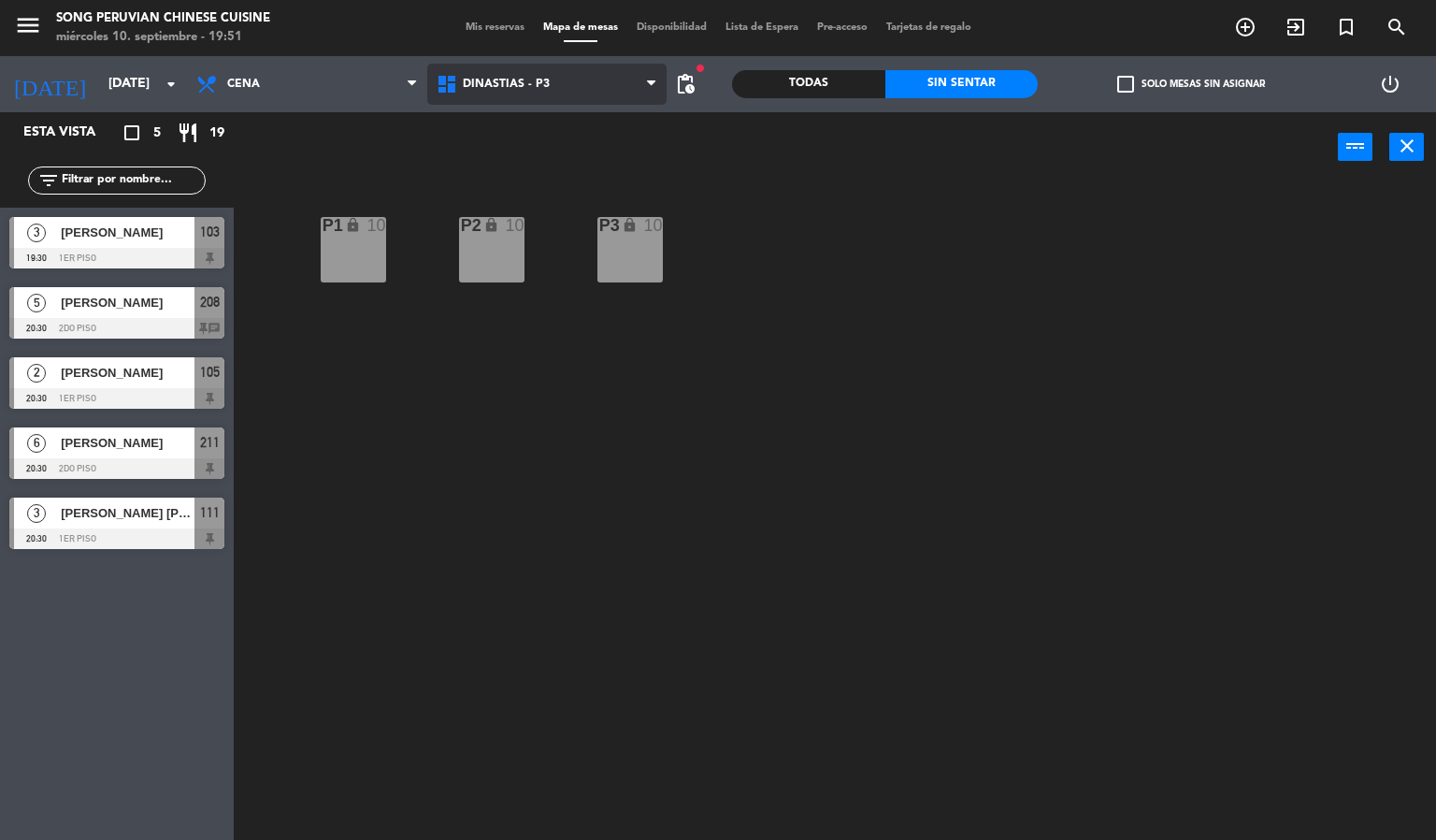
click at [589, 79] on span "DINASTIAS - P3" at bounding box center [547, 83] width 241 height 41
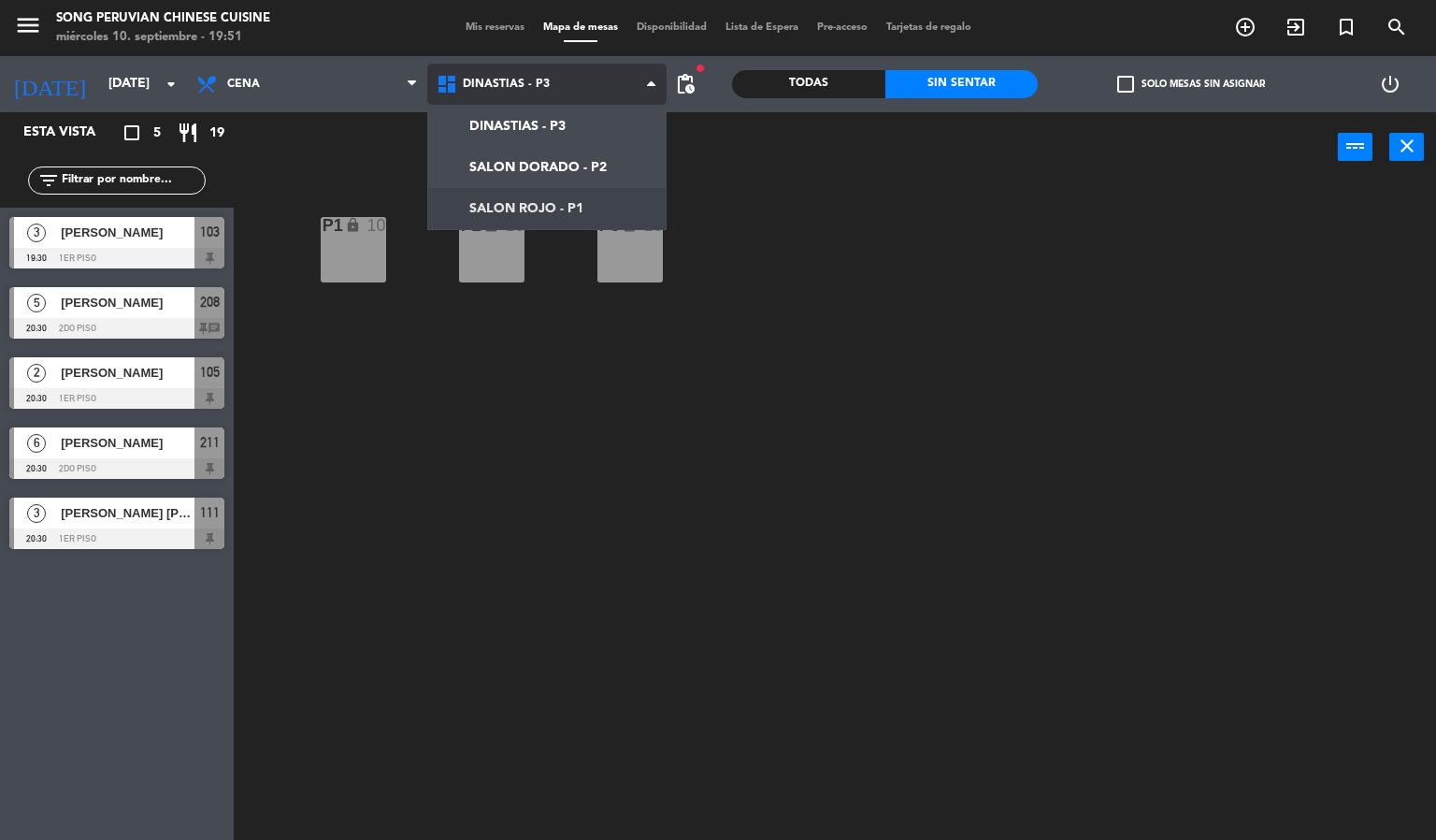
click at [556, 207] on ng-component "menu Song Peruvian Chinese Cuisine [DATE] 10. septiembre - 19:51 Mis reservas M…" at bounding box center [718, 420] width 1436 height 841
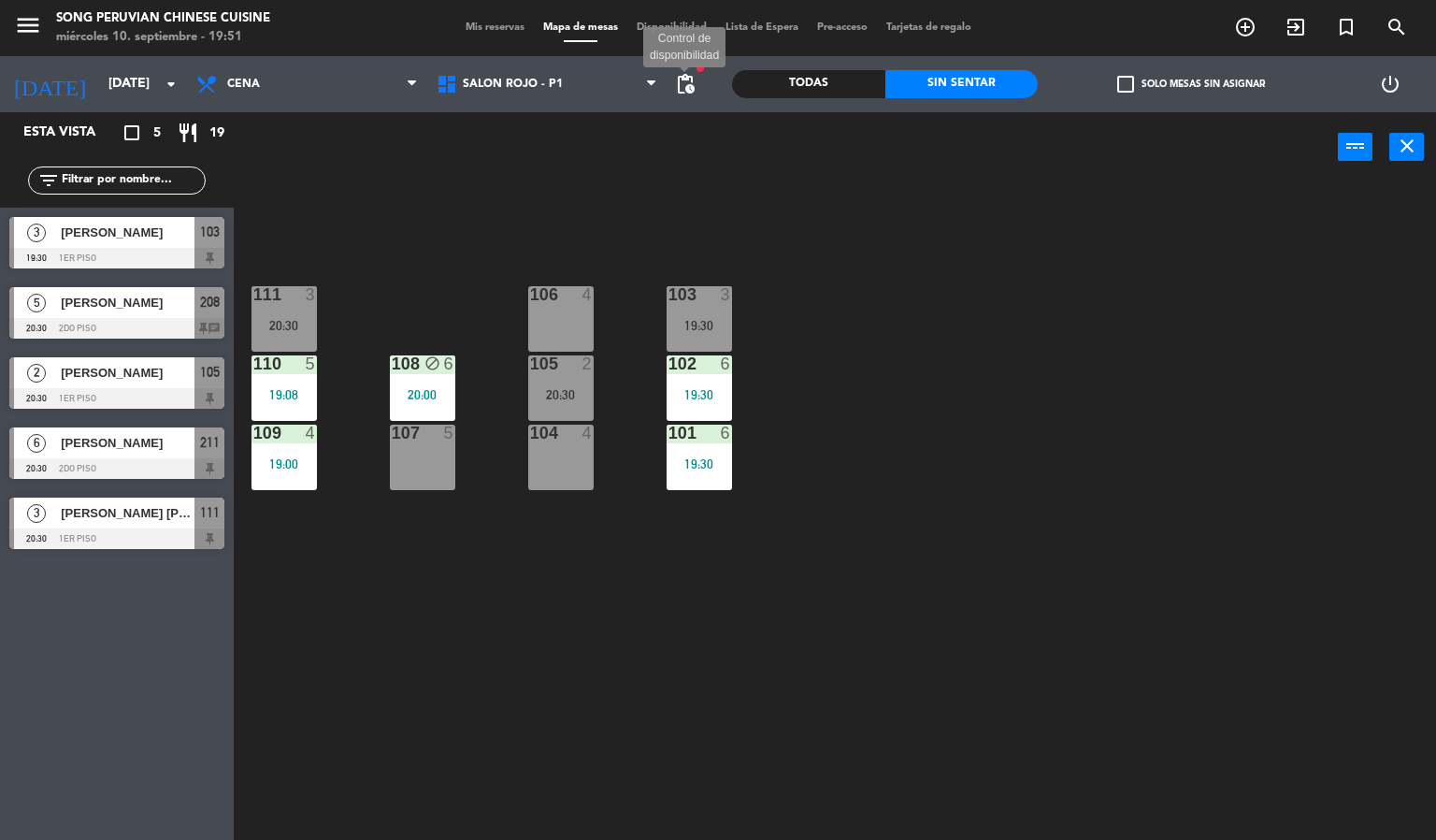
click at [689, 87] on span "pending_actions" at bounding box center [686, 84] width 23 height 23
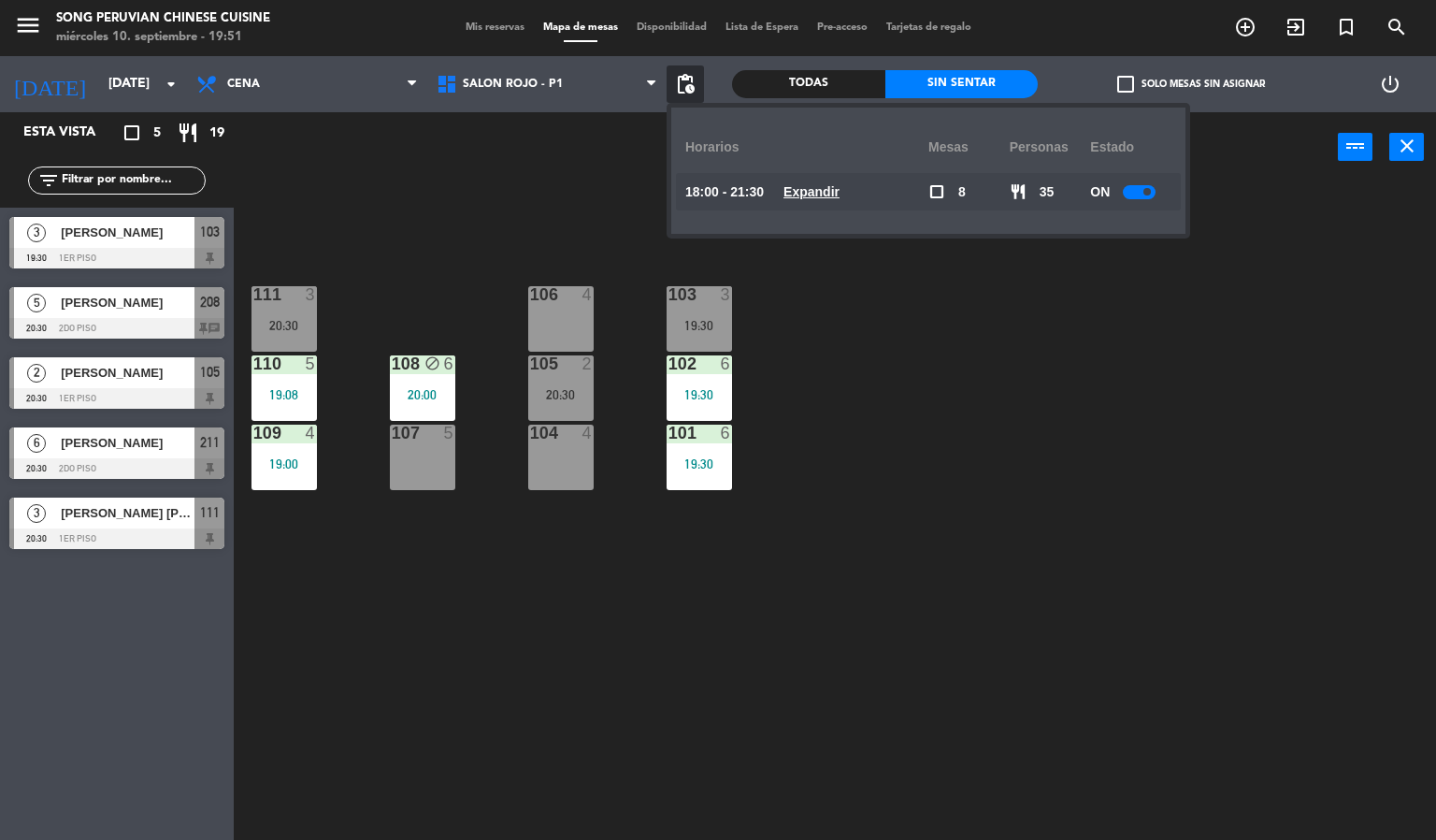
drag, startPoint x: 516, startPoint y: 169, endPoint x: 581, endPoint y: 116, distance: 83.9
click at [516, 164] on div "power_input close" at bounding box center [786, 147] width 1104 height 71
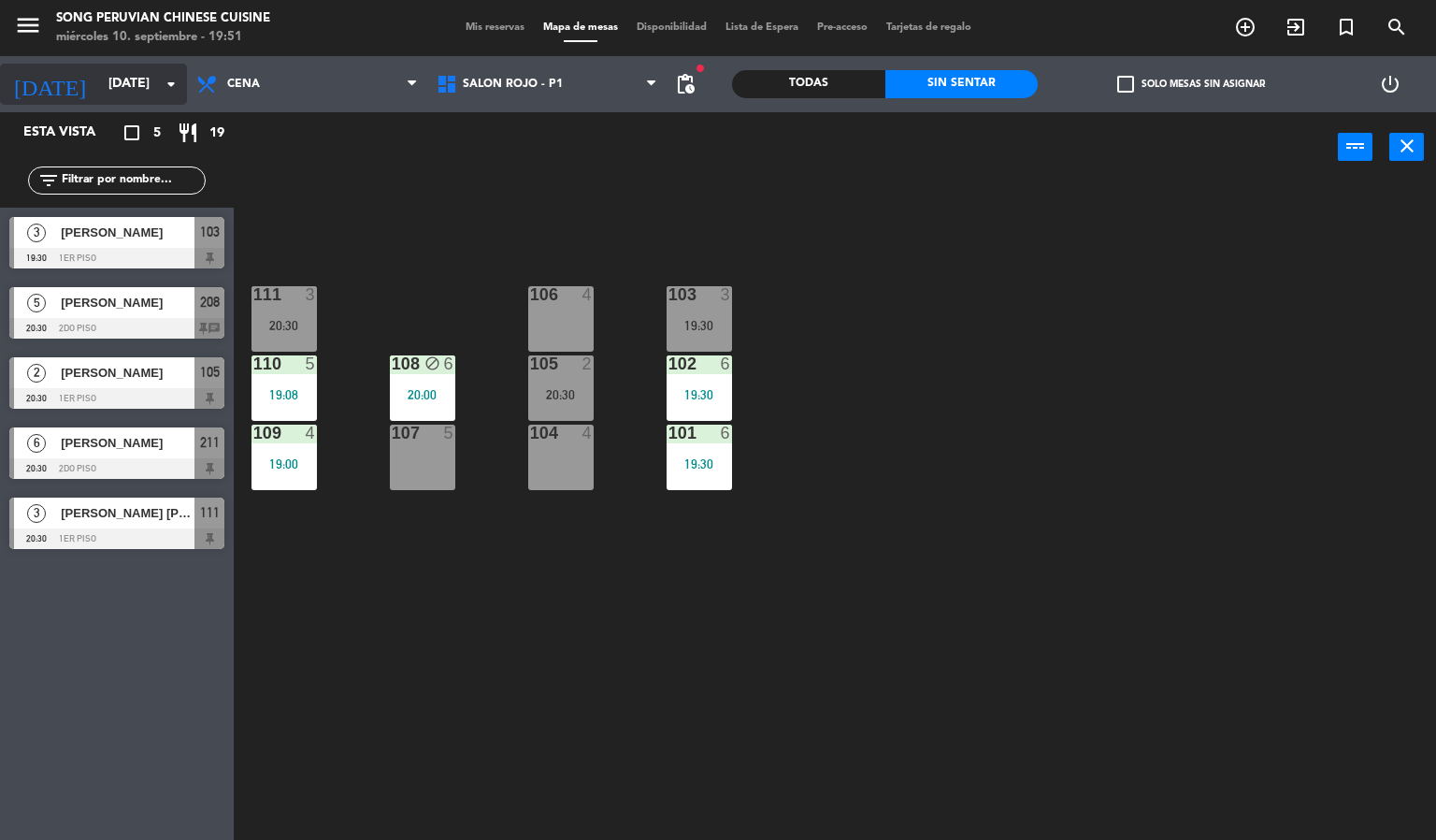
click at [130, 88] on input "[DATE]" at bounding box center [188, 84] width 178 height 34
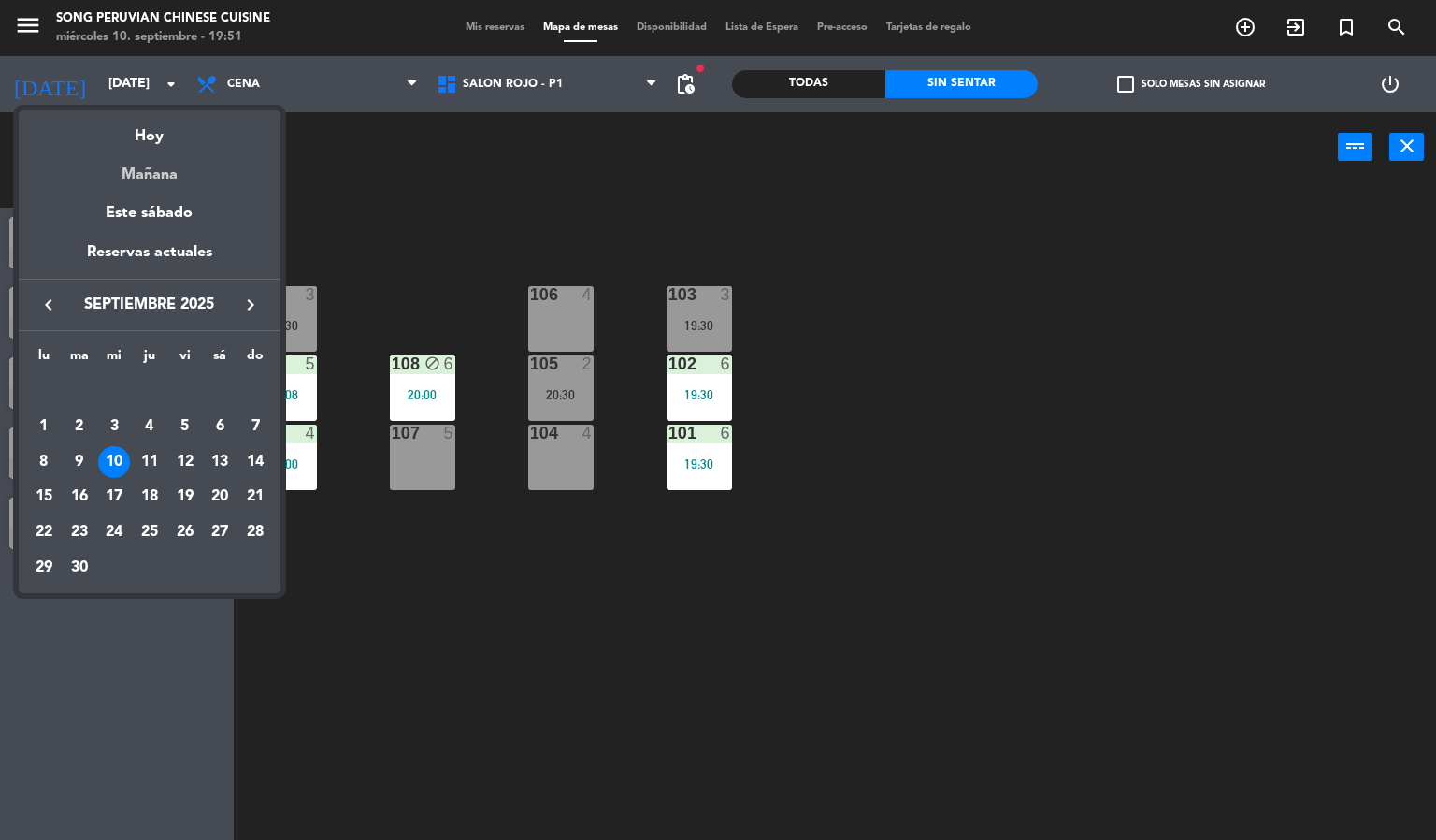
click at [150, 177] on div "Mañana" at bounding box center [150, 168] width 261 height 38
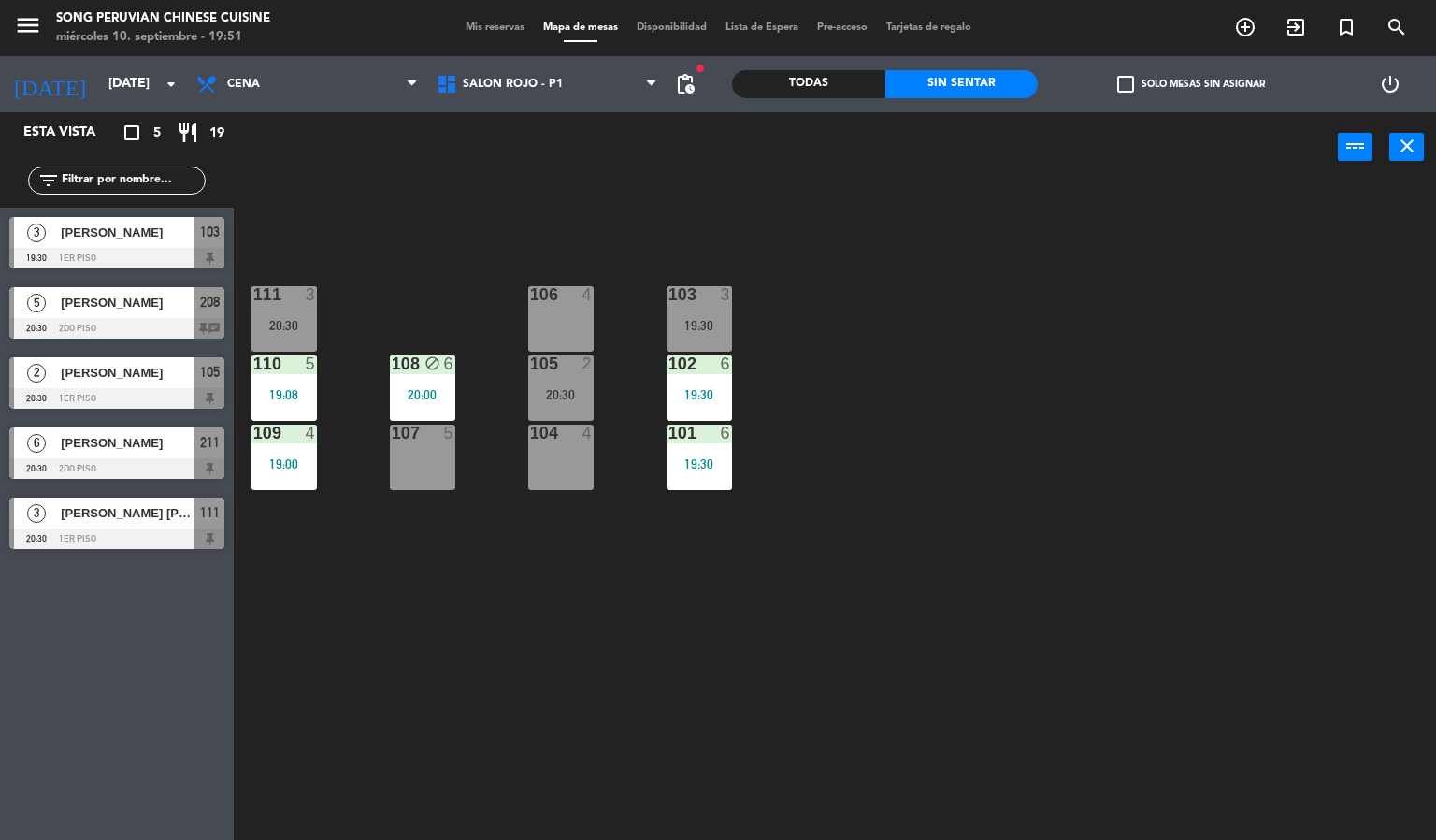
type input "[DEMOGRAPHIC_DATA][DATE]"
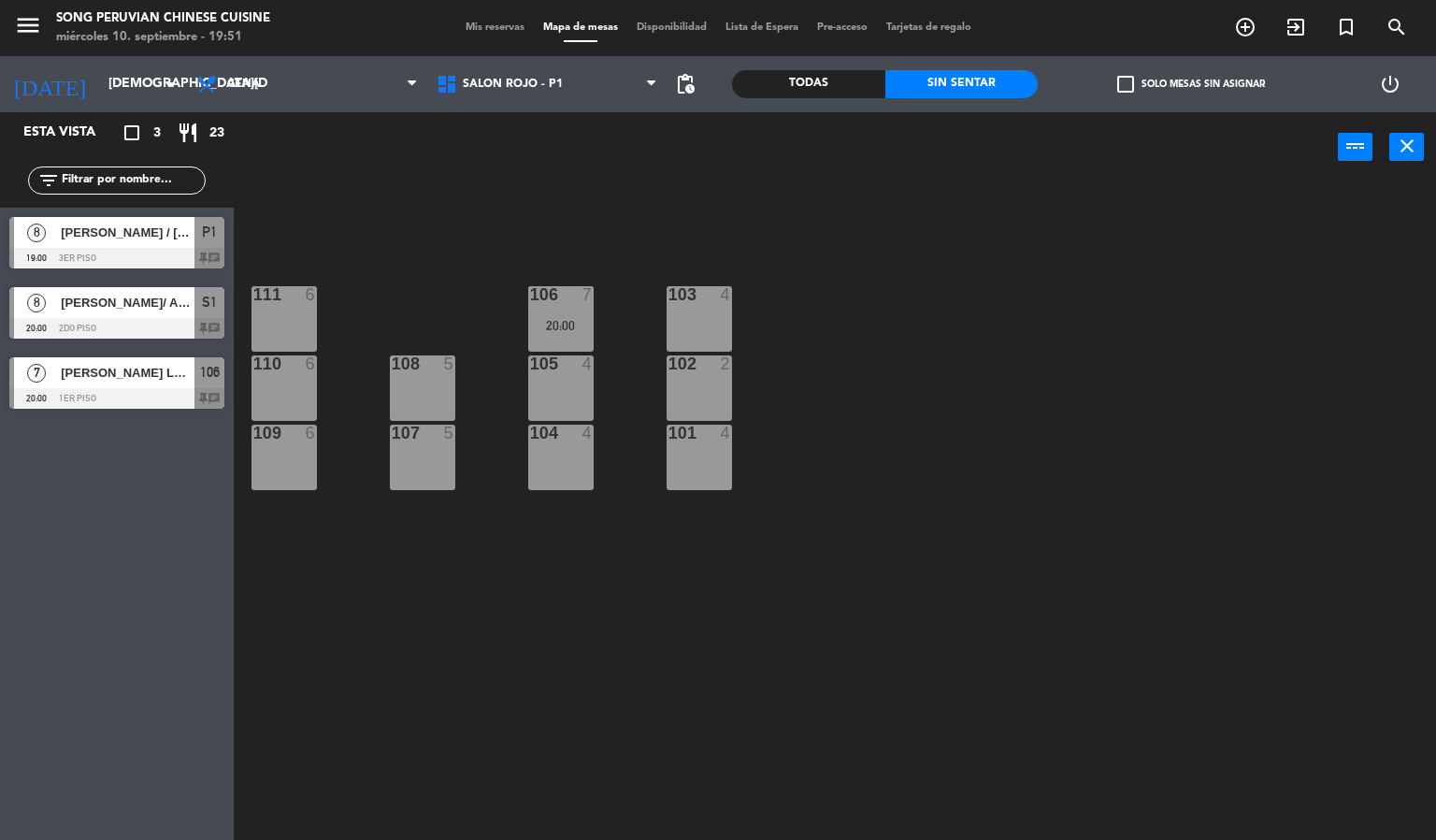
click at [171, 318] on div at bounding box center [117, 329] width 215 height 21
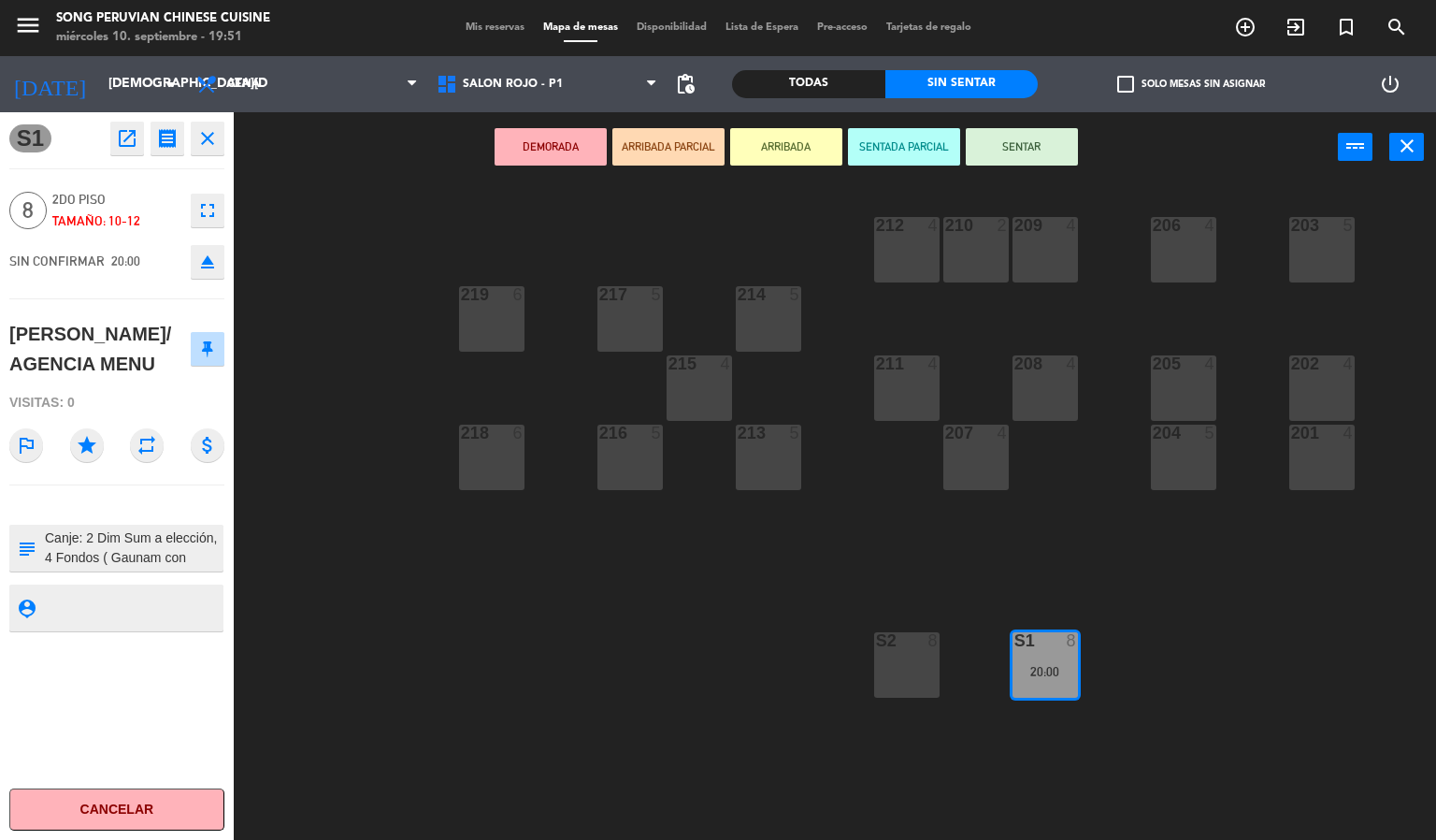
click at [90, 462] on icon "star" at bounding box center [87, 445] width 34 height 34
click at [485, 23] on span "Mis reservas" at bounding box center [495, 27] width 78 height 10
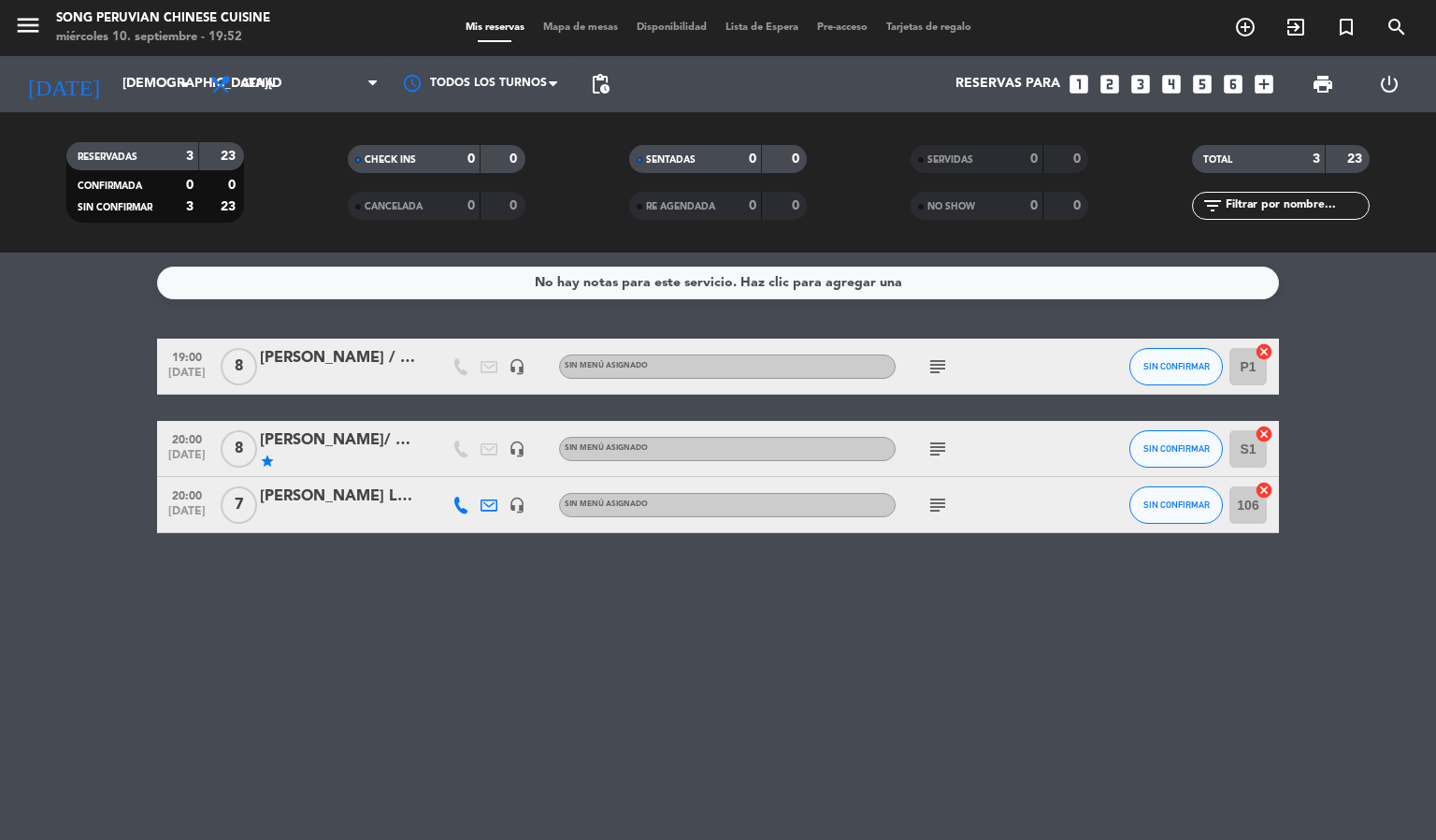
click at [567, 34] on div "Mis reservas Mapa de mesas Disponibilidad Lista de Espera Pre-acceso Tarjetas d…" at bounding box center [719, 28] width 525 height 17
click at [569, 31] on span "Mapa de mesas" at bounding box center [581, 27] width 94 height 10
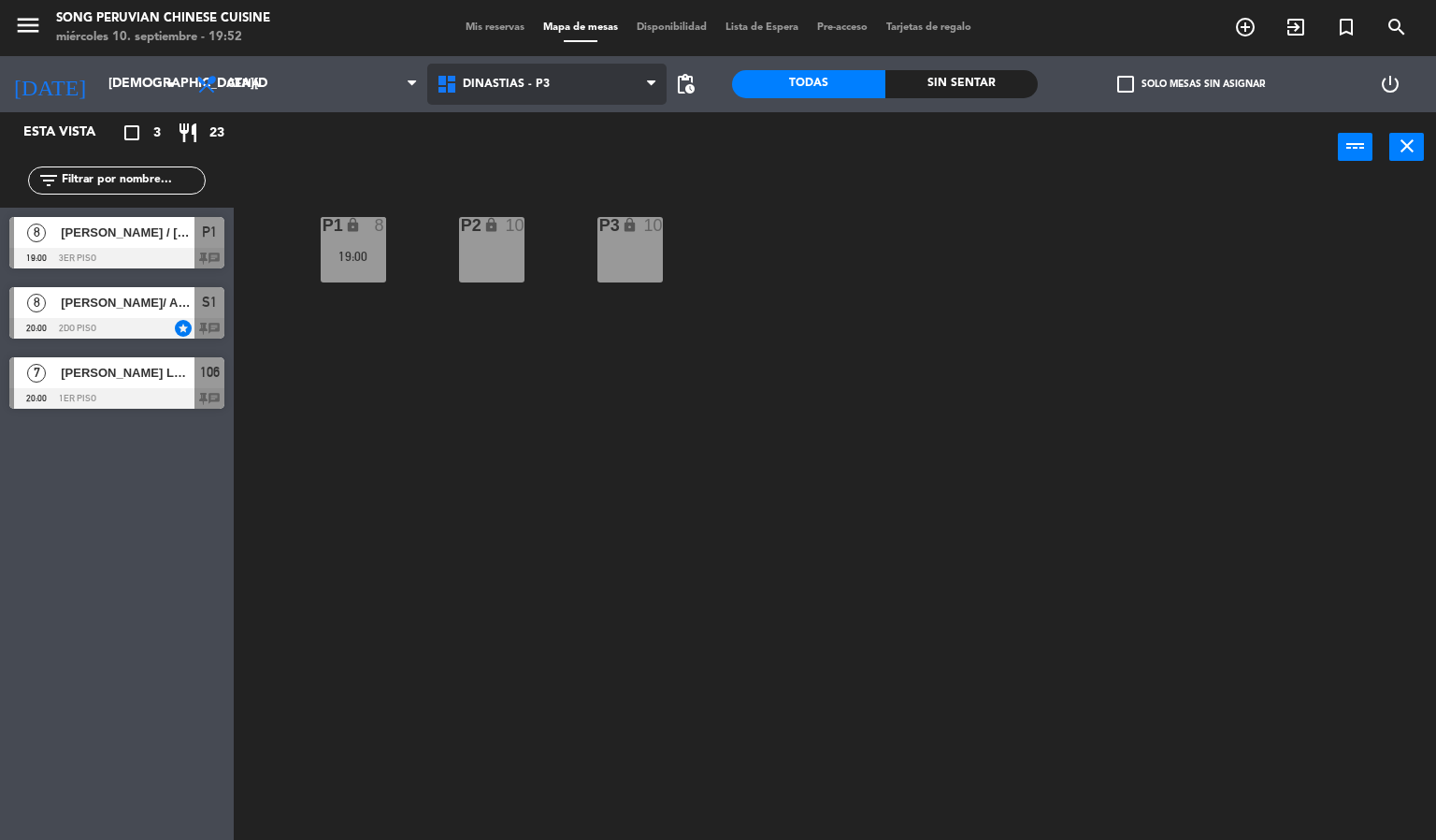
click at [509, 87] on span "DINASTIAS - P3" at bounding box center [507, 84] width 87 height 13
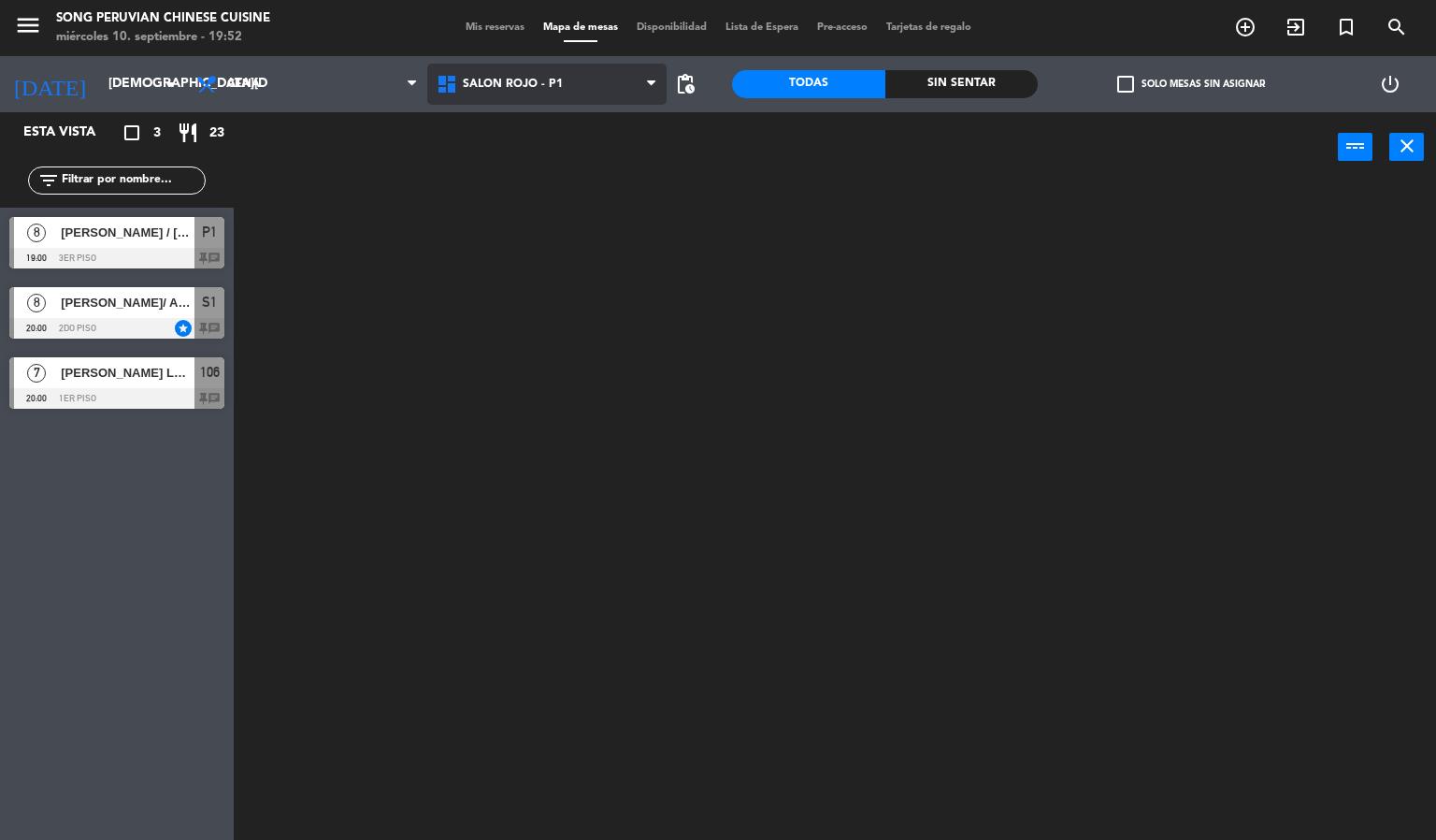
click at [508, 199] on ng-component "menu Song Peruvian Chinese Cuisine [DATE] 10. septiembre - 19:52 Mis reservas M…" at bounding box center [718, 420] width 1436 height 841
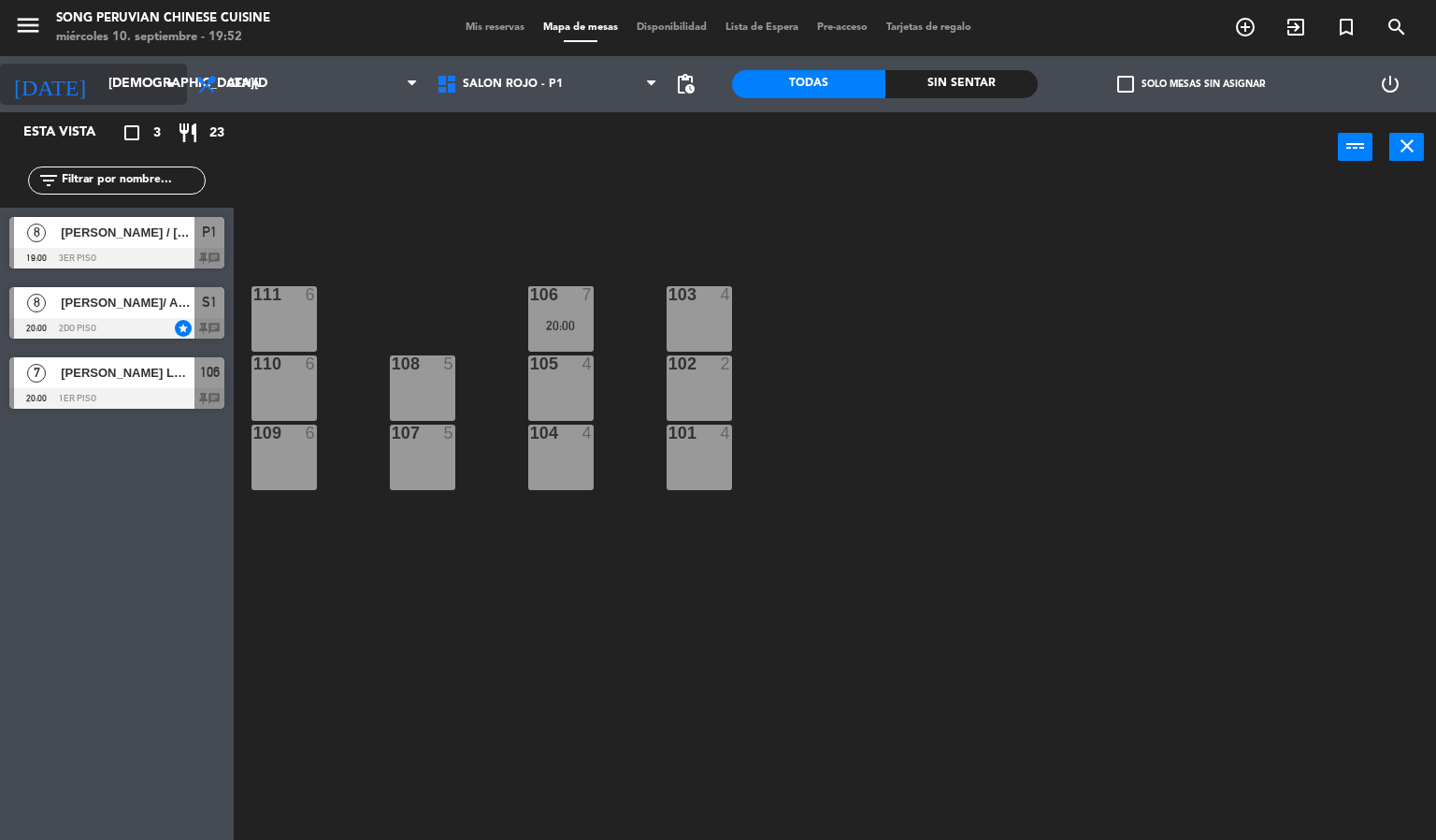
click at [120, 97] on input "[DEMOGRAPHIC_DATA][DATE]" at bounding box center [188, 84] width 178 height 34
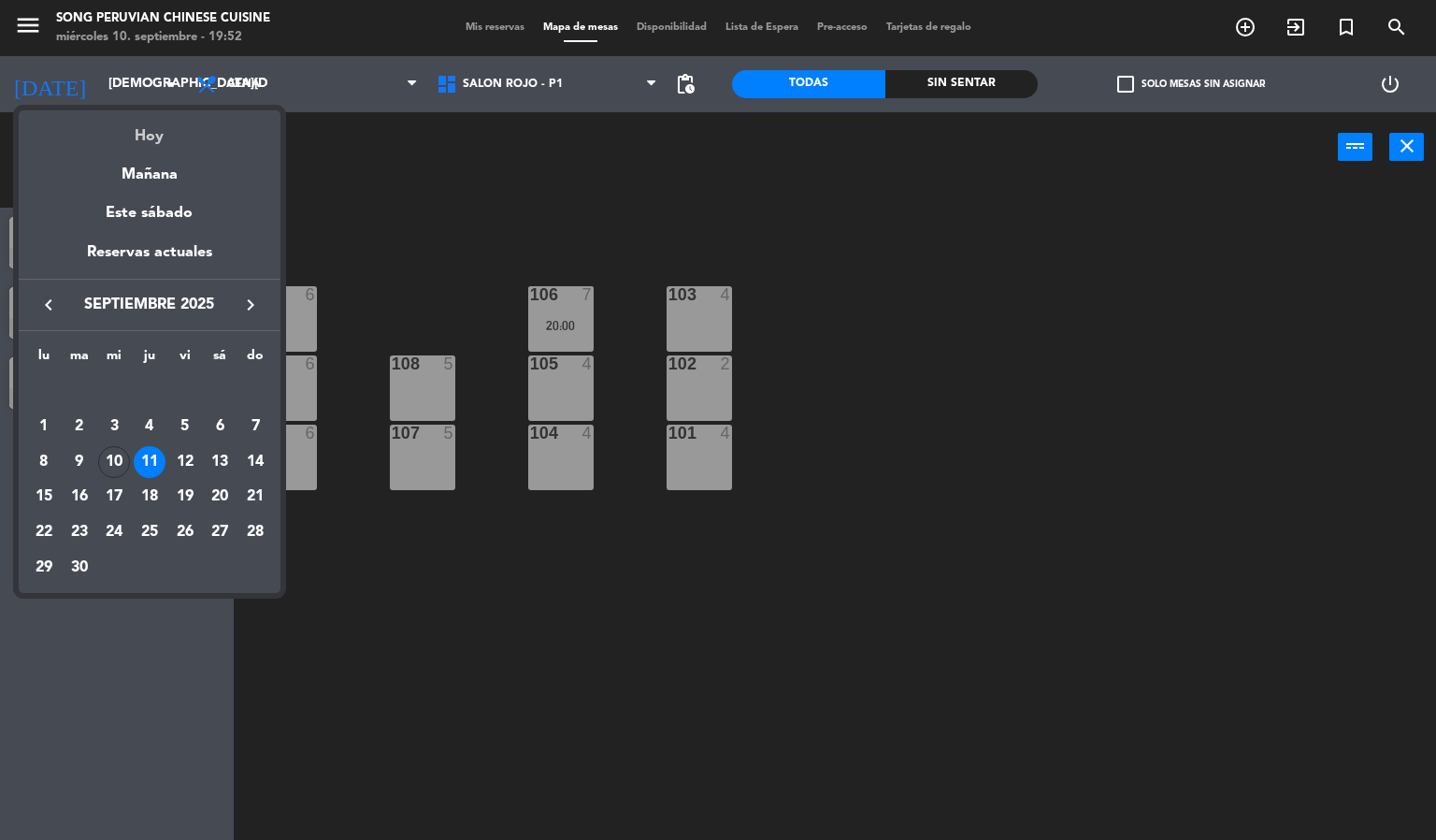
click at [149, 137] on div "Hoy" at bounding box center [150, 130] width 261 height 38
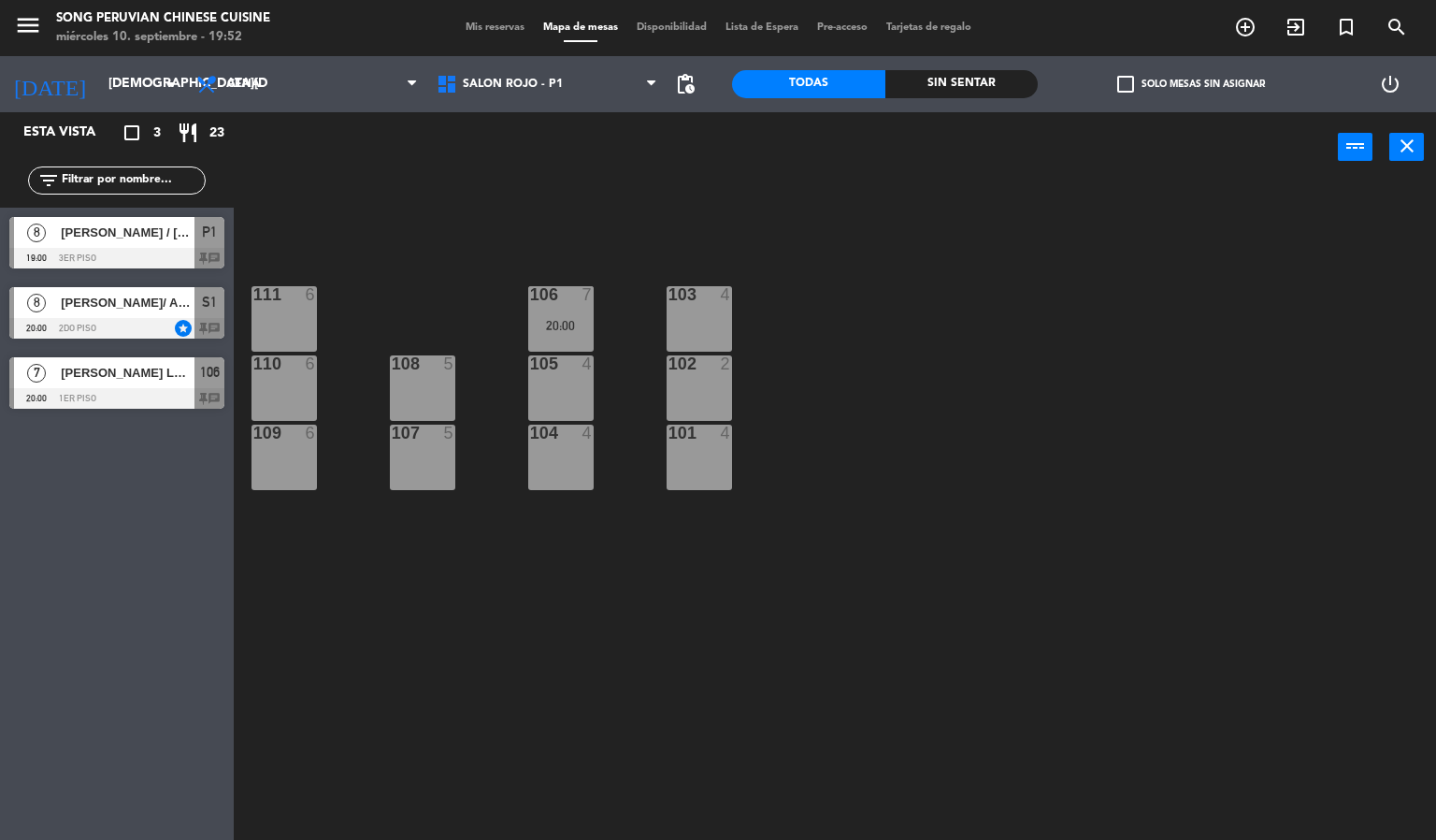
type input "[DATE]"
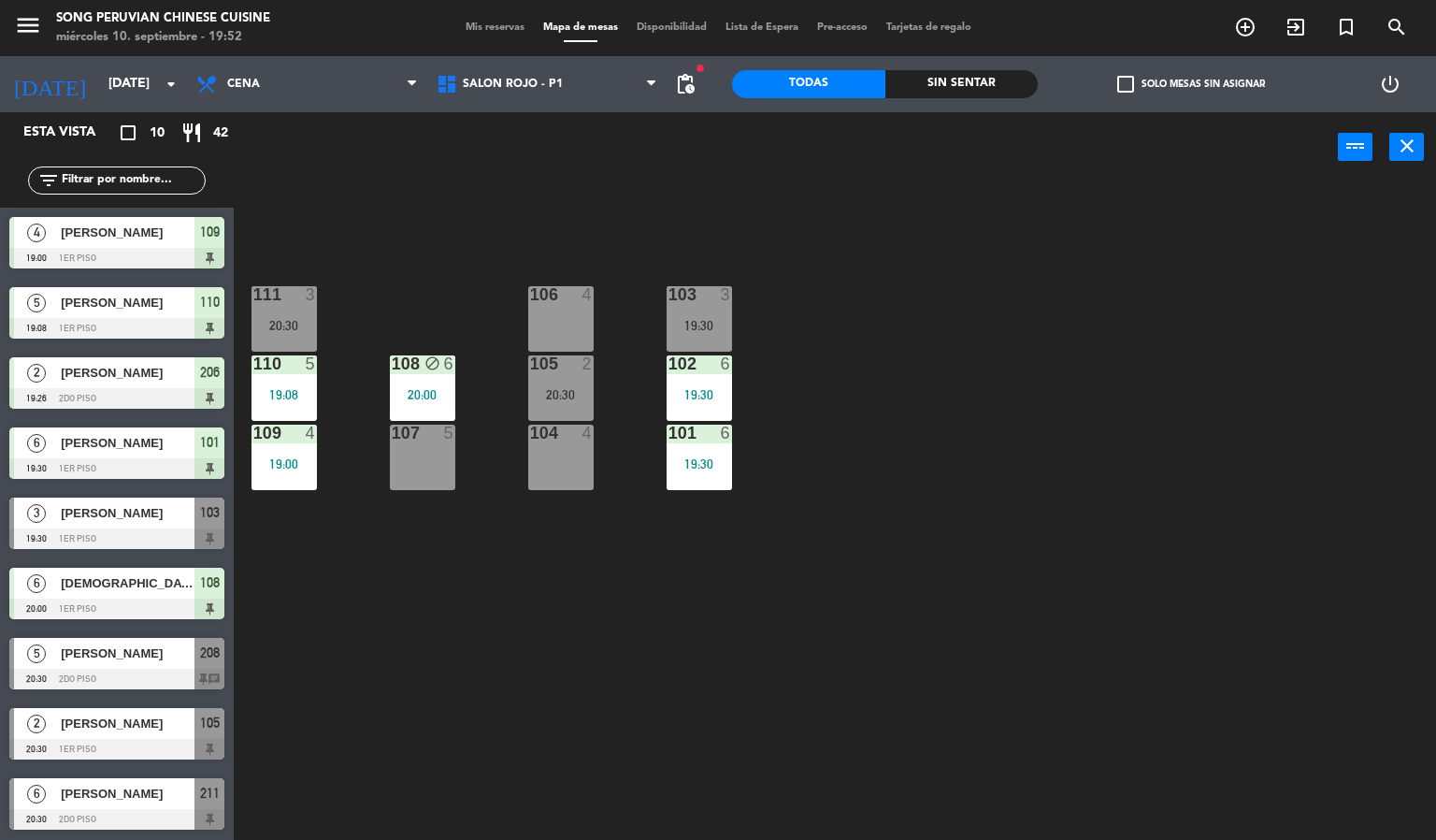
click at [133, 715] on span "[PERSON_NAME]" at bounding box center [127, 723] width 134 height 20
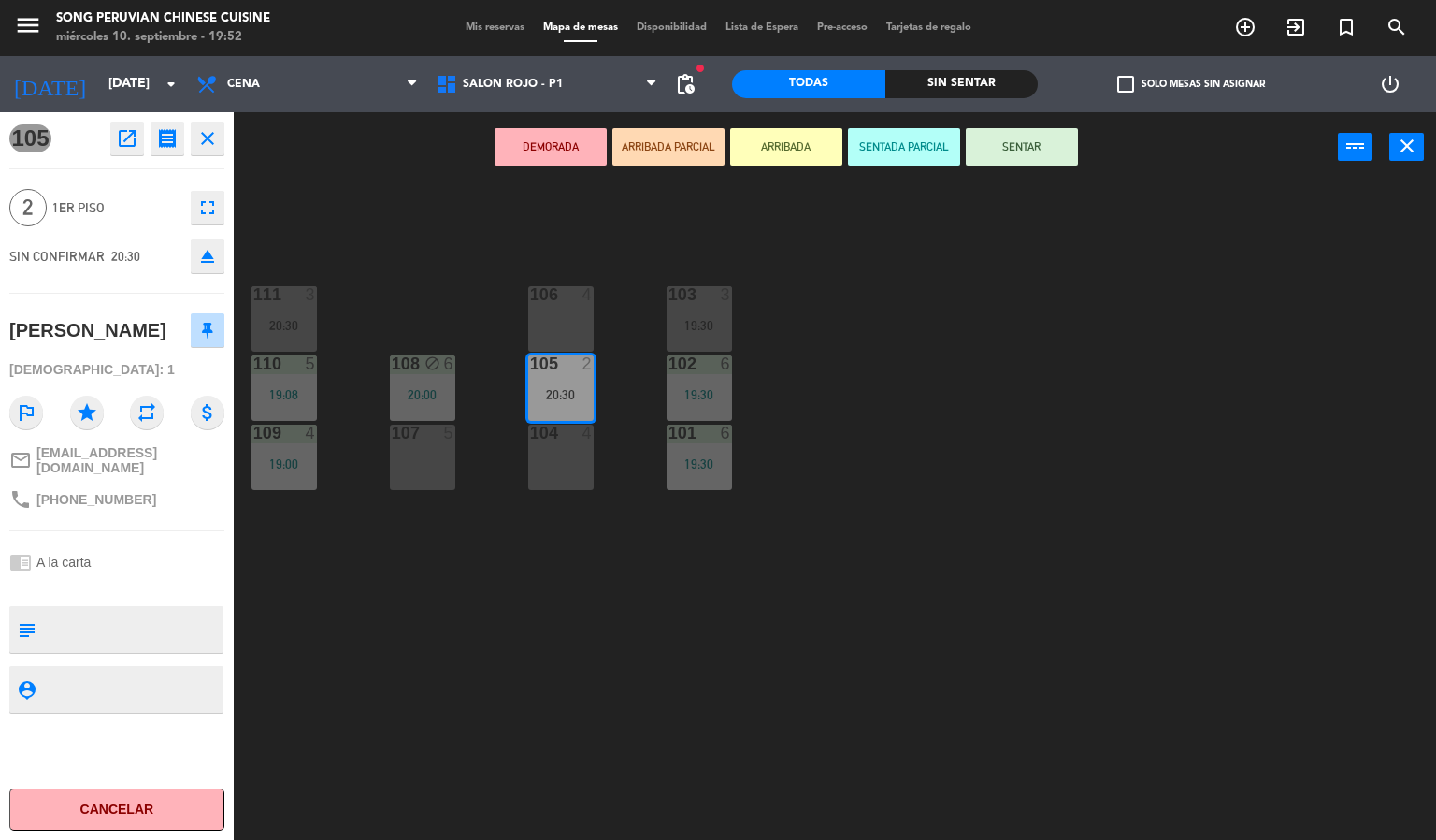
click at [907, 154] on button "SENTADA PARCIAL" at bounding box center [904, 146] width 112 height 37
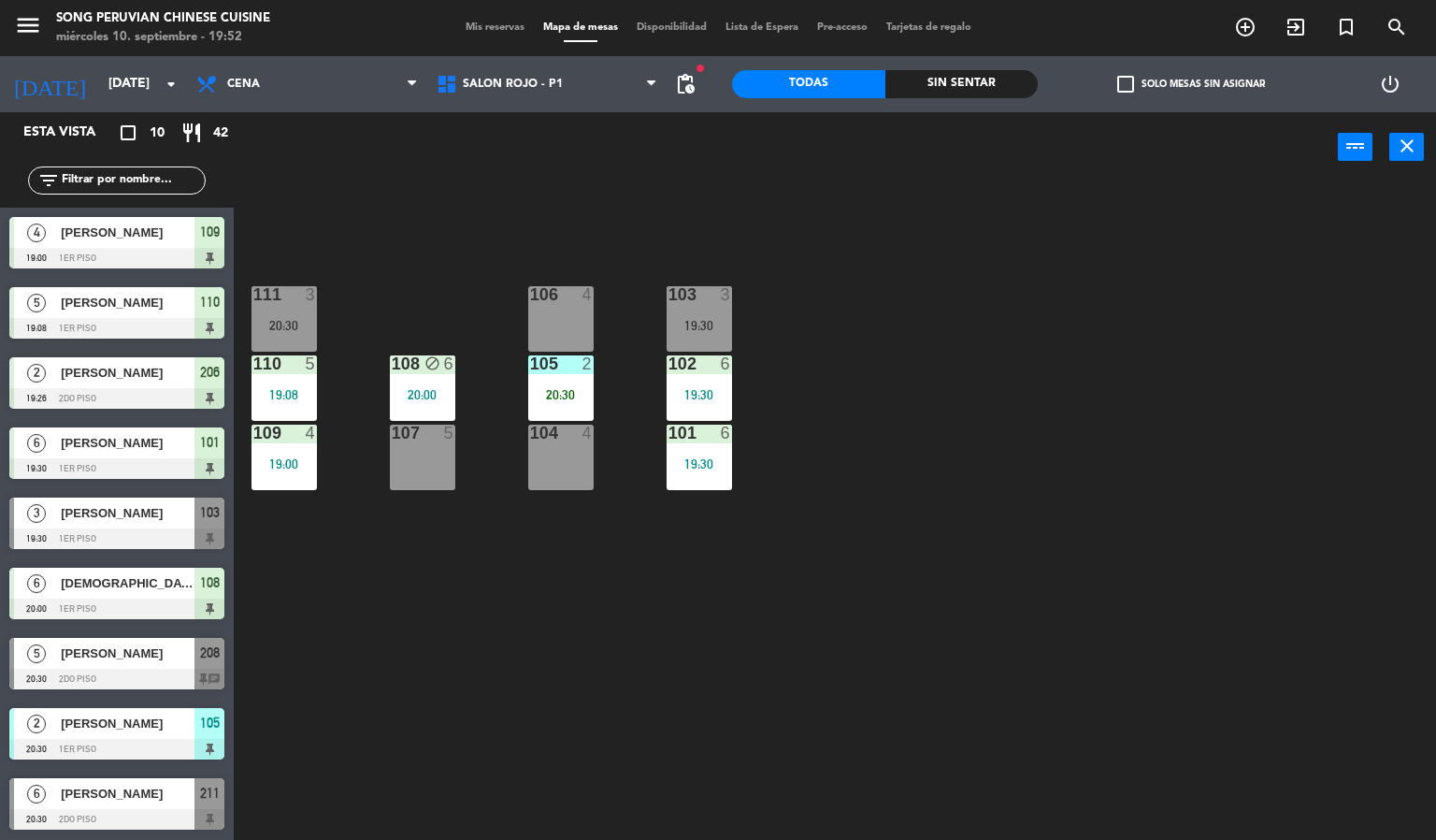
scroll to position [43, 0]
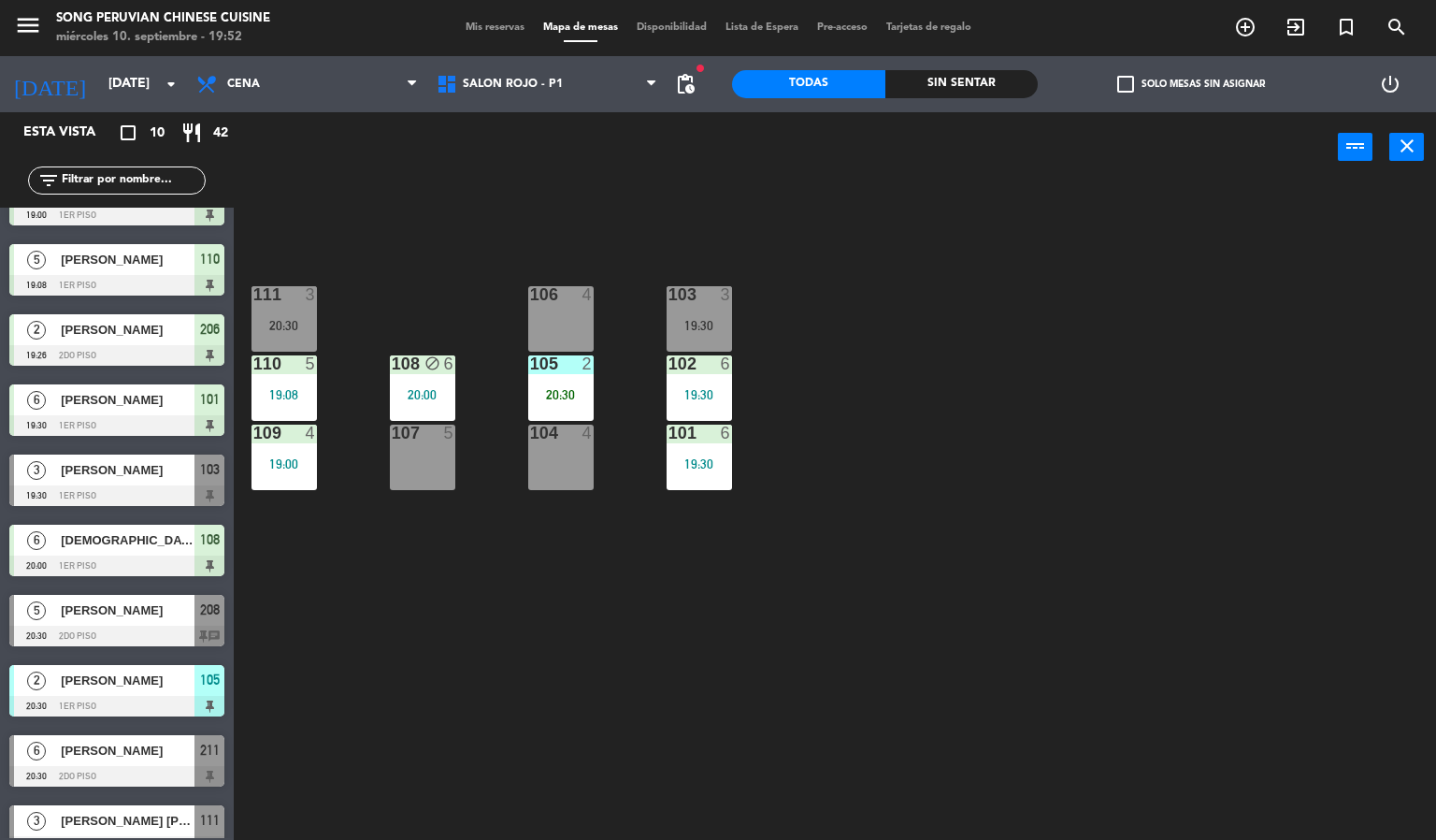
click at [559, 248] on div "103 3 19:30 106 4 111 3 20:30 102 6 19:30 105 2 20:30 108 block 6 20:00 110 5 1…" at bounding box center [842, 512] width 1189 height 657
click at [559, 244] on div "103 3 19:30 106 4 111 3 20:30 102 6 19:30 105 2 20:30 108 block 6 20:00 110 5 1…" at bounding box center [842, 512] width 1189 height 657
click at [727, 236] on div "103 3 19:30 106 4 111 3 20:30 102 6 19:30 105 2 20:30 108 block 6 20:00 110 5 1…" at bounding box center [842, 512] width 1189 height 657
click at [599, 224] on div "103 3 19:30 106 4 111 3 20:30 102 6 19:30 105 2 20:30 108 block 6 20:00 110 5 1…" at bounding box center [842, 512] width 1189 height 657
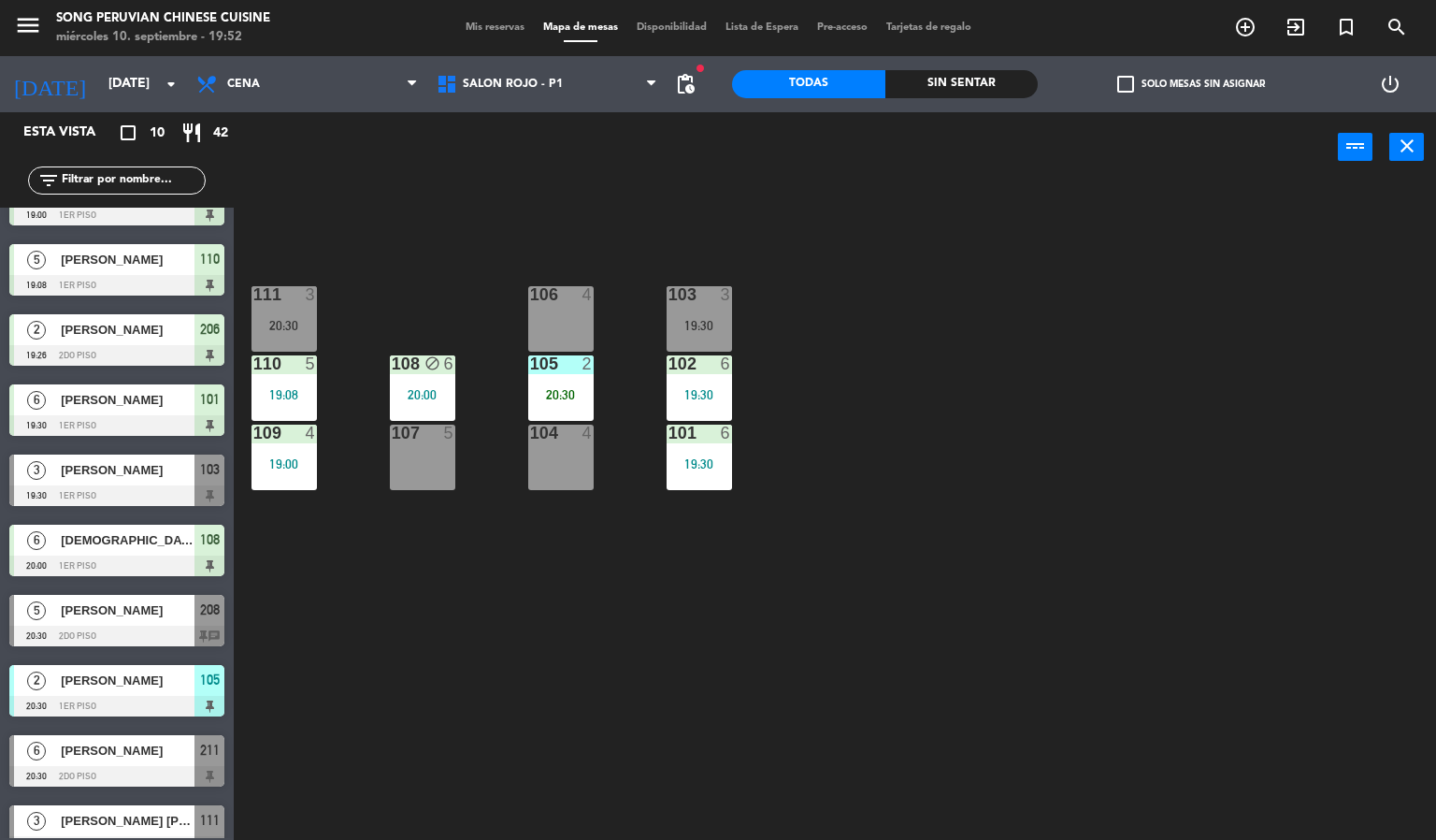
click at [775, 248] on div "103 3 19:30 106 4 111 3 20:30 102 6 19:30 105 2 20:30 108 block 6 20:00 110 5 1…" at bounding box center [842, 512] width 1189 height 657
click at [576, 256] on div "103 3 19:30 106 4 111 3 20:30 102 6 19:30 105 2 20:30 108 block 6 20:00 110 5 1…" at bounding box center [842, 512] width 1189 height 657
click at [570, 248] on div "103 3 19:30 106 4 111 3 20:30 102 6 19:30 105 2 20:30 108 block 6 20:00 110 5 1…" at bounding box center [842, 512] width 1189 height 657
click at [559, 220] on div "103 3 19:30 106 4 111 3 20:30 102 6 19:30 105 2 20:30 108 block 6 20:00 110 5 1…" at bounding box center [842, 512] width 1189 height 657
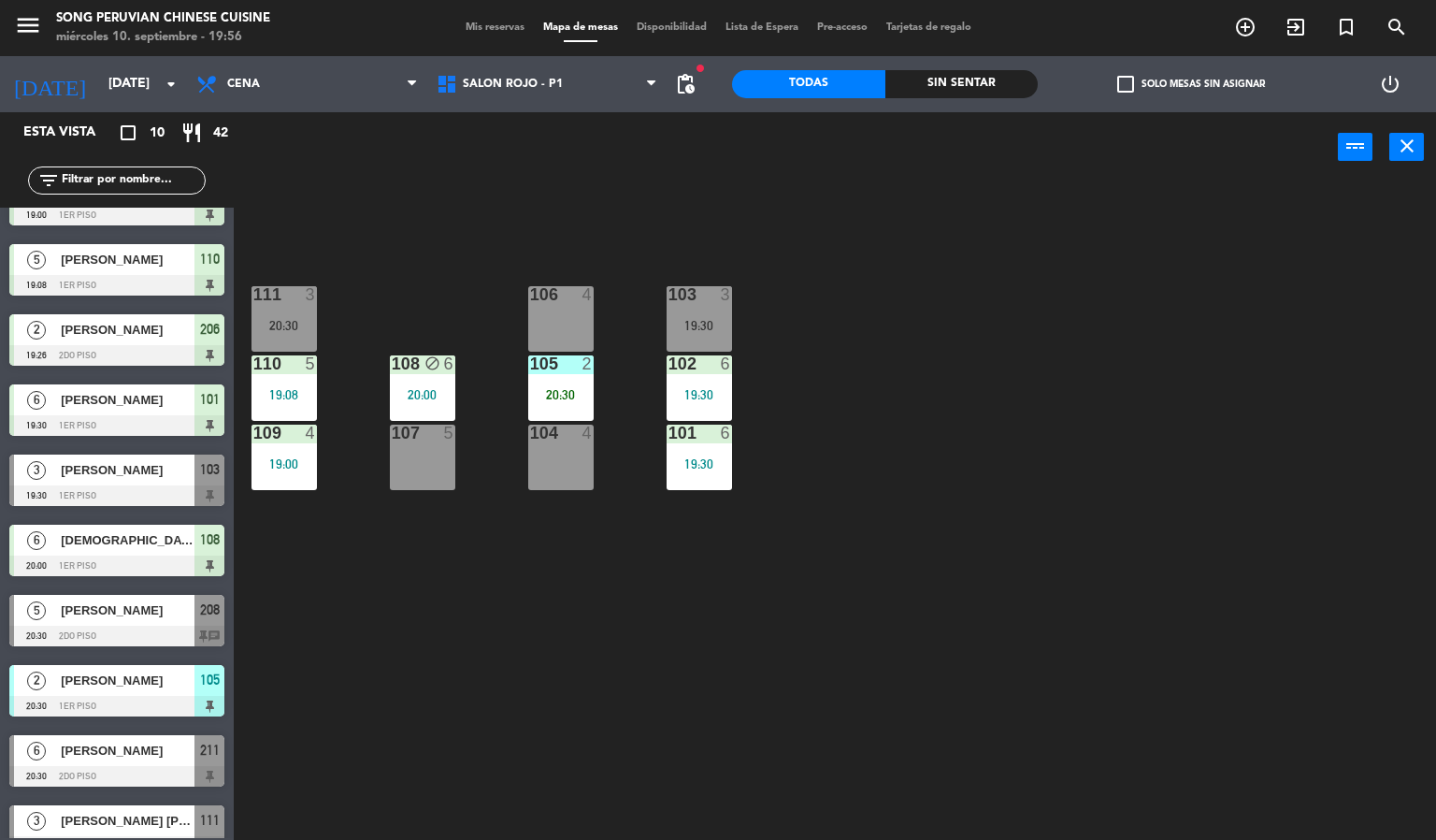
click at [570, 297] on div at bounding box center [561, 295] width 31 height 17
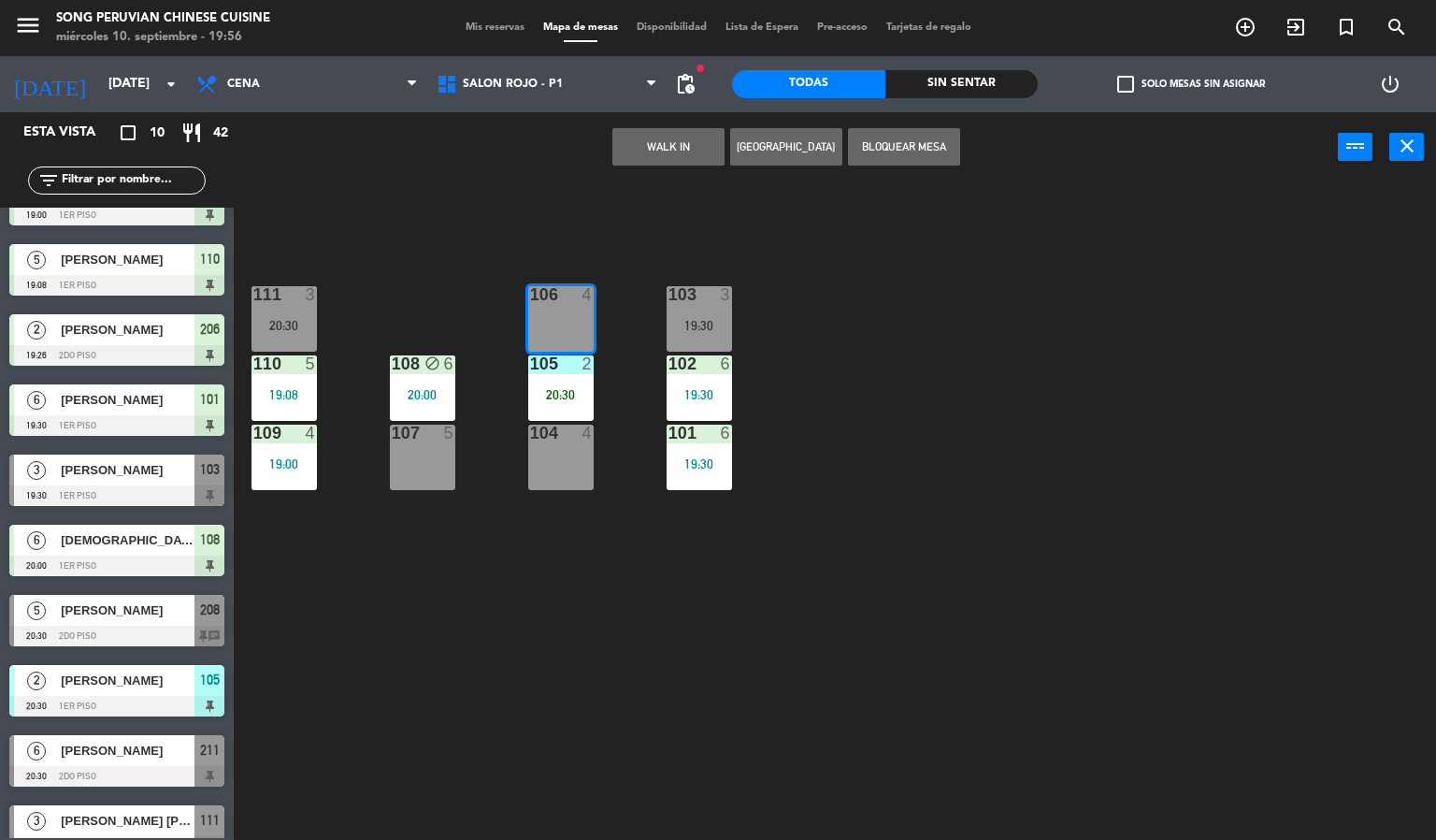
click at [673, 164] on button "WALK IN" at bounding box center [669, 146] width 112 height 37
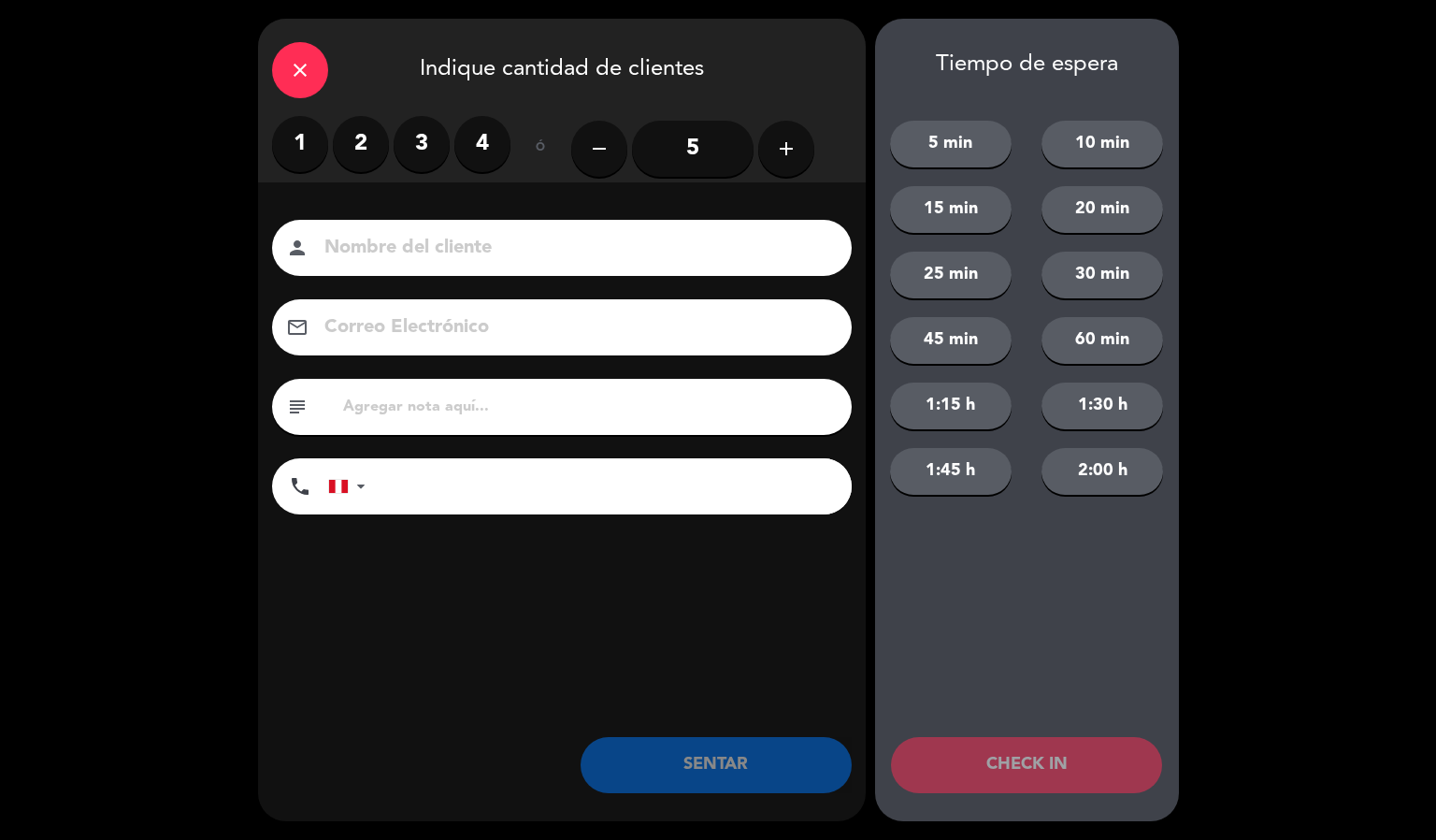
click at [360, 143] on label "2" at bounding box center [360, 143] width 56 height 56
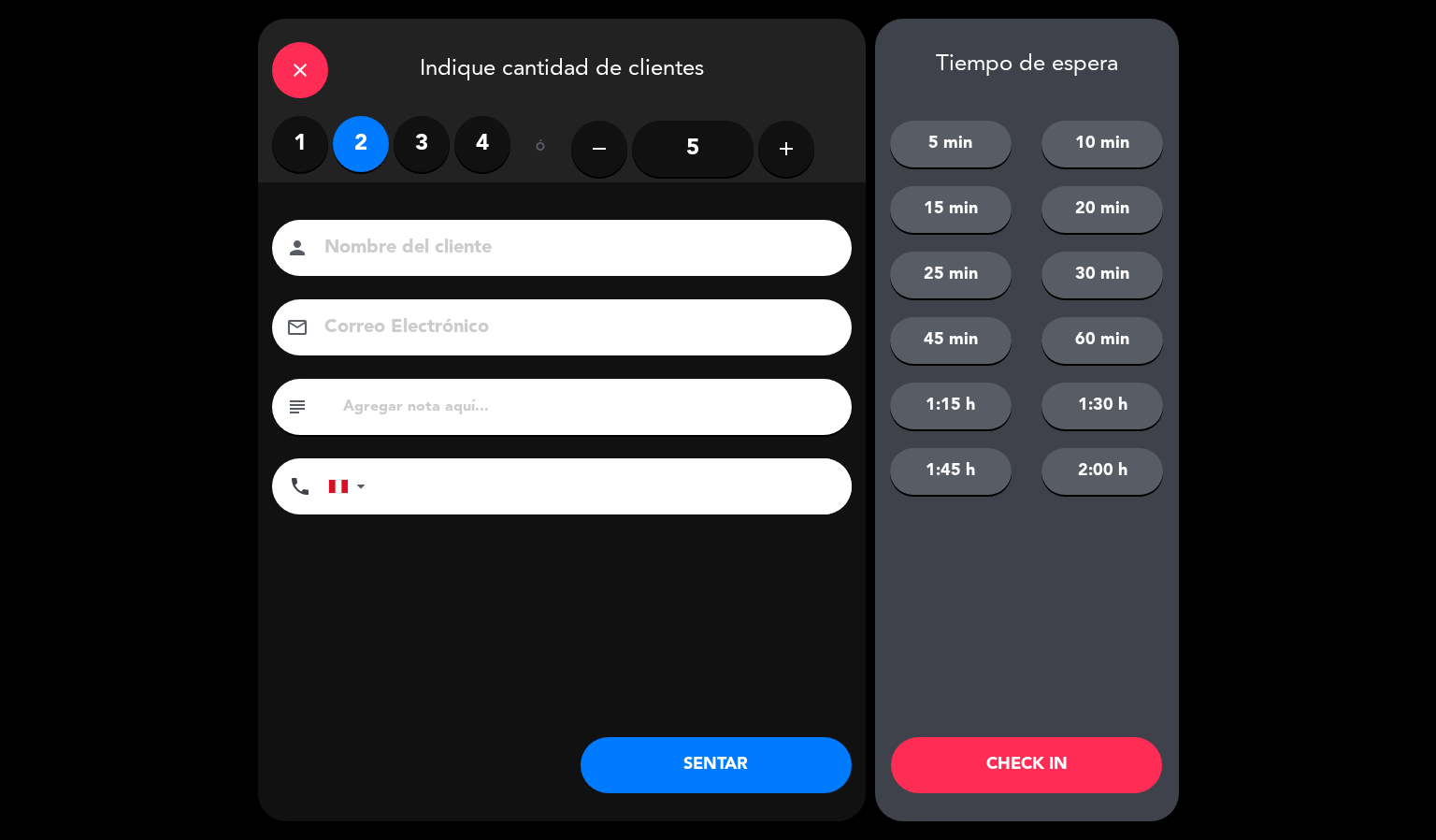
click at [517, 248] on input at bounding box center [575, 248] width 505 height 33
type input "[PERSON_NAME]"
click at [982, 766] on button "CHECK IN" at bounding box center [1027, 764] width 271 height 56
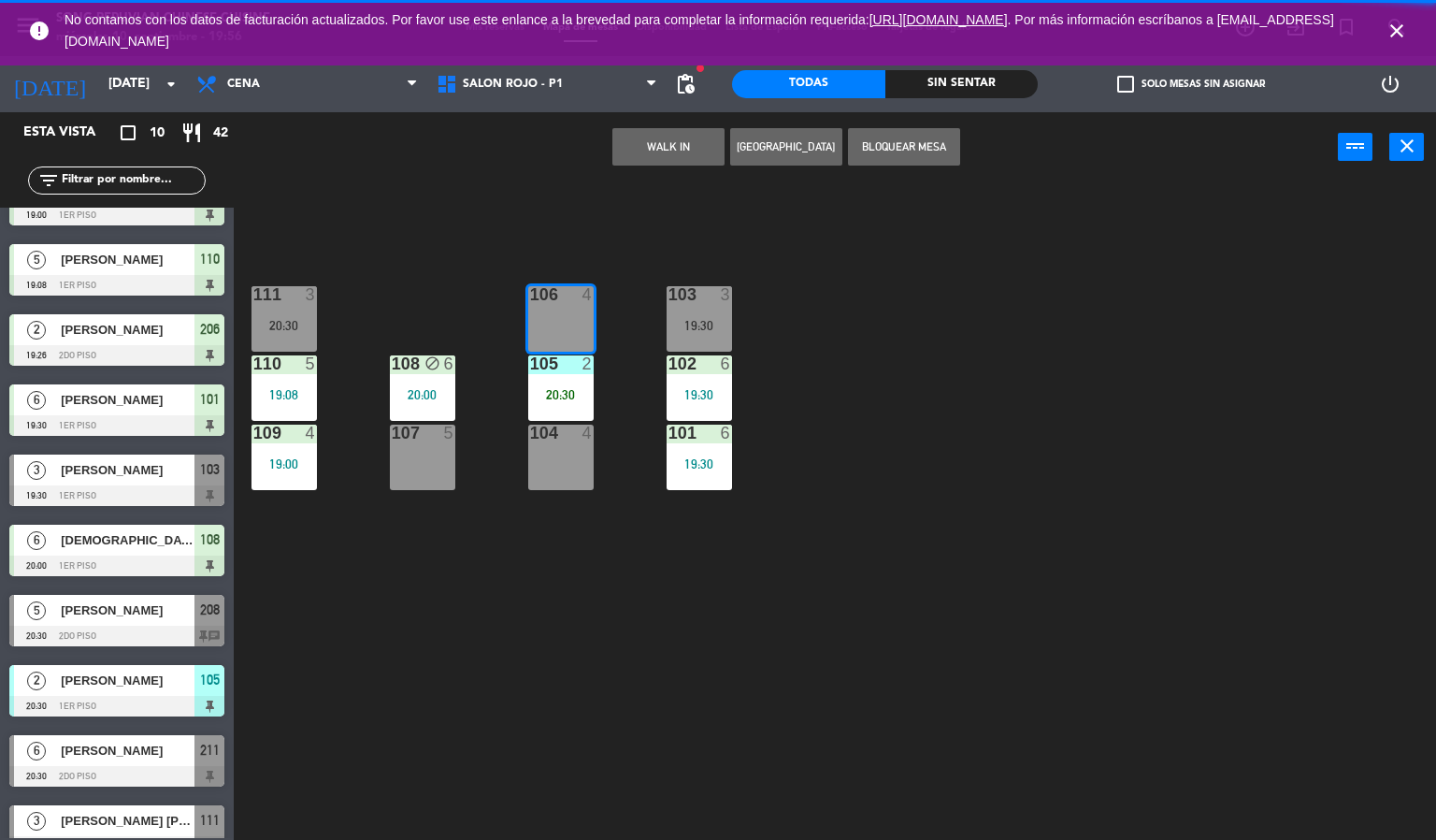
scroll to position [0, 0]
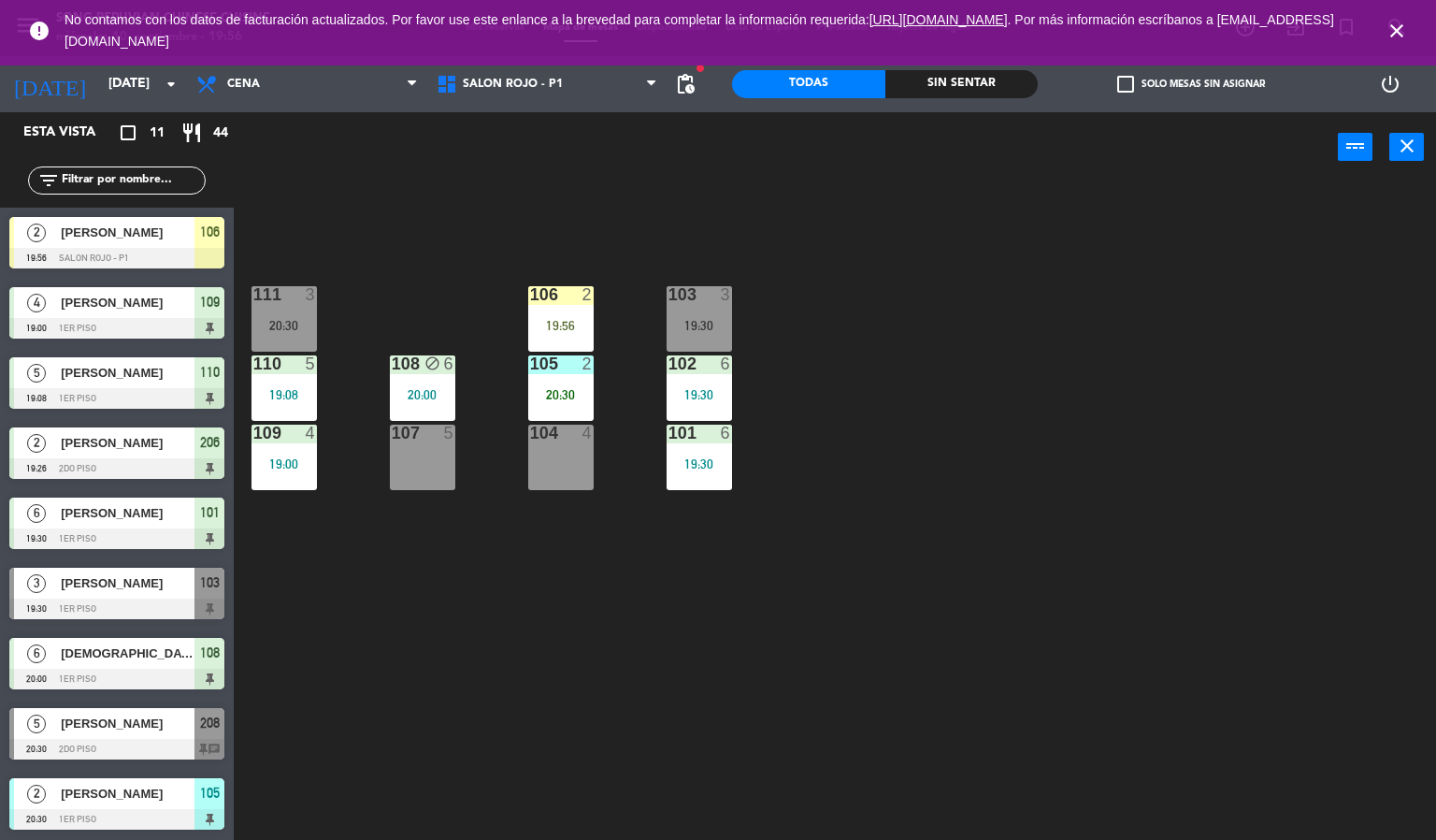
click at [940, 690] on div "103 3 19:30 106 2 19:56 111 3 20:30 102 6 19:30 105 2 20:30 108 block 6 20:00 1…" at bounding box center [842, 512] width 1189 height 657
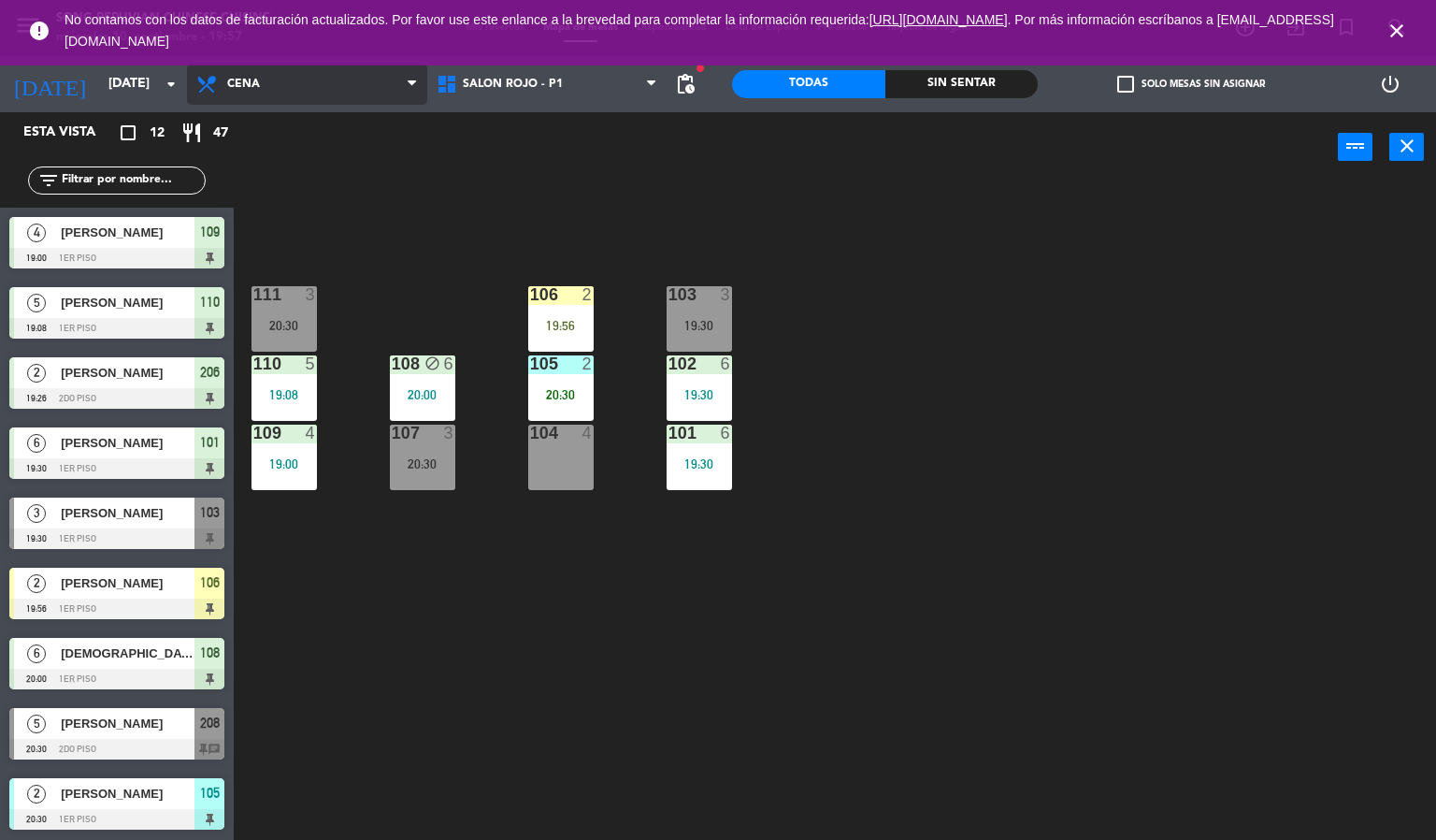
click at [247, 94] on span "Cena" at bounding box center [307, 83] width 241 height 41
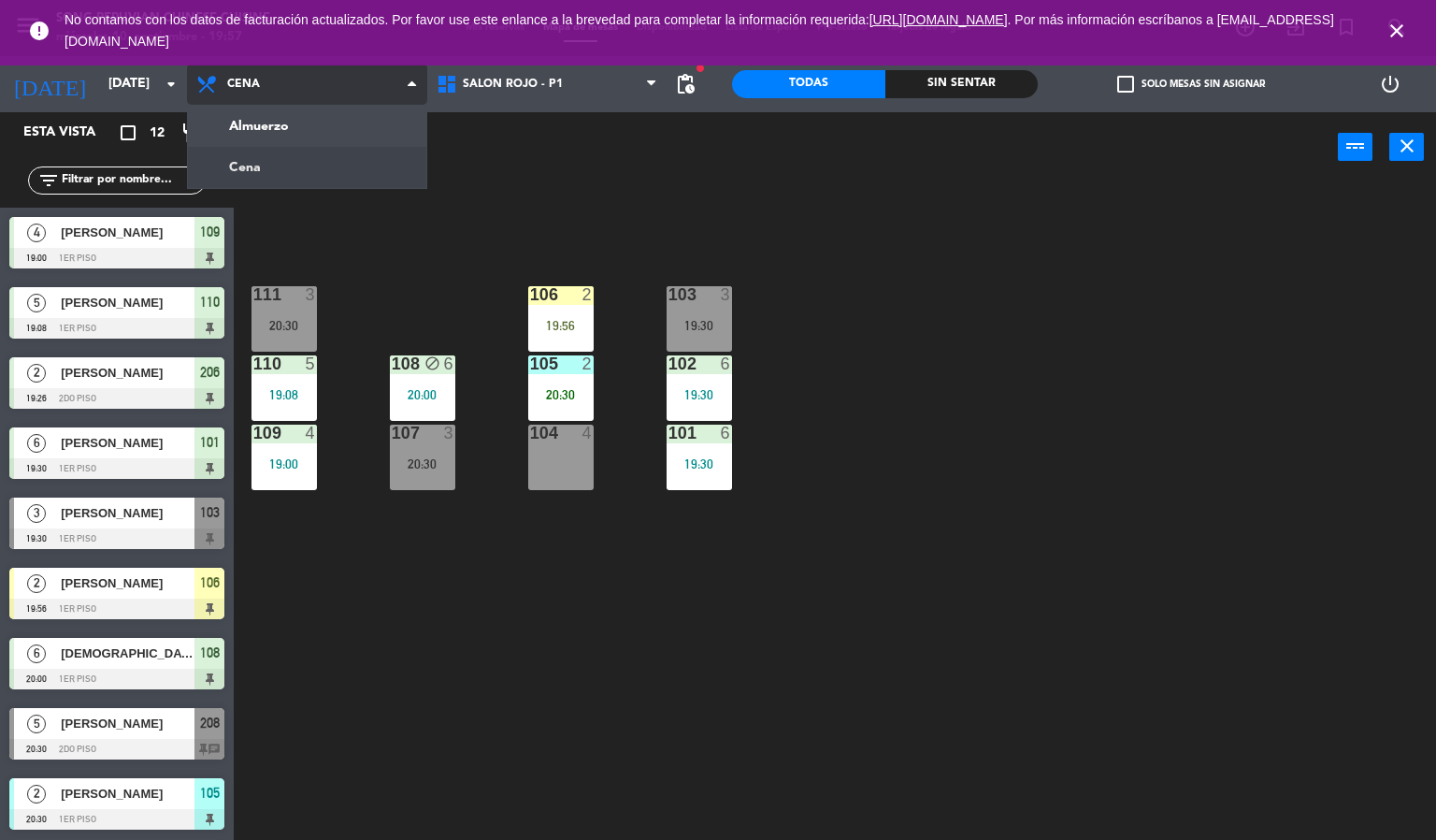
click at [247, 94] on span "Cena" at bounding box center [307, 83] width 241 height 41
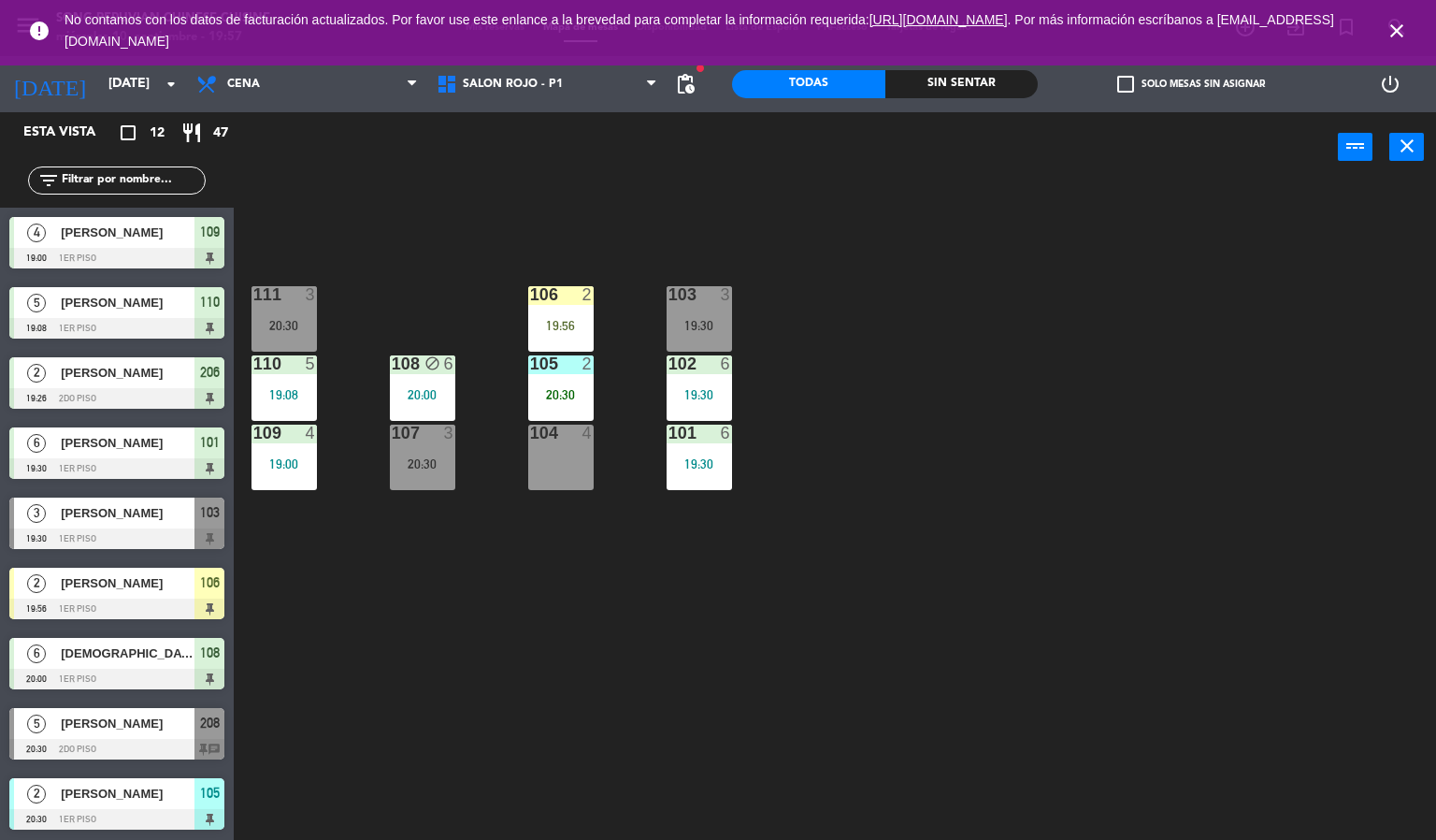
click at [584, 367] on div "2" at bounding box center [588, 364] width 11 height 17
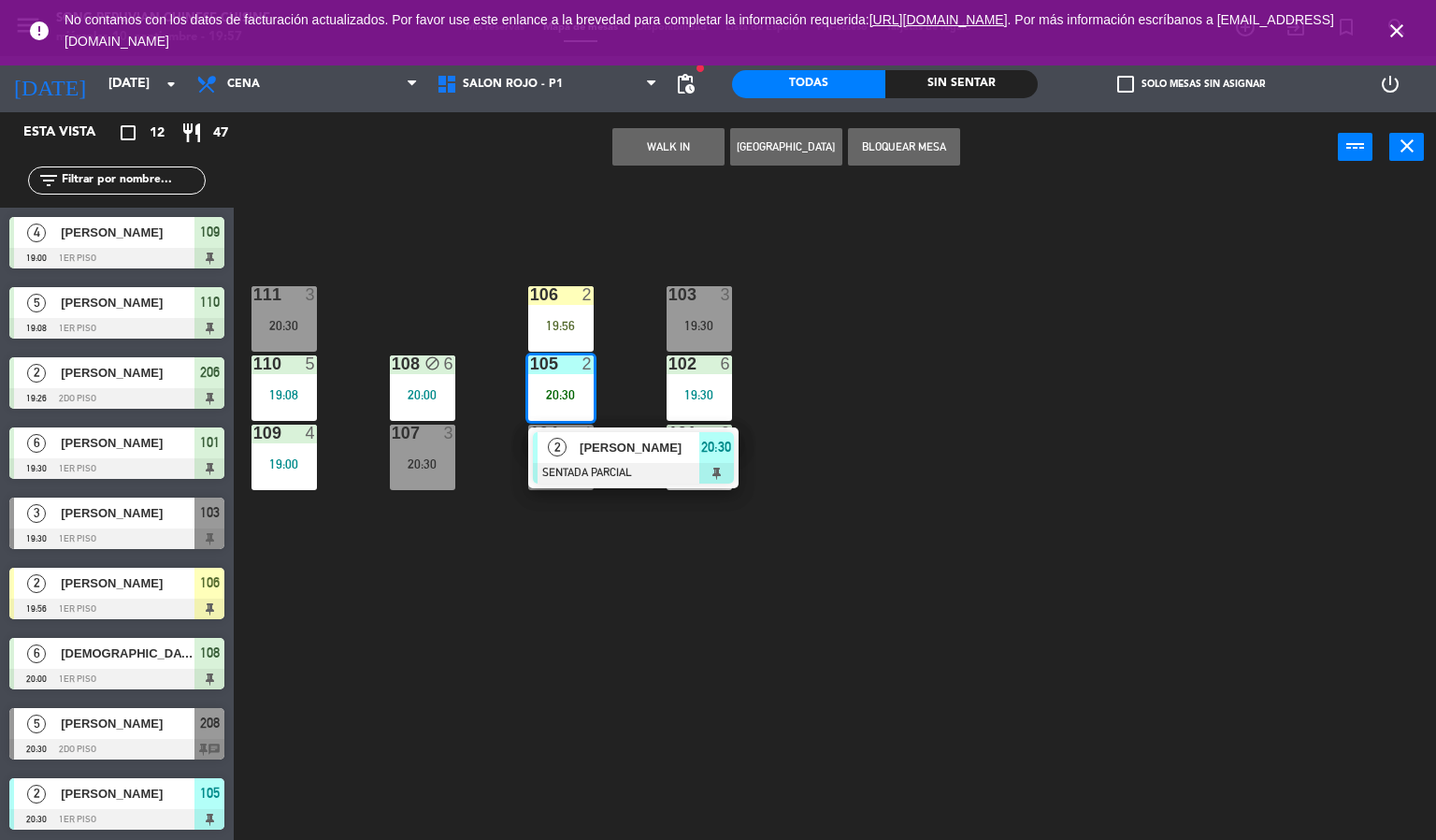
click at [552, 609] on div "103 3 19:30 106 2 19:56 111 3 20:30 102 6 19:30 105 2 20:30 2 [PERSON_NAME] SEN…" at bounding box center [842, 512] width 1189 height 657
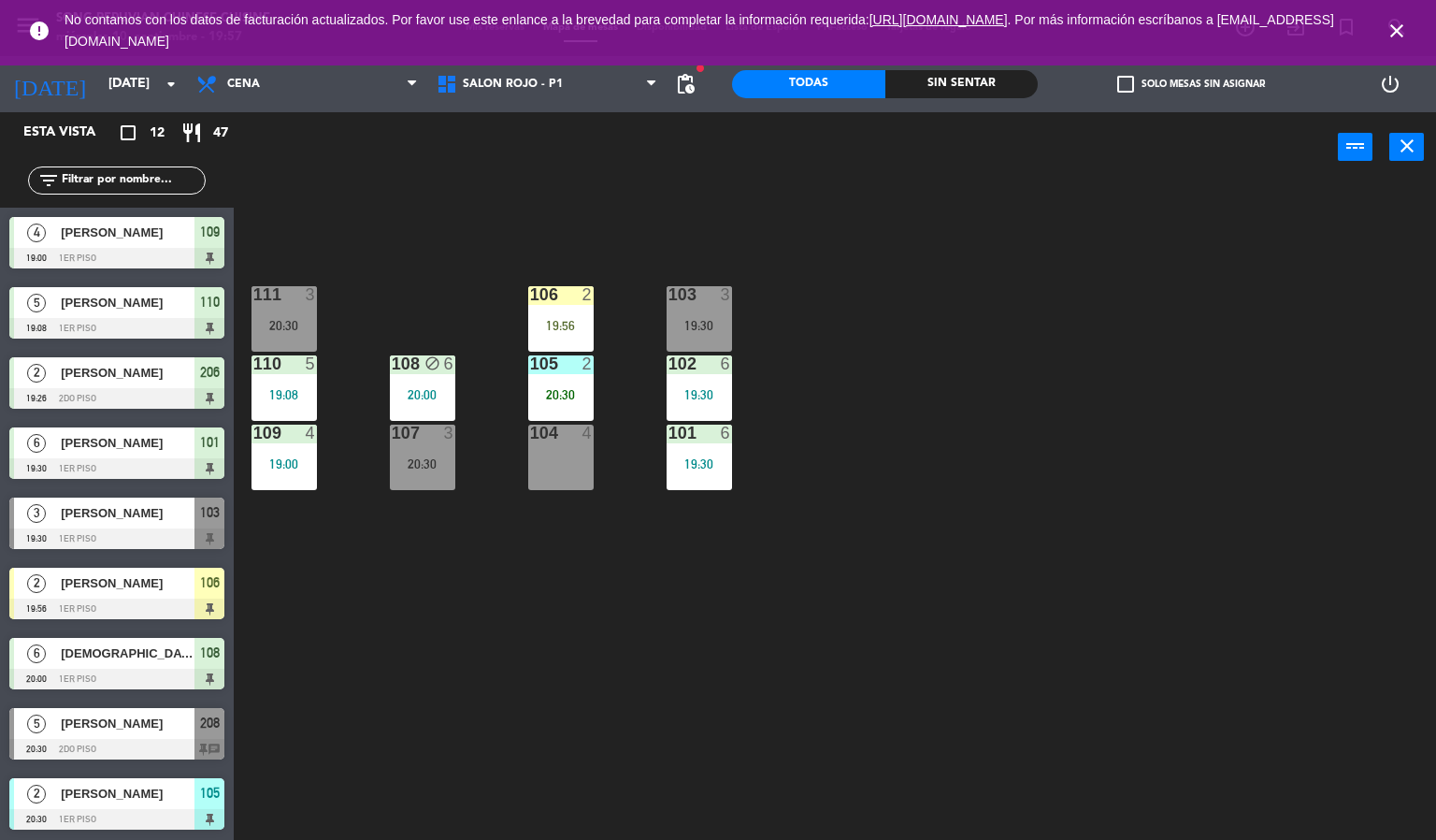
click at [589, 383] on div "105 2 20:30" at bounding box center [561, 387] width 65 height 65
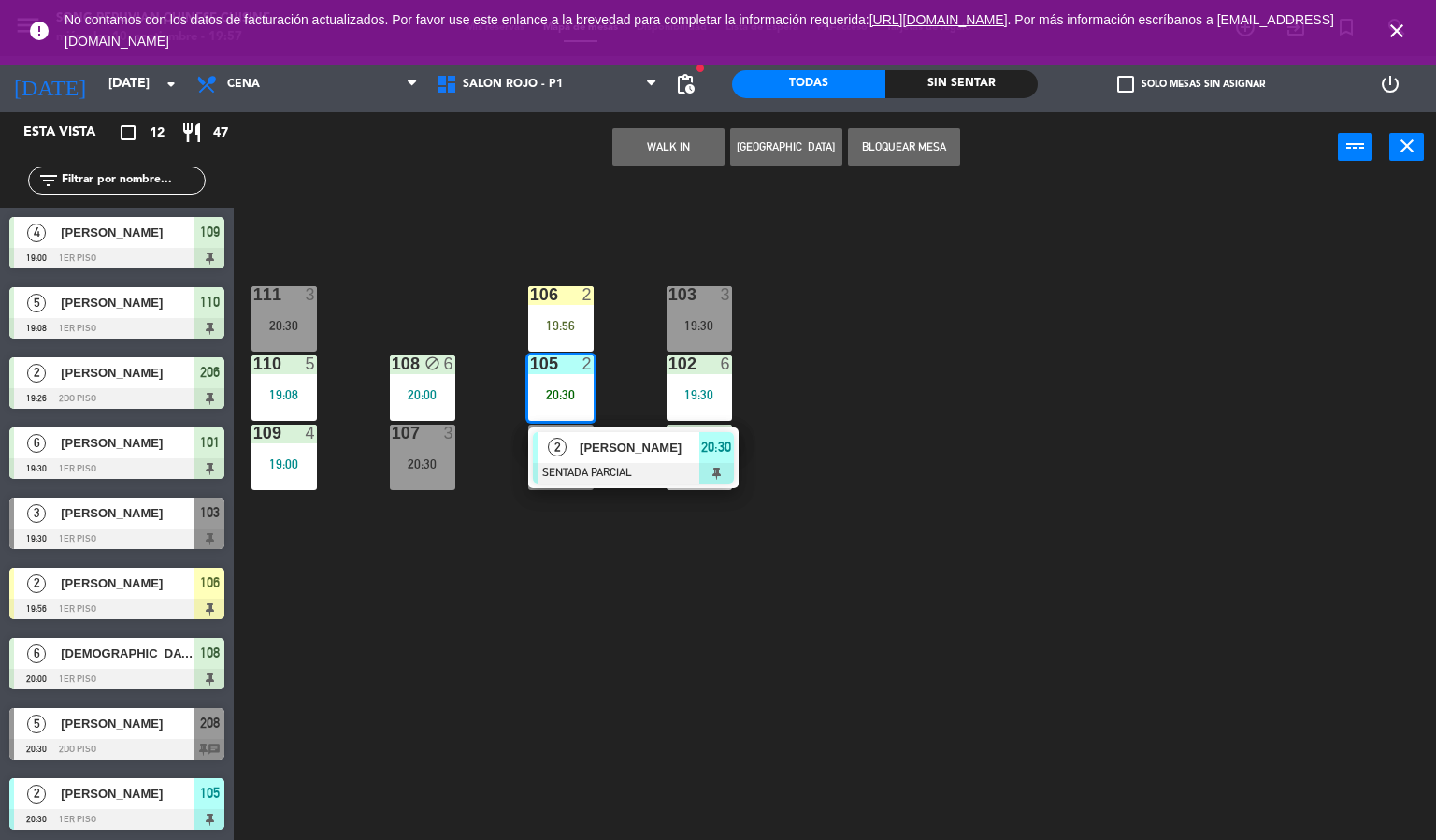
click at [570, 300] on div at bounding box center [561, 295] width 31 height 17
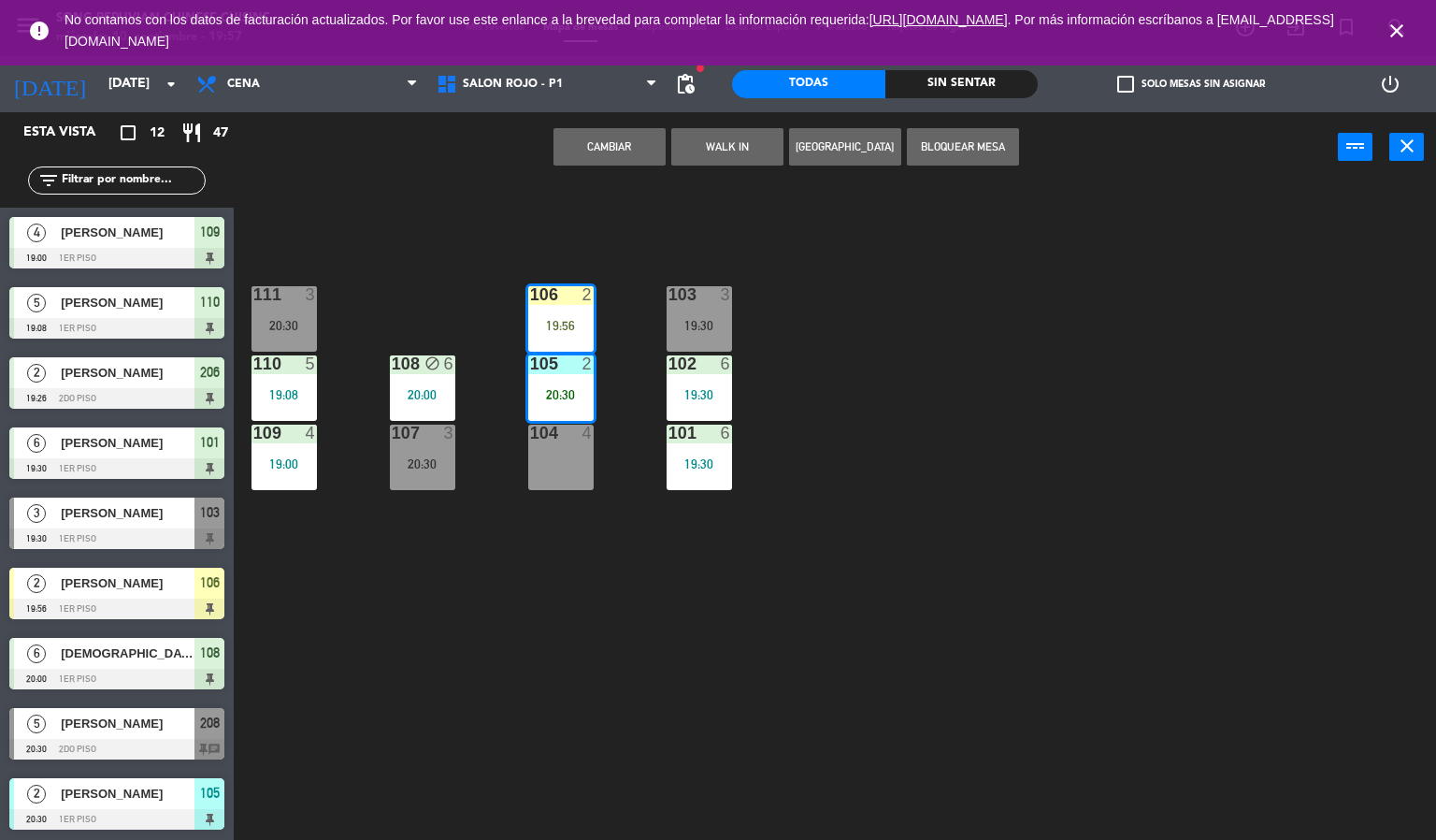
click at [586, 155] on button "Cambiar" at bounding box center [609, 146] width 112 height 37
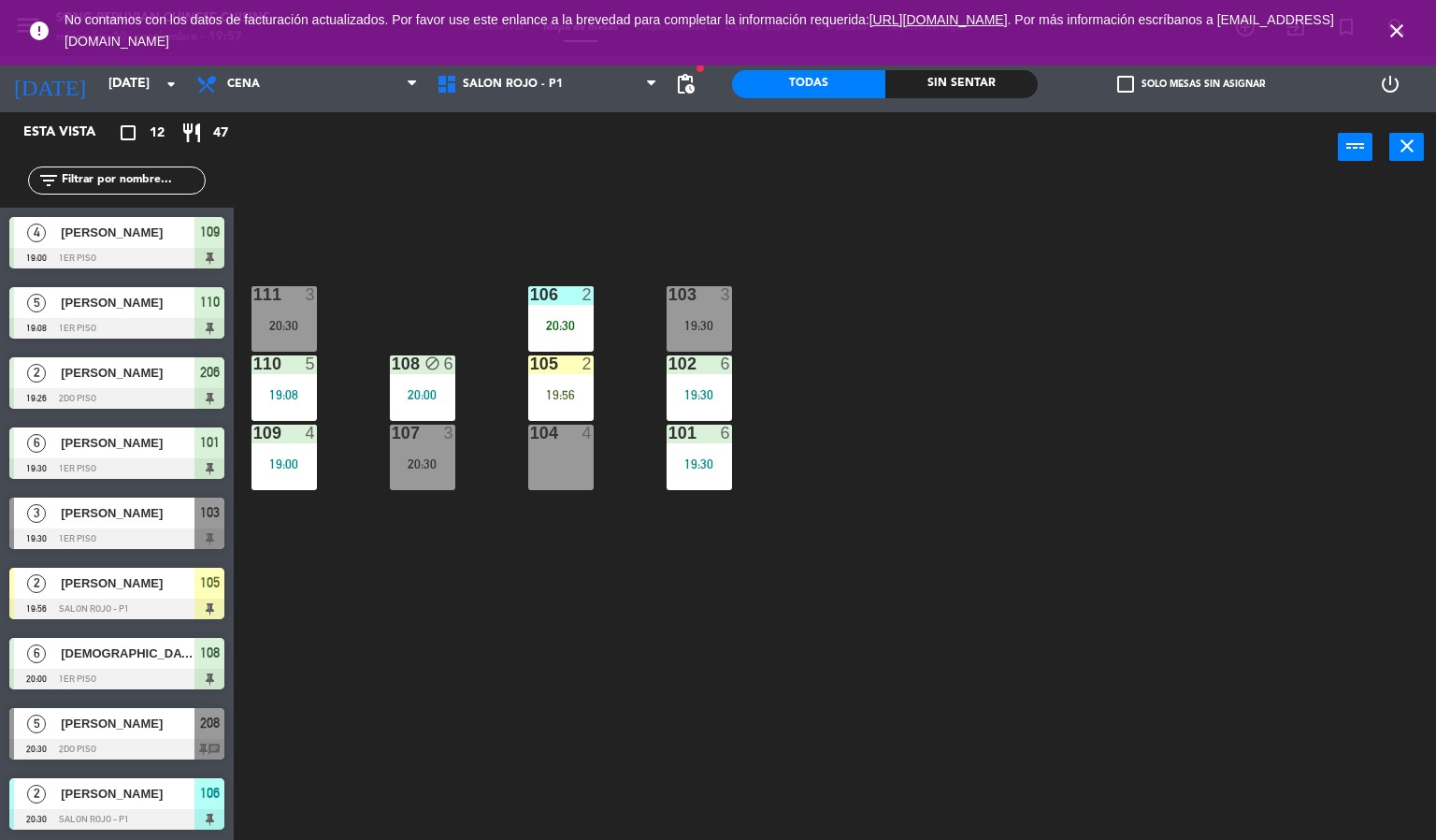
click at [561, 382] on div "105 2 19:56" at bounding box center [561, 387] width 65 height 65
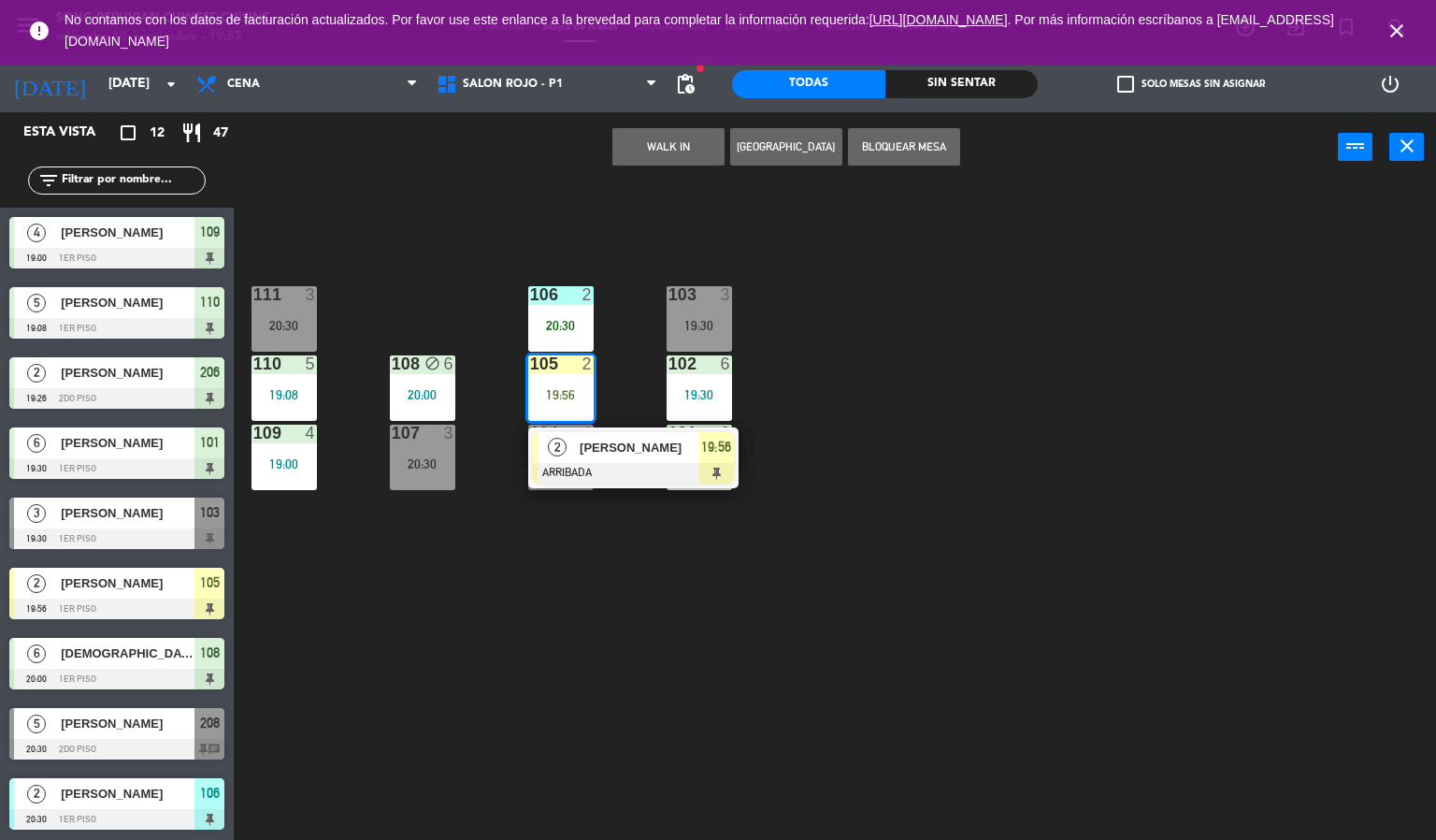
click at [613, 443] on span "[PERSON_NAME]" at bounding box center [639, 447] width 119 height 20
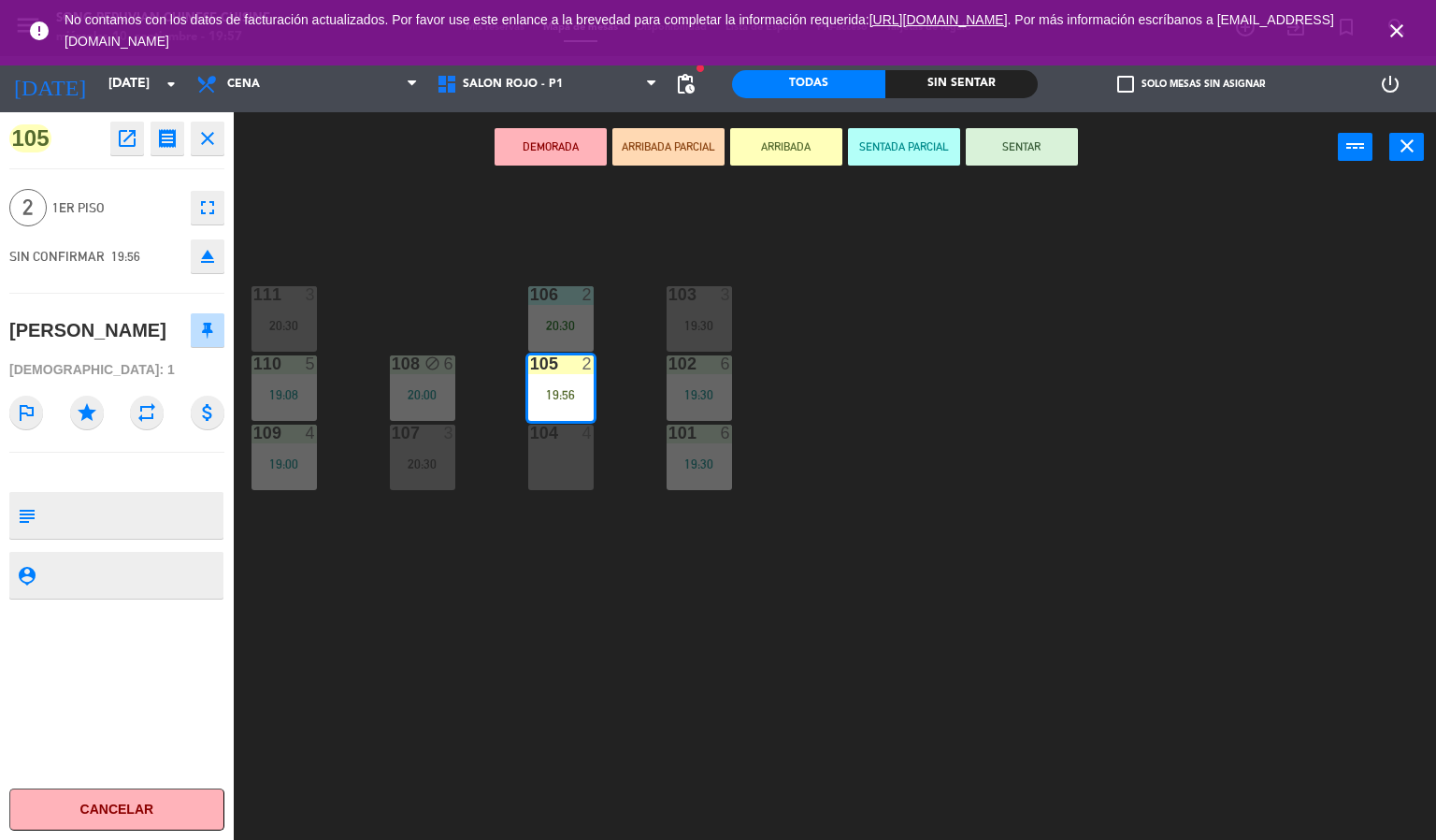
click at [1010, 155] on button "SENTAR" at bounding box center [1022, 146] width 112 height 37
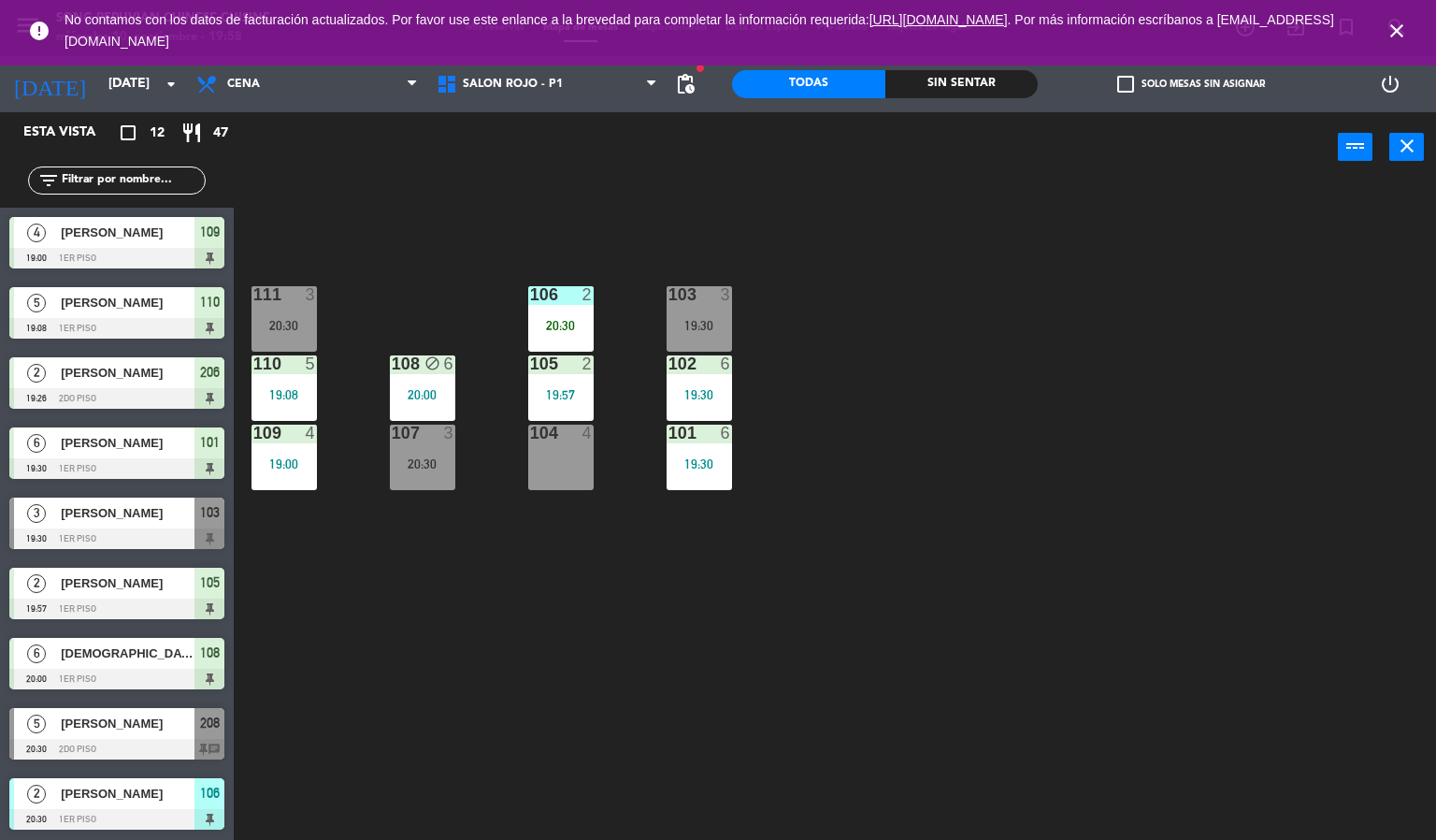
click at [479, 620] on div "103 3 19:30 106 2 20:30 111 3 20:30 102 6 19:30 105 2 19:57 108 block 6 20:00 1…" at bounding box center [842, 512] width 1189 height 657
click at [694, 324] on div "19:30" at bounding box center [699, 326] width 65 height 13
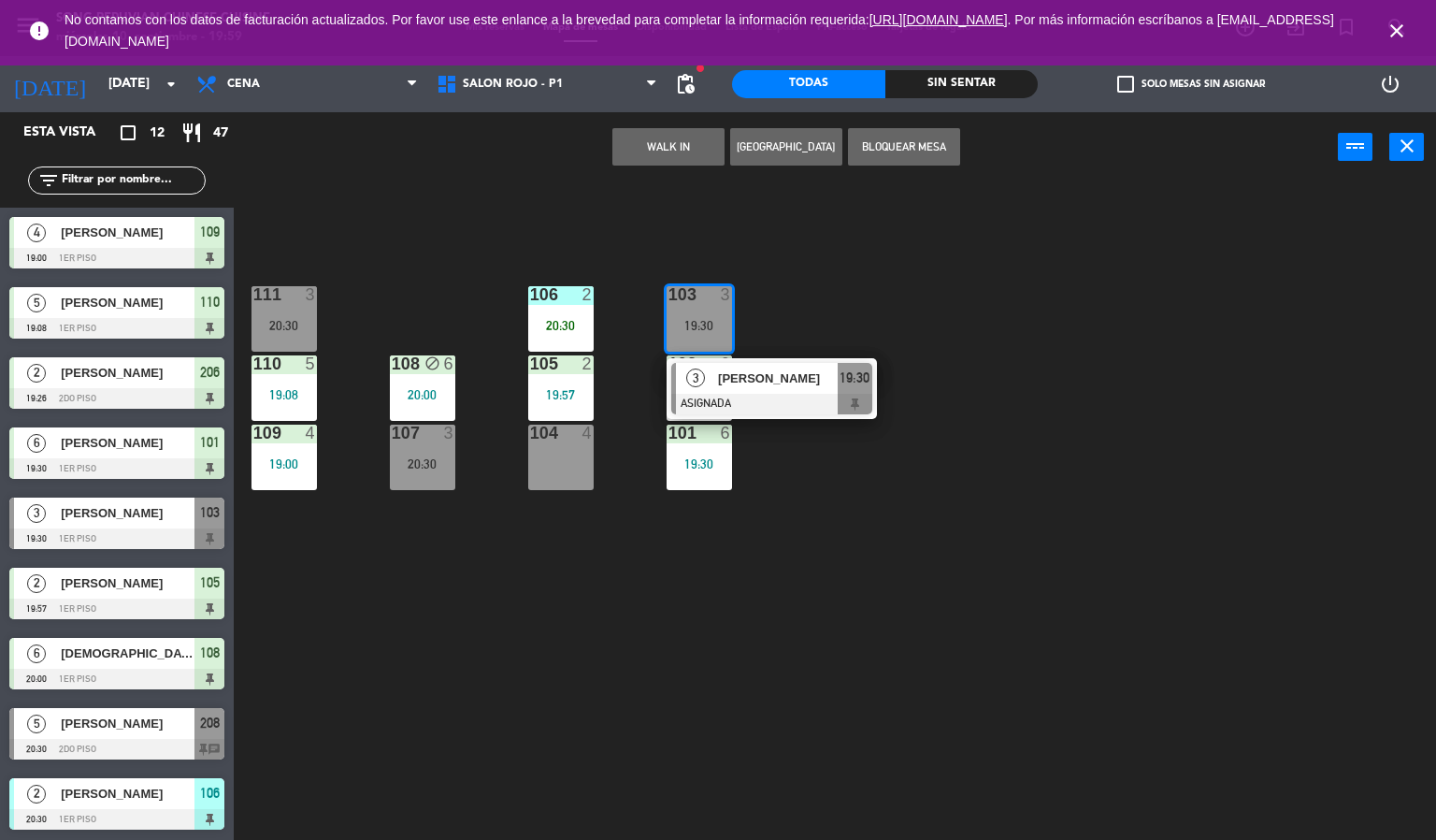
click at [1024, 324] on div "103 3 19:30 3 Xiaoxiong Tan ASIGNADA 19:30 106 2 20:30 111 3 20:30 102 6 19:30 …" at bounding box center [842, 512] width 1189 height 657
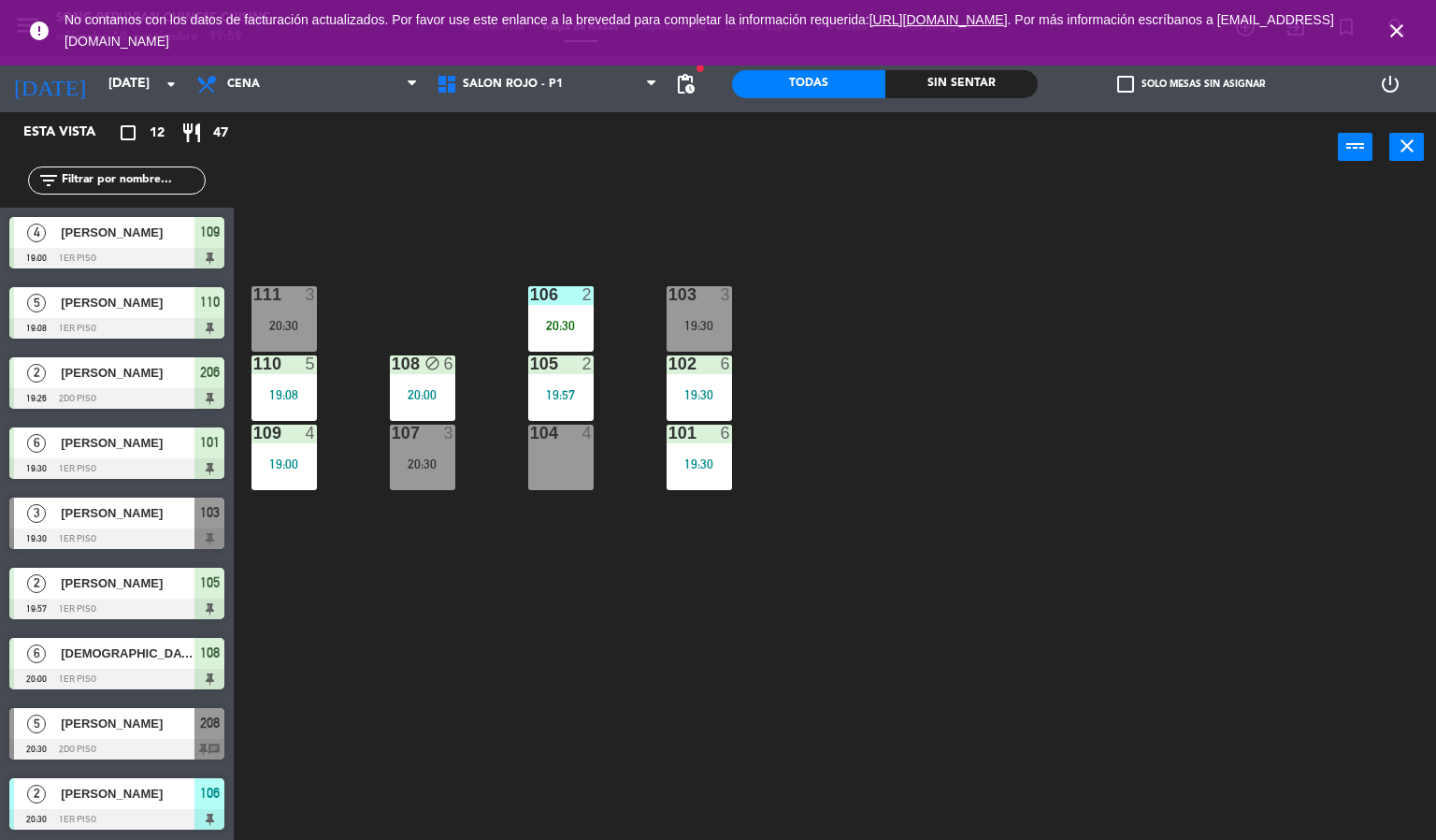
click at [689, 319] on div "19:30" at bounding box center [699, 326] width 65 height 13
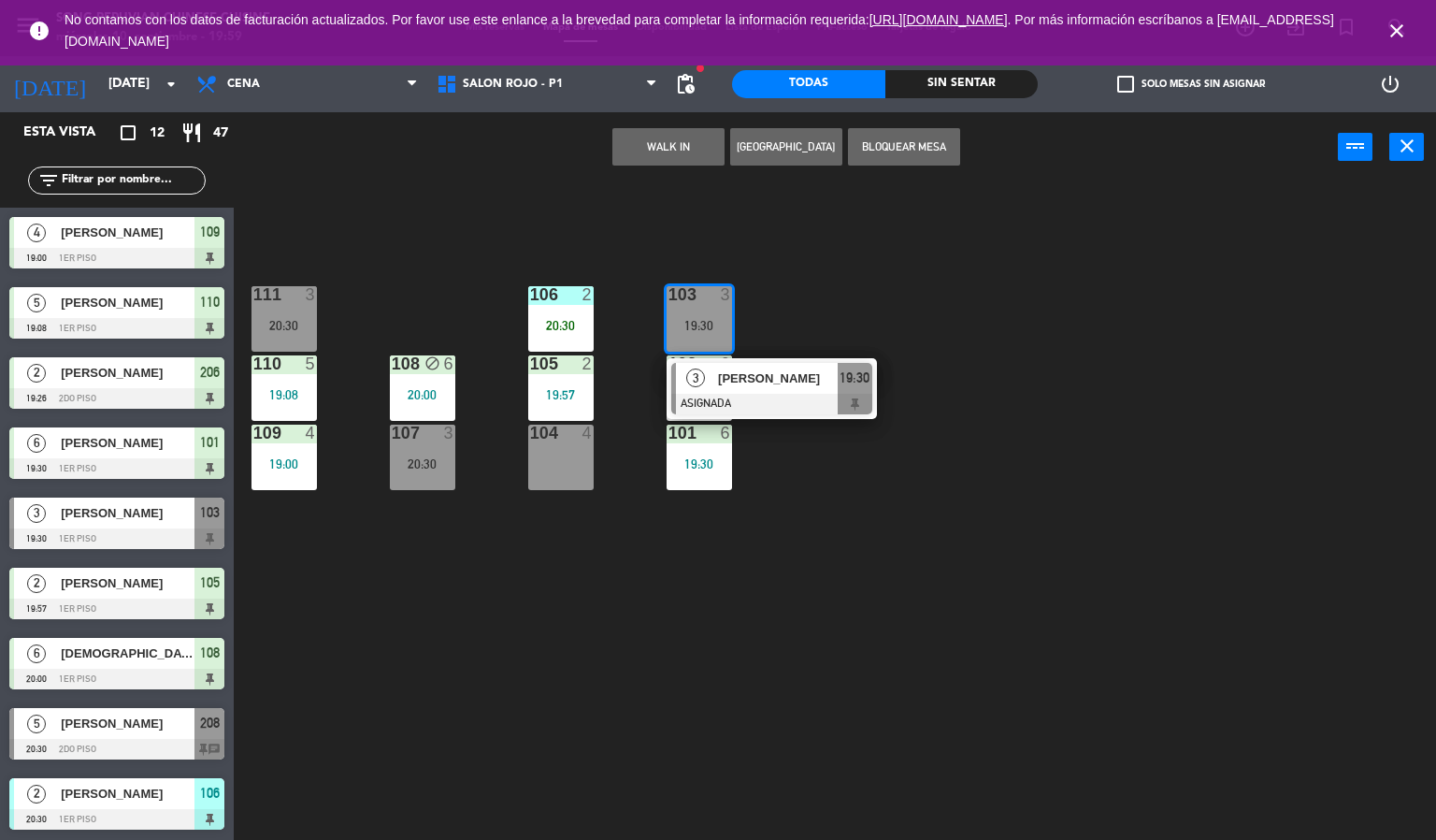
click at [756, 382] on span "[PERSON_NAME]" at bounding box center [778, 378] width 119 height 20
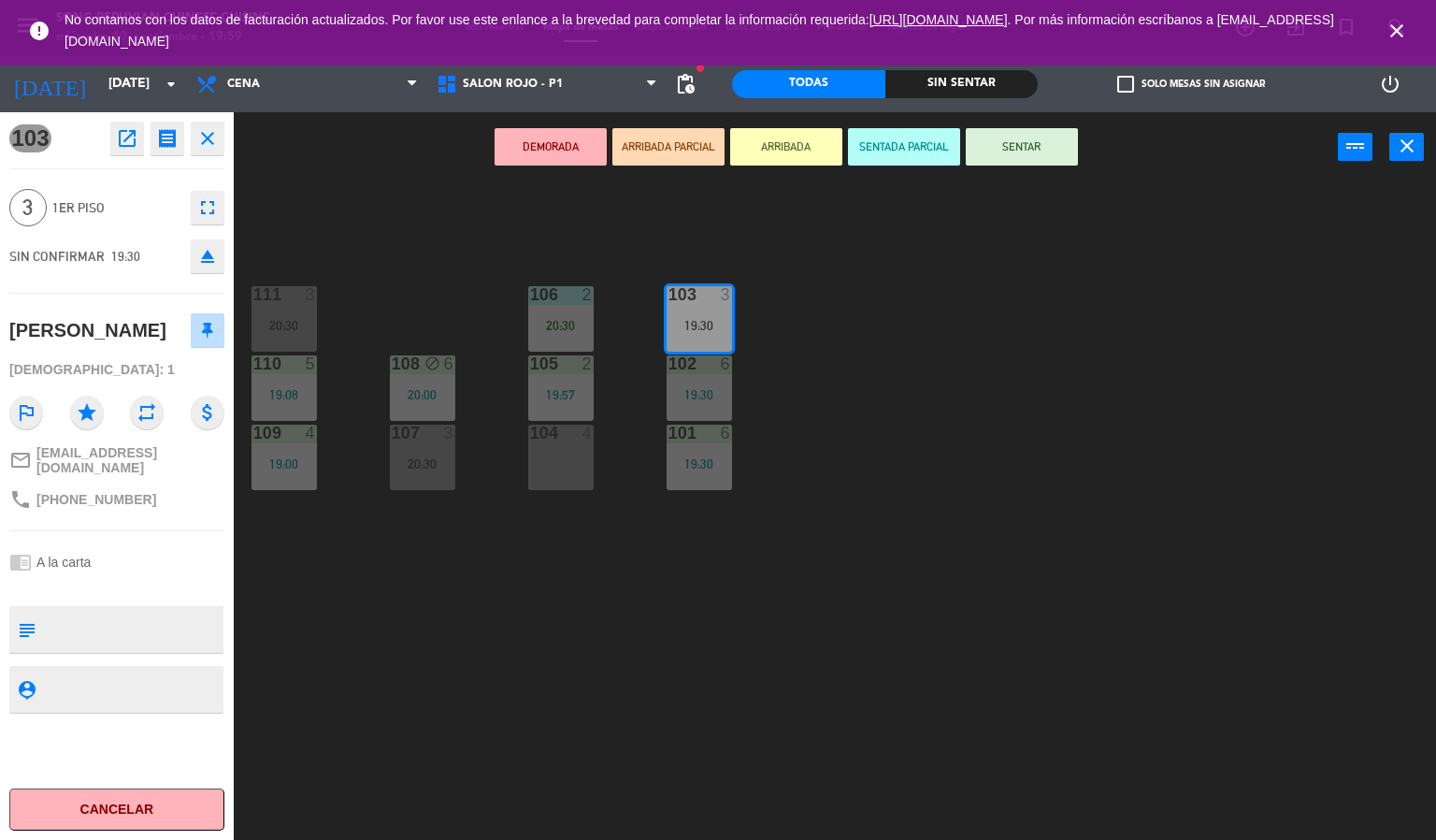
click at [150, 799] on button "Cancelar" at bounding box center [117, 809] width 215 height 42
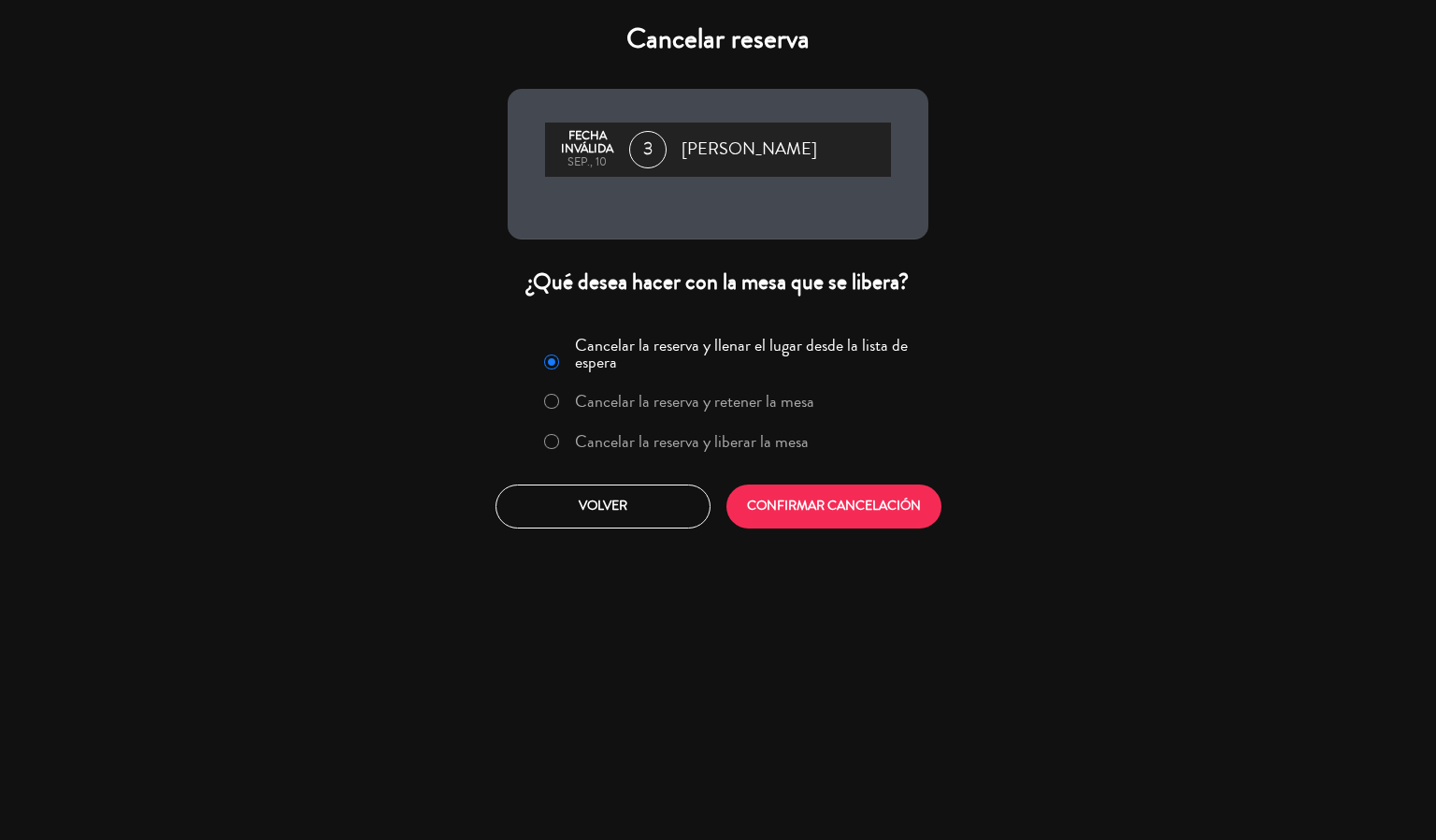
click at [601, 455] on label "Cancelar la reserva y liberar la mesa" at bounding box center [676, 442] width 284 height 34
click at [834, 510] on button "CONFIRMAR CANCELACIÓN" at bounding box center [834, 506] width 215 height 44
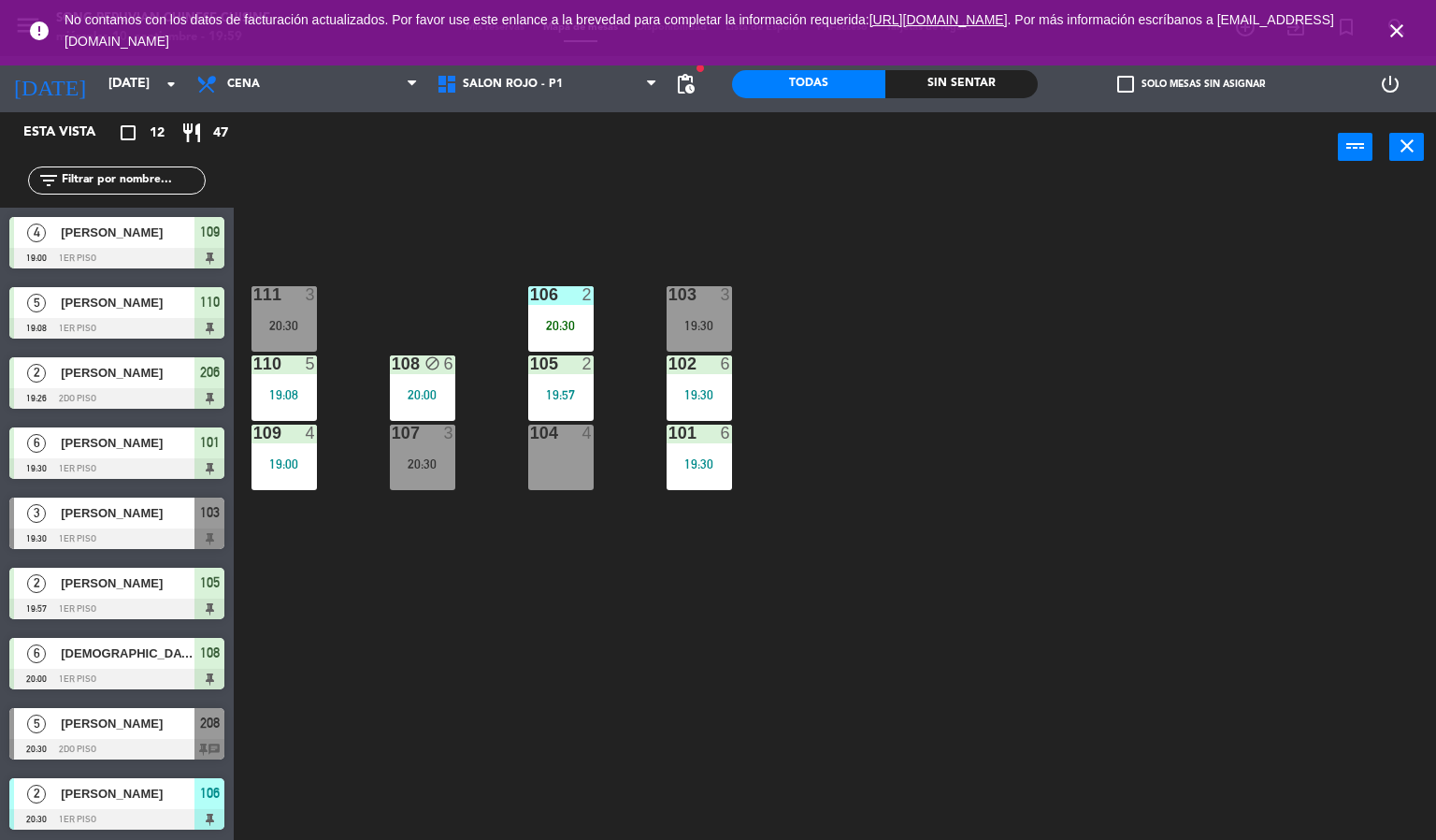
click at [913, 348] on div "103 3 19:30 106 2 20:30 111 3 20:30 102 6 19:30 105 2 19:57 108 block 6 20:00 1…" at bounding box center [842, 512] width 1189 height 657
click at [1390, 29] on icon "close" at bounding box center [1397, 31] width 23 height 23
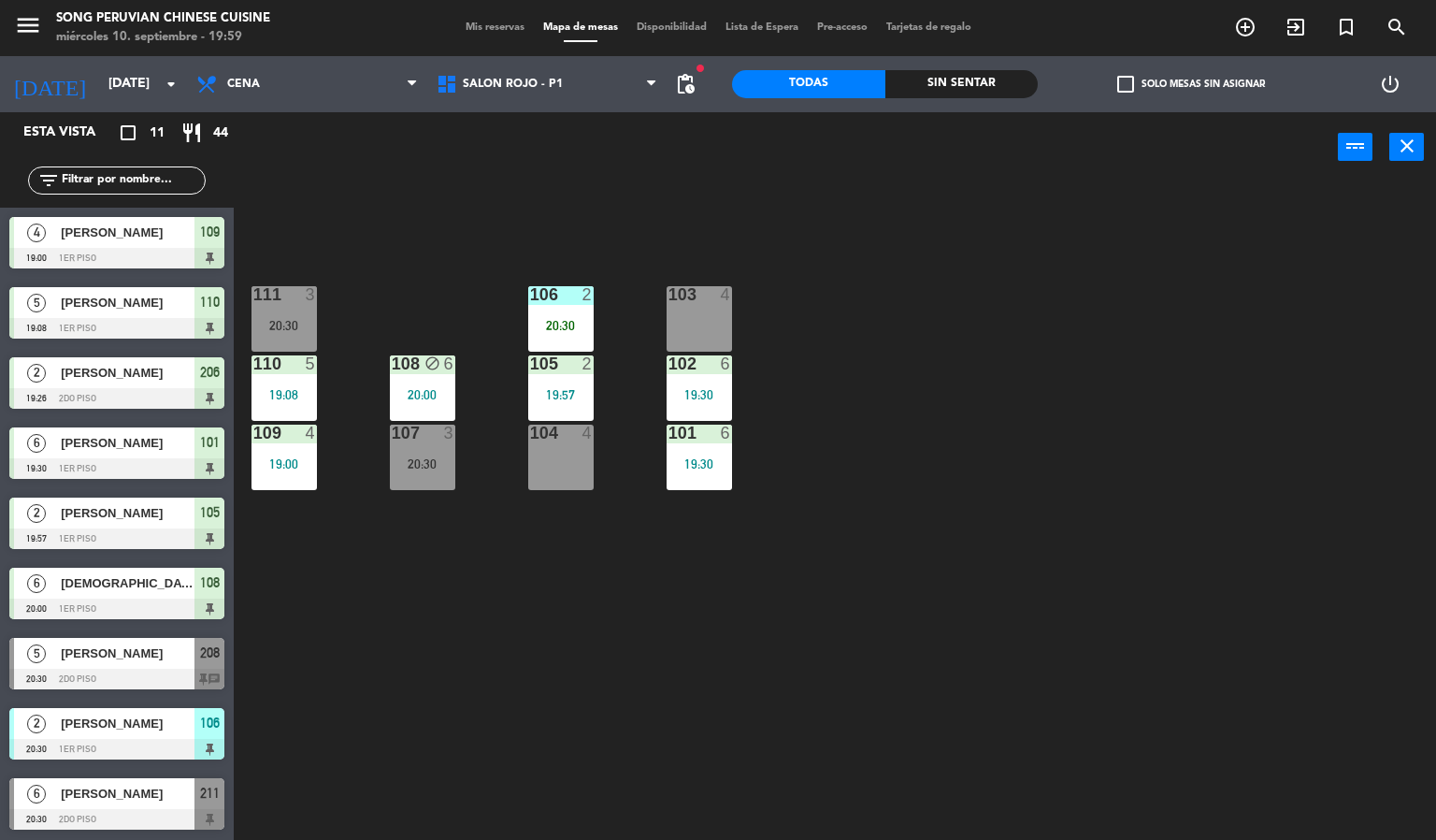
click at [458, 169] on div "power_input close" at bounding box center [786, 147] width 1104 height 71
click at [551, 210] on div "103 4 106 2 20:30 111 3 20:30 102 6 19:30 105 2 19:57 108 block 6 20:00 110 5 1…" at bounding box center [842, 512] width 1189 height 657
click at [403, 300] on div "103 4 106 2 20:30 111 3 20:30 102 6 19:30 105 2 19:57 108 block 6 20:00 110 5 1…" at bounding box center [842, 512] width 1189 height 657
click at [449, 463] on div "20:30" at bounding box center [422, 464] width 65 height 13
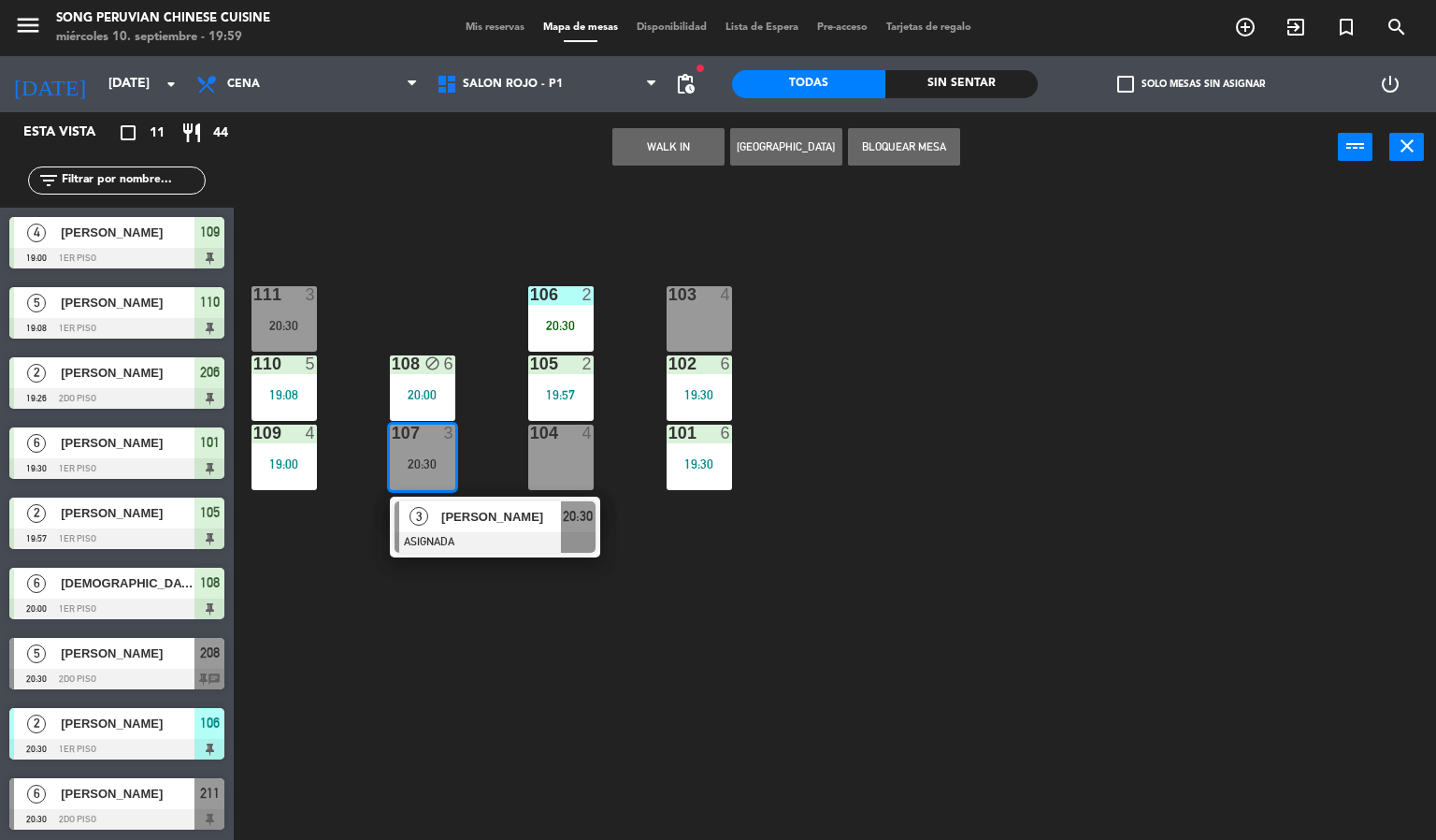
click at [523, 231] on div "103 4 106 2 20:30 111 3 20:30 102 6 19:30 105 2 19:57 108 block 6 20:00 110 5 1…" at bounding box center [842, 512] width 1189 height 657
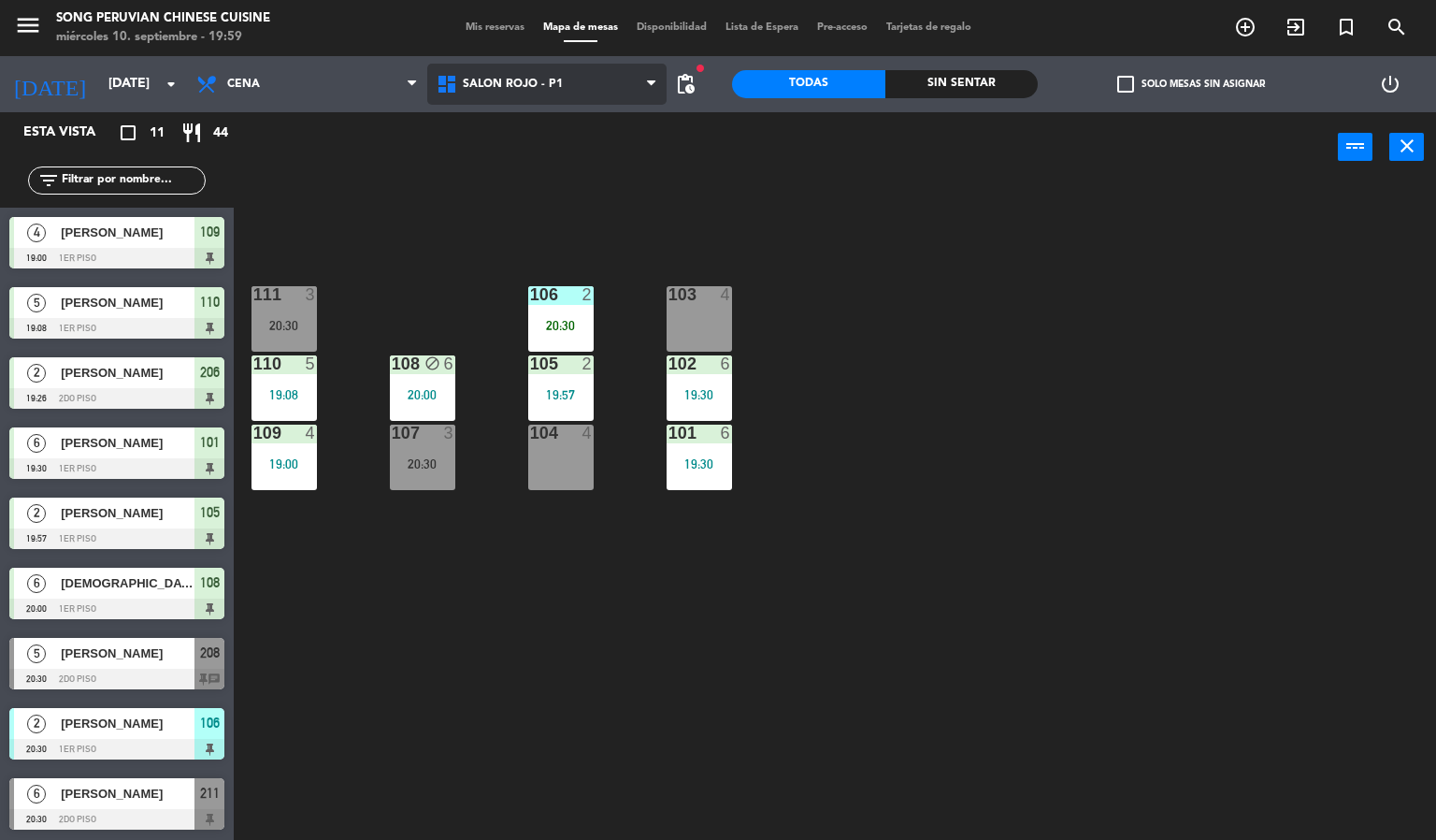
click at [562, 67] on span "SALON ROJO - P1" at bounding box center [547, 83] width 241 height 41
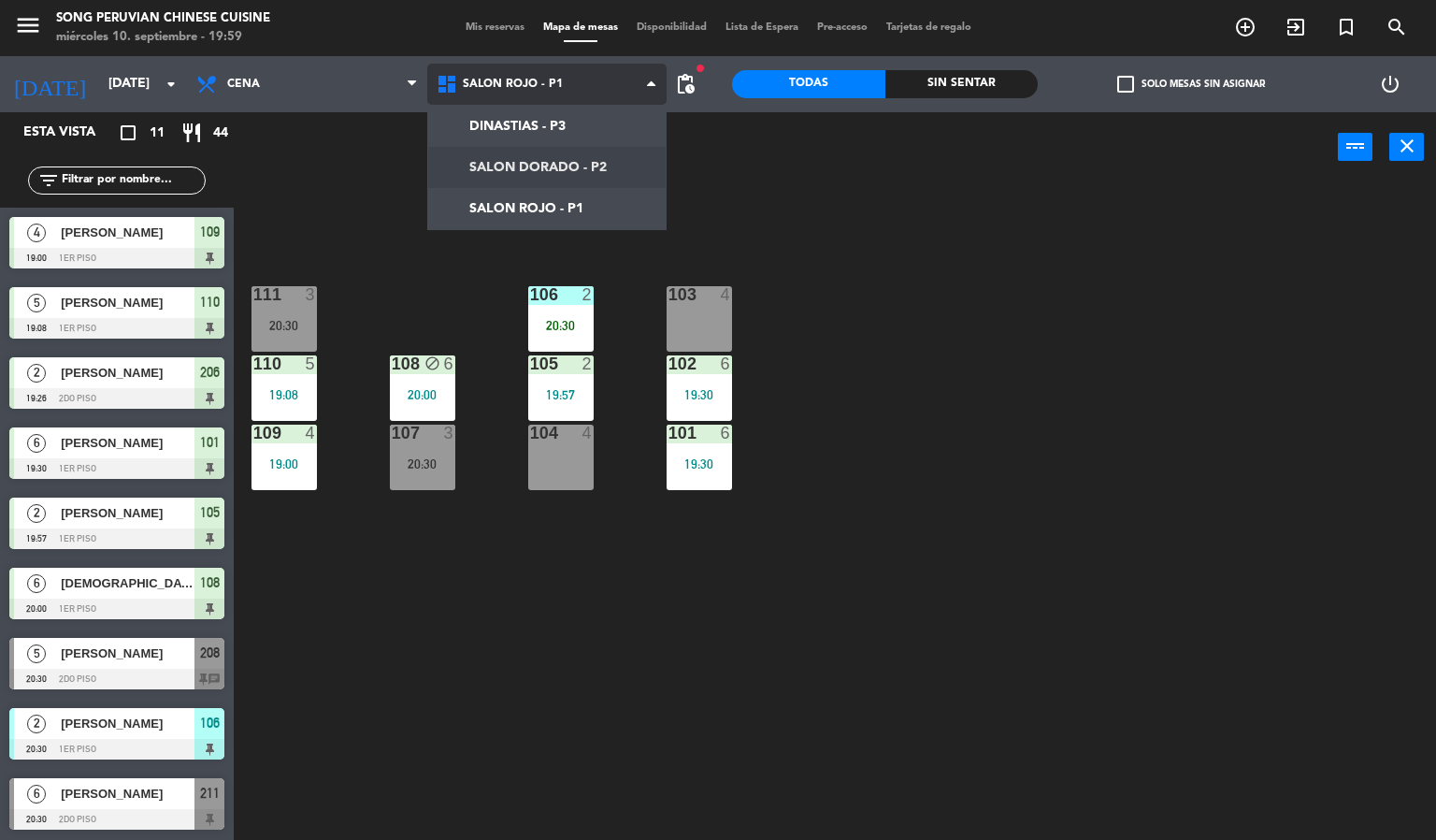
click at [534, 158] on ng-component "menu Song Peruvian Chinese Cuisine [DATE] 10. septiembre - 19:59 Mis reservas M…" at bounding box center [718, 420] width 1436 height 841
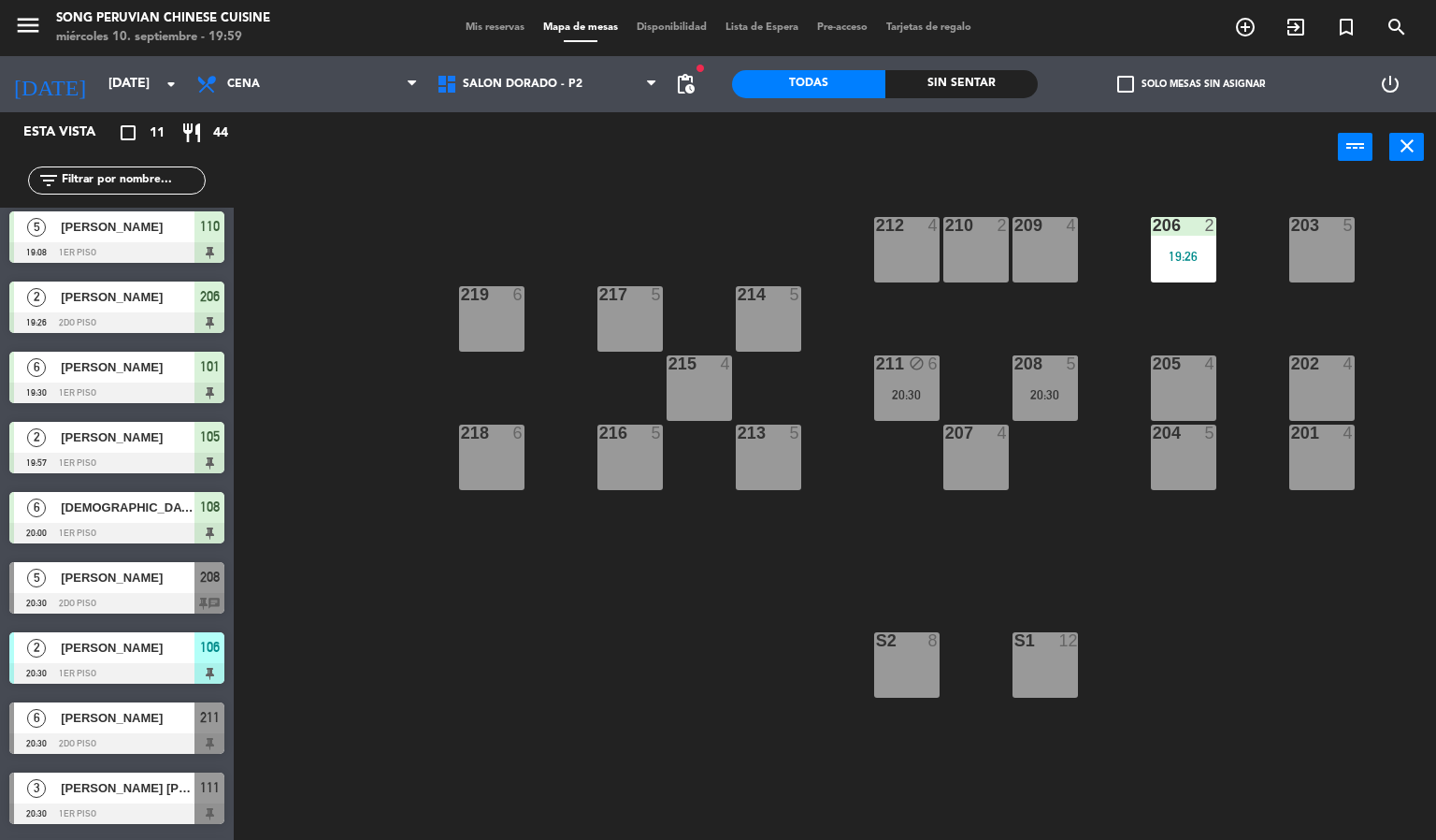
scroll to position [141, 0]
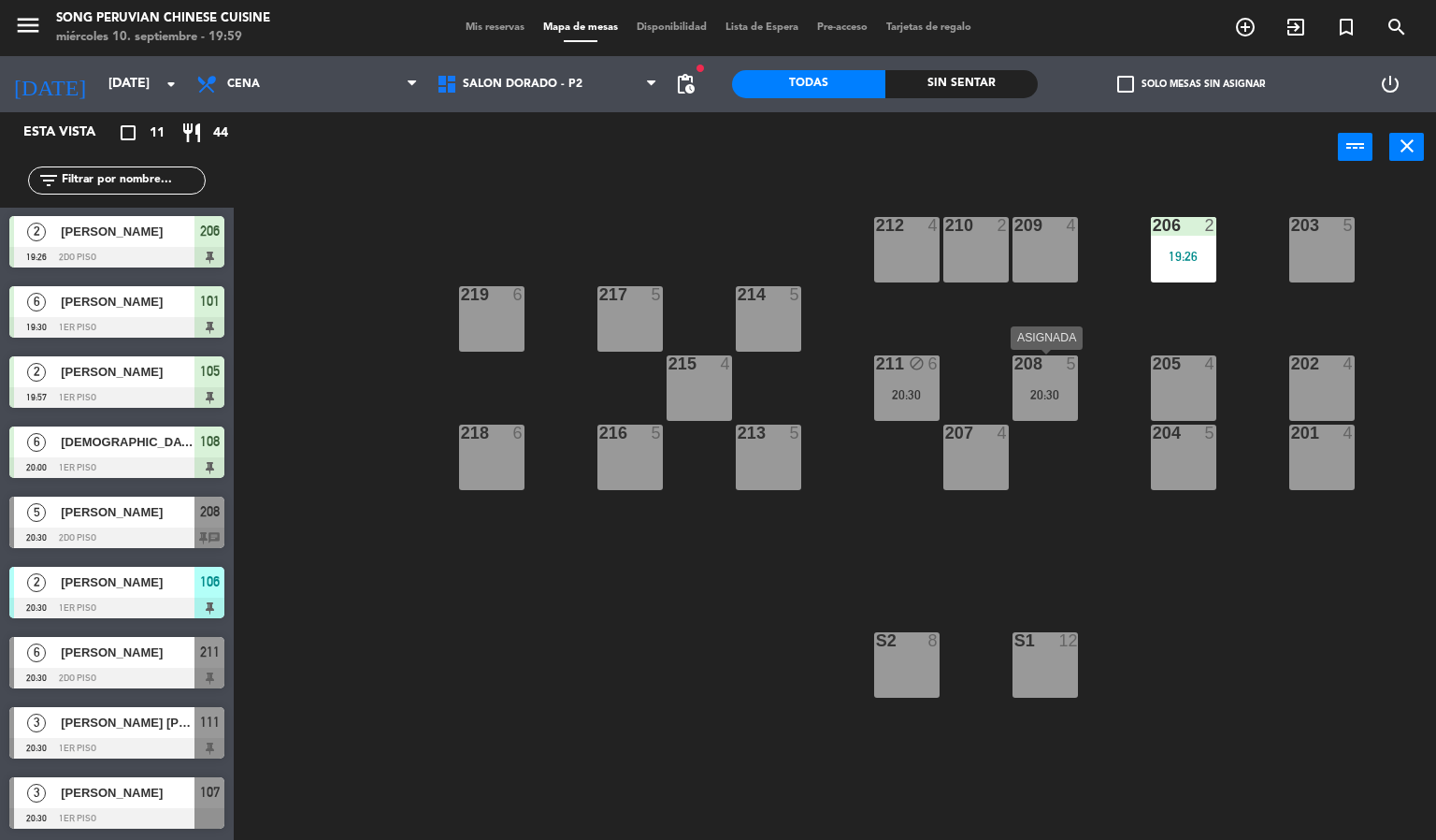
click at [1028, 404] on div "208 5 20:30" at bounding box center [1045, 387] width 65 height 65
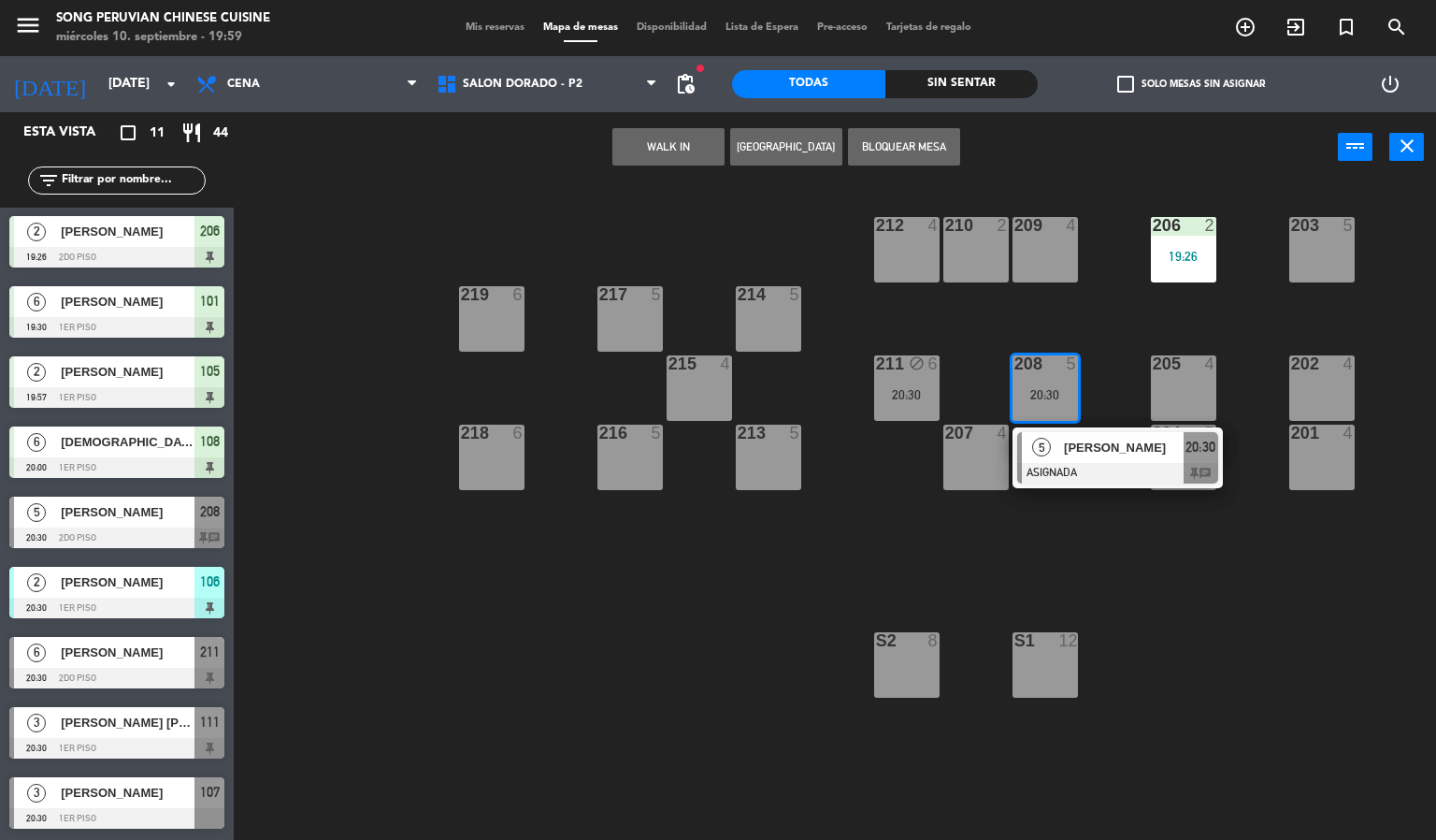
click at [971, 327] on div "203 5 206 2 19:26 210 2 212 4 209 4 214 5 217 5 219 6 202 4 205 4 208 5 20:30 5…" at bounding box center [842, 512] width 1189 height 657
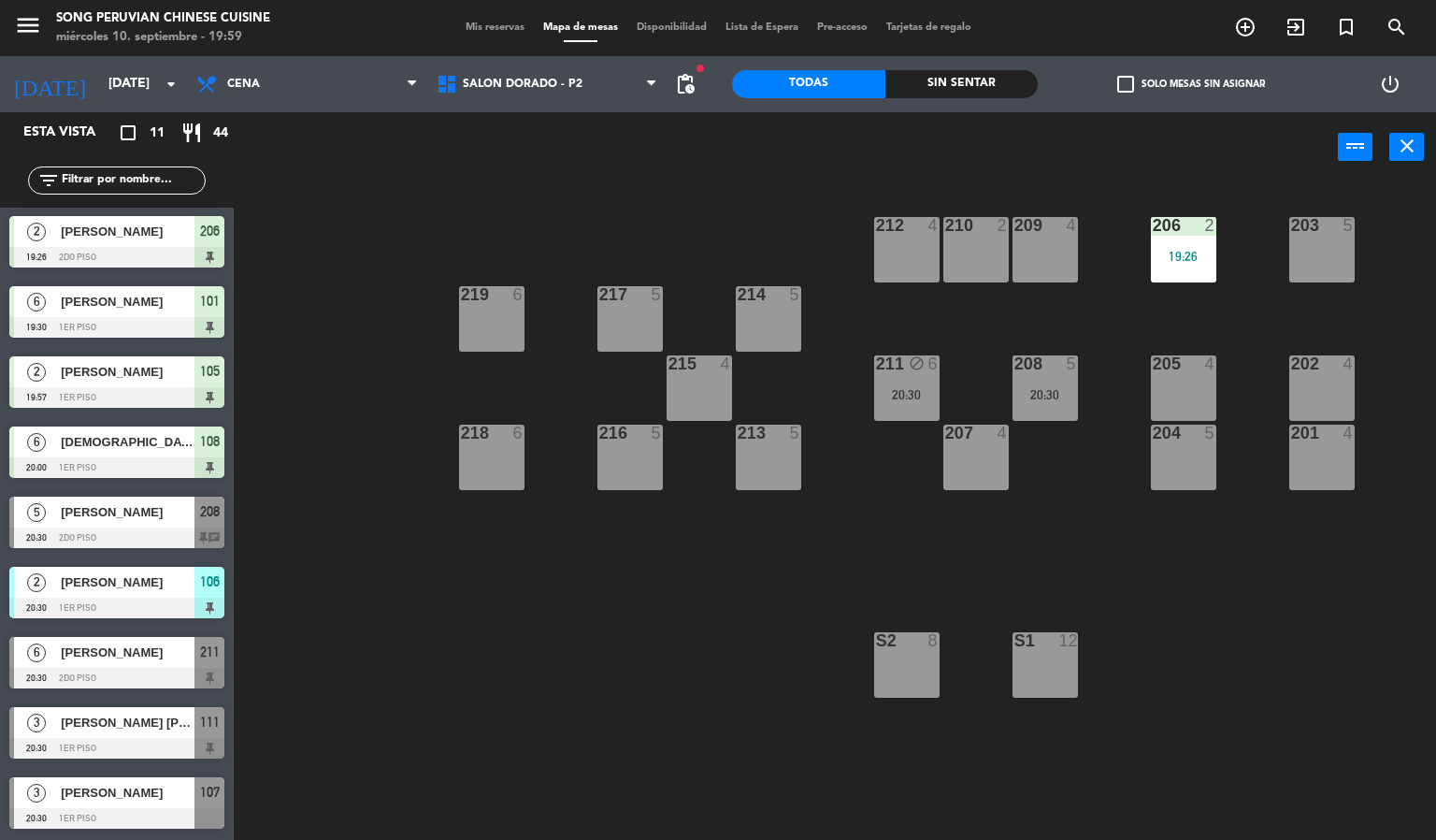
click at [1031, 164] on div "power_input close" at bounding box center [786, 147] width 1104 height 71
click at [593, 70] on span "SALON DORADO - P2" at bounding box center [547, 83] width 241 height 41
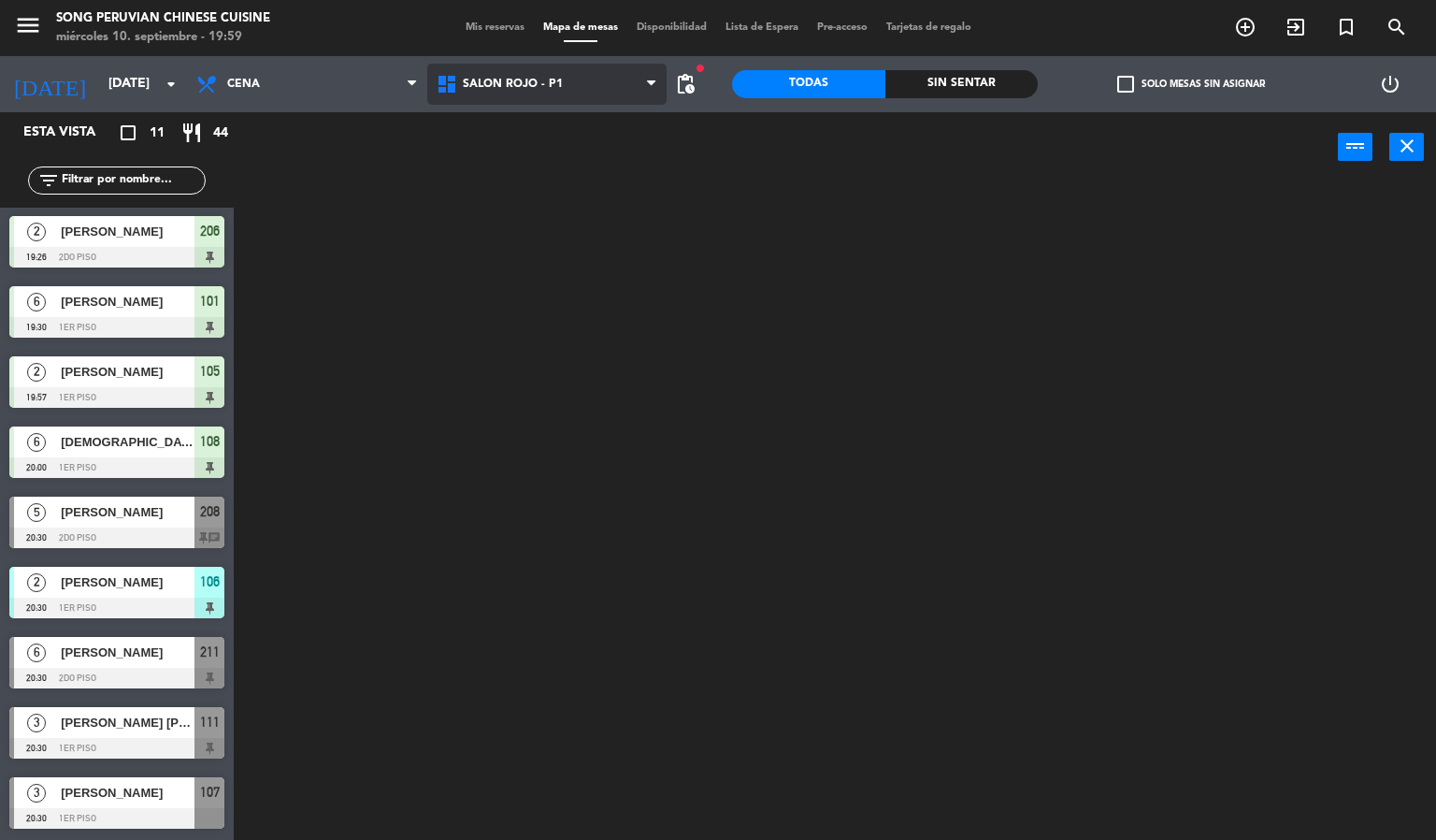
click at [552, 211] on ng-component "menu Song Peruvian Chinese Cuisine [DATE] 10. septiembre - 19:59 Mis reservas M…" at bounding box center [718, 420] width 1436 height 841
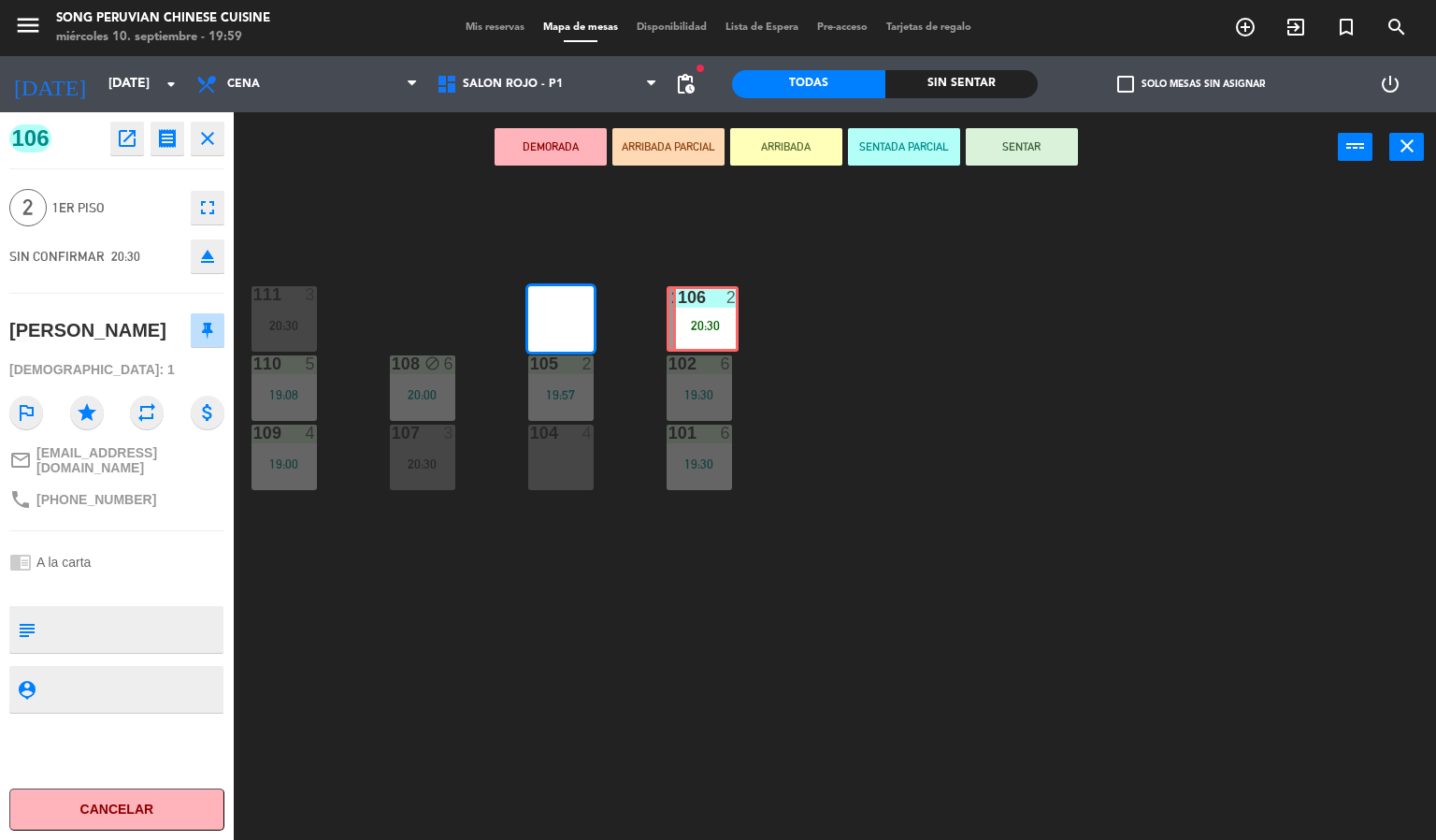
drag, startPoint x: 559, startPoint y: 304, endPoint x: 704, endPoint y: 304, distance: 145.0
click at [704, 304] on div "103 4 106 2 20:30 106 2 20:30 111 3 20:30 102 6 19:30 105 2 19:57 108 block 6 2…" at bounding box center [842, 512] width 1189 height 657
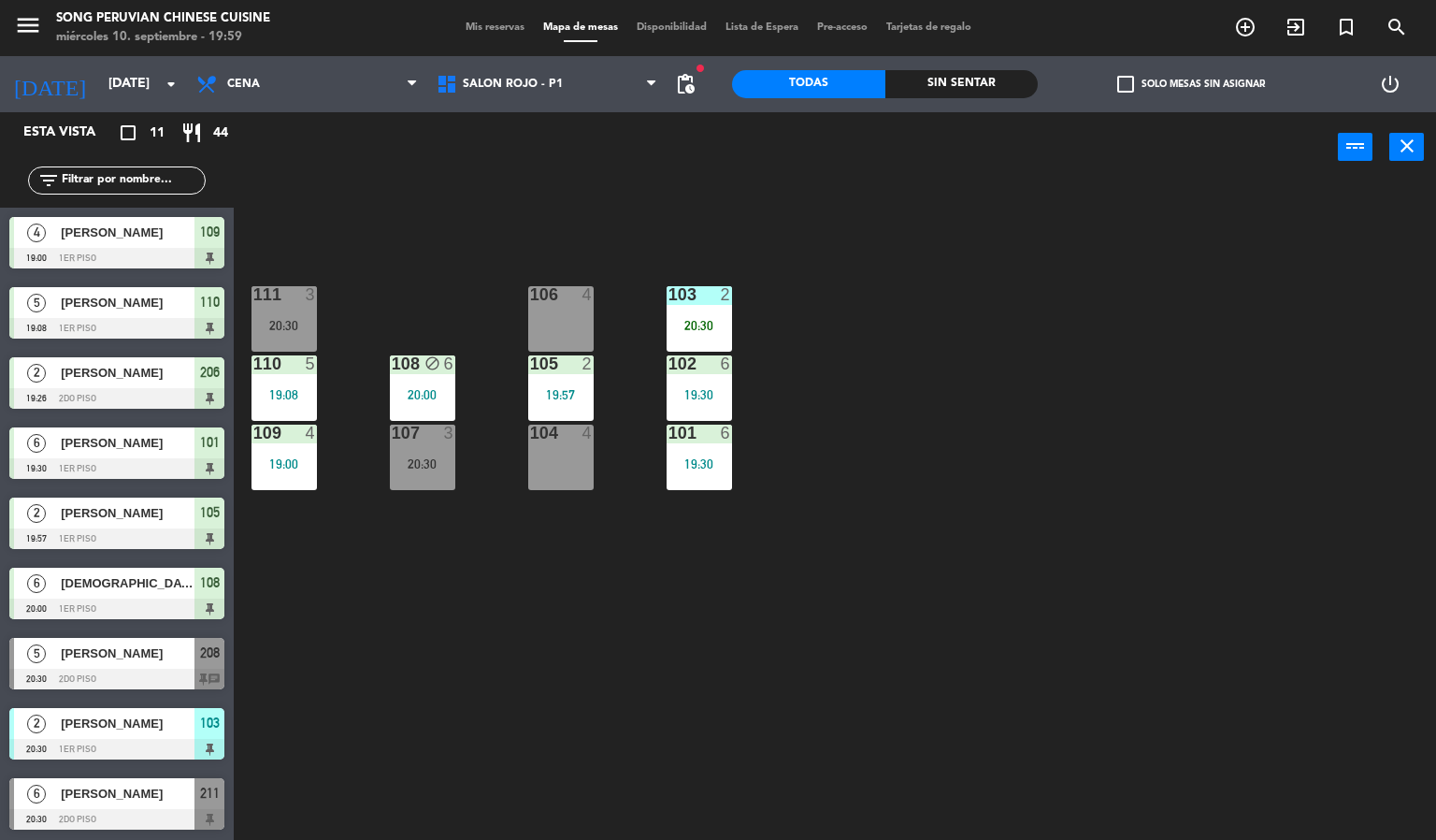
click at [901, 277] on div "103 2 20:30 106 4 111 3 20:30 102 6 19:30 105 2 19:57 108 block 6 20:00 110 5 1…" at bounding box center [842, 512] width 1189 height 657
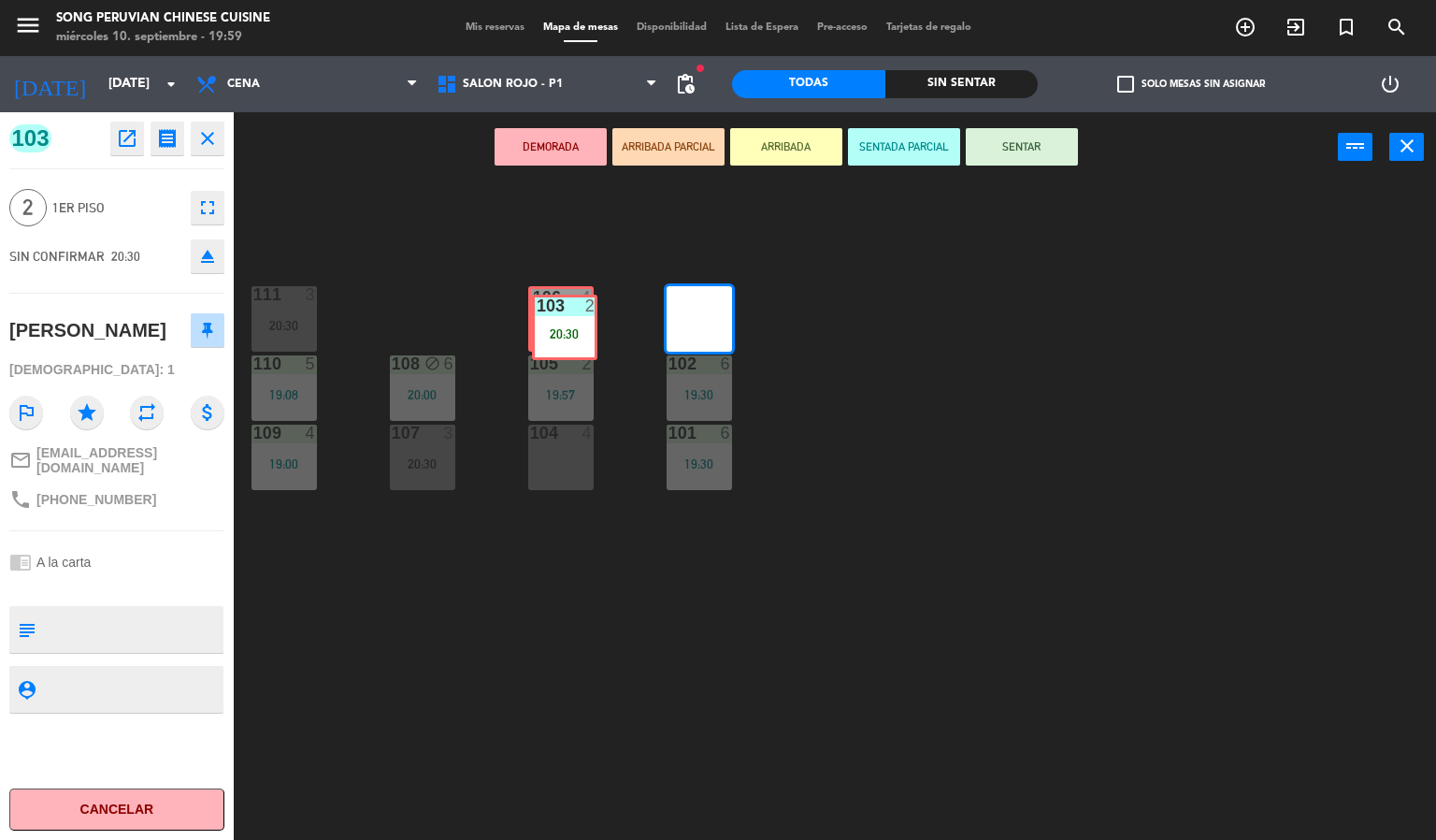
drag, startPoint x: 705, startPoint y: 309, endPoint x: 570, endPoint y: 317, distance: 135.2
click at [570, 317] on div "103 2 20:30 103 2 20:30 106 4 111 3 20:30 102 6 19:30 105 2 19:57 108 block 6 2…" at bounding box center [842, 512] width 1189 height 657
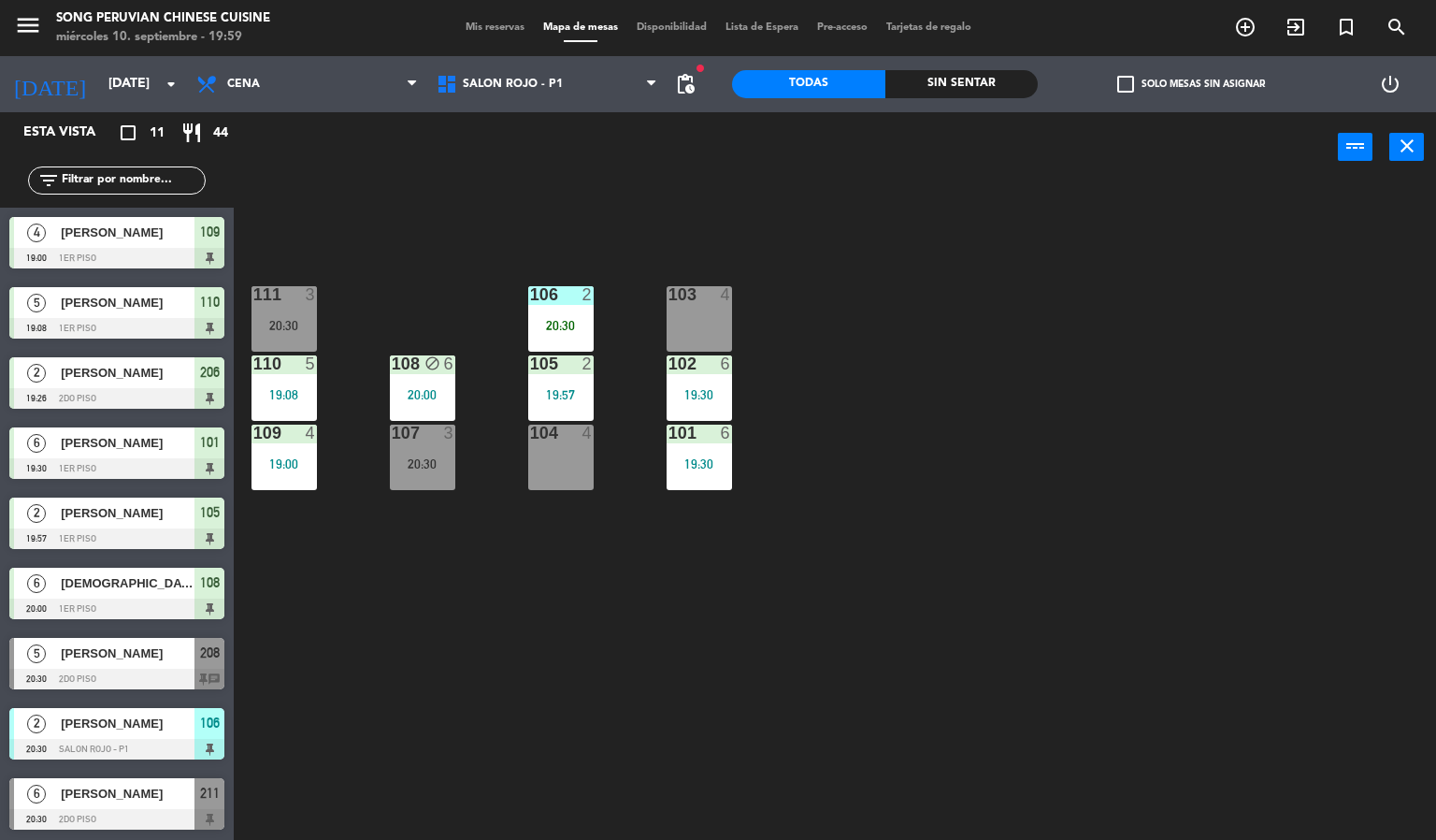
click at [573, 214] on div "103 4 106 2 20:30 111 3 20:30 102 6 19:30 105 2 19:57 108 block 6 20:00 110 5 1…" at bounding box center [842, 512] width 1189 height 657
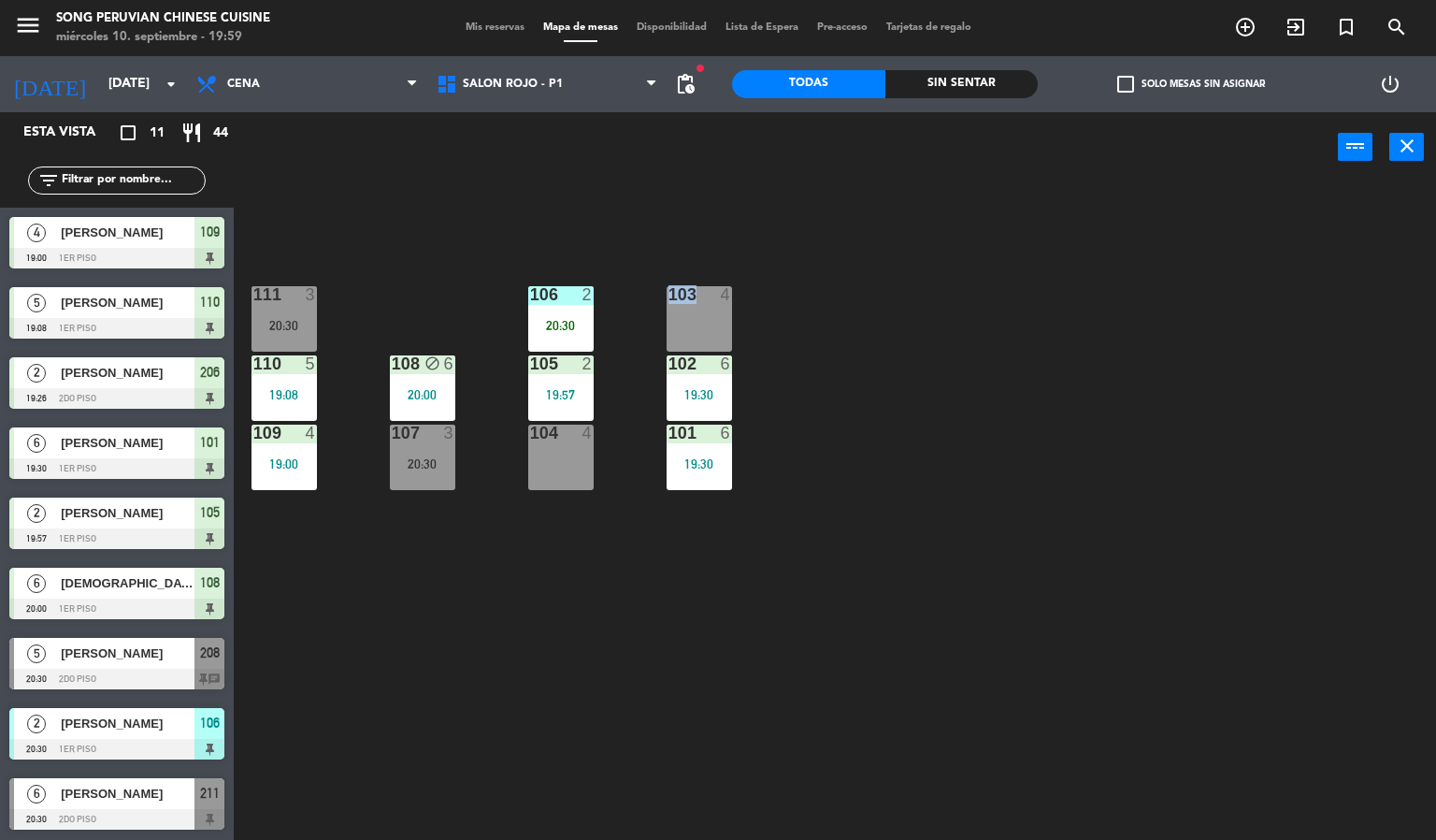
click at [573, 214] on div "103 4 106 2 20:30 111 3 20:30 102 6 19:30 105 2 19:57 108 block 6 20:00 110 5 1…" at bounding box center [842, 512] width 1189 height 657
click at [782, 233] on div "103 4 106 2 20:30 111 3 20:30 102 6 19:30 105 2 19:57 108 block 6 20:00 110 5 1…" at bounding box center [842, 512] width 1189 height 657
